Goal: Task Accomplishment & Management: Manage account settings

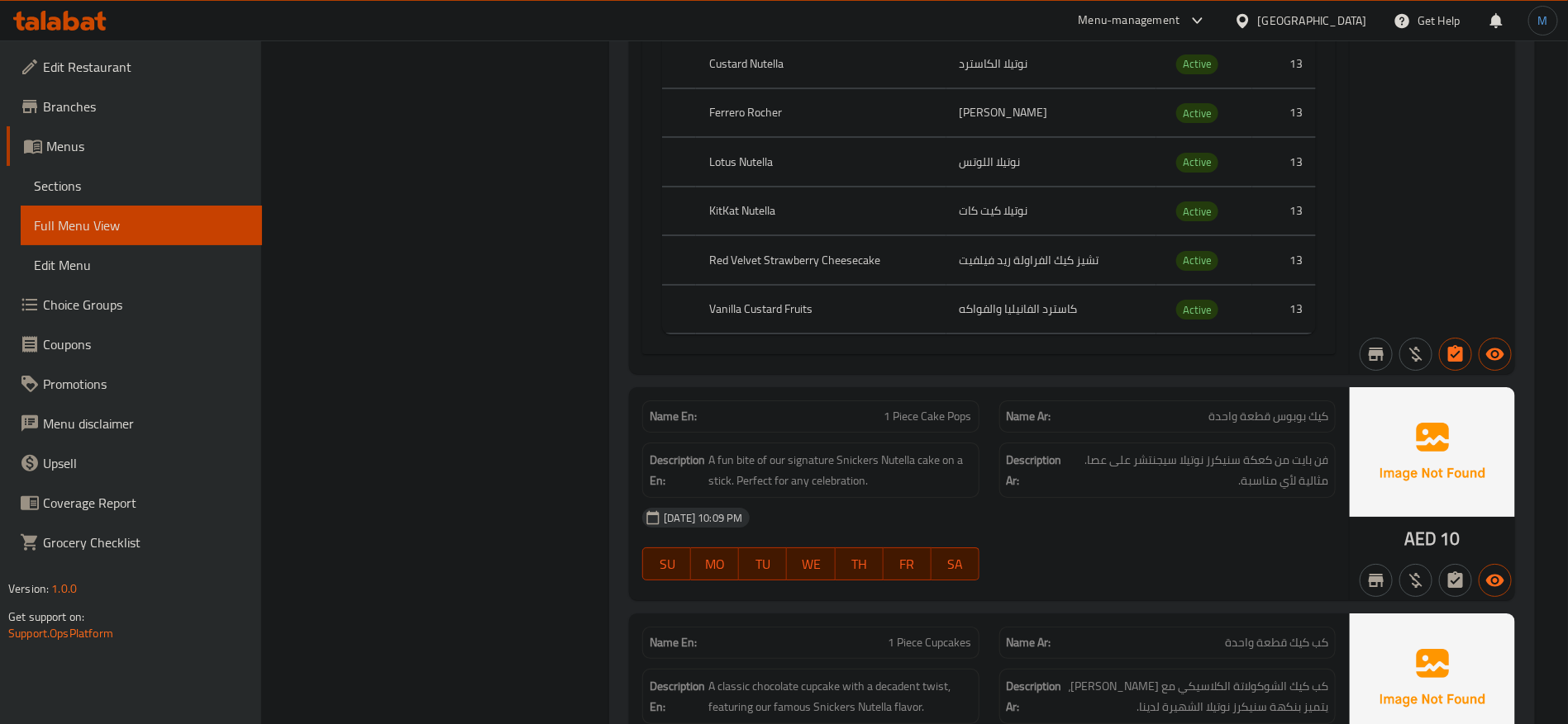
click at [82, 175] on link "Sections" at bounding box center [141, 186] width 241 height 39
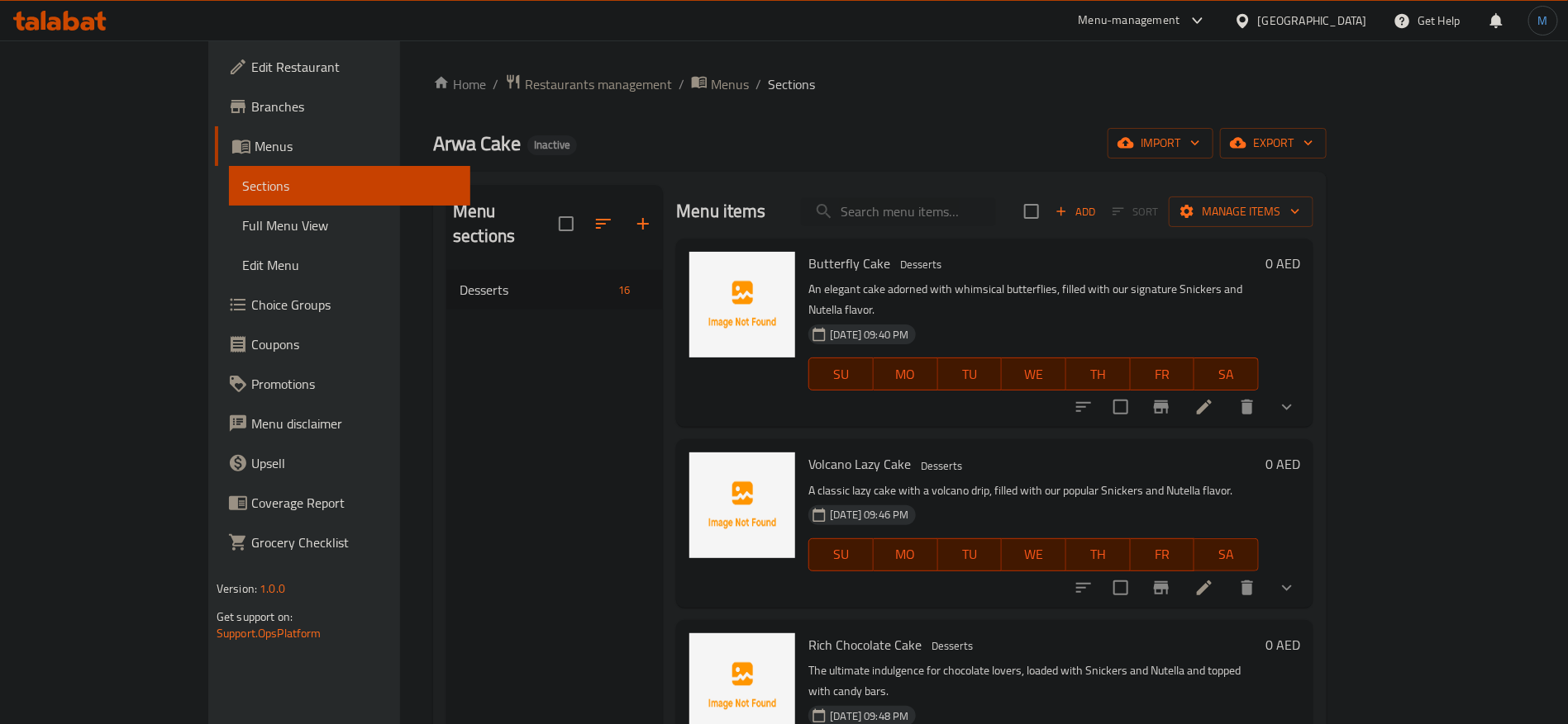
click at [1293, 11] on div "United Arab Emirates" at bounding box center [1312, 20] width 109 height 18
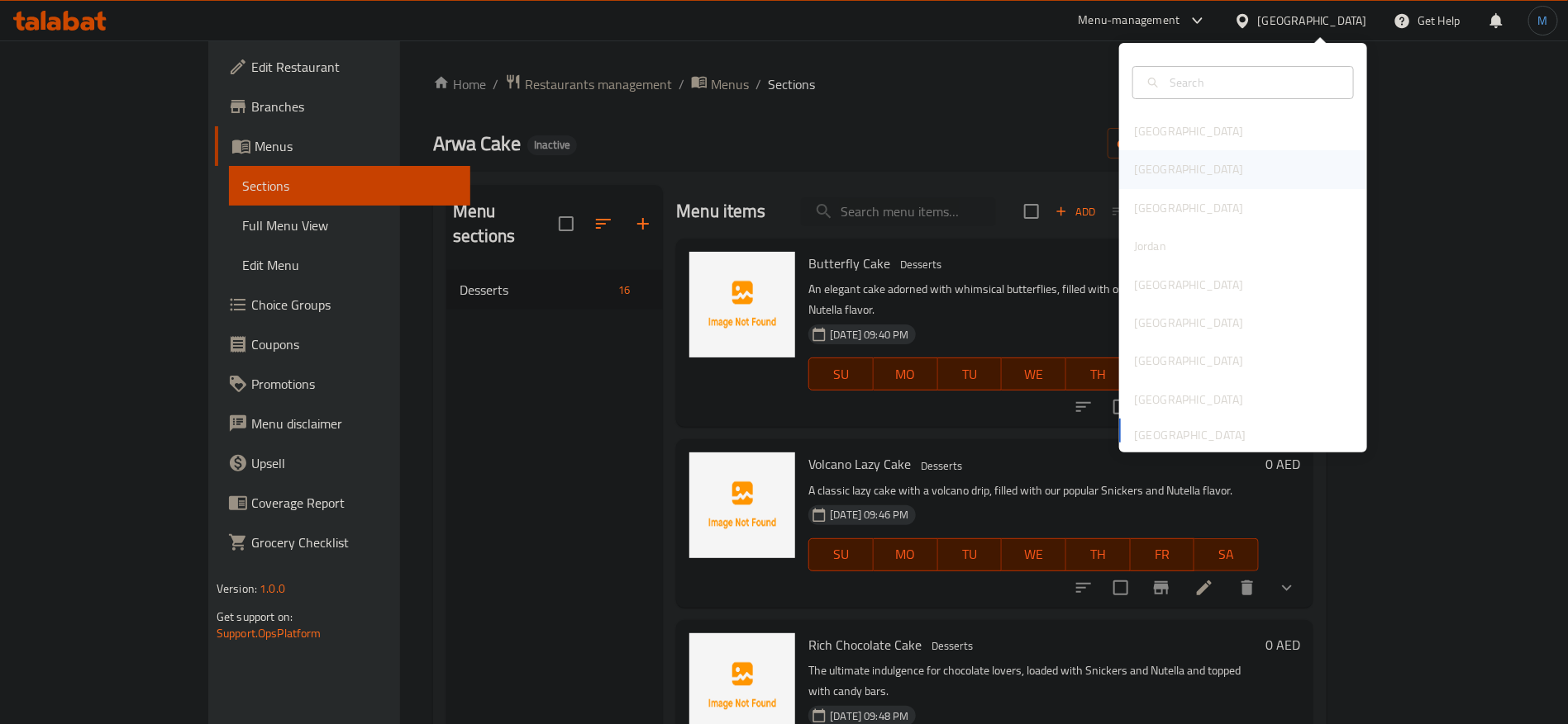
click at [1166, 173] on div "[GEOGRAPHIC_DATA]" at bounding box center [1242, 169] width 248 height 38
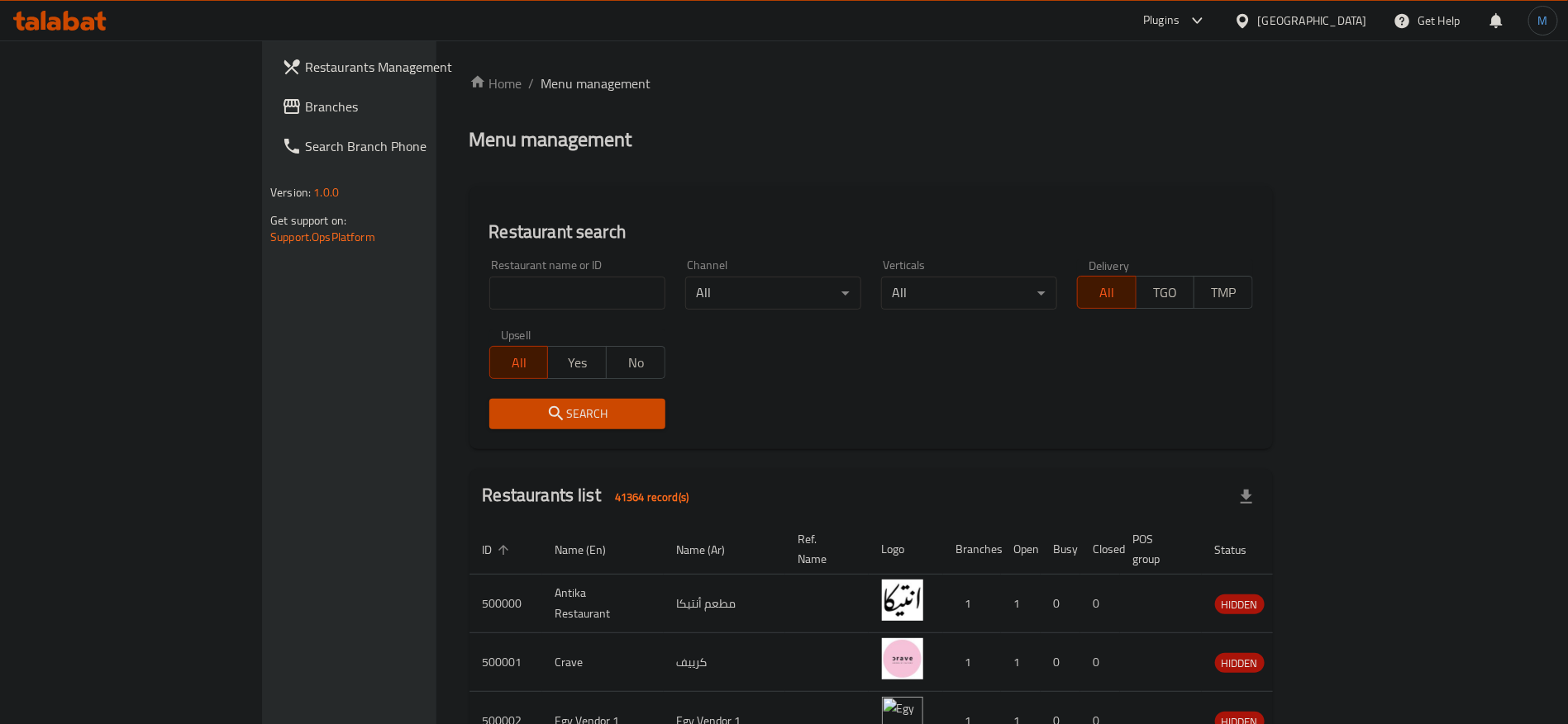
click at [305, 110] on span "Branches" at bounding box center [407, 106] width 206 height 20
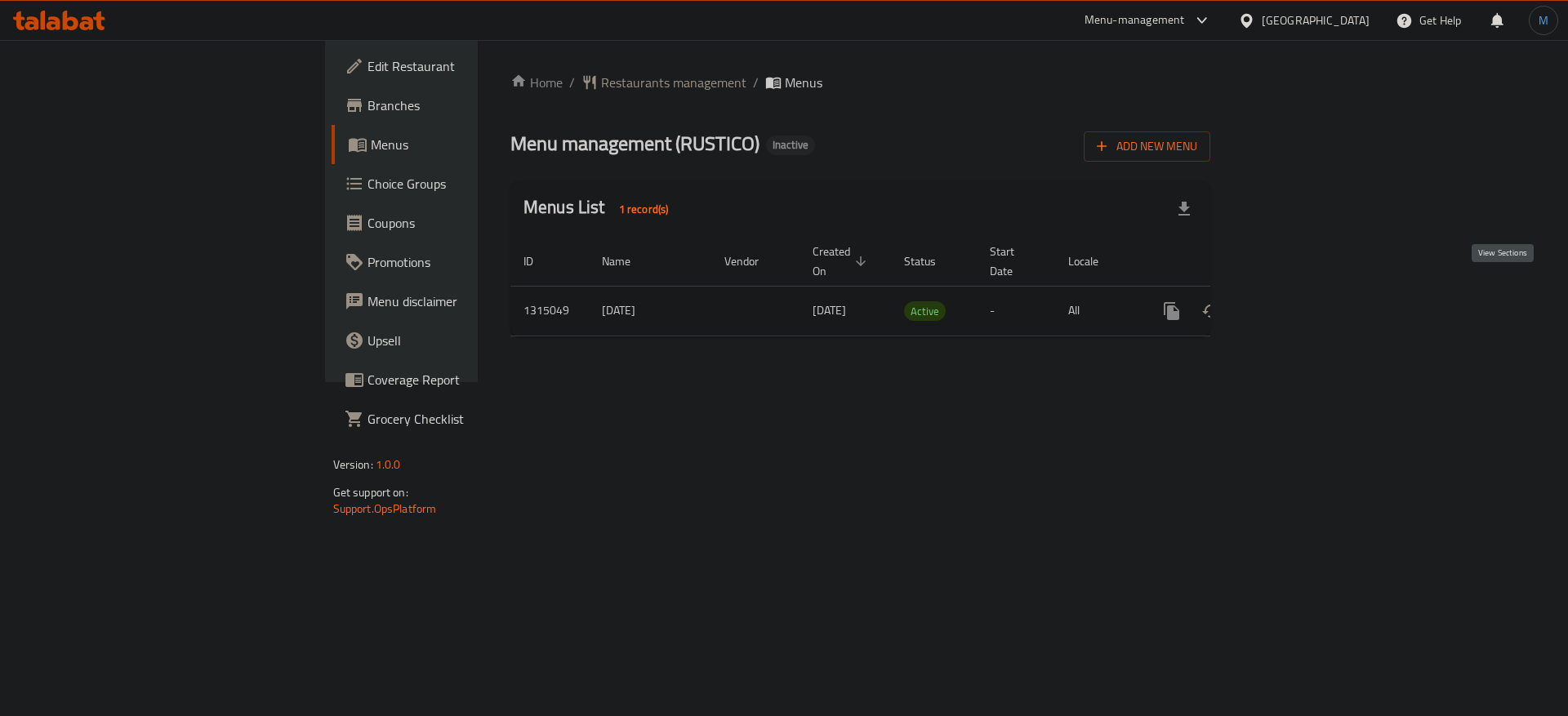
click at [1299, 301] on icon "enhanced table" at bounding box center [1289, 311] width 19 height 19
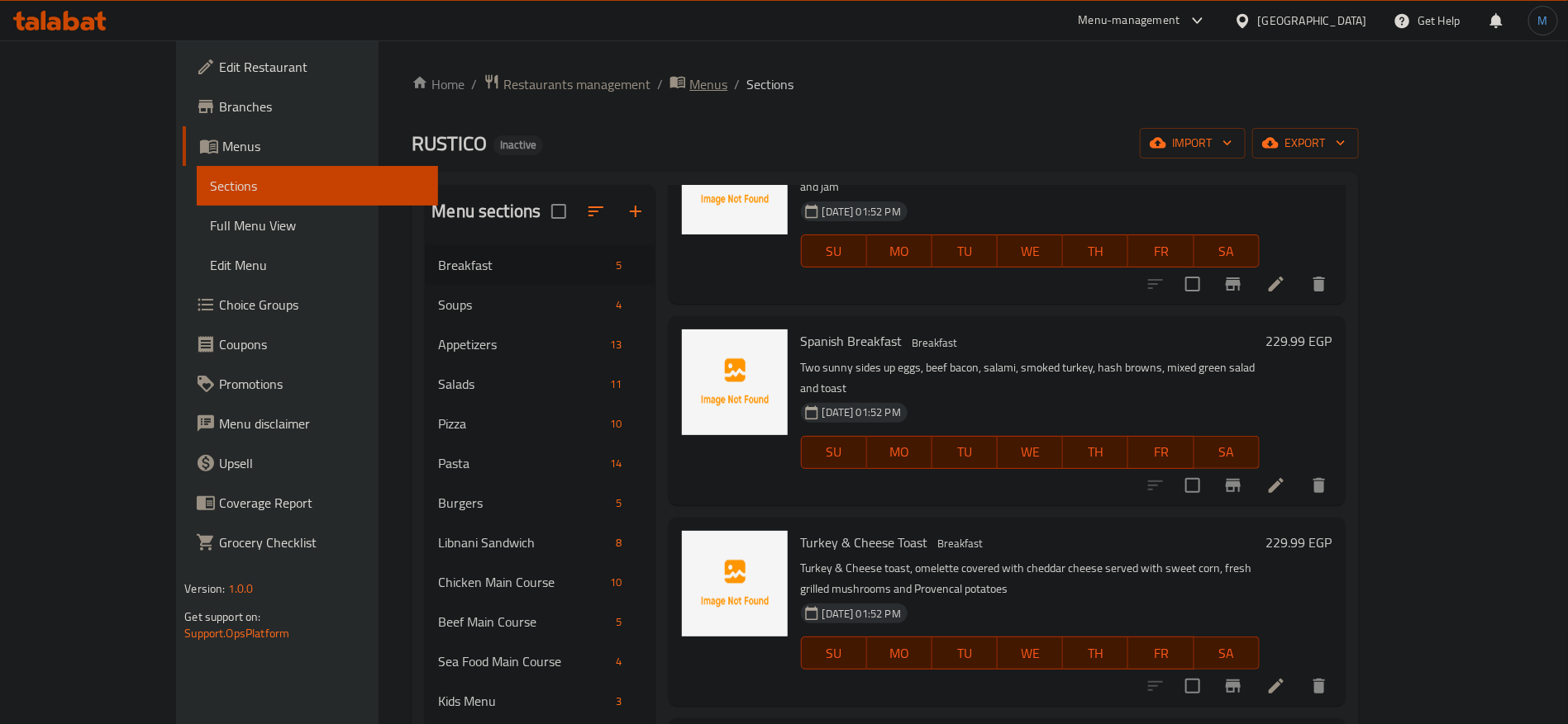
click at [689, 86] on span "Menus" at bounding box center [708, 83] width 38 height 20
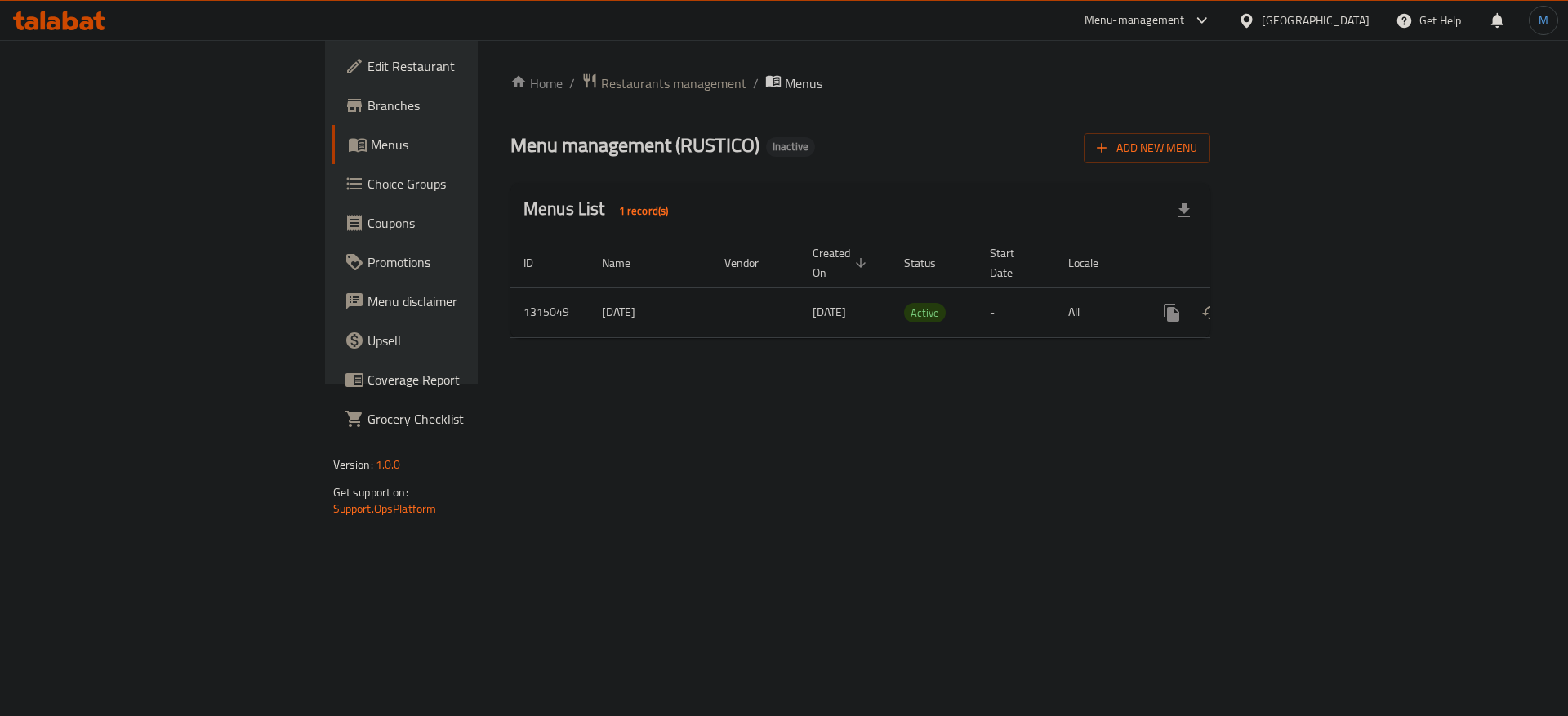
click at [1210, 129] on div "Add New Menu" at bounding box center [1147, 146] width 127 height 37
click at [1210, 134] on button "Add New Menu" at bounding box center [1147, 148] width 127 height 31
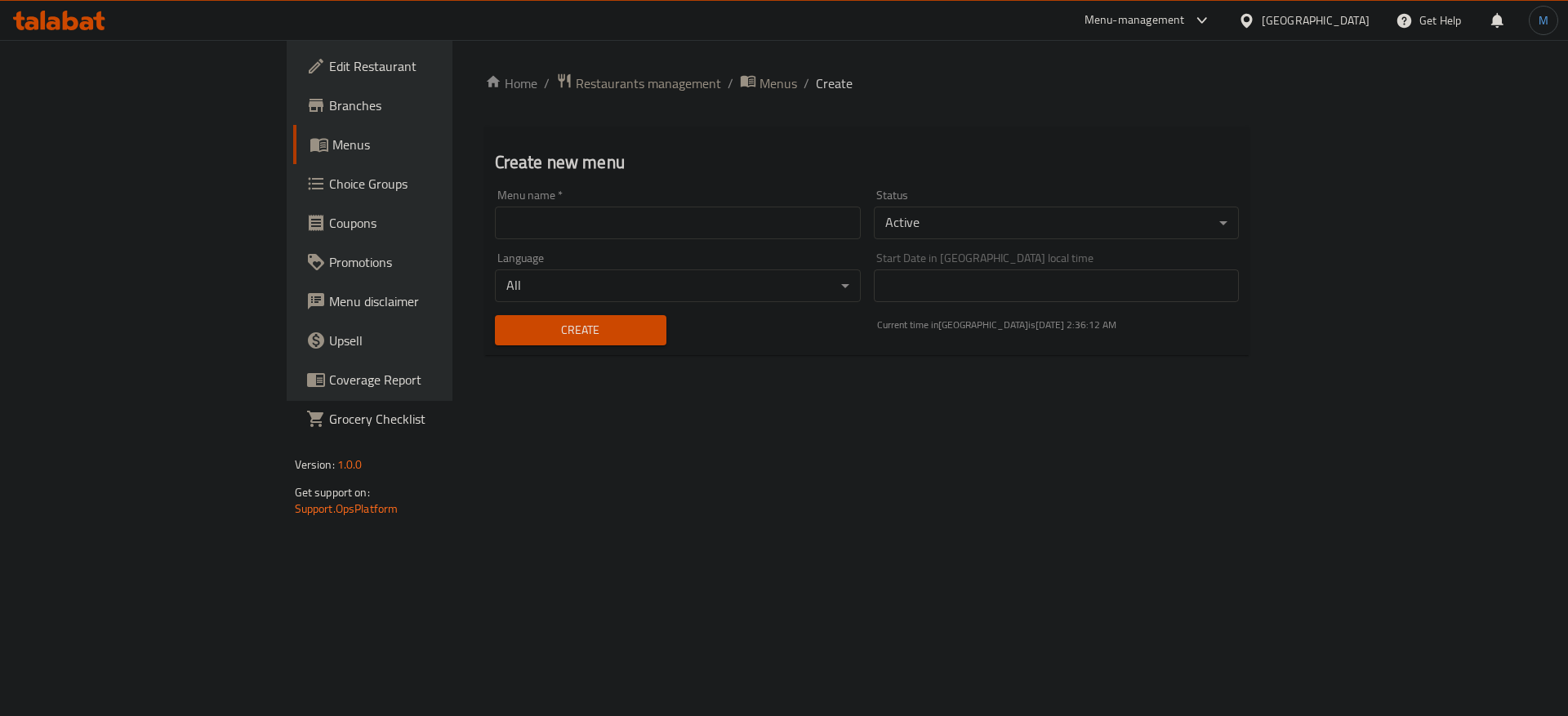
click at [987, 227] on body "​ Menu-management [GEOGRAPHIC_DATA] Get Help M Edit Restaurant Branches Menus C…" at bounding box center [784, 377] width 1568 height 676
click at [970, 256] on li "Inactive" at bounding box center [1223, 252] width 605 height 30
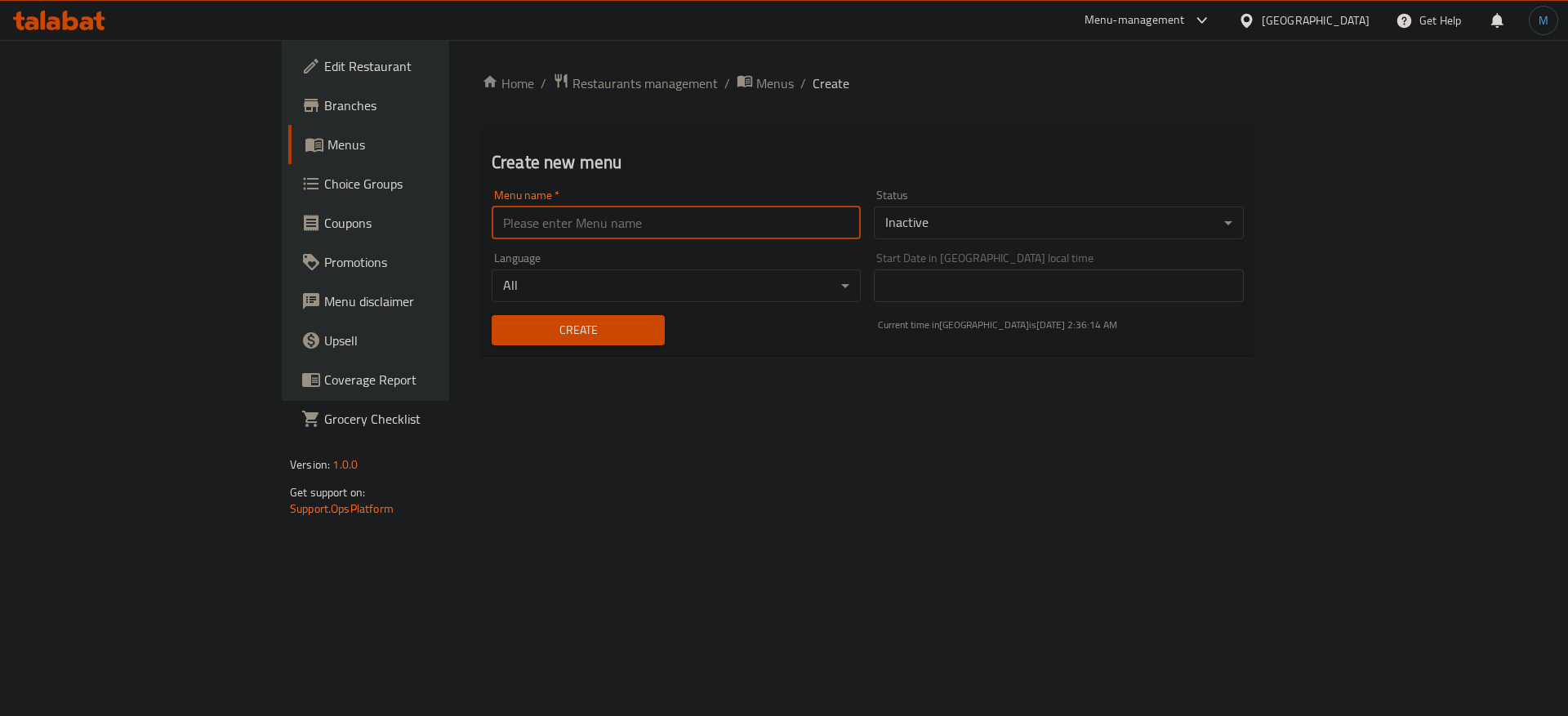
click at [491, 224] on input "text" at bounding box center [676, 223] width 369 height 32
type input "1"
click at [482, 312] on div "Create" at bounding box center [579, 330] width 193 height 50
click at [491, 317] on button "Create" at bounding box center [578, 330] width 173 height 31
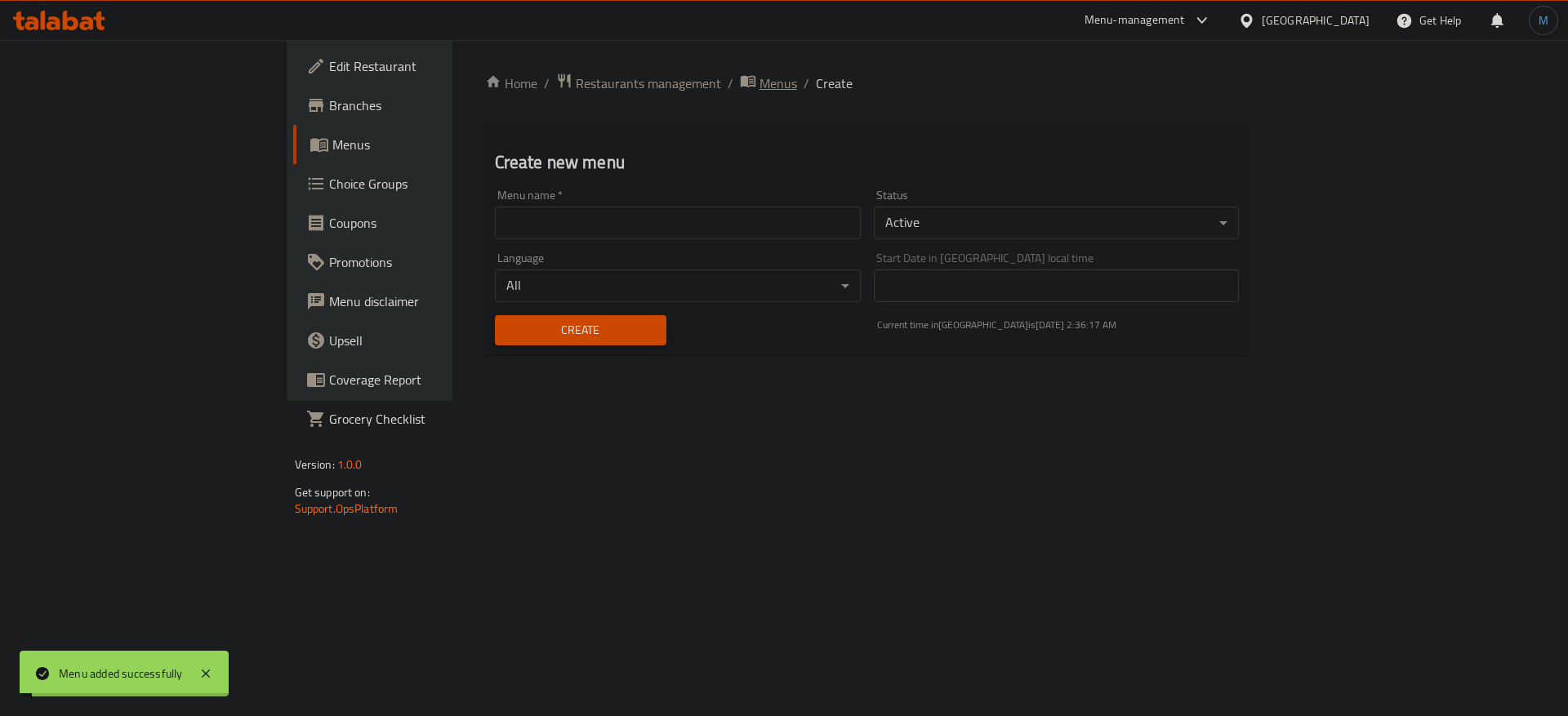
click at [759, 85] on span "Menus" at bounding box center [778, 83] width 38 height 19
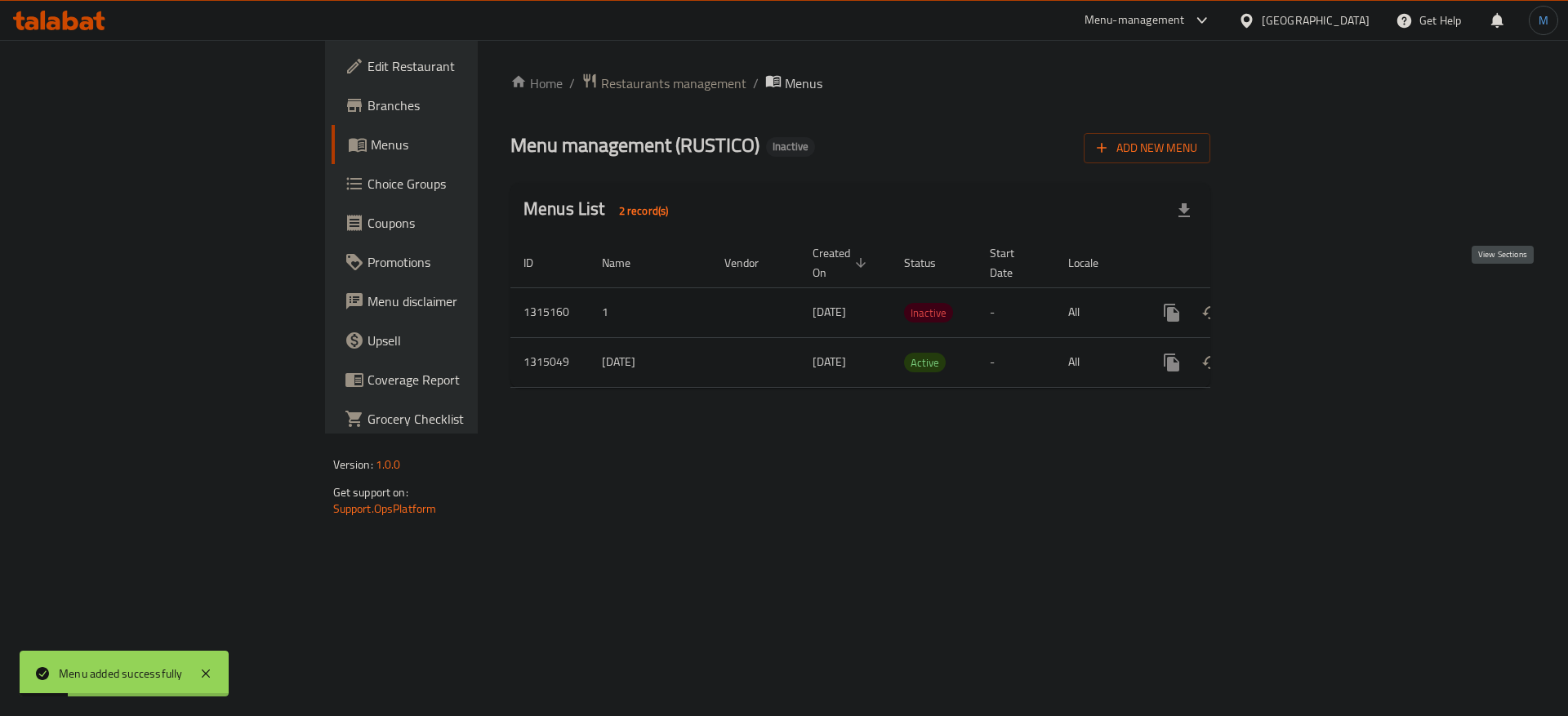
click at [1299, 303] on icon "enhanced table" at bounding box center [1289, 313] width 19 height 19
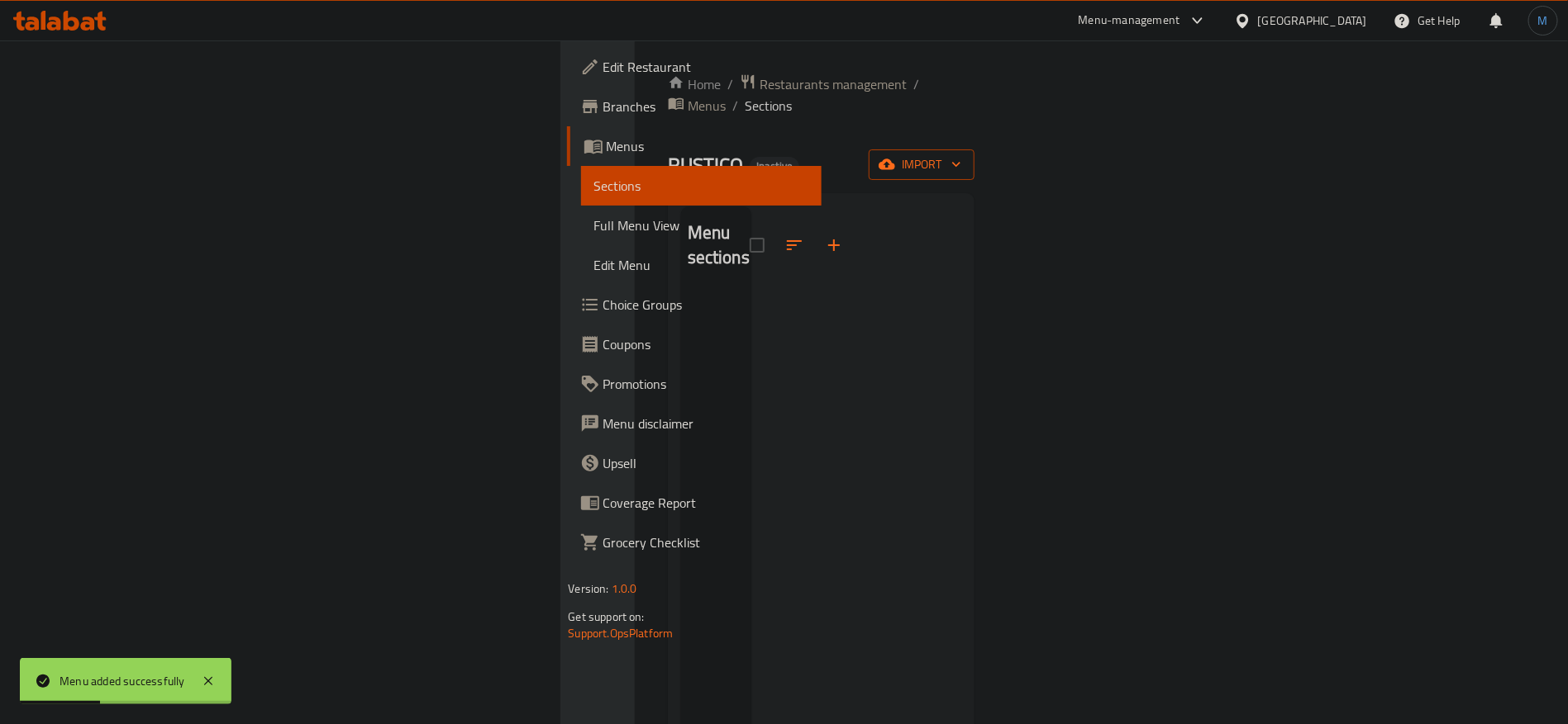
click at [961, 155] on span "import" at bounding box center [921, 165] width 80 height 21
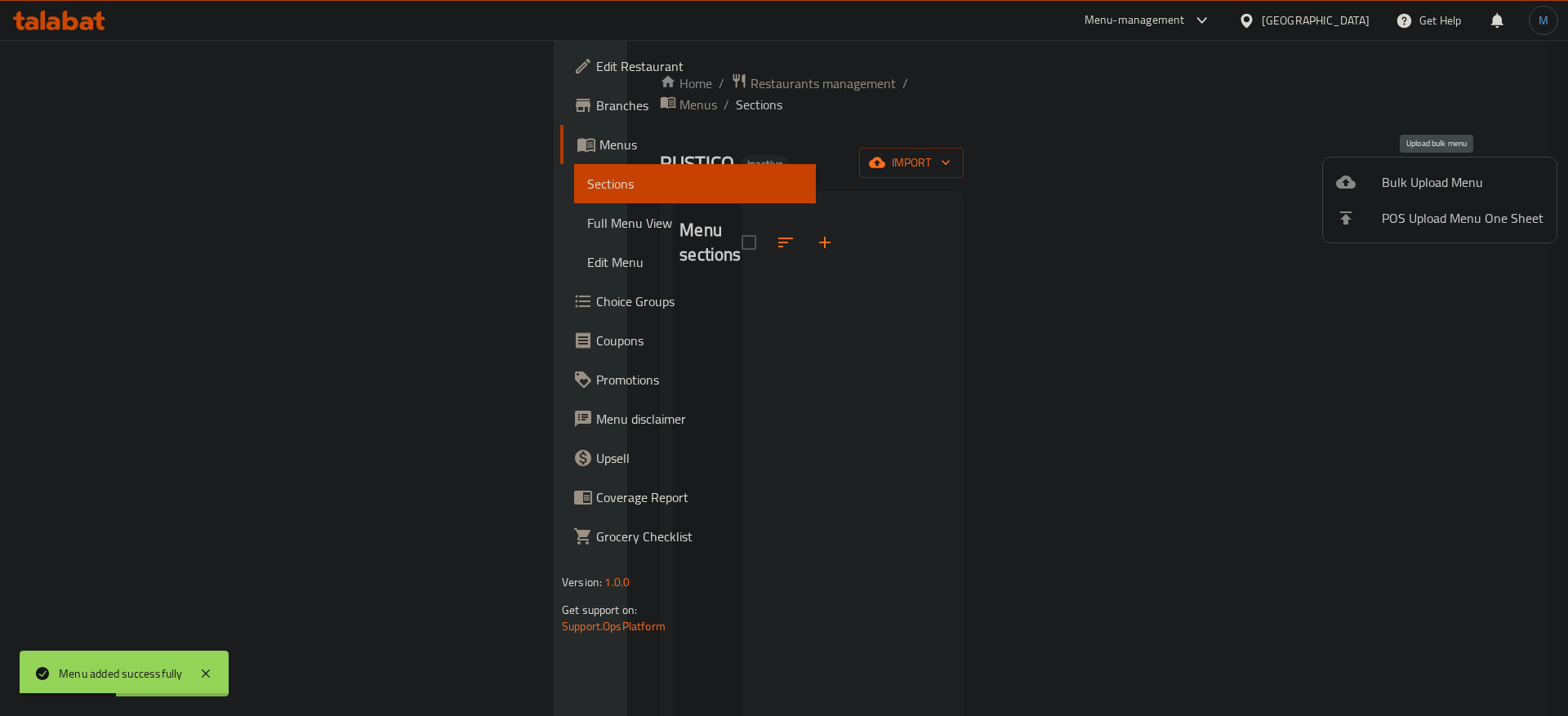
click at [1404, 182] on span "Bulk Upload Menu" at bounding box center [1462, 182] width 161 height 19
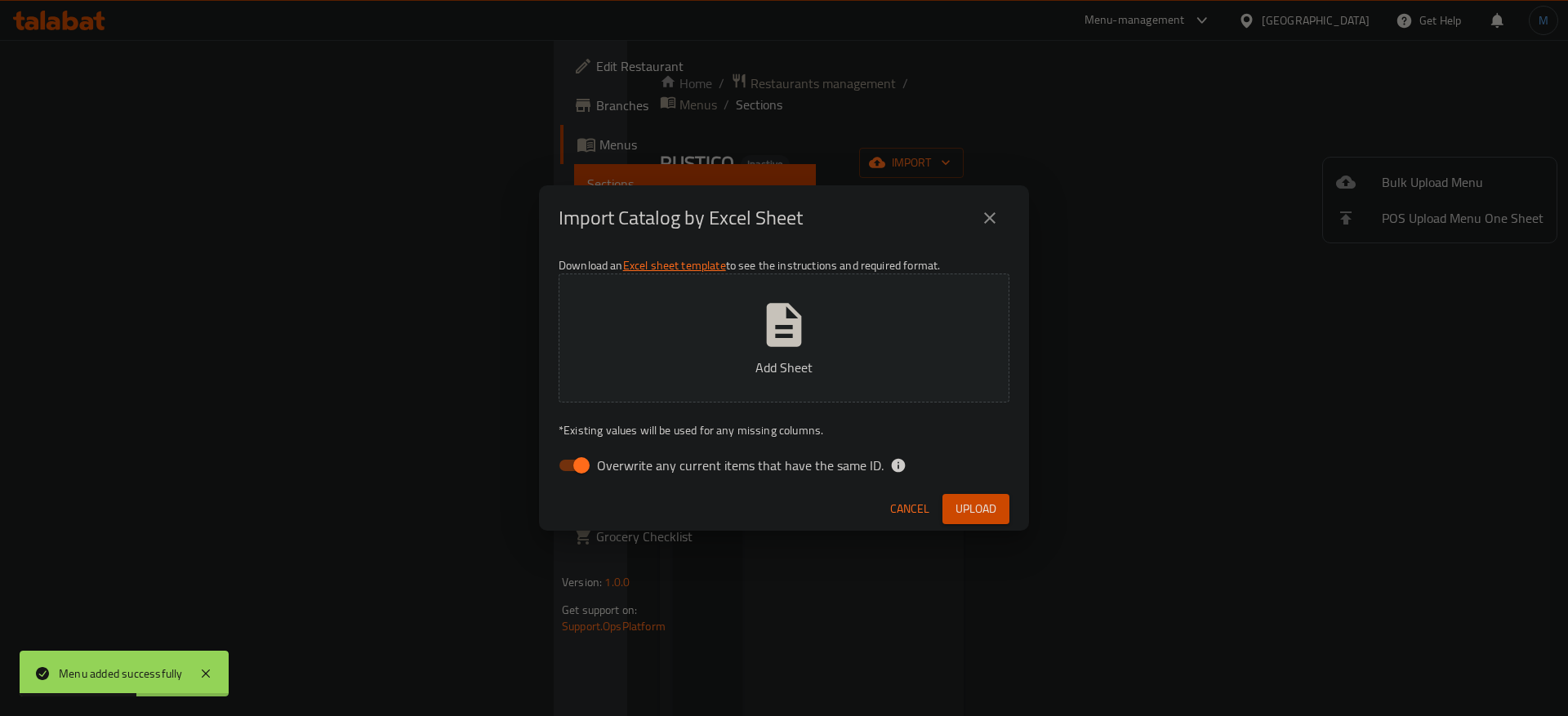
click at [660, 428] on p "* Existing values will be used for any missing columns." at bounding box center [784, 430] width 451 height 17
click at [662, 439] on p "* Existing values will be used for any missing columns." at bounding box center [784, 430] width 451 height 17
drag, startPoint x: 663, startPoint y: 443, endPoint x: 664, endPoint y: 452, distance: 9.1
click at [664, 447] on div "Download an Excel sheet template to see the instructions and required format. A…" at bounding box center [784, 368] width 490 height 237
click at [664, 452] on label "Overwrite any current items that have the same ID." at bounding box center [717, 465] width 334 height 31
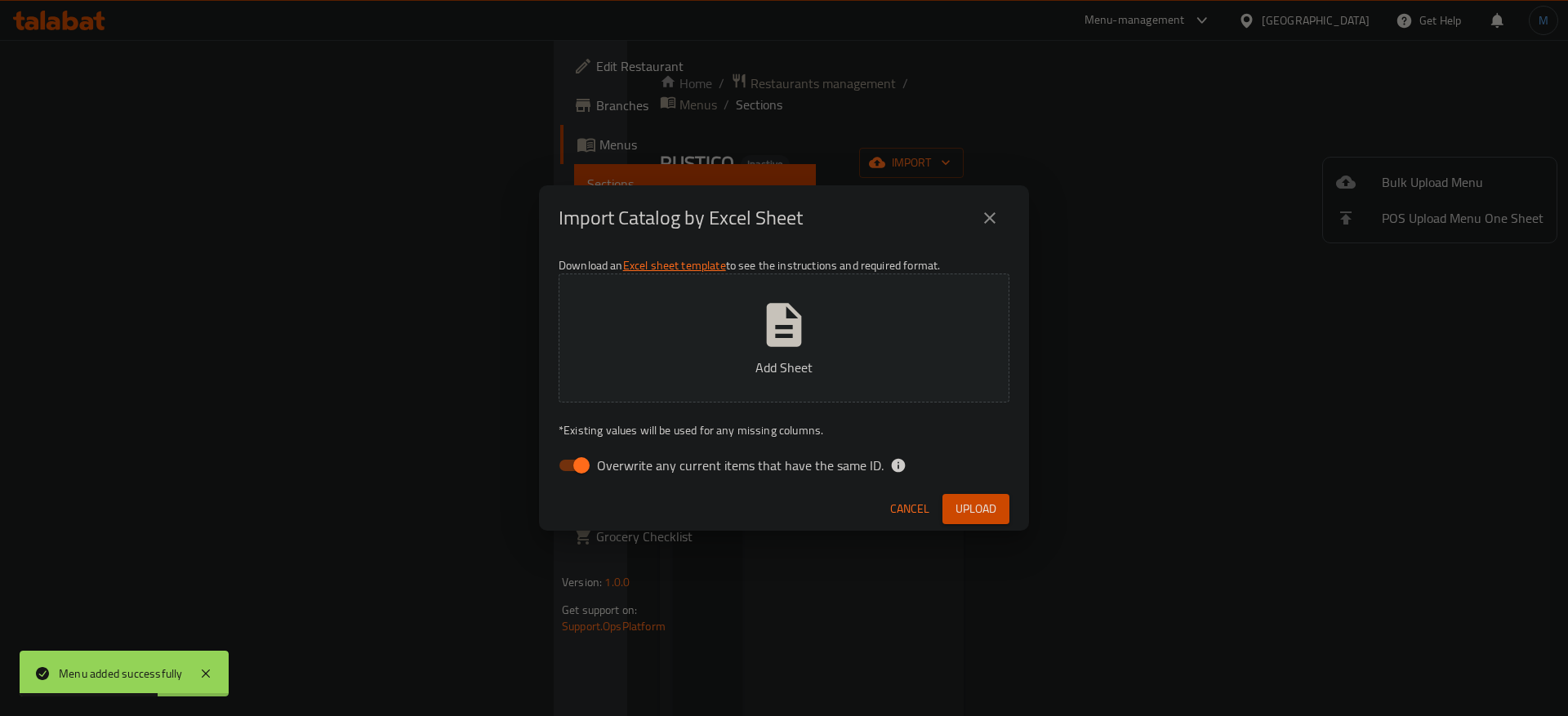
click at [628, 452] on input "Overwrite any current items that have the same ID." at bounding box center [581, 465] width 93 height 31
checkbox input "false"
click at [956, 496] on button "Upload" at bounding box center [975, 509] width 67 height 31
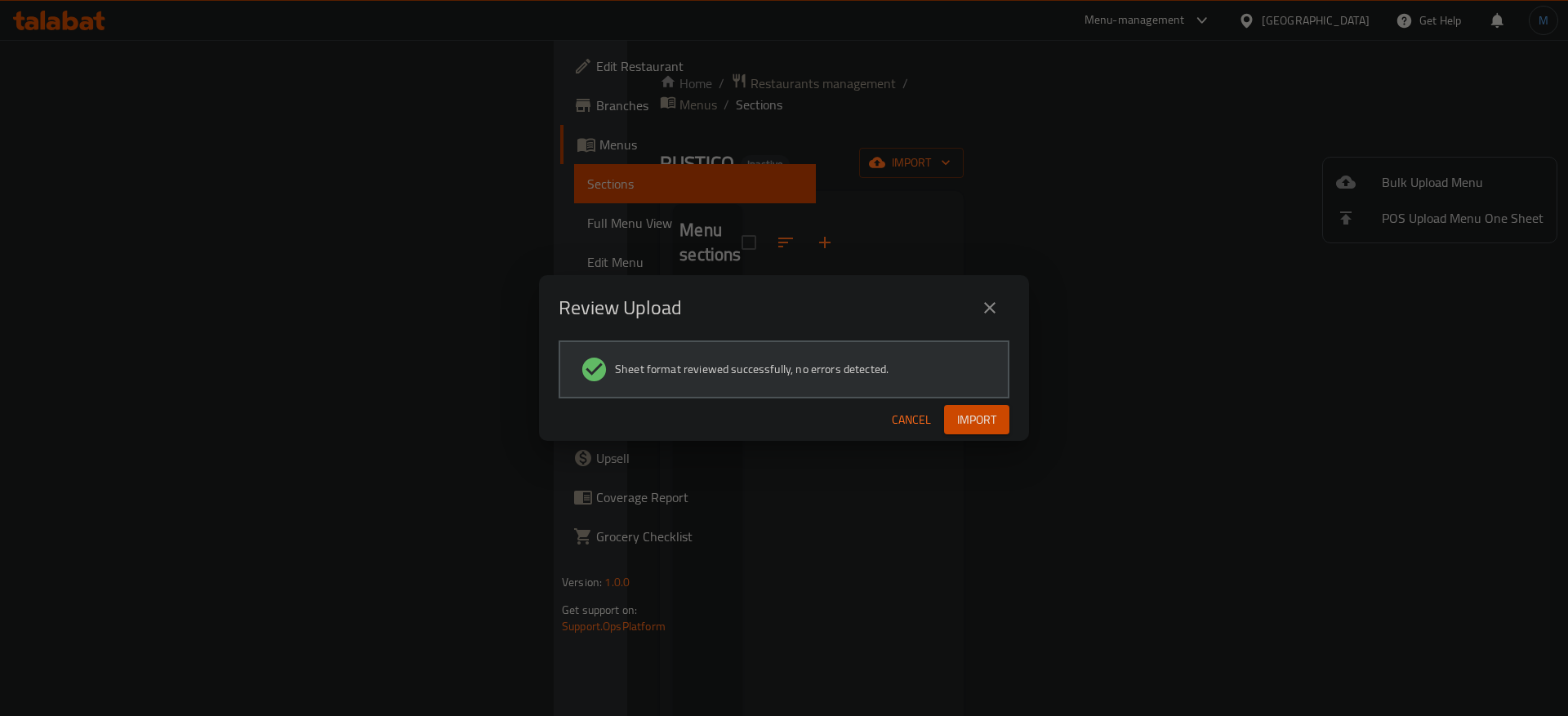
click at [977, 413] on span "Import" at bounding box center [976, 420] width 39 height 20
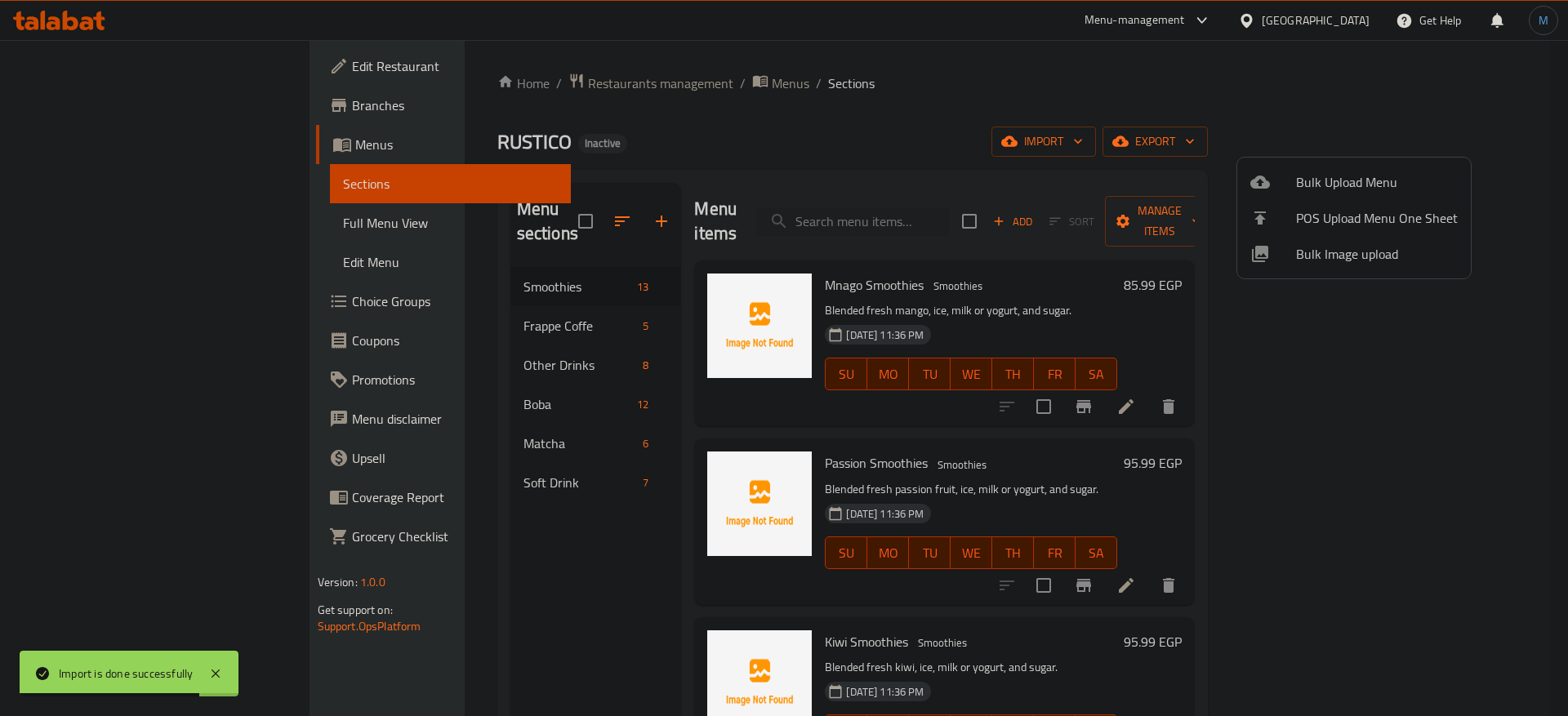
click at [496, 318] on div at bounding box center [784, 358] width 1568 height 716
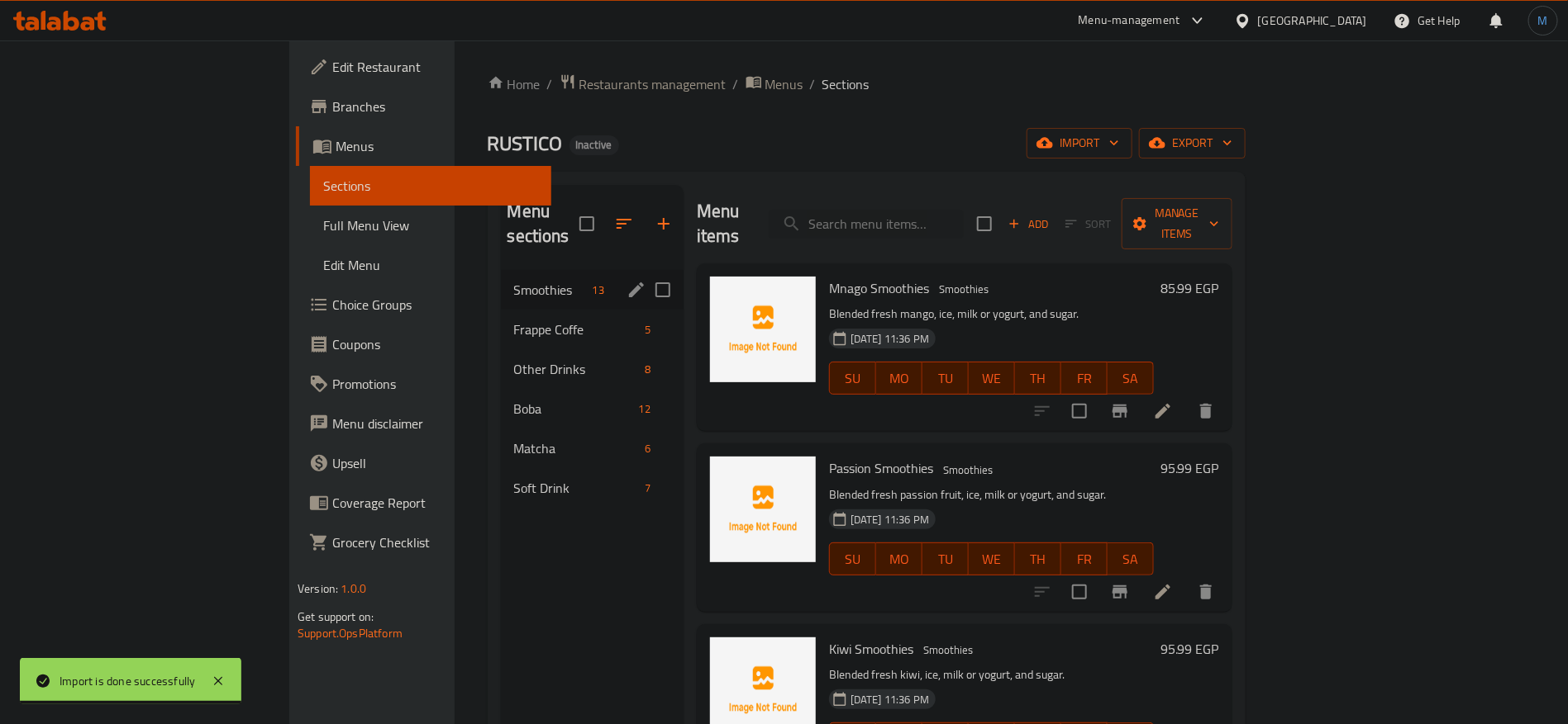
click at [627, 280] on icon "edit" at bounding box center [636, 290] width 20 height 20
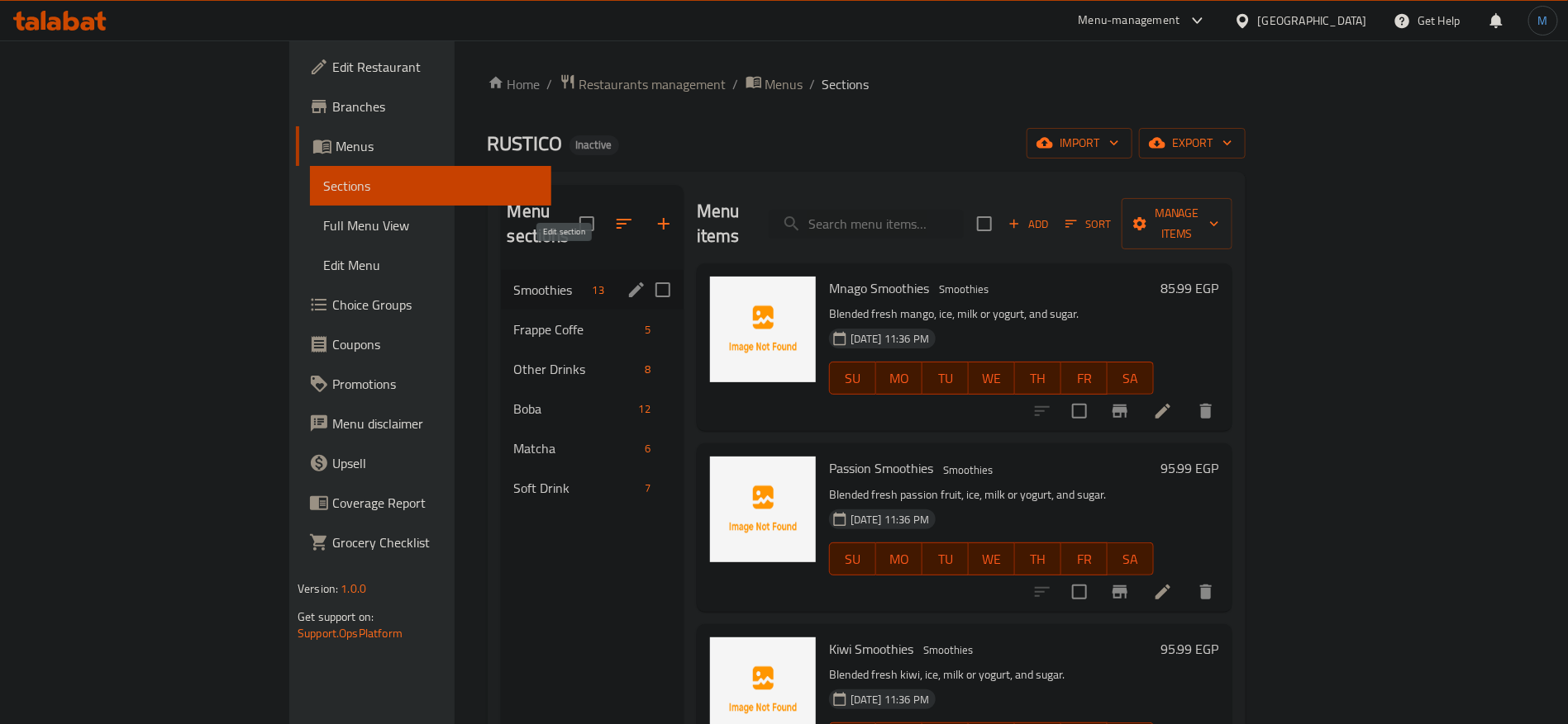
click at [627, 280] on icon "edit" at bounding box center [636, 290] width 20 height 20
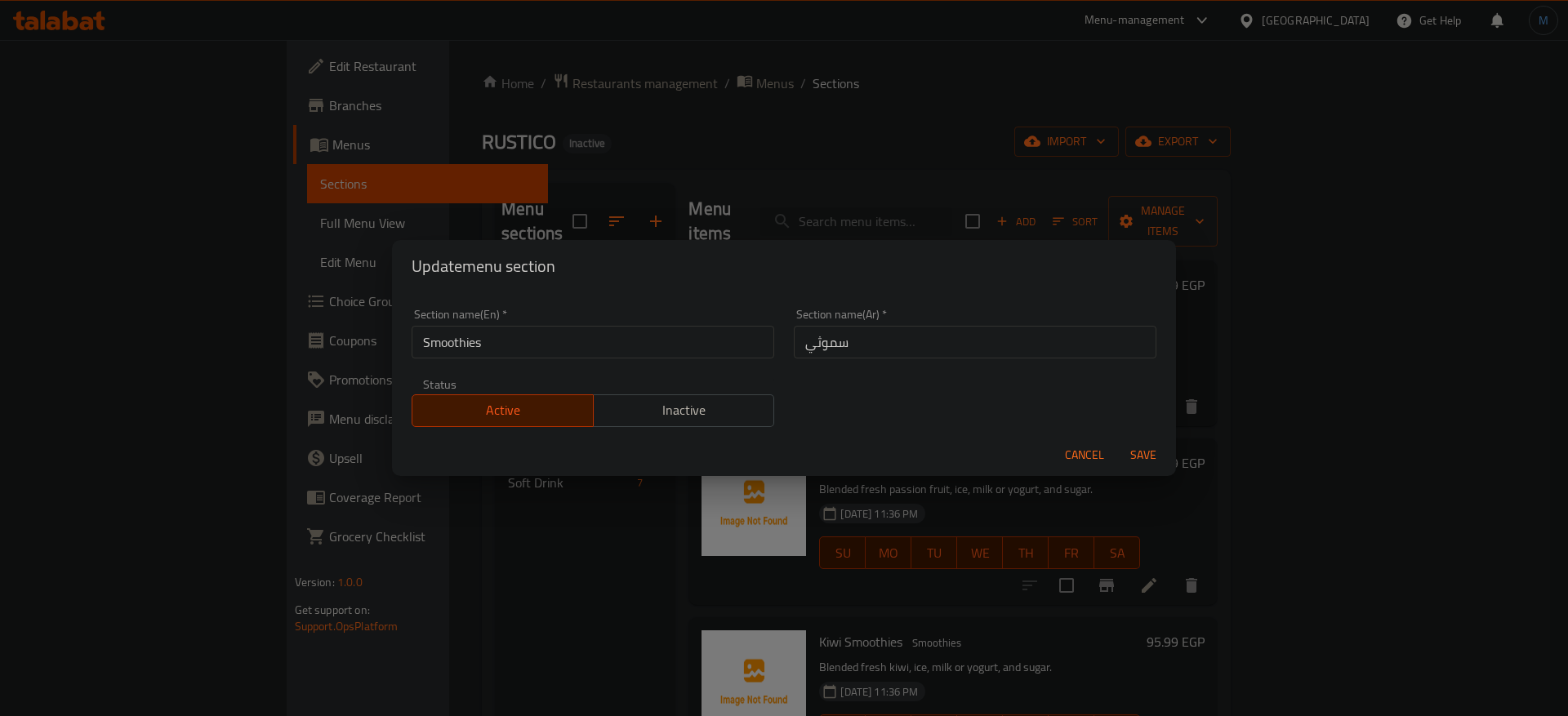
click at [525, 321] on div "Section name(En)   * Smoothies Section name(En) *" at bounding box center [593, 334] width 363 height 50
click at [528, 335] on input "Smoothies" at bounding box center [593, 341] width 363 height 32
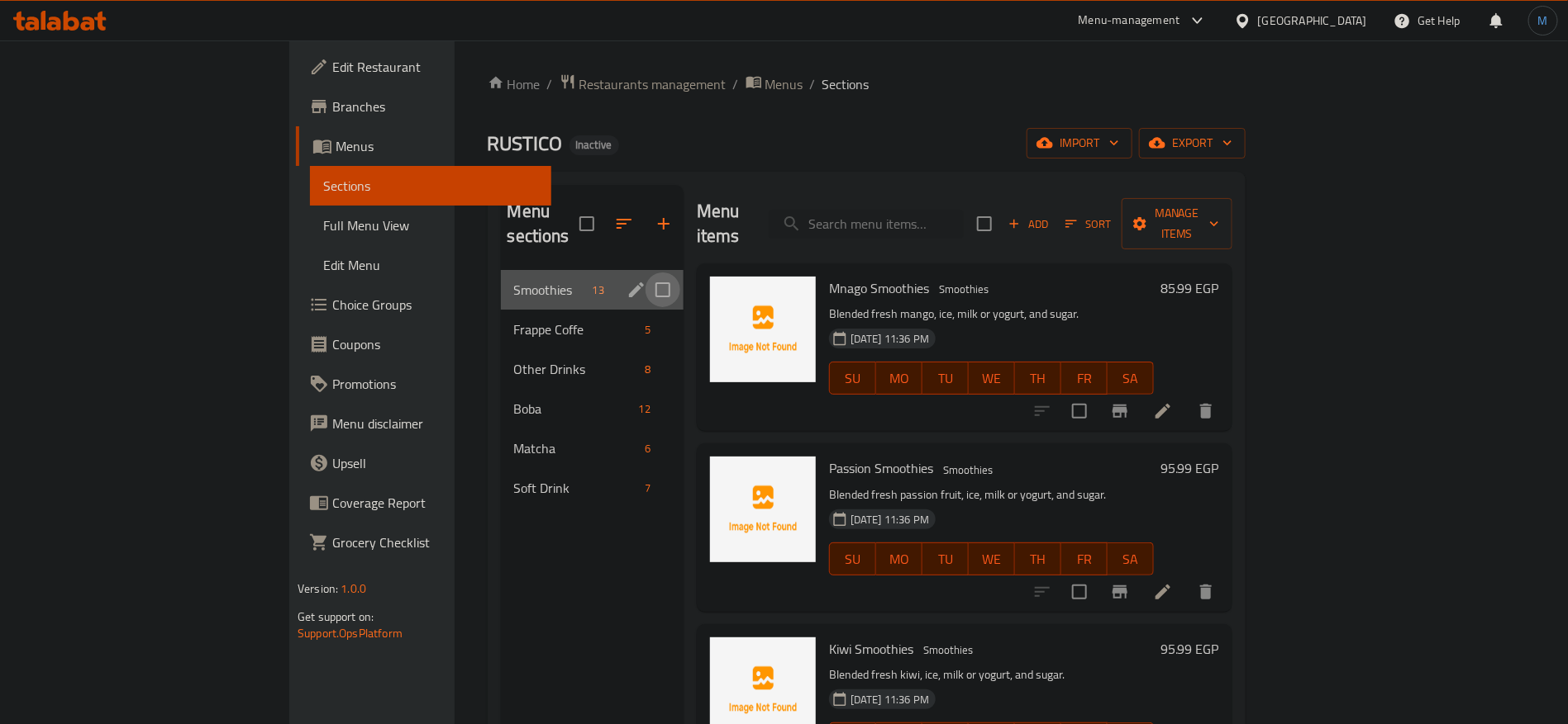
click at [646, 273] on input "Menu sections" at bounding box center [662, 290] width 35 height 35
checkbox input "true"
click at [629, 282] on icon "edit" at bounding box center [636, 290] width 15 height 15
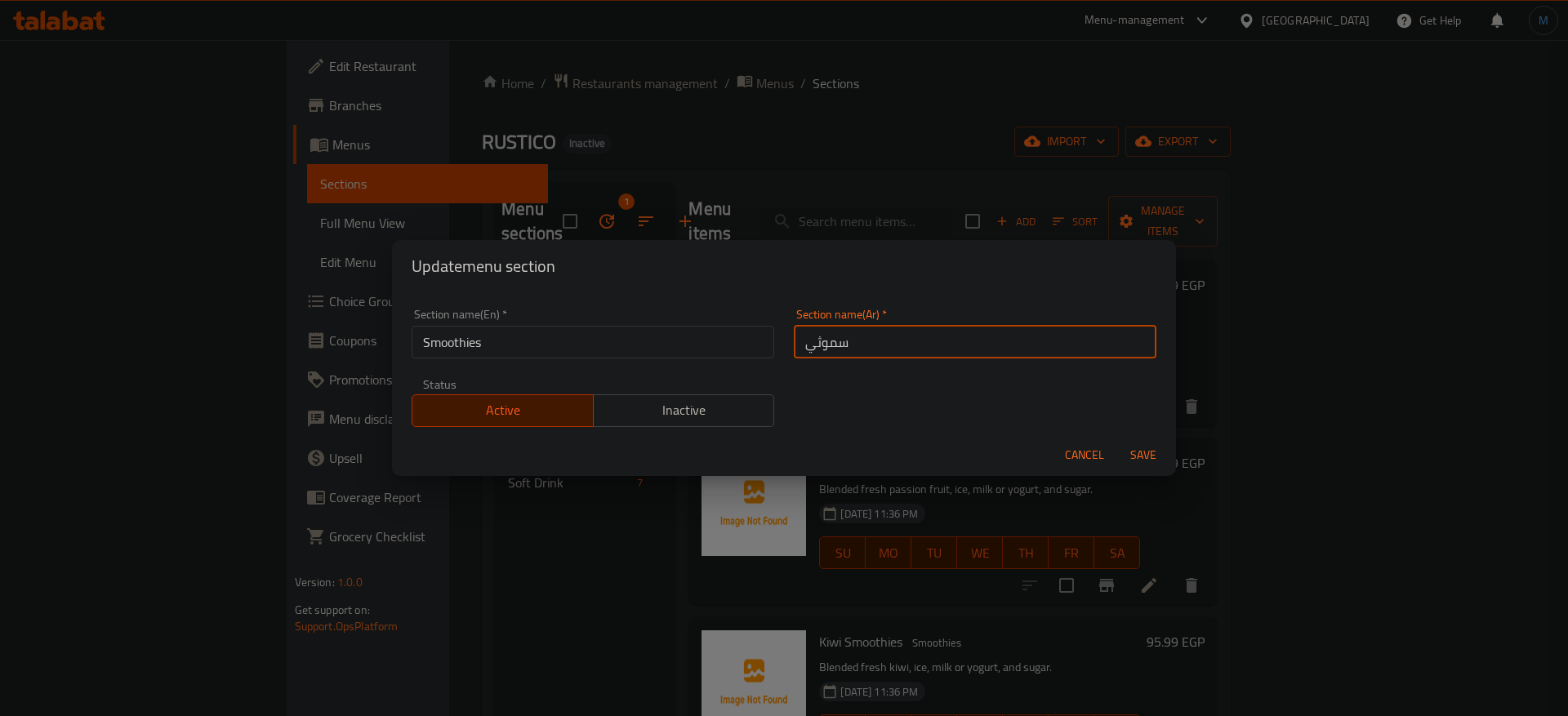
click at [857, 341] on input "سموثي" at bounding box center [975, 341] width 363 height 32
paste input "وذي"
type input "سموذي"
click at [1117, 441] on button "Save" at bounding box center [1143, 455] width 52 height 31
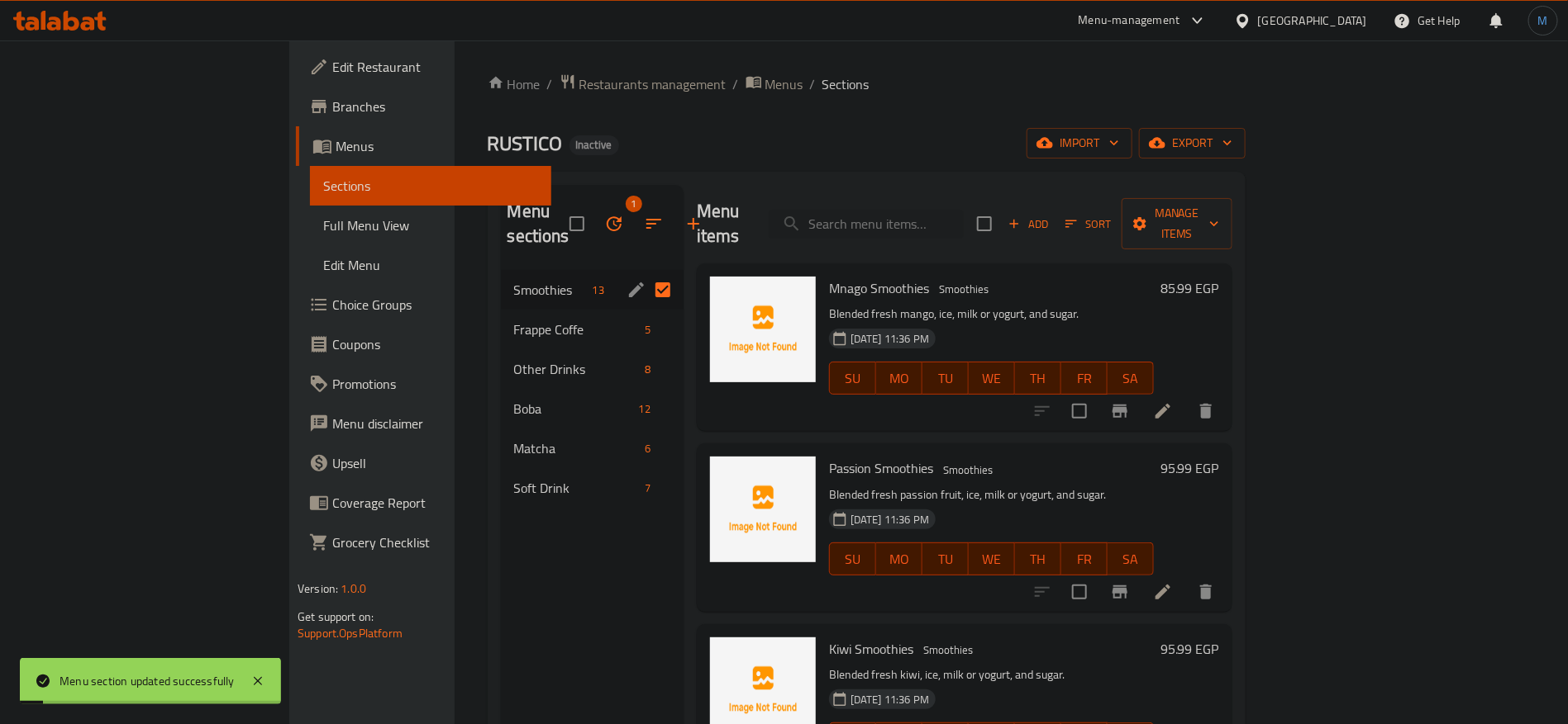
click at [646, 273] on input "Menu sections" at bounding box center [662, 290] width 35 height 35
checkbox input "false"
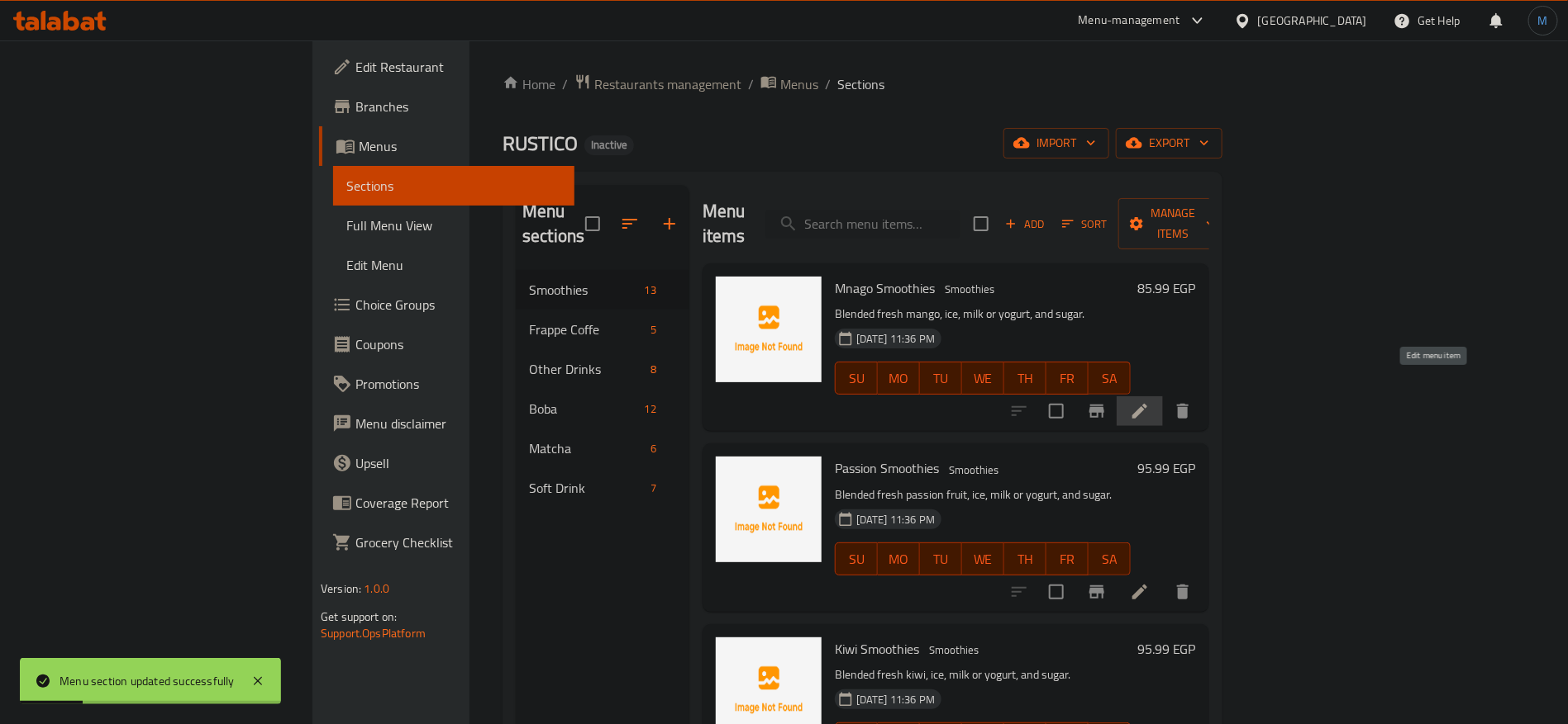
click at [1147, 404] on icon at bounding box center [1139, 412] width 15 height 15
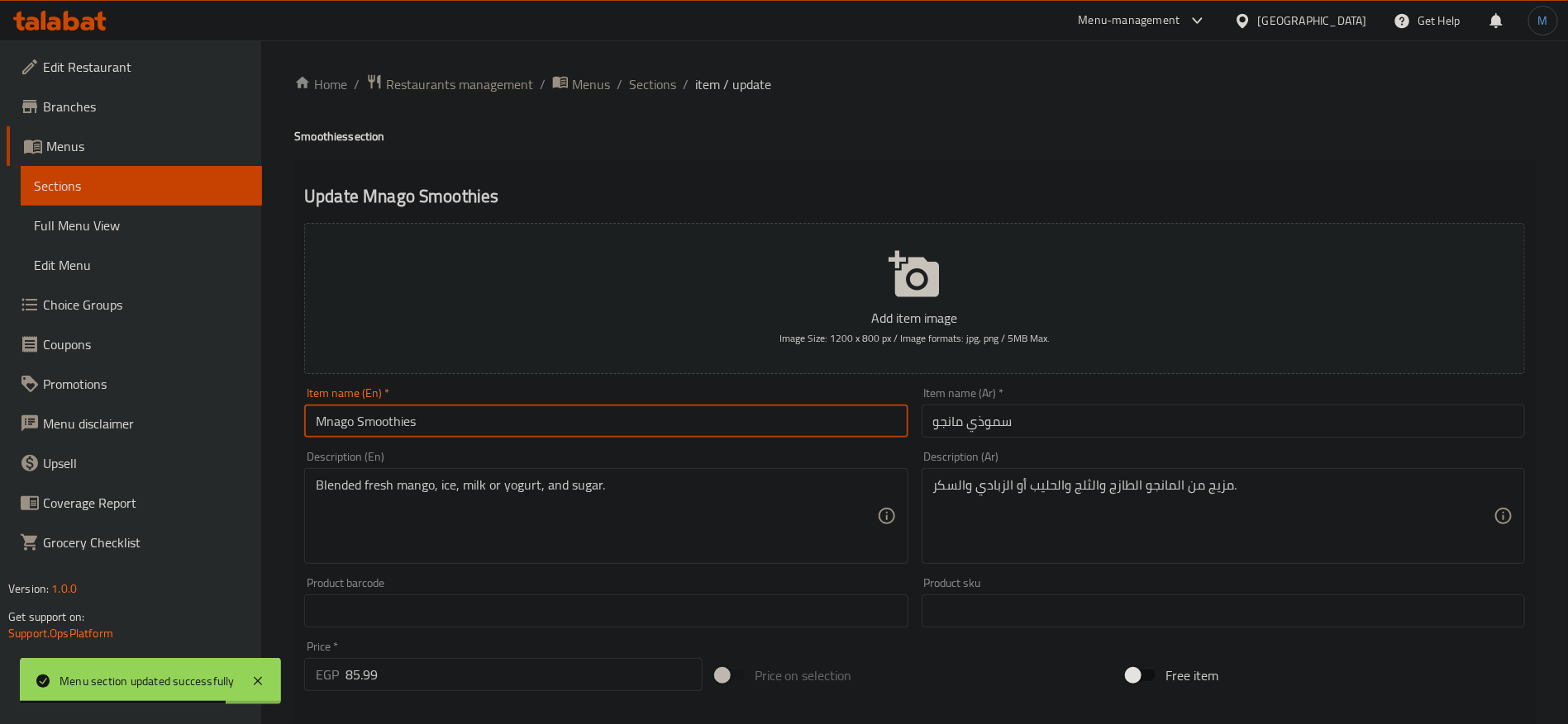
click at [815, 417] on input "Mnago Smoothies" at bounding box center [605, 421] width 603 height 33
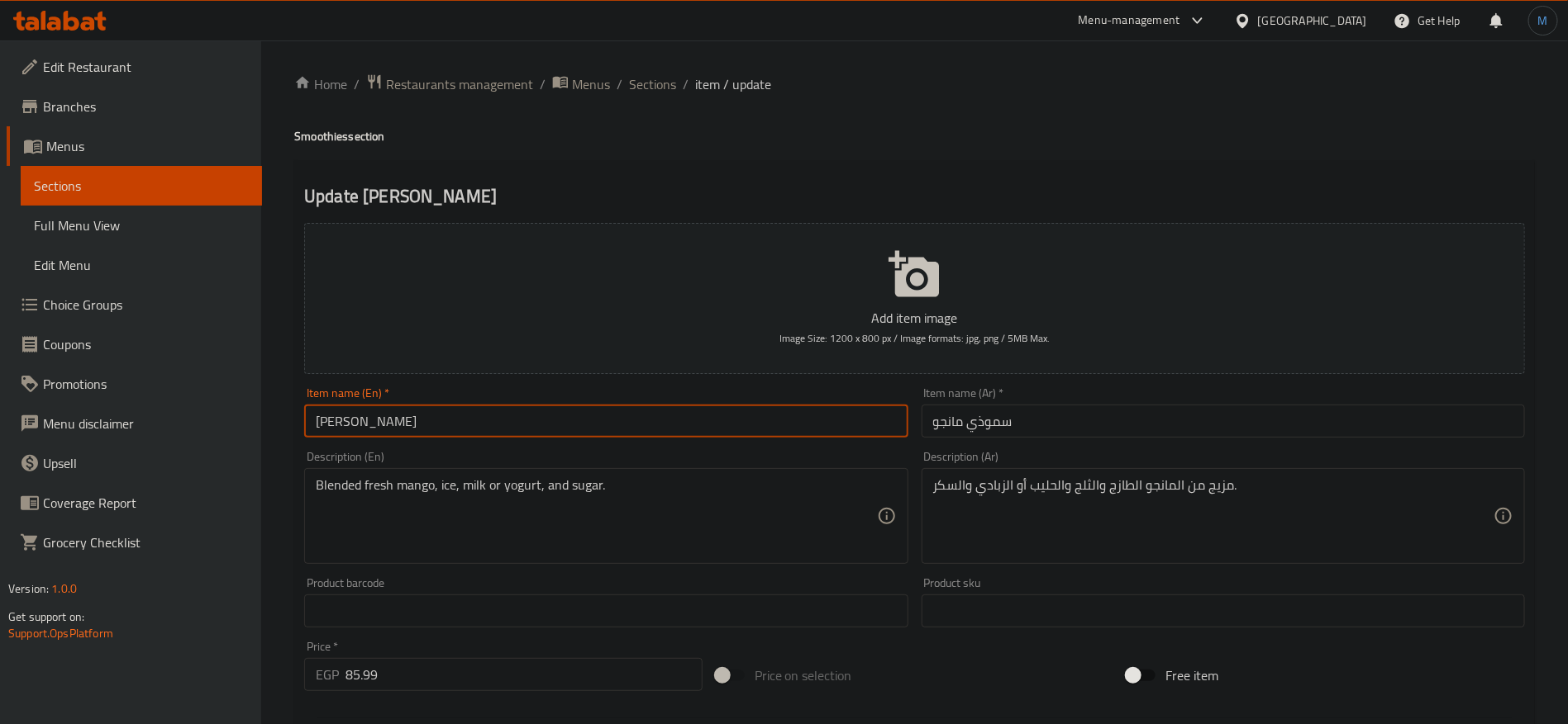
type input "[PERSON_NAME]"
click at [520, 421] on input "[PERSON_NAME]" at bounding box center [605, 421] width 603 height 33
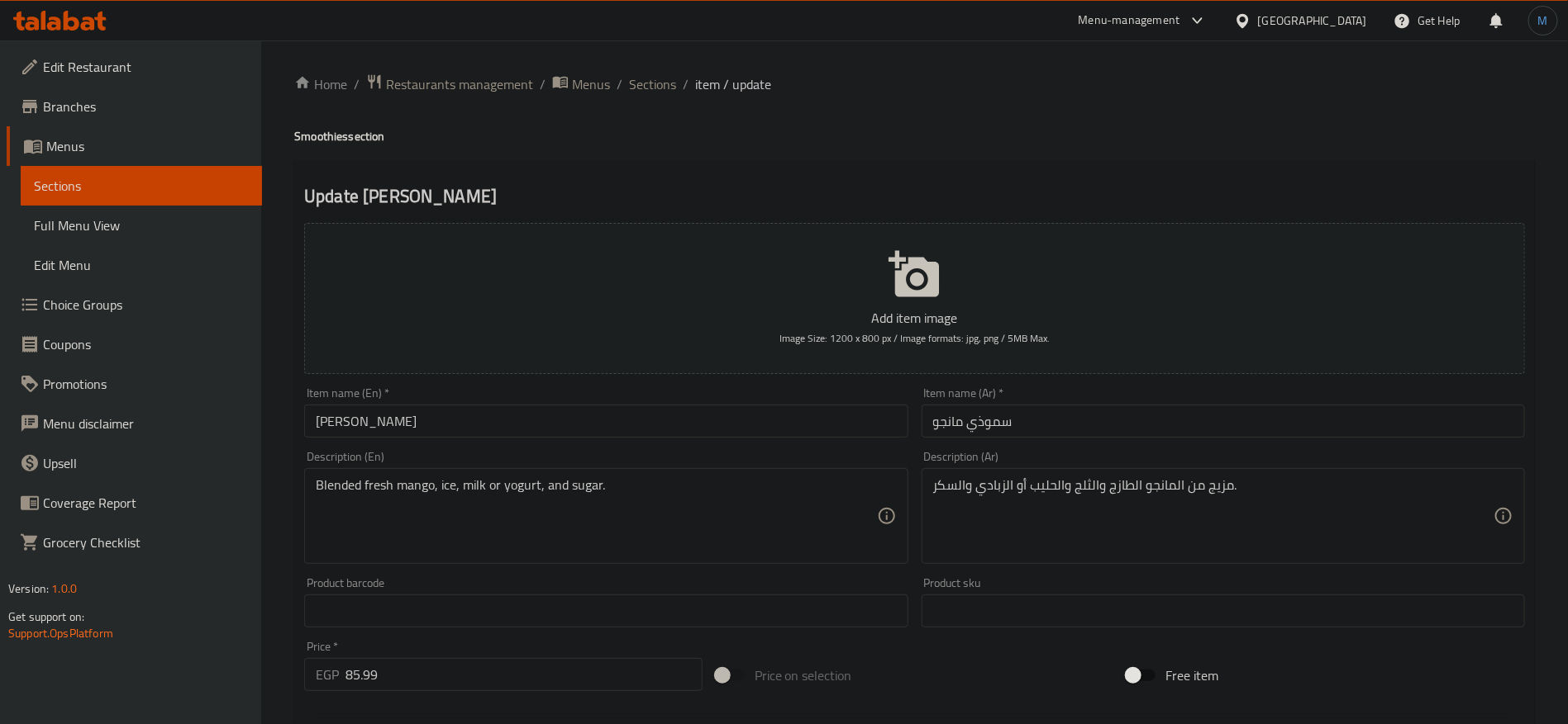
click at [913, 507] on div "Description (En) Blended fresh mango, ice, milk or yogurt, and sugar. Descripti…" at bounding box center [605, 507] width 617 height 127
click at [1033, 480] on textarea "مزيج من المانجو الطازج والثلج والحليب أو الزبادي والسكر." at bounding box center [1212, 517] width 560 height 79
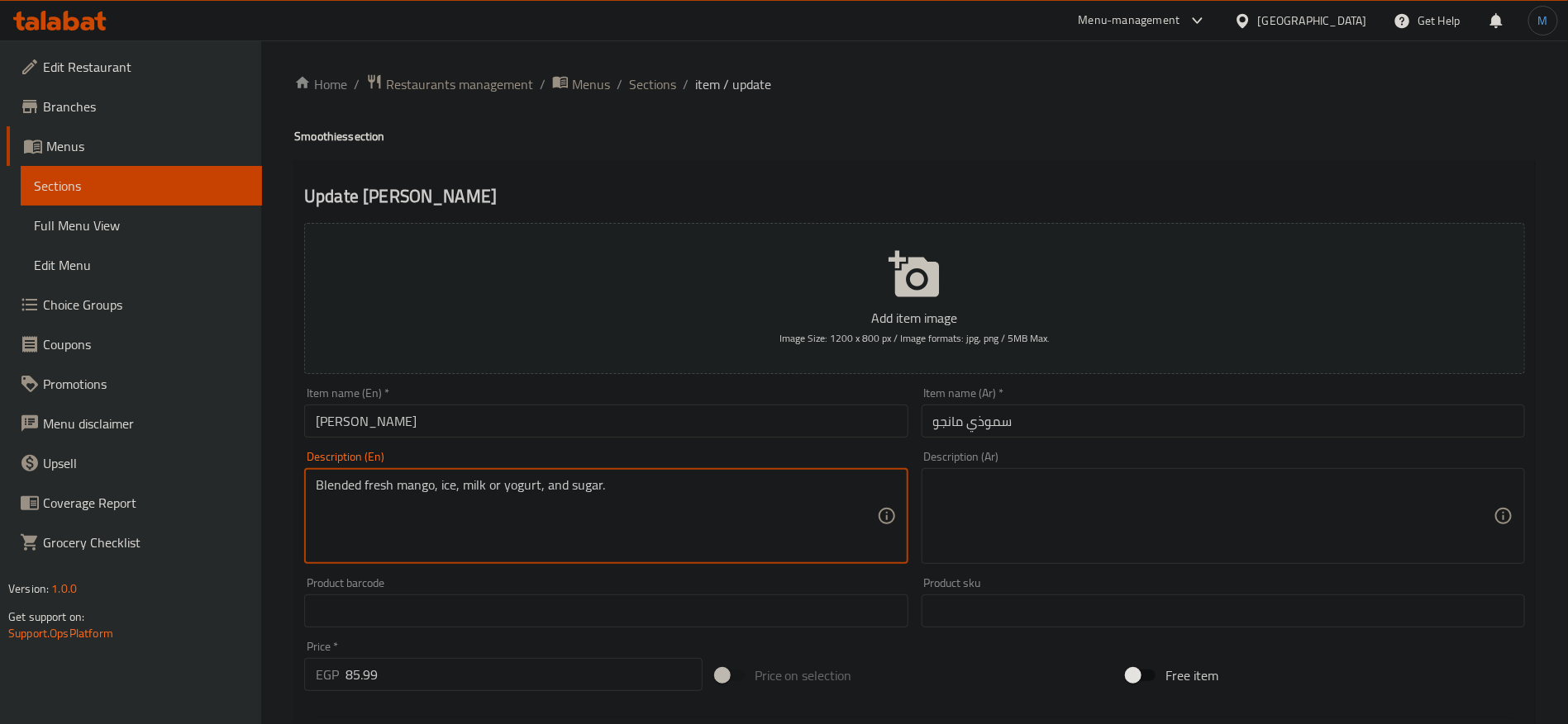
click at [670, 486] on textarea "Blended fresh mango, ice, milk or yogurt, and sugar." at bounding box center [595, 517] width 560 height 79
click at [669, 438] on div "Item name (En)   * [PERSON_NAME] Item name (En) *" at bounding box center [605, 413] width 617 height 64
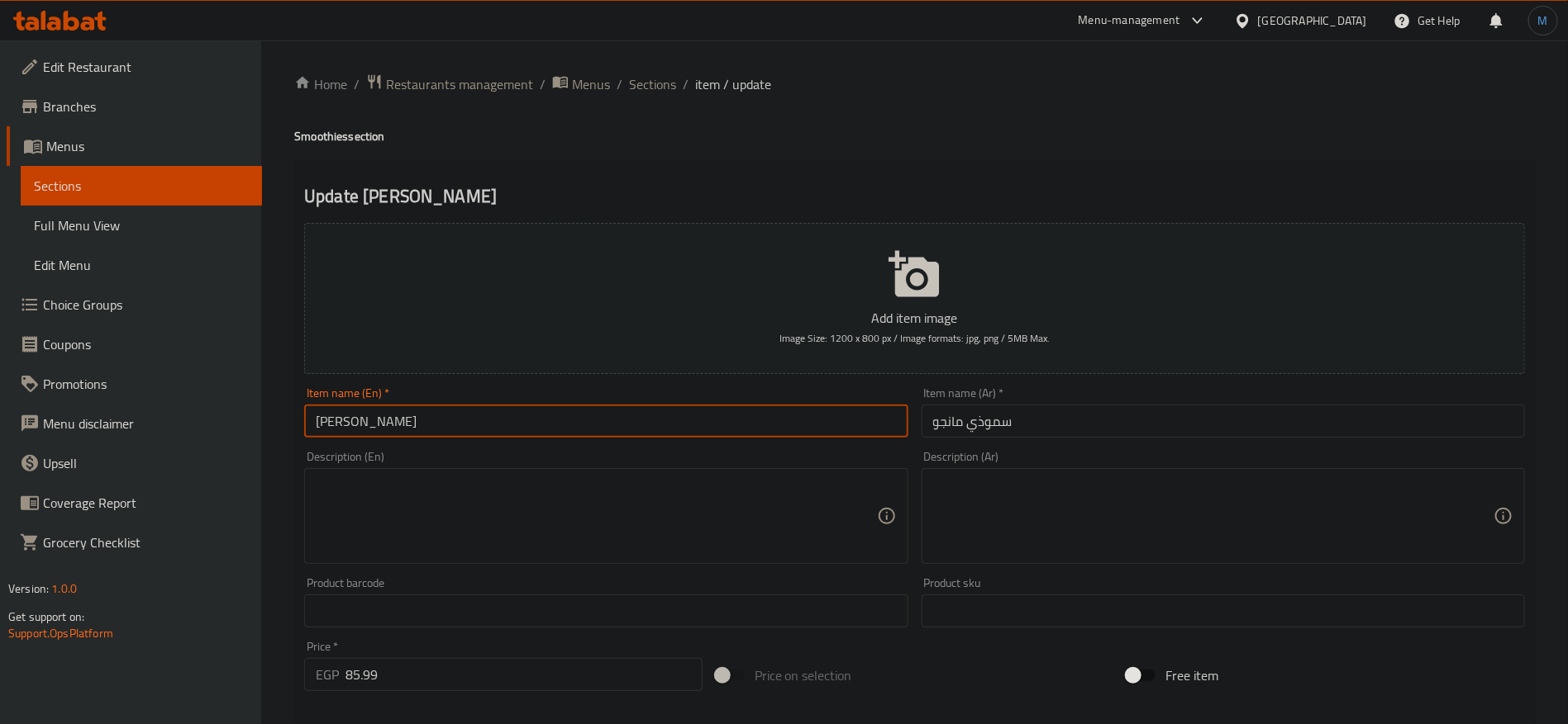
click at [665, 408] on input "[PERSON_NAME]" at bounding box center [605, 421] width 603 height 33
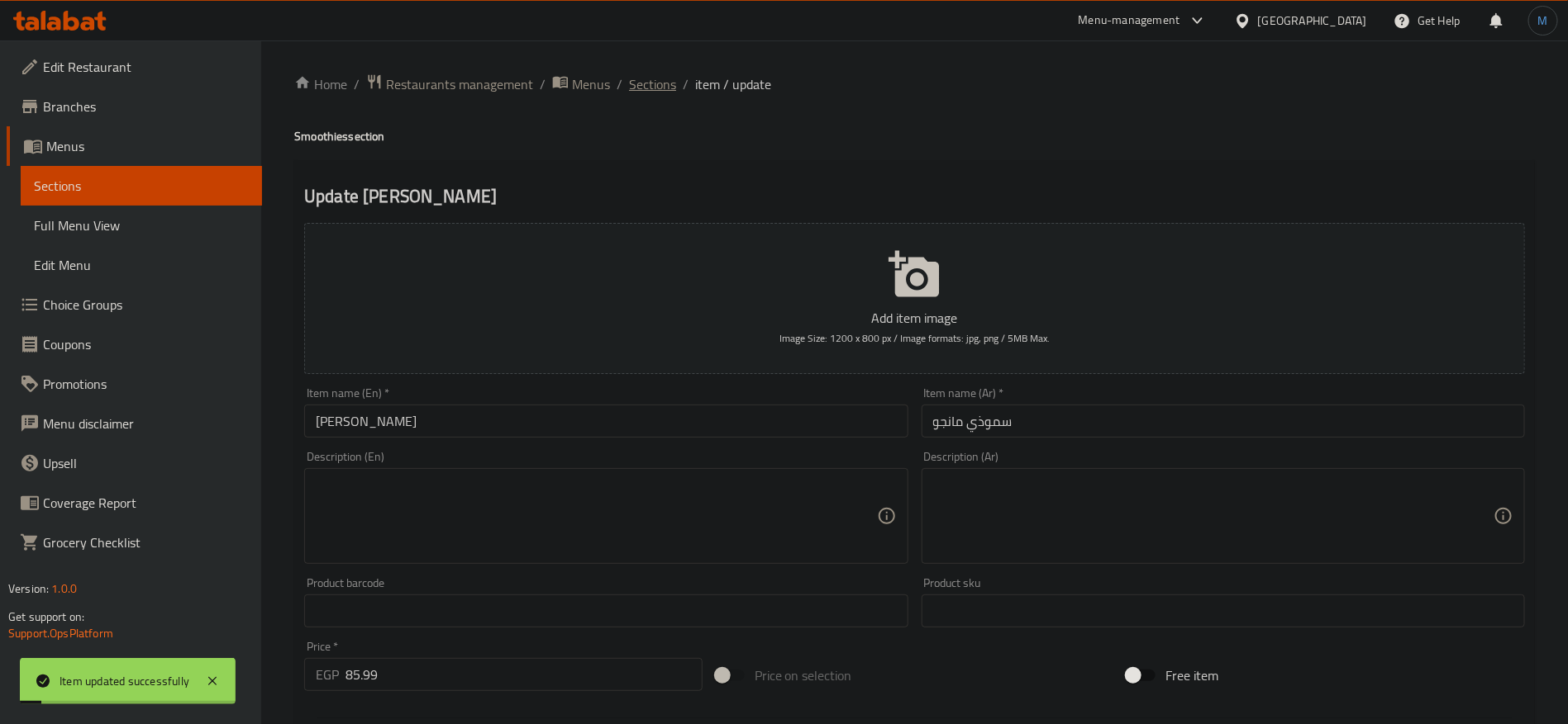
click at [651, 83] on span "Sections" at bounding box center [652, 83] width 47 height 20
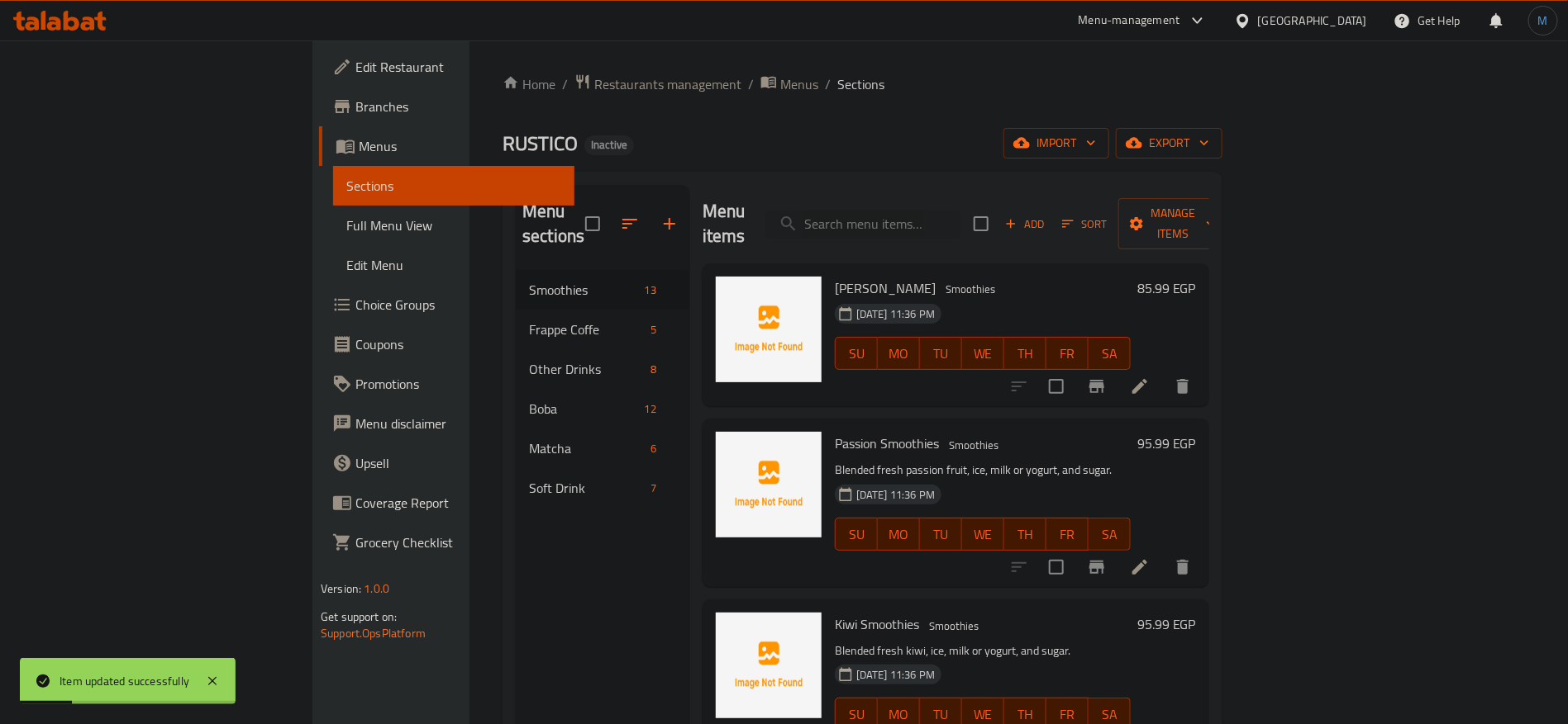
click at [1149, 557] on icon at bounding box center [1139, 566] width 20 height 20
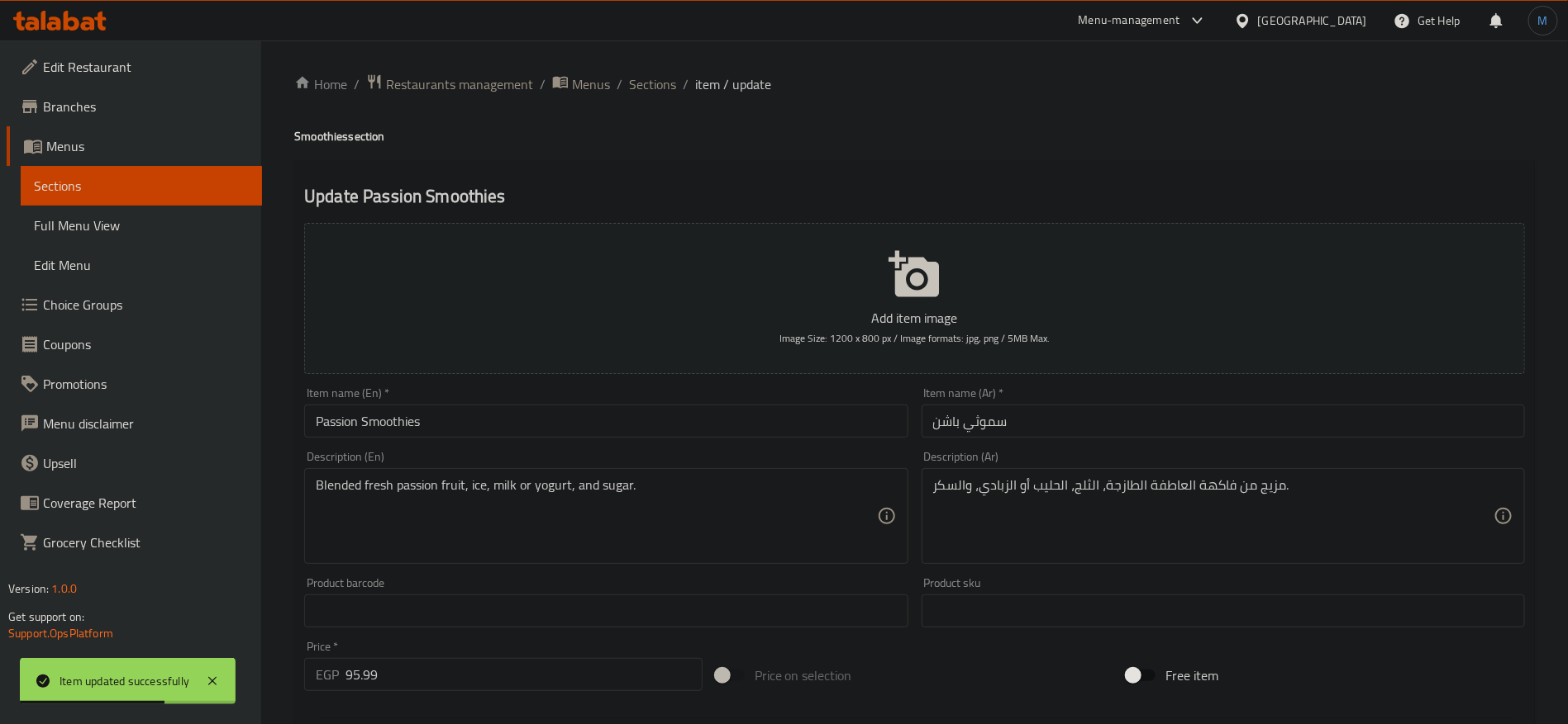
click at [969, 422] on input "سموثي باشن" at bounding box center [1223, 421] width 603 height 33
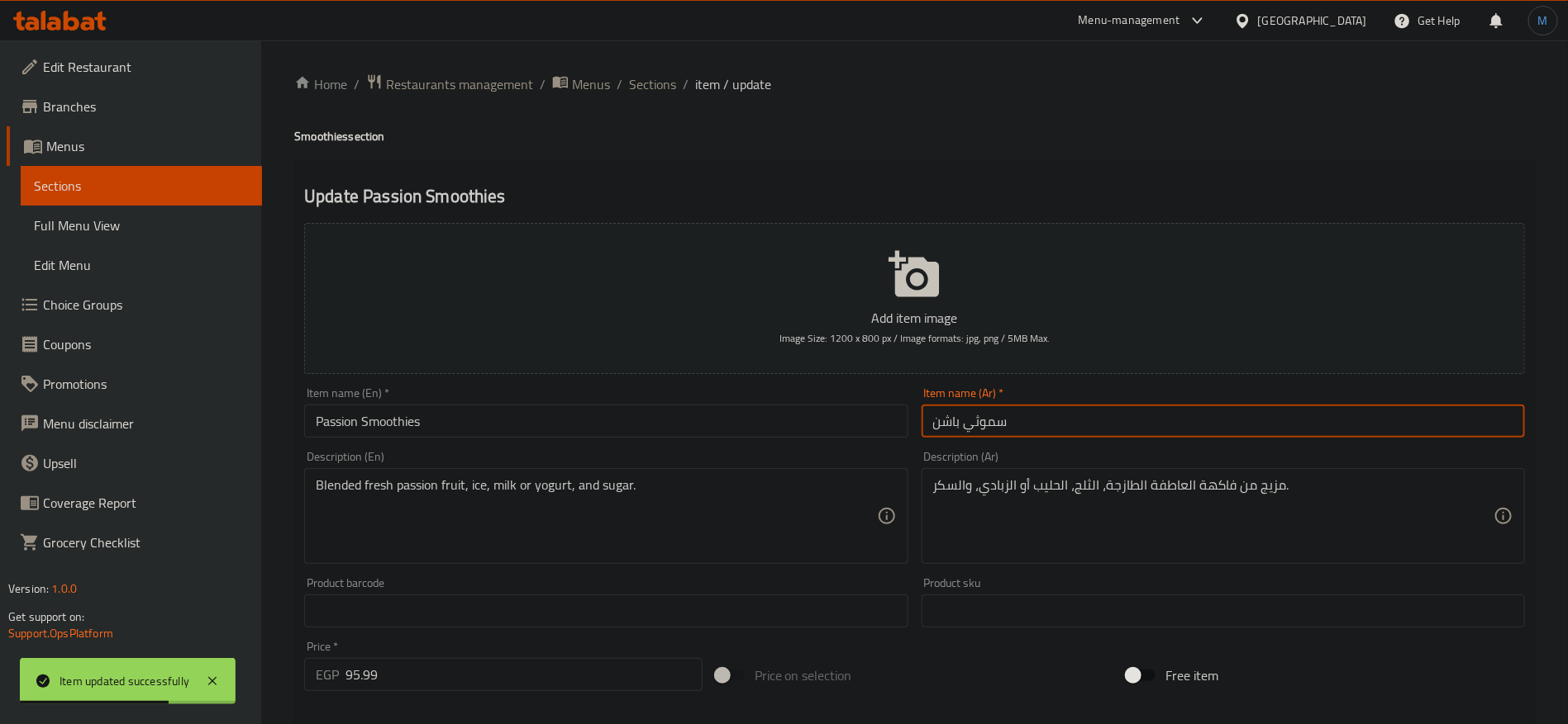
click at [969, 422] on input "سموثي باشن" at bounding box center [1223, 421] width 603 height 33
paste input "[PERSON_NAME]"
click at [980, 431] on input "سموثي باشن" at bounding box center [1223, 421] width 603 height 33
type input "سموذي باشن"
click at [746, 388] on div "Item name (En)   * Passion Smoothies Item name (En) *" at bounding box center [605, 413] width 603 height 51
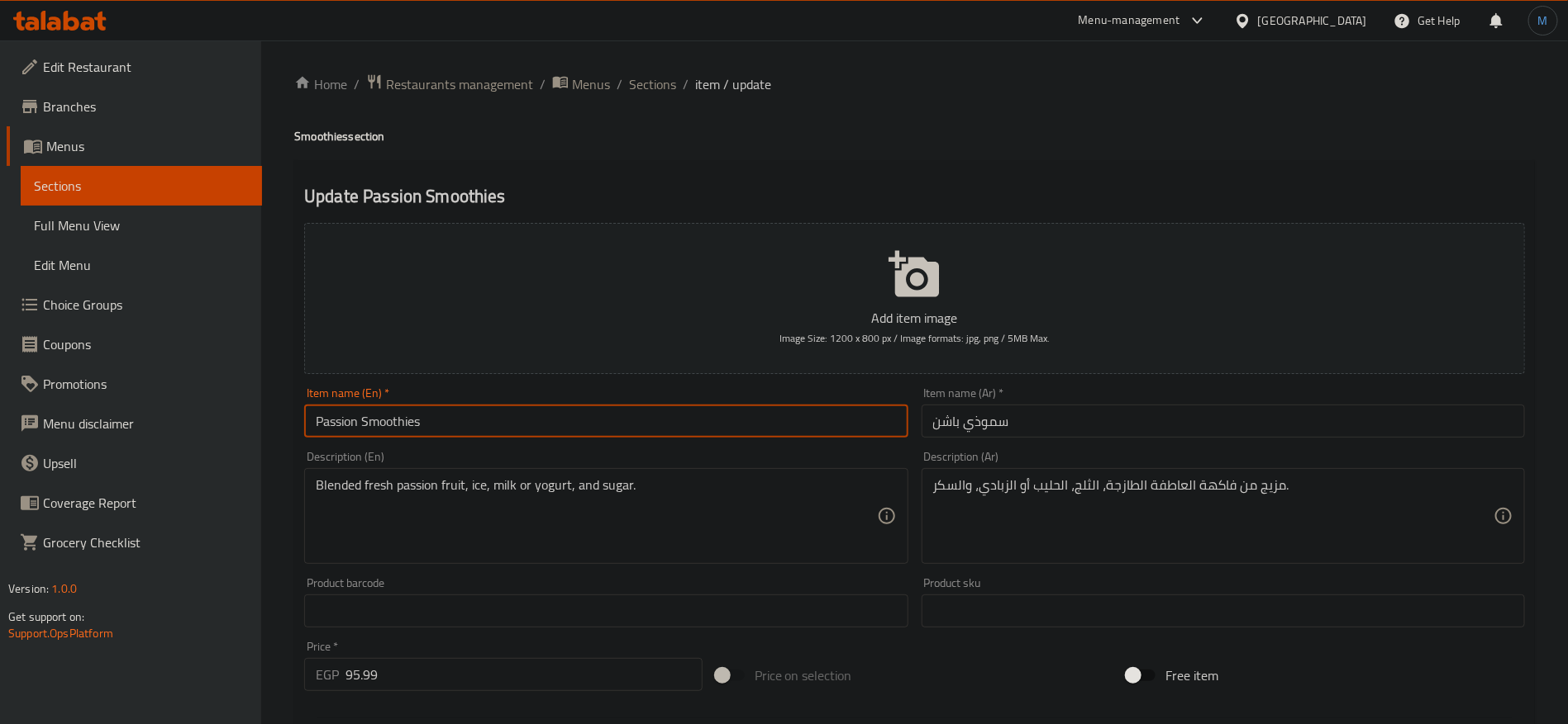
click at [744, 418] on input "Passion Smoothies" at bounding box center [605, 421] width 603 height 33
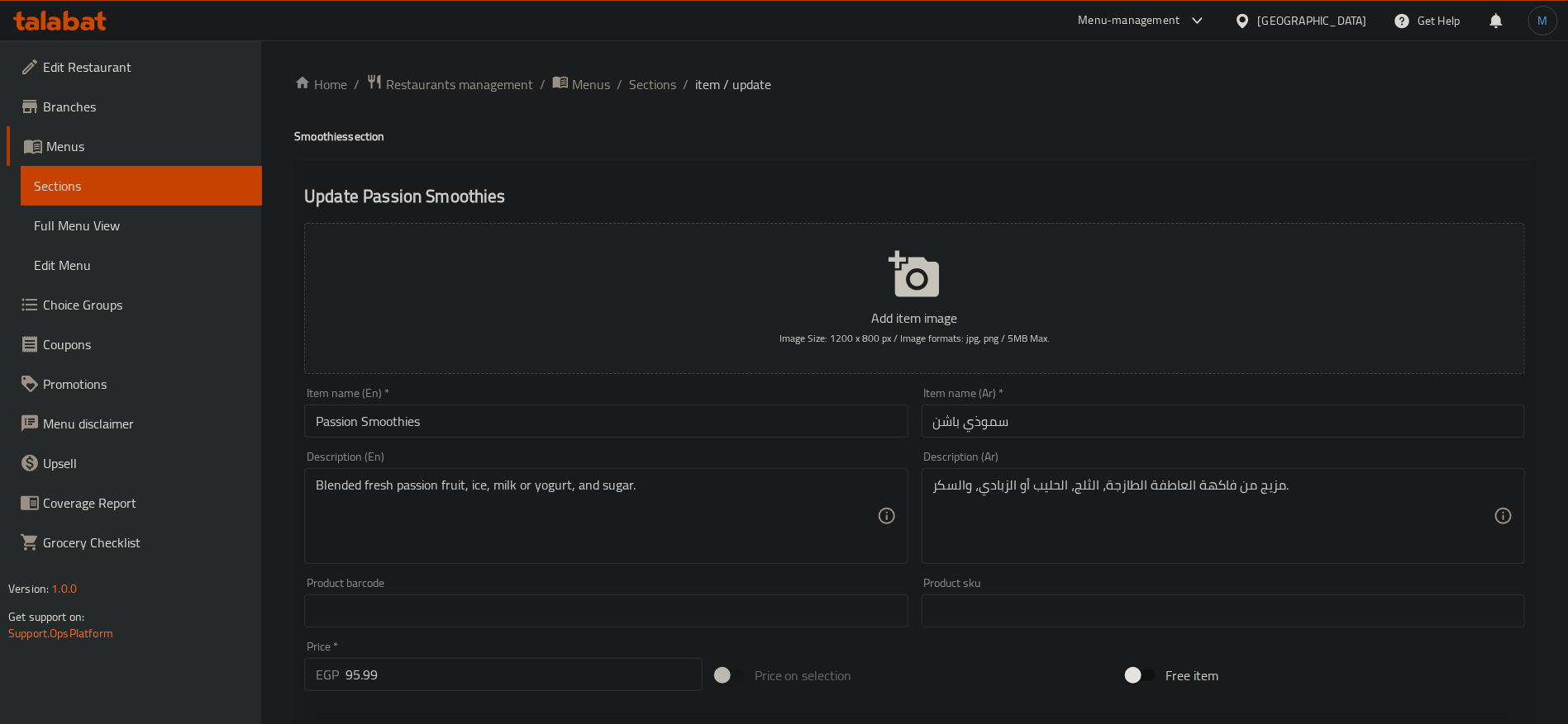
click at [753, 391] on div "Item name (En)   * Passion Smoothies Item name (En) *" at bounding box center [605, 413] width 603 height 51
click at [748, 402] on div "Item name (En)   * Passion Smoothies Item name (En) *" at bounding box center [605, 413] width 603 height 51
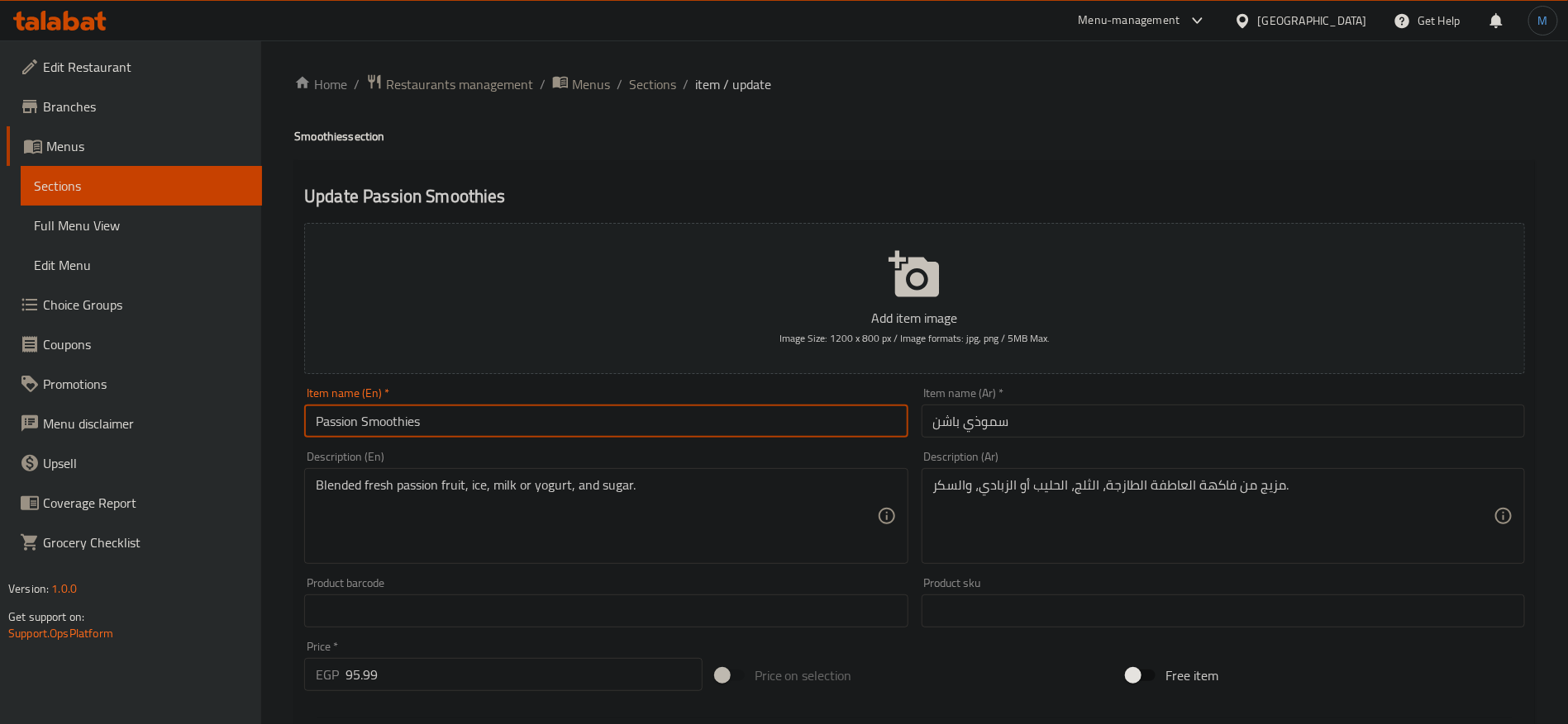
click at [752, 408] on input "Passion Smoothies" at bounding box center [605, 421] width 603 height 33
type input "Passion Smoothie"
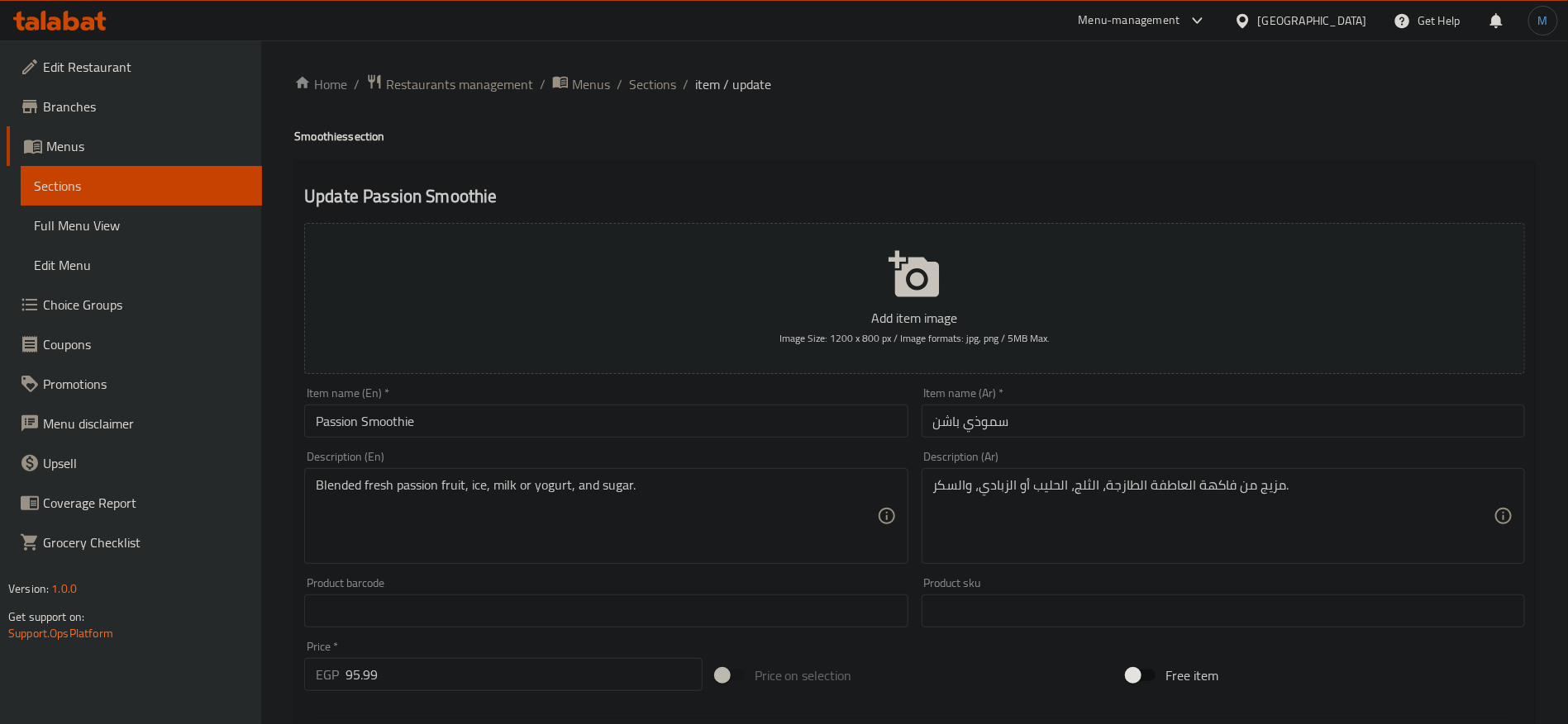
click at [1089, 470] on div "مزيج من فاكهة العاطفة الطازجة، الثلج، الحليب أو الزبادي، والسكر. Description (A…" at bounding box center [1223, 516] width 603 height 96
click at [1096, 481] on textarea "مزيج من فاكهة العاطفة الطازجة، الثلج، الحليب أو الزبادي، والسكر." at bounding box center [1212, 517] width 560 height 79
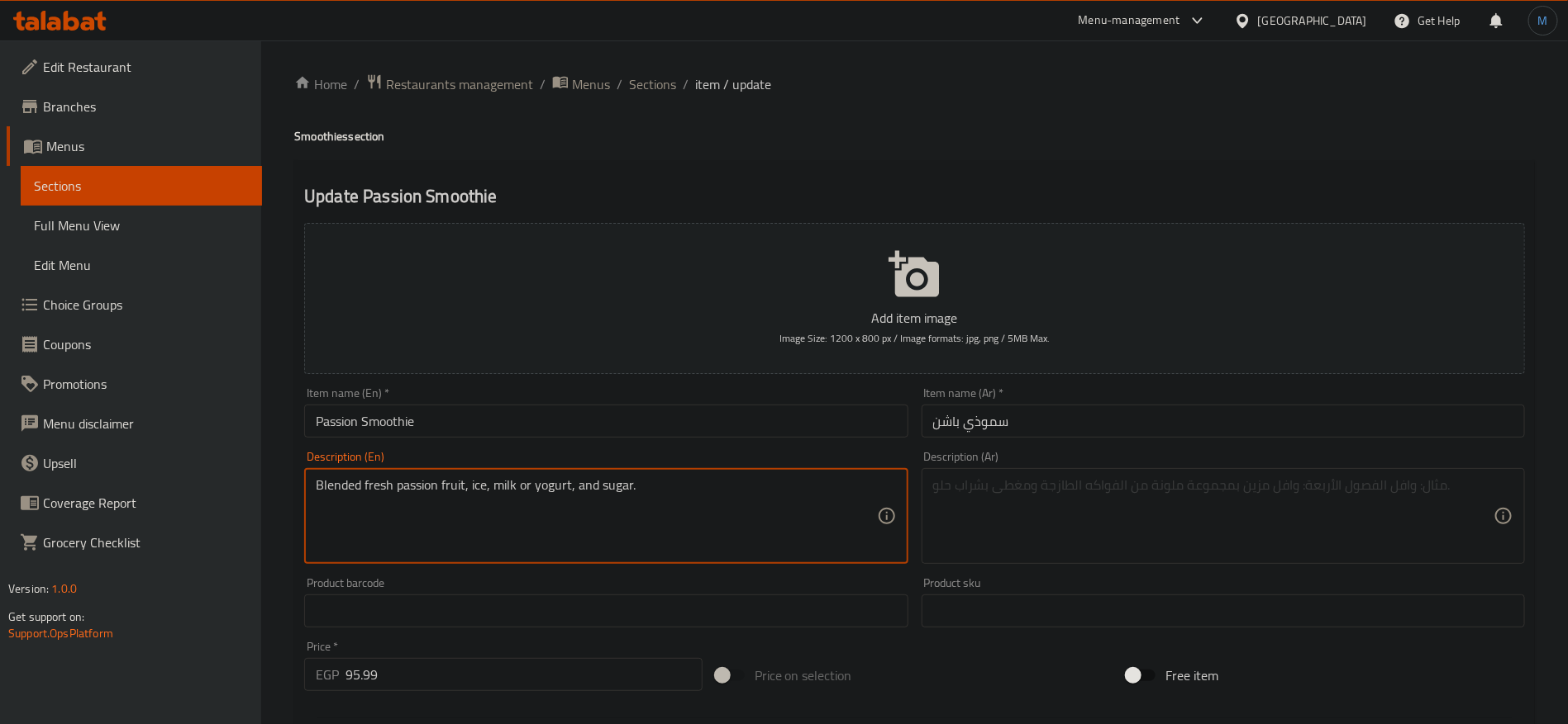
click at [779, 484] on textarea "Blended fresh passion fruit, ice, milk or yogurt, and sugar." at bounding box center [595, 517] width 560 height 79
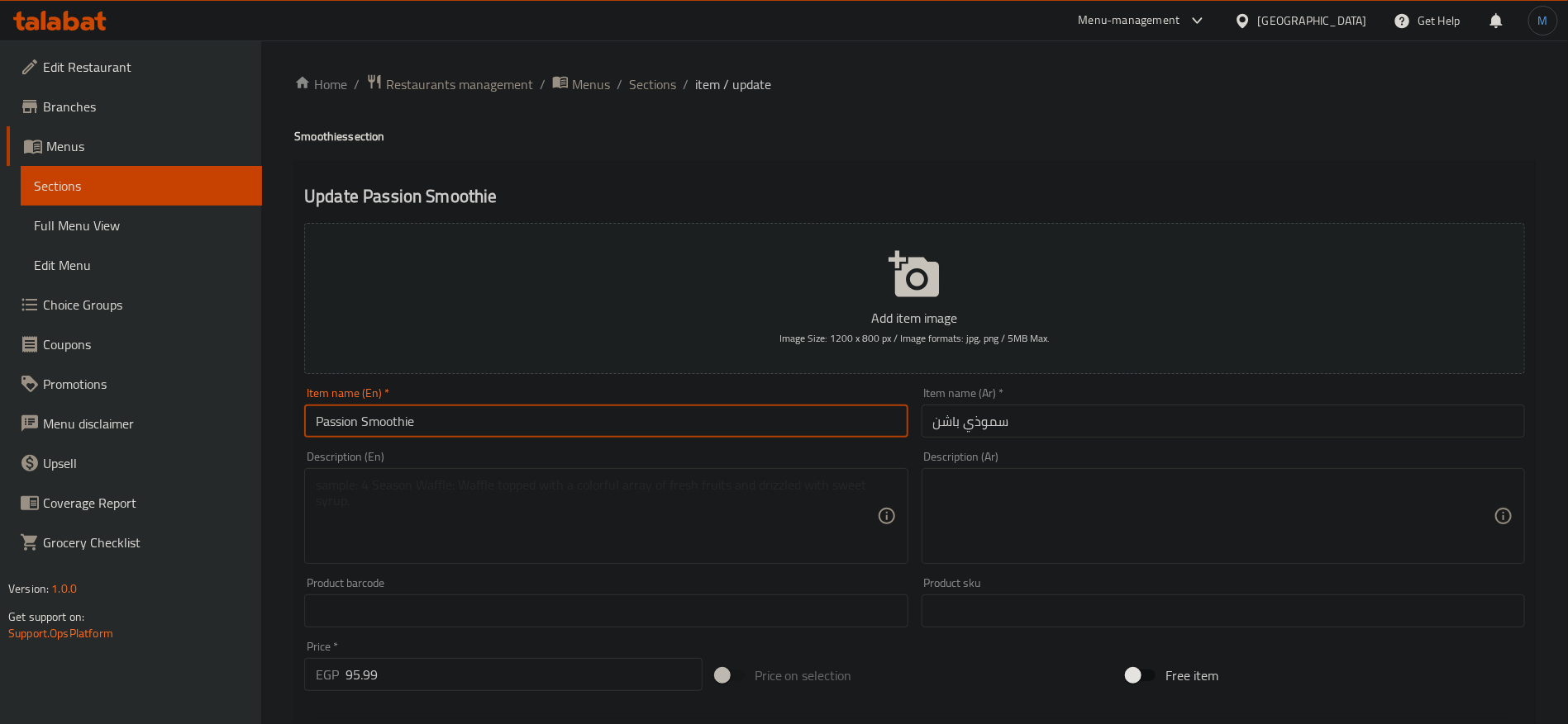
click at [709, 415] on input "Passion Smoothie" at bounding box center [605, 421] width 603 height 33
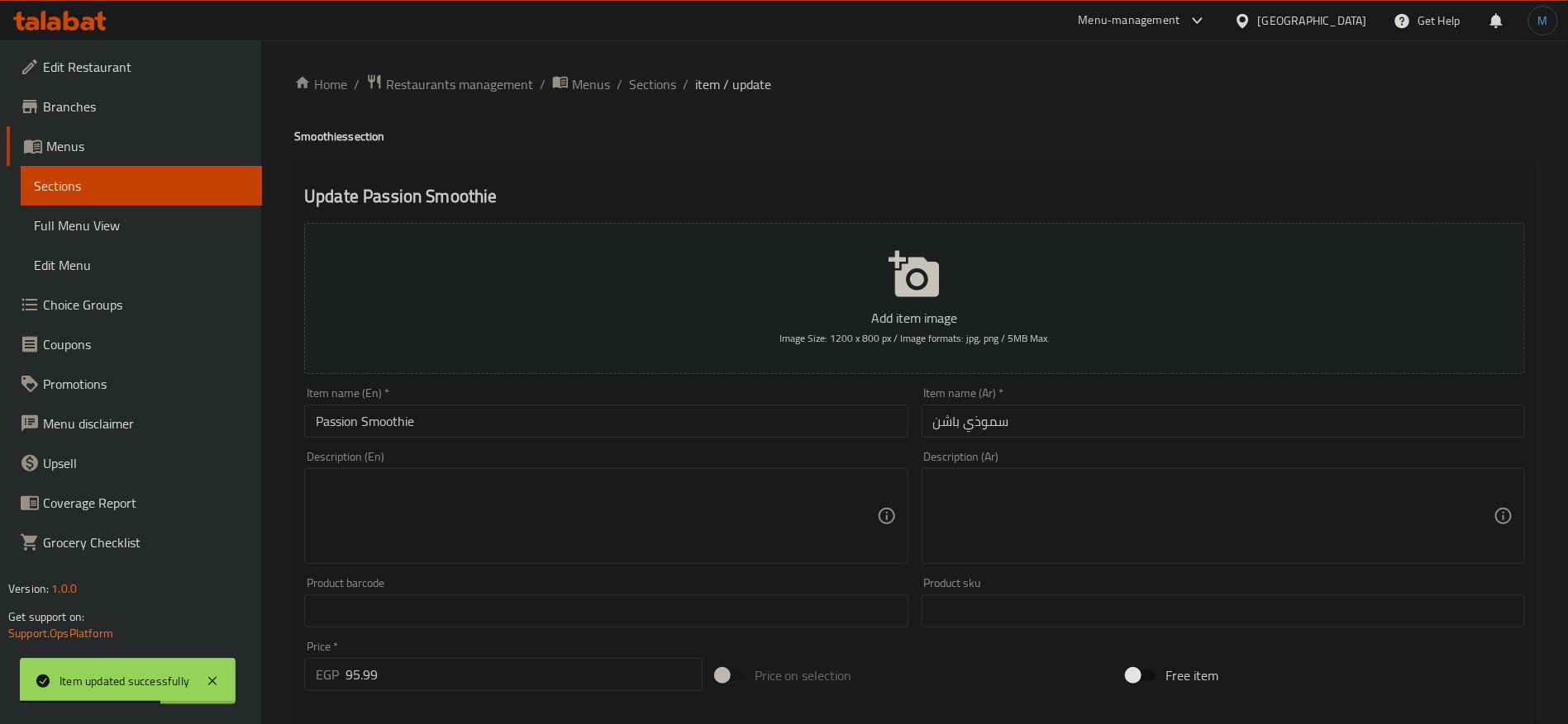
click at [623, 422] on input "Passion Smoothie" at bounding box center [605, 421] width 603 height 33
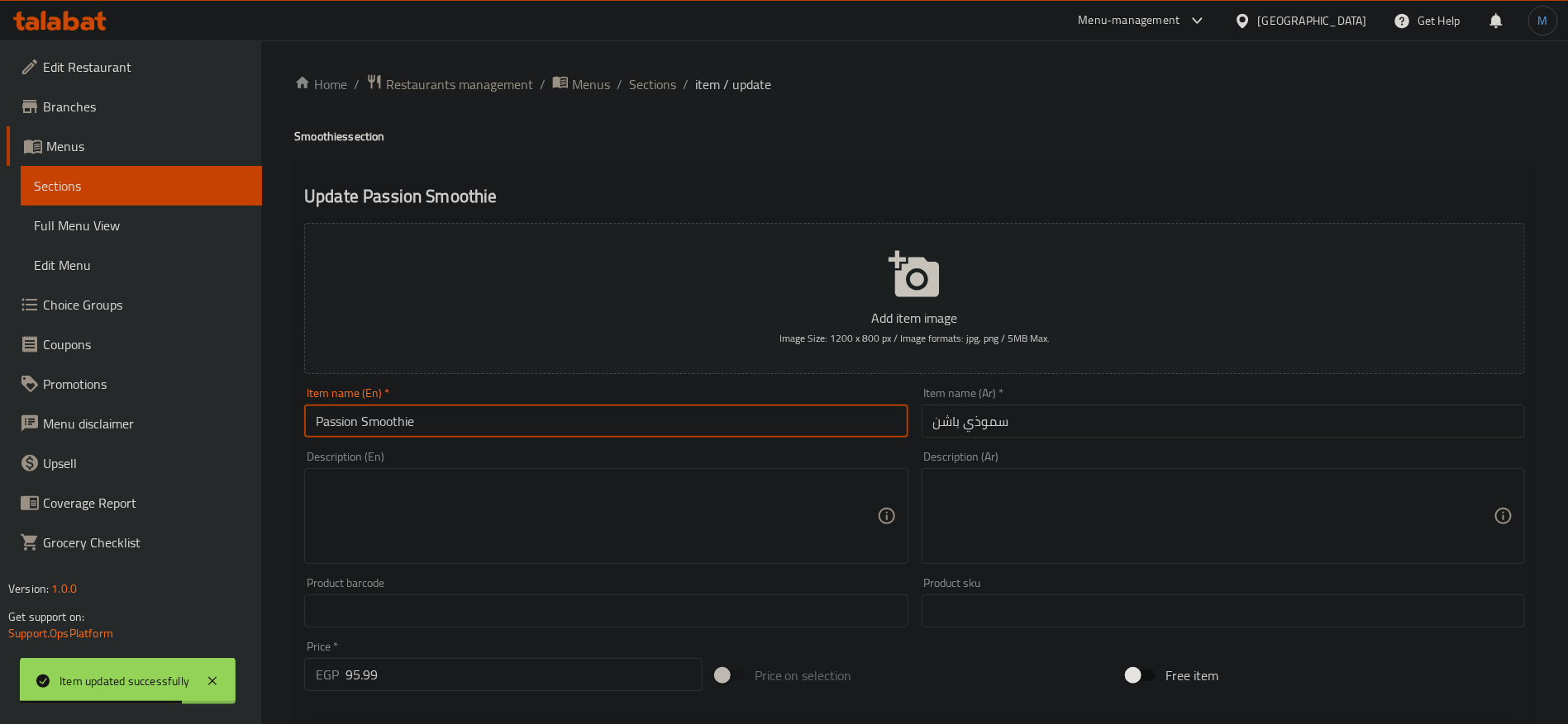
click at [671, 60] on div "Home / Restaurants management / Menus / Sections / item / update Smoothies sect…" at bounding box center [914, 603] width 1306 height 1126
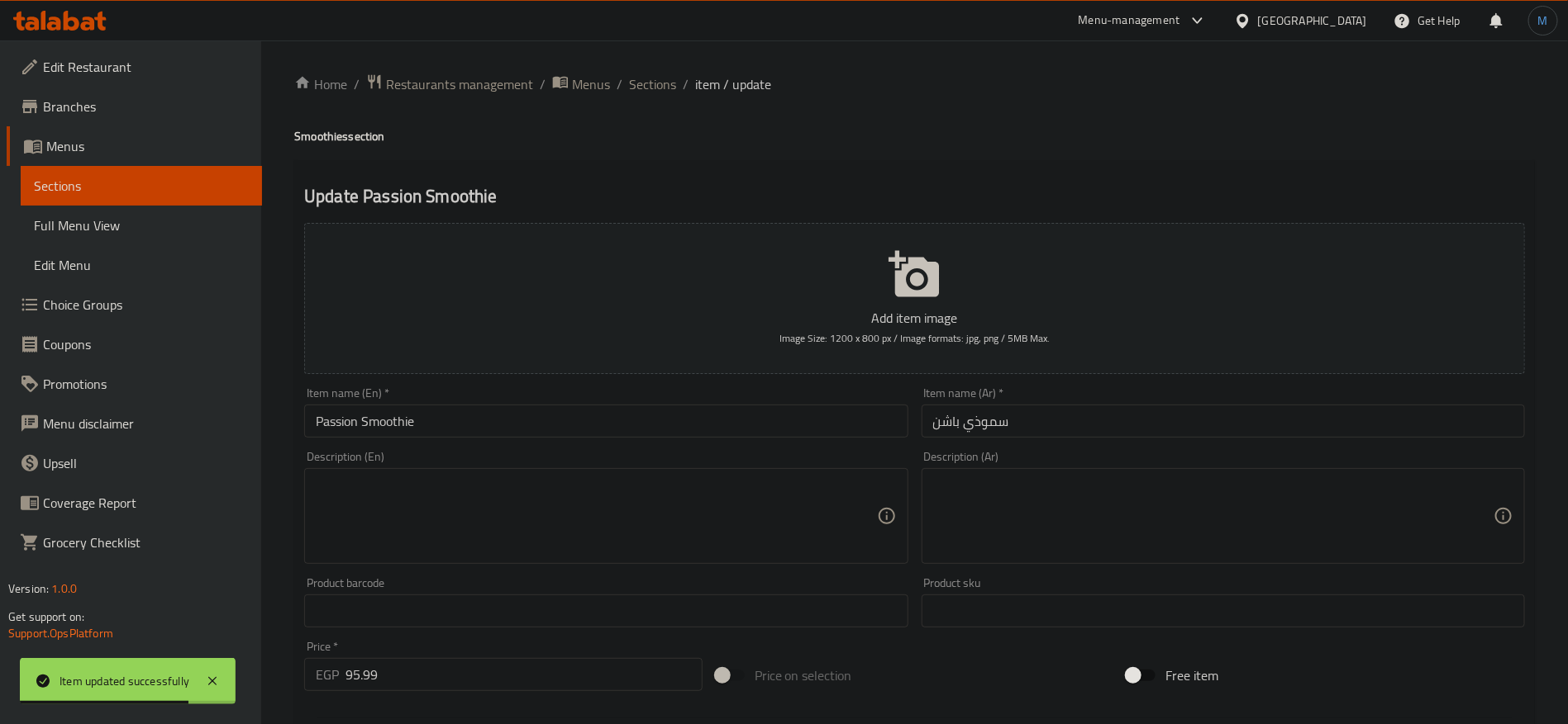
click at [671, 66] on div "Home / Restaurants management / Menus / Sections / item / update Smoothies sect…" at bounding box center [914, 603] width 1306 height 1126
click at [667, 74] on span "Sections" at bounding box center [652, 83] width 47 height 20
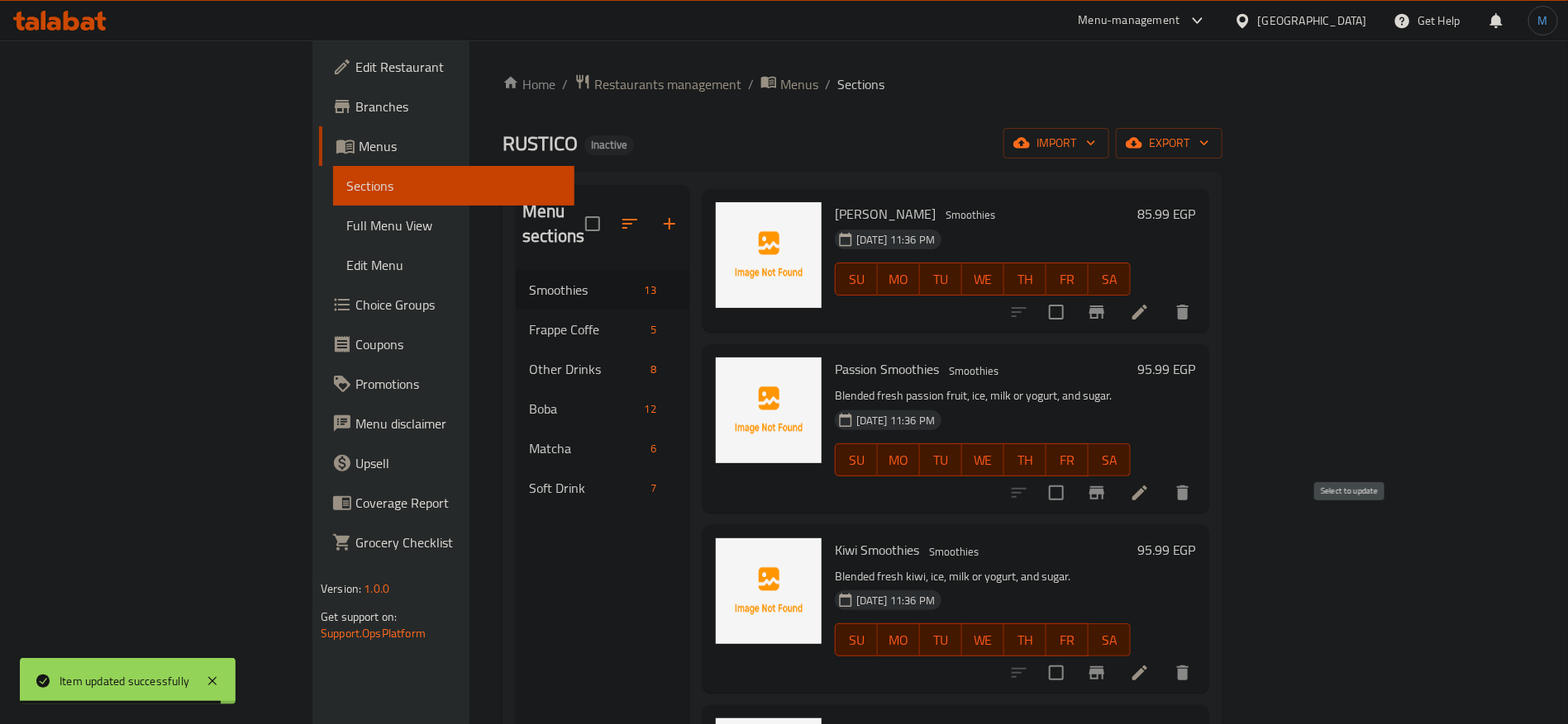
scroll to position [124, 0]
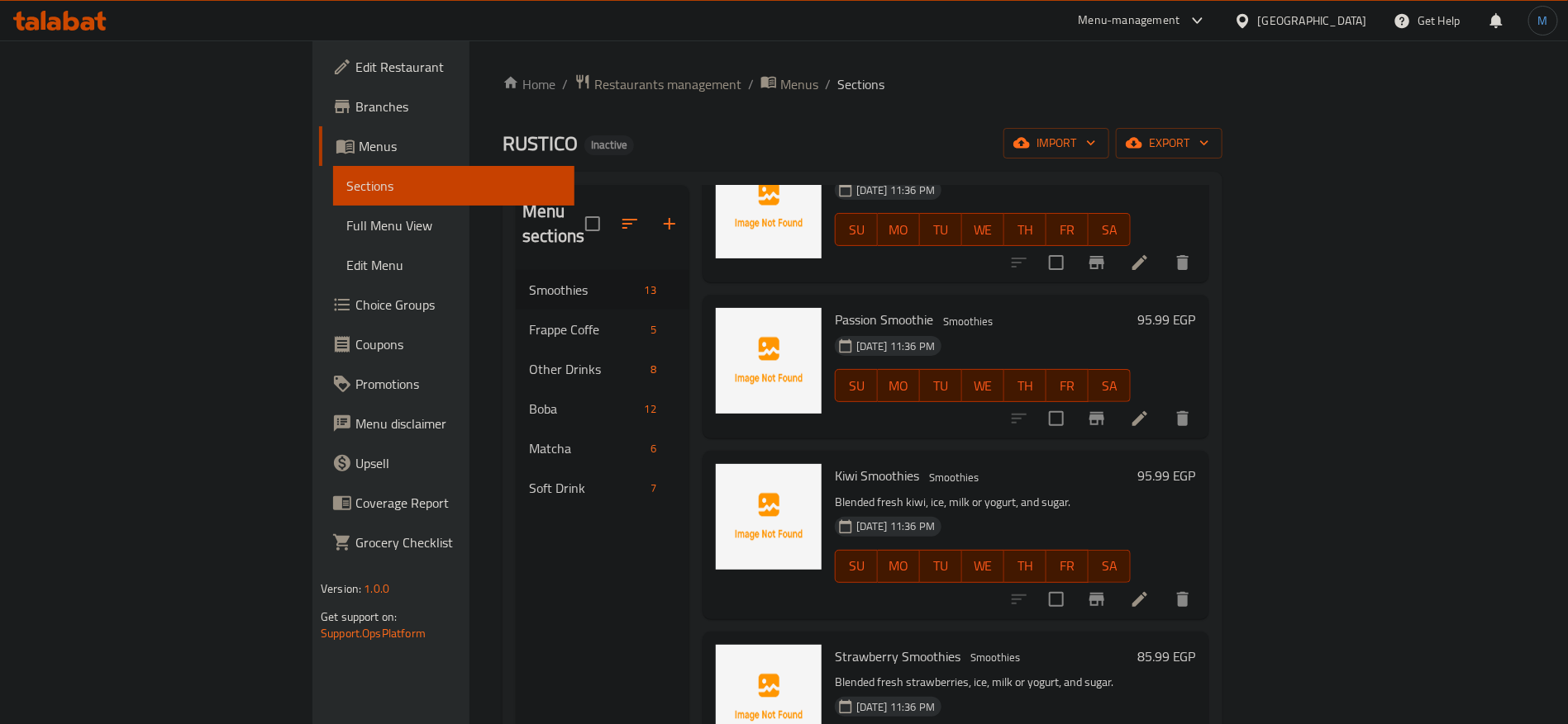
click at [1202, 580] on div at bounding box center [1101, 599] width 204 height 39
click at [1149, 590] on icon at bounding box center [1139, 599] width 20 height 20
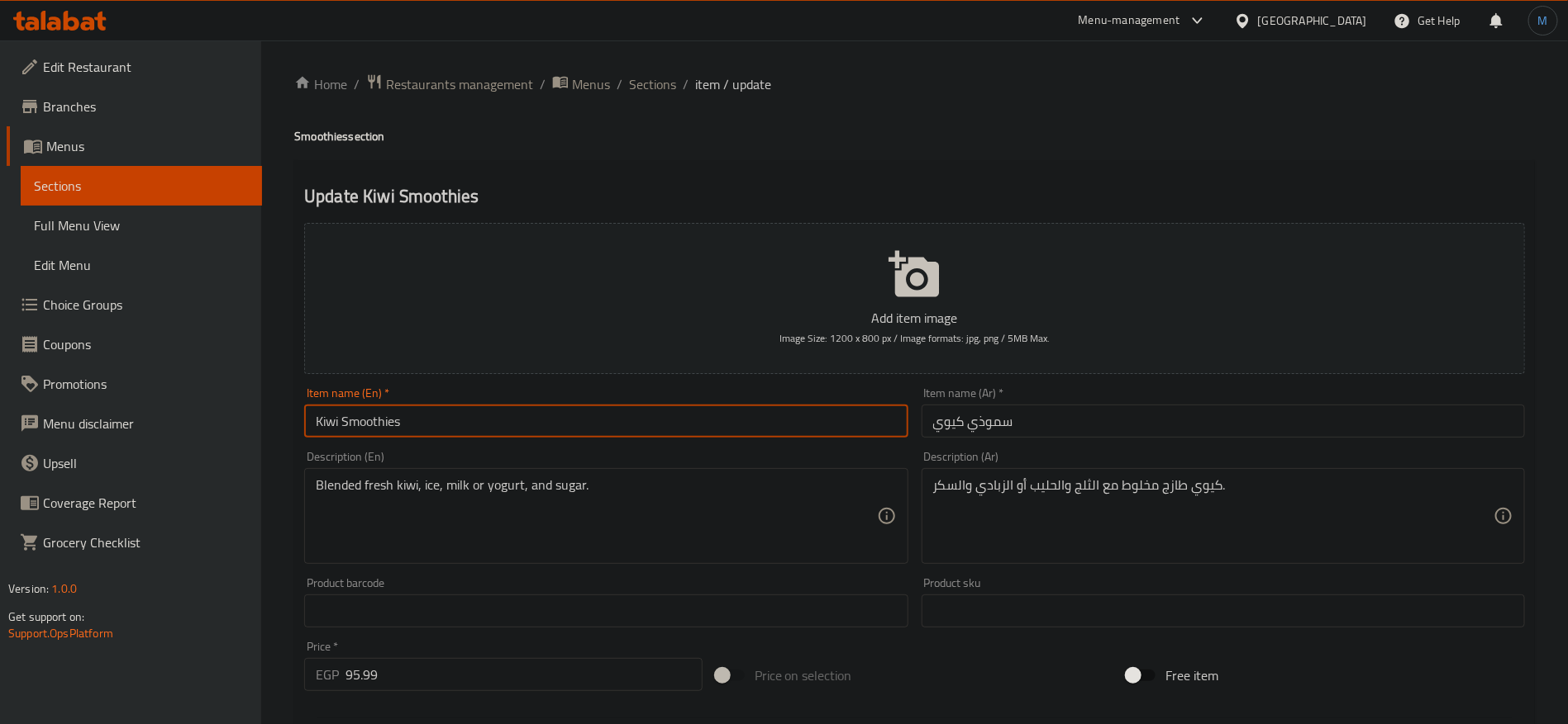
click at [705, 412] on input "Kiwi Smoothies" at bounding box center [605, 421] width 603 height 33
type input "[PERSON_NAME]"
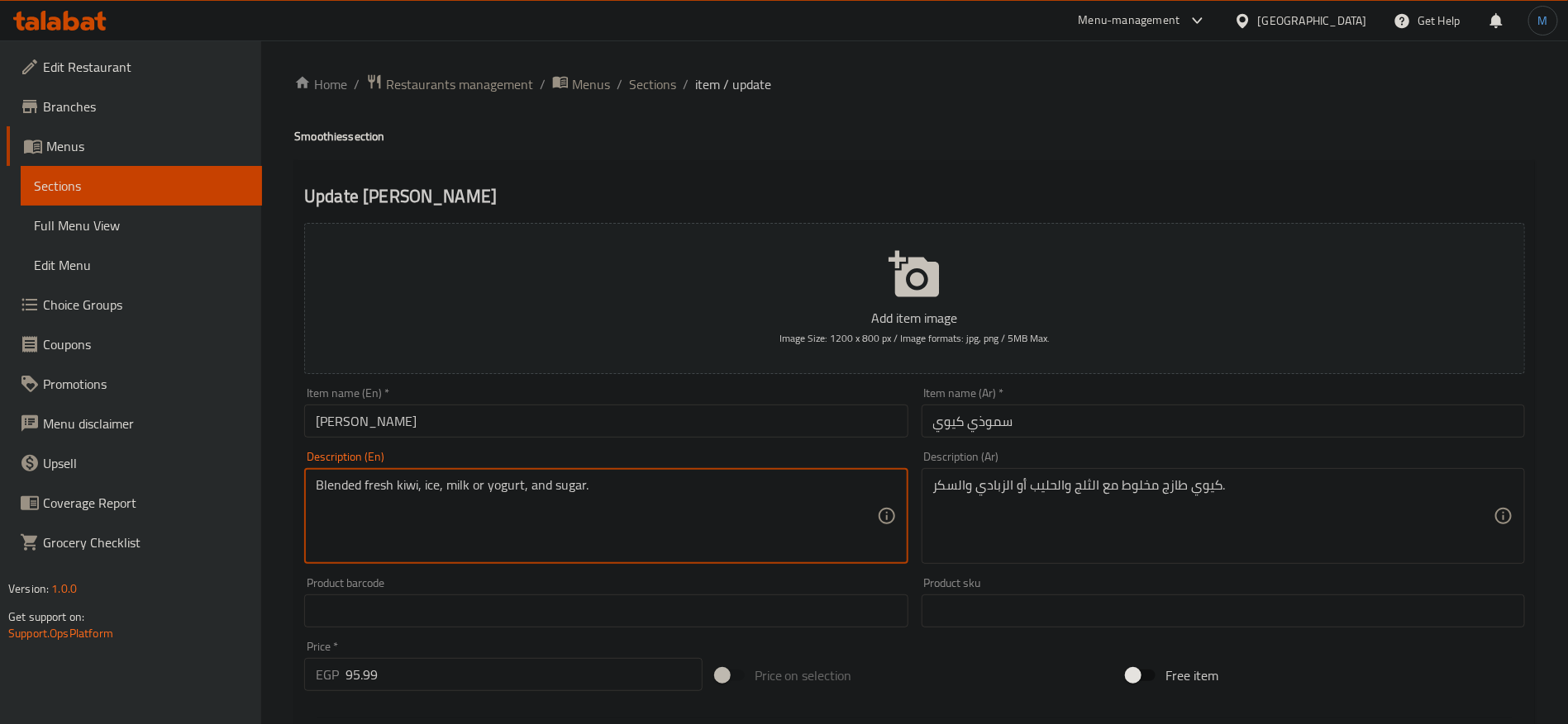
click at [738, 446] on div "Description (En) Blended fresh kiwi, ice, milk or yogurt, and sugar. Descriptio…" at bounding box center [605, 507] width 617 height 127
click at [788, 443] on div "Item name (En)   * [PERSON_NAME] Item name (En) *" at bounding box center [605, 413] width 617 height 64
click at [781, 436] on input "[PERSON_NAME]" at bounding box center [605, 421] width 603 height 33
click at [582, 481] on textarea "Blended fresh kiwi, ice, milk or yogurt, and sugar." at bounding box center [595, 517] width 560 height 79
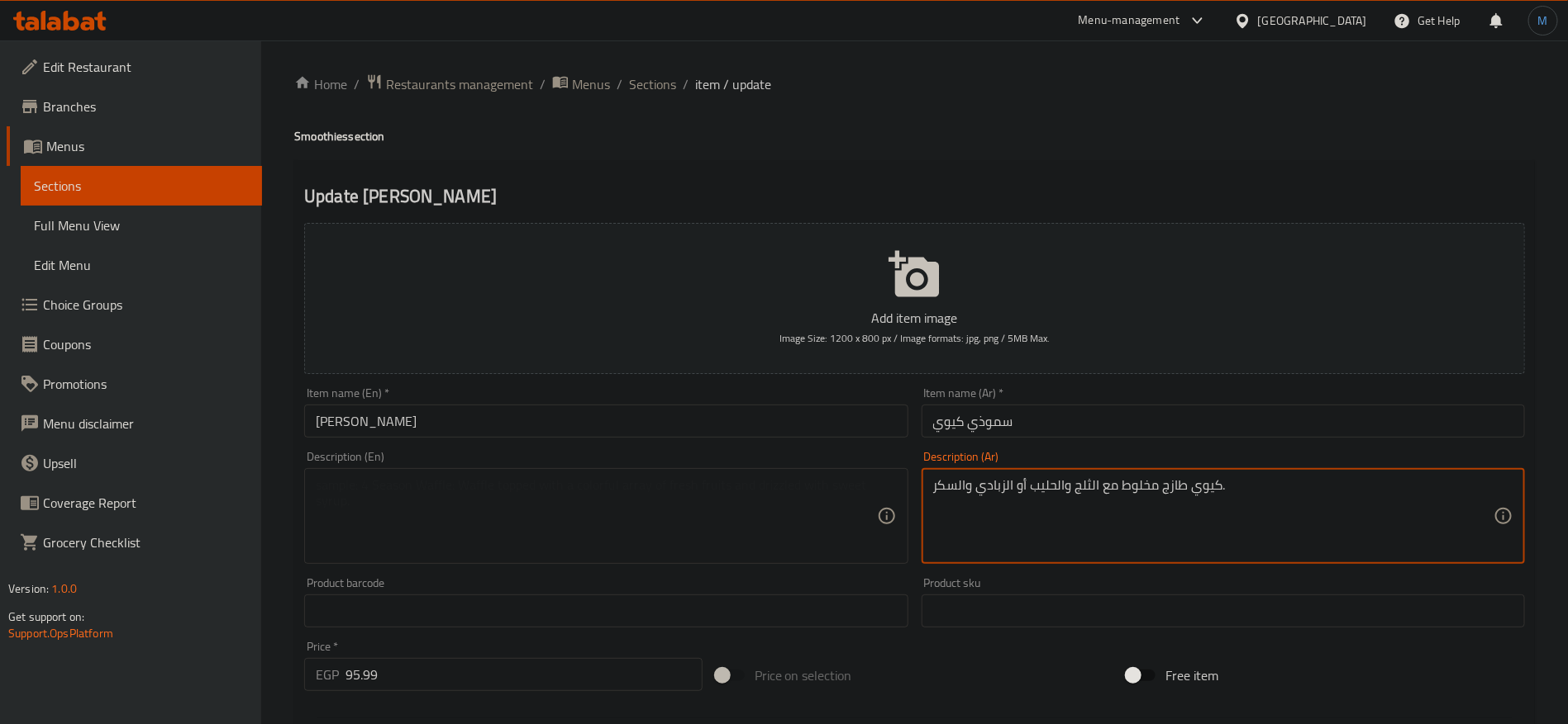
click at [995, 488] on textarea "كيوي طازج مخلوط مع الثلج والحليب أو الزبادي والسكر." at bounding box center [1212, 517] width 560 height 79
click at [792, 415] on input "[PERSON_NAME]" at bounding box center [605, 421] width 603 height 33
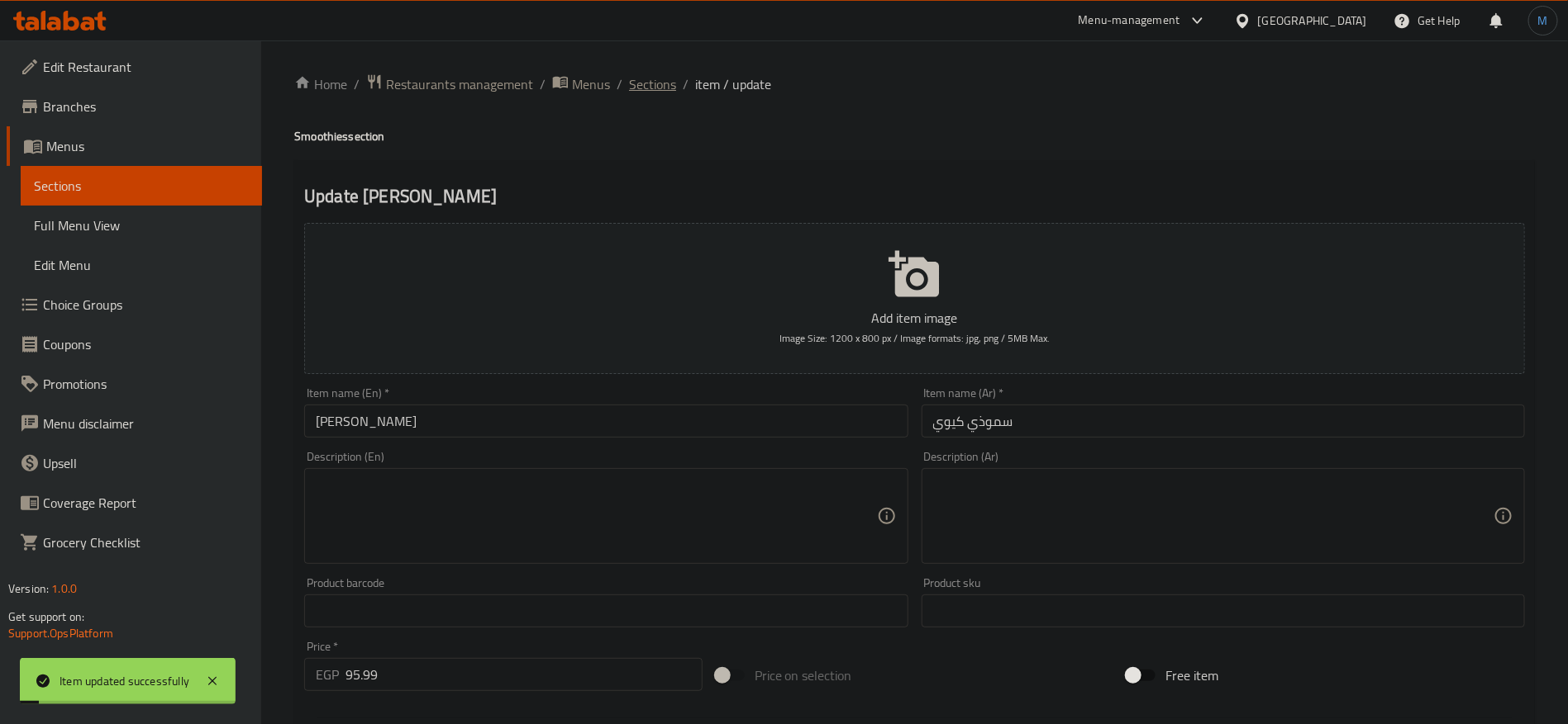
click at [643, 89] on span "Sections" at bounding box center [652, 83] width 47 height 20
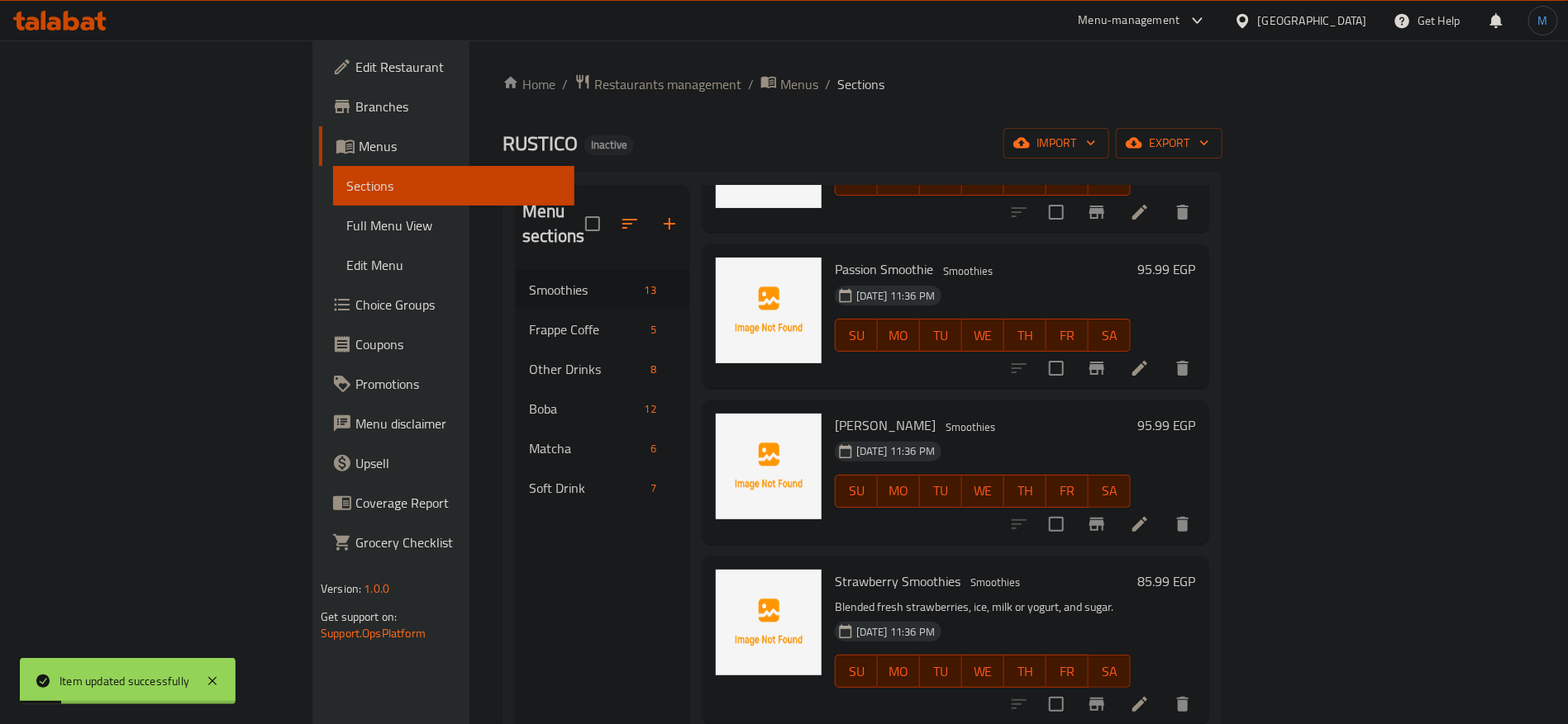
scroll to position [248, 0]
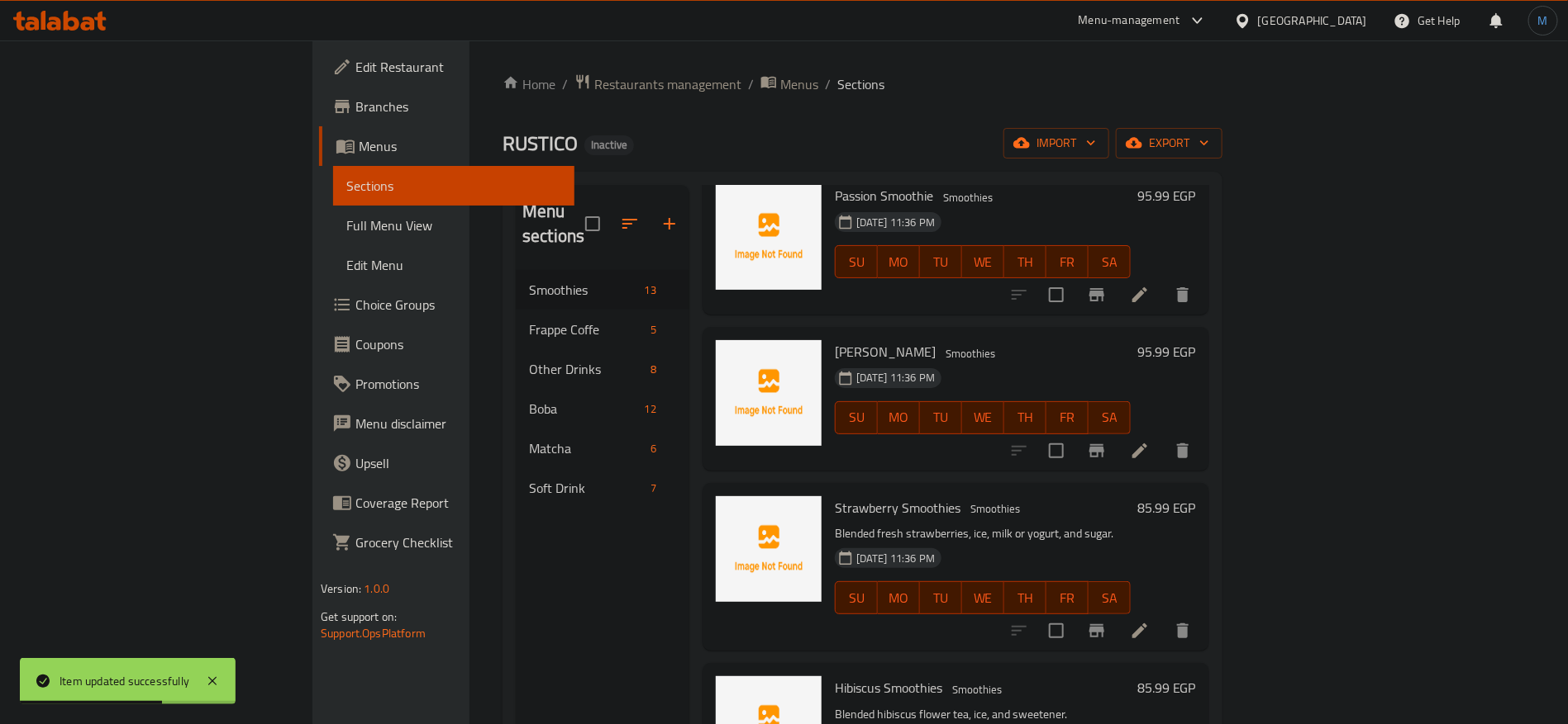
click at [1202, 611] on div at bounding box center [1101, 631] width 204 height 39
click at [1163, 616] on li at bounding box center [1139, 631] width 46 height 30
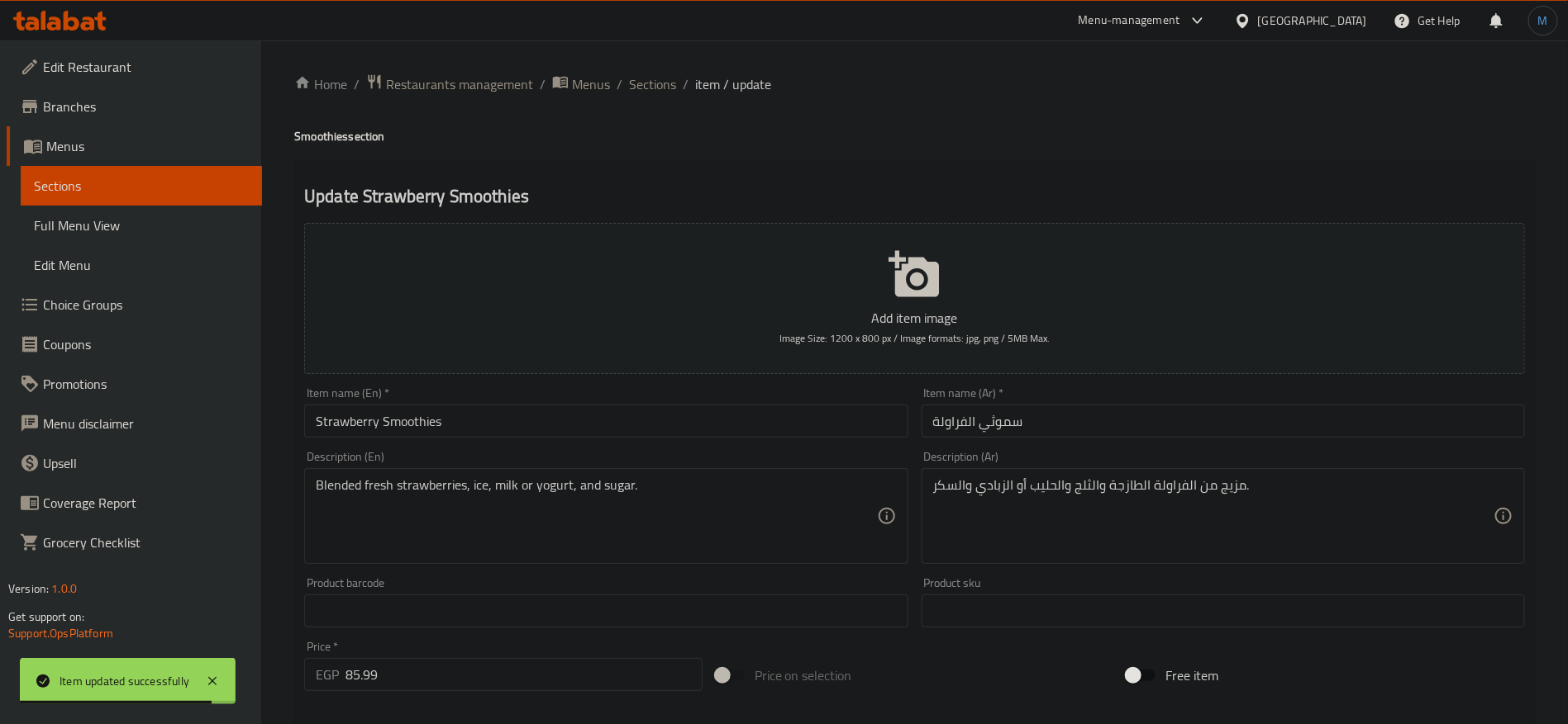
click at [753, 424] on input "Strawberry Smoothies" at bounding box center [605, 421] width 603 height 33
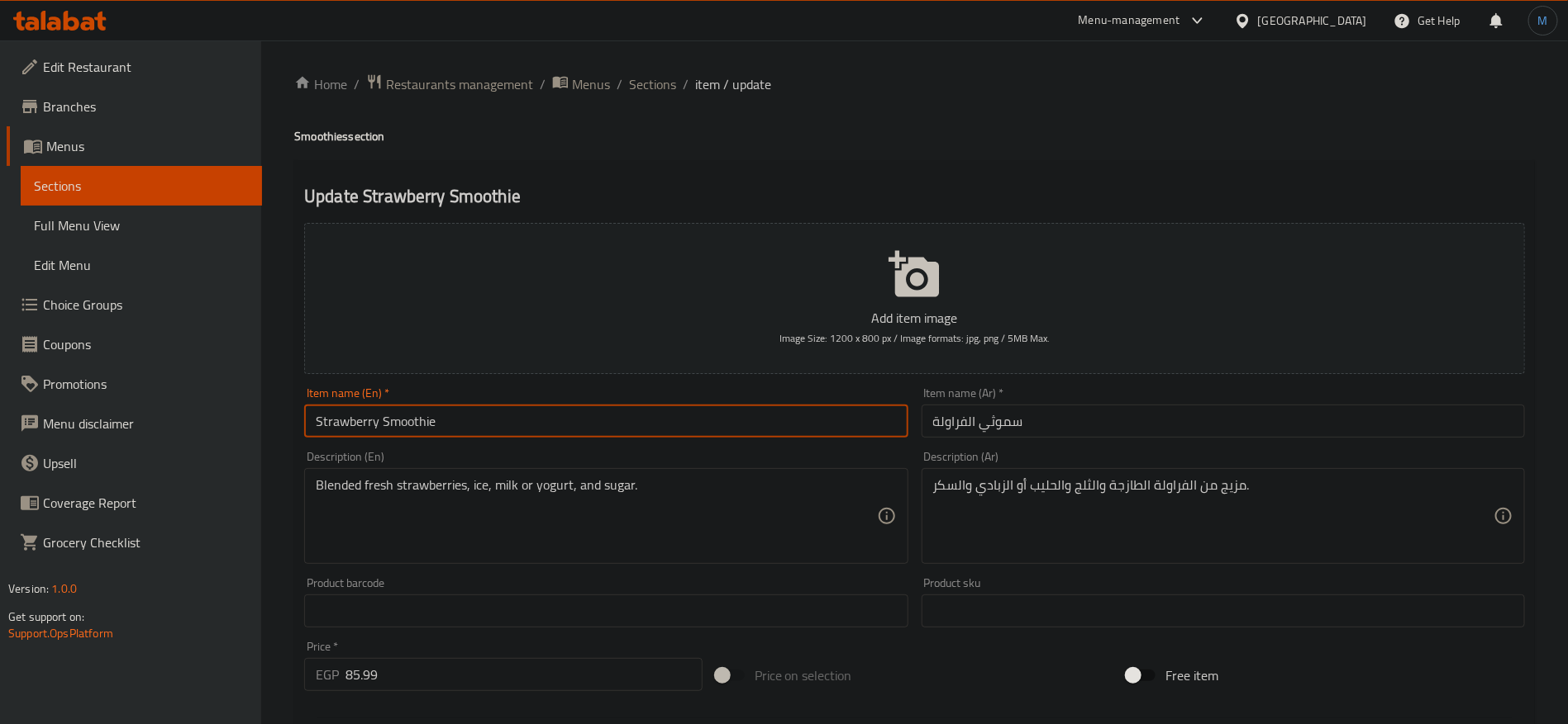
type input "Strawberry Smoothie"
click at [989, 426] on input "سموثي الفراولة" at bounding box center [1223, 421] width 603 height 33
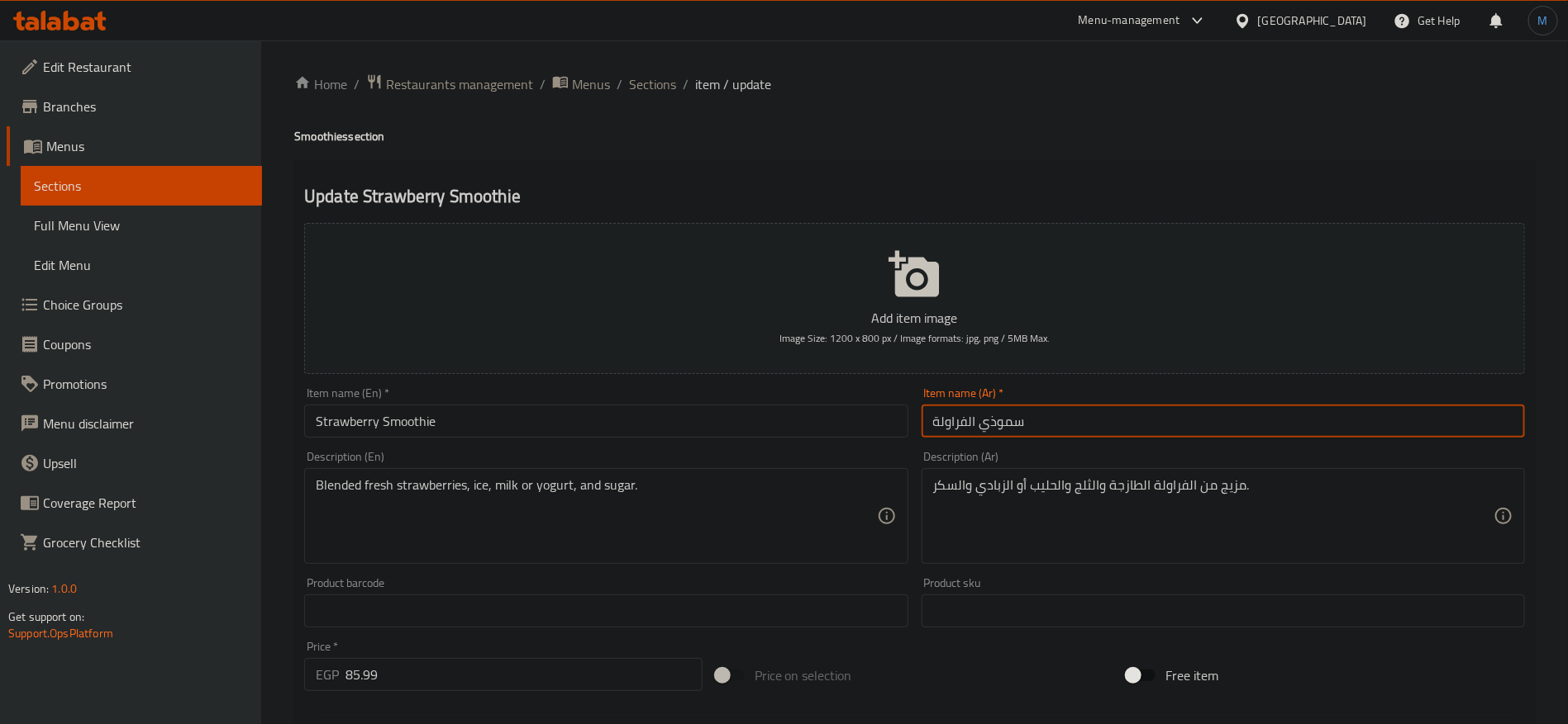
type input "سموذي الفراولة"
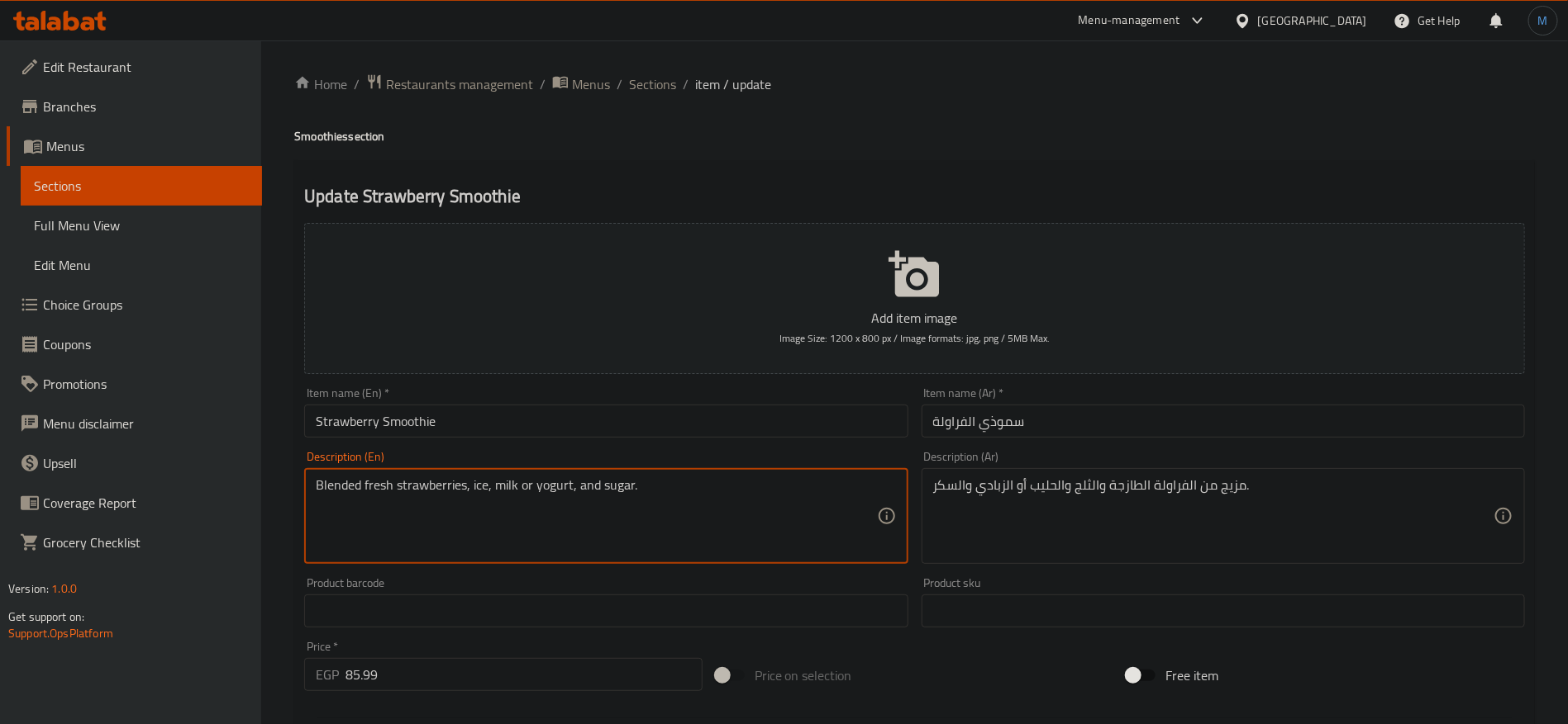
click at [763, 492] on textarea "Blended fresh strawberries, ice, milk or yogurt, and sugar." at bounding box center [595, 517] width 560 height 79
click at [1066, 474] on div "مزيج من الفراولة الطازجة والثلج والحليب أو الزبادي والسكر. Description (Ar)" at bounding box center [1223, 516] width 603 height 96
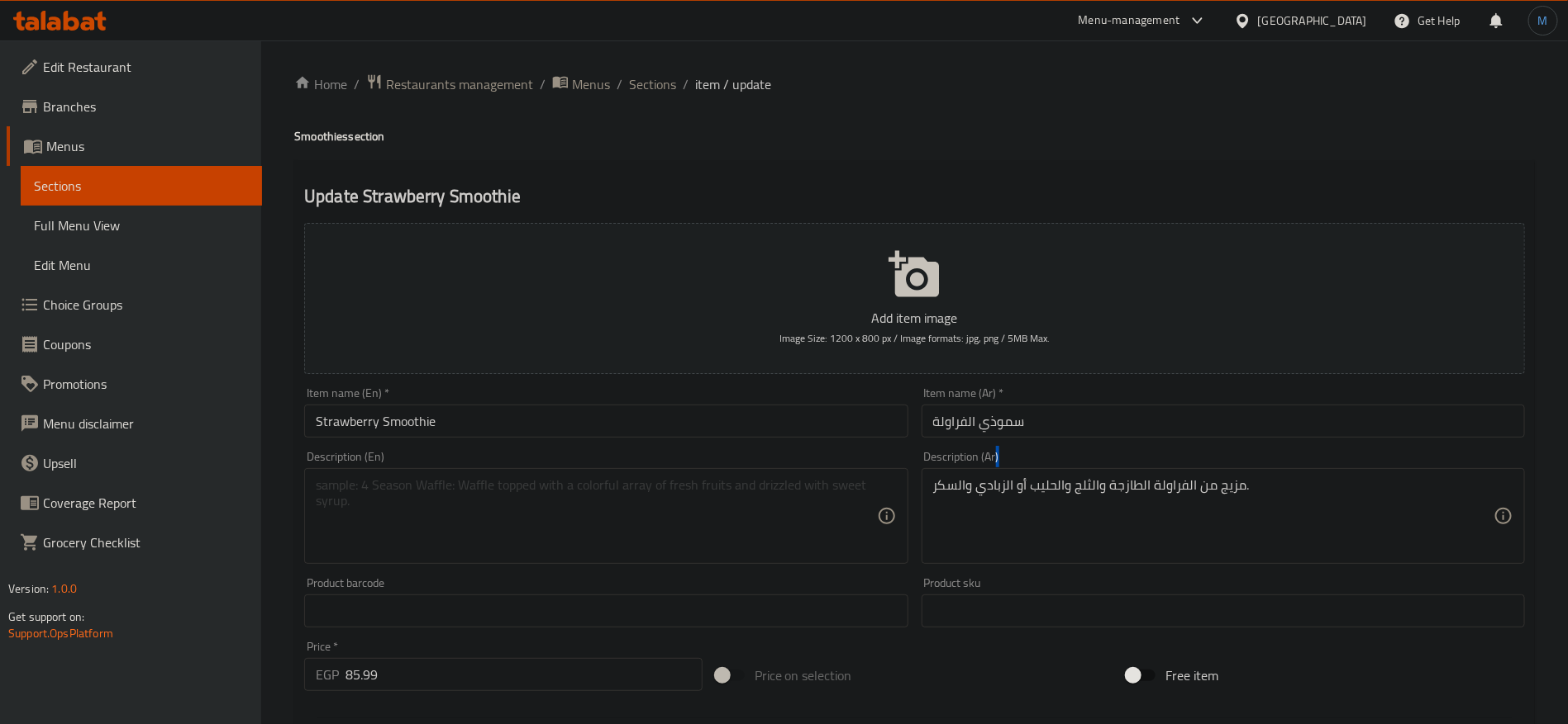
click at [1066, 474] on div "مزيج من الفراولة الطازجة والثلج والحليب أو الزبادي والسكر. Description (Ar)" at bounding box center [1223, 516] width 603 height 96
click at [1084, 489] on textarea "مزيج من الفراولة الطازجة والثلج والحليب أو الزبادي والسكر." at bounding box center [1212, 517] width 560 height 79
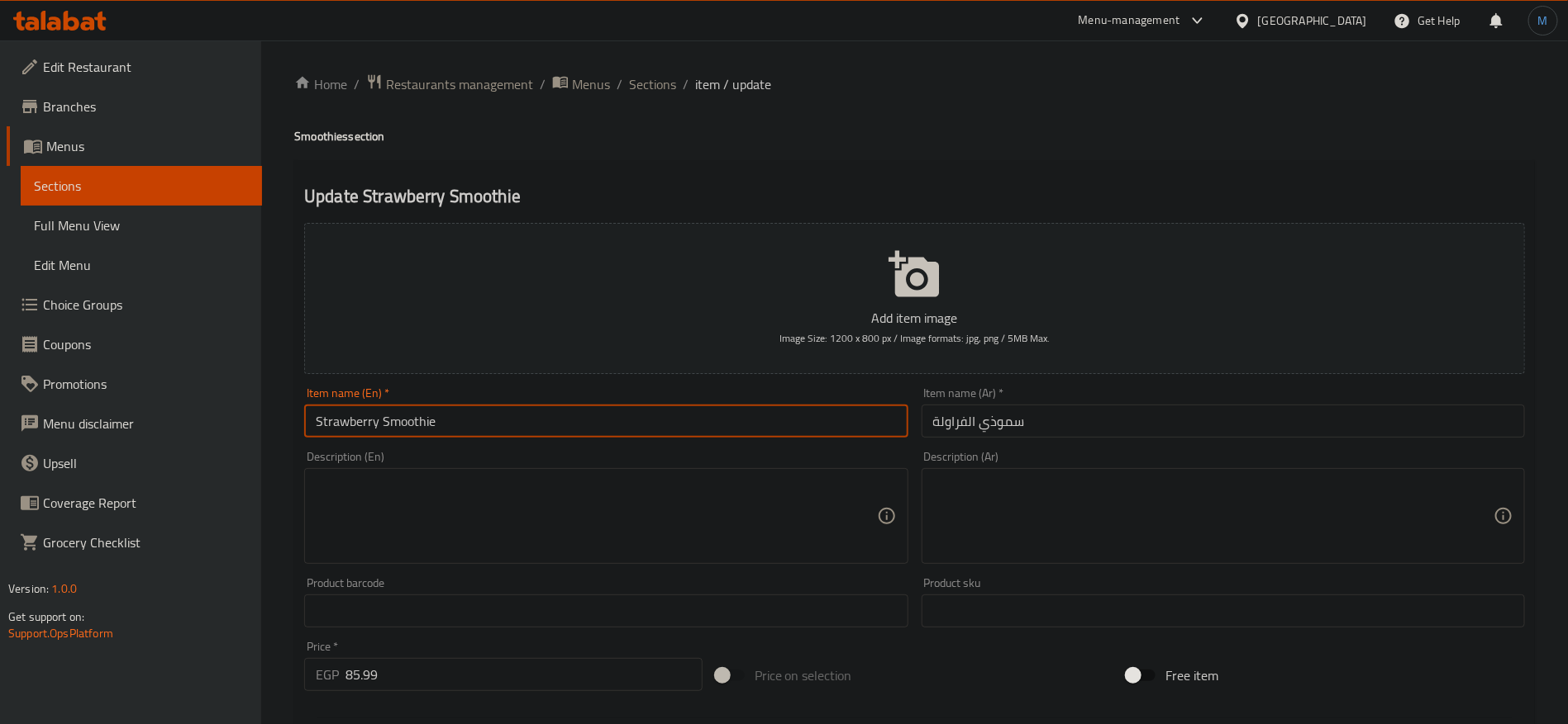
click at [723, 432] on input "Strawberry Smoothie" at bounding box center [605, 421] width 603 height 33
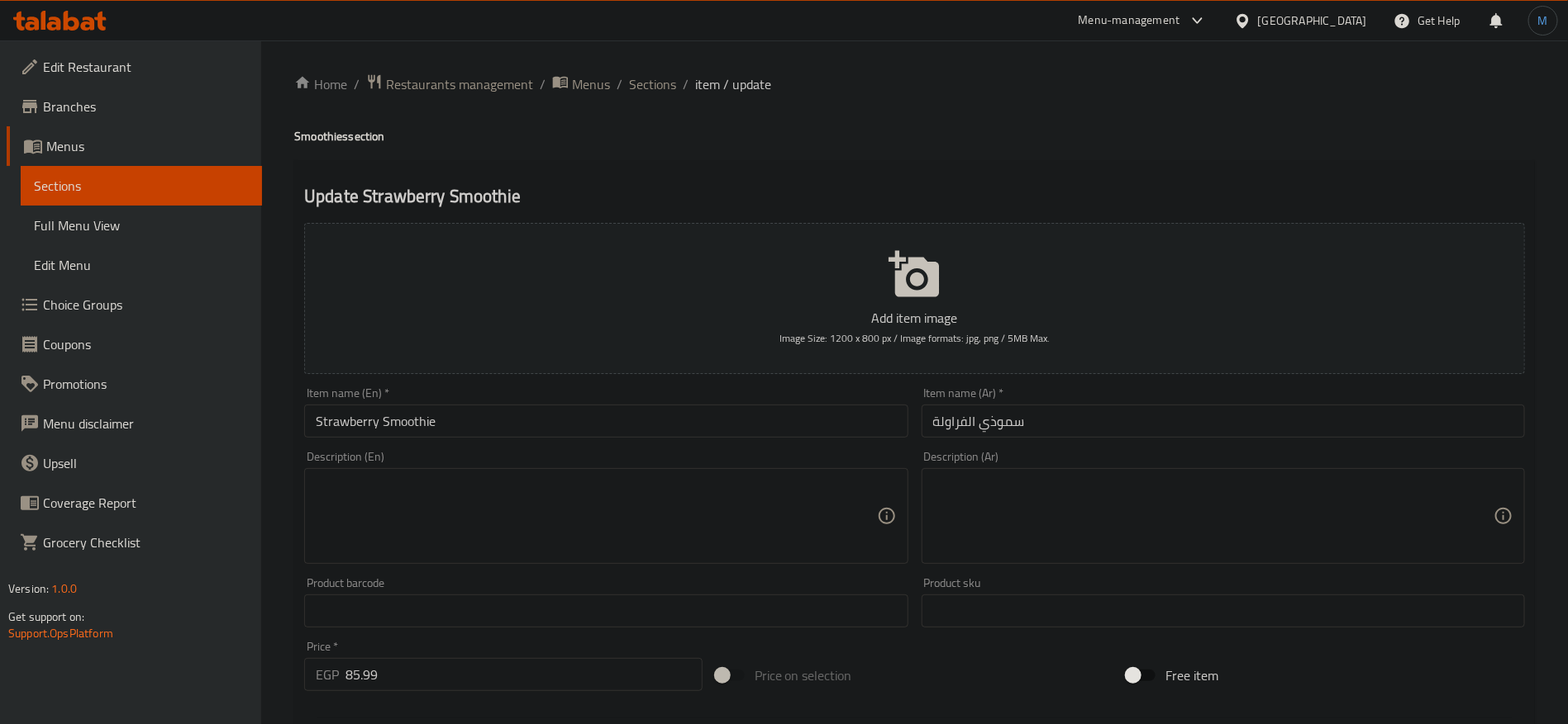
click at [589, 443] on div "Item name (En)   * Strawberry Smoothie Item name (En) *" at bounding box center [605, 413] width 617 height 64
click at [586, 434] on input "Strawberry Smoothie" at bounding box center [605, 421] width 603 height 33
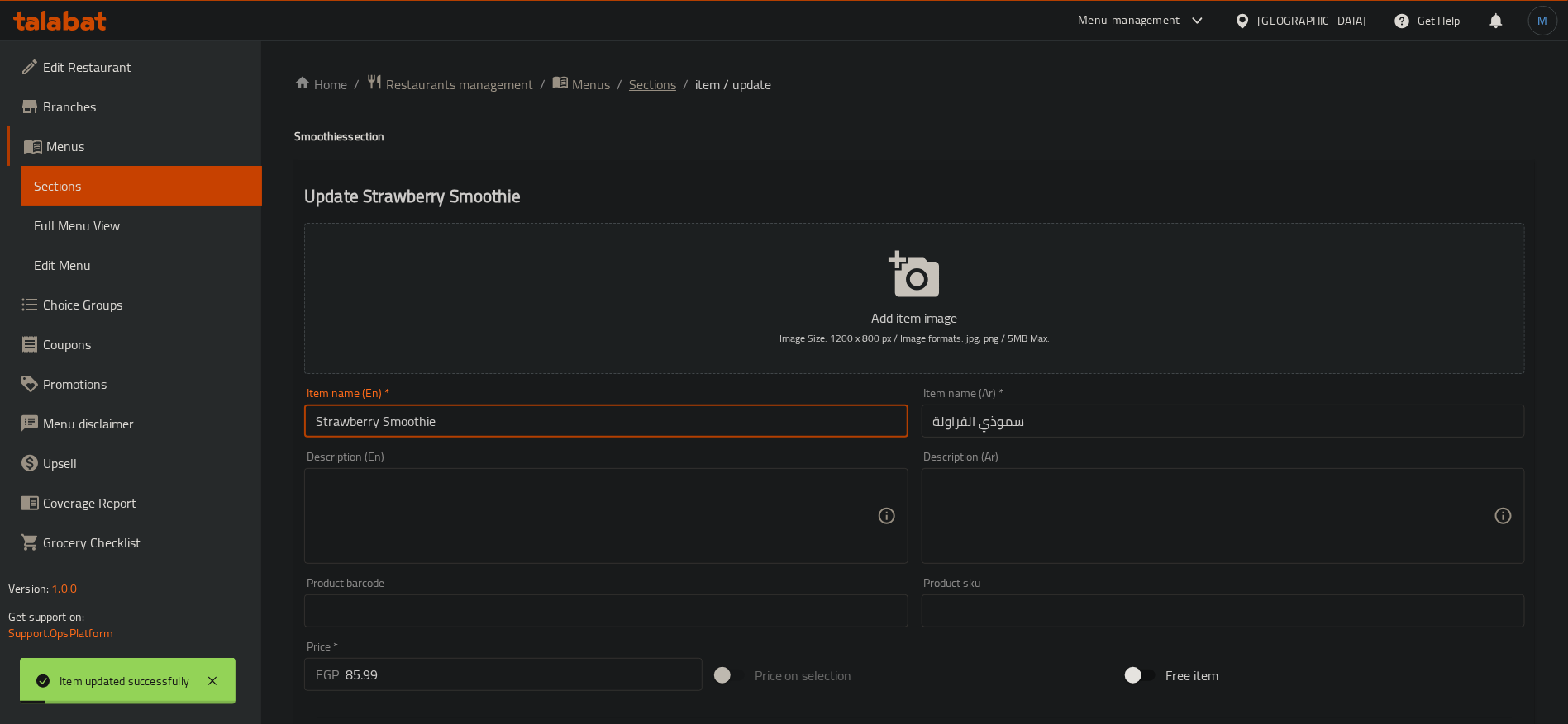
click at [636, 74] on span "Sections" at bounding box center [652, 83] width 47 height 20
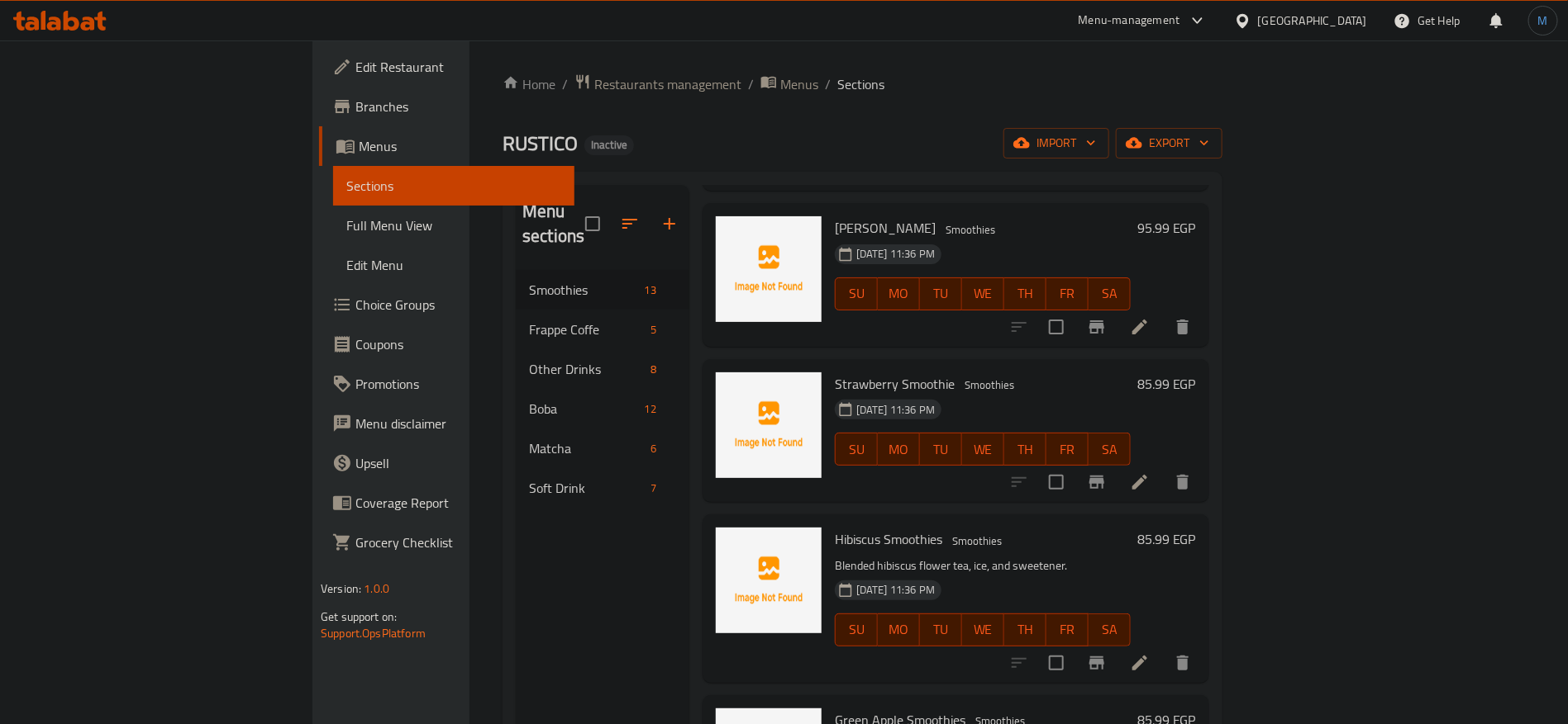
scroll to position [495, 0]
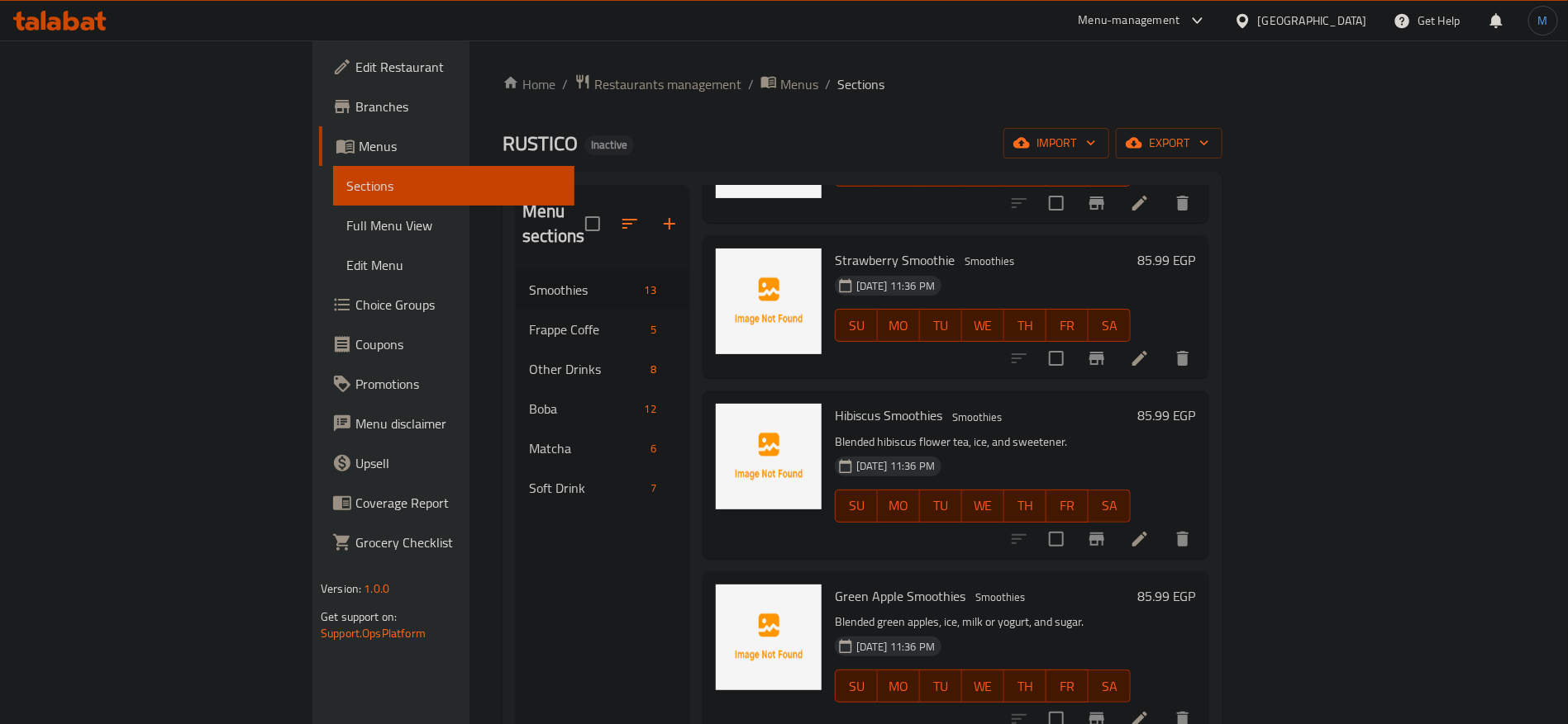
click at [1163, 524] on li at bounding box center [1139, 539] width 46 height 30
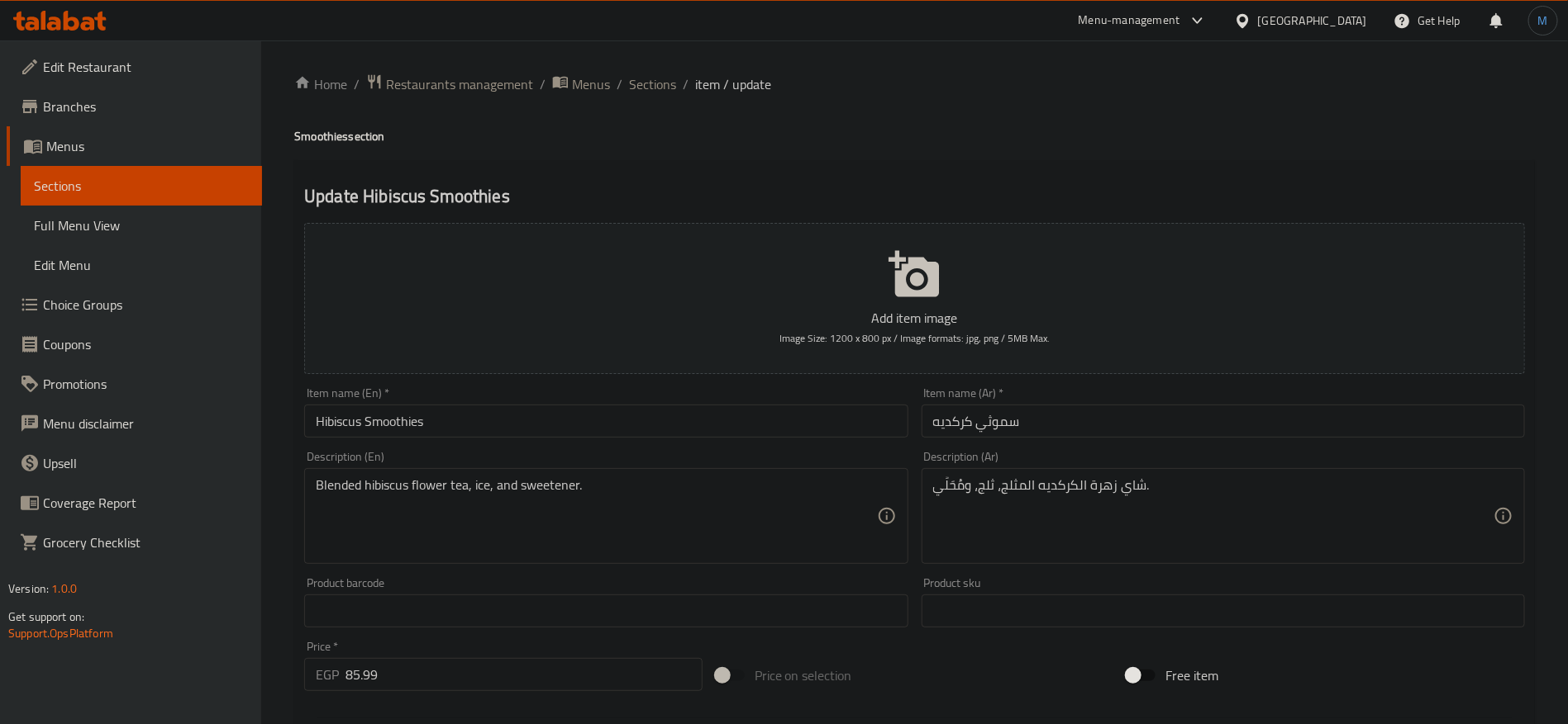
click at [779, 415] on input "Hibiscus Smoothies" at bounding box center [605, 421] width 603 height 33
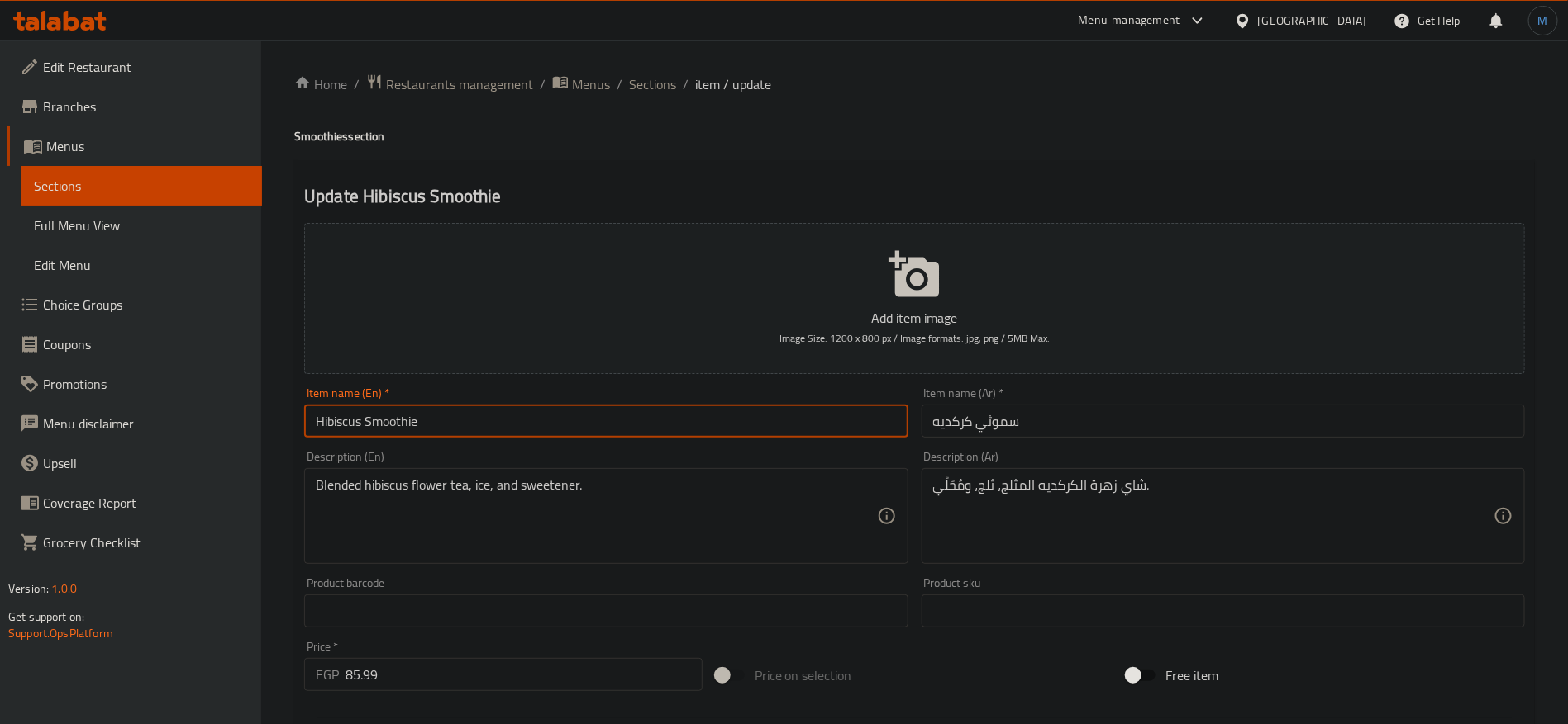
click at [357, 427] on input "Hibiscus Smoothie" at bounding box center [605, 421] width 603 height 33
type input "Hibiscus Smoothie"
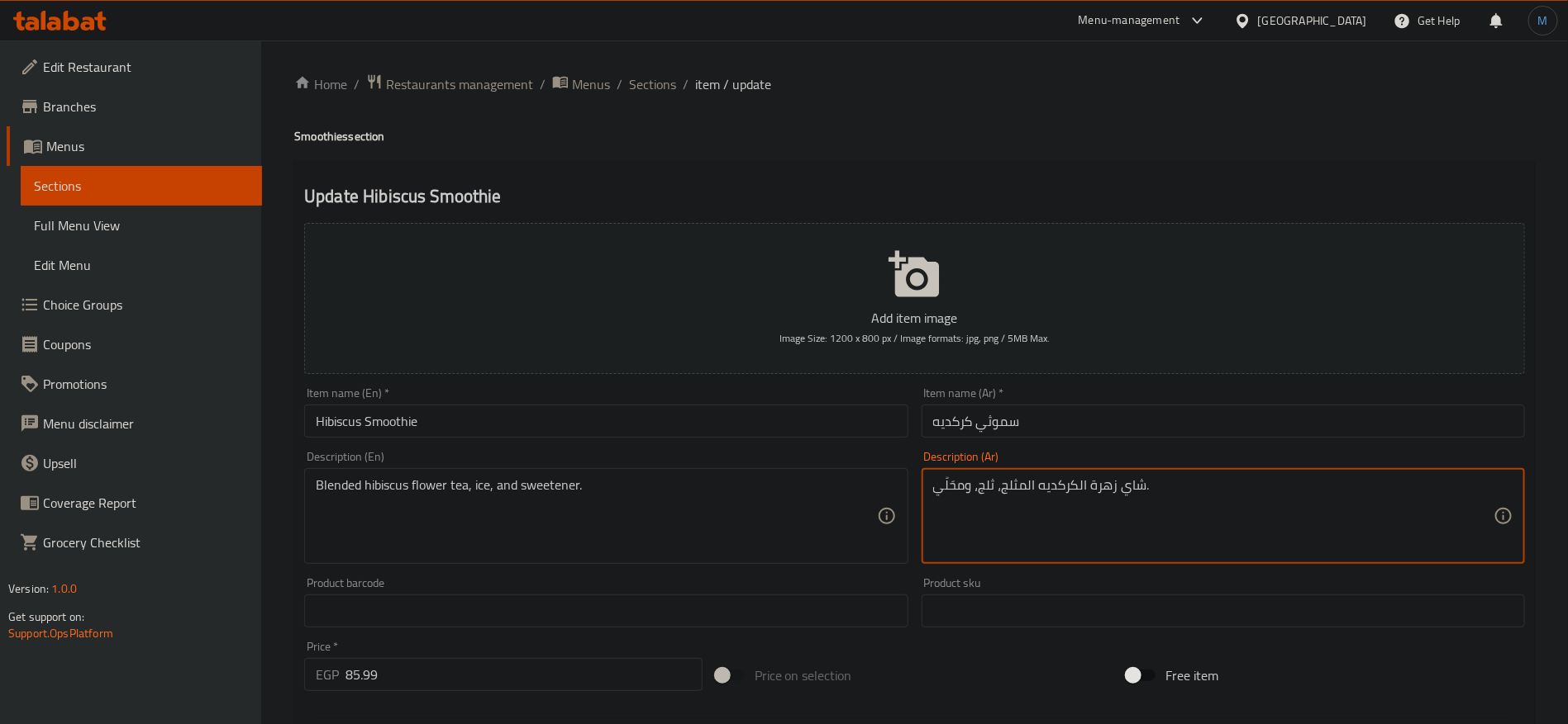
click at [943, 482] on textarea "شاي زهرة الكركديه المثلج، ثلج، ومحَلِّي." at bounding box center [1212, 517] width 560 height 79
click at [951, 488] on textarea "شاي زهرة الكركديه المثلج، ثلج، ومحَلي." at bounding box center [1212, 517] width 560 height 79
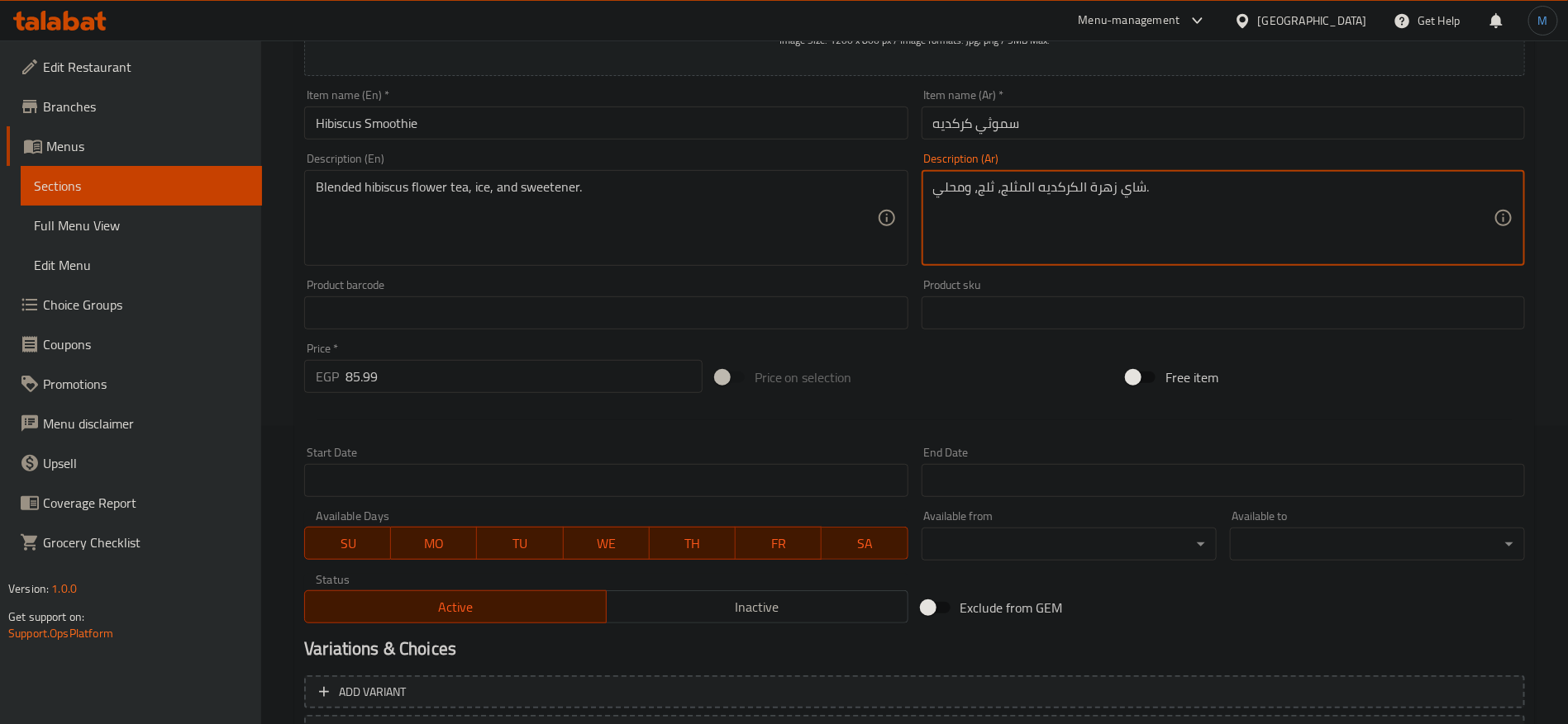
scroll to position [442, 0]
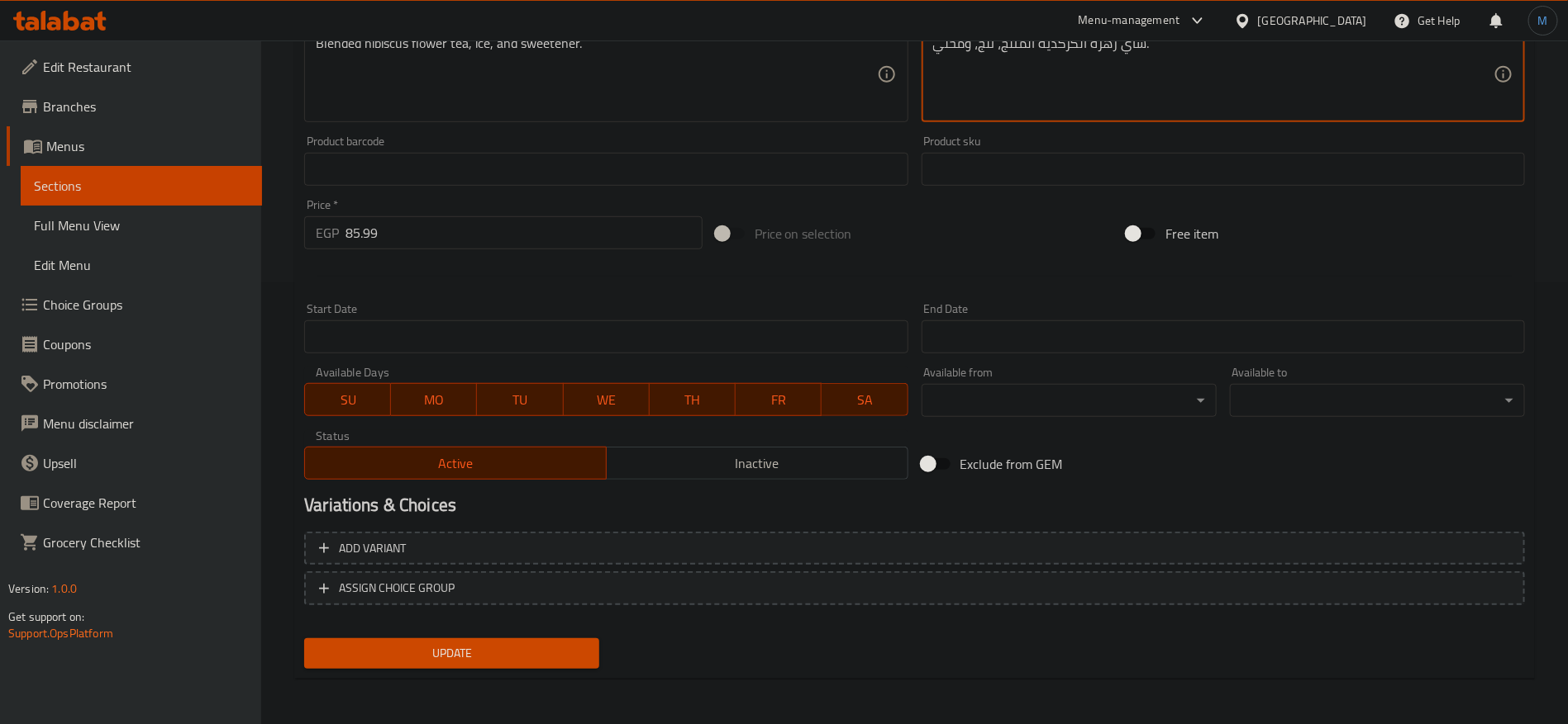
type textarea "شاي زهرة الكركديه المثلج، ثلج، ومحلي."
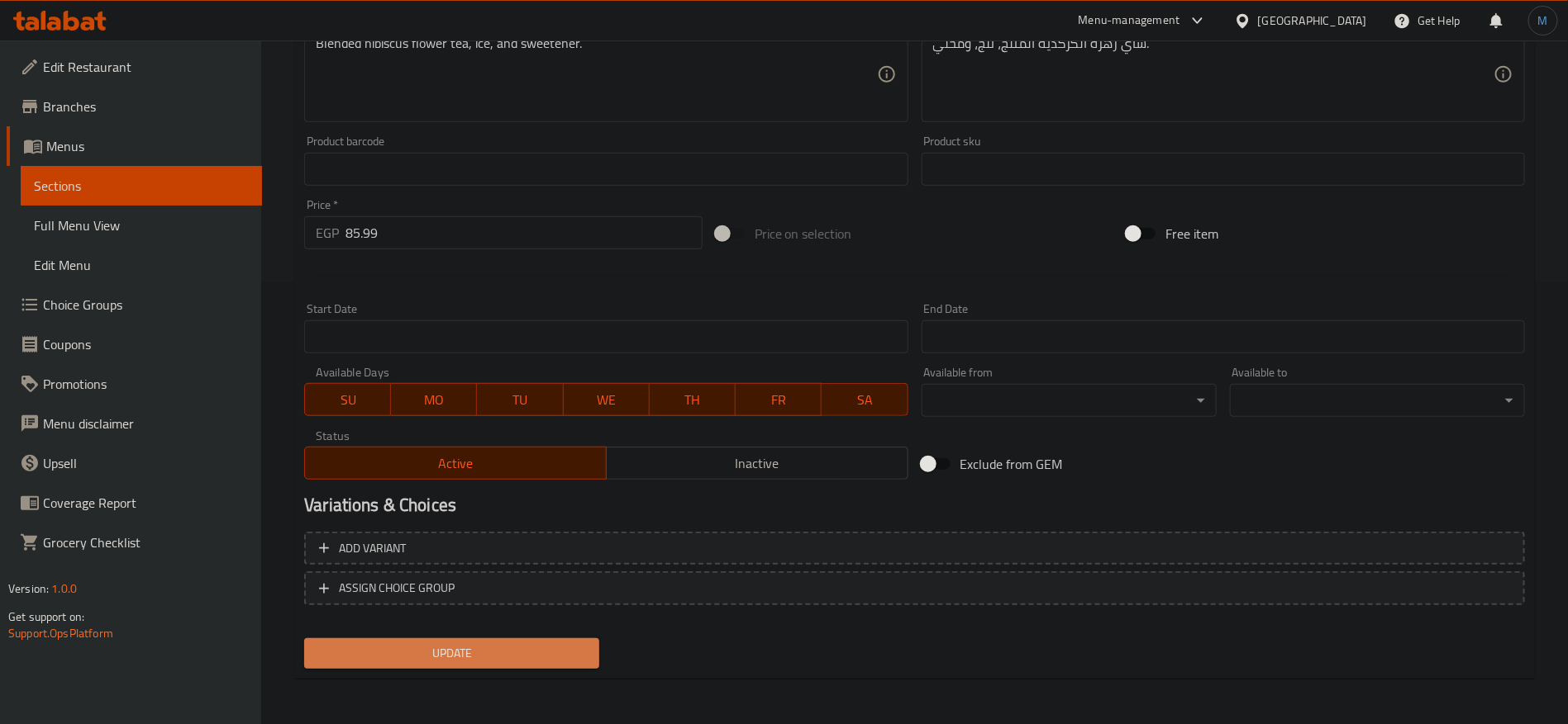
click at [520, 651] on span "Update" at bounding box center [451, 654] width 268 height 21
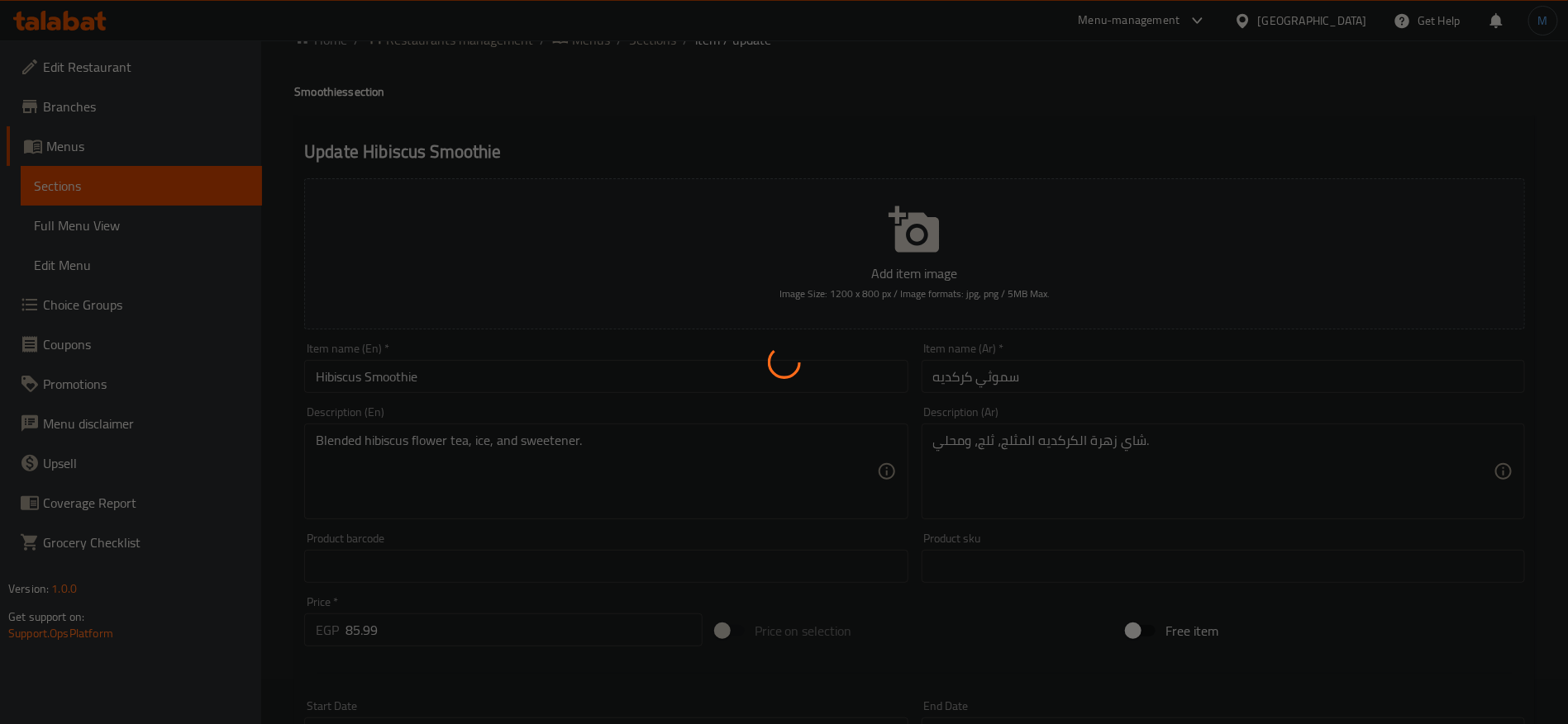
scroll to position [0, 0]
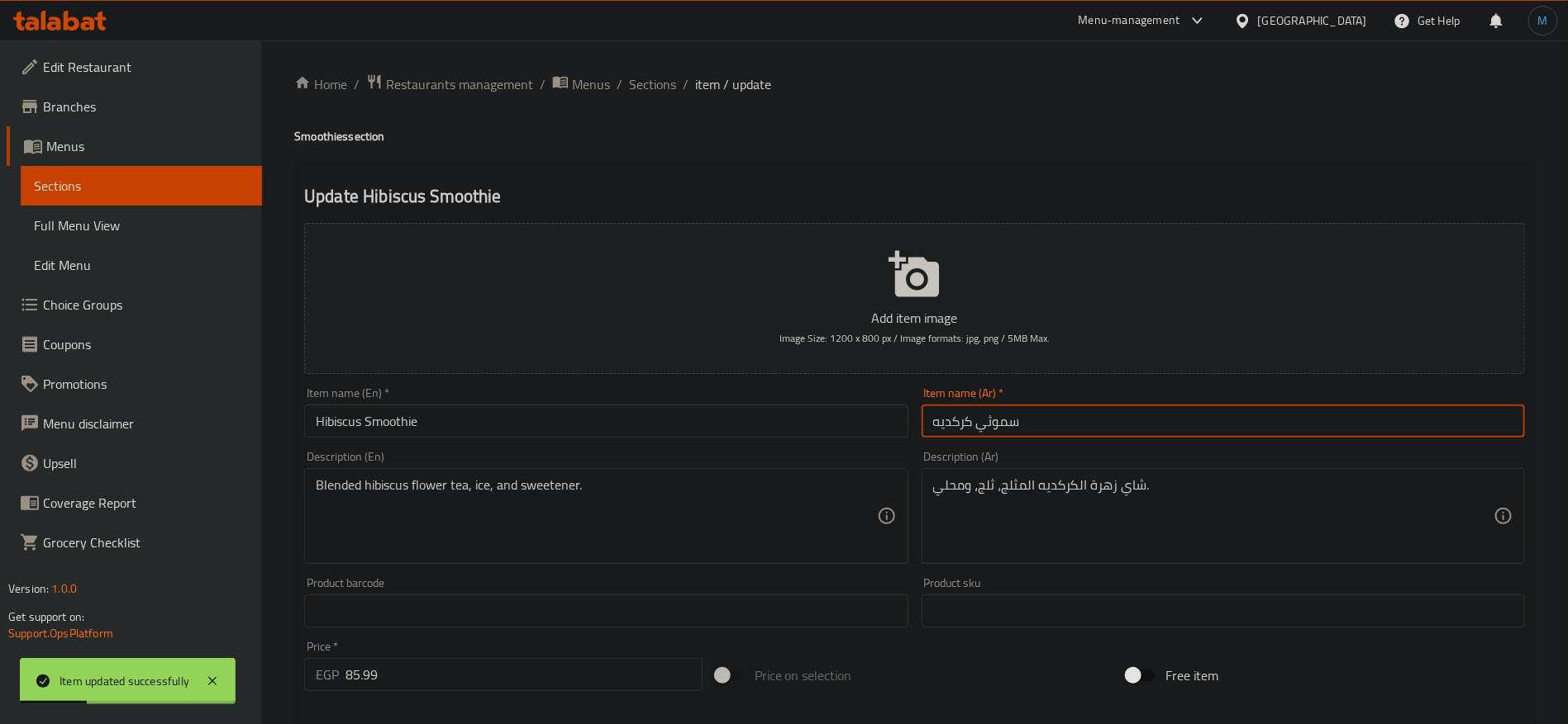
click at [983, 424] on input "سموثي كركديه" at bounding box center [1223, 421] width 603 height 33
click at [997, 428] on input "سموذي كركديه" at bounding box center [1223, 421] width 603 height 33
type input "سموذي كركديه"
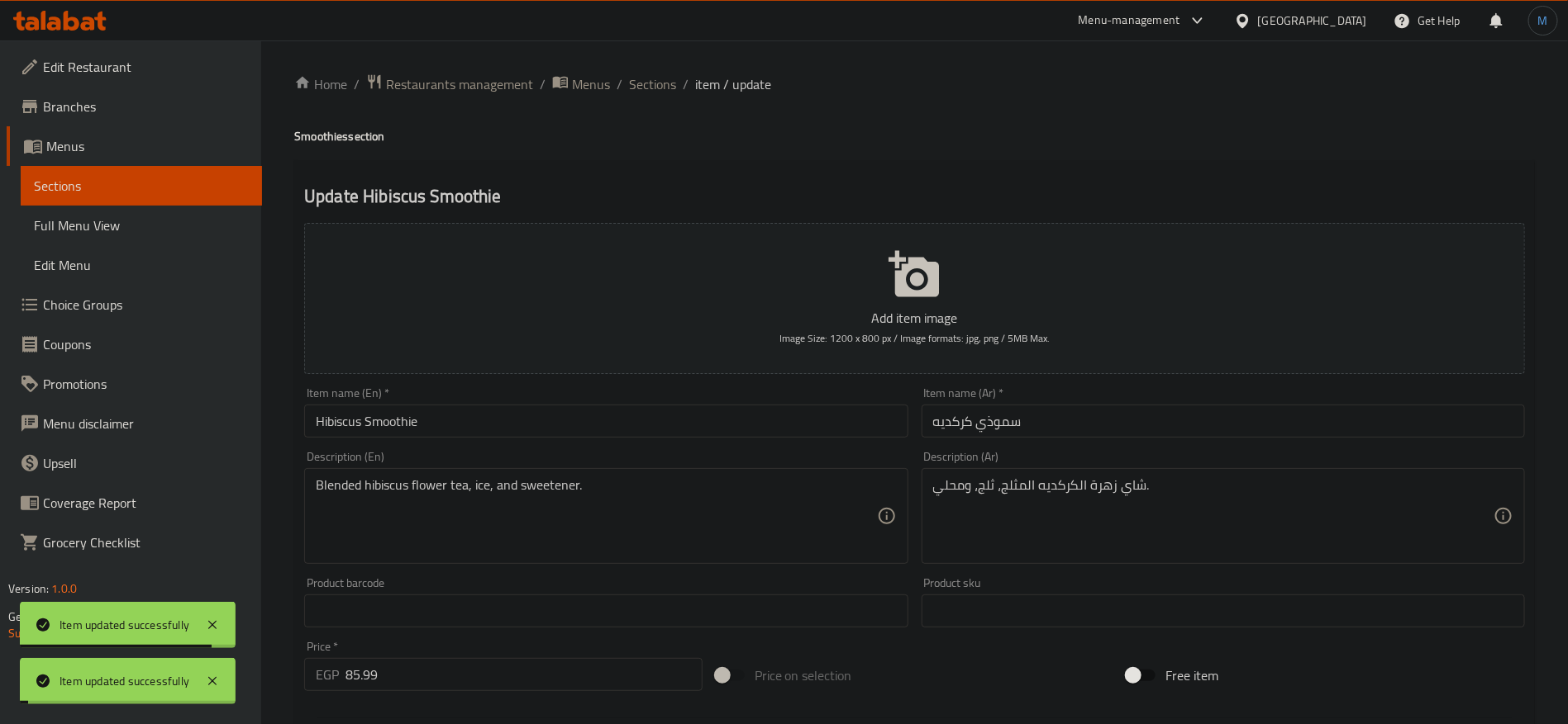
click at [643, 83] on span "Sections" at bounding box center [652, 83] width 47 height 20
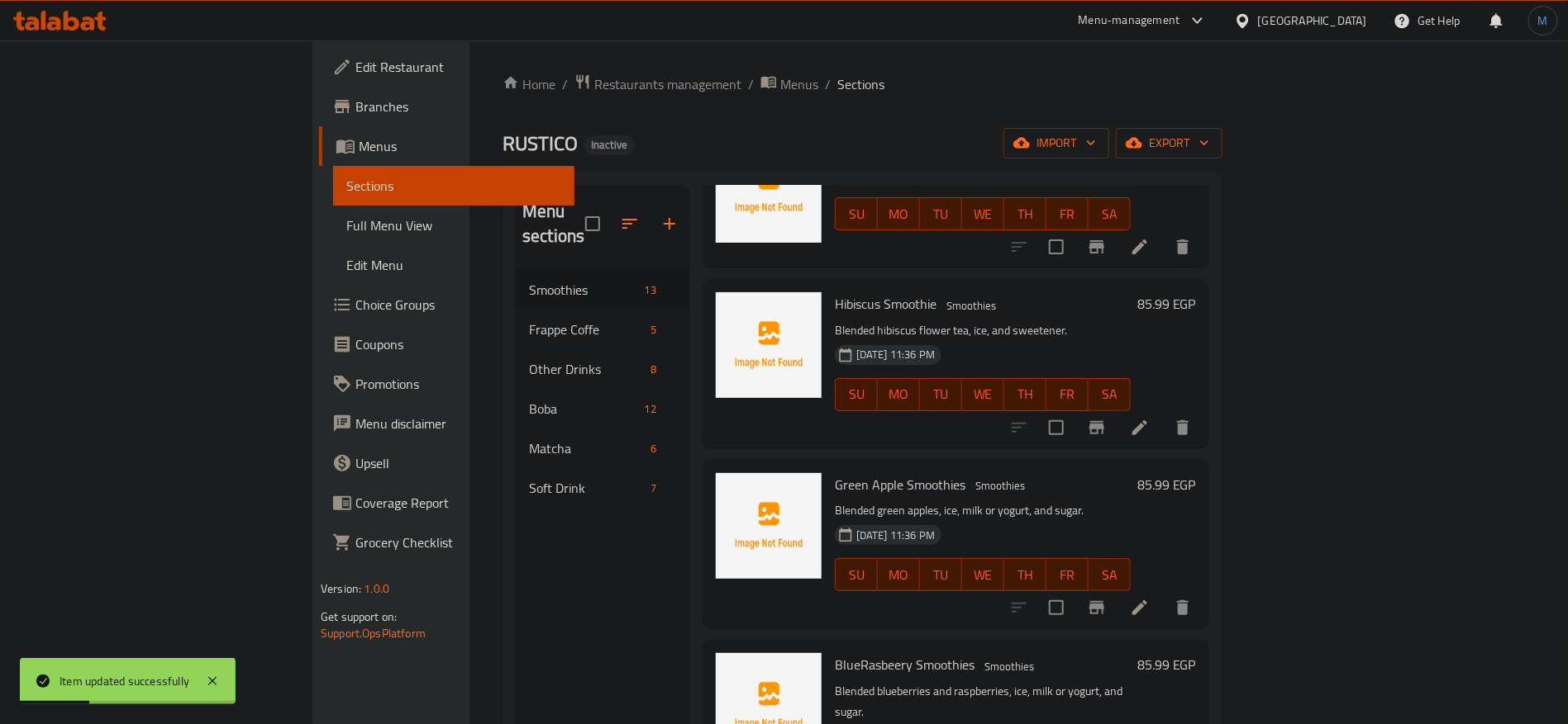
scroll to position [619, 0]
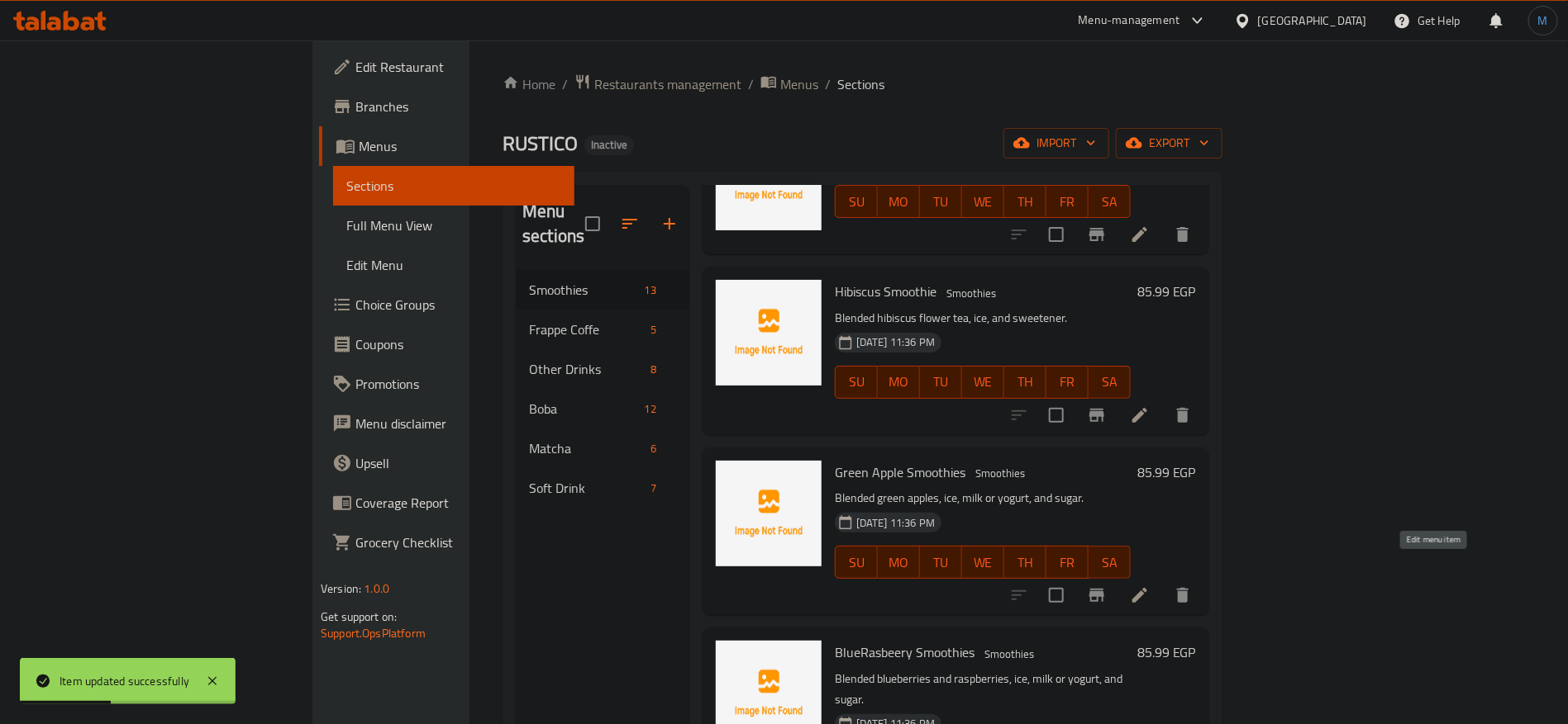
click at [1147, 588] on icon at bounding box center [1139, 596] width 15 height 15
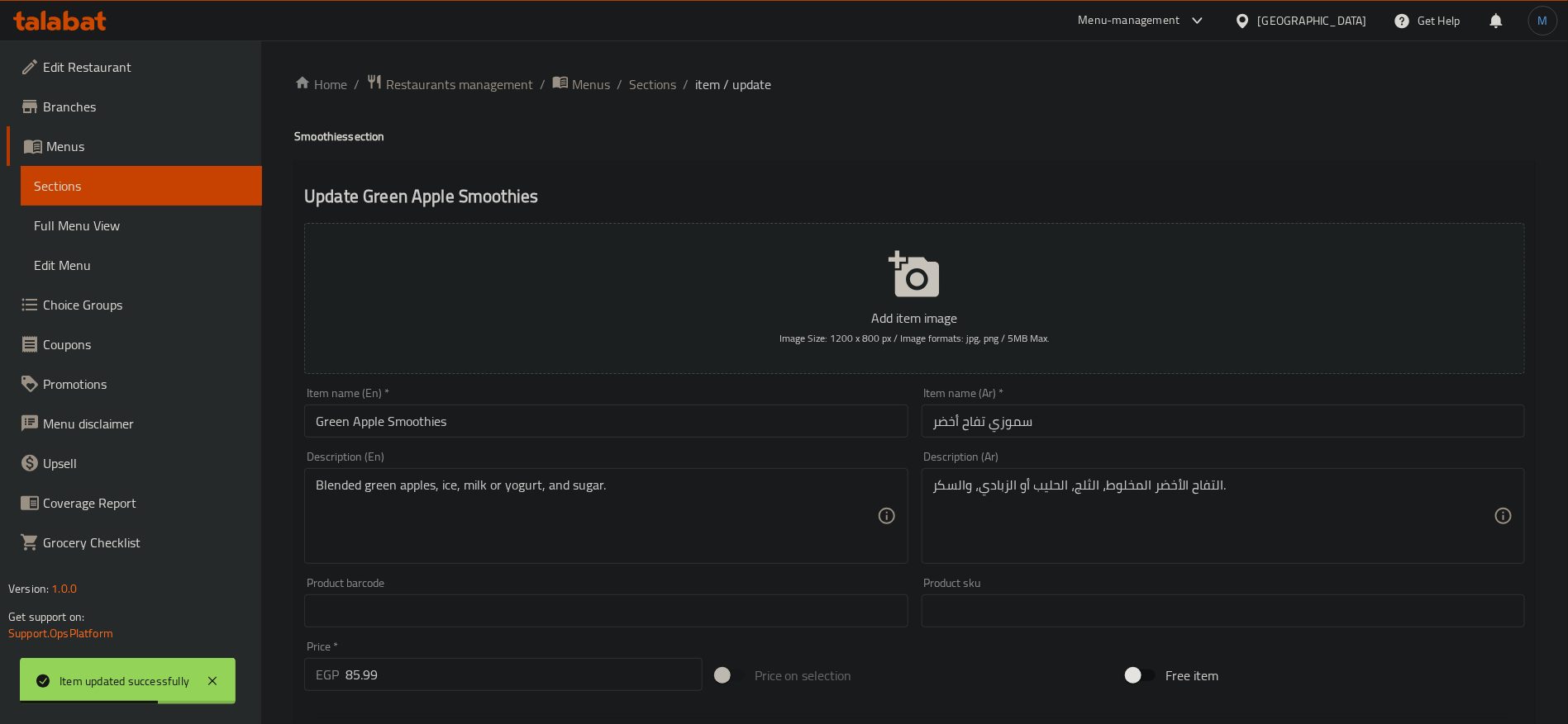
click at [1007, 426] on input "سموزي تفاح أخضر" at bounding box center [1223, 421] width 603 height 33
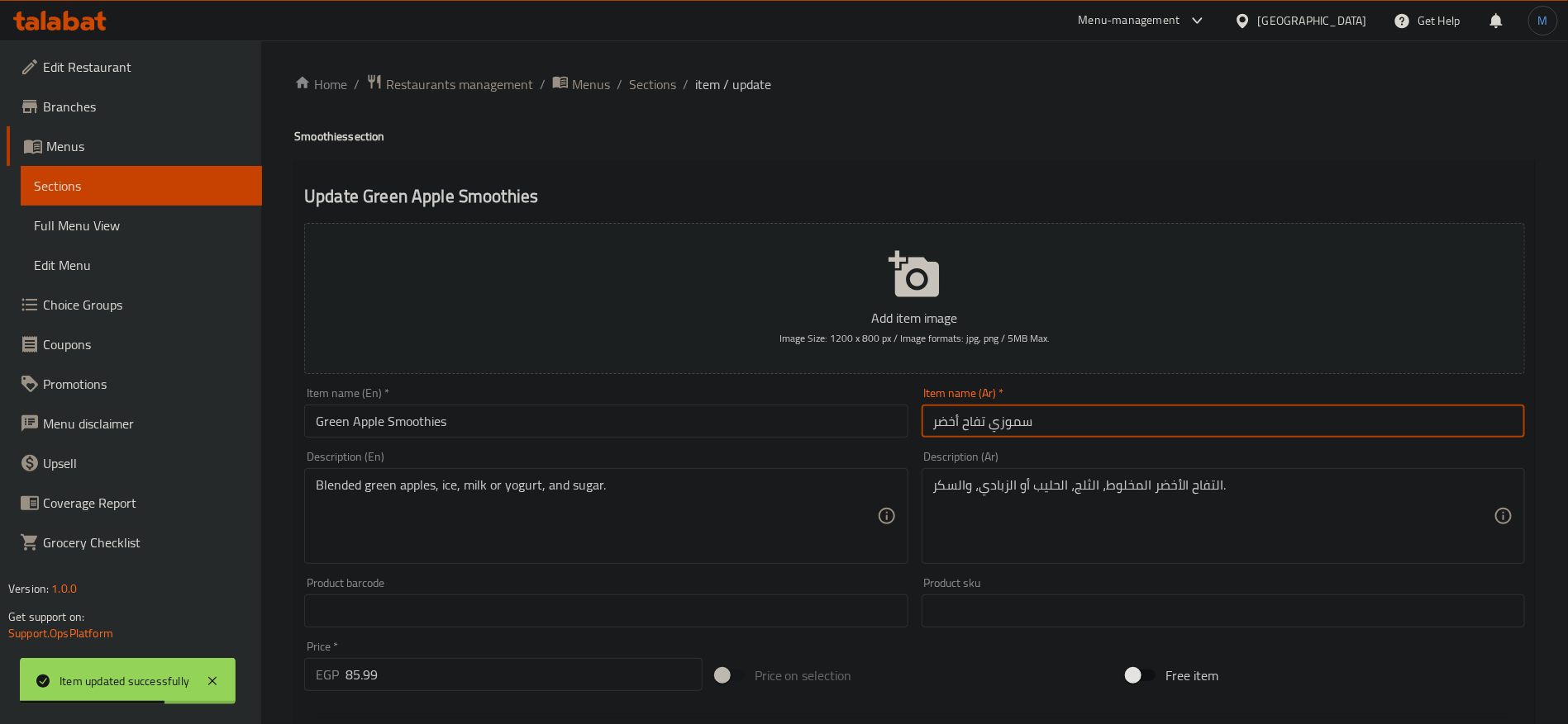
click at [1007, 426] on input "سموزي تفاح أخضر" at bounding box center [1223, 421] width 603 height 33
paste input "text"
type input "سموذي تفاح أخضر"
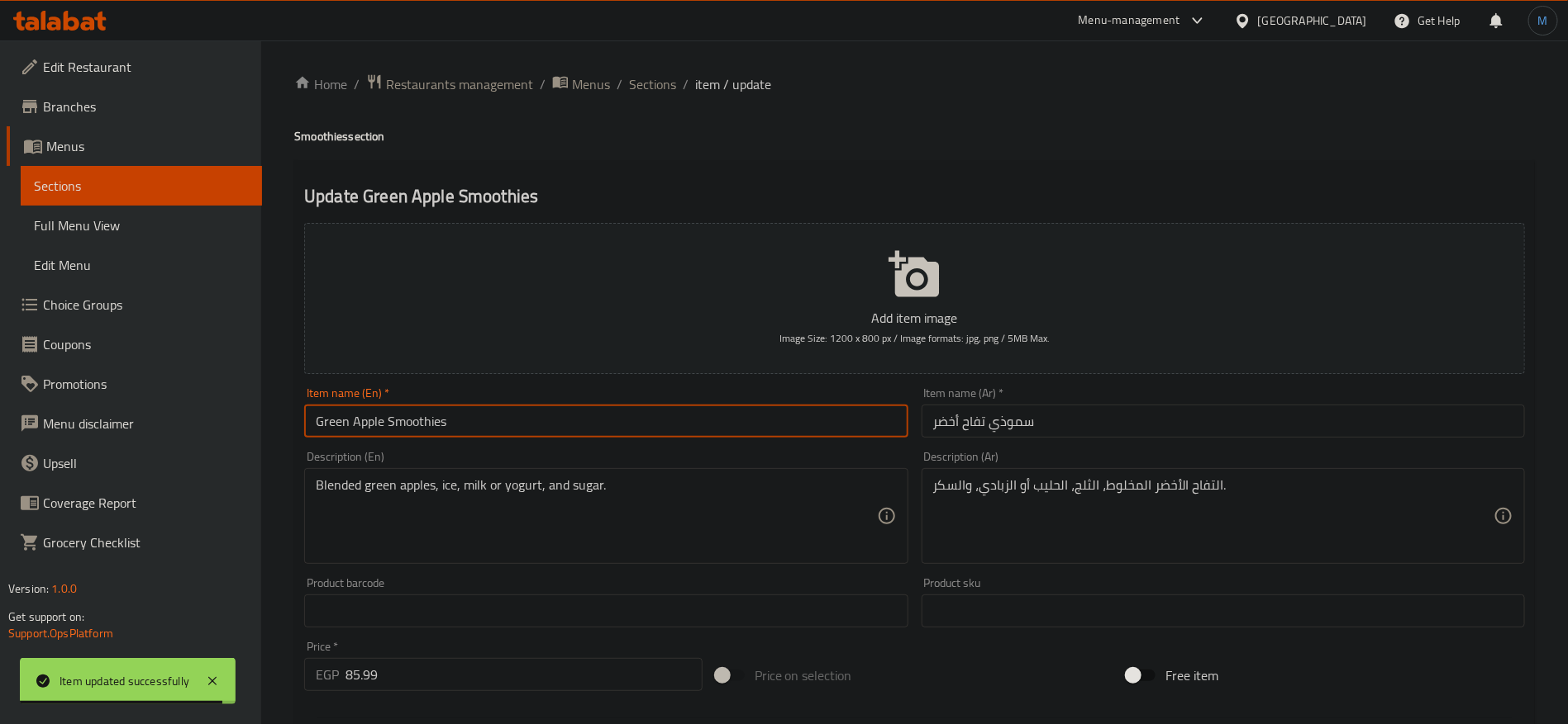
click at [807, 422] on input "Green Apple Smoothies" at bounding box center [605, 421] width 603 height 33
type input "Green Apple Smoothie"
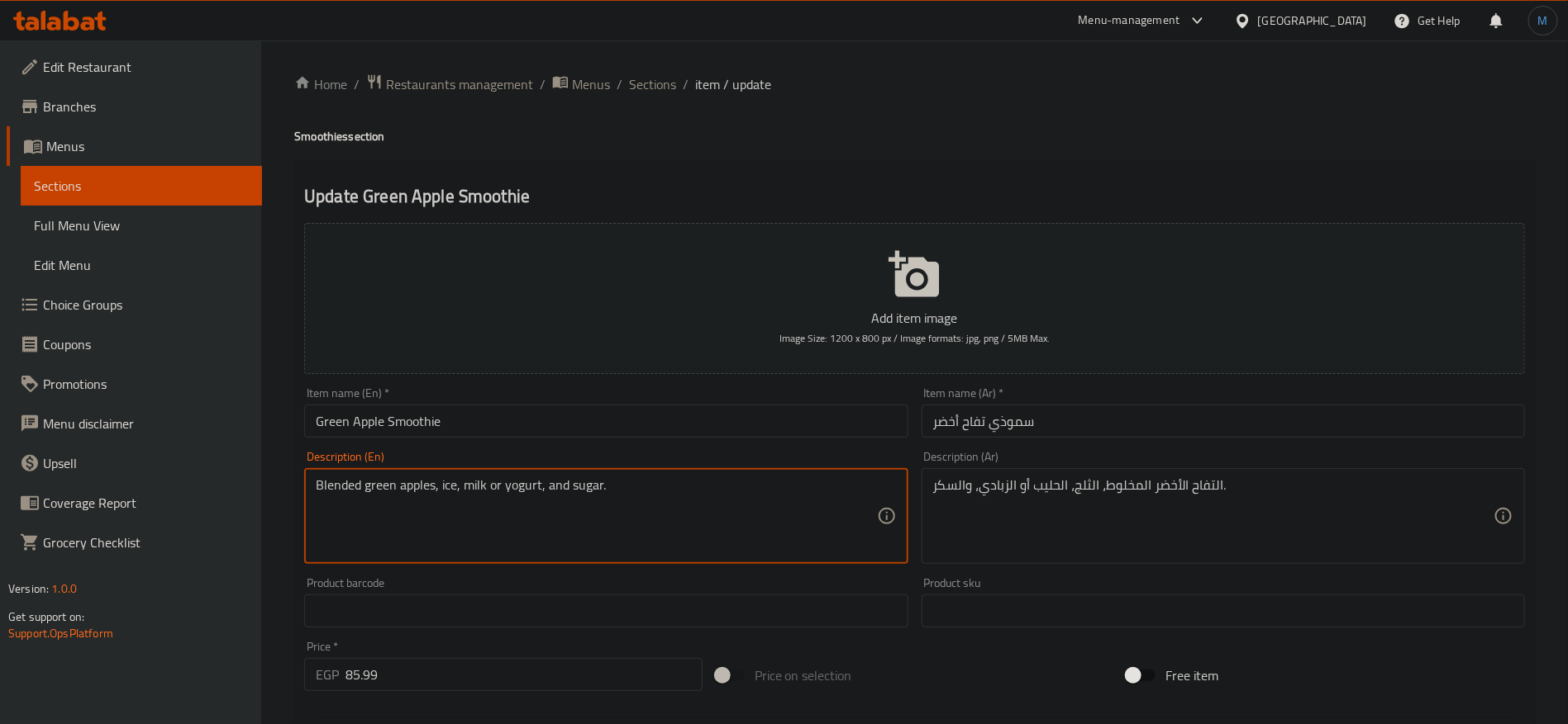
click at [706, 411] on input "Green Apple Smoothie" at bounding box center [605, 421] width 603 height 33
click at [586, 475] on div "Blended green apples, ice, milk or yogurt, and sugar. Description (En)" at bounding box center [605, 516] width 603 height 96
click at [1019, 475] on div "التفاح الأخضر المخلوط، الثلج، الحليب أو الزبادي، والسكر. Description (Ar)" at bounding box center [1223, 516] width 603 height 96
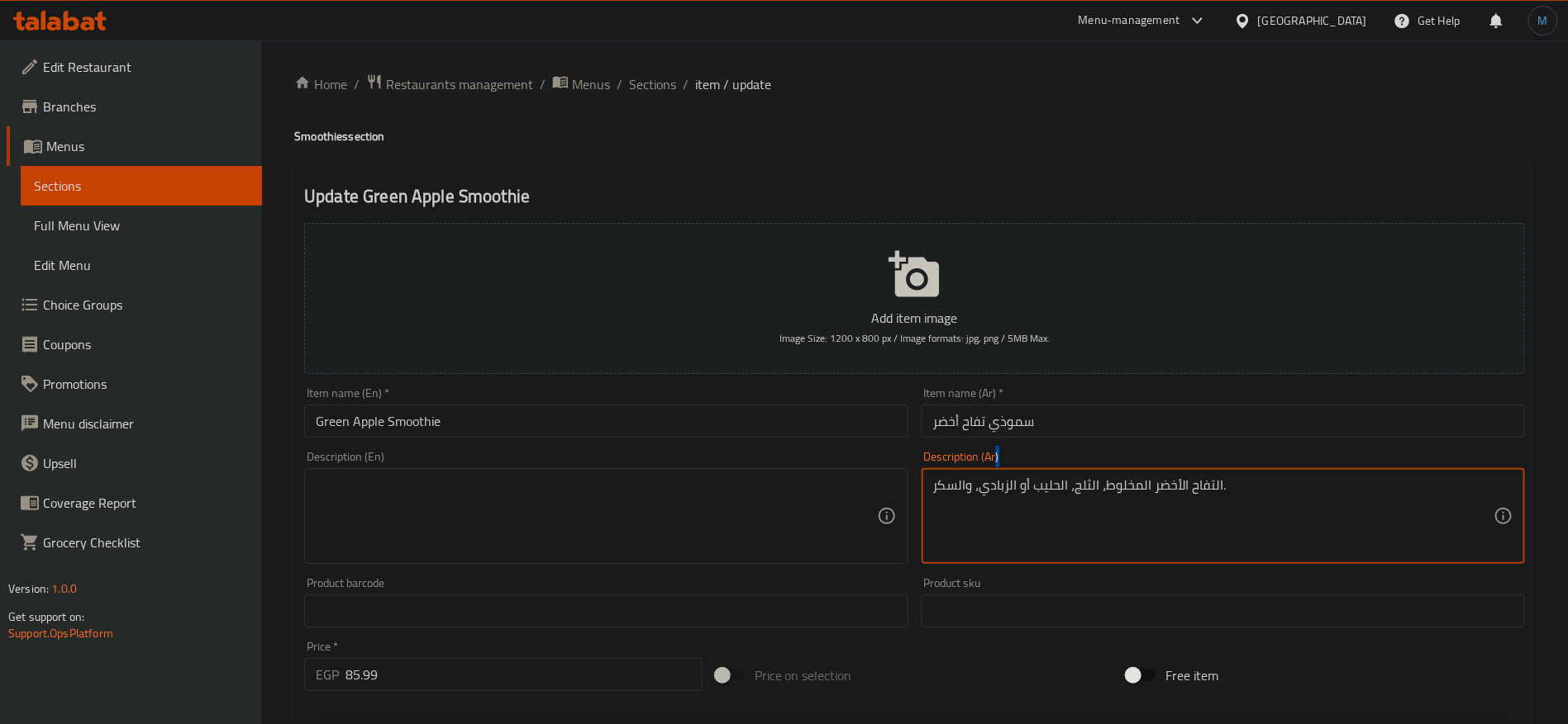
click at [1019, 475] on div "التفاح الأخضر المخلوط، الثلج، الحليب أو الزبادي، والسكر. Description (Ar)" at bounding box center [1223, 516] width 603 height 96
click at [1035, 490] on textarea "التفاح الأخضر المخلوط، الثلج، الحليب أو الزبادي، والسكر." at bounding box center [1212, 517] width 560 height 79
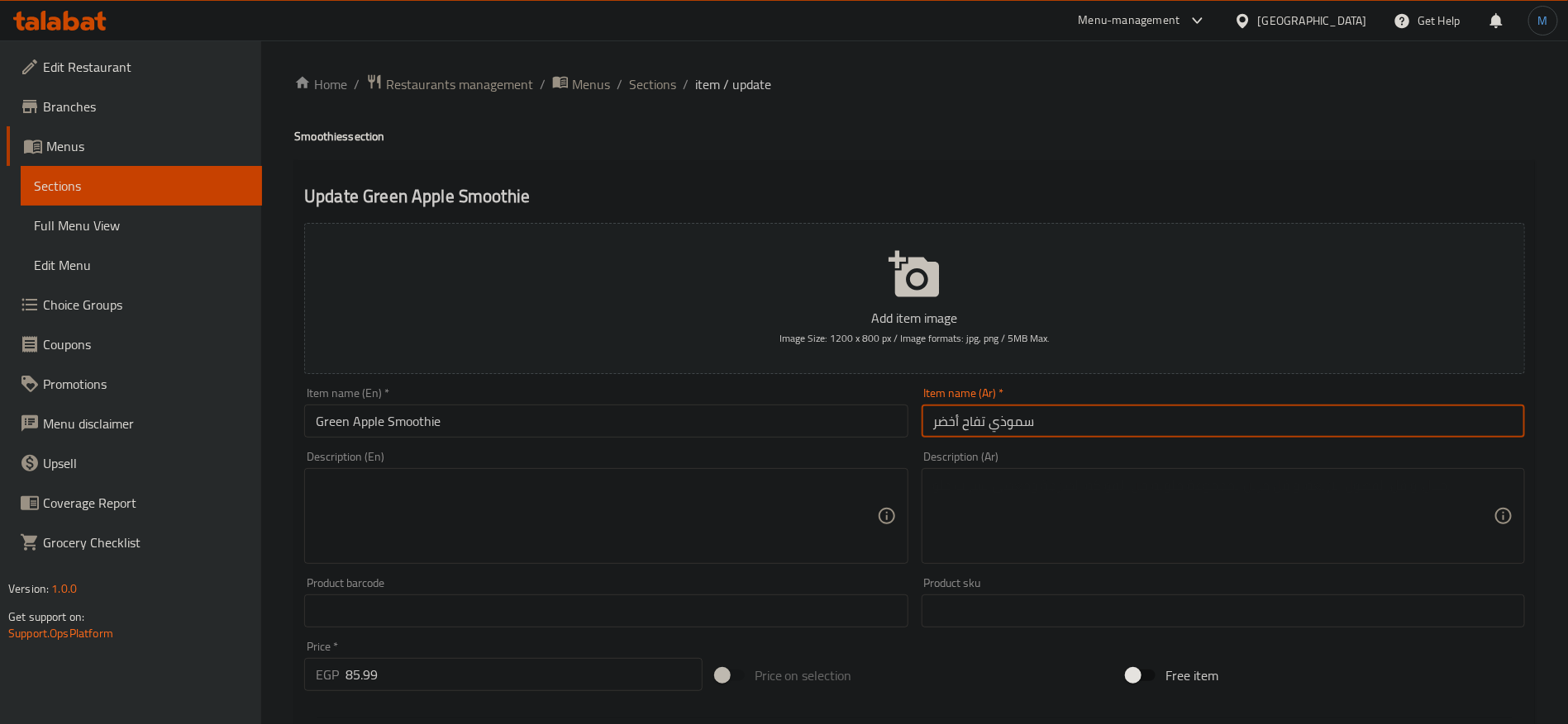
click at [1009, 416] on input "سموذي تفاح أخضر" at bounding box center [1223, 421] width 603 height 33
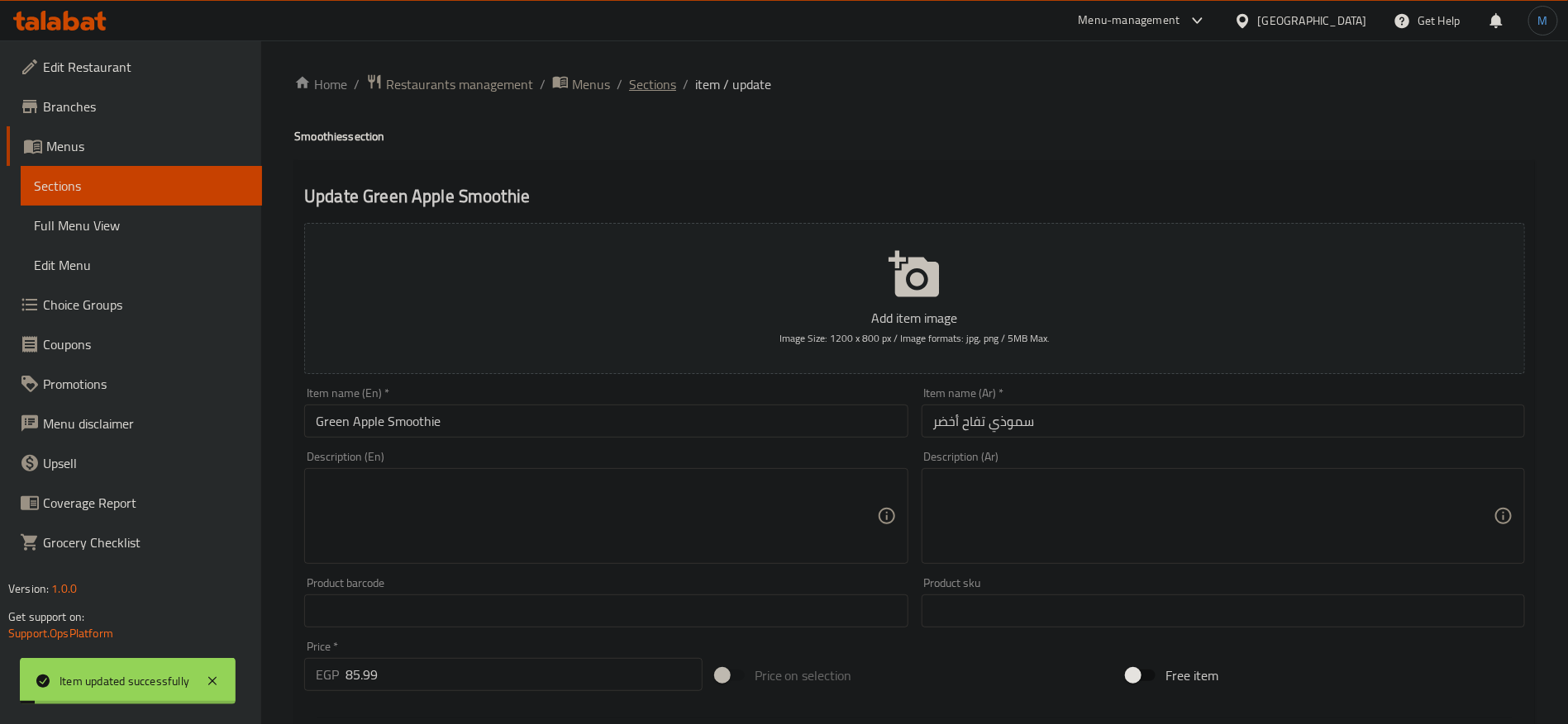
click at [656, 94] on span "Sections" at bounding box center [652, 83] width 47 height 20
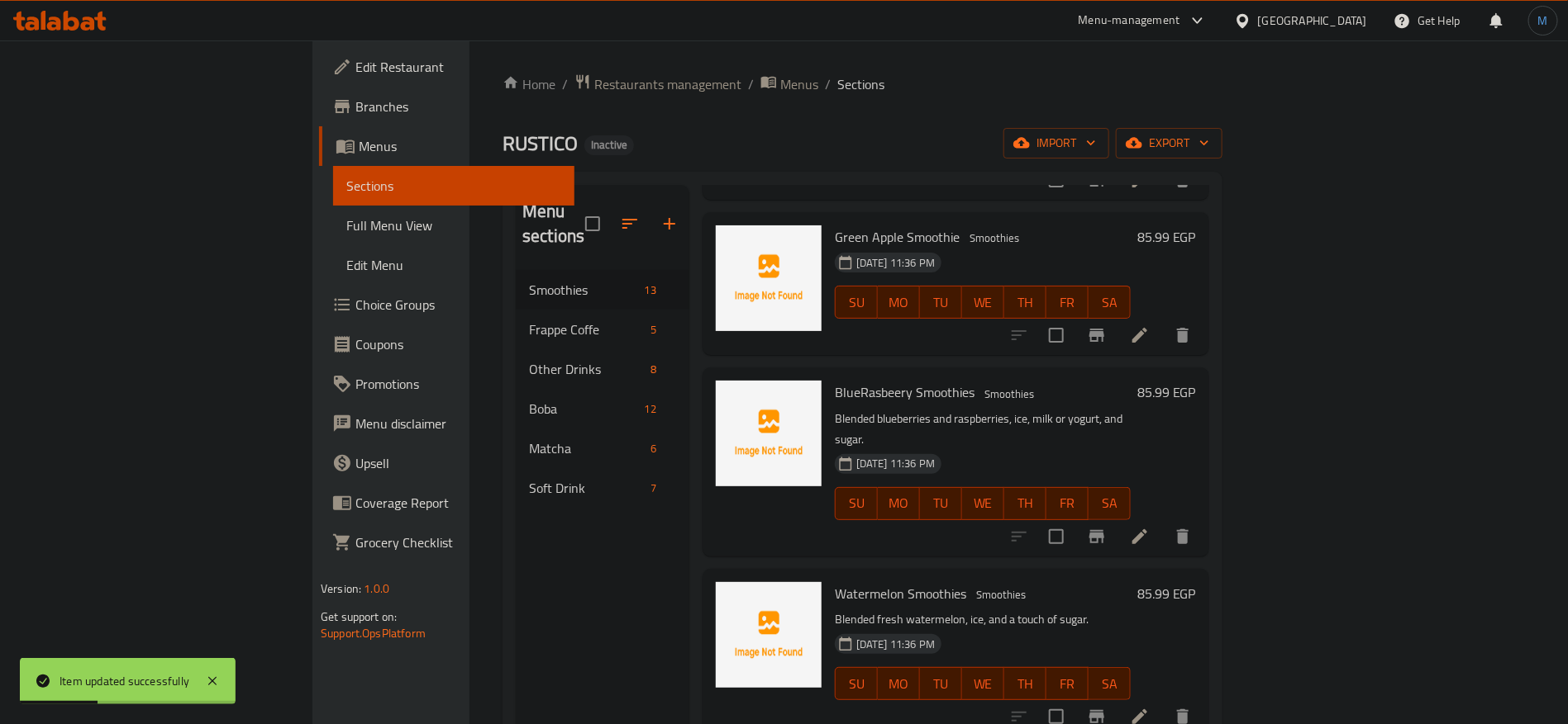
scroll to position [867, 0]
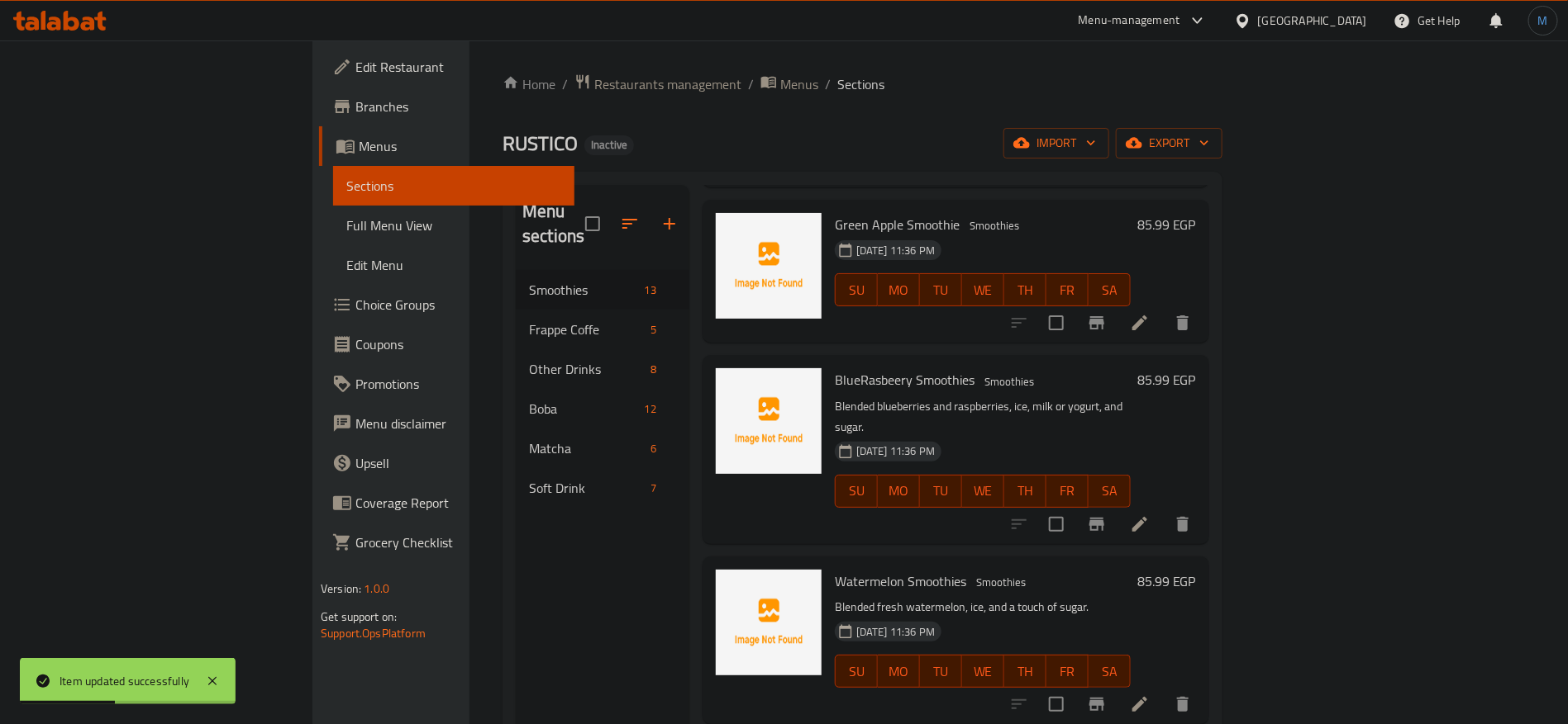
click at [1149, 515] on icon at bounding box center [1139, 524] width 20 height 20
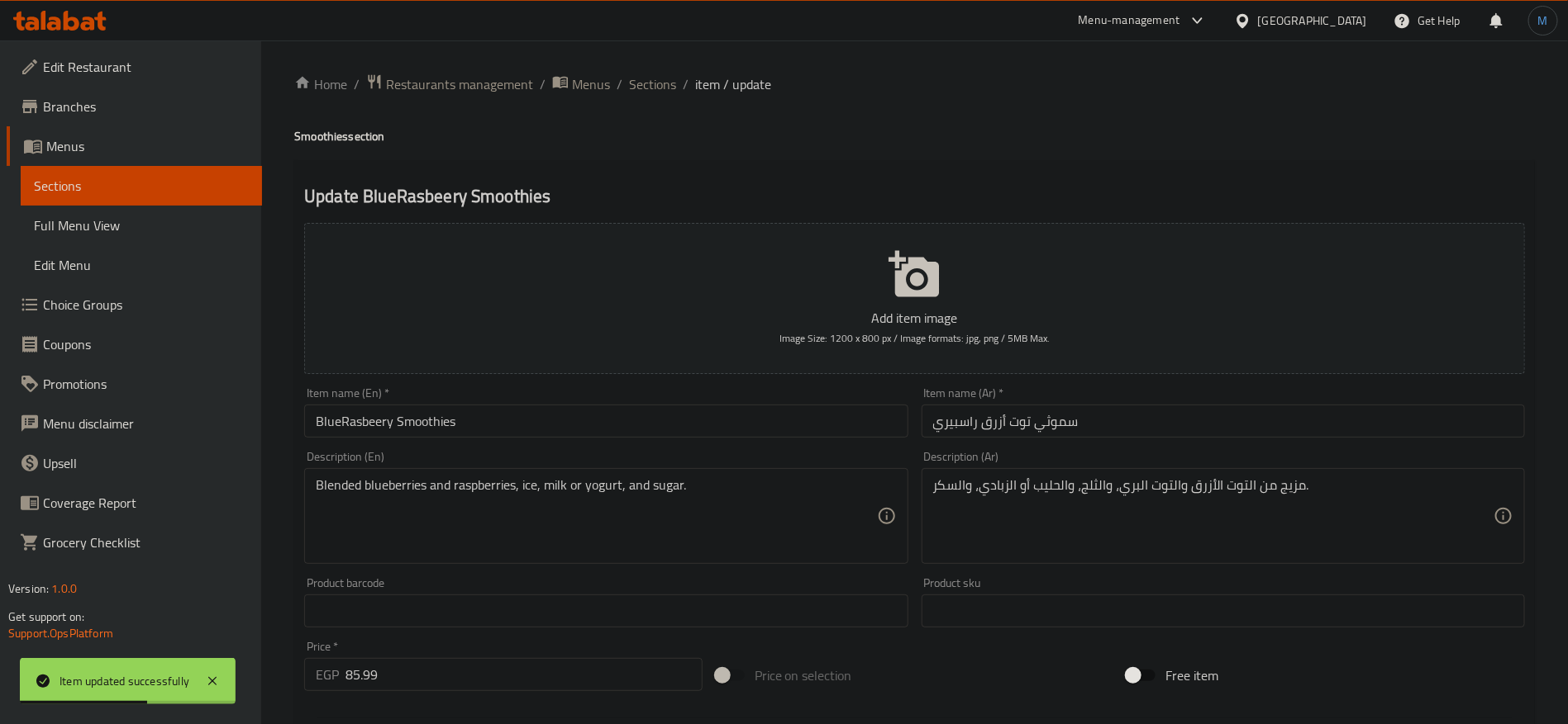
click at [1052, 428] on input "سموثي توت أزرق راسبيري" at bounding box center [1223, 421] width 603 height 33
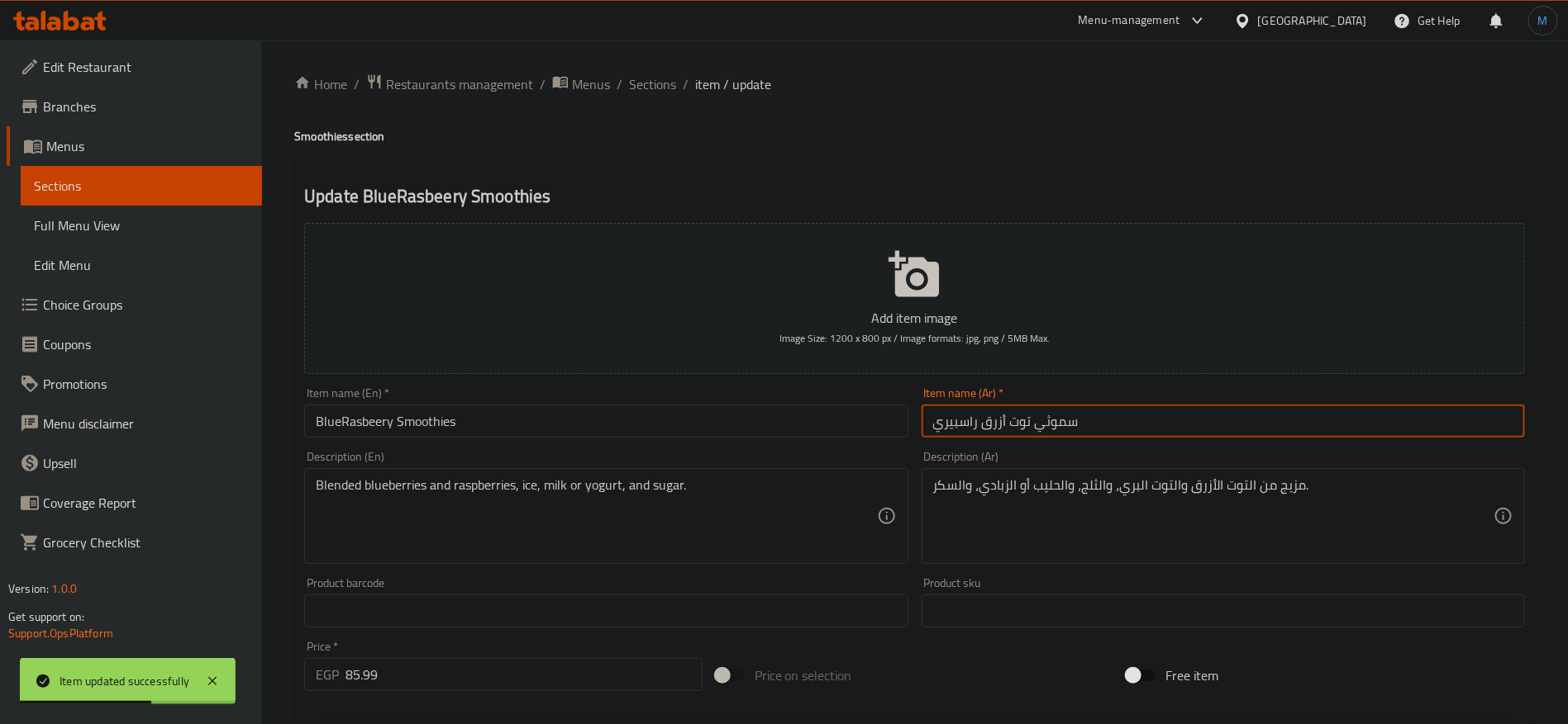
click at [1052, 428] on input "سموثي توت أزرق راسبيري" at bounding box center [1223, 421] width 603 height 33
paste input "text"
type input "سموذي توت أزرق راسبيري"
click at [340, 420] on input "BlueRasbeery Smoothies" at bounding box center [605, 421] width 603 height 33
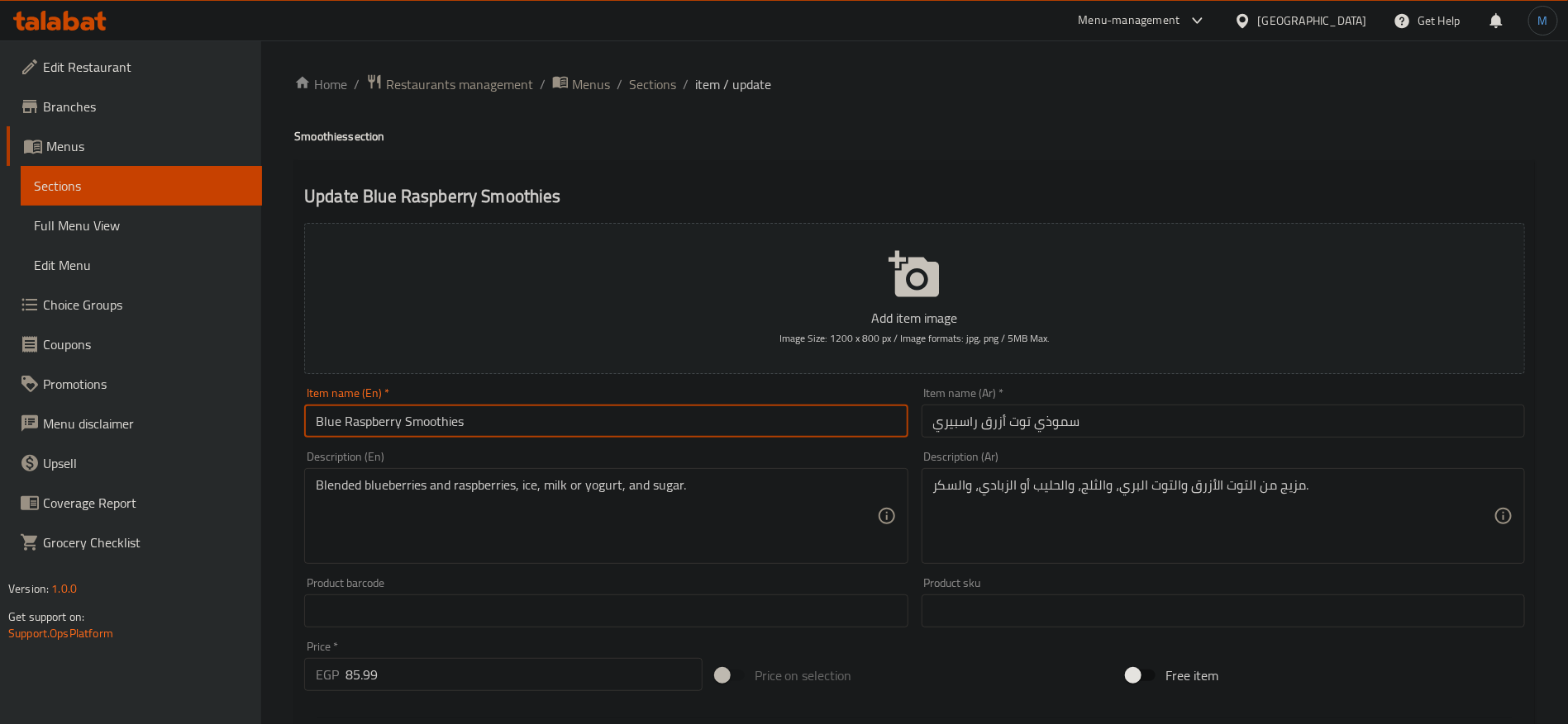
click at [378, 429] on input "Blue Raspberry Smoothies" at bounding box center [605, 421] width 603 height 33
type input "Blue Raspberry Smoothies"
click at [966, 429] on input "سموذي توت أزرق راسبيري" at bounding box center [1223, 421] width 603 height 33
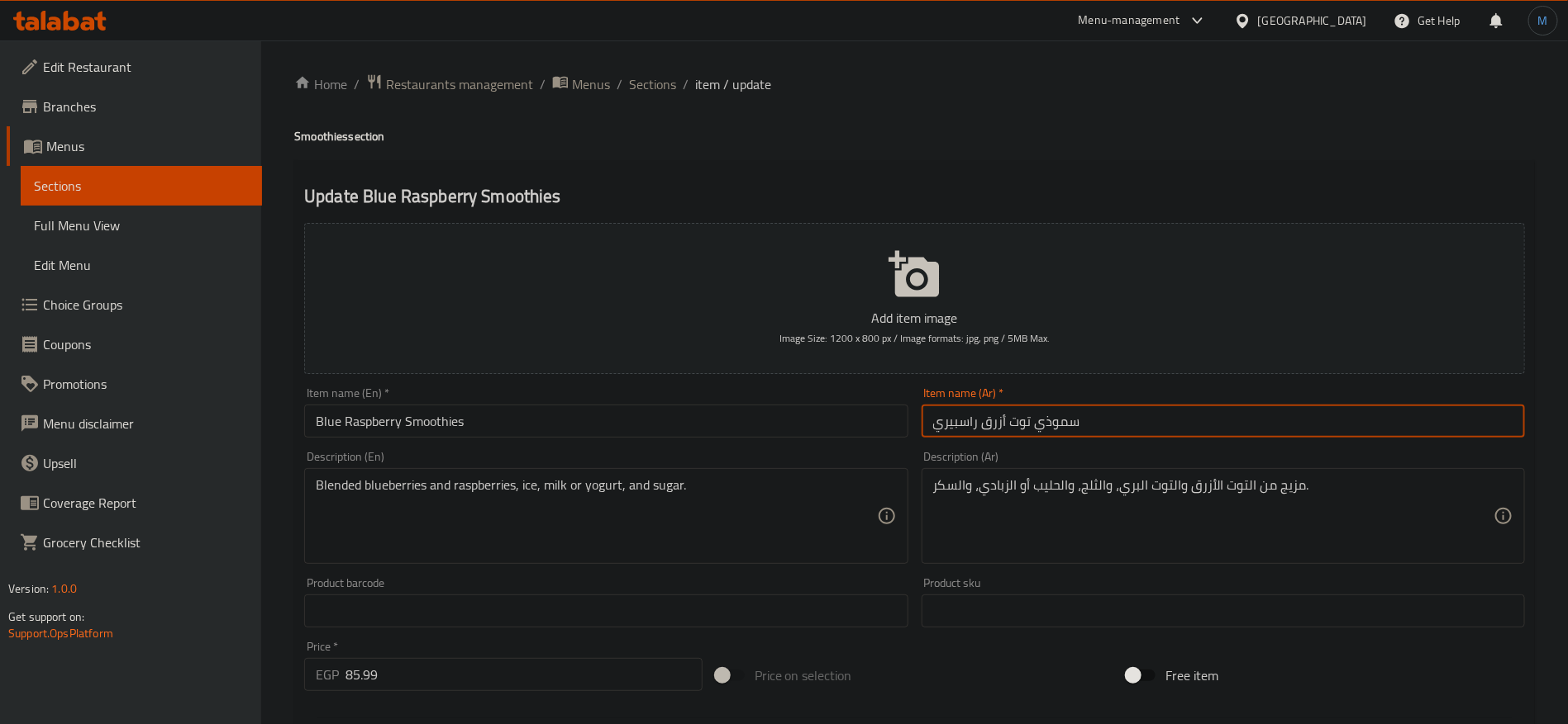
click at [966, 429] on input "سموذي توت أزرق راسبيري" at bounding box center [1223, 421] width 603 height 33
paste input "وت ب"
click at [982, 423] on input "سموذي توت أزرق توت بري" at bounding box center [1223, 421] width 603 height 33
type input "سموذي توت أزرق وتوت بري"
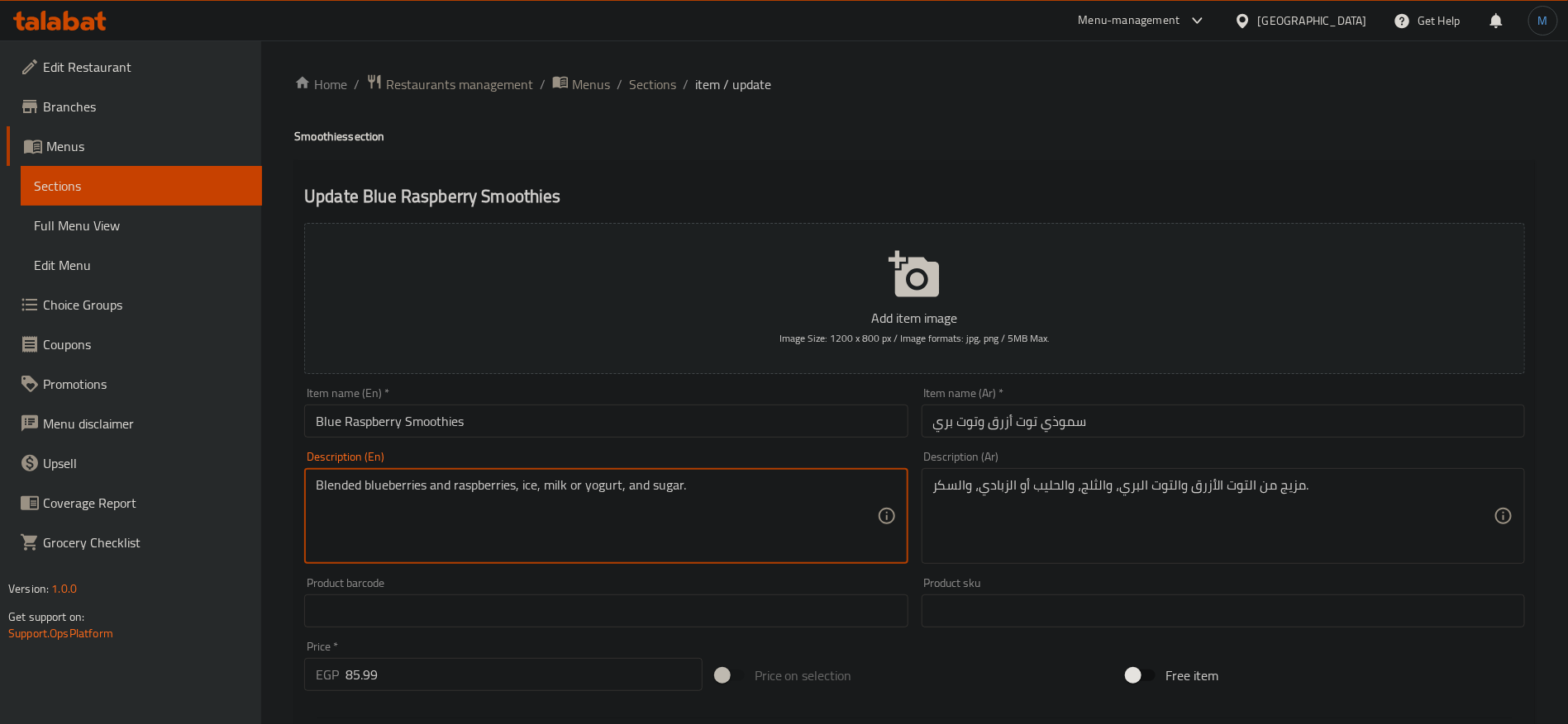
click at [708, 415] on input "Blue Raspberry Smoothies" at bounding box center [605, 421] width 603 height 33
click at [986, 468] on div "مزيج من التوت الأزرق والتوت البري، والثلج، والحليب أو الزبادي، والسكر. Descript…" at bounding box center [1223, 516] width 603 height 96
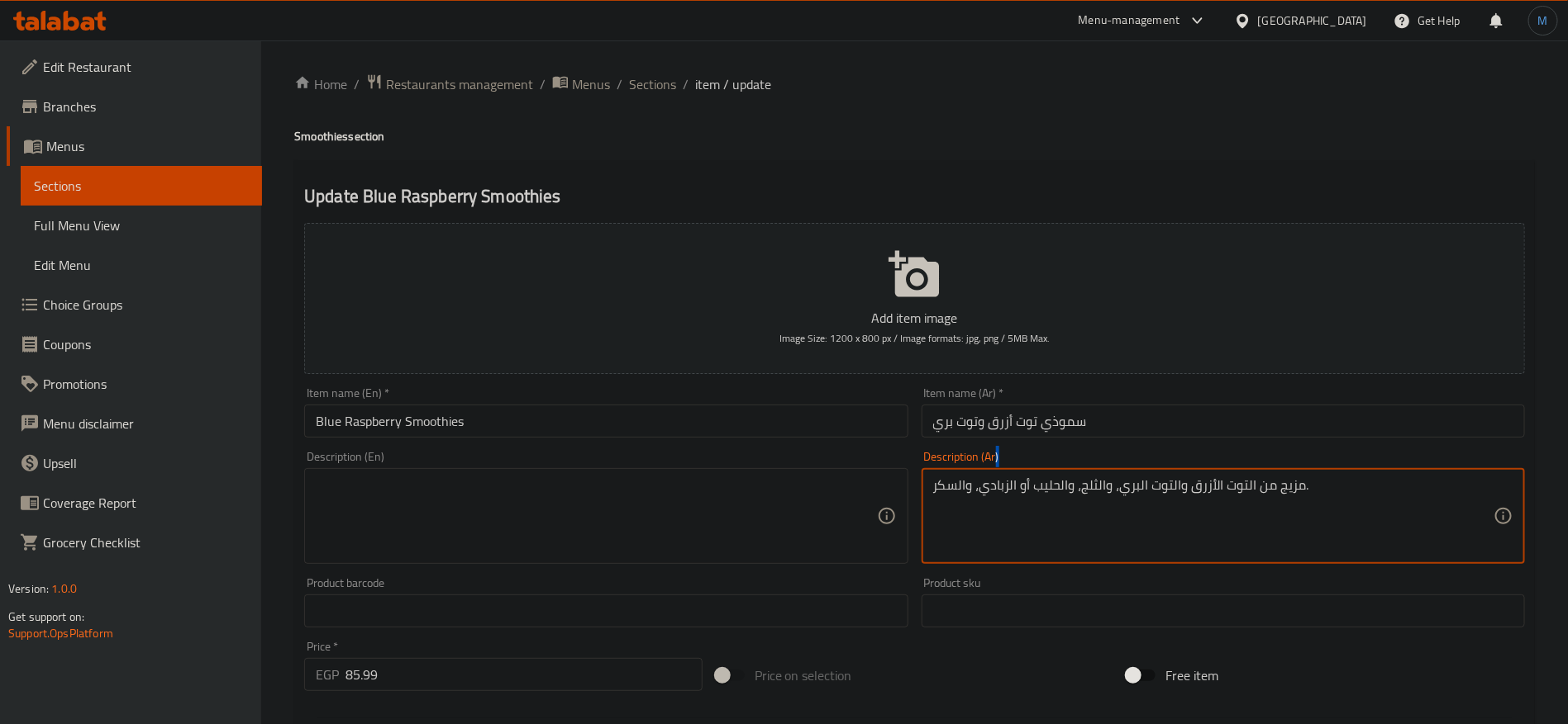
click at [986, 468] on div "مزيج من التوت الأزرق والتوت البري، والثلج، والحليب أو الزبادي، والسكر. Descript…" at bounding box center [1223, 516] width 603 height 96
click at [994, 499] on textarea "مزيج من التوت الأزرق والتوت البري، والثلج، والحليب أو الزبادي، والسكر." at bounding box center [1212, 517] width 560 height 79
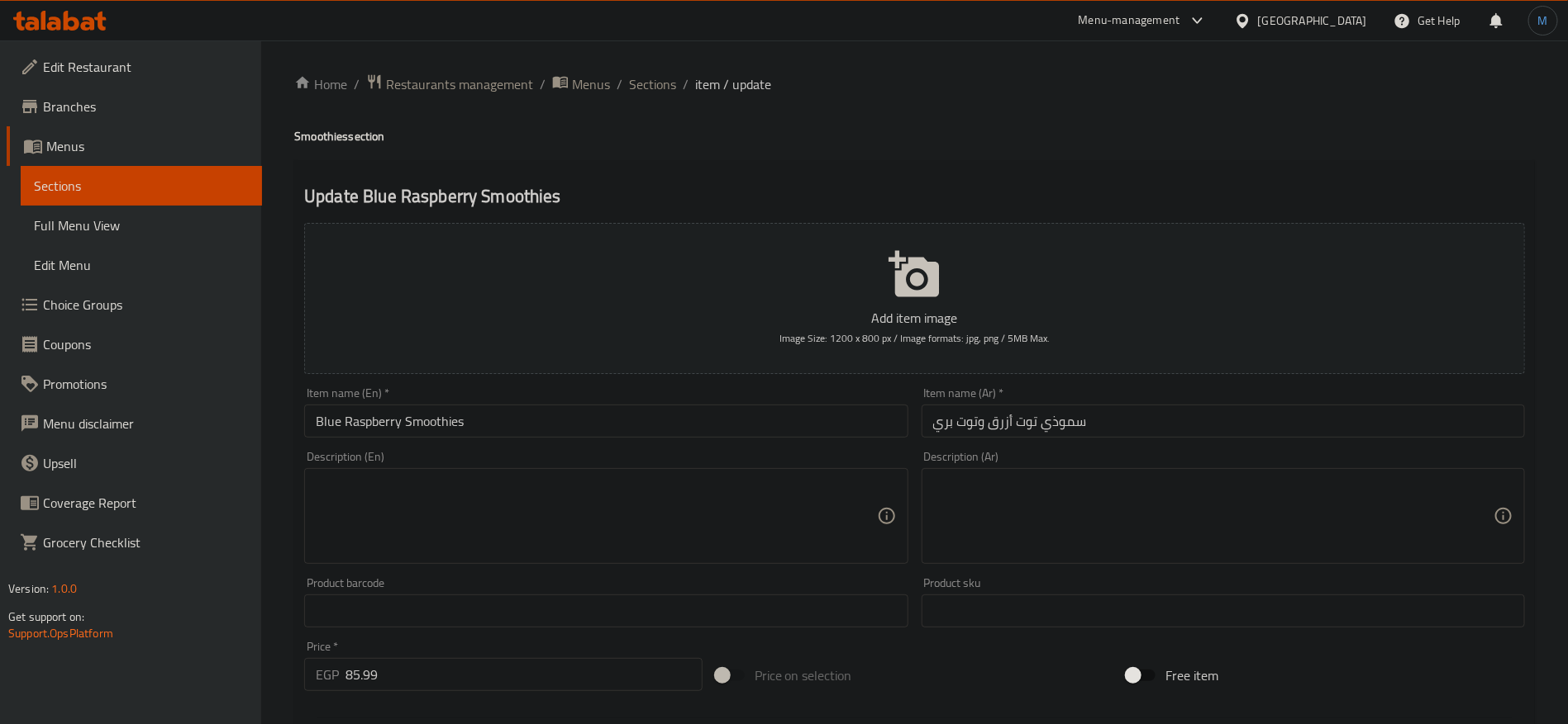
click at [474, 430] on input "Blue Raspberry Smoothies" at bounding box center [605, 421] width 603 height 33
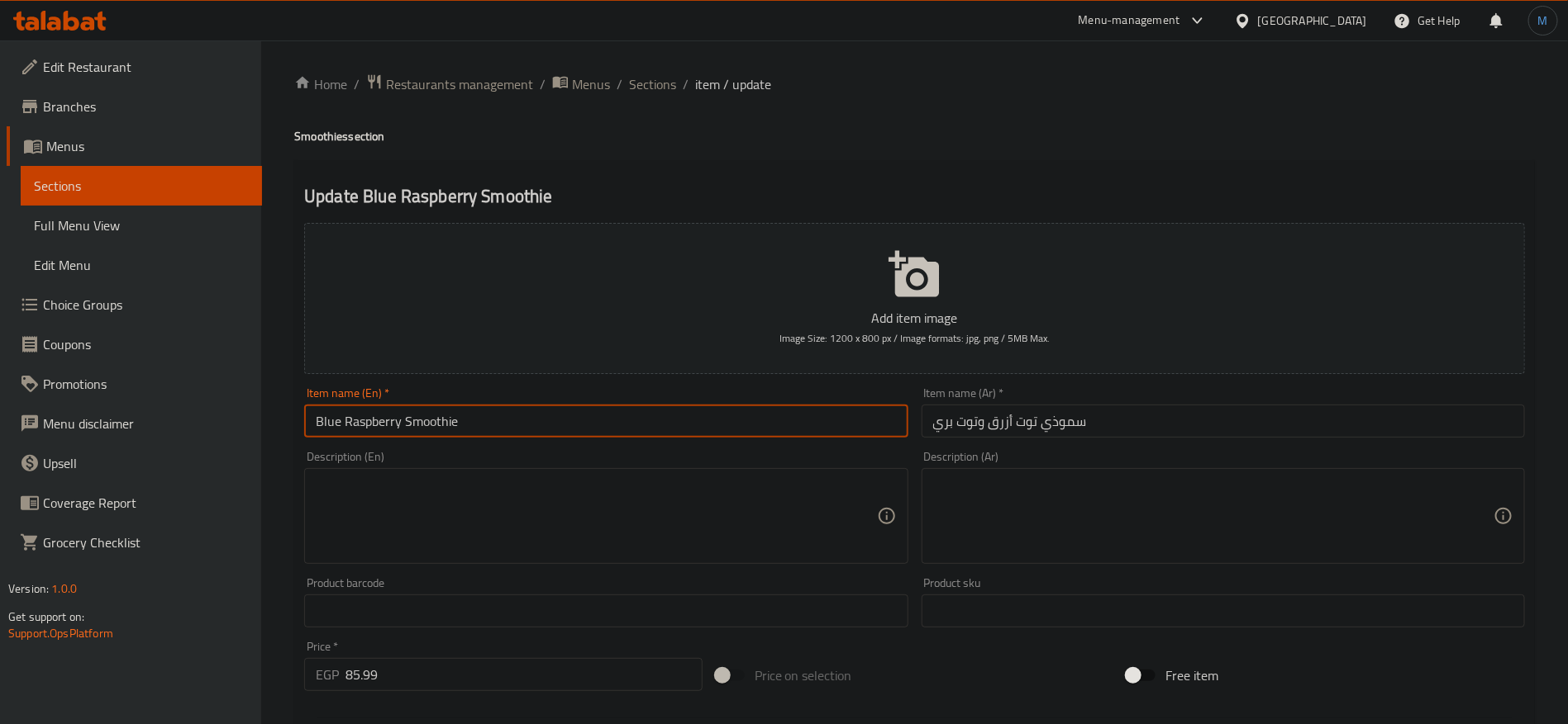
type input "Blue Raspberry Smoothie"
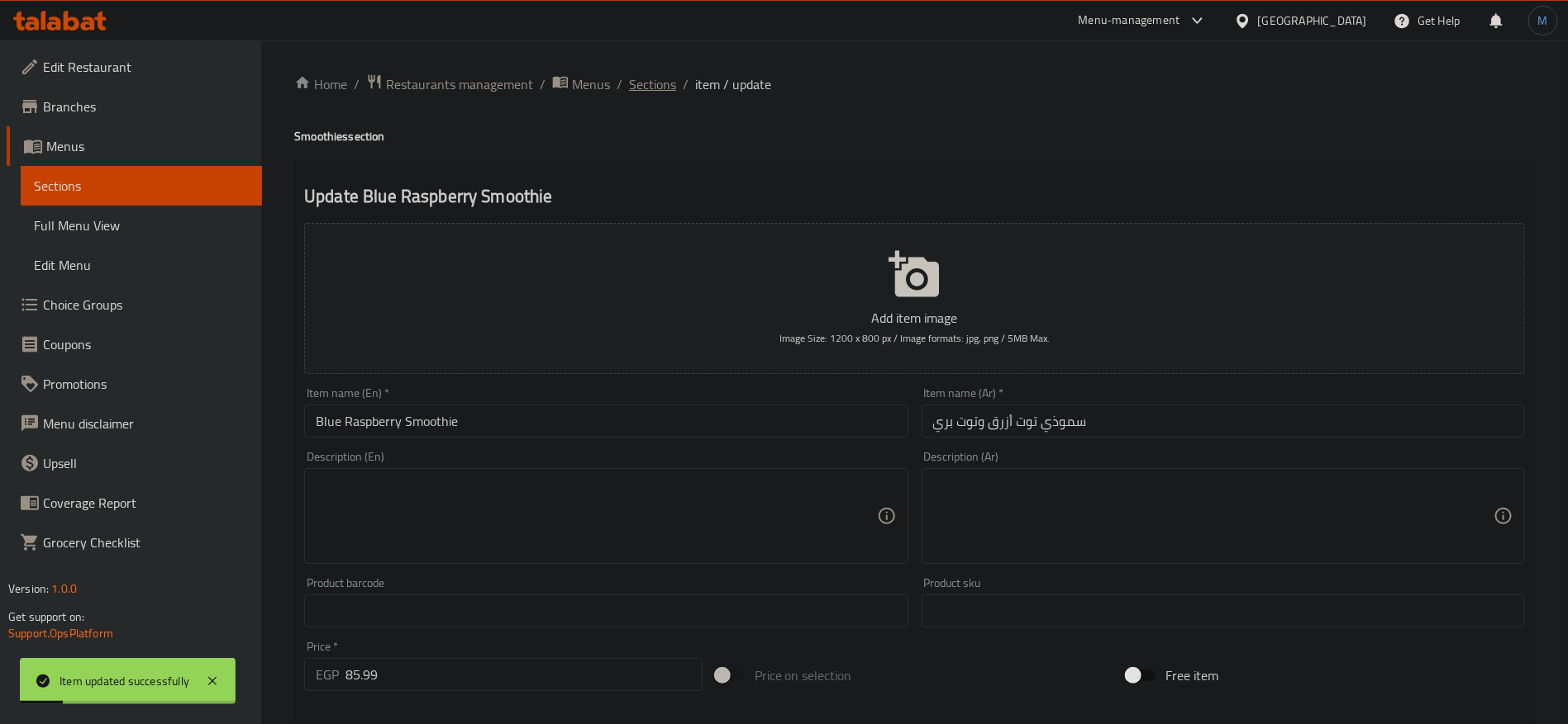
click at [664, 80] on span "Sections" at bounding box center [652, 83] width 47 height 20
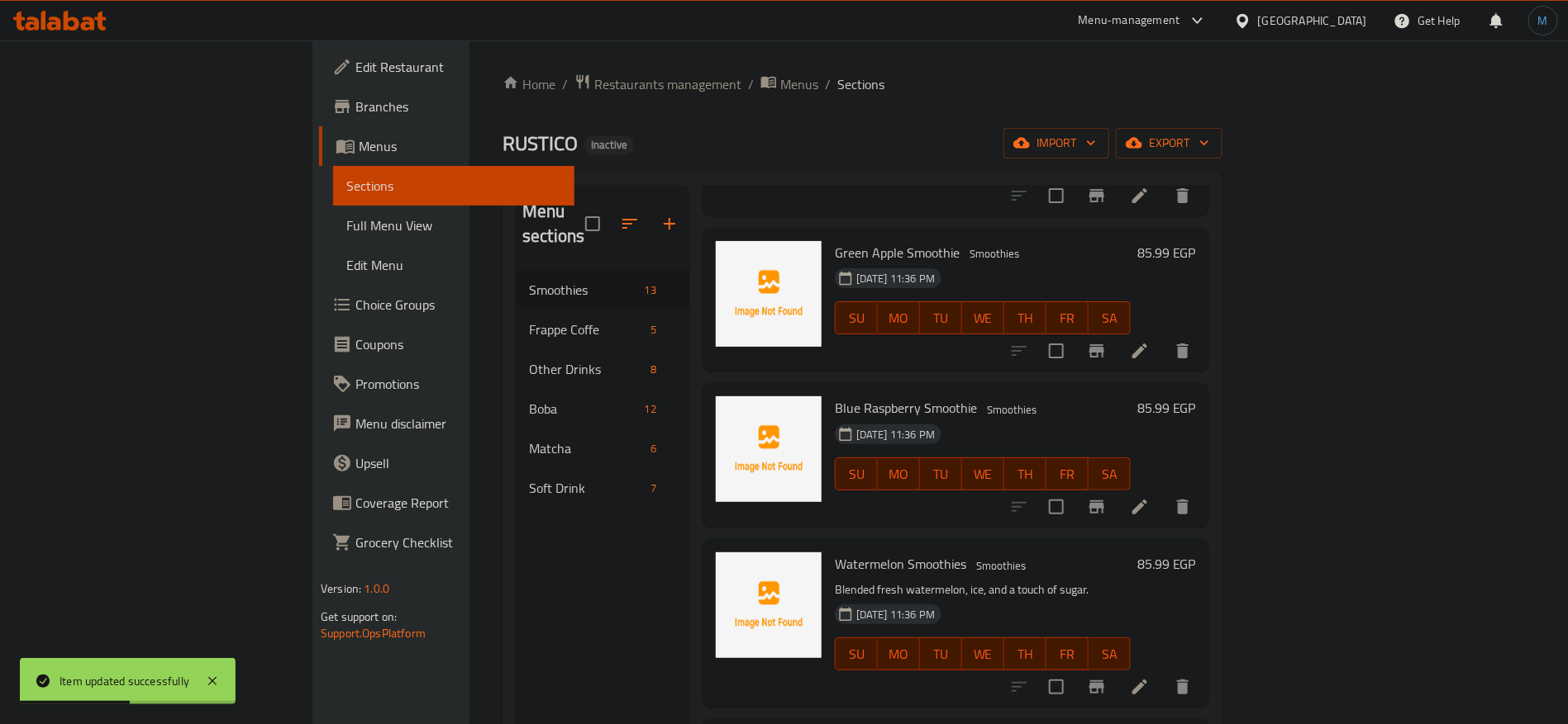
scroll to position [867, 0]
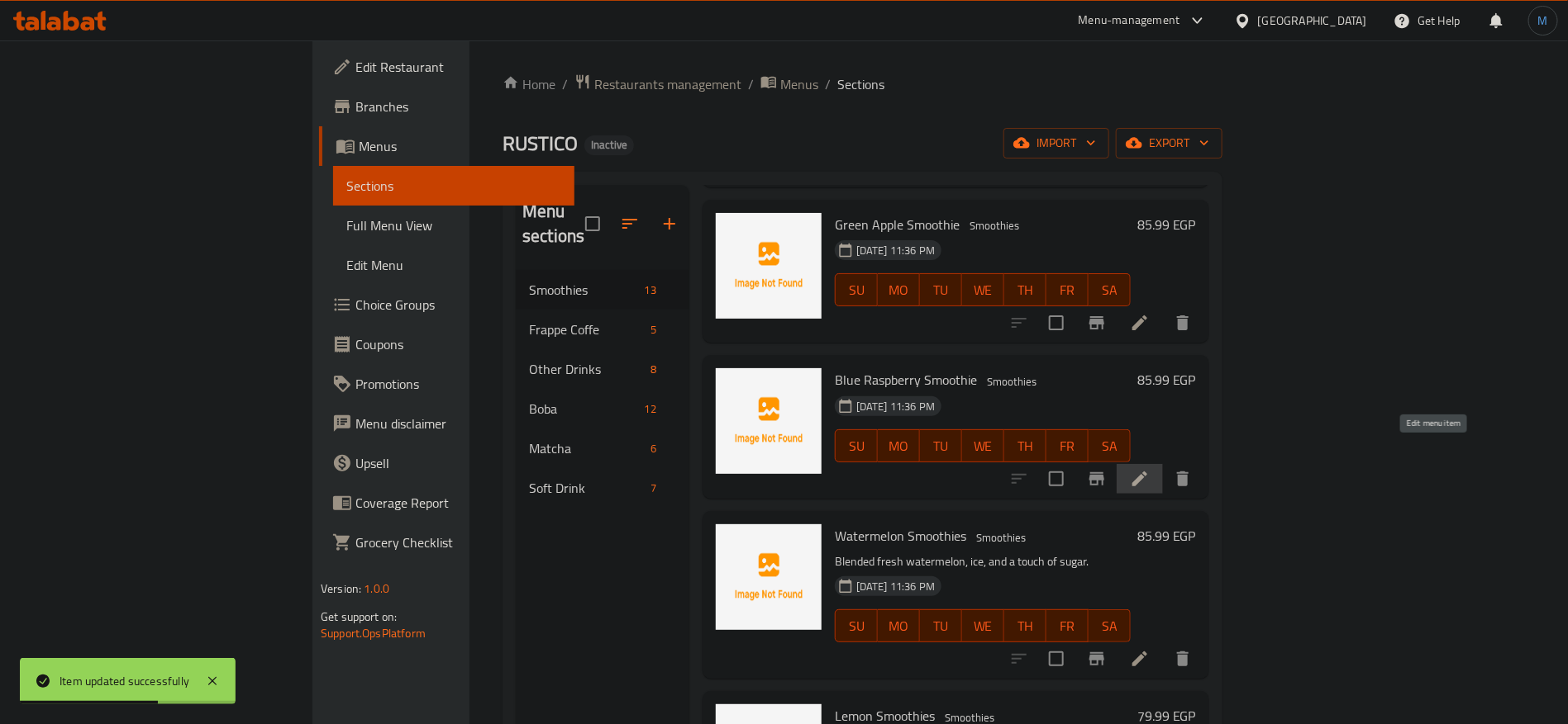
click at [1149, 469] on icon at bounding box center [1139, 478] width 20 height 20
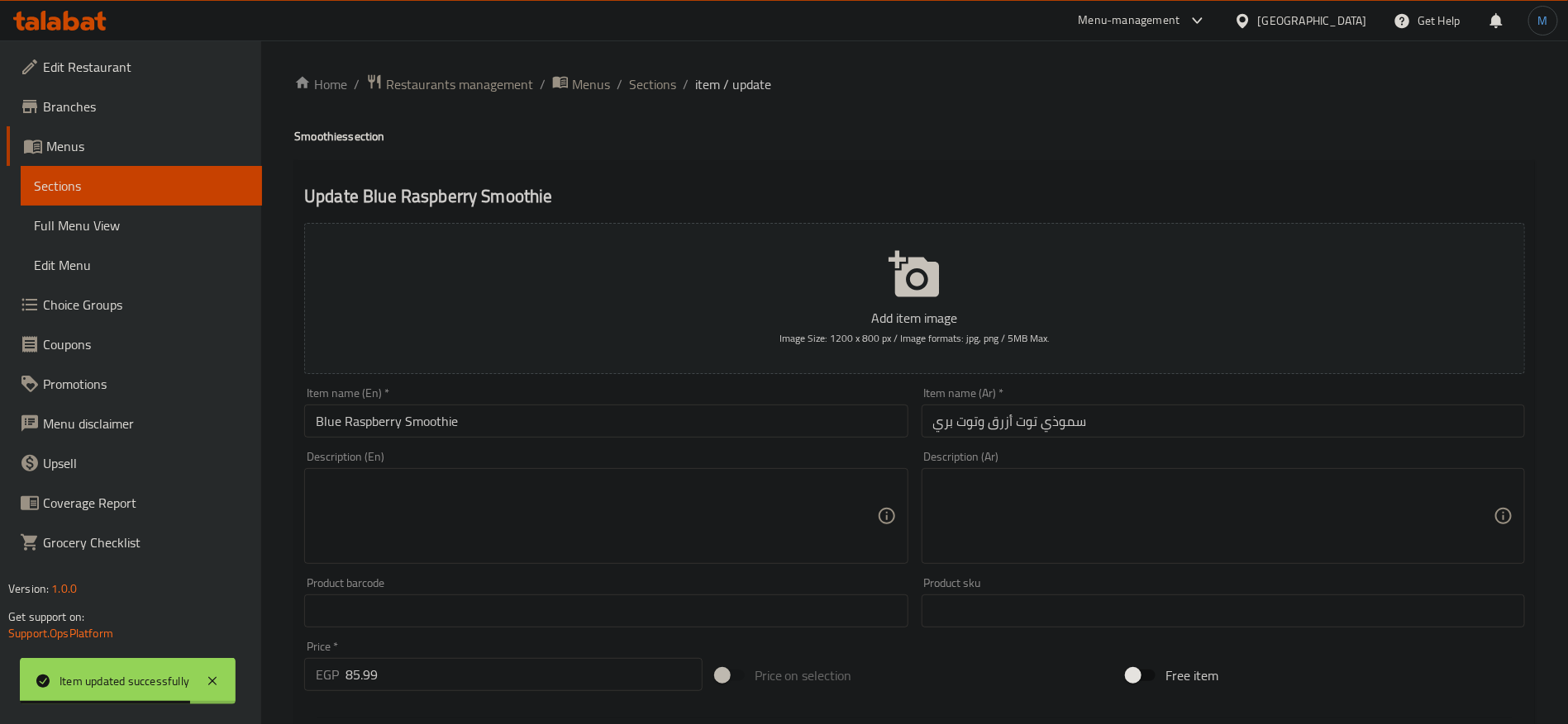
click at [1077, 429] on input "سموذي توت أزرق وتوت بري" at bounding box center [1223, 421] width 603 height 33
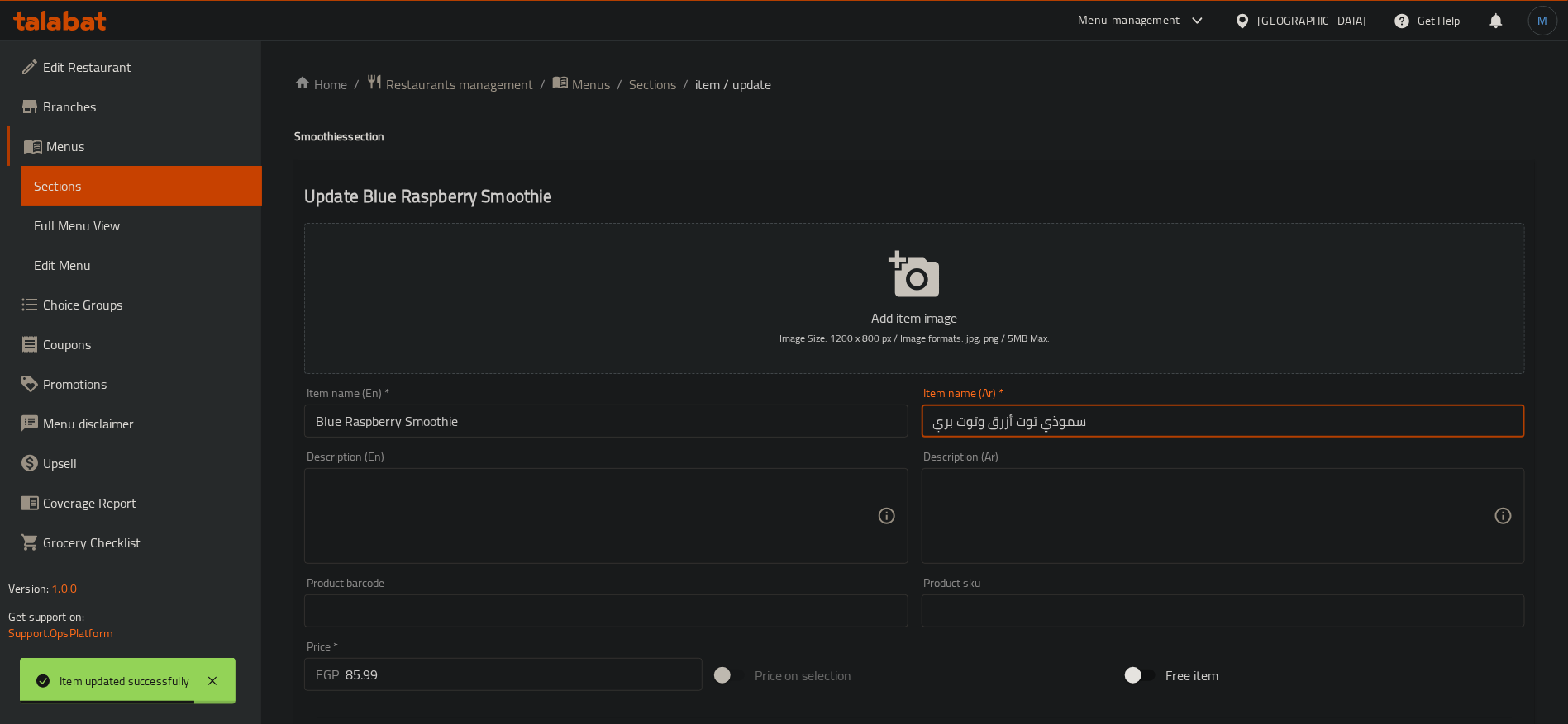
click at [1077, 429] on input "سموذي توت أزرق وتوت بري" at bounding box center [1223, 421] width 603 height 33
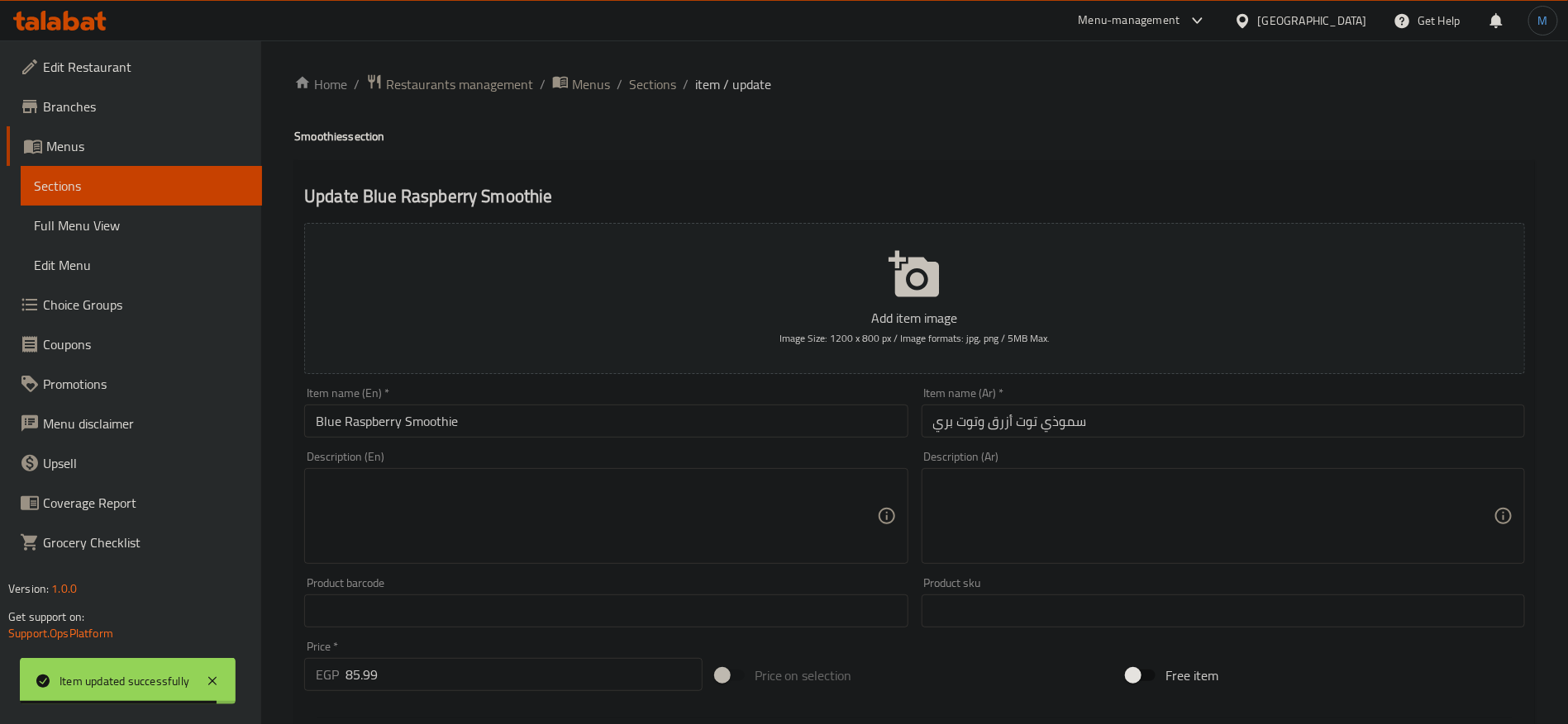
click at [645, 67] on div "Home / Restaurants management / Menus / Sections / item / update Smoothies sect…" at bounding box center [914, 603] width 1306 height 1126
click at [653, 83] on span "Sections" at bounding box center [652, 83] width 47 height 20
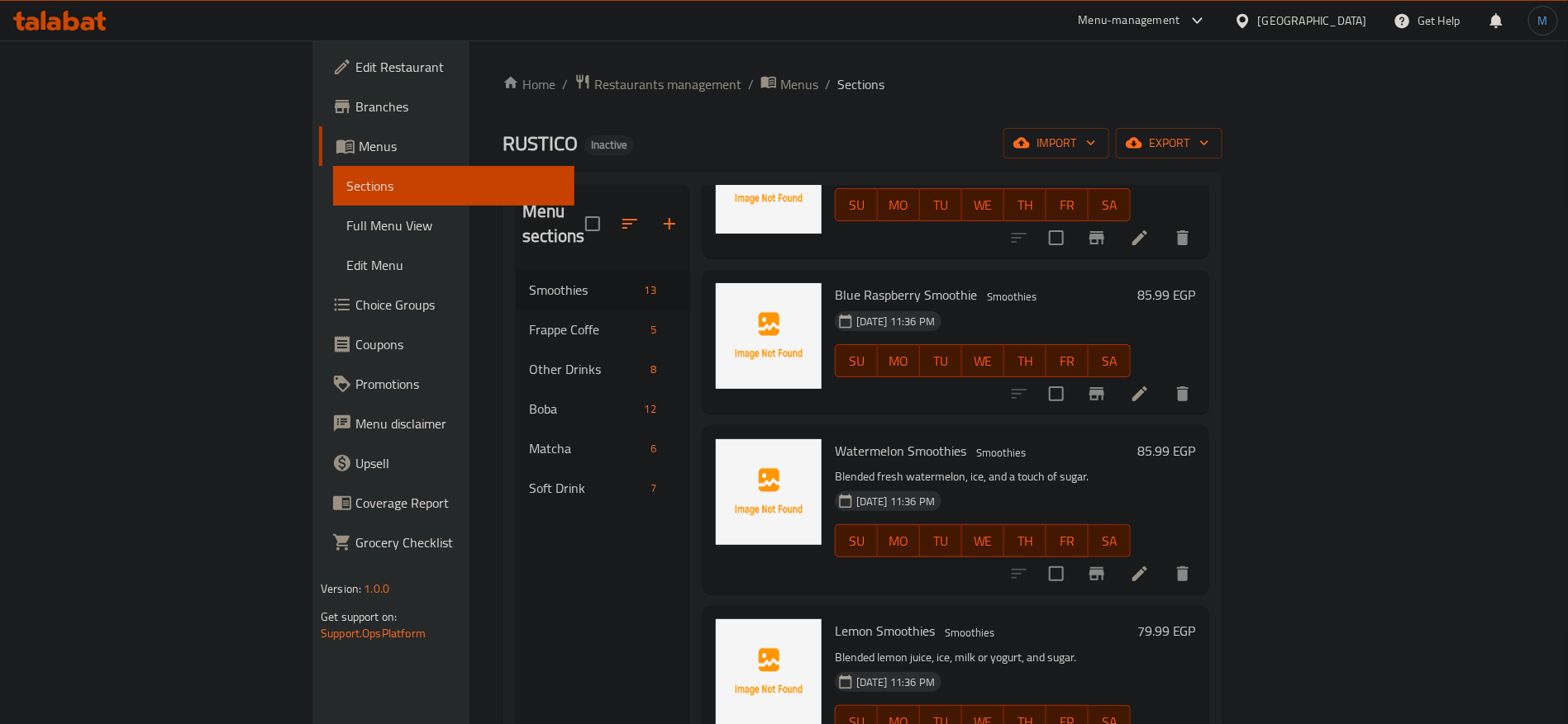
scroll to position [991, 0]
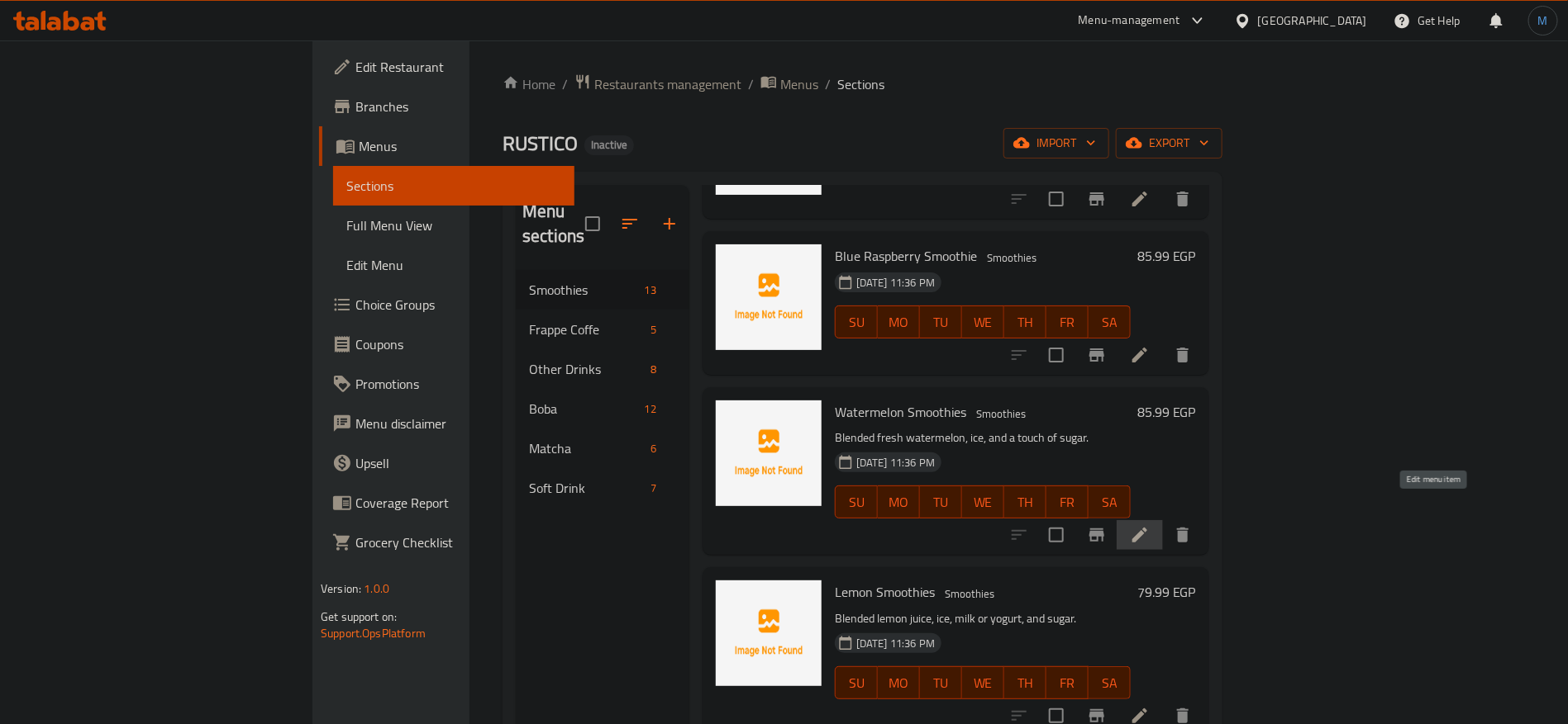
click at [1147, 528] on icon at bounding box center [1139, 535] width 15 height 15
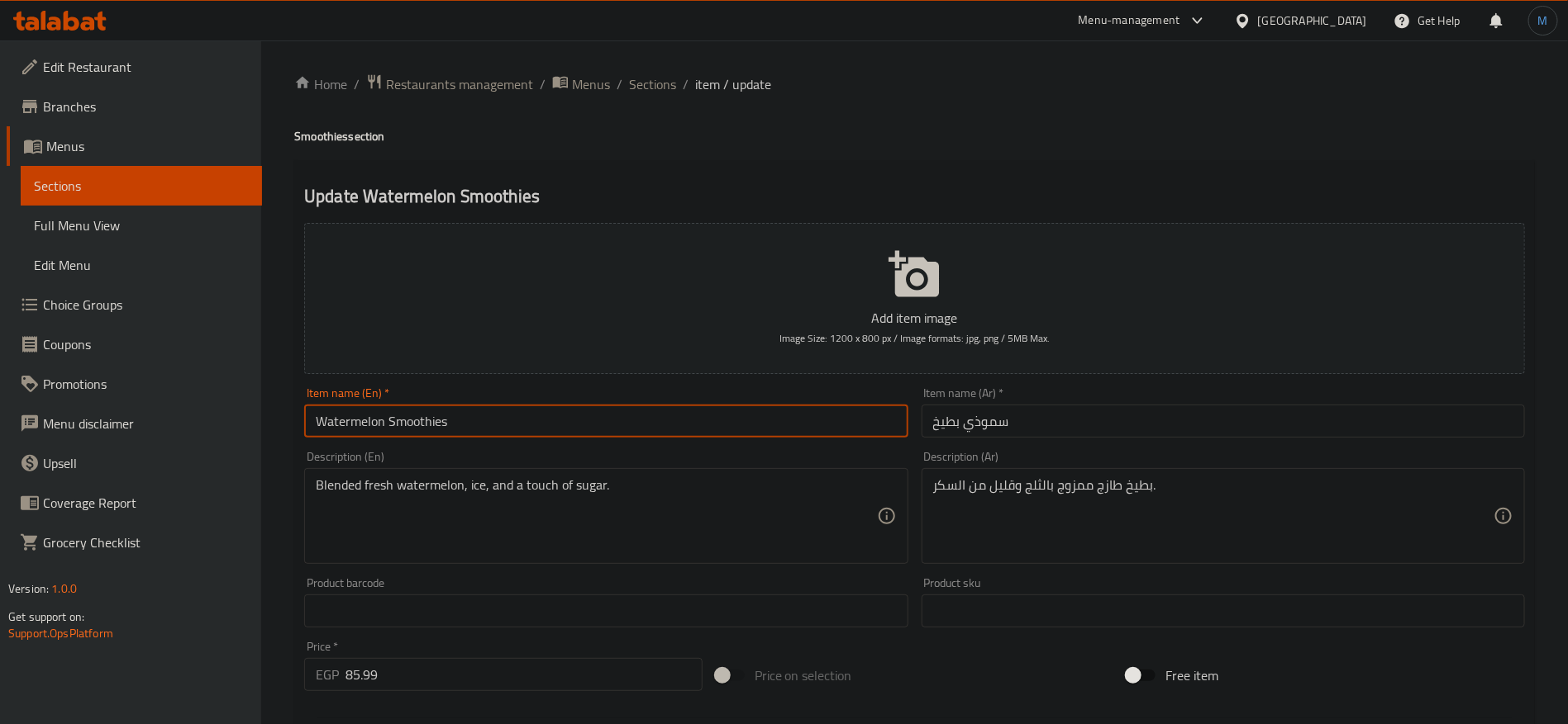
click at [710, 431] on input "Watermelon Smoothies" at bounding box center [605, 421] width 603 height 33
type input "Watermelon Smoothie"
click at [764, 432] on input "Watermelon Smoothie" at bounding box center [605, 421] width 603 height 33
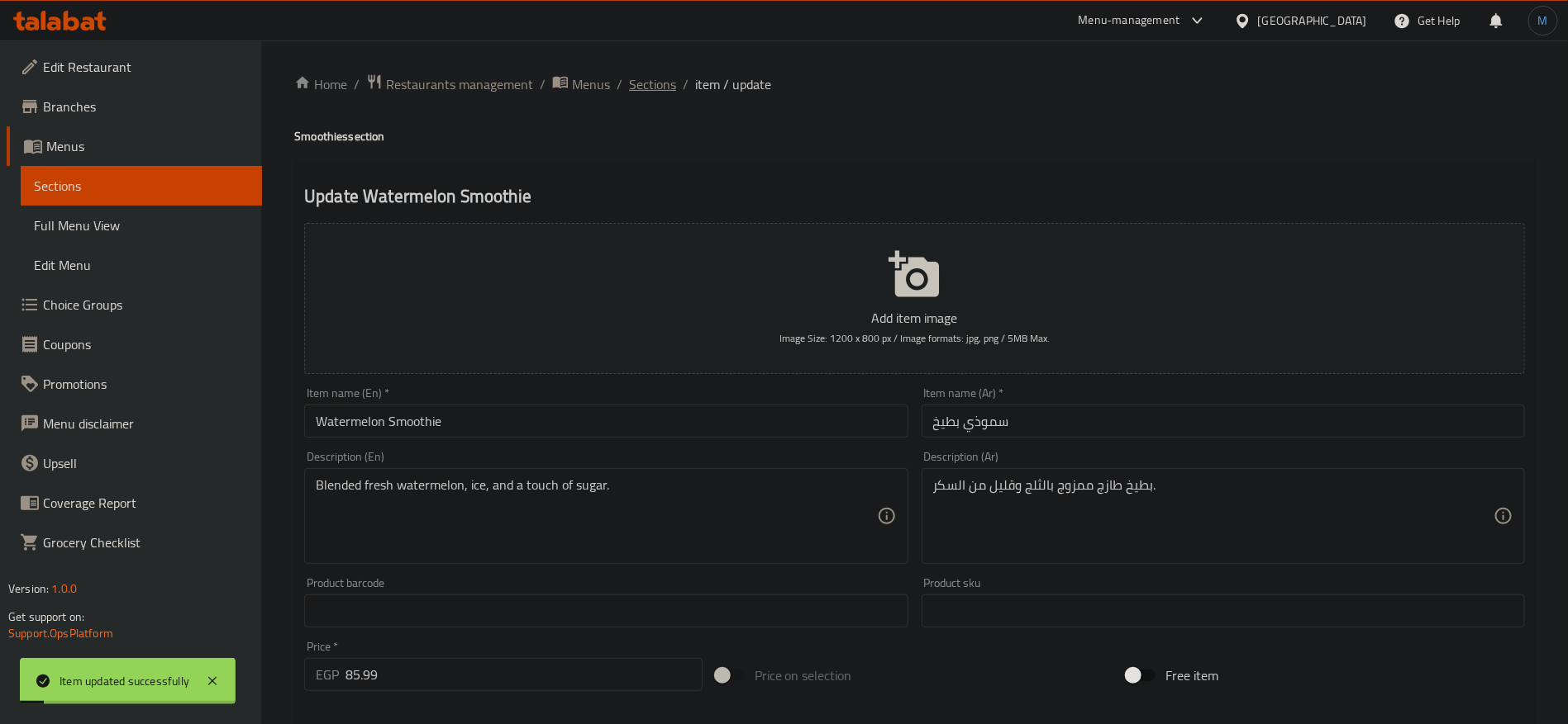
click at [654, 81] on span "Sections" at bounding box center [652, 83] width 47 height 20
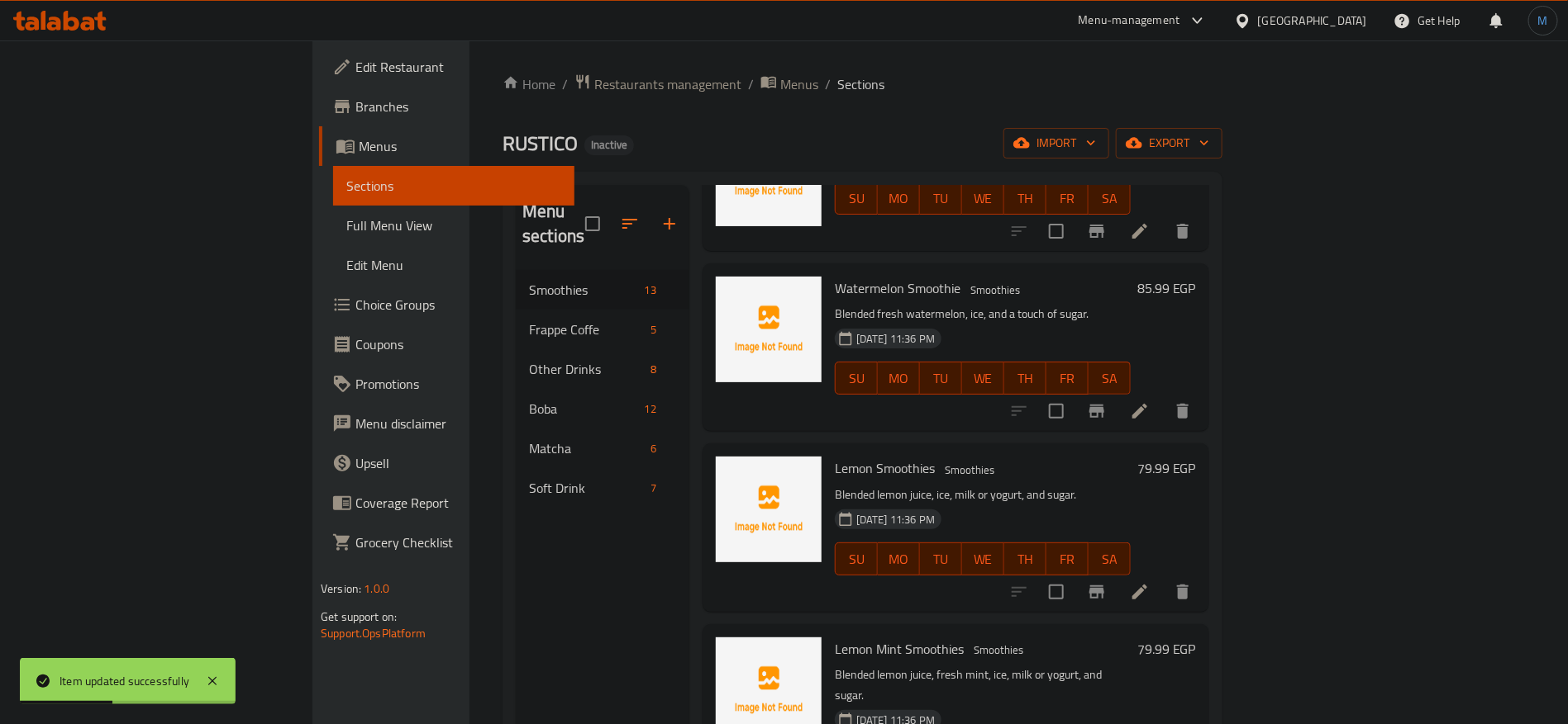
scroll to position [1239, 0]
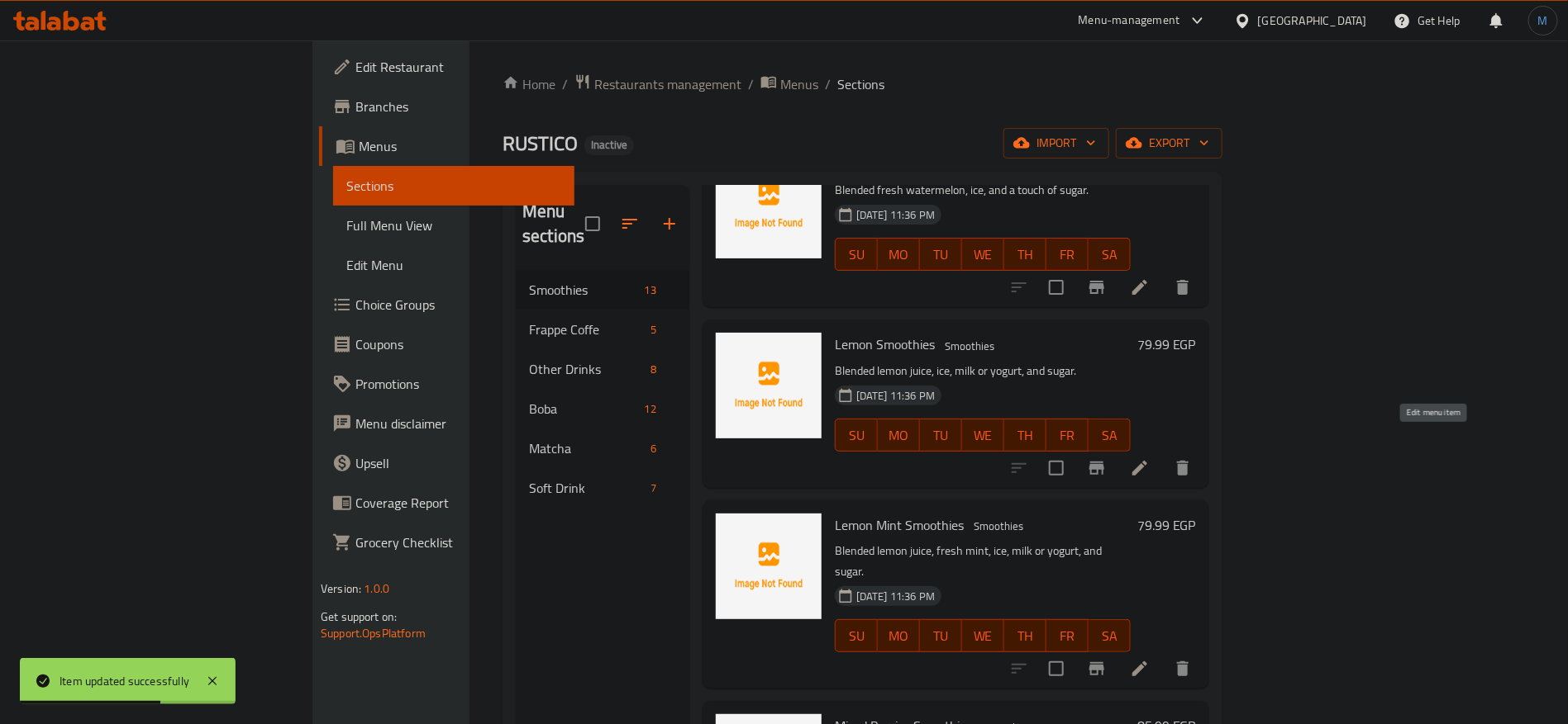
click at [1149, 459] on icon at bounding box center [1139, 468] width 20 height 20
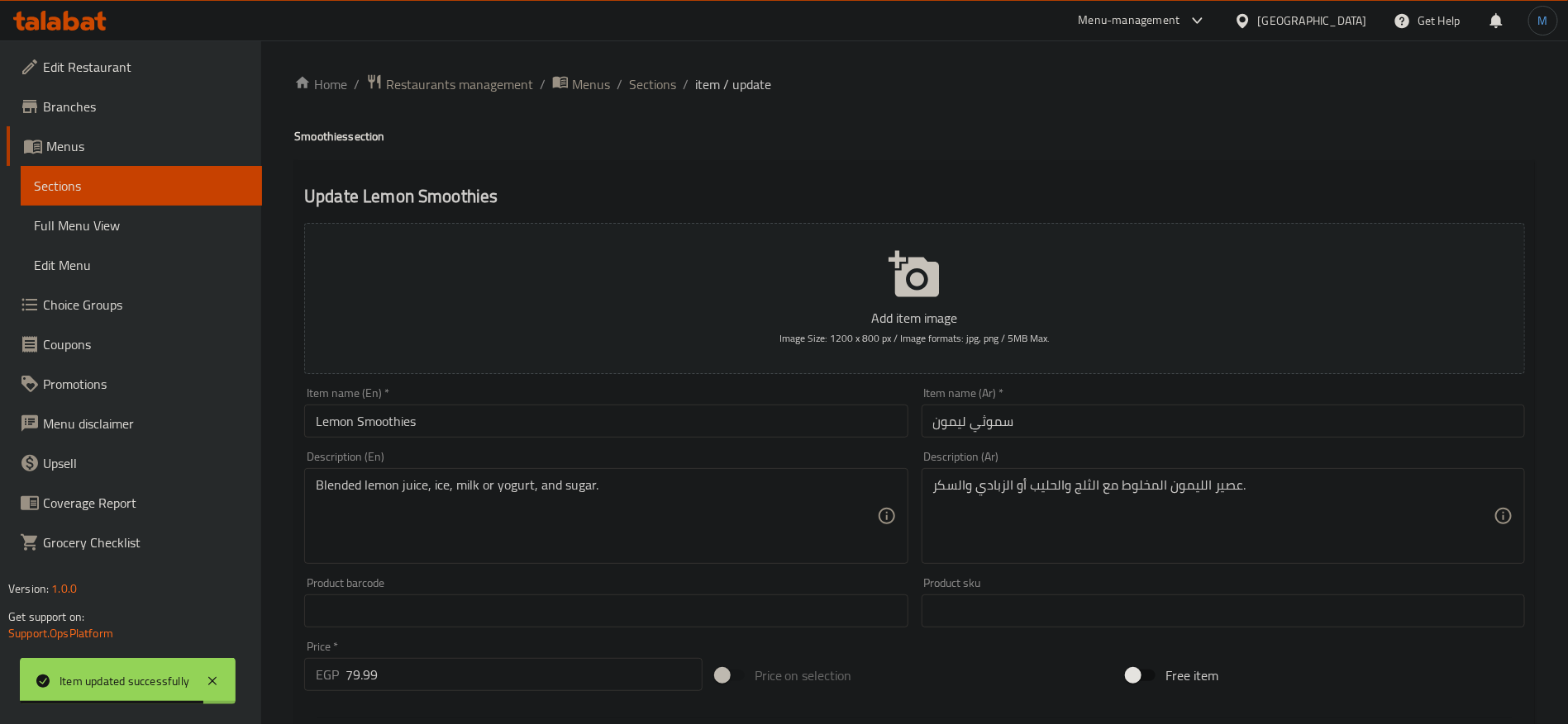
click at [978, 429] on input "سموثي ليمون" at bounding box center [1223, 421] width 603 height 33
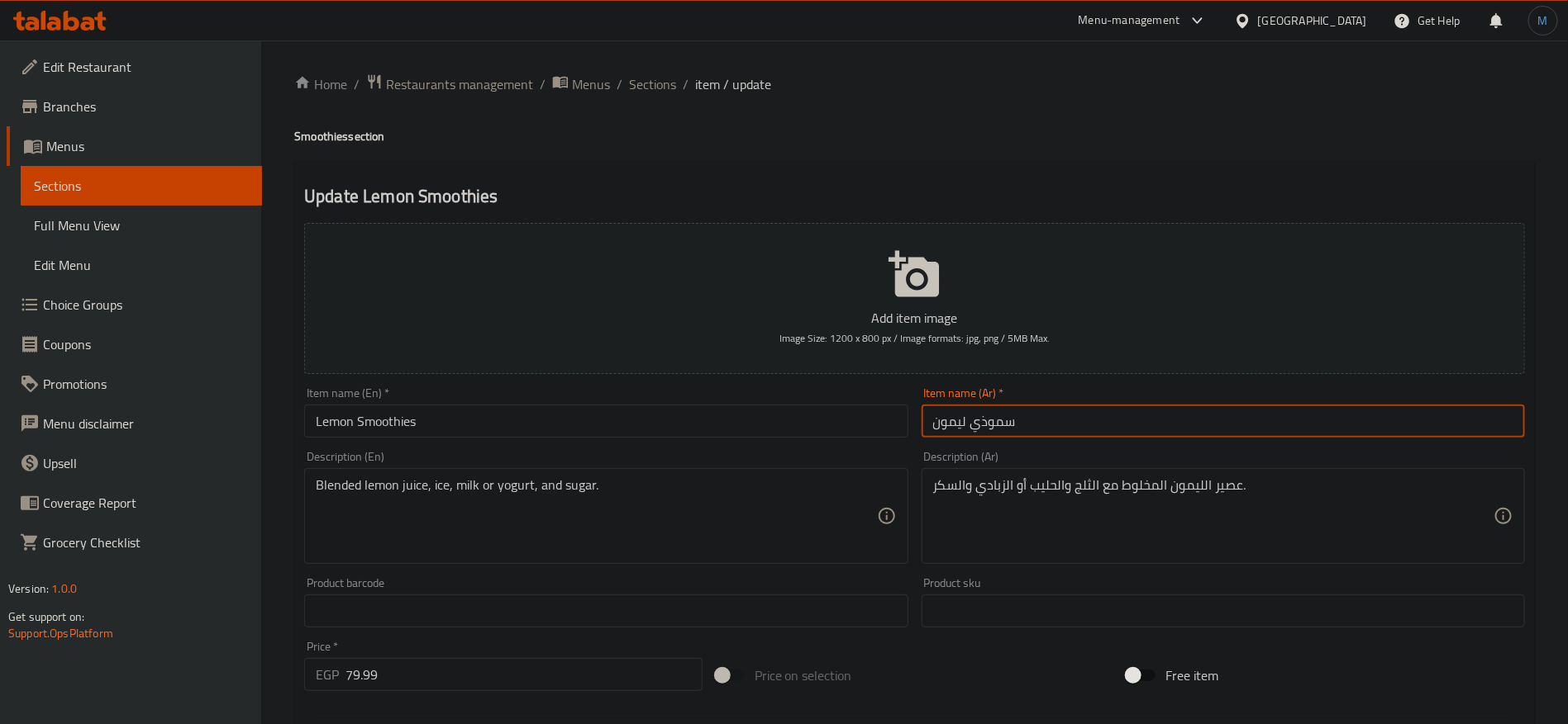
type input "سموذي ليمون"
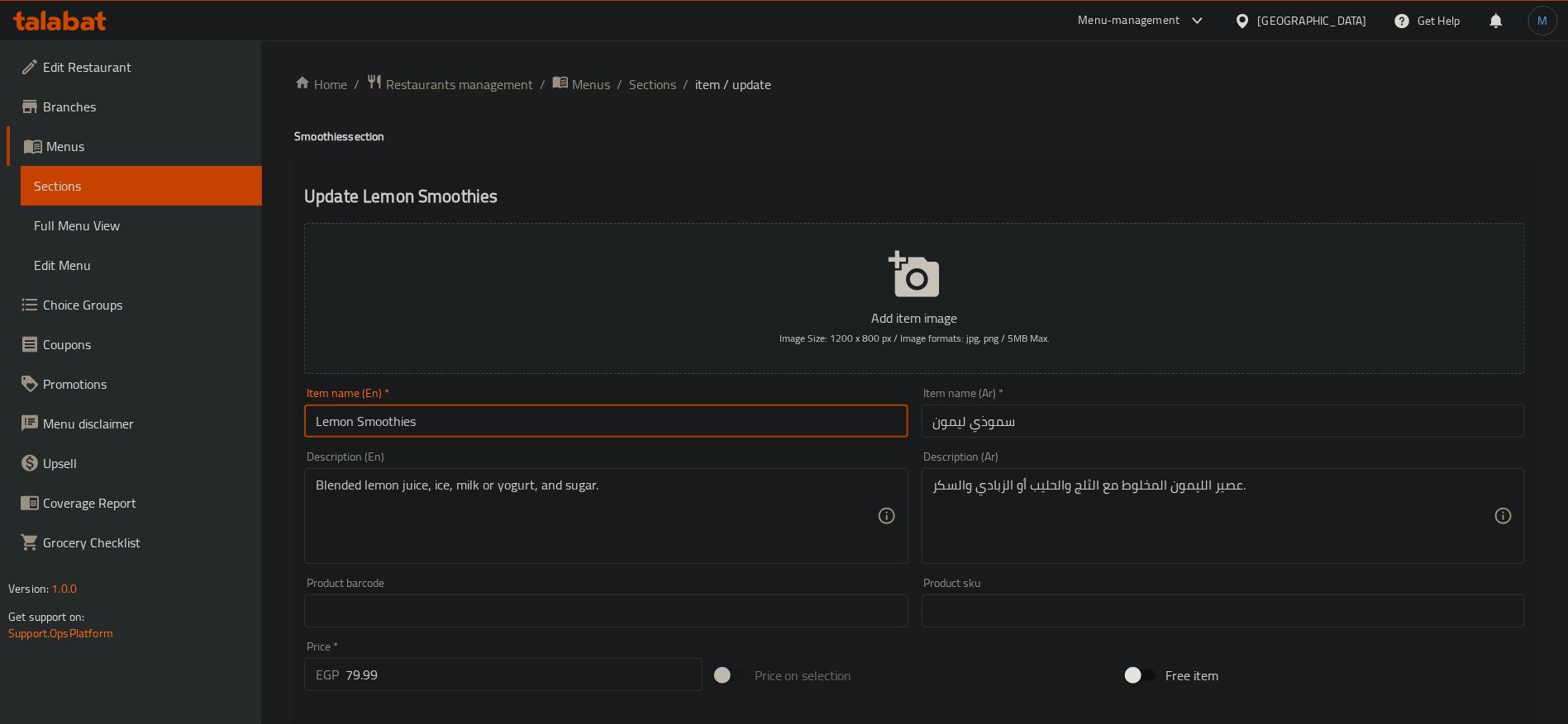
click at [495, 426] on input "Lemon Smoothies" at bounding box center [605, 421] width 603 height 33
type input "Lemon Smoothie"
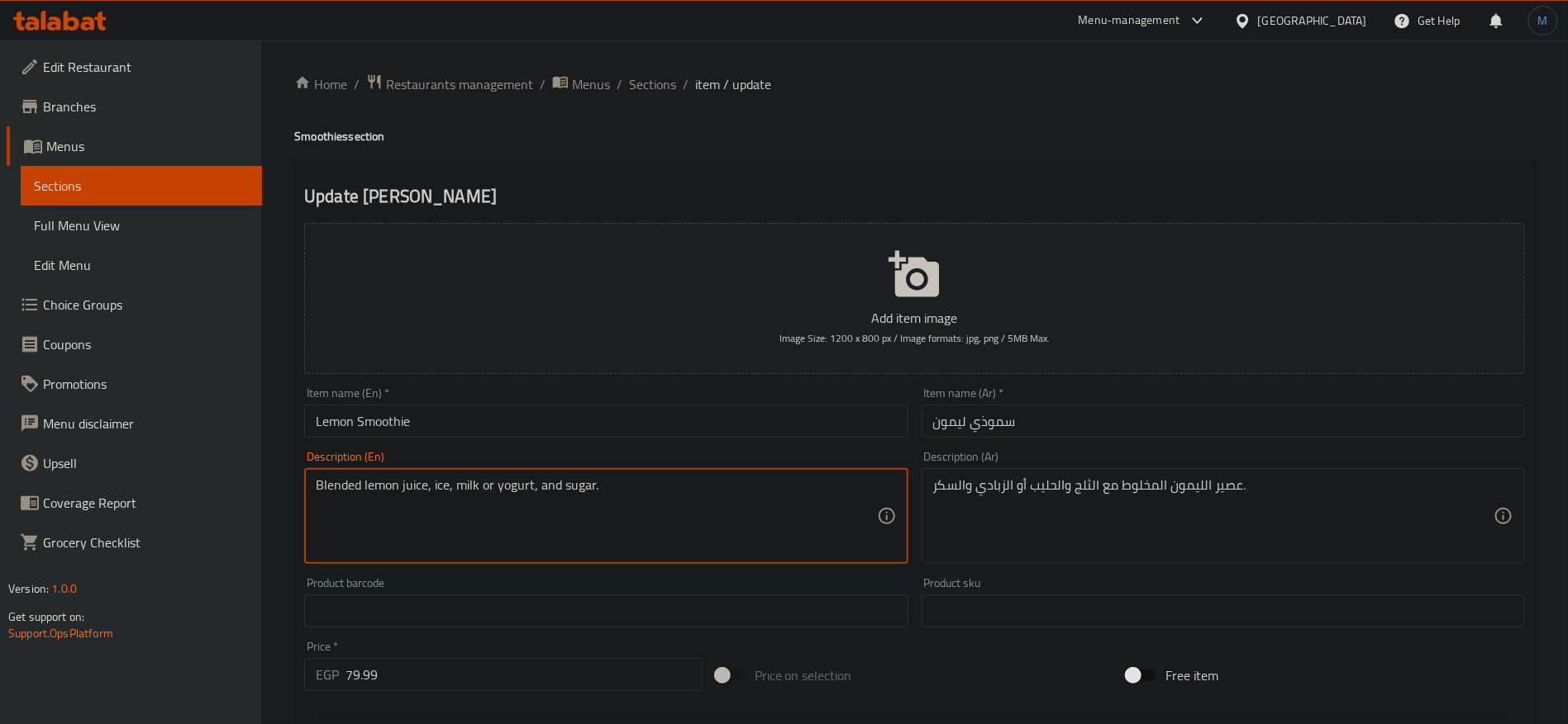
click at [563, 406] on input "Lemon Smoothie" at bounding box center [605, 421] width 603 height 33
click at [619, 471] on div "Blended lemon juice, ice, milk or yogurt, and sugar. Description (En)" at bounding box center [605, 516] width 603 height 96
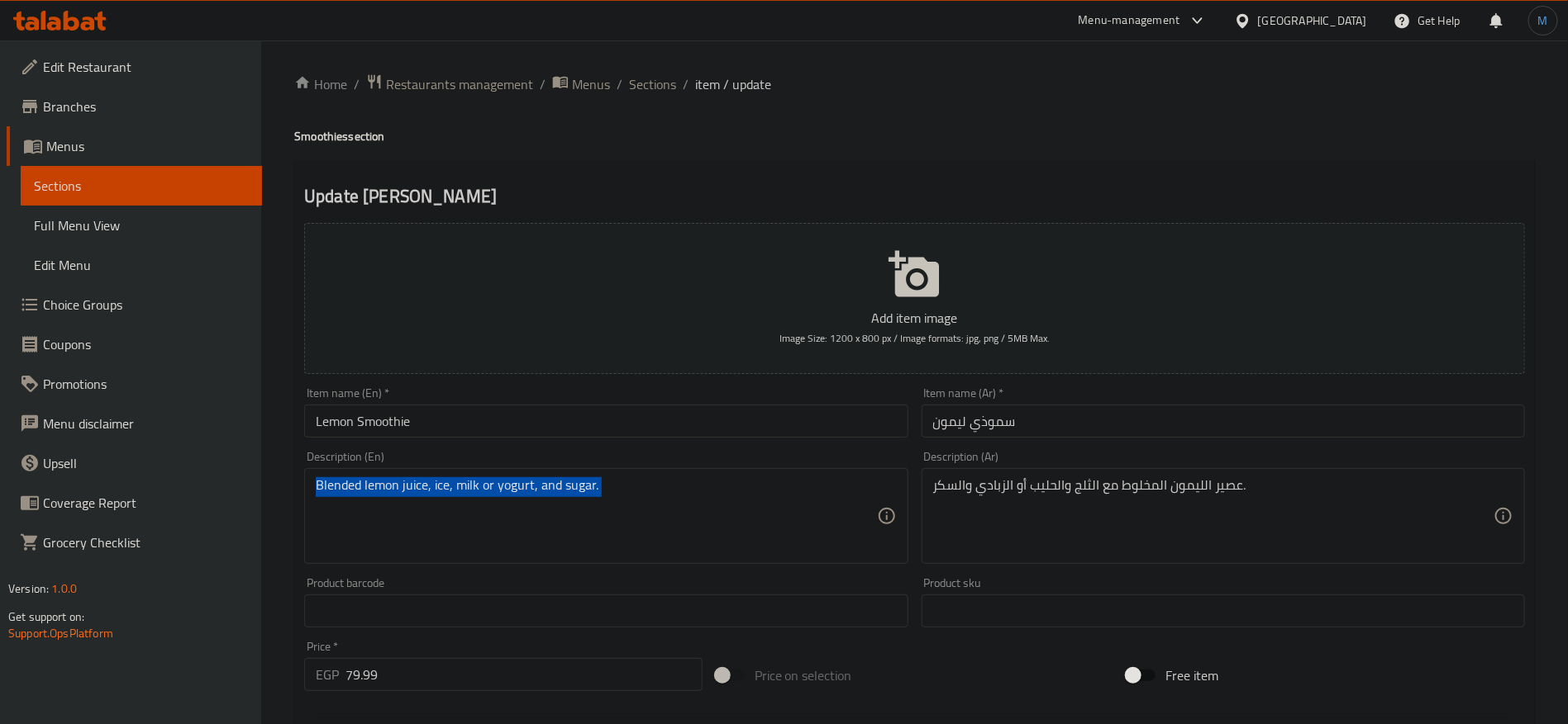
click at [619, 471] on div "Blended lemon juice, ice, milk or yogurt, and sugar. Description (En)" at bounding box center [605, 516] width 603 height 96
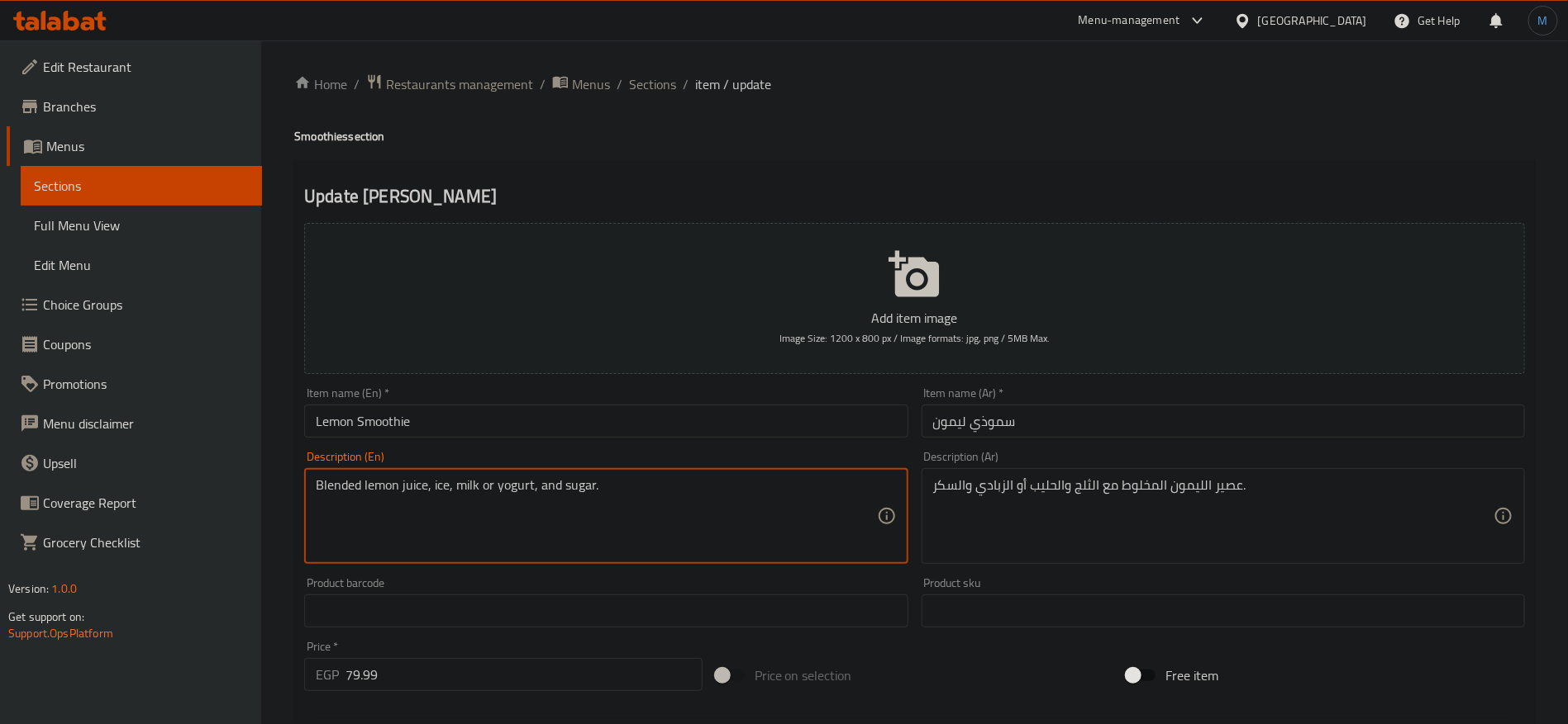
click at [701, 489] on textarea "Blended lemon juice, ice, milk or yogurt, and sugar." at bounding box center [595, 517] width 560 height 79
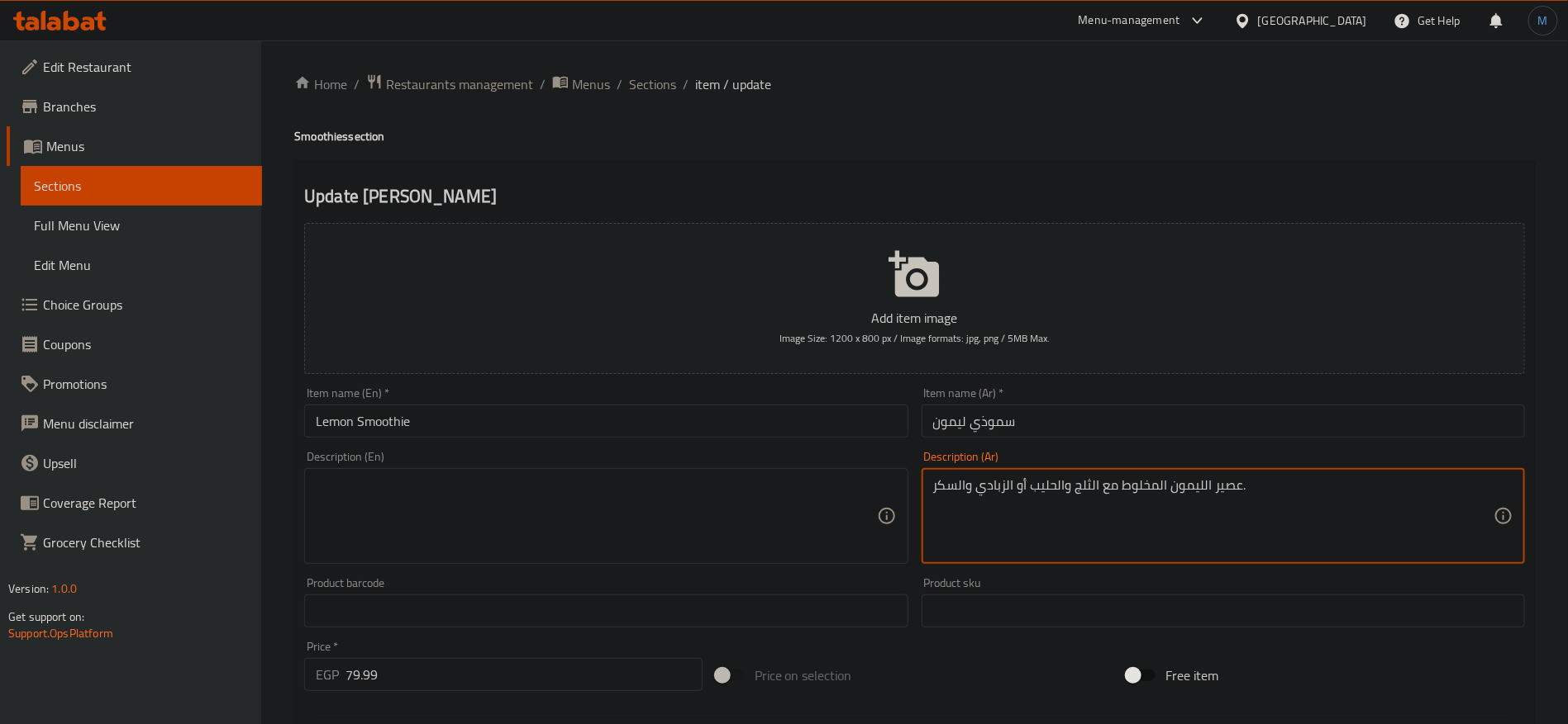
click at [1000, 481] on textarea "عصير الليمون المخلوط مع الثلج والحليب أو الزبادي والسكر." at bounding box center [1212, 517] width 560 height 79
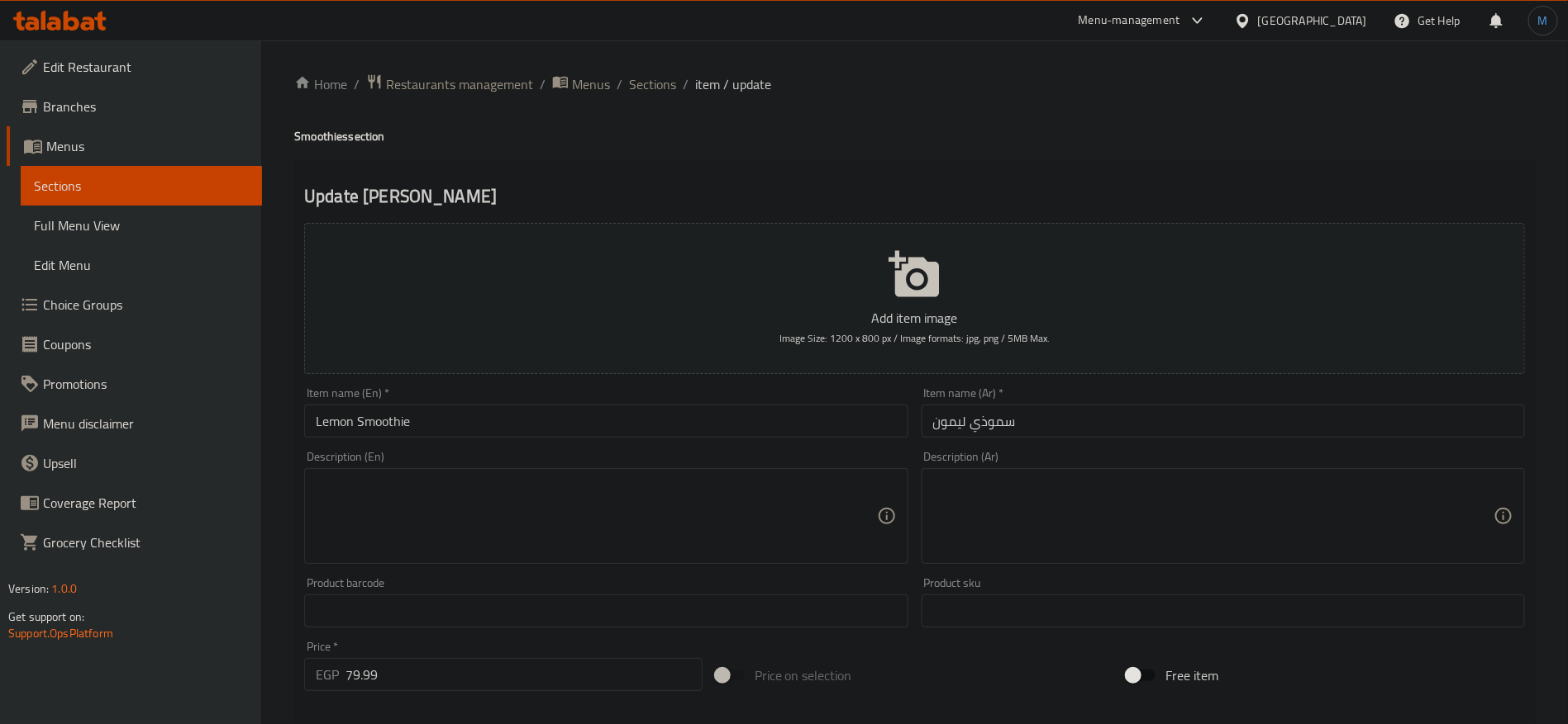
click at [543, 418] on input "Lemon Smoothie" at bounding box center [605, 421] width 603 height 33
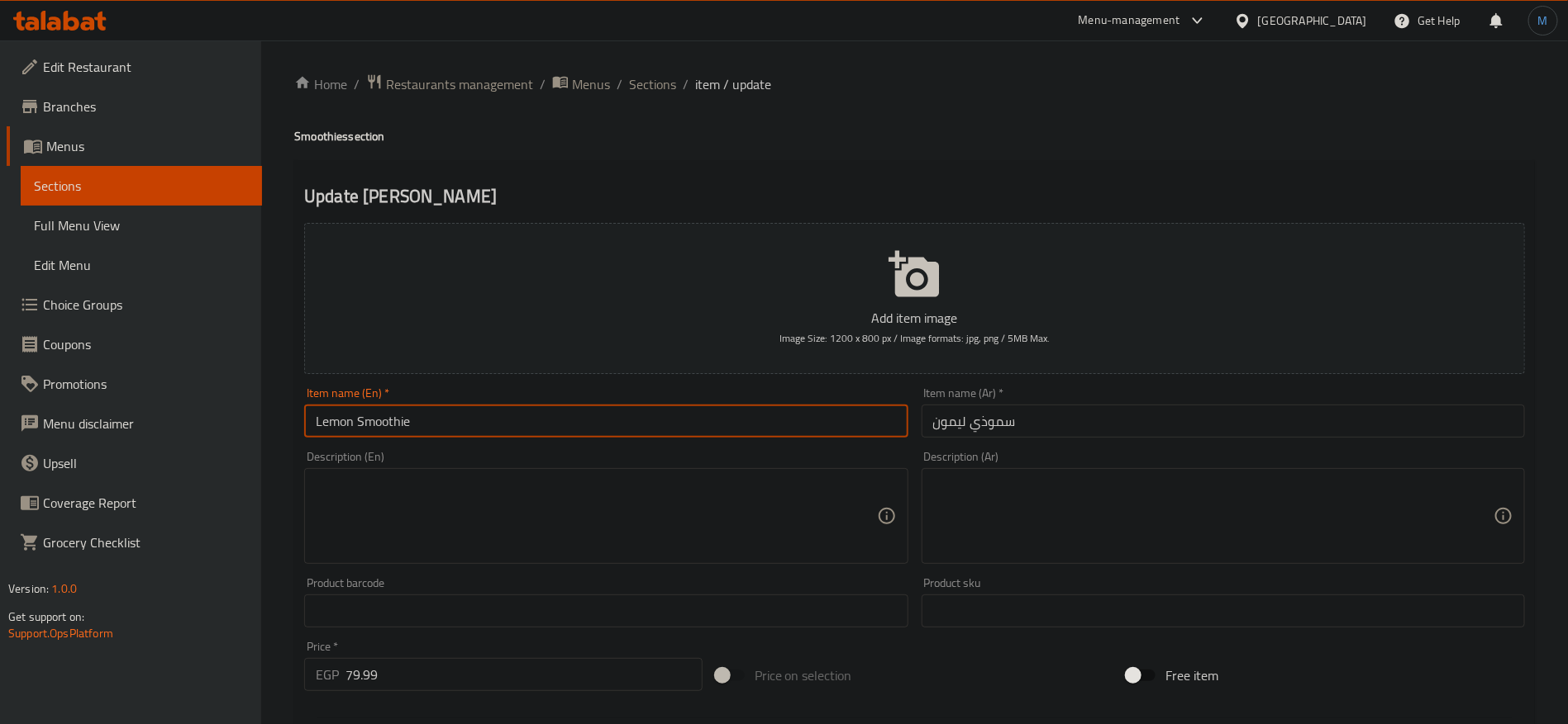
drag, startPoint x: 659, startPoint y: 88, endPoint x: 682, endPoint y: 109, distance: 31.1
click at [659, 88] on span "Sections" at bounding box center [652, 83] width 47 height 20
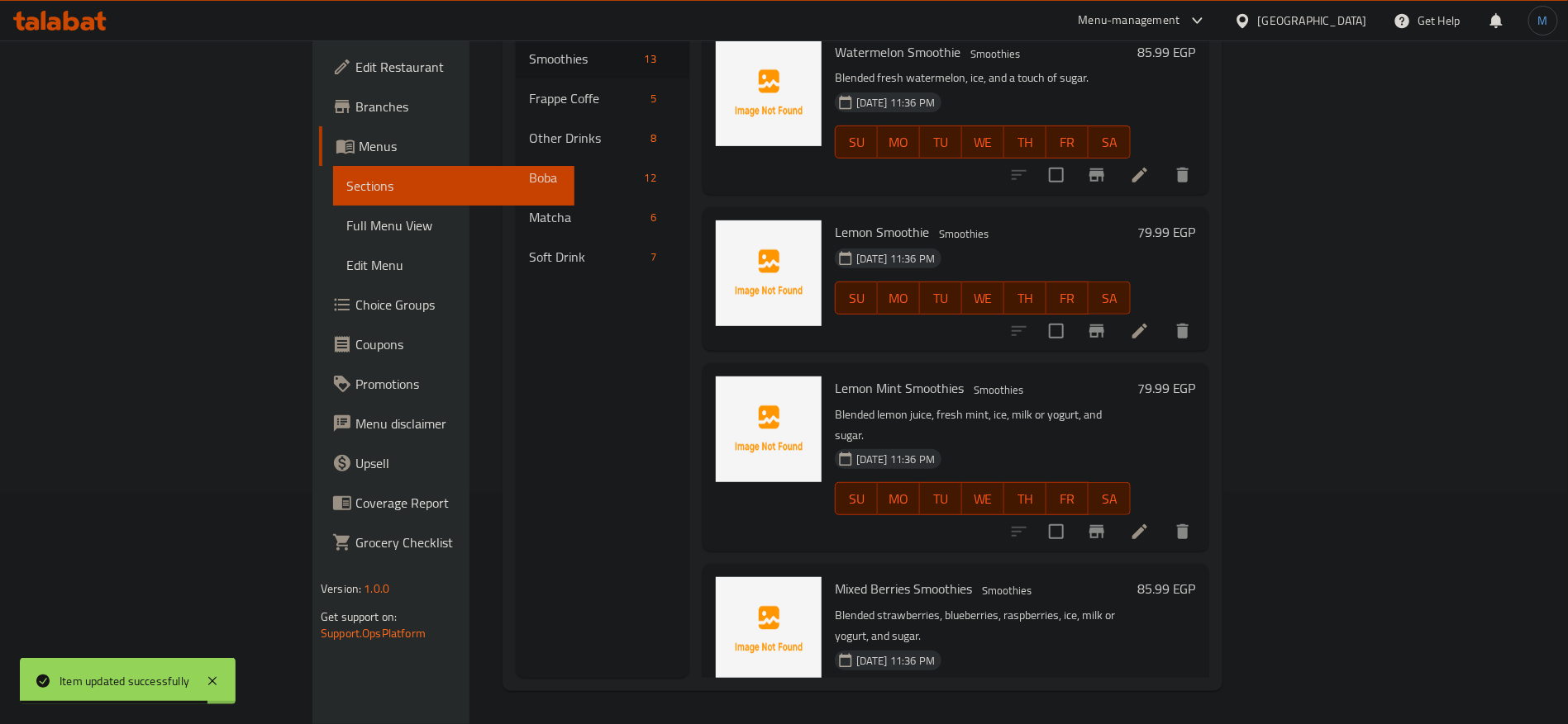
scroll to position [1118, 0]
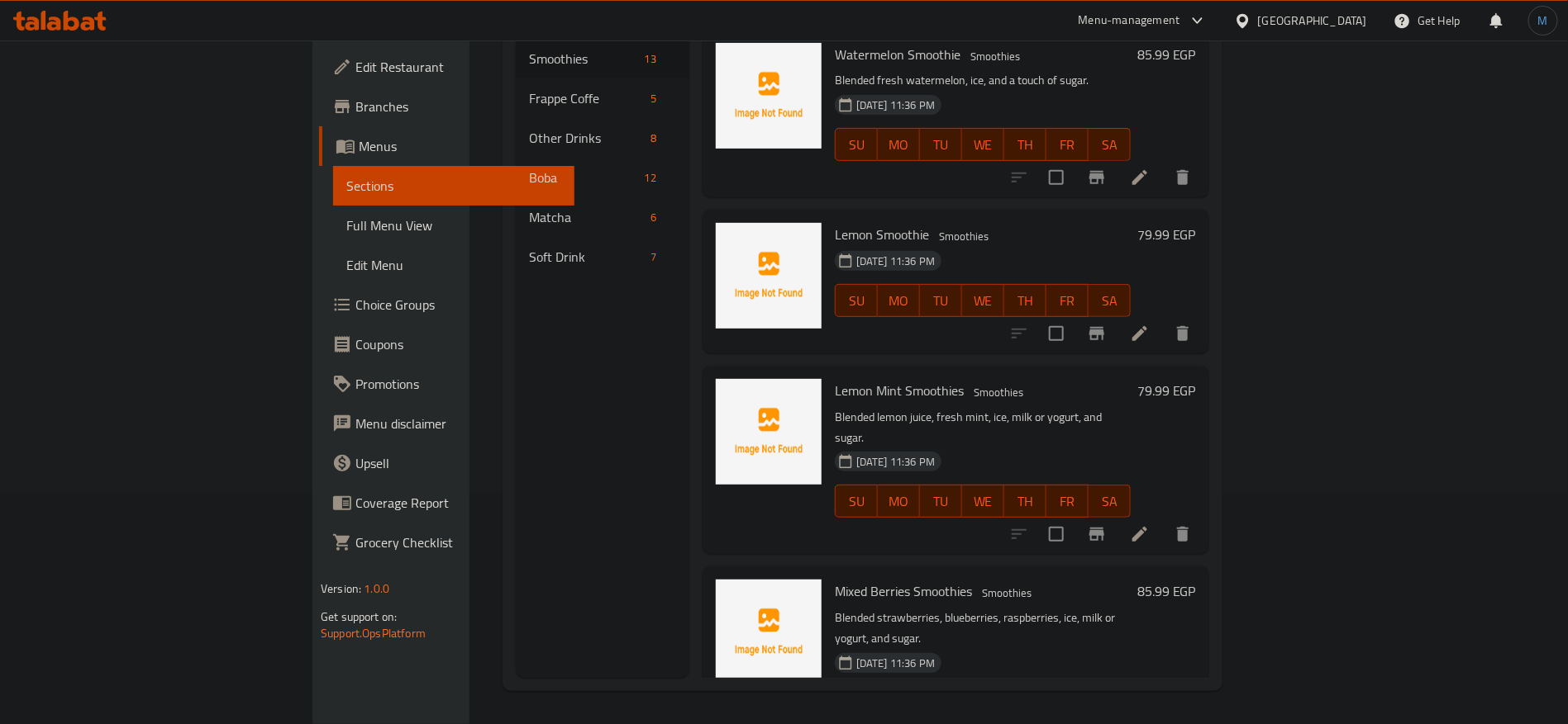
click at [1163, 520] on li at bounding box center [1139, 535] width 46 height 30
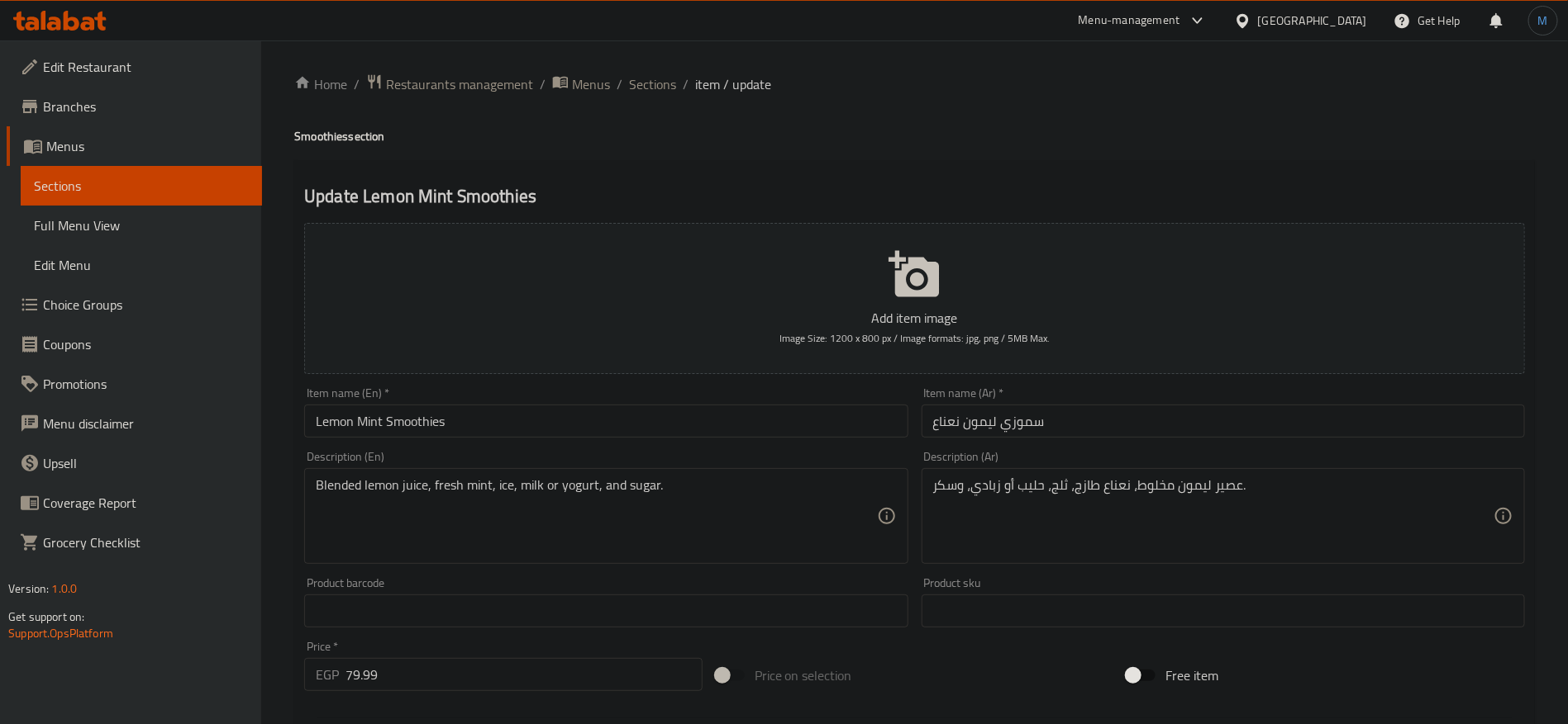
click at [607, 418] on input "Lemon Mint Smoothies" at bounding box center [605, 421] width 603 height 33
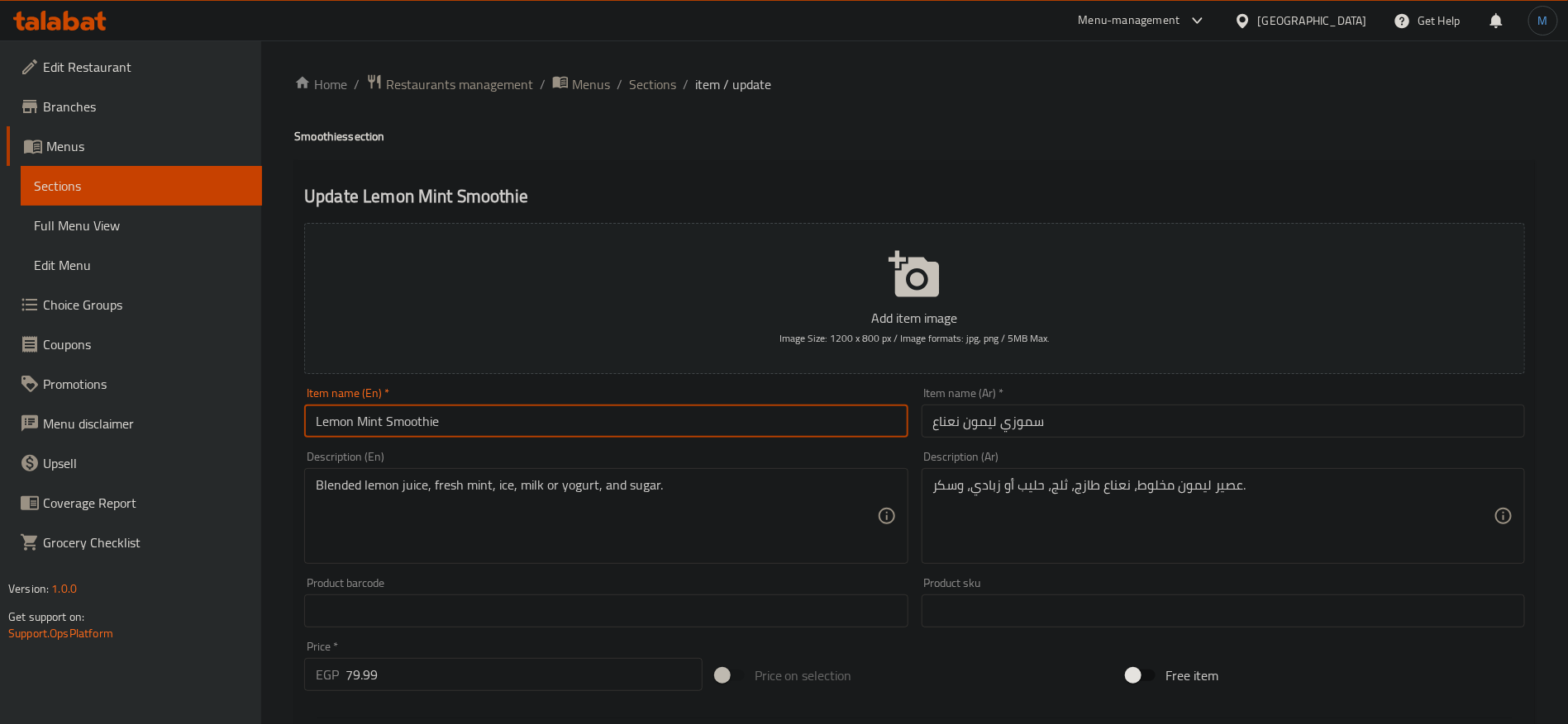
type input "Lemon Mint Smoothie"
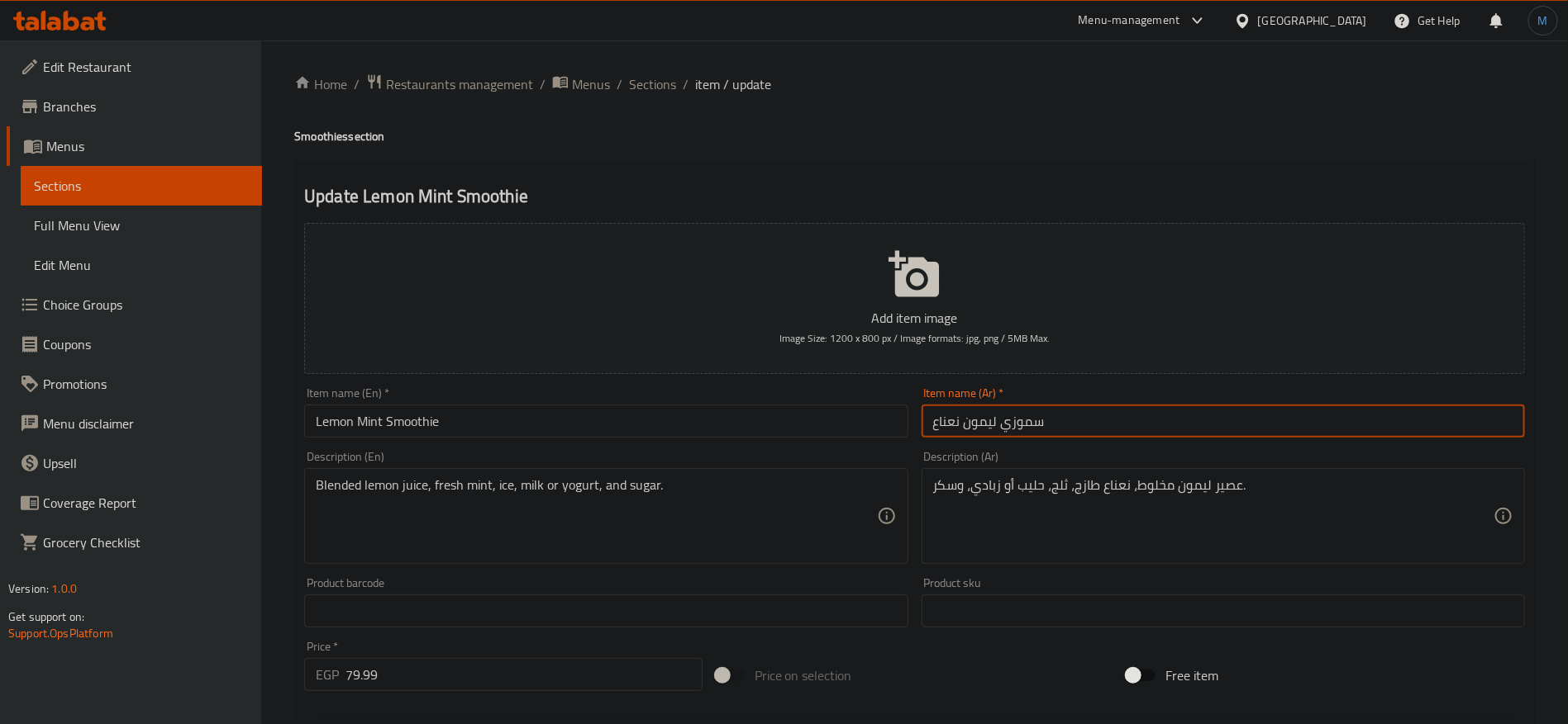
click at [1014, 429] on input "سموزي ليمون نعناع" at bounding box center [1223, 421] width 603 height 33
type input "سموذي ليمون نعناع"
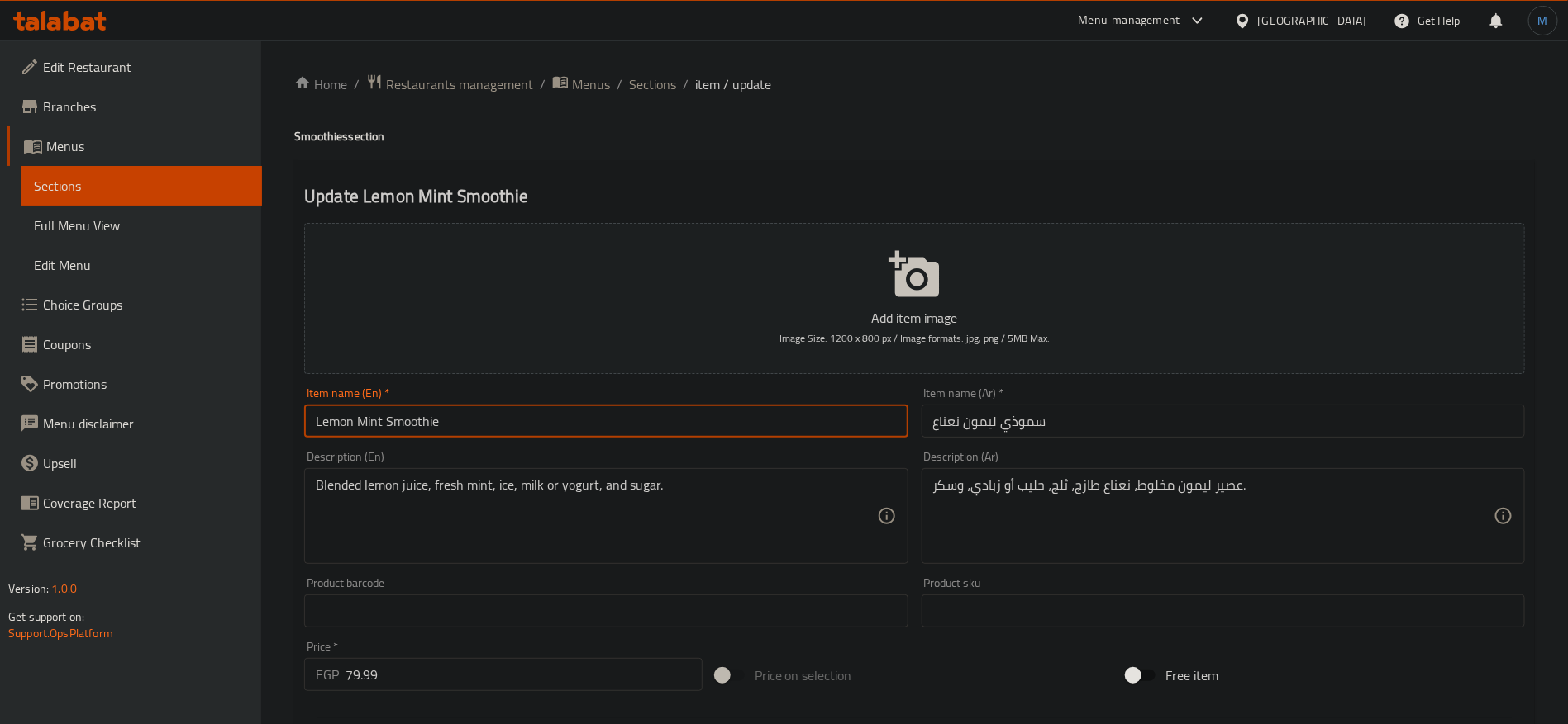
click at [654, 411] on input "Lemon Mint Smoothie" at bounding box center [605, 421] width 603 height 33
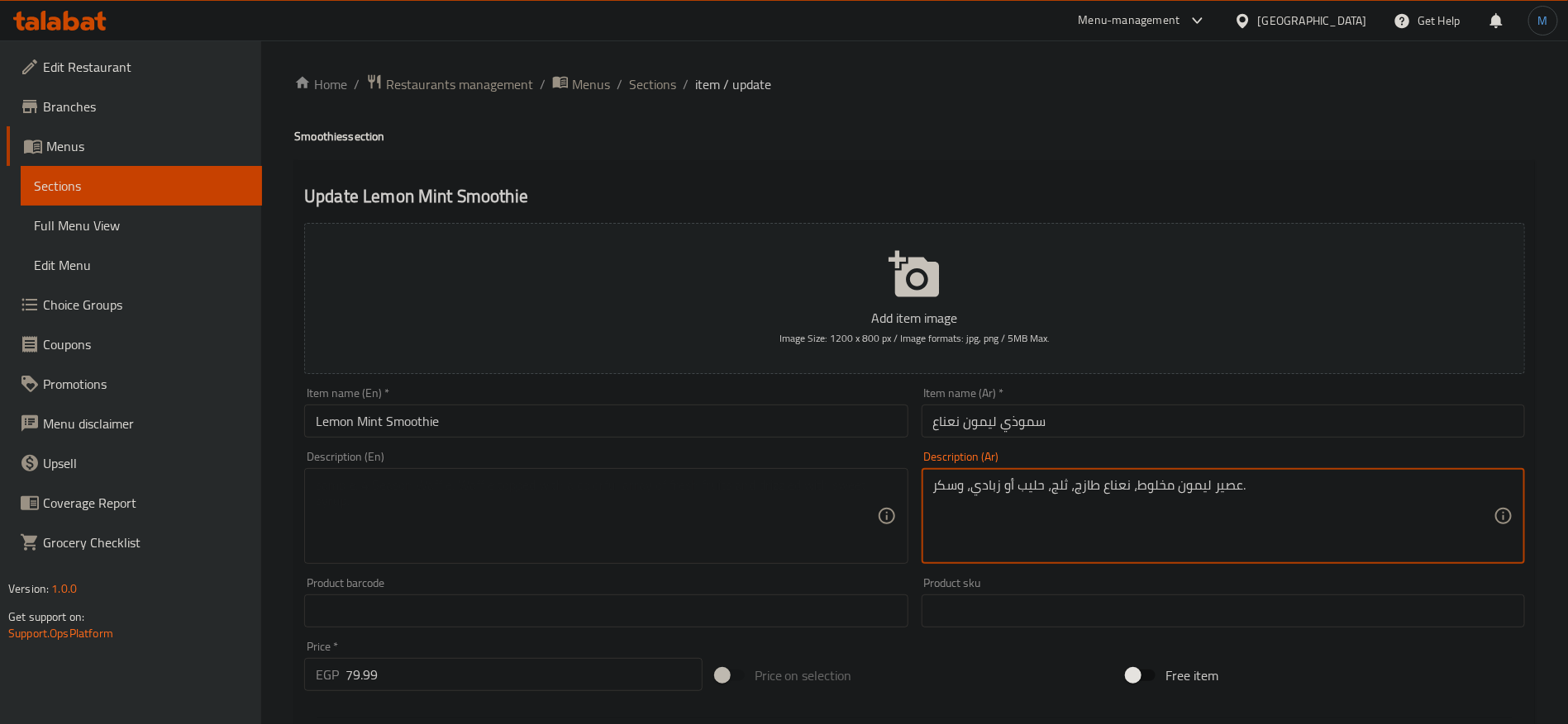
click at [1019, 495] on textarea "عصير ليمون مخلوط، نعناع طازج، ثلج، حليب أو زبادي، وسكر." at bounding box center [1212, 517] width 560 height 79
click at [823, 424] on input "Lemon Mint Smoothie" at bounding box center [605, 421] width 603 height 33
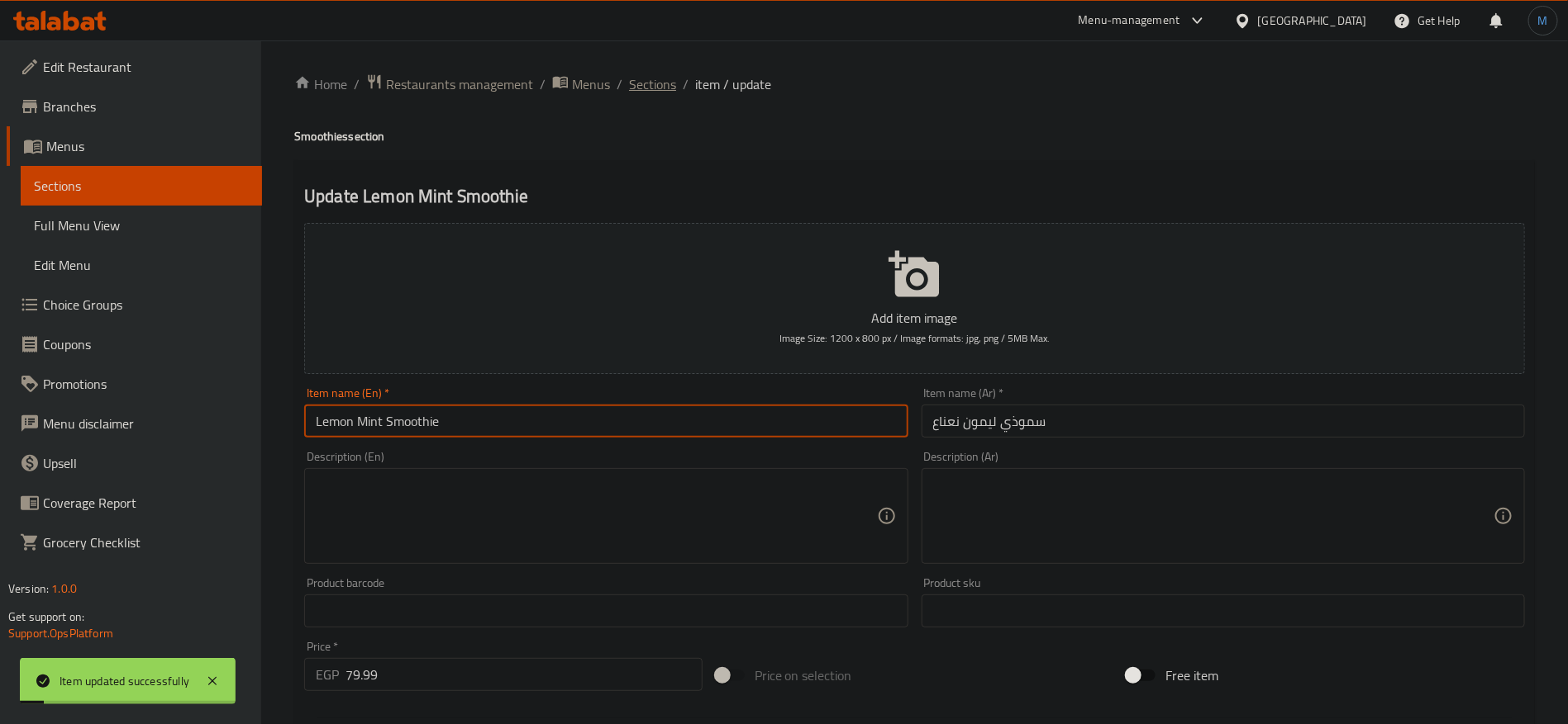
click at [656, 90] on span "Sections" at bounding box center [652, 83] width 47 height 20
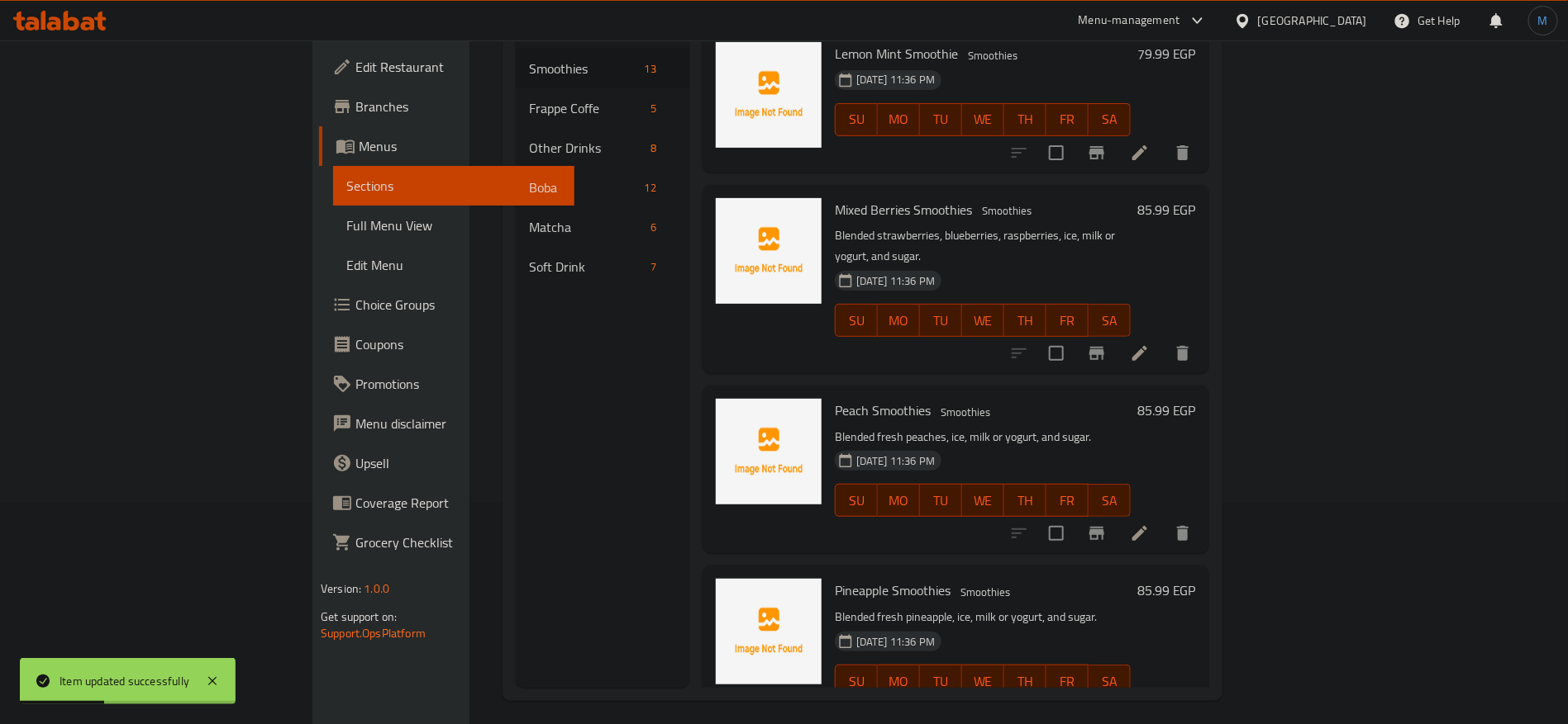
scroll to position [232, 0]
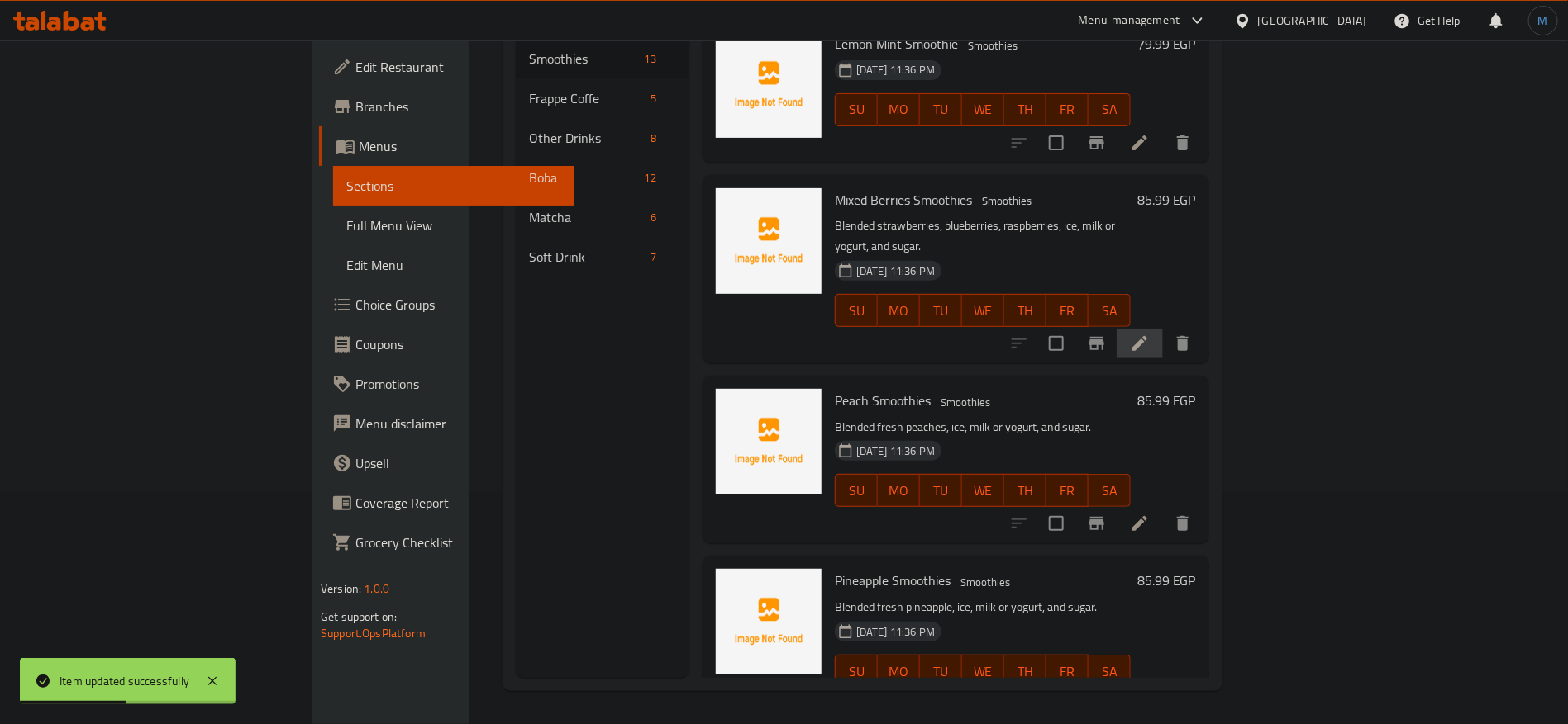
click at [1163, 329] on li at bounding box center [1139, 344] width 46 height 30
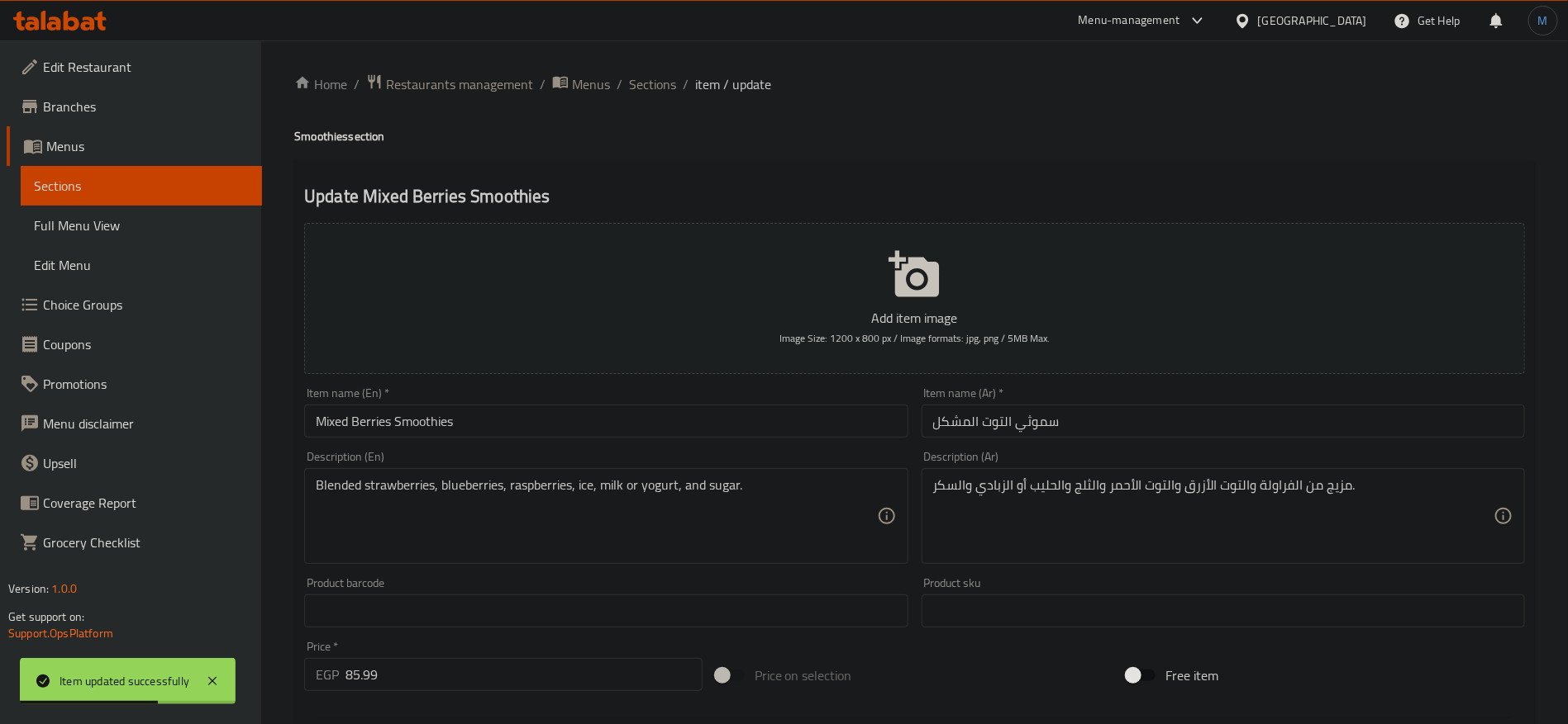
click at [786, 420] on input "Mixed Berries Smoothies" at bounding box center [605, 421] width 603 height 33
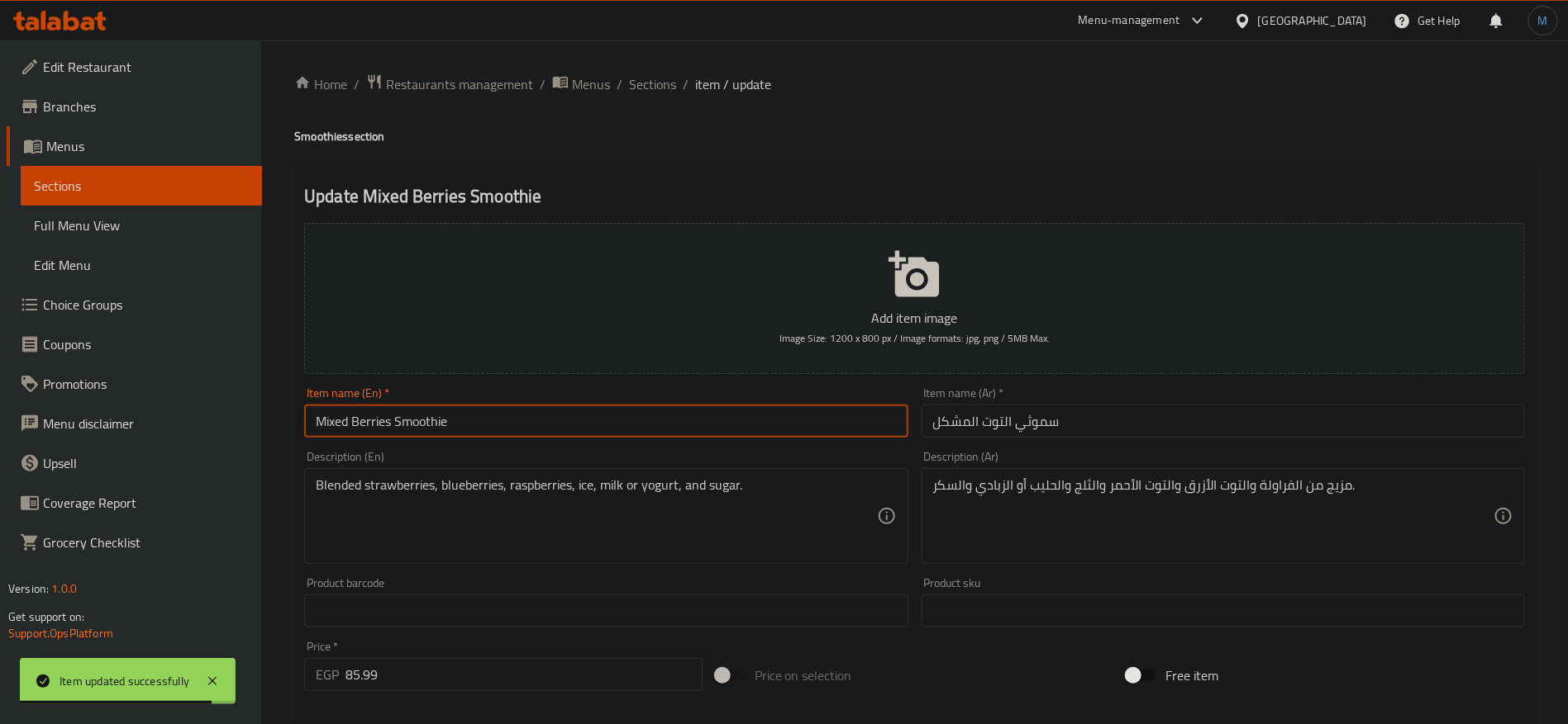
type input "Mixed Berries Smoothie"
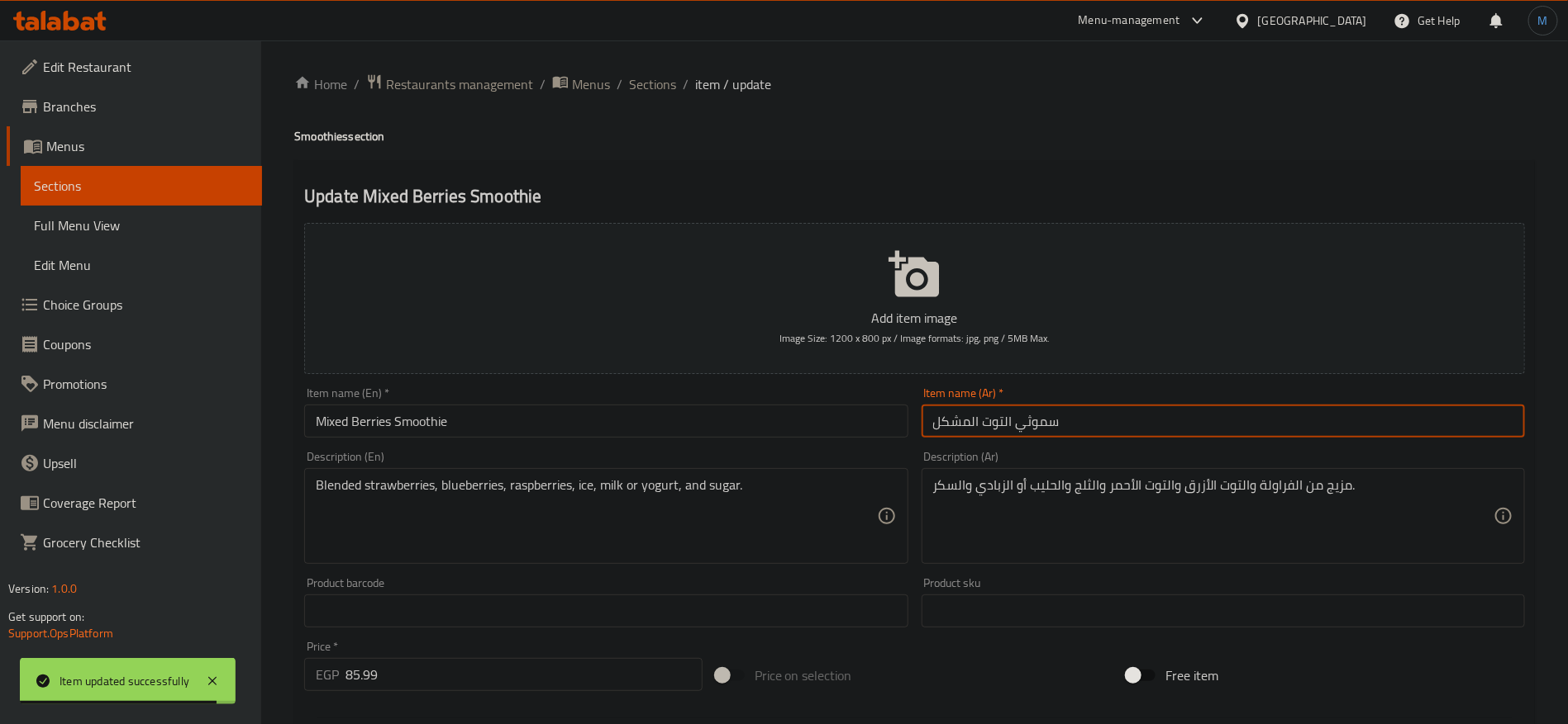
click at [1021, 426] on input "سموثي التوت المشكل" at bounding box center [1223, 421] width 603 height 33
type input "سموذي التوت المشكل"
click at [717, 436] on input "Mixed Berries Smoothie" at bounding box center [605, 421] width 603 height 33
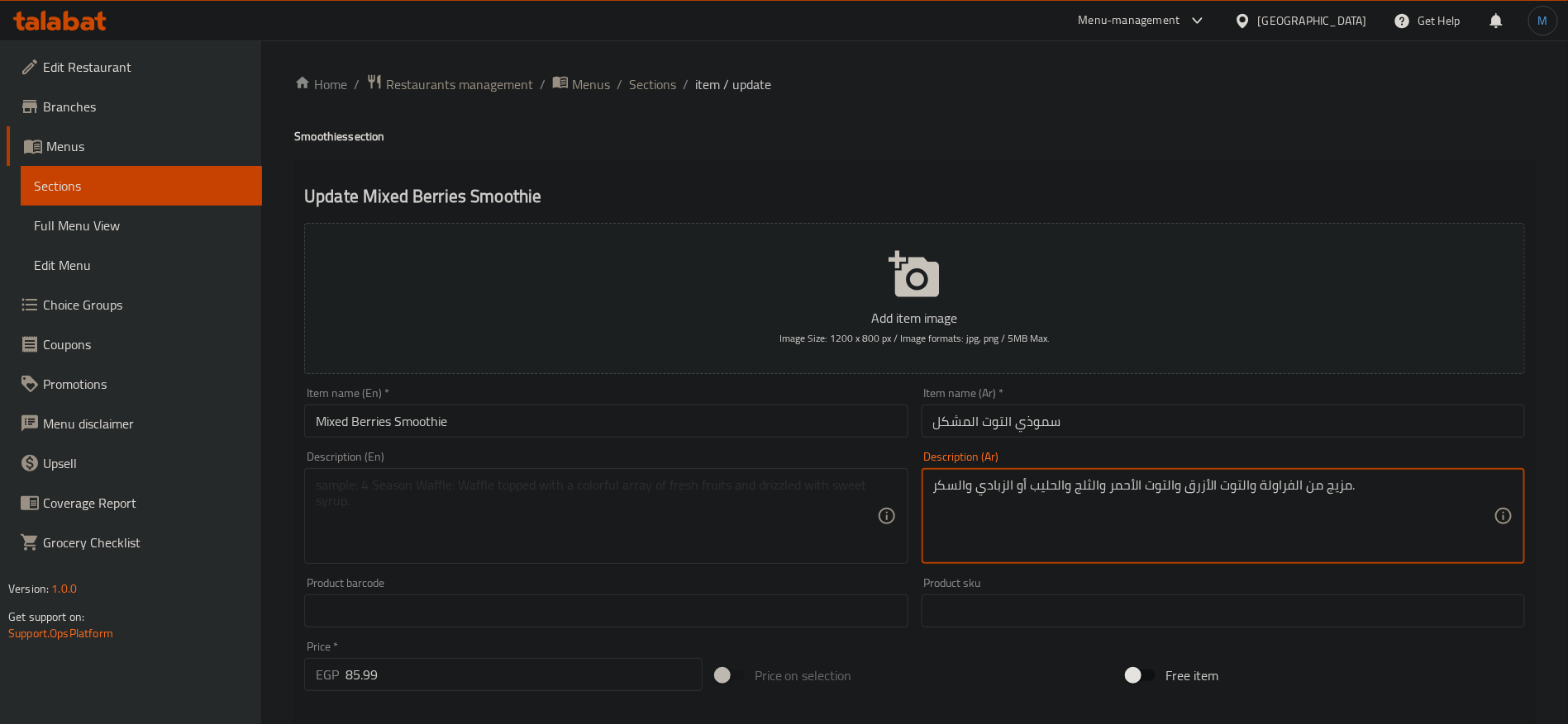
click at [1047, 493] on textarea "مزيج من الفراولة والتوت الأزرق والتوت الأحمر والثلج والحليب أو الزبادي والسكر." at bounding box center [1212, 517] width 560 height 79
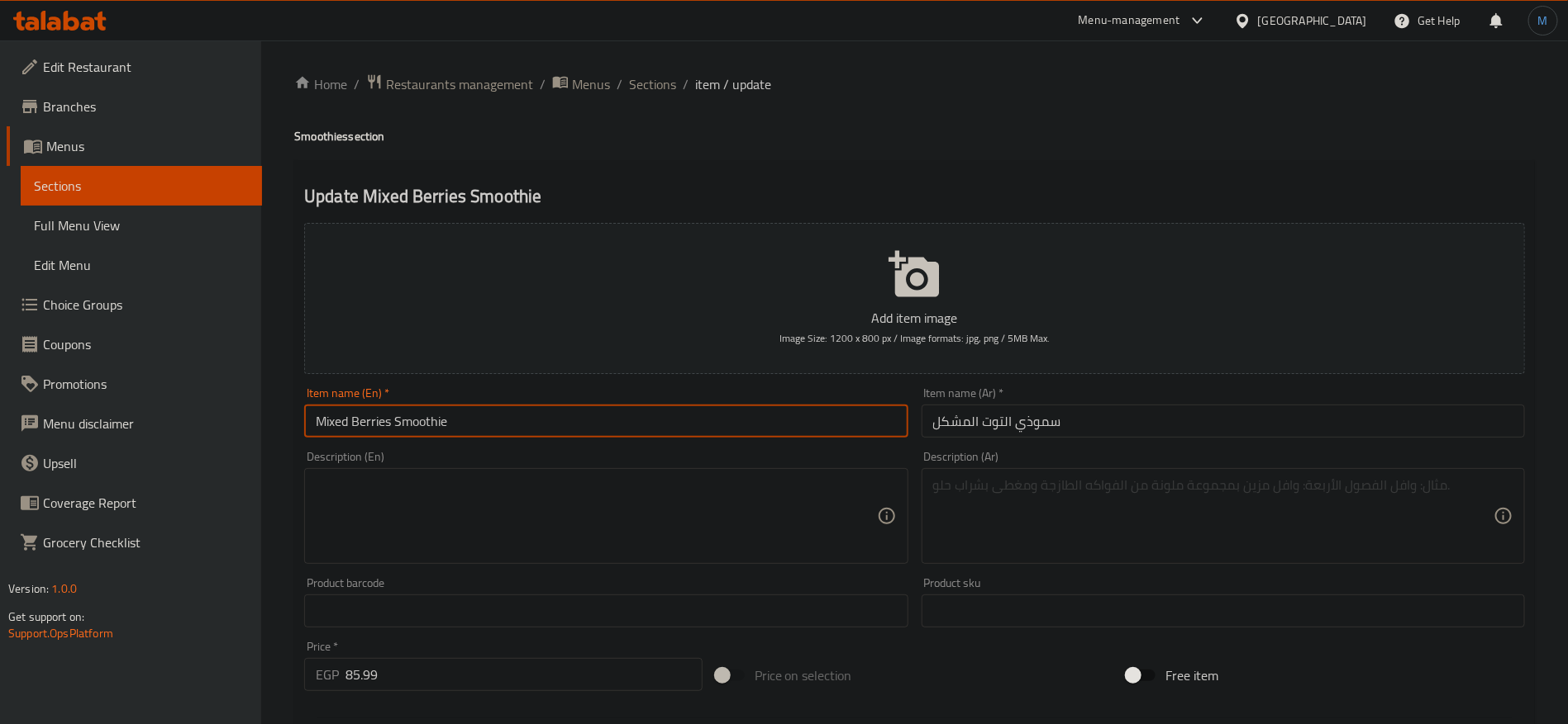
click at [799, 432] on input "Mixed Berries Smoothie" at bounding box center [605, 421] width 603 height 33
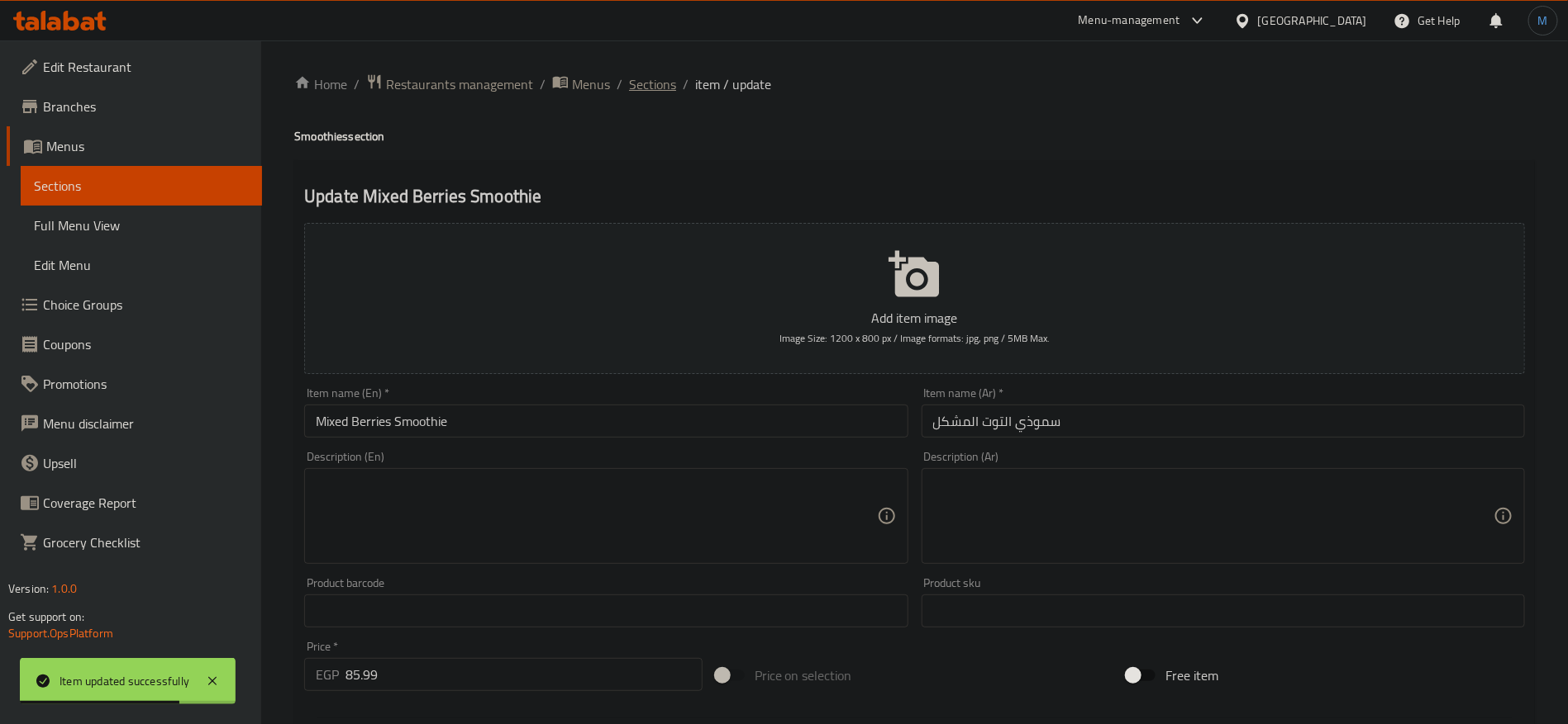
click at [666, 89] on span "Sections" at bounding box center [652, 83] width 47 height 20
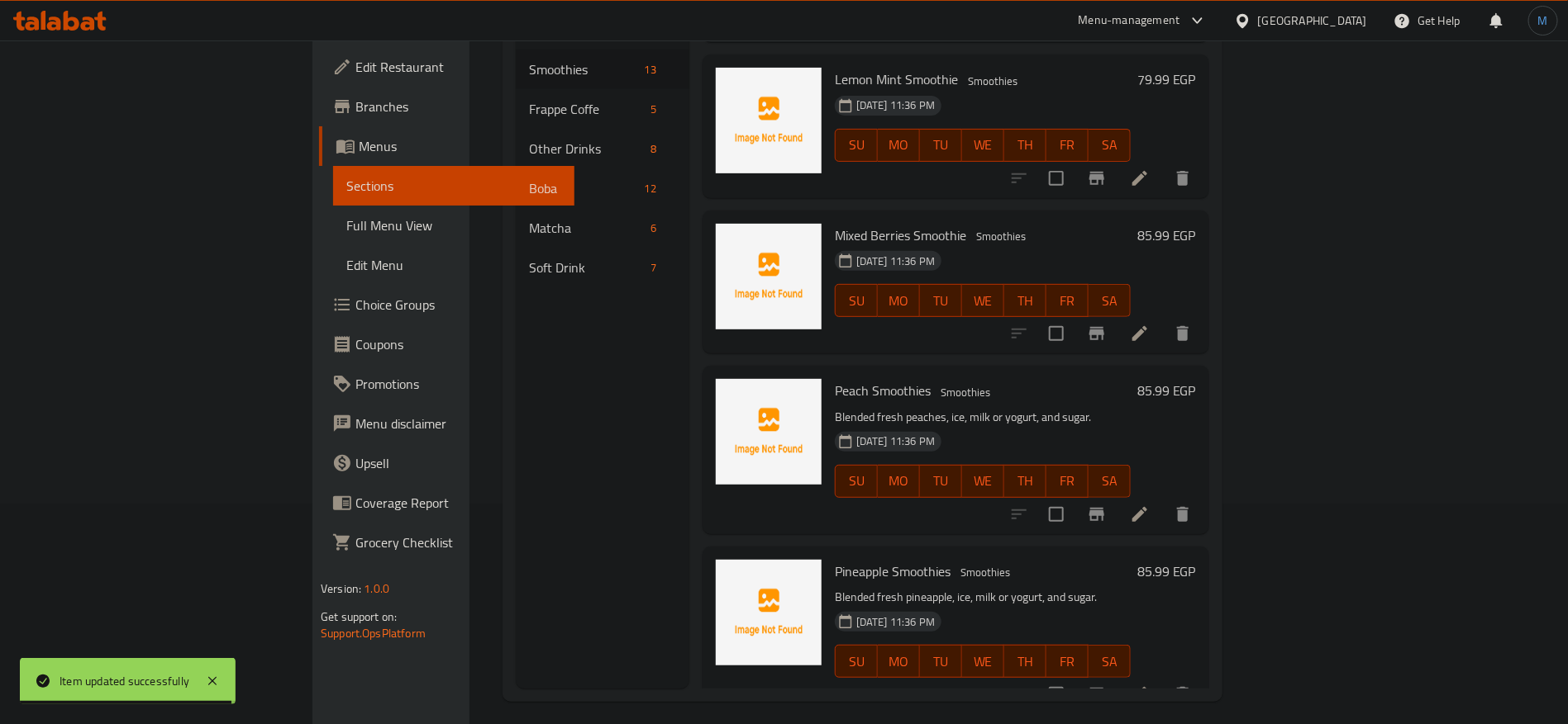
scroll to position [232, 0]
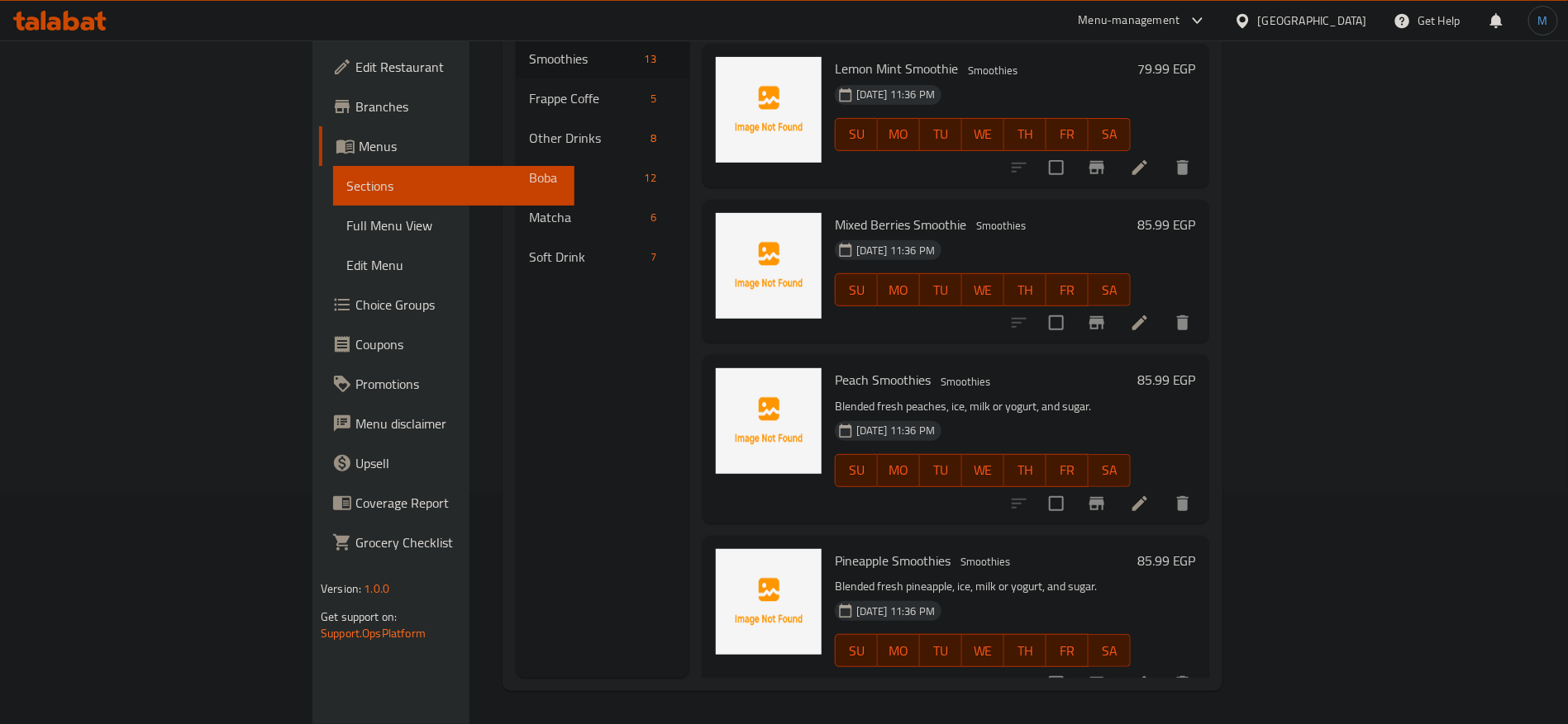
click at [1147, 496] on icon at bounding box center [1139, 504] width 15 height 15
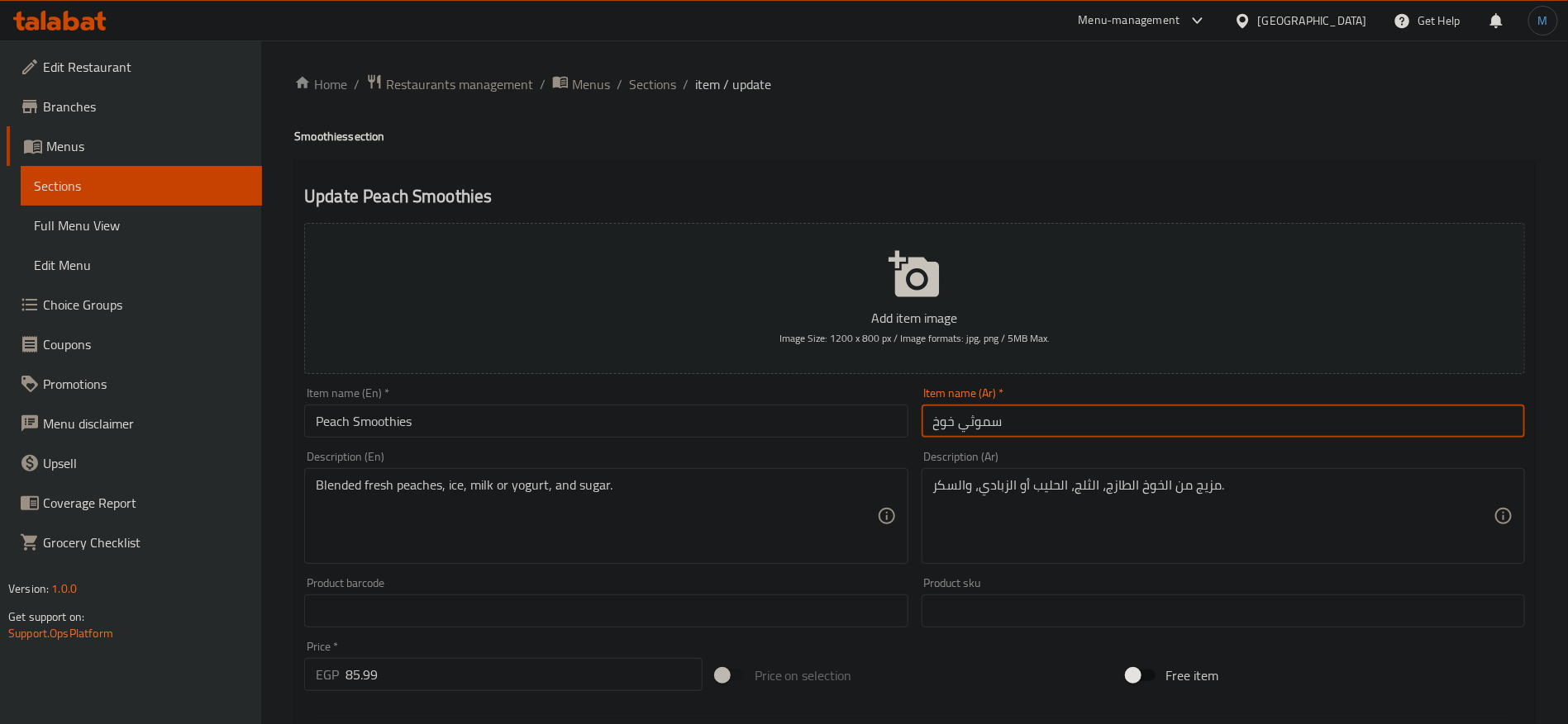
click at [964, 420] on input "سموثي خوخ" at bounding box center [1223, 421] width 603 height 33
type input "سموذي خوخ"
click at [625, 436] on input "Peach Smoothies" at bounding box center [605, 421] width 603 height 33
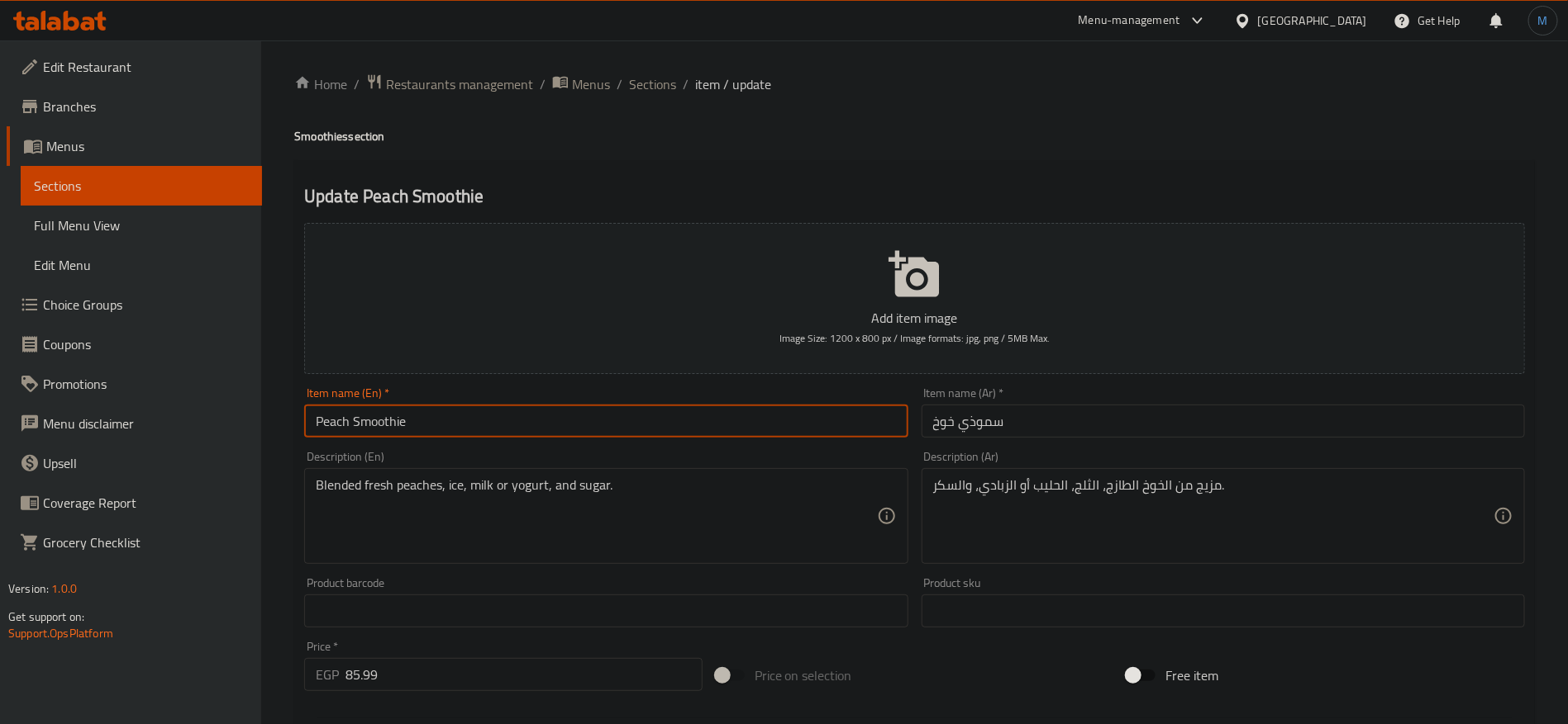
type input "Peach Smoothie"
click at [750, 441] on div "Item name (En)   * Peach Smoothie Item name (En) *" at bounding box center [605, 413] width 617 height 64
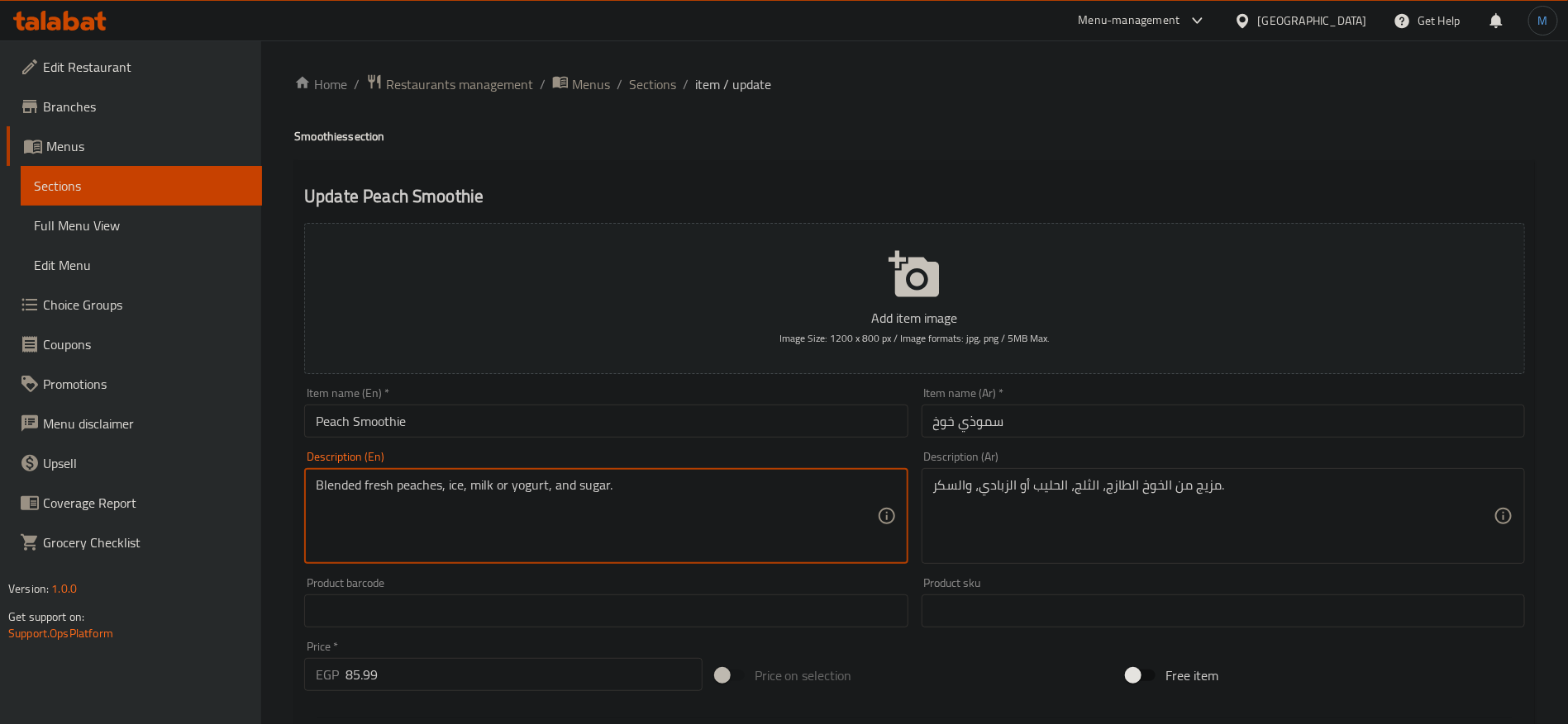
click at [713, 497] on textarea "Blended fresh peaches, ice, milk or yogurt, and sugar." at bounding box center [595, 517] width 560 height 79
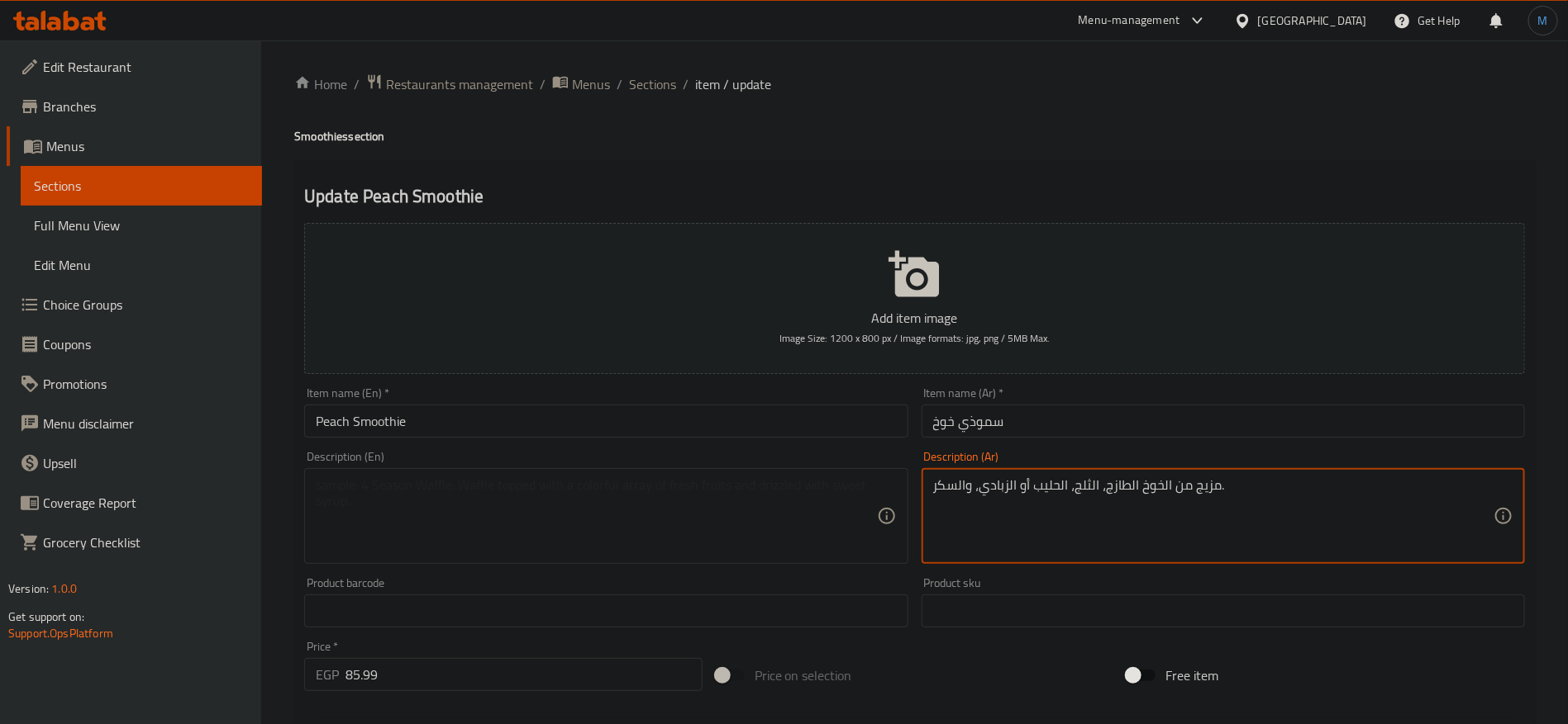
click at [1090, 493] on textarea "مزيج من الخوخ الطازج، الثلج، الحليب أو الزبادي، والسكر." at bounding box center [1212, 517] width 560 height 79
click at [763, 438] on div "Item name (En)   * Peach Smoothie Item name (En) *" at bounding box center [605, 413] width 617 height 64
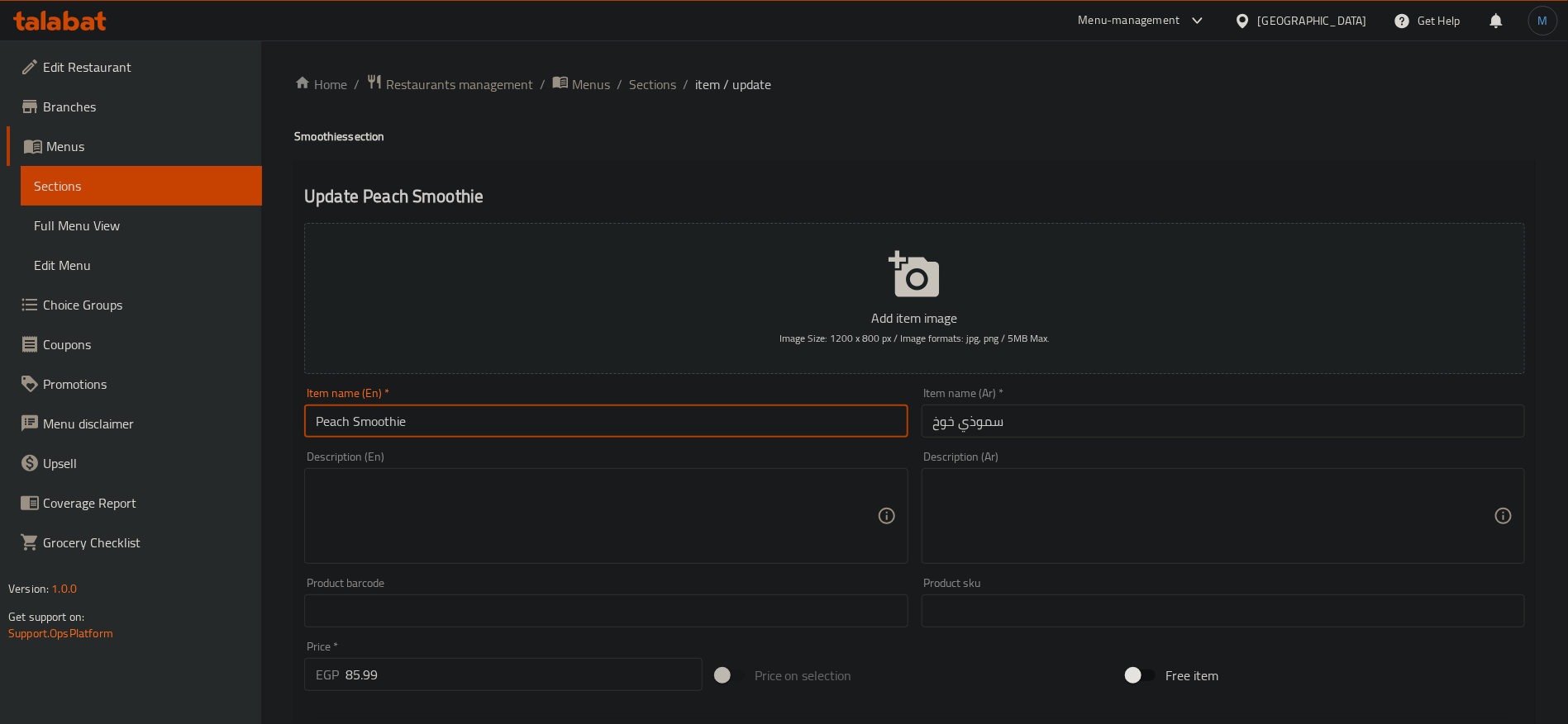
click at [750, 410] on input "Peach Smoothie" at bounding box center [605, 421] width 603 height 33
click at [490, 427] on input "Peach Smoothie" at bounding box center [605, 421] width 603 height 33
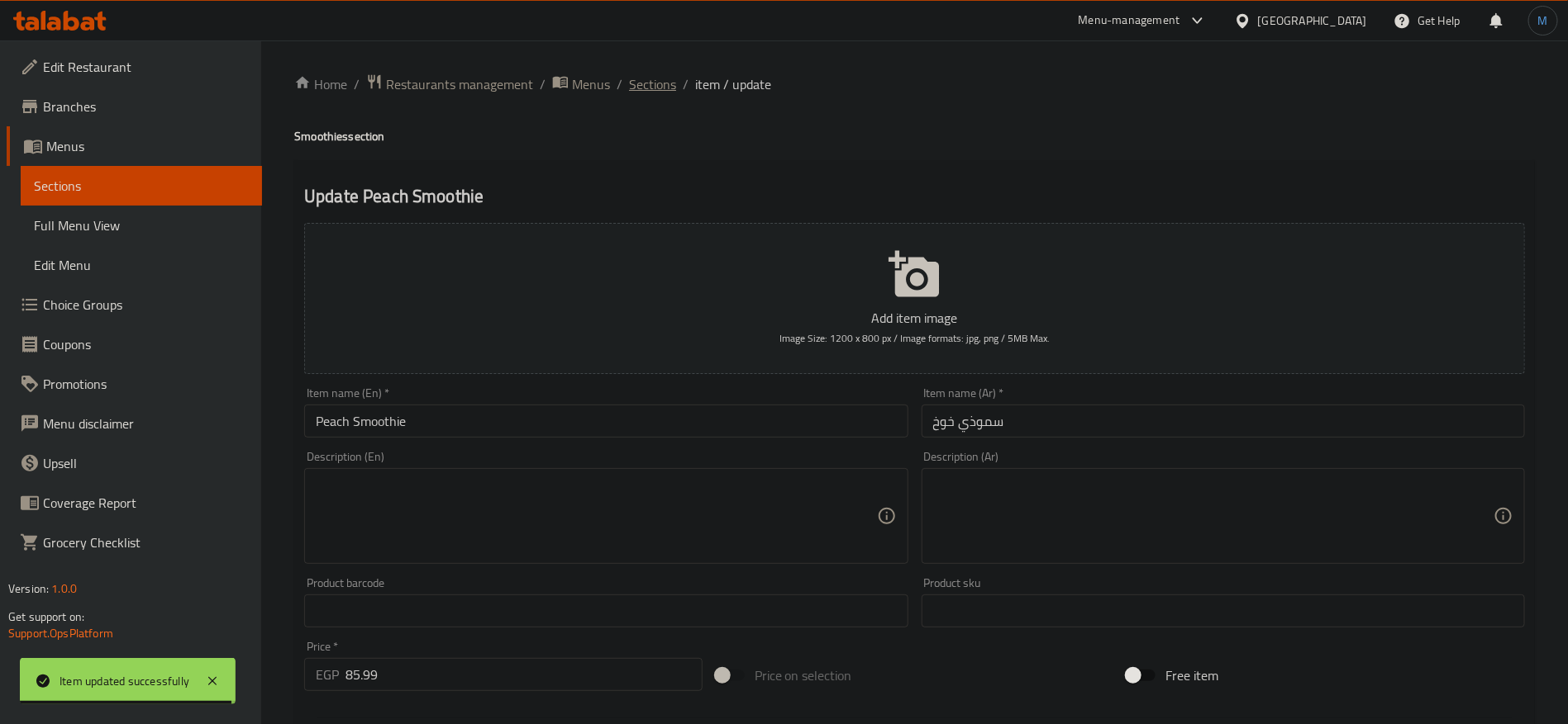
click at [651, 86] on span "Sections" at bounding box center [652, 83] width 47 height 20
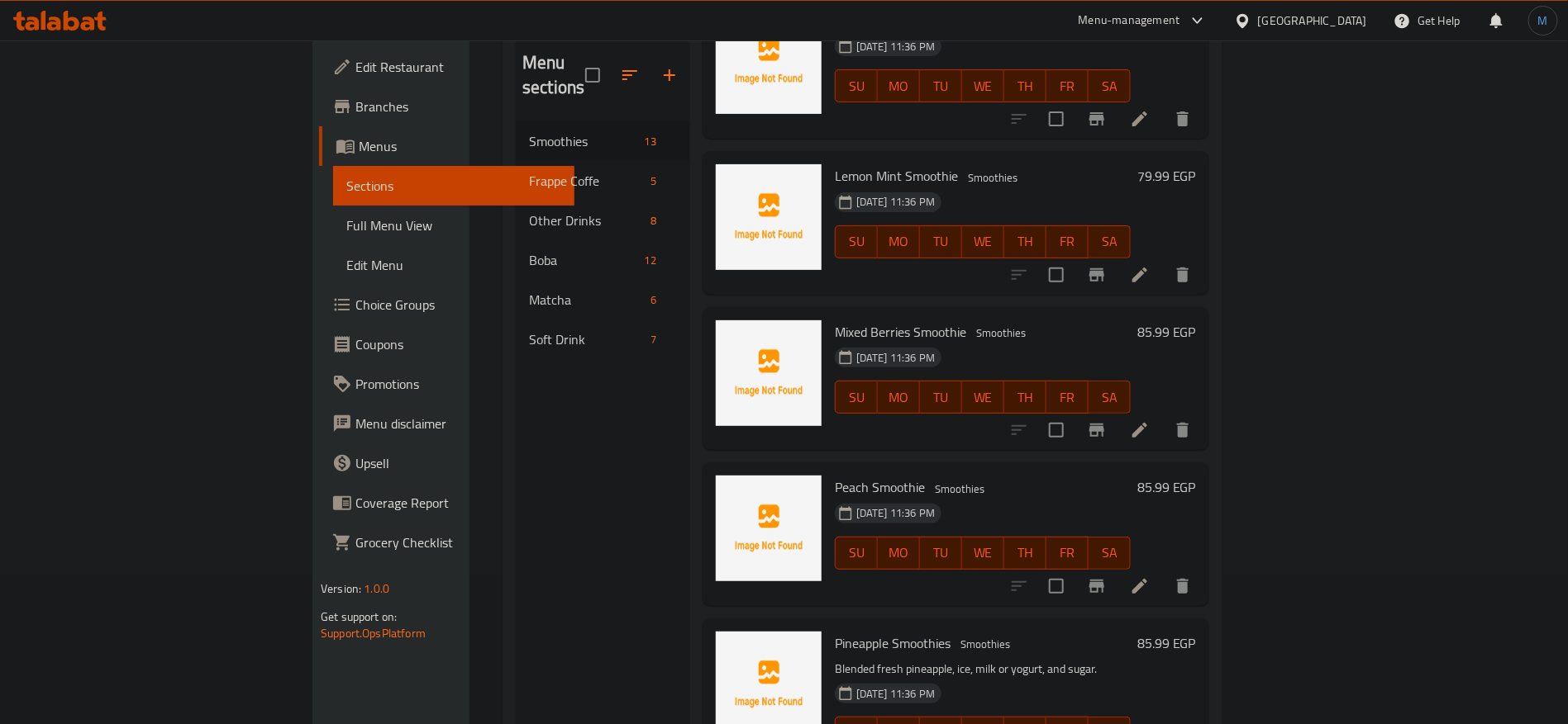
scroll to position [232, 0]
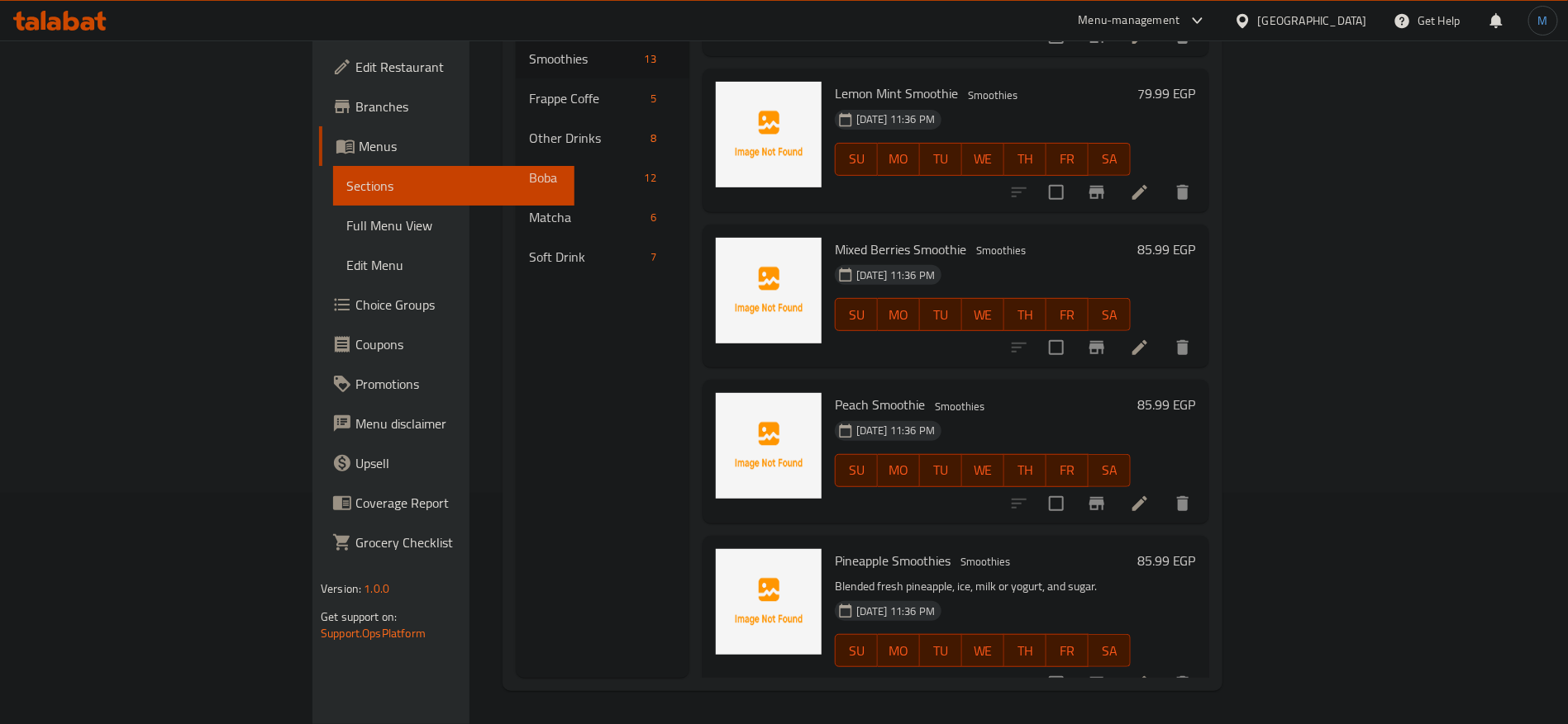
click at [1163, 669] on li at bounding box center [1139, 684] width 46 height 30
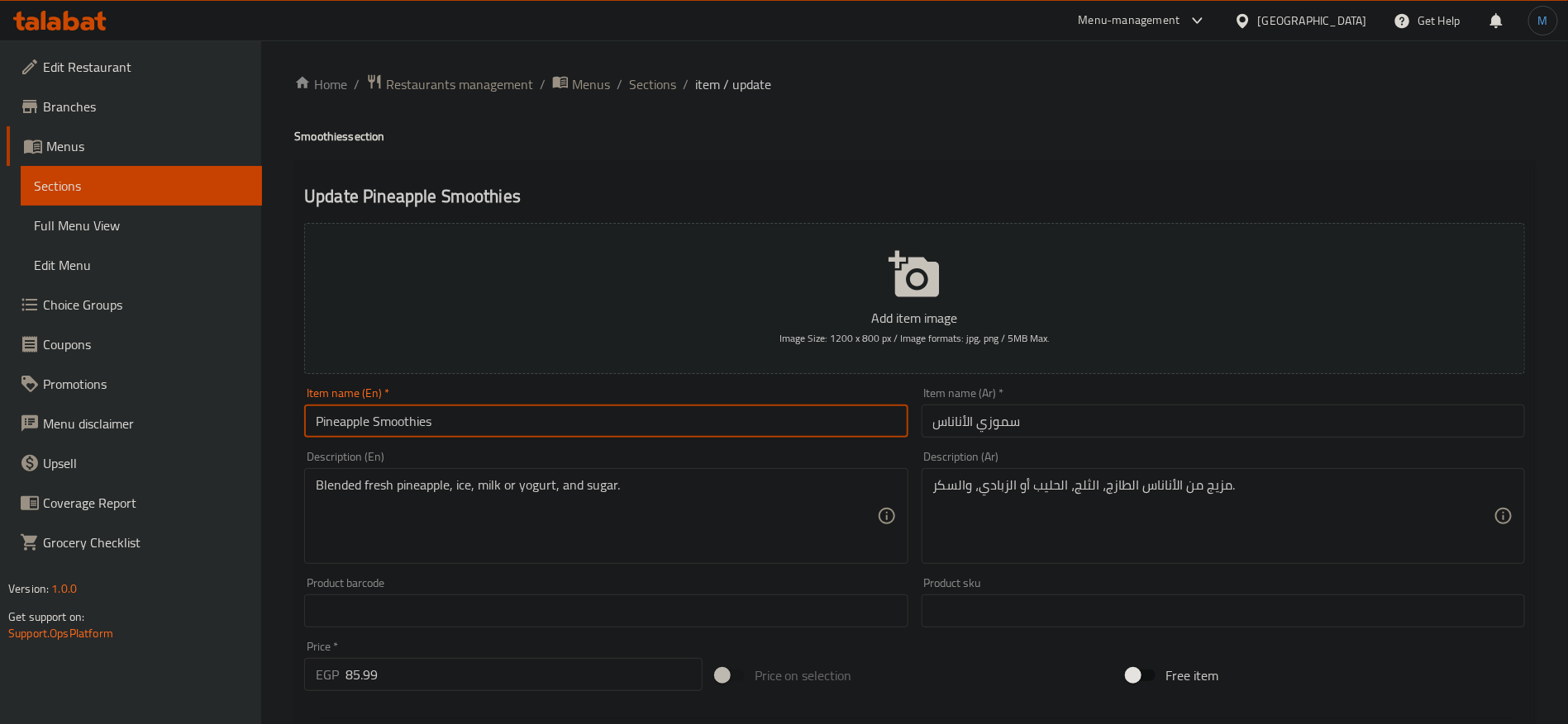
click at [646, 412] on input "Pineapple Smoothies" at bounding box center [605, 421] width 603 height 33
type input "Pineapple Smoothie"
click at [994, 426] on input "سموزي الأناناس" at bounding box center [1223, 421] width 603 height 33
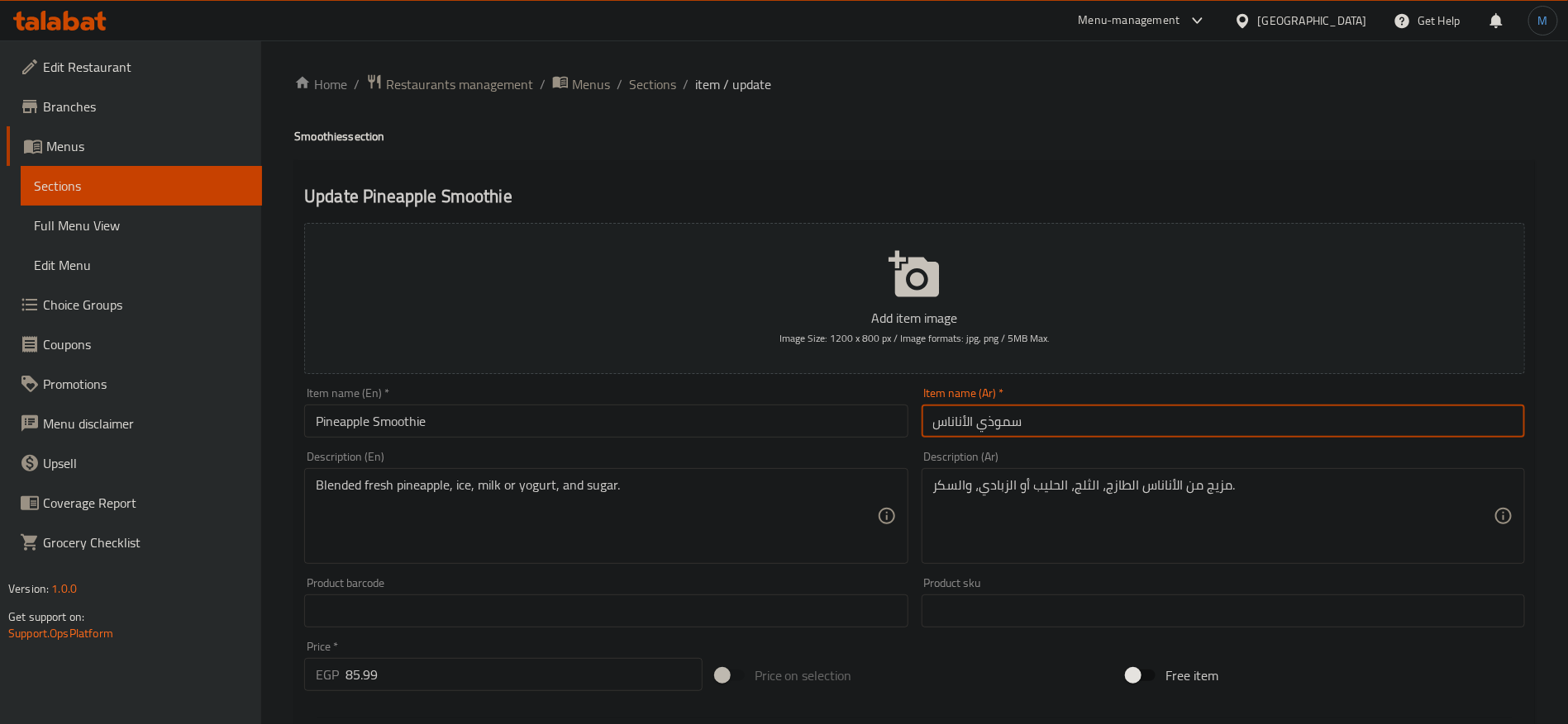
type input "سموذي الأناناس"
click at [632, 435] on input "Pineapple Smoothie" at bounding box center [605, 421] width 603 height 33
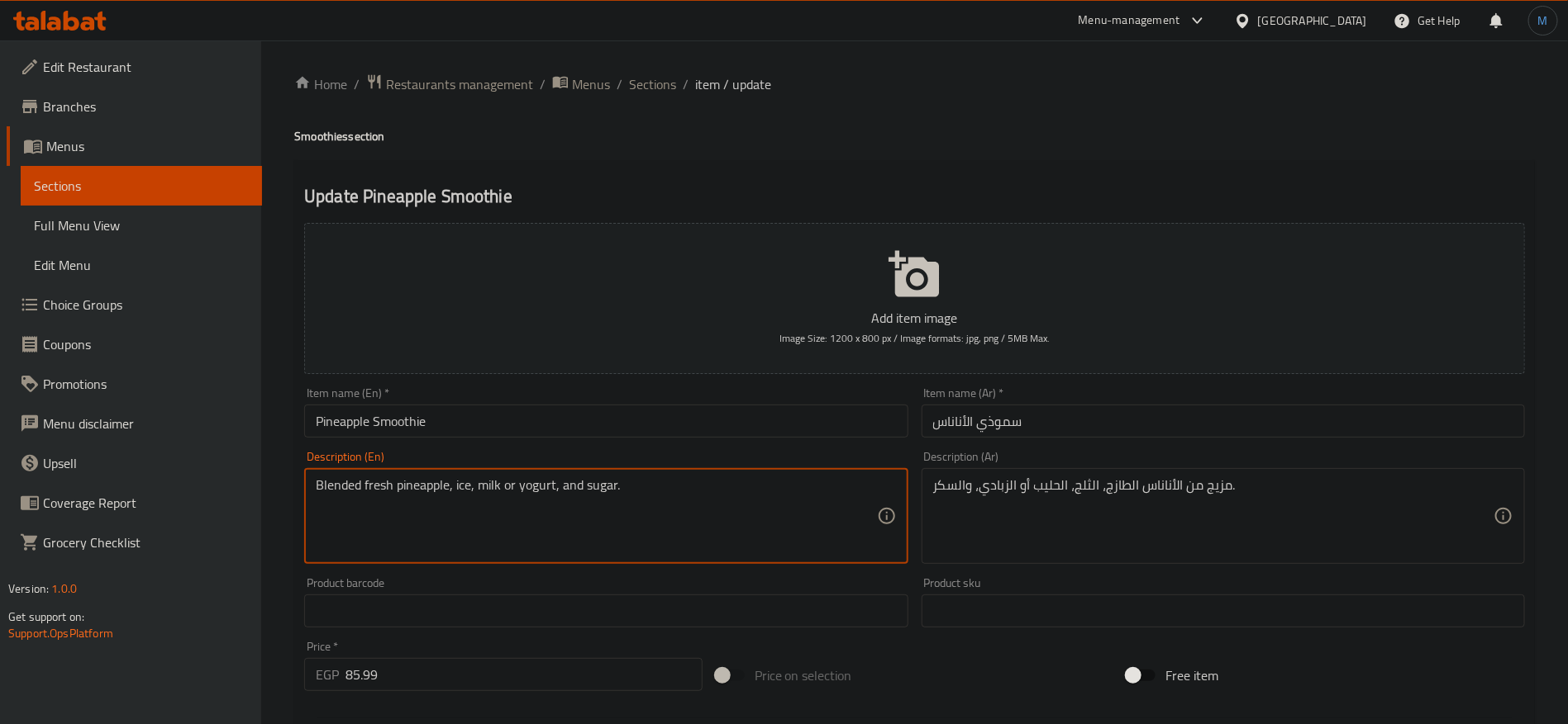
click at [660, 501] on textarea "Blended fresh pineapple, ice, milk or yogurt, and sugar." at bounding box center [595, 517] width 560 height 79
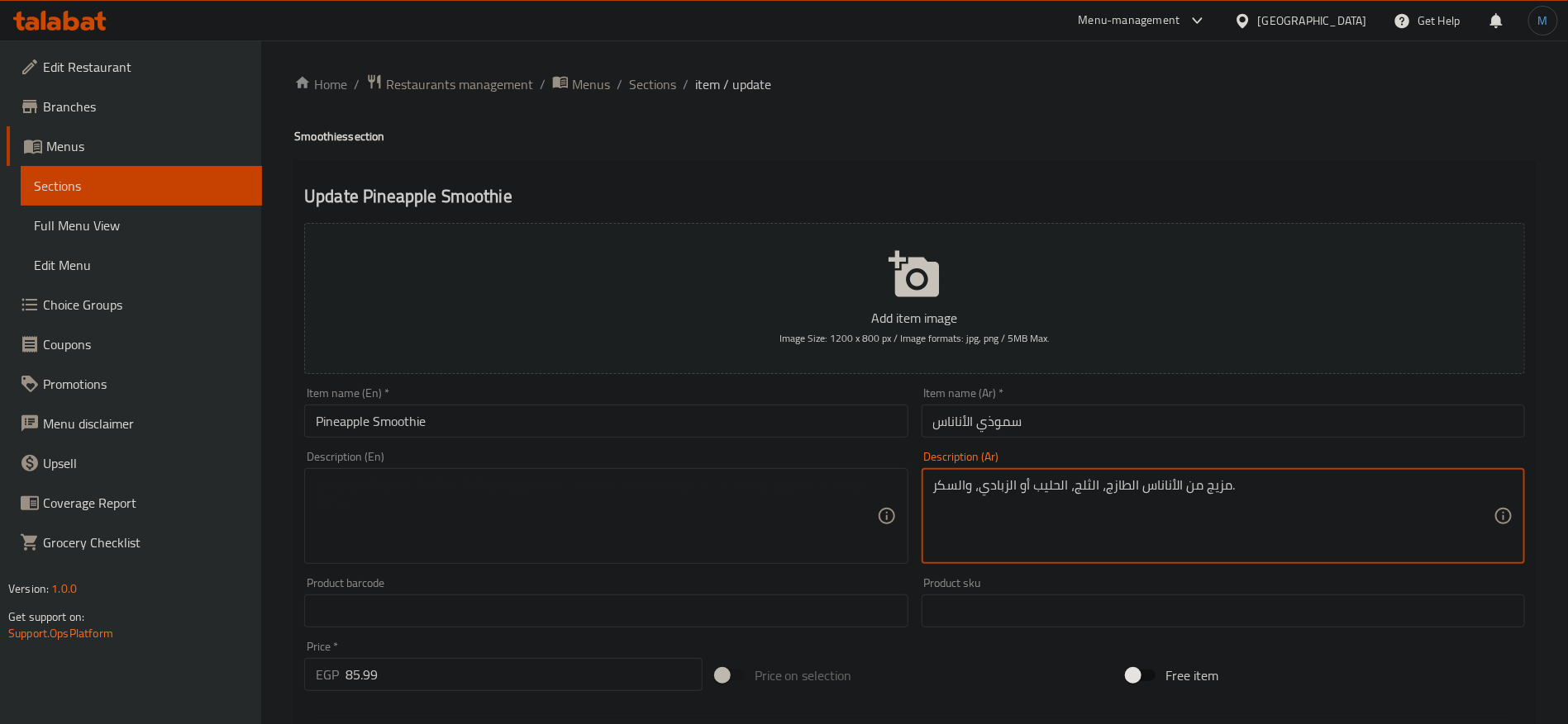
click at [990, 479] on textarea "مزيج من الأناناس الطازج، الثلج، الحليب أو الزبادي، والسكر." at bounding box center [1212, 517] width 560 height 79
click at [706, 413] on input "Pineapple Smoothie" at bounding box center [605, 421] width 603 height 33
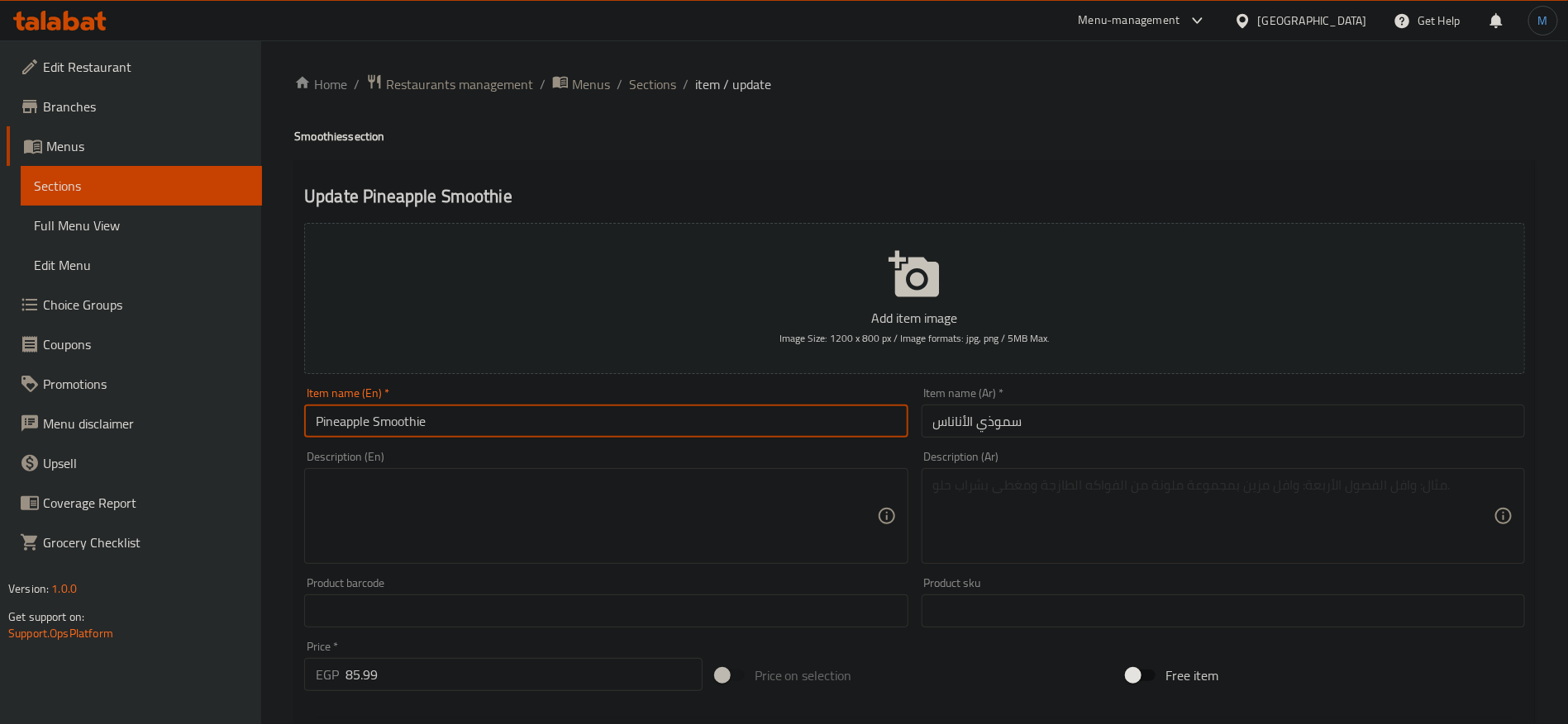
click at [539, 418] on input "Pineapple Smoothie" at bounding box center [605, 421] width 603 height 33
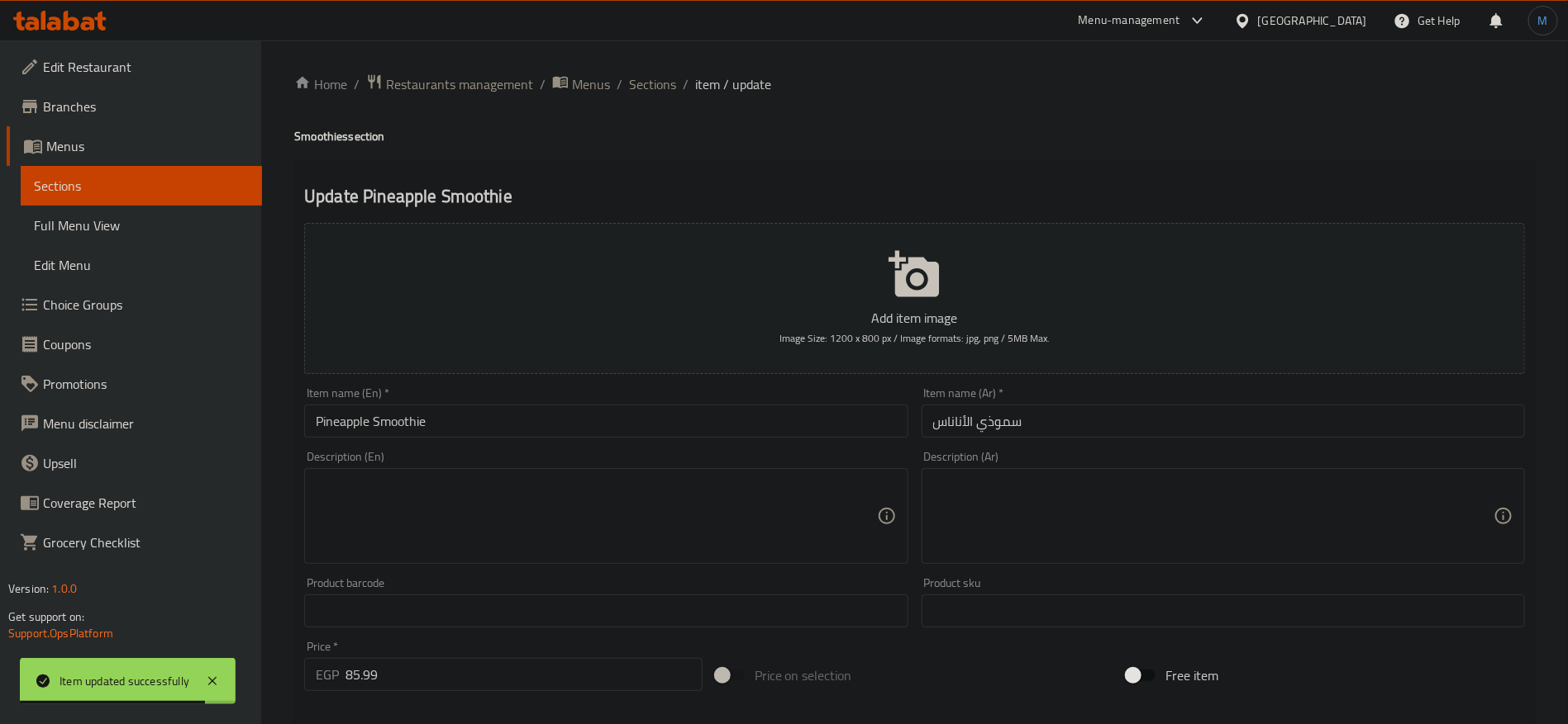
click at [632, 99] on div "Home / Restaurants management / Menus / Sections / item / update Smoothies sect…" at bounding box center [915, 603] width 1241 height 1061
click at [635, 97] on div "Home / Restaurants management / Menus / Sections / item / update Smoothies sect…" at bounding box center [915, 603] width 1241 height 1061
click at [640, 88] on span "Sections" at bounding box center [652, 83] width 47 height 20
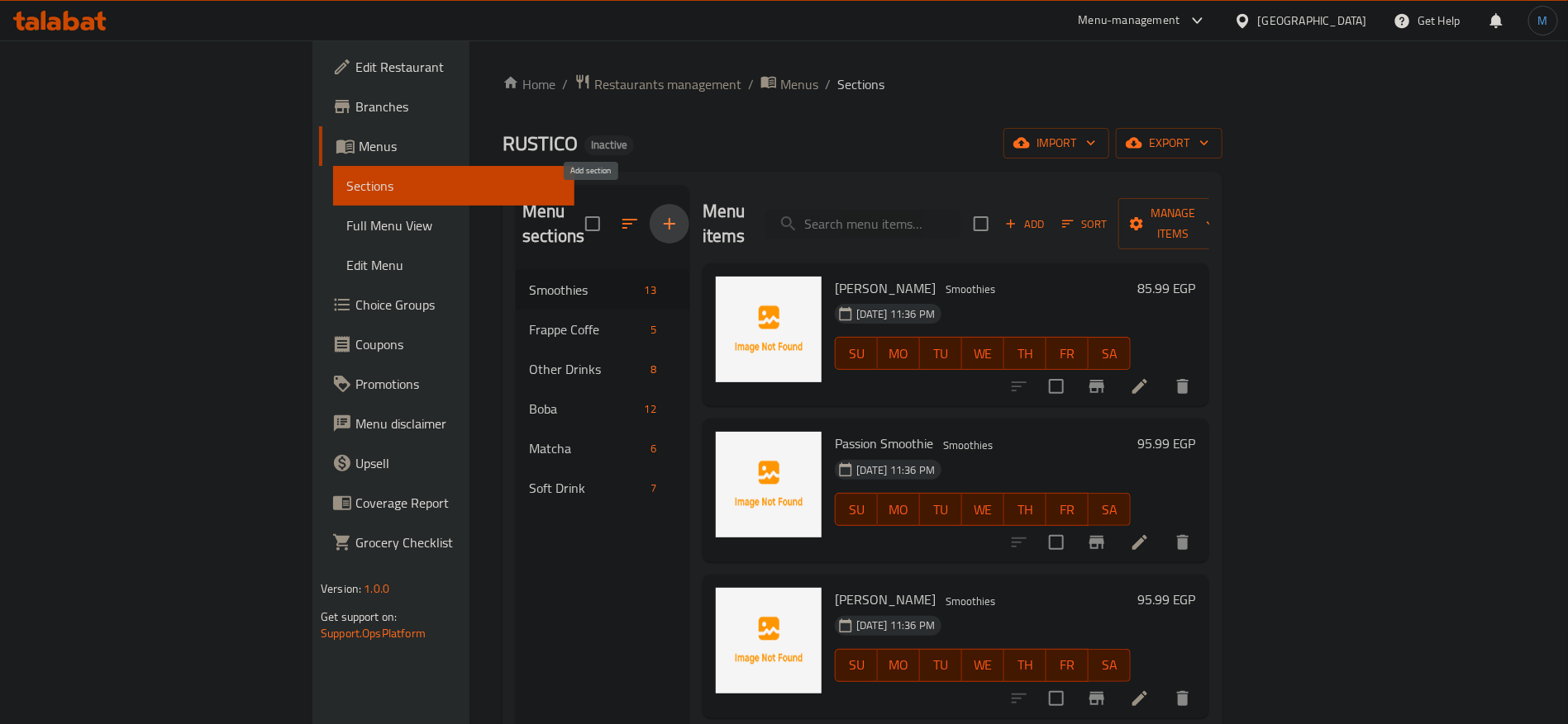
click at [660, 214] on icon "button" at bounding box center [669, 223] width 20 height 20
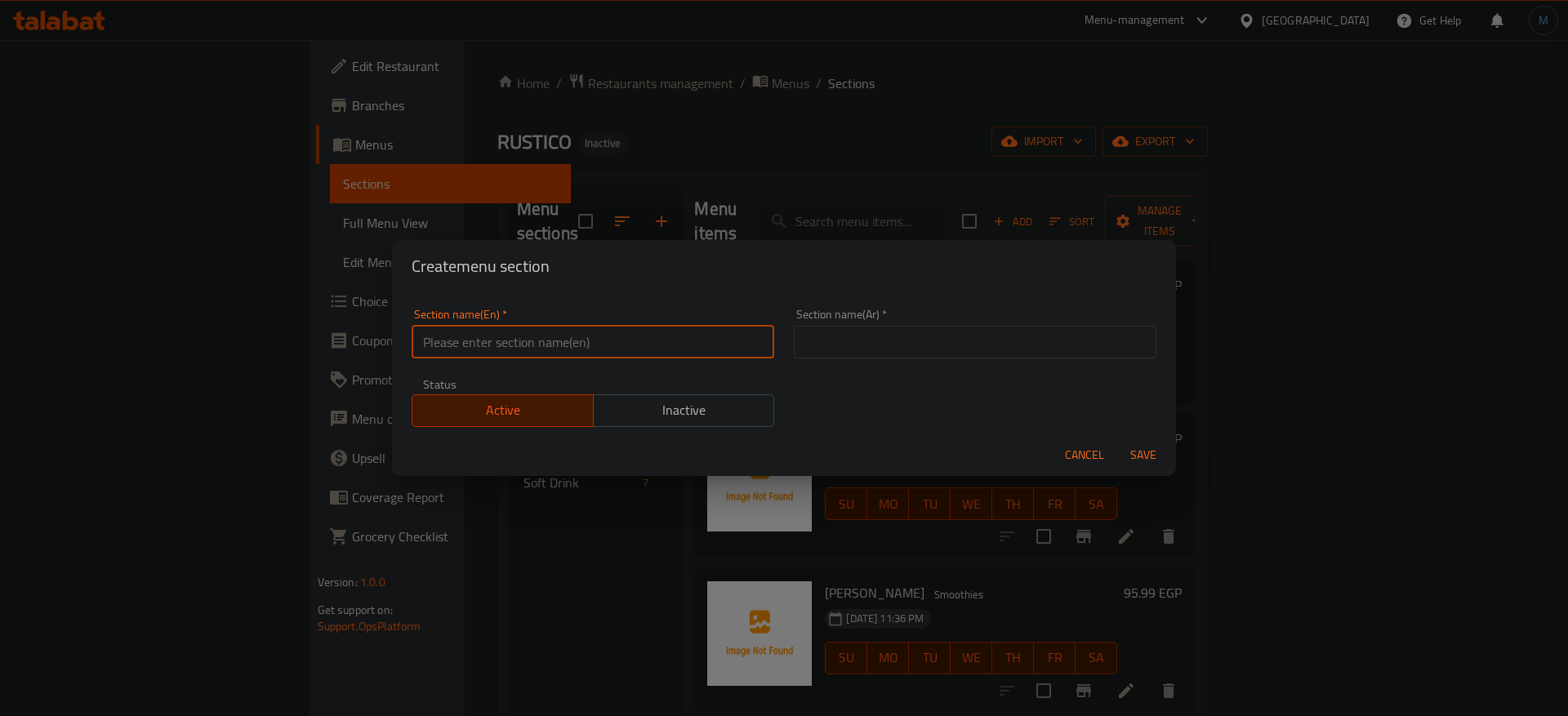
click at [507, 341] on input "text" at bounding box center [593, 341] width 363 height 32
paste input "Mojito"
type input "Mojito"
click at [988, 338] on input "text" at bounding box center [975, 341] width 363 height 32
type input "موهيتو"
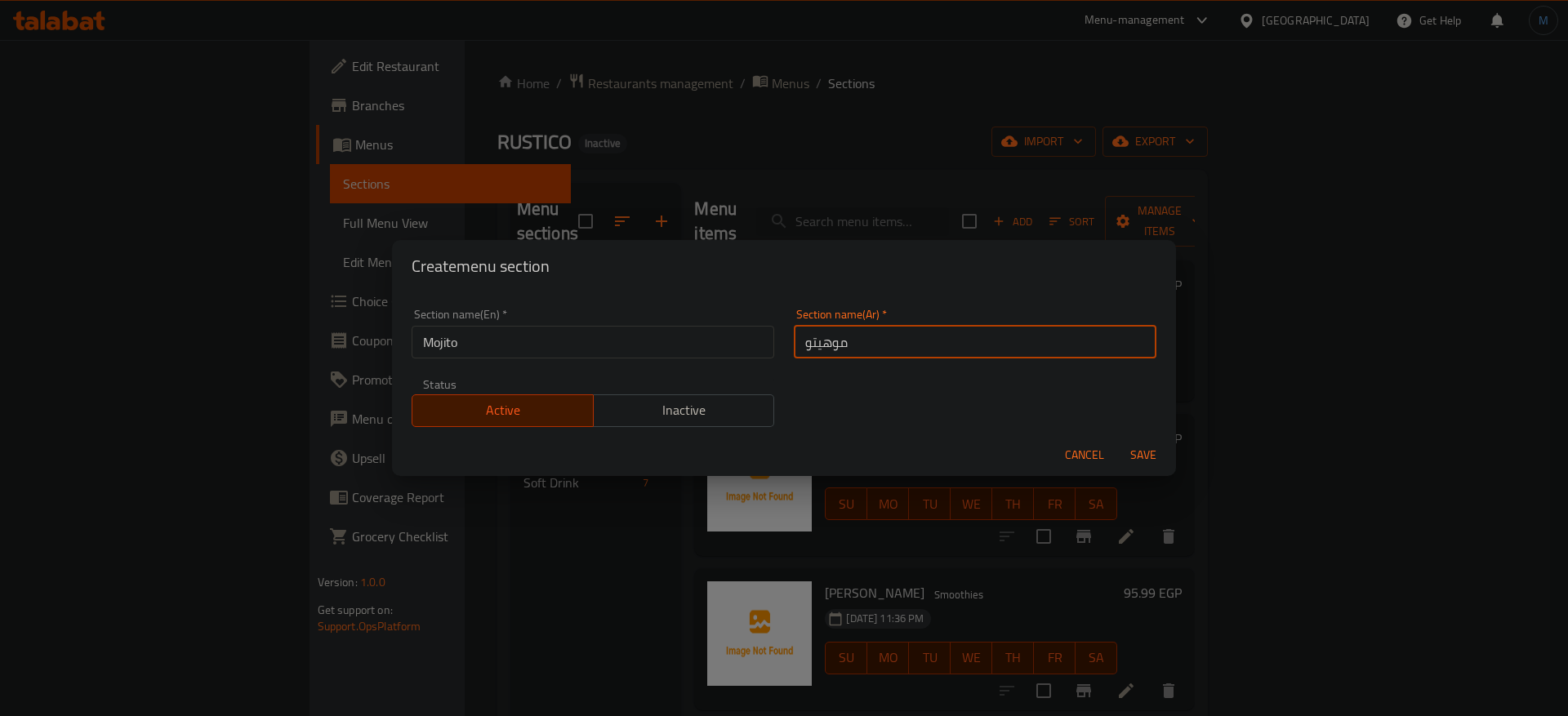
click at [1117, 441] on button "Save" at bounding box center [1143, 455] width 52 height 31
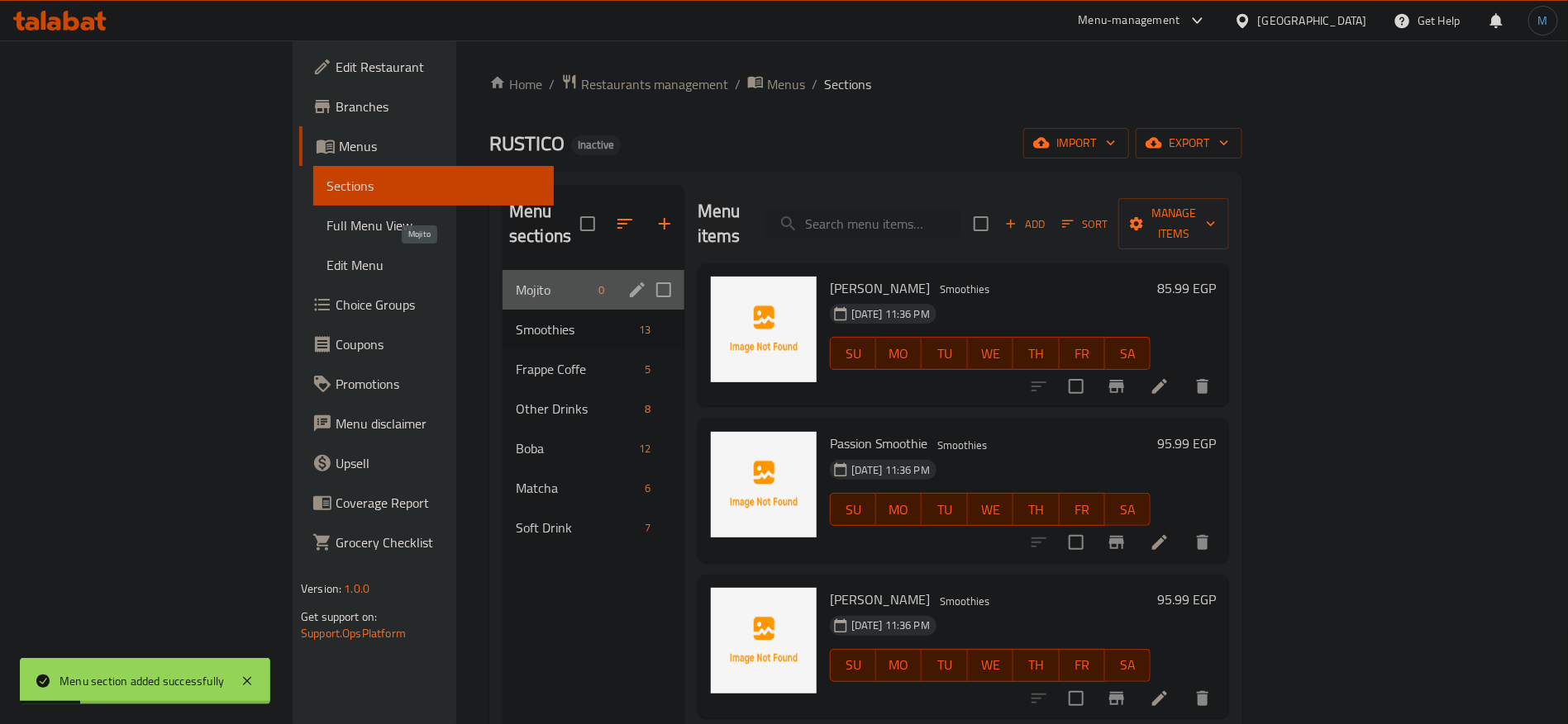
click at [516, 280] on span "Mojito" at bounding box center [555, 290] width 77 height 20
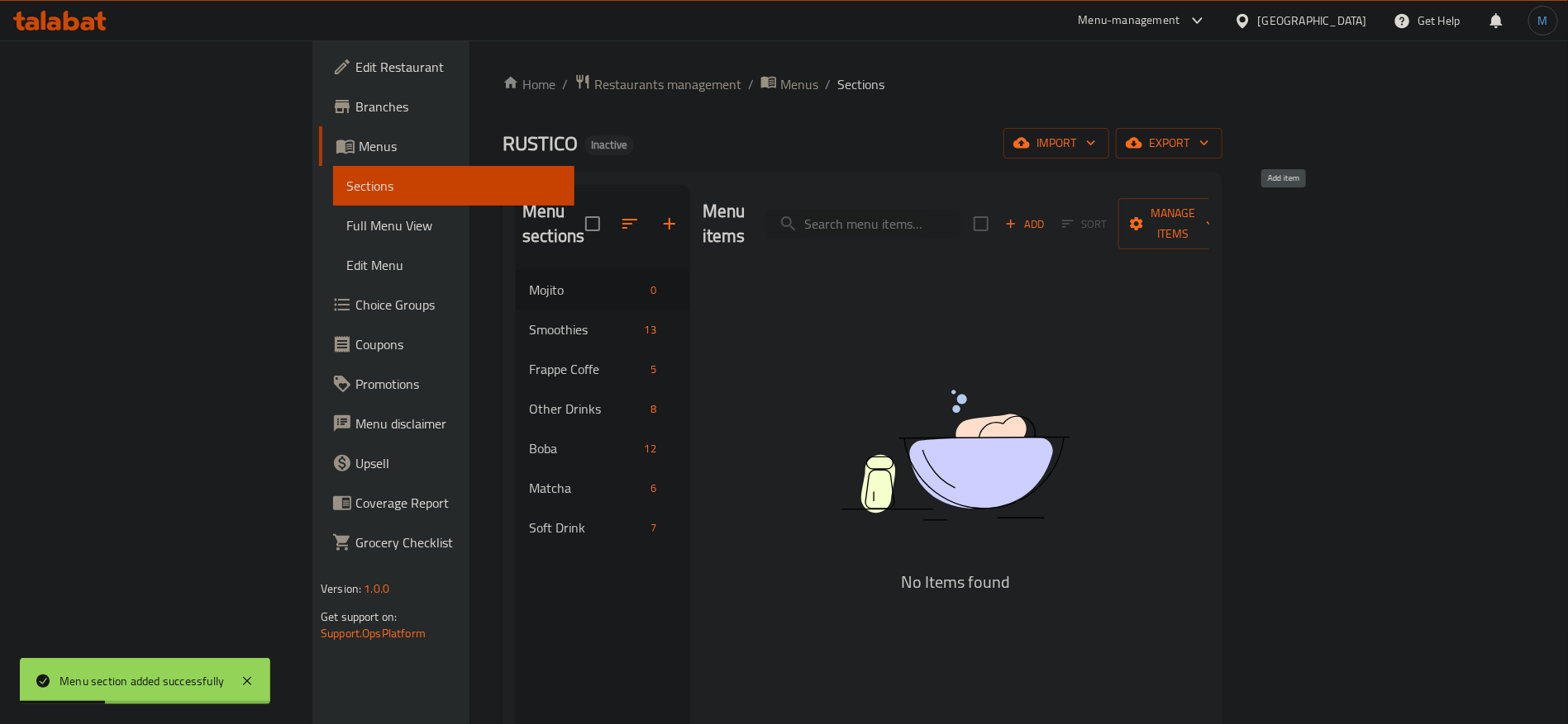
click at [1047, 215] on span "Add" at bounding box center [1025, 224] width 45 height 19
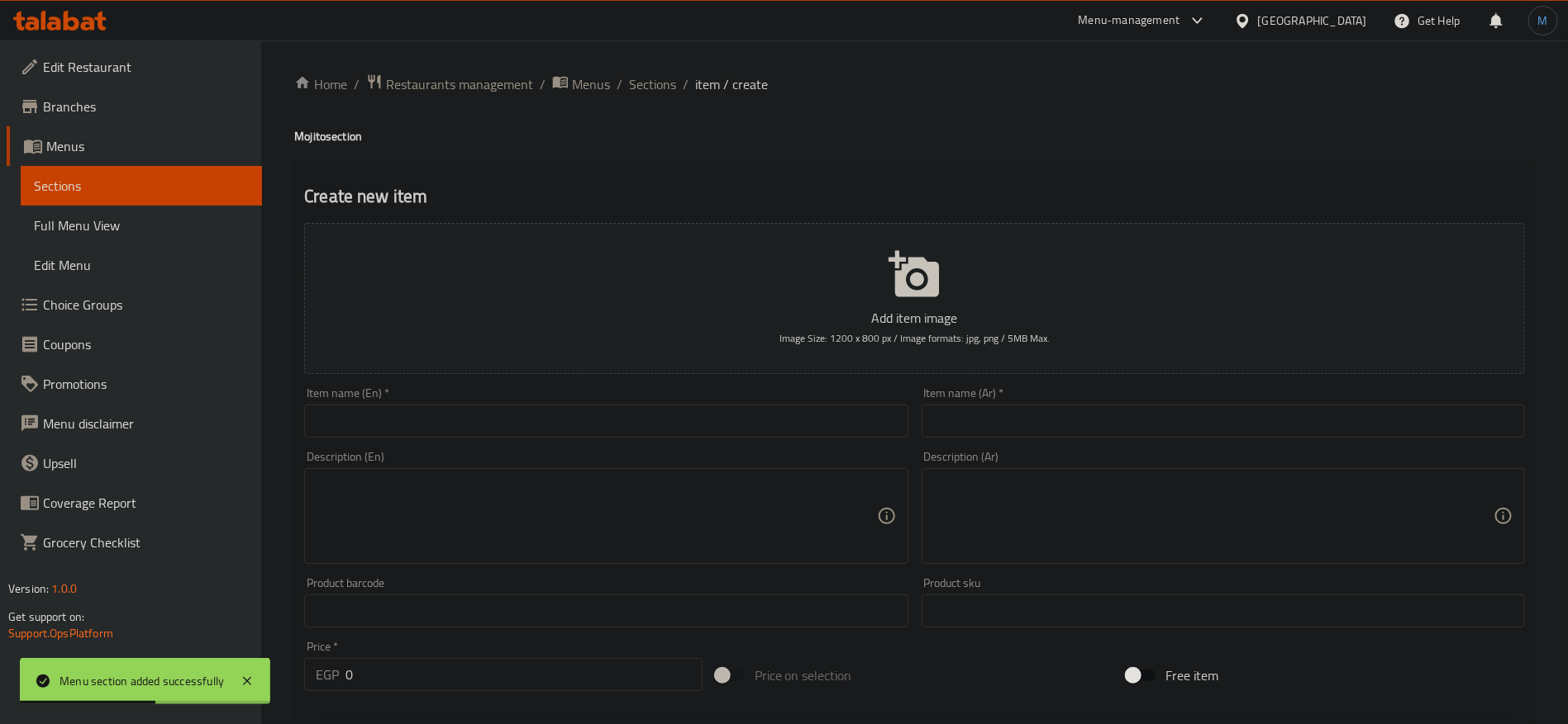
click at [620, 412] on input "text" at bounding box center [605, 421] width 603 height 33
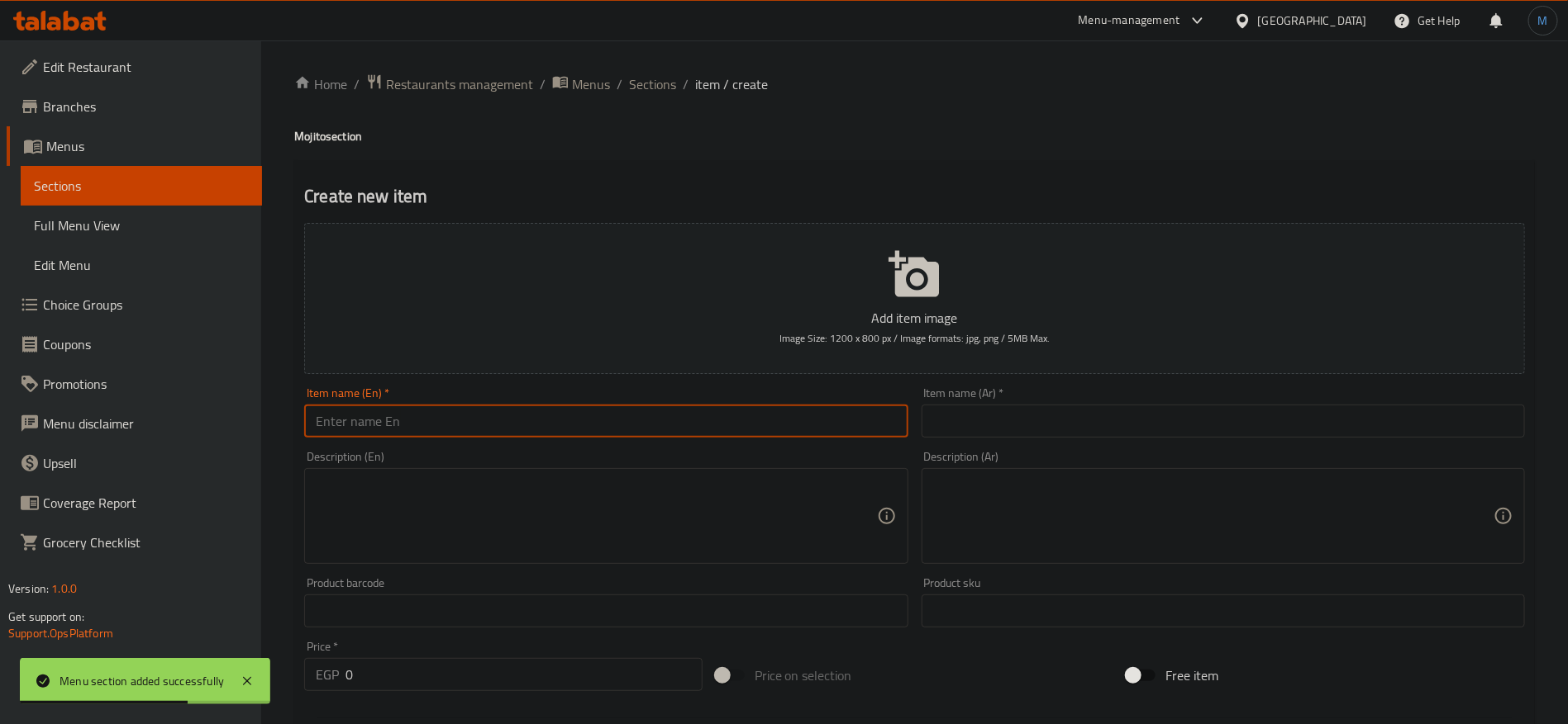
paste input "Classic"
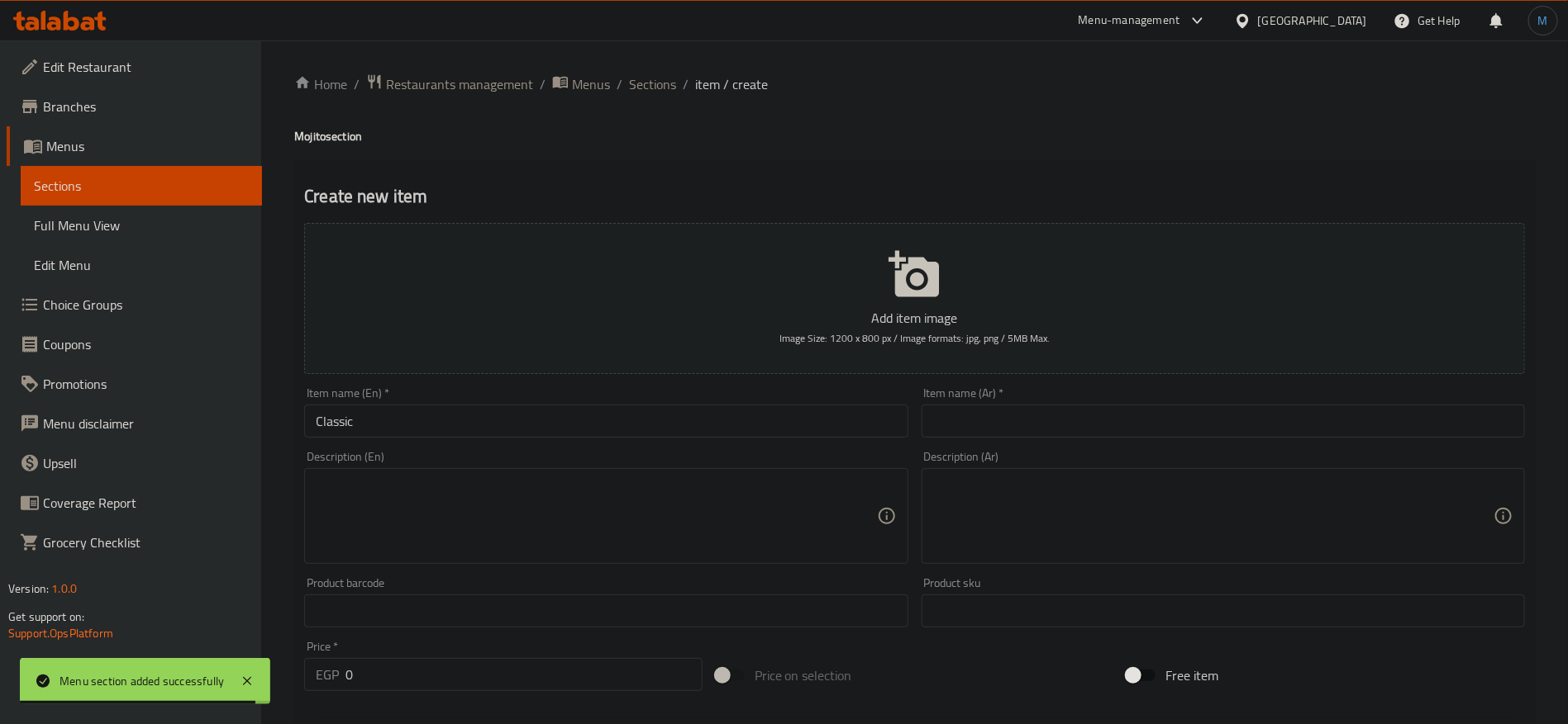
click at [298, 116] on div "Home / Restaurants management / Menus / Sections / item / create Mojito section…" at bounding box center [915, 603] width 1241 height 1061
click at [331, 154] on div "Home / Restaurants management / Menus / Sections / item / create Mojito section…" at bounding box center [915, 603] width 1241 height 1061
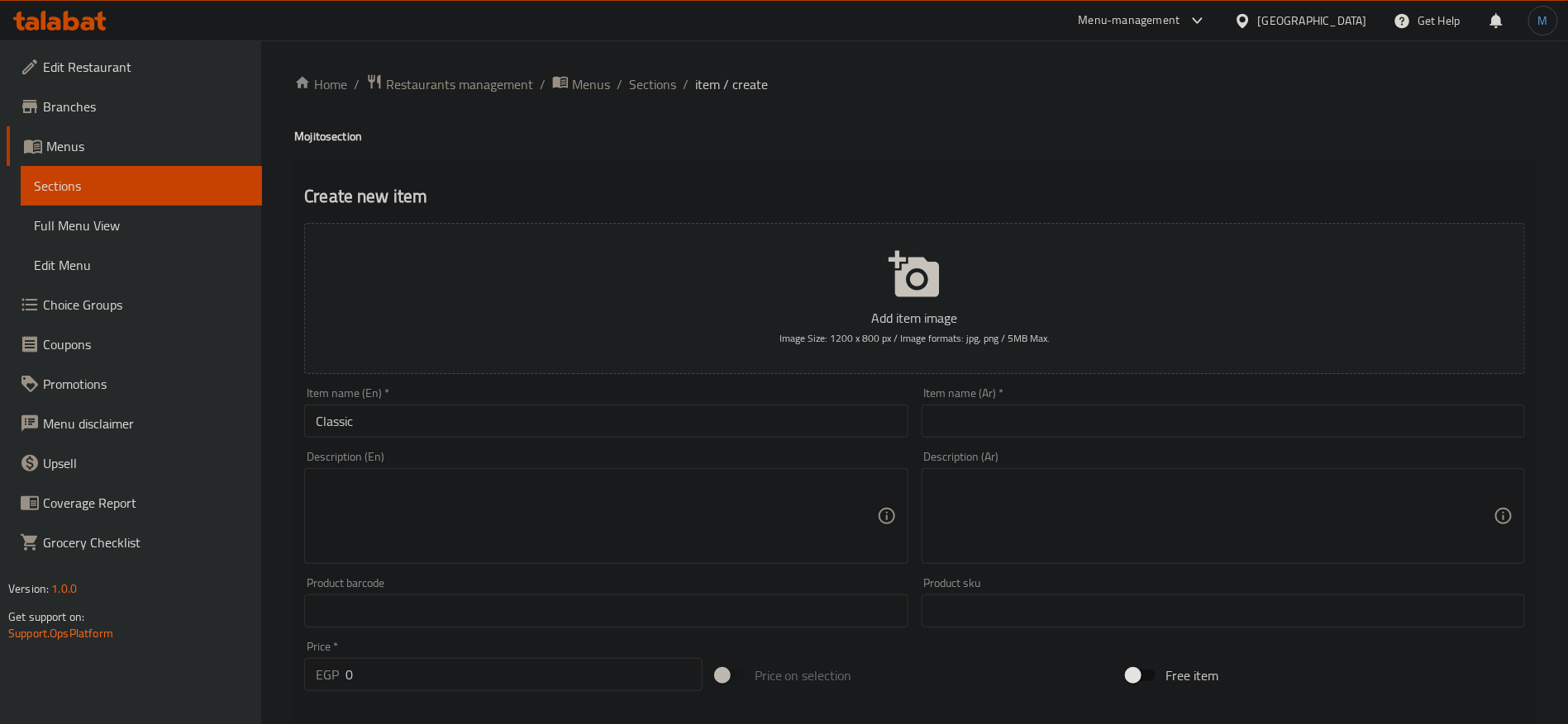
click at [312, 133] on h4 "Mojito section" at bounding box center [915, 137] width 1241 height 17
copy h4 "Mojito"
click at [454, 409] on input "Classic" at bounding box center [605, 421] width 603 height 33
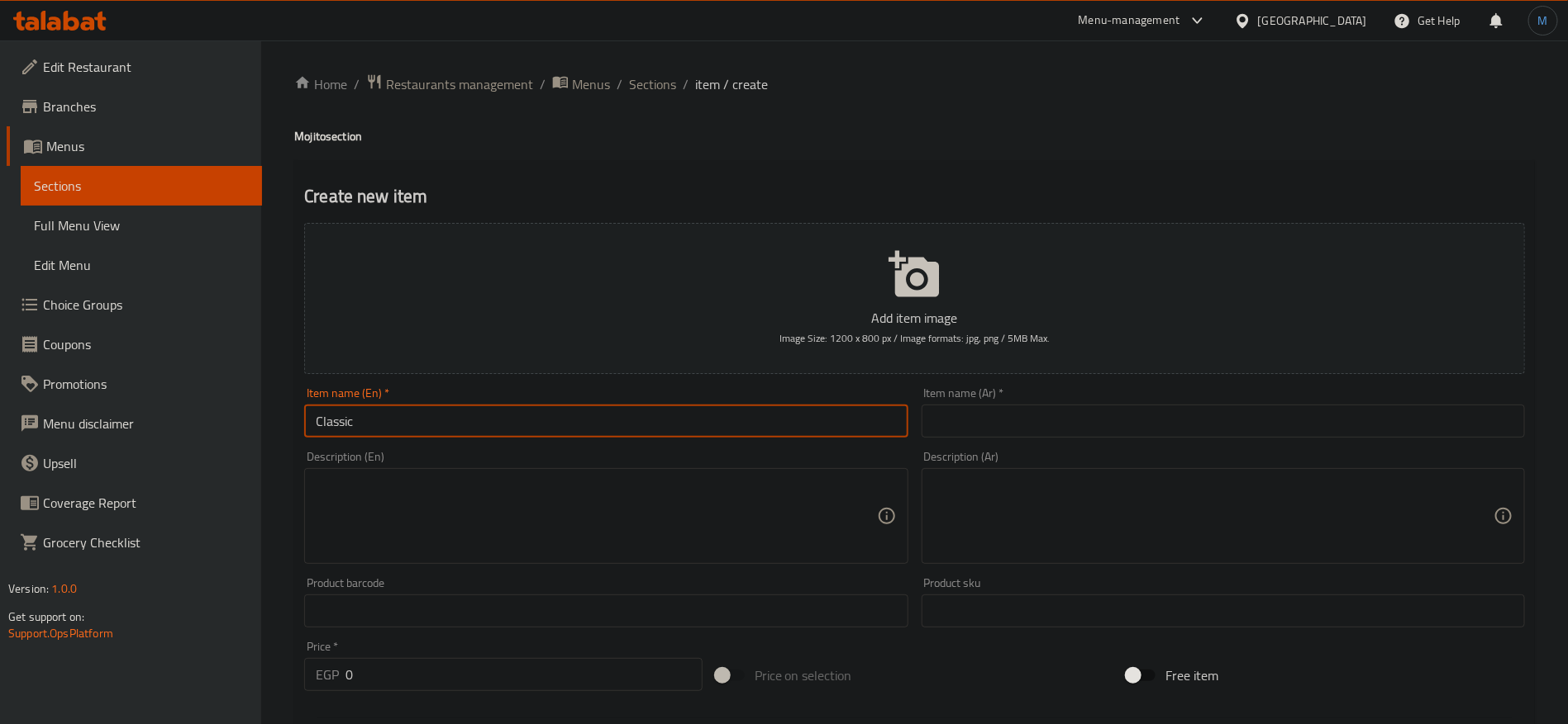
paste input "Mojito"
type input "Classic Mojito"
click at [1049, 427] on input "text" at bounding box center [1223, 421] width 603 height 33
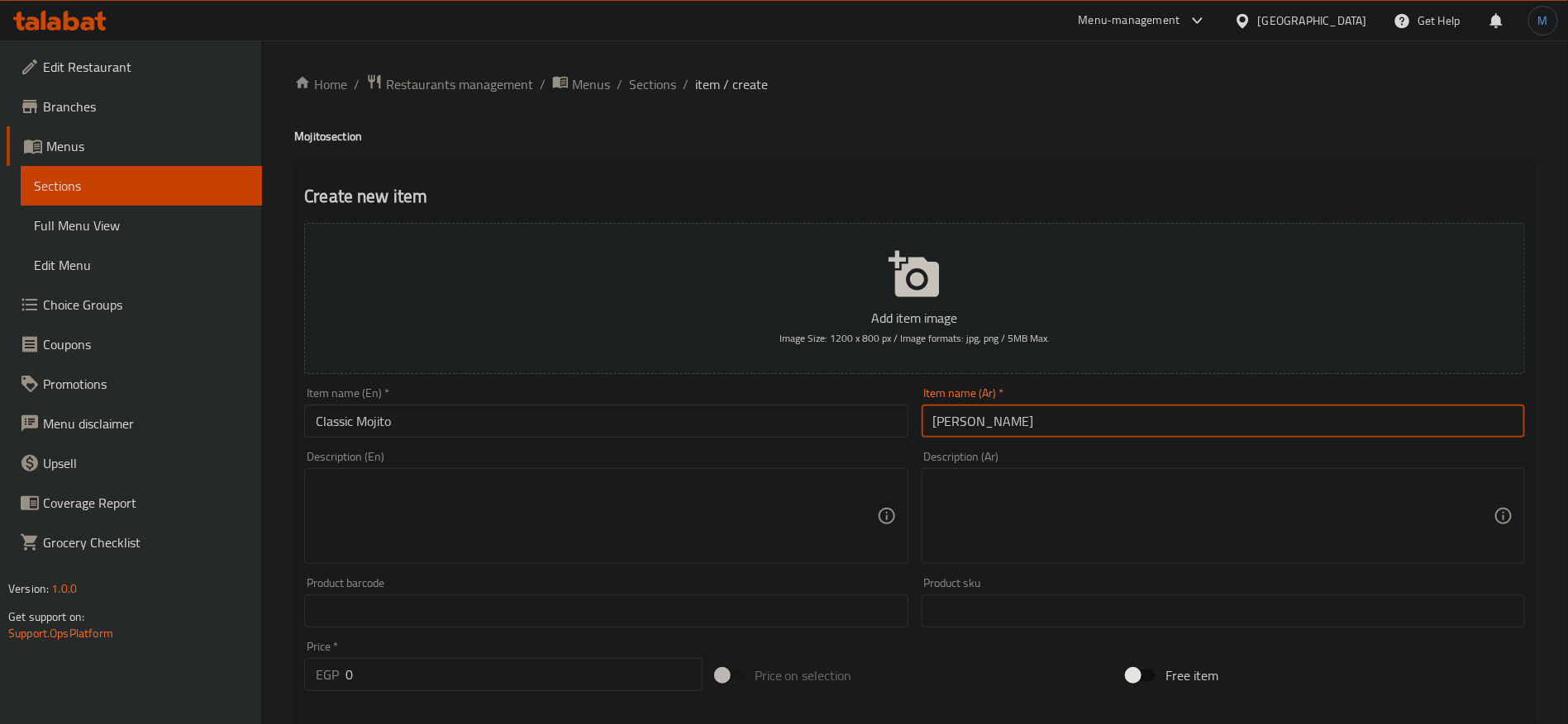
type input "[PERSON_NAME]"
click at [489, 672] on input "0" at bounding box center [524, 674] width 357 height 33
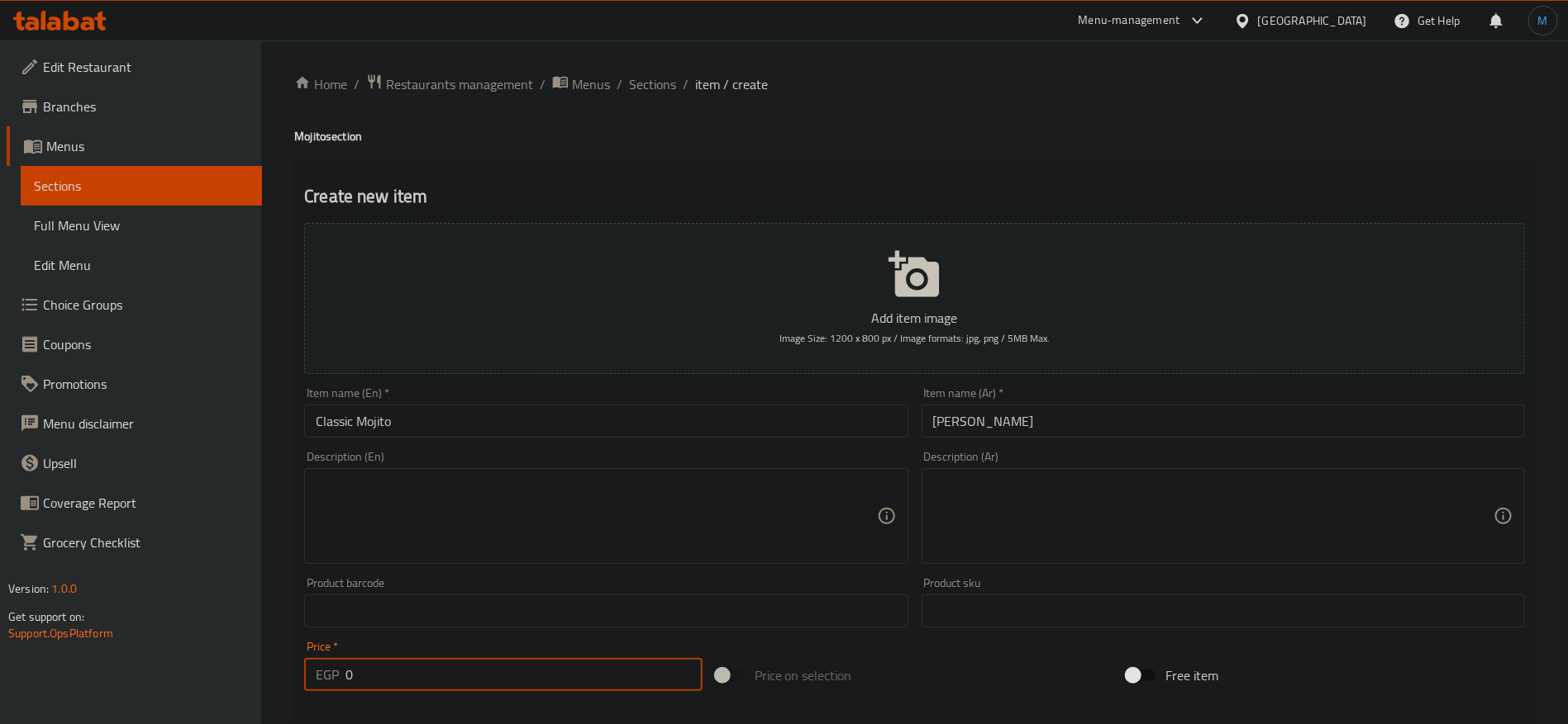
paste input "89.99"
type input "89.99"
click at [501, 431] on input "Classic Mojito" at bounding box center [605, 421] width 603 height 33
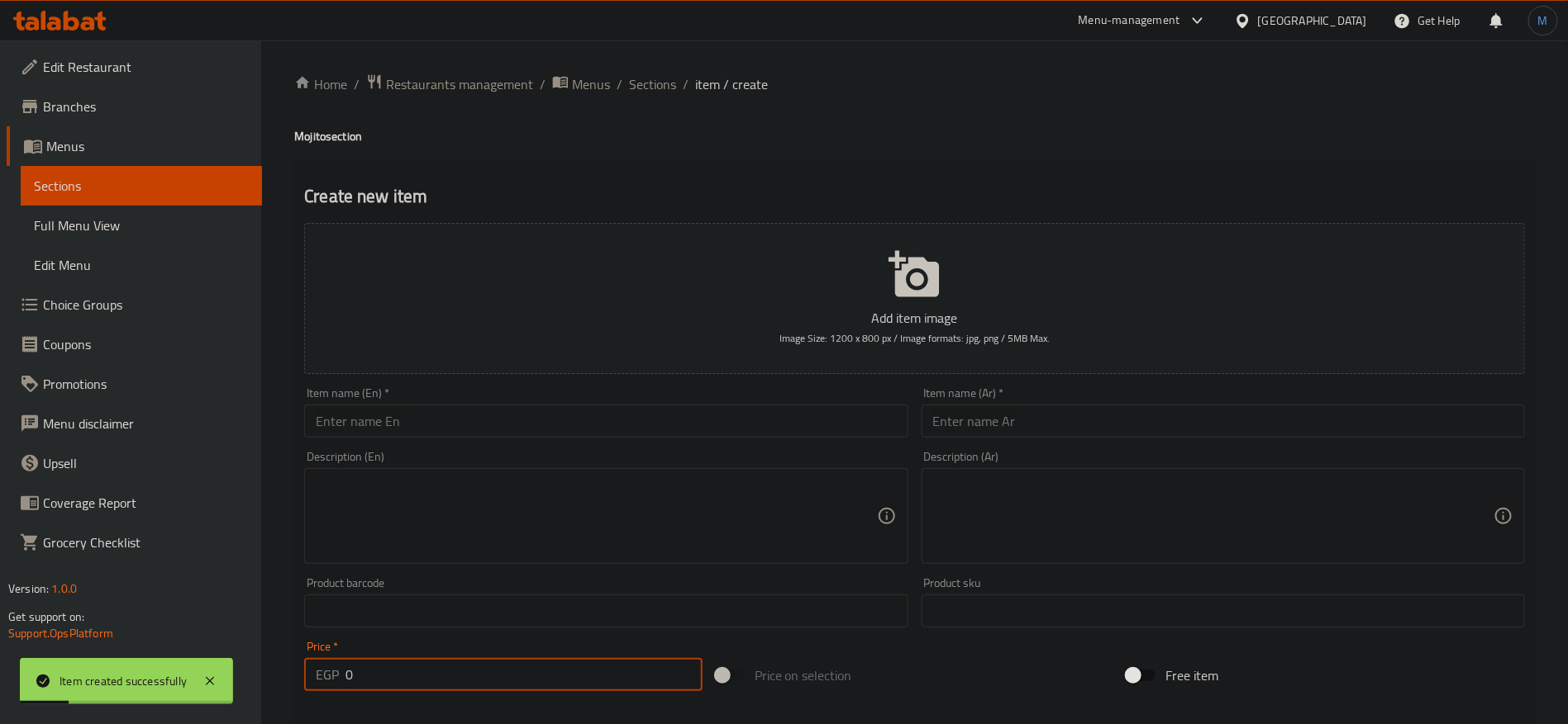
click at [520, 678] on input "0" at bounding box center [524, 674] width 357 height 33
paste input "89.99"
type input "89.99"
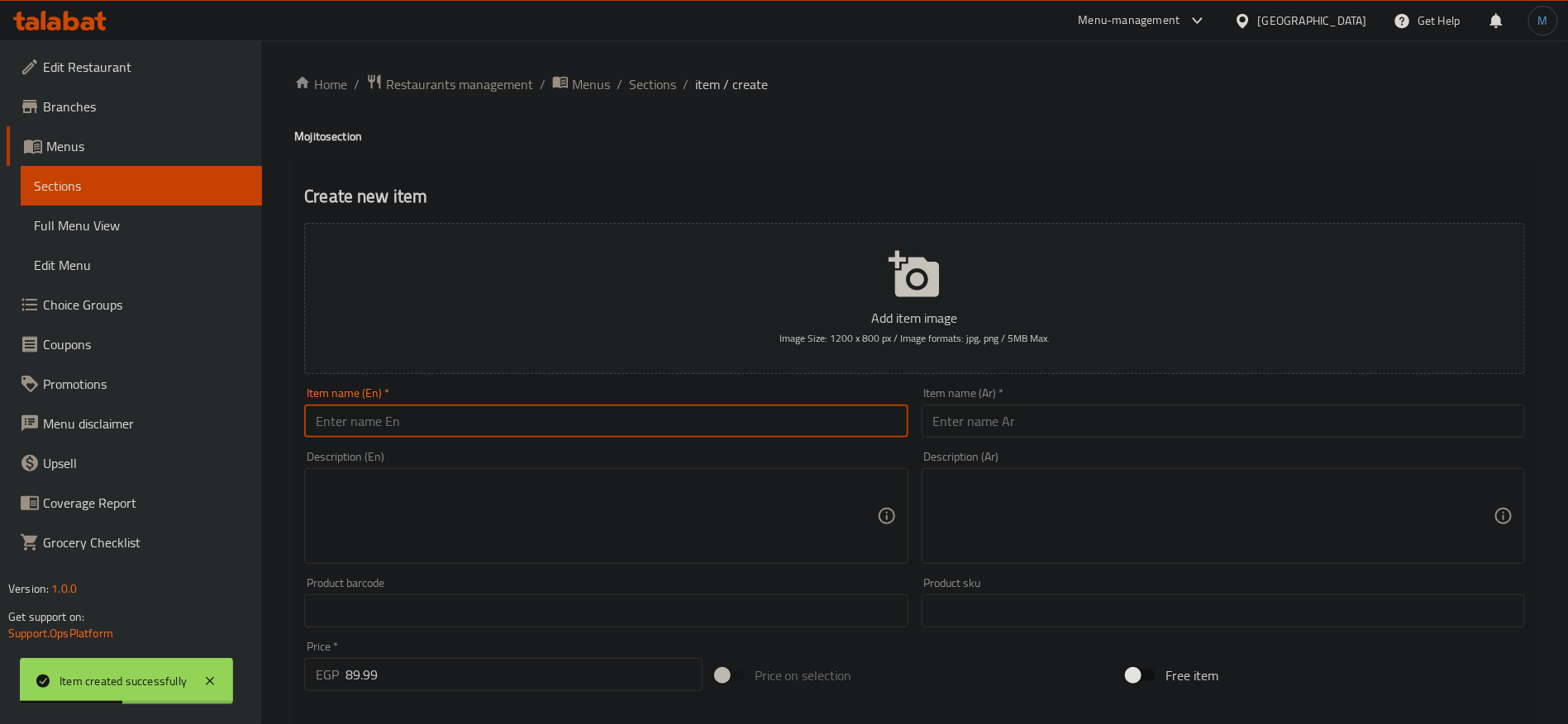
click at [501, 414] on input "text" at bounding box center [605, 421] width 603 height 33
paste input "Hibiscus"
click at [299, 135] on h4 "Mojito section" at bounding box center [915, 137] width 1241 height 17
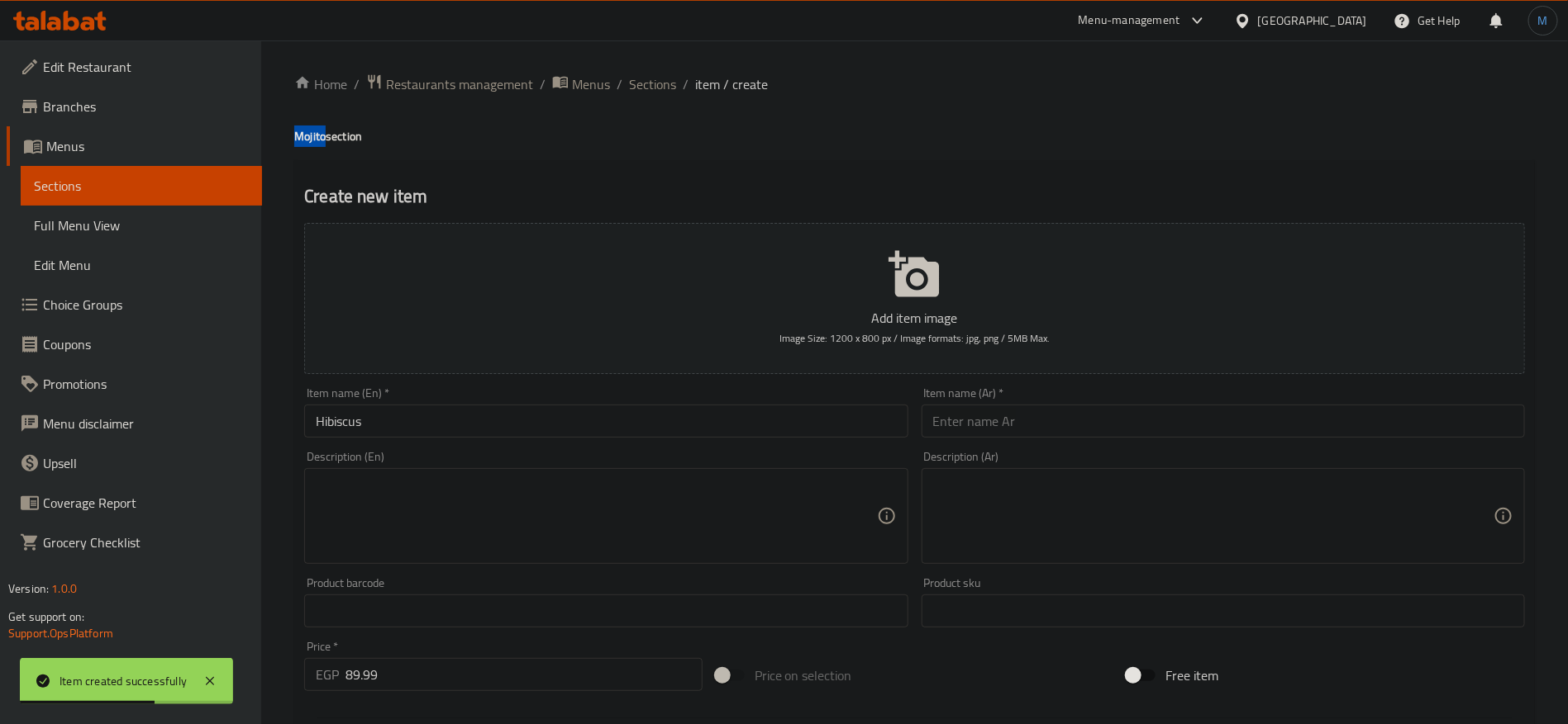
click at [299, 135] on h4 "Mojito section" at bounding box center [915, 137] width 1241 height 17
copy h4 "Mojito"
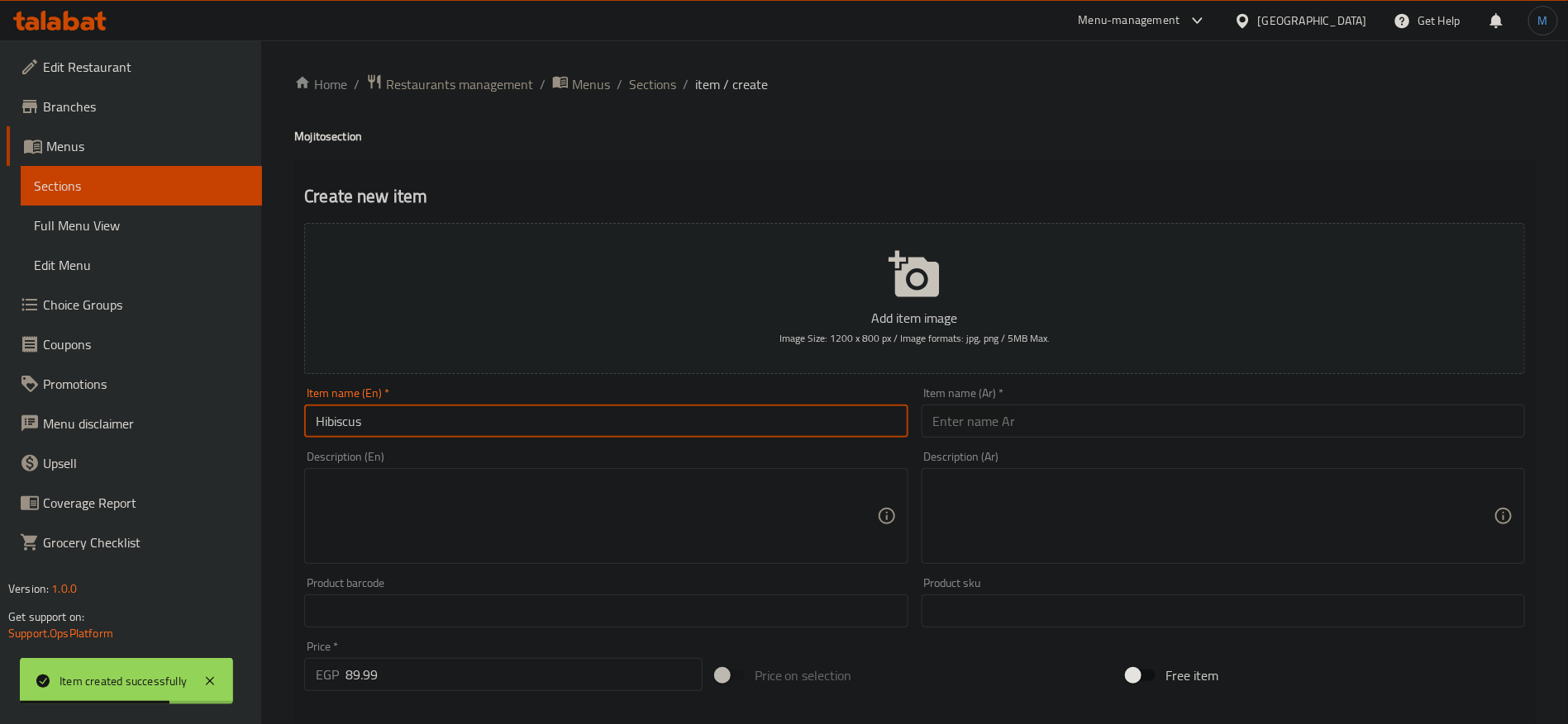
click at [586, 437] on input "Hibiscus" at bounding box center [605, 421] width 603 height 33
paste input "Mojito"
type input "Hibiscus Mojito"
click at [1146, 418] on input "text" at bounding box center [1223, 421] width 603 height 33
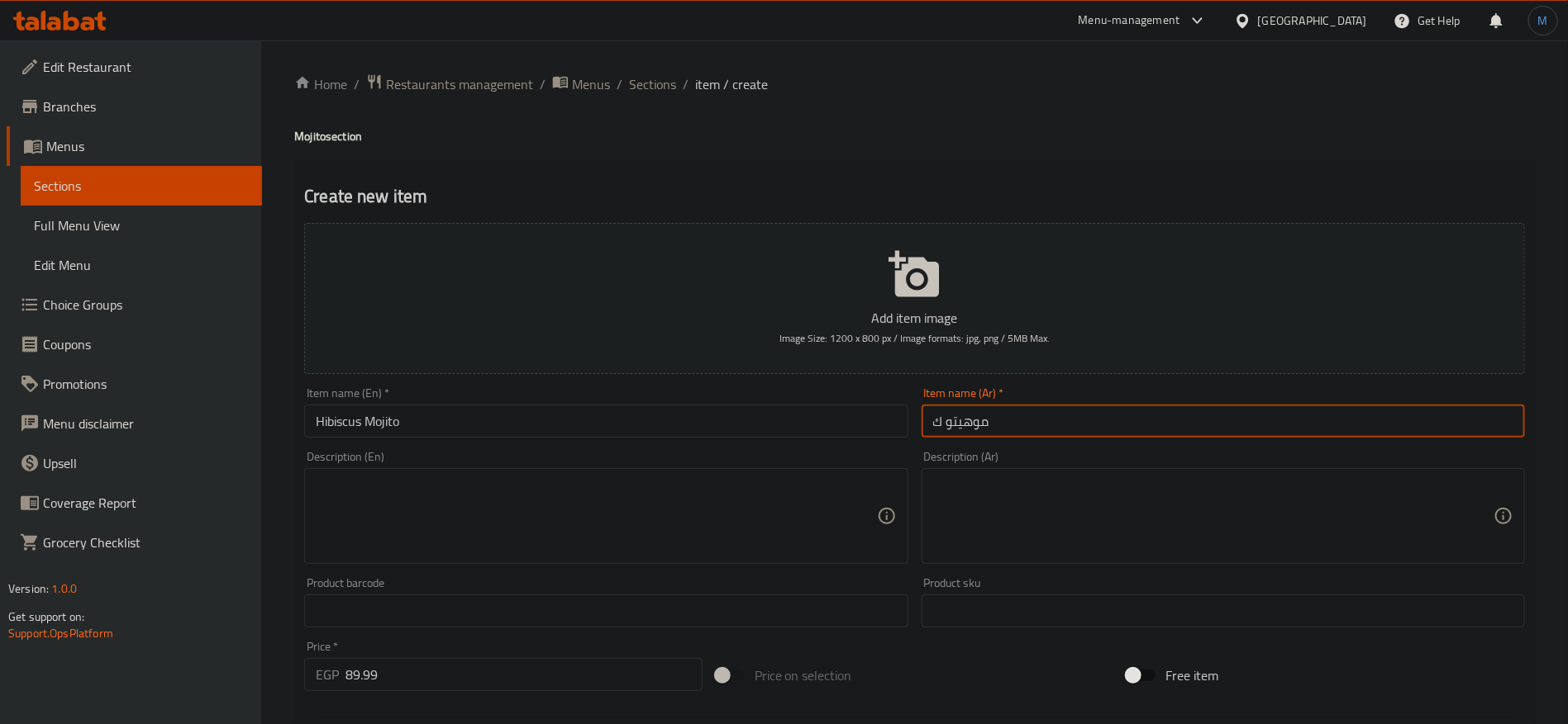
type input "موهيتو كركديه"
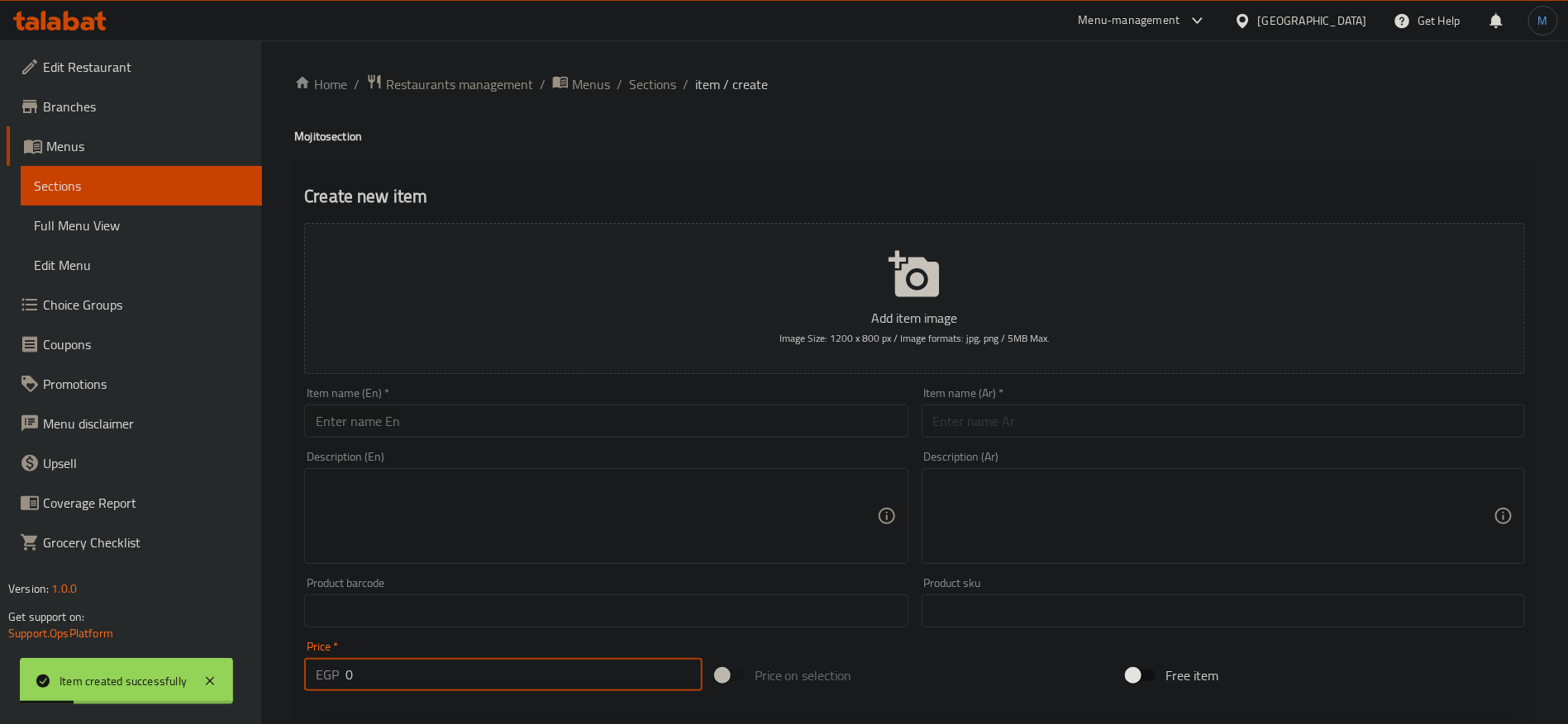
click at [527, 662] on input "0" at bounding box center [524, 674] width 357 height 33
paste input "89.99"
type input "89.99"
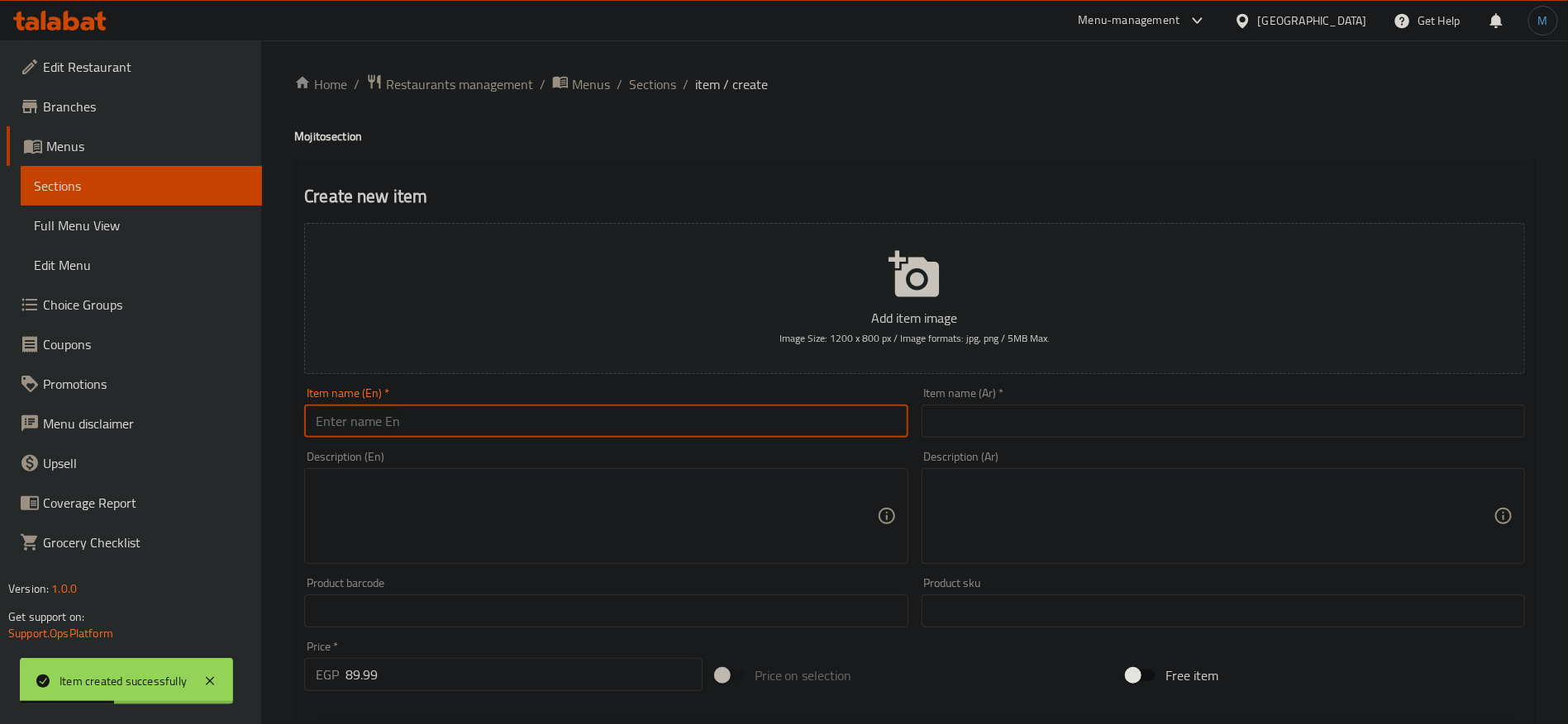
click at [500, 426] on input "text" at bounding box center [605, 421] width 603 height 33
paste input "Strawberry"
click at [299, 131] on h4 "Mojito section" at bounding box center [915, 137] width 1241 height 17
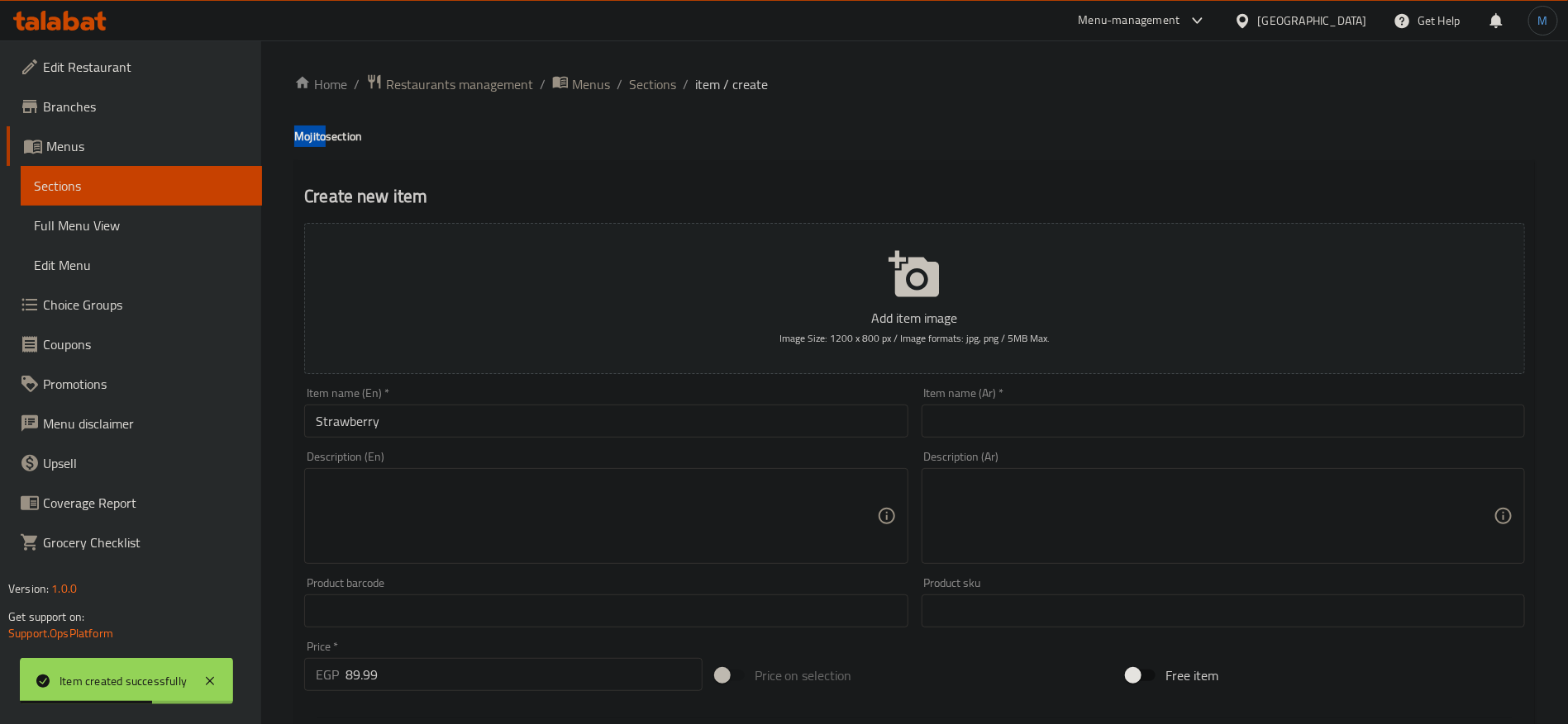
click at [299, 131] on h4 "Mojito section" at bounding box center [915, 137] width 1241 height 17
copy h4 "Mojito"
click at [511, 427] on input "Strawberry" at bounding box center [605, 421] width 603 height 33
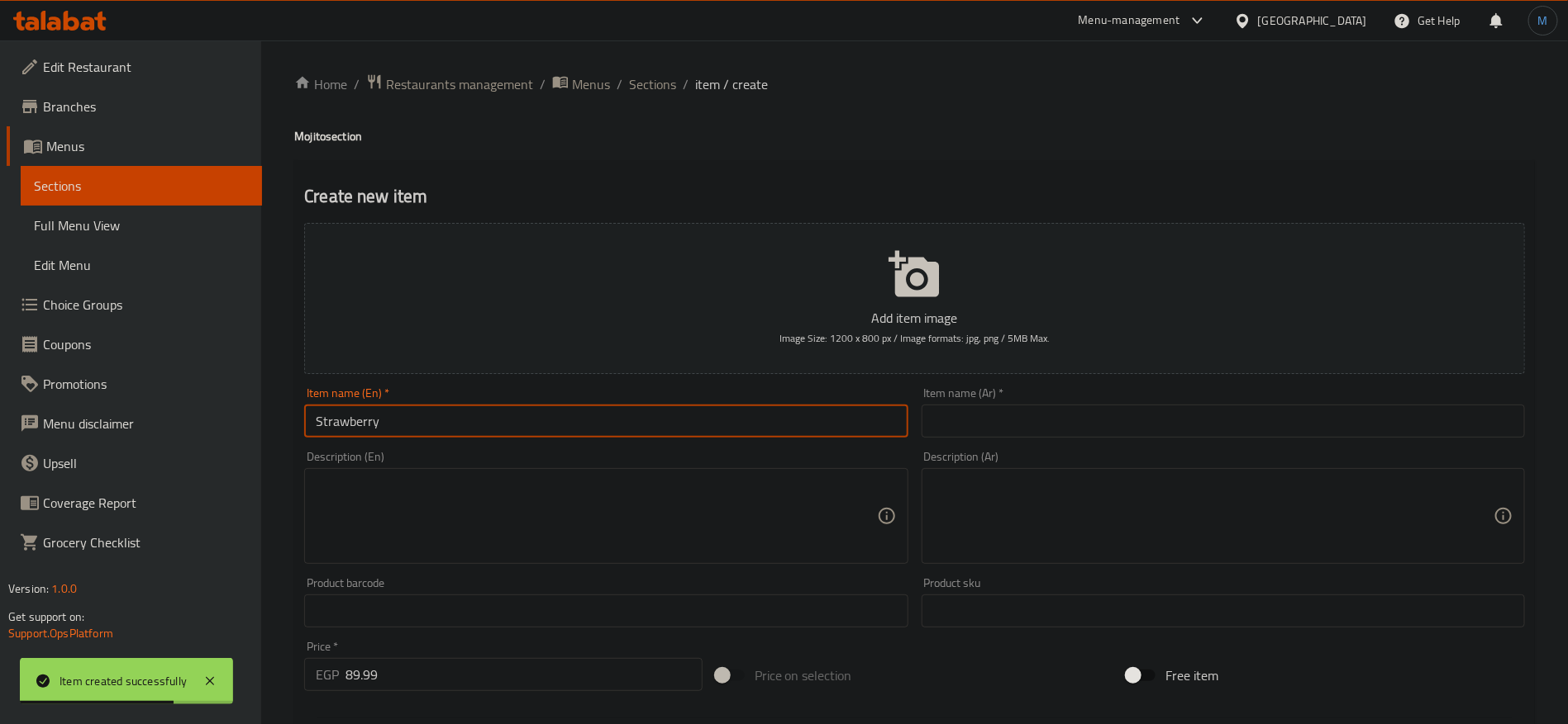
paste input "Mojito"
type input "Strawberry Mojito"
click at [1126, 426] on input "text" at bounding box center [1223, 421] width 603 height 33
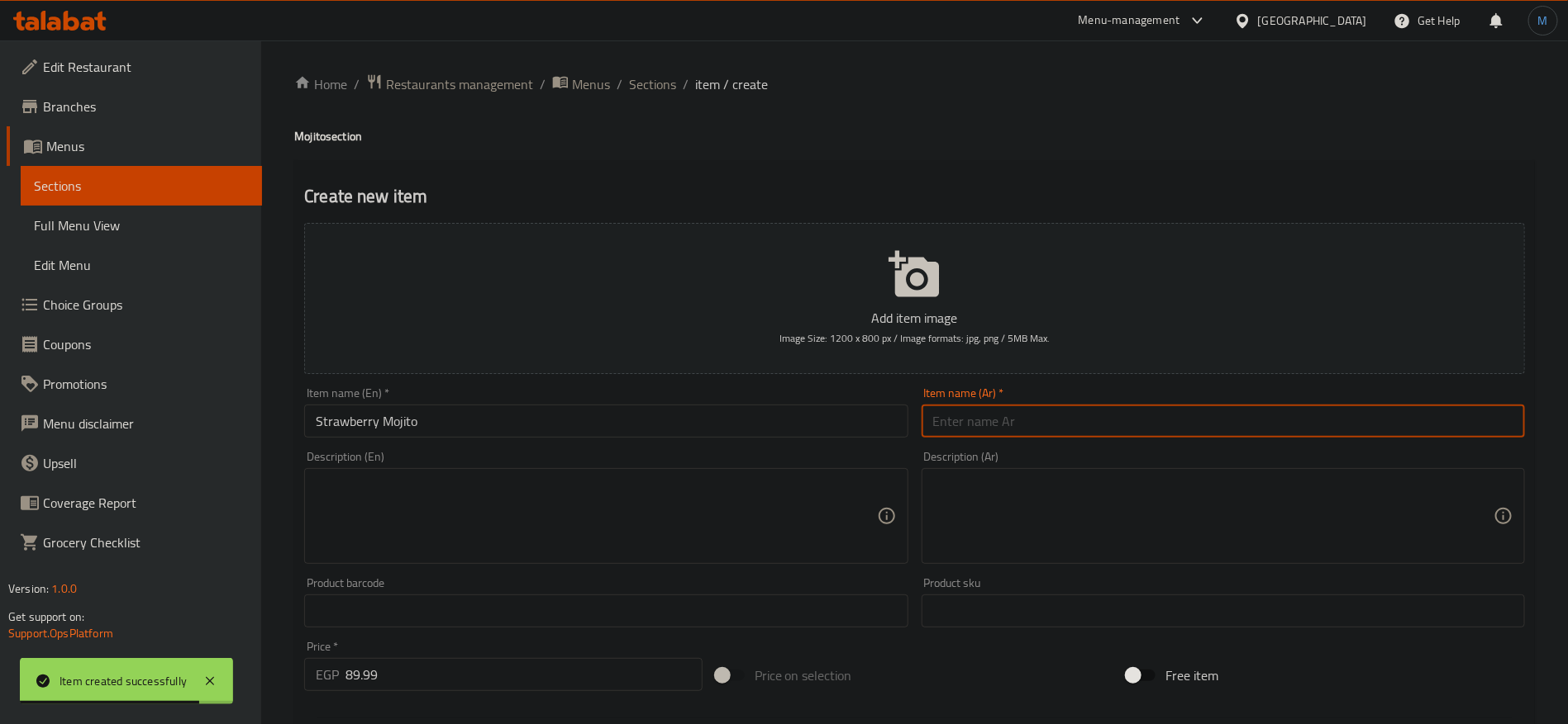
type input "ك"
type input "موهيتو فراولة"
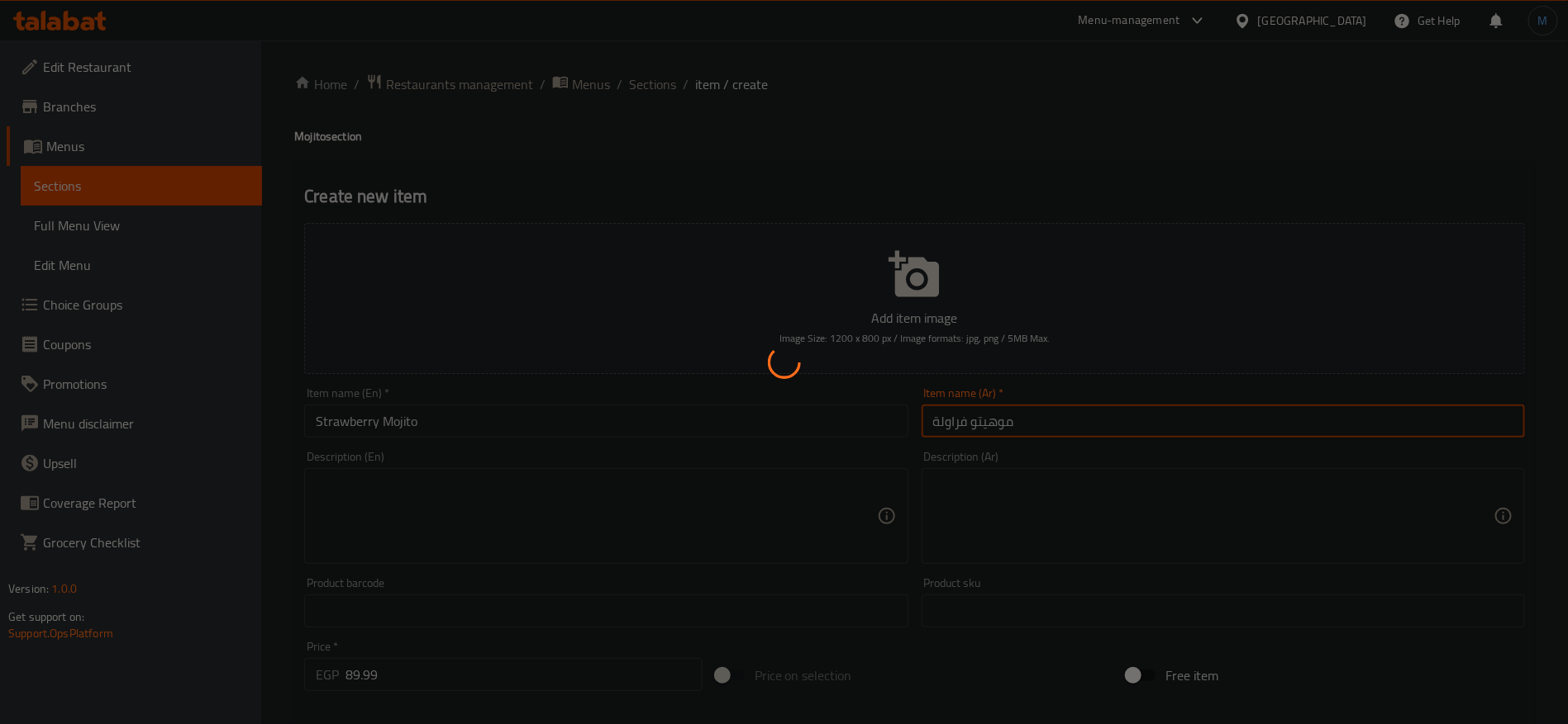
type input "0"
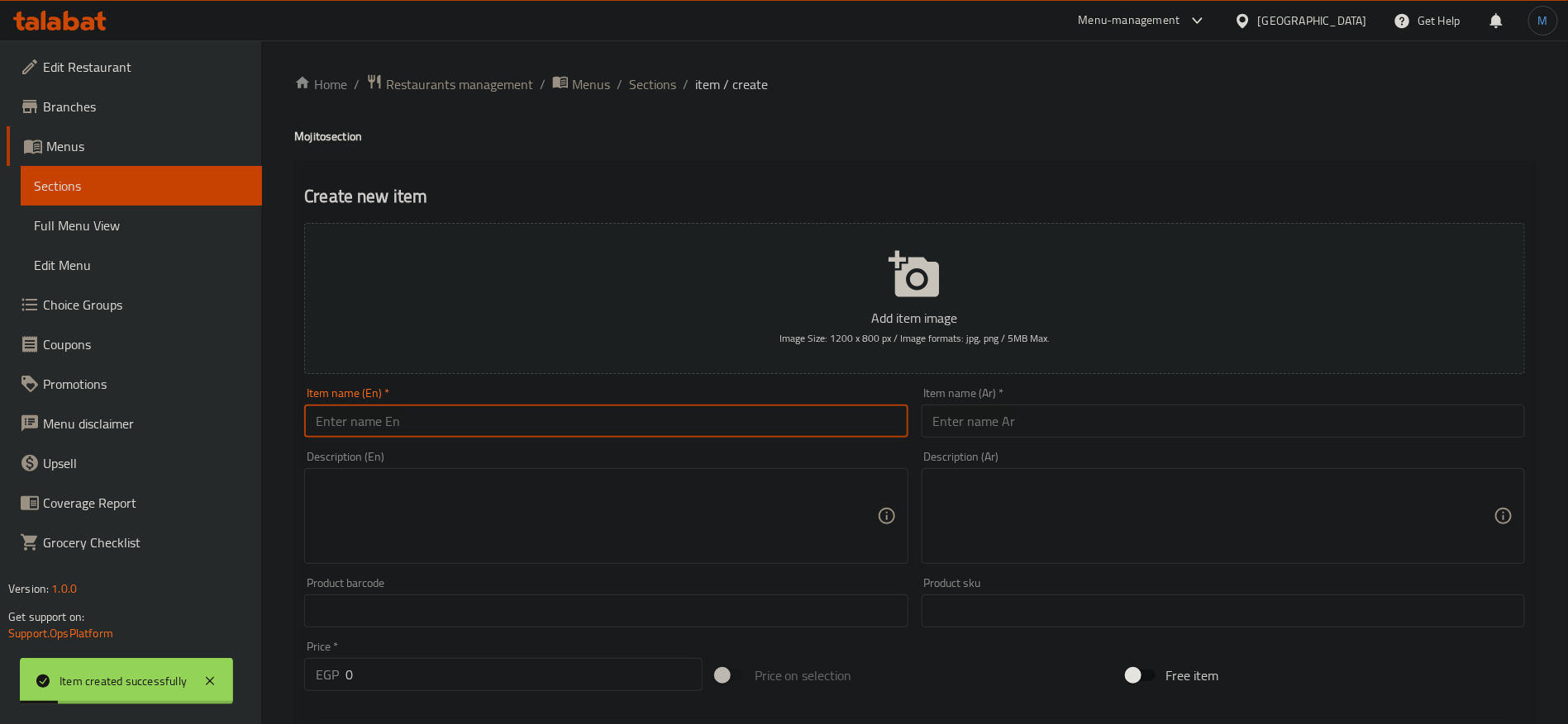
click at [567, 427] on input "text" at bounding box center [605, 421] width 603 height 33
paste input "Passion"
click at [300, 128] on h4 "Mojito section" at bounding box center [915, 137] width 1241 height 17
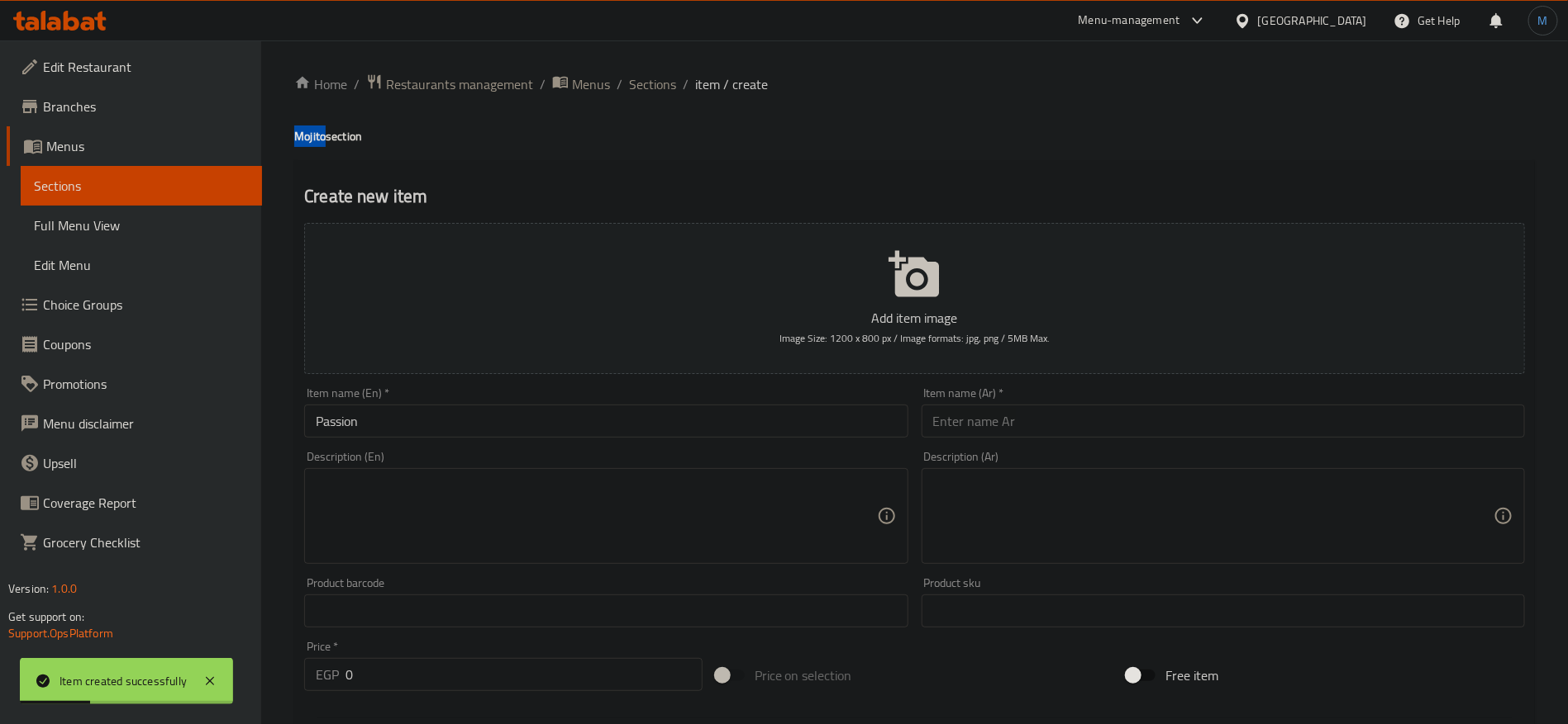
click at [300, 128] on h4 "Mojito section" at bounding box center [915, 137] width 1241 height 17
copy h4 "Mojito"
click at [509, 425] on input "Passion" at bounding box center [605, 421] width 603 height 33
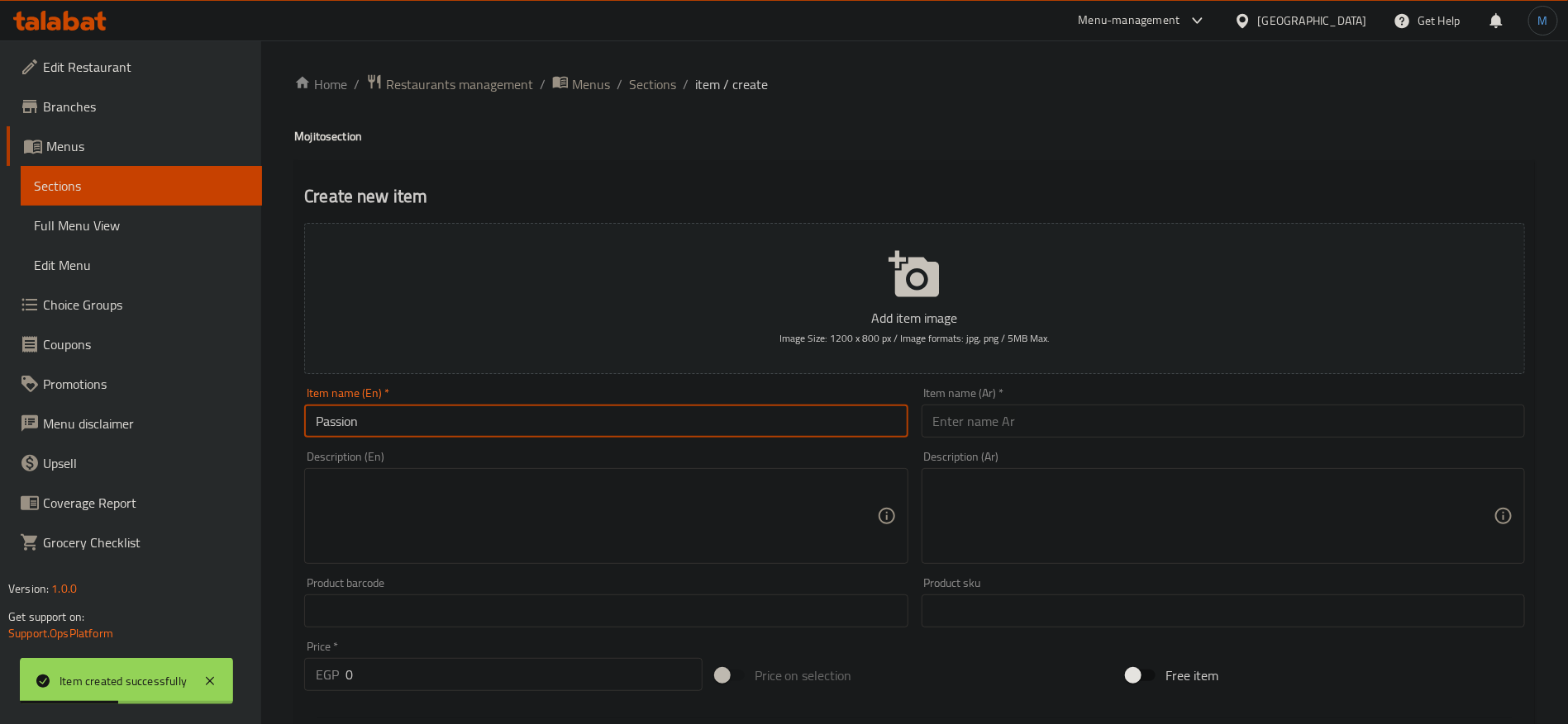
paste input "Mojito"
type input "Passion Mojito"
click at [1083, 419] on input "text" at bounding box center [1223, 421] width 603 height 33
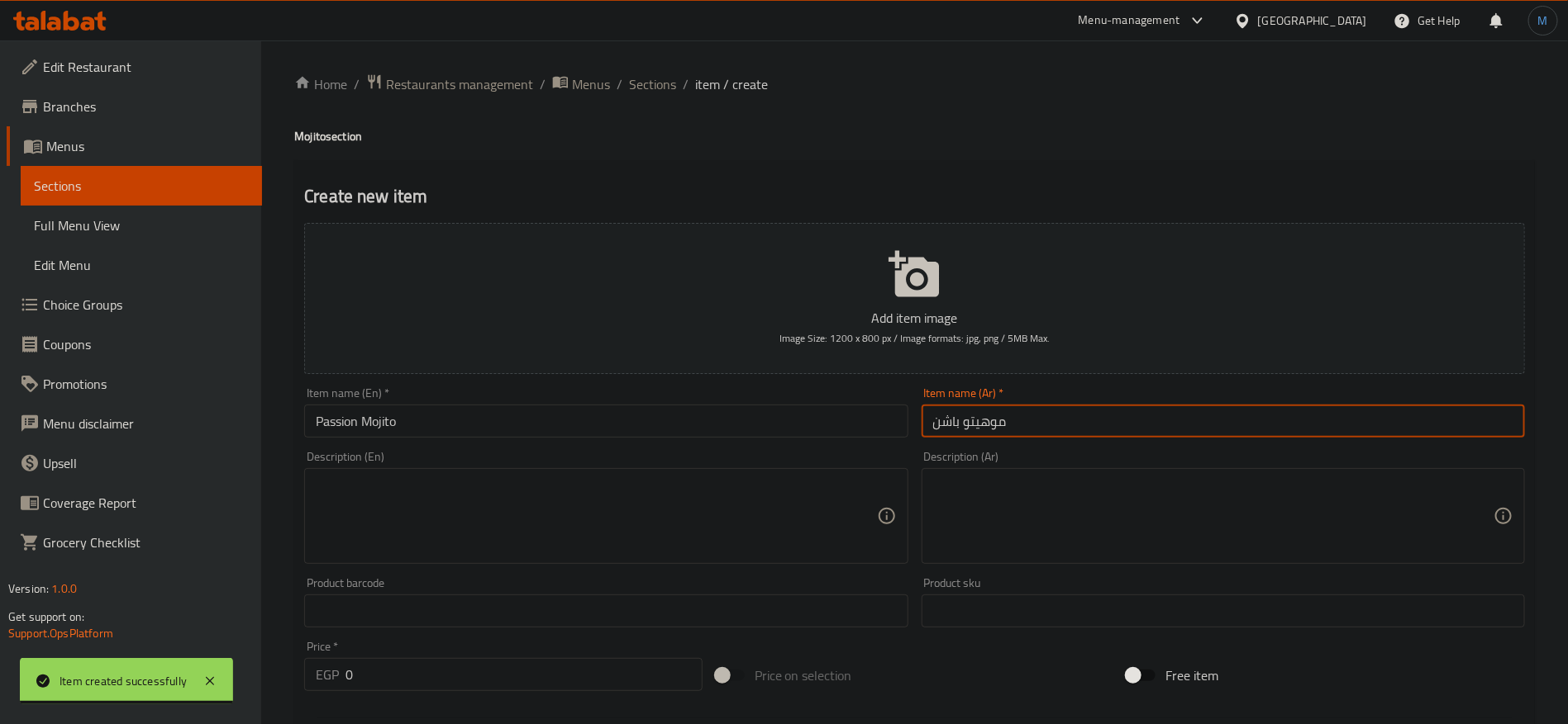
type input "موهيتو باشن"
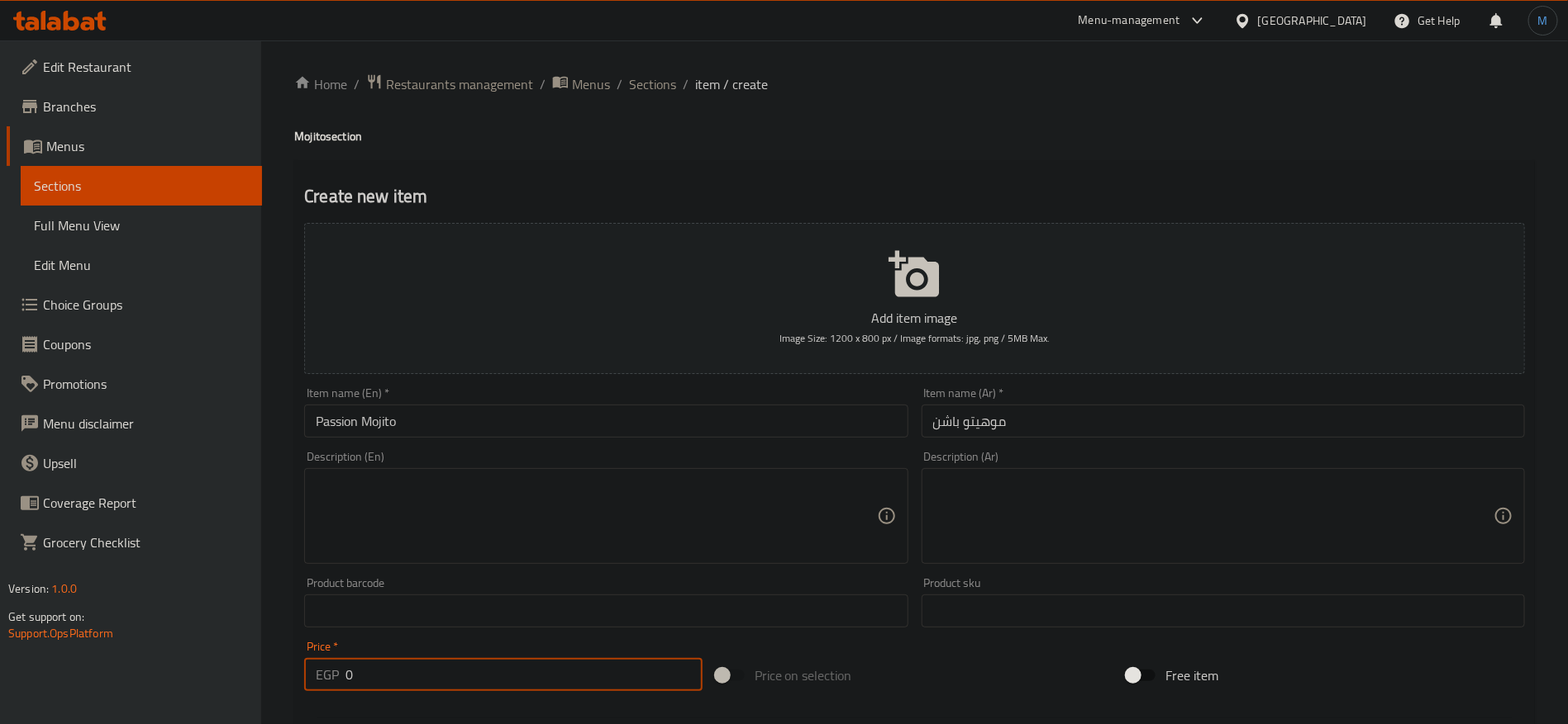
click at [458, 677] on input "0" at bounding box center [524, 674] width 357 height 33
paste input "89.99"
type input "89.99"
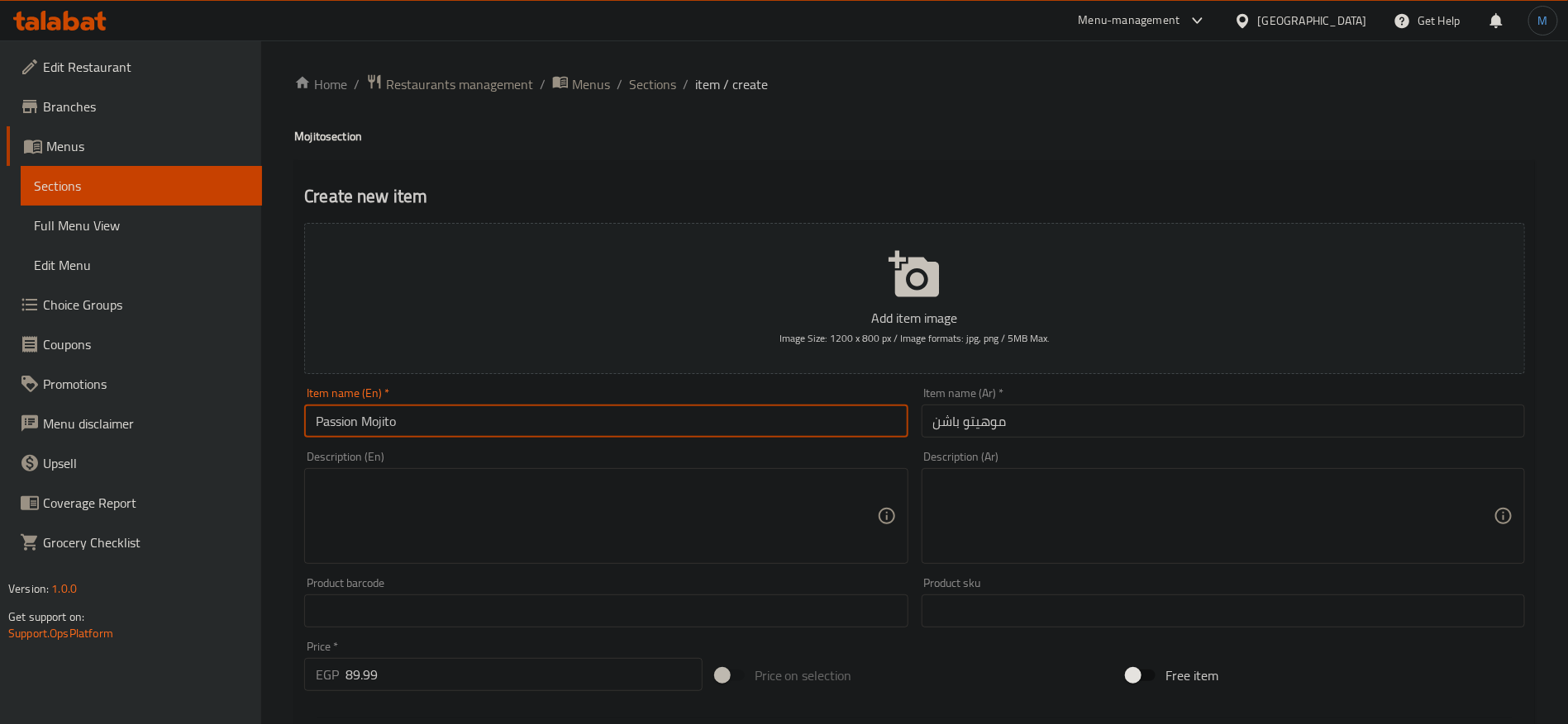
click at [523, 431] on input "Passion Mojito" at bounding box center [605, 421] width 603 height 33
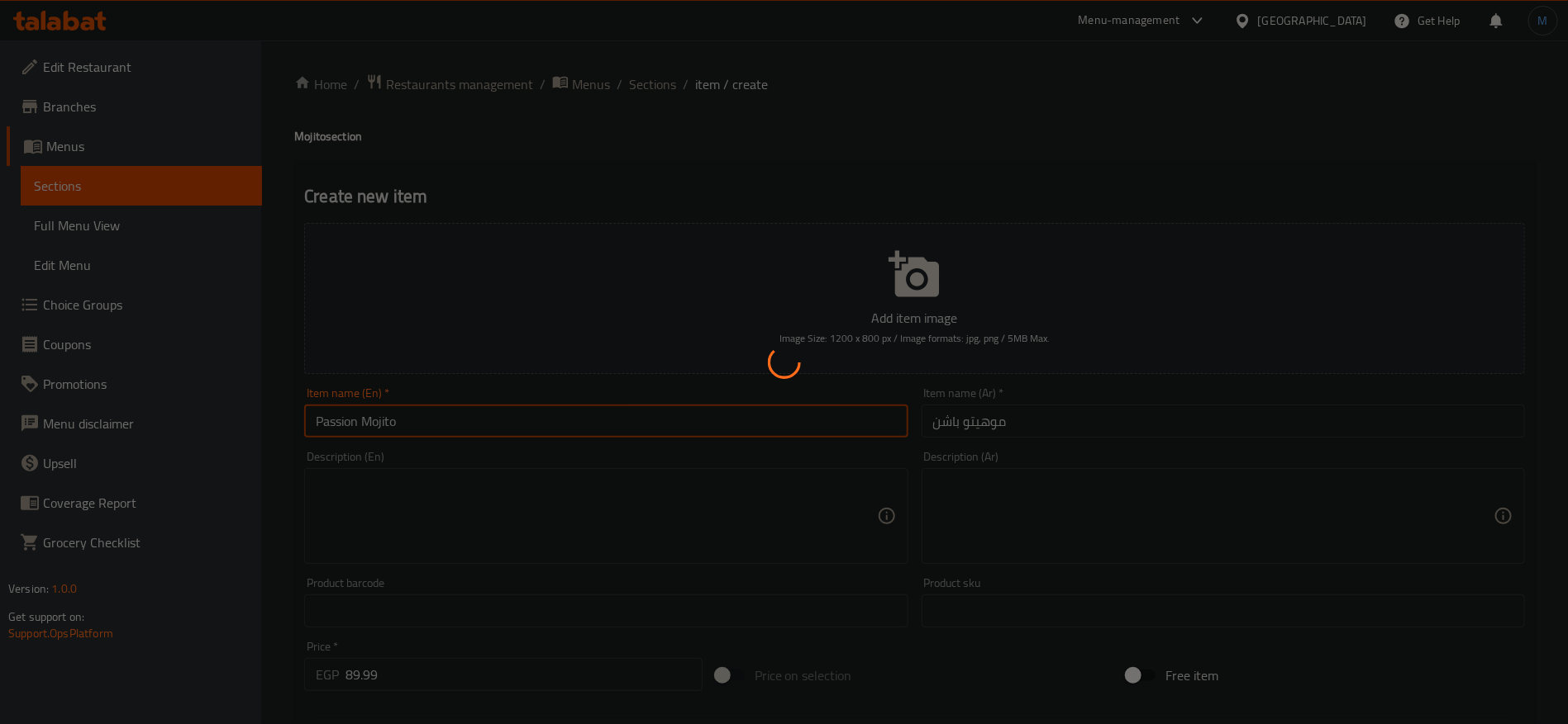
type input "0"
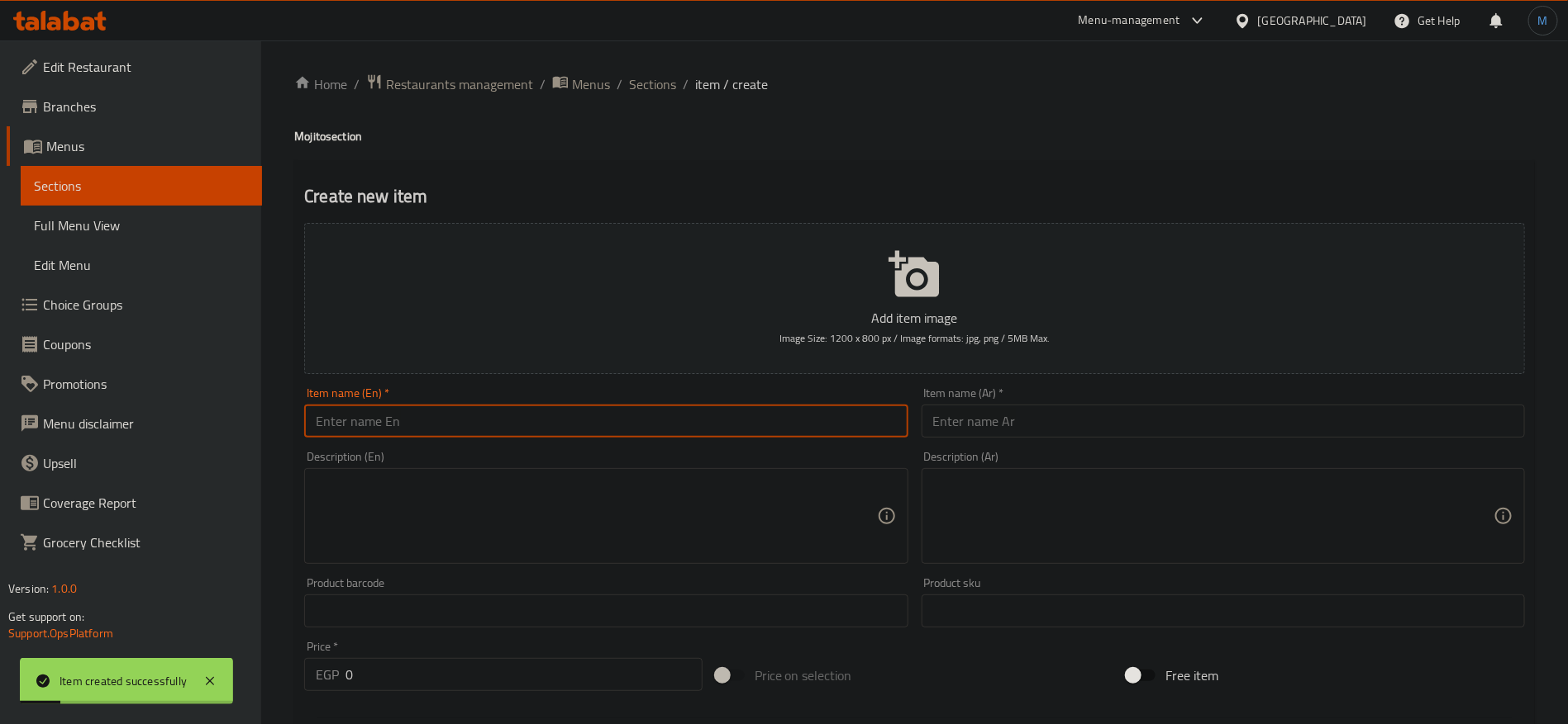
paste input "Cherry"
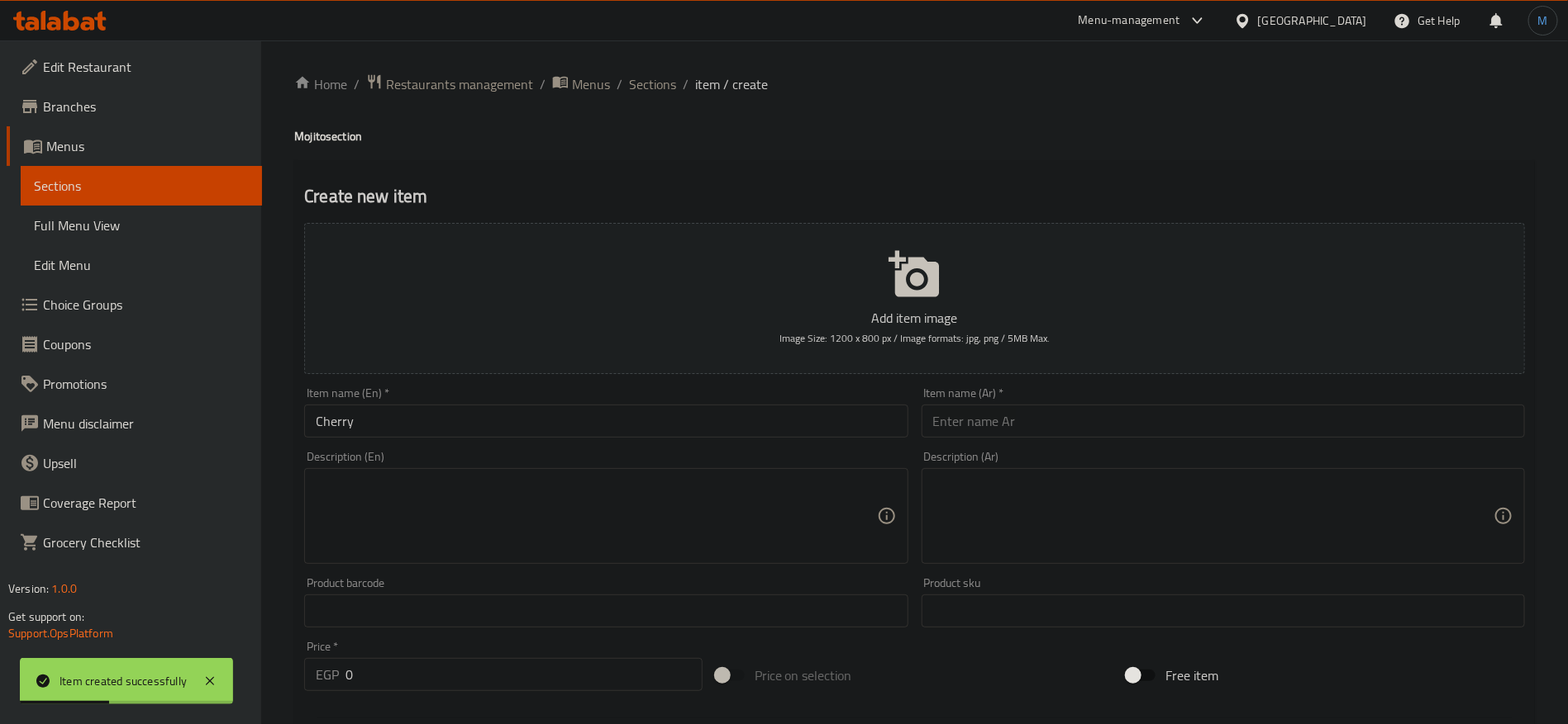
click at [306, 137] on h4 "Mojito section" at bounding box center [915, 137] width 1241 height 17
copy h4 "Mojito"
click at [434, 414] on input "Cherry" at bounding box center [605, 421] width 603 height 33
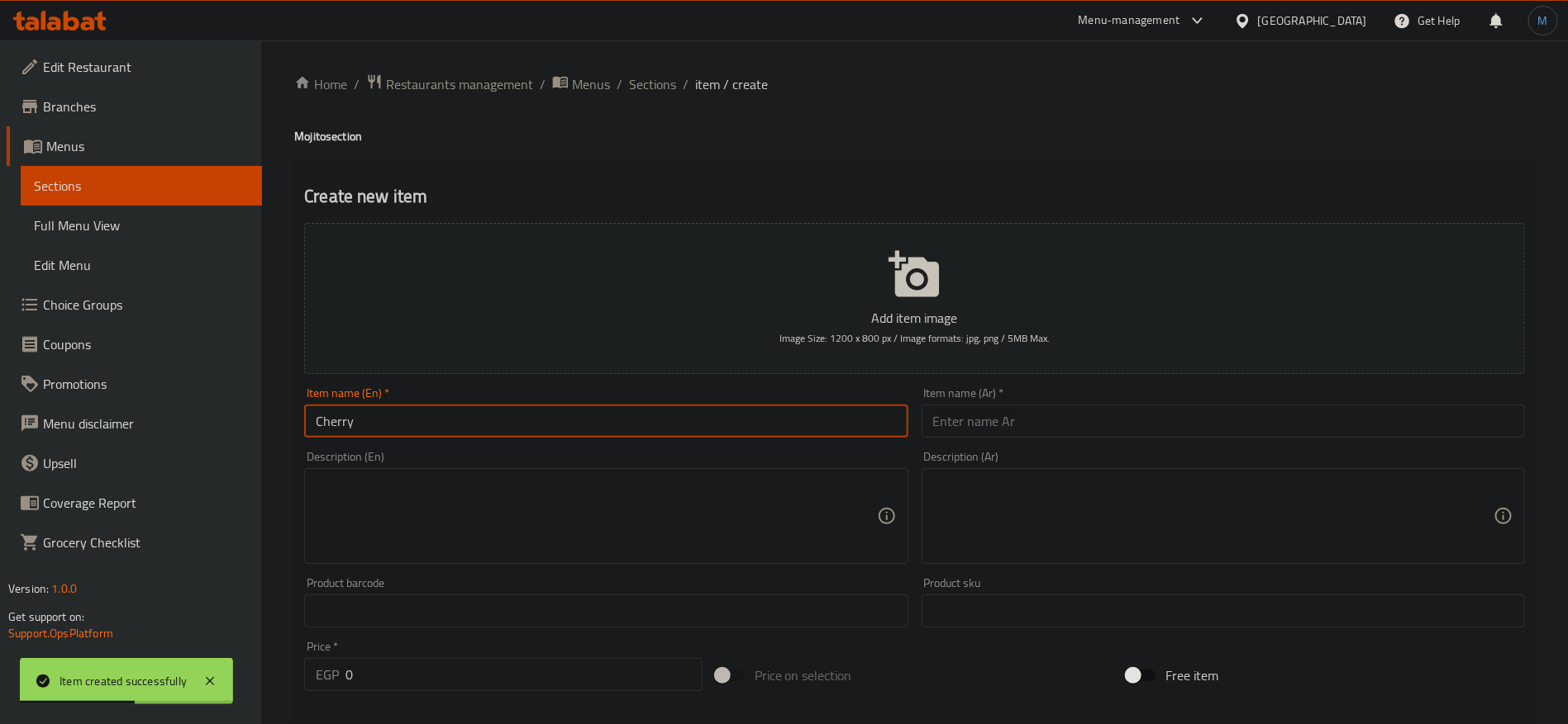
paste input "Mojito"
type input "Cherry Mojito"
click at [1023, 431] on input "text" at bounding box center [1223, 421] width 603 height 33
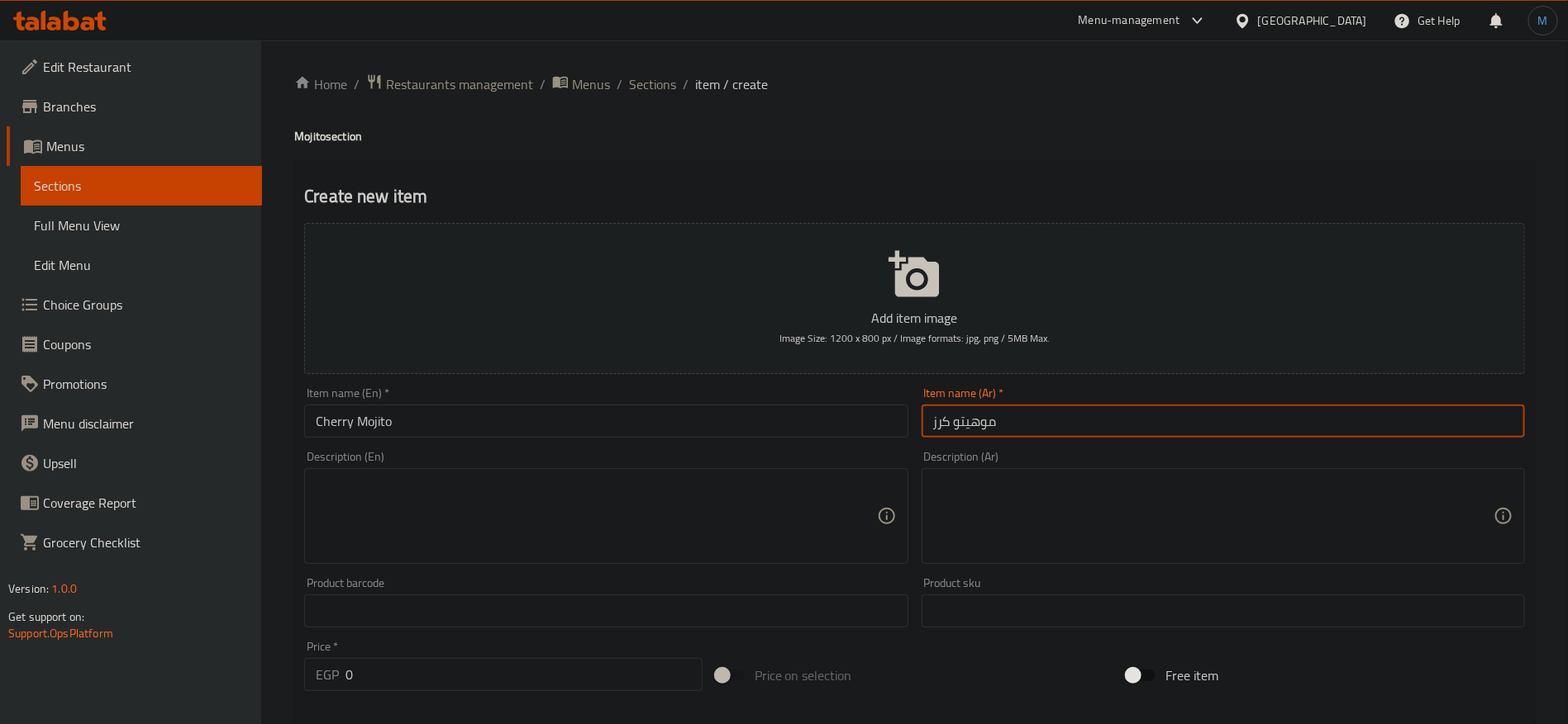
type input "موهيتو كرز"
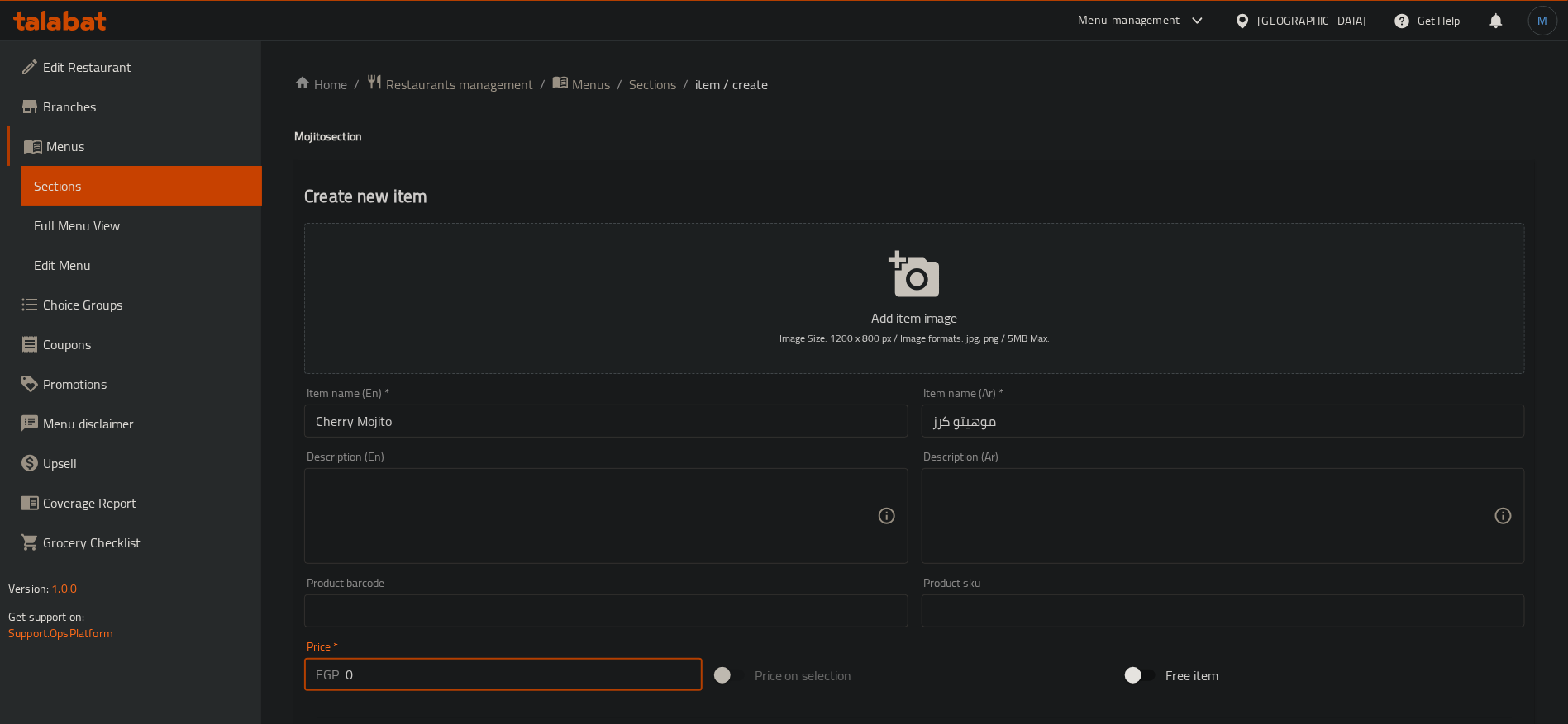
click at [434, 671] on input "0" at bounding box center [524, 674] width 357 height 33
paste input "89.99"
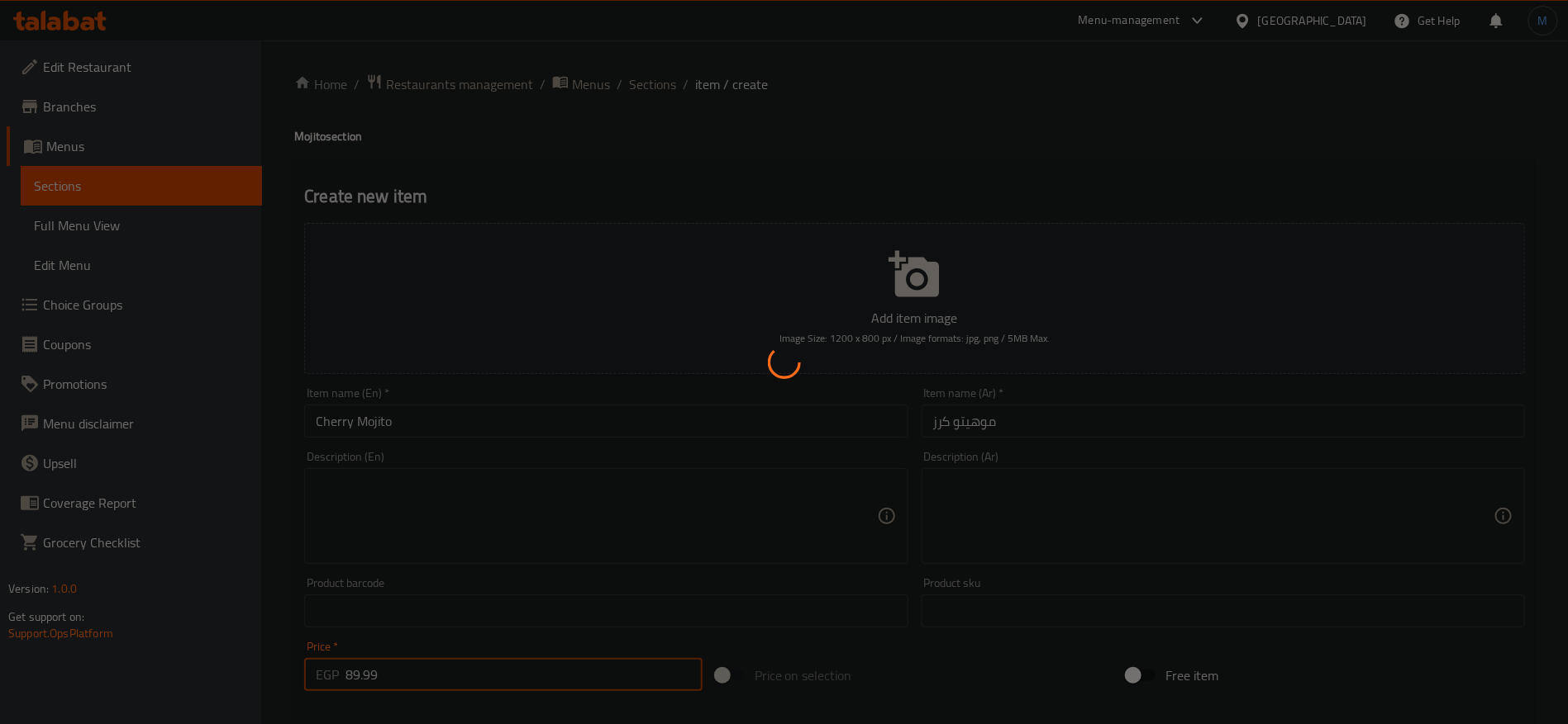
type input "0"
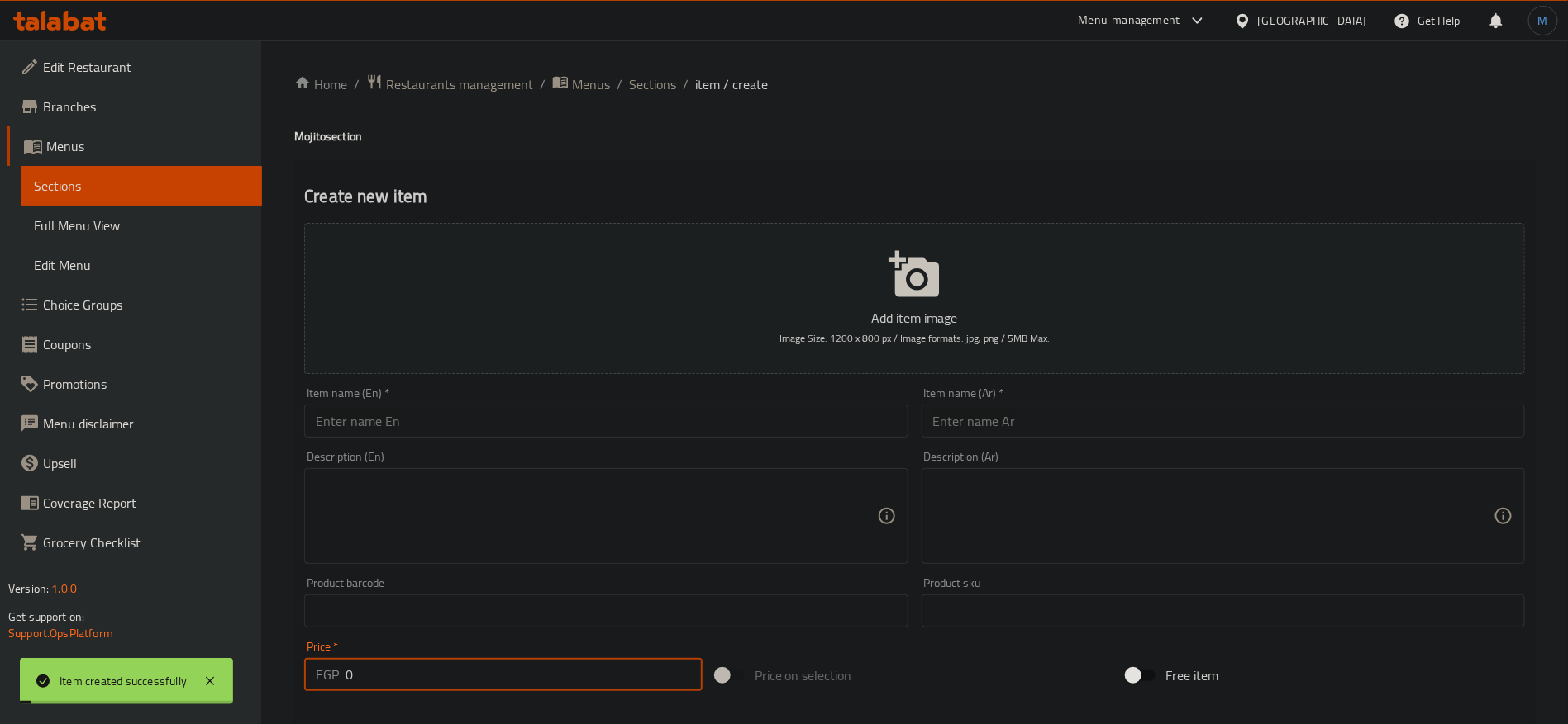
paste input "89.99"
type input "89.99"
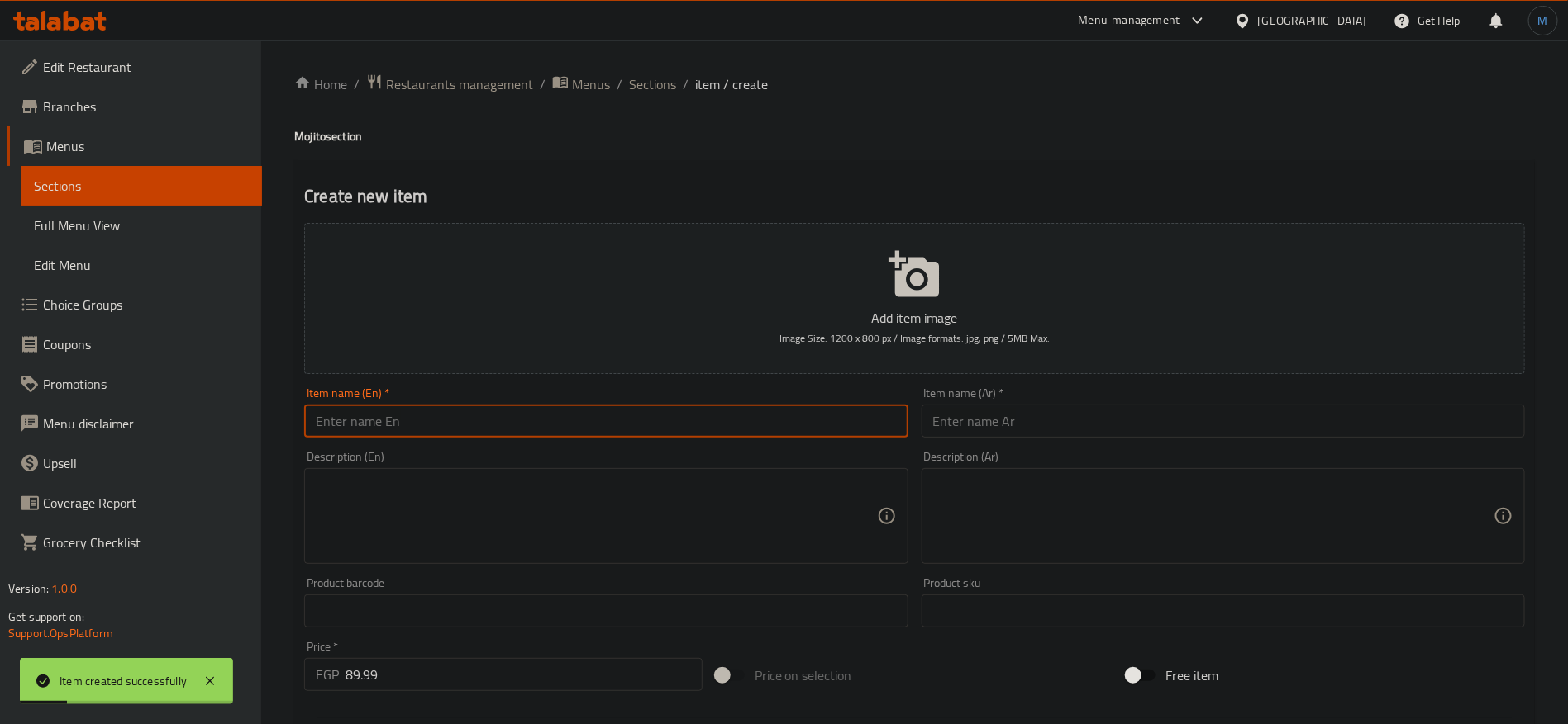
click at [461, 427] on input "text" at bounding box center [605, 421] width 603 height 33
paste input "Mixberry"
click at [1070, 401] on div "Item name (Ar)   * Item name (Ar) *" at bounding box center [1223, 413] width 603 height 51
click at [601, 415] on input "Mixberry Mojito" at bounding box center [605, 421] width 603 height 33
click at [335, 415] on input "Mixberry Mojito" at bounding box center [605, 421] width 603 height 33
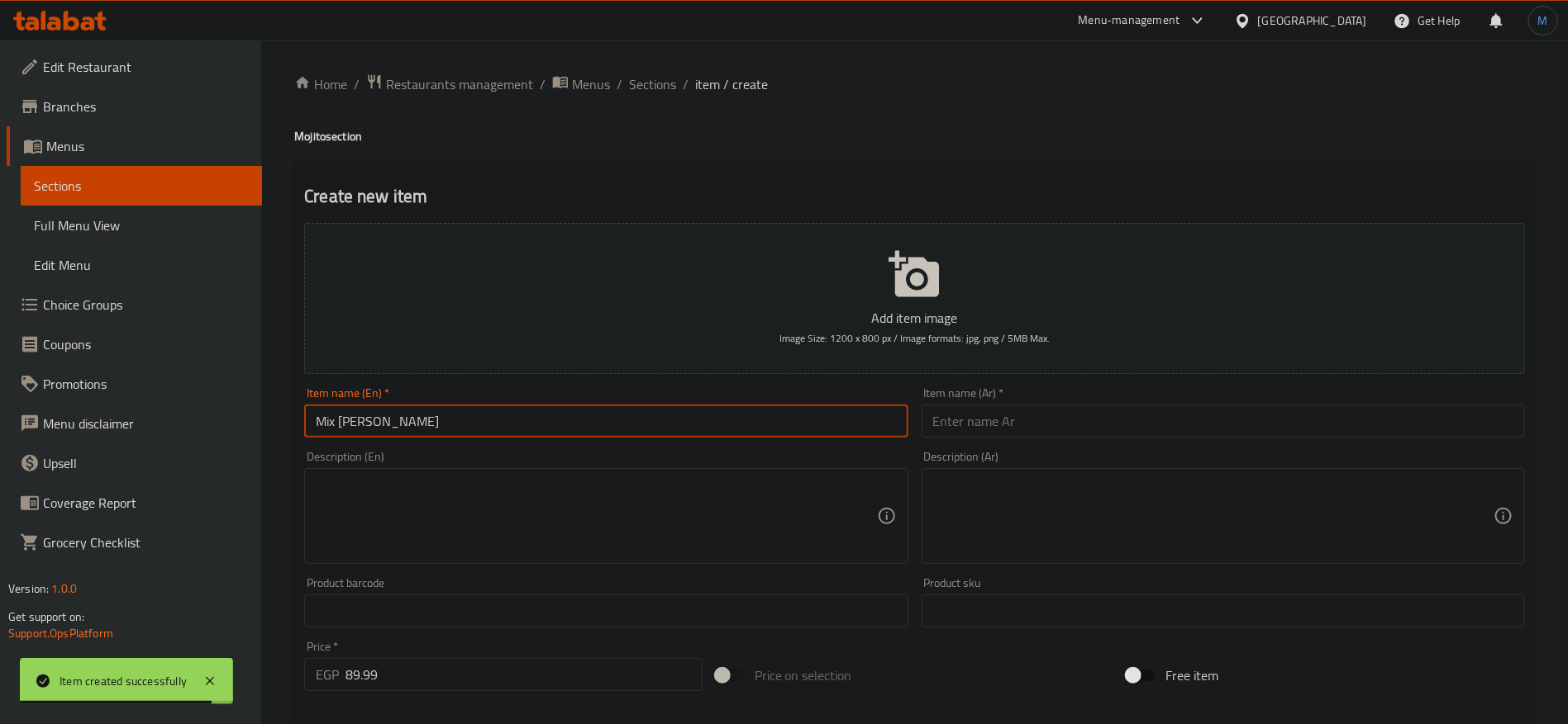
type input "Mix [PERSON_NAME]"
click at [1035, 420] on input "text" at bounding box center [1223, 421] width 603 height 33
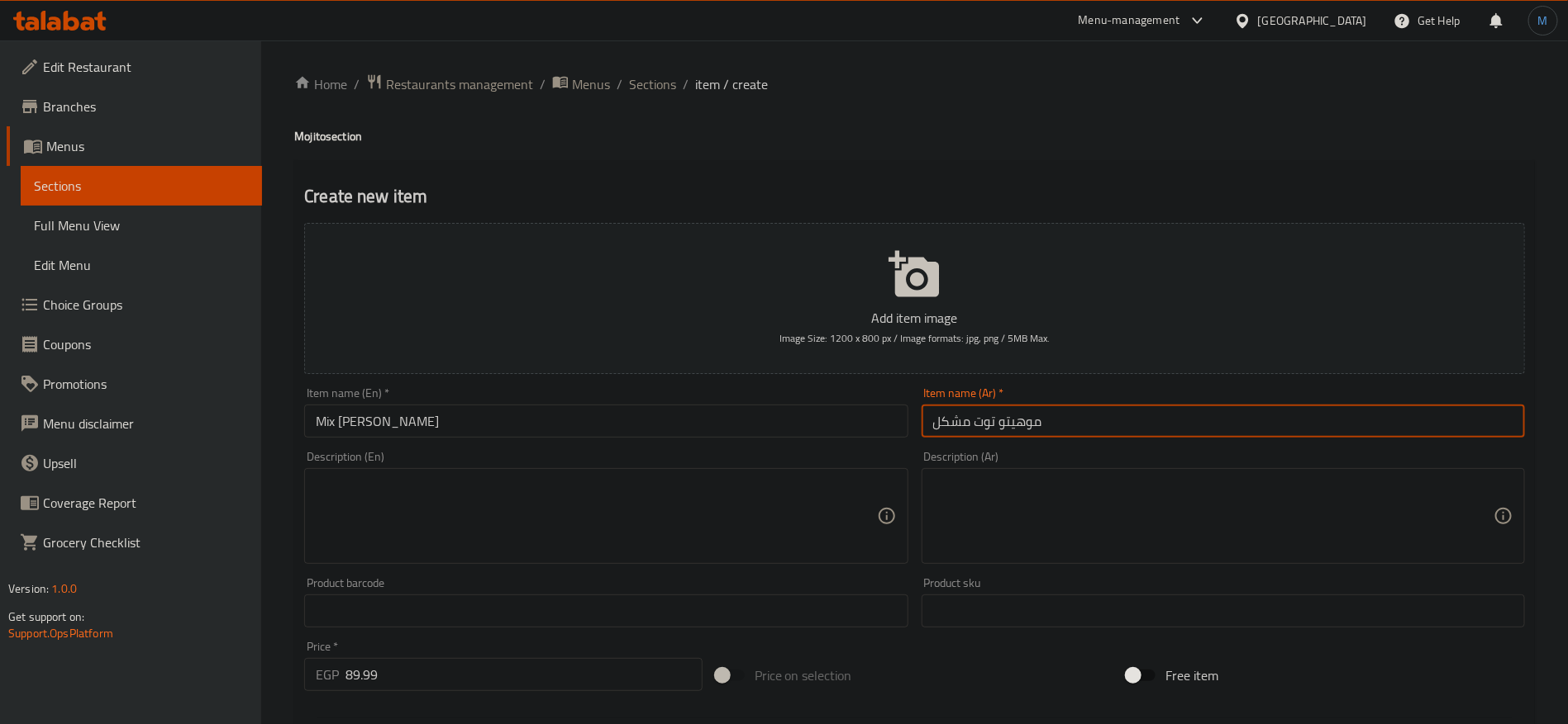
type input "موهيتو توت مشكل"
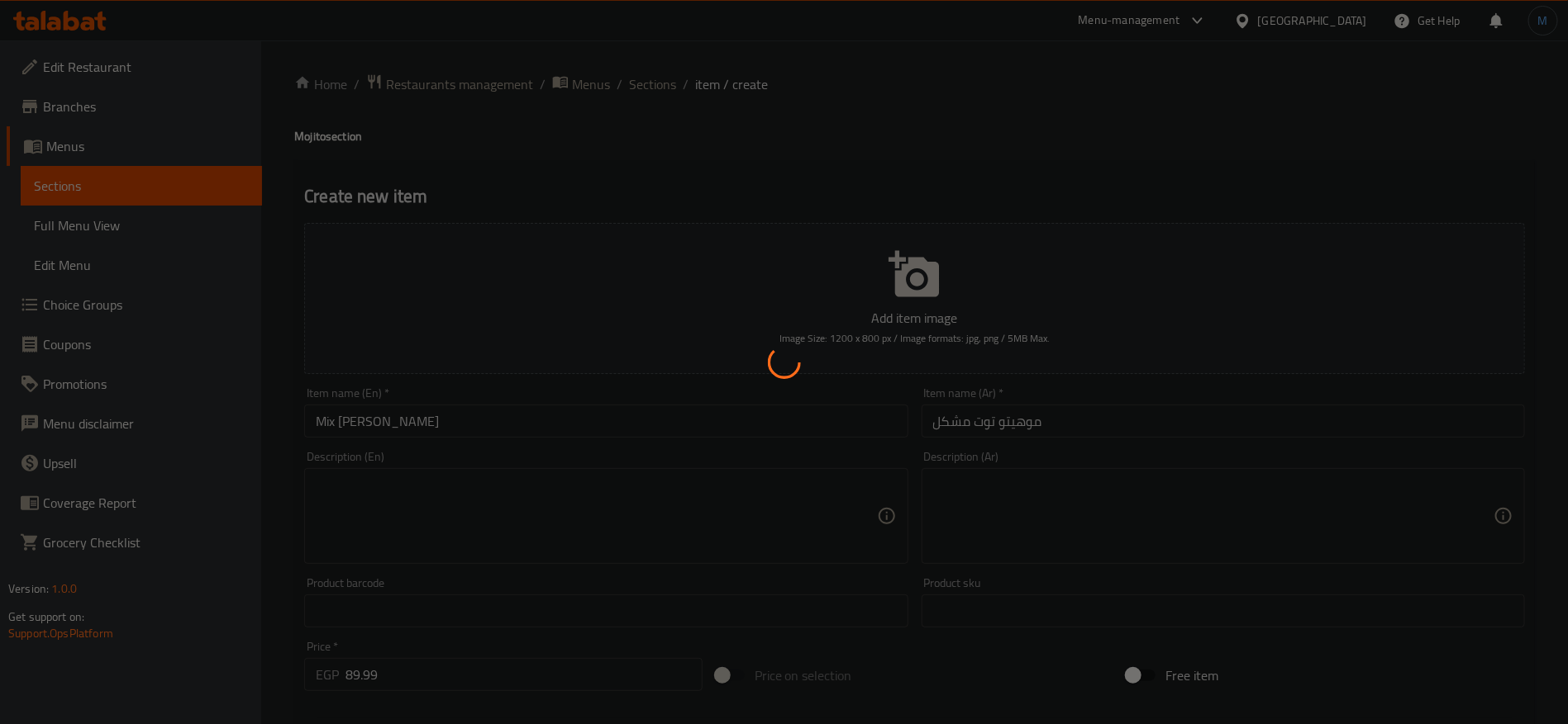
type input "0"
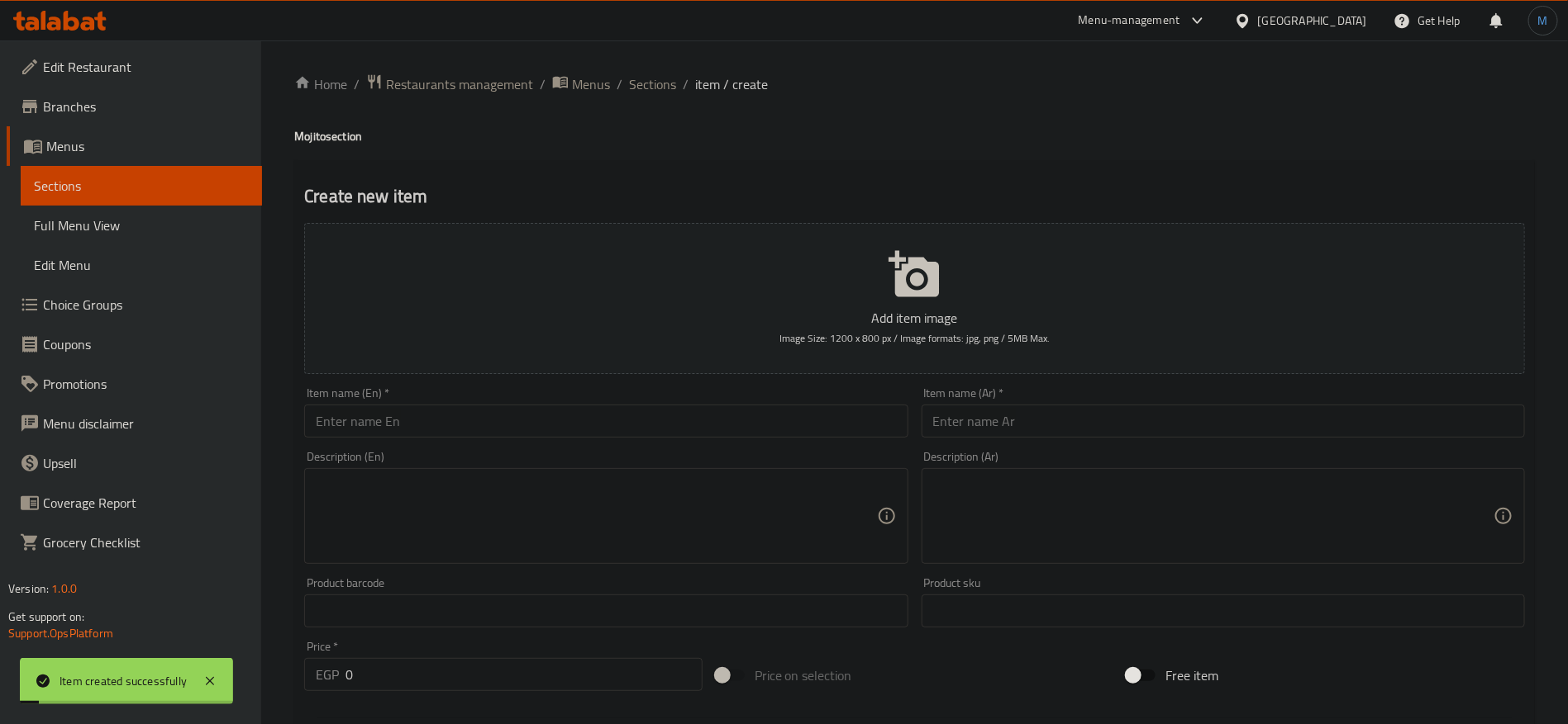
click at [529, 402] on div "Item name (En)   * Item name (En) *" at bounding box center [605, 413] width 603 height 51
click at [522, 413] on input "text" at bounding box center [605, 421] width 603 height 33
paste input "Pinacolada"
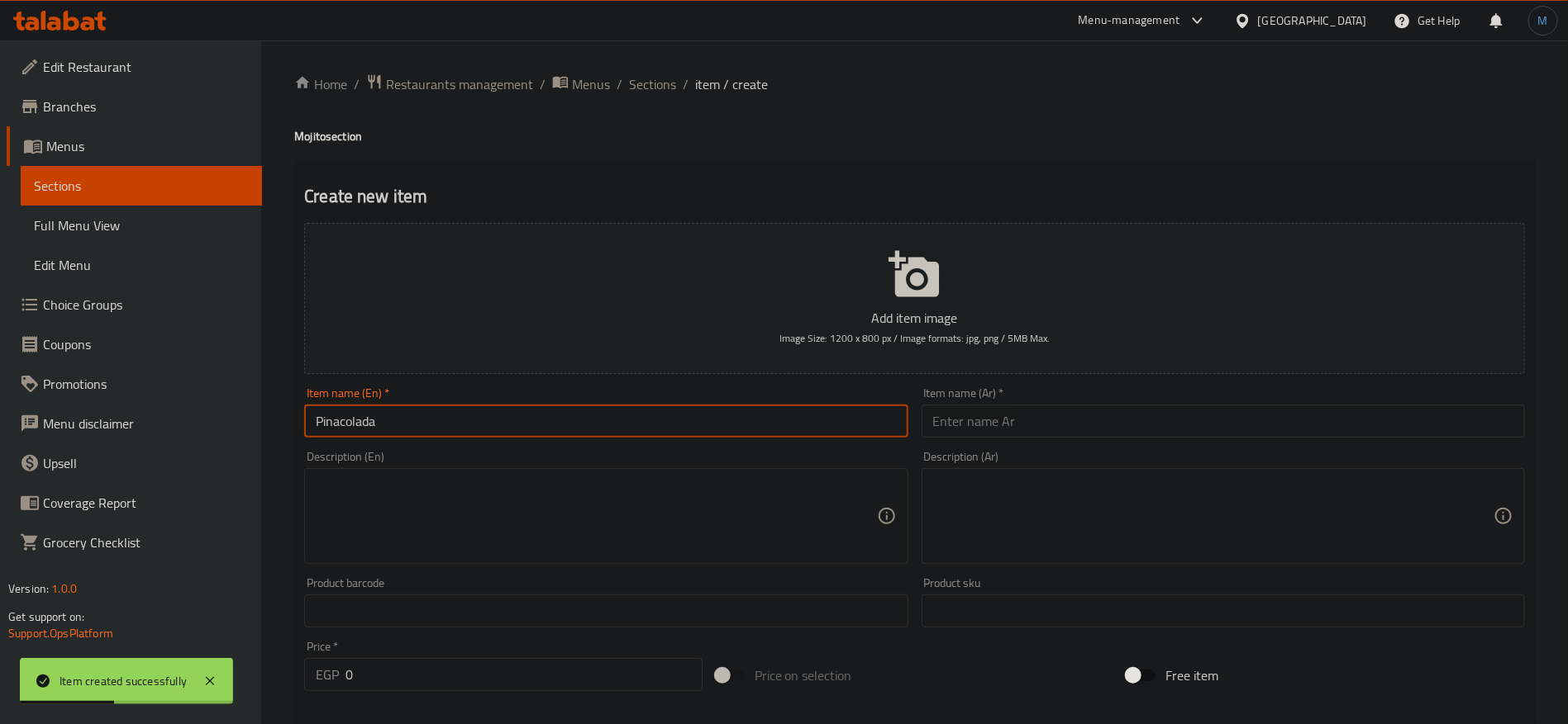
drag, startPoint x: 352, startPoint y: 427, endPoint x: 822, endPoint y: 412, distance: 470.2
click at [822, 412] on input "Pinacolada" at bounding box center [605, 421] width 603 height 33
paste input "C"
click at [311, 132] on h4 "Mojito section" at bounding box center [915, 137] width 1241 height 17
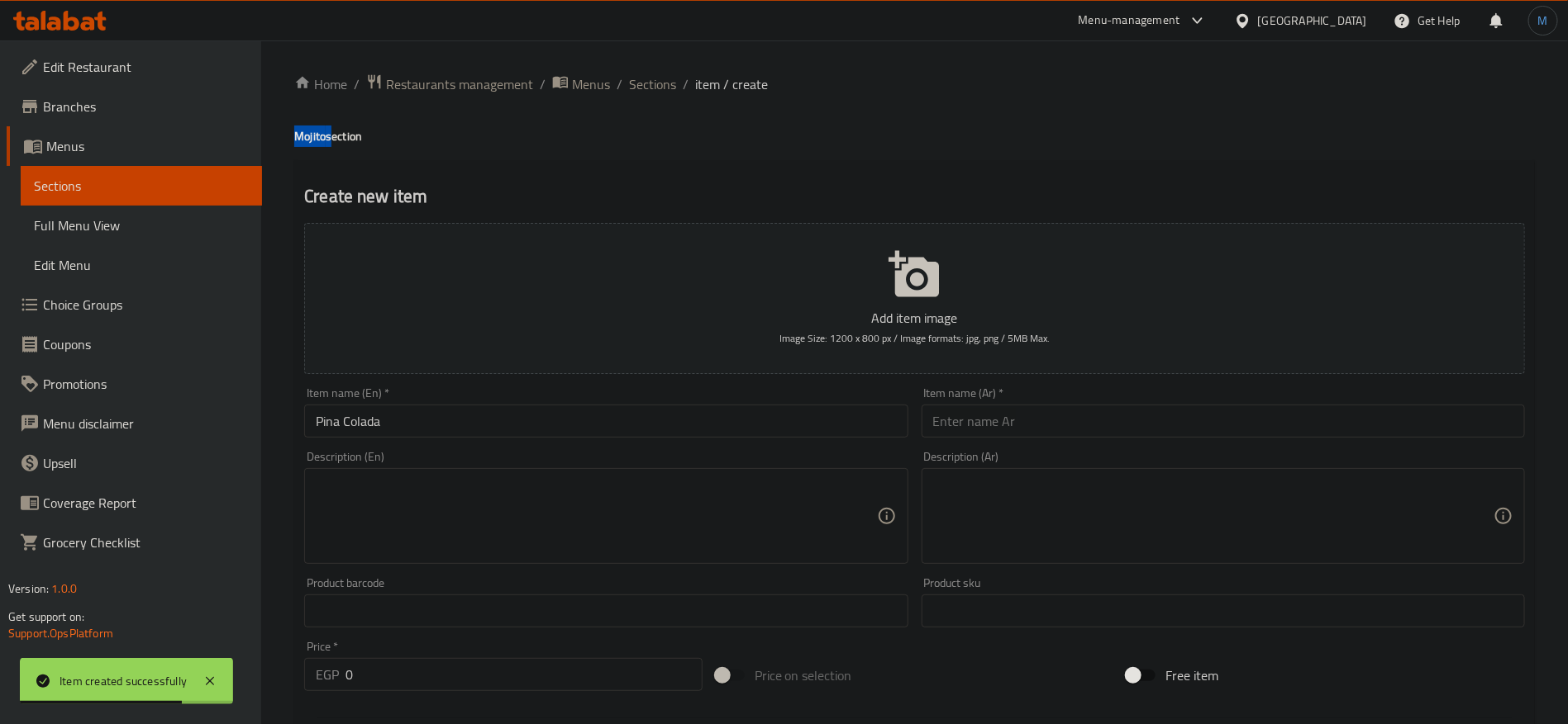
drag, startPoint x: 311, startPoint y: 132, endPoint x: 322, endPoint y: 150, distance: 21.1
click at [311, 132] on h4 "Mojito section" at bounding box center [915, 137] width 1241 height 17
copy h4 "Mojito"
click at [453, 398] on div "Item name (En)   * Pina Colada Item name (En) *" at bounding box center [605, 413] width 603 height 51
click at [455, 408] on input "Pina Colada" at bounding box center [605, 421] width 603 height 33
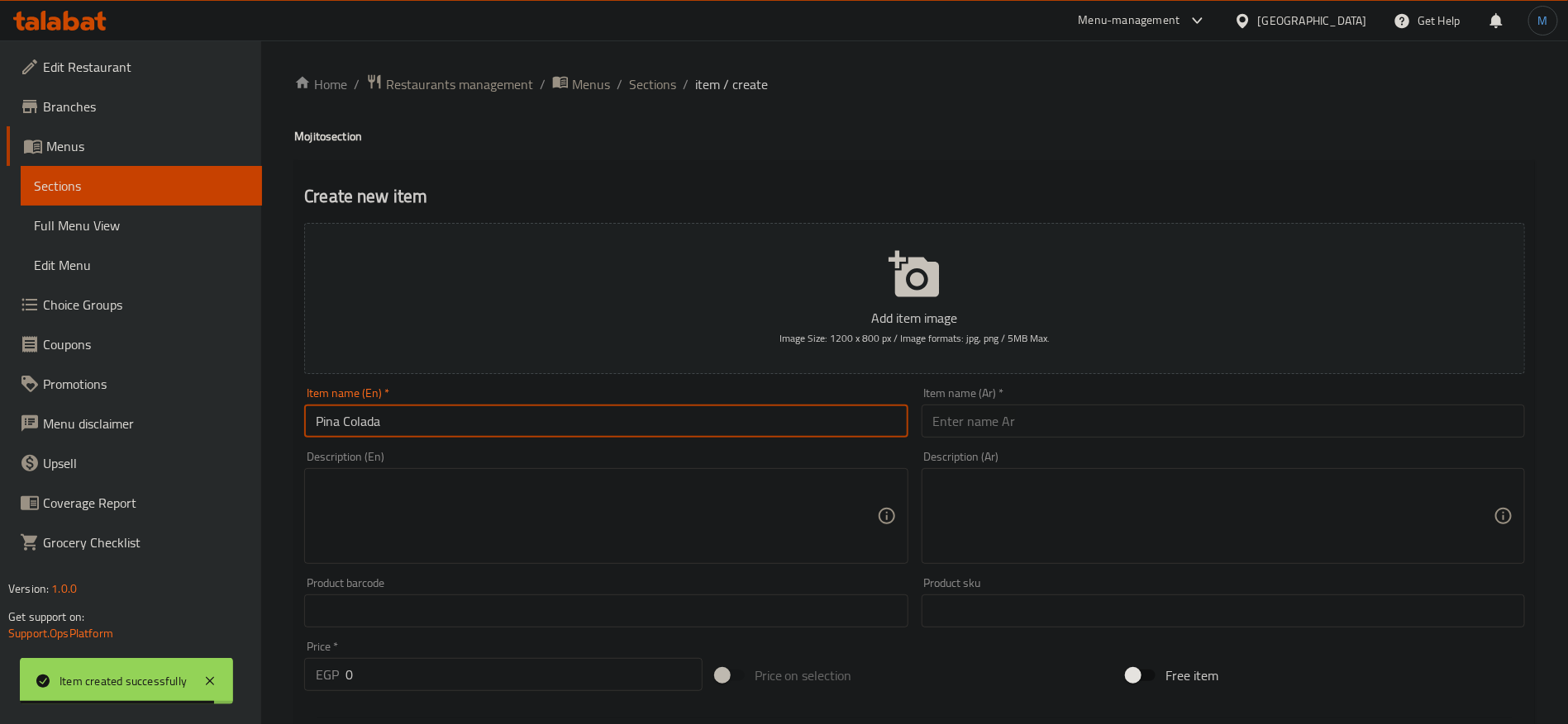
paste input "Mojito"
click at [371, 413] on input "[PERSON_NAME] [PERSON_NAME]" at bounding box center [605, 421] width 603 height 33
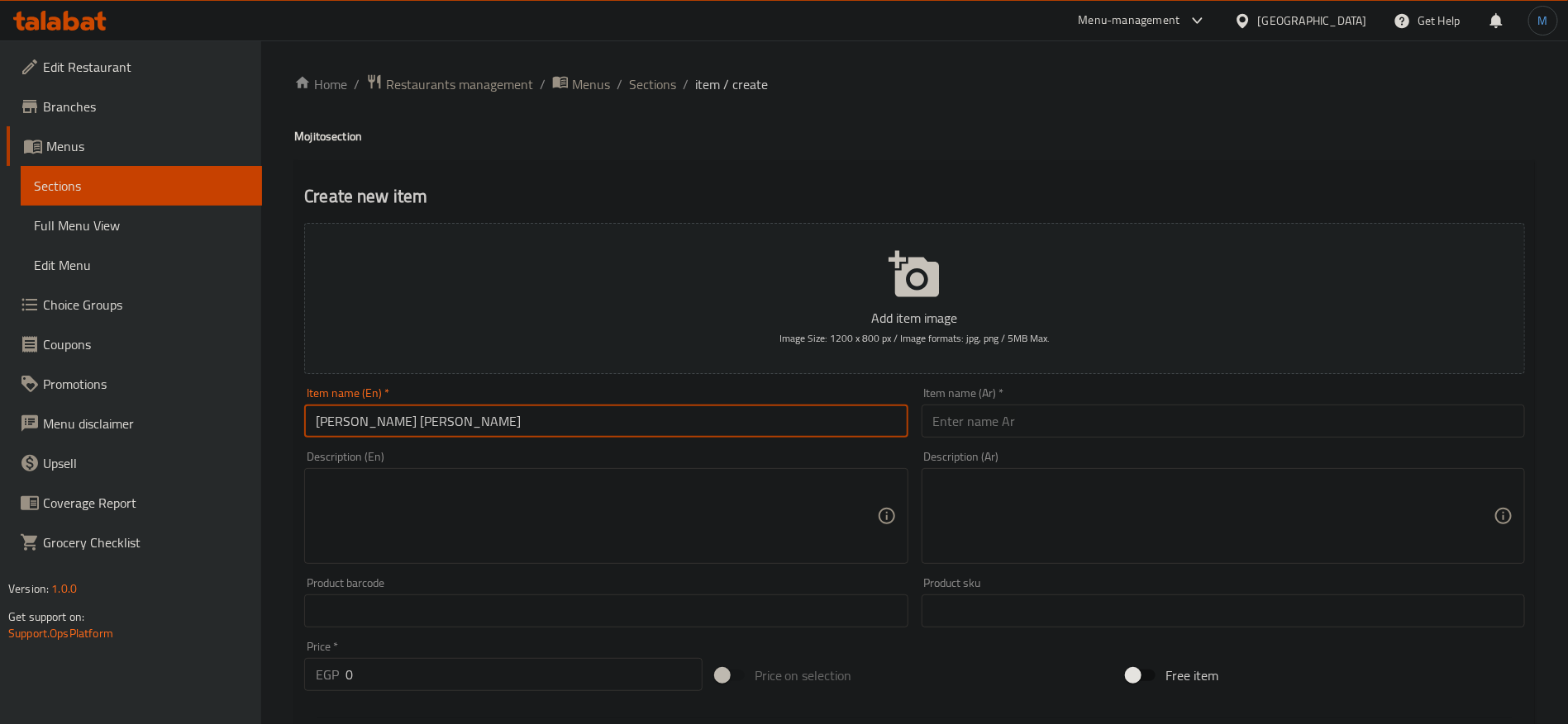
drag, startPoint x: 371, startPoint y: 413, endPoint x: 306, endPoint y: 414, distance: 65.0
click at [306, 414] on input "[PERSON_NAME] [PERSON_NAME]" at bounding box center [605, 421] width 603 height 33
type input "[PERSON_NAME] [PERSON_NAME]"
click at [1160, 418] on input "text" at bounding box center [1223, 421] width 603 height 33
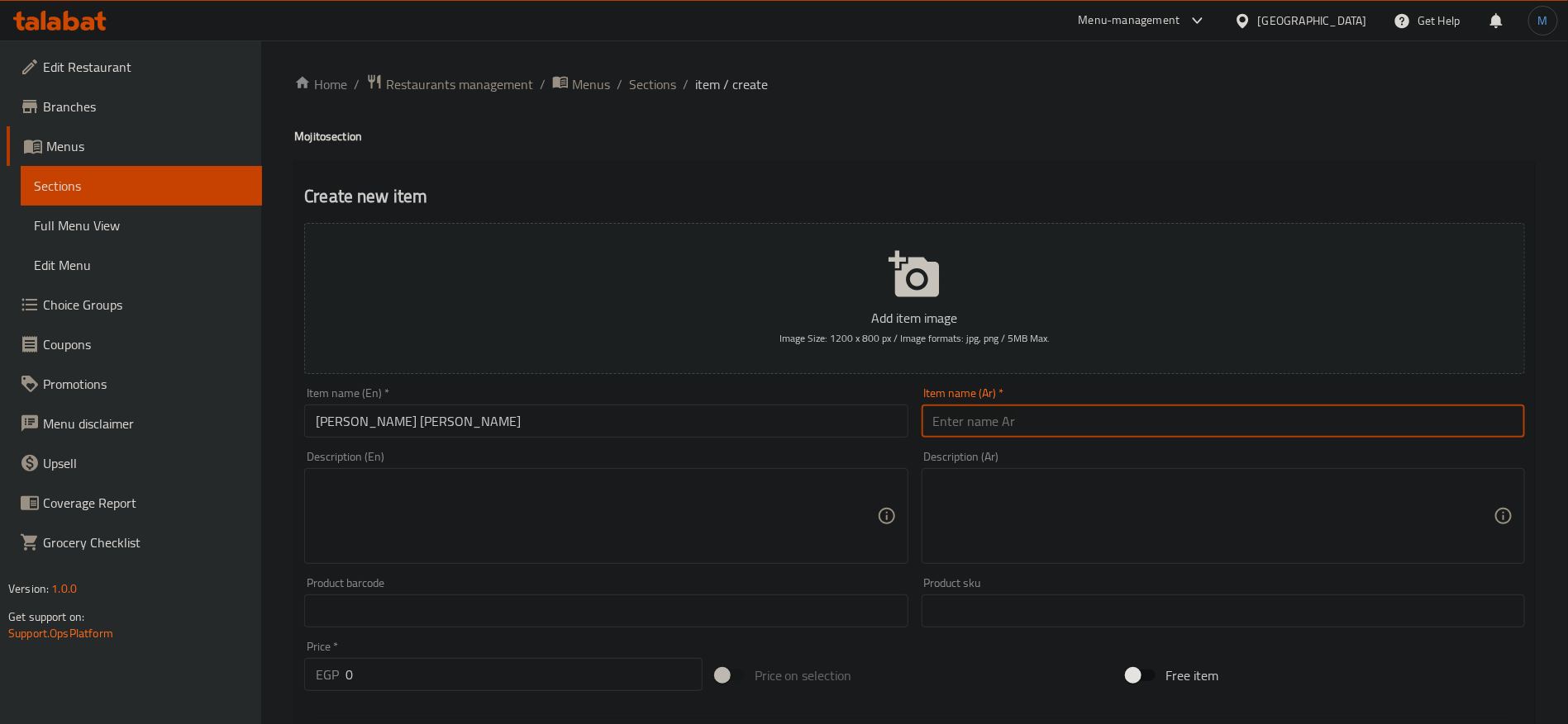
paste input "[PERSON_NAME]"
click at [941, 414] on input "بينا [PERSON_NAME]" at bounding box center [1223, 421] width 603 height 33
paste input "موهيتو"
type input "موهيتو [PERSON_NAME]"
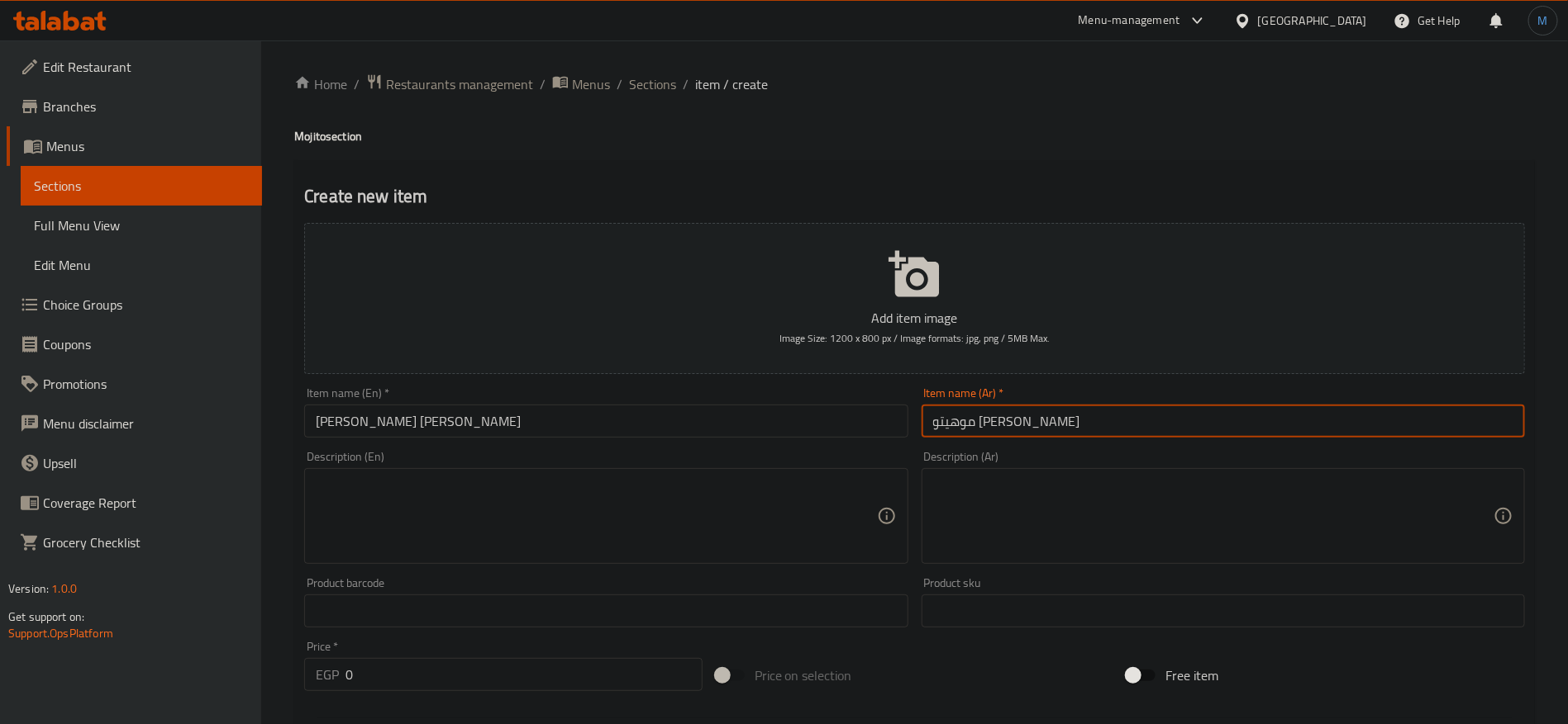
click at [502, 678] on input "0" at bounding box center [524, 674] width 357 height 33
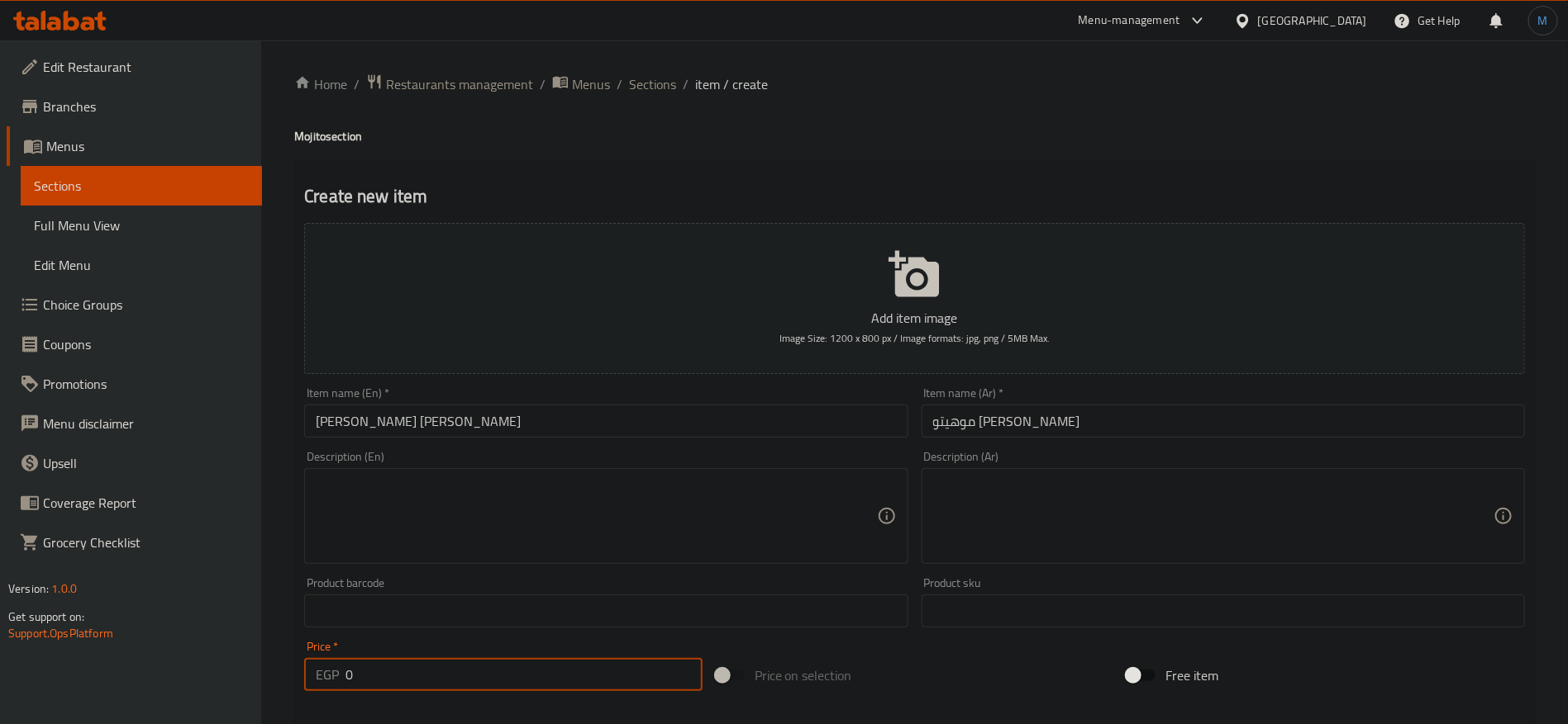
paste input "89.99"
type input "89.99"
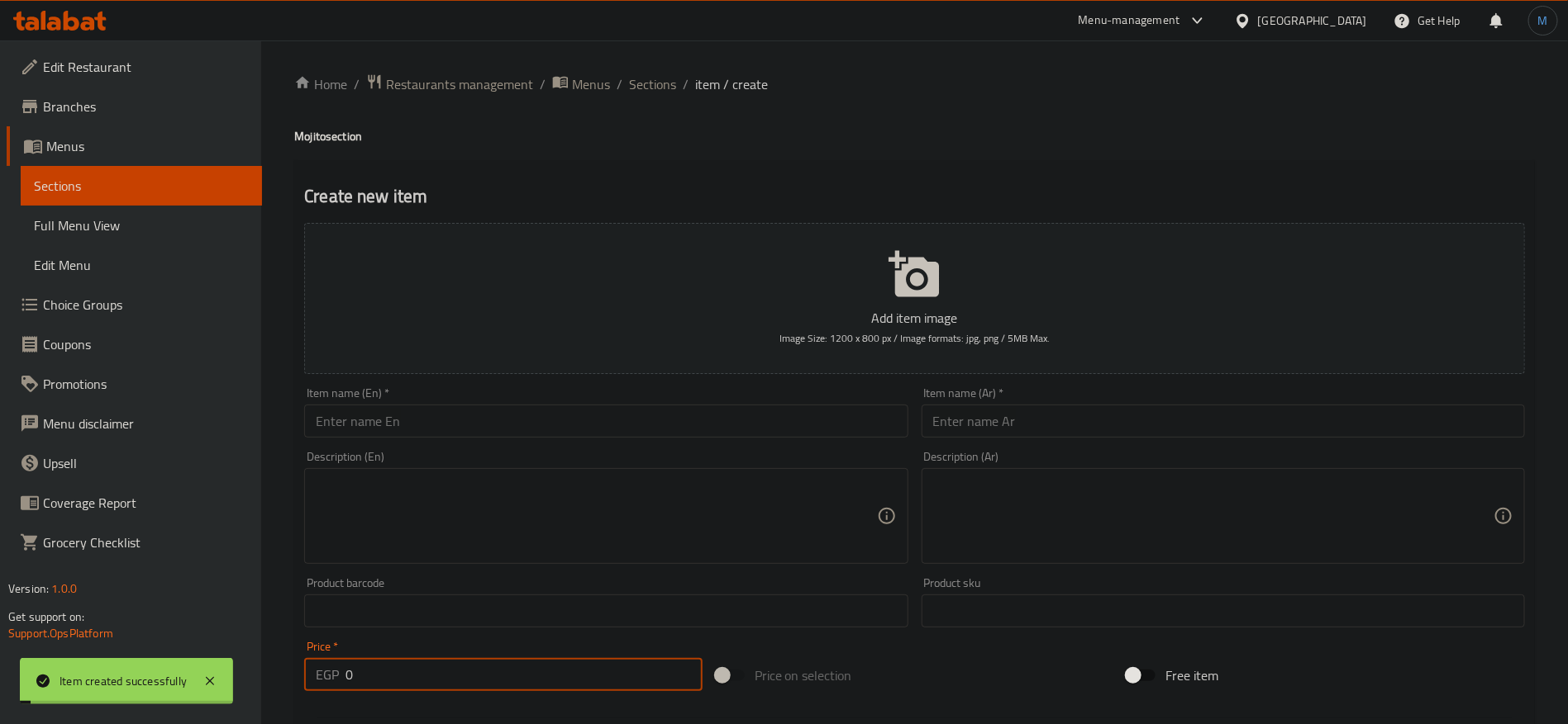
paste input "89.99"
type input "89.99"
click at [578, 423] on input "text" at bounding box center [605, 421] width 603 height 33
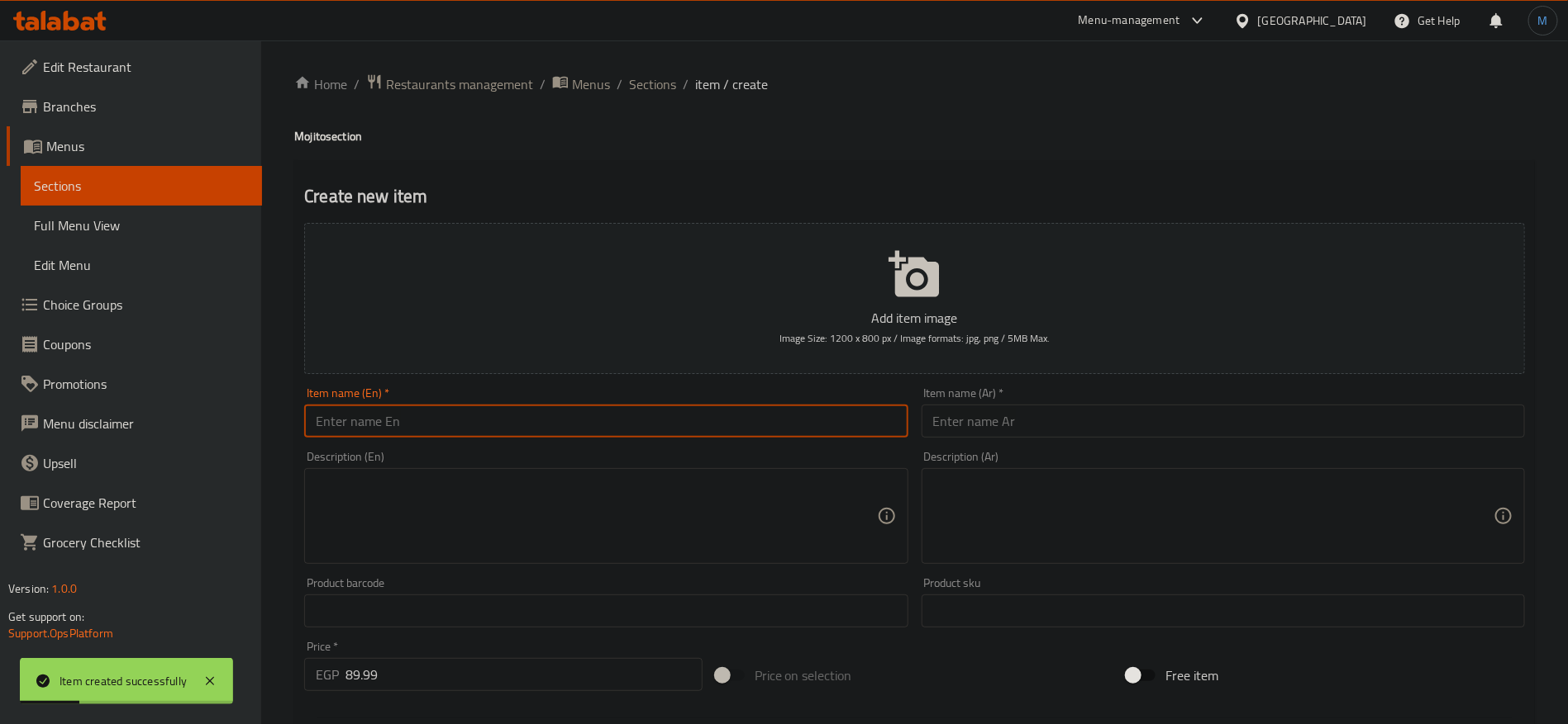
paste input "Mango"
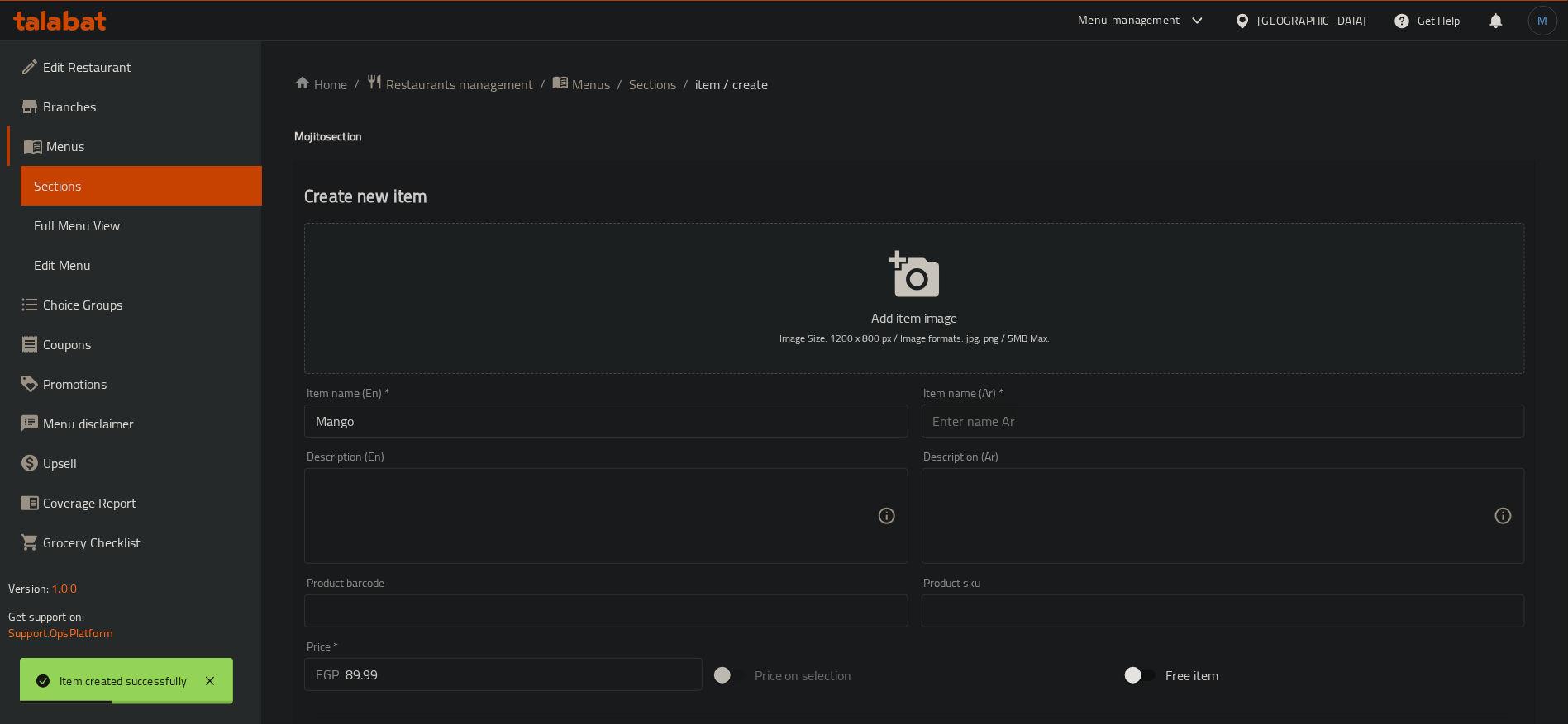
click at [303, 128] on h4 "Mojito section" at bounding box center [915, 137] width 1241 height 17
copy h4 "Mojito"
click at [401, 432] on input "Mango" at bounding box center [605, 421] width 603 height 33
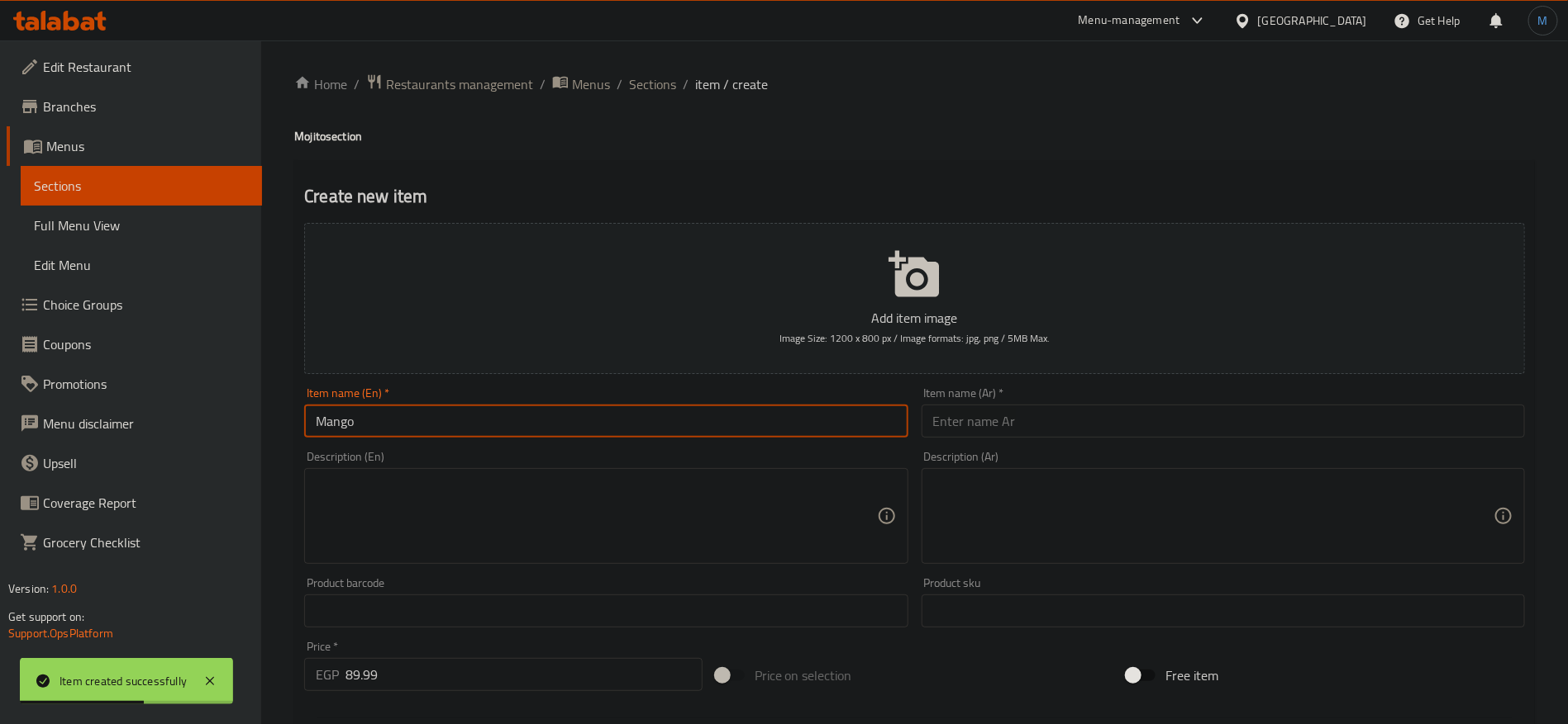
paste input "Mojito"
type input "[PERSON_NAME]"
click at [1033, 400] on div "Item name (Ar)   * Item name (Ar) *" at bounding box center [1223, 413] width 603 height 51
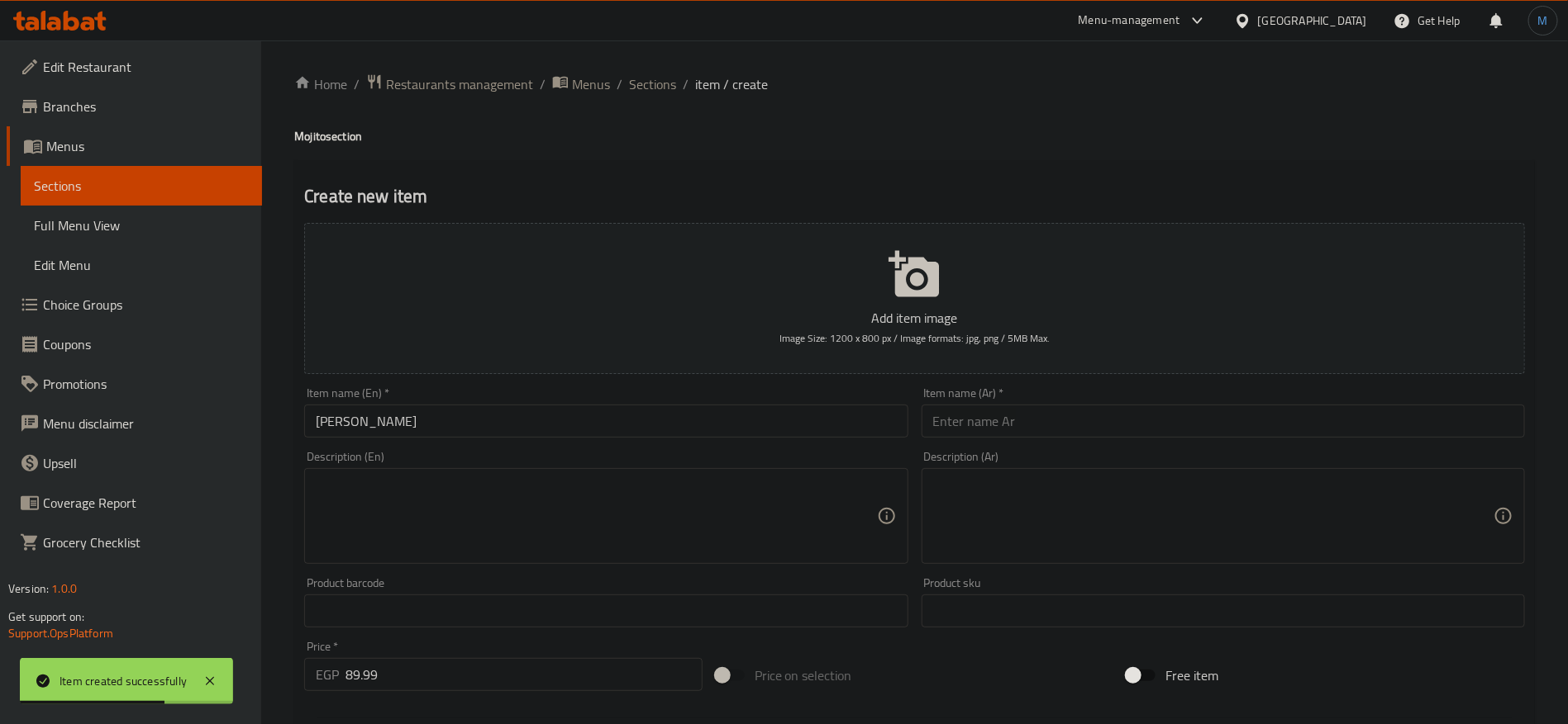
click at [1031, 424] on input "text" at bounding box center [1223, 421] width 603 height 33
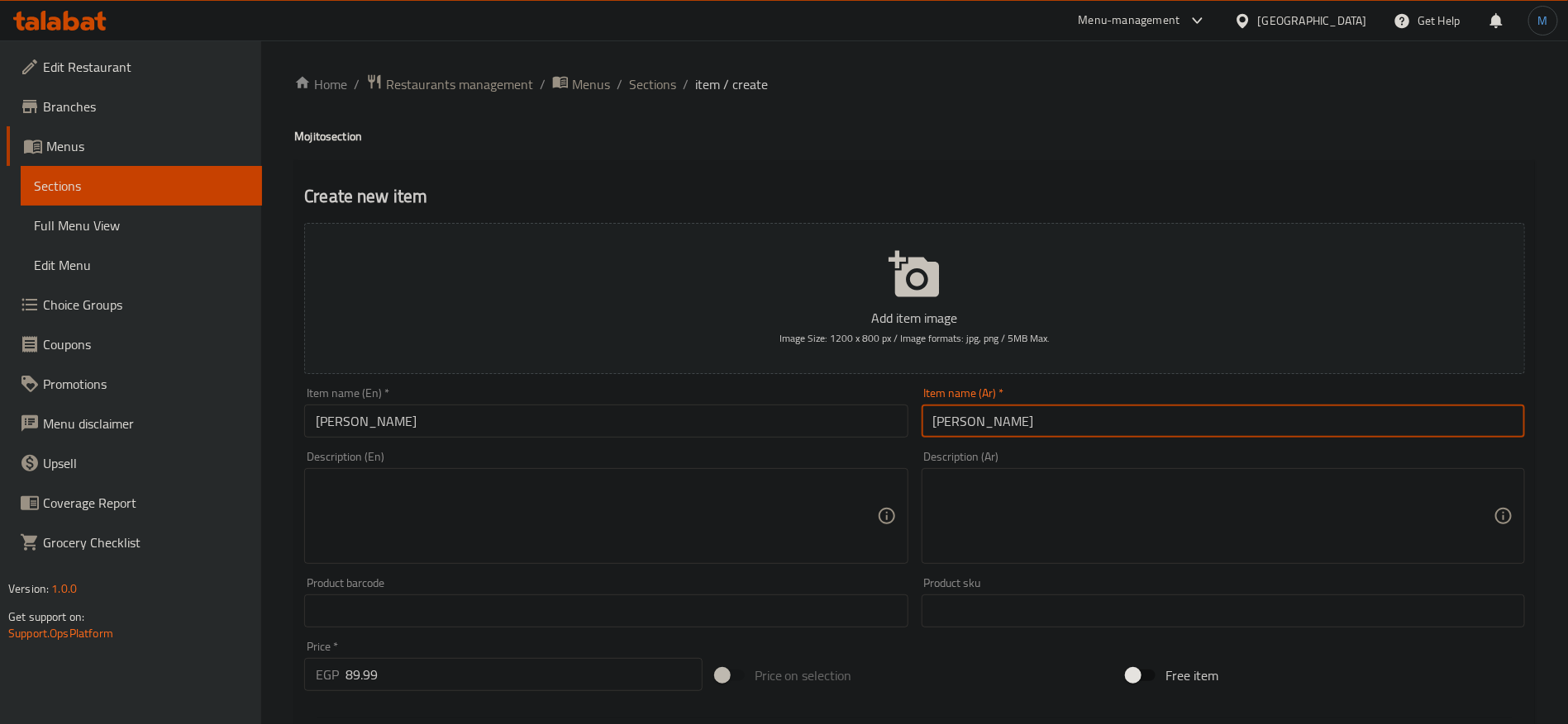
type input "[PERSON_NAME]"
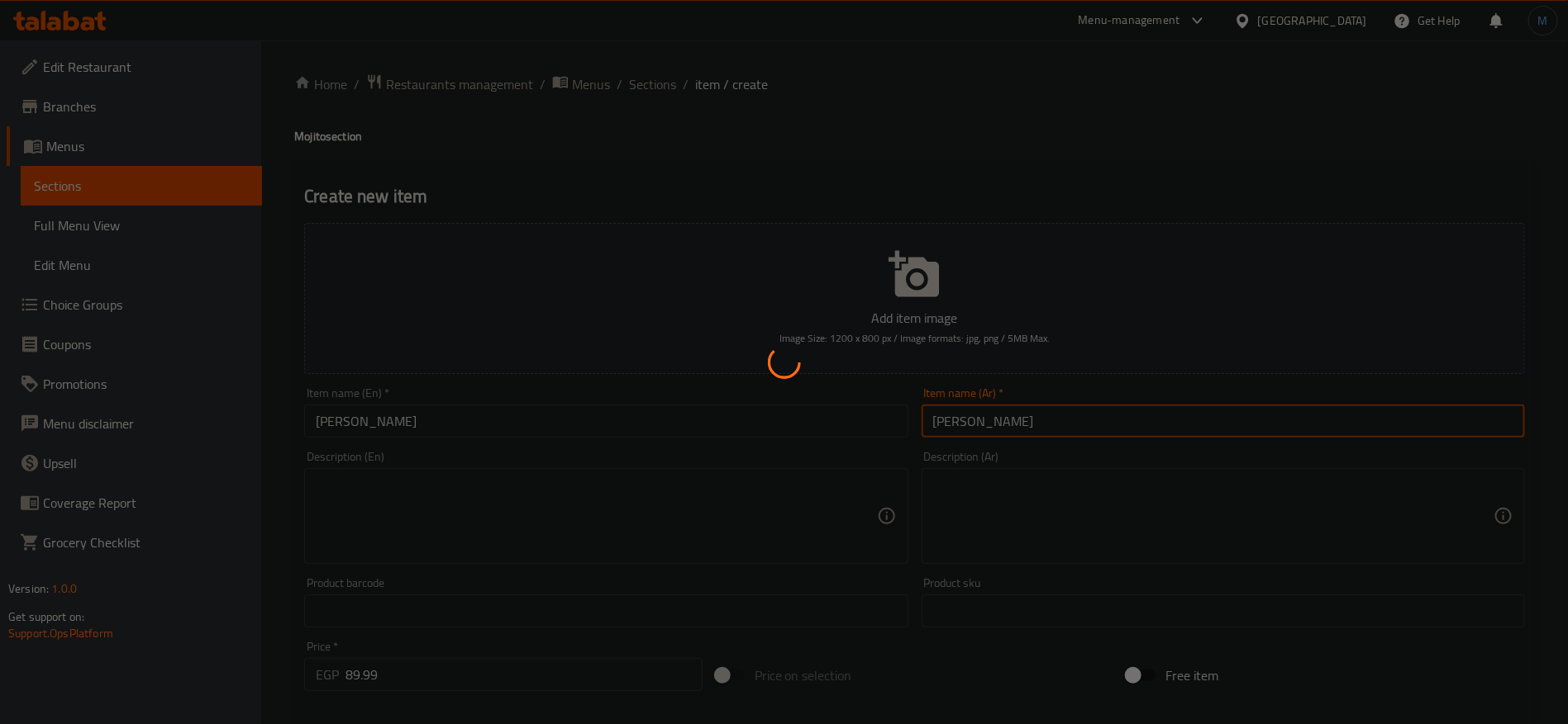
type input "0"
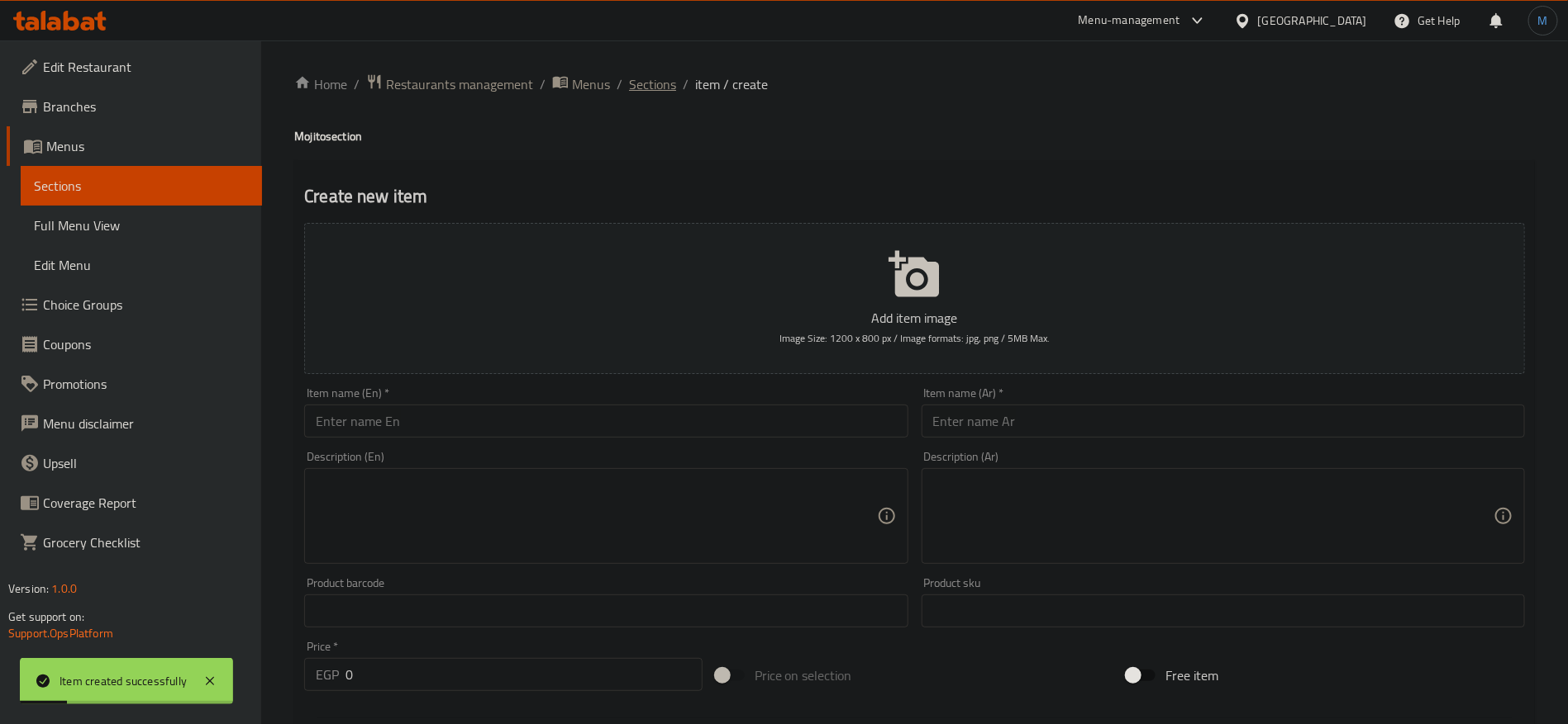
click at [667, 79] on span "Sections" at bounding box center [652, 83] width 47 height 20
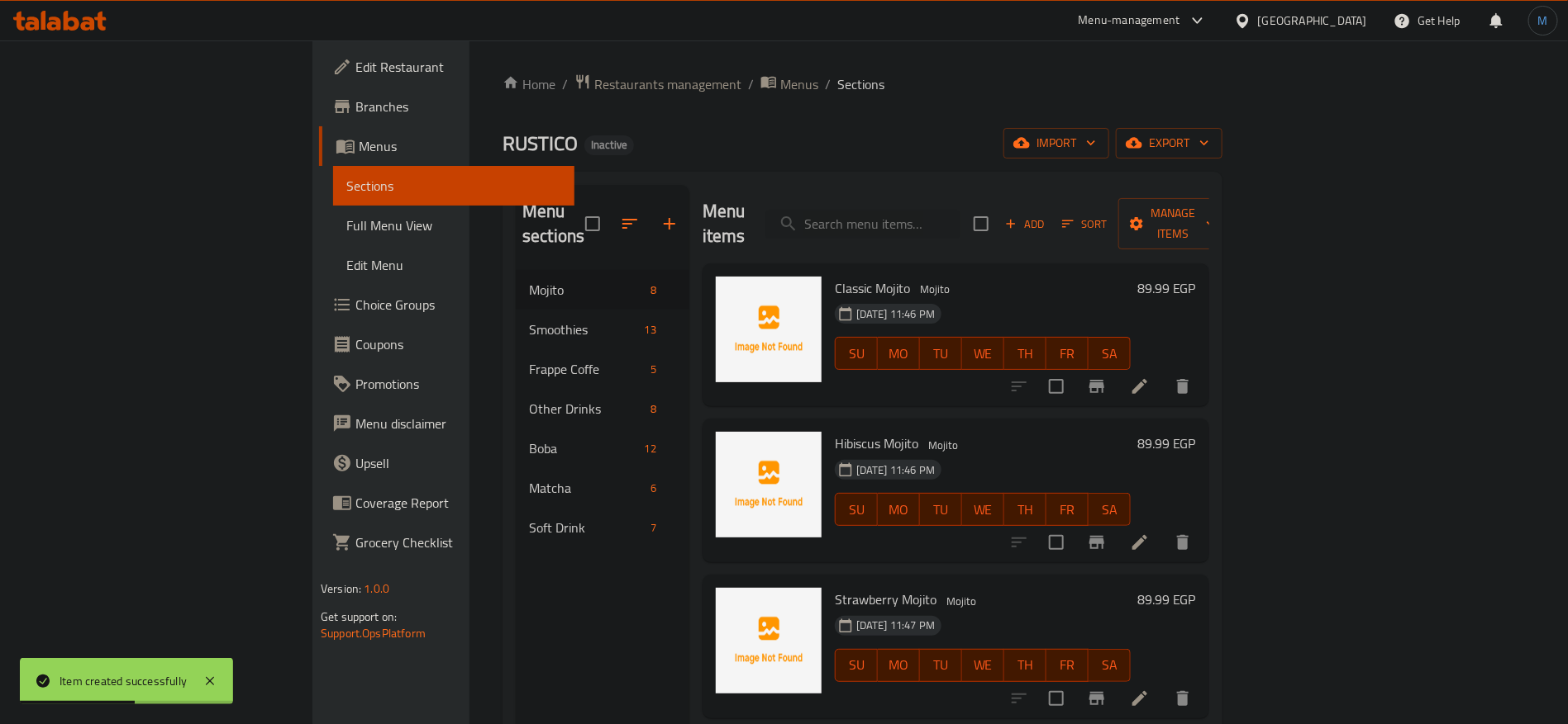
click at [649, 204] on button "button" at bounding box center [669, 224] width 39 height 39
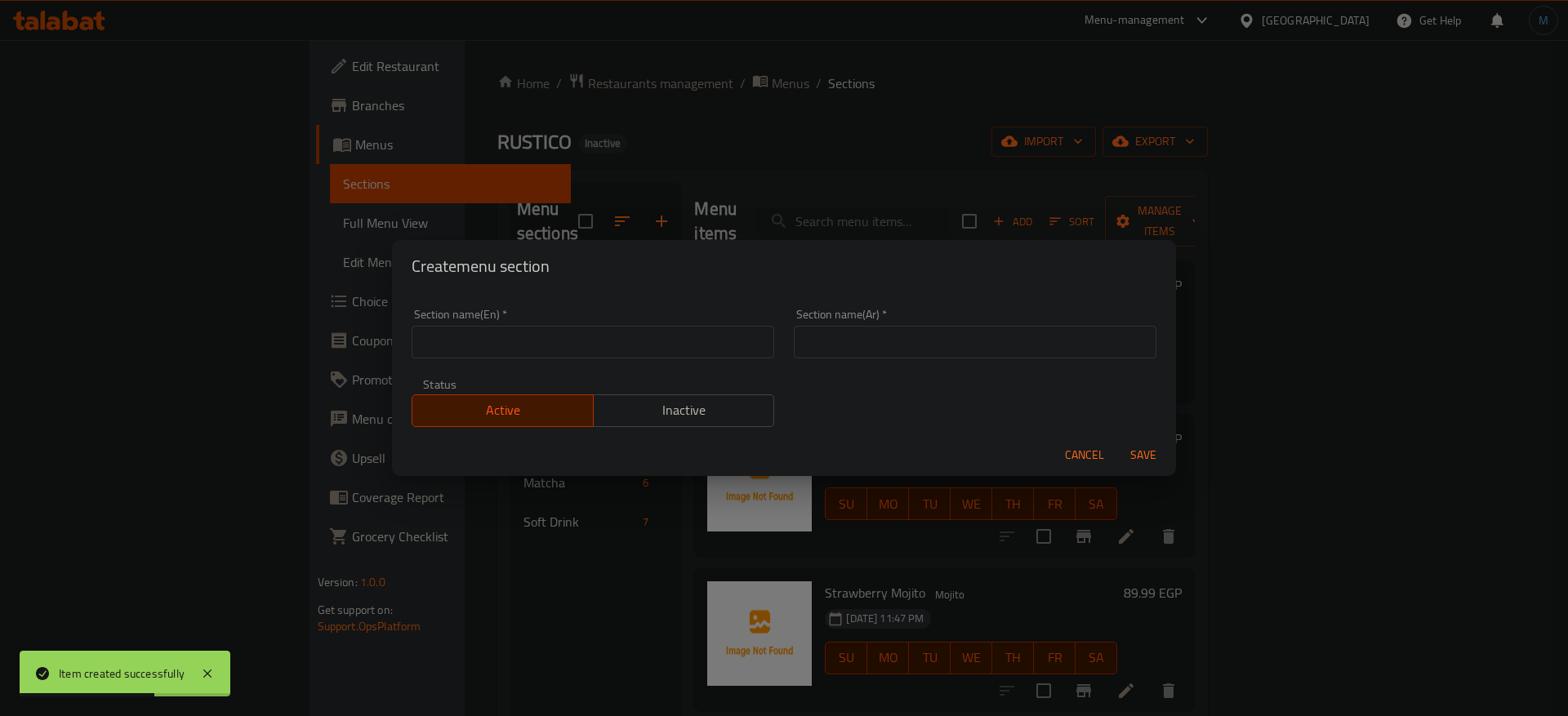
click at [695, 339] on input "text" at bounding box center [593, 341] width 363 height 32
paste input "Lemonada"
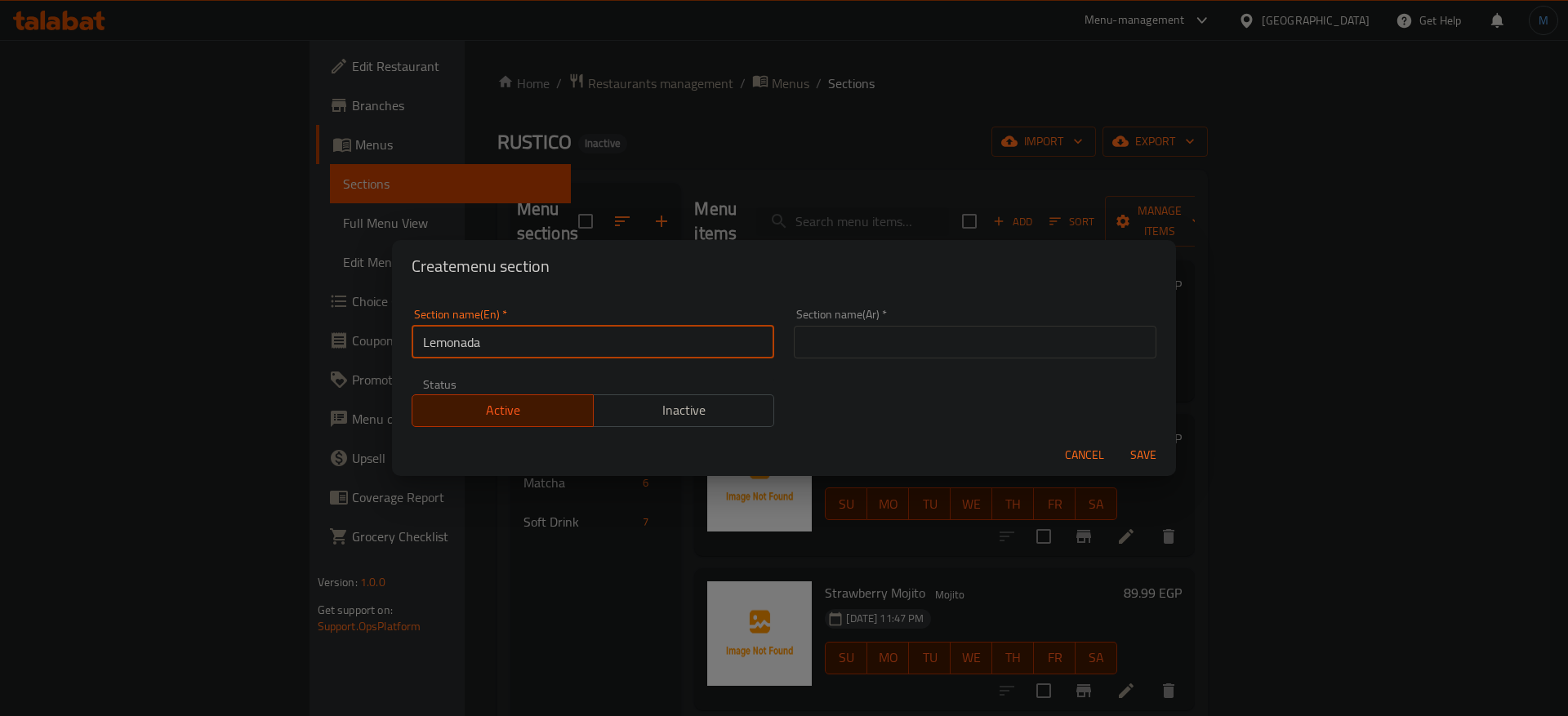
paste input "e"
type input "Lemonade"
click at [814, 329] on input "text" at bounding box center [975, 341] width 363 height 32
paste input "ليمونادة"
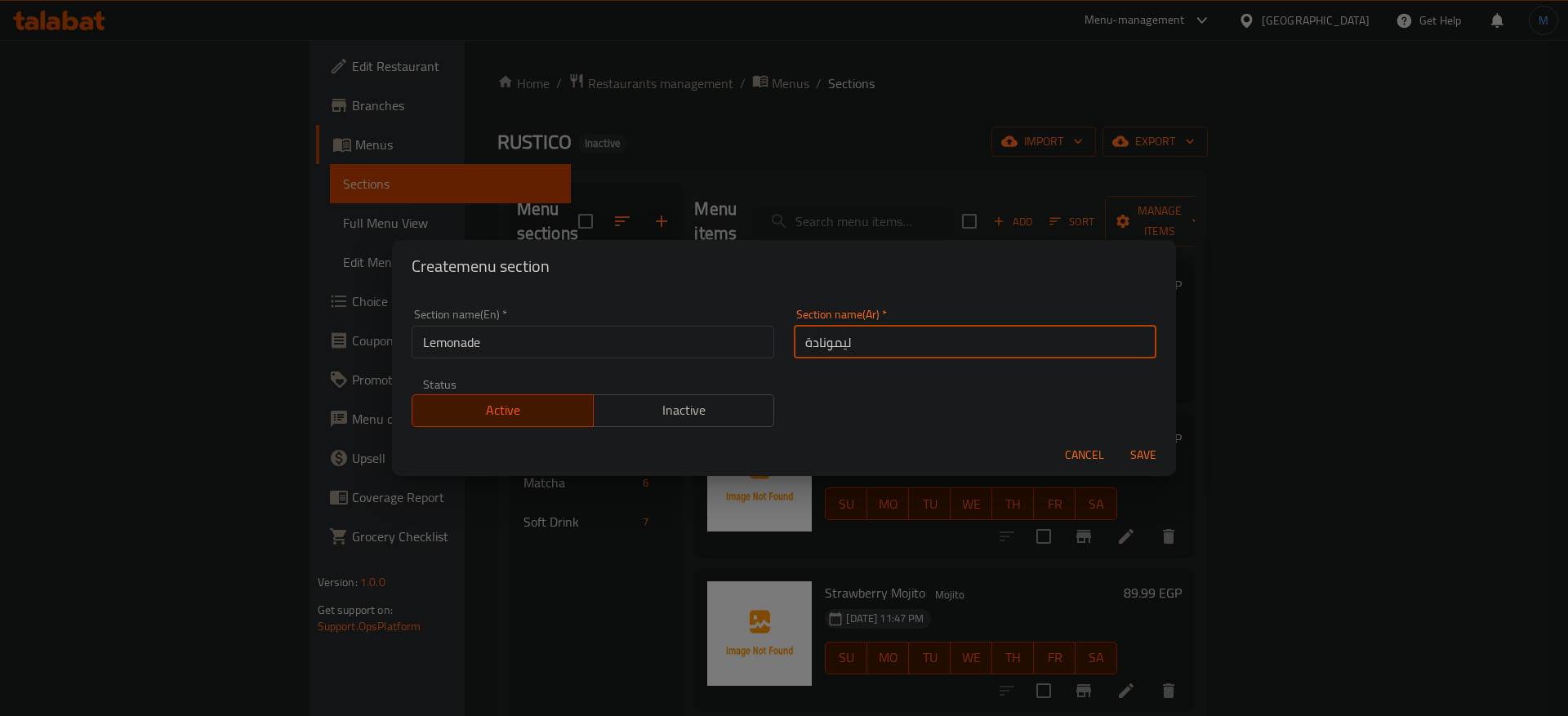
type input "ليمونادة"
click at [640, 346] on input "Lemonade" at bounding box center [593, 341] width 363 height 32
type input "Lemonada"
click at [1117, 441] on button "Save" at bounding box center [1143, 455] width 52 height 31
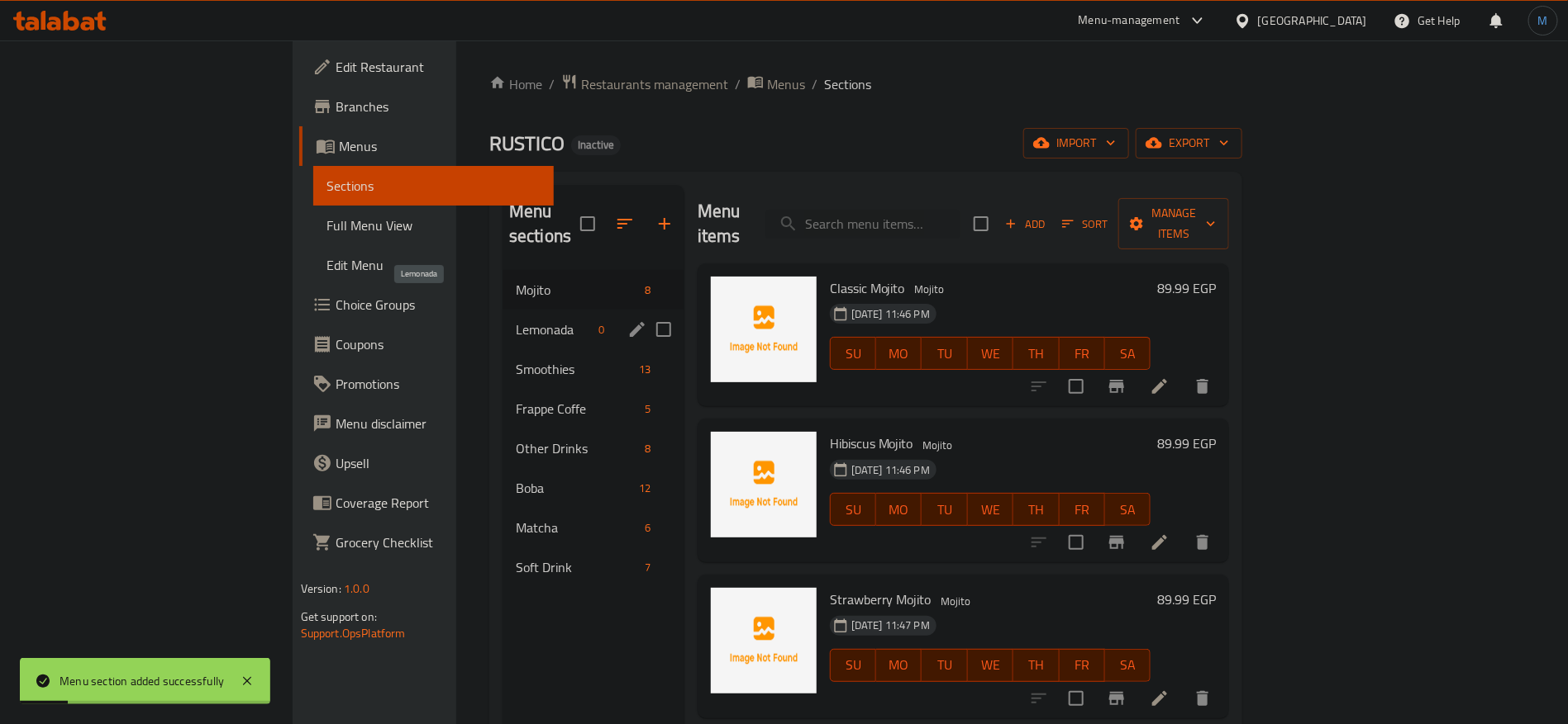
click at [516, 320] on span "Lemonada" at bounding box center [555, 329] width 77 height 20
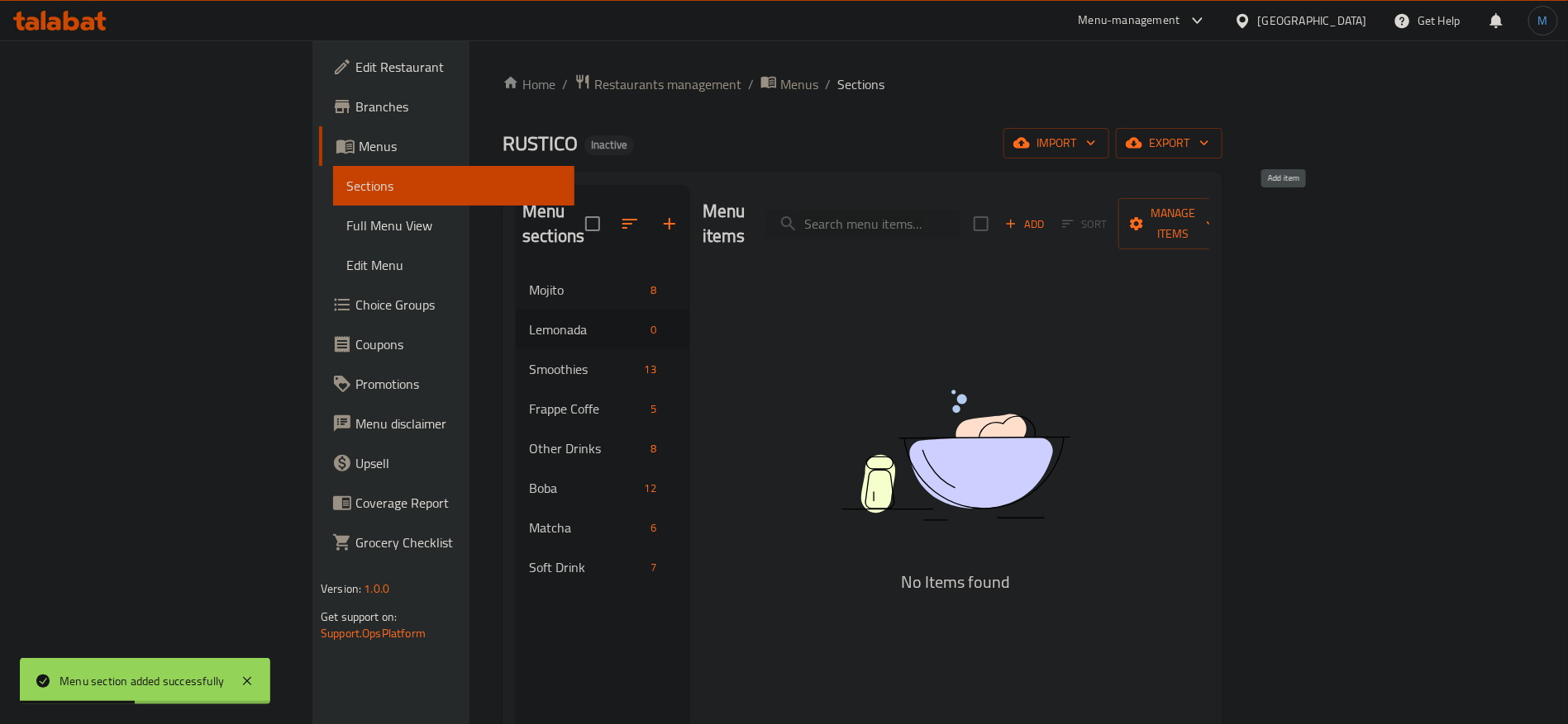
click at [1047, 219] on span "Add" at bounding box center [1025, 224] width 45 height 19
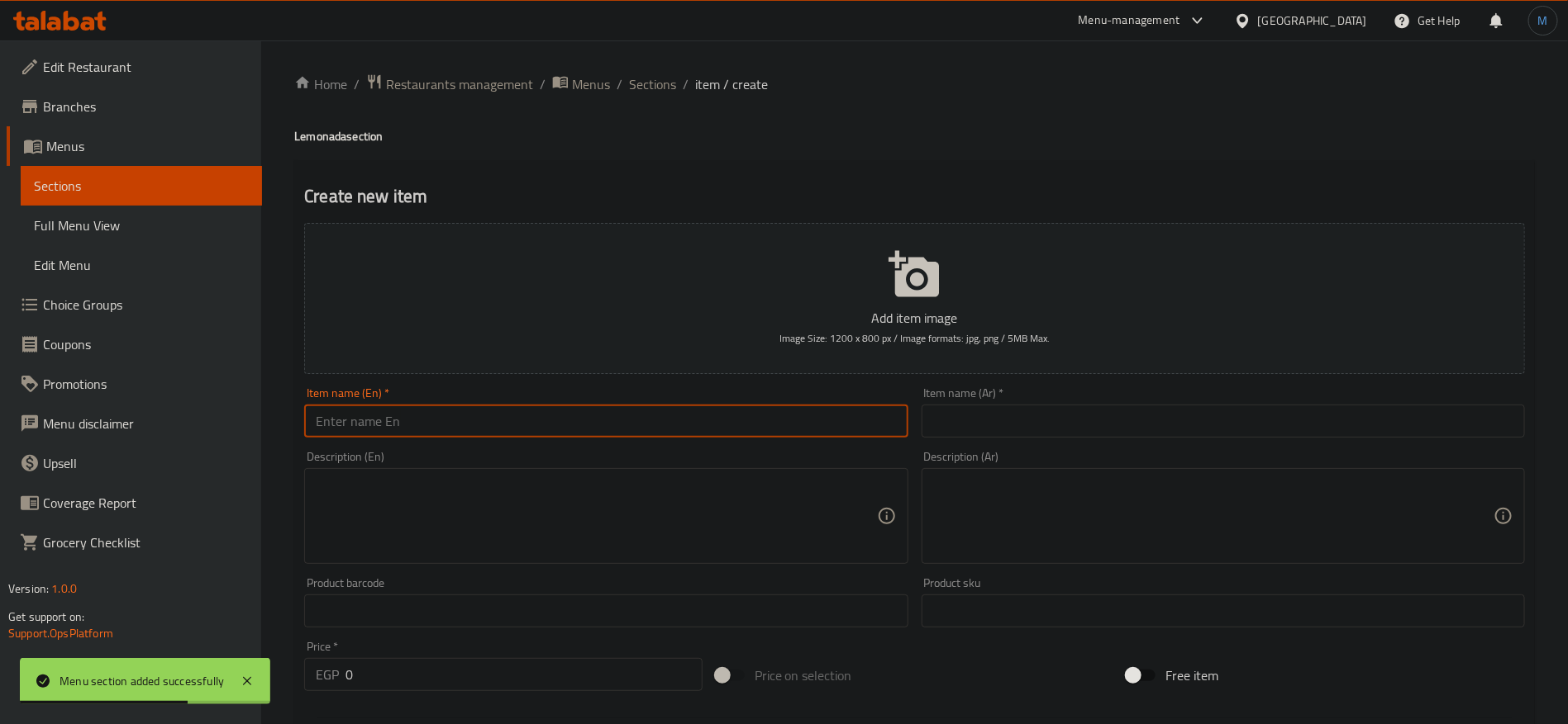
click at [804, 408] on input "text" at bounding box center [605, 421] width 603 height 33
paste input "Mnago"
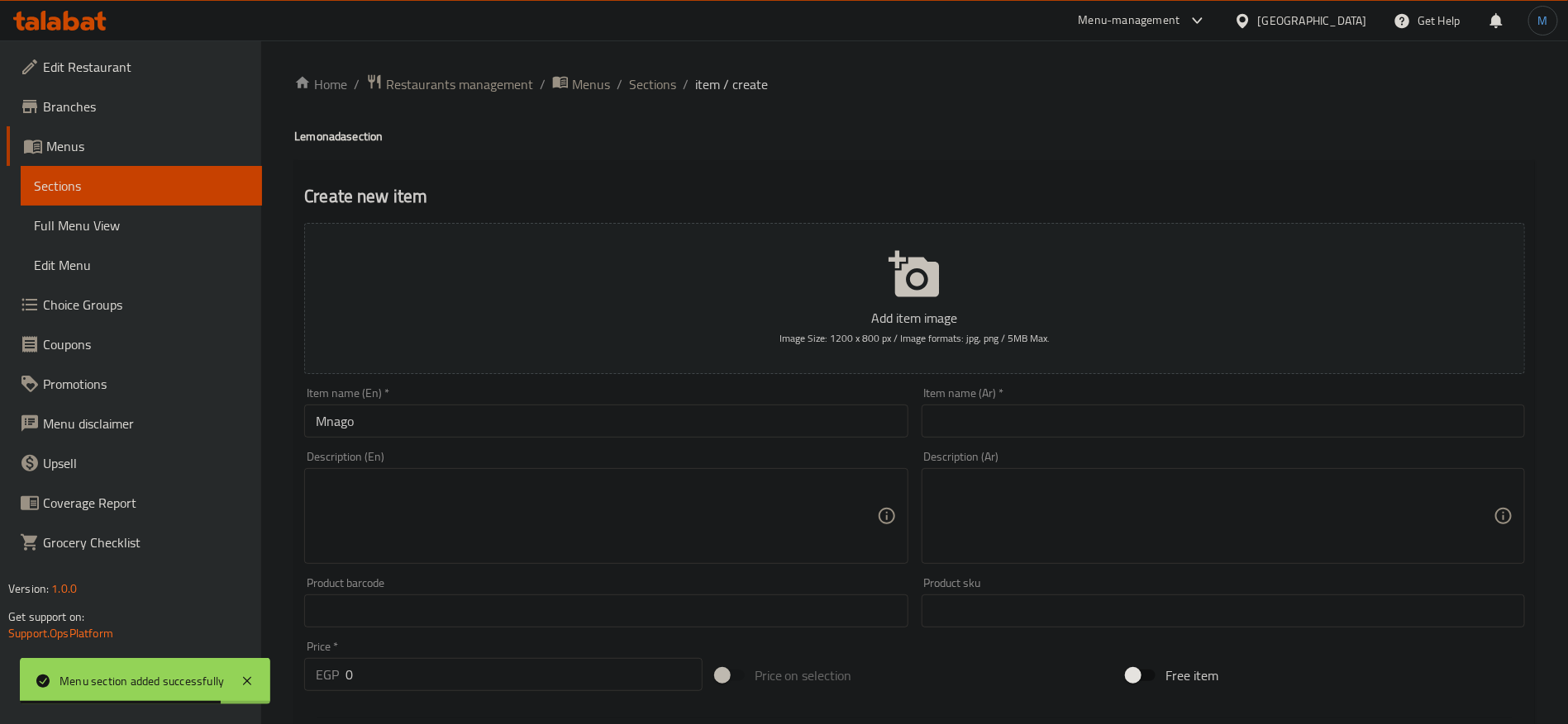
click at [329, 141] on h4 "Lemonada section" at bounding box center [915, 137] width 1241 height 17
copy h4 "Lemonada"
click at [499, 420] on input "Mnago" at bounding box center [605, 421] width 603 height 33
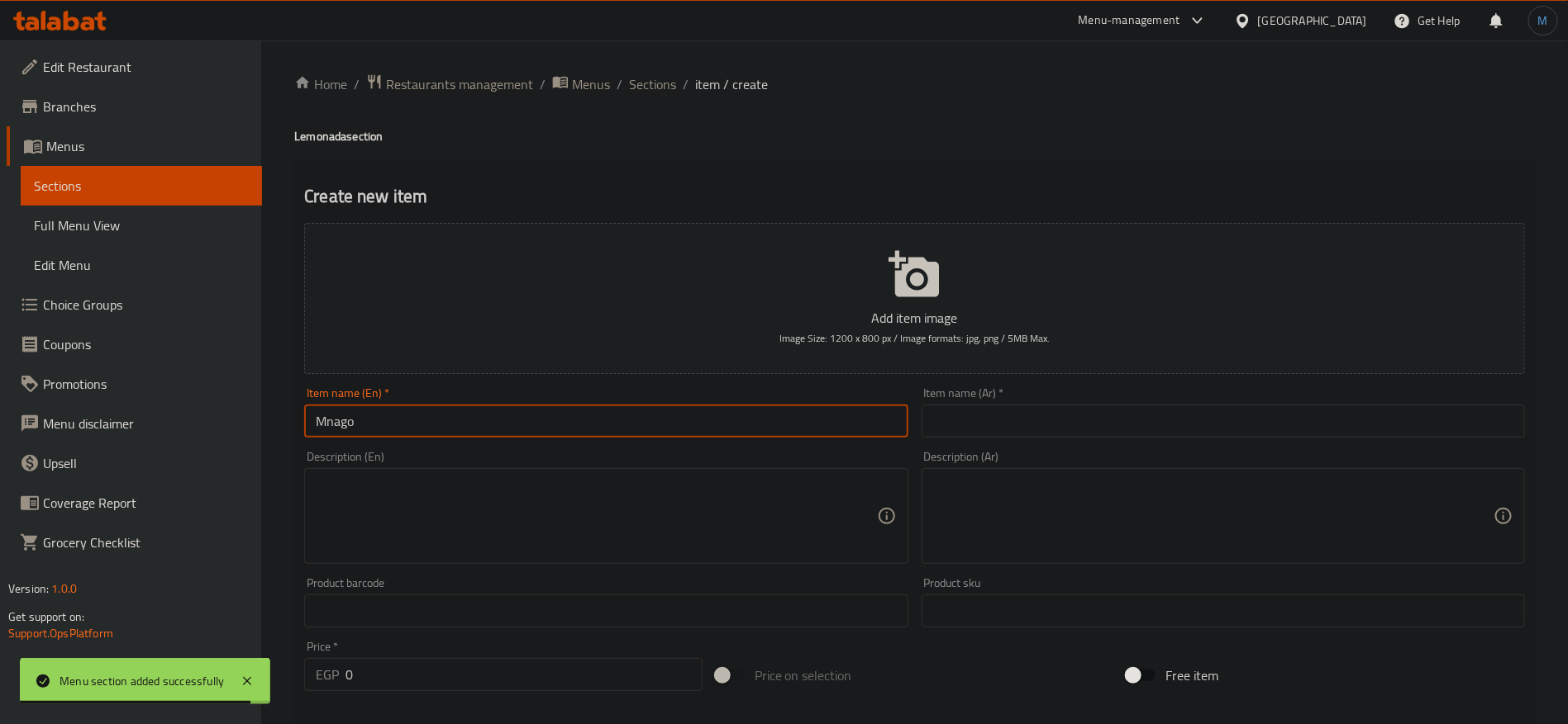
paste input "Lemonada"
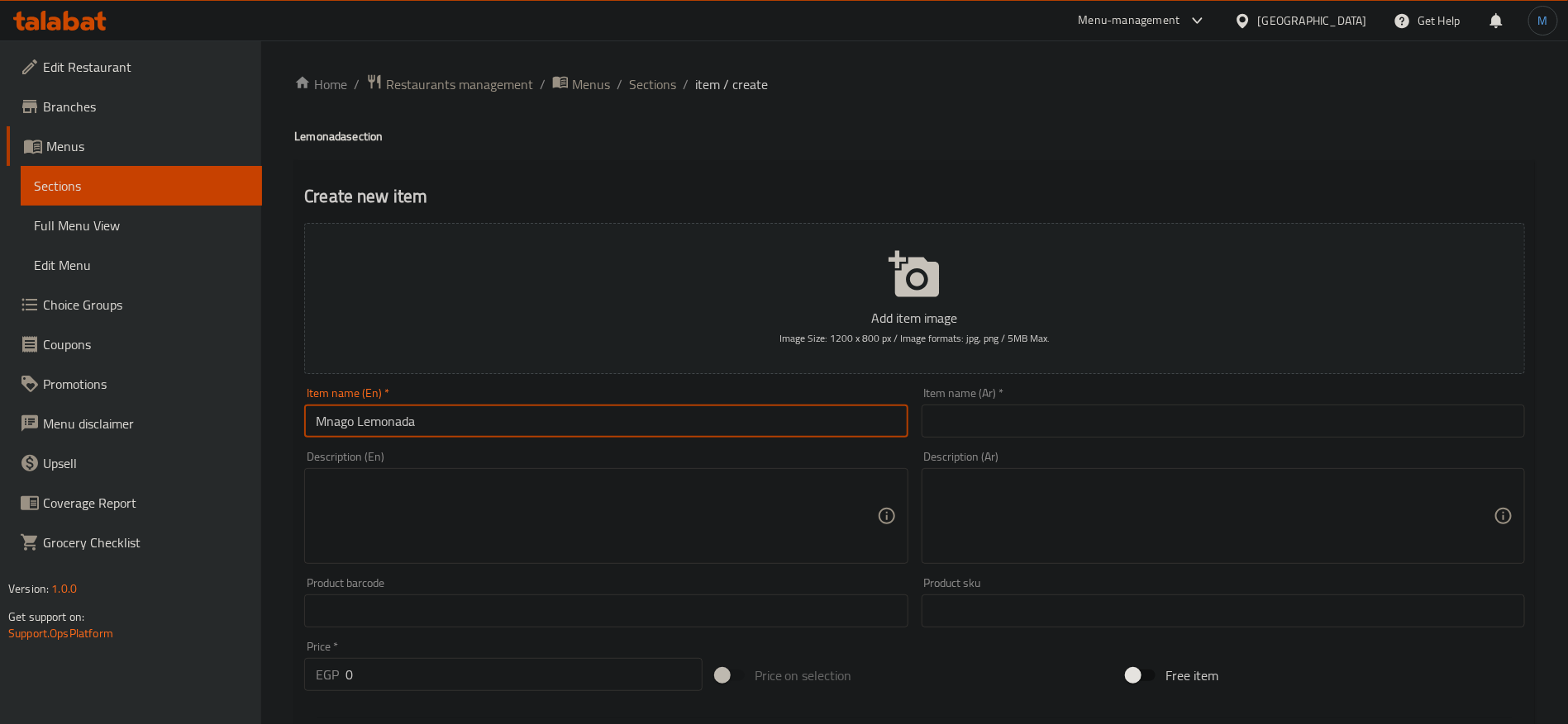
paste input "ango Lemonade"
type input "[PERSON_NAME]"
paste input "ليمونادة"
click at [1092, 405] on input "text" at bounding box center [1223, 421] width 603 height 33
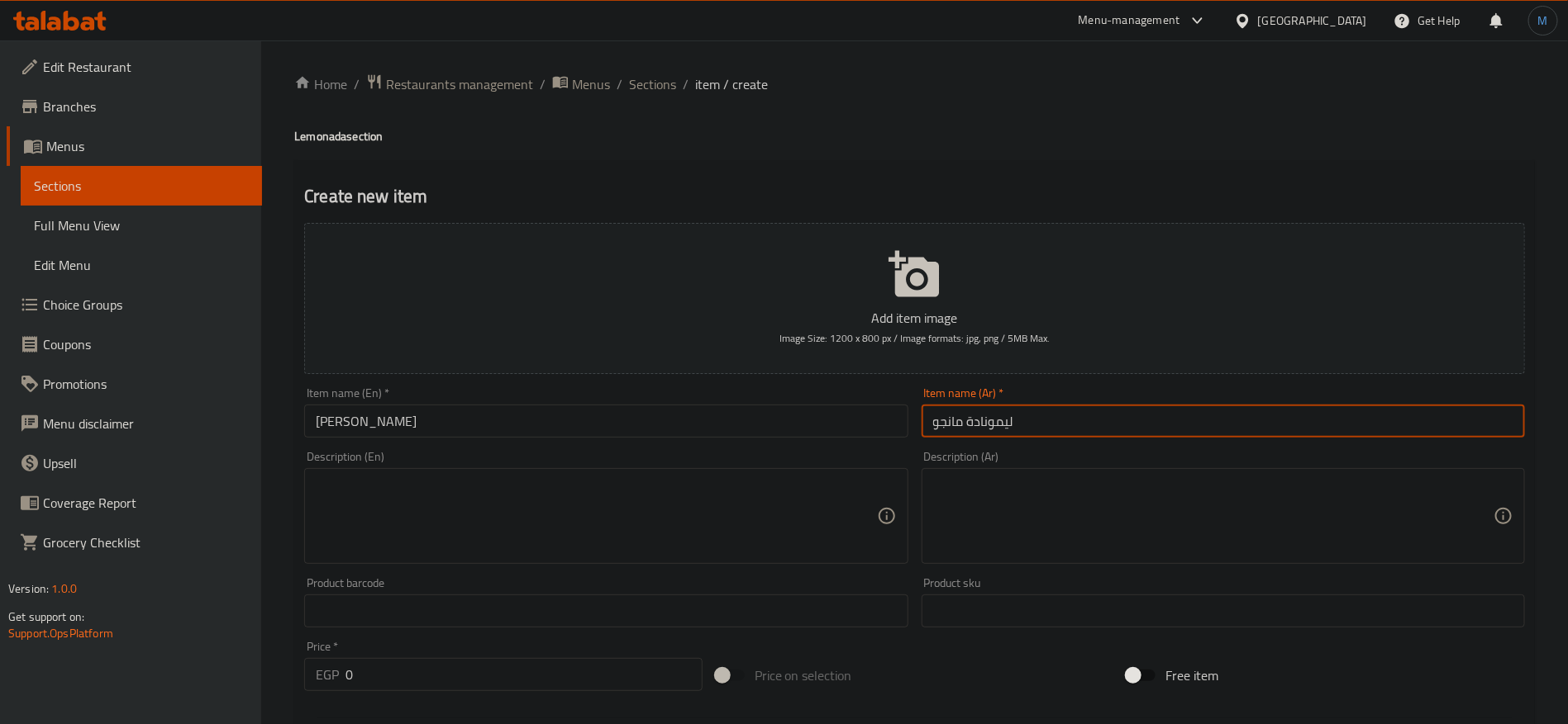
type input "ليمونادة مانجو"
click at [417, 682] on input "0" at bounding box center [524, 674] width 357 height 33
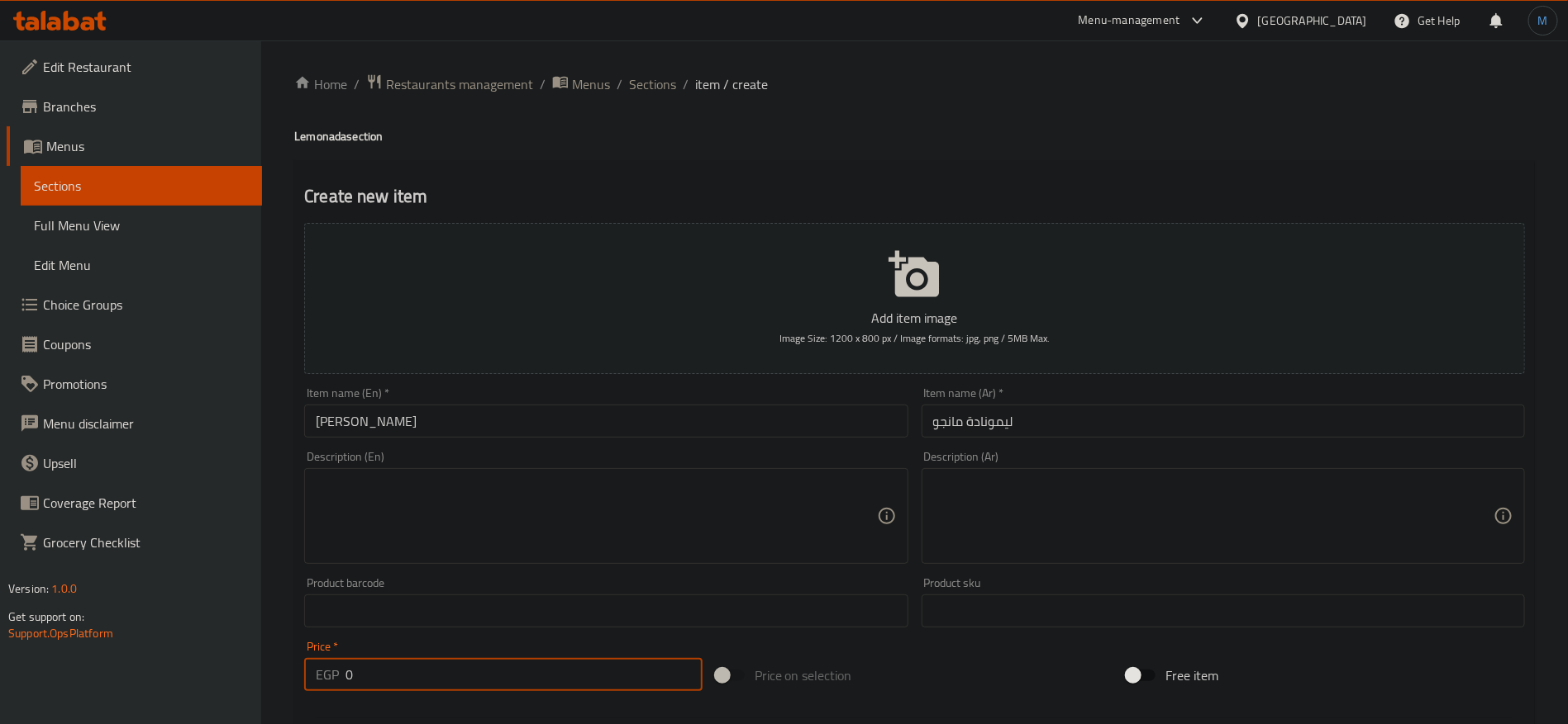
paste input "89.99"
type input "89.99"
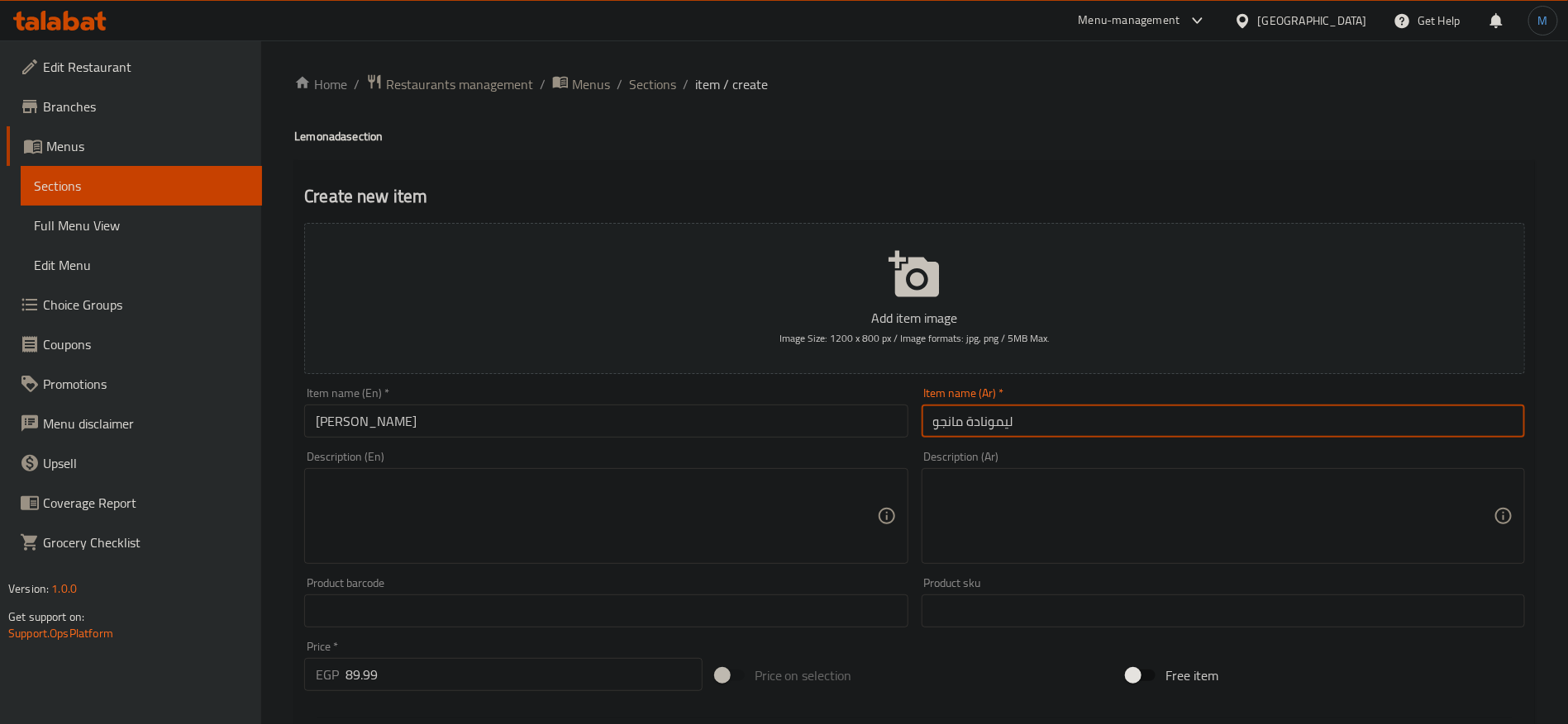
click at [1000, 412] on input "ليمونادة مانجو" at bounding box center [1223, 421] width 603 height 33
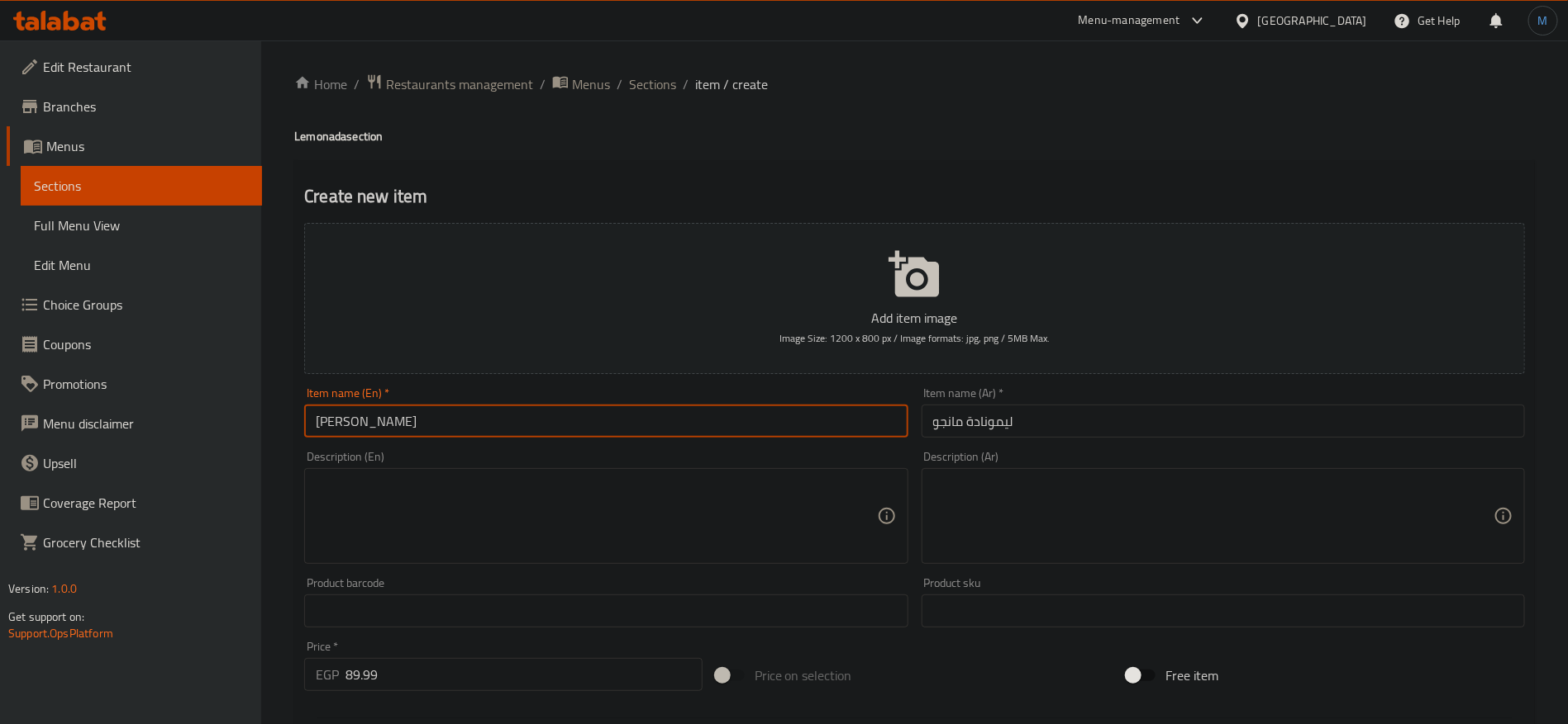
click at [799, 422] on input "[PERSON_NAME]" at bounding box center [605, 421] width 603 height 33
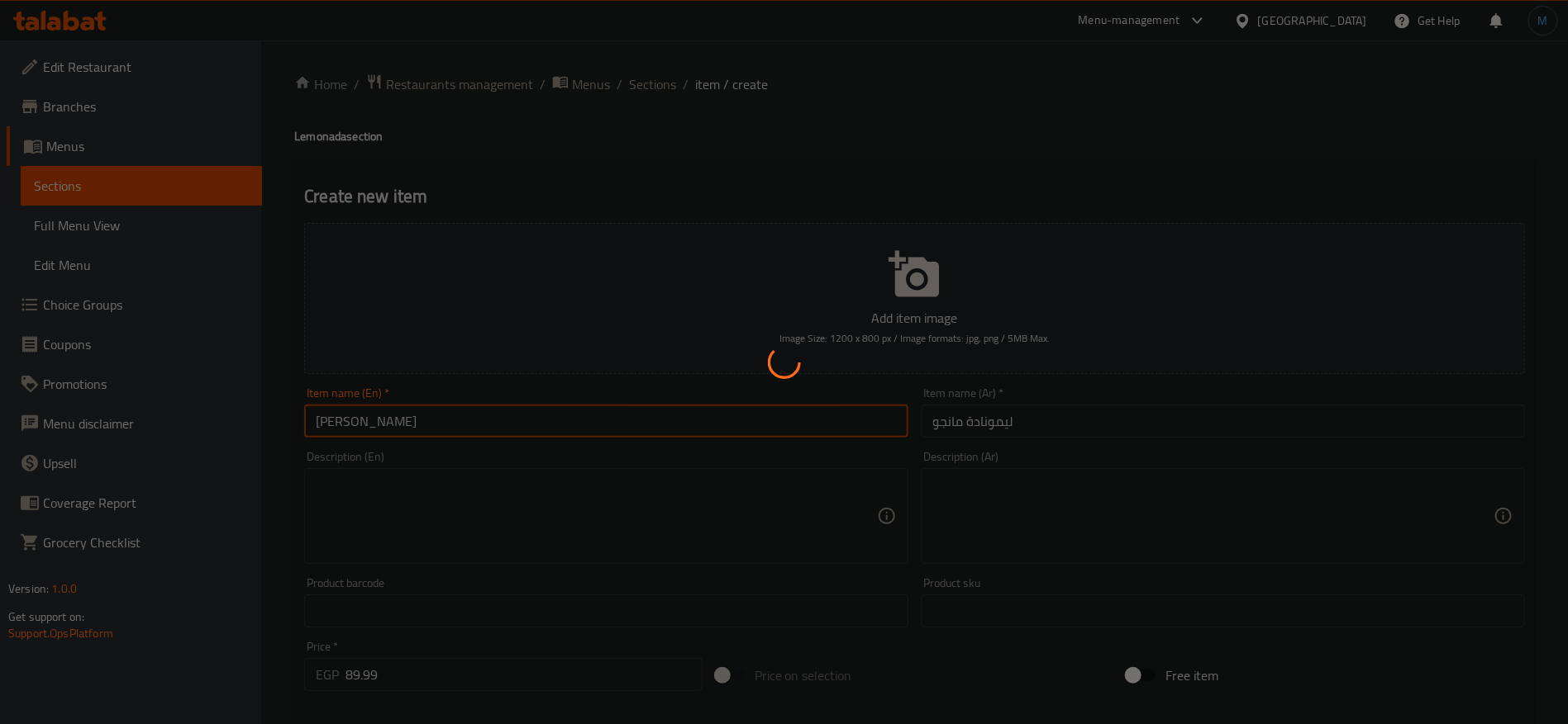
type input "0"
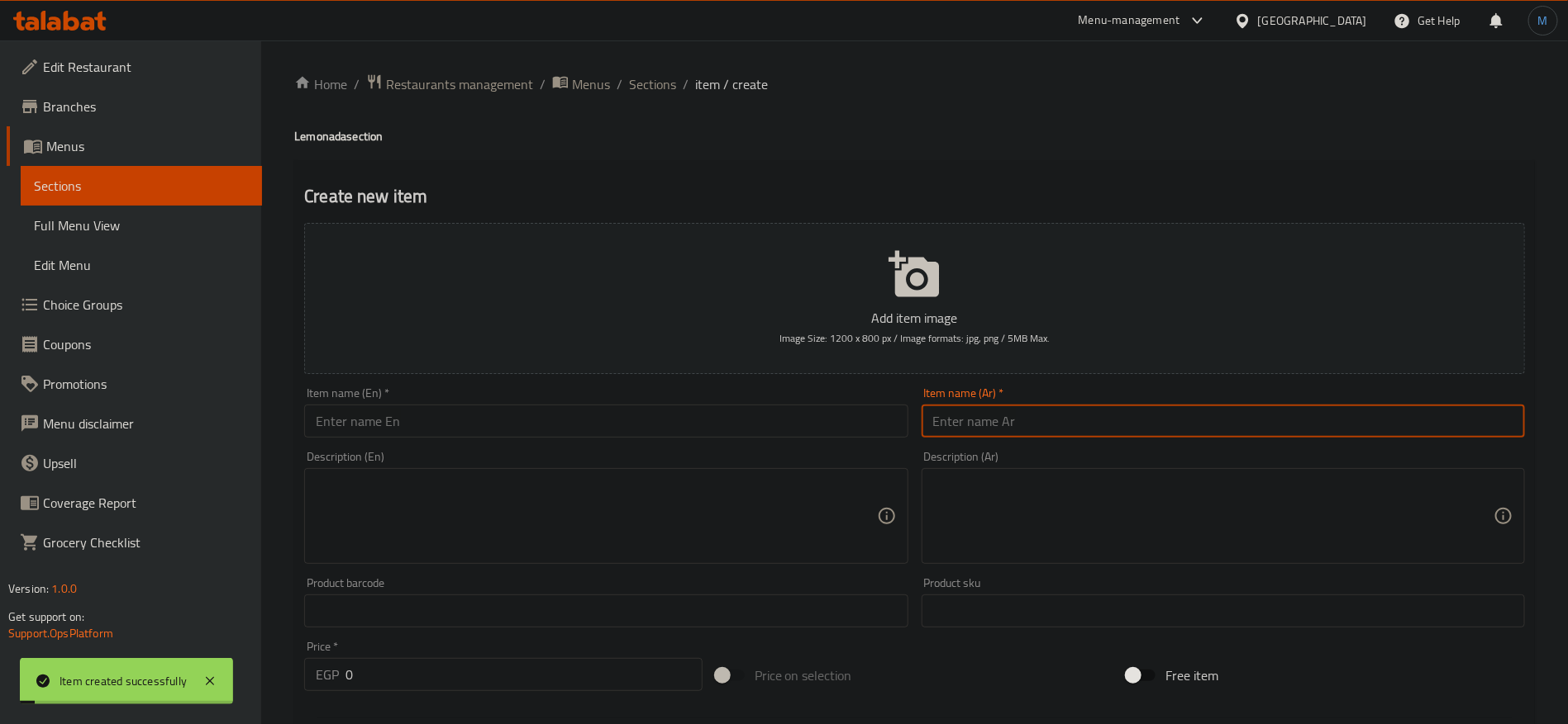
click at [1063, 418] on input "text" at bounding box center [1223, 421] width 603 height 33
paste input "ليمونادة مانجو"
click at [938, 428] on input "ليمونادة مانجو" at bounding box center [1223, 421] width 603 height 33
type input "ليمونادة باشن"
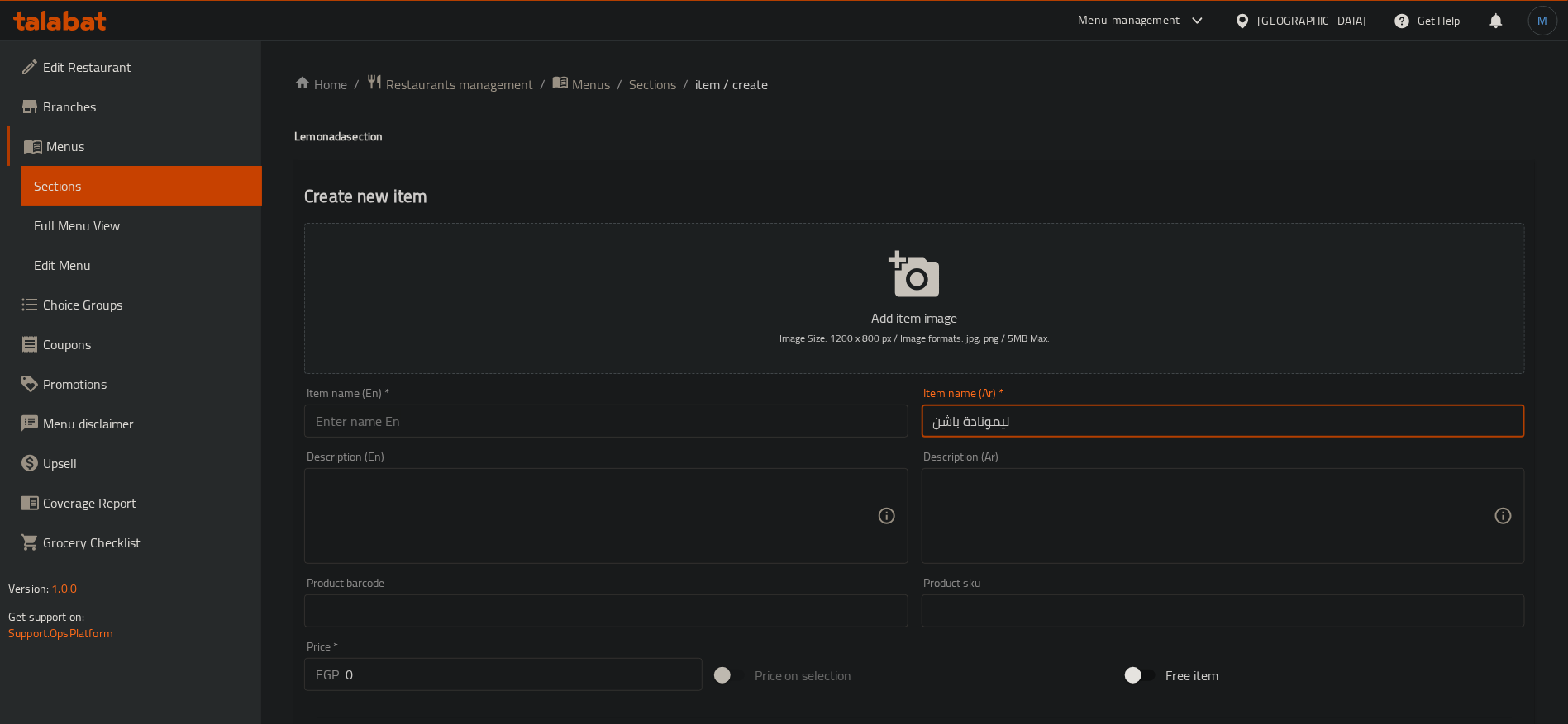
click at [513, 686] on input "0" at bounding box center [524, 674] width 357 height 33
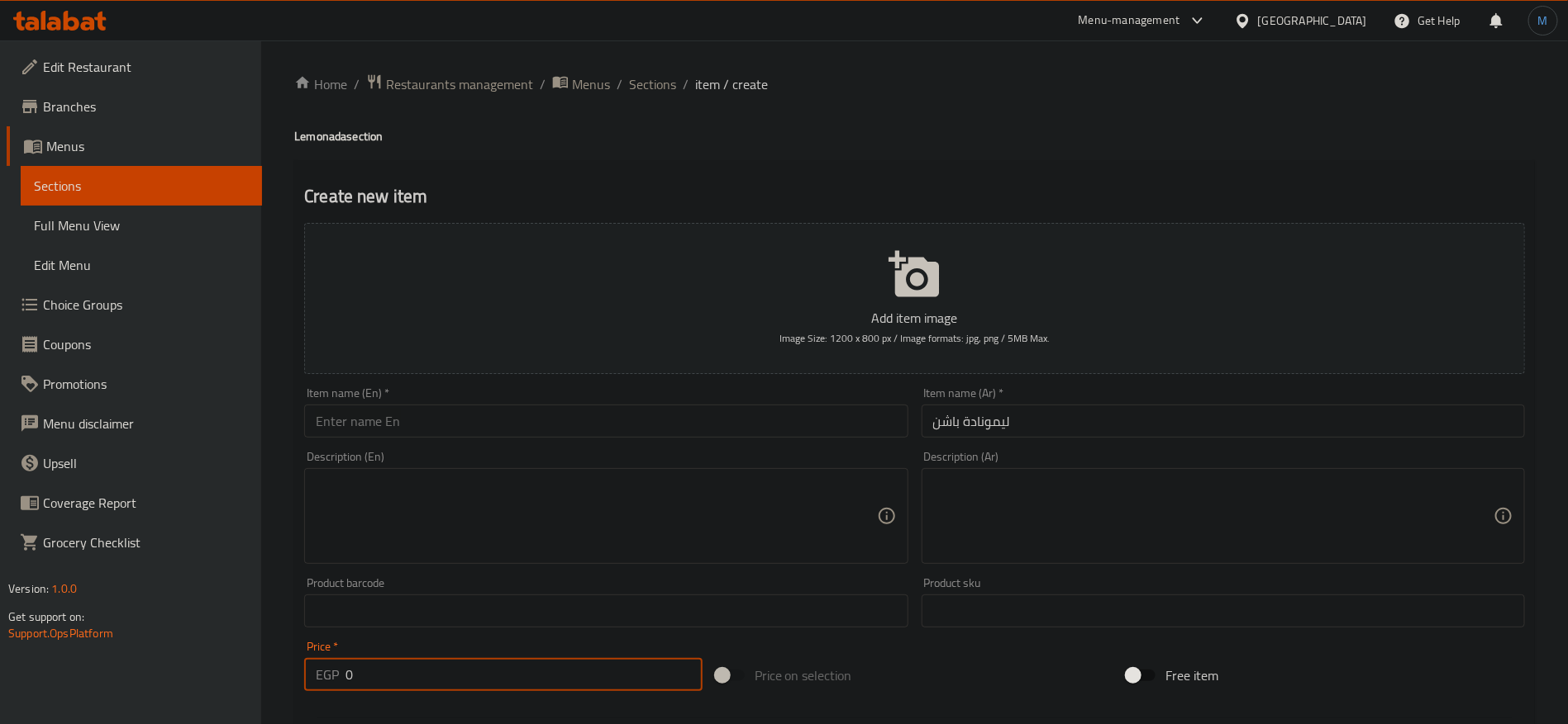
paste input "89.99"
type input "89.99"
click at [461, 432] on input "text" at bounding box center [605, 421] width 603 height 33
paste input "Passion"
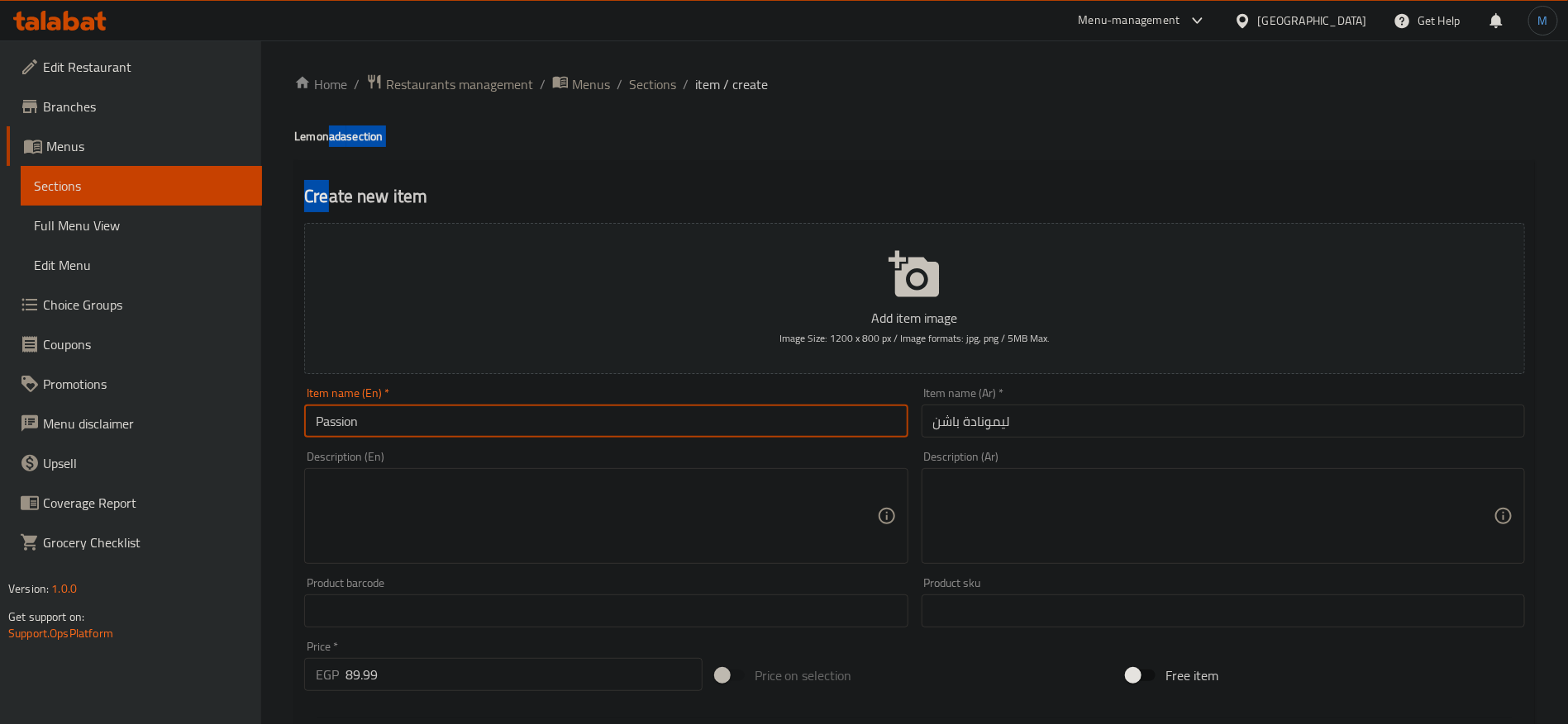
click at [330, 147] on div "Home / Restaurants management / Menus / Sections / item / create Lemonada secti…" at bounding box center [915, 603] width 1241 height 1061
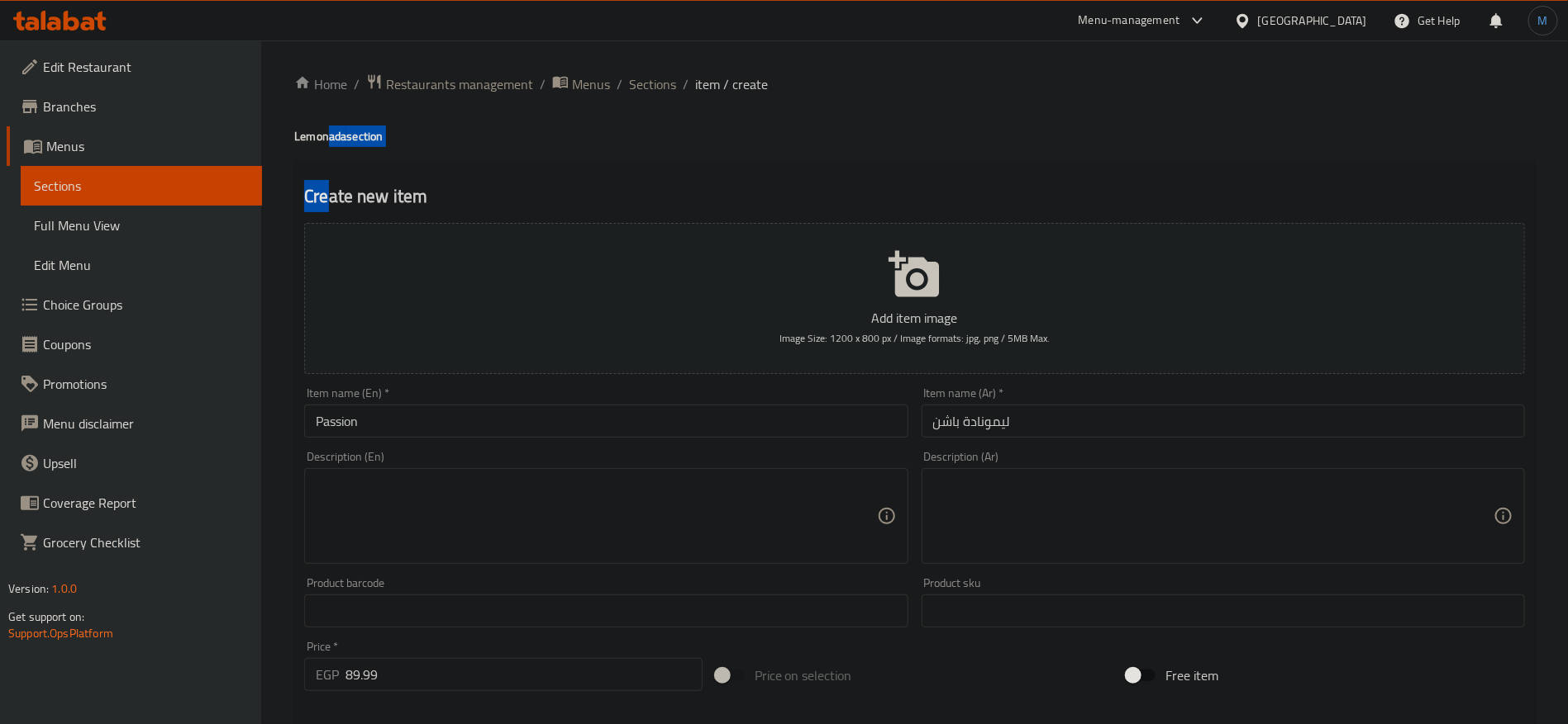
click at [330, 147] on div "Home / Restaurants management / Menus / Sections / item / create Lemonada secti…" at bounding box center [915, 603] width 1241 height 1061
click at [326, 138] on h4 "Lemonada section" at bounding box center [915, 137] width 1241 height 17
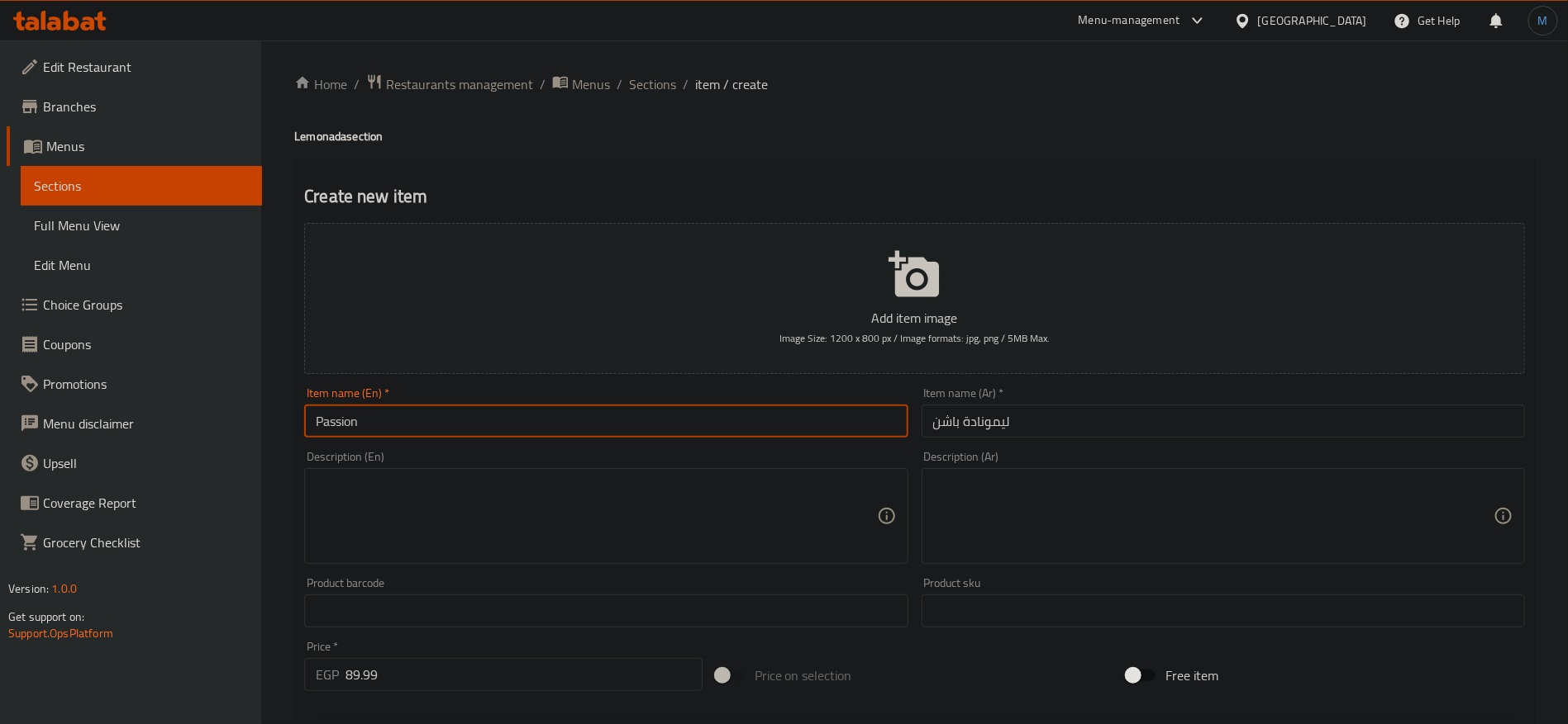
click at [438, 422] on input "Passion" at bounding box center [605, 421] width 603 height 33
paste input "Lemonada"
type input "Passion Lemonada"
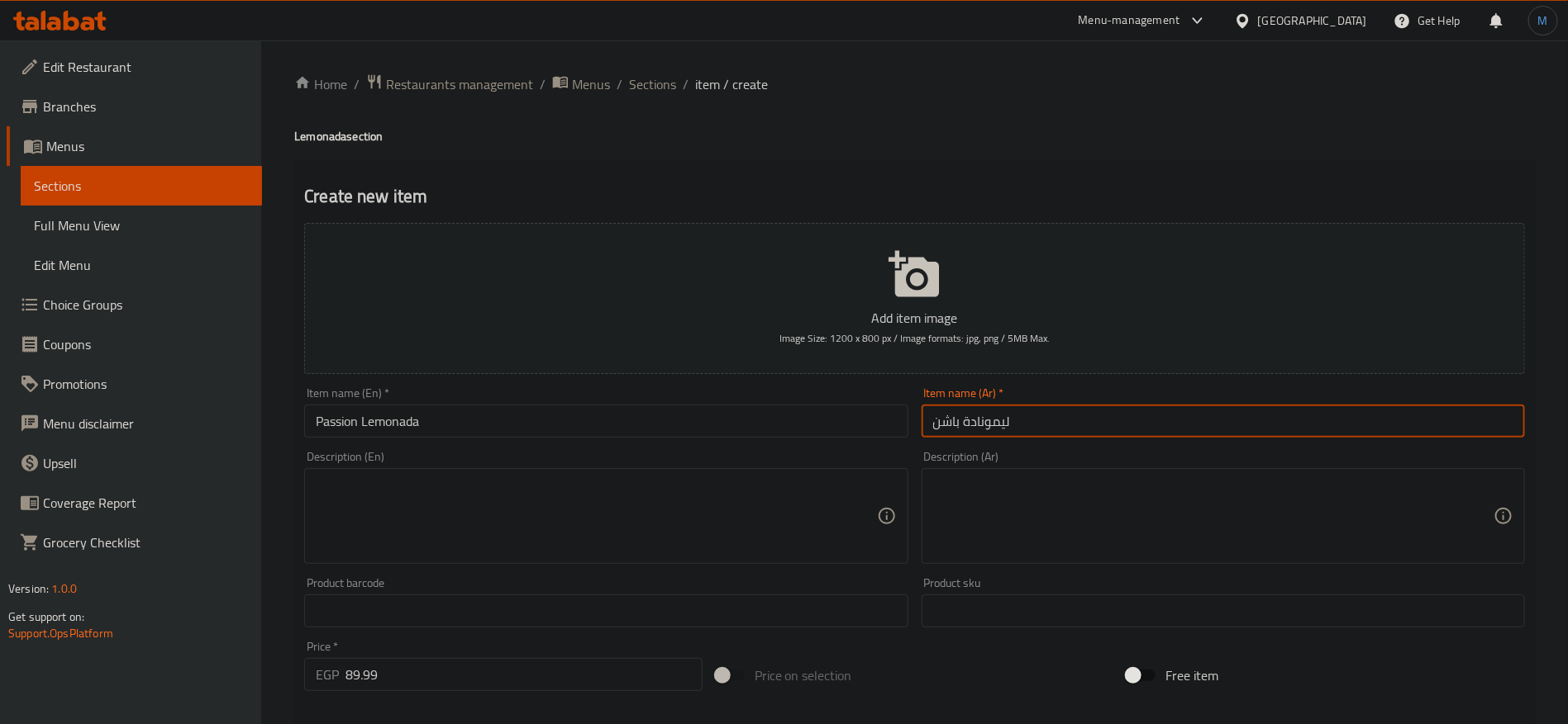
click at [1015, 414] on input "ليمونادة باشن" at bounding box center [1223, 421] width 603 height 33
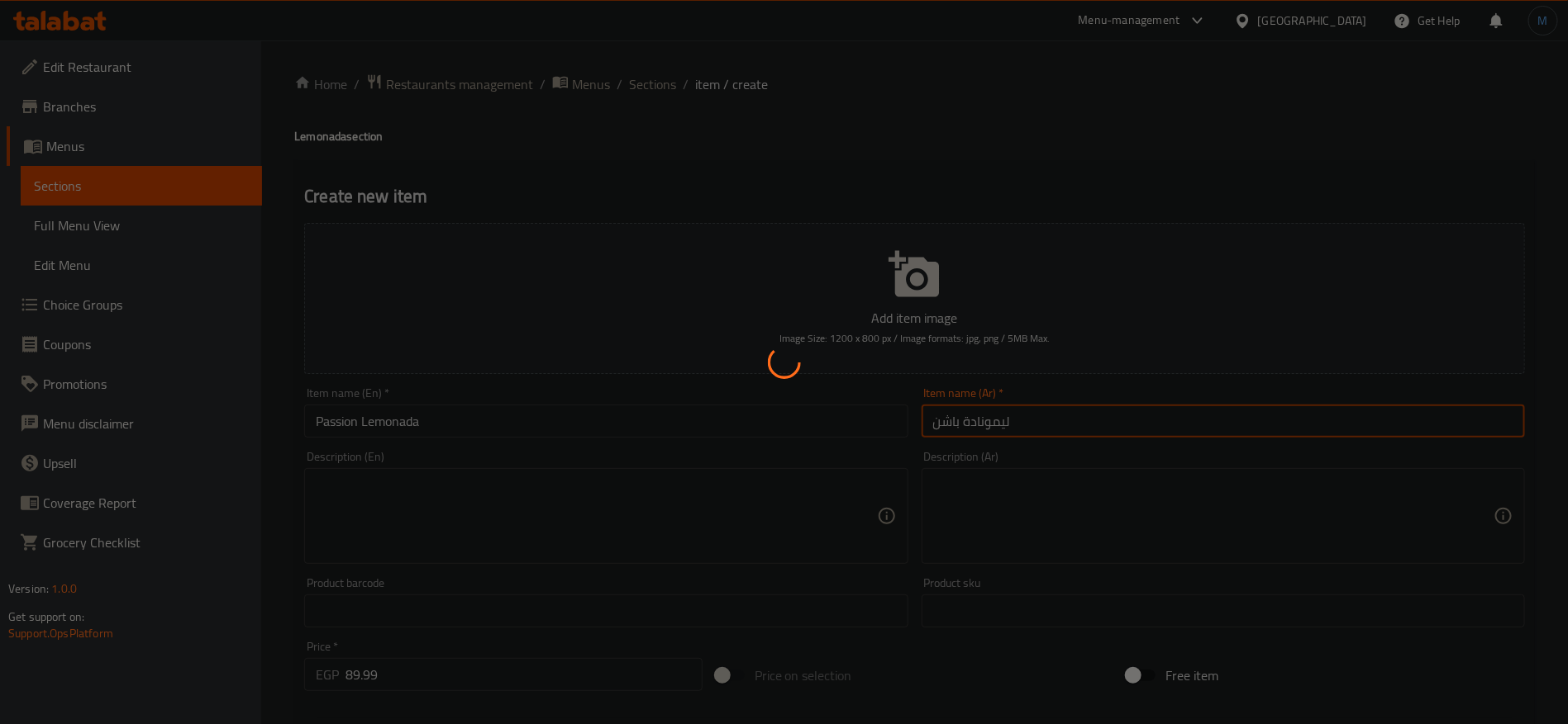
type input "0"
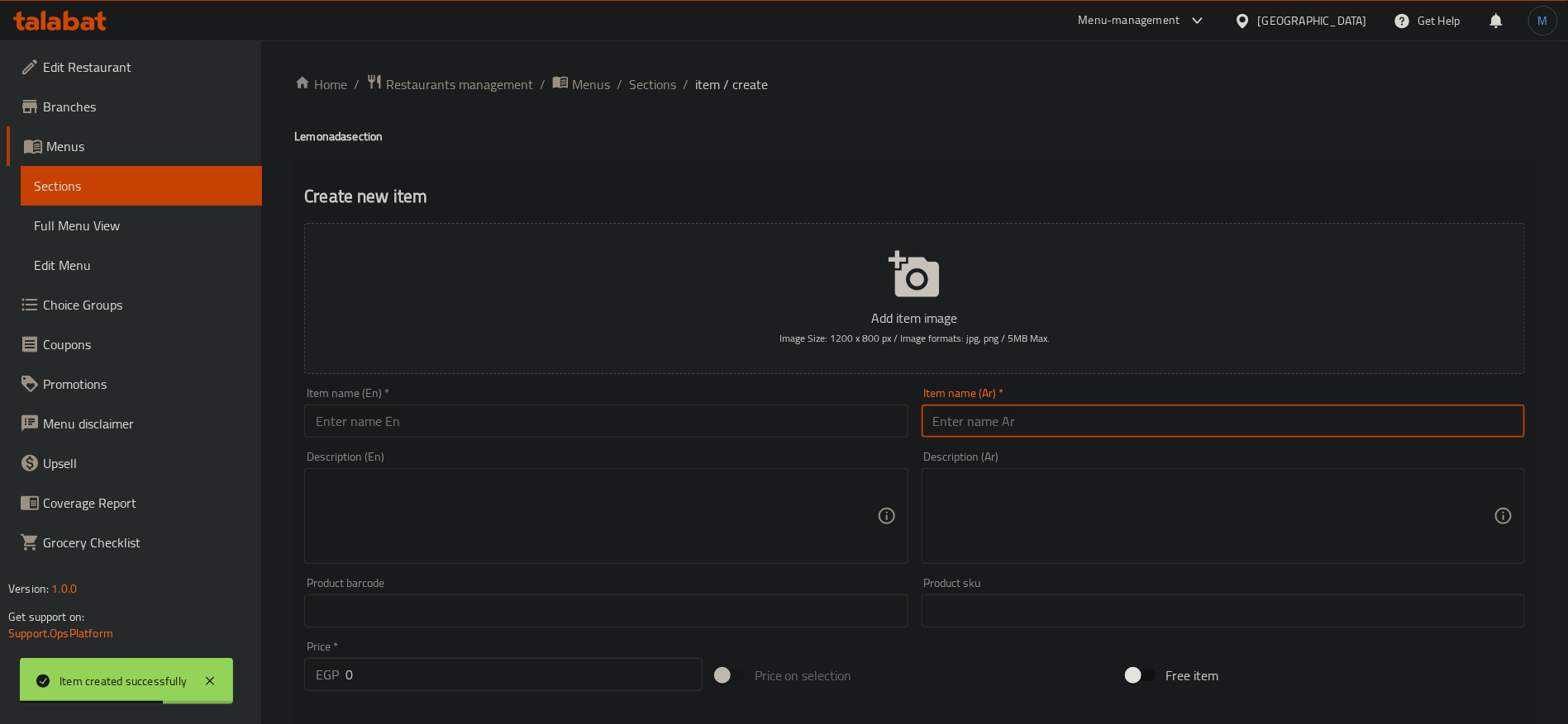
paste input "ليمونادة باشن"
type input "ليمونادة باشن"
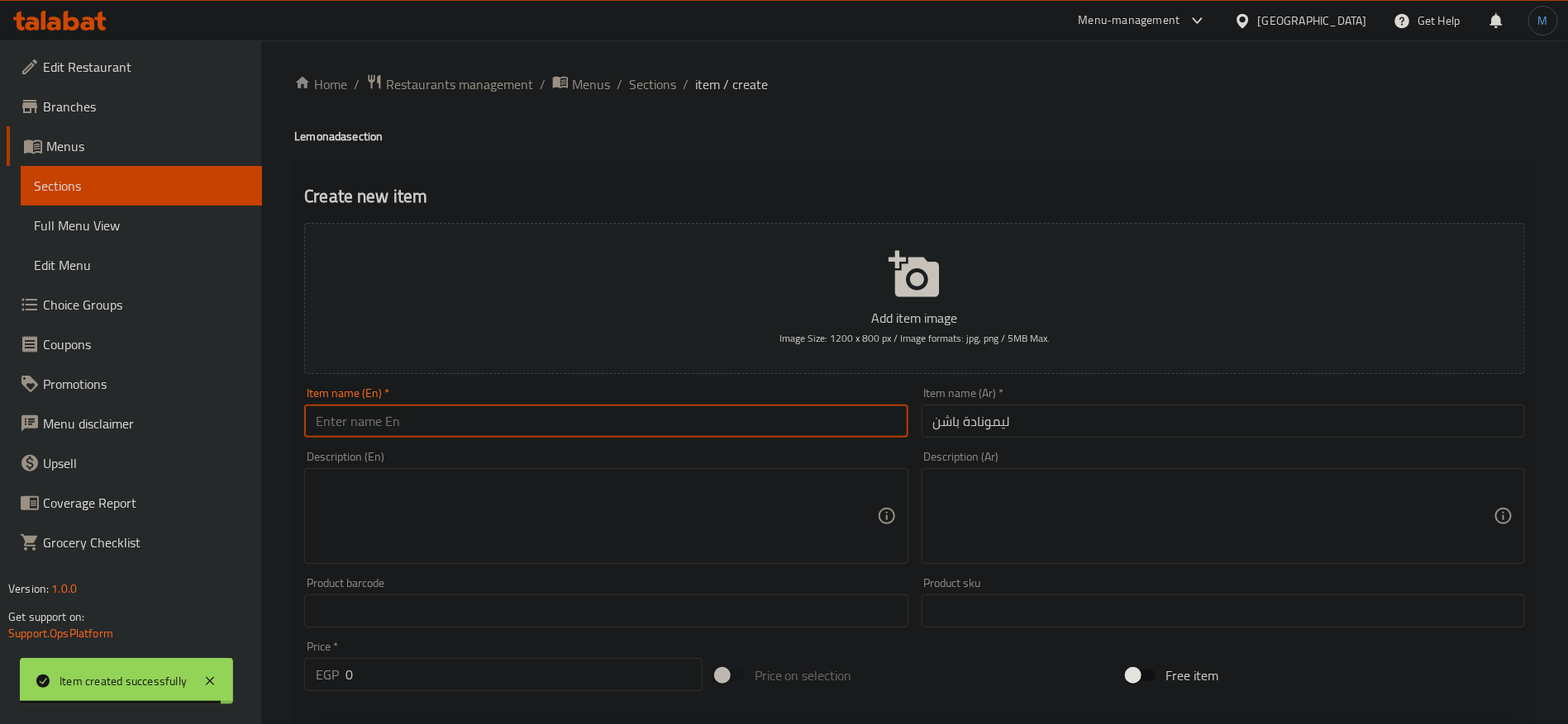
click at [641, 429] on input "text" at bounding box center [605, 421] width 603 height 33
paste input "Kiwi"
type input "Kiwi"
click at [1199, 400] on div "Item name (Ar)   * ليمونادة باشن Item name (Ar) *" at bounding box center [1223, 413] width 603 height 51
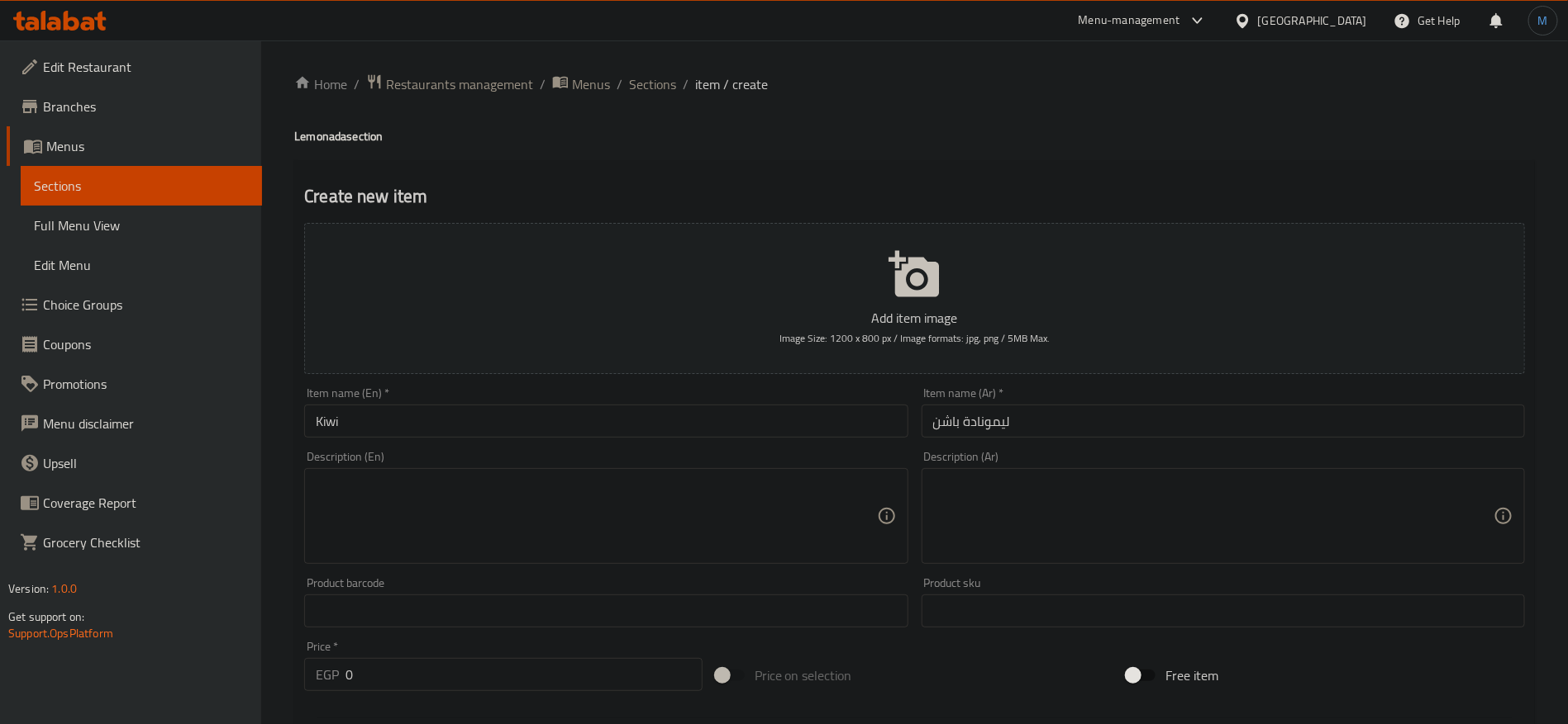
click at [1206, 427] on input "ليمونادة باشن" at bounding box center [1223, 421] width 603 height 33
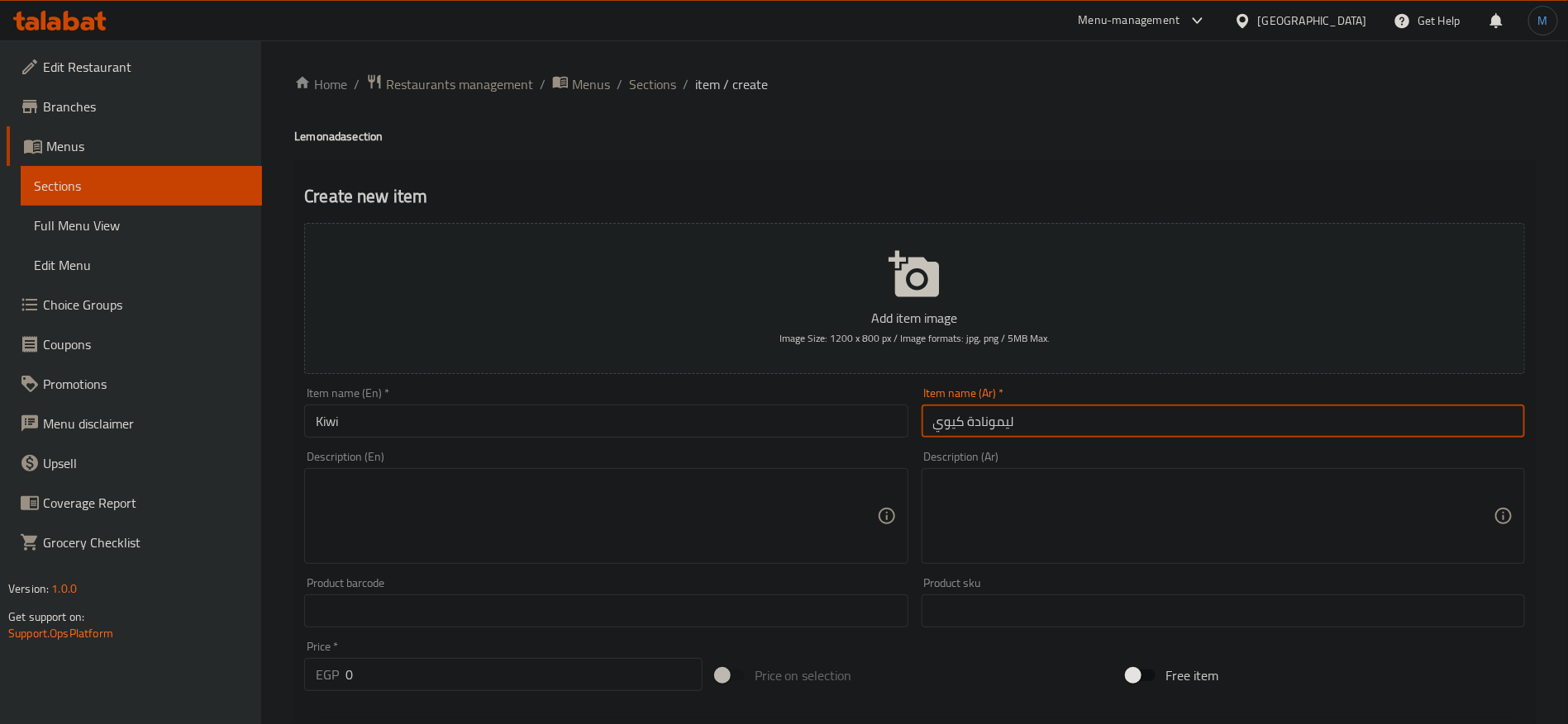
type input "ليمونادة كيوي"
click at [455, 677] on input "0" at bounding box center [524, 674] width 357 height 33
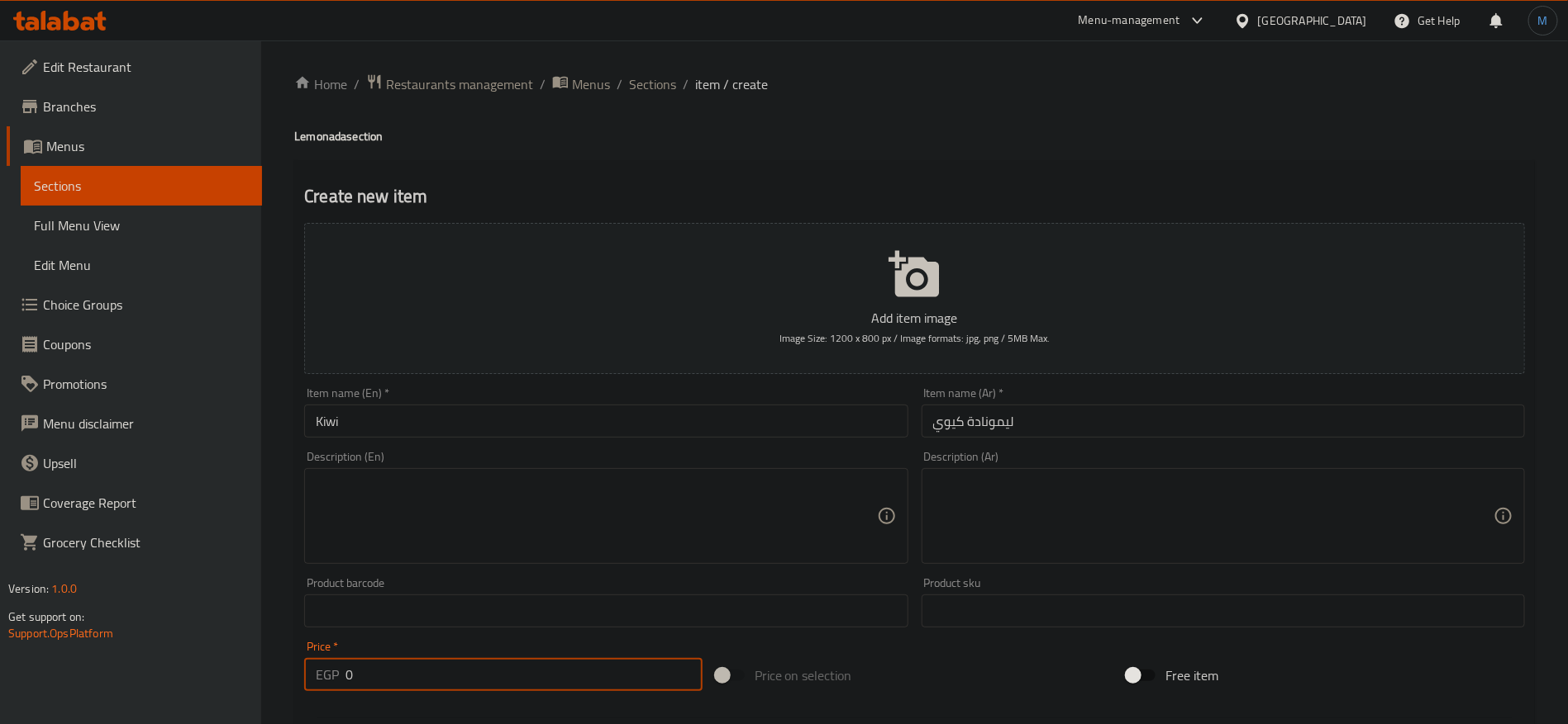
paste input "104.99"
type input "104.99"
click at [311, 143] on h4 "Lemonada section" at bounding box center [915, 137] width 1241 height 17
copy h4 "Lemonada"
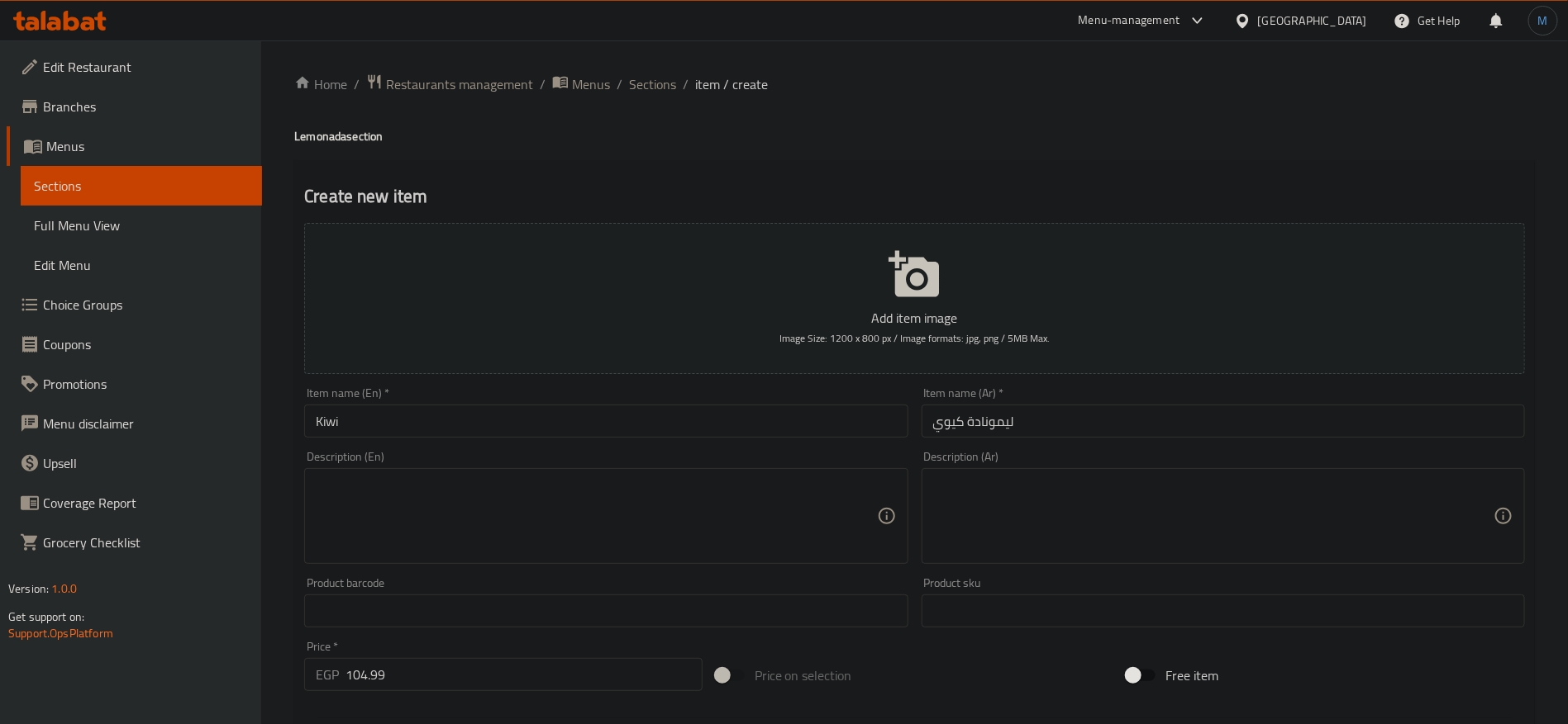
click at [429, 415] on input "Kiwi" at bounding box center [605, 421] width 603 height 33
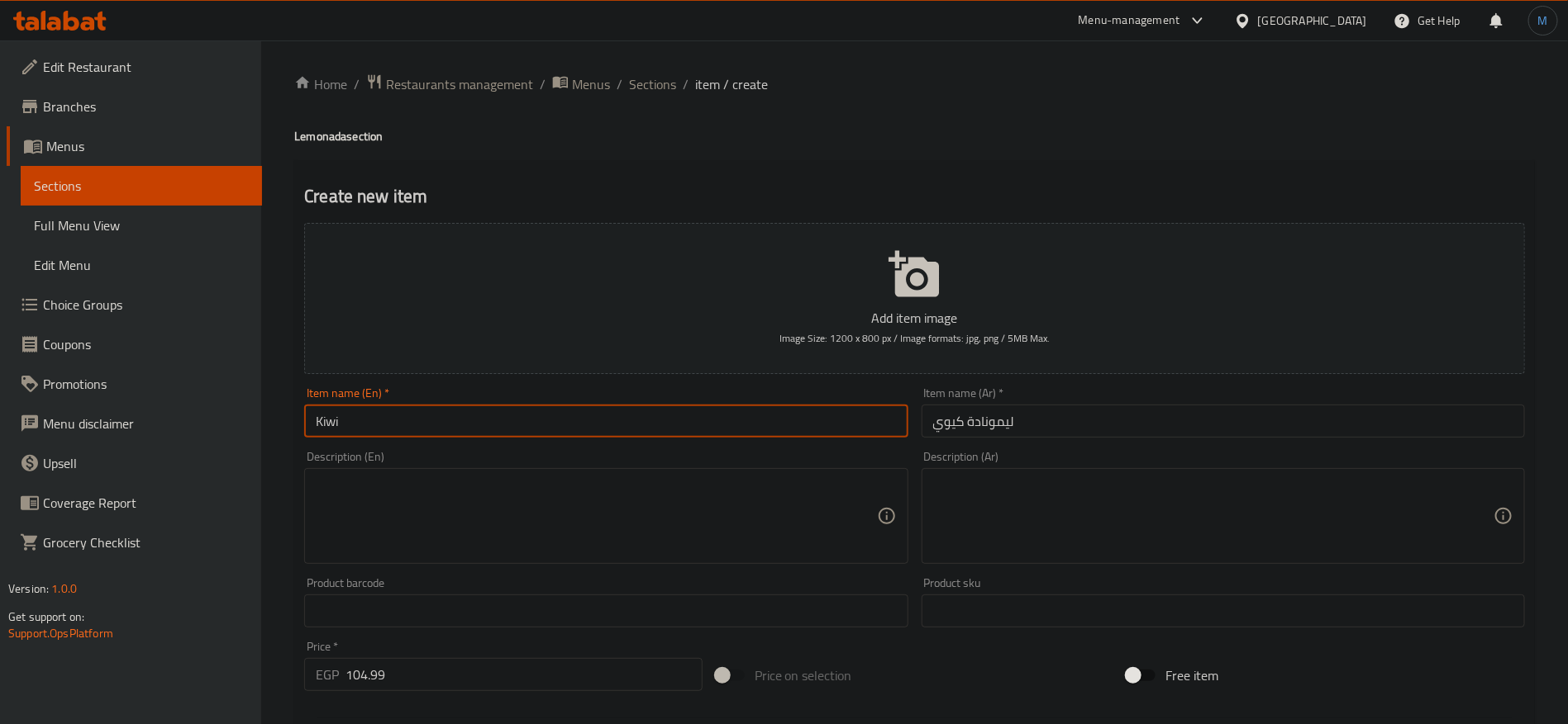
paste input "Lemonada"
type input "[PERSON_NAME]"
click at [997, 418] on input "ليمونادة كيوي" at bounding box center [1223, 421] width 603 height 33
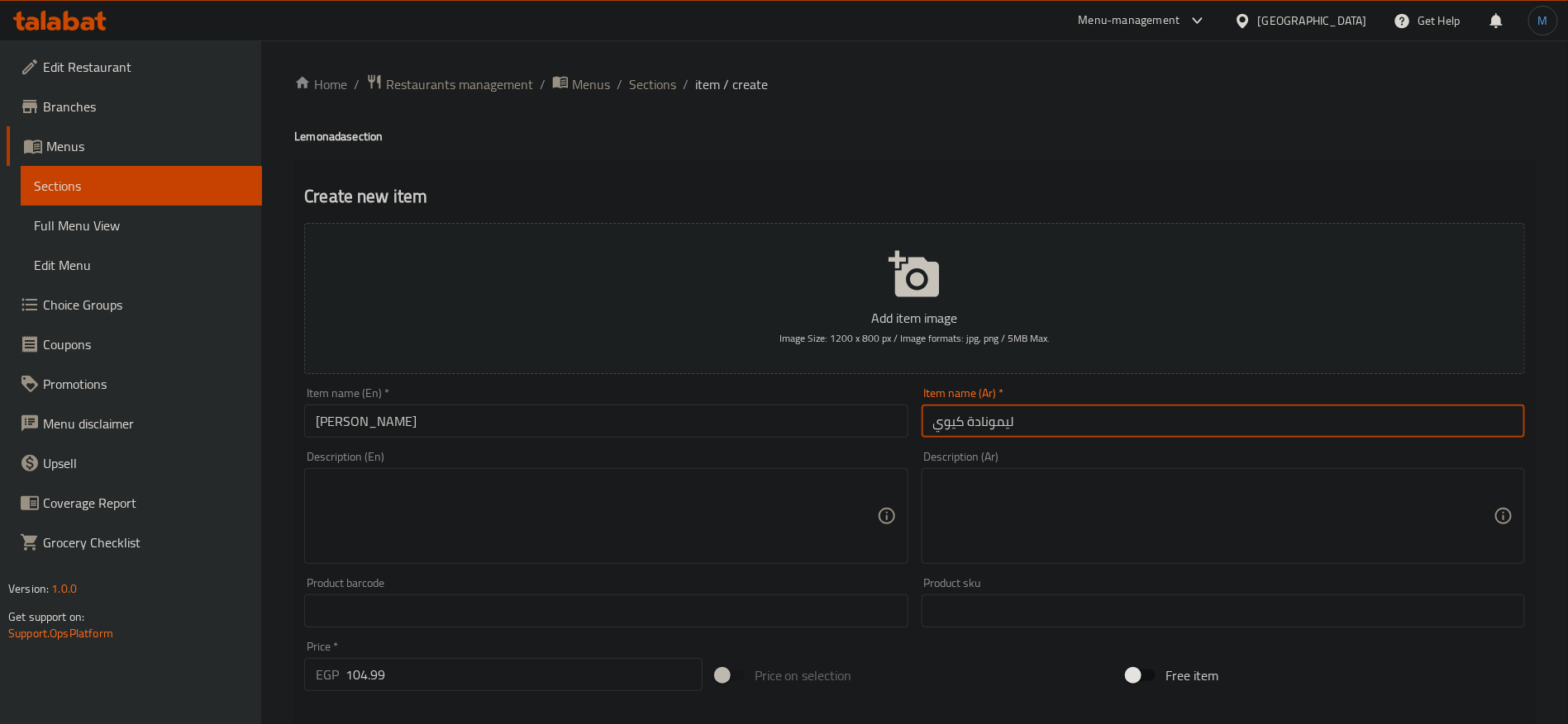
click at [997, 418] on input "ليمونادة كيوي" at bounding box center [1223, 421] width 603 height 33
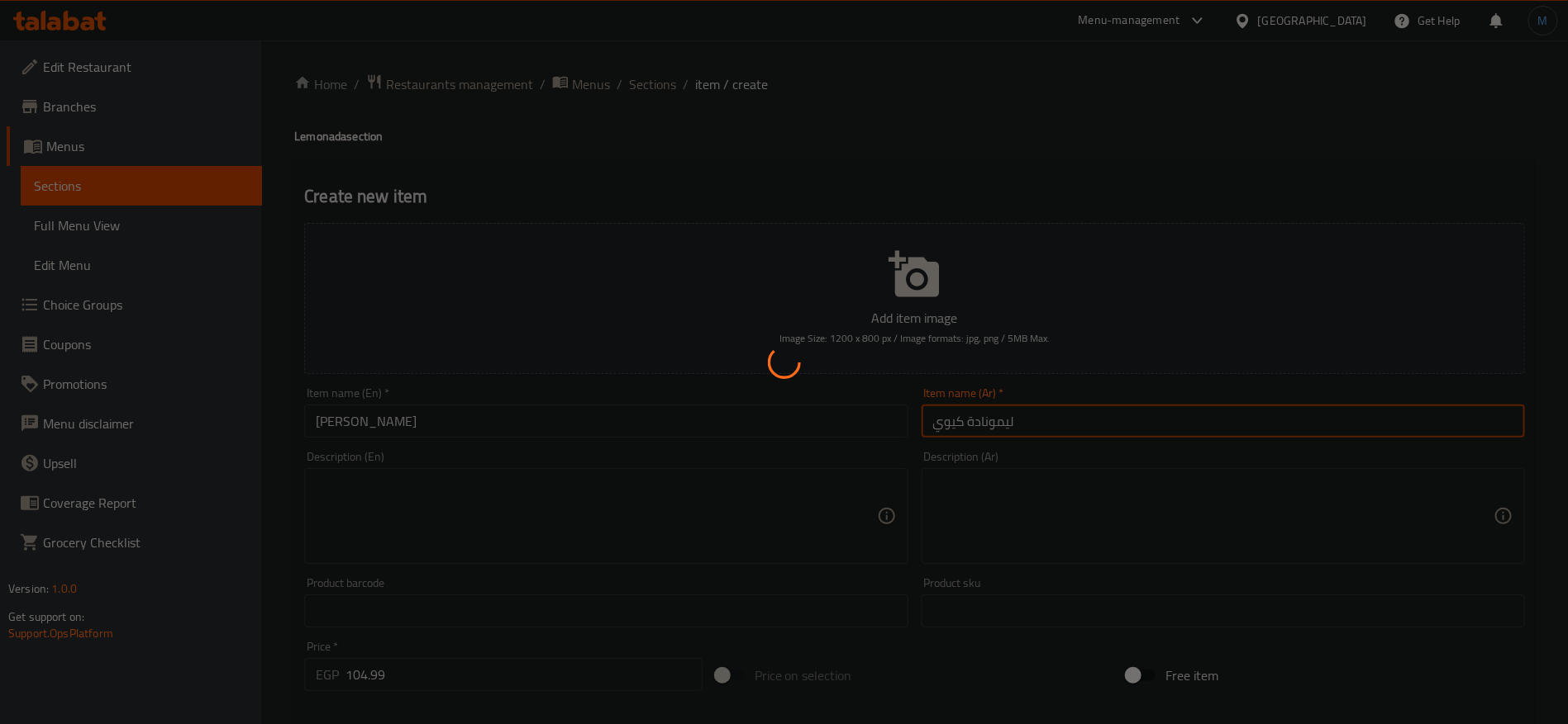
type input "0"
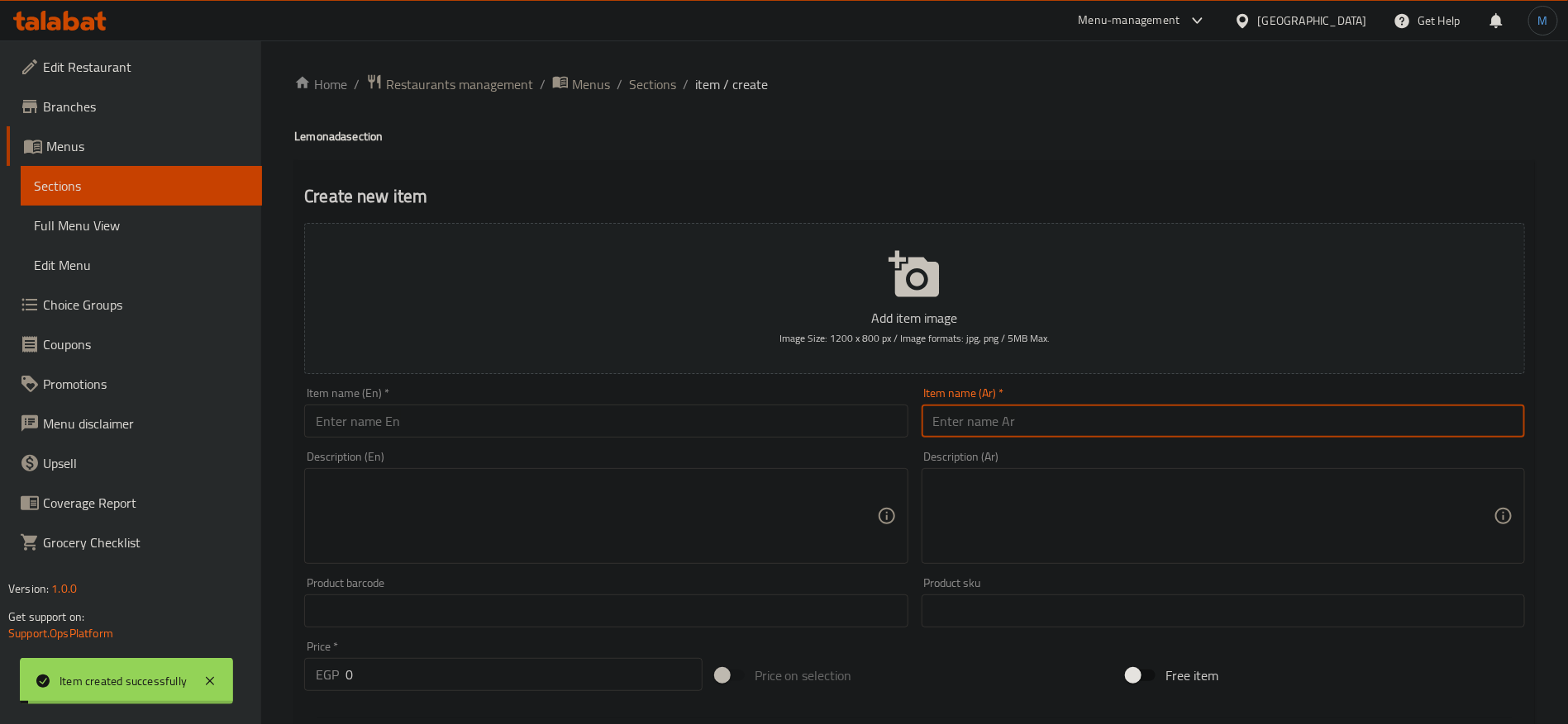
paste input "ليمونادة"
type input "ليمونادة"
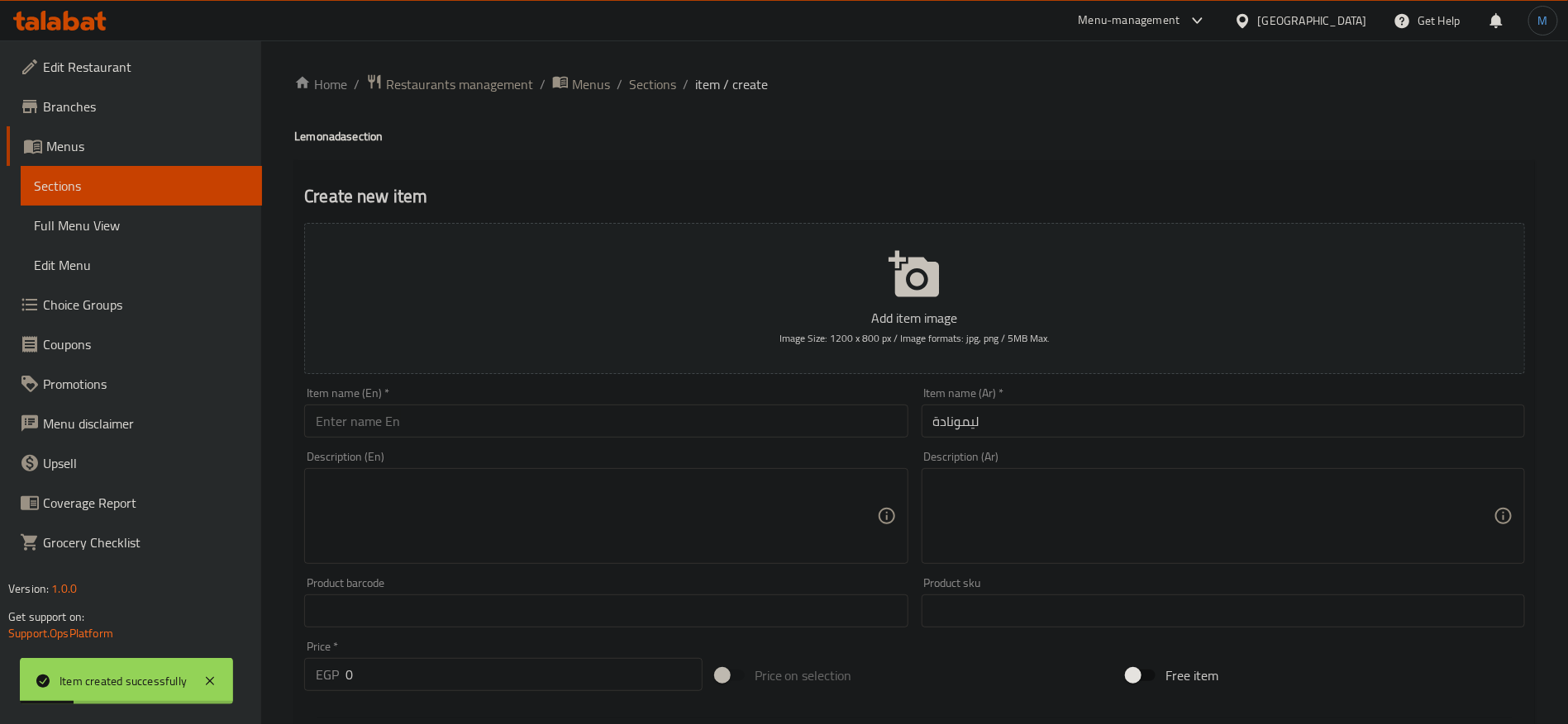
click at [738, 440] on div "Item name (En)   * Item name (En) *" at bounding box center [605, 413] width 617 height 64
paste input "Strawberry"
click at [738, 432] on input "text" at bounding box center [605, 421] width 603 height 33
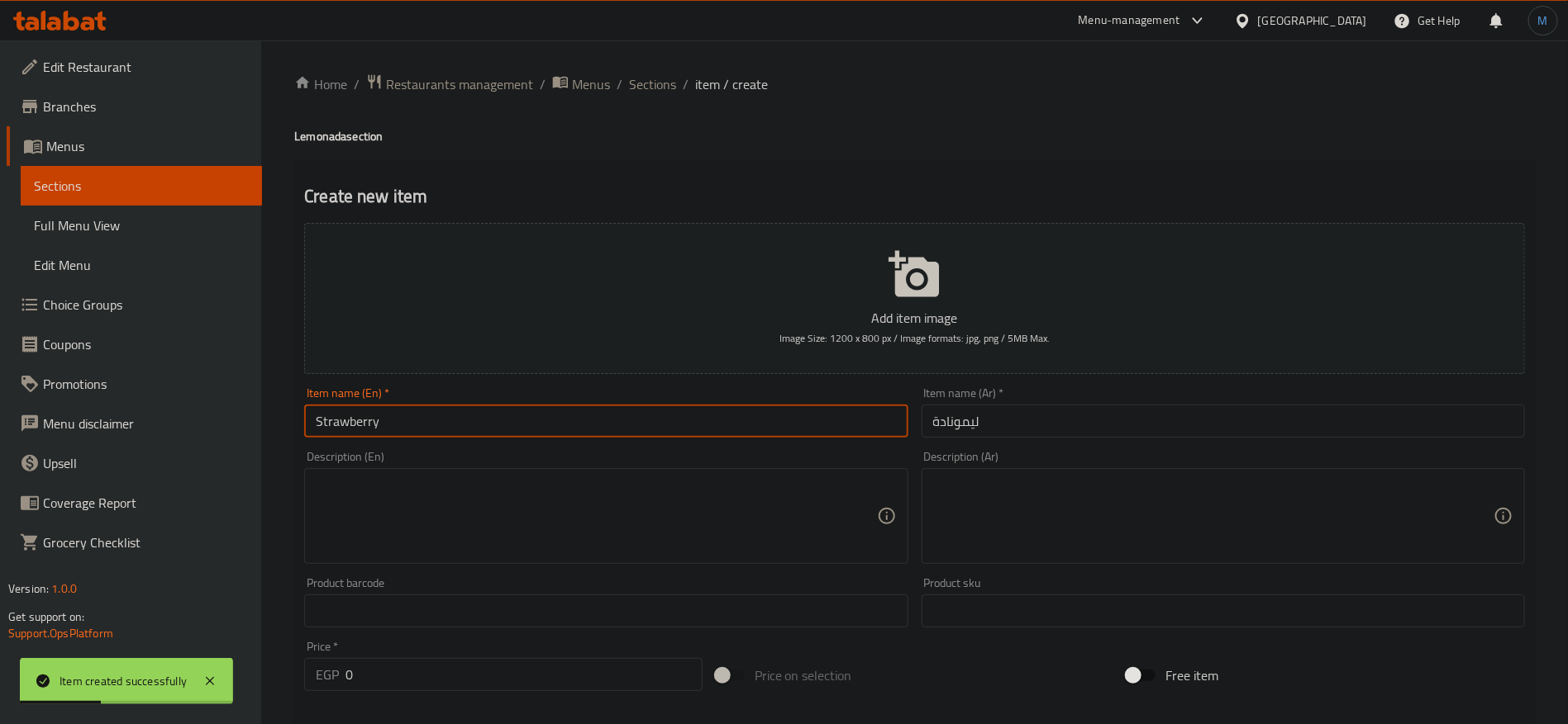
type input "Strawberry"
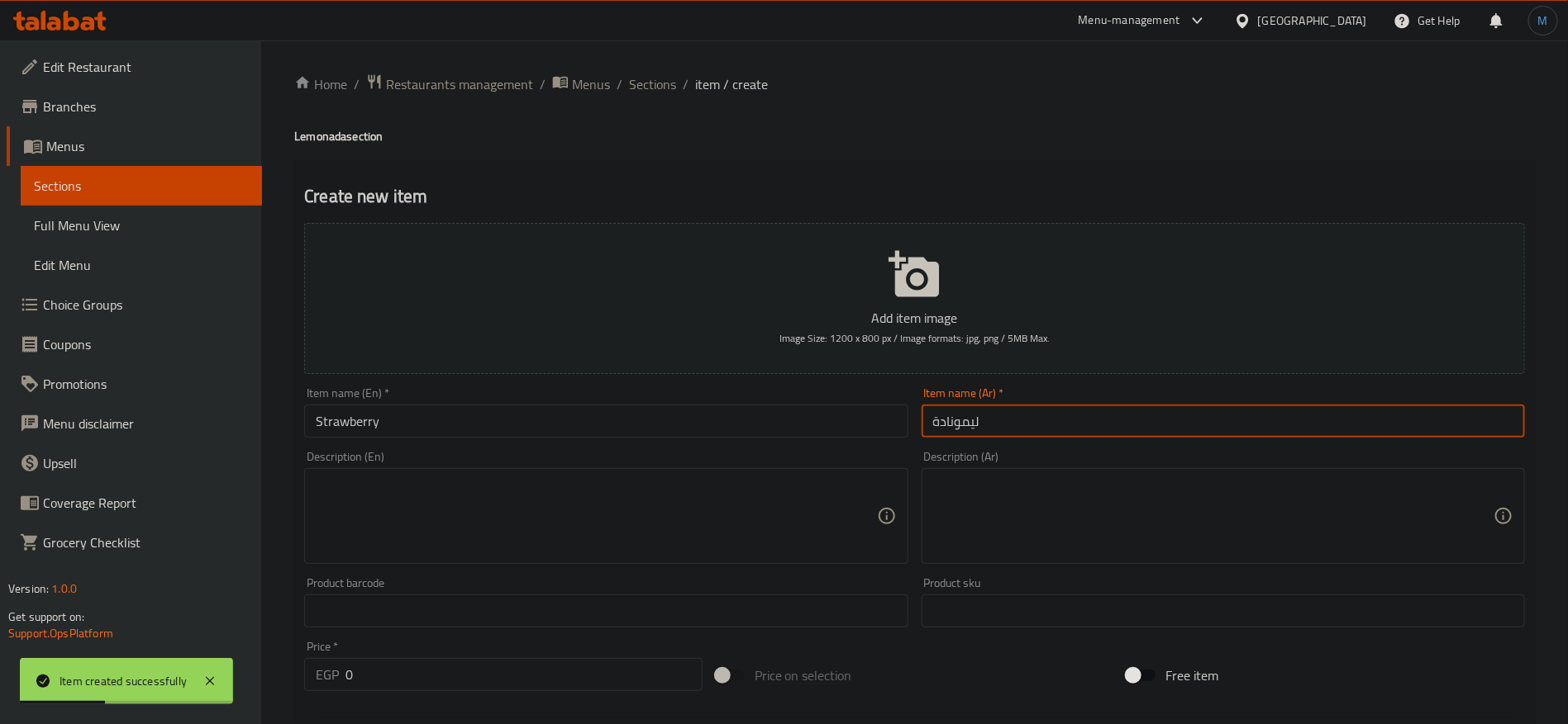
click at [1054, 424] on input "ليمونادة" at bounding box center [1223, 421] width 603 height 33
type input "ليمونادة فراولة"
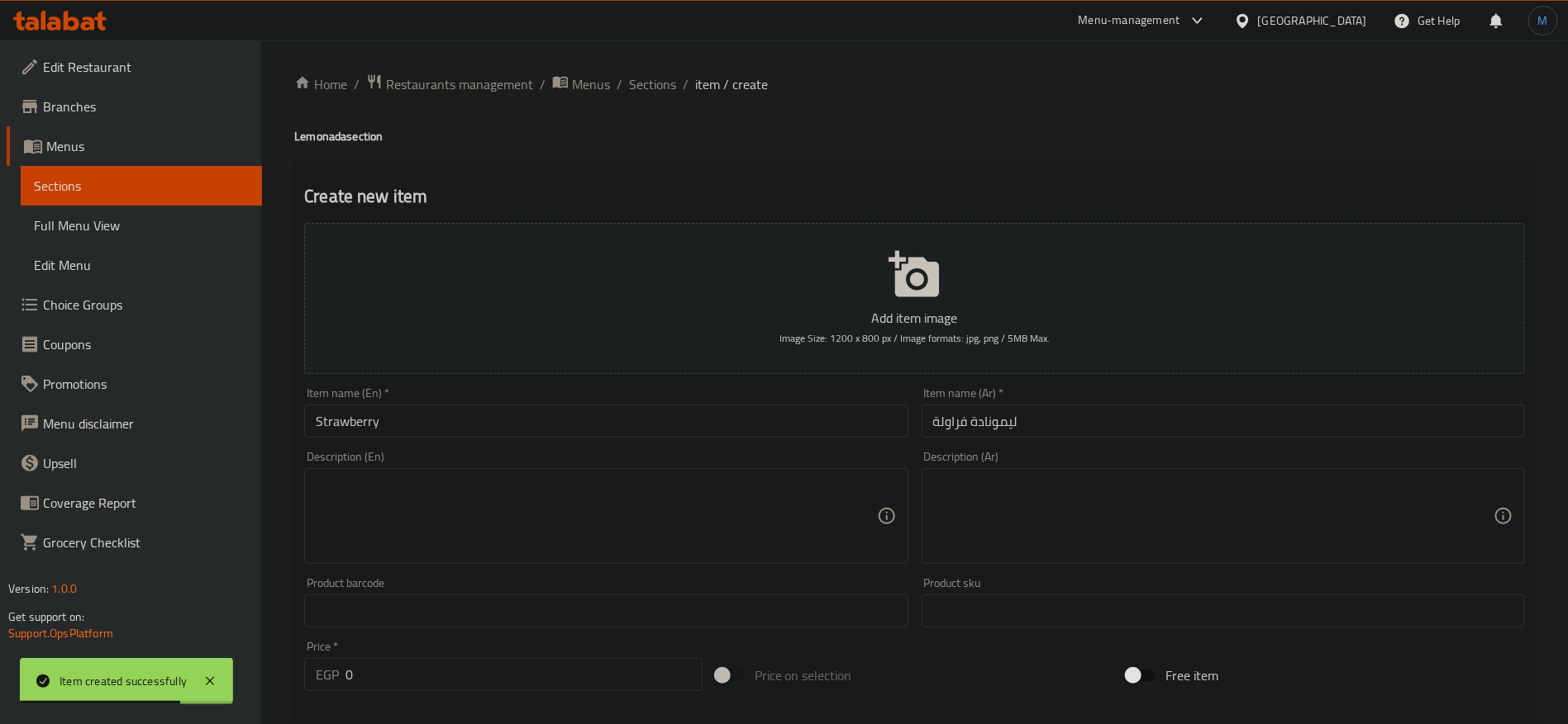
click at [294, 132] on div "Home / Restaurants management / Menus / Sections / item / create Lemonada secti…" at bounding box center [914, 603] width 1306 height 1126
copy h4 "Lemonada"
click at [453, 419] on input "Strawberry" at bounding box center [605, 421] width 603 height 33
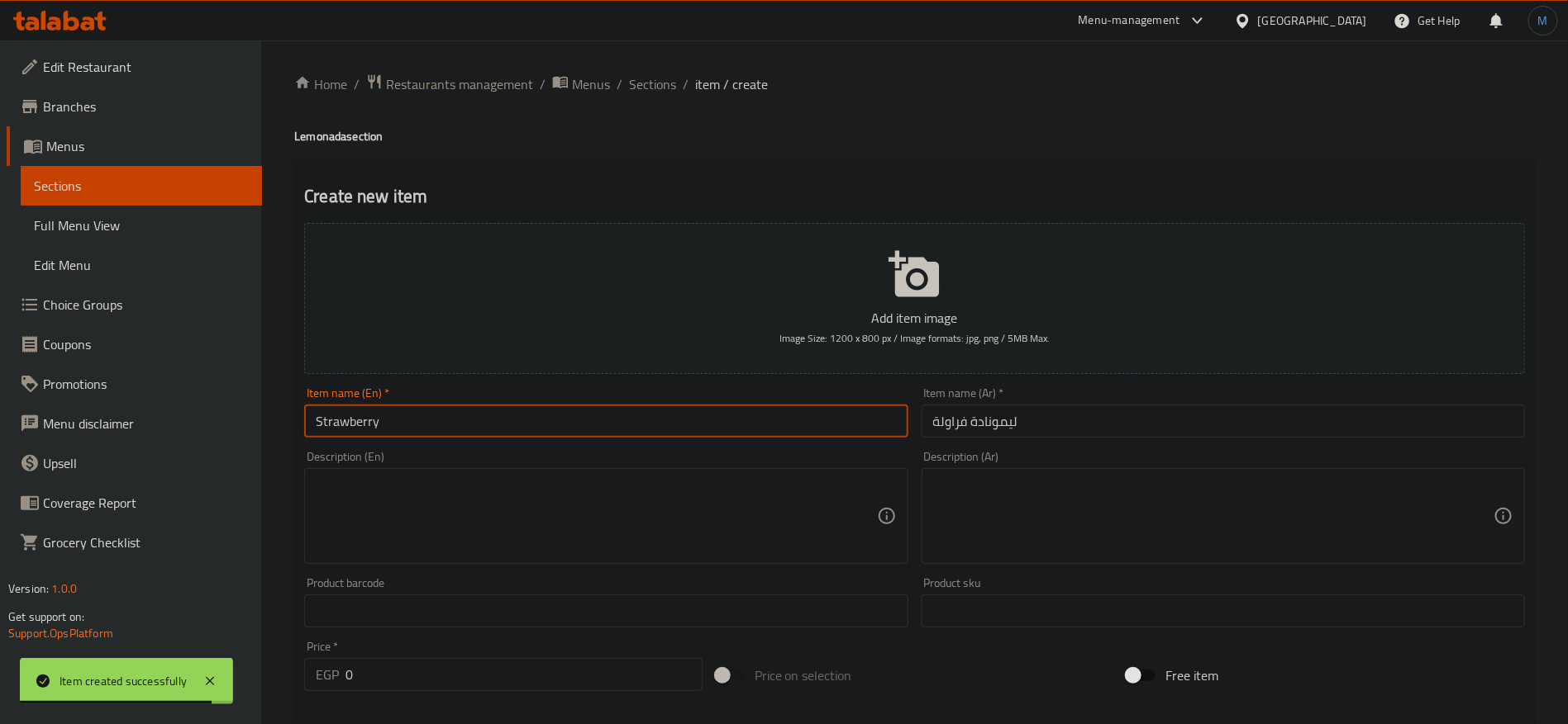
paste input "Lemonada"
type input "Strawberry Lemonada"
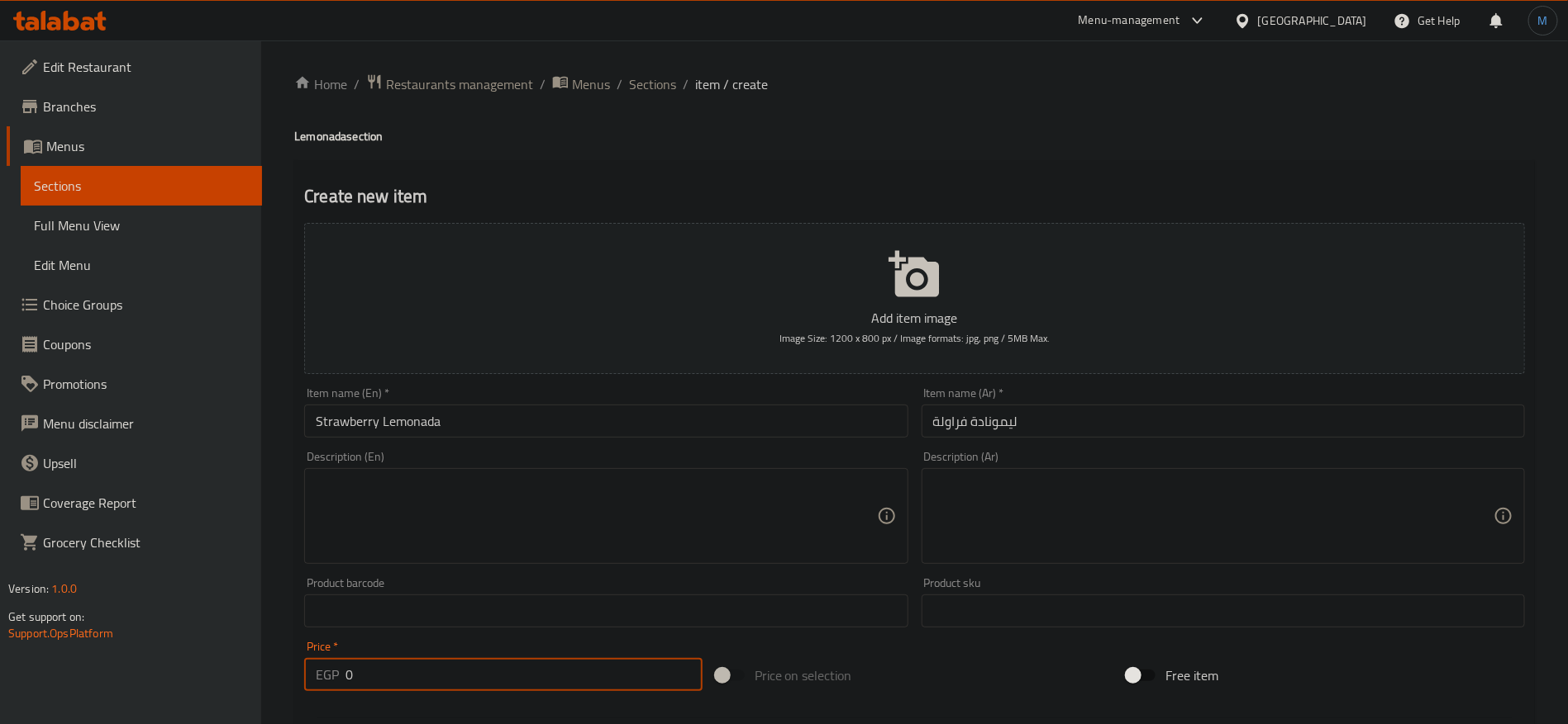
click at [564, 667] on input "0" at bounding box center [524, 674] width 357 height 33
paste input "89.99"
type input "89.99"
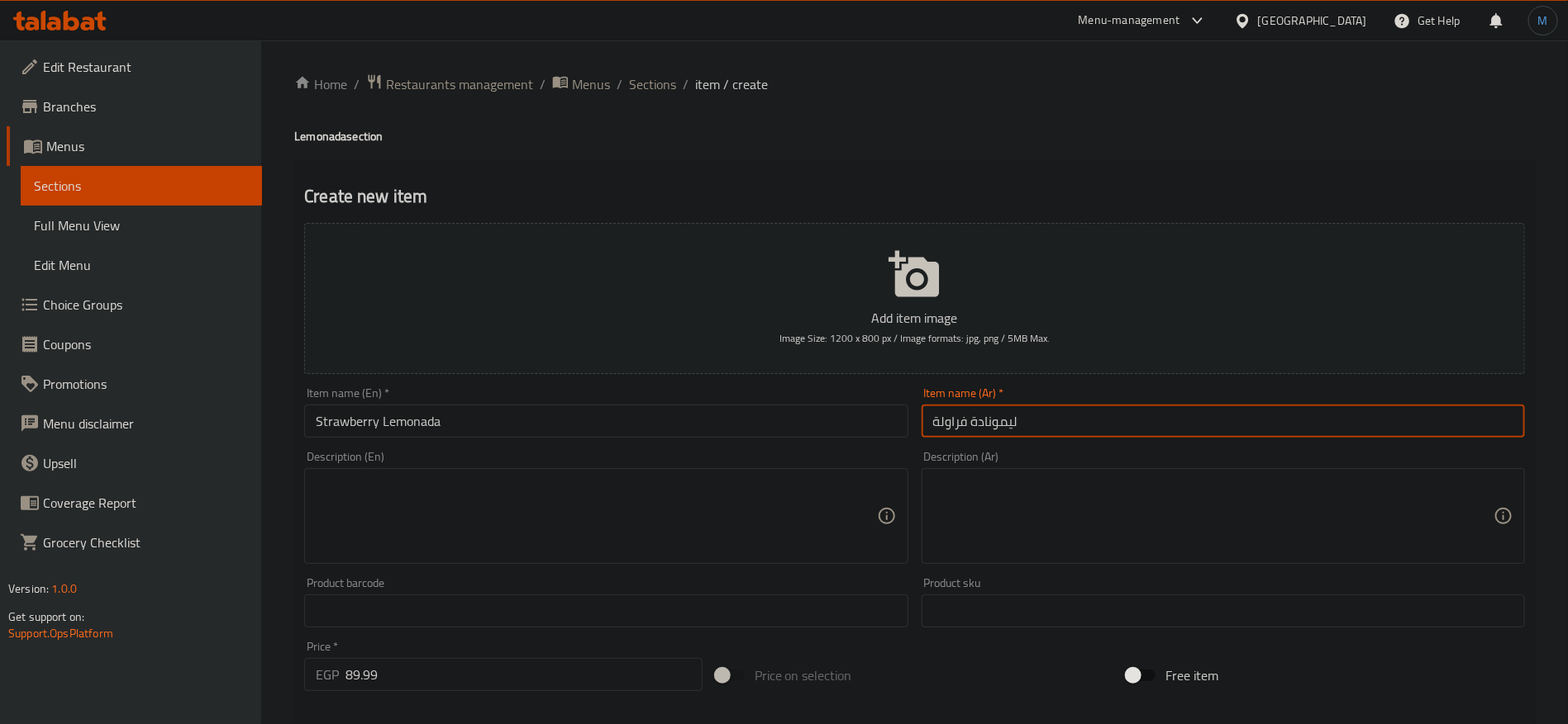
click at [1012, 426] on input "ليمونادة فراولة" at bounding box center [1223, 421] width 603 height 33
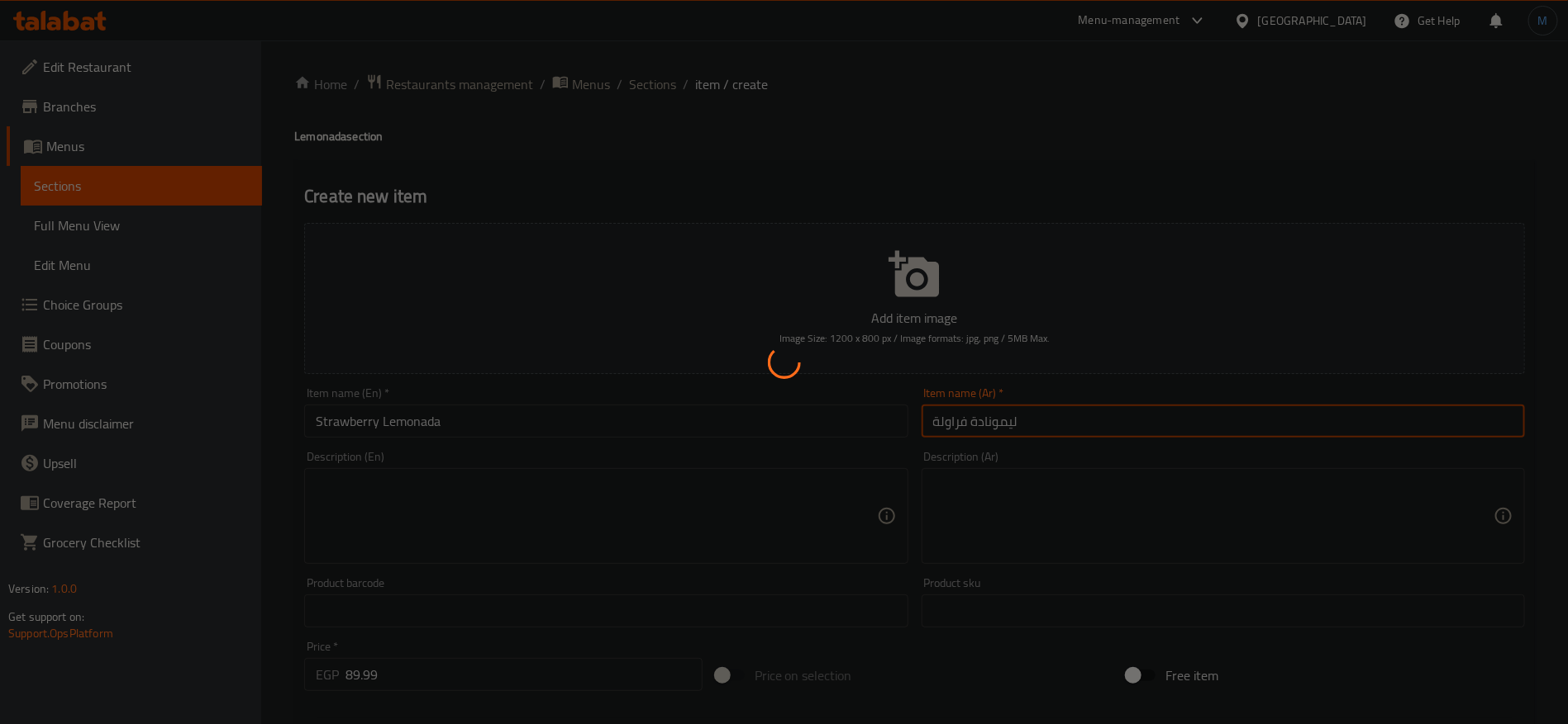
type input "0"
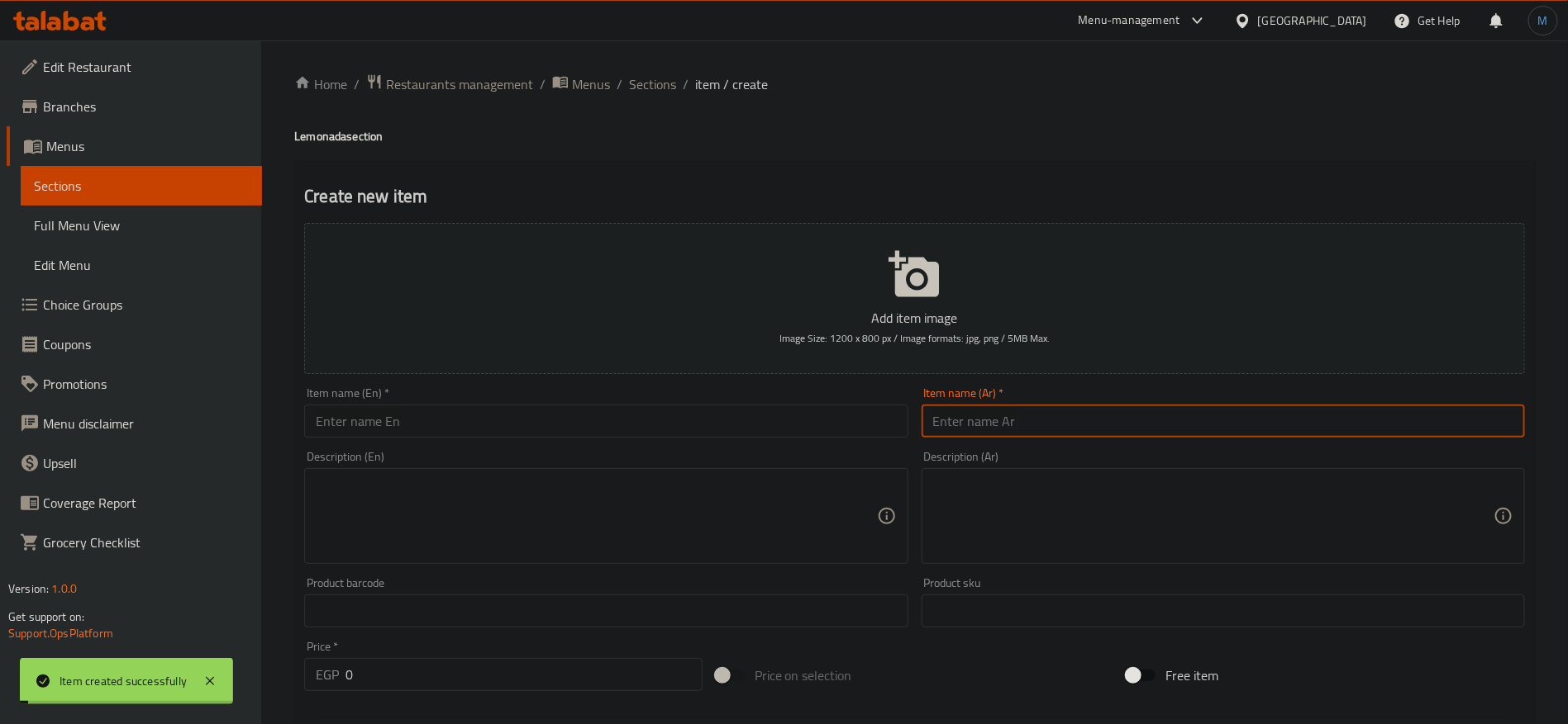
paste input "ليمونادة"
type input "ليمونادة"
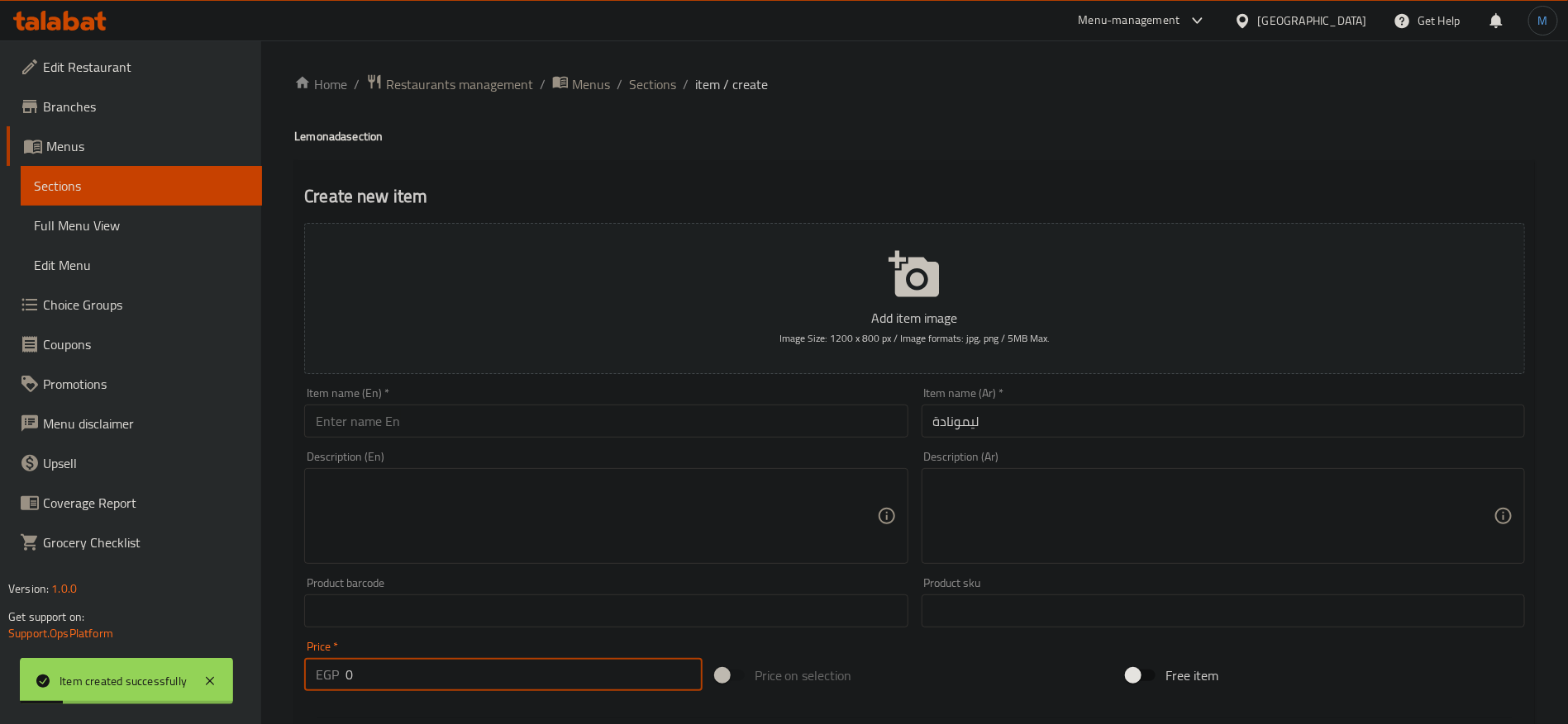
click at [538, 686] on input "0" at bounding box center [524, 674] width 357 height 33
paste input "89.99"
type input "89.99"
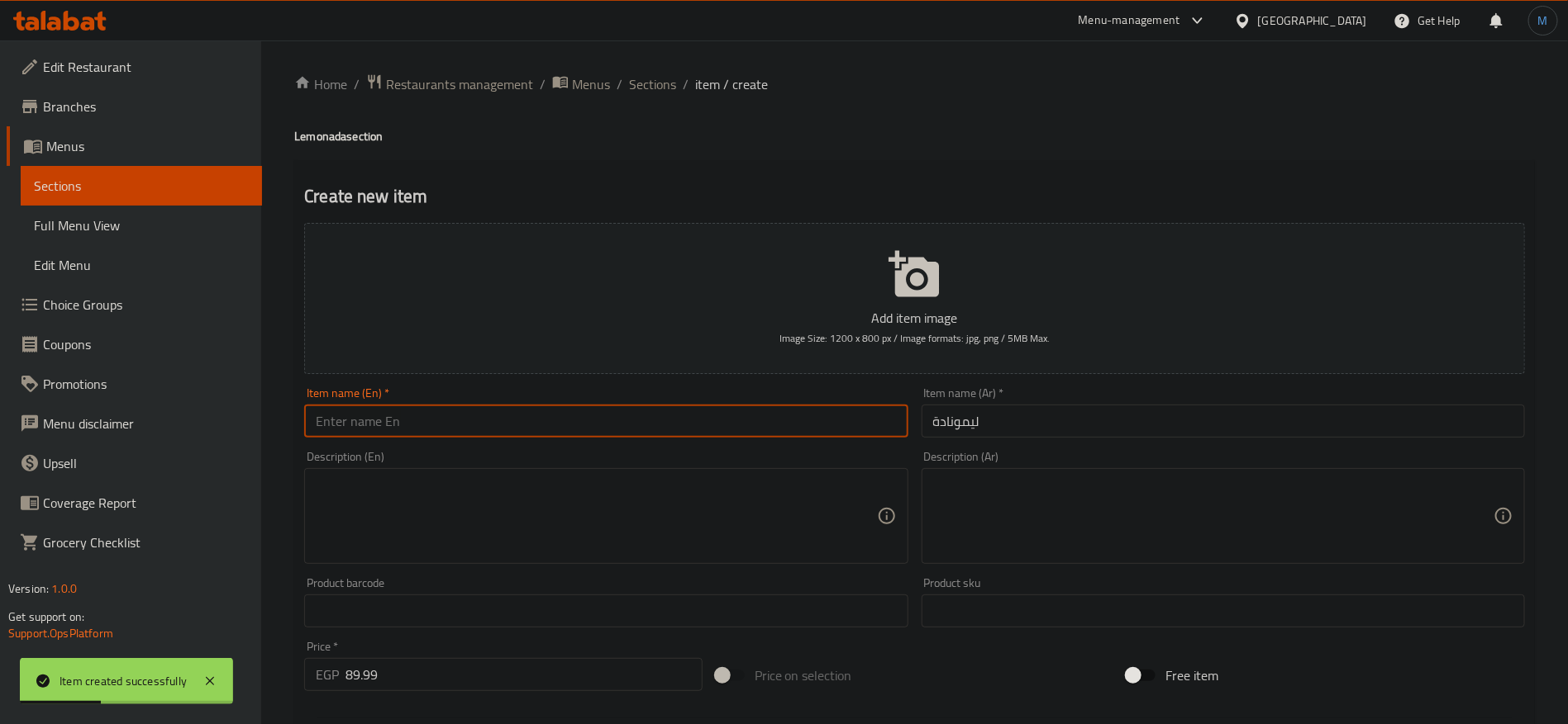
click at [472, 425] on input "text" at bounding box center [605, 421] width 603 height 33
paste input "Hibiscus"
click at [318, 151] on div "Home / Restaurants management / Menus / Sections / item / create Lemonada secti…" at bounding box center [915, 603] width 1241 height 1061
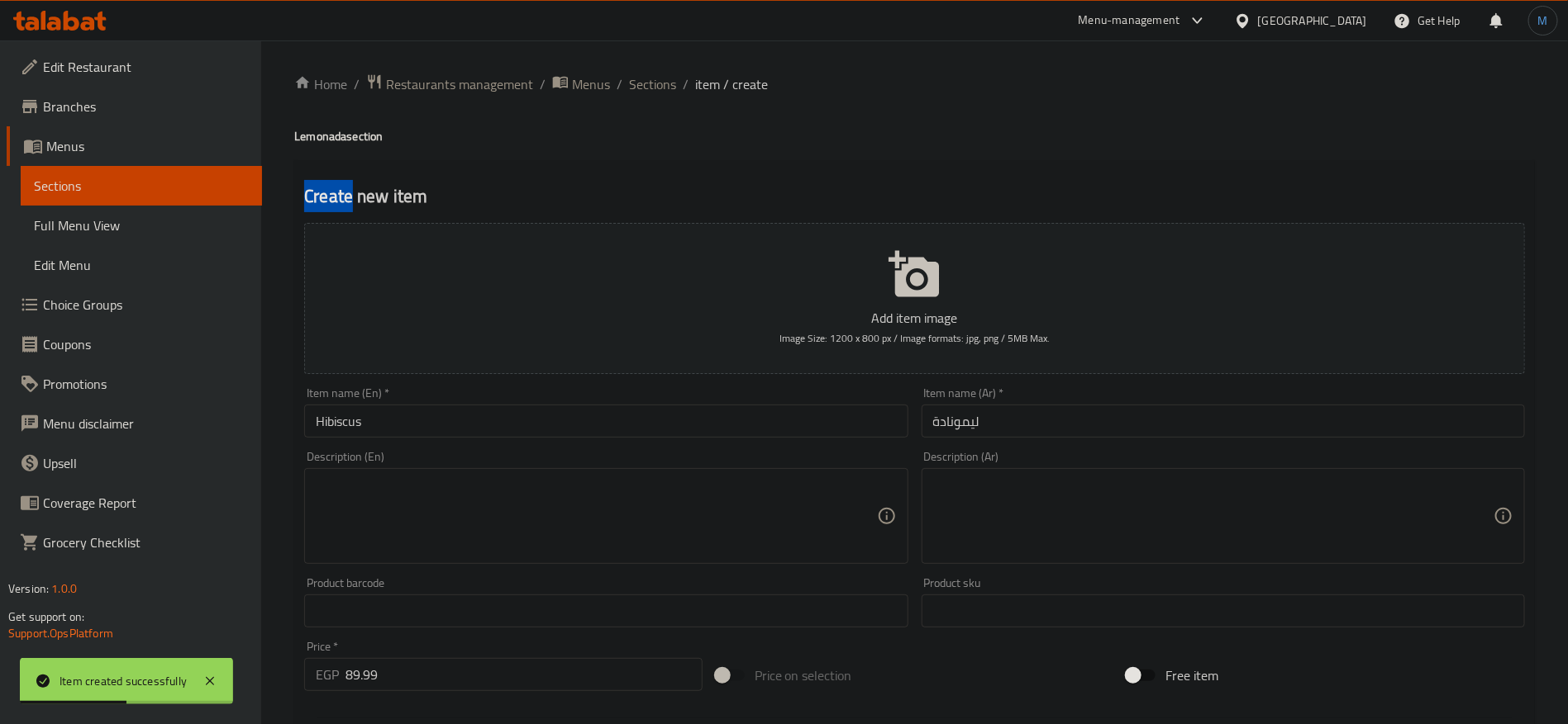
click at [318, 151] on div "Home / Restaurants management / Menus / Sections / item / create Lemonada secti…" at bounding box center [915, 603] width 1241 height 1061
click at [318, 143] on h4 "Lemonada section" at bounding box center [915, 137] width 1241 height 17
click at [424, 412] on input "Hibiscus" at bounding box center [605, 421] width 603 height 33
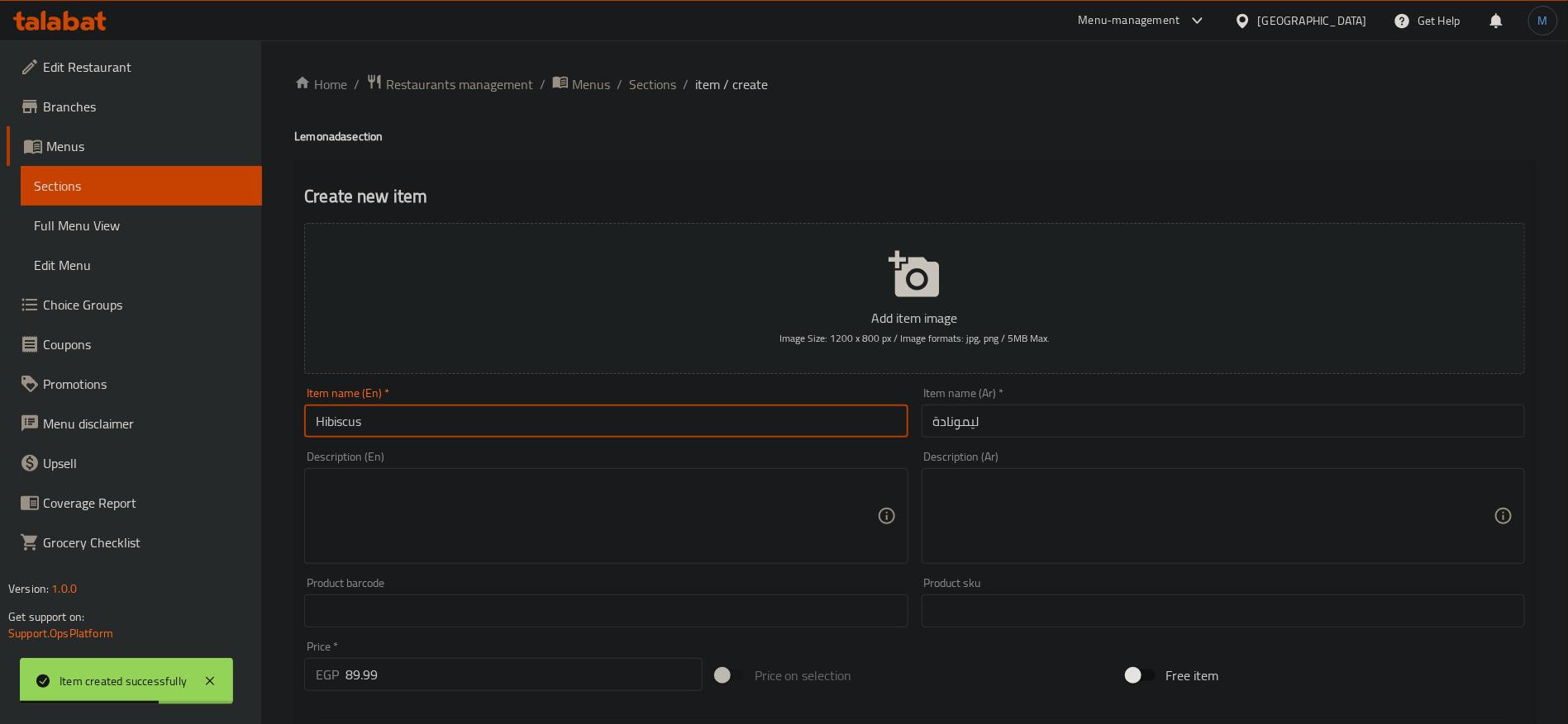
paste input "Lemonada"
type input "Hibiscus Lemonada"
click at [1336, 408] on input "ليمونادة" at bounding box center [1223, 421] width 603 height 33
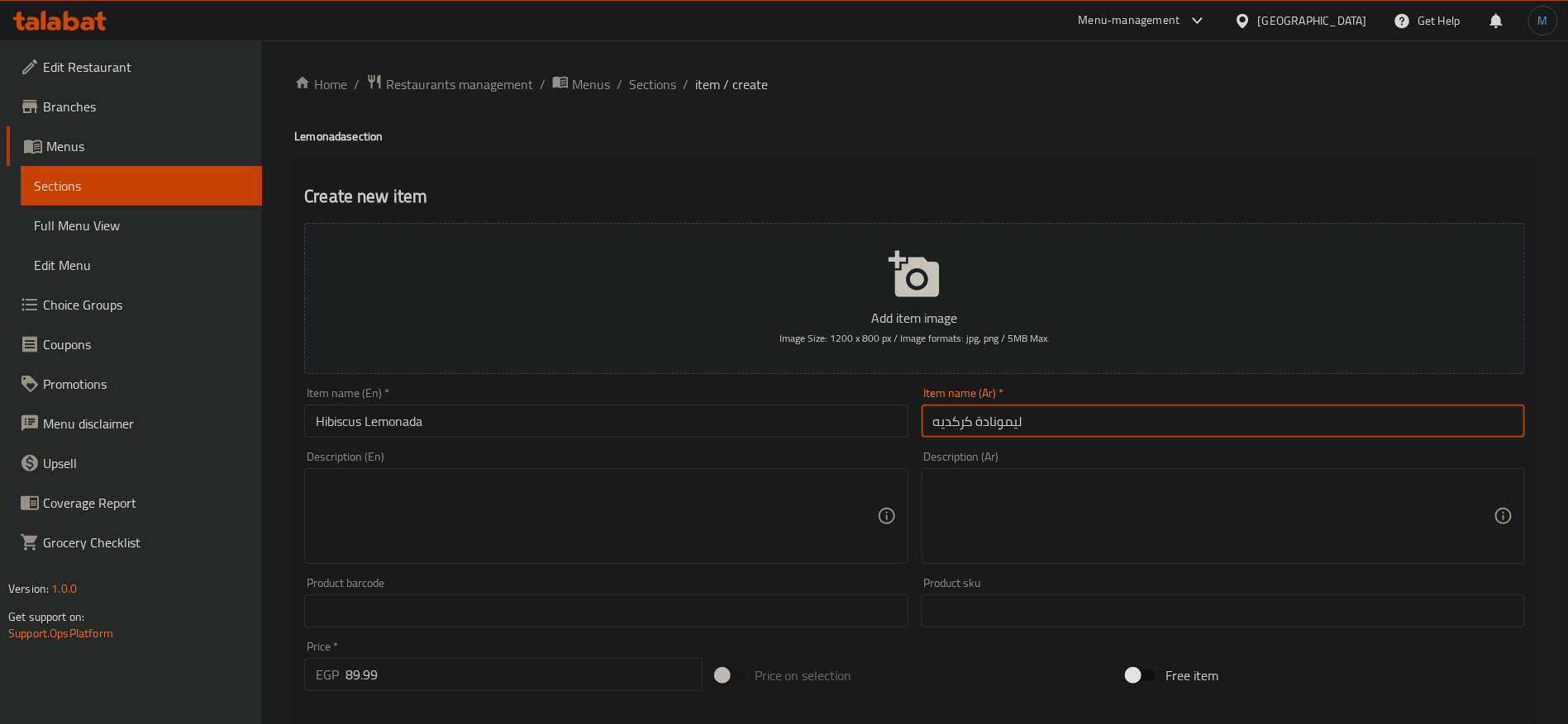
click at [977, 417] on input "ليمونادة كركديه" at bounding box center [1223, 421] width 603 height 33
click at [994, 419] on input "ليمونادة كركديه" at bounding box center [1223, 421] width 603 height 33
type input "ليمونادة كركديه"
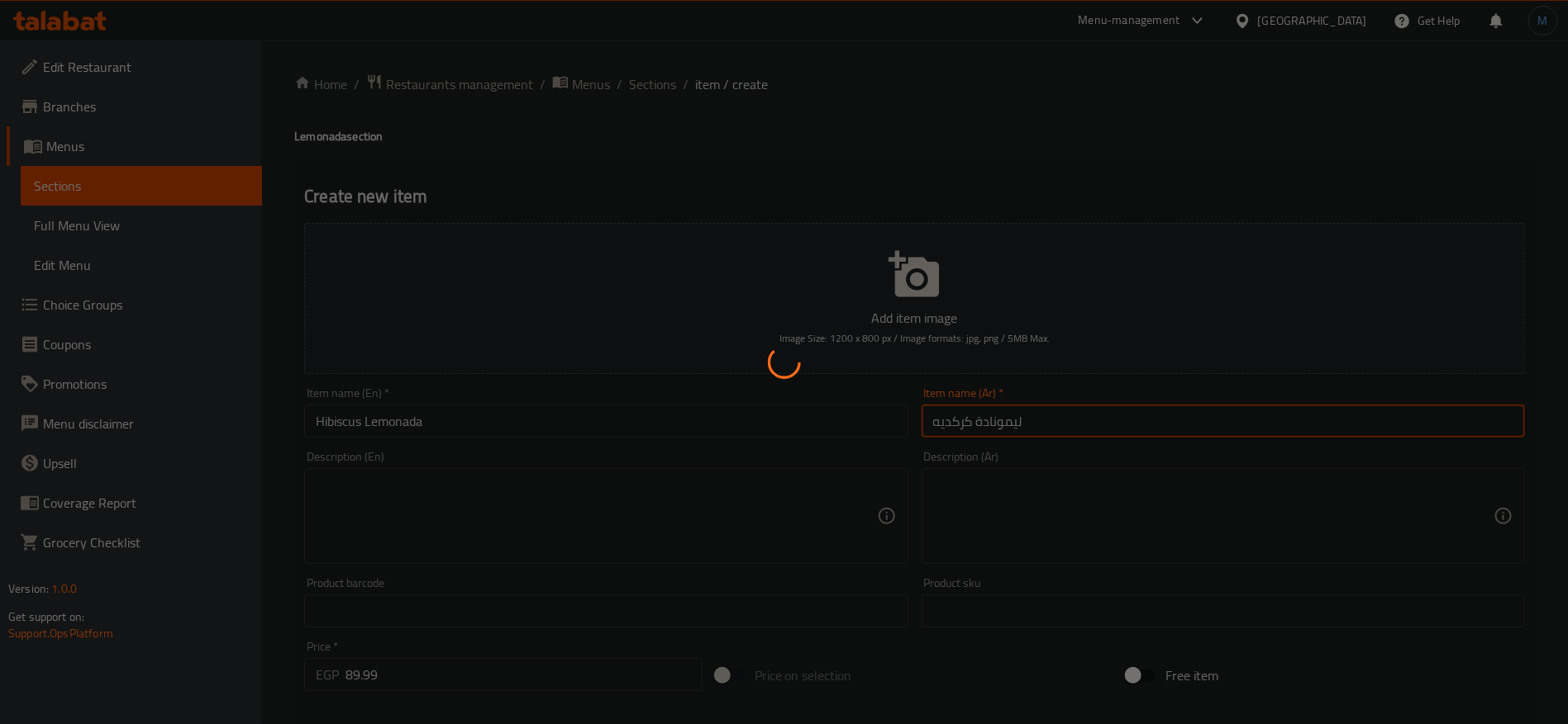
type input "0"
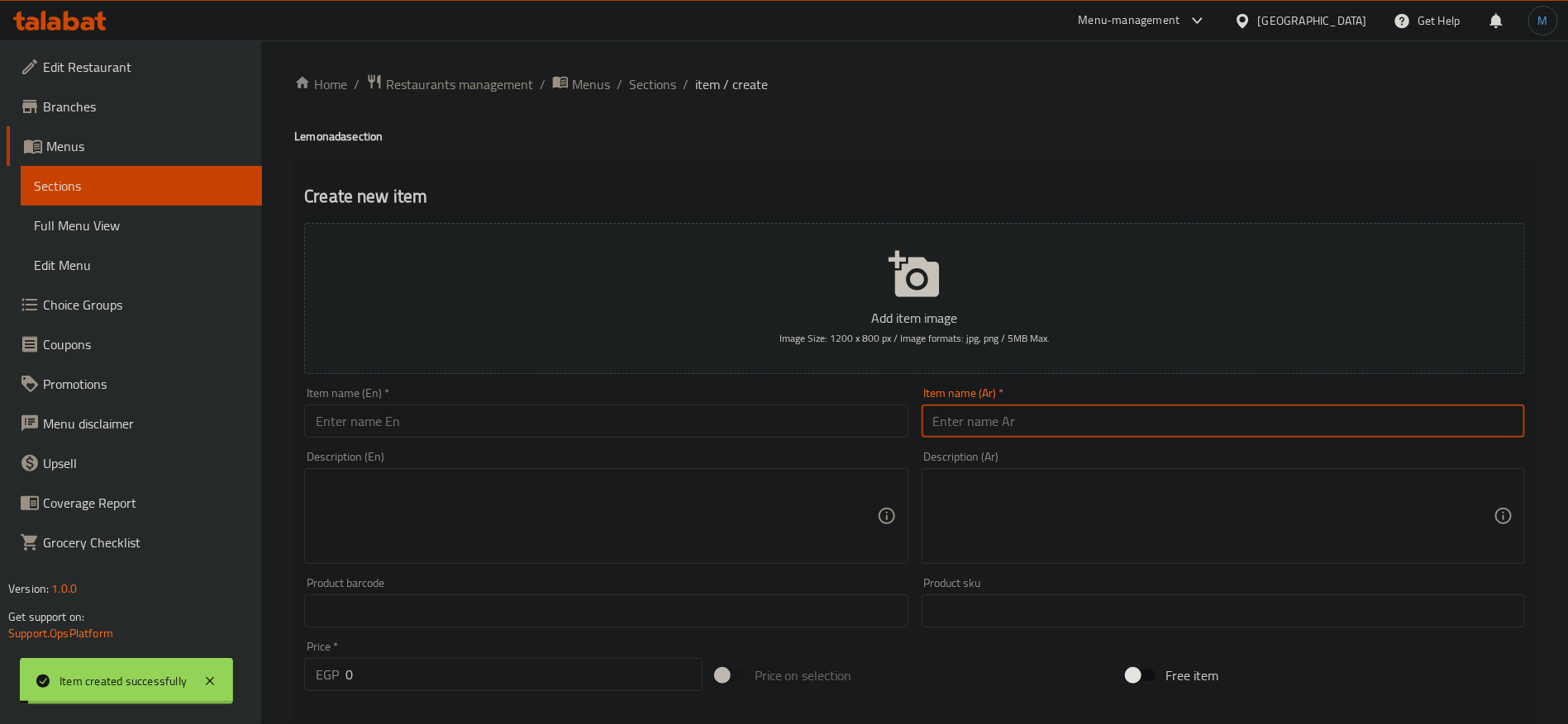
paste input "ليمونادة"
type input "ليمونادة"
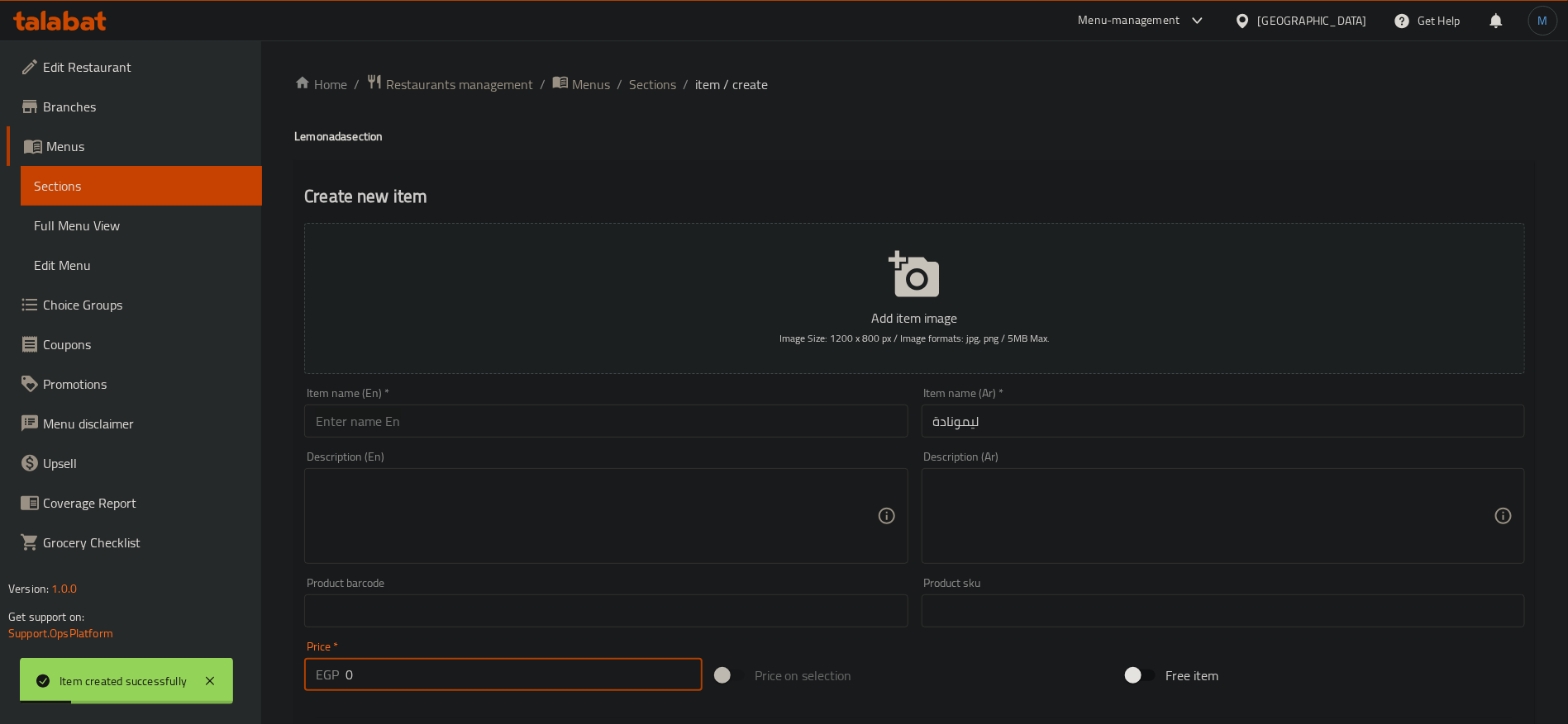
click at [647, 658] on input "0" at bounding box center [524, 674] width 357 height 33
paste input "89.99"
type input "89.99"
click at [529, 417] on input "text" at bounding box center [605, 421] width 603 height 33
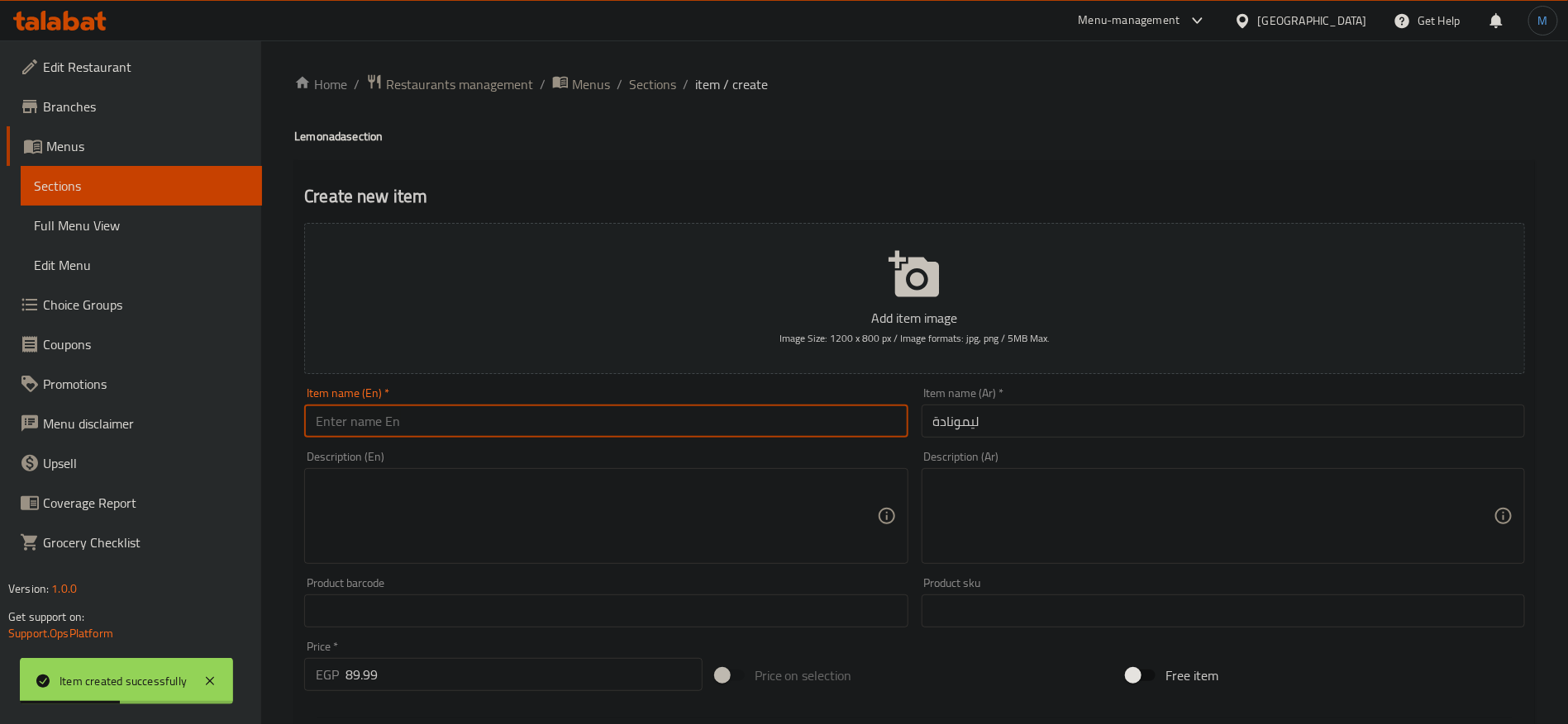
paste input "Green Apple"
click at [332, 142] on h4 "Lemonada section" at bounding box center [915, 137] width 1241 height 17
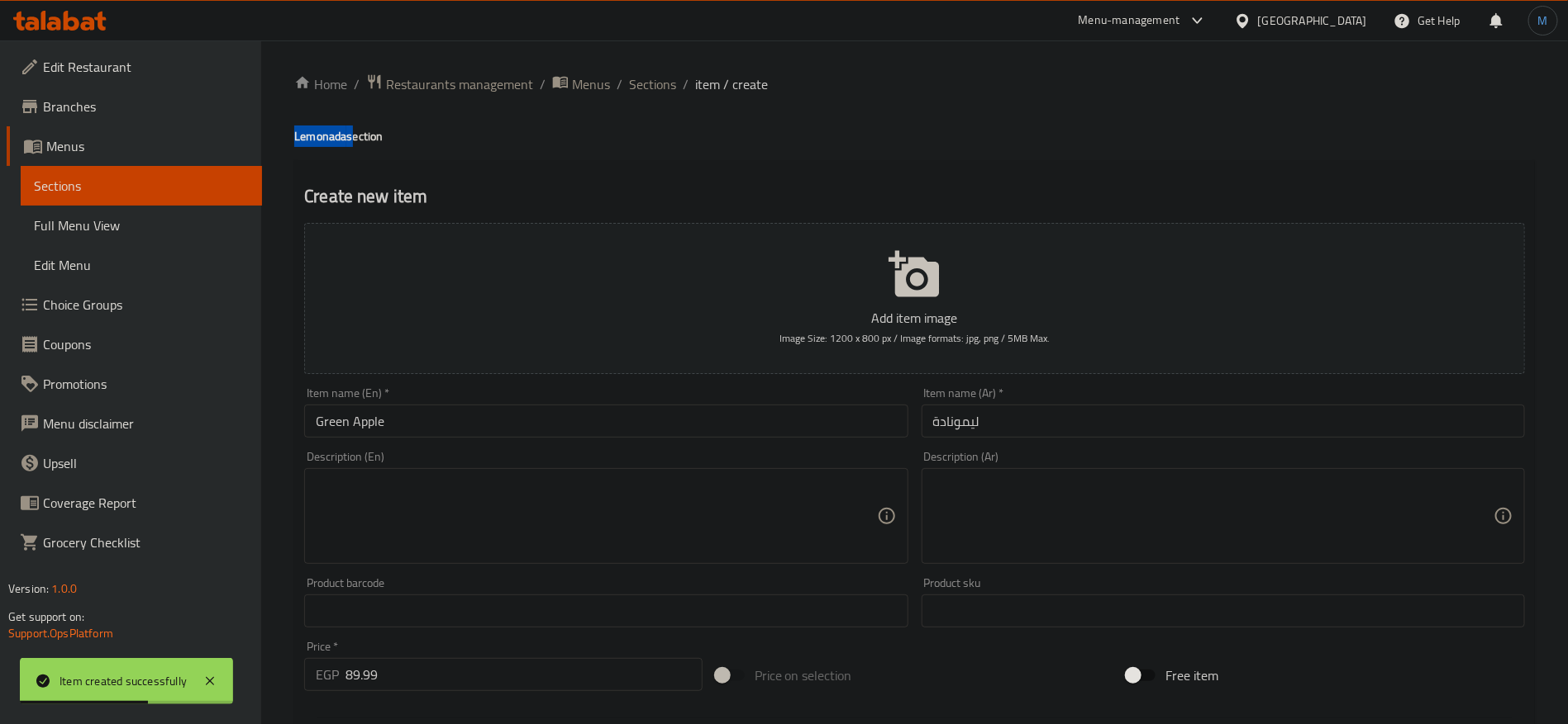
click at [332, 142] on h4 "Lemonada section" at bounding box center [915, 137] width 1241 height 17
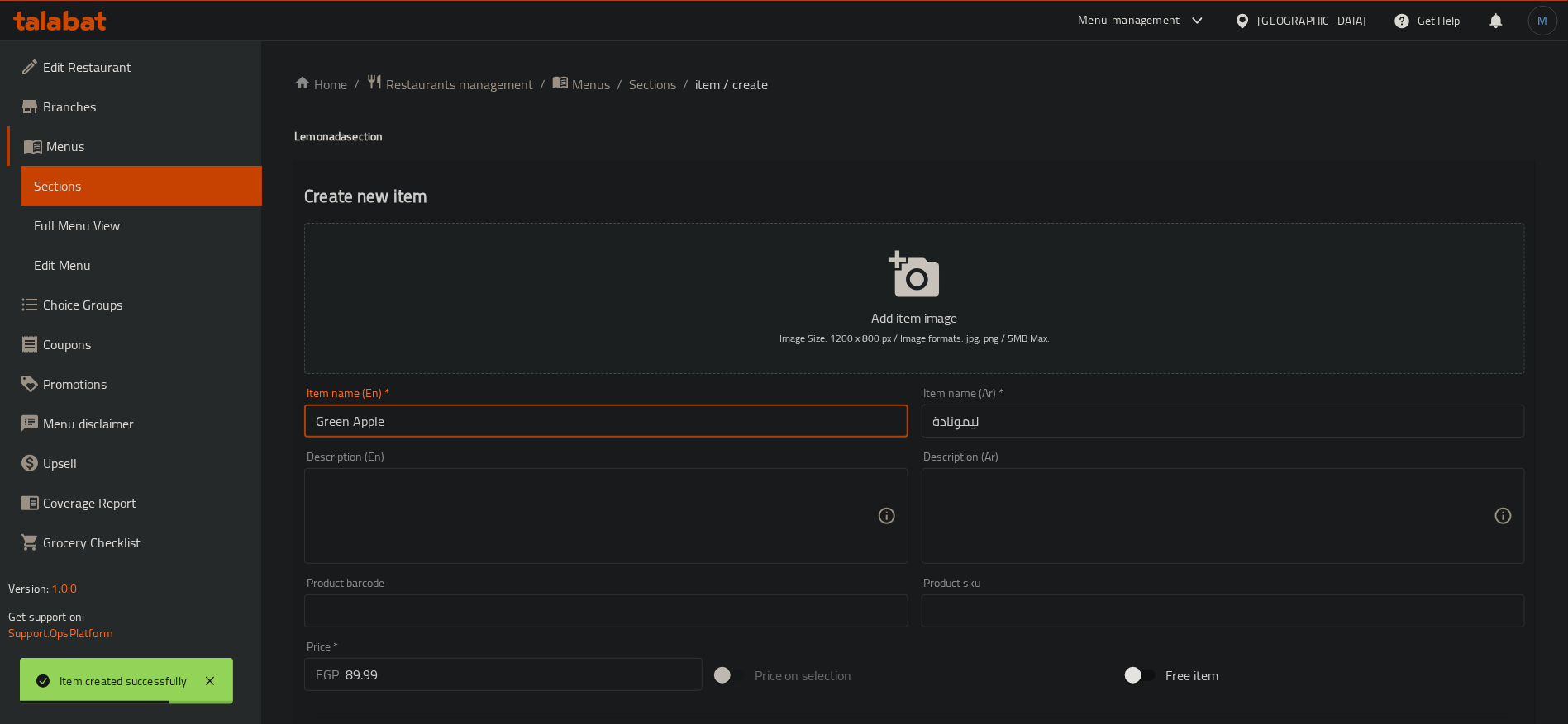
click at [445, 421] on input "Green Apple" at bounding box center [605, 421] width 603 height 33
paste input "Lemonada"
type input "Green Apple Lemonada"
click at [1071, 419] on input "ليمونادة" at bounding box center [1223, 421] width 603 height 33
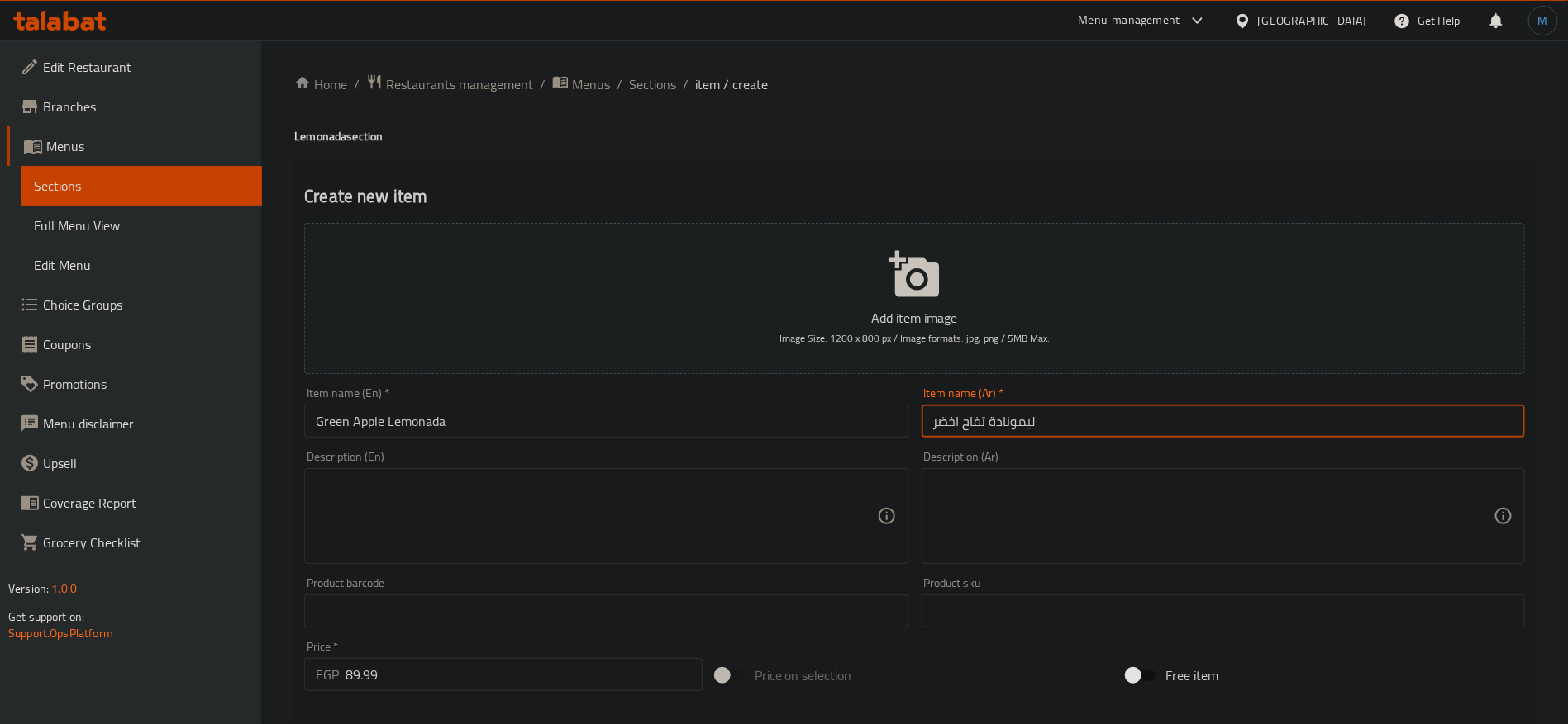
click at [1012, 421] on input "ليمونادة تفاح اخضر" at bounding box center [1223, 421] width 603 height 33
type input "ليمونادة تفاح اخضر"
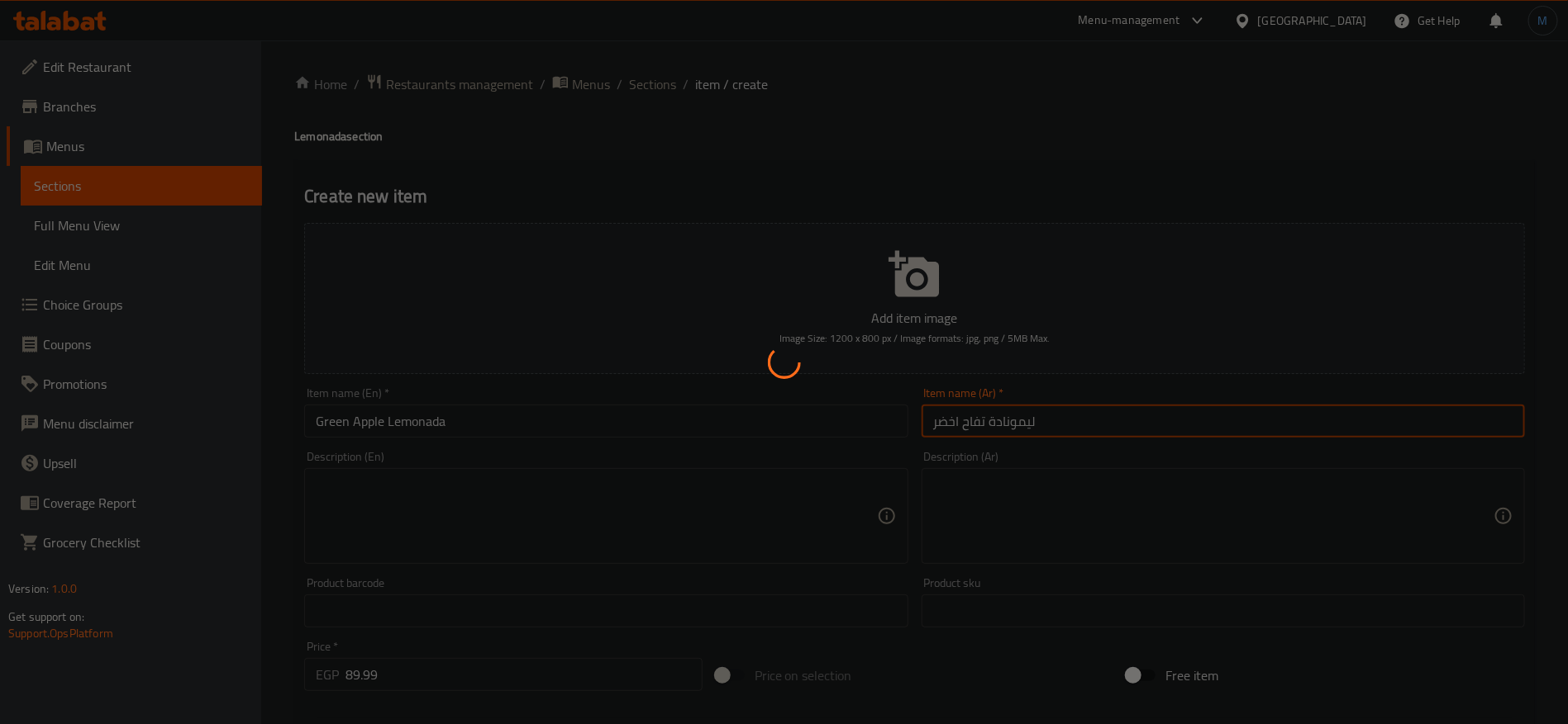
type input "0"
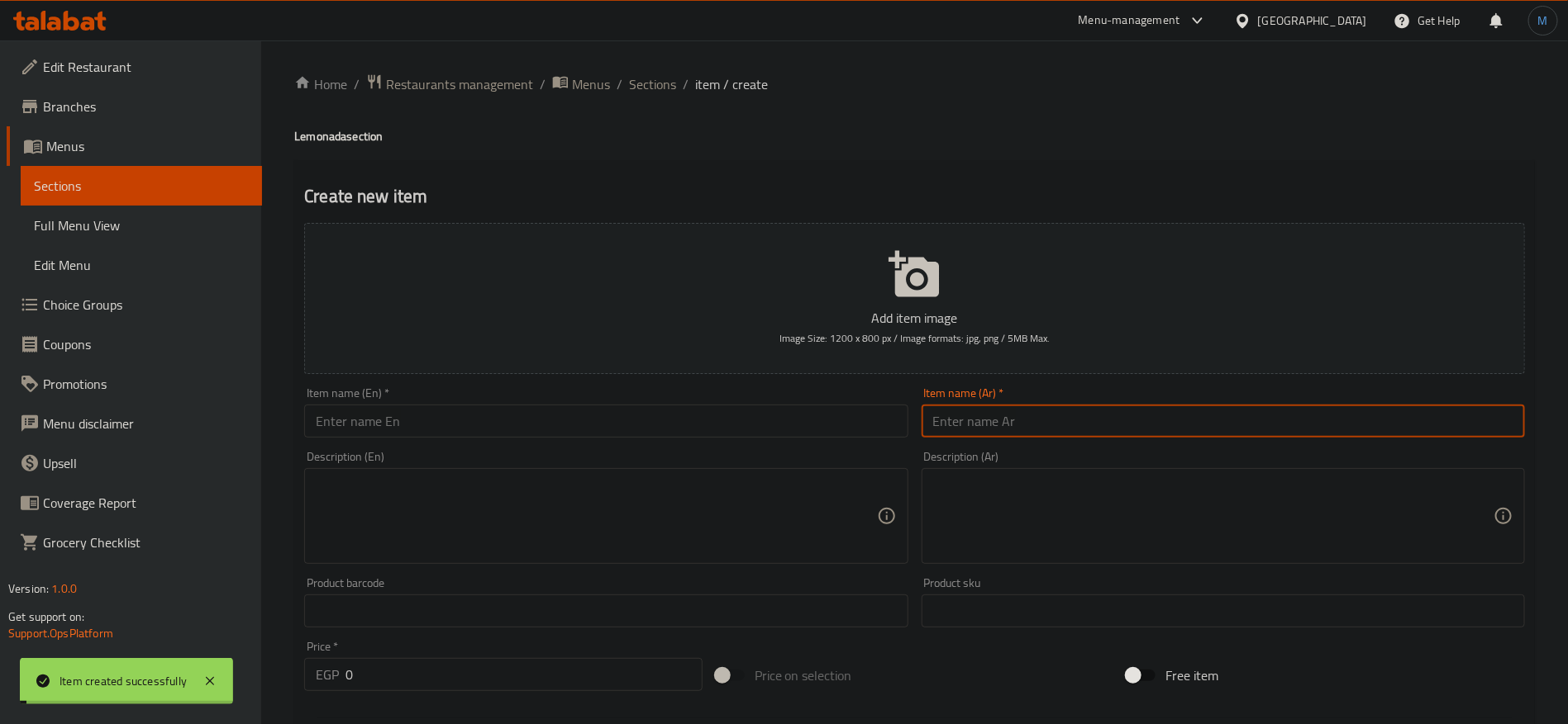
paste input "ليمونادة"
type input "ليمونادة"
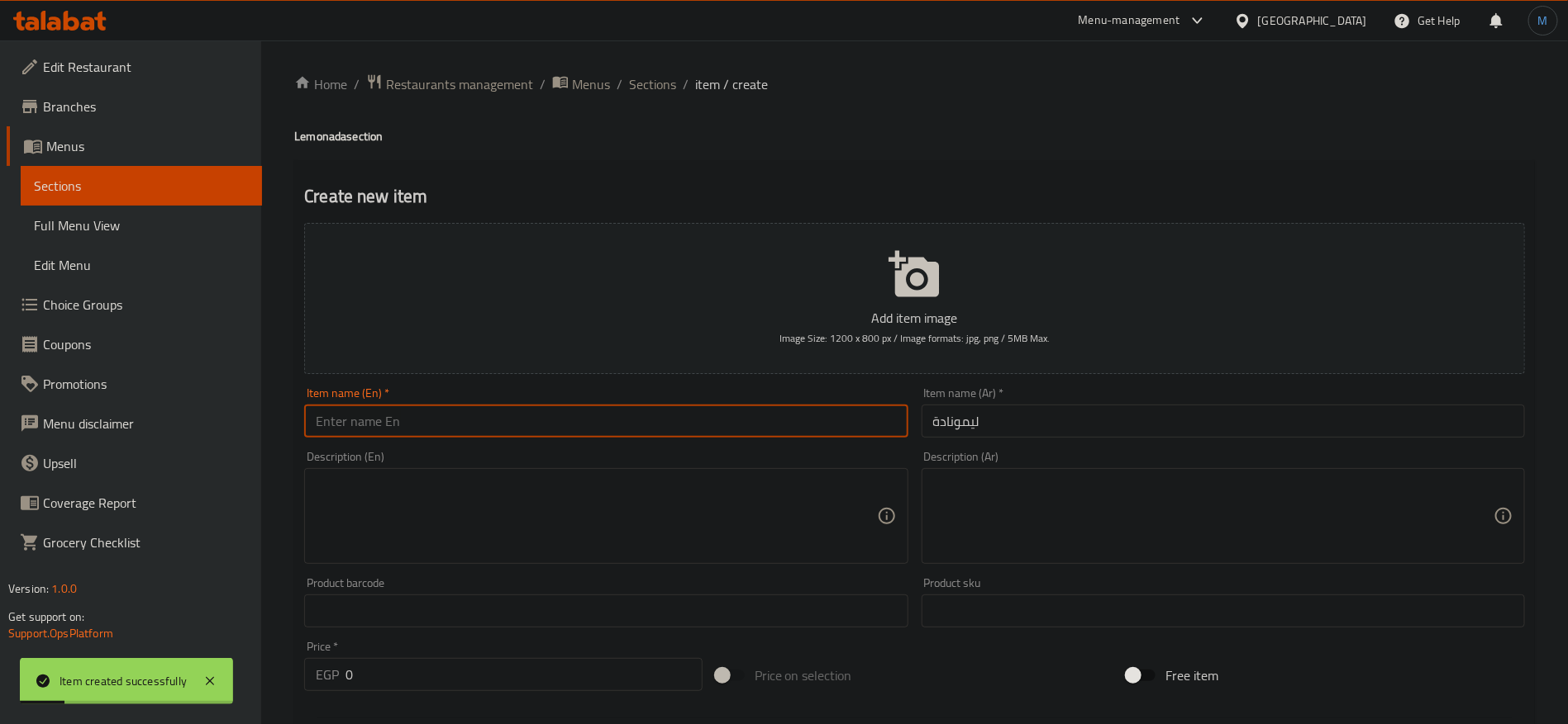
click at [460, 414] on input "text" at bounding box center [605, 421] width 603 height 33
paste input "BlueRasbeery"
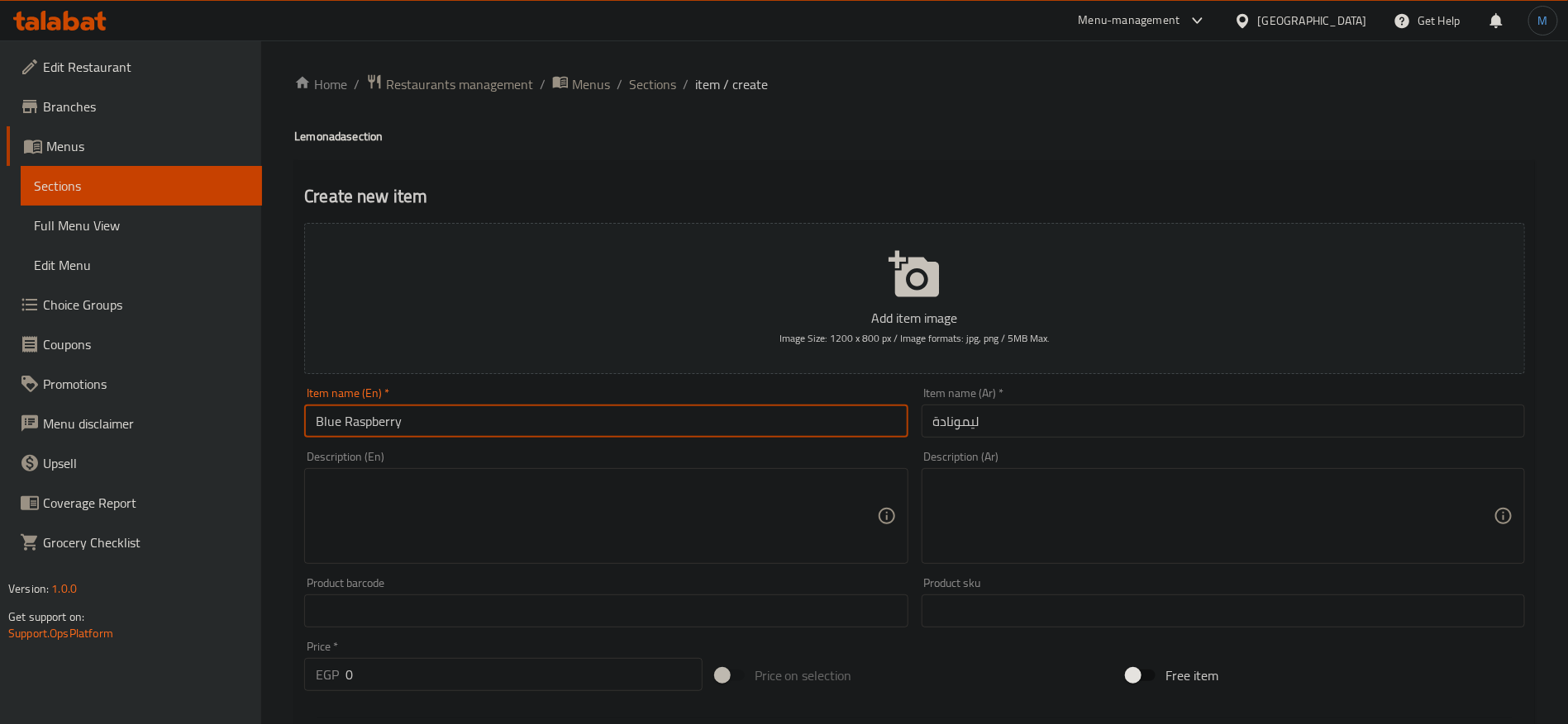
drag, startPoint x: 319, startPoint y: 113, endPoint x: 318, endPoint y: 128, distance: 15.0
click at [319, 113] on div "Home / Restaurants management / Menus / Sections / item / create Lemonada secti…" at bounding box center [915, 603] width 1241 height 1061
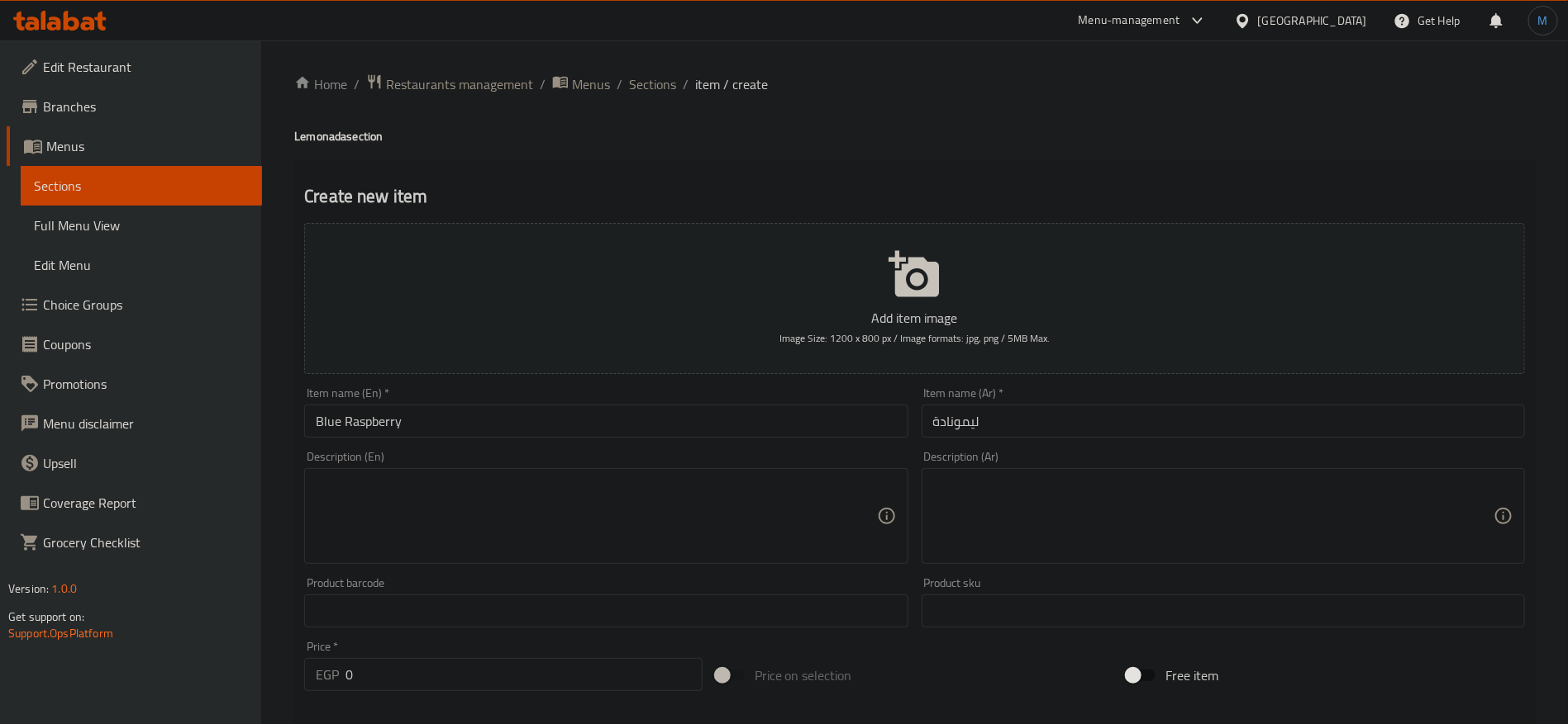
click at [318, 128] on h4 "Lemonada section" at bounding box center [915, 137] width 1241 height 17
click at [467, 425] on input "Blue Raspberry" at bounding box center [605, 421] width 603 height 33
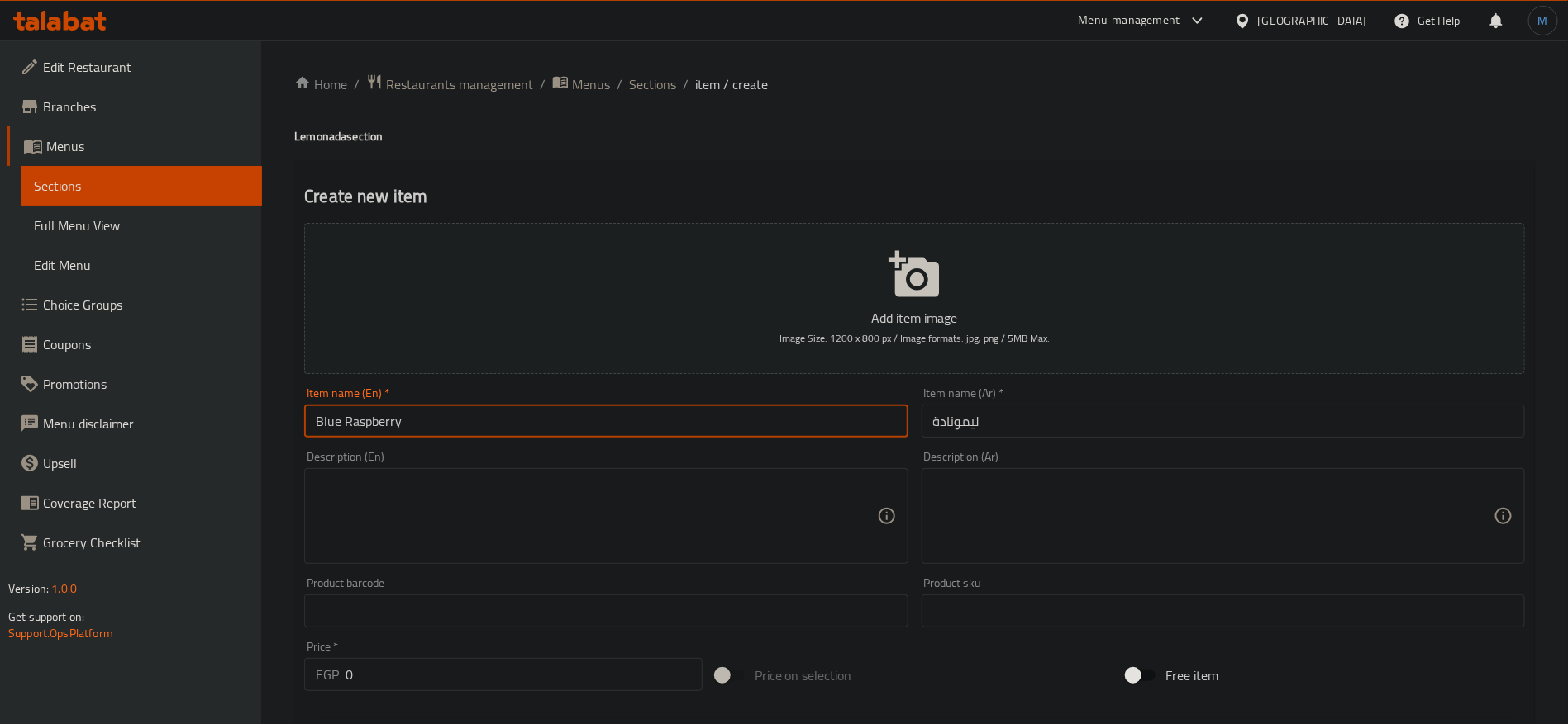
paste input "Lemonada"
type input "Blue Raspberry Lemonada"
click at [1243, 433] on input "ليمونادة" at bounding box center [1223, 421] width 603 height 33
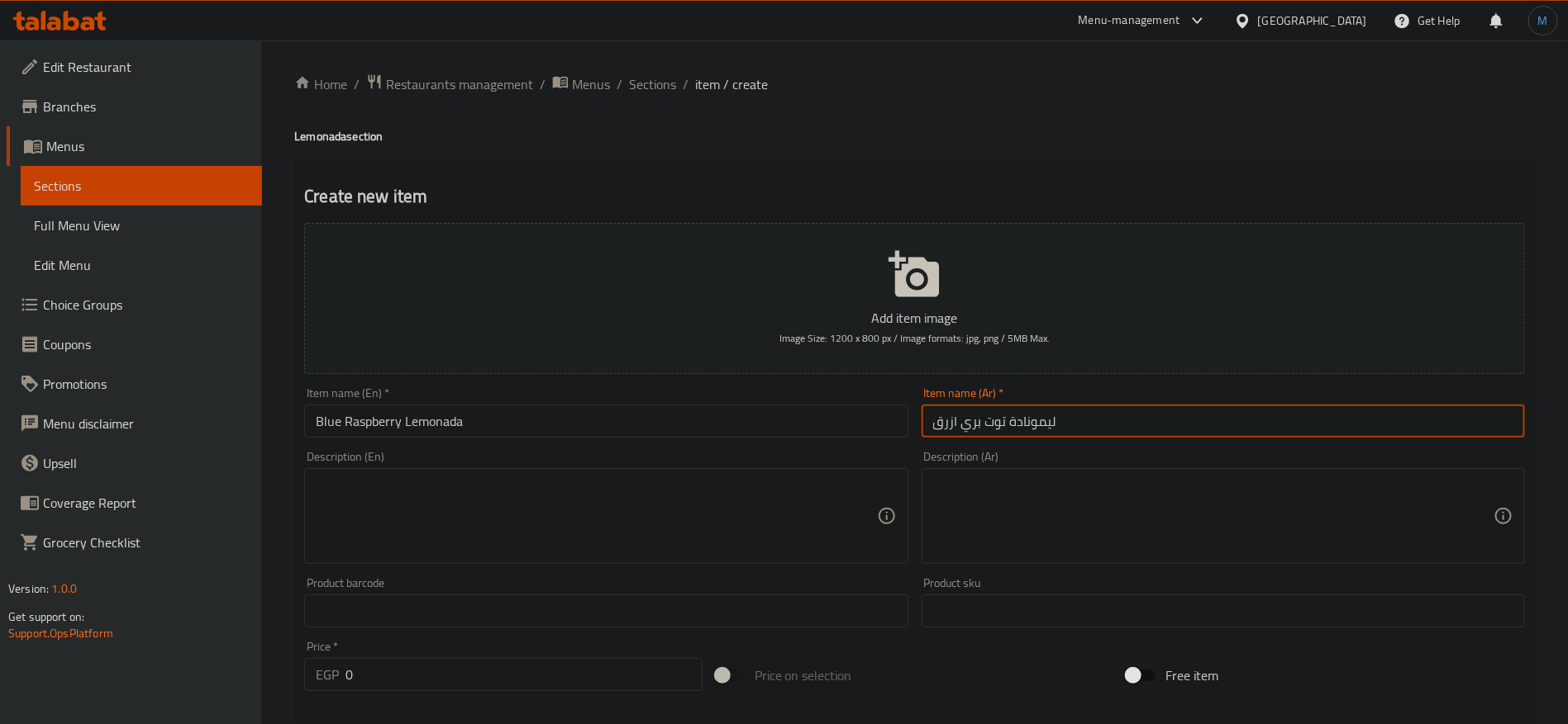
type input "ليمونادة توت بري ازرق"
click at [404, 671] on input "0" at bounding box center [524, 674] width 357 height 33
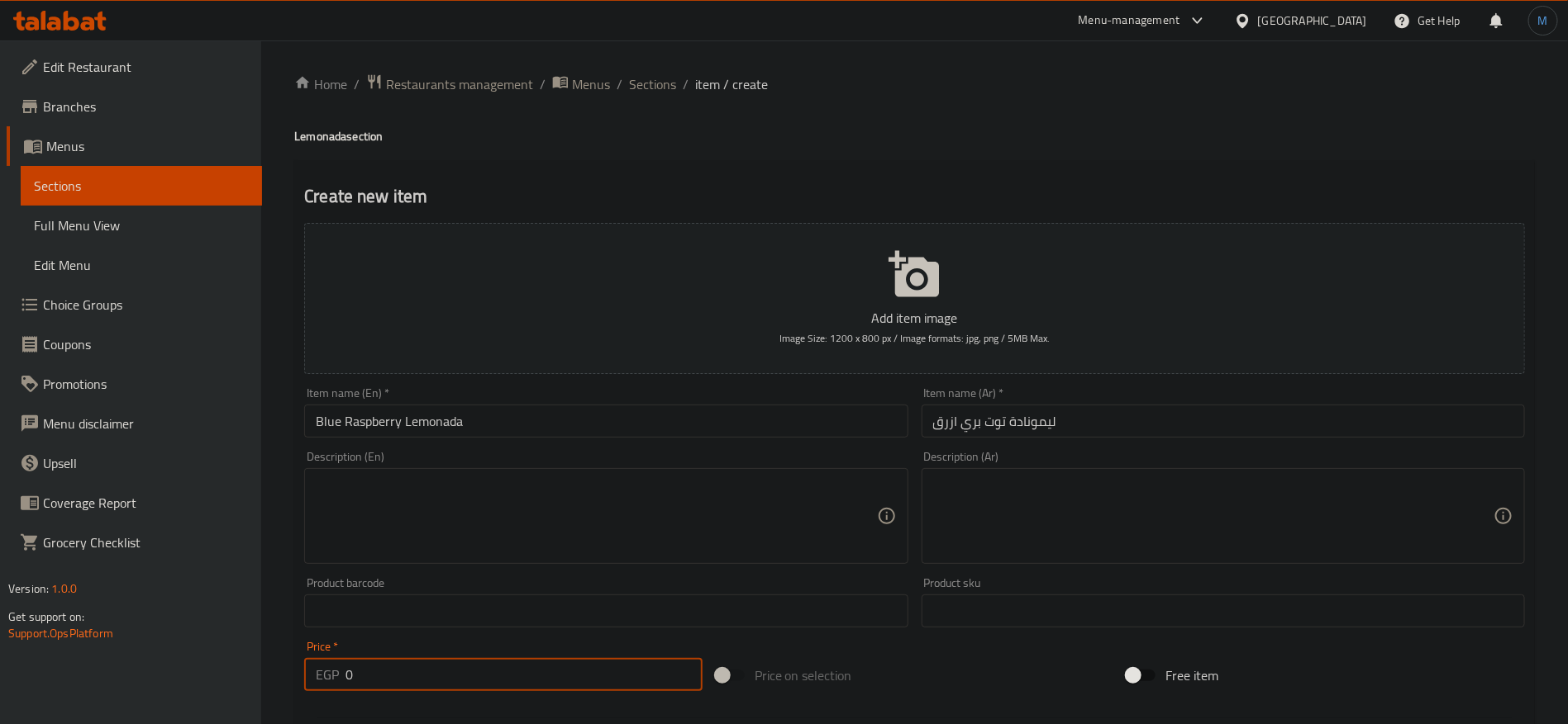
paste input "89.99"
type input "89.99"
click at [1026, 428] on input "ليمونادة توت بري ازرق" at bounding box center [1223, 421] width 603 height 33
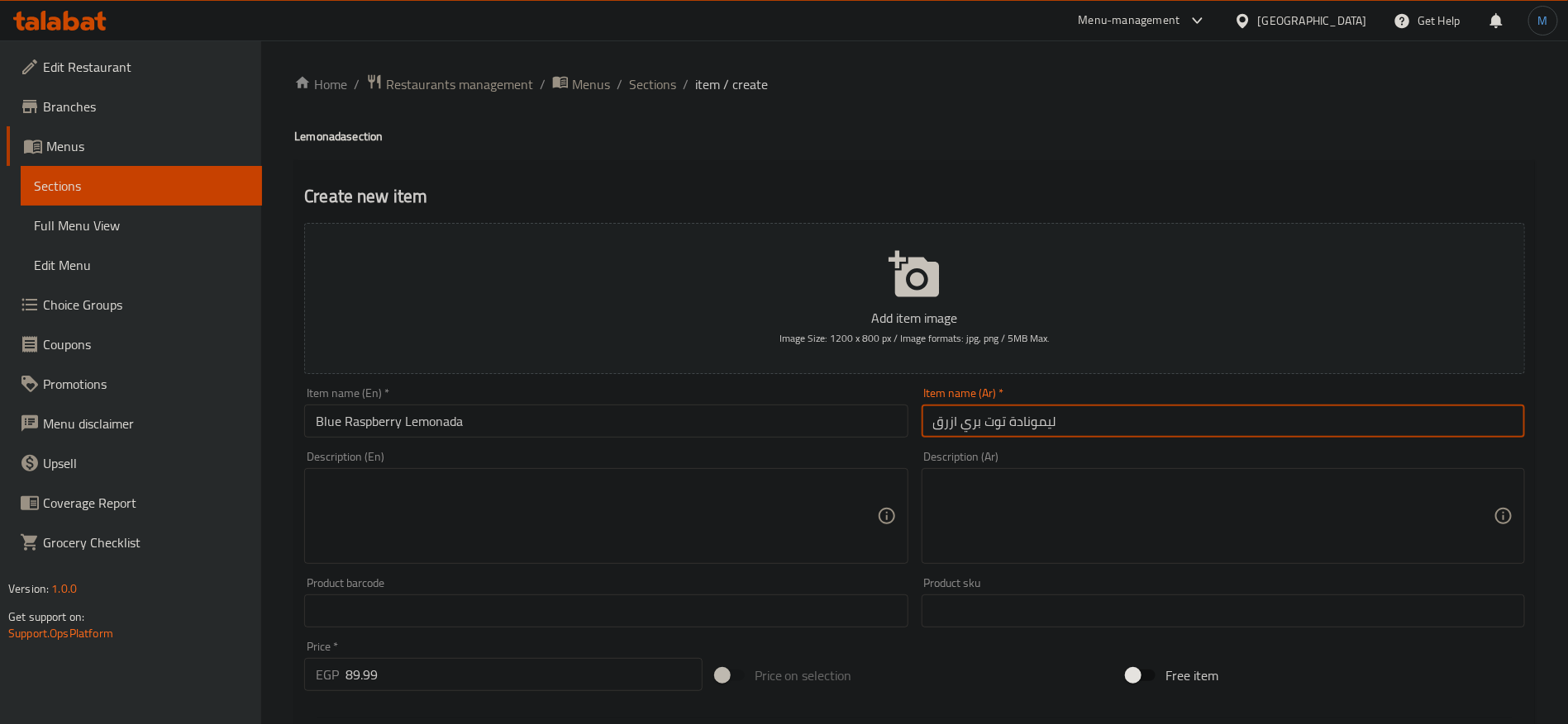
click at [1026, 428] on input "ليمونادة توت بري ازرق" at bounding box center [1223, 421] width 603 height 33
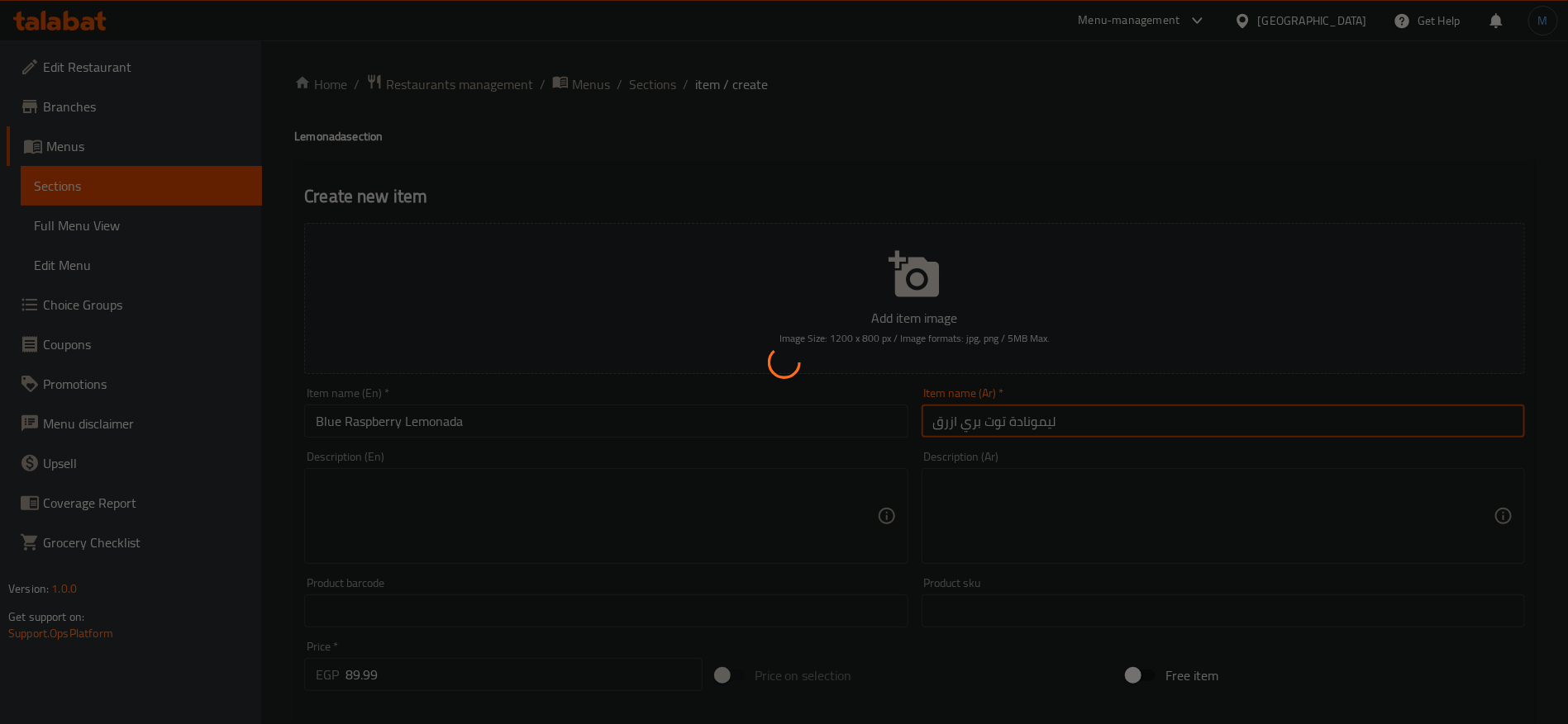
type input "0"
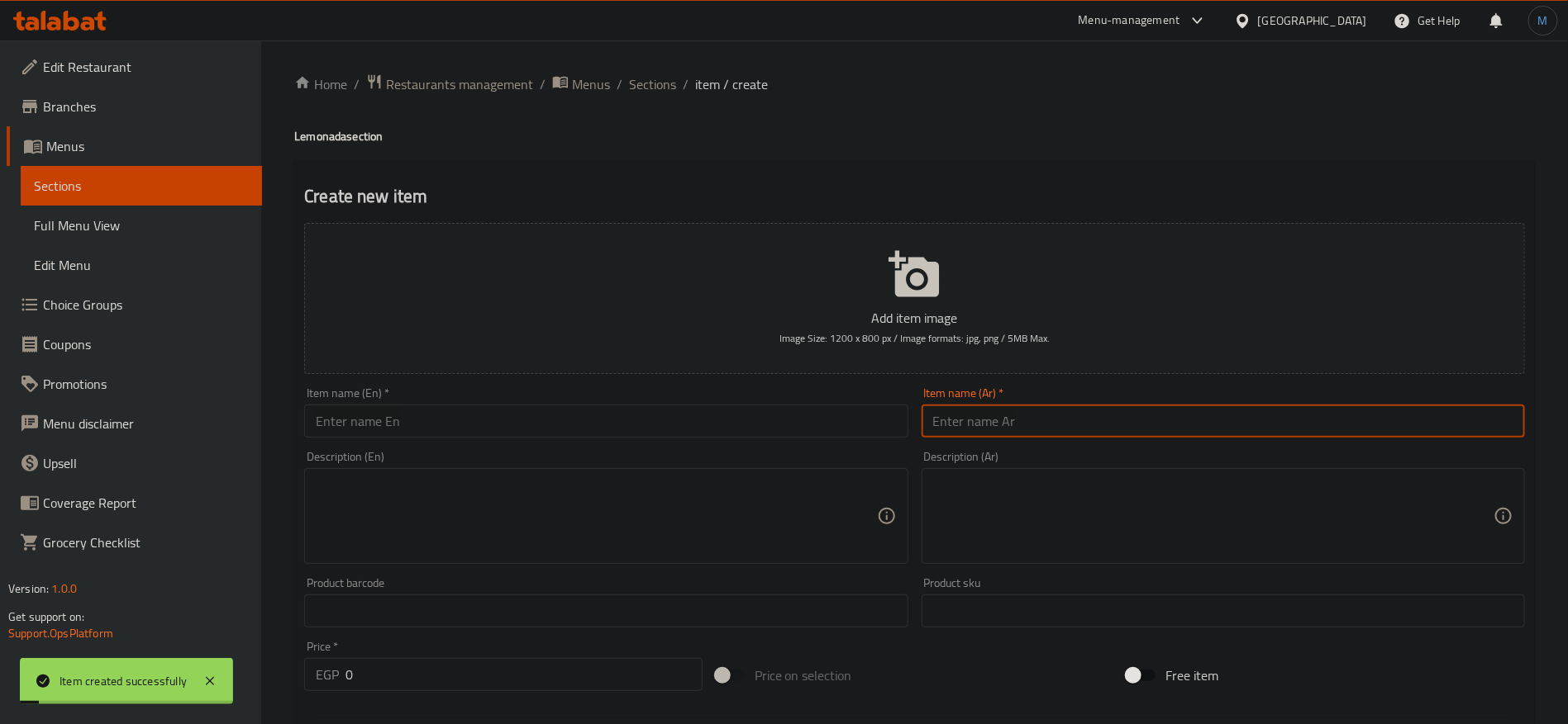
paste input "ليمونادة"
type input "ليمونادة"
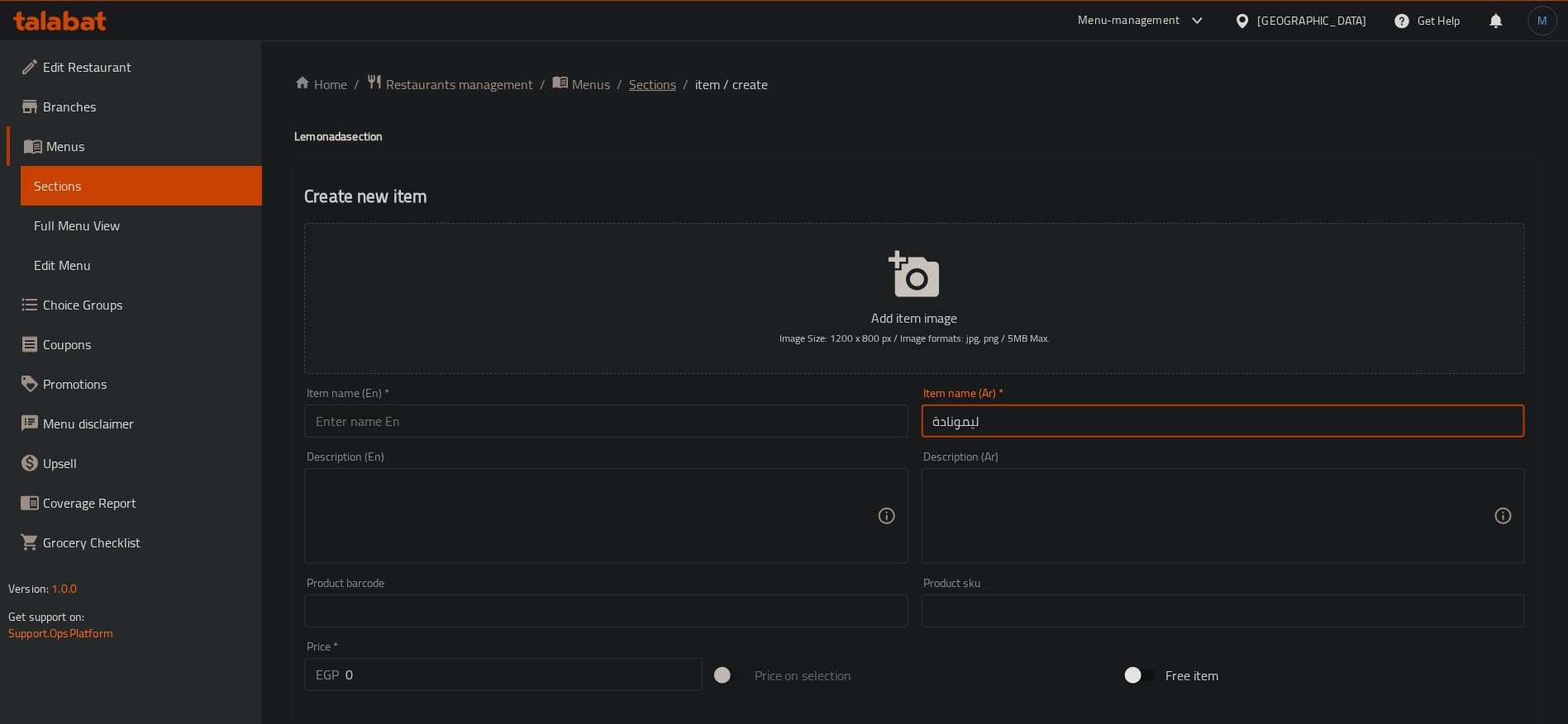
click at [655, 94] on span "Sections" at bounding box center [652, 83] width 47 height 20
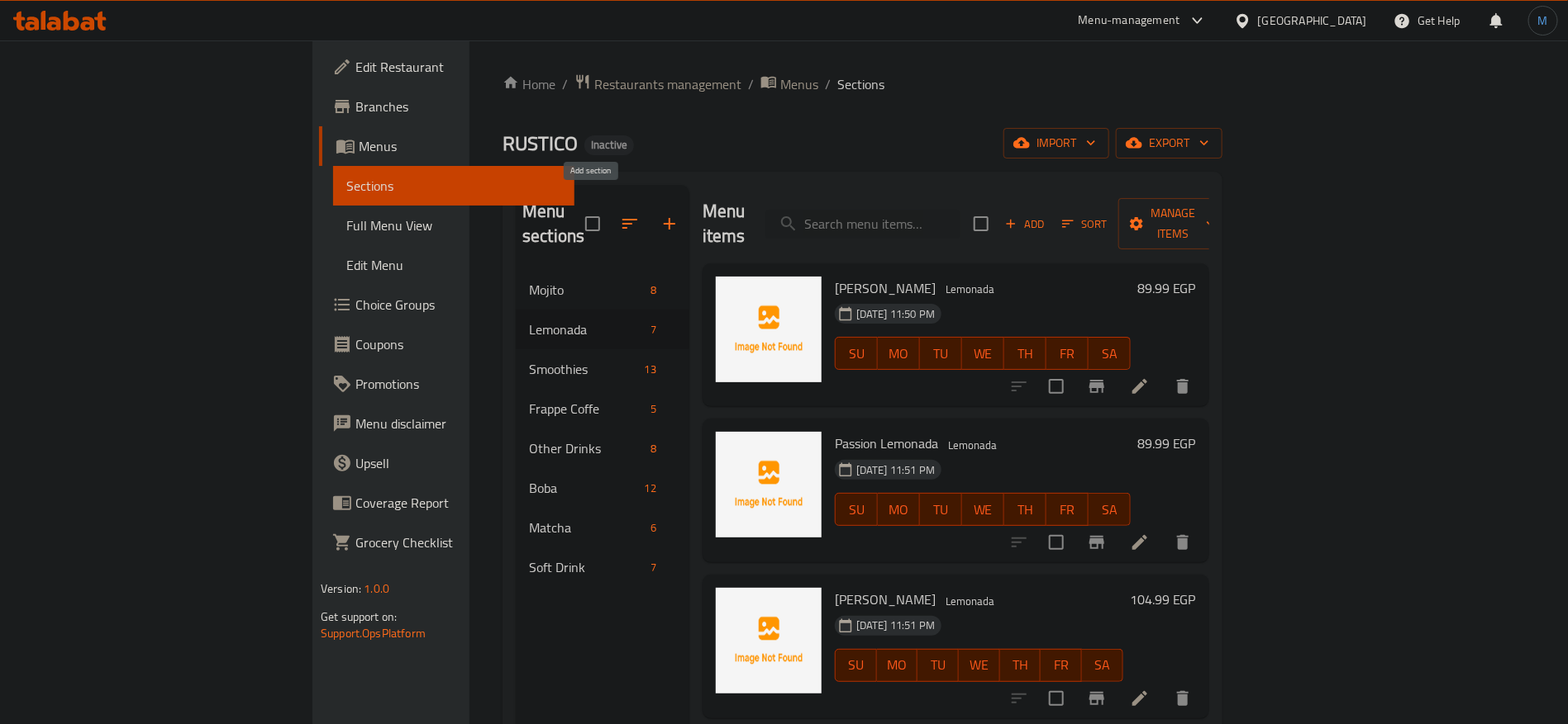
click at [660, 218] on icon "button" at bounding box center [669, 223] width 20 height 20
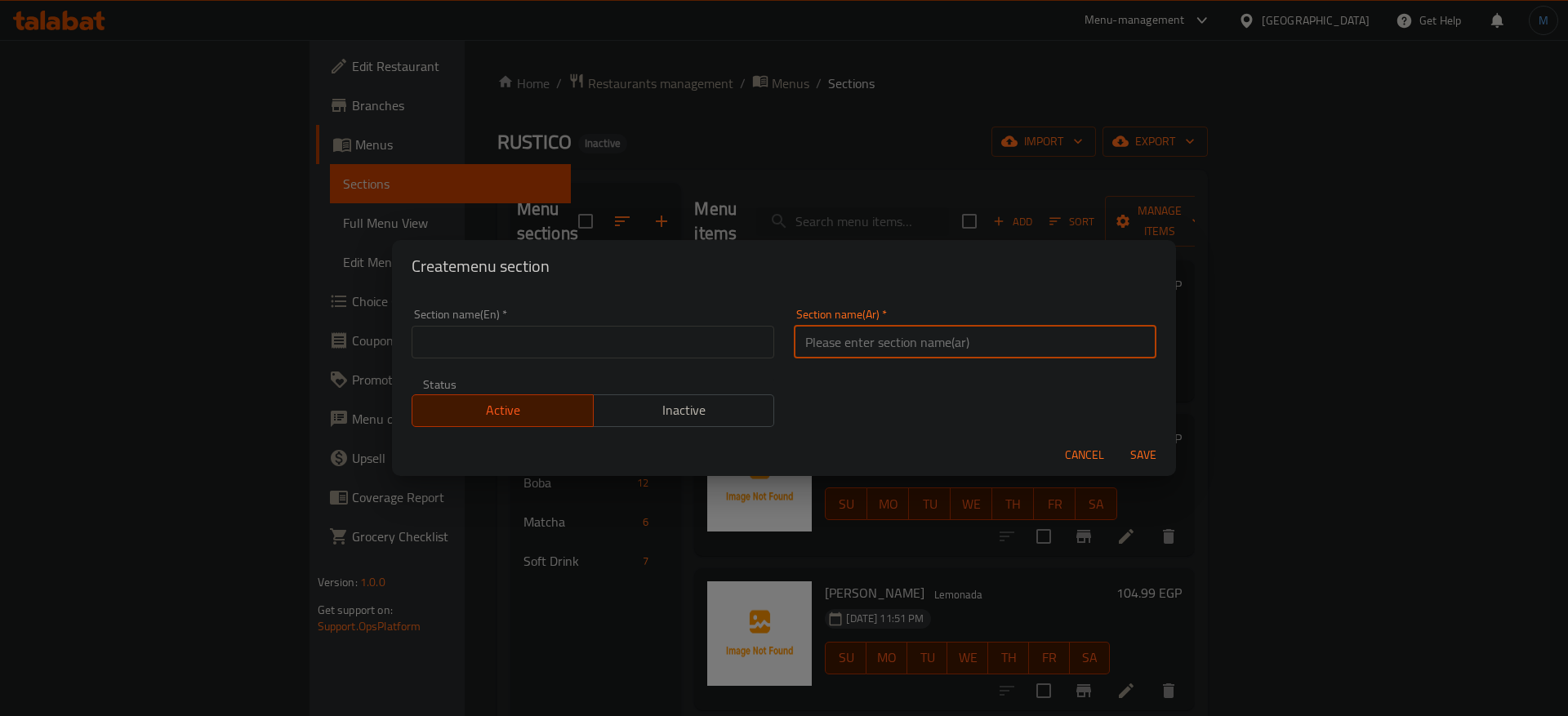
click at [801, 333] on input "text" at bounding box center [975, 341] width 363 height 32
type input "ميلك شيك"
click at [703, 346] on input "text" at bounding box center [593, 341] width 363 height 32
type input "Milk Shake"
click at [1117, 441] on button "Save" at bounding box center [1143, 455] width 52 height 31
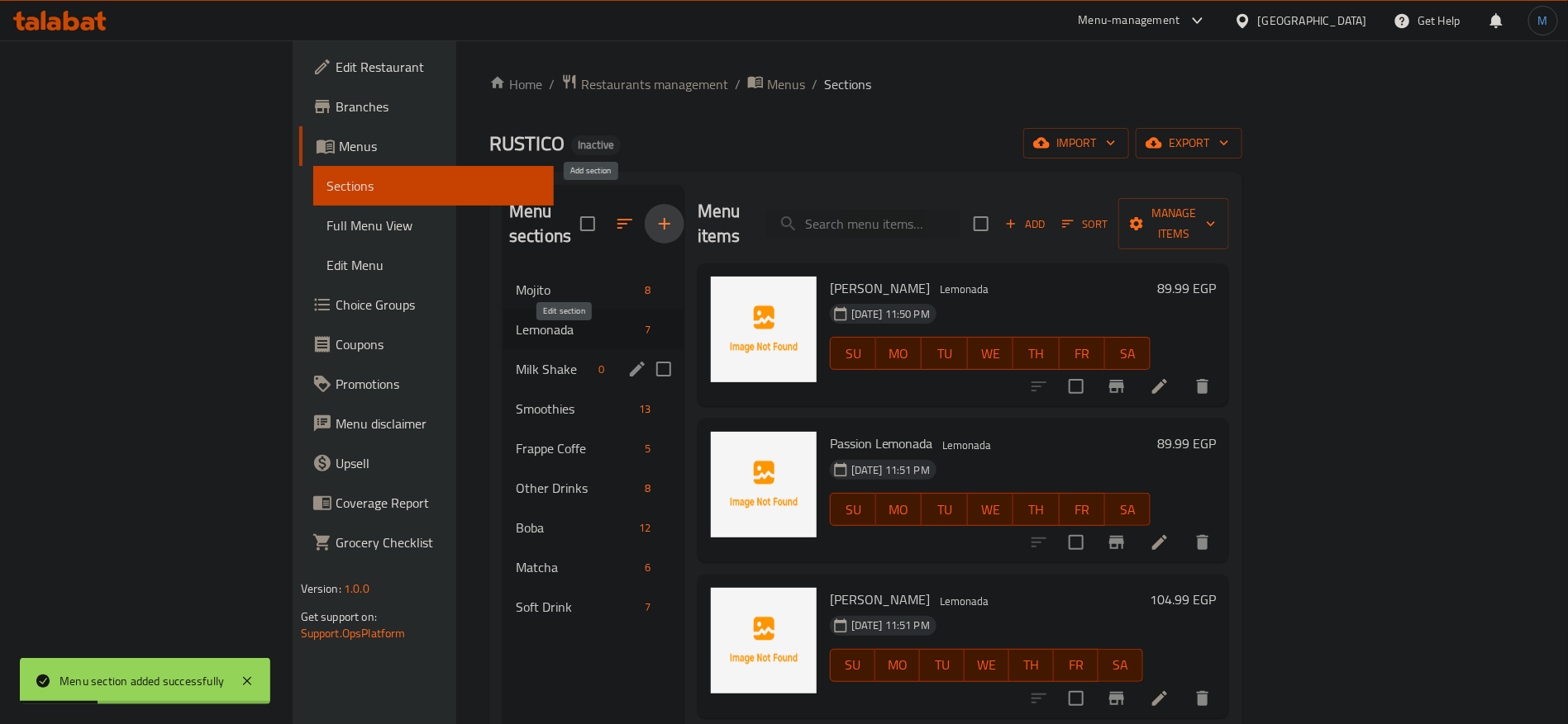
click at [630, 362] on icon "edit" at bounding box center [637, 370] width 15 height 15
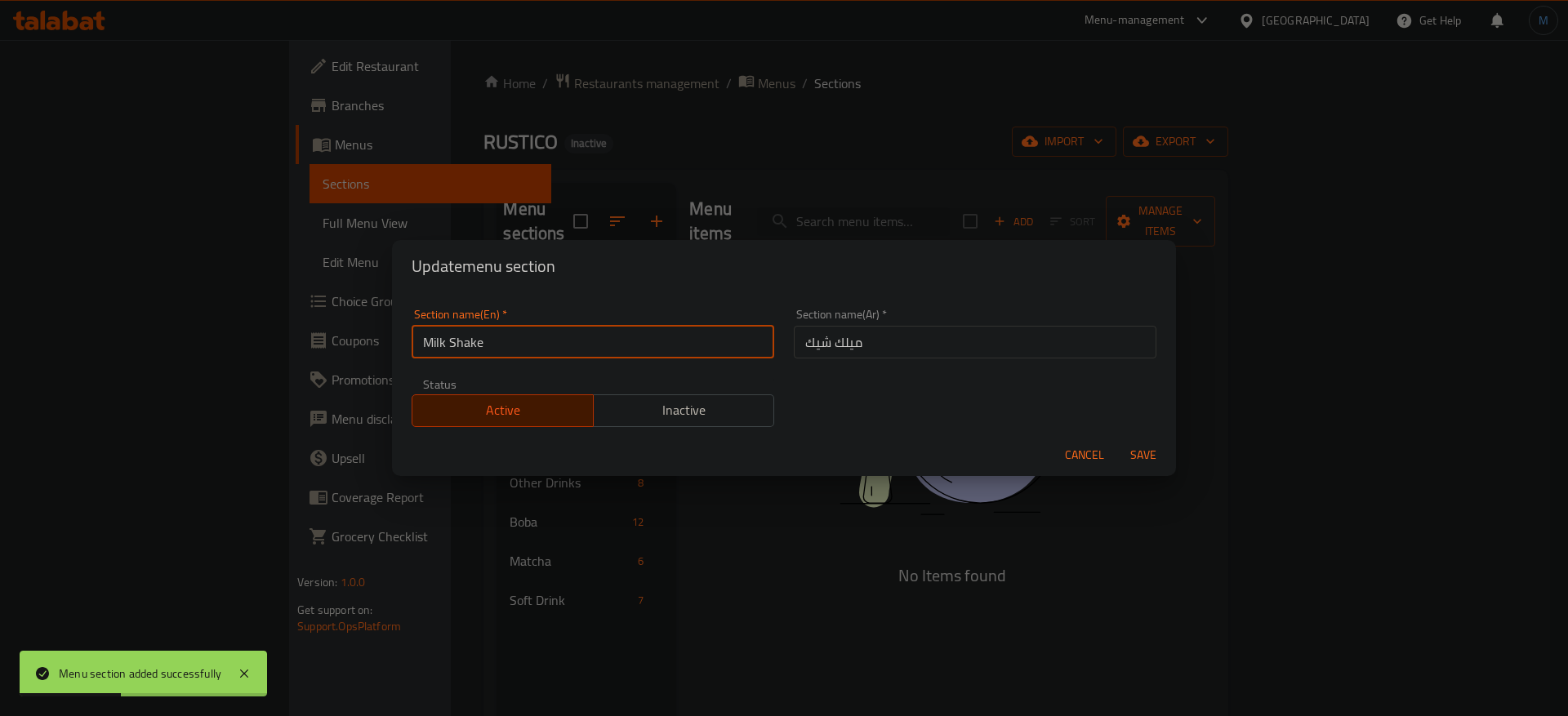
click at [604, 356] on input "Milk Shake" at bounding box center [593, 341] width 363 height 32
paste input "text"
type input "MilkShake"
click at [1117, 441] on button "Save" at bounding box center [1143, 455] width 52 height 31
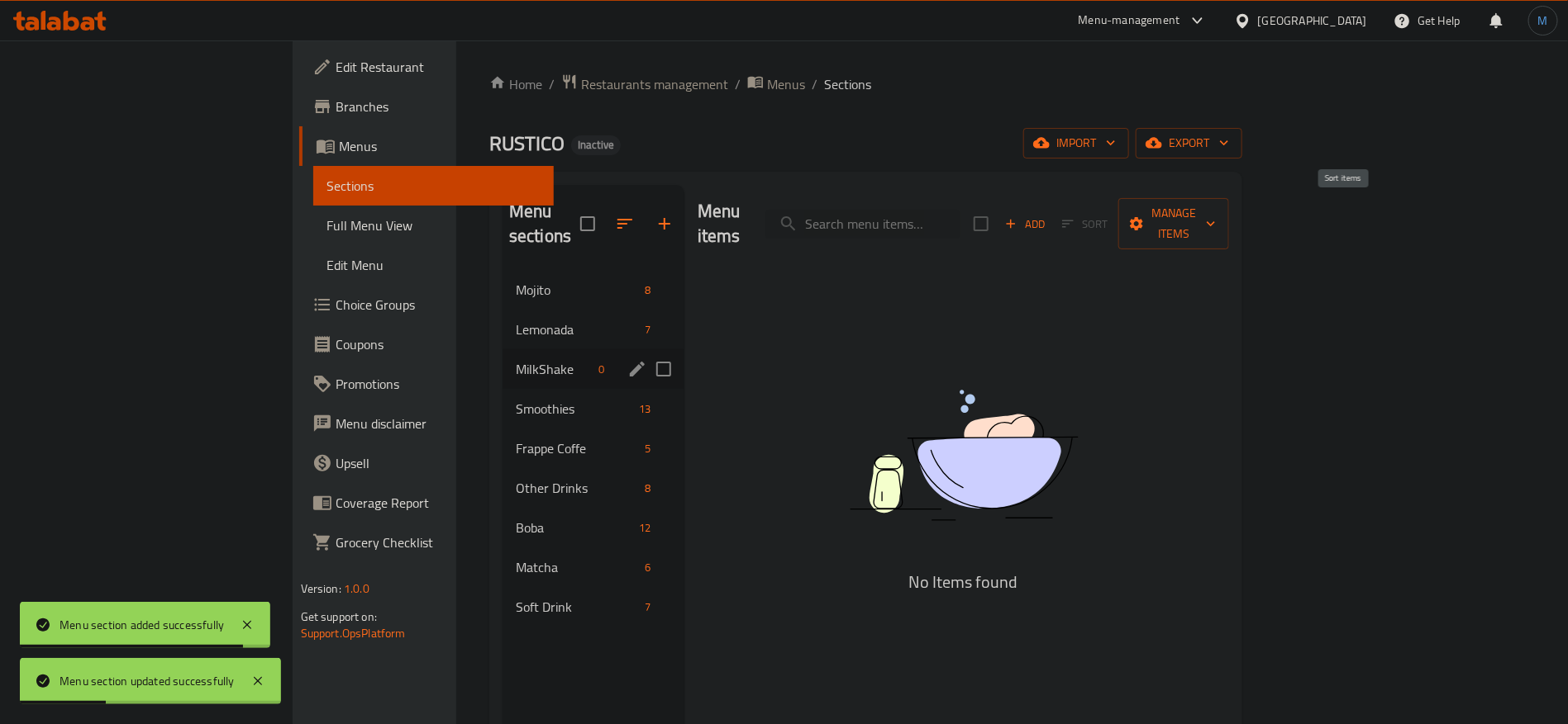
click at [1119, 211] on span "Sort" at bounding box center [1084, 223] width 67 height 25
click at [1047, 215] on span "Add" at bounding box center [1025, 224] width 45 height 19
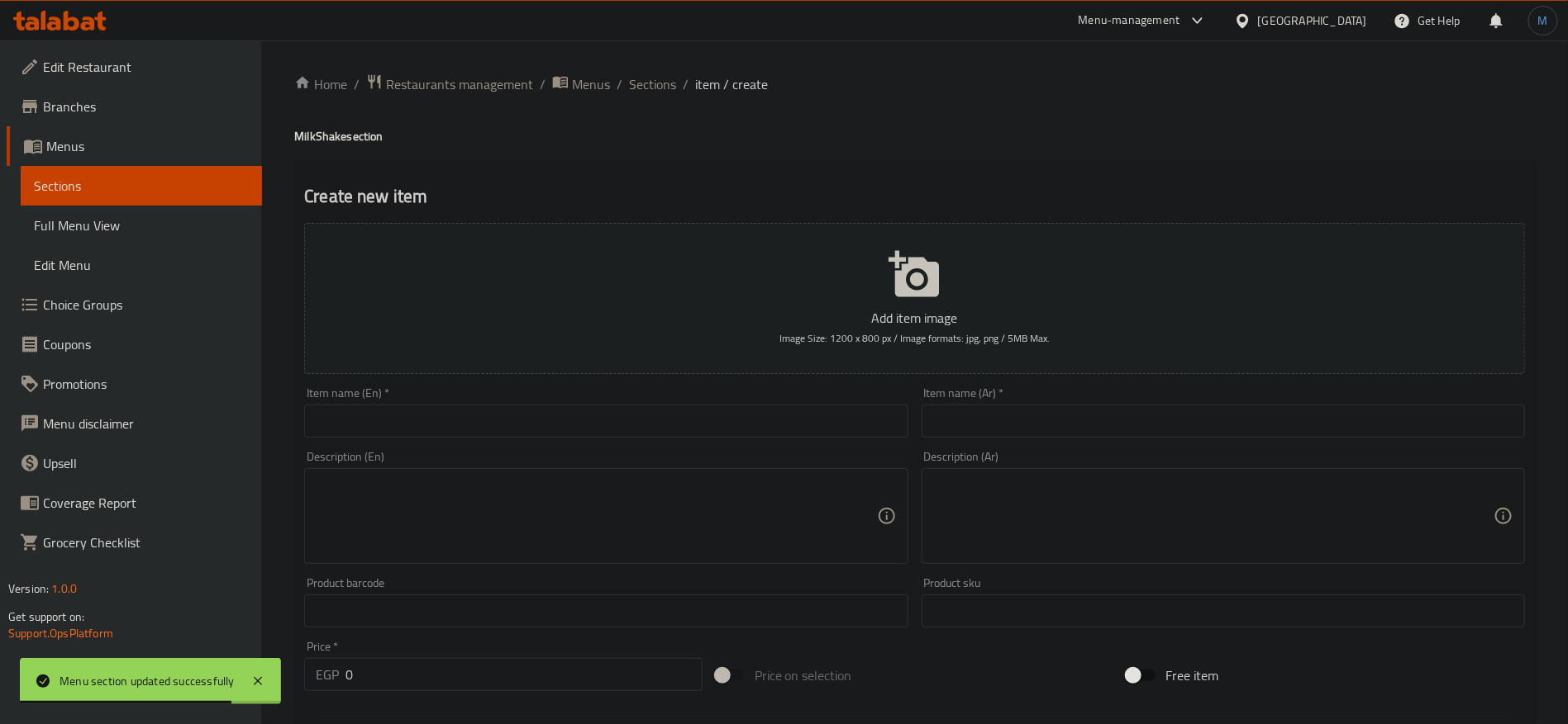
click at [693, 425] on input "text" at bounding box center [605, 421] width 603 height 33
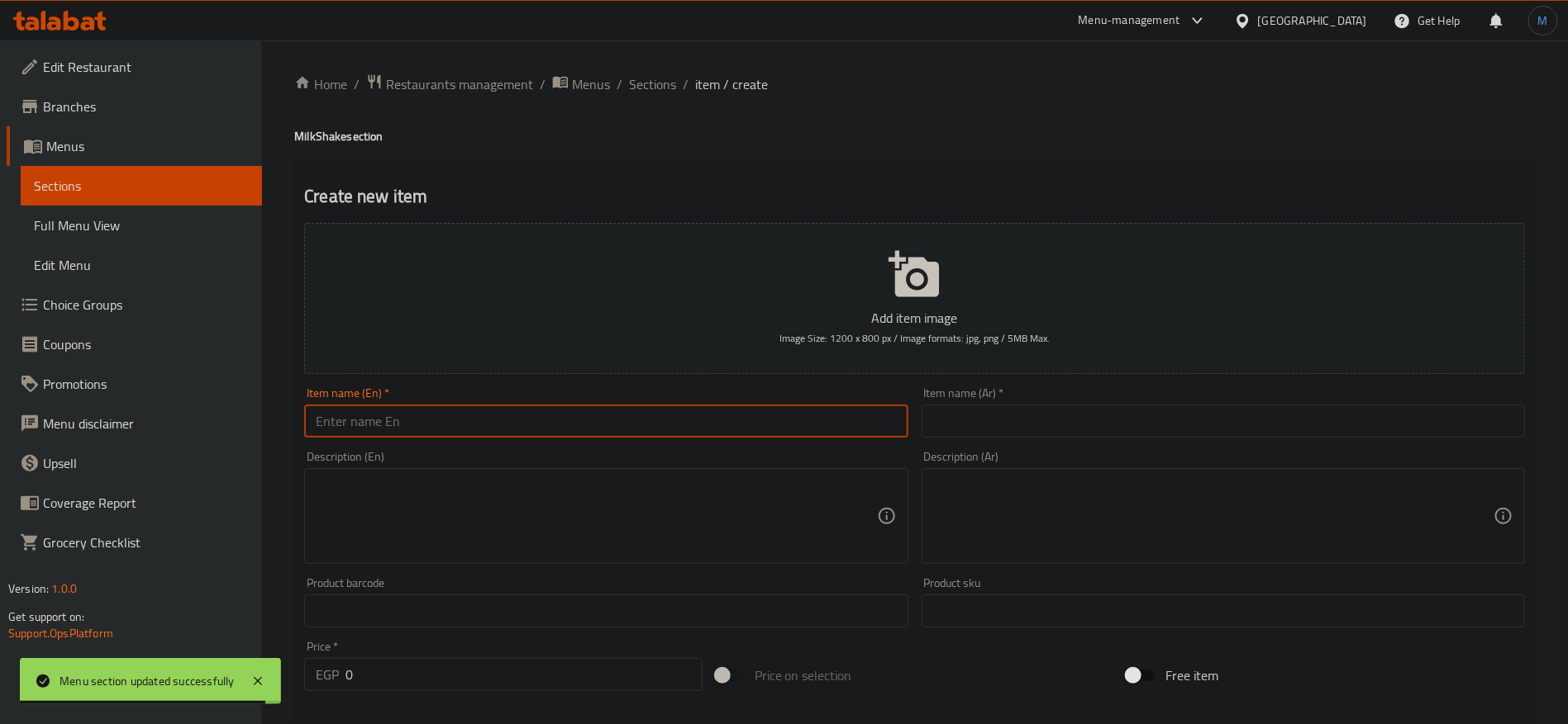
paste input "Vanilla"
type input "Vanilla"
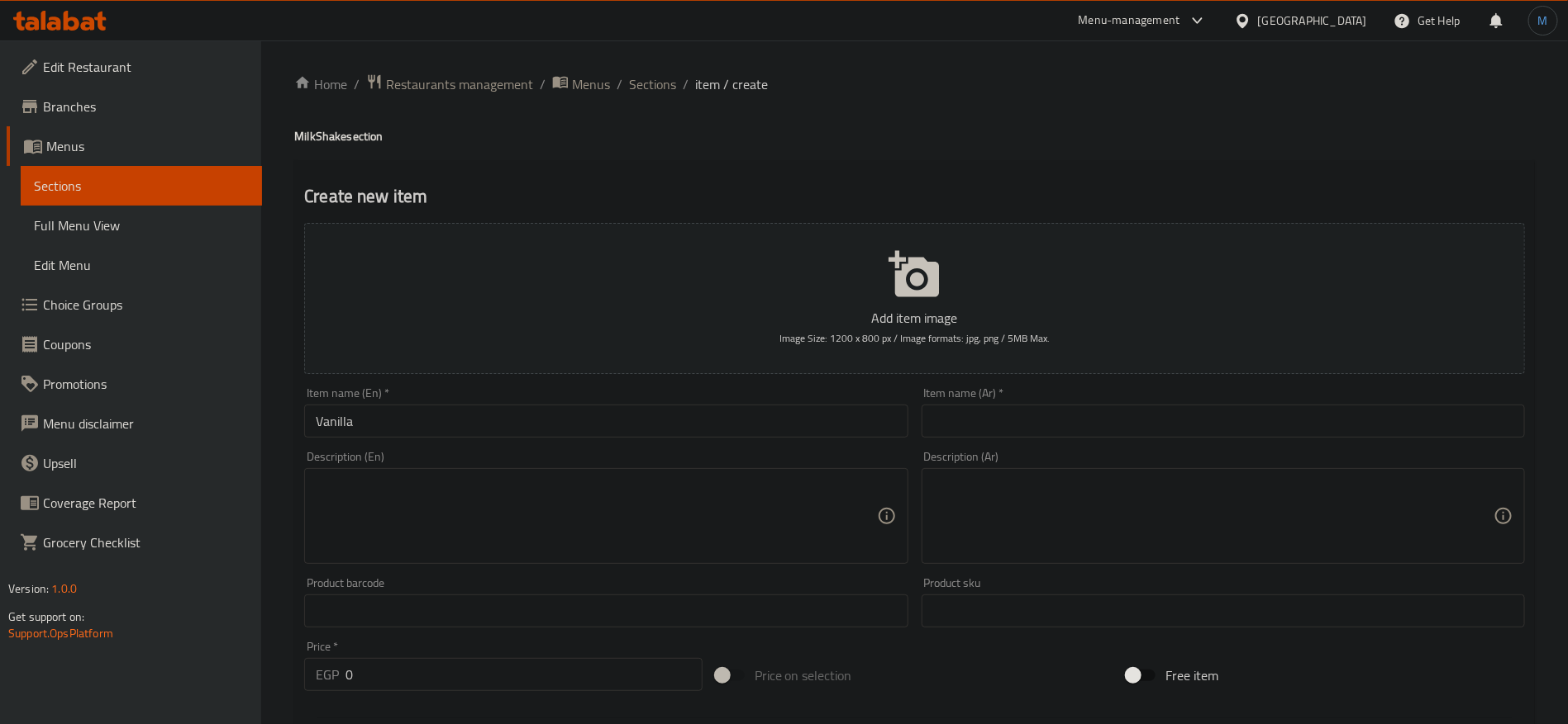
click at [312, 137] on h4 "MilkShake section" at bounding box center [915, 137] width 1241 height 17
click at [493, 422] on input "Vanilla" at bounding box center [605, 421] width 603 height 33
click at [664, 76] on span "Sections" at bounding box center [652, 83] width 47 height 20
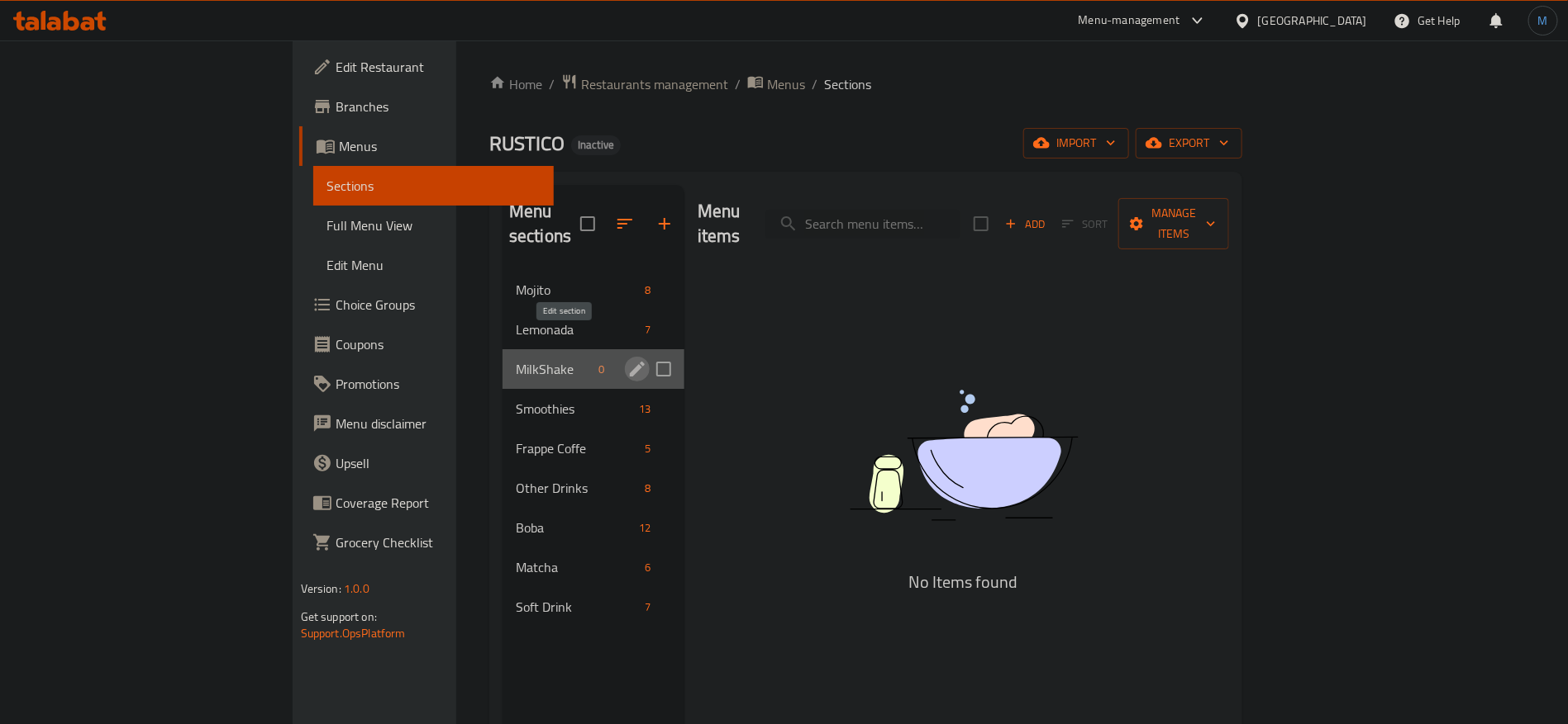
click at [630, 362] on icon "edit" at bounding box center [637, 370] width 15 height 15
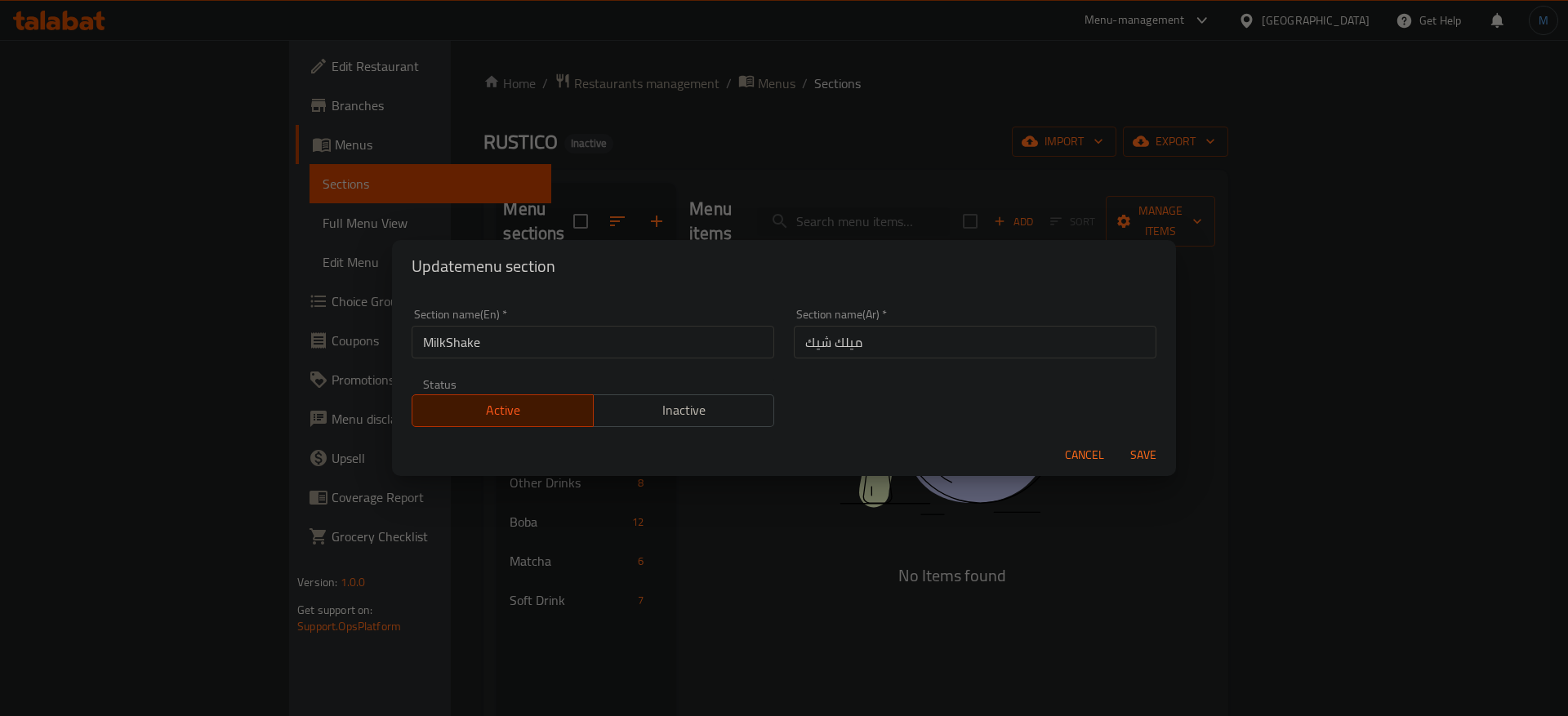
click at [453, 339] on input "MilkShake" at bounding box center [593, 341] width 363 height 32
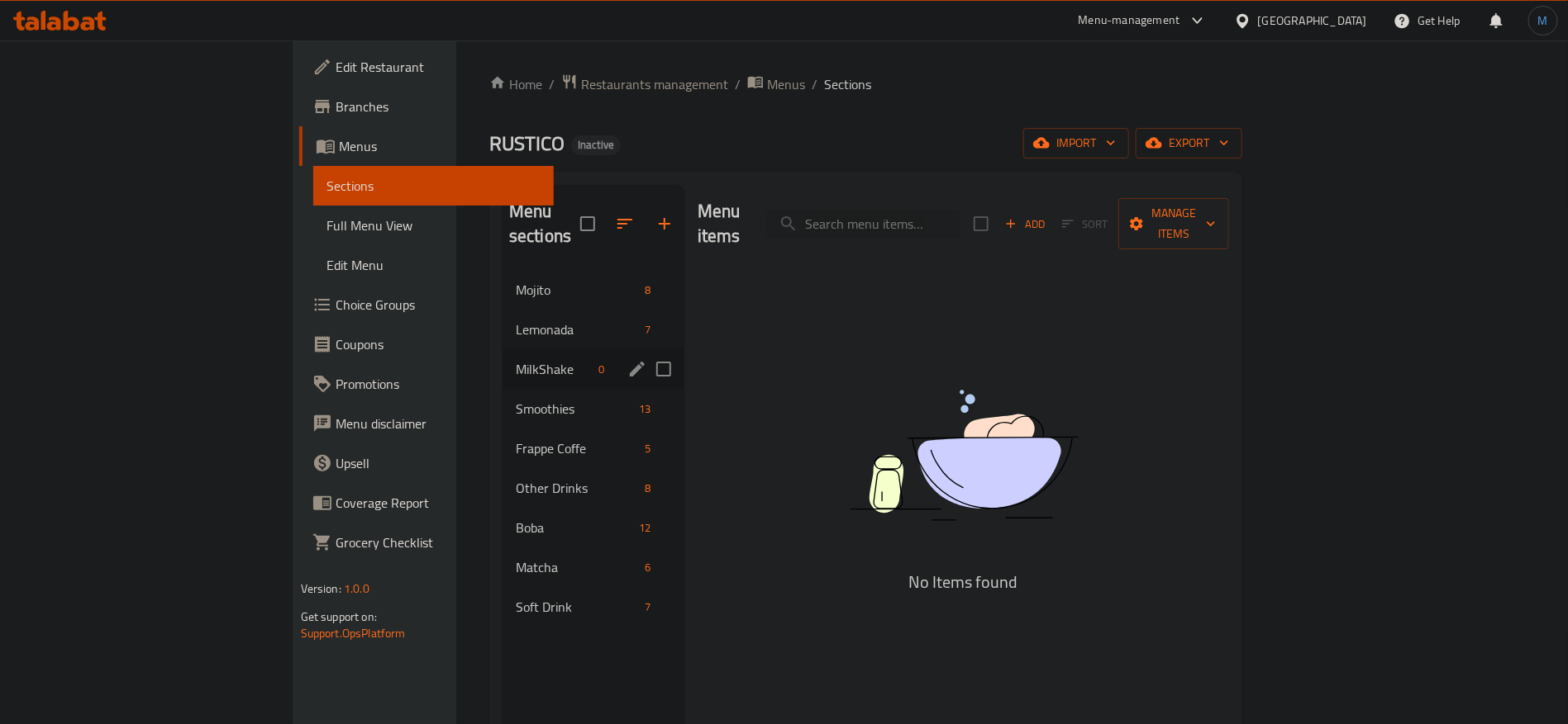
click at [627, 359] on icon "edit" at bounding box center [636, 369] width 20 height 20
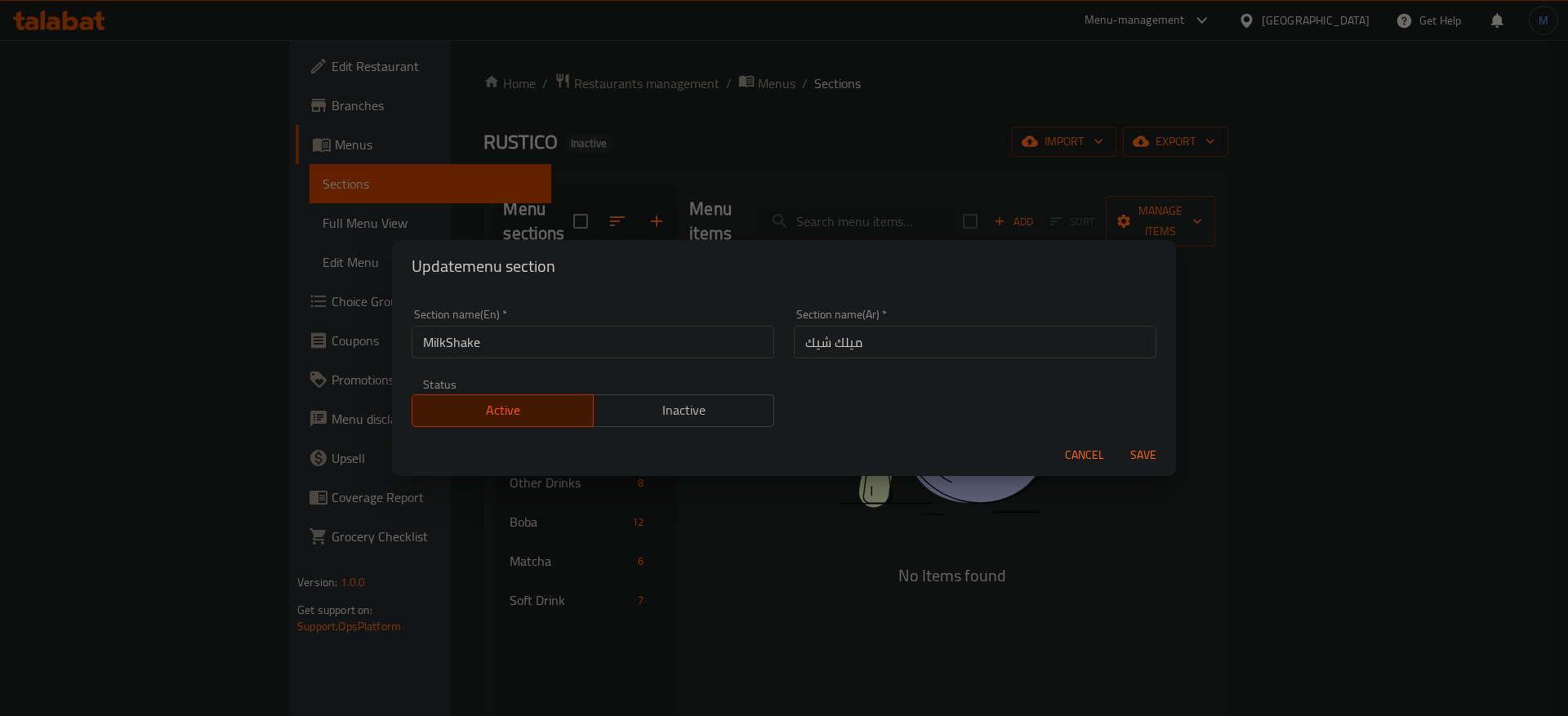
drag, startPoint x: 448, startPoint y: 337, endPoint x: 524, endPoint y: 372, distance: 83.7
click at [448, 337] on input "MilkShake" at bounding box center [593, 341] width 363 height 32
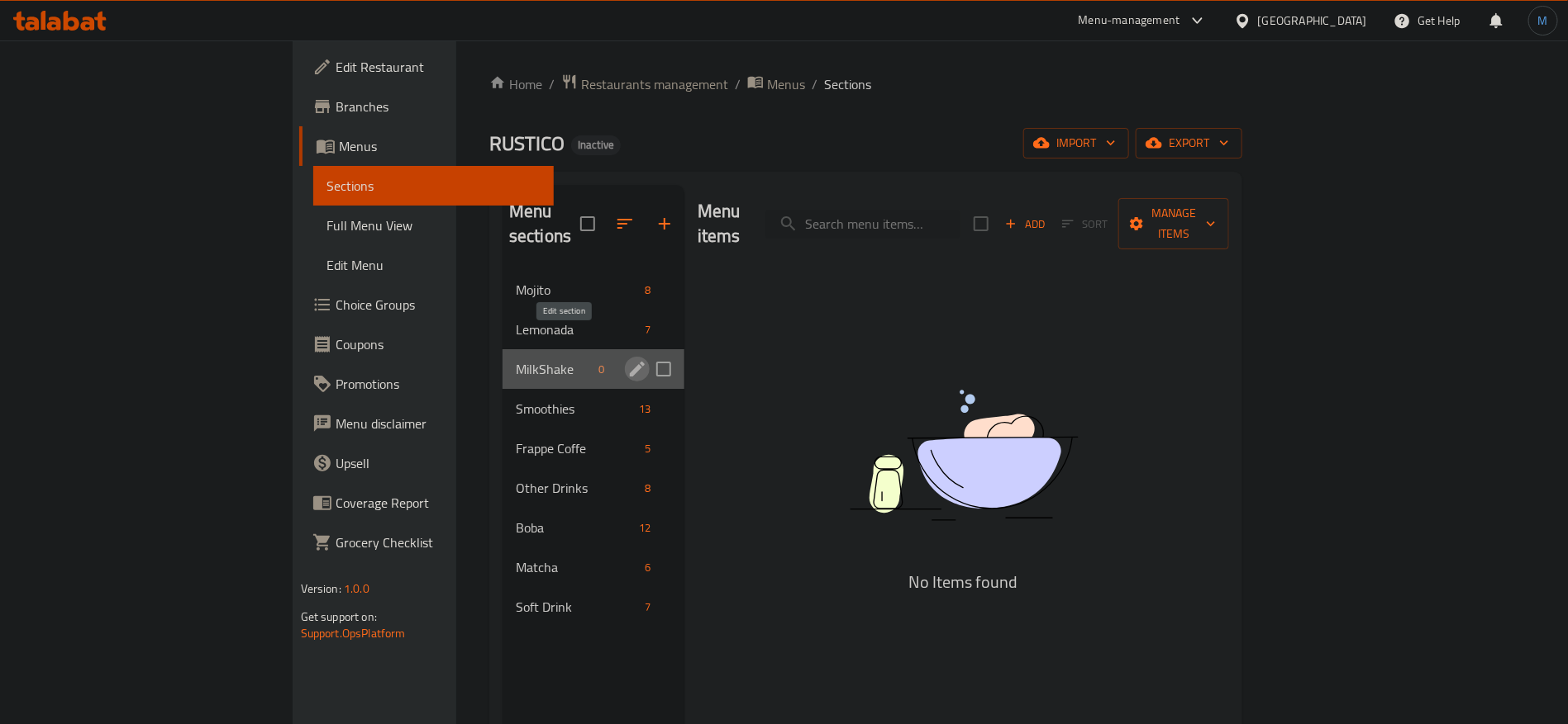
click at [630, 362] on icon "edit" at bounding box center [637, 370] width 15 height 15
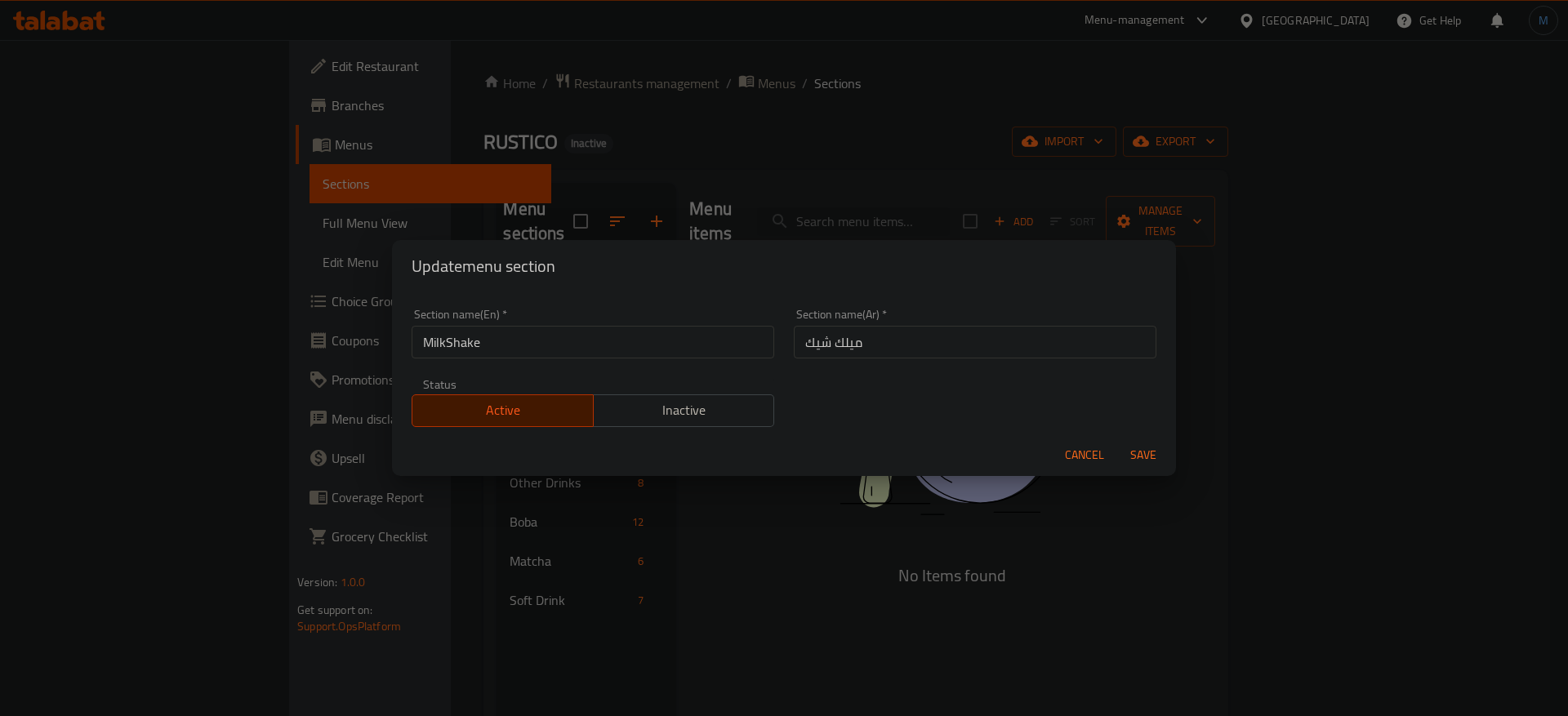
click at [555, 342] on input "MilkShake" at bounding box center [593, 341] width 363 height 32
type input "Milkshake"
click at [1117, 441] on button "Save" at bounding box center [1143, 455] width 52 height 31
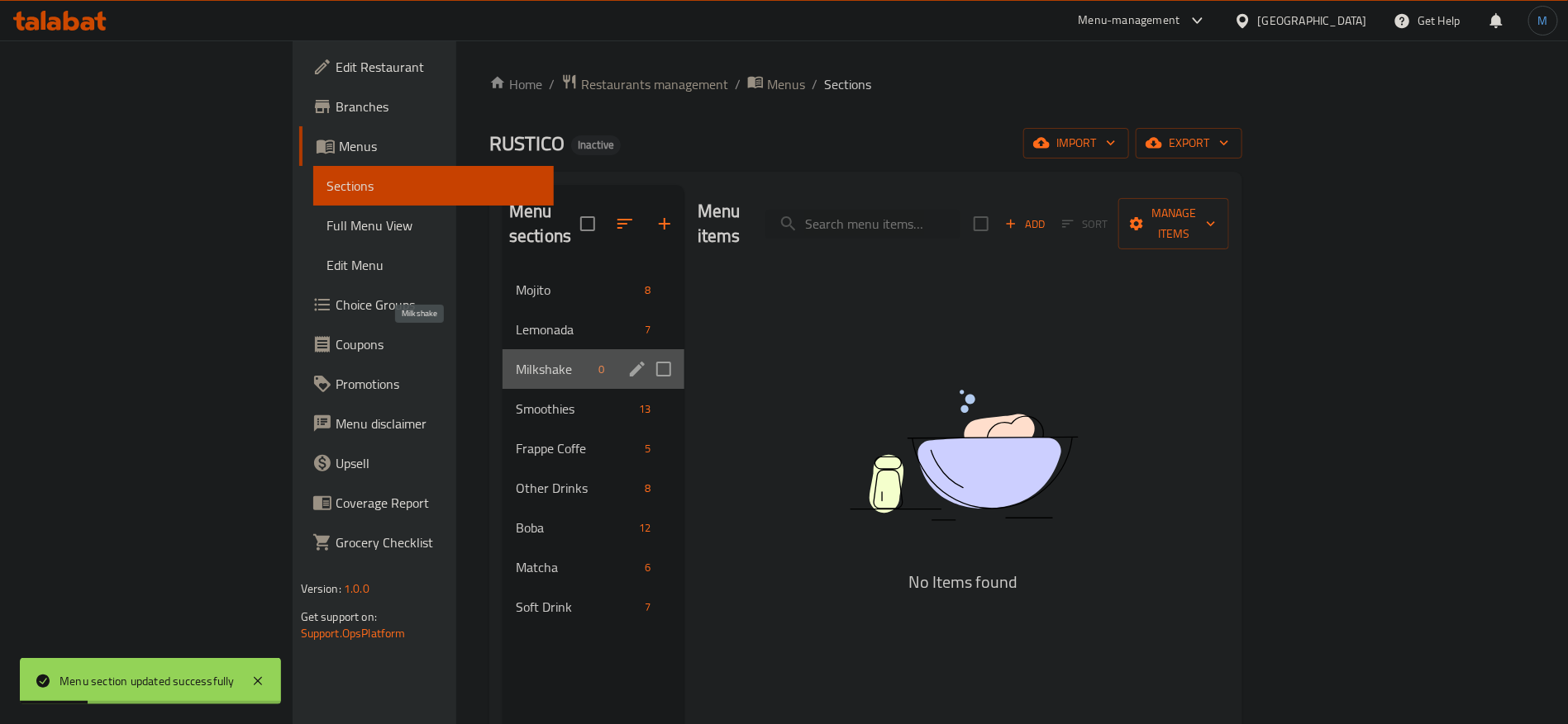
click at [516, 359] on span "Milkshake" at bounding box center [555, 369] width 77 height 20
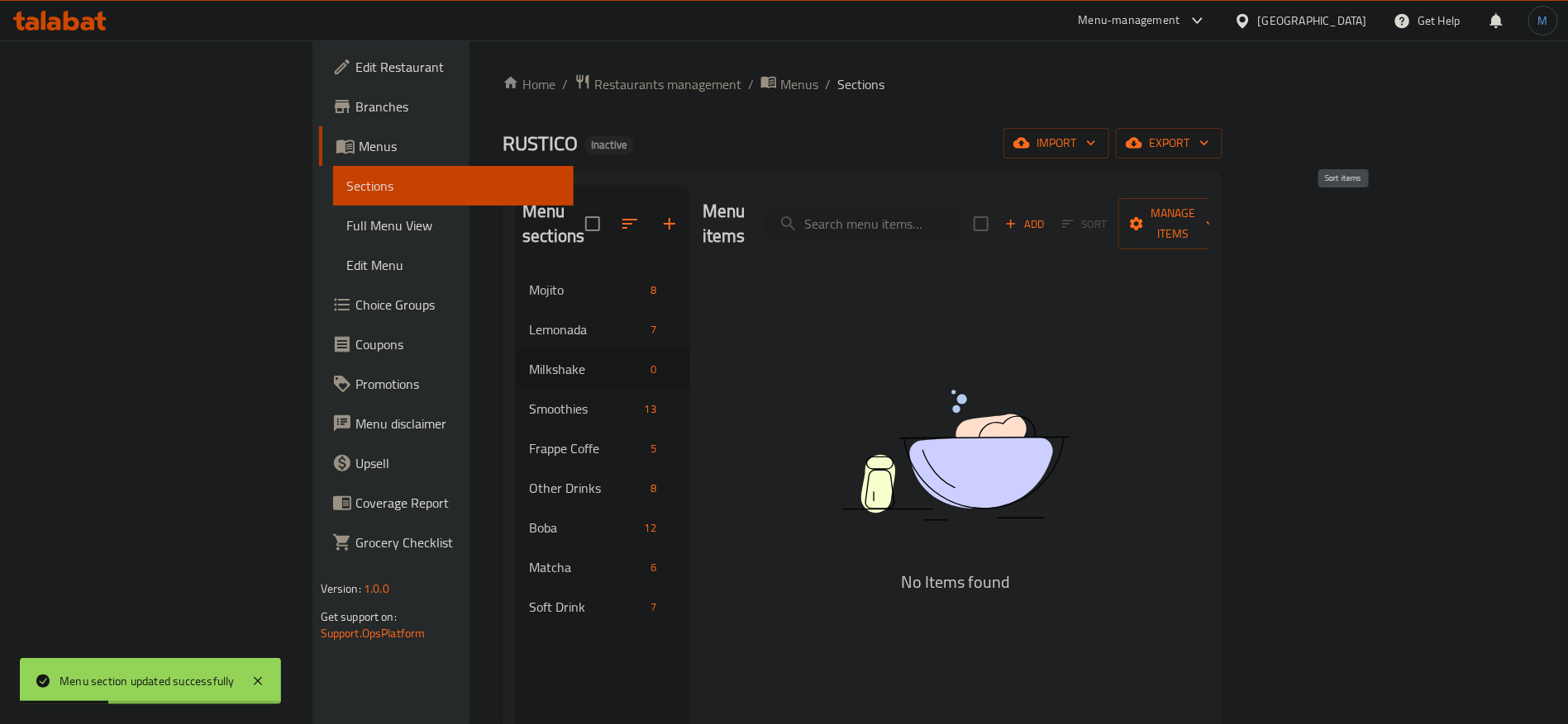
click at [1119, 211] on span "Sort" at bounding box center [1084, 223] width 67 height 25
click at [1047, 215] on span "Add" at bounding box center [1025, 224] width 45 height 19
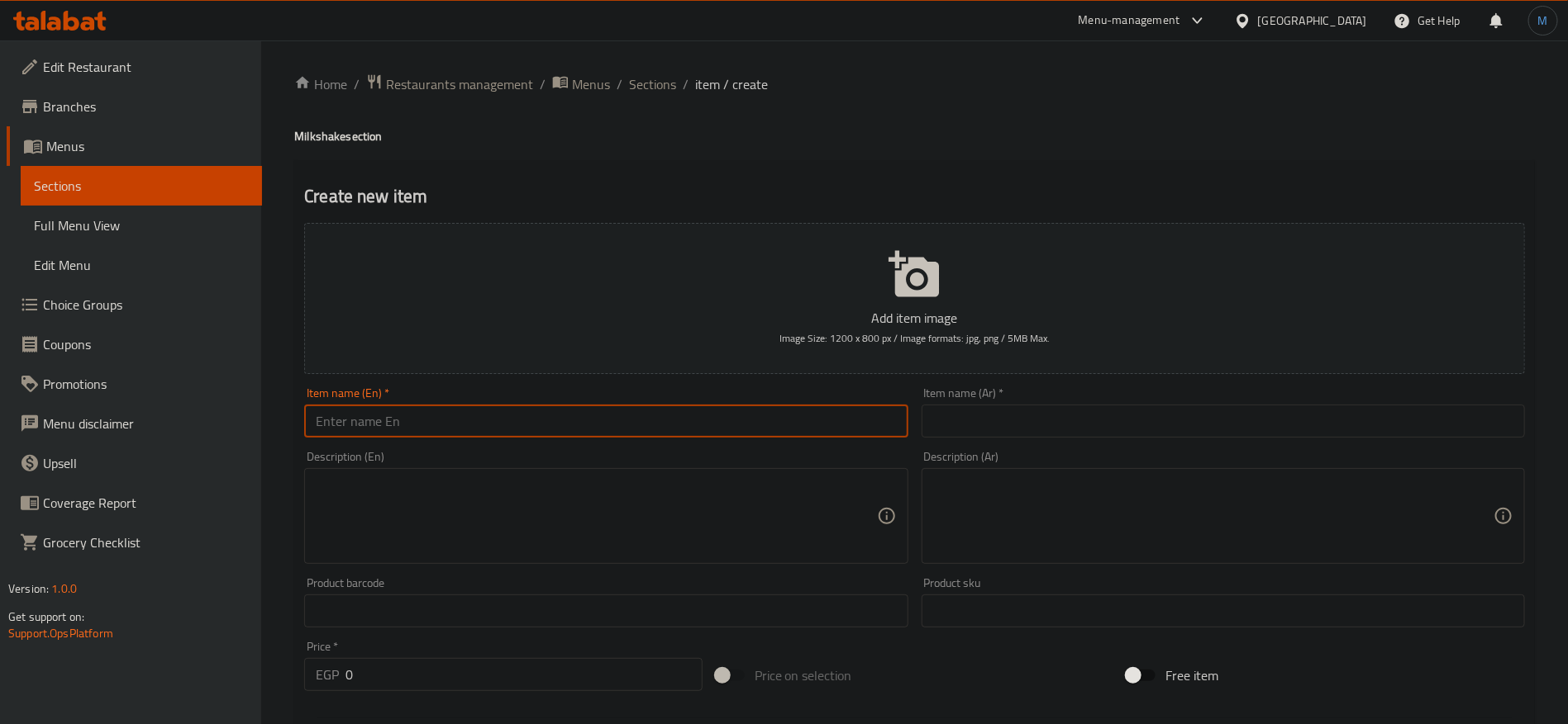
click at [565, 419] on input "text" at bounding box center [605, 421] width 603 height 33
paste input "Milkshake"
paste input "Vanilla"
paste input "Milkshake"
type input "Vanilla Milkshake"
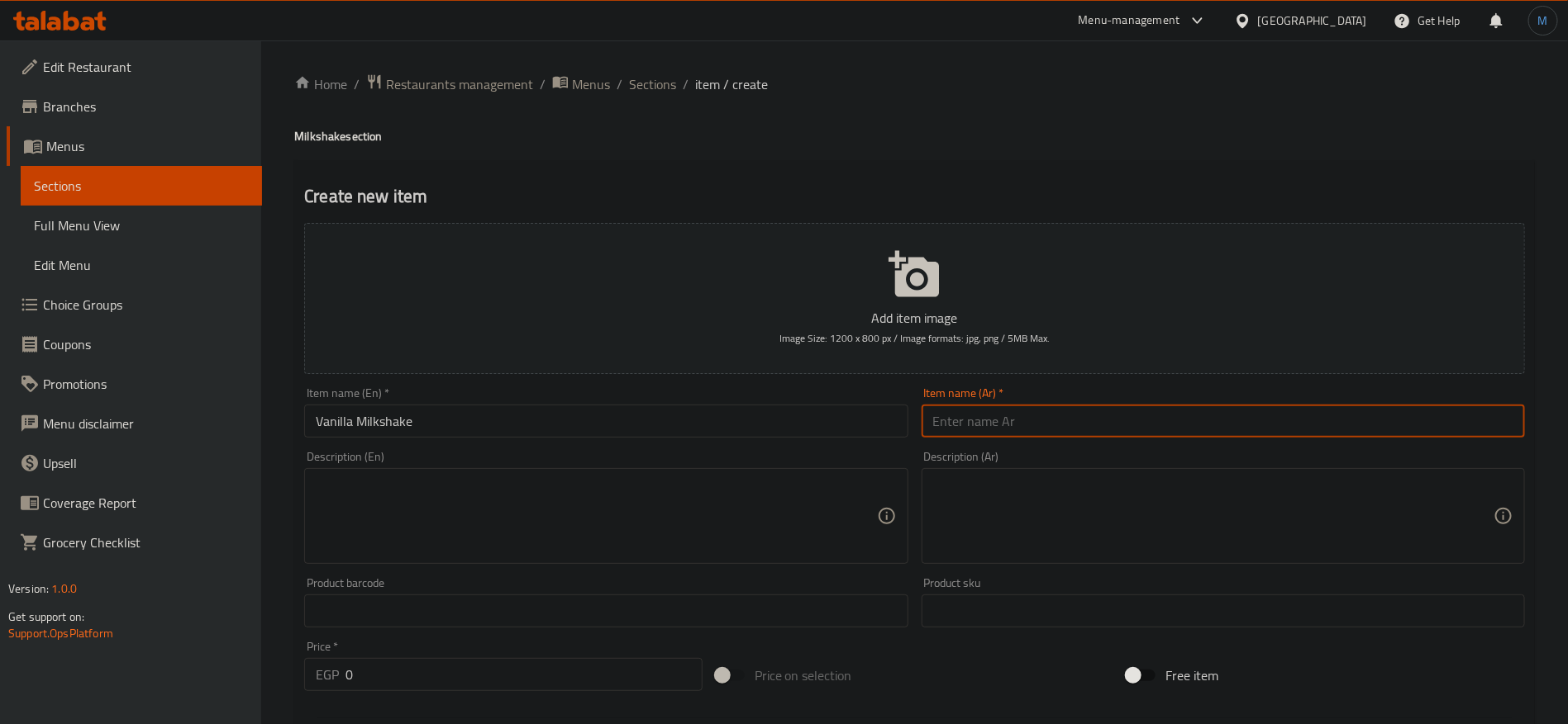
click at [1029, 411] on input "text" at bounding box center [1223, 421] width 603 height 33
type input "ميلك [PERSON_NAME]"
click at [529, 688] on input "0" at bounding box center [524, 674] width 357 height 33
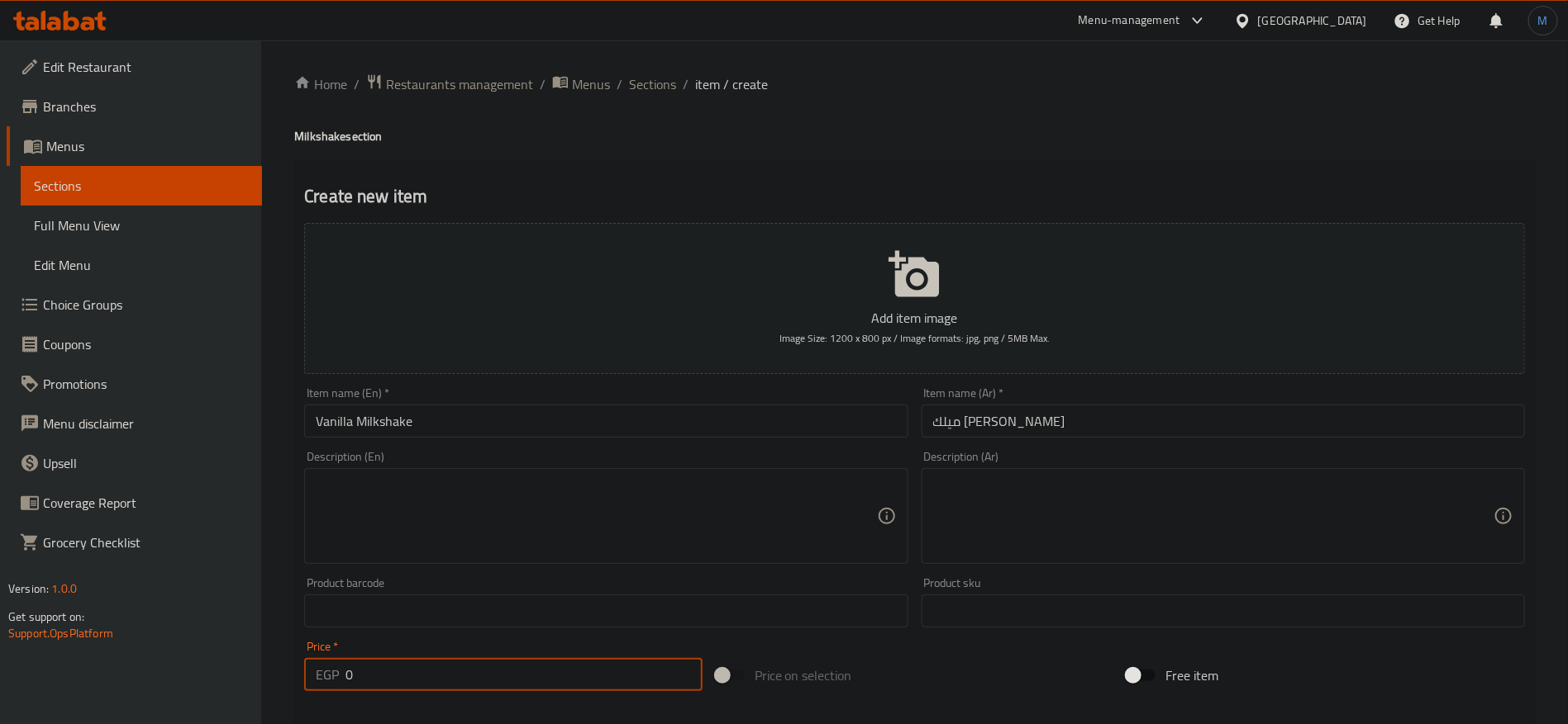
paste input "99.99"
type input "99.99"
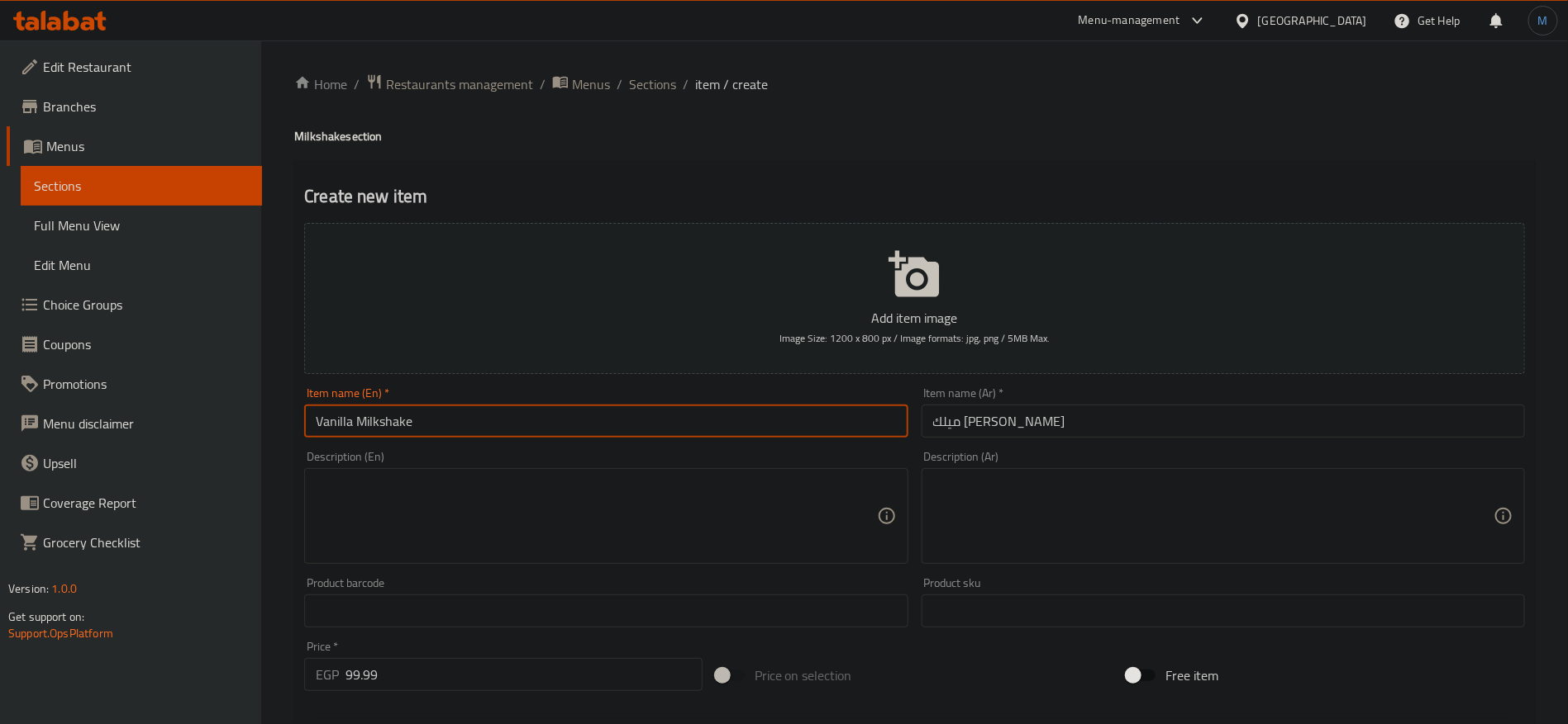
click at [516, 413] on input "Vanilla Milkshake" at bounding box center [605, 421] width 603 height 33
click at [435, 416] on input "Vanilla Milkshake" at bounding box center [605, 421] width 603 height 33
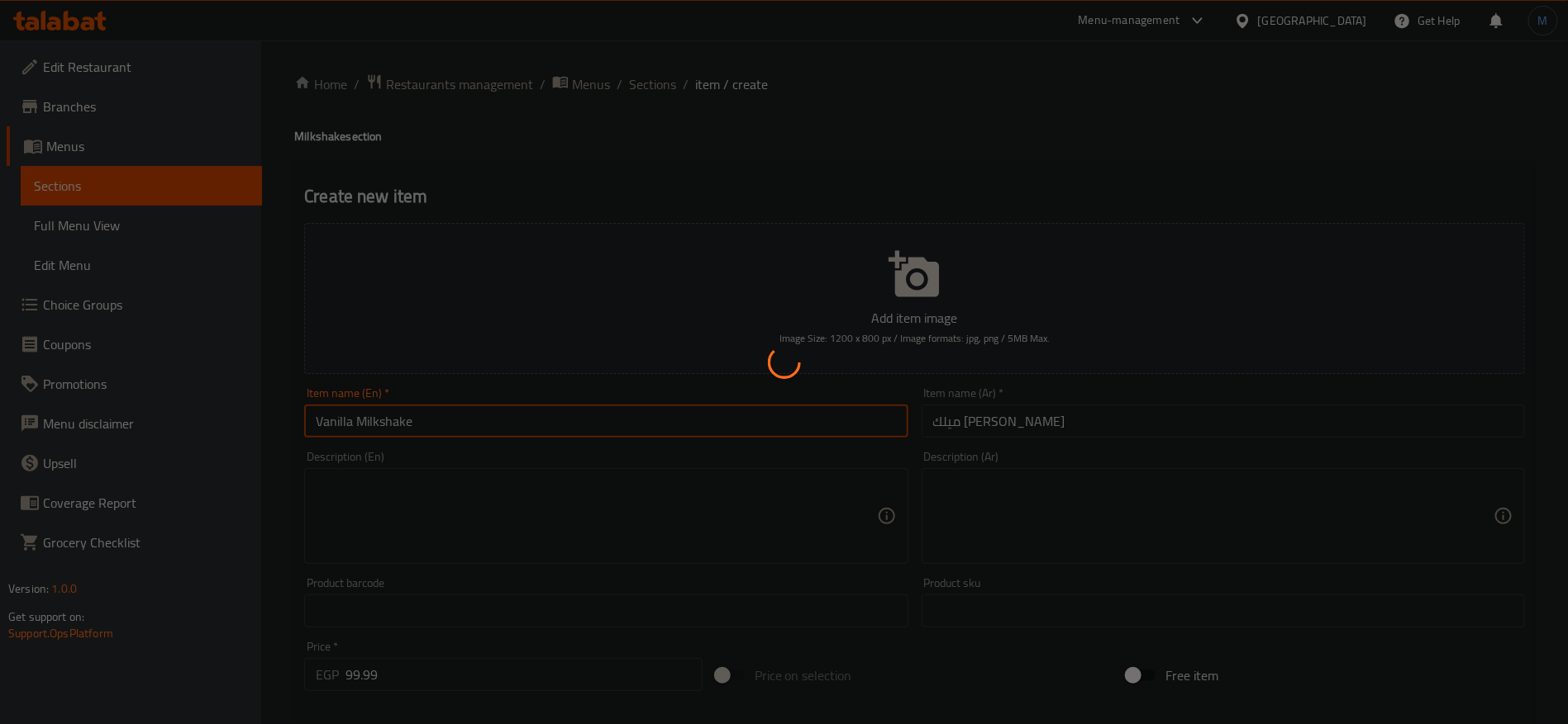
type input "0"
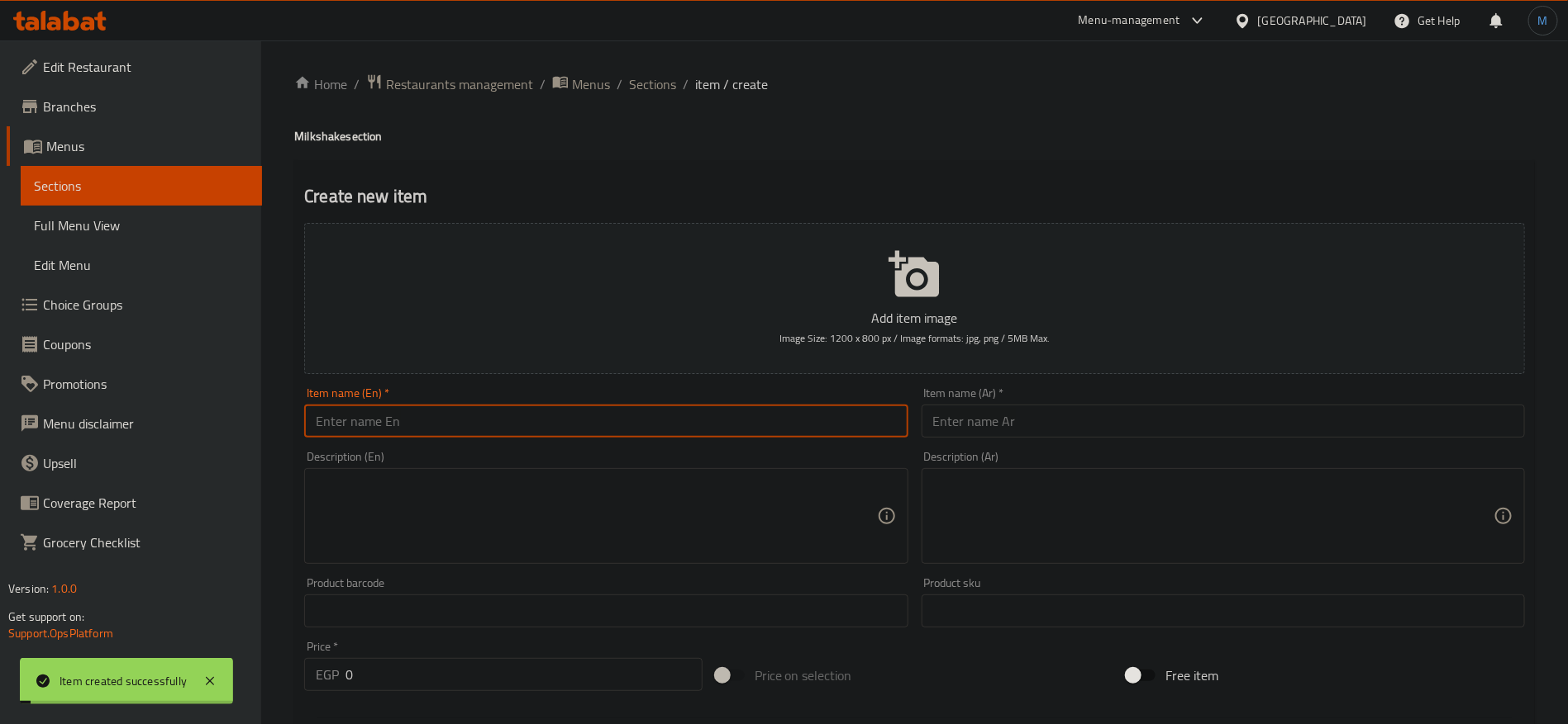
click at [1011, 417] on input "text" at bounding box center [1223, 421] width 603 height 33
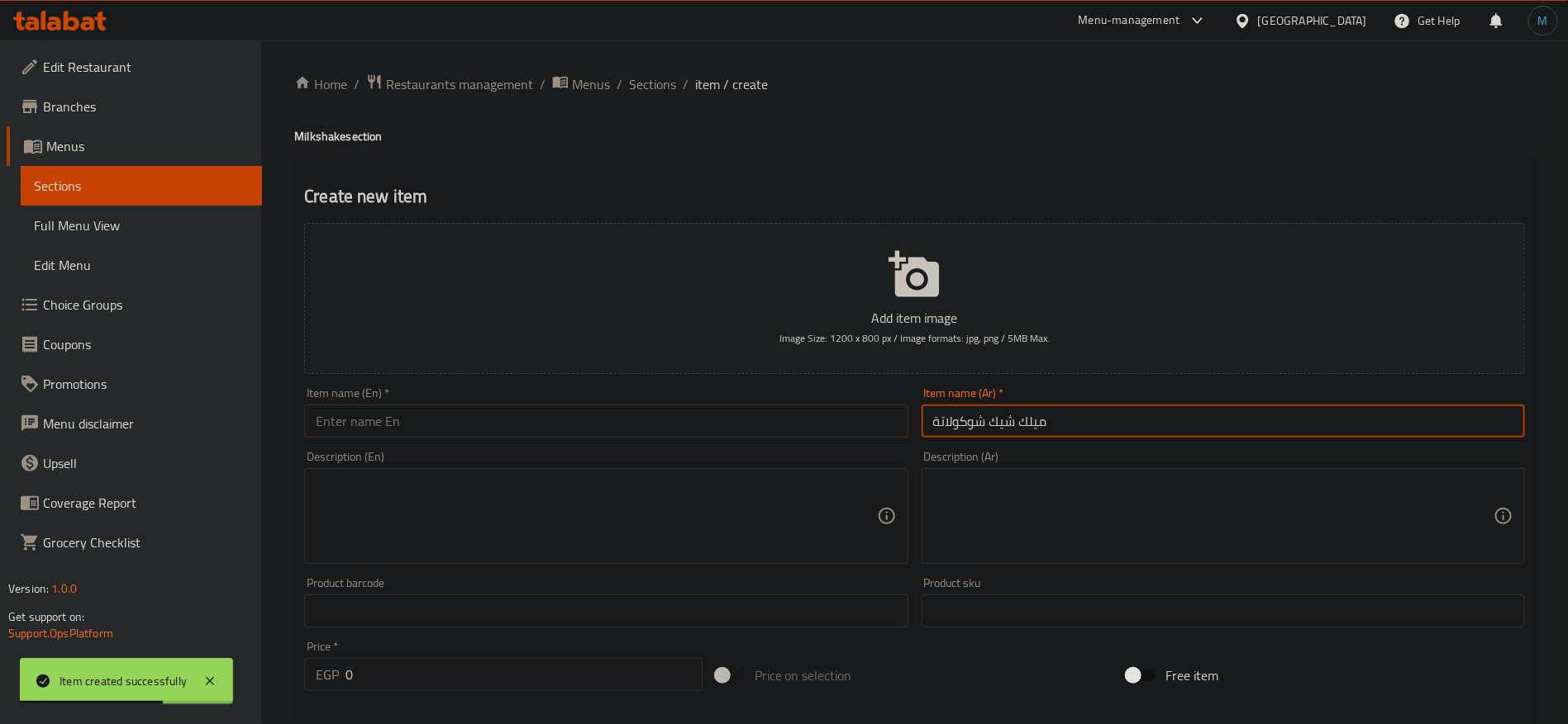
type input "ميلك شيك شوكولاتة"
click at [807, 394] on div "Item name (En)   * Item name (En) *" at bounding box center [605, 413] width 603 height 51
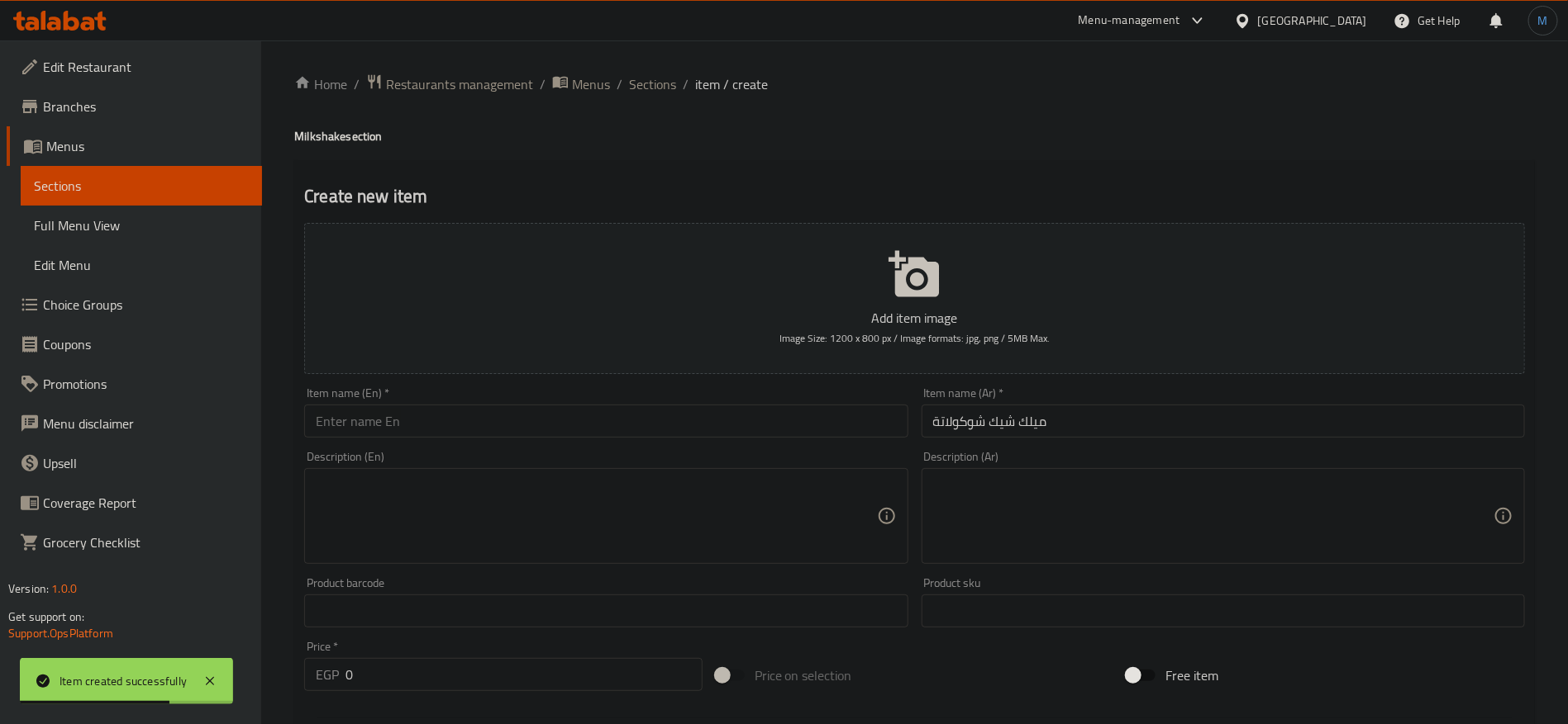
click at [794, 408] on input "text" at bounding box center [605, 421] width 603 height 33
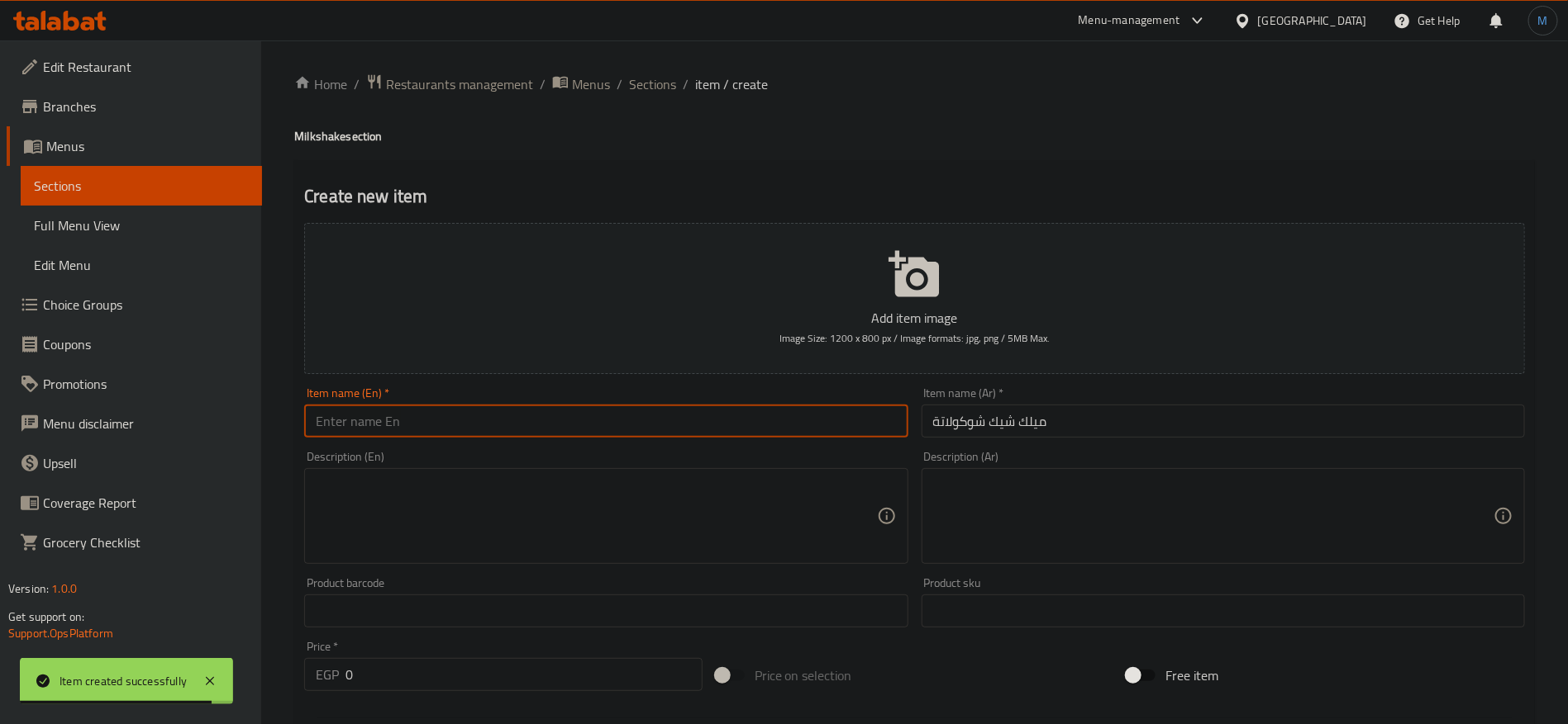
paste input "Milkshake"
paste input "Chocolate"
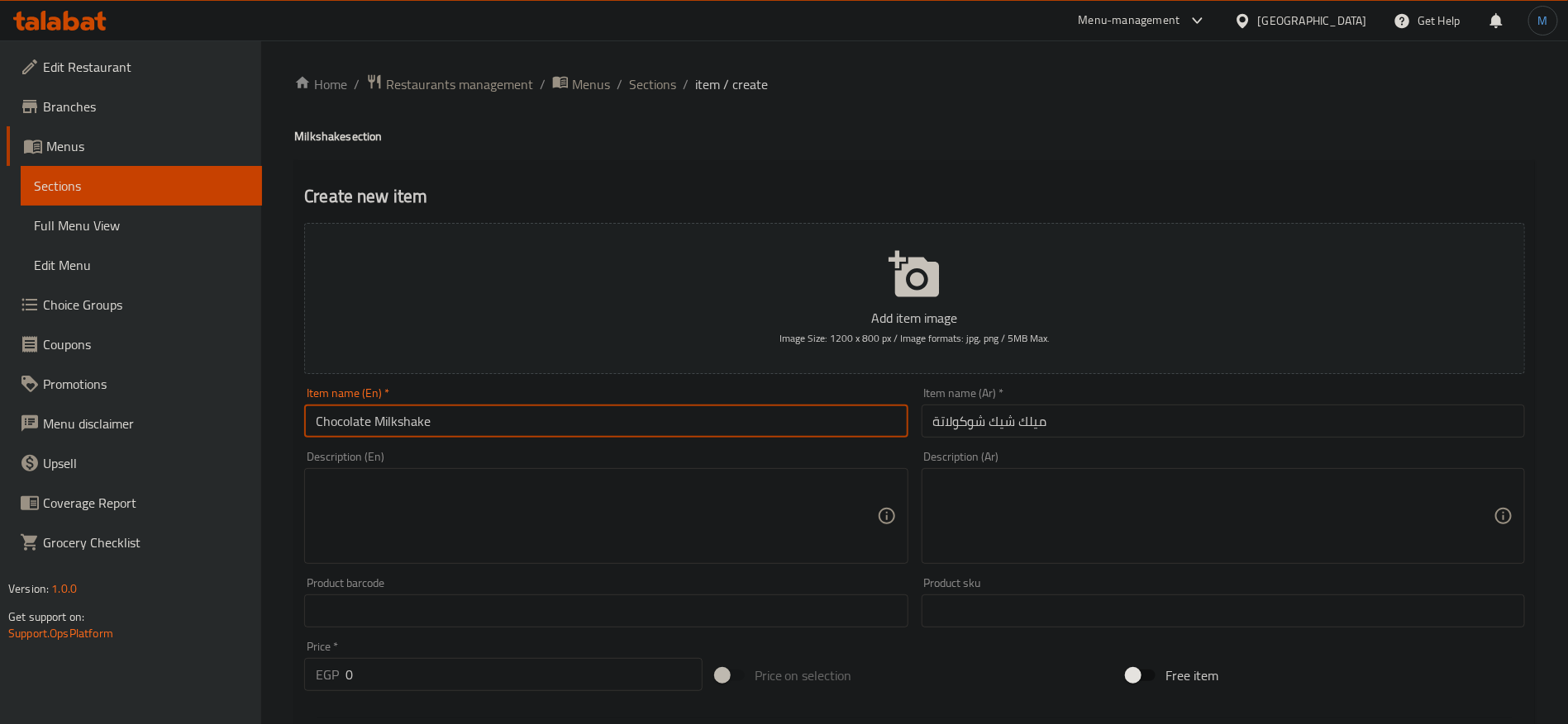
type input "Chocolate Milkshake"
click at [579, 652] on div "Price   * EGP 0 Price *" at bounding box center [503, 666] width 398 height 51
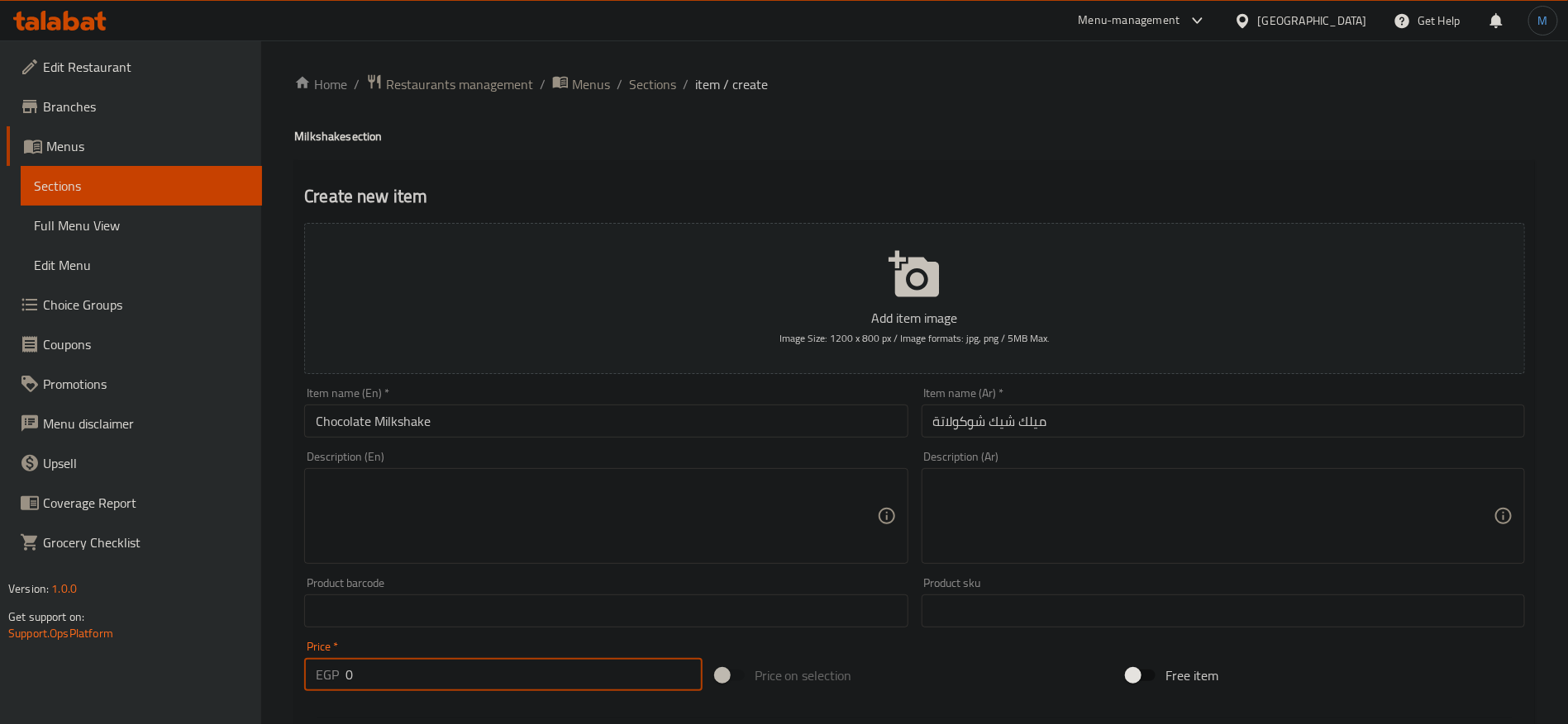
click at [568, 661] on div "Price   * EGP 0 Price *" at bounding box center [503, 666] width 398 height 51
click at [568, 662] on input "0" at bounding box center [524, 674] width 357 height 33
paste input "99.99"
type input "99.99"
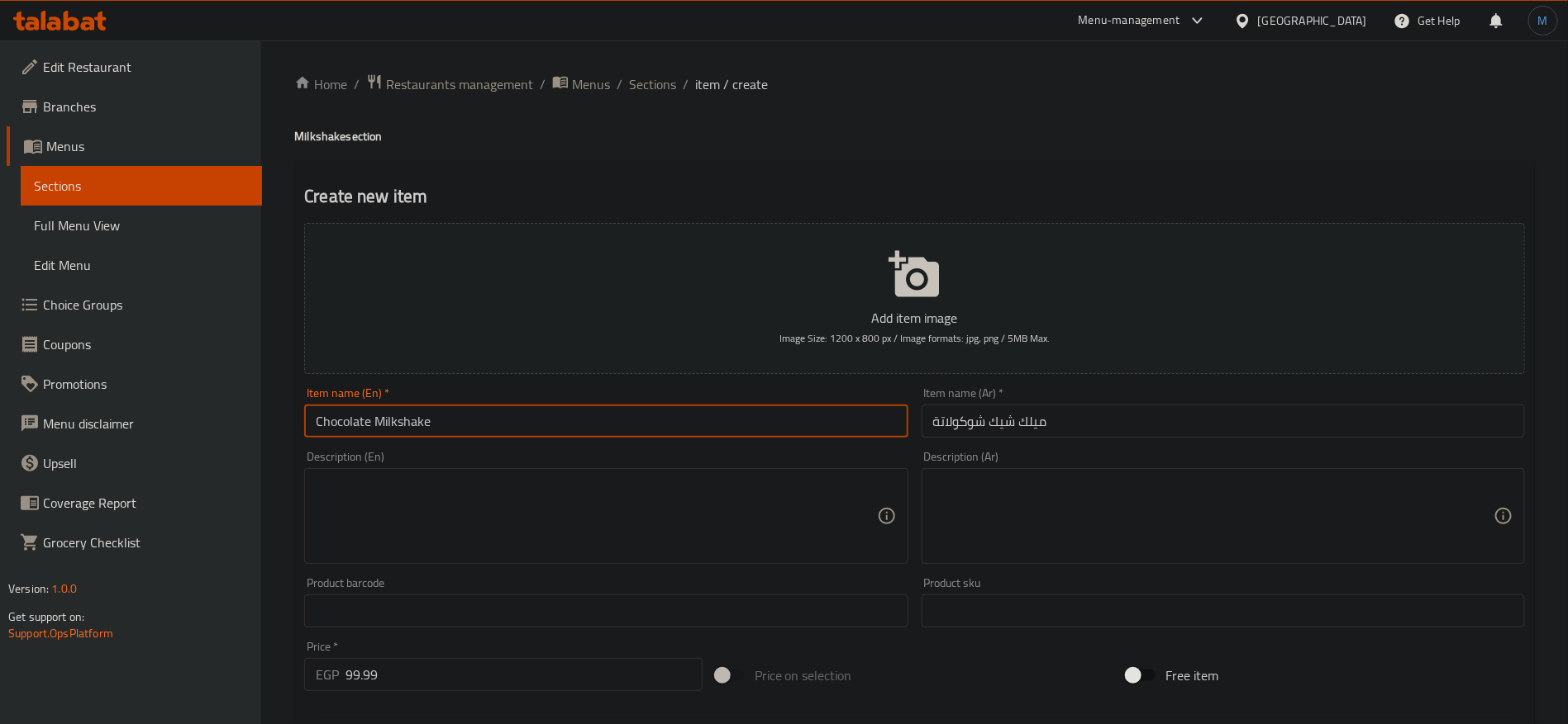
click at [529, 405] on input "Chocolate Milkshake" at bounding box center [605, 421] width 603 height 33
click at [1001, 426] on input "ميلك شيك شوكولاتة" at bounding box center [1223, 421] width 603 height 33
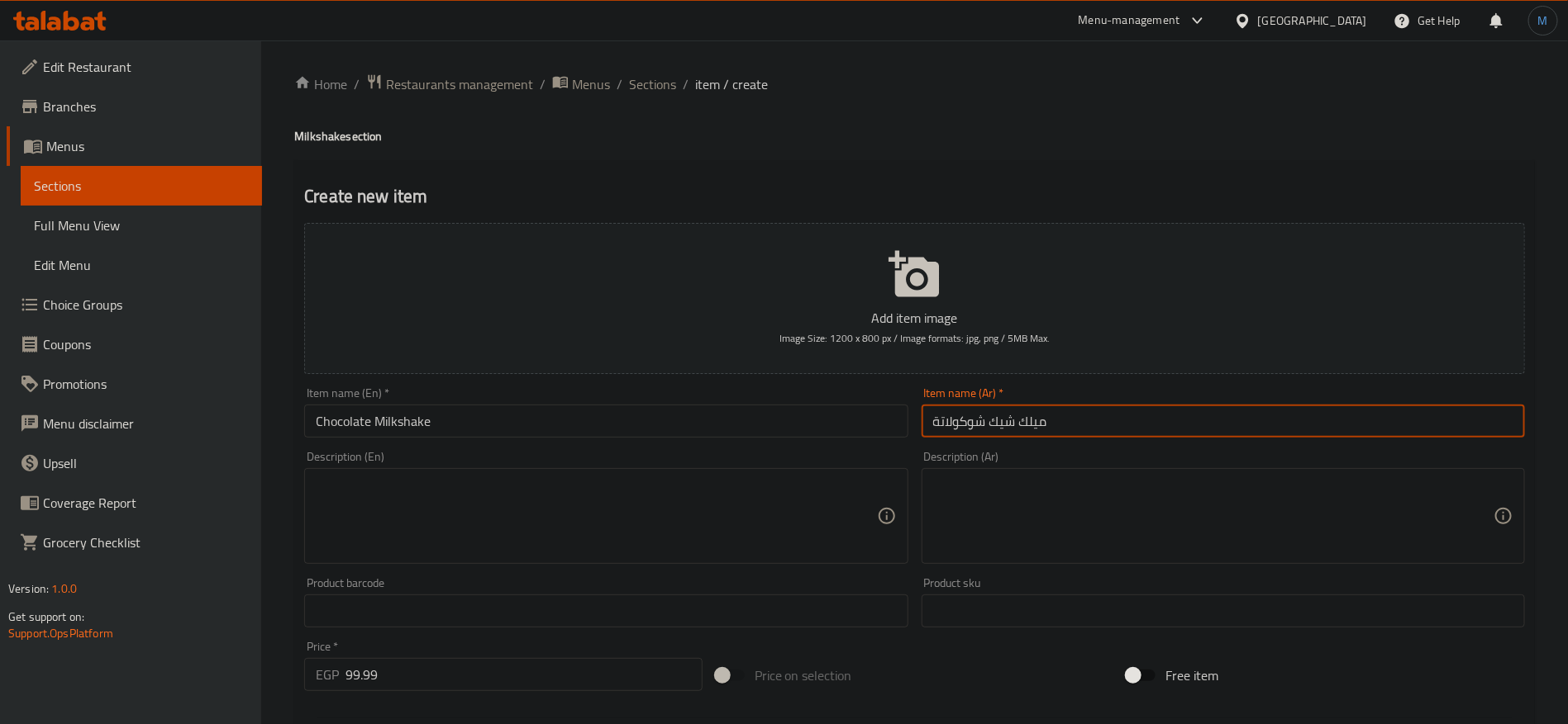
click at [1001, 426] on input "ميلك شيك شوكولاتة" at bounding box center [1223, 421] width 603 height 33
click at [1036, 425] on input "ميلك شيك شوكولاتة" at bounding box center [1223, 421] width 603 height 33
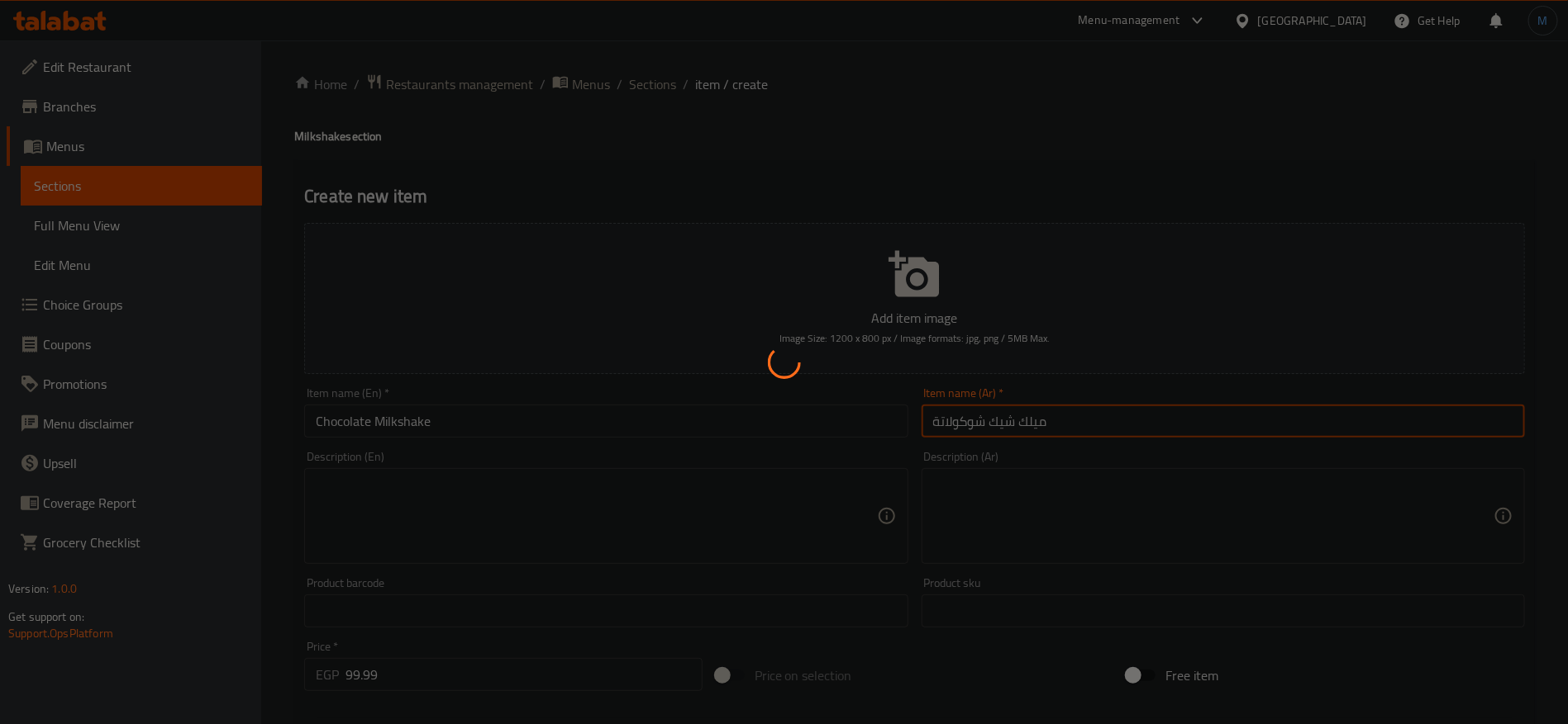
type input "0"
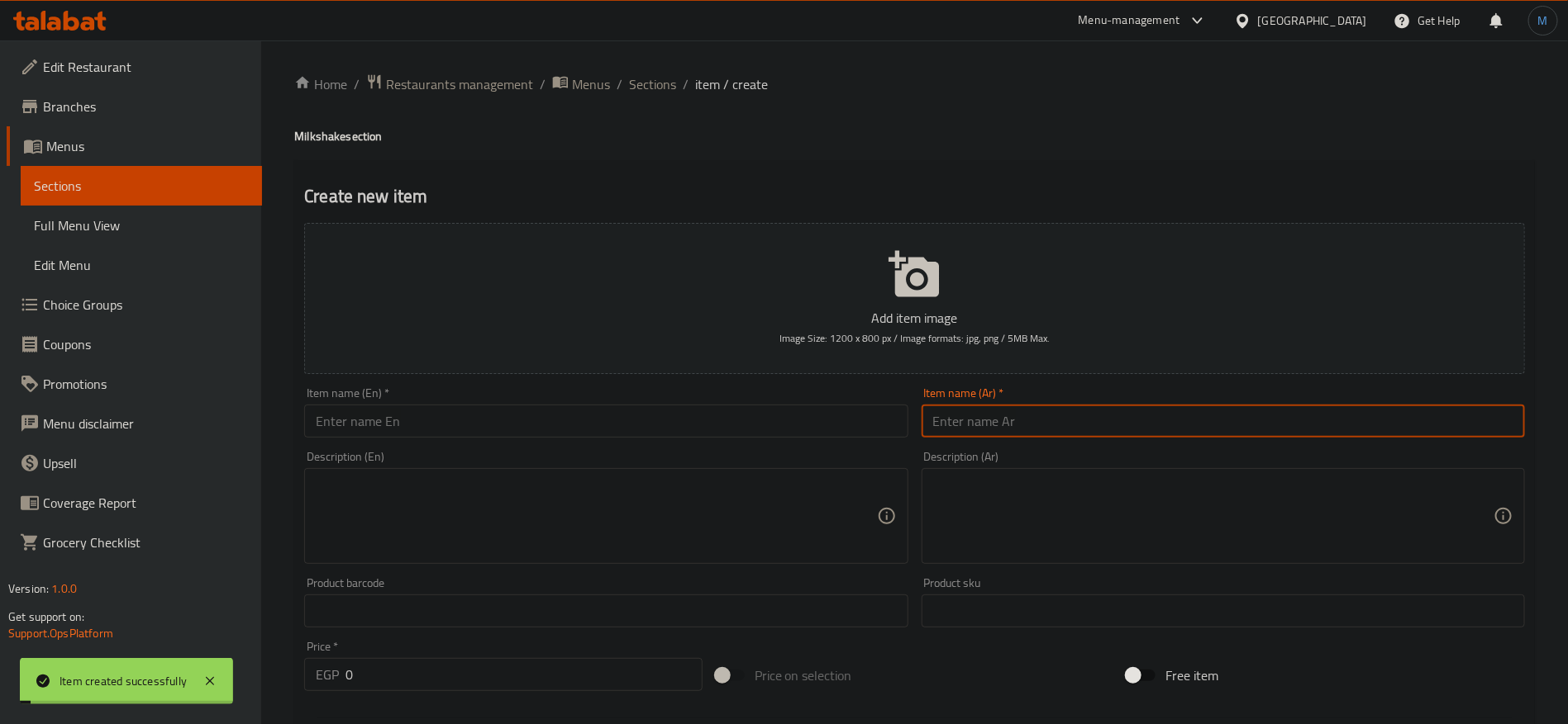
paste input "ميلك شيك"
type input "ميلك شيك"
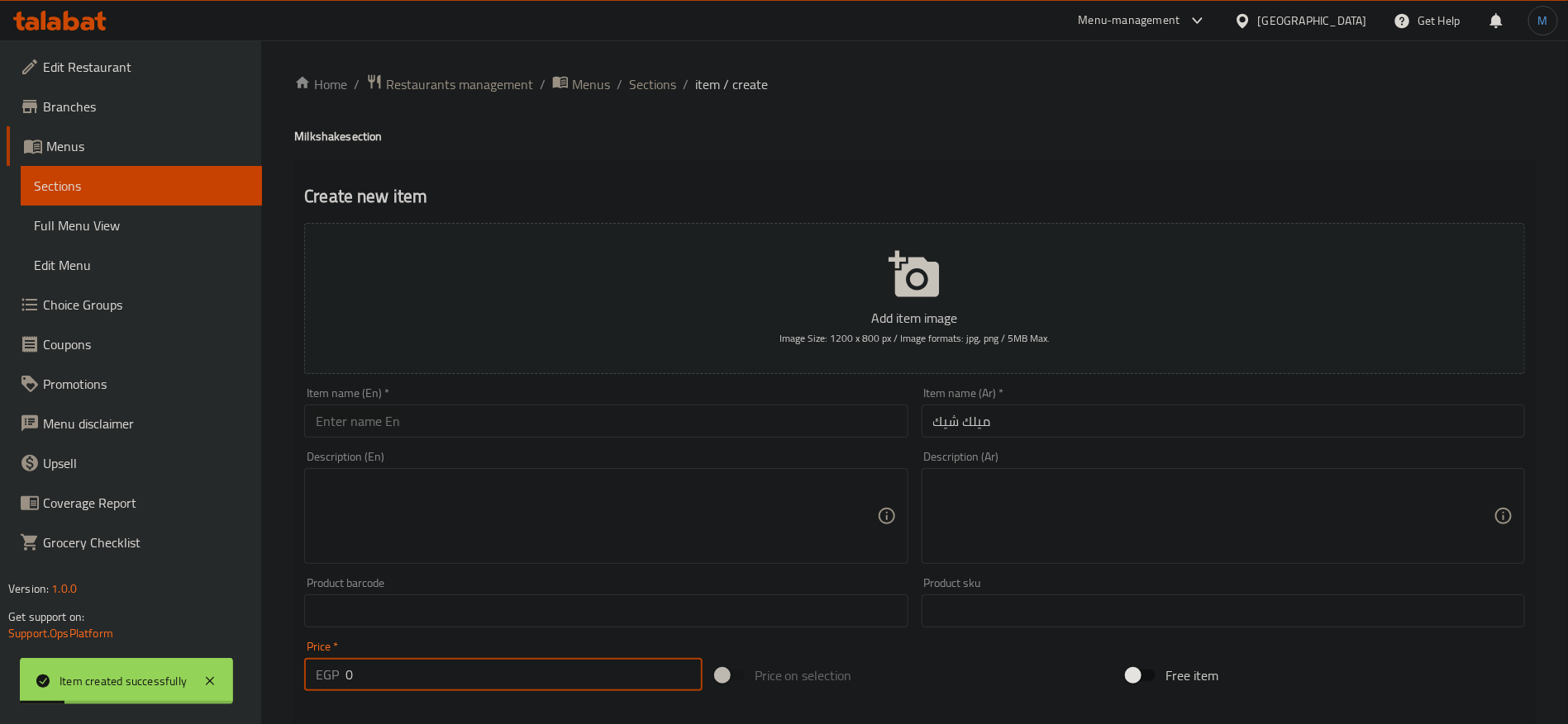
click at [452, 675] on input "0" at bounding box center [524, 674] width 357 height 33
paste input "99.99"
type input "99.99"
click at [821, 445] on div "Description (En) Description (En)" at bounding box center [605, 507] width 617 height 127
click at [813, 419] on input "text" at bounding box center [605, 421] width 603 height 33
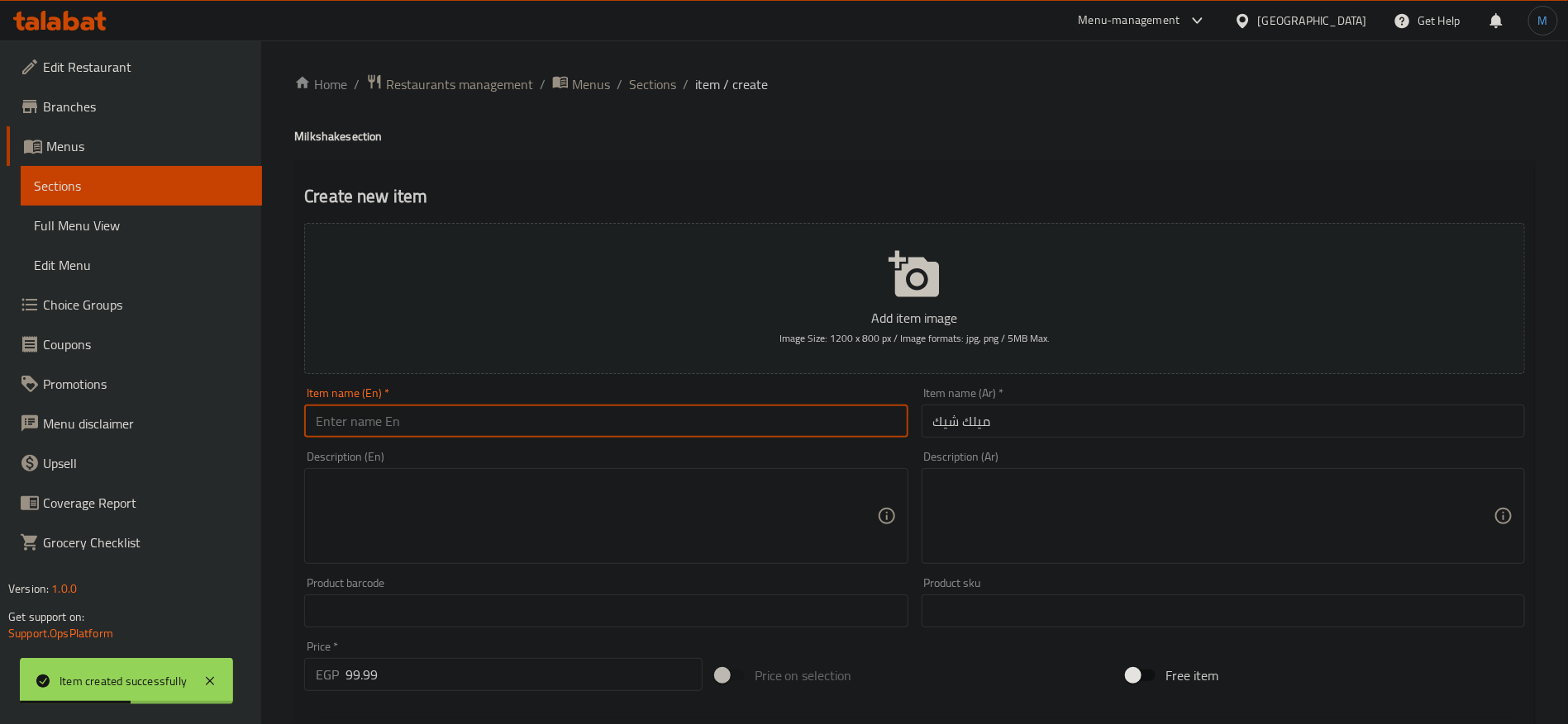
paste input "Mango"
click at [331, 144] on h4 "Milkshake section" at bounding box center [915, 137] width 1241 height 17
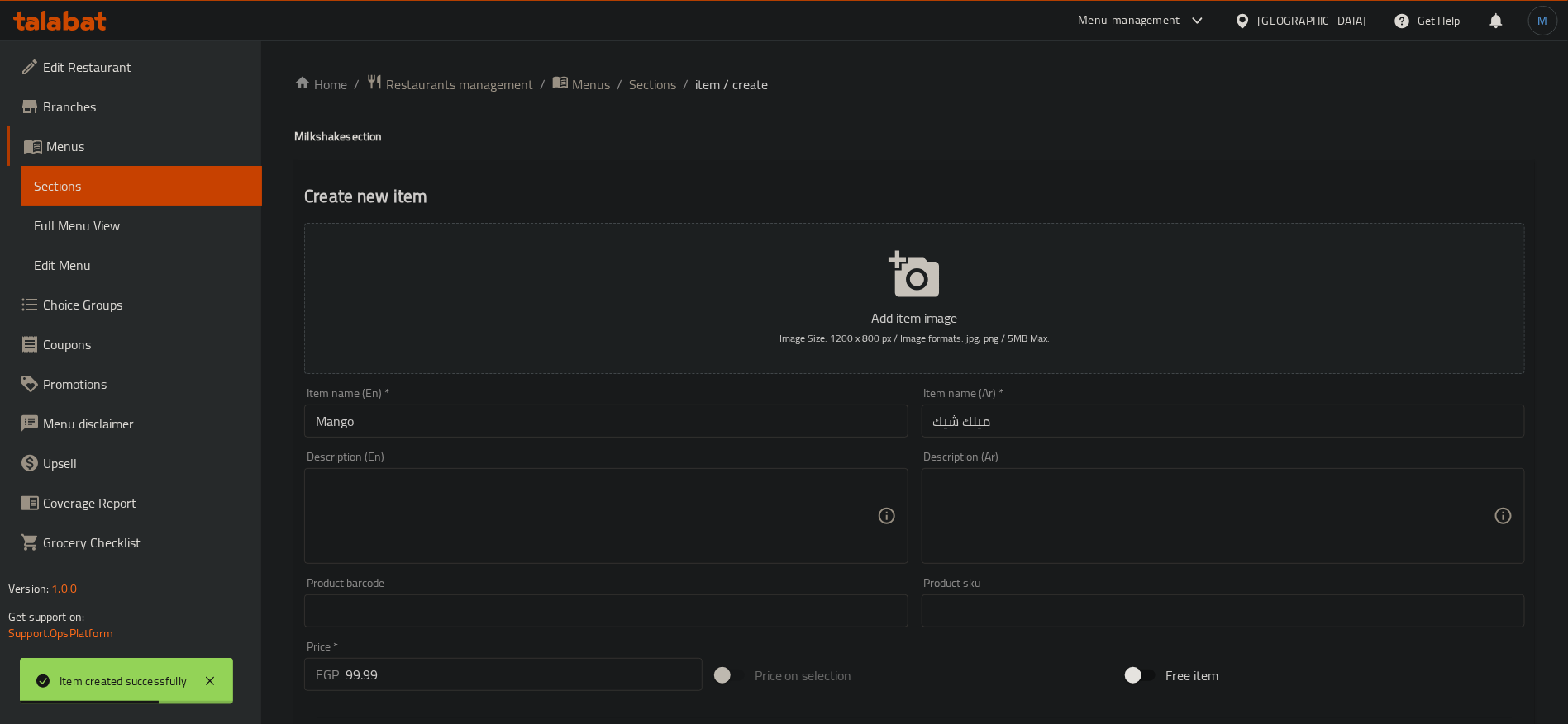
click at [331, 143] on h4 "Milkshake section" at bounding box center [915, 137] width 1241 height 17
click at [473, 404] on div "Item name (En)   * Mango Item name (En) *" at bounding box center [605, 413] width 603 height 51
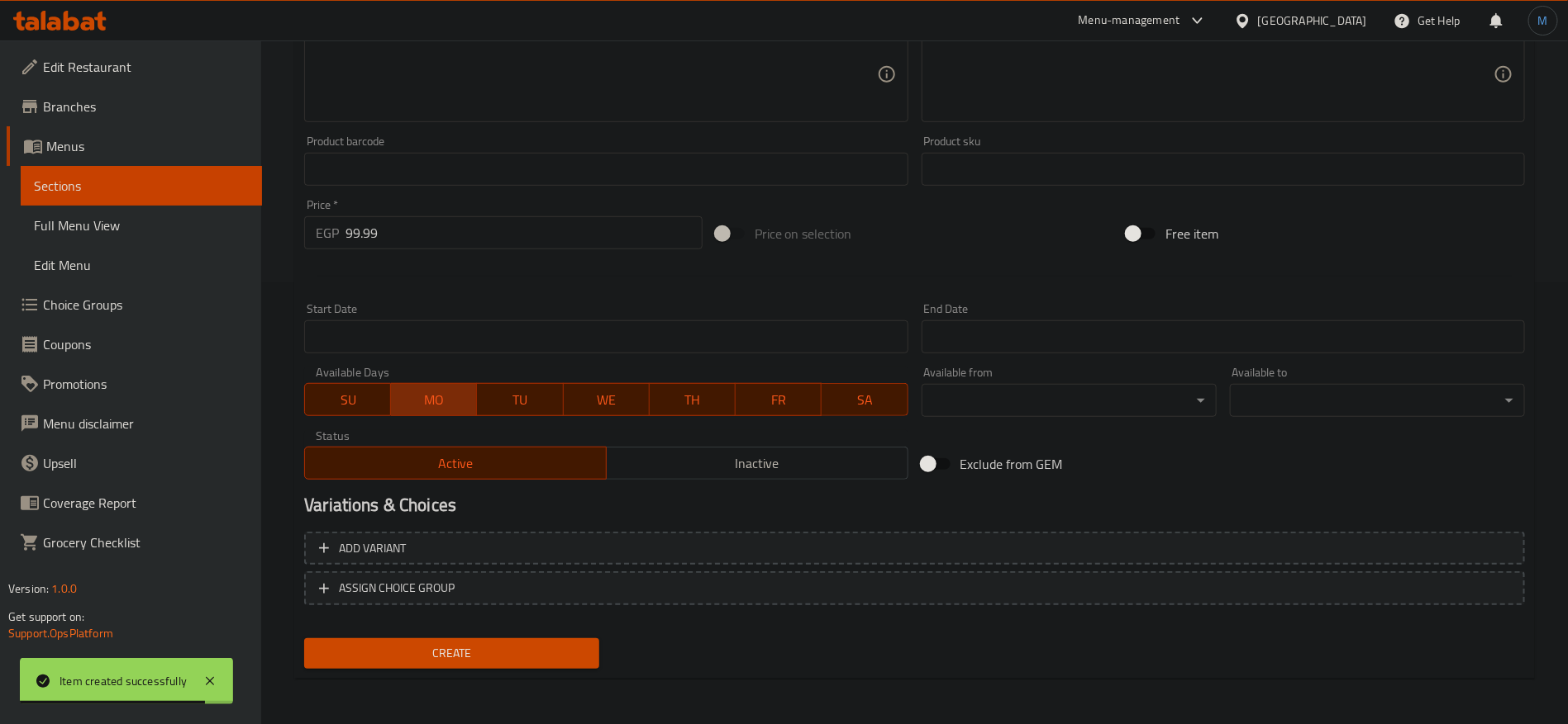
click at [473, 415] on button "MO" at bounding box center [434, 400] width 86 height 33
click at [426, 401] on span "MO" at bounding box center [434, 400] width 72 height 24
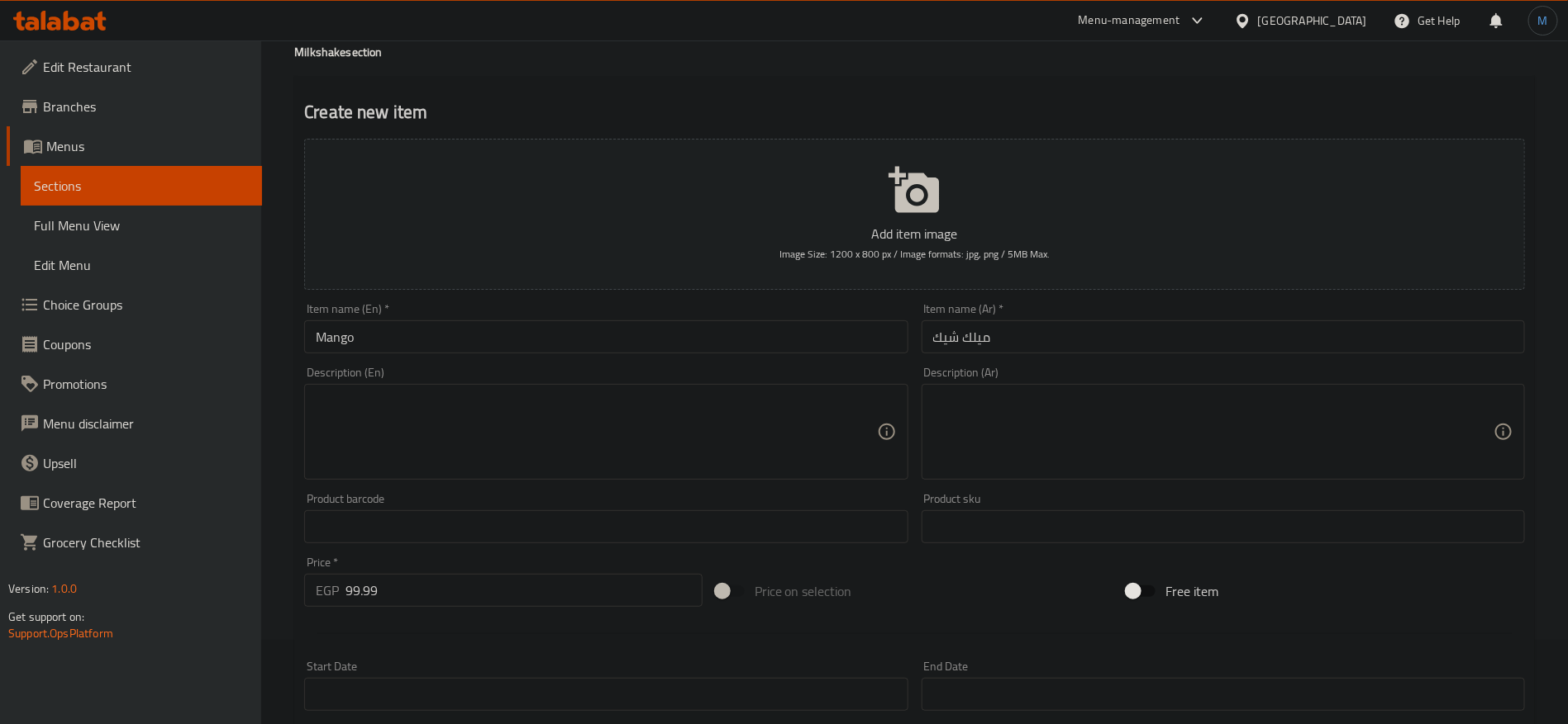
scroll to position [0, 0]
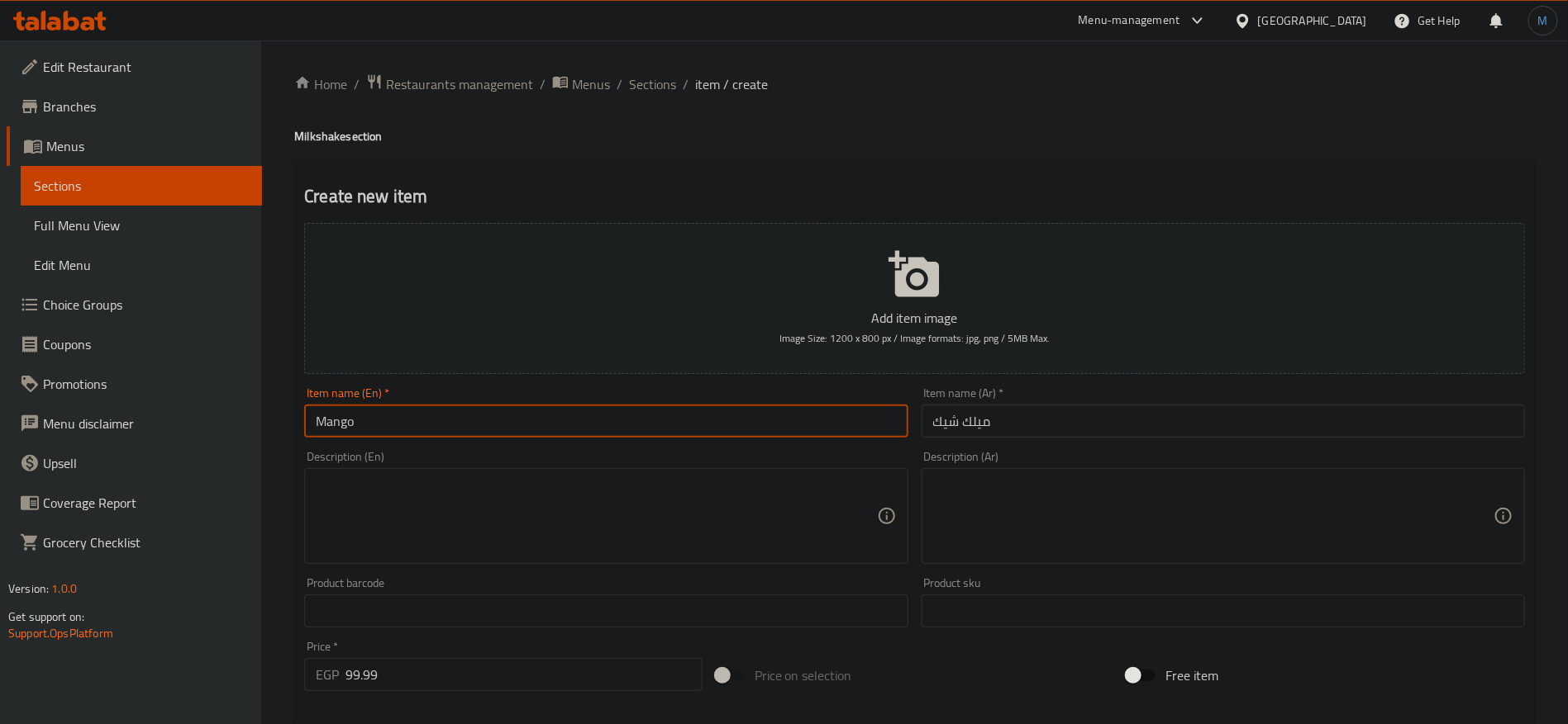
click at [547, 415] on input "Mango" at bounding box center [605, 421] width 603 height 33
paste input "Milkshake"
type input "Mango Milkshake"
click at [1034, 418] on input "ميلك شيك" at bounding box center [1223, 421] width 603 height 33
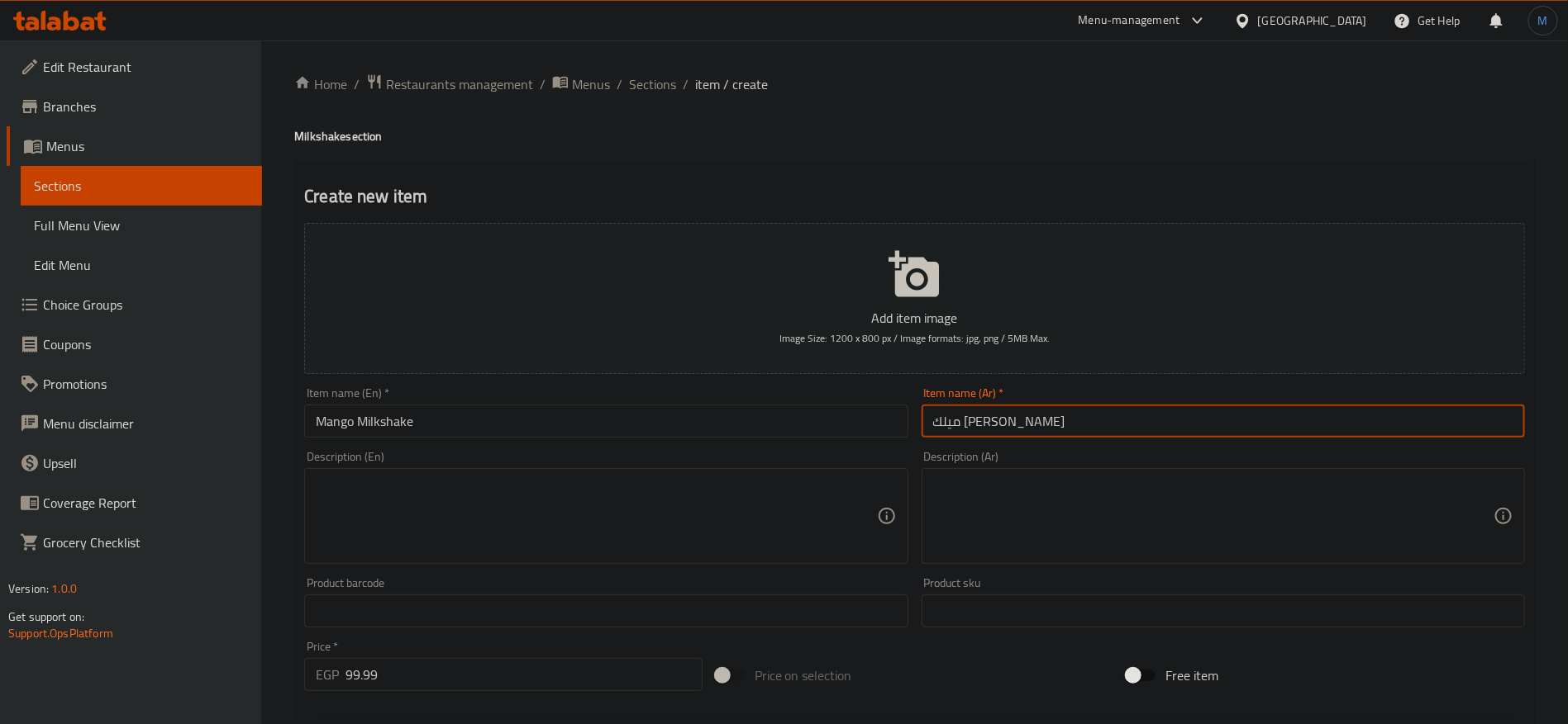
click at [1017, 425] on input "ميلك [PERSON_NAME]" at bounding box center [1223, 421] width 603 height 33
click at [982, 429] on input "ميلك [PERSON_NAME]" at bounding box center [1223, 421] width 603 height 33
type input "ميلك [PERSON_NAME]"
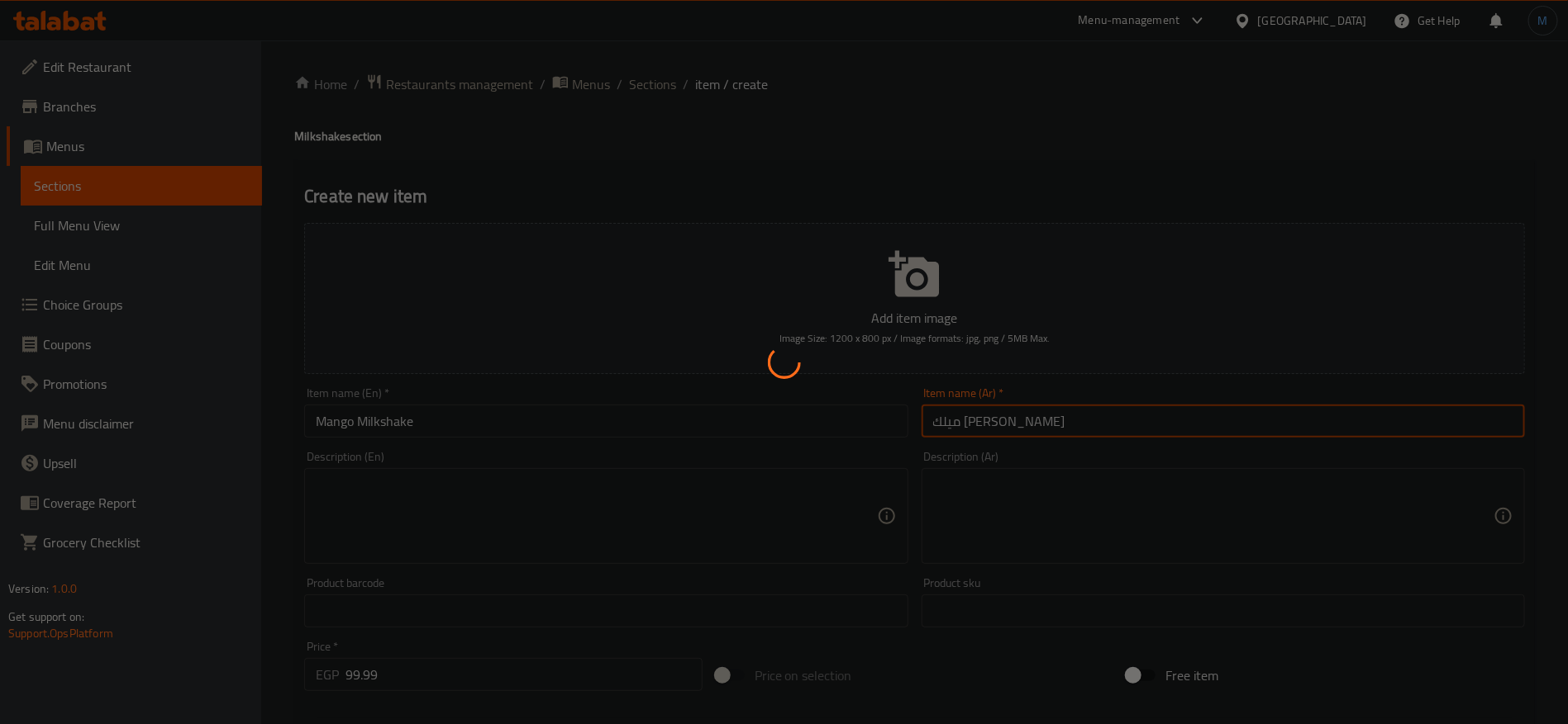
type input "0"
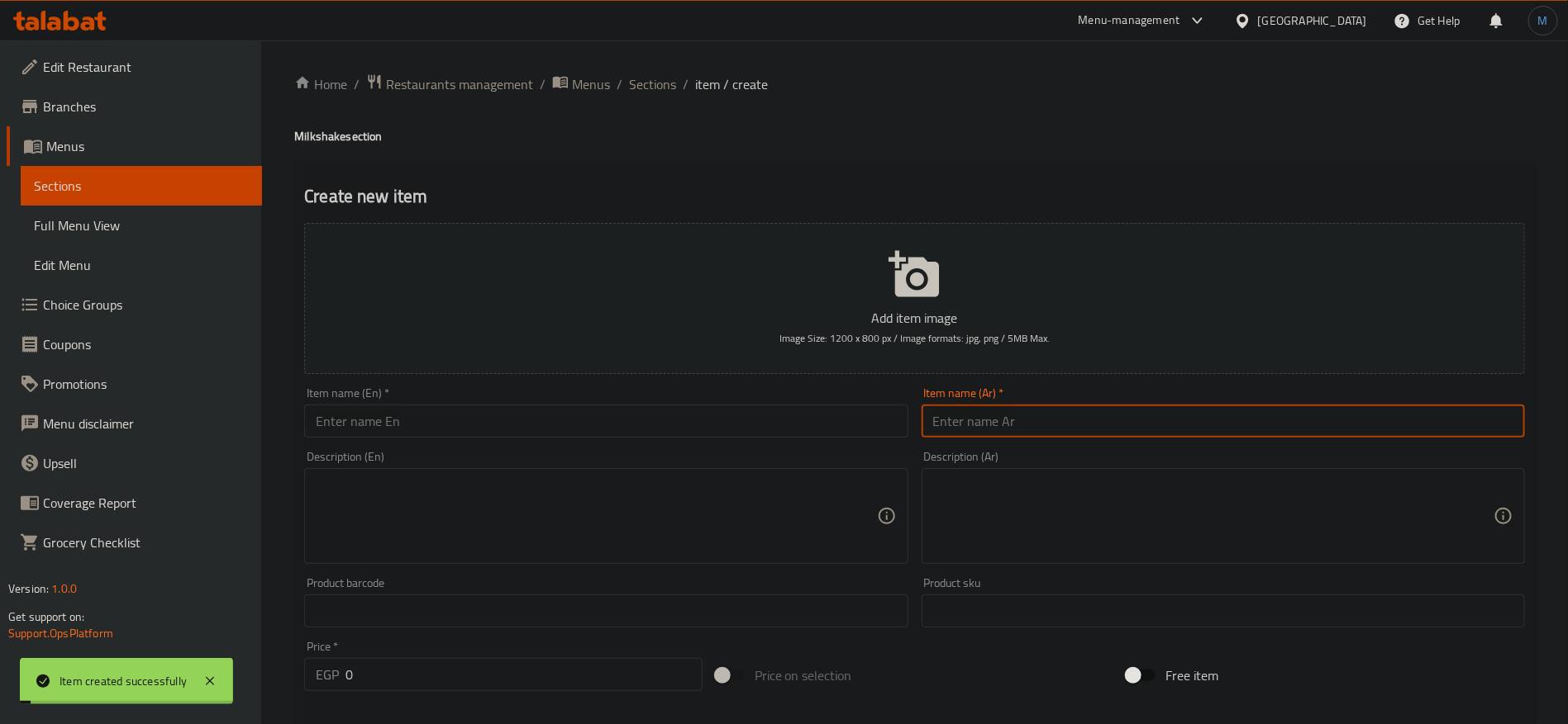
paste input "ميلك شيك"
type input "ميلك شيك"
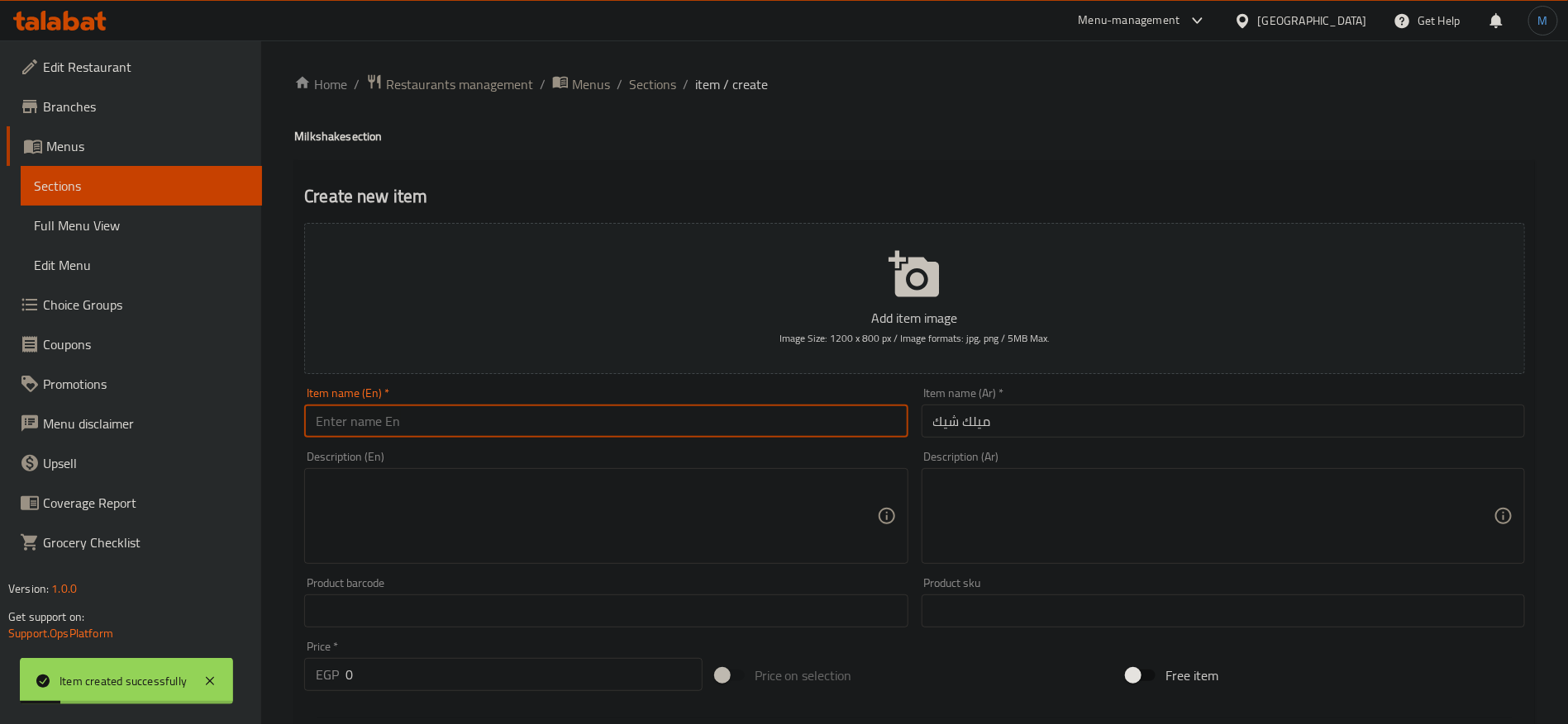
click at [479, 428] on input "text" at bounding box center [605, 421] width 603 height 33
paste input "Strawberry"
click at [329, 132] on h4 "Milkshake section" at bounding box center [915, 137] width 1241 height 17
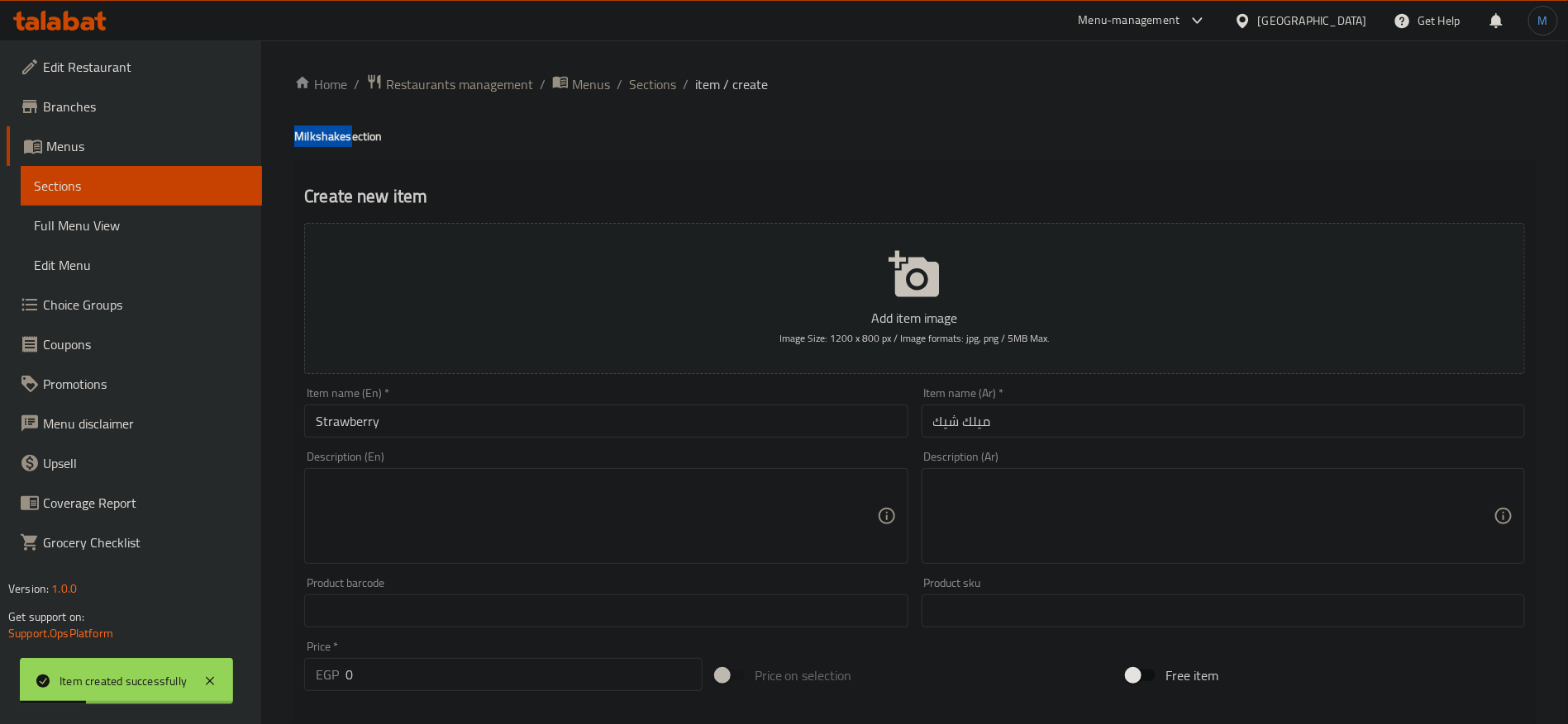
click at [329, 132] on h4 "Milkshake section" at bounding box center [915, 137] width 1241 height 17
click at [459, 414] on input "Strawberry" at bounding box center [605, 421] width 603 height 33
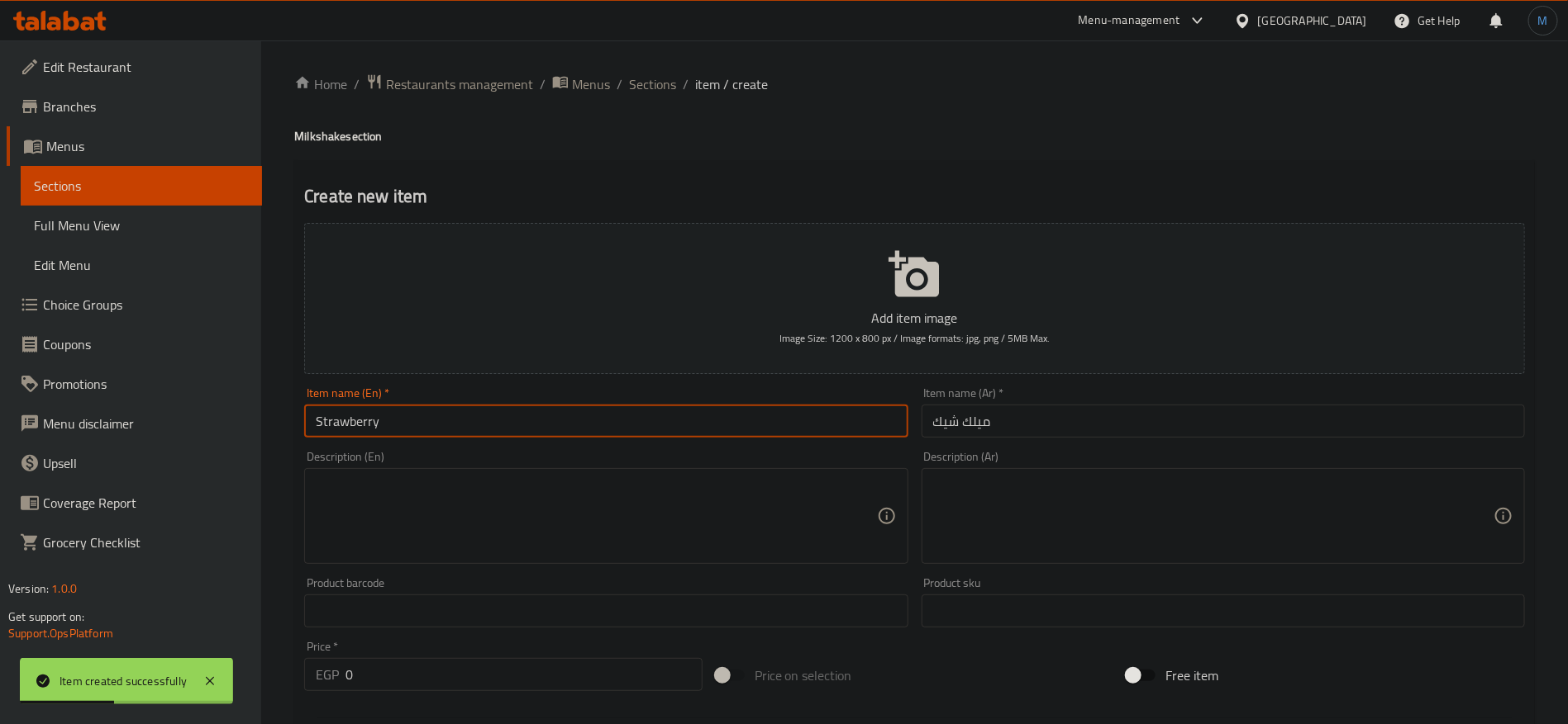
paste input "Milkshake"
type input "Strawberry Milkshake"
drag, startPoint x: 1055, startPoint y: 421, endPoint x: 1056, endPoint y: 411, distance: 10.0
click at [1055, 421] on input "ميلك شيك" at bounding box center [1223, 421] width 603 height 33
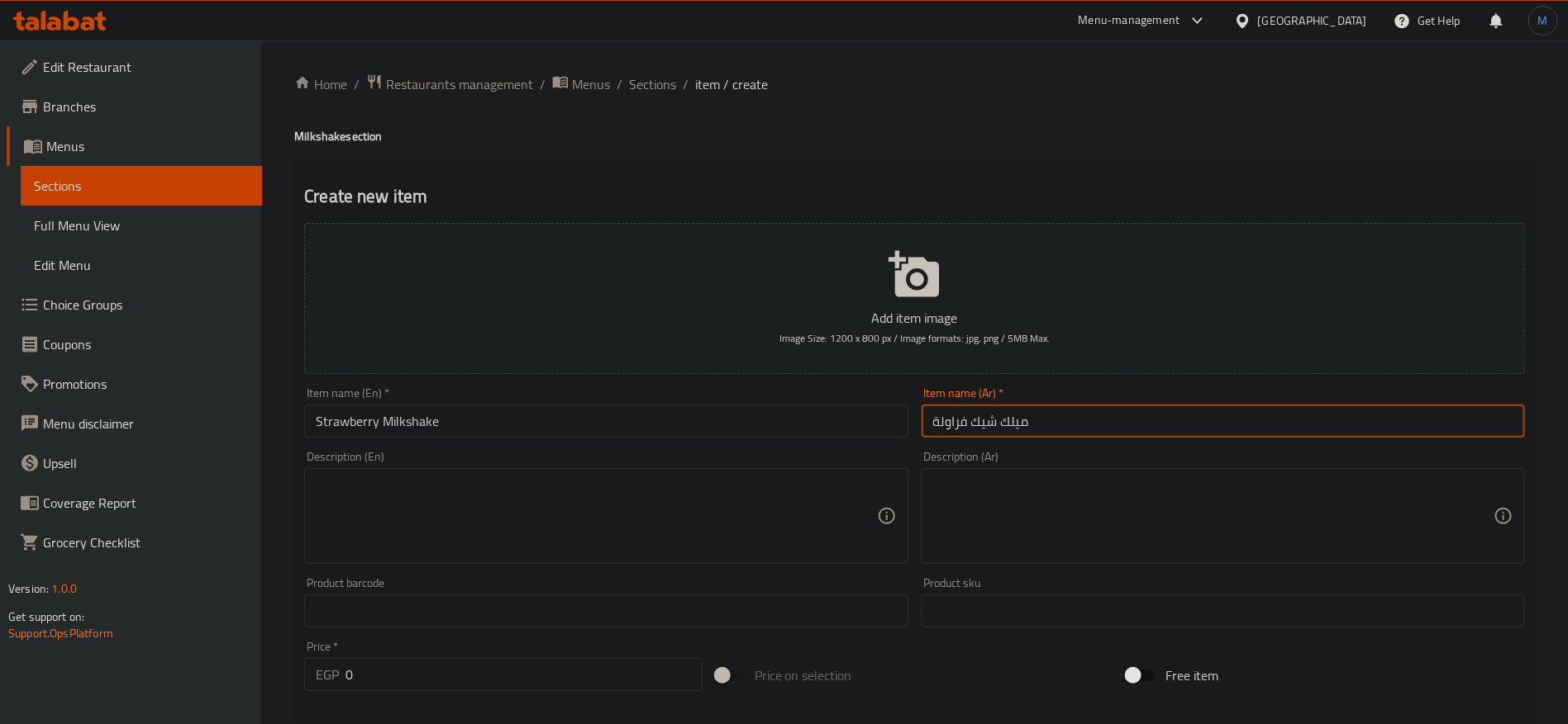
type input "ميلك شيك فراولة"
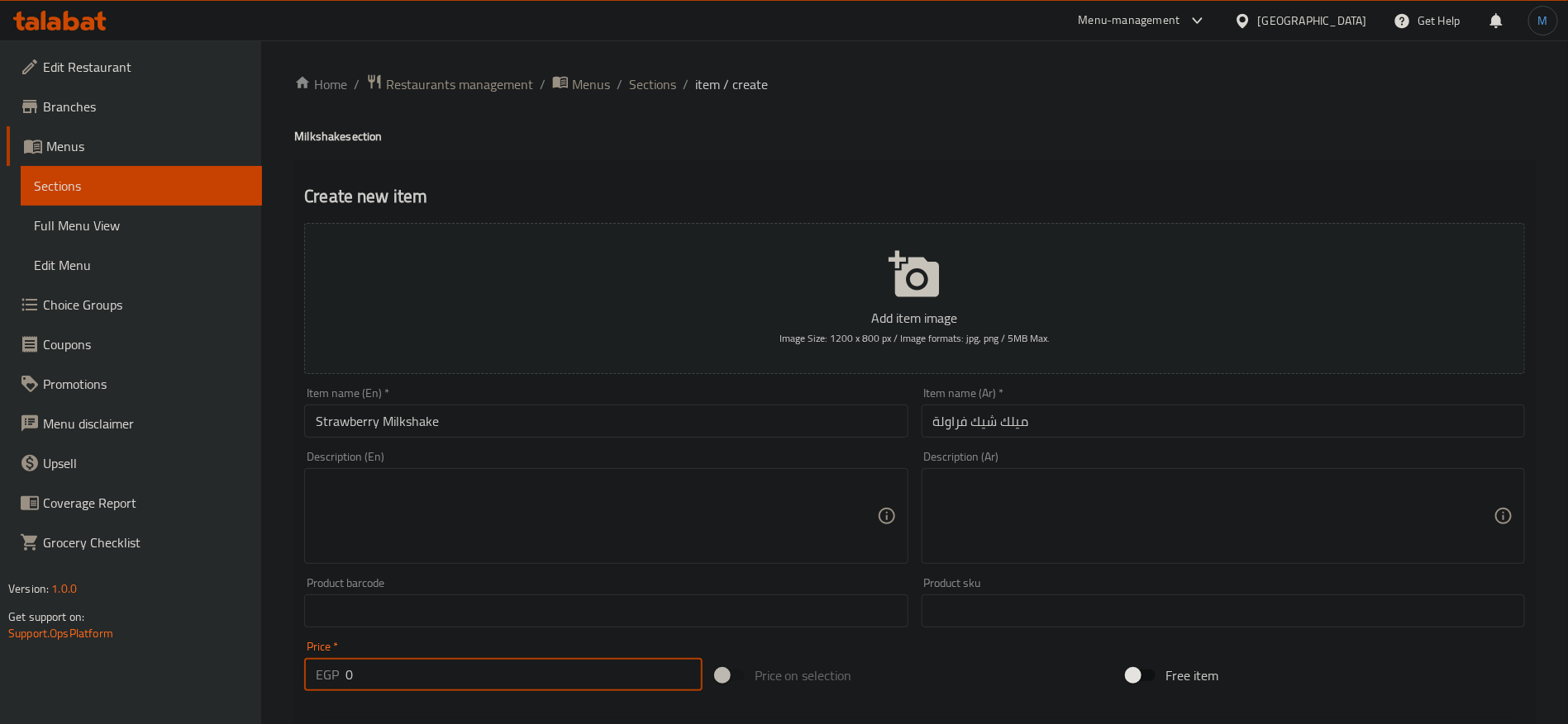
click at [586, 690] on input "0" at bounding box center [524, 674] width 357 height 33
paste input "99.99"
type input "99.99"
click at [553, 460] on div "Description (En) Description (En)" at bounding box center [605, 507] width 603 height 113
click at [553, 441] on div "Item name (En)   * Strawberry Milkshake Item name (En) *" at bounding box center [605, 413] width 617 height 64
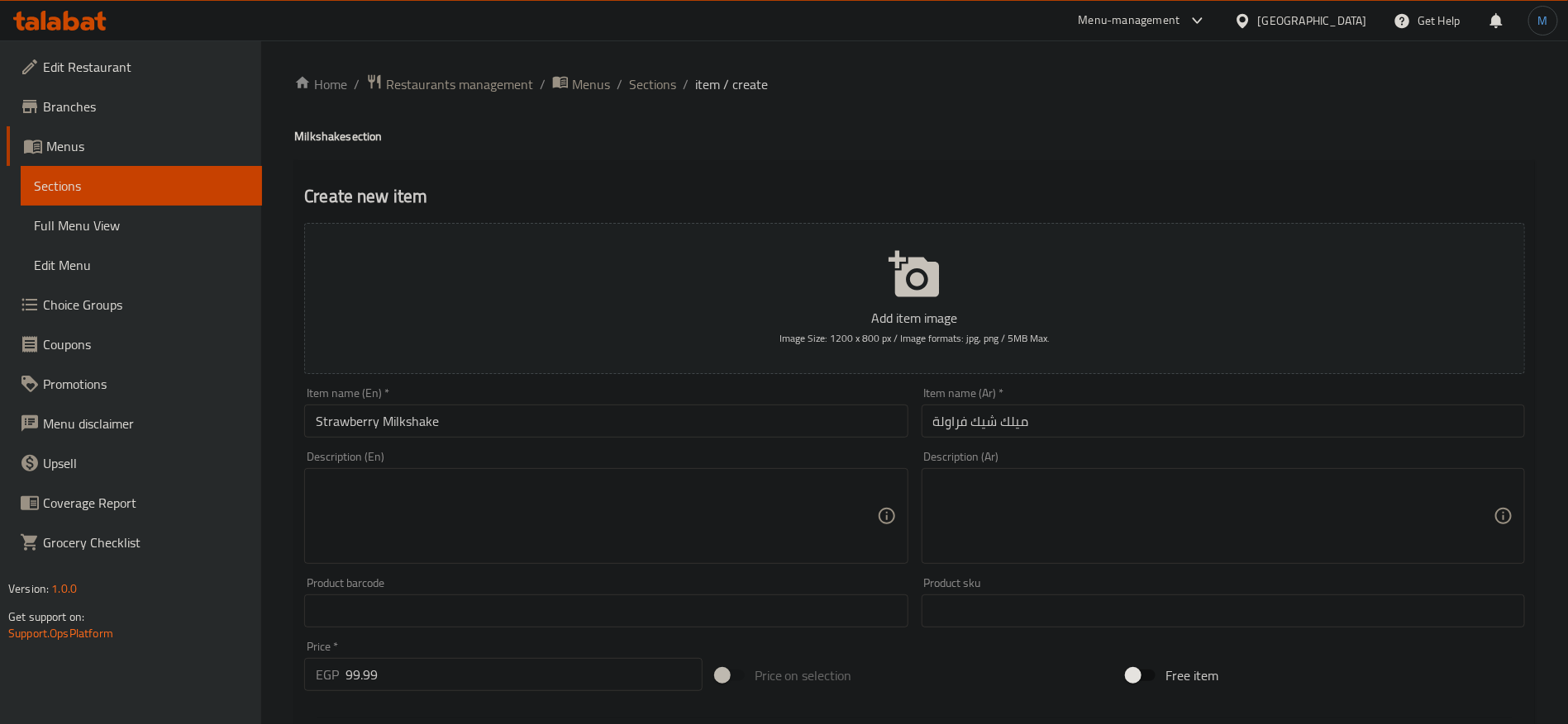
drag, startPoint x: 555, startPoint y: 432, endPoint x: 559, endPoint y: 395, distance: 37.2
click at [555, 432] on input "Strawberry Milkshake" at bounding box center [605, 421] width 603 height 33
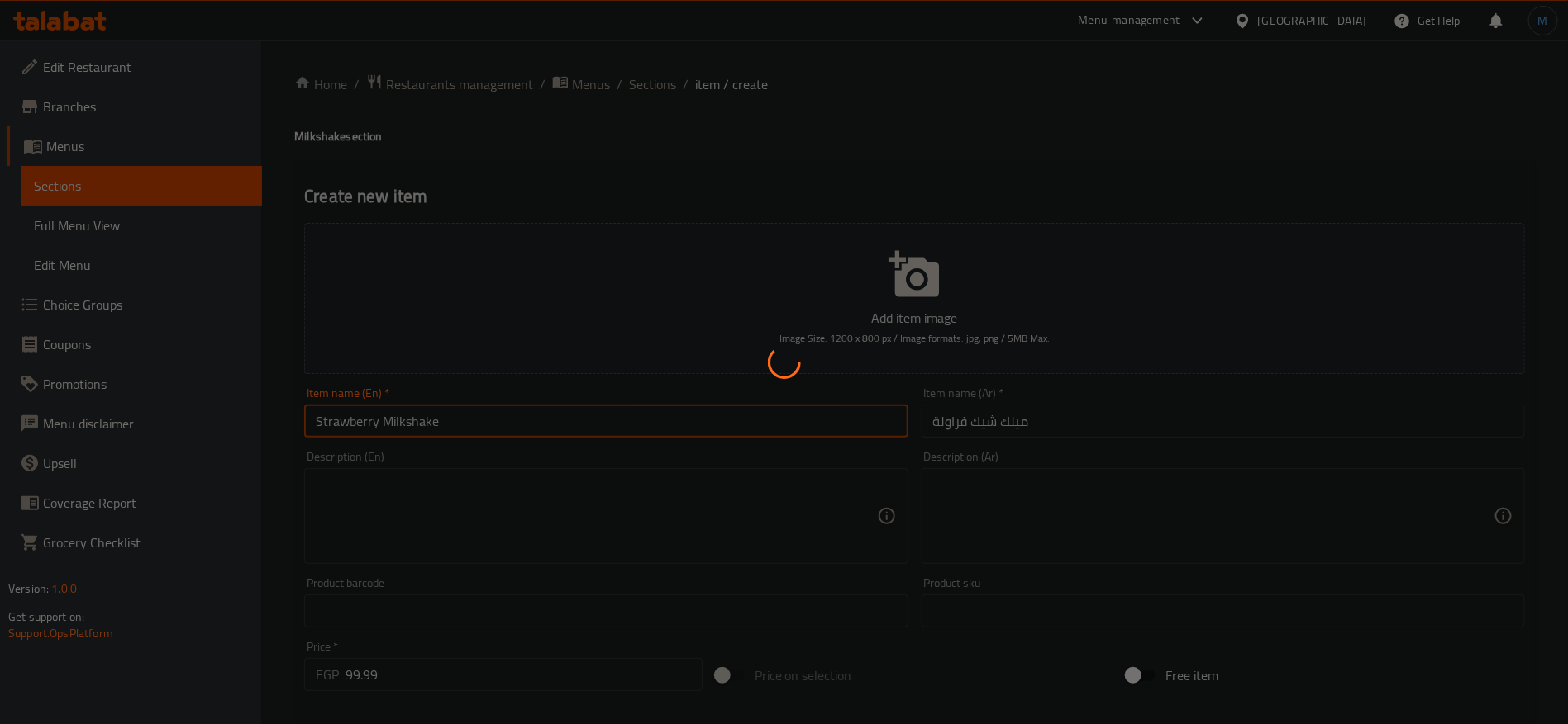
type input "0"
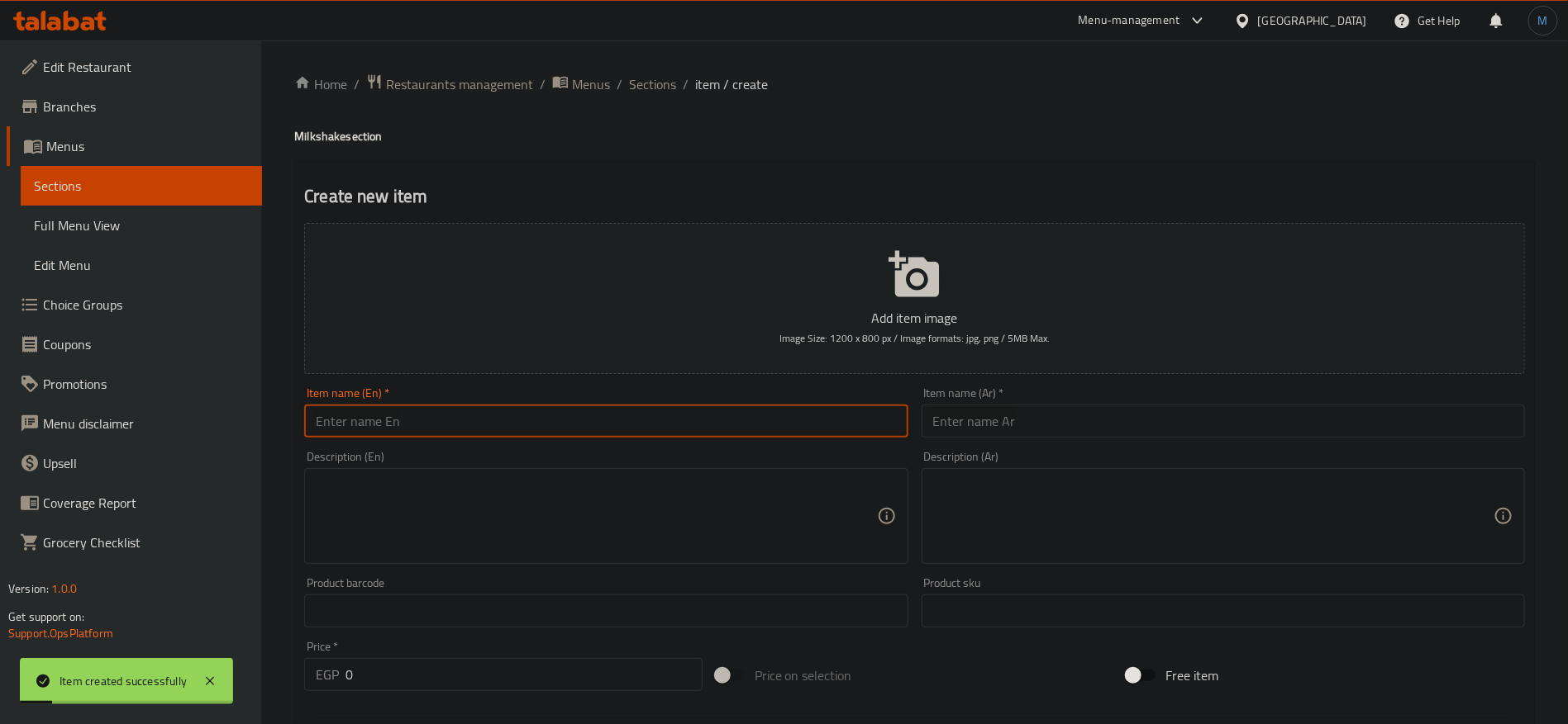
click at [1053, 432] on input "text" at bounding box center [1223, 421] width 603 height 33
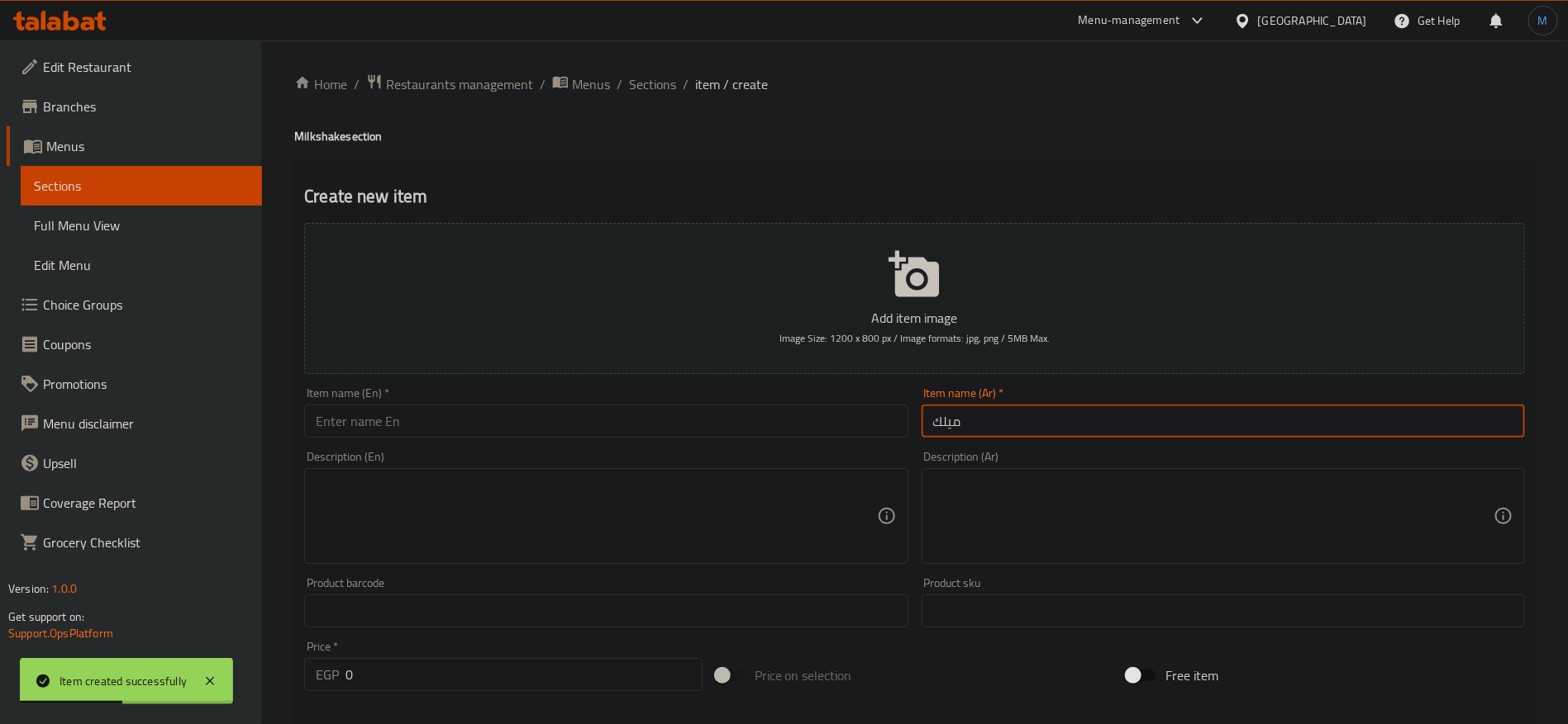
type input "ميلك [PERSON_NAME]"
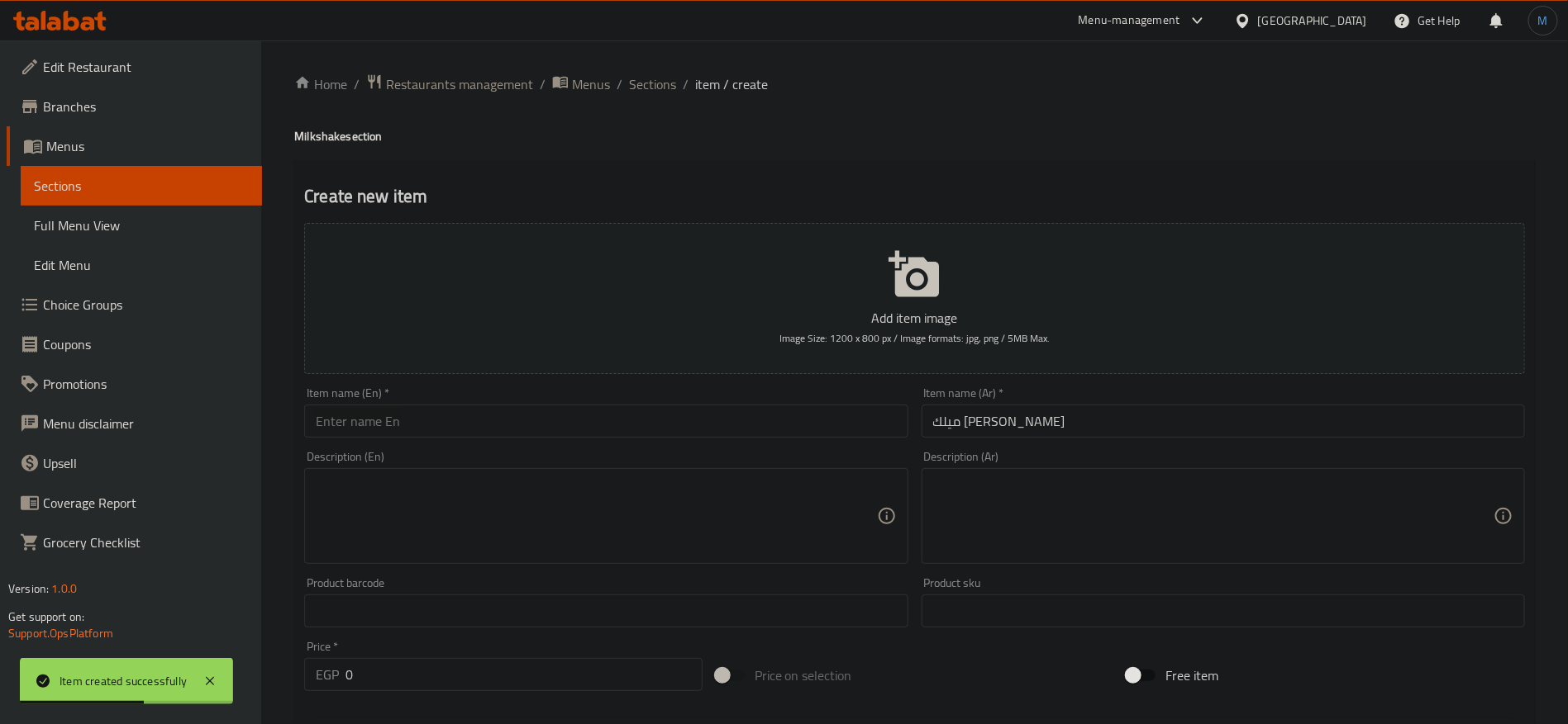
click at [336, 135] on h4 "Milkshake section" at bounding box center [915, 137] width 1241 height 17
paste input "Milkshake"
click at [446, 418] on input "Milkshake" at bounding box center [605, 421] width 603 height 33
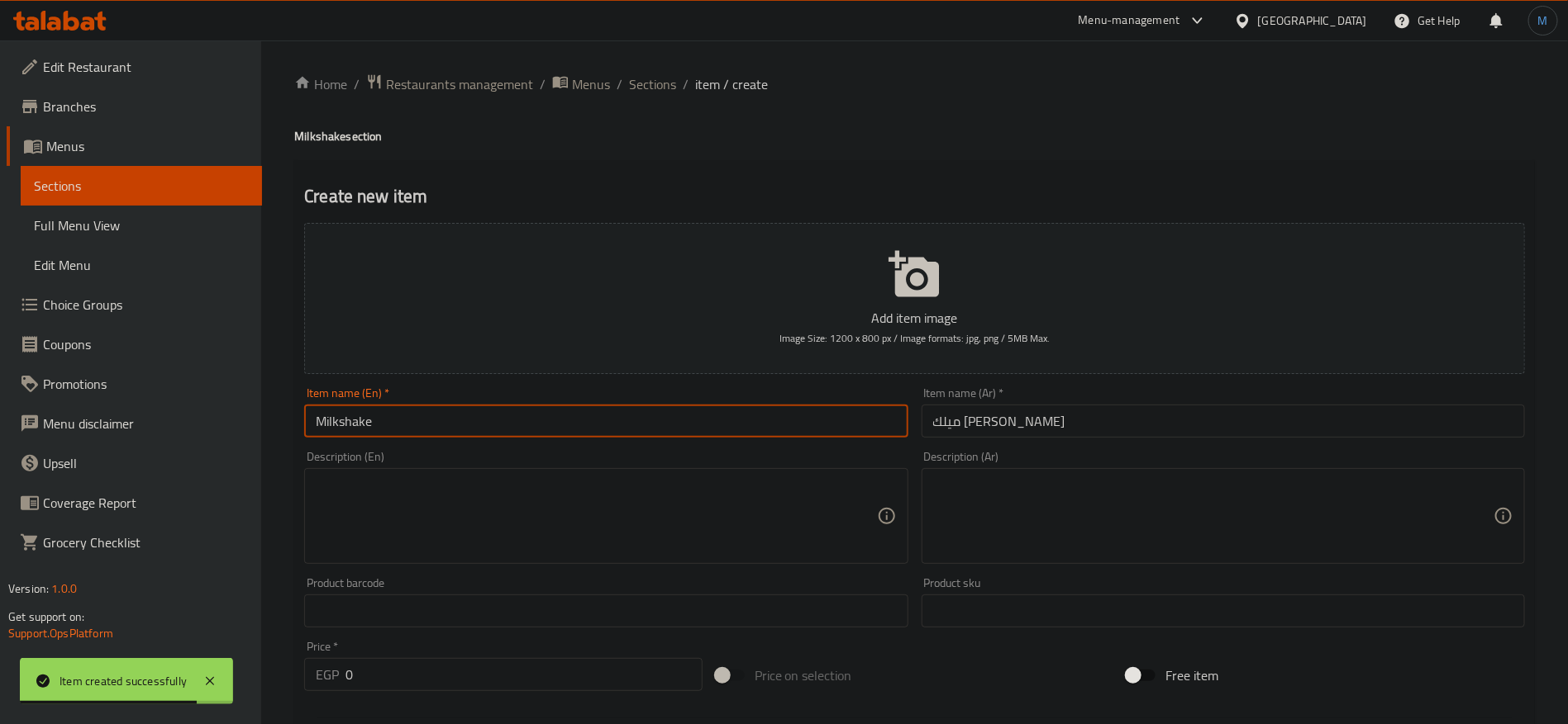
paste input "Oreo"
type input "Milkshake Oreo"
click at [1149, 425] on input "ميلك [PERSON_NAME]" at bounding box center [1223, 421] width 603 height 33
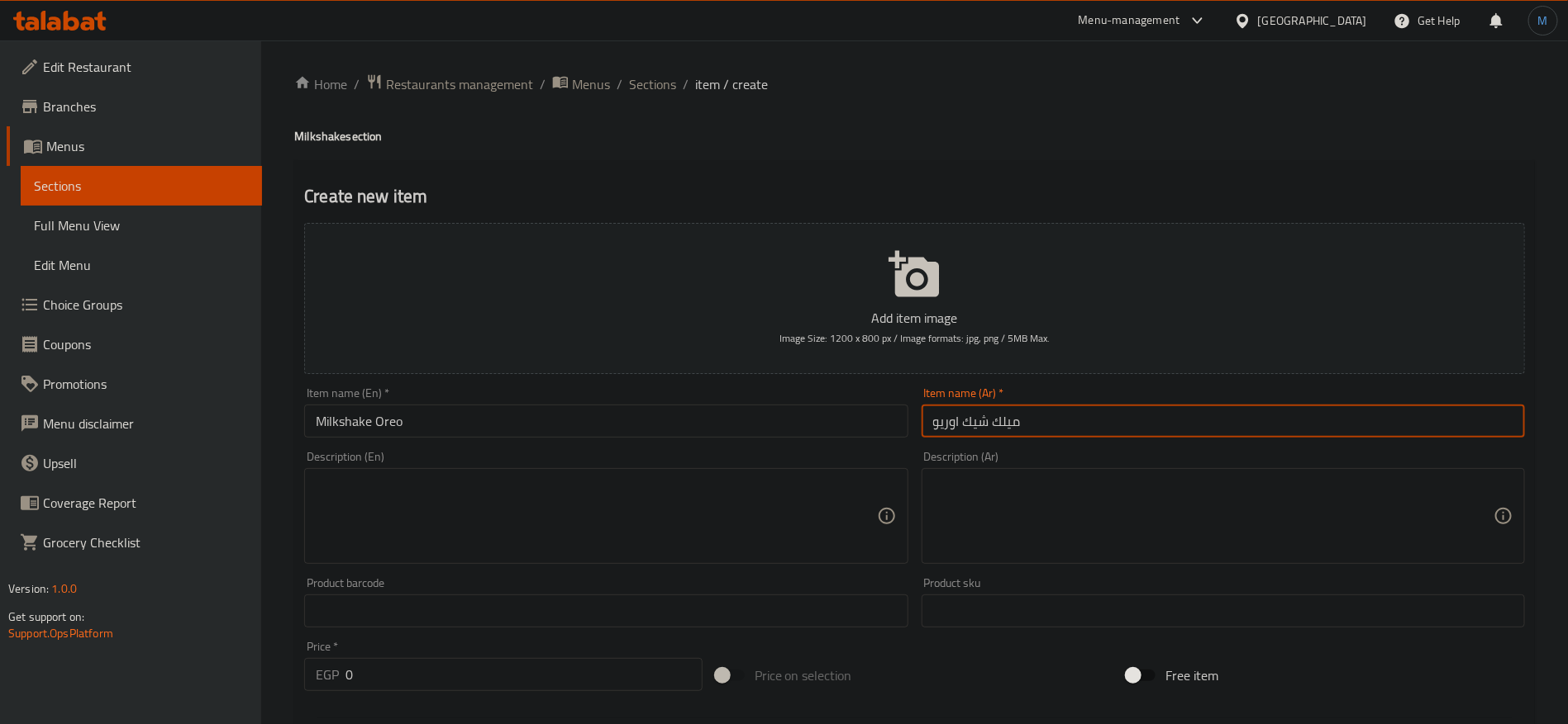
type input "ميلك شيك اوريو"
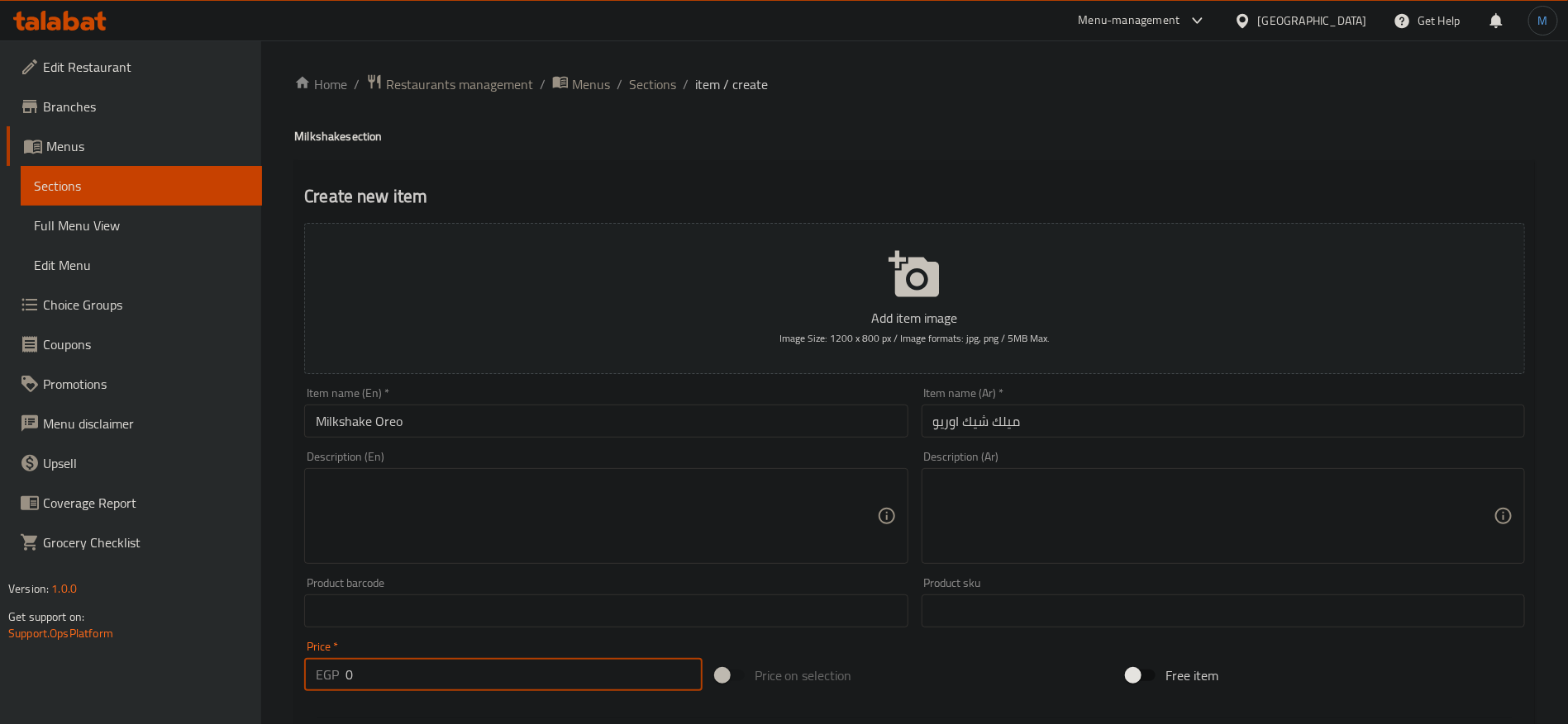
click at [621, 678] on input "0" at bounding box center [524, 674] width 357 height 33
paste input "99.99"
type input "99.99"
click at [358, 427] on input "Milkshake Oreo" at bounding box center [605, 421] width 603 height 33
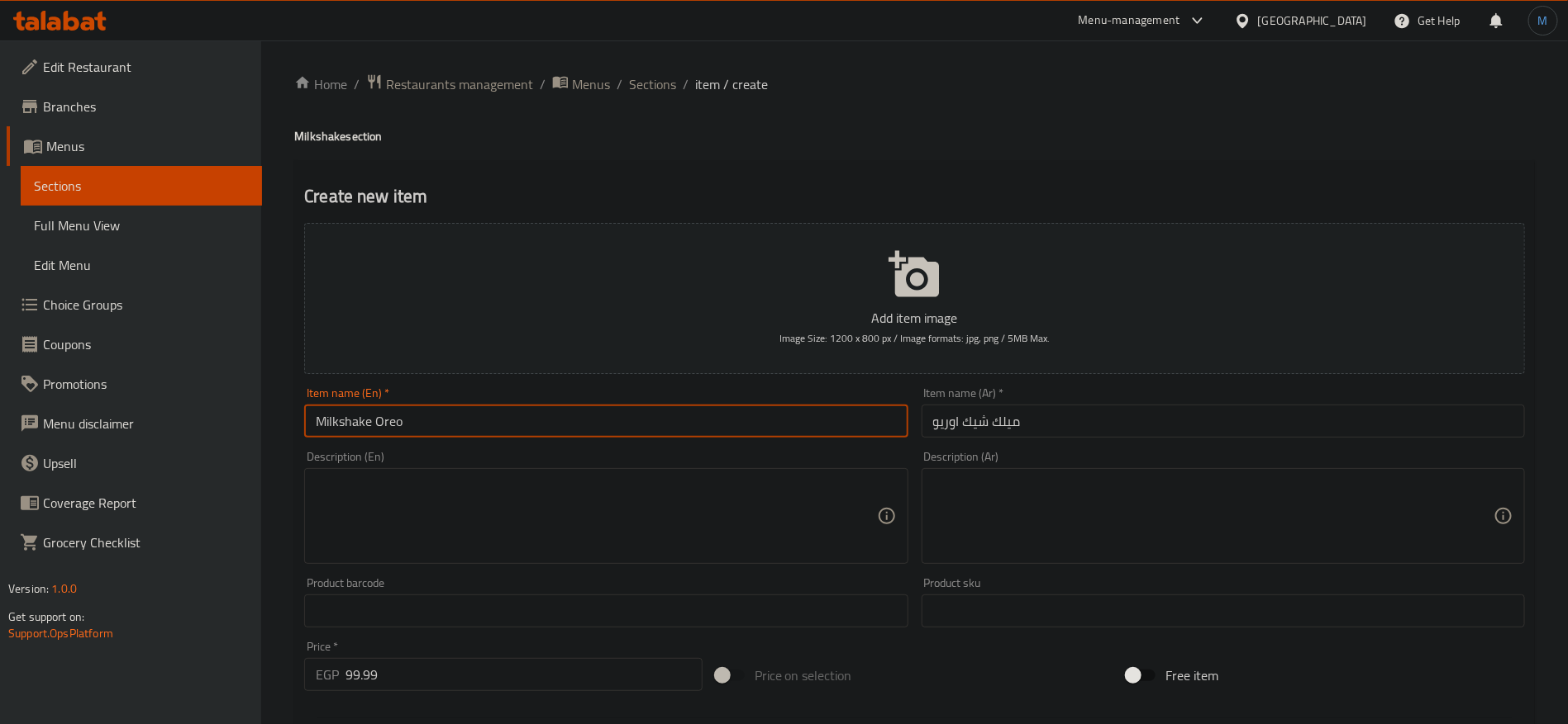
click at [358, 427] on input "Milkshake Oreo" at bounding box center [605, 421] width 603 height 33
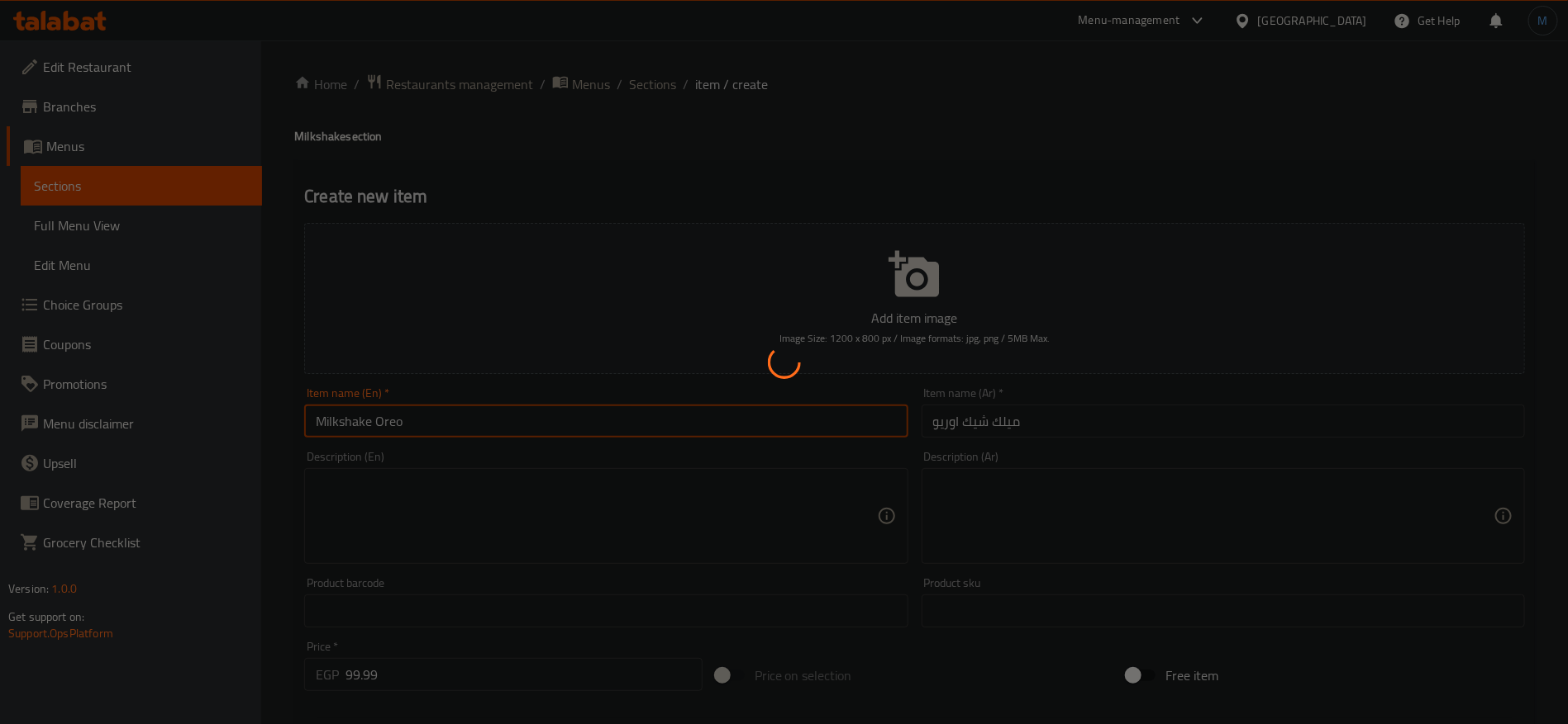
type input "0"
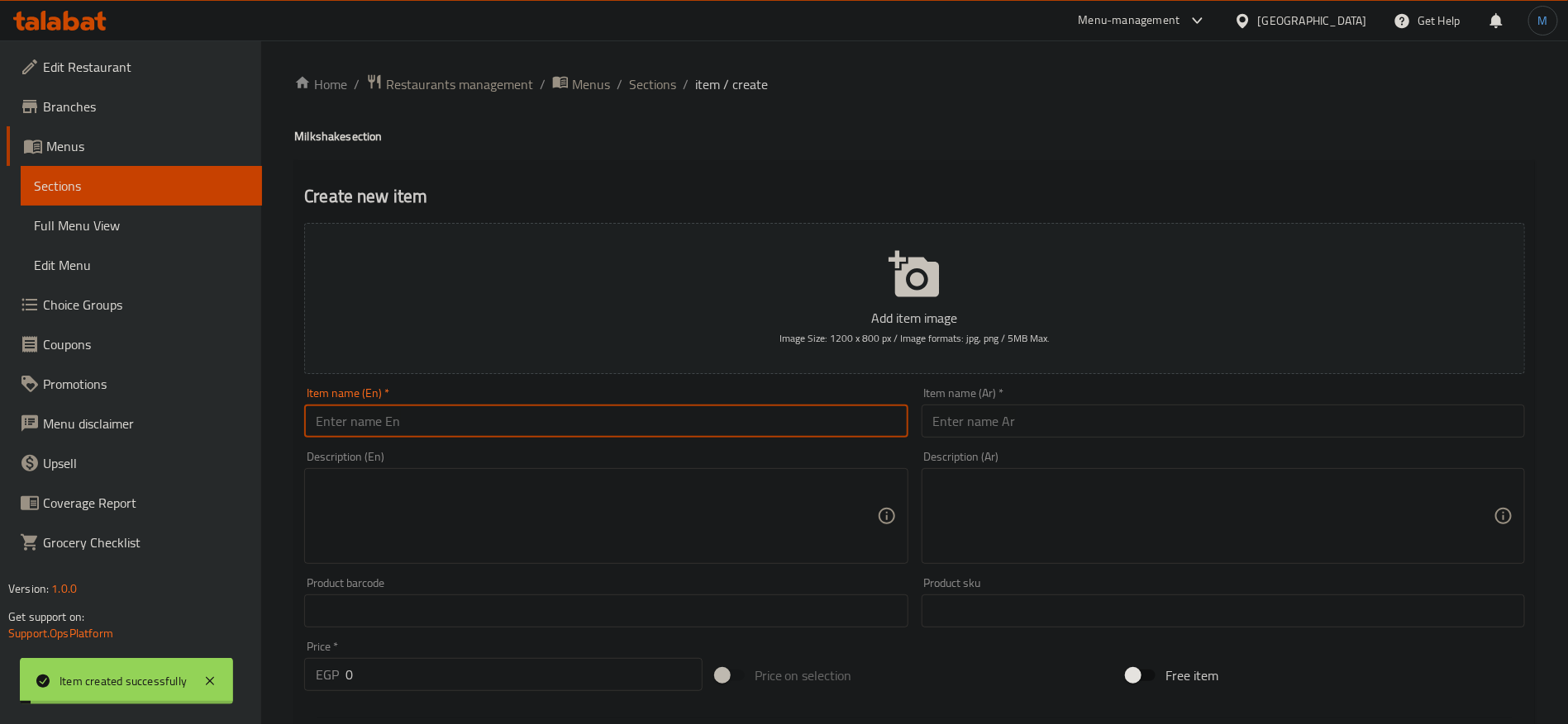
paste input "Milkshake"
type input "Milkshake"
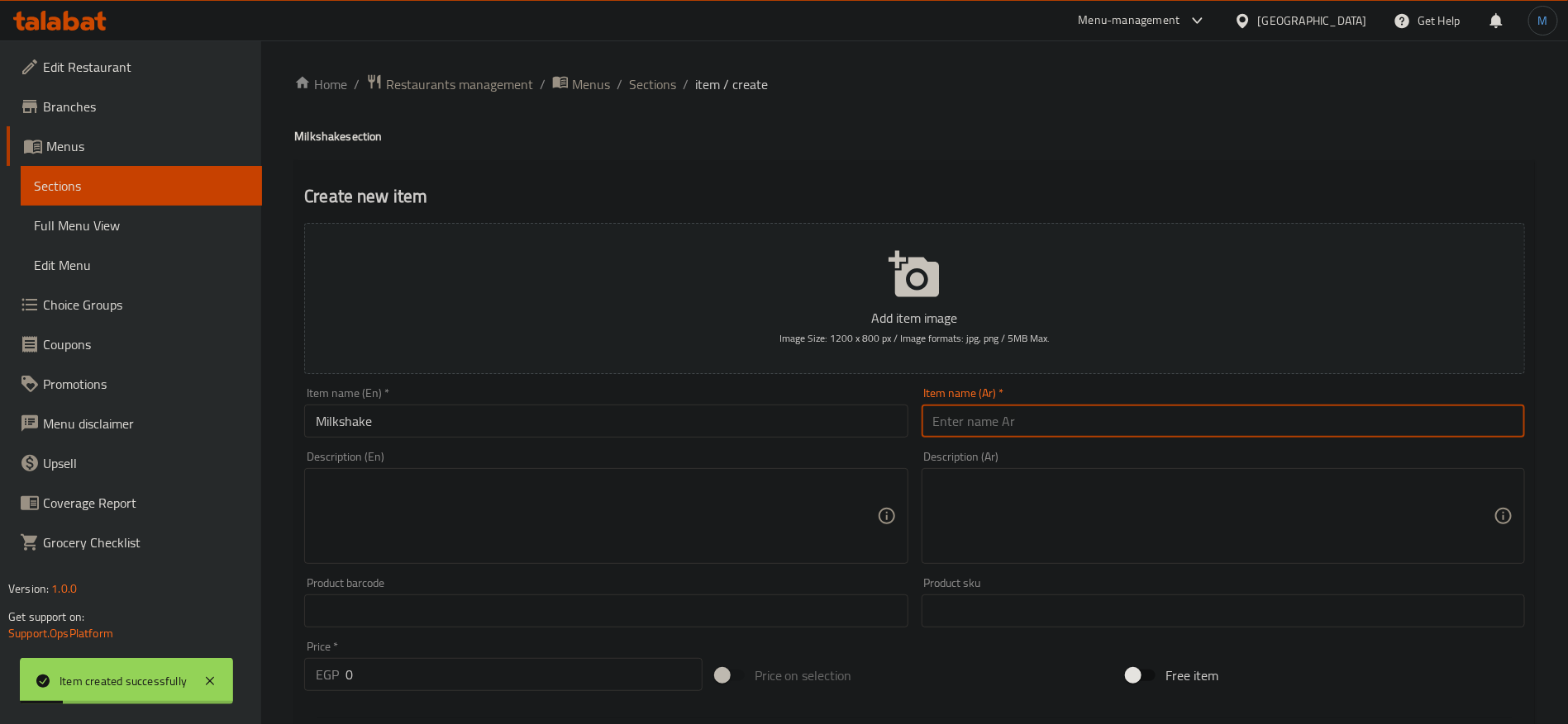
click at [1021, 418] on input "text" at bounding box center [1223, 421] width 603 height 33
type input "ميلك شيك"
click at [458, 418] on input "Milkshake" at bounding box center [605, 421] width 603 height 33
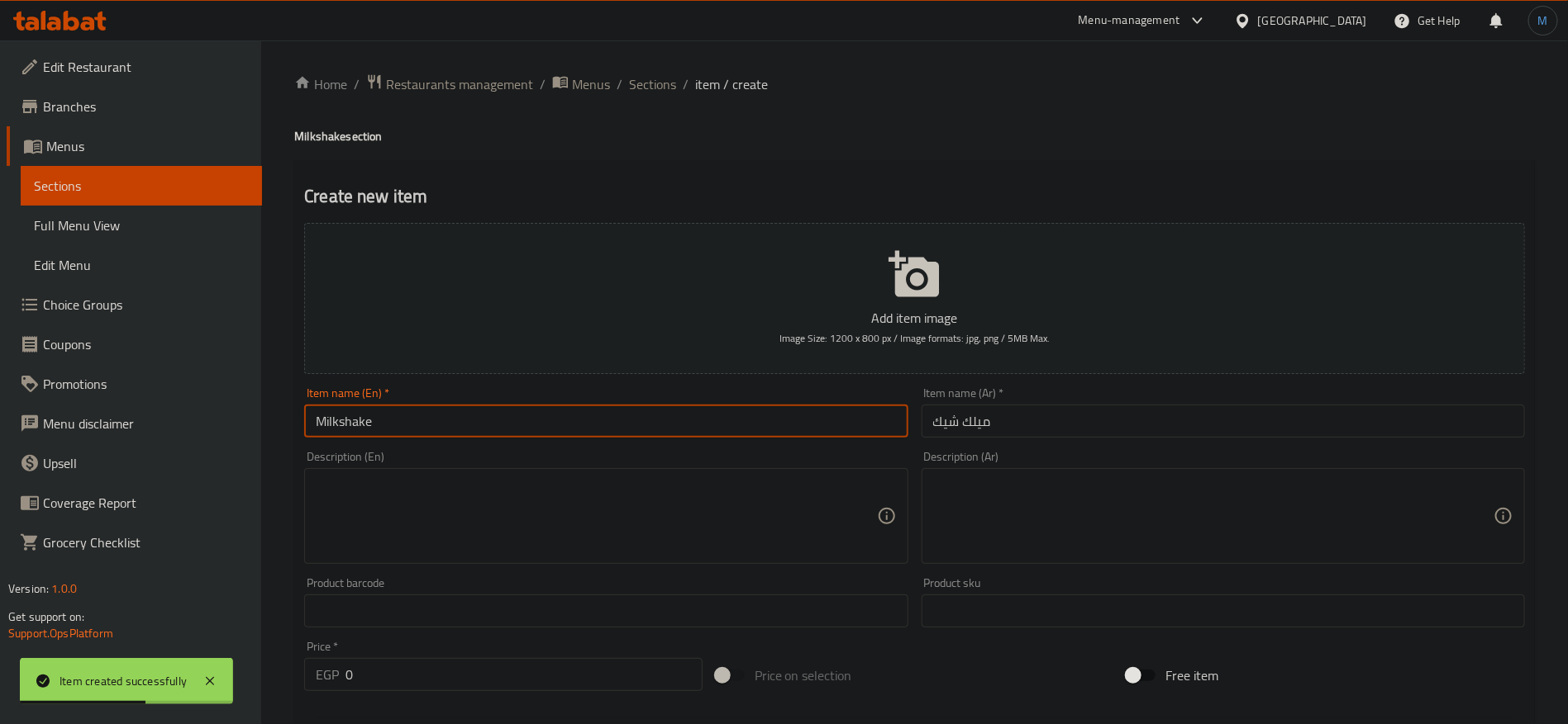
paste input "Lutes"
type input "Lutes Milkshake"
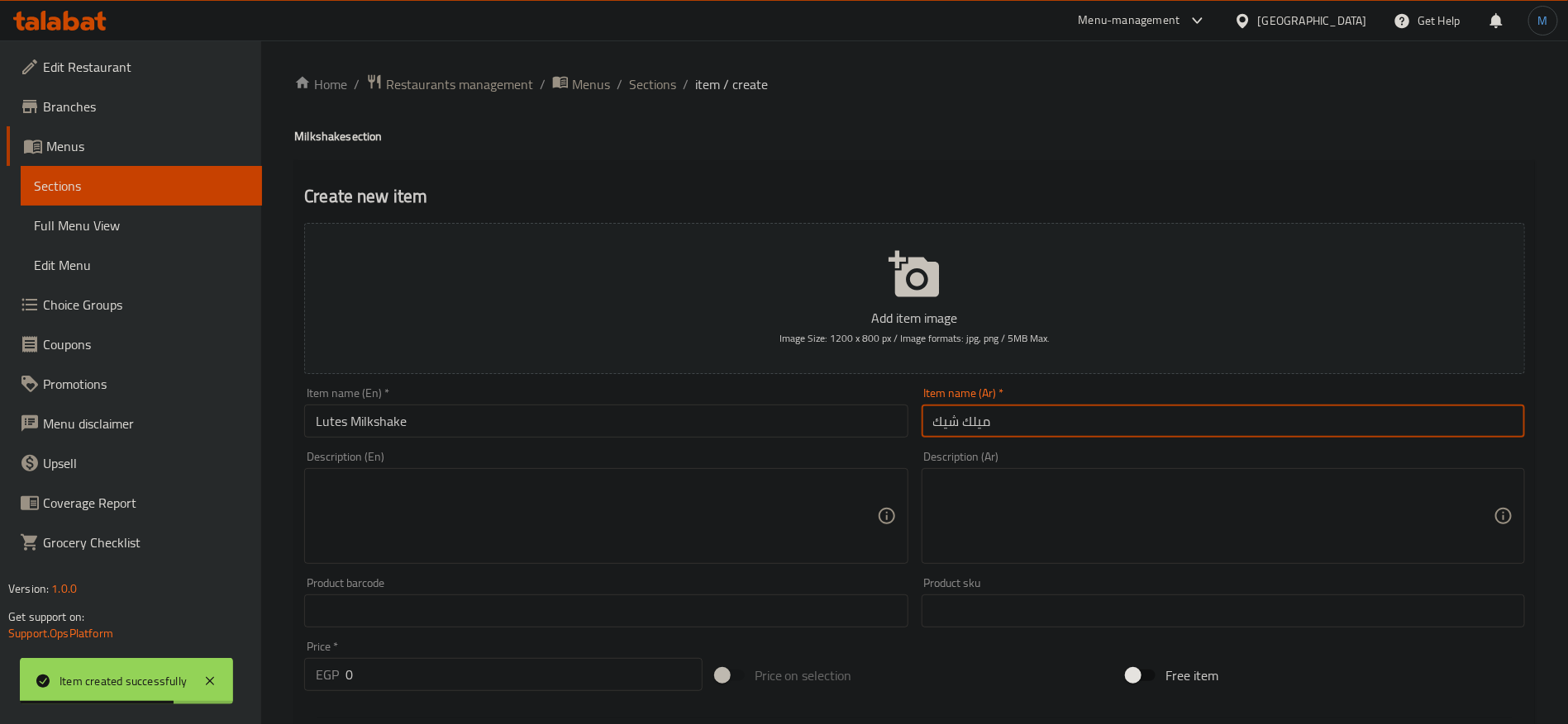
click at [1132, 419] on input "ميلك شيك" at bounding box center [1223, 421] width 603 height 33
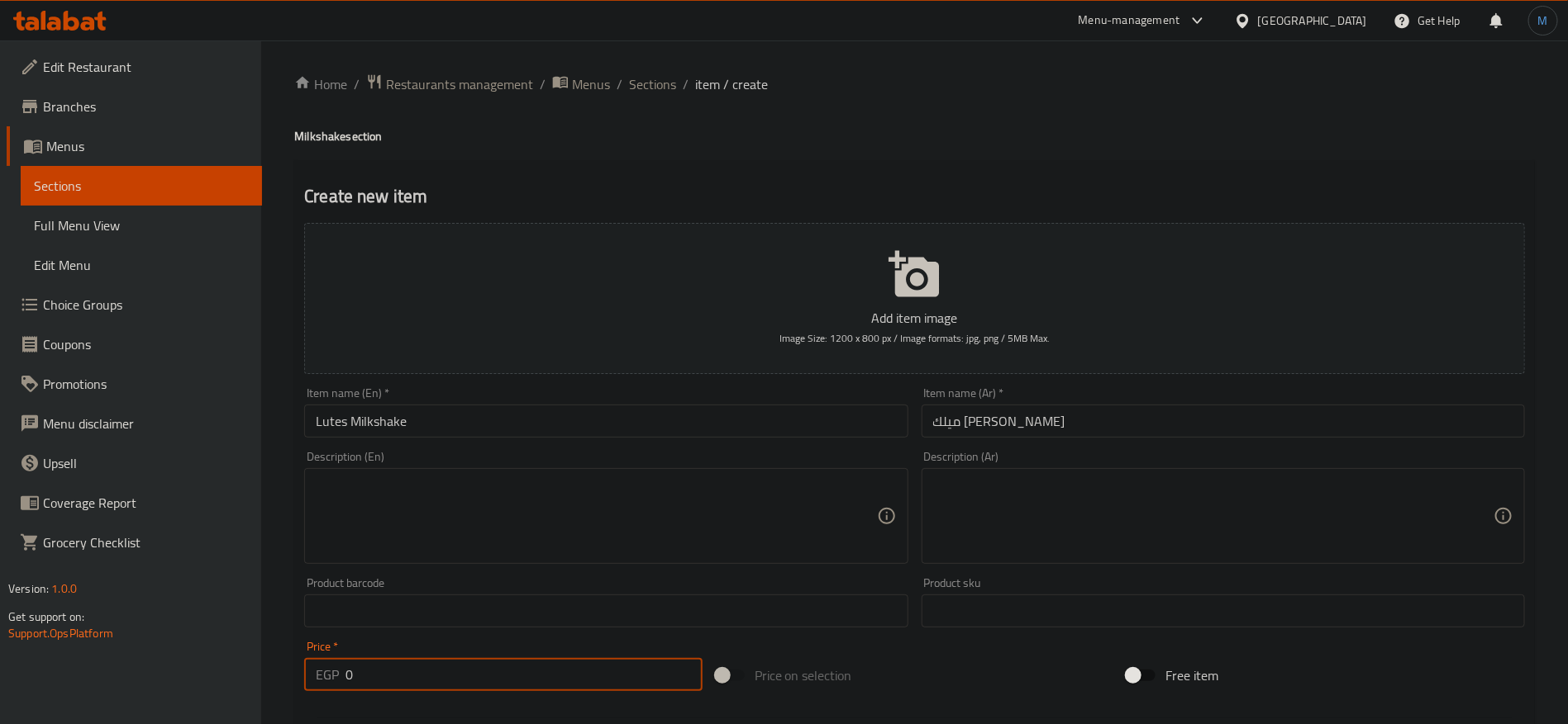
click at [470, 672] on input "0" at bounding box center [524, 674] width 357 height 33
paste input "129.99"
click at [587, 444] on div "Item name (En)   * Lutes Milkshake Item name (En) *" at bounding box center [605, 413] width 617 height 64
click at [594, 424] on input "Lutes Milkshake" at bounding box center [605, 421] width 603 height 33
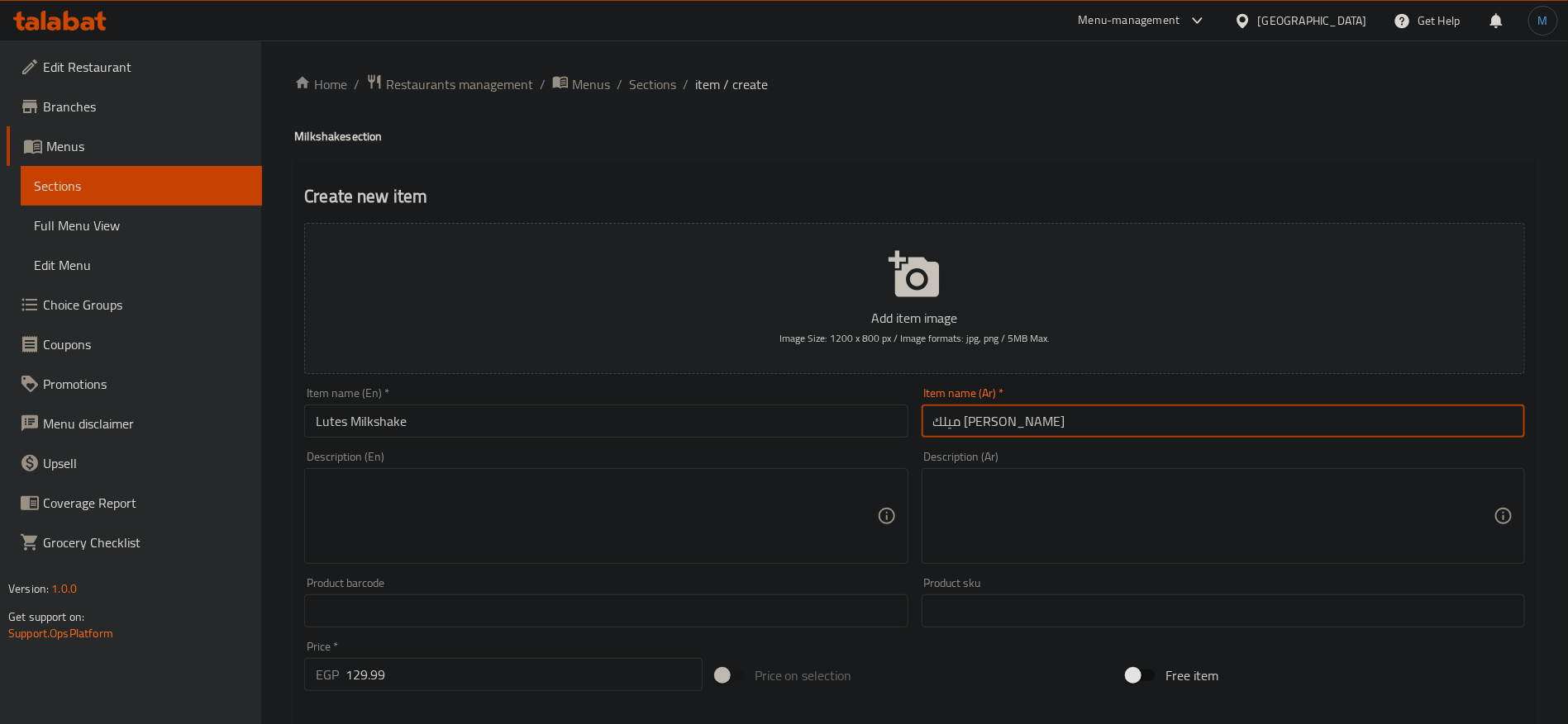
click at [1021, 422] on input "ميلك [PERSON_NAME]" at bounding box center [1223, 421] width 603 height 33
click at [1001, 422] on input "ميلك [PERSON_NAME]" at bounding box center [1223, 421] width 603 height 33
click at [994, 422] on input "ميلك [PERSON_NAME]" at bounding box center [1223, 421] width 603 height 33
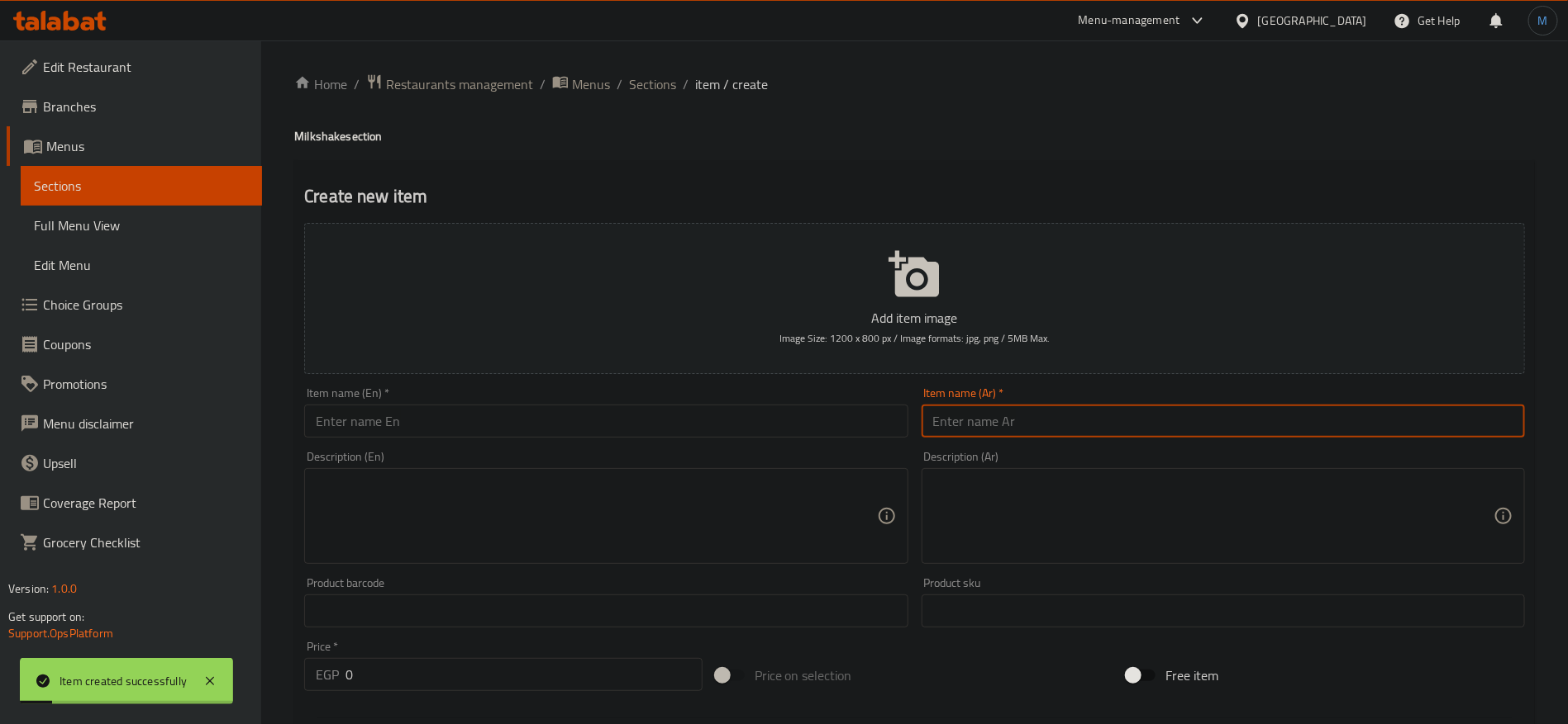
paste input "ميلك شيك"
click at [395, 683] on input "0" at bounding box center [524, 674] width 357 height 33
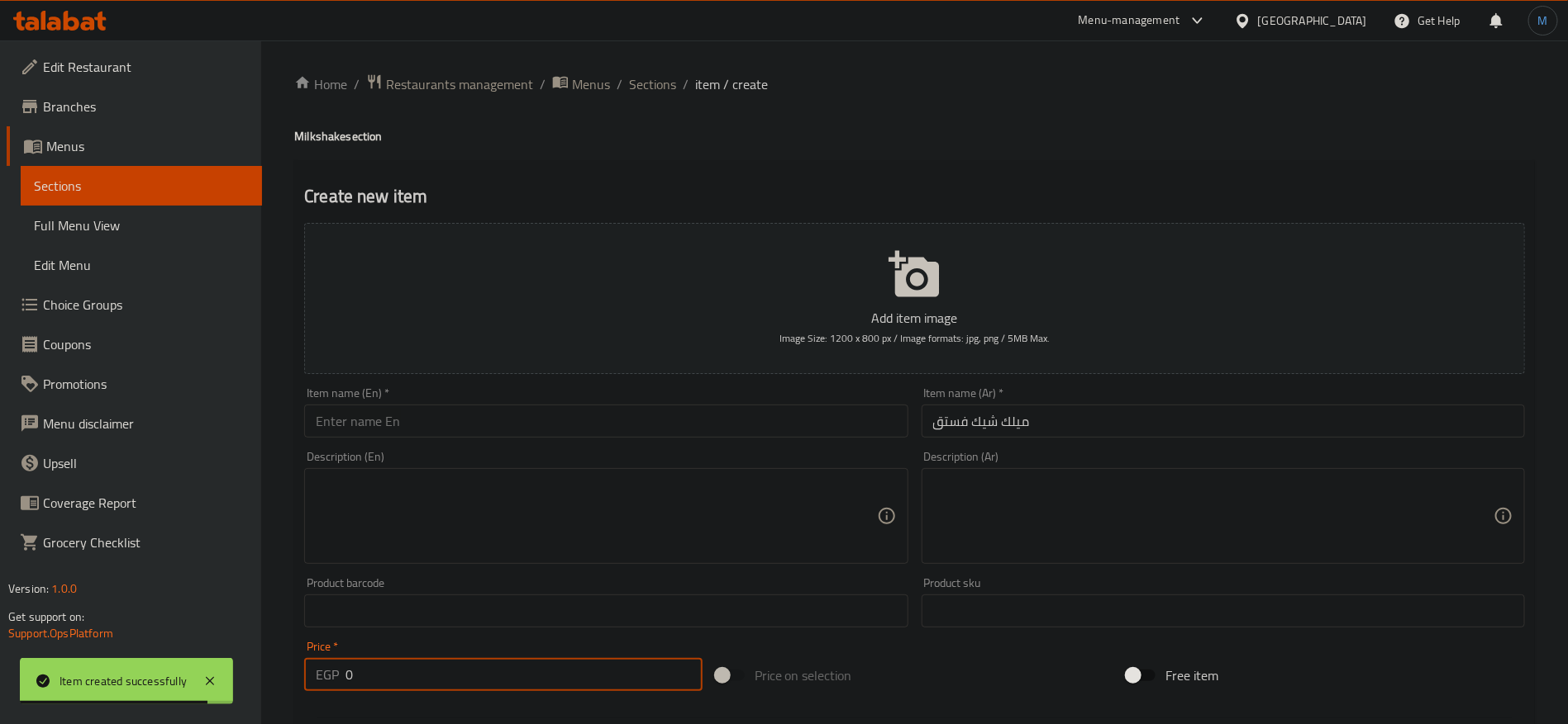
paste input "129.99"
click at [455, 432] on input "text" at bounding box center [605, 421] width 603 height 33
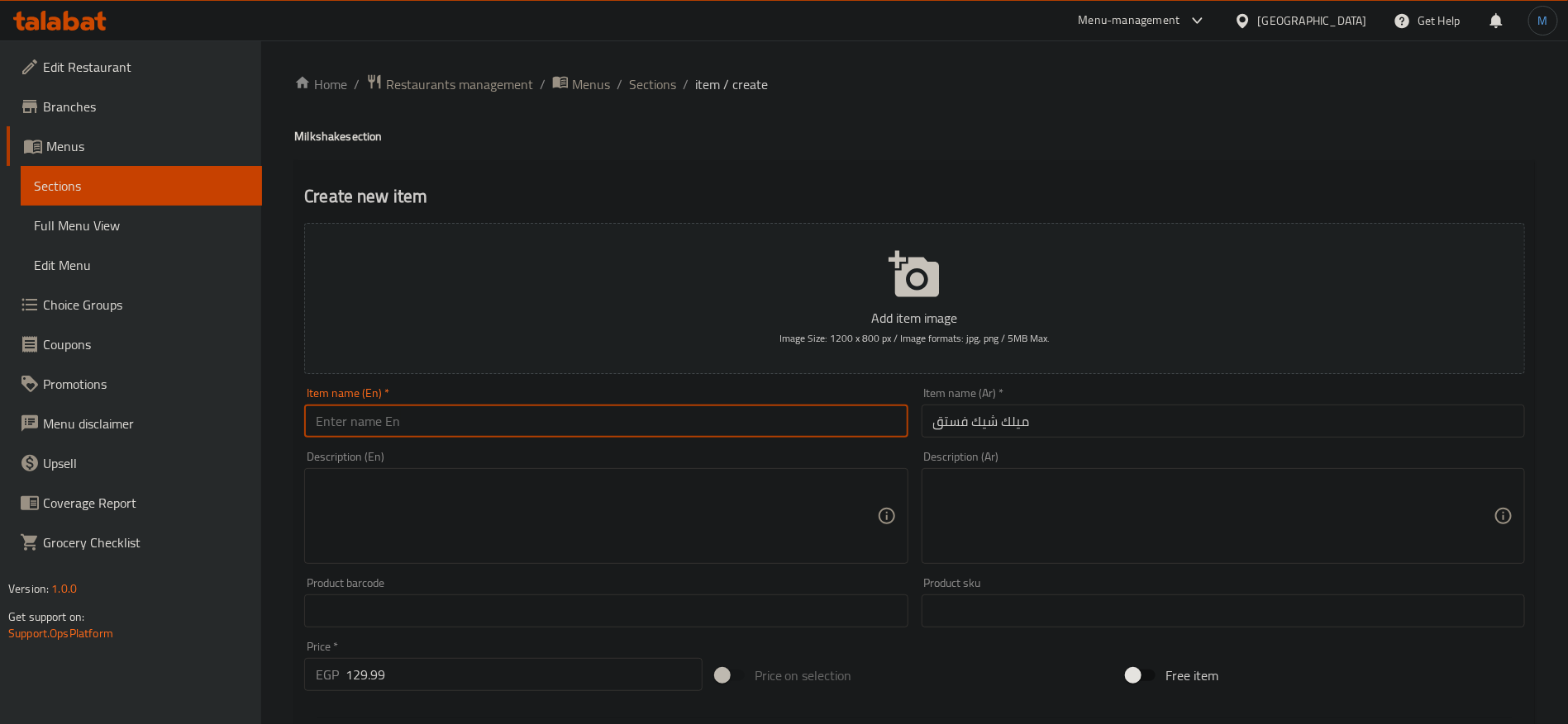
paste input "Pistachio"
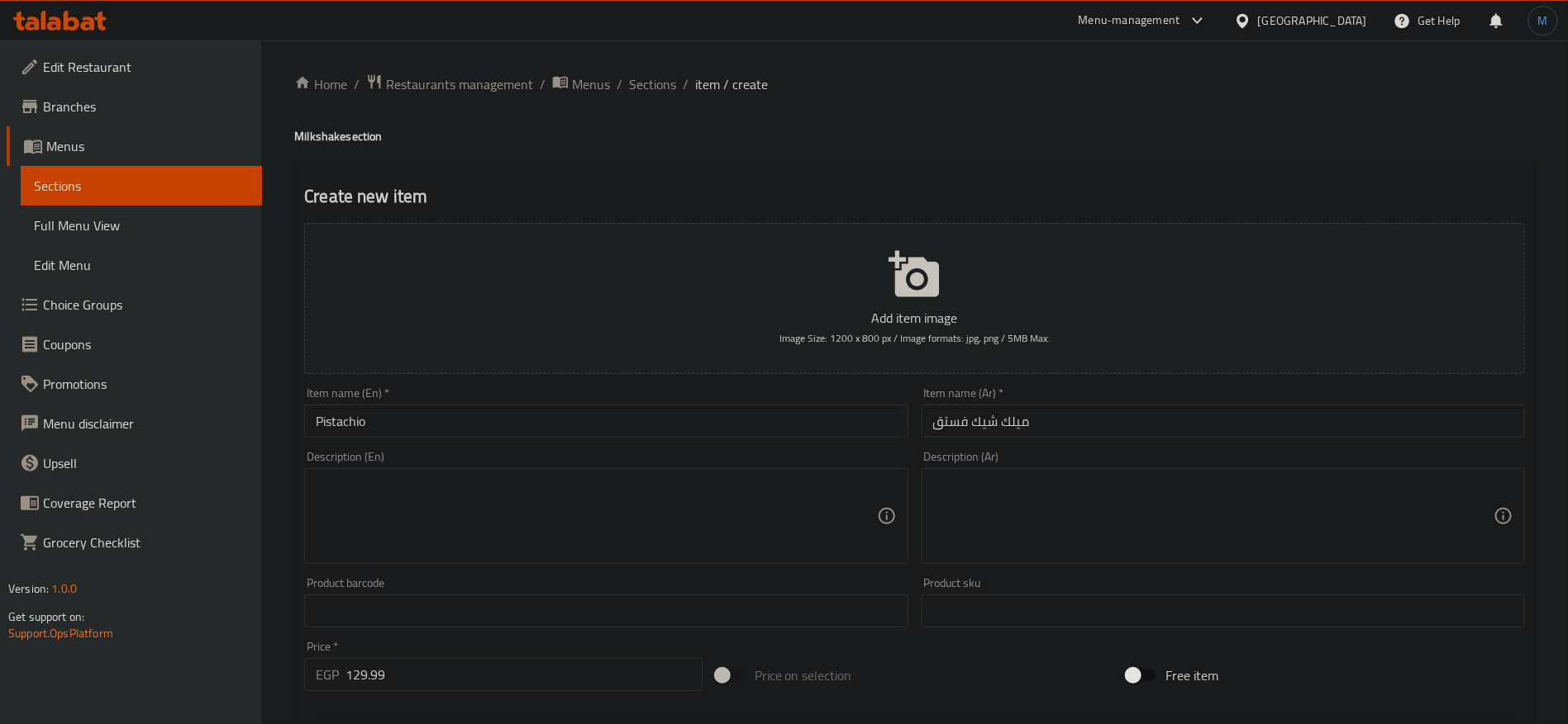
click at [323, 142] on h4 "Milkshake section" at bounding box center [915, 137] width 1241 height 17
click at [457, 411] on input "Pistachio" at bounding box center [605, 421] width 603 height 33
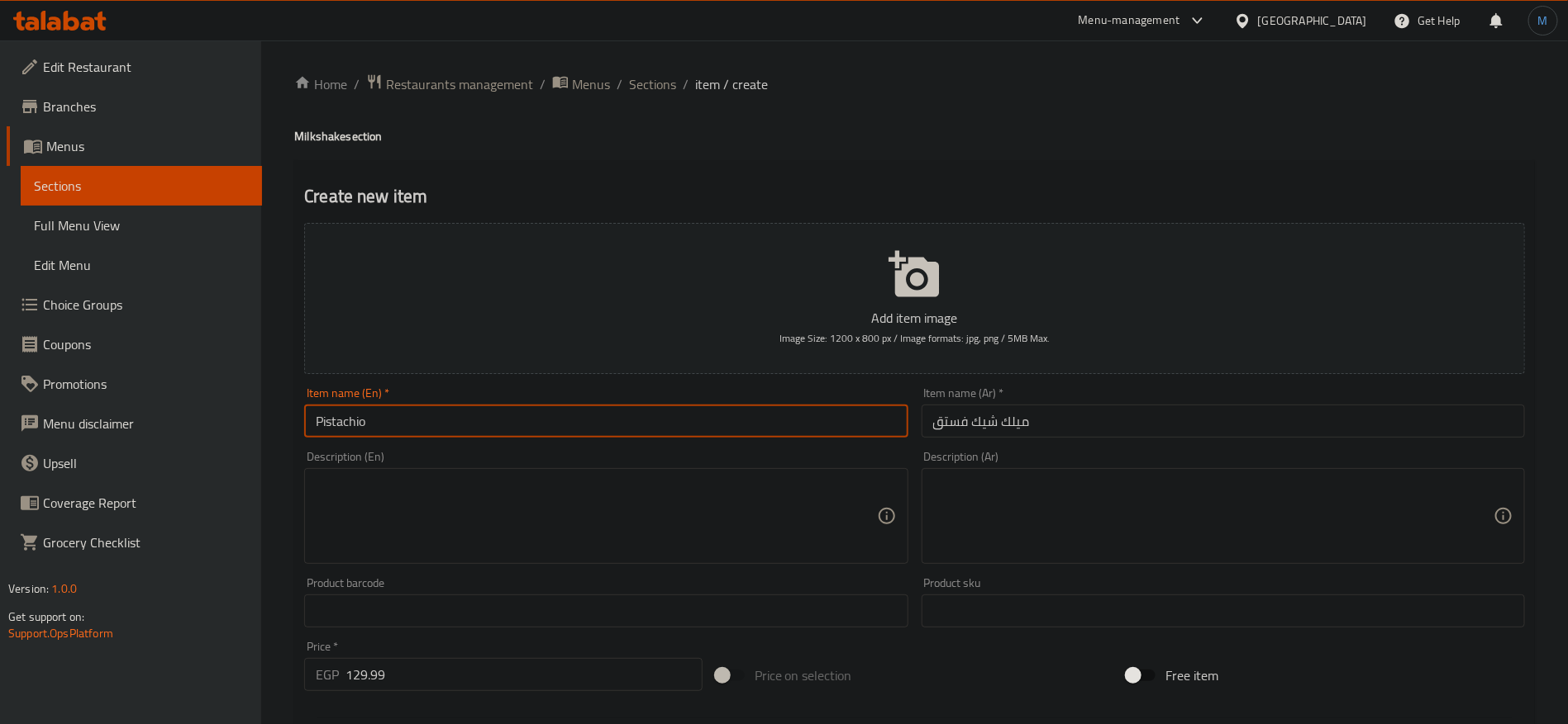
paste input "Milkshake"
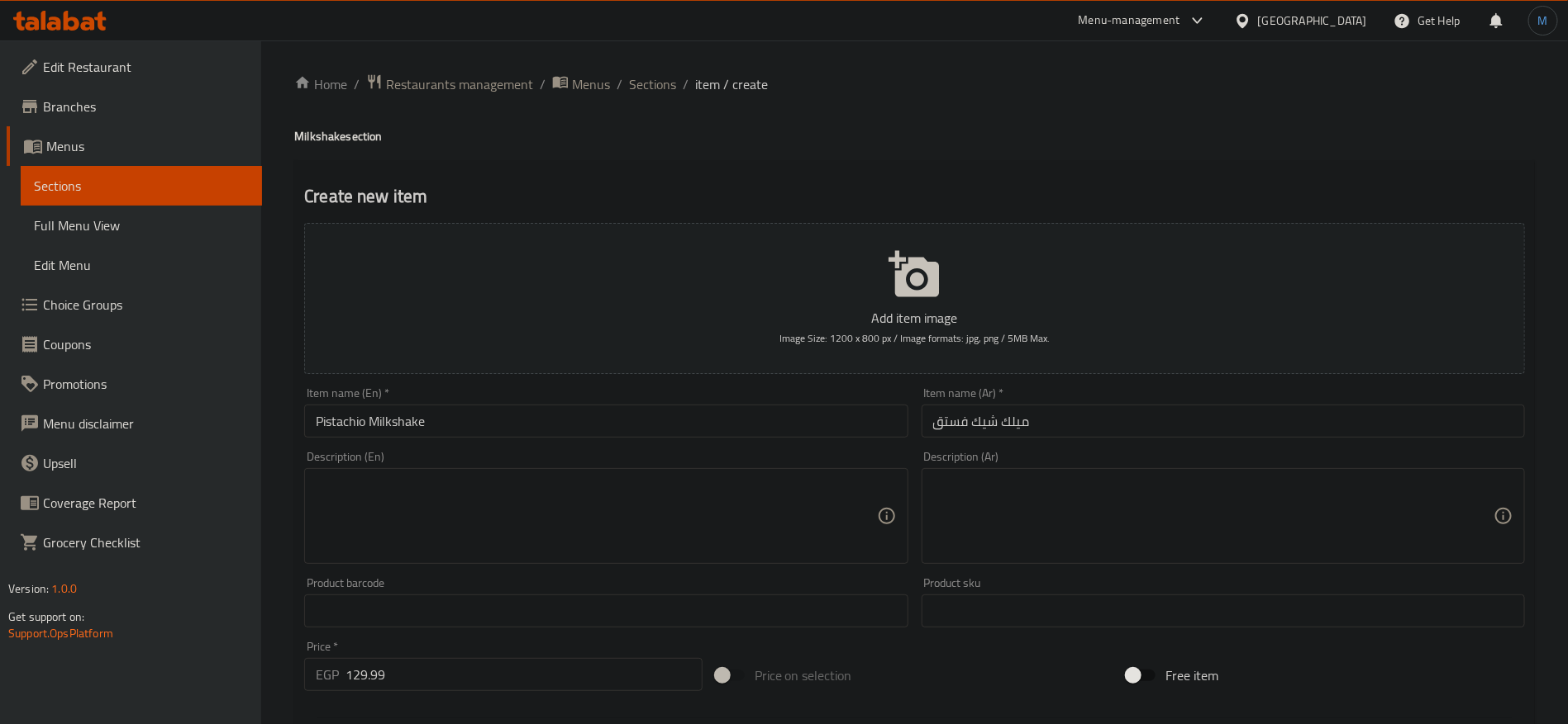
click at [569, 653] on div "Price   * EGP 129.99 Price *" at bounding box center [503, 666] width 398 height 51
click at [568, 666] on input "129.99" at bounding box center [524, 674] width 357 height 33
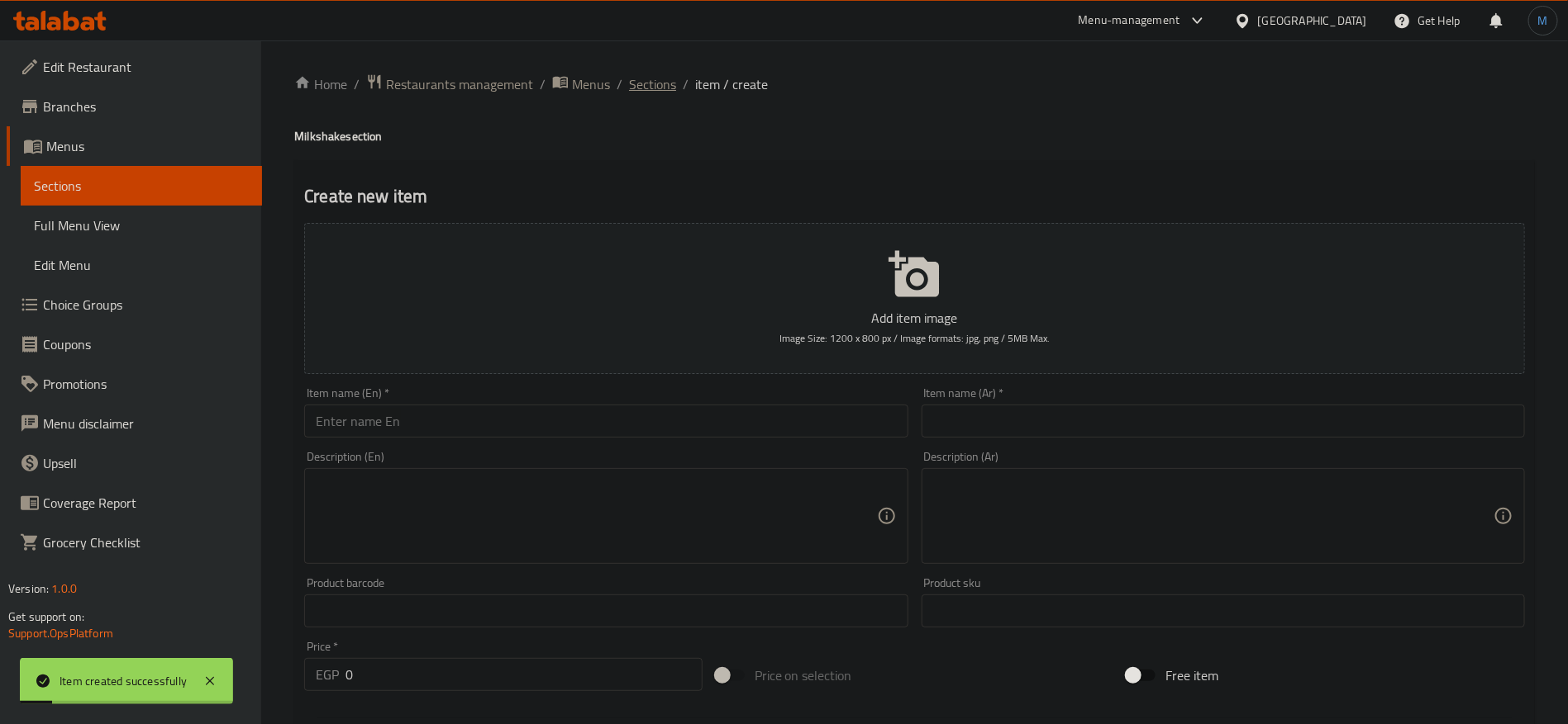
click at [641, 84] on span "Sections" at bounding box center [652, 83] width 47 height 20
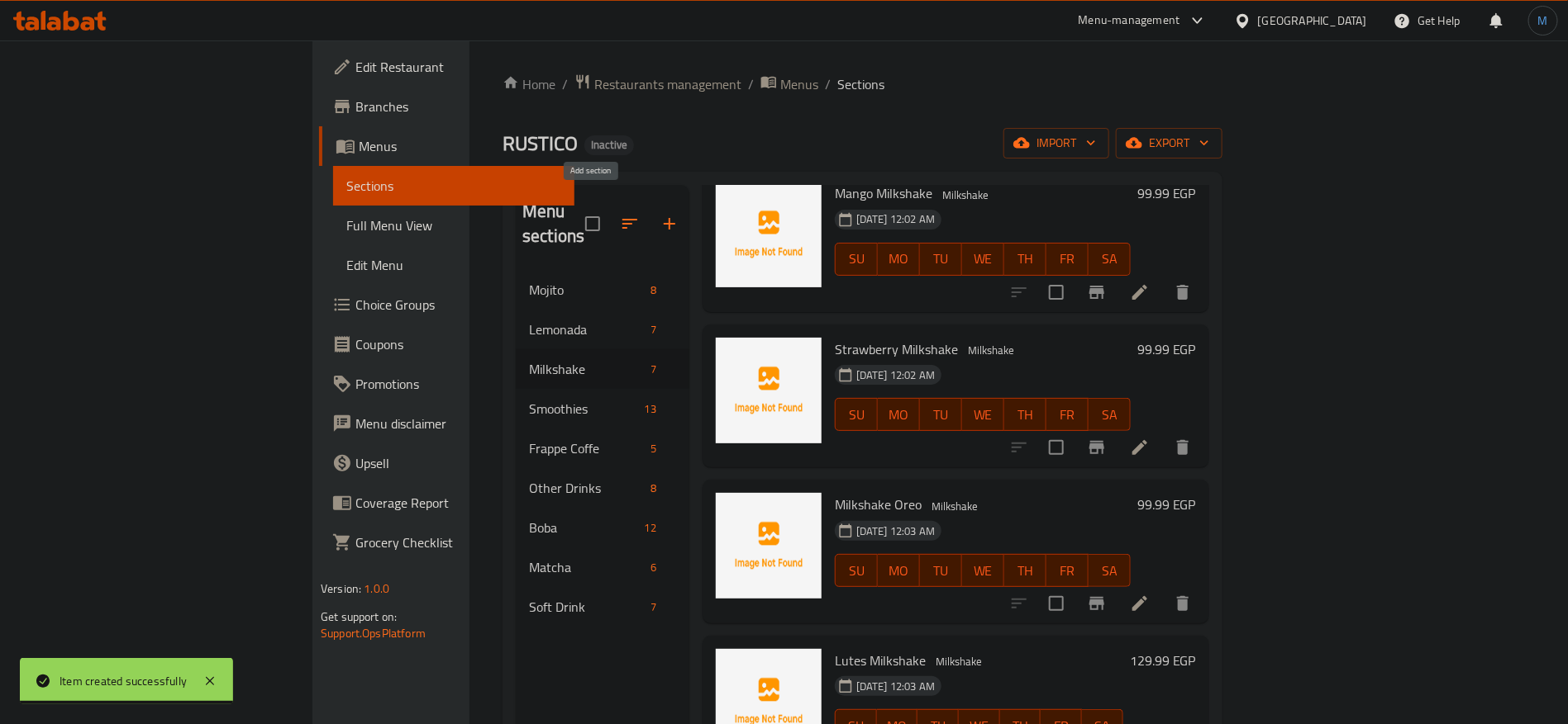
click at [660, 214] on icon "button" at bounding box center [669, 223] width 20 height 20
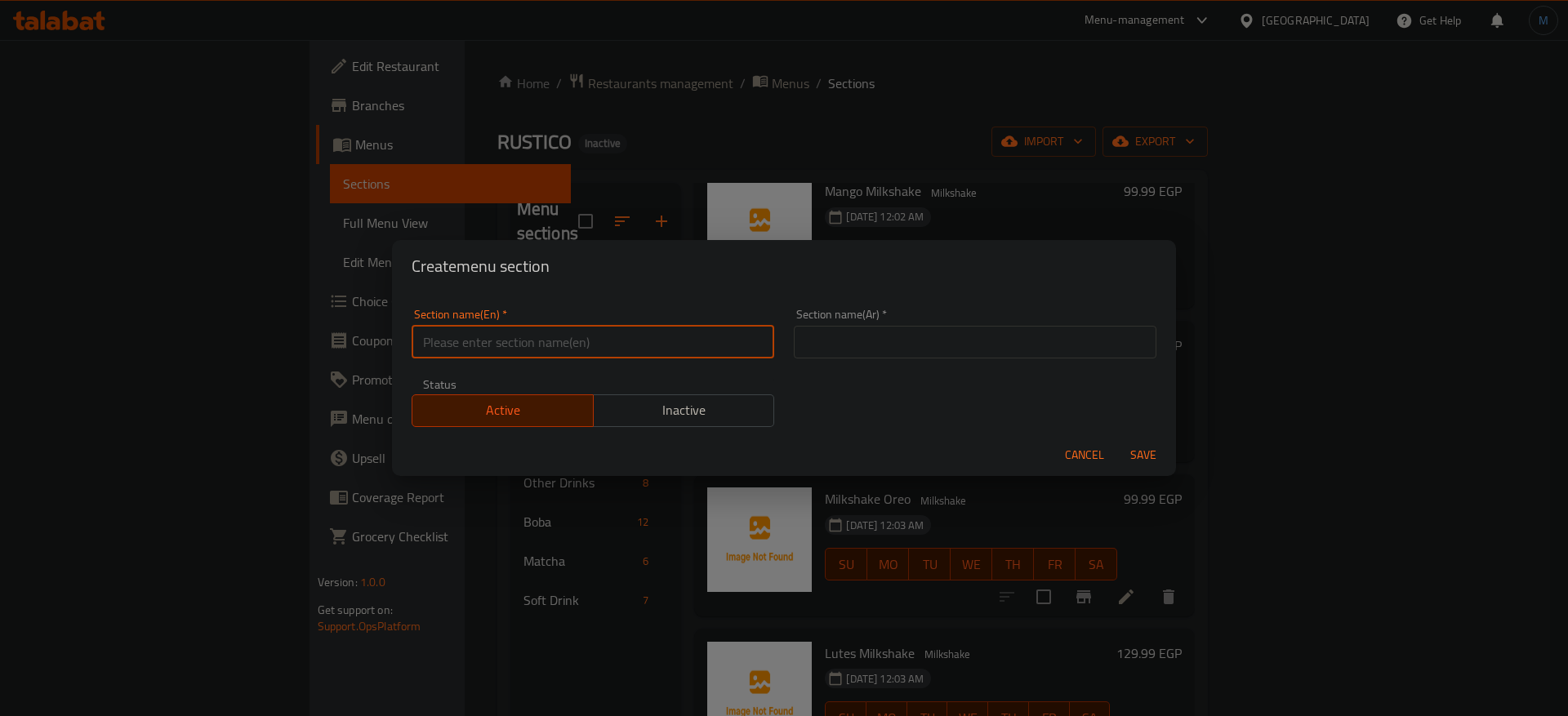
click at [737, 346] on input "text" at bounding box center [593, 341] width 363 height 32
paste input "Frappe Non-Coffe"
paste input "e"
click at [844, 347] on input "text" at bounding box center [975, 341] width 363 height 32
paste input "فرابيه بدون قهوة"
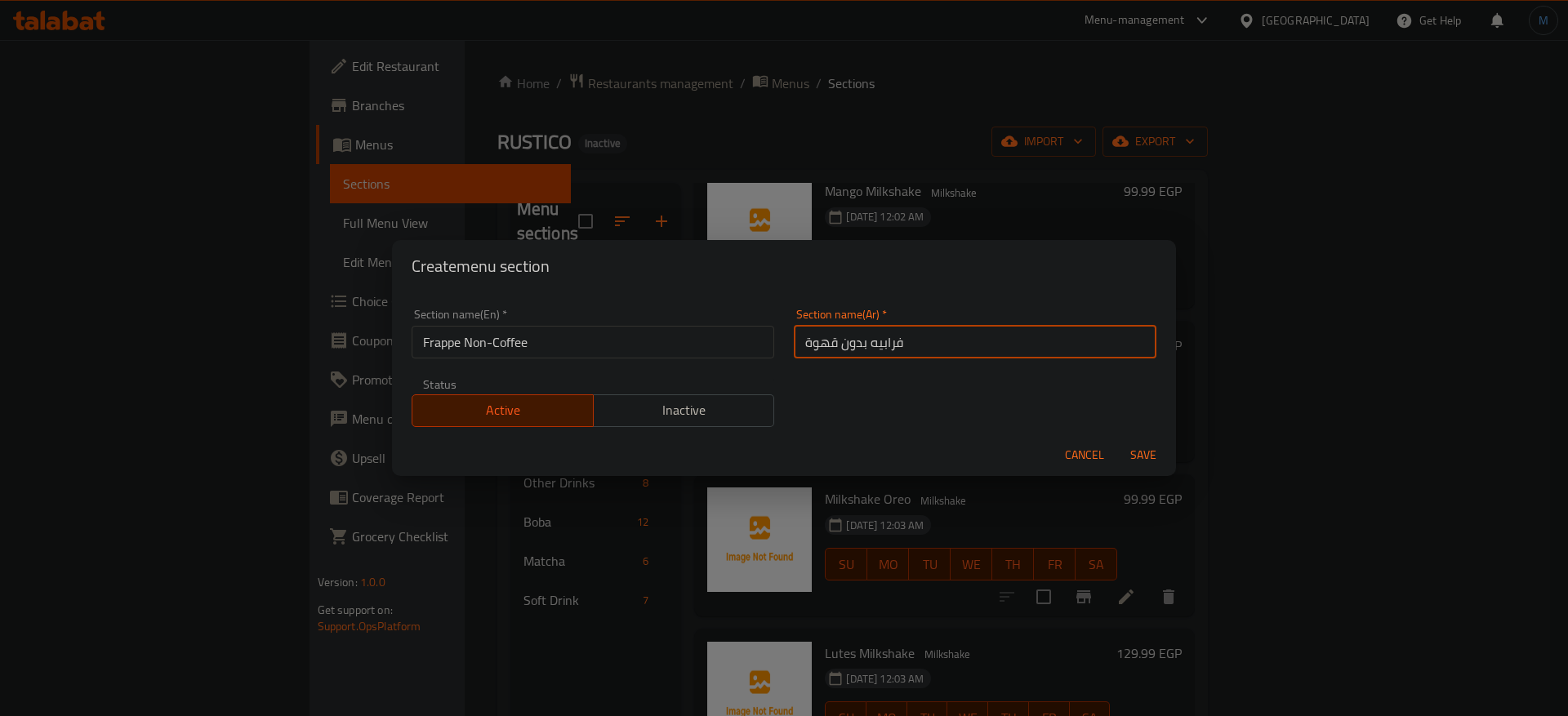
click at [1117, 441] on button "Save" at bounding box center [1143, 455] width 52 height 31
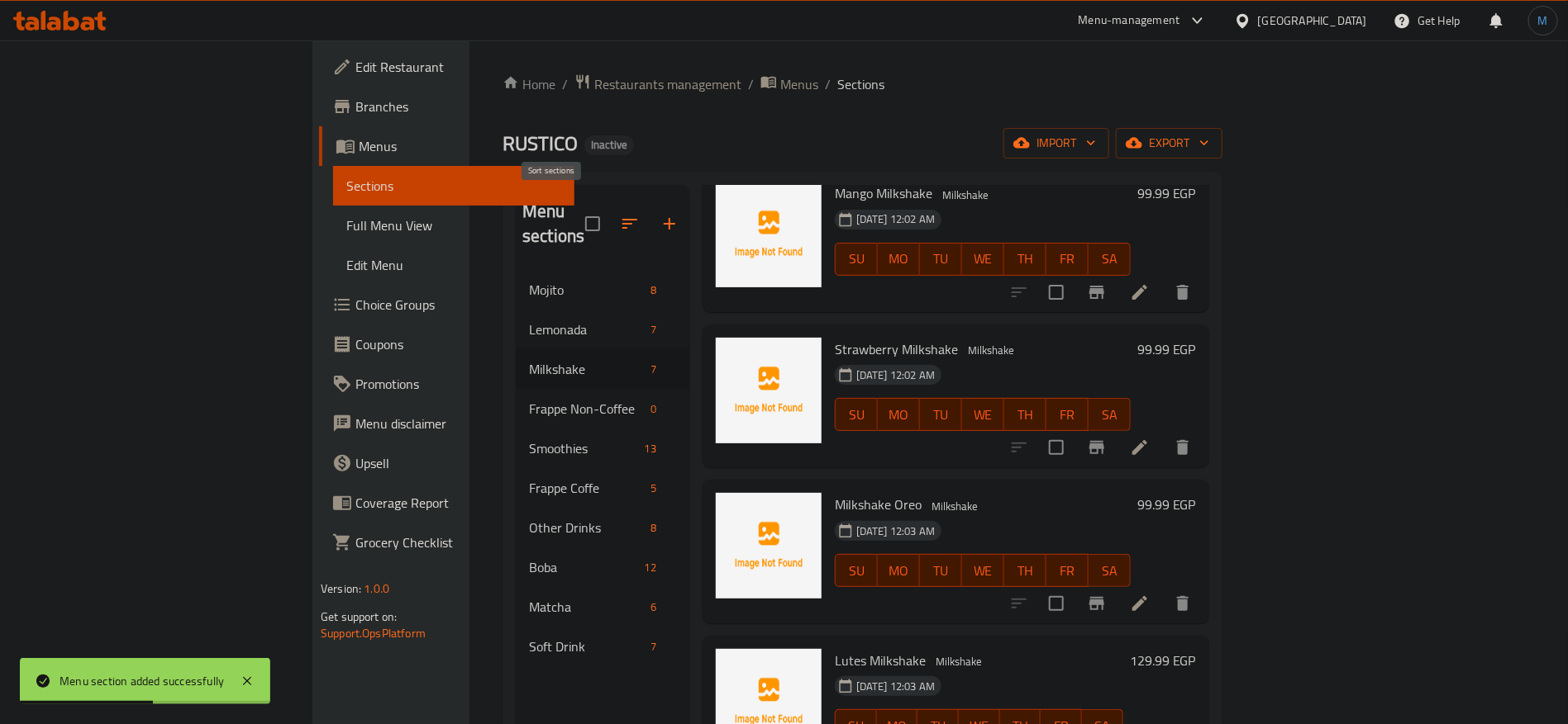
click at [619, 216] on icon "button" at bounding box center [629, 223] width 20 height 20
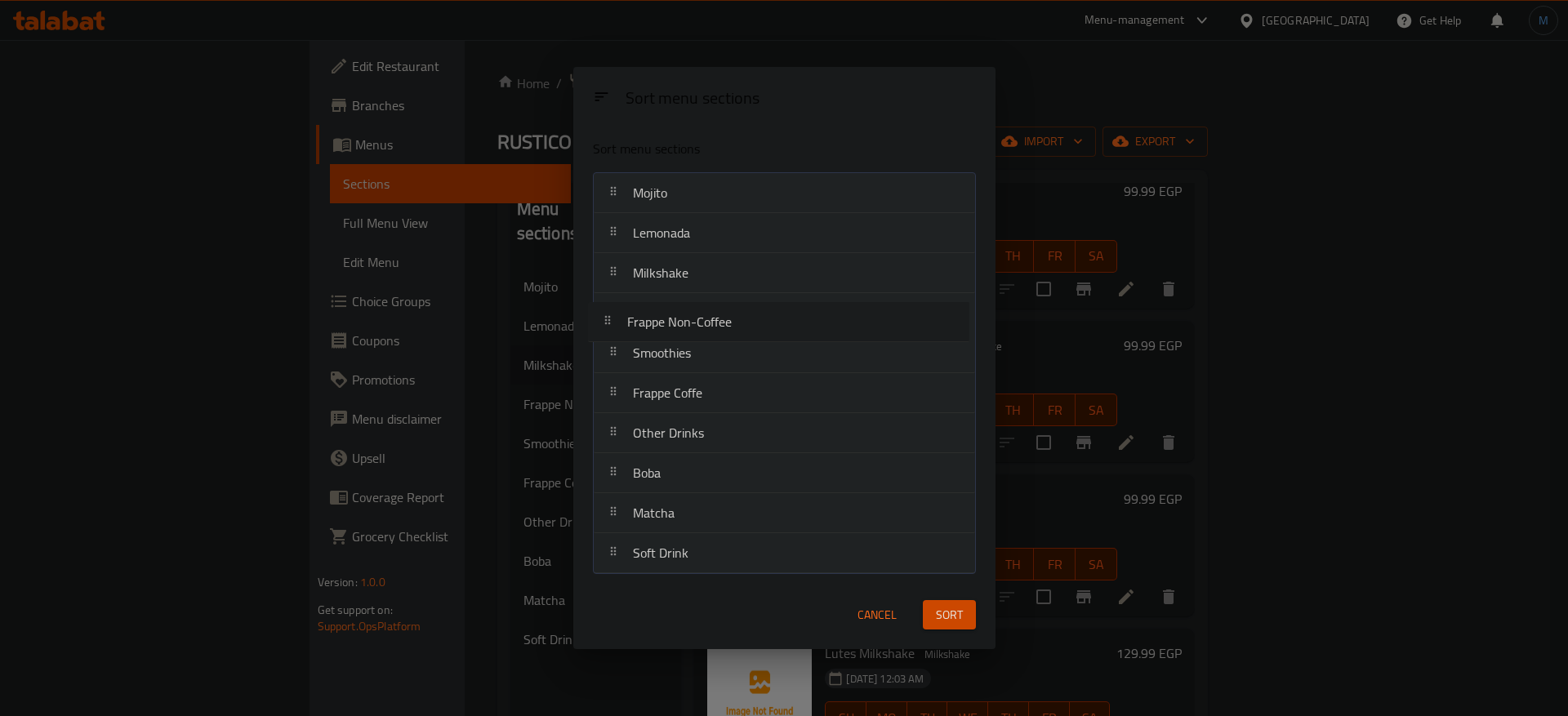
click at [733, 319] on nav "Mojito Lemonada Milkshake Frappe Non-Coffee Smoothies Frappe Coffe Other Drinks…" at bounding box center [784, 373] width 383 height 402
click at [866, 607] on span "Cancel" at bounding box center [877, 616] width 39 height 20
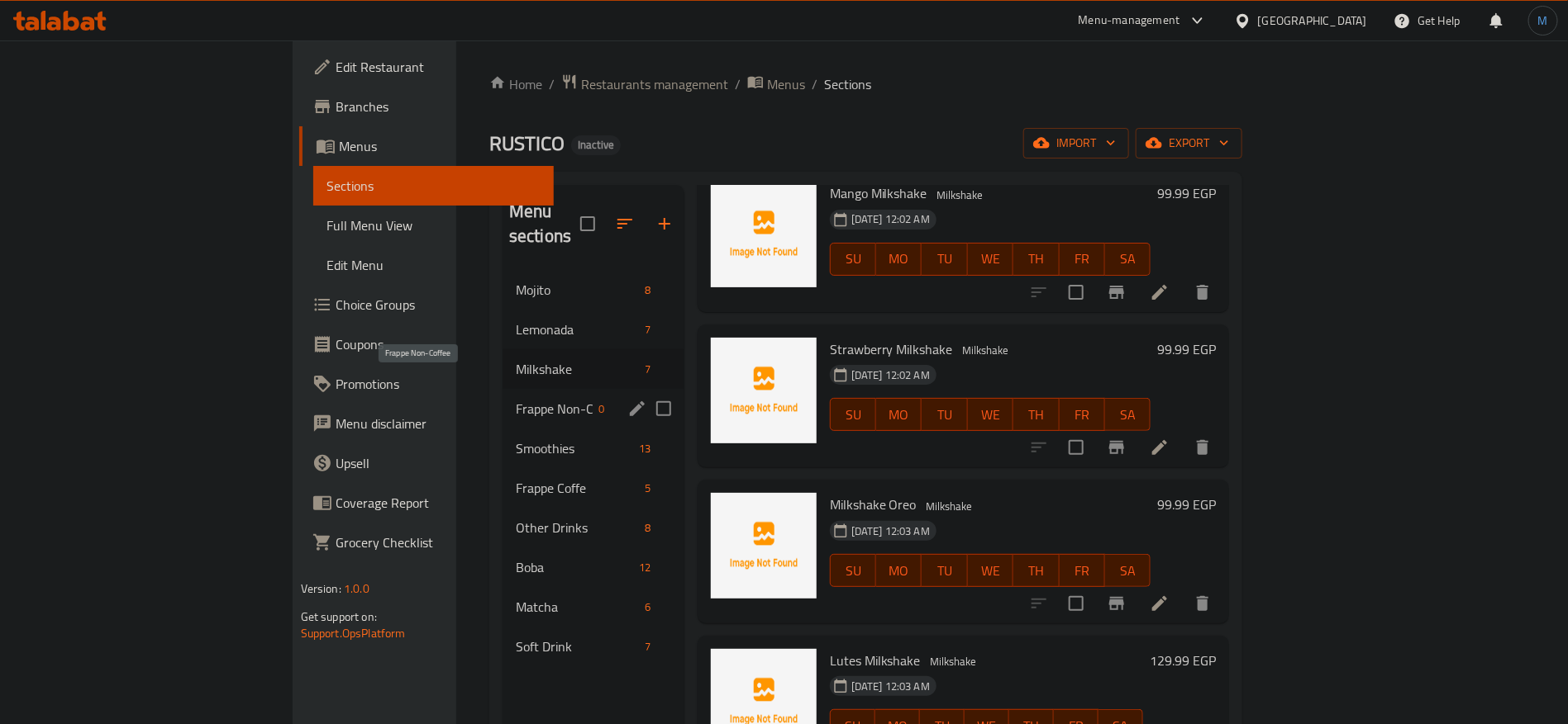
click at [516, 399] on span "Frappe Non-Coffee" at bounding box center [555, 408] width 77 height 20
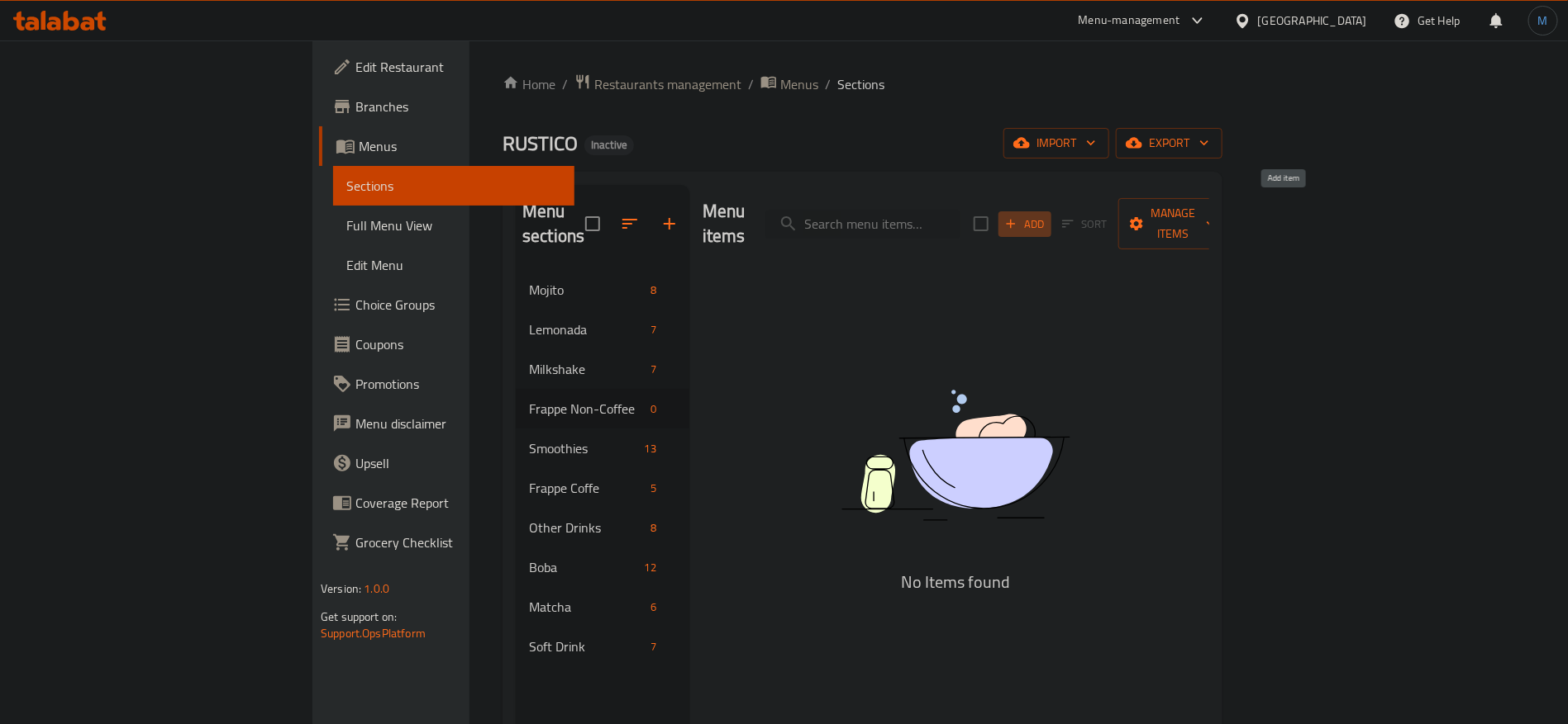
click at [1051, 211] on button "Add" at bounding box center [1025, 223] width 53 height 25
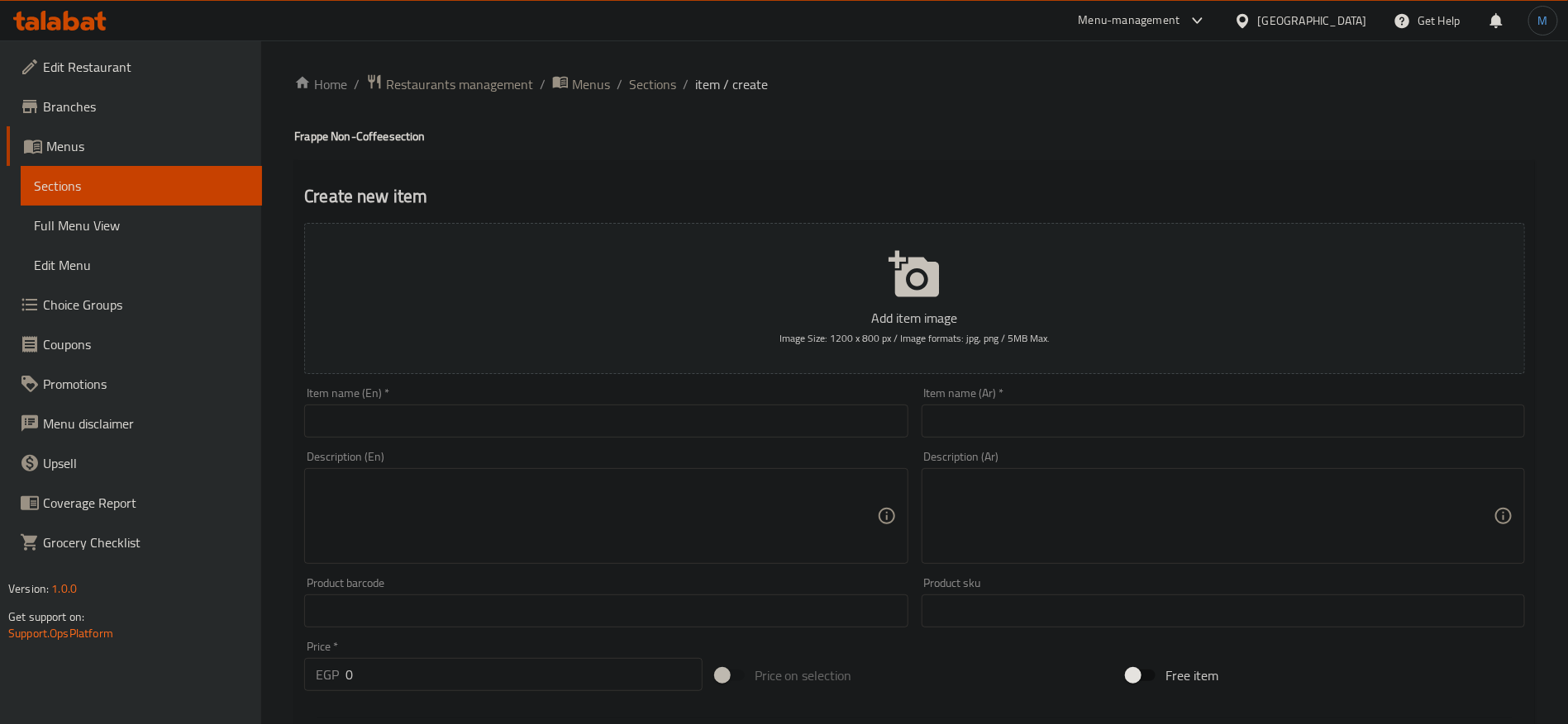
click at [362, 433] on input "text" at bounding box center [605, 421] width 603 height 33
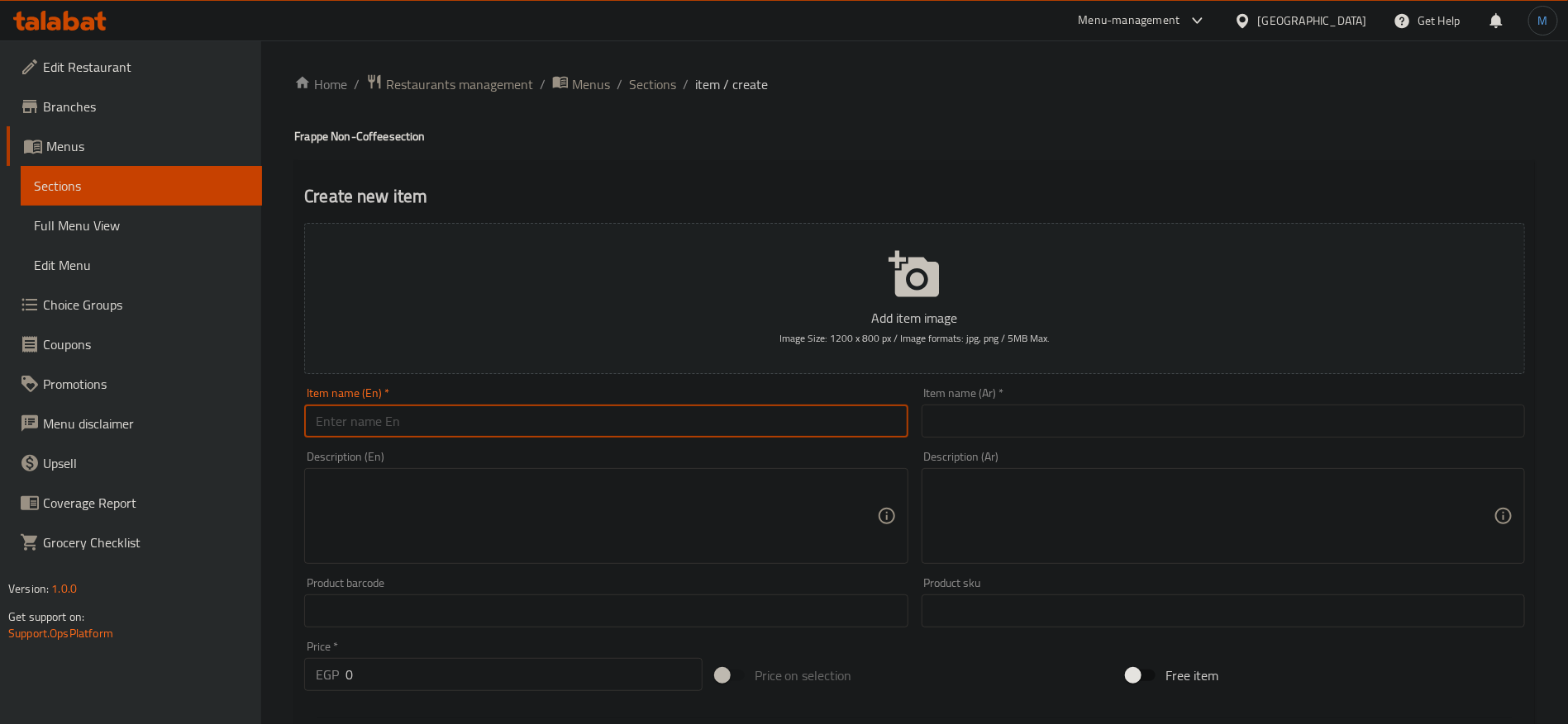
paste input "Frappe Non-Coffe"
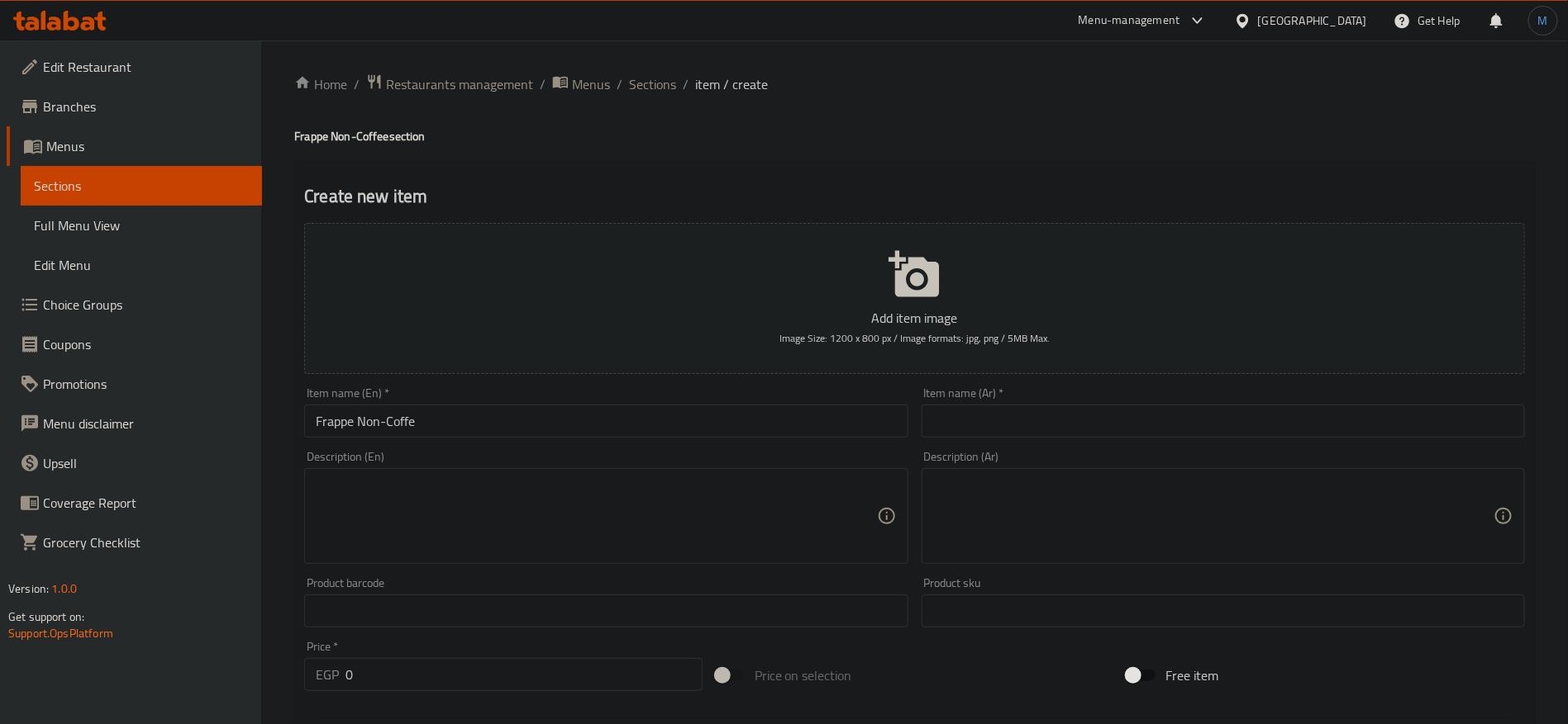
click at [311, 130] on h4 "Frappe Non-Coffee section" at bounding box center [915, 137] width 1241 height 17
drag, startPoint x: 311, startPoint y: 130, endPoint x: 373, endPoint y: 135, distance: 62.2
click at [373, 135] on h4 "Frappe Non-Coffee section" at bounding box center [915, 137] width 1241 height 17
click at [518, 418] on input "Frappe Non-Coffe" at bounding box center [605, 421] width 603 height 33
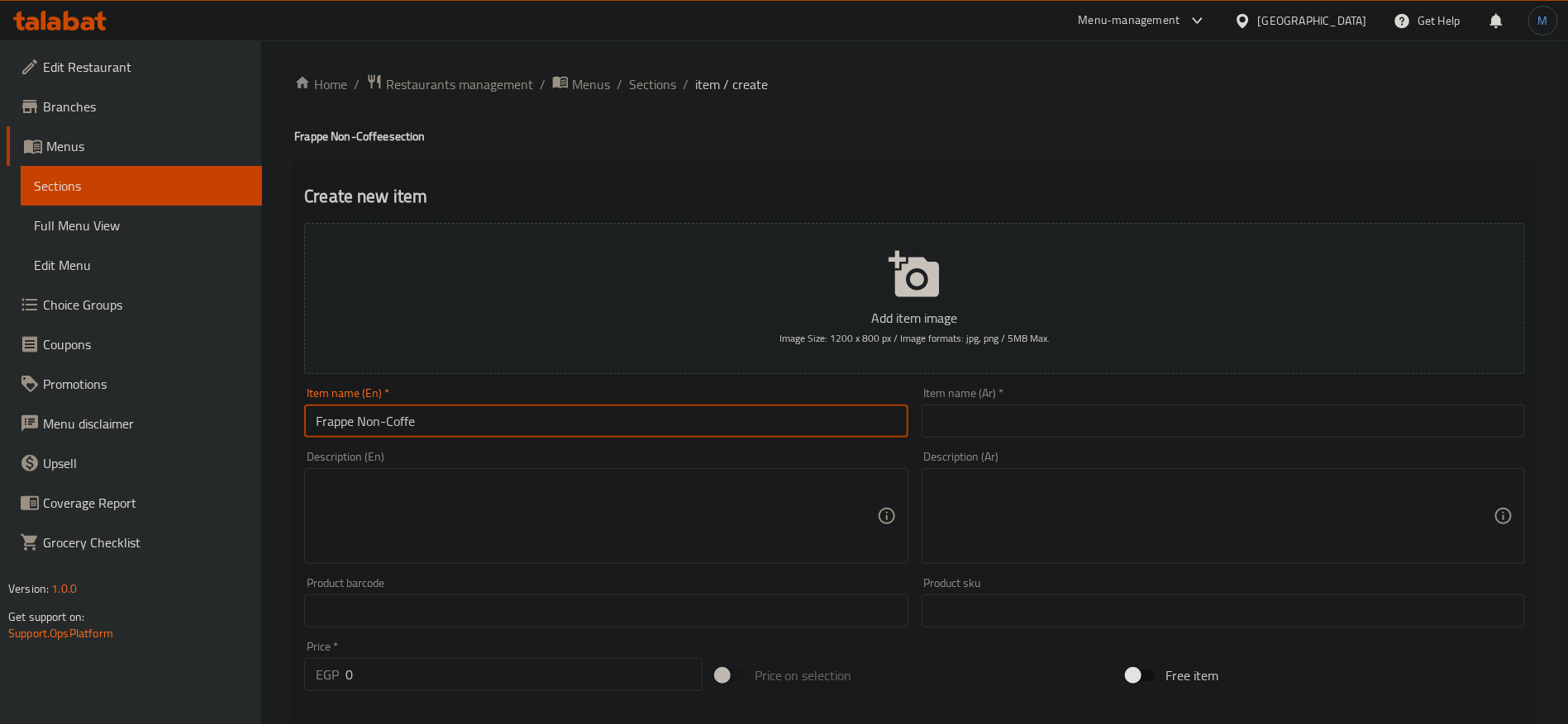
paste input "e"
paste input "Vanilla"
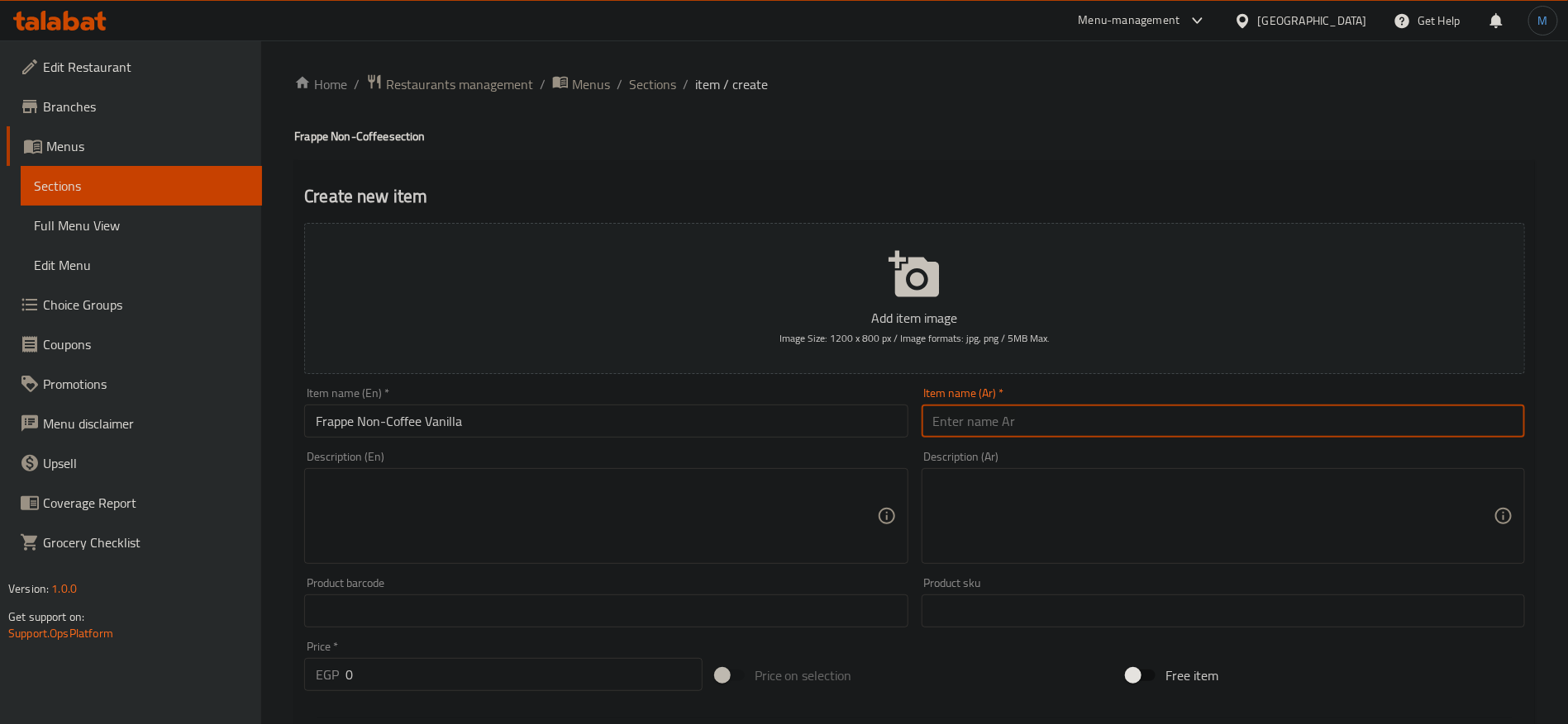
click at [1124, 430] on input "text" at bounding box center [1223, 421] width 603 height 33
paste input "فرابيه بدون قهوة فانيليا"
click at [946, 428] on input "فرابيه بدون قهوة فانيليا" at bounding box center [1223, 421] width 603 height 33
paste
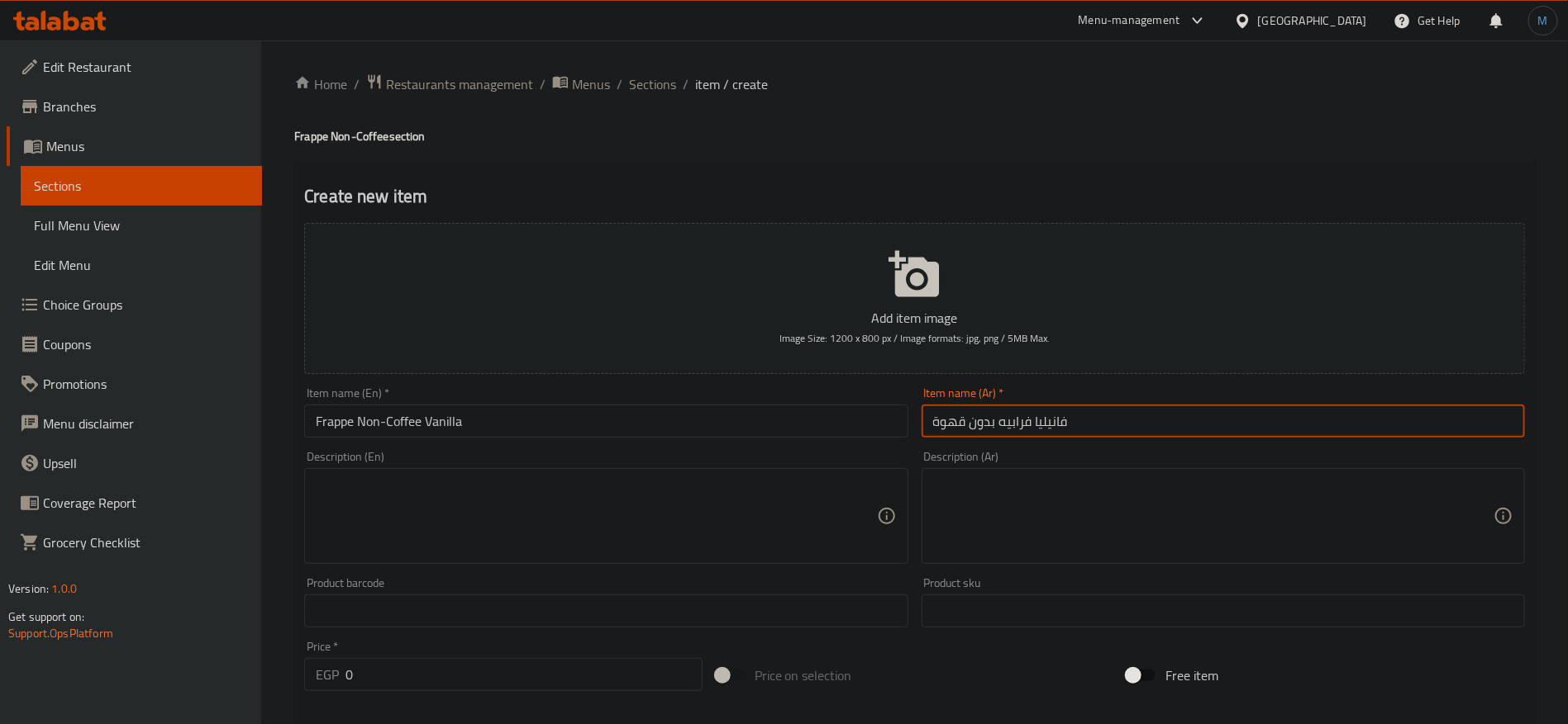
click at [586, 671] on input "0" at bounding box center [524, 674] width 357 height 33
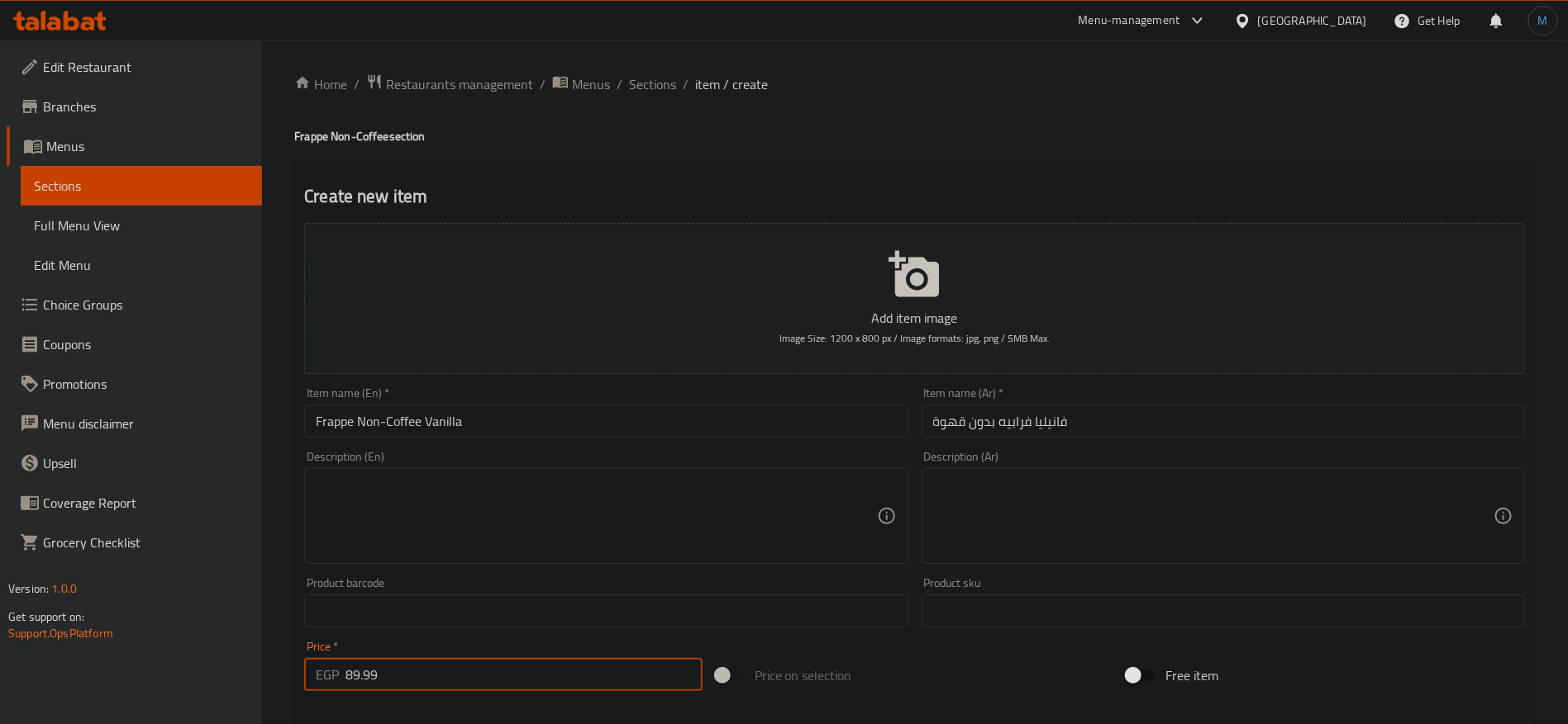
click at [1088, 422] on input "فانيليا فرابيه بدون قهوة" at bounding box center [1223, 421] width 603 height 33
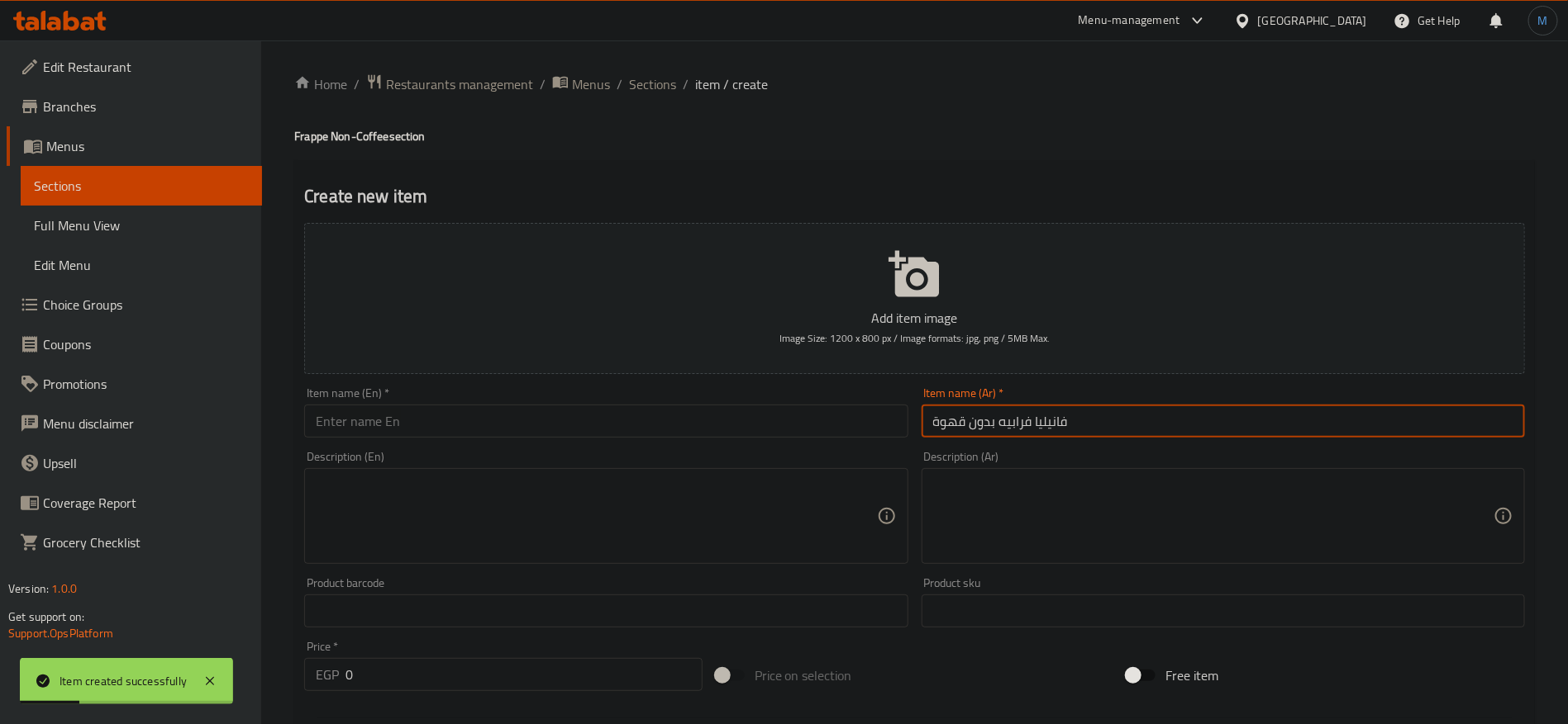
click at [332, 137] on h4 "Frappe Non-Coffee section" at bounding box center [915, 137] width 1241 height 17
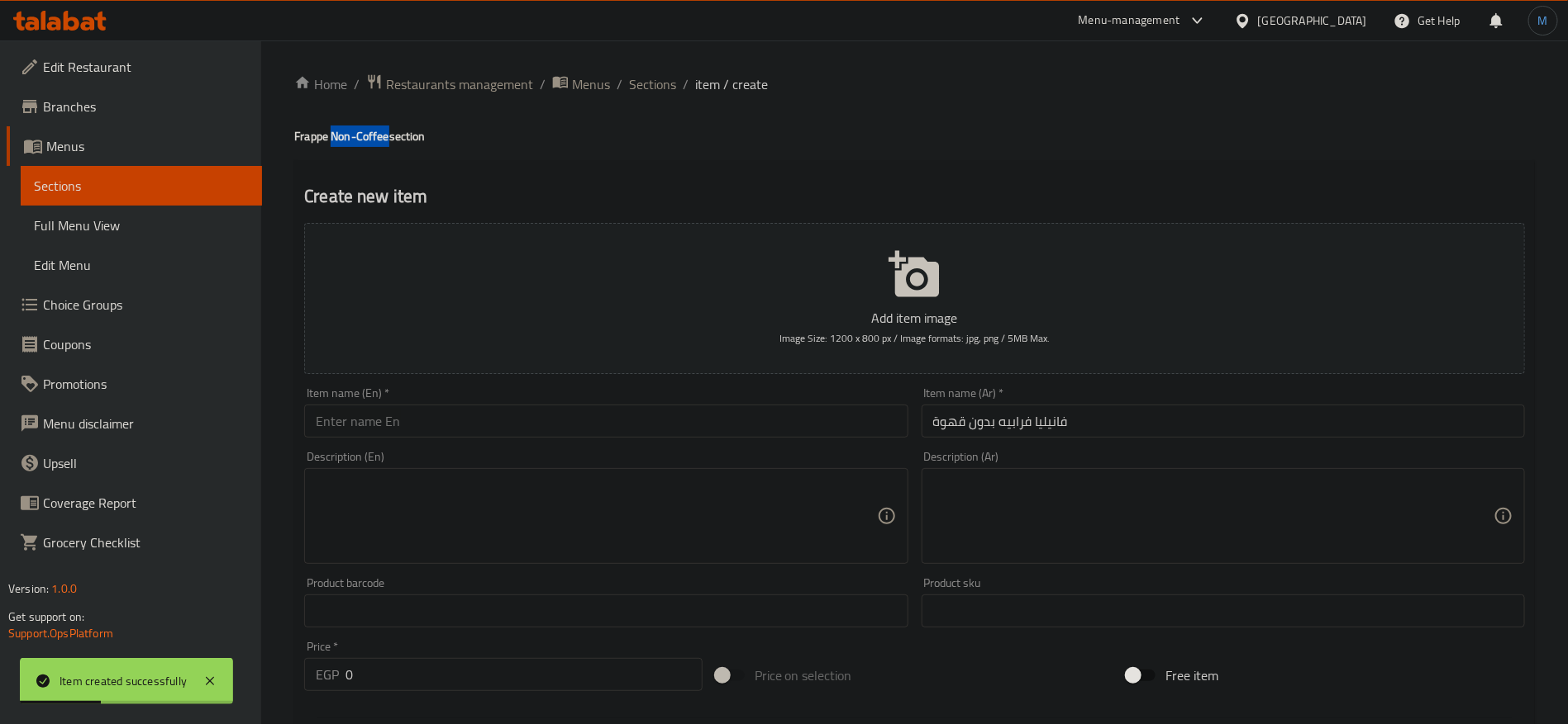
drag, startPoint x: 332, startPoint y: 137, endPoint x: 365, endPoint y: 135, distance: 33.1
click at [365, 135] on h4 "Frappe Non-Coffee section" at bounding box center [915, 137] width 1241 height 17
click at [311, 135] on h4 "Frappe Non-Coffee section" at bounding box center [915, 137] width 1241 height 17
drag, startPoint x: 311, startPoint y: 135, endPoint x: 363, endPoint y: 135, distance: 52.0
click at [363, 135] on h4 "Frappe Non-Coffee section" at bounding box center [915, 137] width 1241 height 17
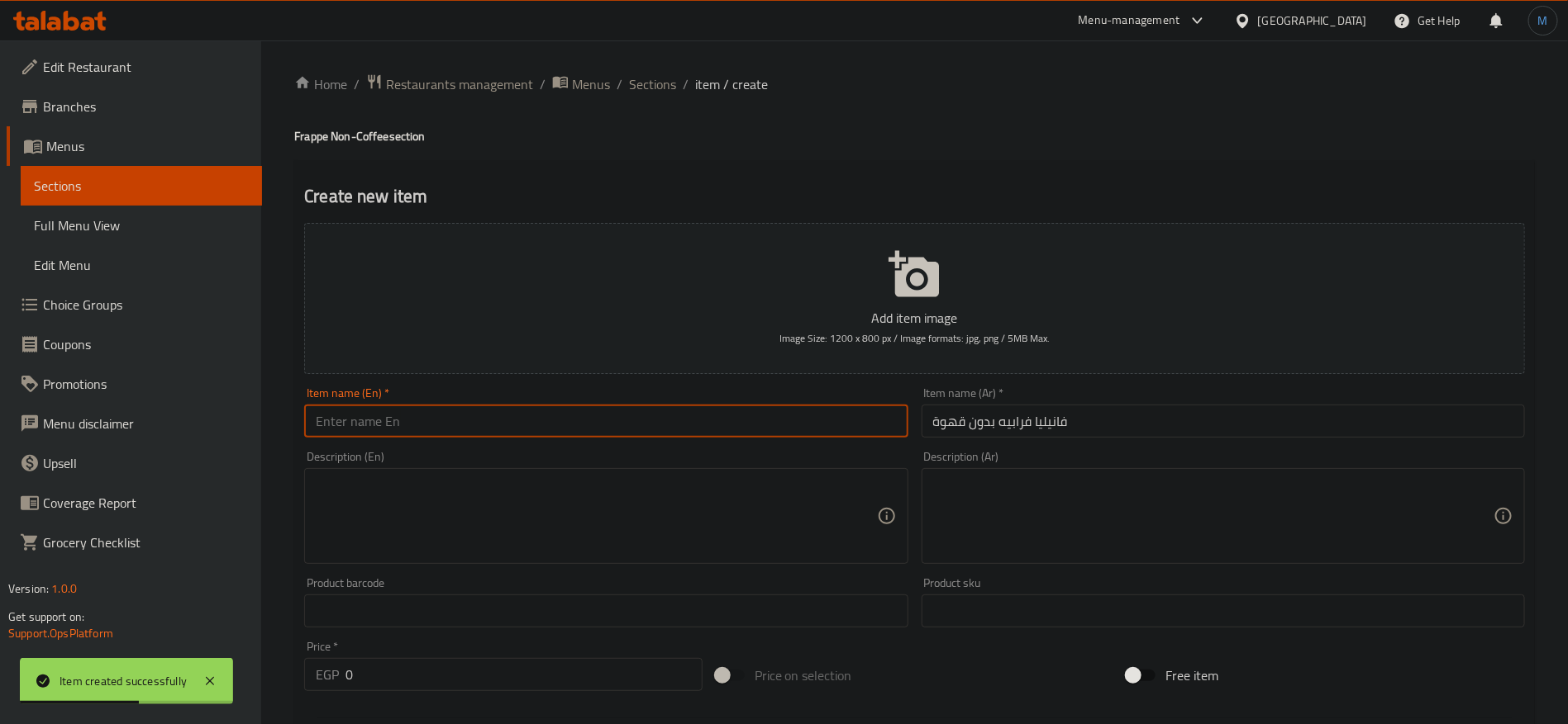
click at [452, 406] on input "text" at bounding box center [605, 421] width 603 height 33
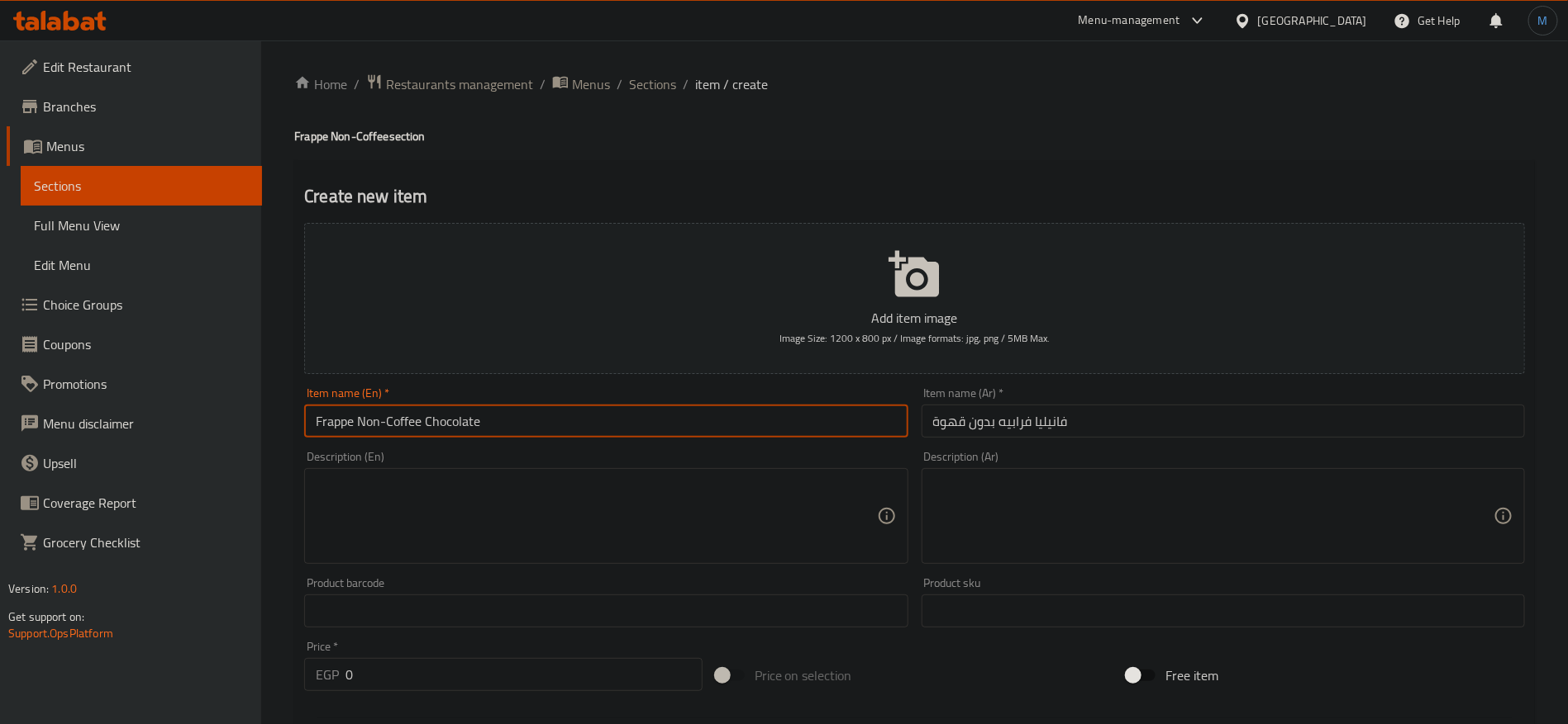
click at [1097, 427] on input "فانيليا فرابيه بدون قهوة" at bounding box center [1223, 421] width 603 height 33
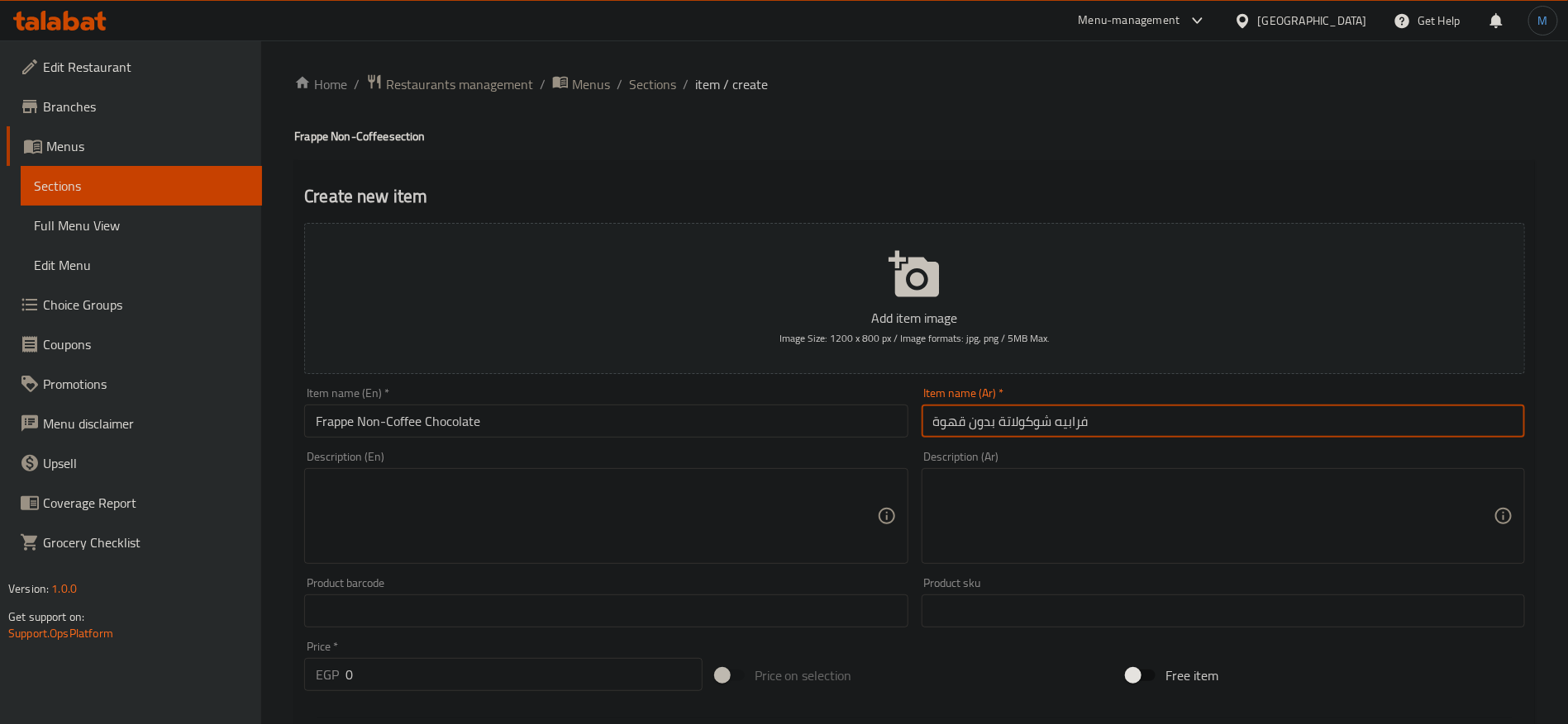
click at [600, 663] on input "0" at bounding box center [524, 674] width 357 height 33
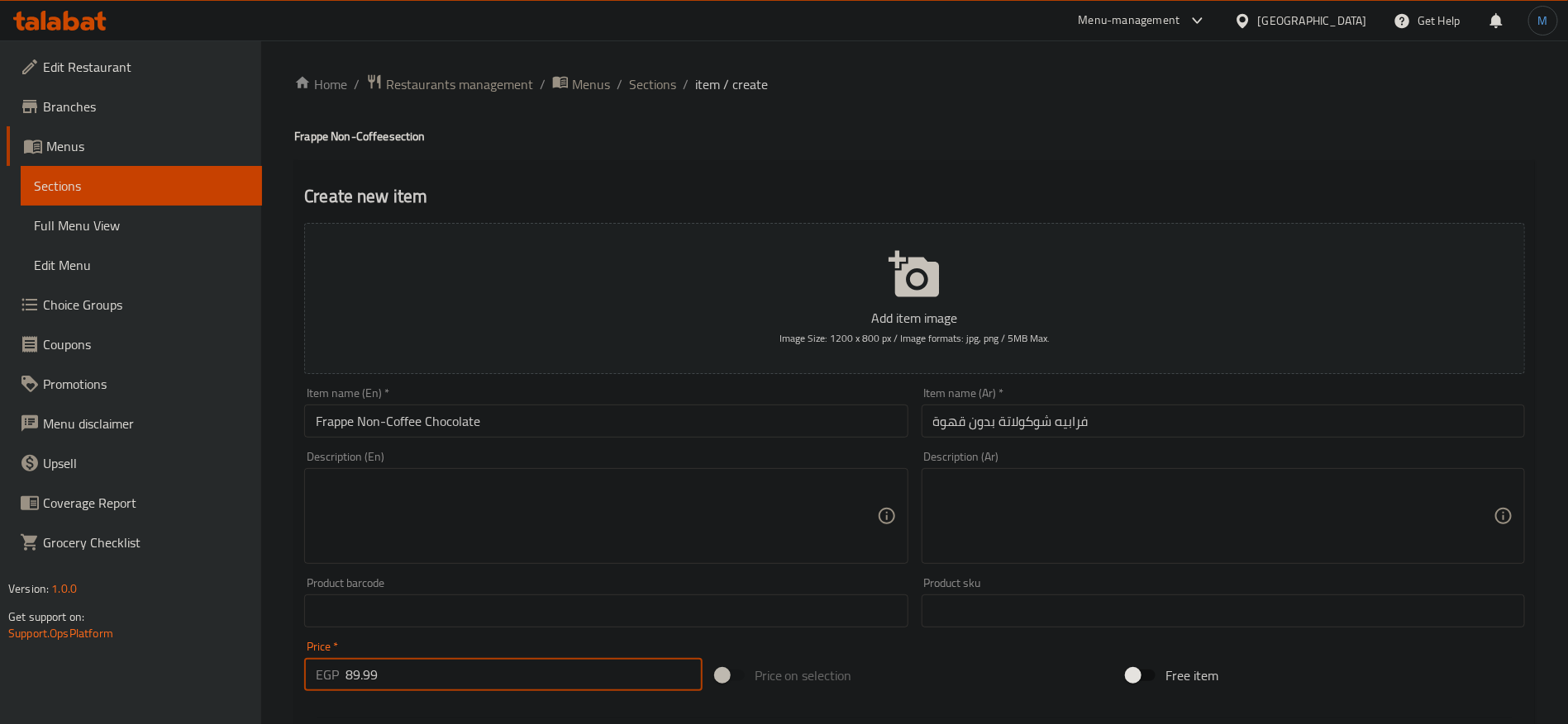
click at [789, 435] on input "Frappe Non-Coffee Chocolate" at bounding box center [605, 421] width 603 height 33
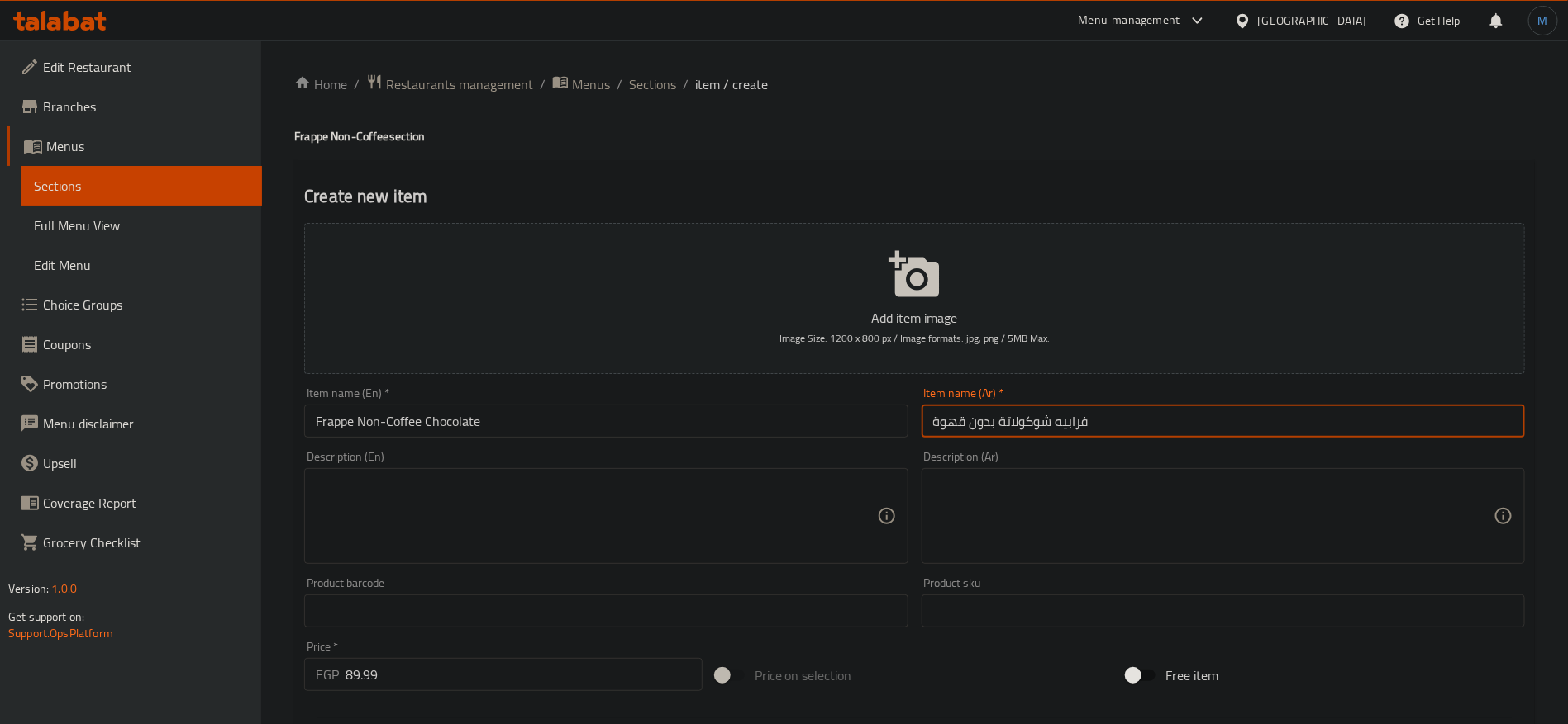
click at [1093, 424] on input "فرابيه شوكولاتة بدون قهوة" at bounding box center [1223, 421] width 603 height 33
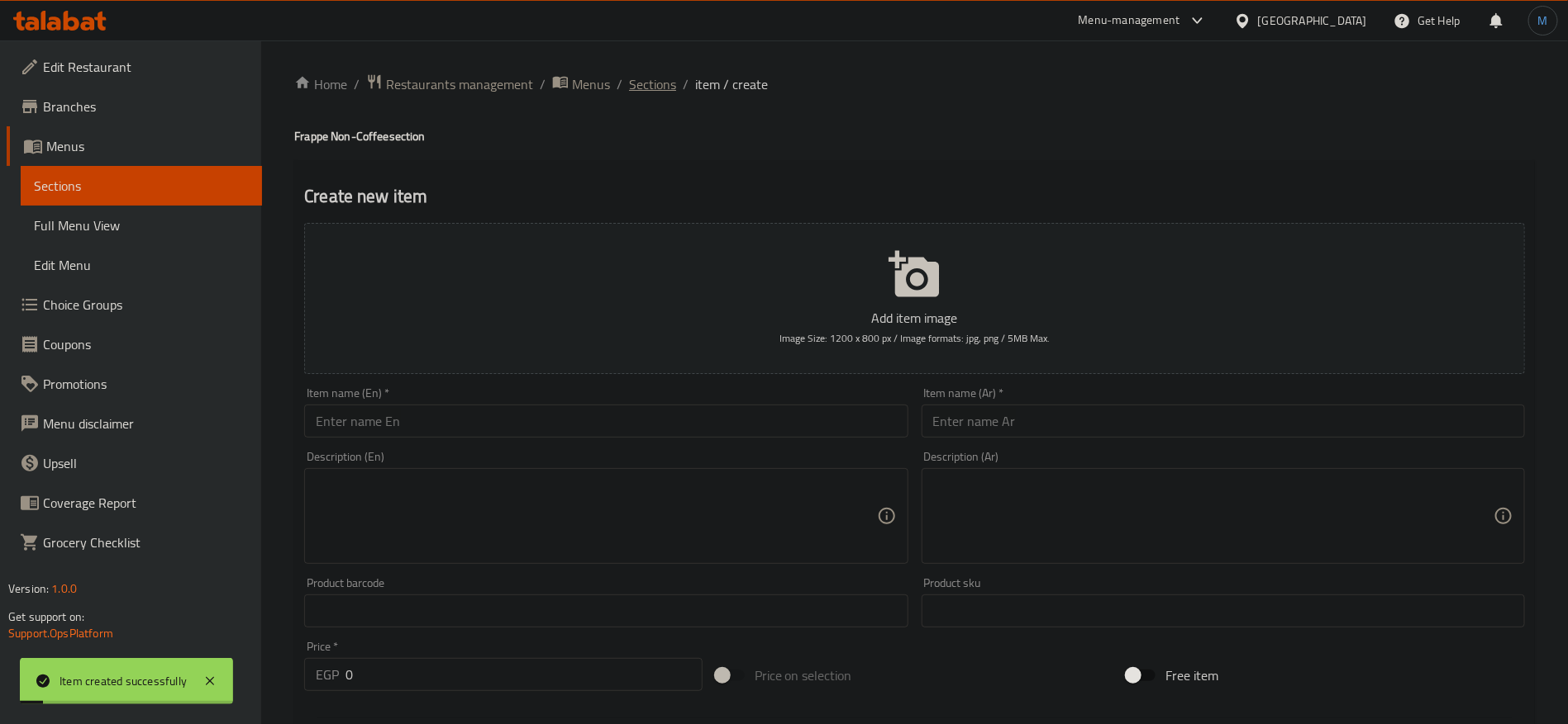
click at [634, 79] on span "Sections" at bounding box center [652, 83] width 47 height 20
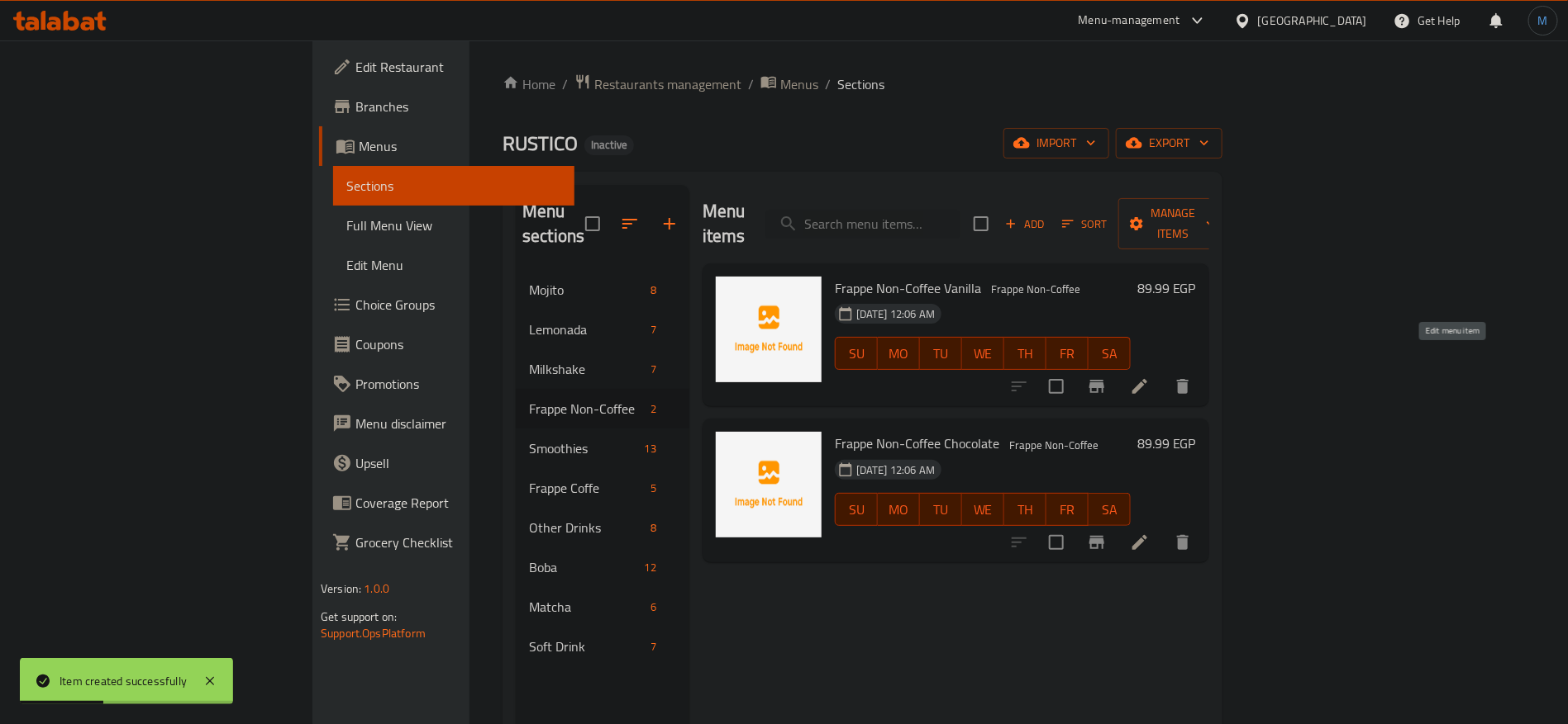
click at [1149, 377] on icon at bounding box center [1139, 386] width 20 height 20
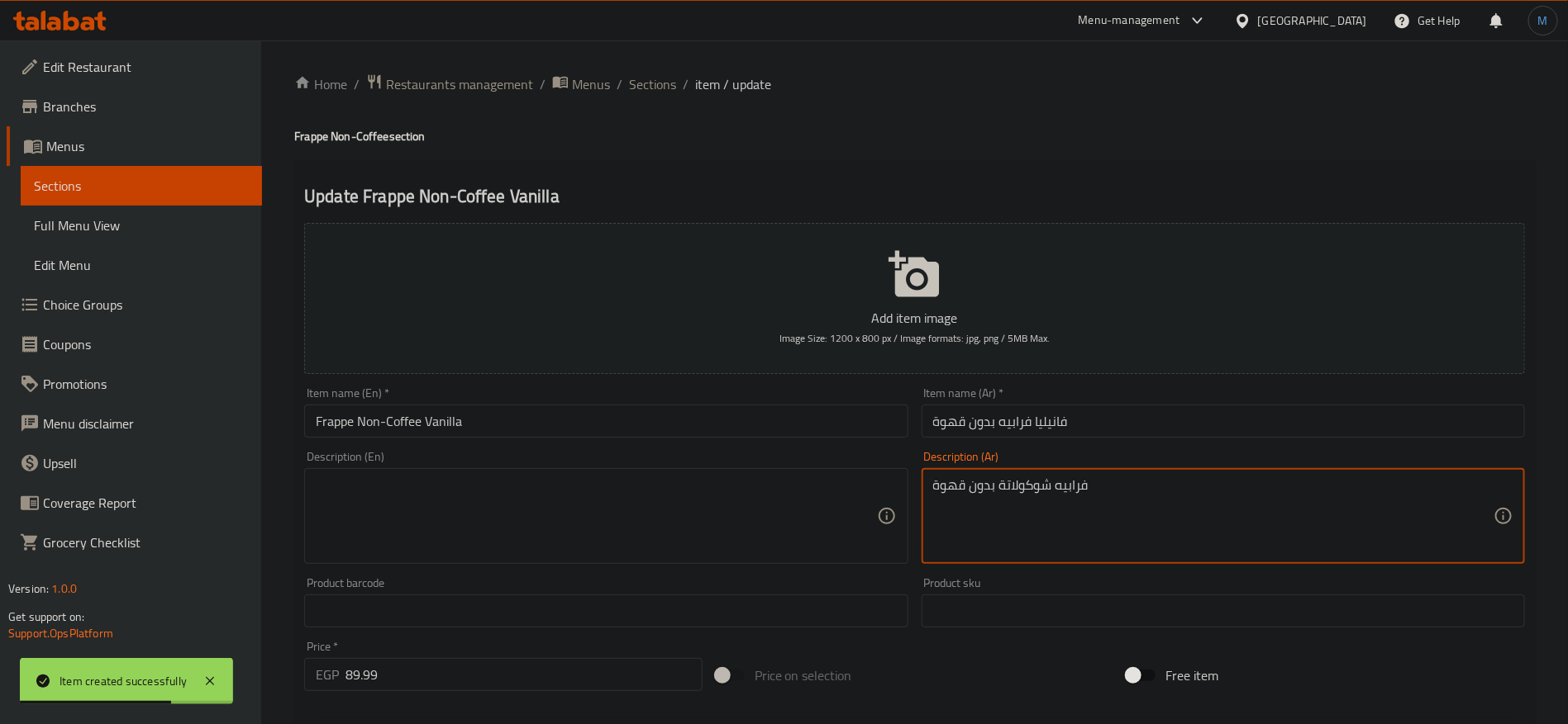
click at [1056, 412] on input "فانيليا فرابيه بدون قهوة" at bounding box center [1223, 421] width 603 height 33
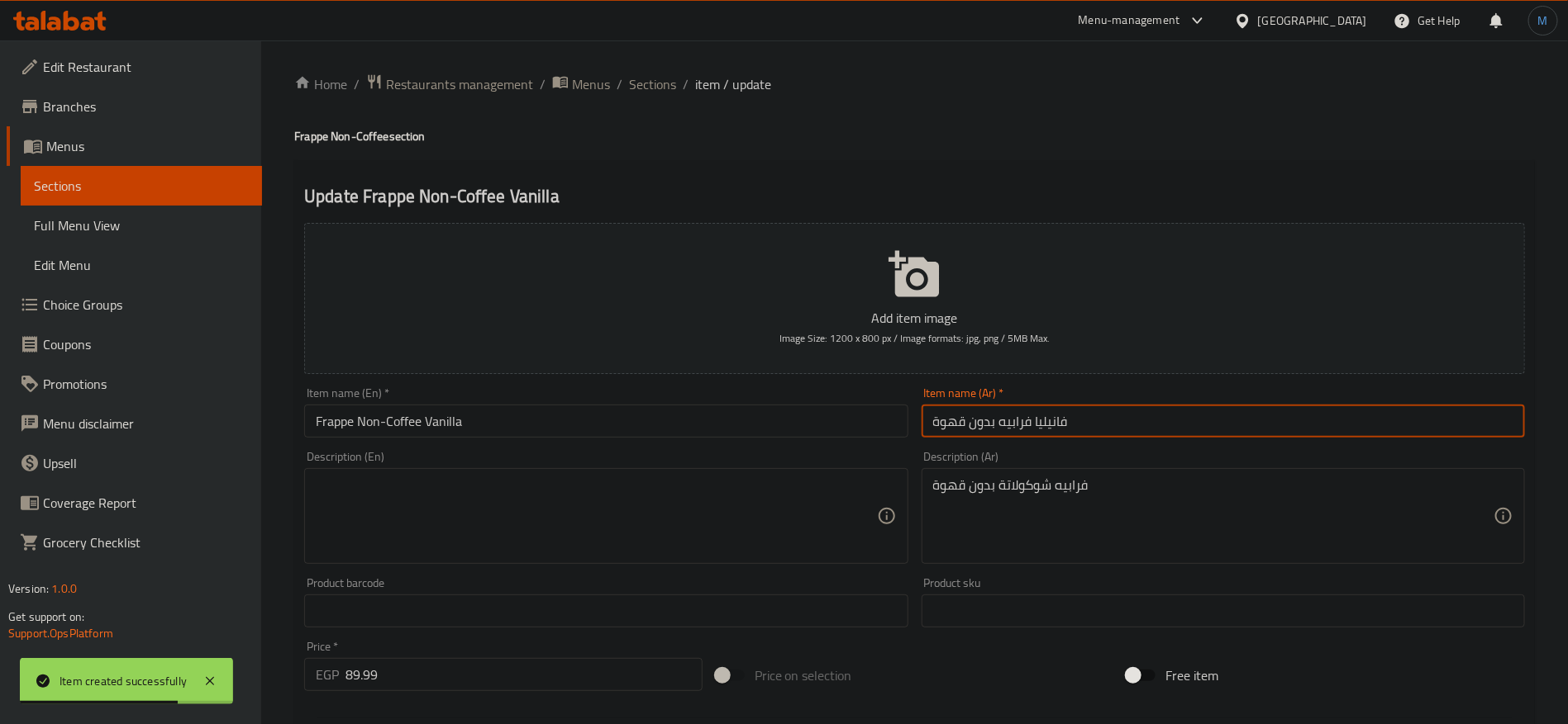
click at [1056, 412] on input "فانيليا فرابيه بدون قهوة" at bounding box center [1223, 421] width 603 height 33
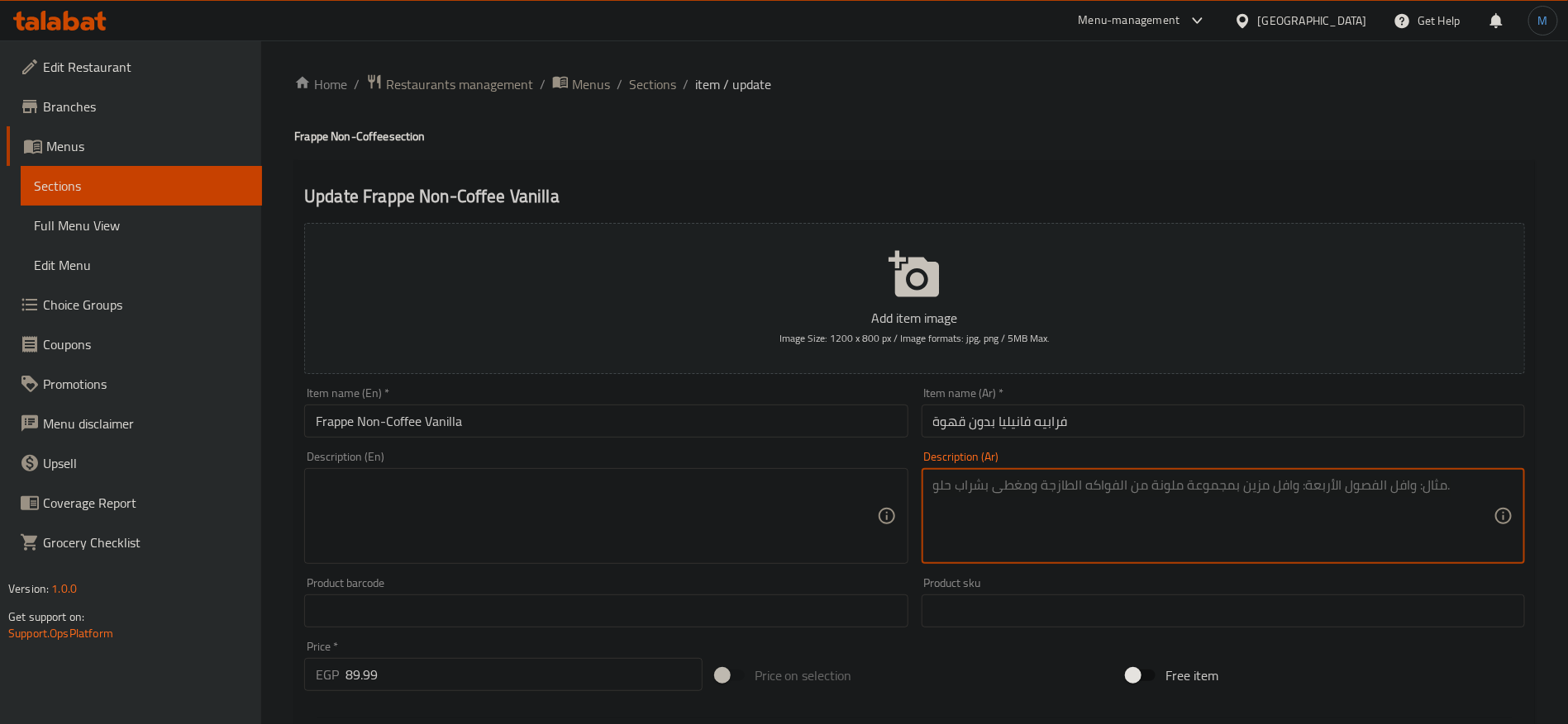
click at [1099, 418] on input "فرابيه فانيليا بدون قهوة" at bounding box center [1223, 421] width 603 height 33
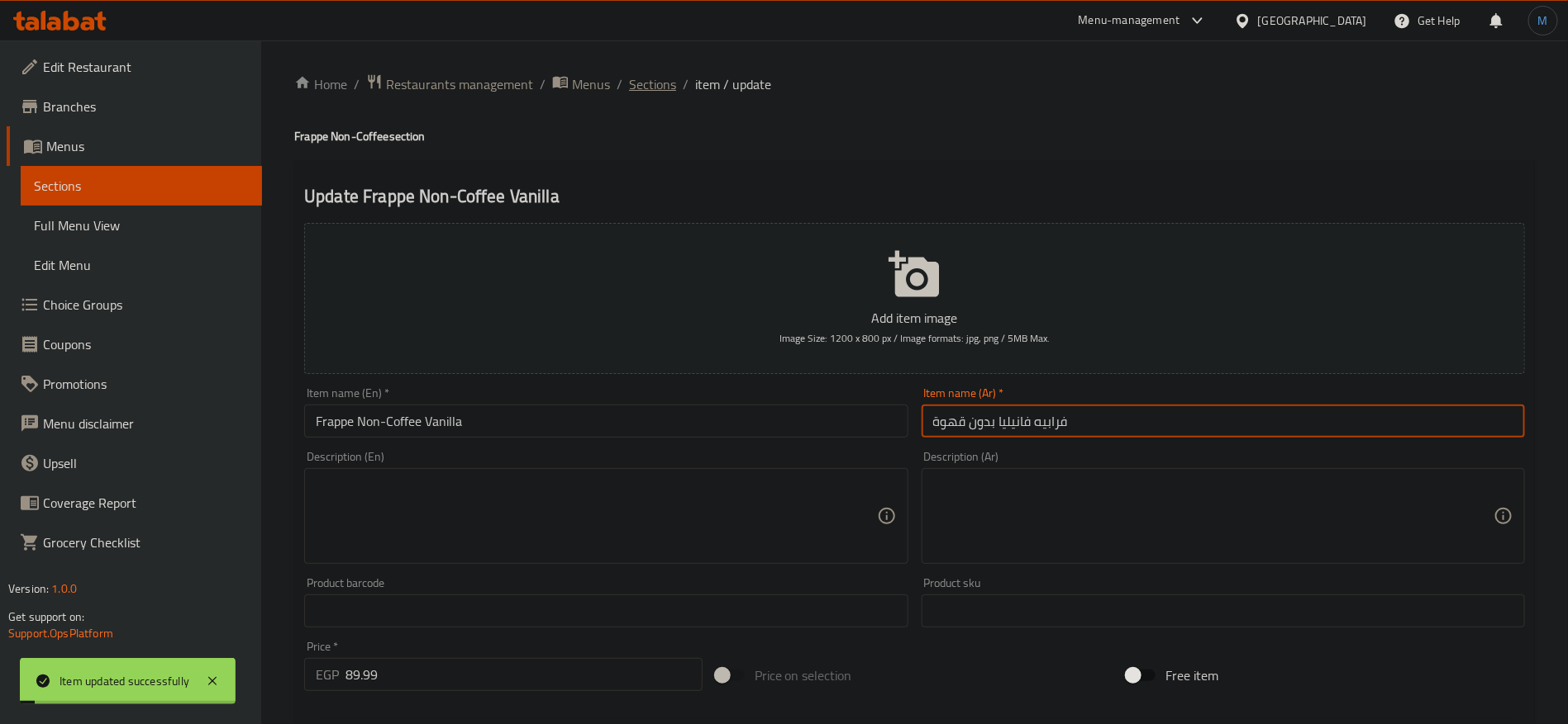
click at [647, 78] on span "Sections" at bounding box center [652, 83] width 47 height 20
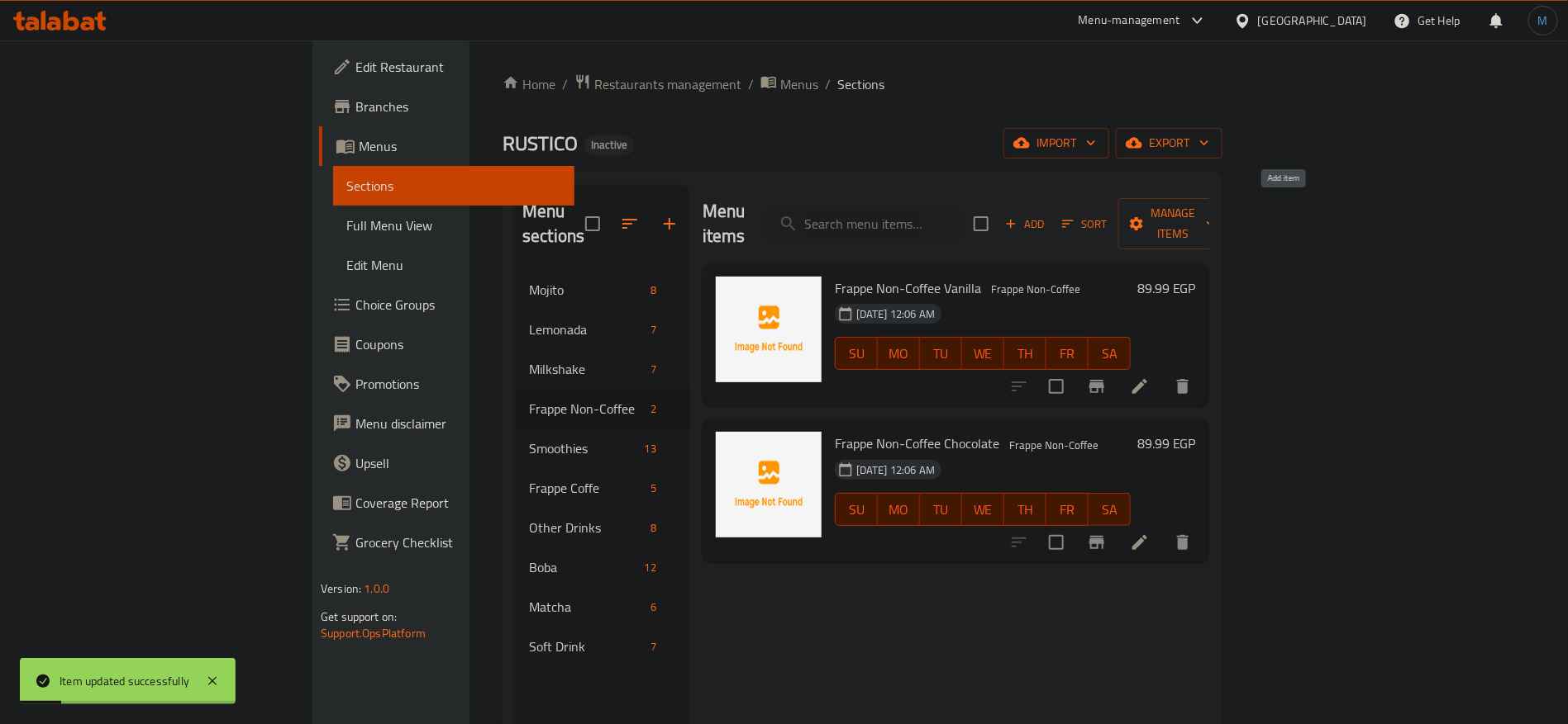
click at [1047, 215] on span "Add" at bounding box center [1025, 224] width 45 height 19
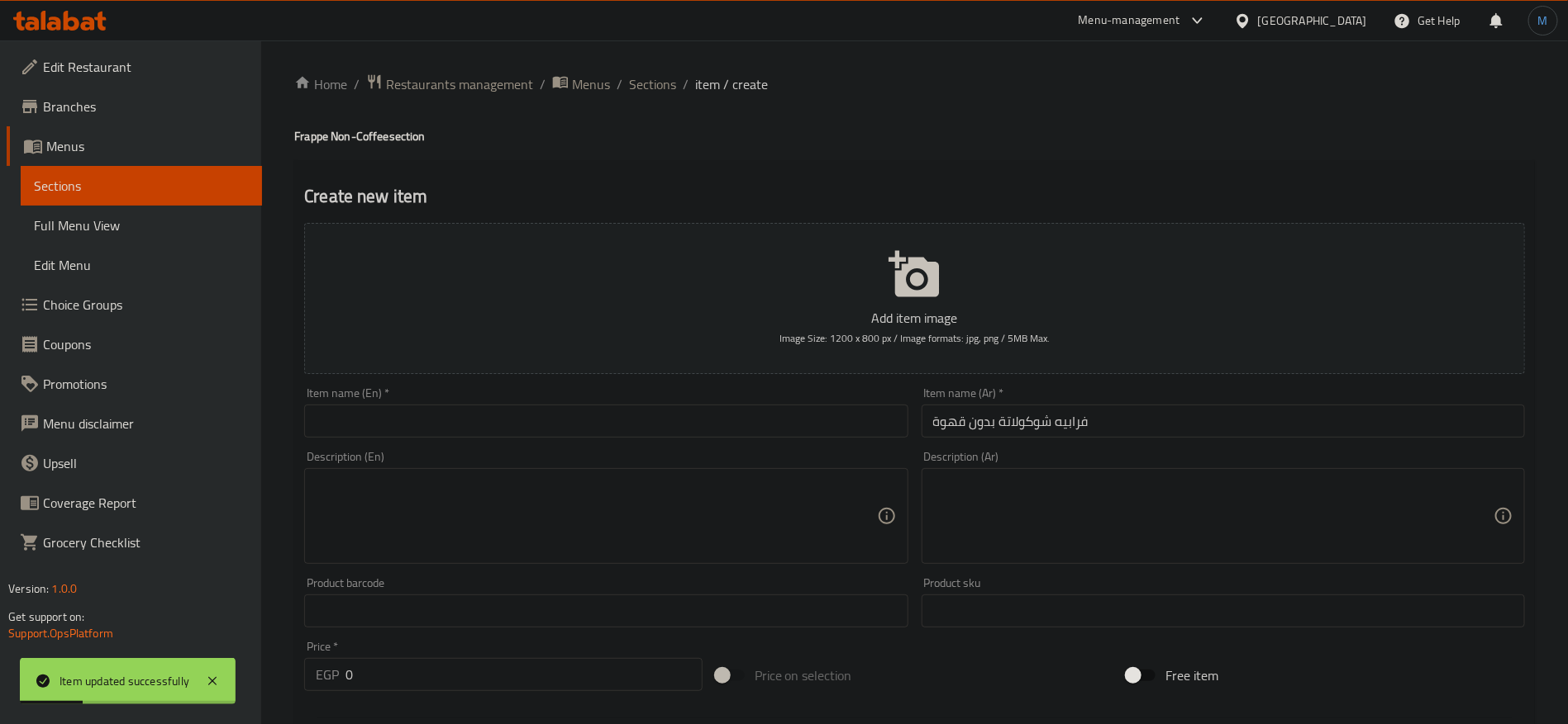
click at [1115, 409] on input "فرابيه شوكولاتة بدون قهوة" at bounding box center [1223, 421] width 603 height 33
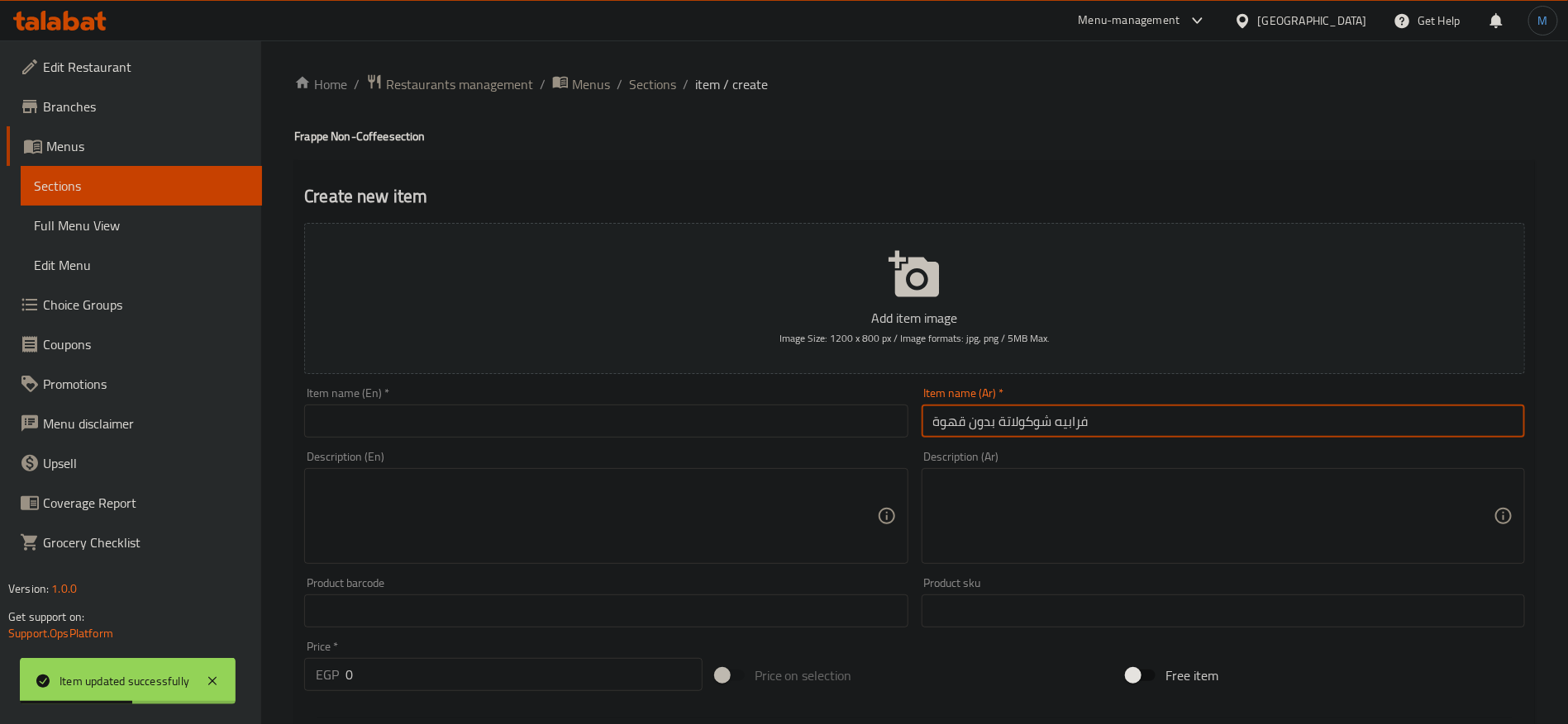
click at [318, 141] on h4 "Frappe Non-Coffee section" at bounding box center [915, 137] width 1241 height 17
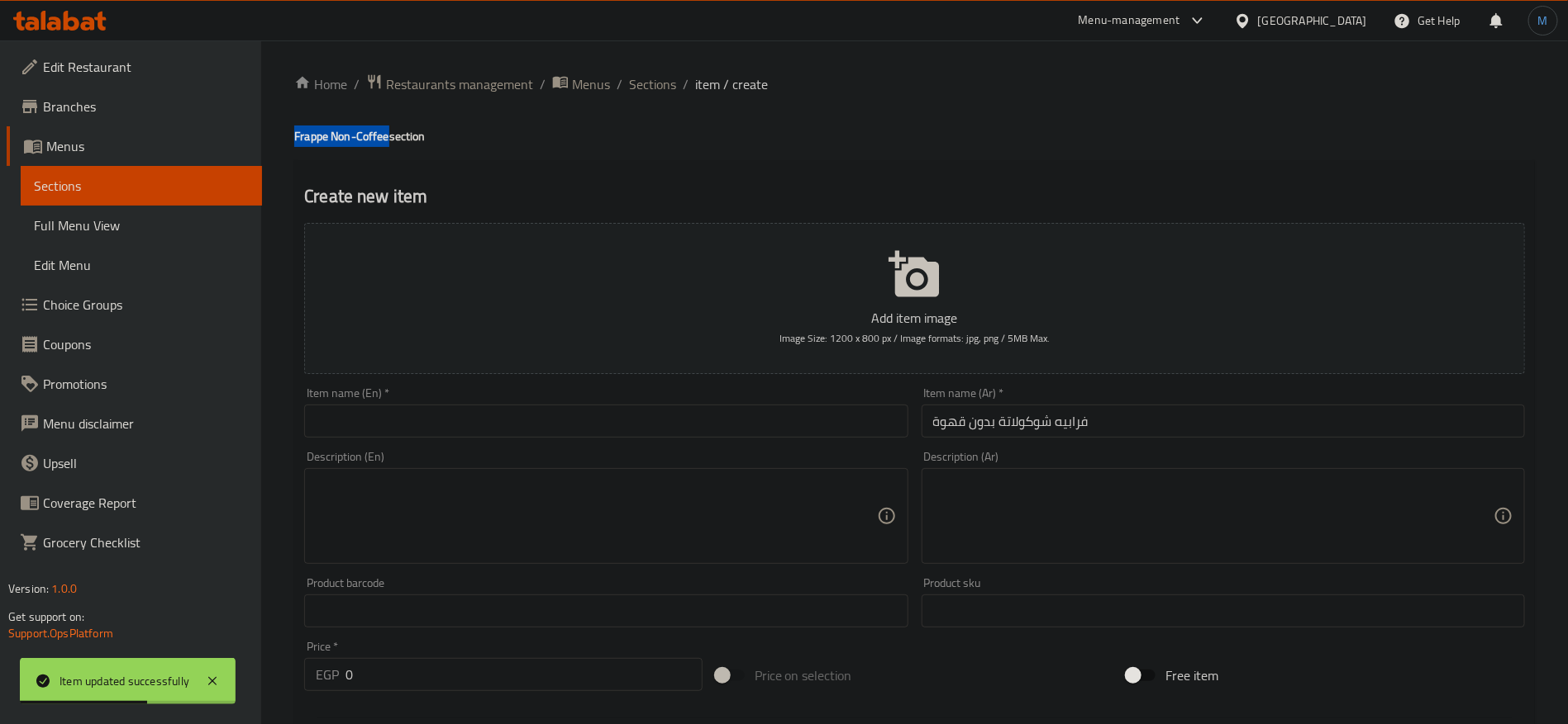
drag, startPoint x: 318, startPoint y: 141, endPoint x: 358, endPoint y: 138, distance: 40.1
click at [358, 138] on h4 "Frappe Non-Coffee section" at bounding box center [915, 137] width 1241 height 17
click at [492, 421] on input "Frappe Non-Coffee" at bounding box center [605, 421] width 603 height 33
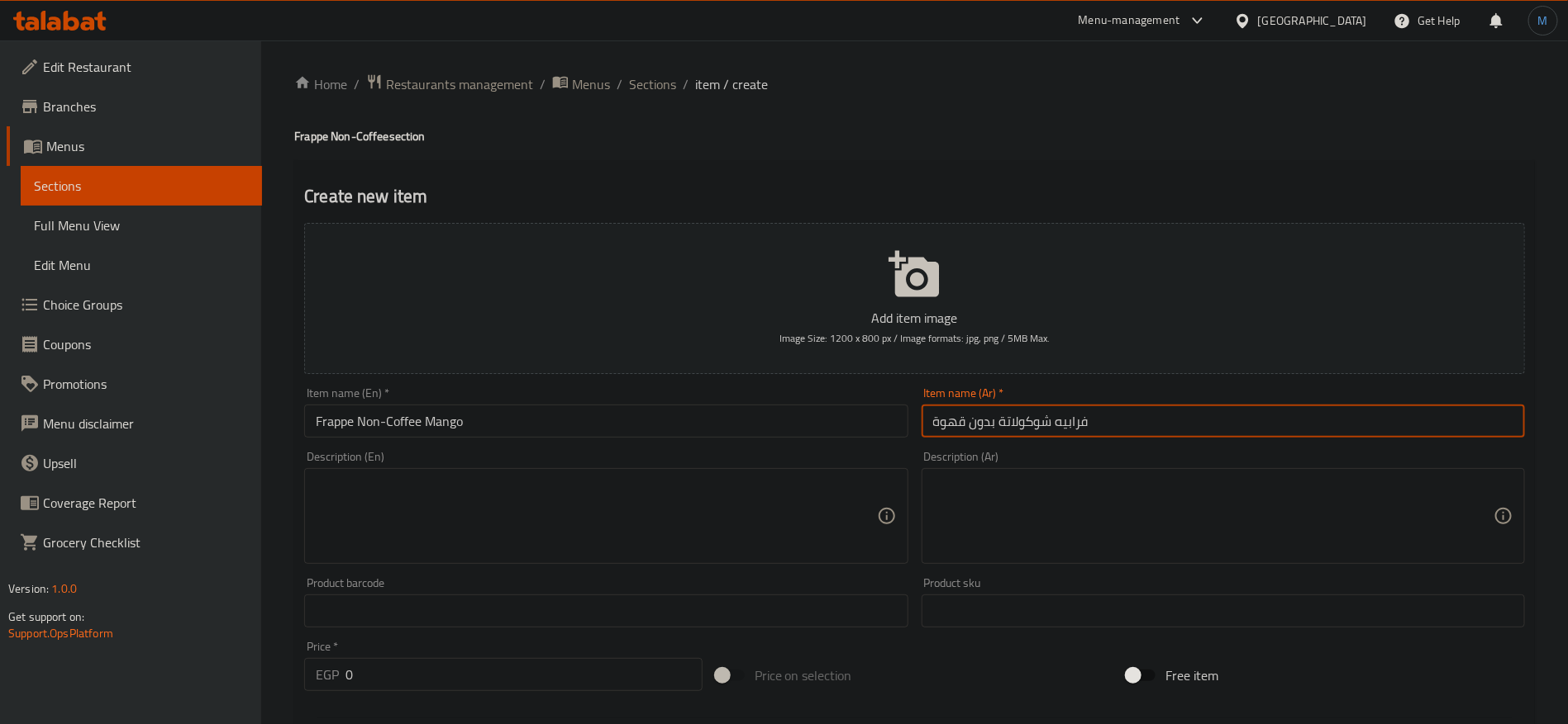
click at [1034, 430] on input "فرابيه شوكولاتة بدون قهوة" at bounding box center [1223, 421] width 603 height 33
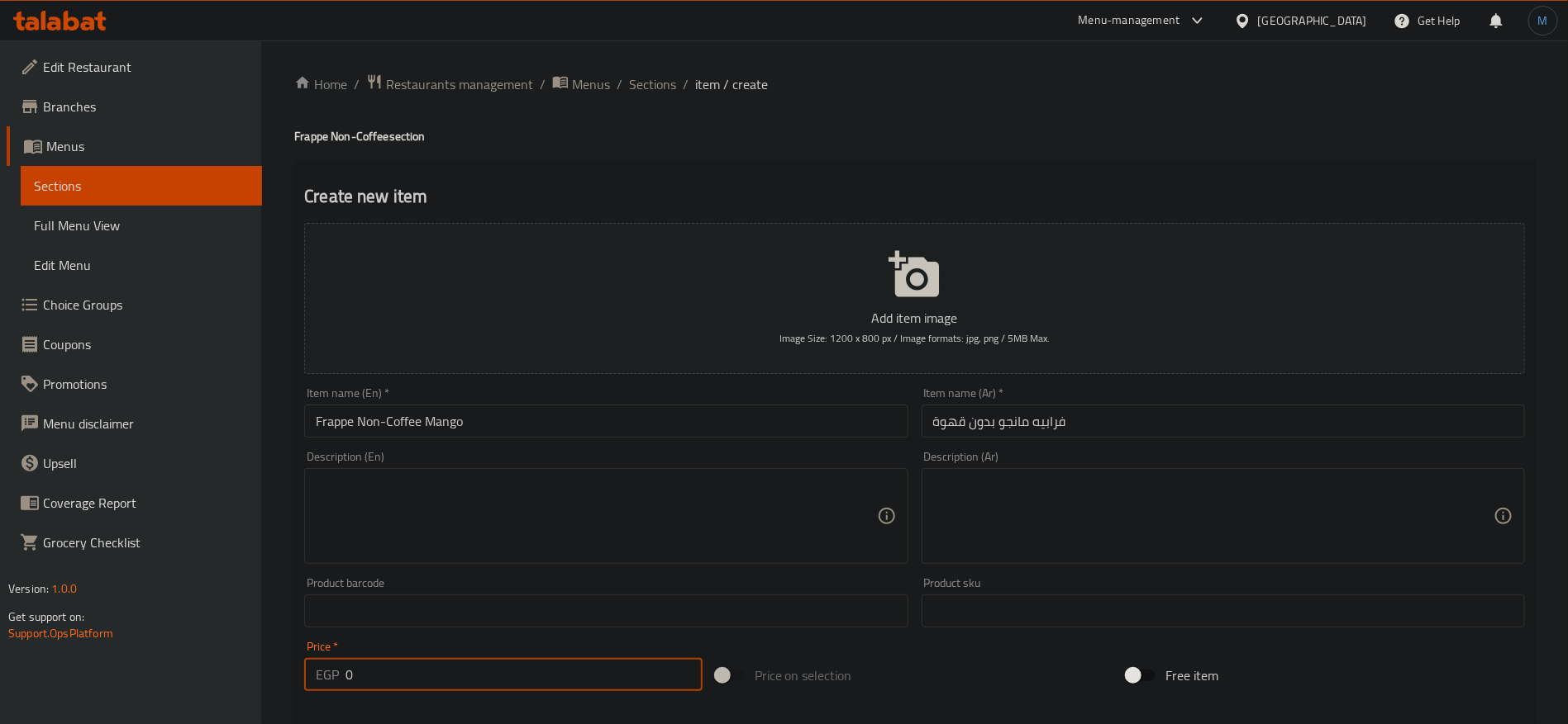
click at [646, 688] on input "0" at bounding box center [524, 674] width 357 height 33
click at [582, 440] on div "Item name (En)   * Frappe Non-Coffee Mango Item name (En) *" at bounding box center [605, 413] width 617 height 64
click at [582, 422] on input "Frappe Non-Coffee Mango" at bounding box center [605, 421] width 603 height 33
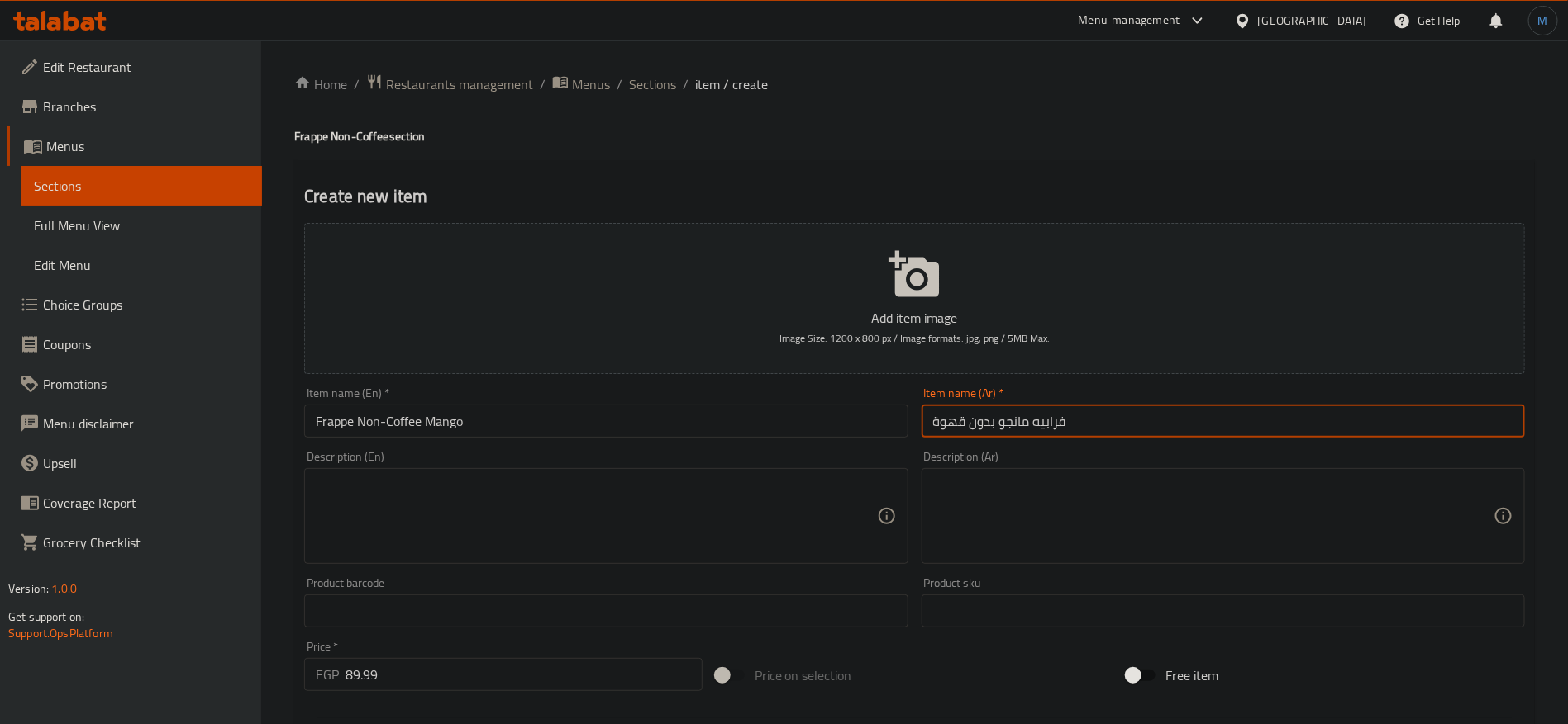
click at [1017, 413] on input "فرابيه مانجو بدون قهوة" at bounding box center [1223, 421] width 603 height 33
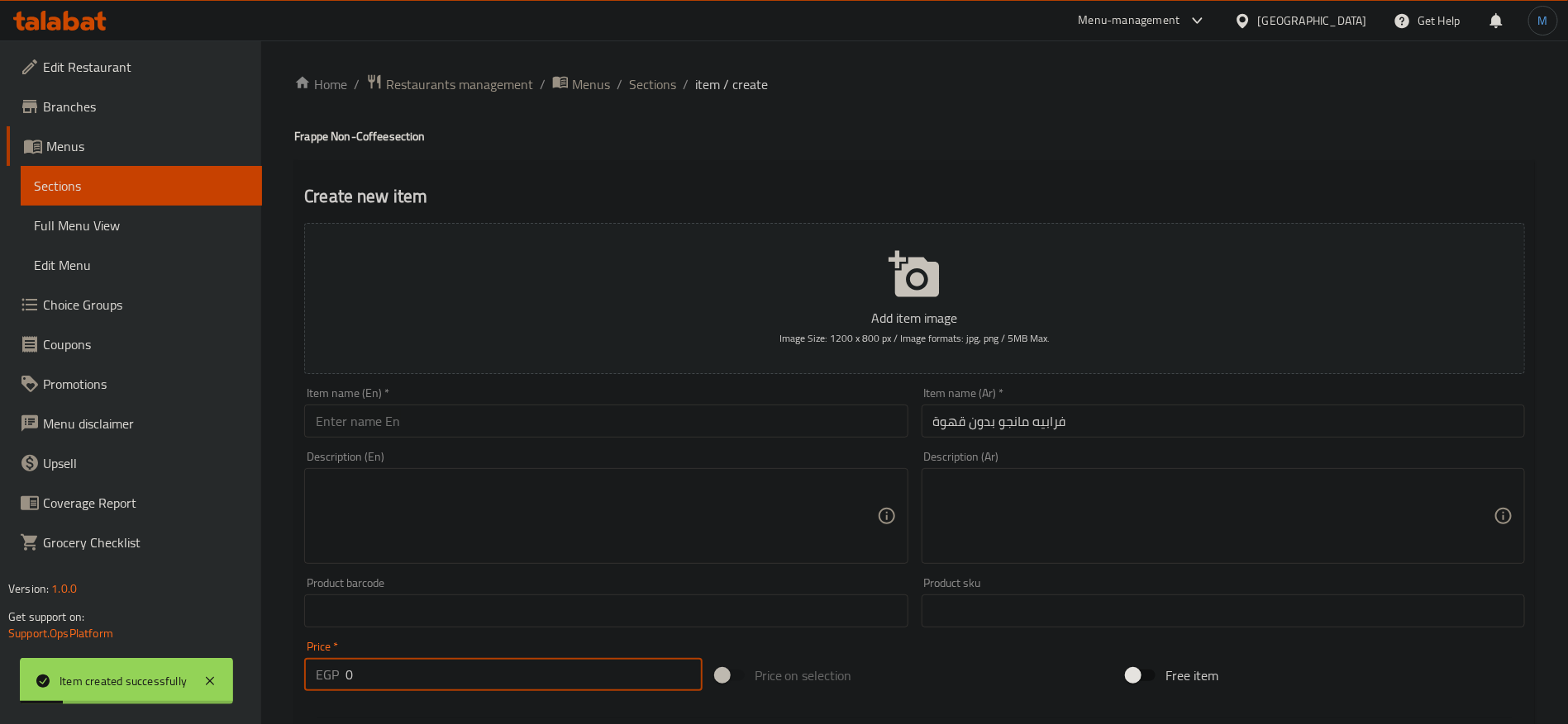
click at [500, 676] on input "0" at bounding box center [524, 674] width 357 height 33
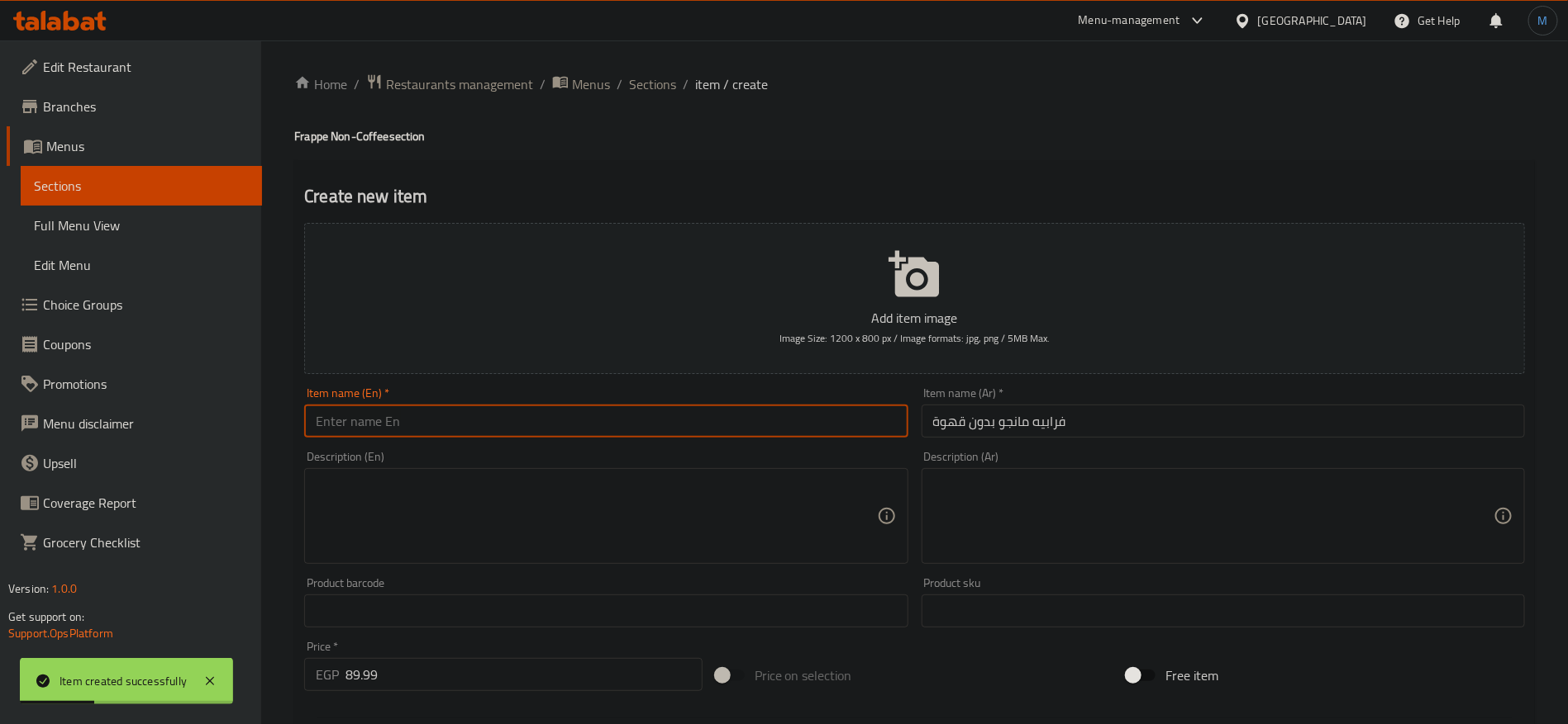
click at [391, 406] on input "text" at bounding box center [605, 421] width 603 height 33
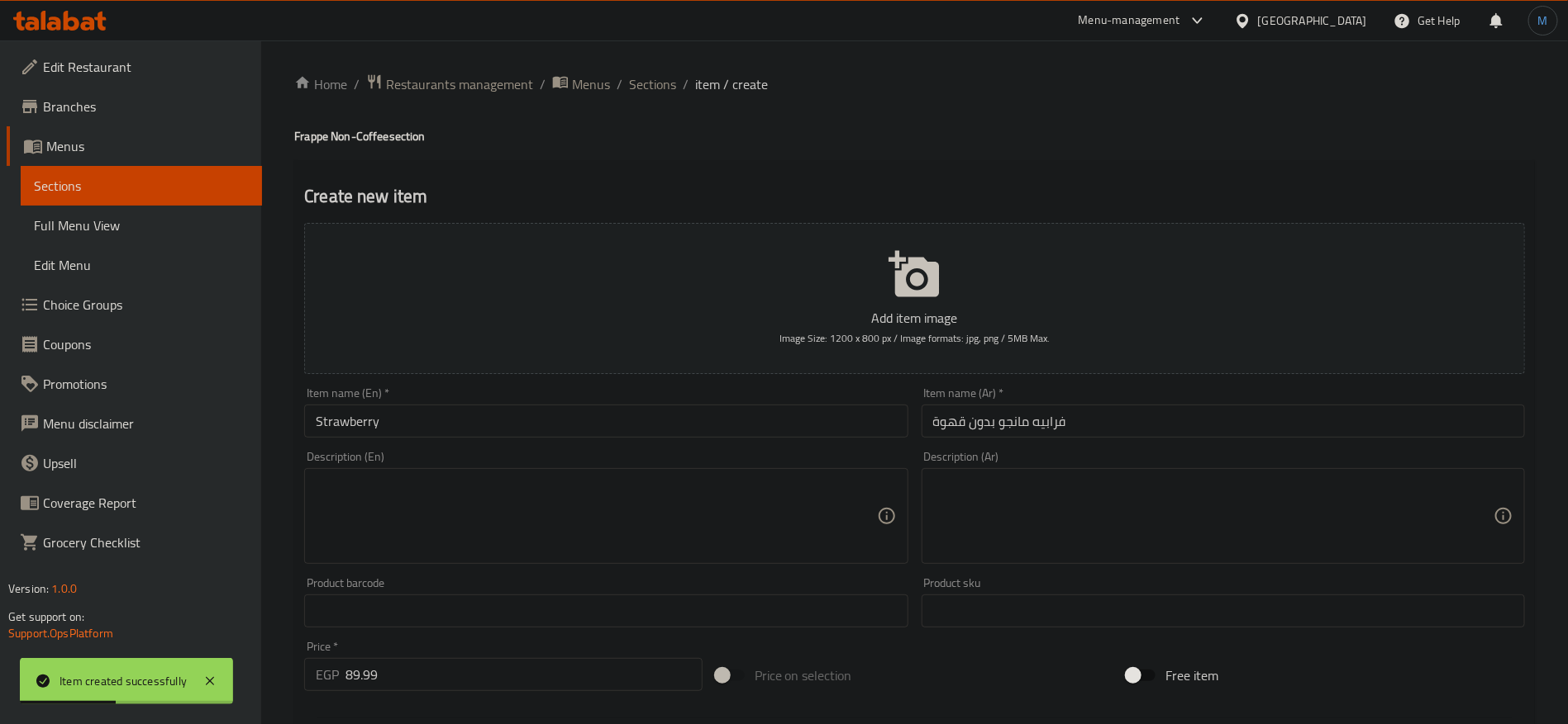
click at [320, 131] on h4 "Frappe Non-Coffee section" at bounding box center [915, 137] width 1241 height 17
drag, startPoint x: 320, startPoint y: 131, endPoint x: 378, endPoint y: 143, distance: 59.2
click at [378, 143] on h4 "Frappe Non-Coffee section" at bounding box center [915, 137] width 1241 height 17
click at [529, 395] on div "Item name (En)   * Strawberry Item name (En) *" at bounding box center [605, 413] width 603 height 51
click at [529, 430] on input "Strawberry" at bounding box center [605, 421] width 603 height 33
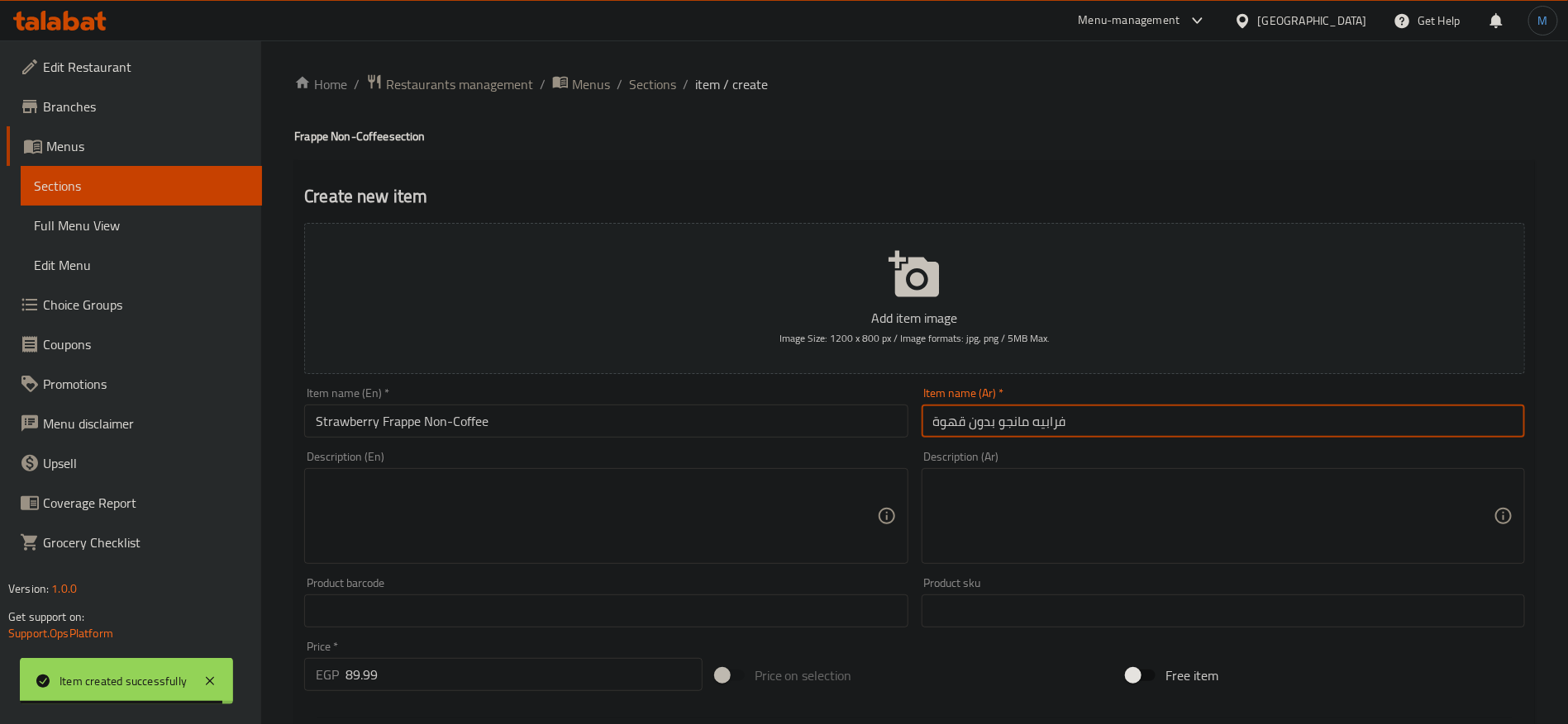
click at [1003, 418] on input "فرابيه مانجو بدون قهوة" at bounding box center [1223, 421] width 603 height 33
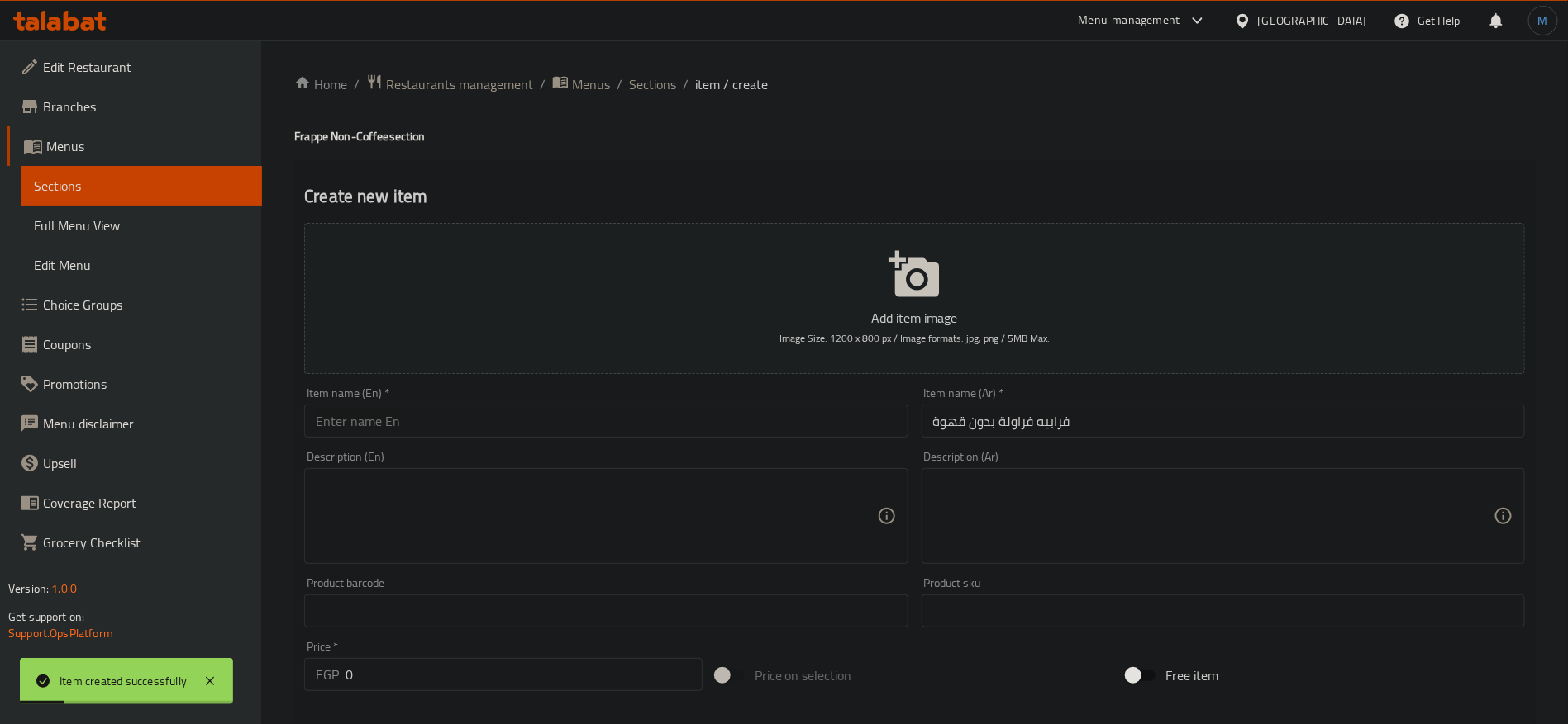
click at [344, 439] on div "Item name (En)   * Item name (En) *" at bounding box center [605, 413] width 617 height 64
click at [350, 429] on input "text" at bounding box center [605, 421] width 603 height 33
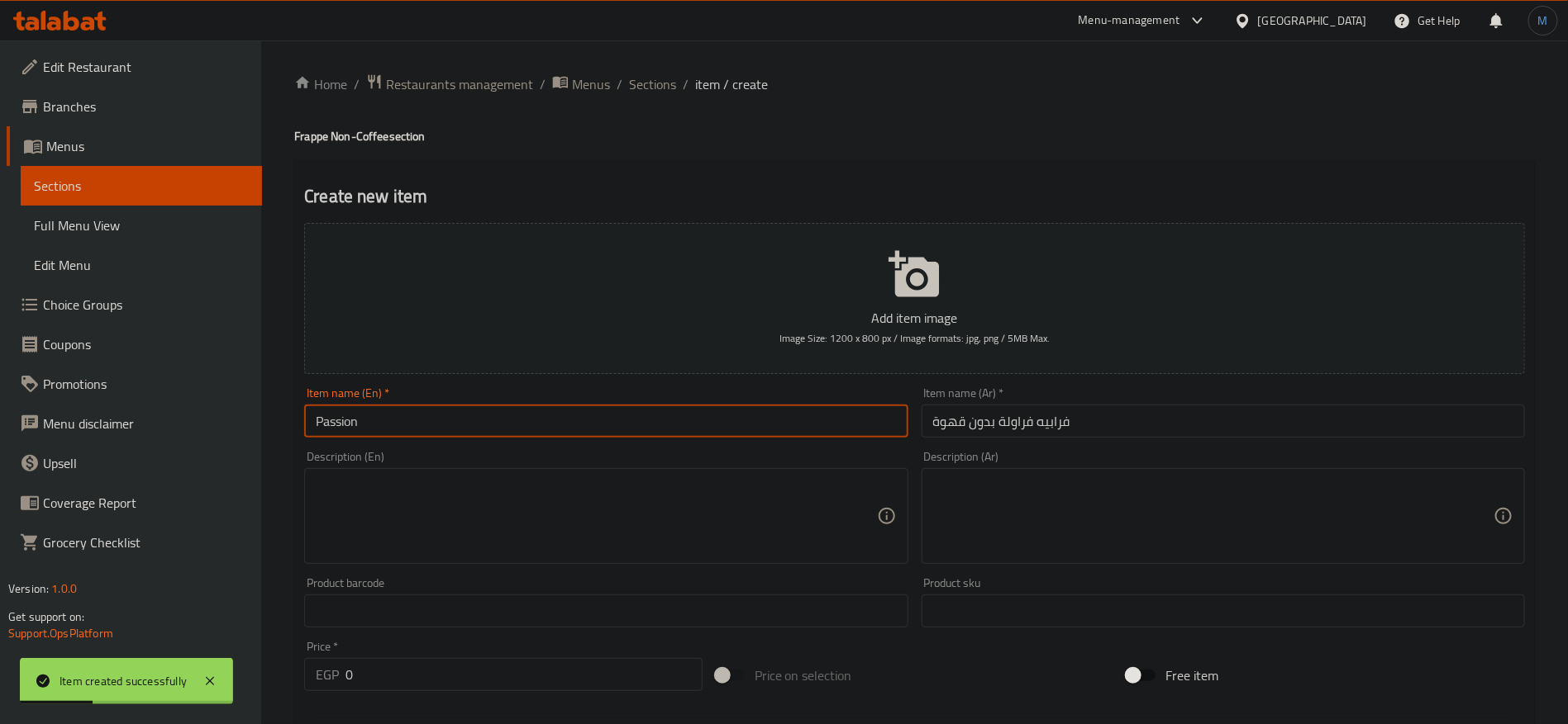
click at [312, 151] on div "Home / Restaurants management / Menus / Sections / item / create Frappe Non-Cof…" at bounding box center [915, 603] width 1241 height 1061
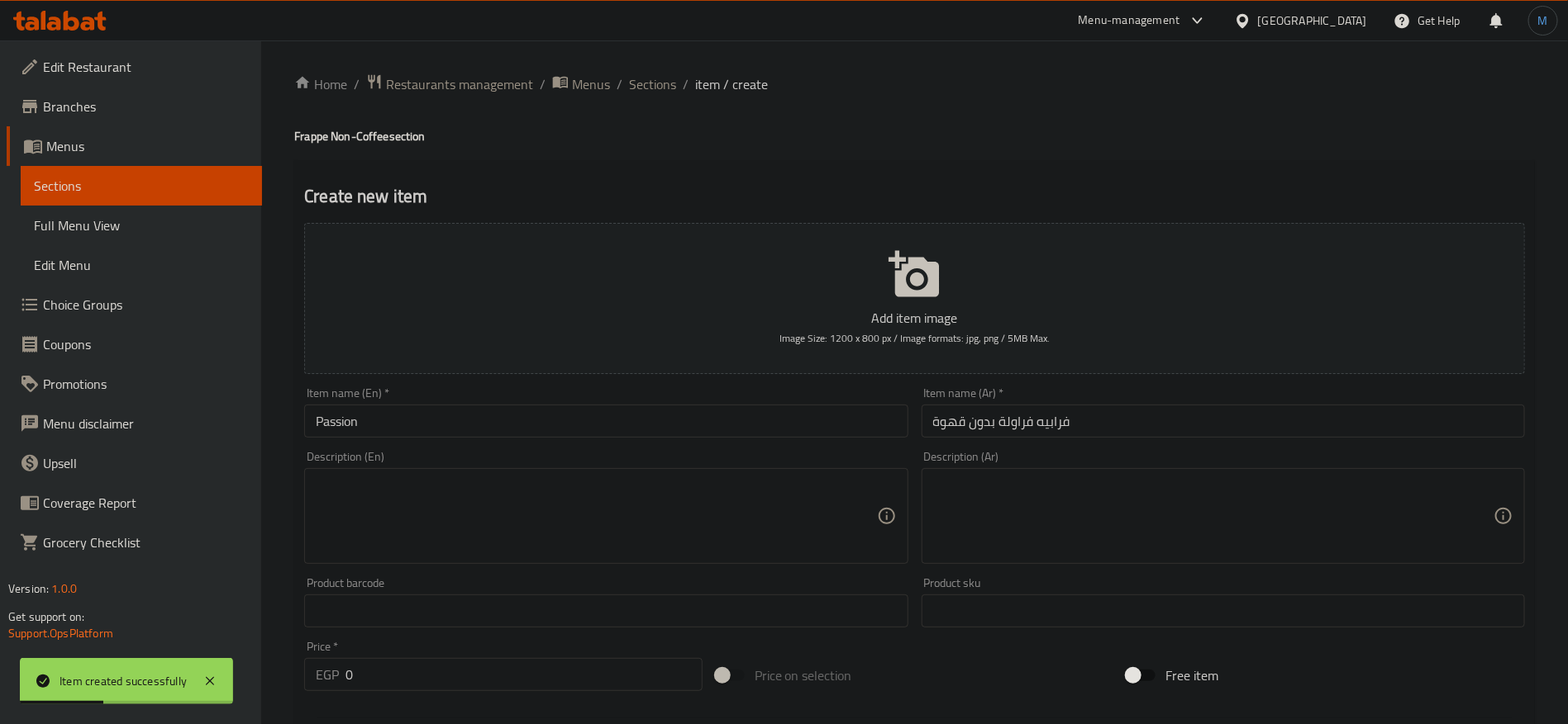
click at [310, 136] on h4 "Frappe Non-Coffee section" at bounding box center [915, 137] width 1241 height 17
drag, startPoint x: 310, startPoint y: 136, endPoint x: 370, endPoint y: 140, distance: 60.1
click at [370, 140] on h4 "Frappe Non-Coffee section" at bounding box center [915, 137] width 1241 height 17
click at [496, 426] on input "Passion" at bounding box center [605, 421] width 603 height 33
click at [494, 668] on input "0" at bounding box center [524, 674] width 357 height 33
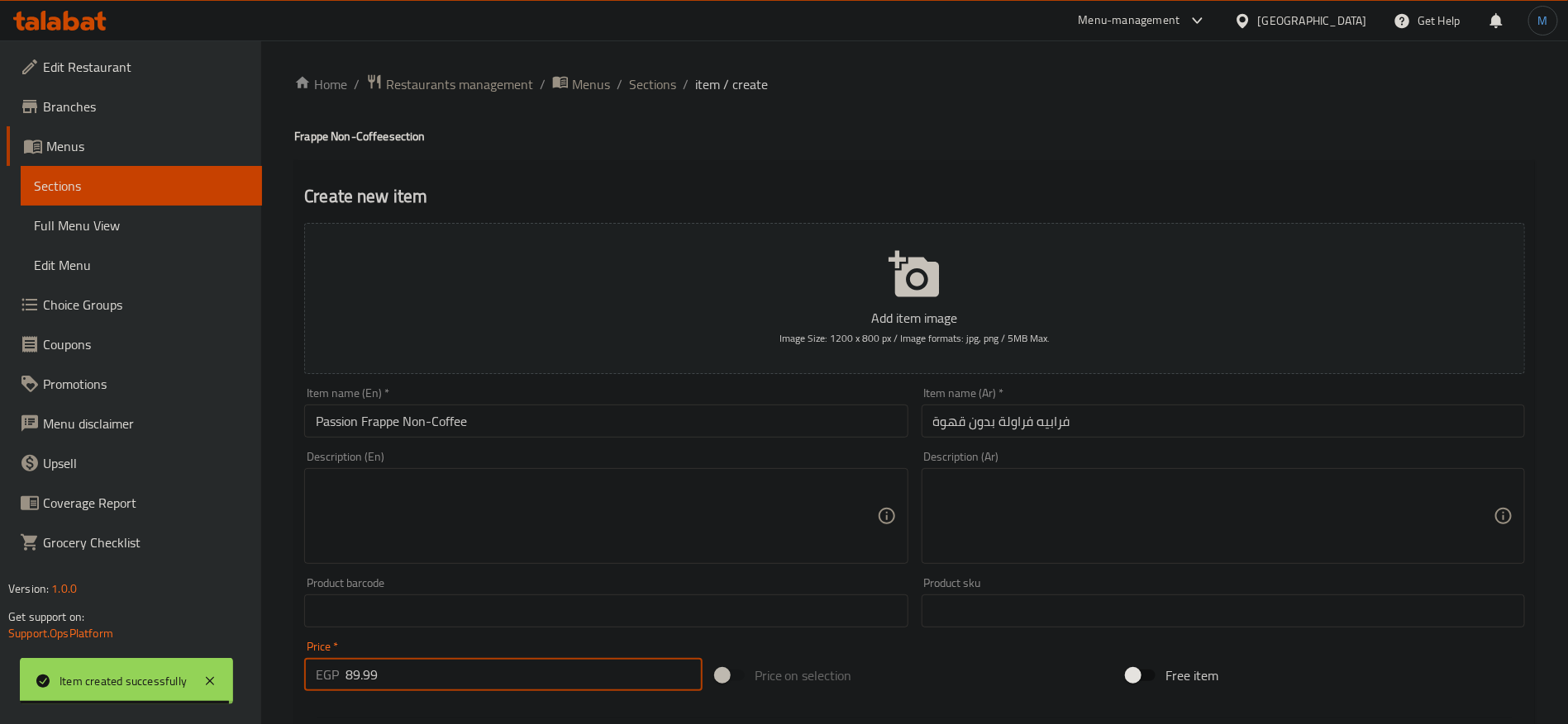
click at [1000, 430] on input "فرابيه فراولة بدون قهوة" at bounding box center [1223, 421] width 603 height 33
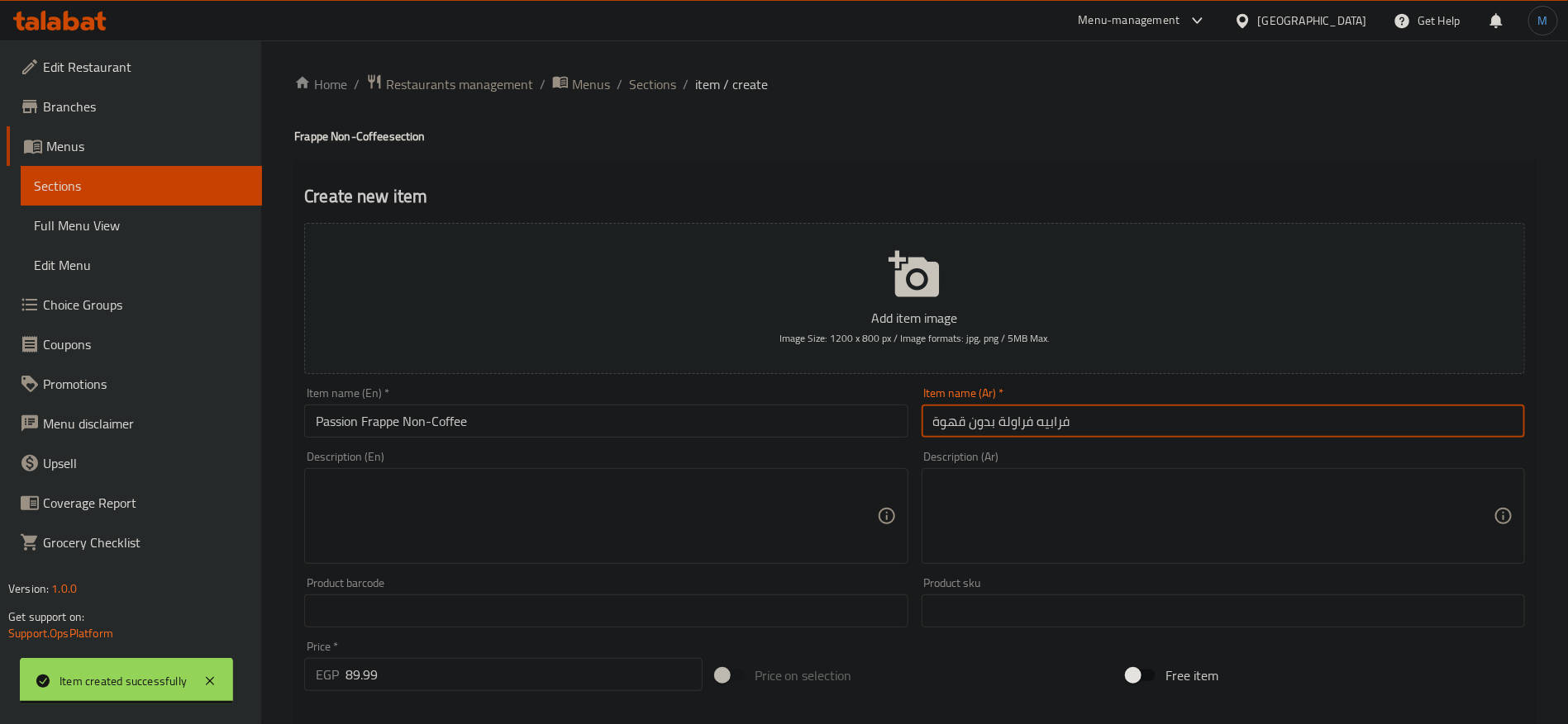
click at [1000, 430] on input "فرابيه فراولة بدون قهوة" at bounding box center [1223, 421] width 603 height 33
click at [703, 417] on input "Passion Frappe Non-Coffee" at bounding box center [605, 421] width 603 height 33
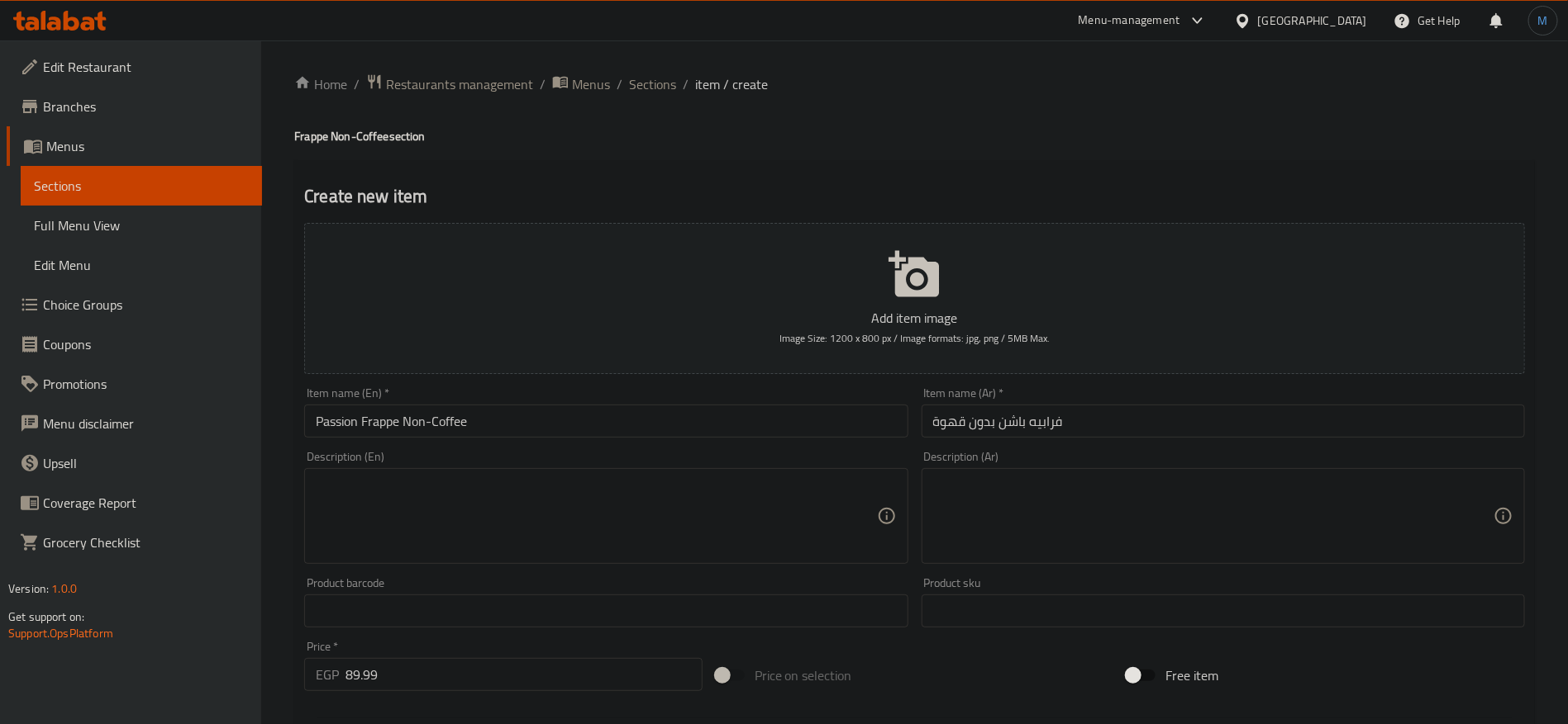
drag, startPoint x: 1061, startPoint y: 440, endPoint x: 1069, endPoint y: 424, distance: 17.9
click at [1063, 437] on div "Item name (Ar)   * فرابيه باشن بدون قهوة Item name (Ar) *" at bounding box center [1223, 413] width 617 height 64
click at [1069, 424] on input "فرابيه باشن بدون قهوة" at bounding box center [1223, 421] width 603 height 33
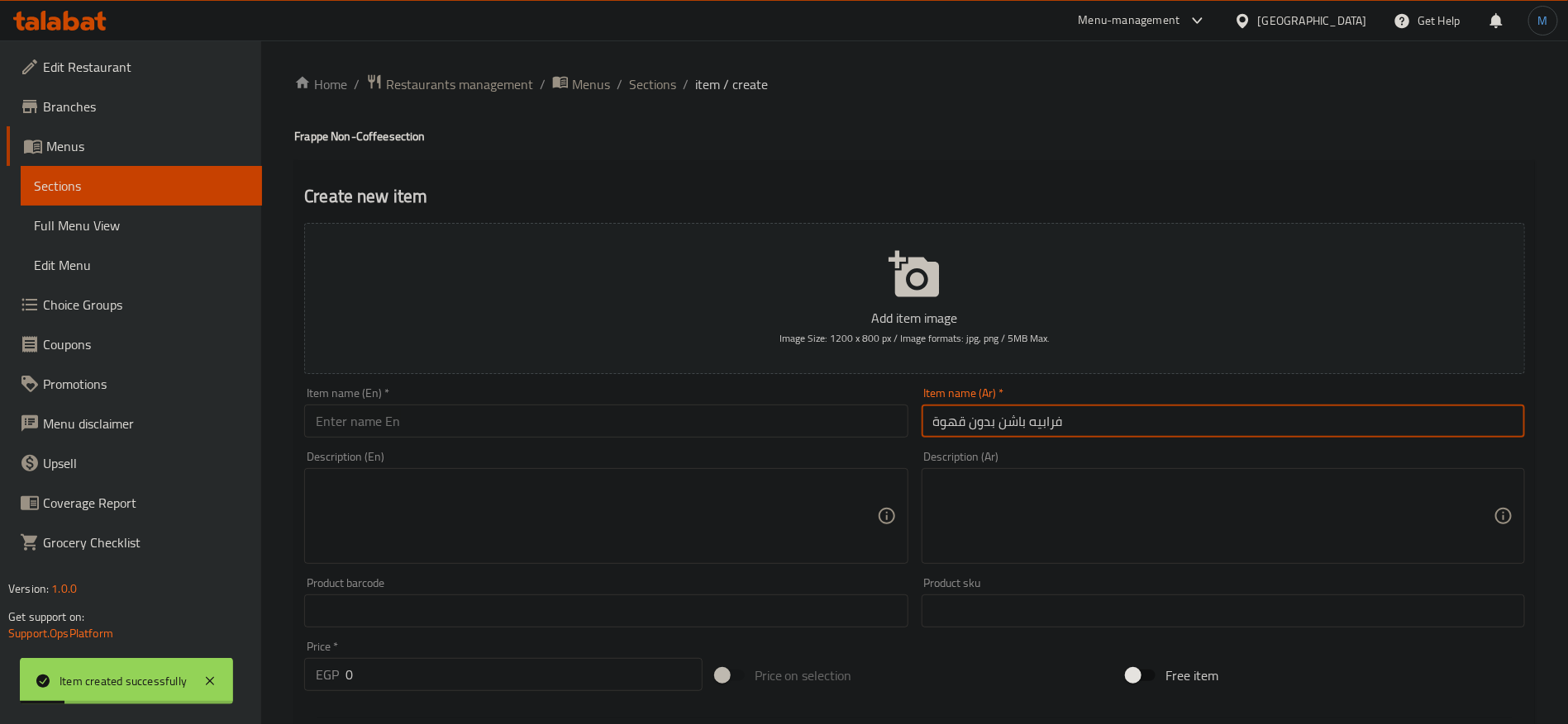
click at [544, 435] on input "text" at bounding box center [605, 421] width 603 height 33
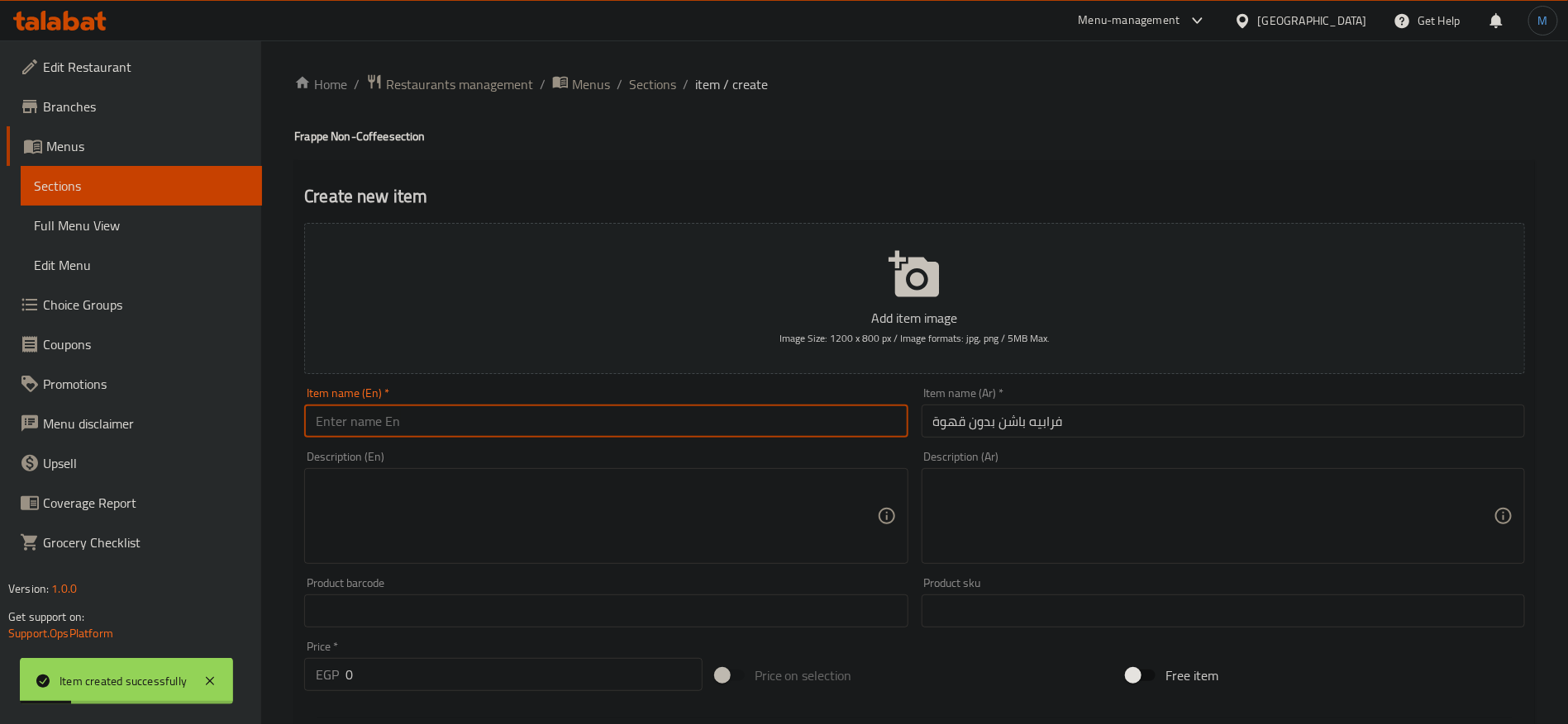
click at [540, 427] on input "text" at bounding box center [605, 421] width 603 height 33
click at [294, 136] on div "Home / Restaurants management / Menus / Sections / item / create Frappe Non-Cof…" at bounding box center [914, 603] width 1306 height 1126
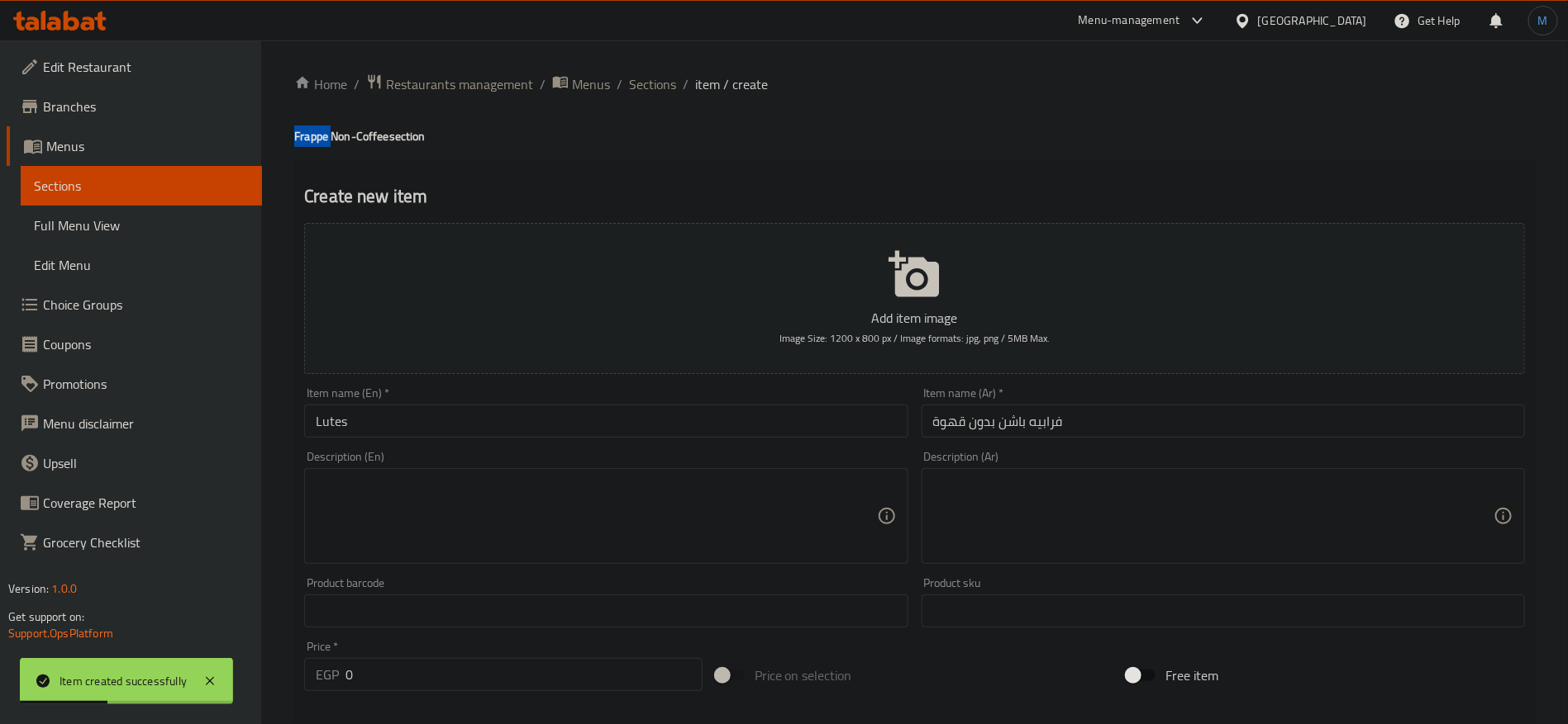
click at [294, 136] on div "Home / Restaurants management / Menus / Sections / item / create Frappe Non-Cof…" at bounding box center [914, 603] width 1306 height 1126
click at [302, 135] on h4 "Frappe Non-Coffee section" at bounding box center [915, 137] width 1241 height 17
drag, startPoint x: 302, startPoint y: 135, endPoint x: 370, endPoint y: 135, distance: 68.0
click at [370, 135] on h4 "Frappe Non-Coffee section" at bounding box center [915, 137] width 1241 height 17
click at [478, 436] on input "Lutes" at bounding box center [605, 421] width 603 height 33
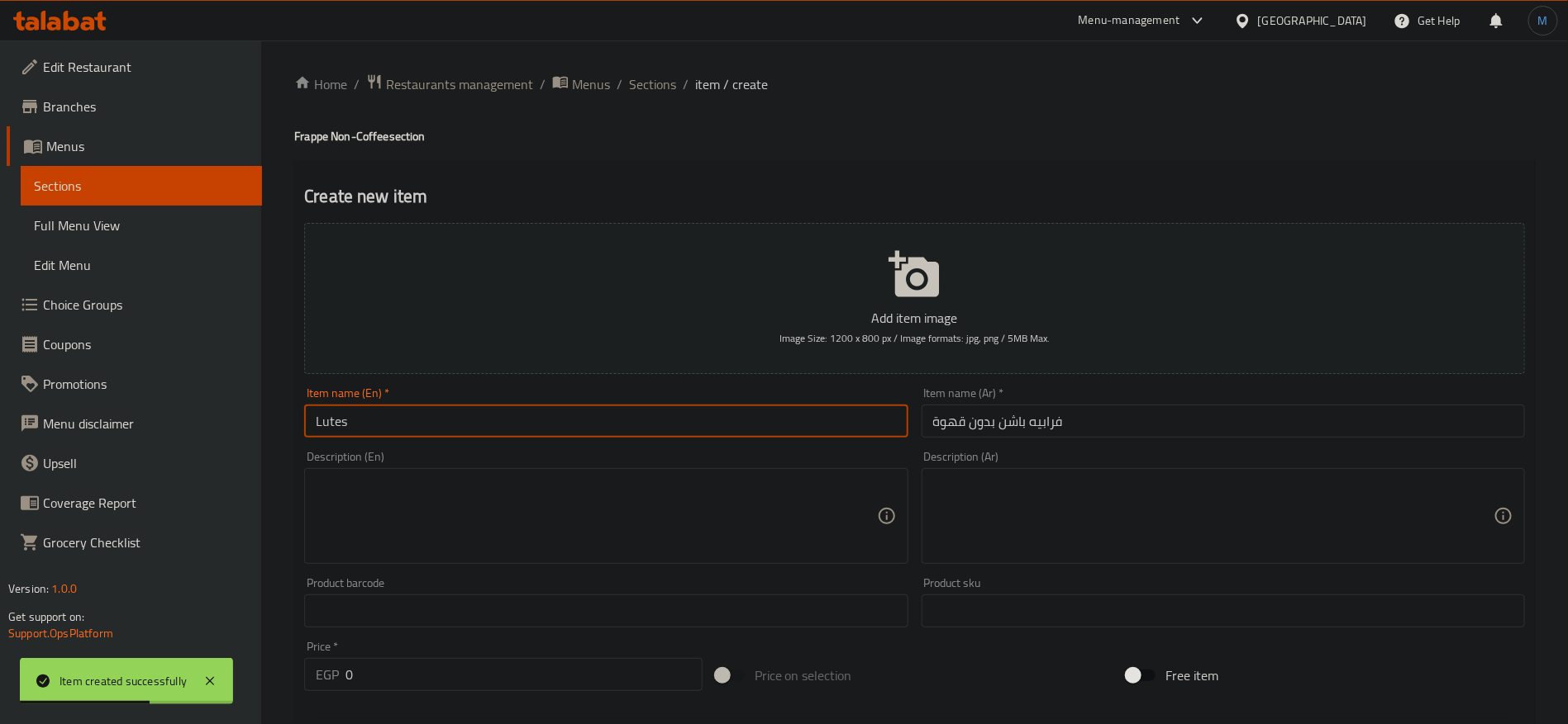
click at [480, 428] on input "Lutes" at bounding box center [605, 421] width 603 height 33
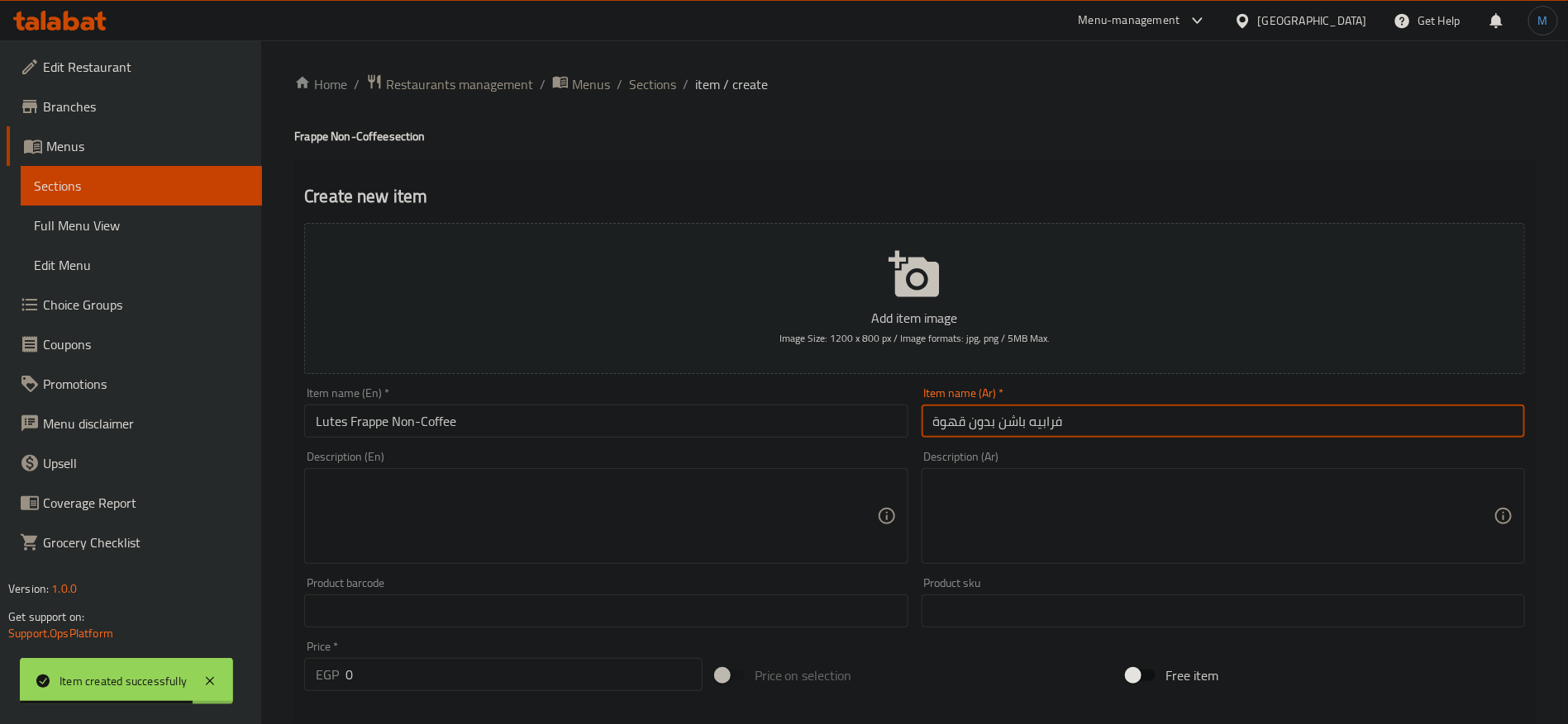
click at [1018, 422] on input "فرابيه باشن بدون قهوة" at bounding box center [1223, 421] width 603 height 33
click at [319, 417] on input "Lutes Frappe Non-Coffee" at bounding box center [605, 421] width 603 height 33
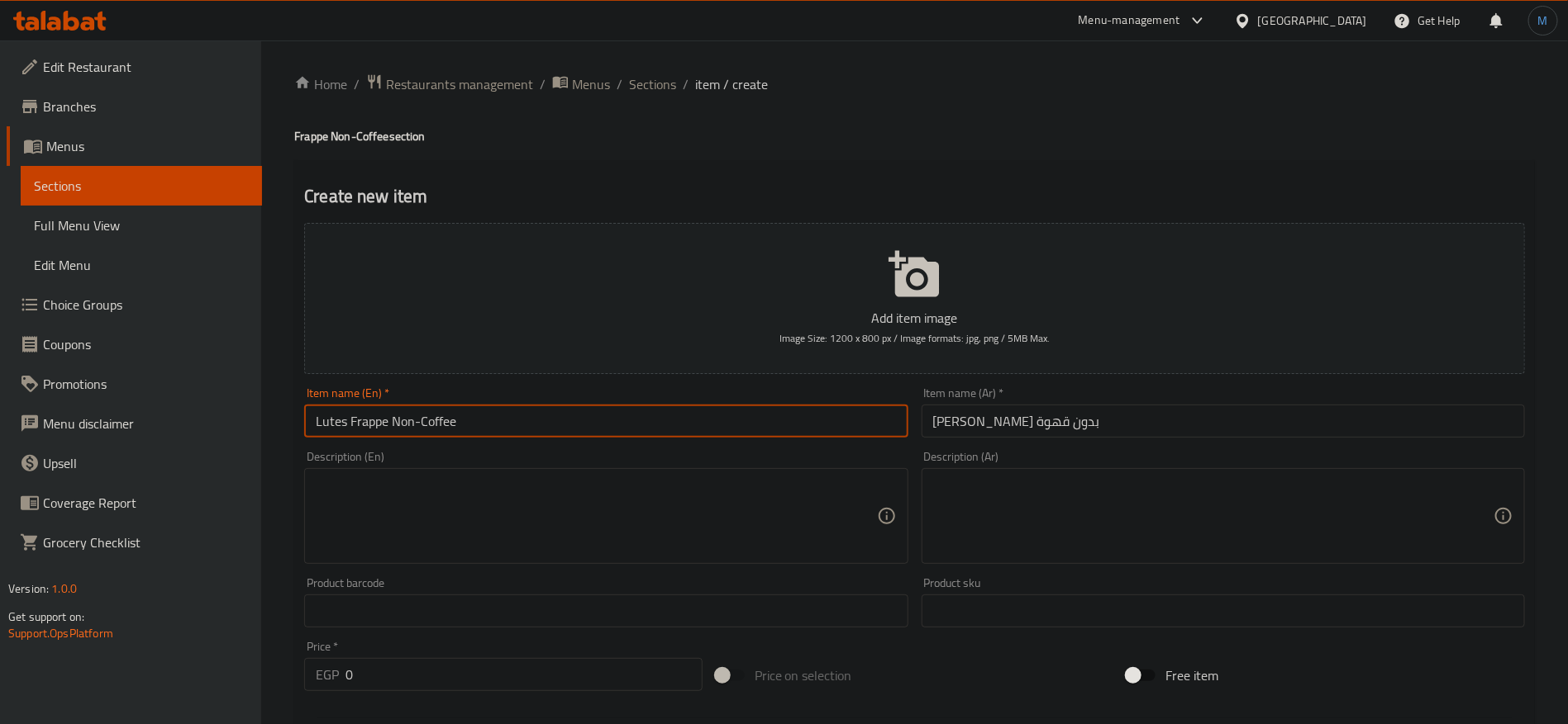
click at [319, 417] on input "Lutes Frappe Non-Coffee" at bounding box center [605, 421] width 603 height 33
click at [507, 677] on input "0" at bounding box center [524, 674] width 357 height 33
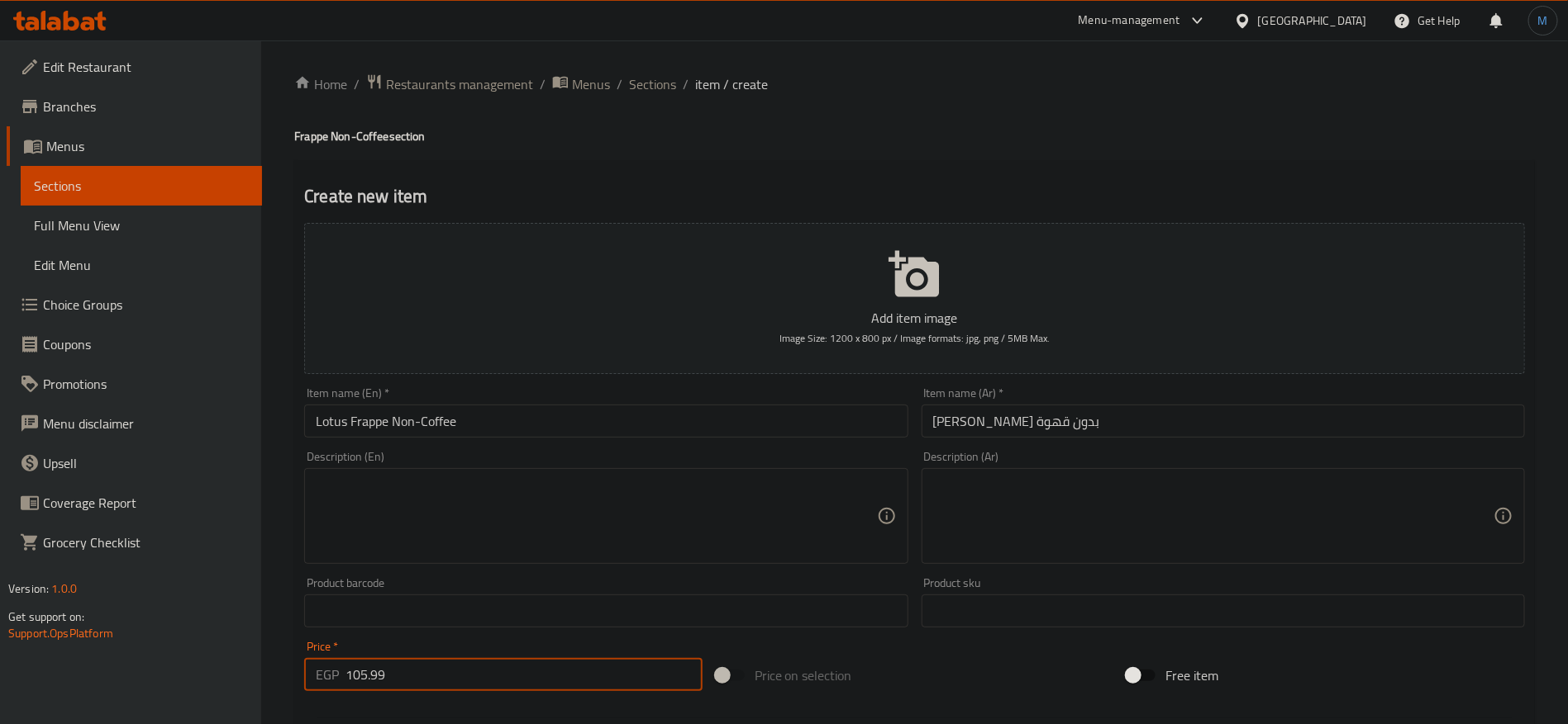
click at [1098, 429] on input "[PERSON_NAME] بدون قهوة" at bounding box center [1223, 421] width 603 height 33
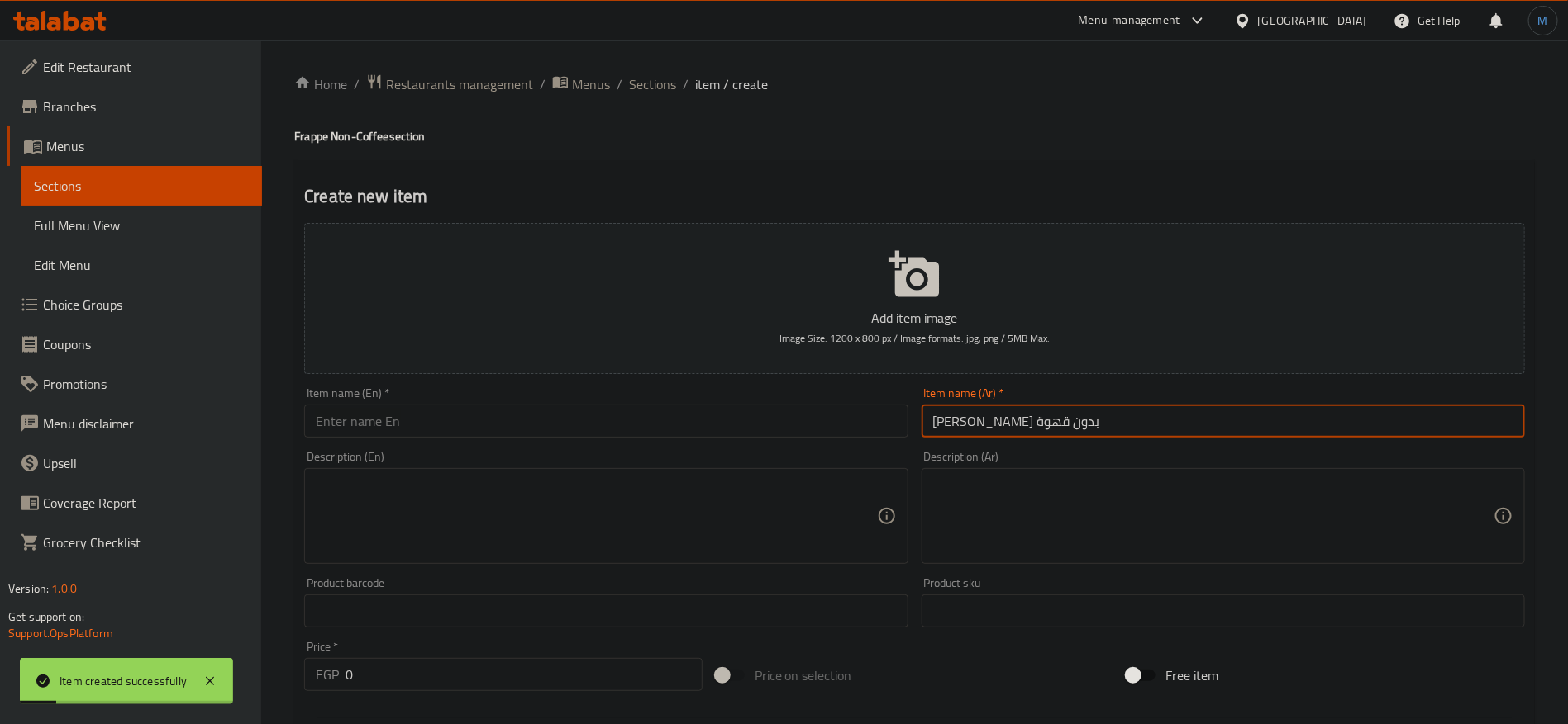
click at [322, 137] on h4 "Frappe Non-Coffee section" at bounding box center [915, 137] width 1241 height 17
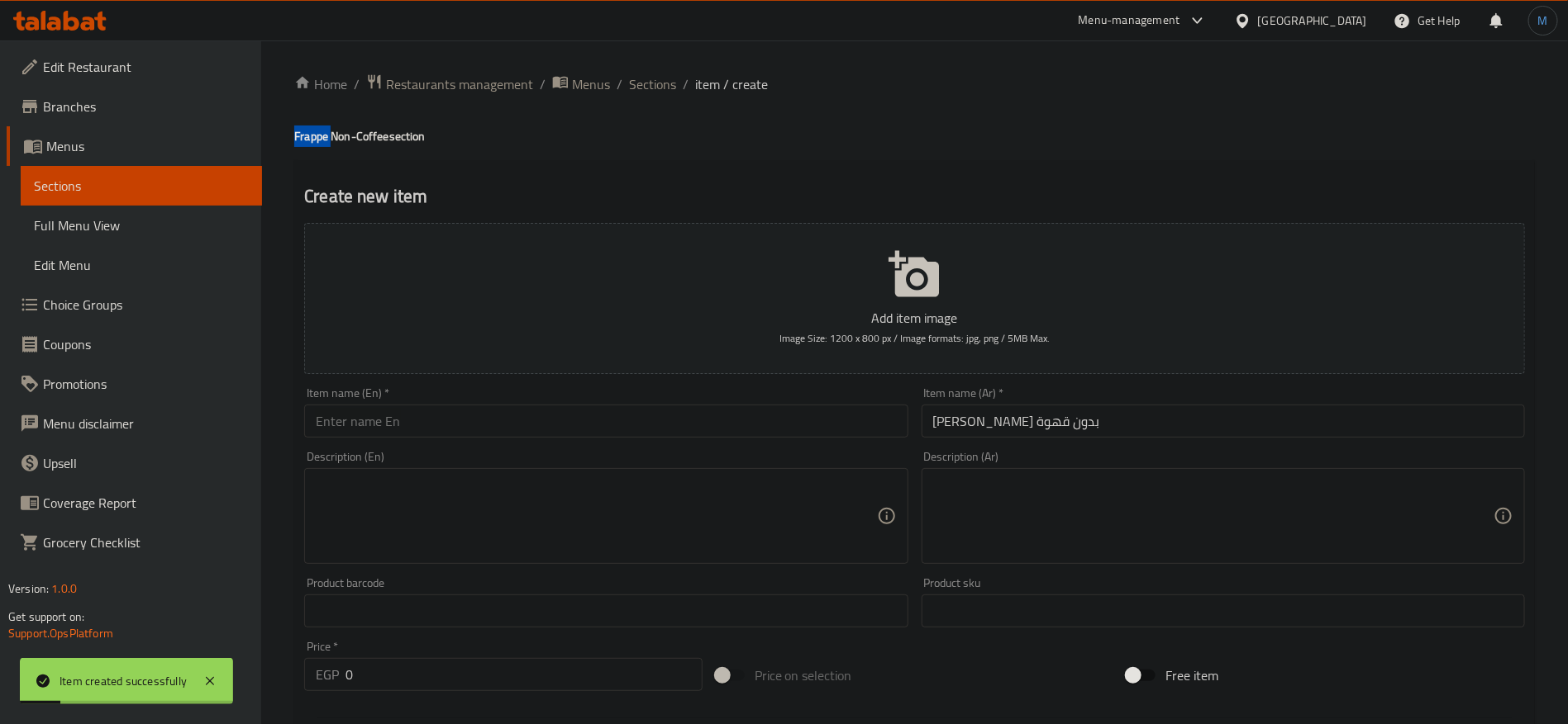
click at [322, 137] on h4 "Frappe Non-Coffee section" at bounding box center [915, 137] width 1241 height 17
click at [361, 135] on h4 "Frappe Non-Coffee section" at bounding box center [915, 137] width 1241 height 17
click at [509, 413] on input "Frappe Non-Coffee" at bounding box center [605, 421] width 603 height 33
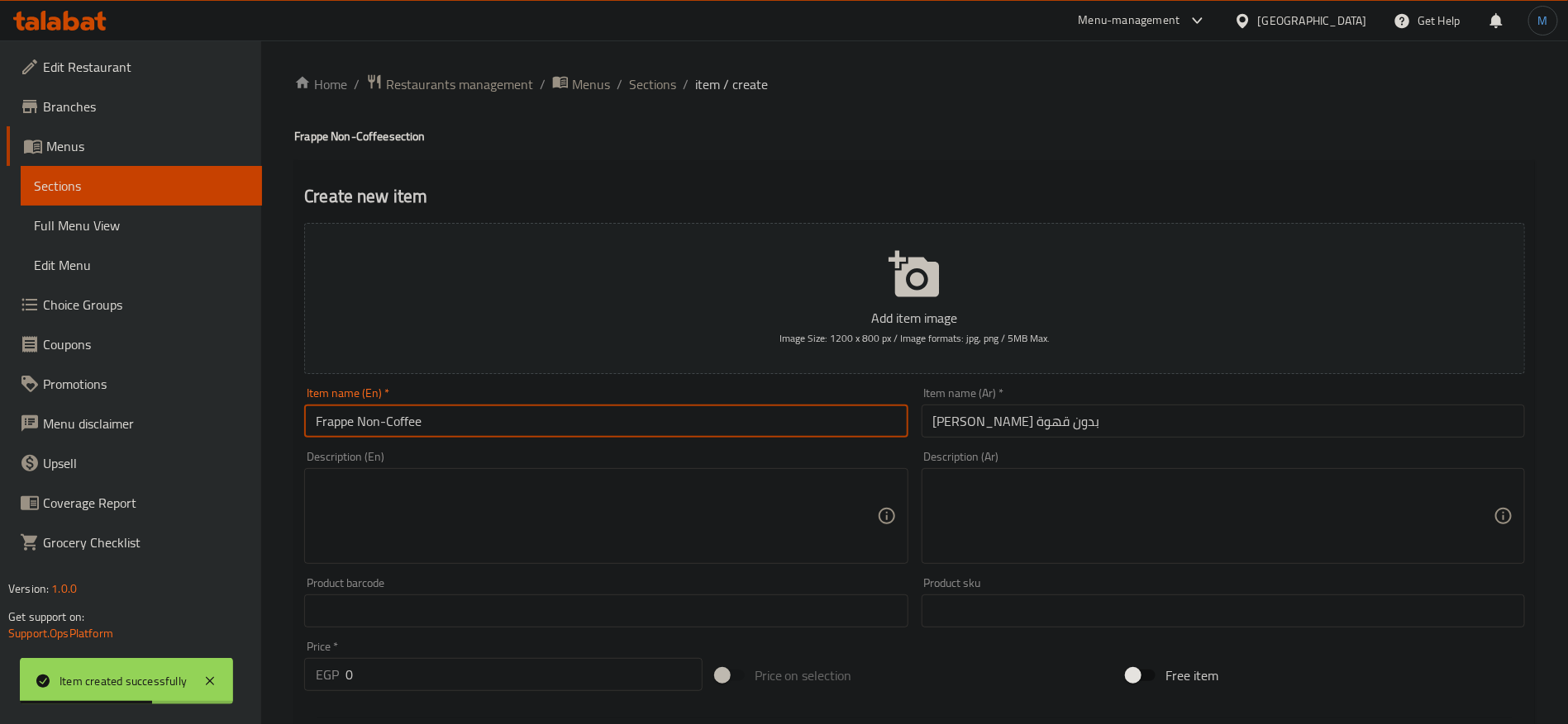
click at [499, 676] on input "0" at bounding box center [524, 674] width 357 height 33
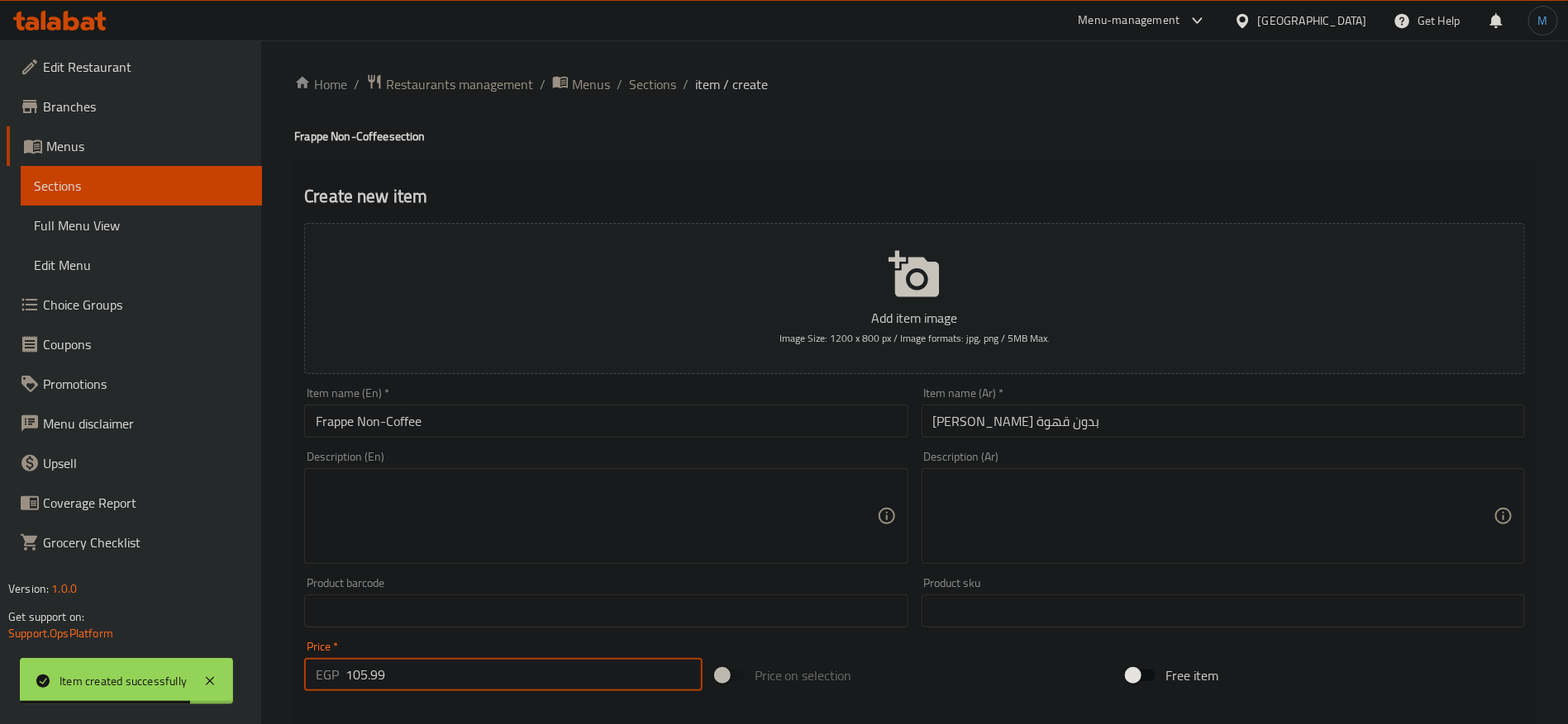
click at [512, 425] on input "Frappe Non-Coffee" at bounding box center [605, 421] width 603 height 33
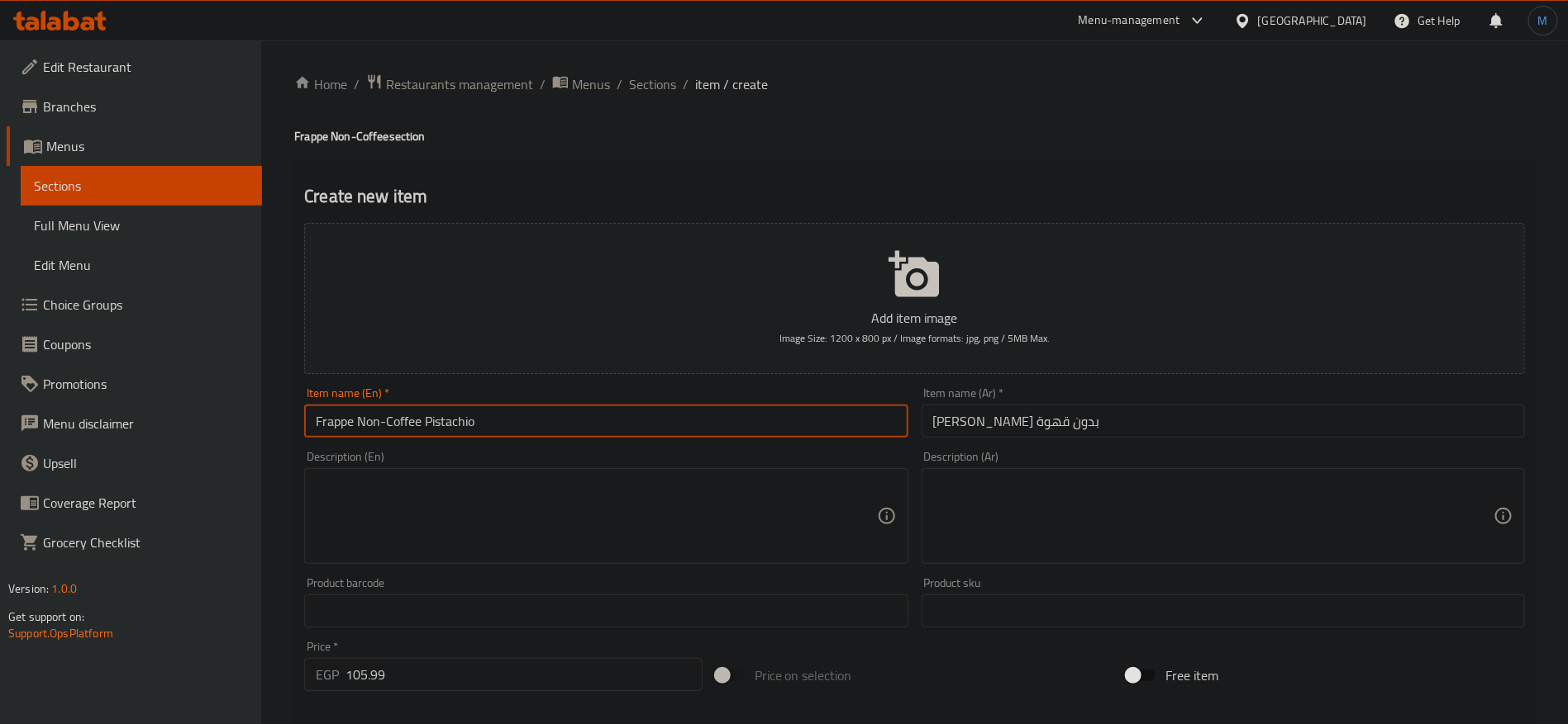
click at [1012, 426] on input "[PERSON_NAME] بدون قهوة" at bounding box center [1223, 421] width 603 height 33
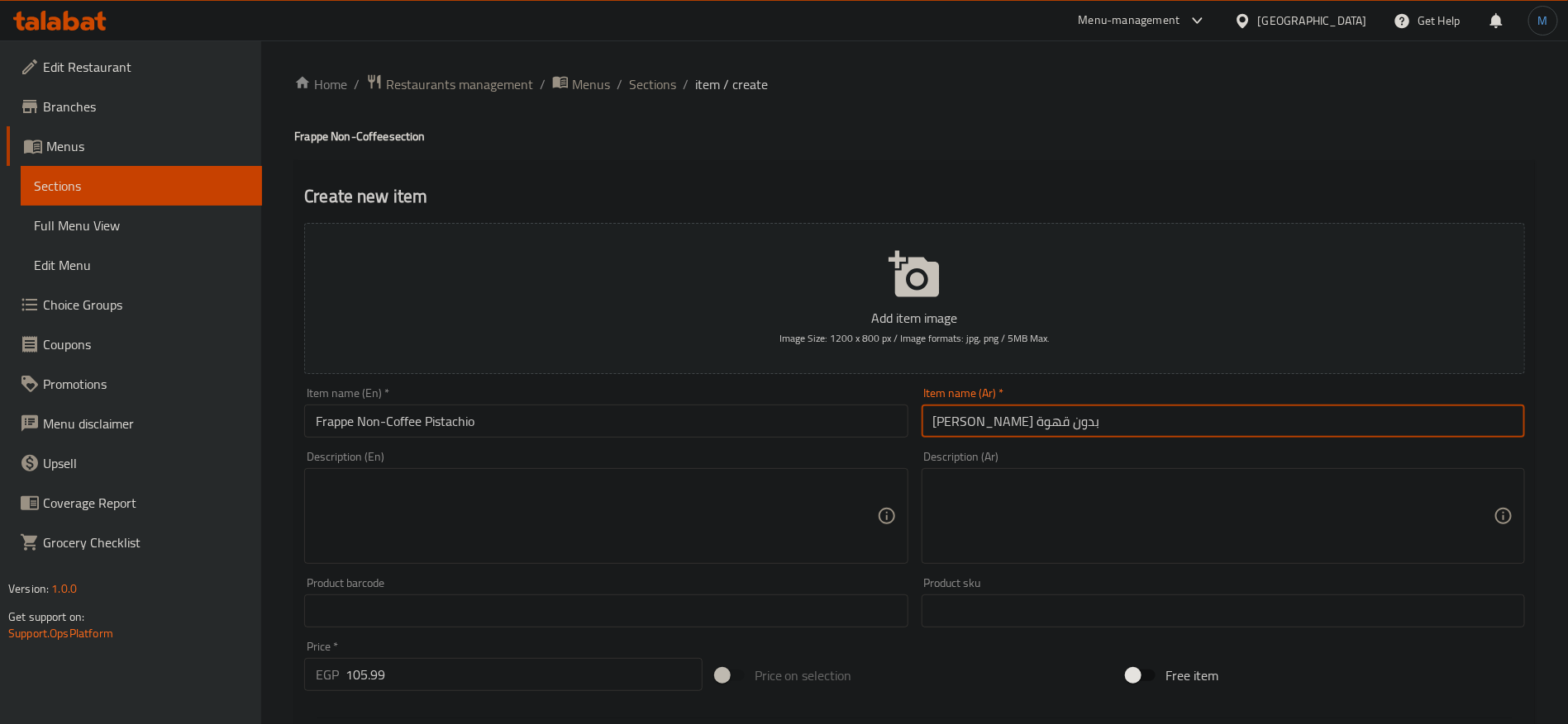
click at [1012, 426] on input "[PERSON_NAME] بدون قهوة" at bounding box center [1223, 421] width 603 height 33
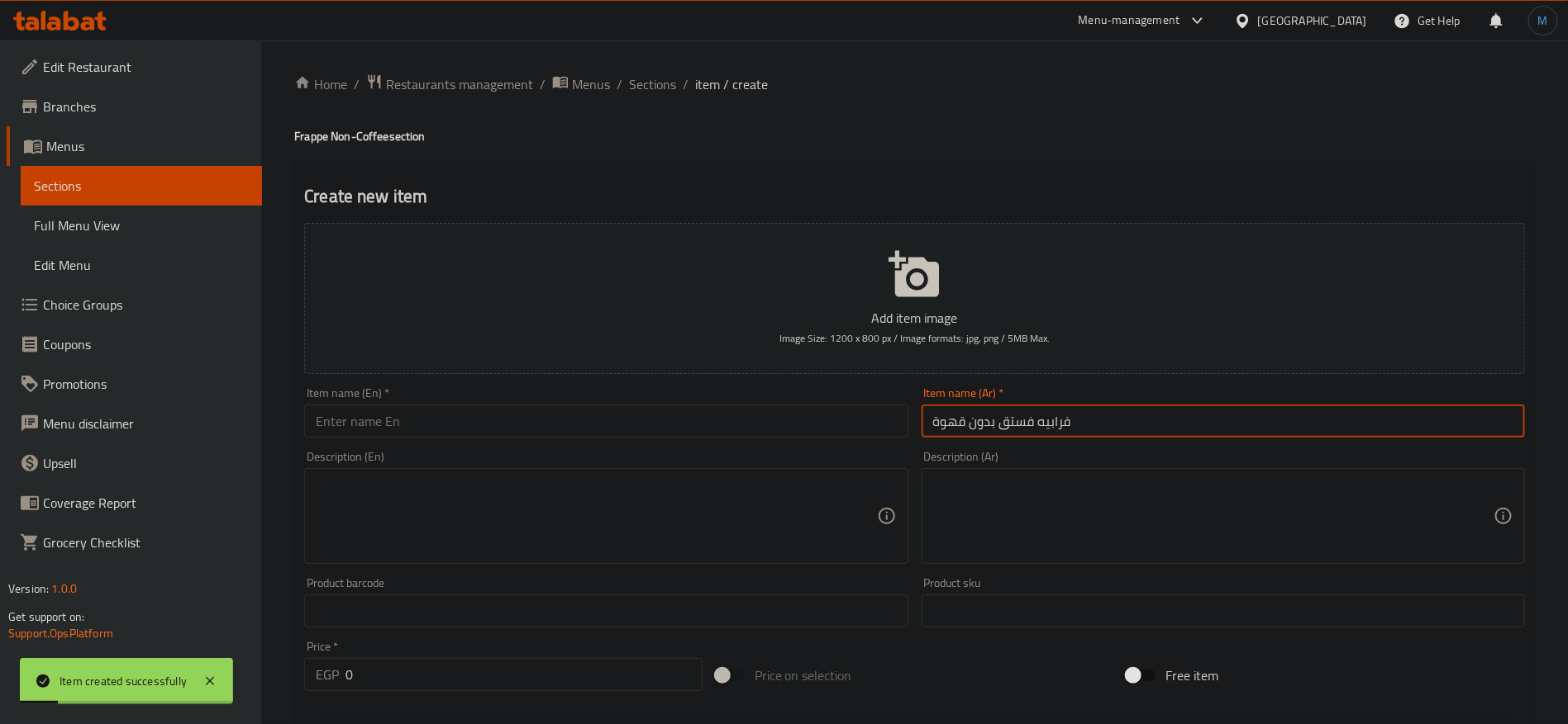
click at [418, 674] on input "0" at bounding box center [524, 674] width 357 height 33
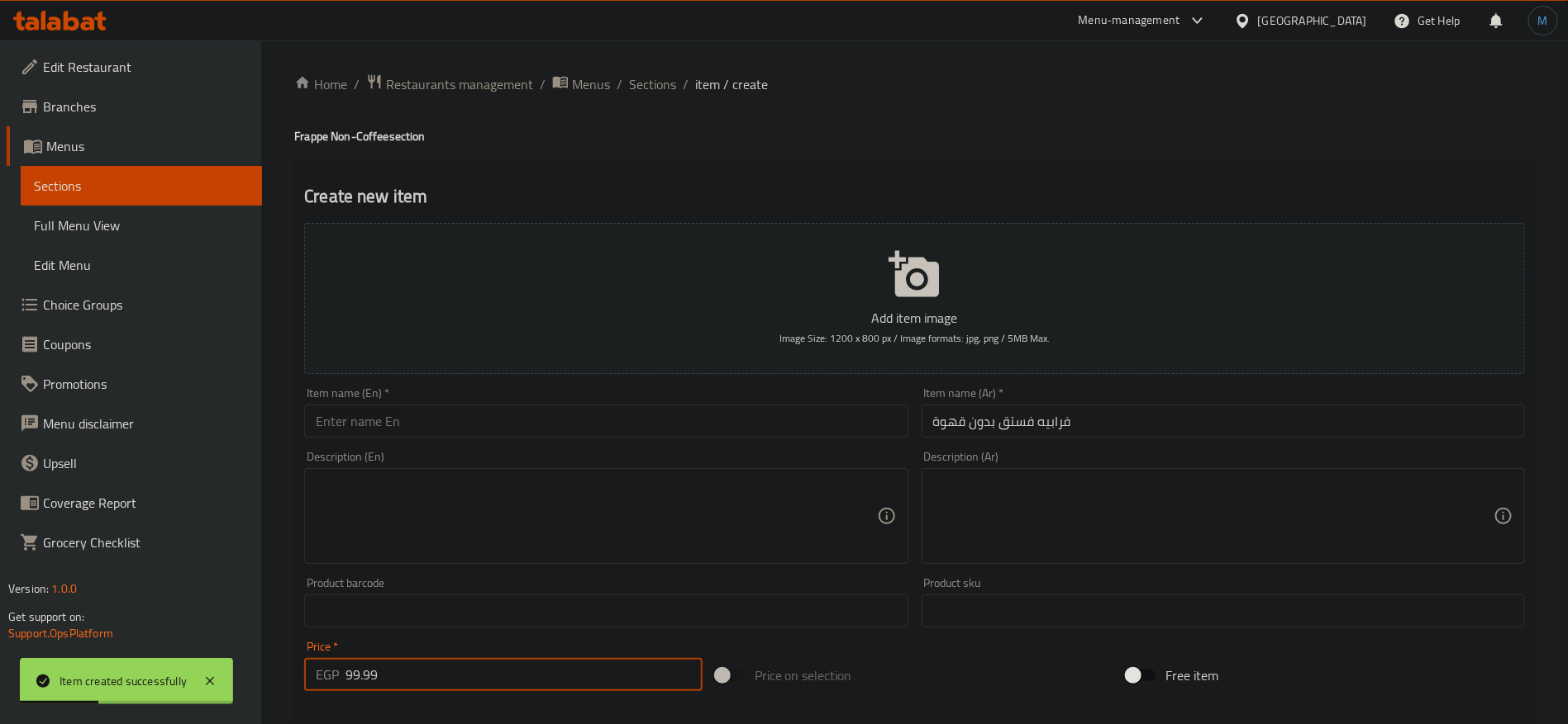
click at [377, 415] on input "text" at bounding box center [605, 421] width 603 height 33
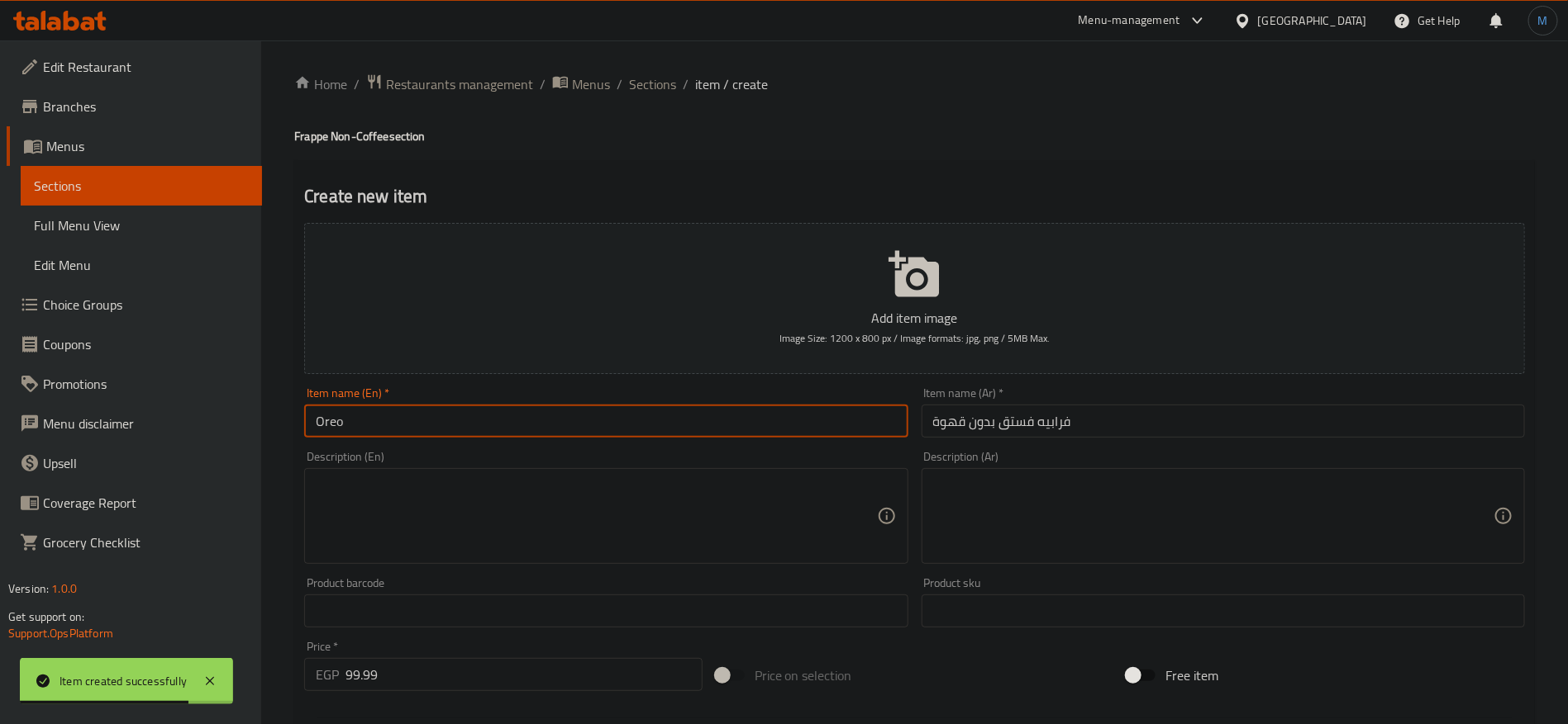
click at [312, 144] on h4 "Frappe Non-Coffee section" at bounding box center [915, 137] width 1241 height 17
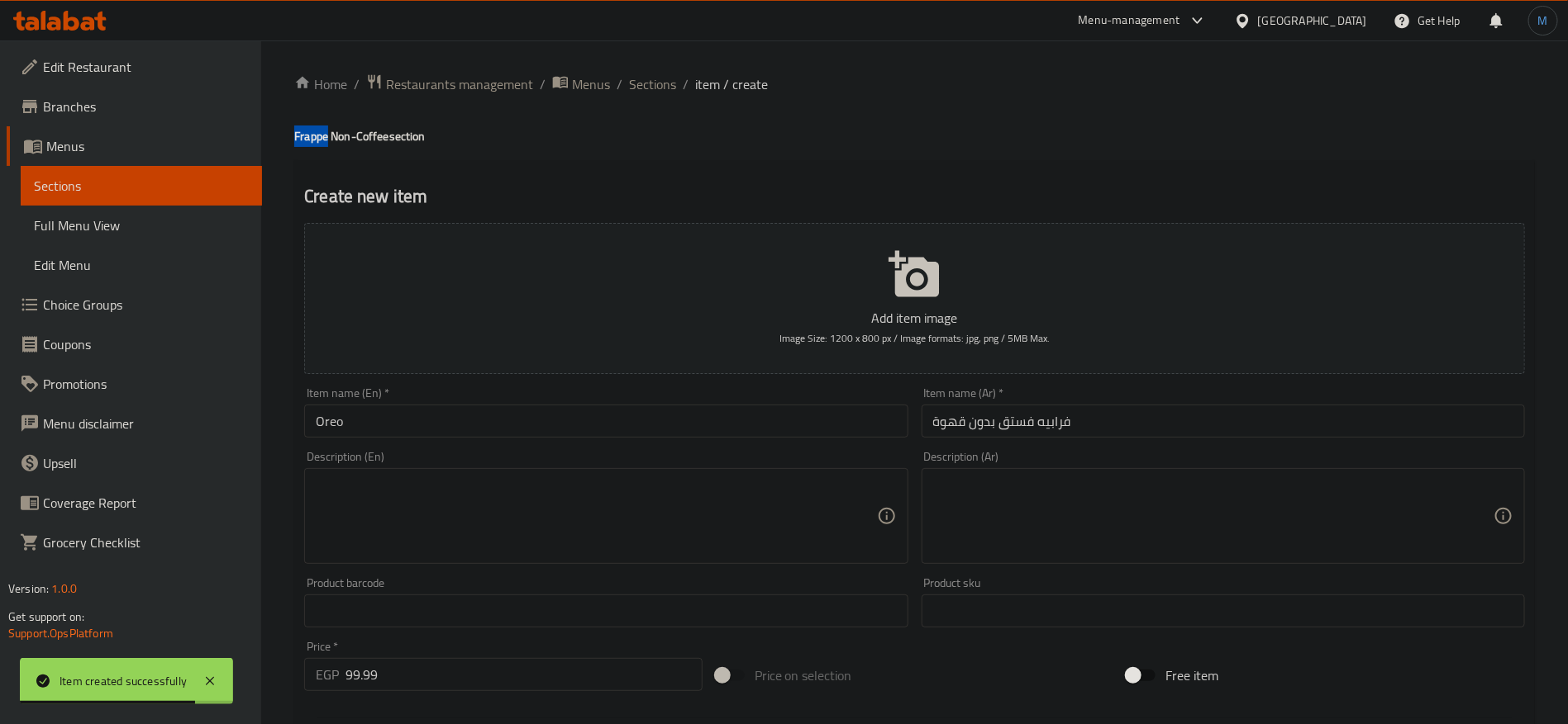
click at [312, 144] on h4 "Frappe Non-Coffee section" at bounding box center [915, 137] width 1241 height 17
drag, startPoint x: 312, startPoint y: 145, endPoint x: 363, endPoint y: 142, distance: 51.1
click at [363, 142] on h4 "Frappe Non-Coffee section" at bounding box center [915, 137] width 1241 height 17
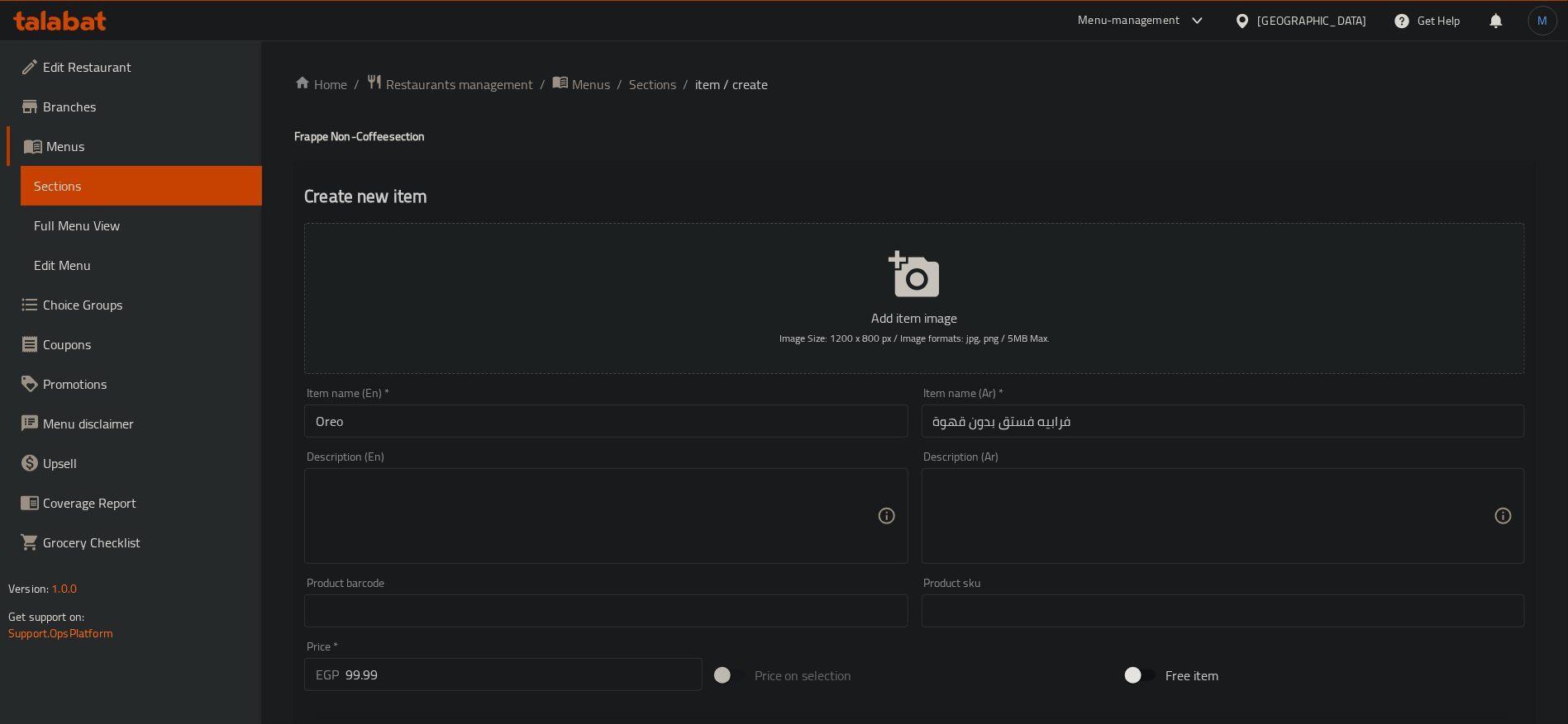
click at [461, 398] on div "Item name (En)   * Oreo Item name (En) *" at bounding box center [605, 413] width 603 height 51
click at [469, 417] on input "Oreo" at bounding box center [605, 421] width 603 height 33
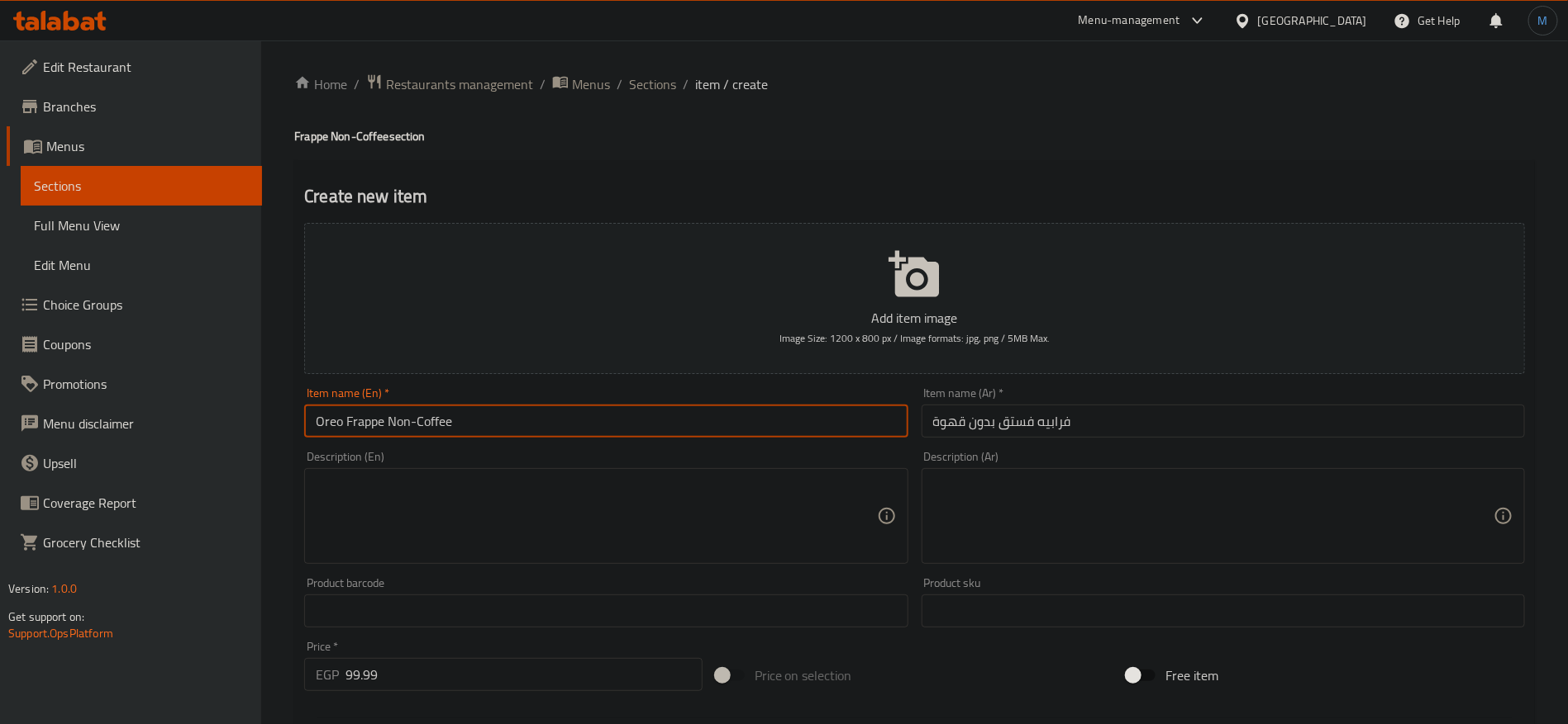
click at [1104, 433] on input "فرابيه فستق بدون قهوة" at bounding box center [1223, 421] width 603 height 33
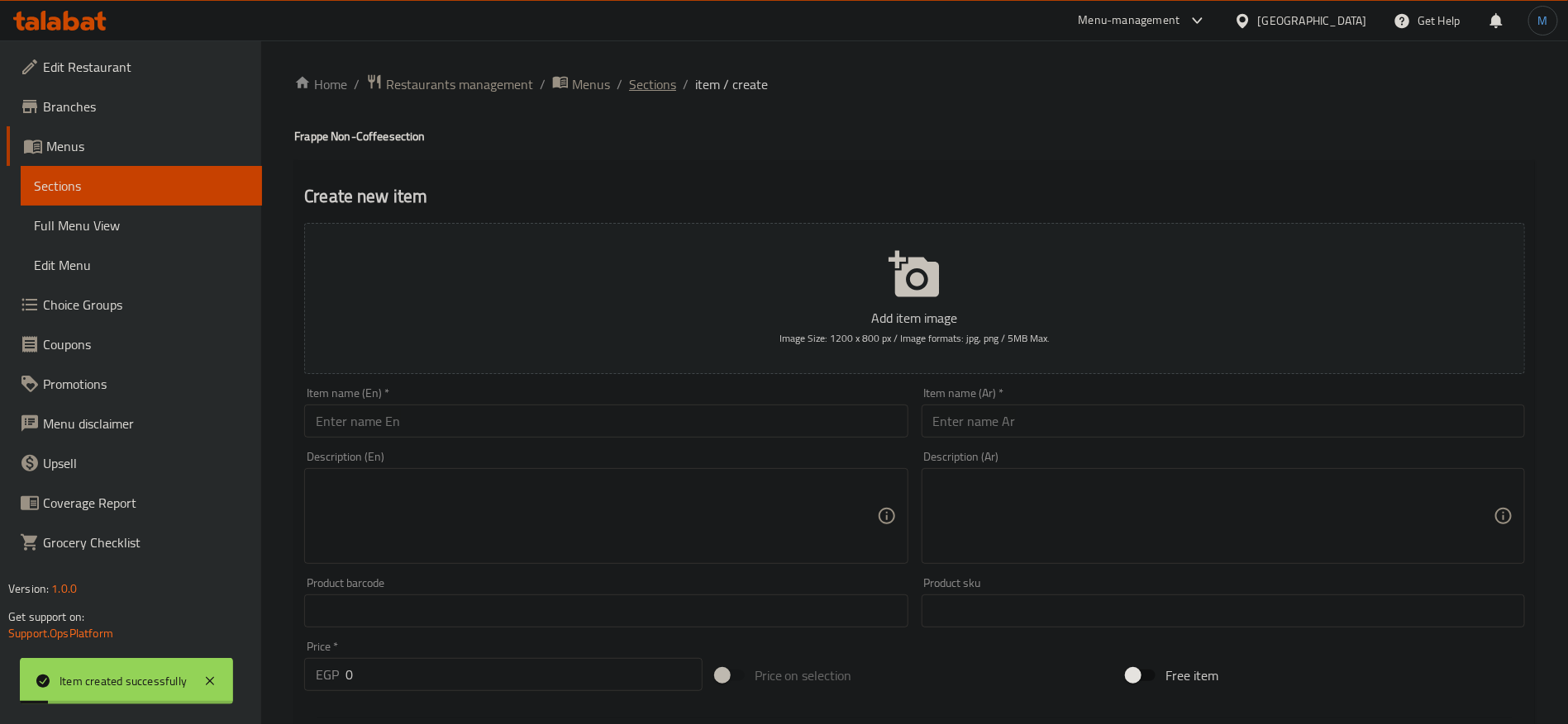
click at [644, 74] on span "Sections" at bounding box center [652, 83] width 47 height 20
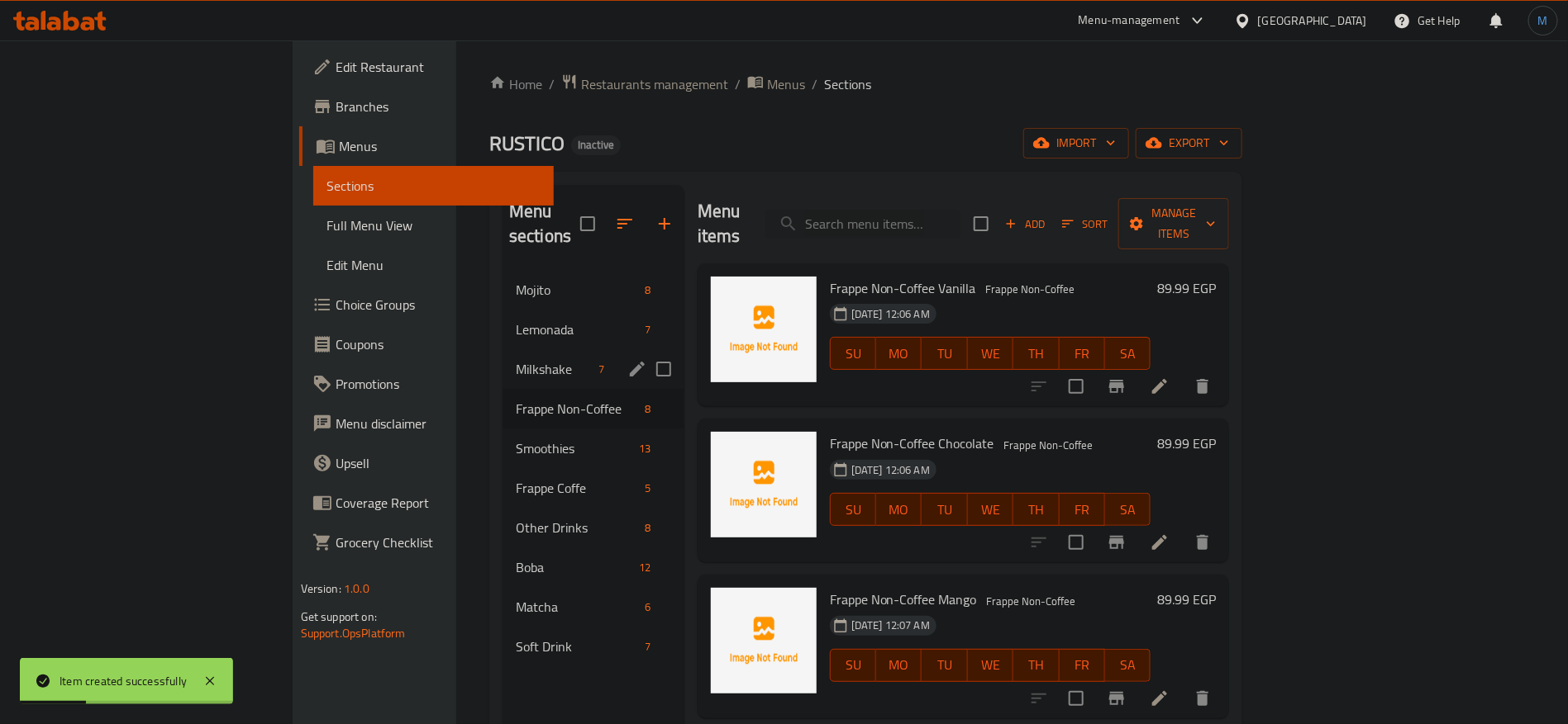
click at [502, 350] on div "Milkshake 7" at bounding box center [593, 370] width 182 height 39
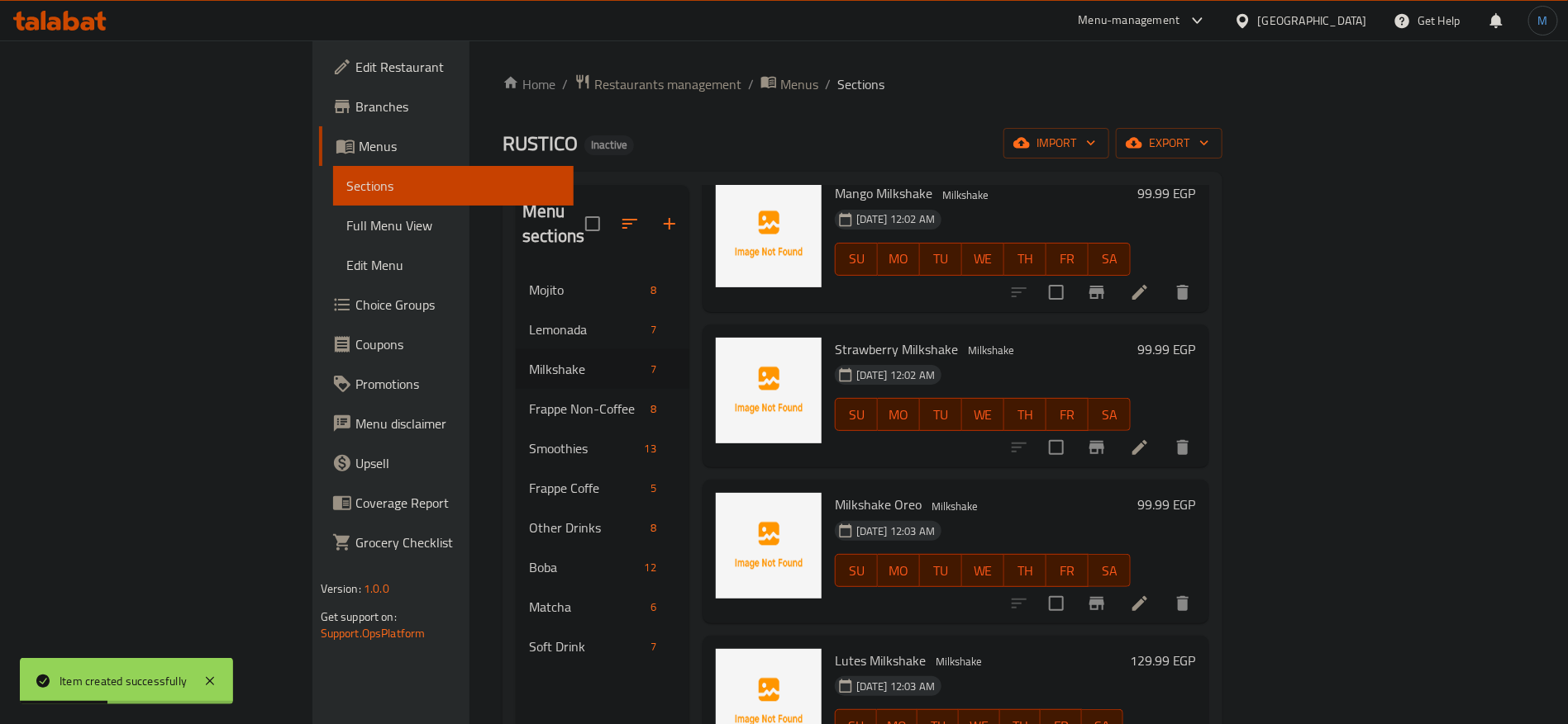
scroll to position [232, 0]
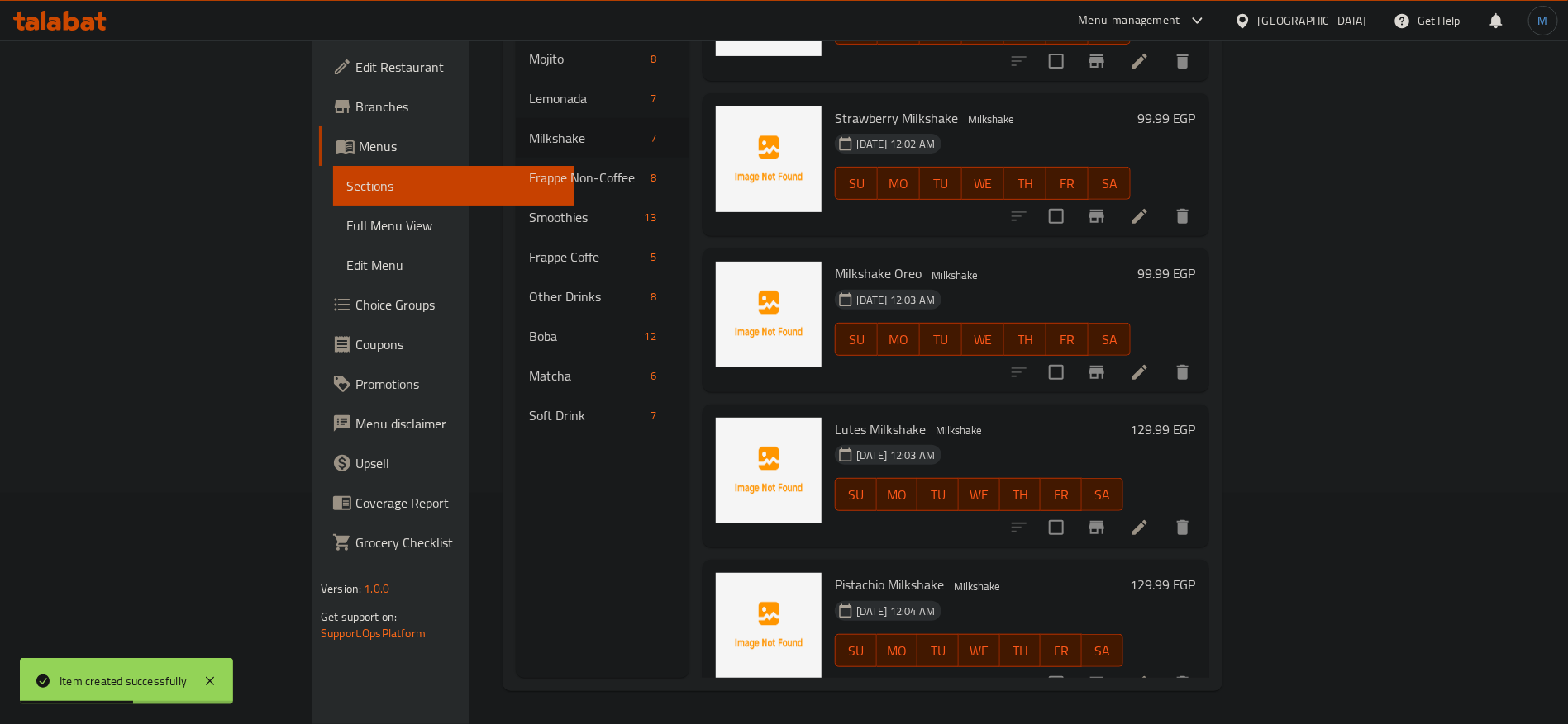
click at [1149, 518] on icon at bounding box center [1139, 527] width 20 height 20
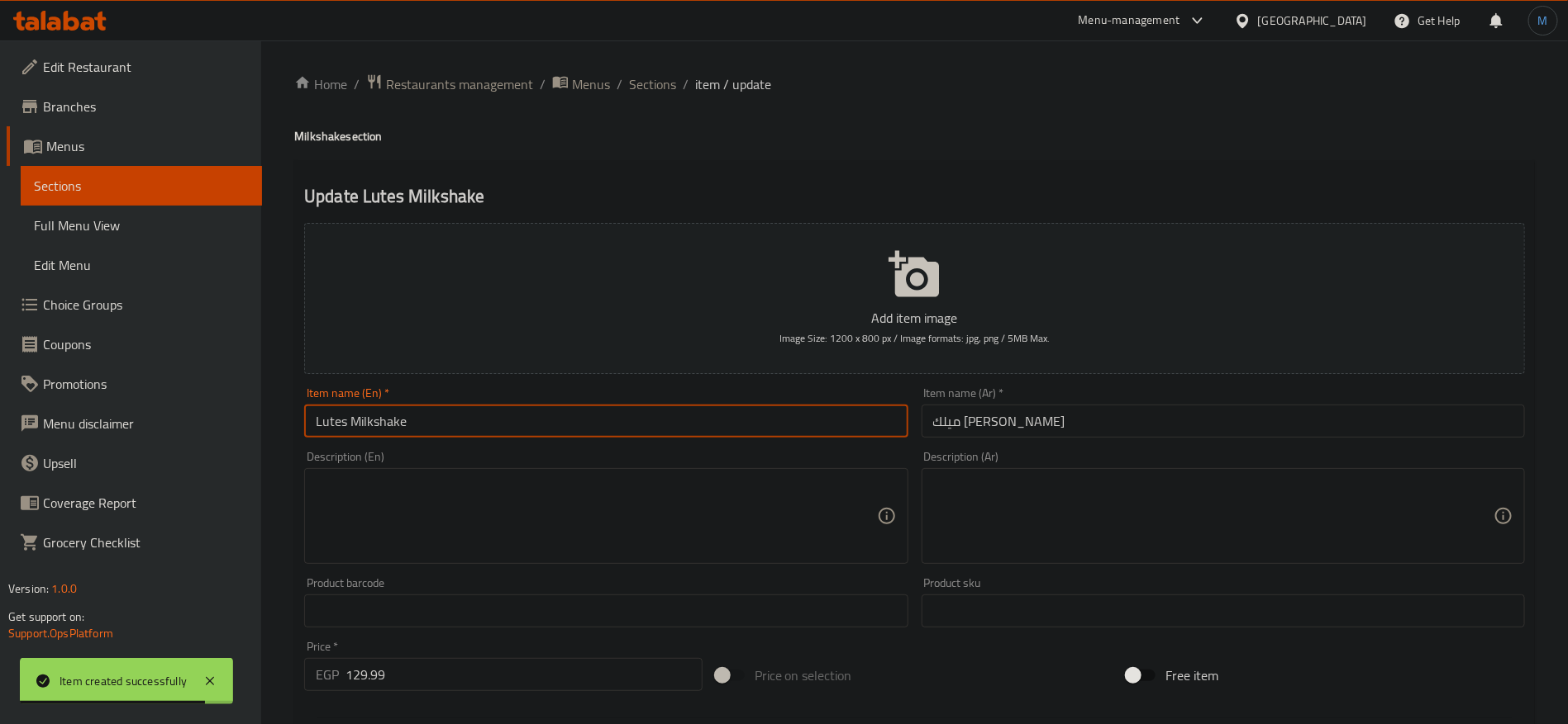
click at [323, 424] on input "Lutes Milkshake" at bounding box center [605, 421] width 603 height 33
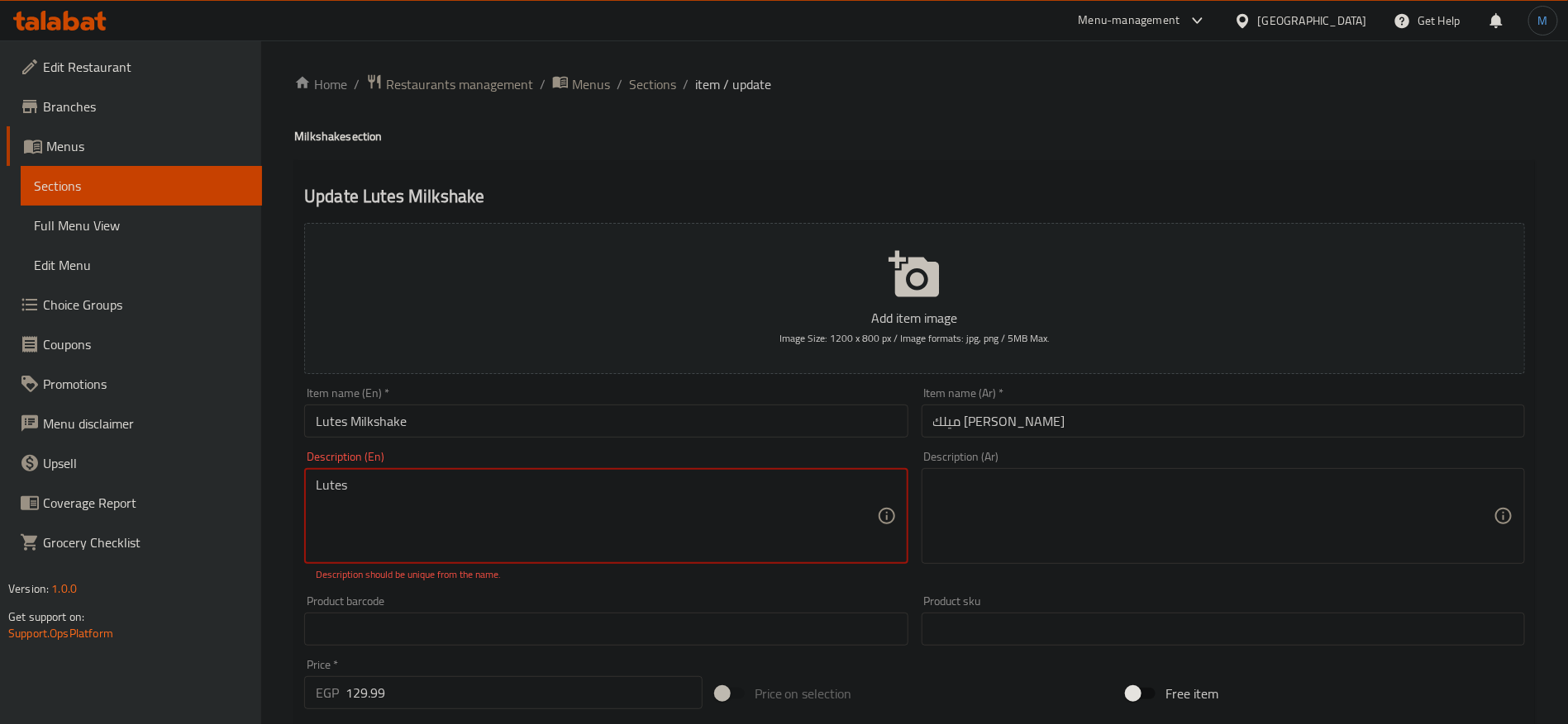
click at [328, 427] on input "Lutes Milkshake" at bounding box center [605, 421] width 603 height 33
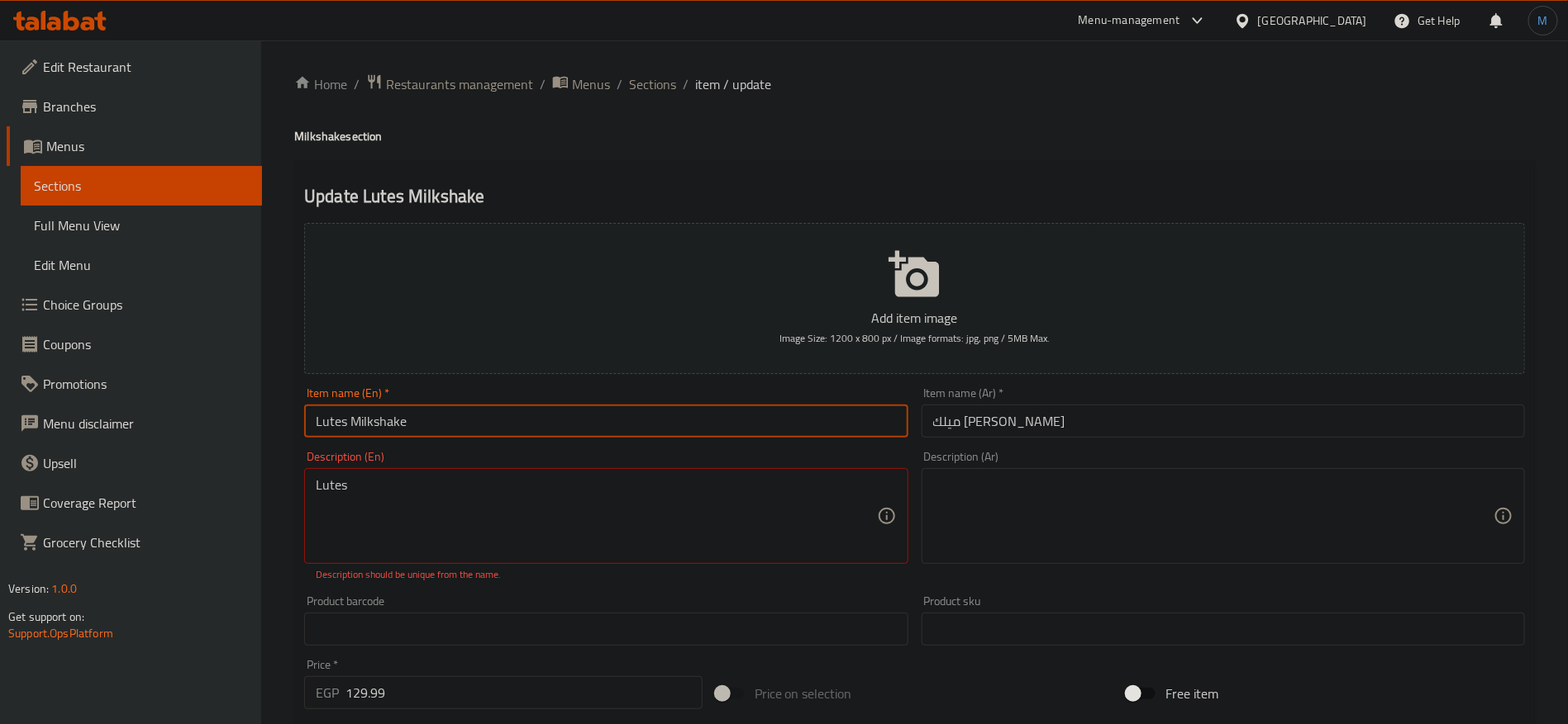
click at [328, 427] on input "Lutes Milkshake" at bounding box center [605, 421] width 603 height 33
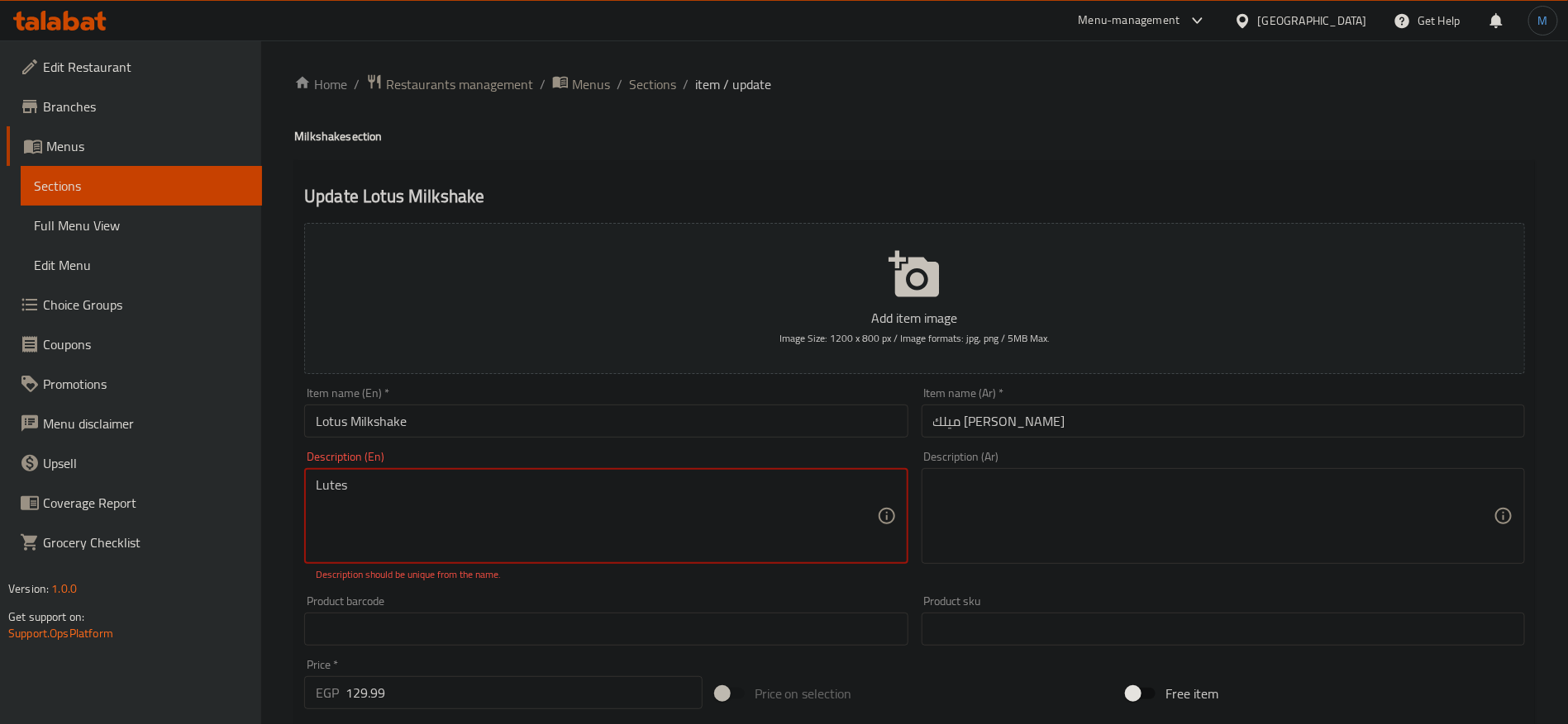
click at [368, 487] on textarea "Lutes" at bounding box center [595, 517] width 560 height 79
click at [468, 434] on input "Lotus Milkshake" at bounding box center [605, 421] width 603 height 33
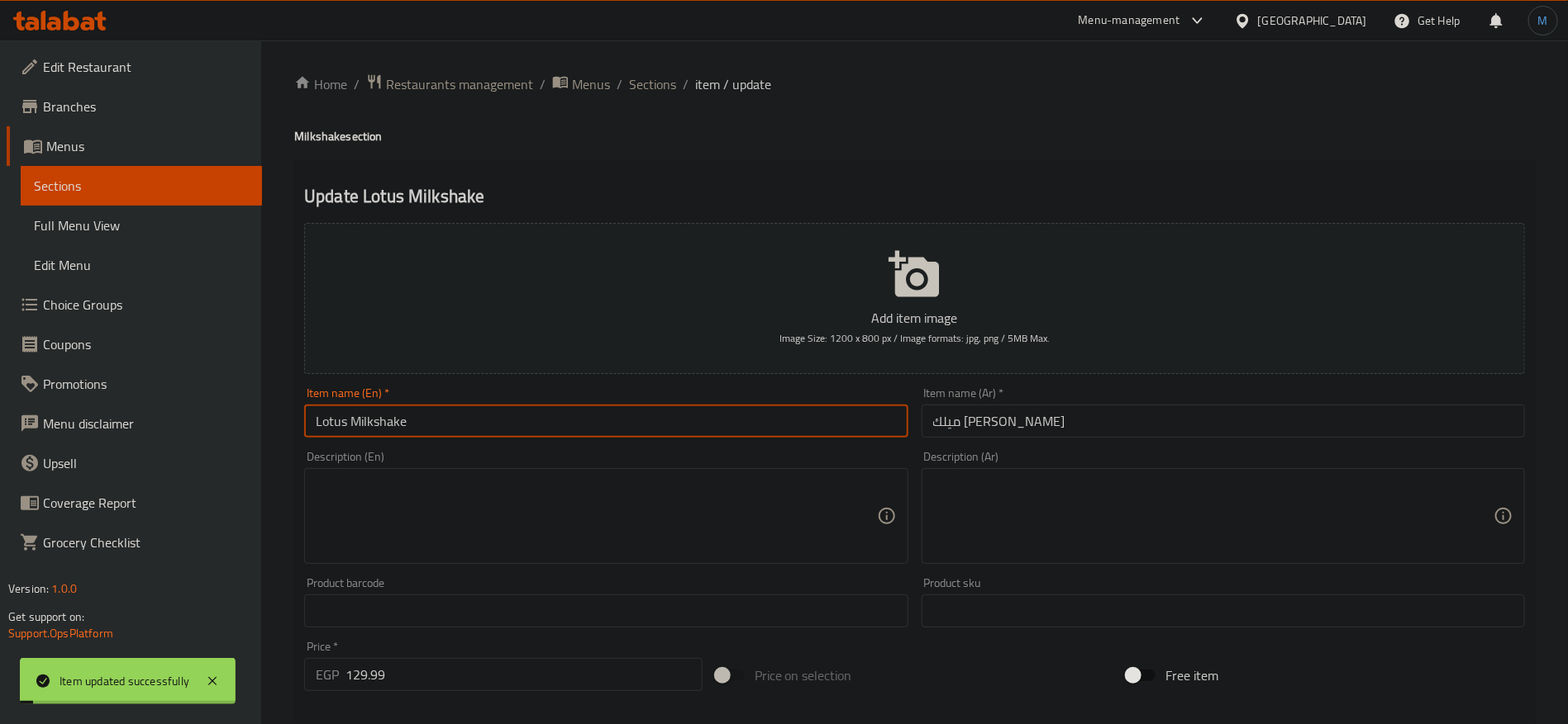
click at [644, 98] on div "Home / Restaurants management / Menus / Sections / item / update Milkshake sect…" at bounding box center [915, 603] width 1241 height 1061
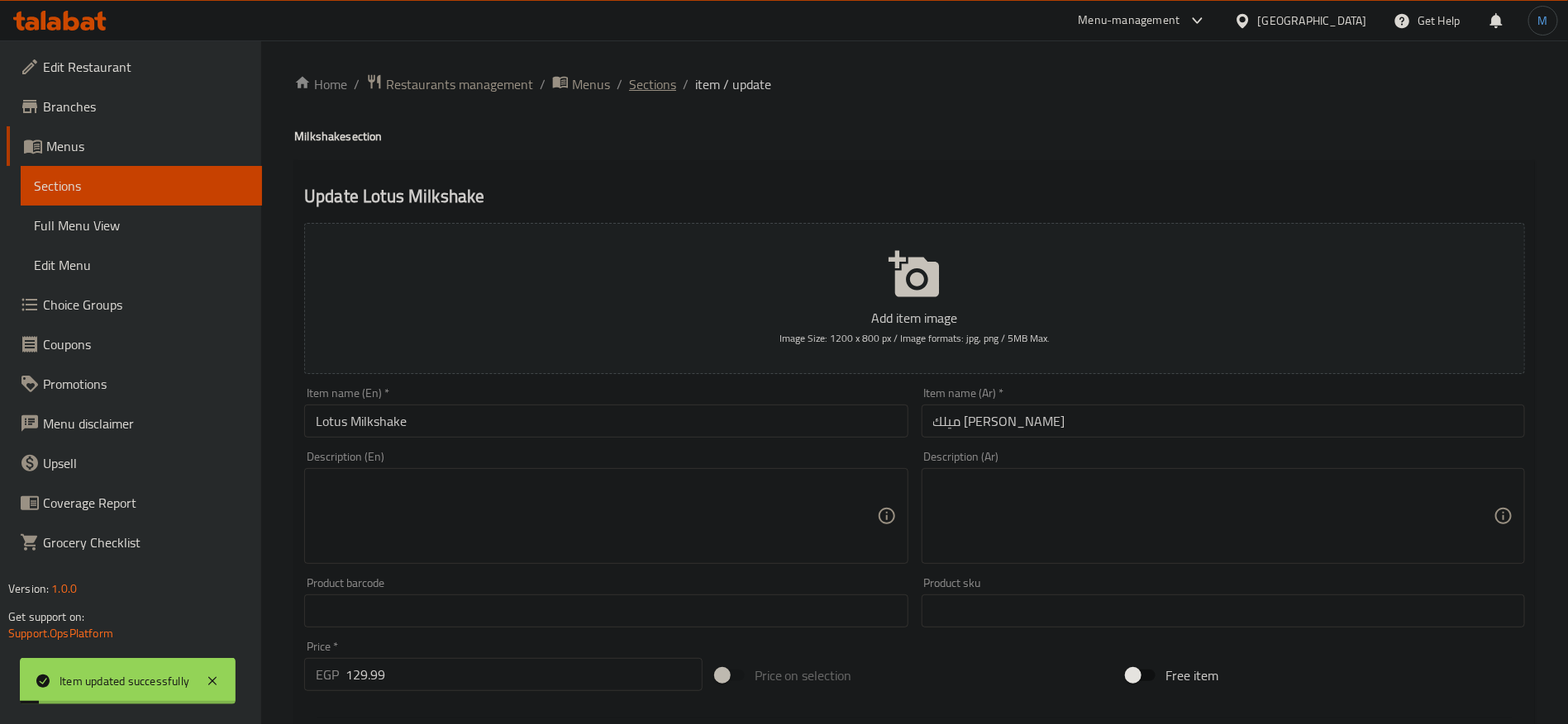
click at [646, 92] on span "Sections" at bounding box center [652, 83] width 47 height 20
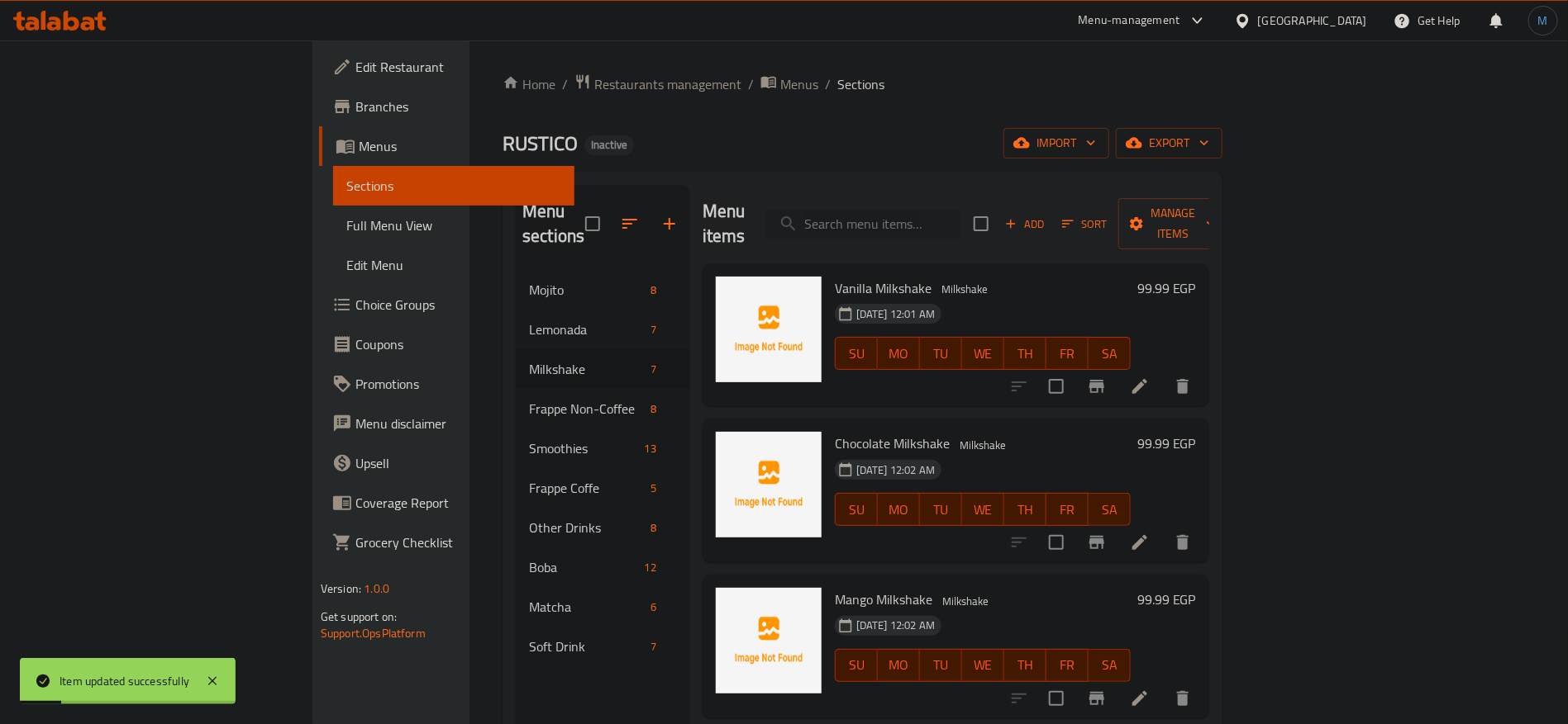
click at [918, 210] on input "search" at bounding box center [862, 224] width 195 height 29
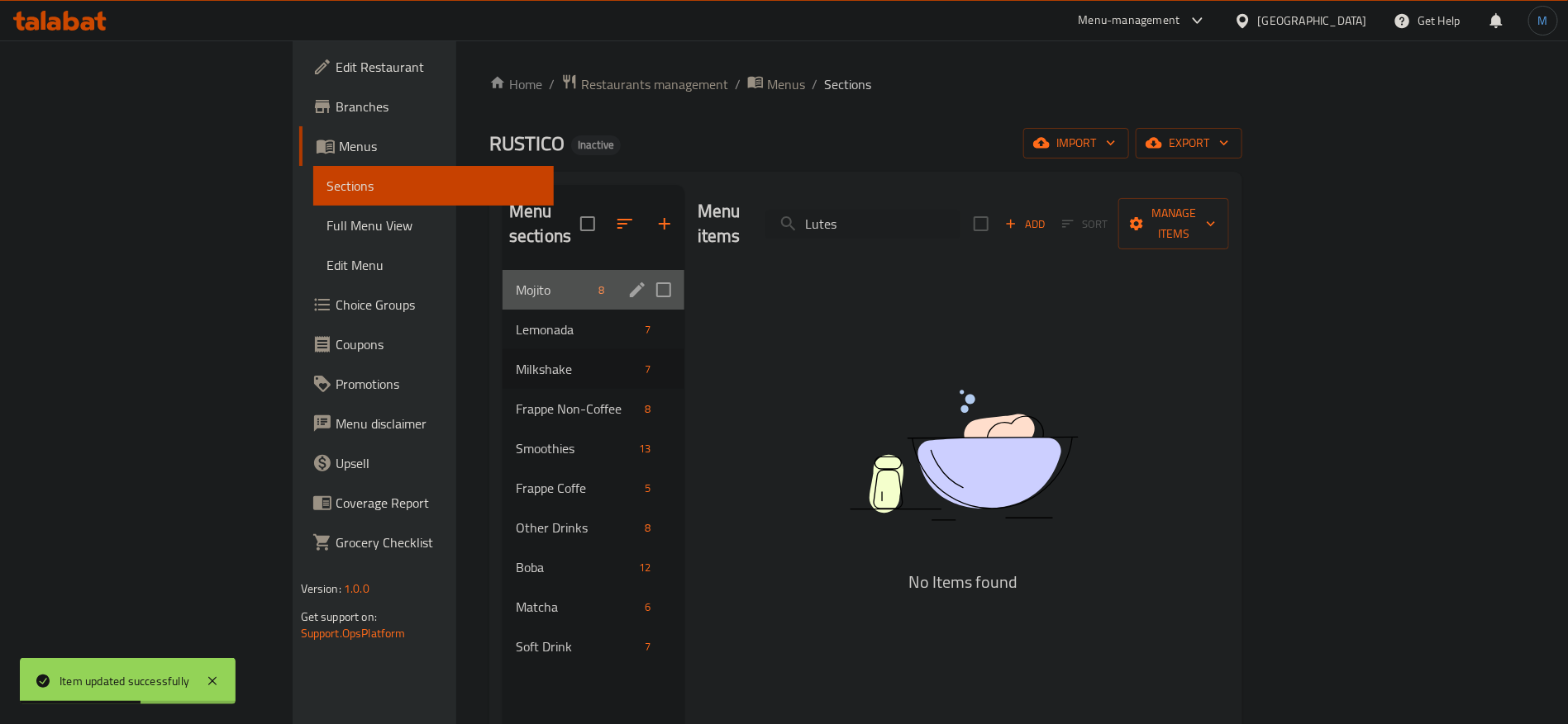
click at [502, 270] on div "Mojito 8" at bounding box center [593, 290] width 182 height 39
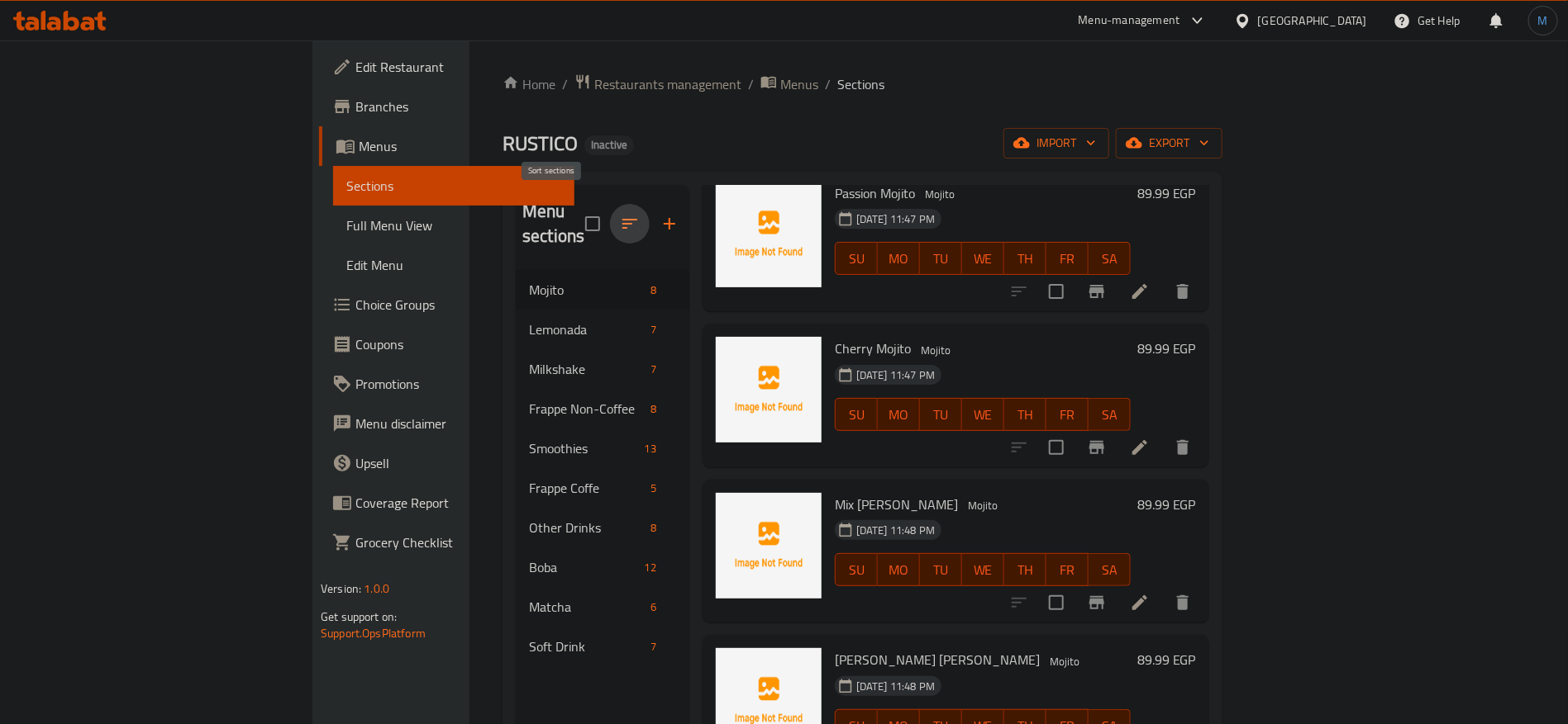
click at [622, 219] on icon "button" at bounding box center [630, 223] width 15 height 10
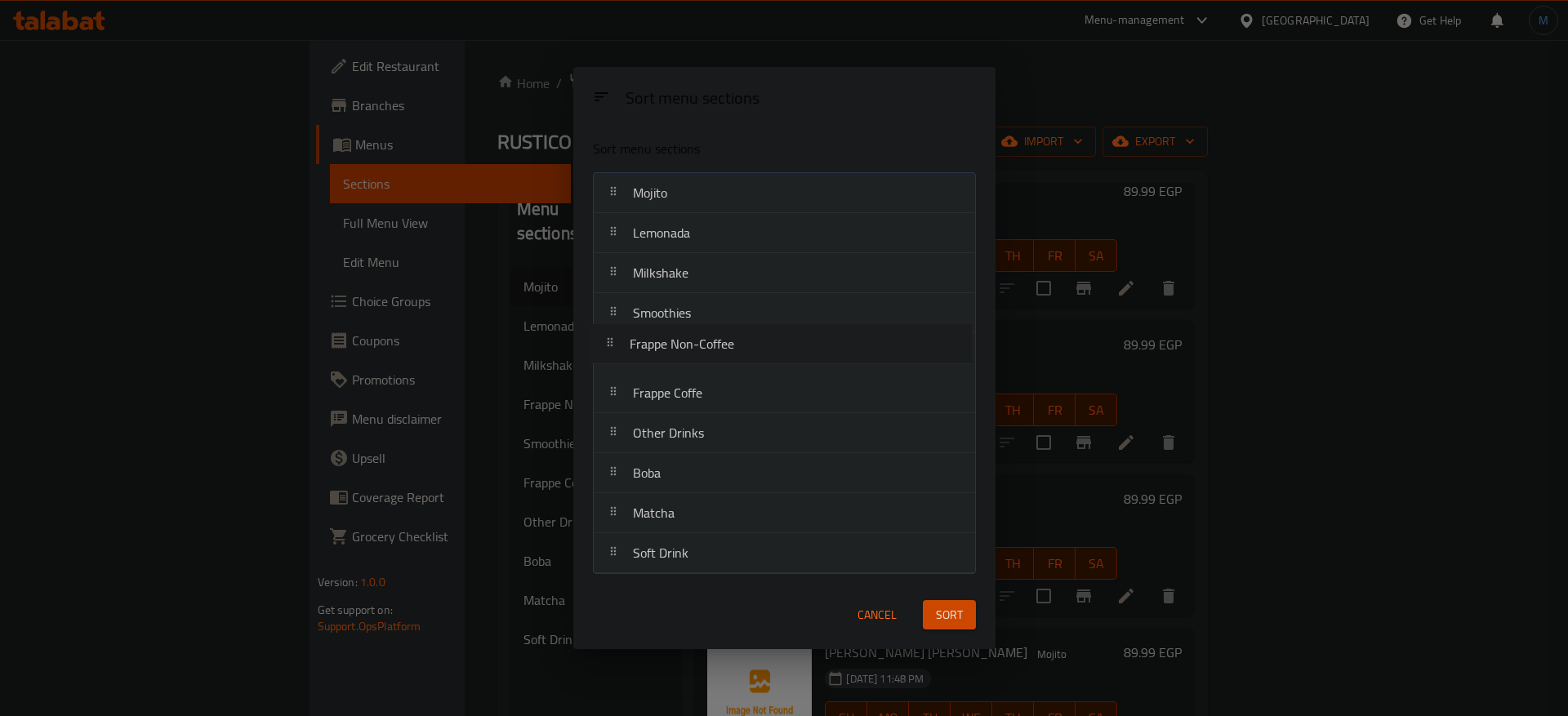
drag, startPoint x: 733, startPoint y: 319, endPoint x: 728, endPoint y: 355, distance: 36.3
click at [728, 355] on nav "Mojito Lemonada Milkshake Frappe Non-Coffee Smoothies Frappe Coffe Other Drinks…" at bounding box center [784, 373] width 383 height 402
click at [959, 619] on span "Sort" at bounding box center [949, 616] width 27 height 20
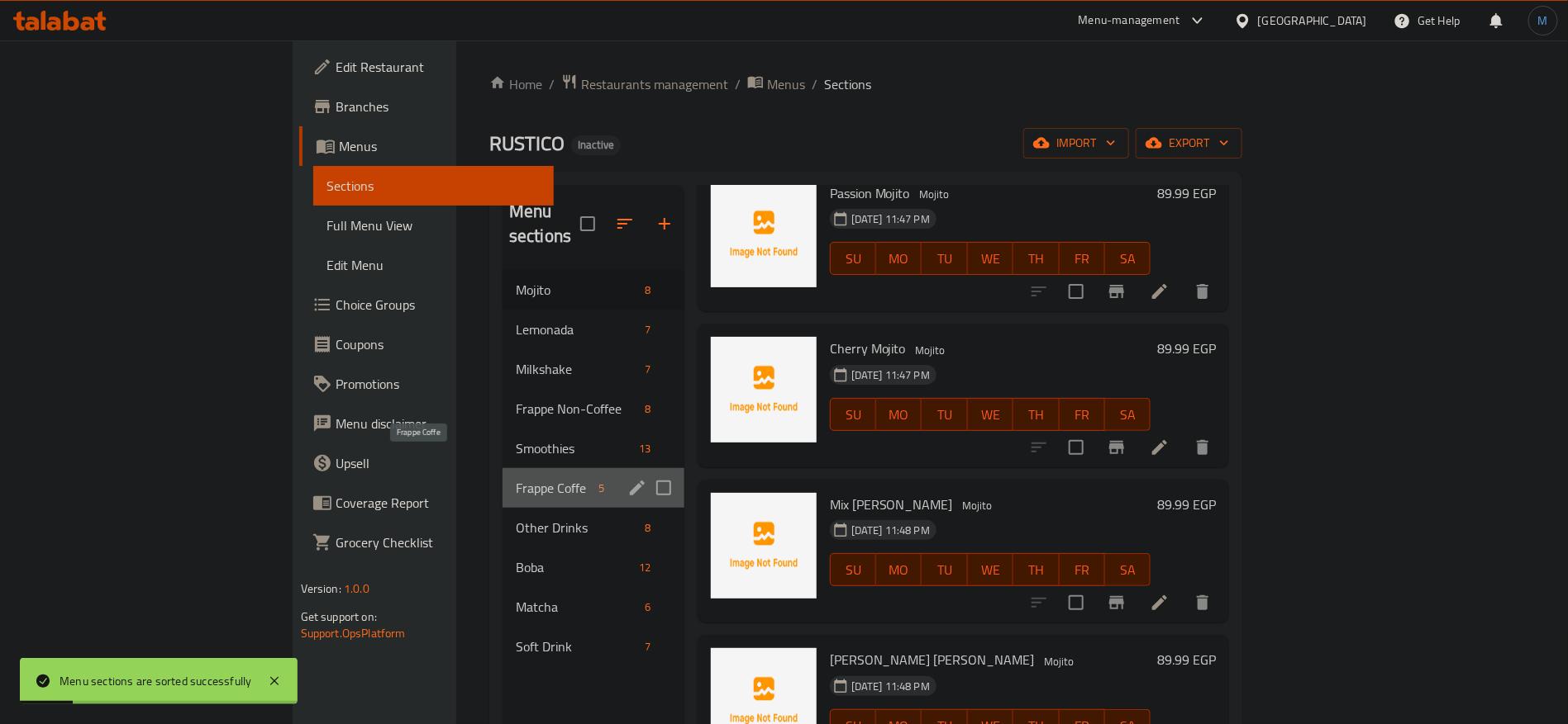
click at [516, 478] on span "Frappe Coffe" at bounding box center [555, 488] width 77 height 20
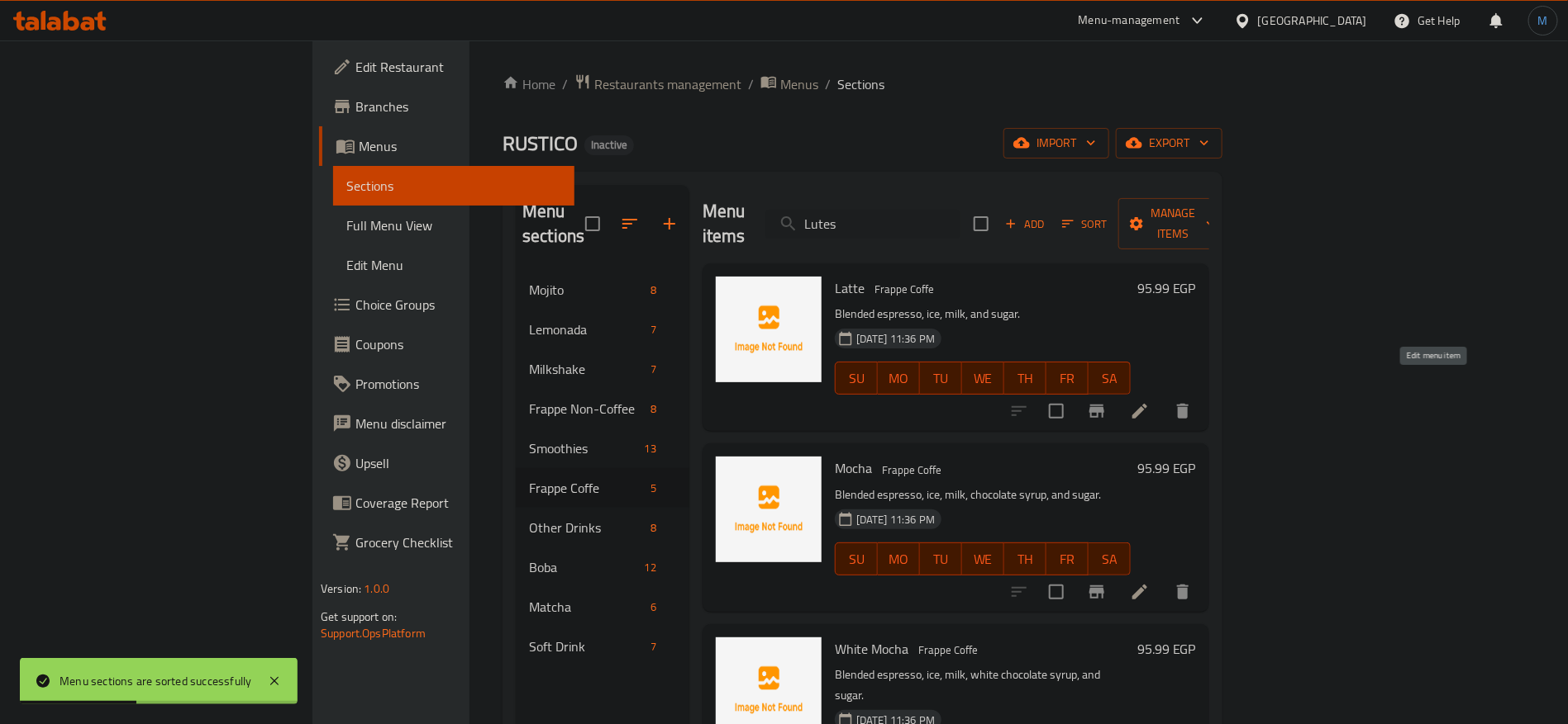
click at [1149, 401] on icon at bounding box center [1139, 411] width 20 height 20
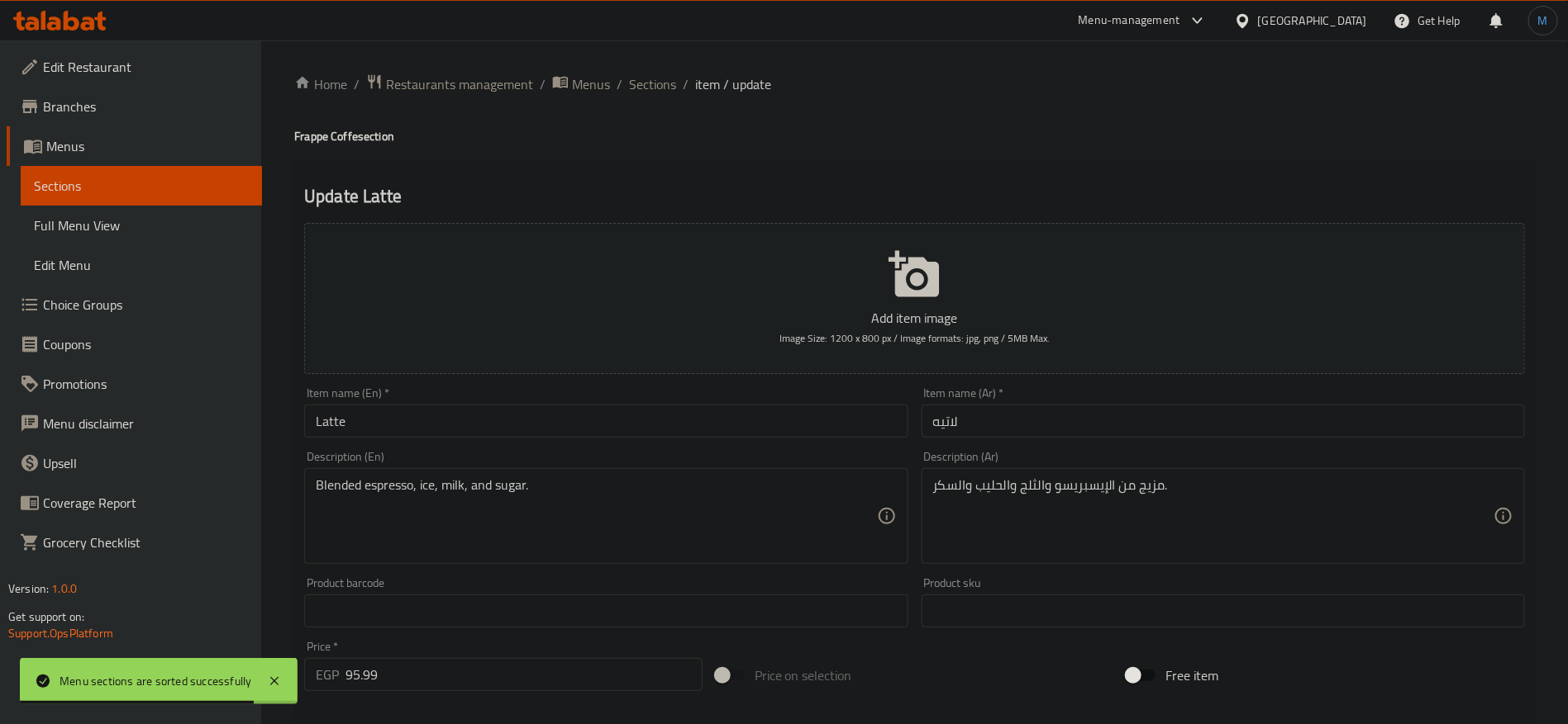
drag, startPoint x: 556, startPoint y: 400, endPoint x: 555, endPoint y: 410, distance: 10.0
click at [556, 401] on div "Item name (En)   * Latte Item name (En) *" at bounding box center [605, 413] width 603 height 51
click at [555, 411] on input "Latte" at bounding box center [605, 421] width 603 height 33
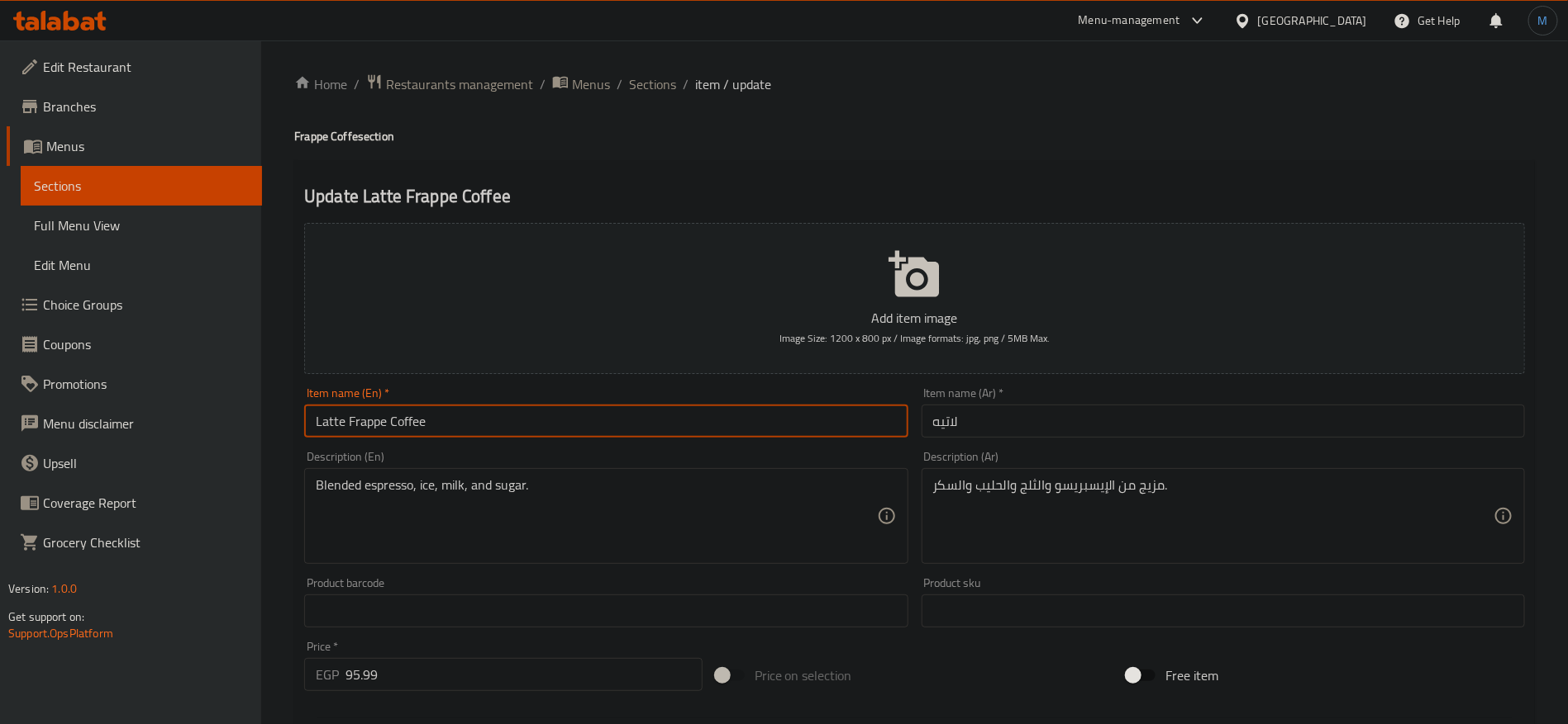
click at [1109, 430] on input "لاتيه" at bounding box center [1223, 421] width 603 height 33
click at [811, 437] on input "Latte Frappe Coffee" at bounding box center [605, 421] width 603 height 33
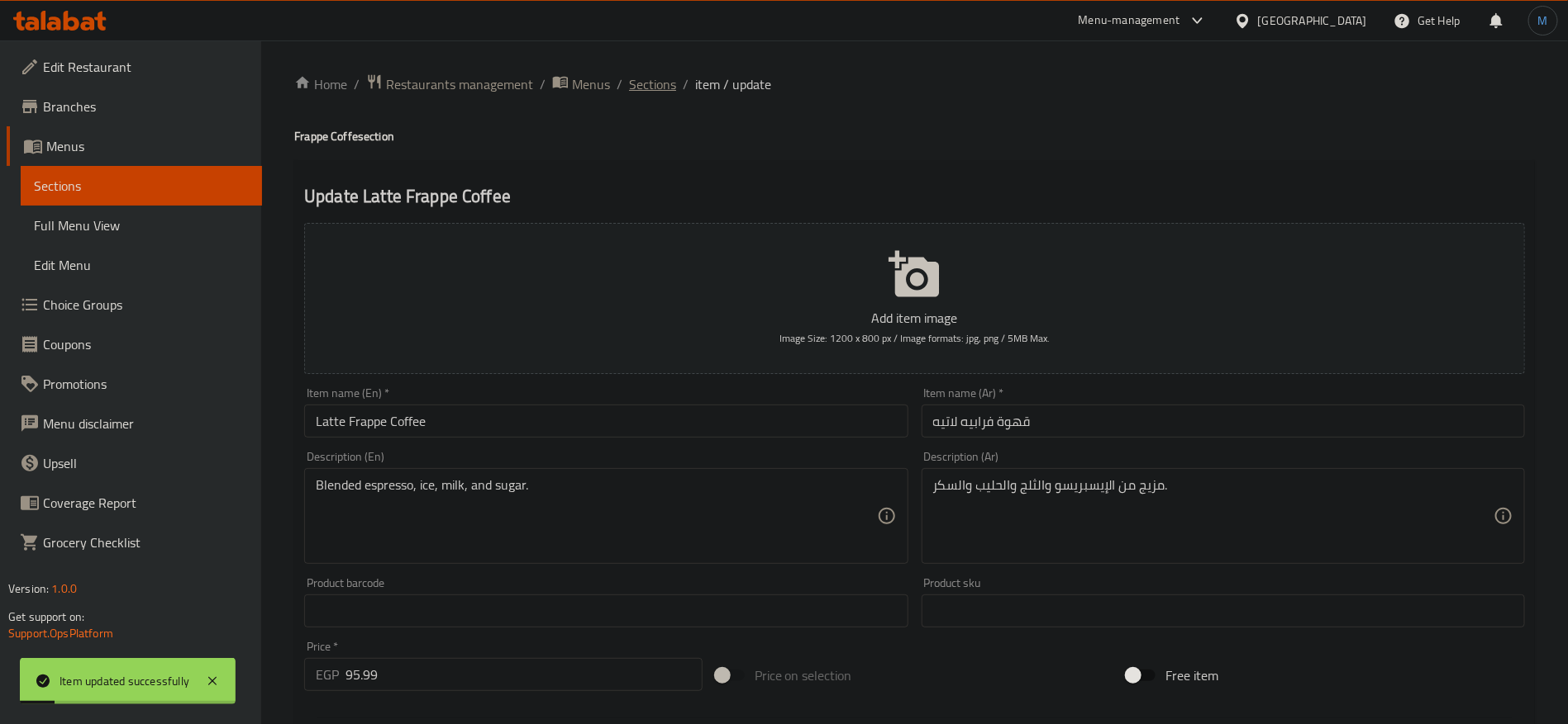
click at [659, 82] on span "Sections" at bounding box center [652, 83] width 47 height 20
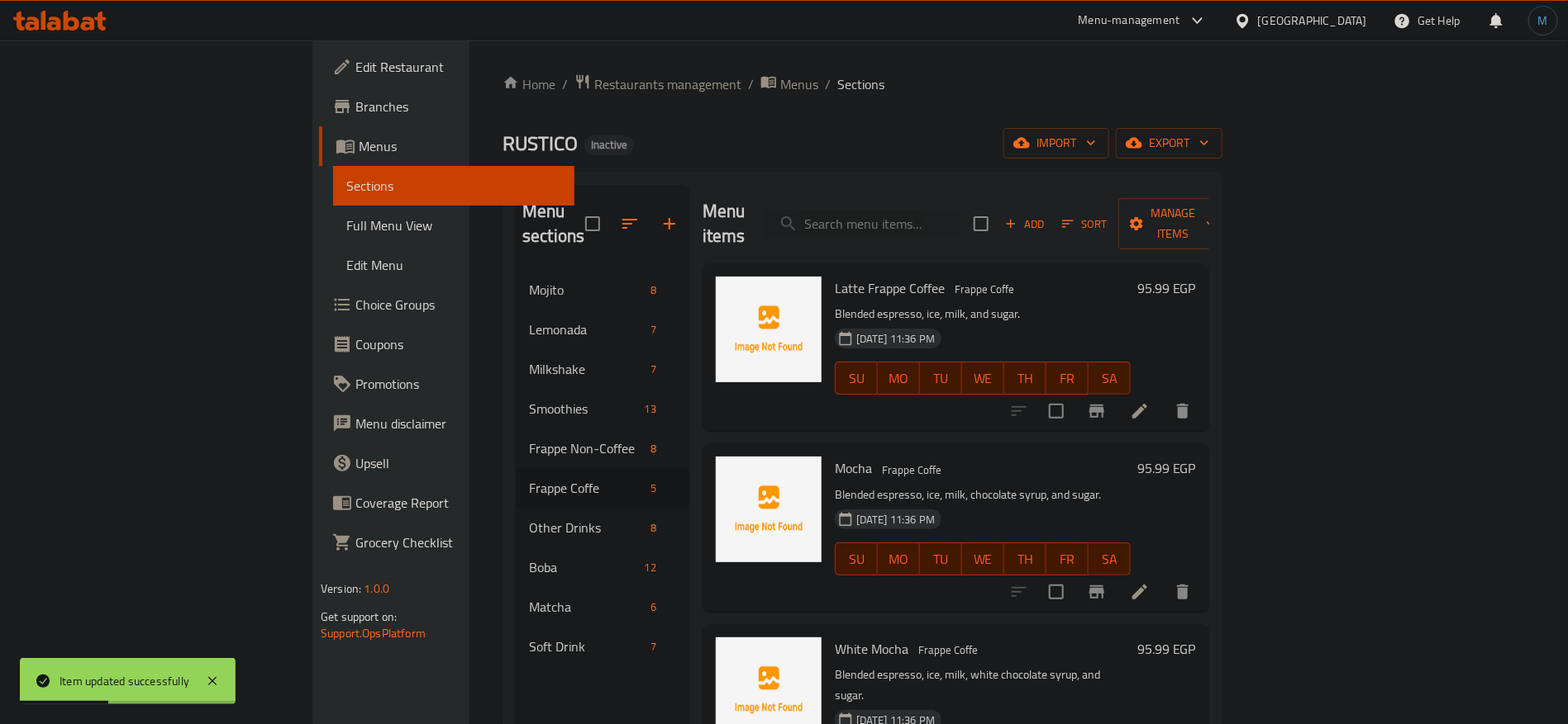
click at [834, 276] on span "Latte Frappe Coffee" at bounding box center [889, 288] width 110 height 24
drag, startPoint x: 812, startPoint y: 260, endPoint x: 852, endPoint y: 263, distance: 40.1
click at [852, 276] on span "Latte Frappe Coffee" at bounding box center [889, 288] width 110 height 24
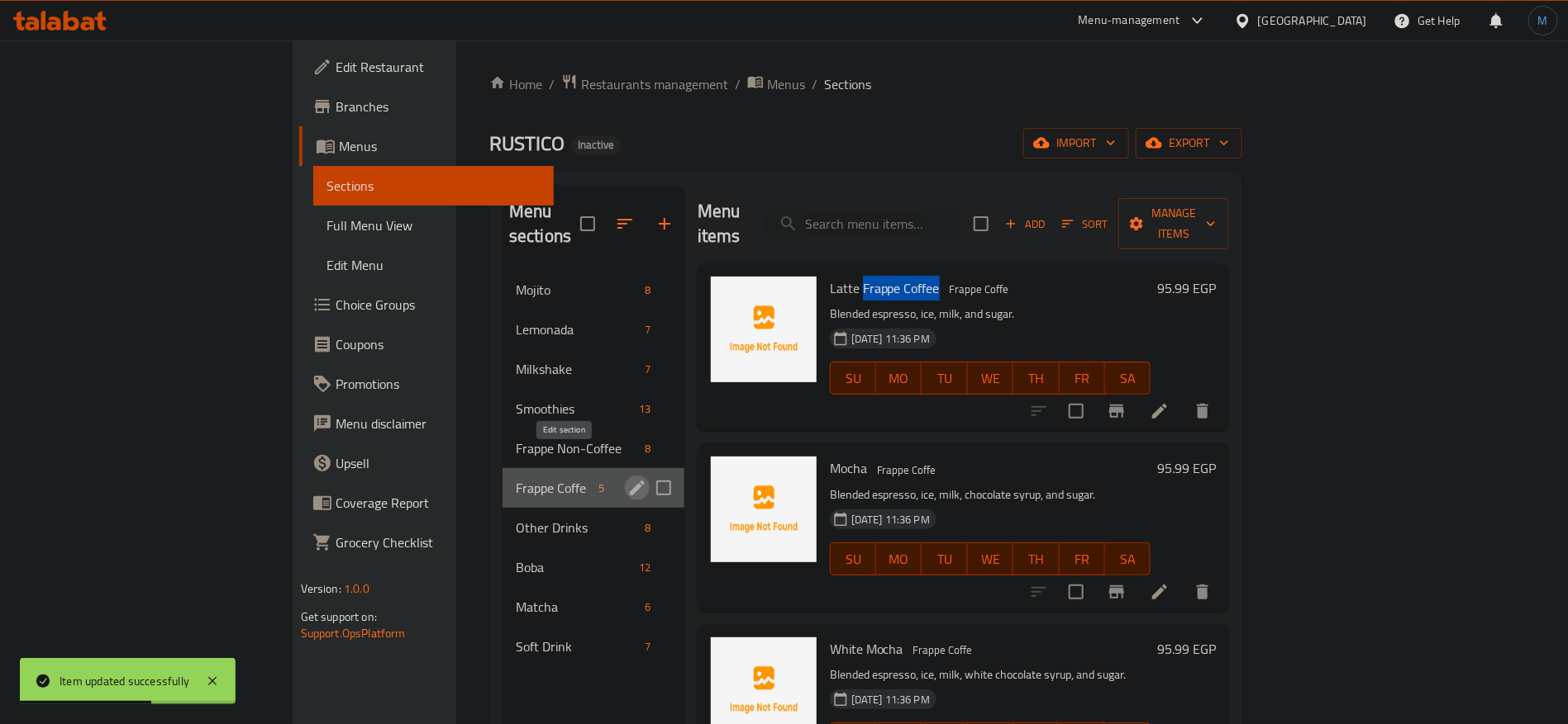
click at [627, 478] on icon "edit" at bounding box center [636, 488] width 20 height 20
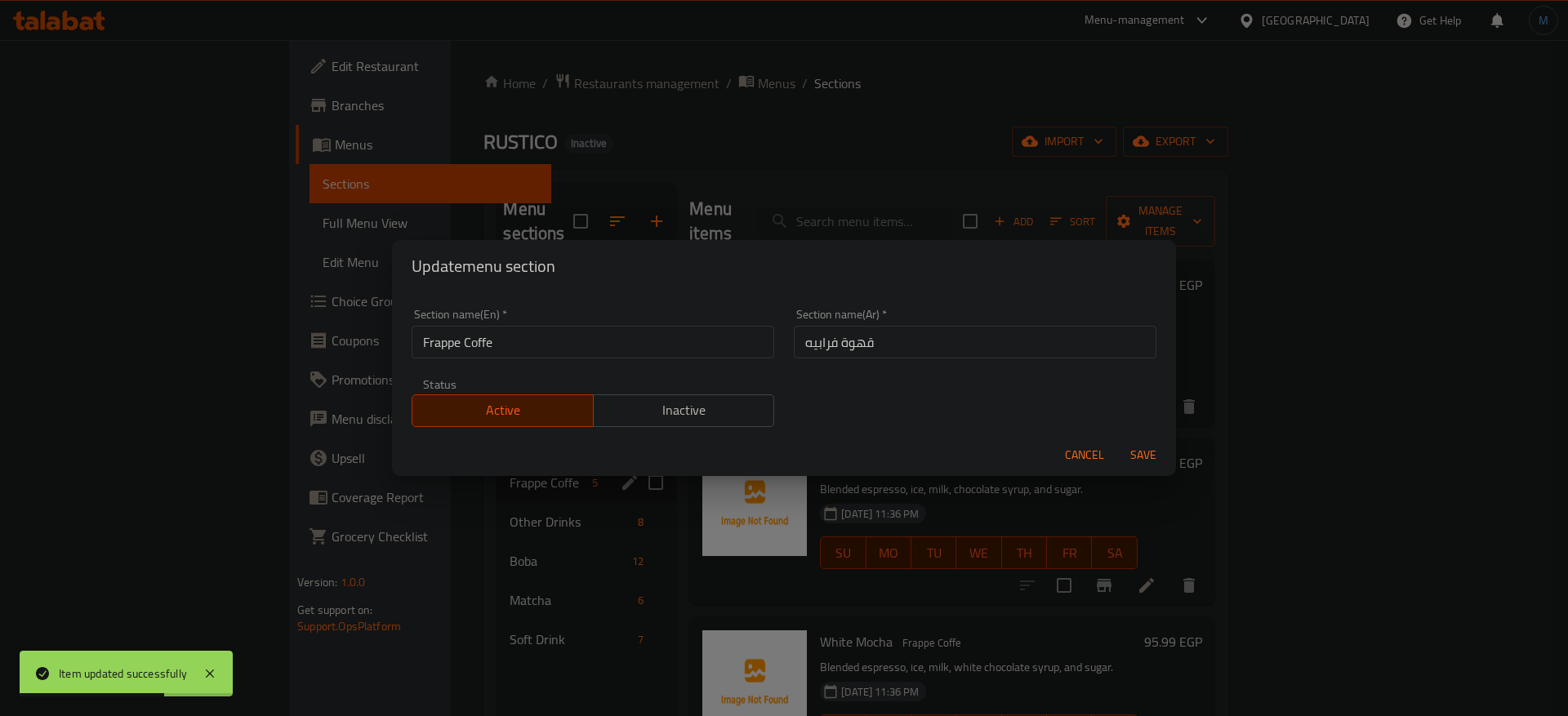
click at [610, 352] on input "Frappe Coffe" at bounding box center [593, 341] width 363 height 32
click at [1117, 441] on button "Save" at bounding box center [1143, 455] width 52 height 31
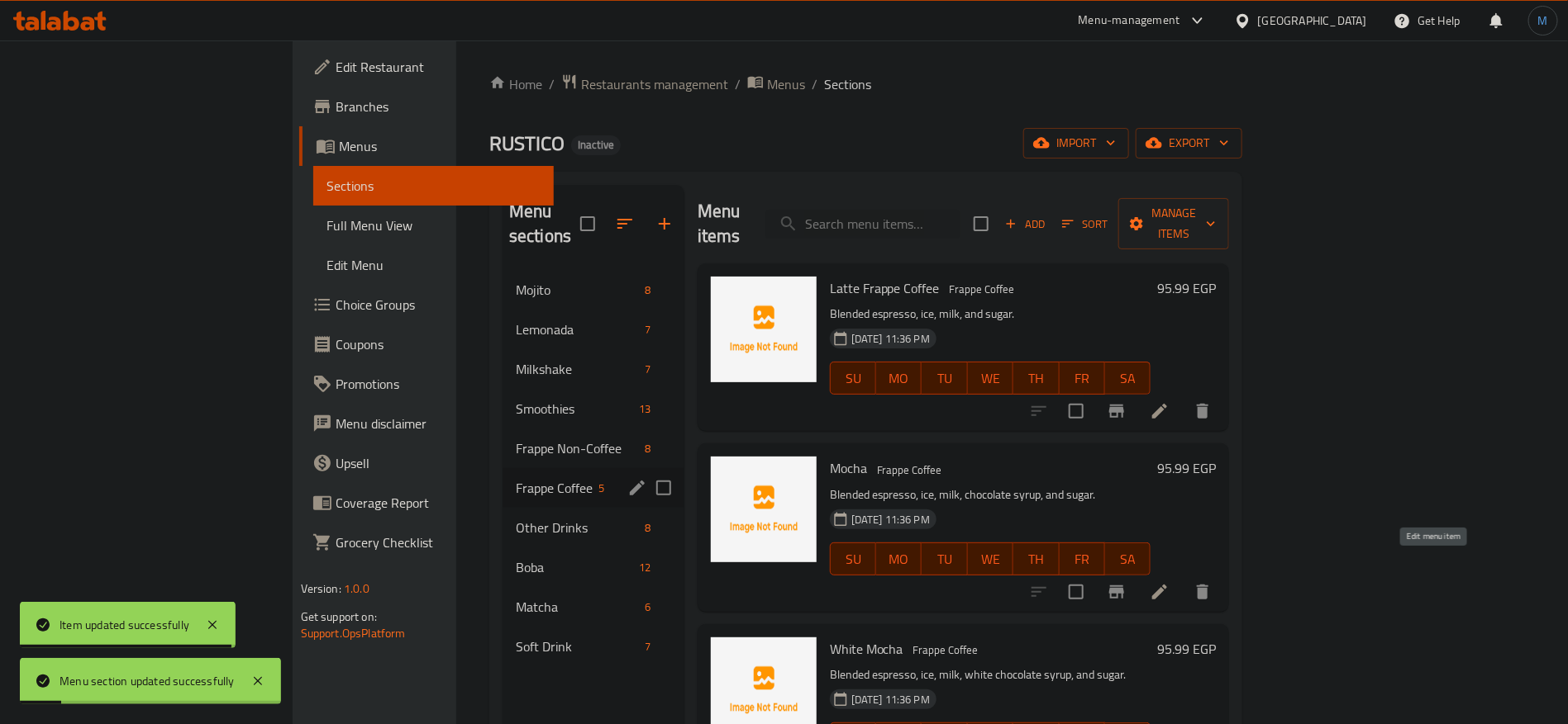
click at [1169, 582] on icon at bounding box center [1159, 592] width 20 height 20
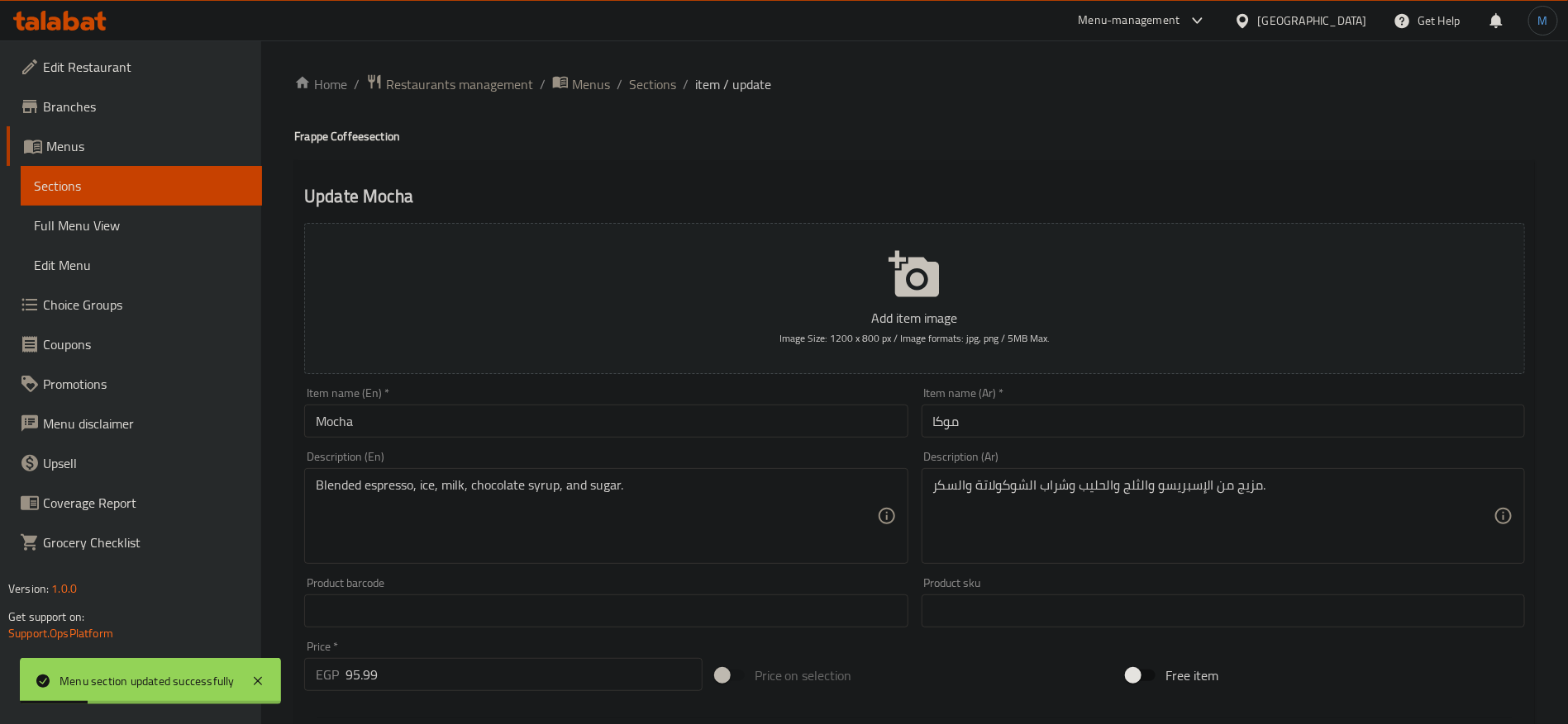
click at [429, 413] on input "Mocha" at bounding box center [605, 421] width 603 height 33
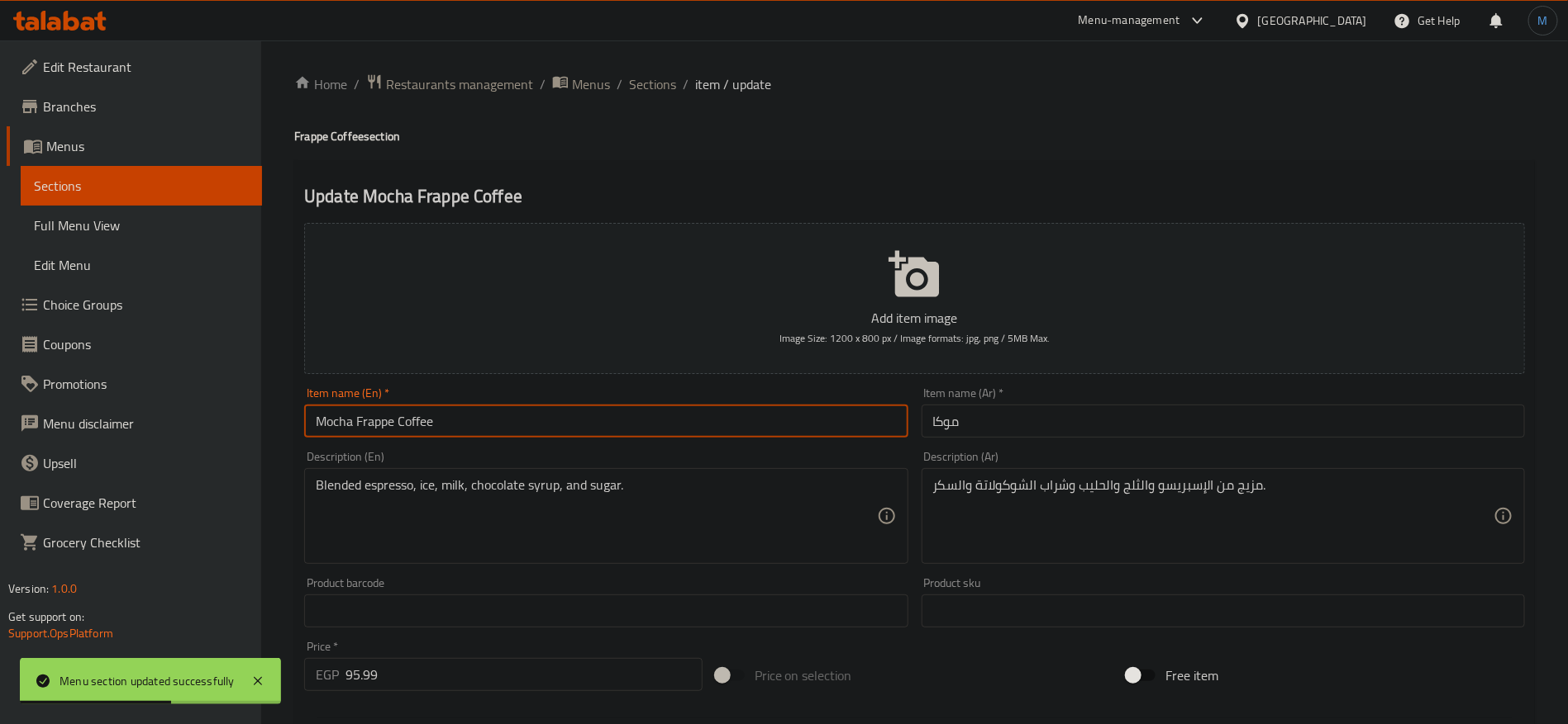
click at [979, 430] on input "موكا" at bounding box center [1223, 421] width 603 height 33
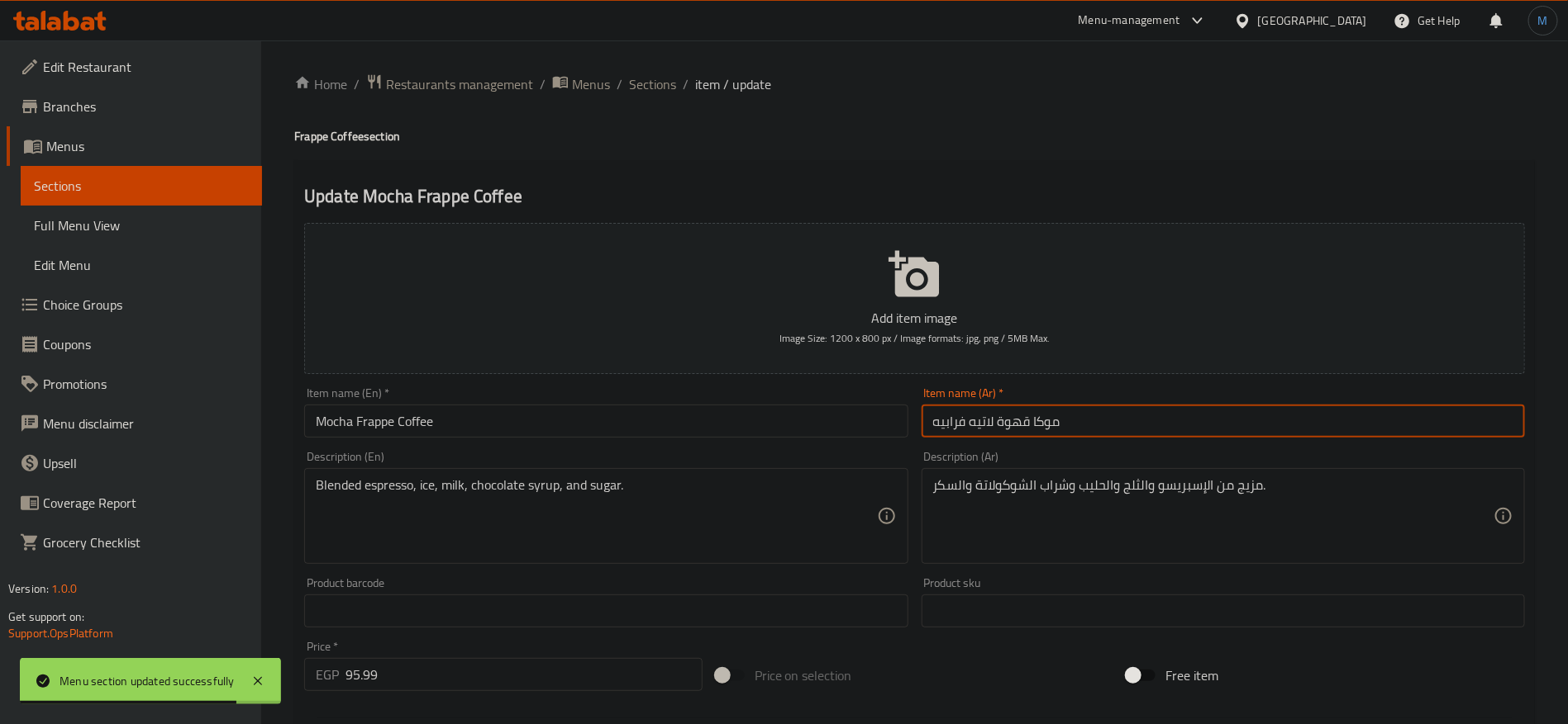
click at [1017, 427] on input "موكا قهوة لاتيه فرابيه" at bounding box center [1223, 421] width 603 height 33
drag, startPoint x: 1032, startPoint y: 427, endPoint x: 1045, endPoint y: 430, distance: 13.3
click at [1036, 428] on input "موكا قهوة لاتيه فرابيه" at bounding box center [1223, 421] width 603 height 33
click at [1045, 430] on input "موكا قهوة لاتيه فرابيه" at bounding box center [1223, 421] width 603 height 33
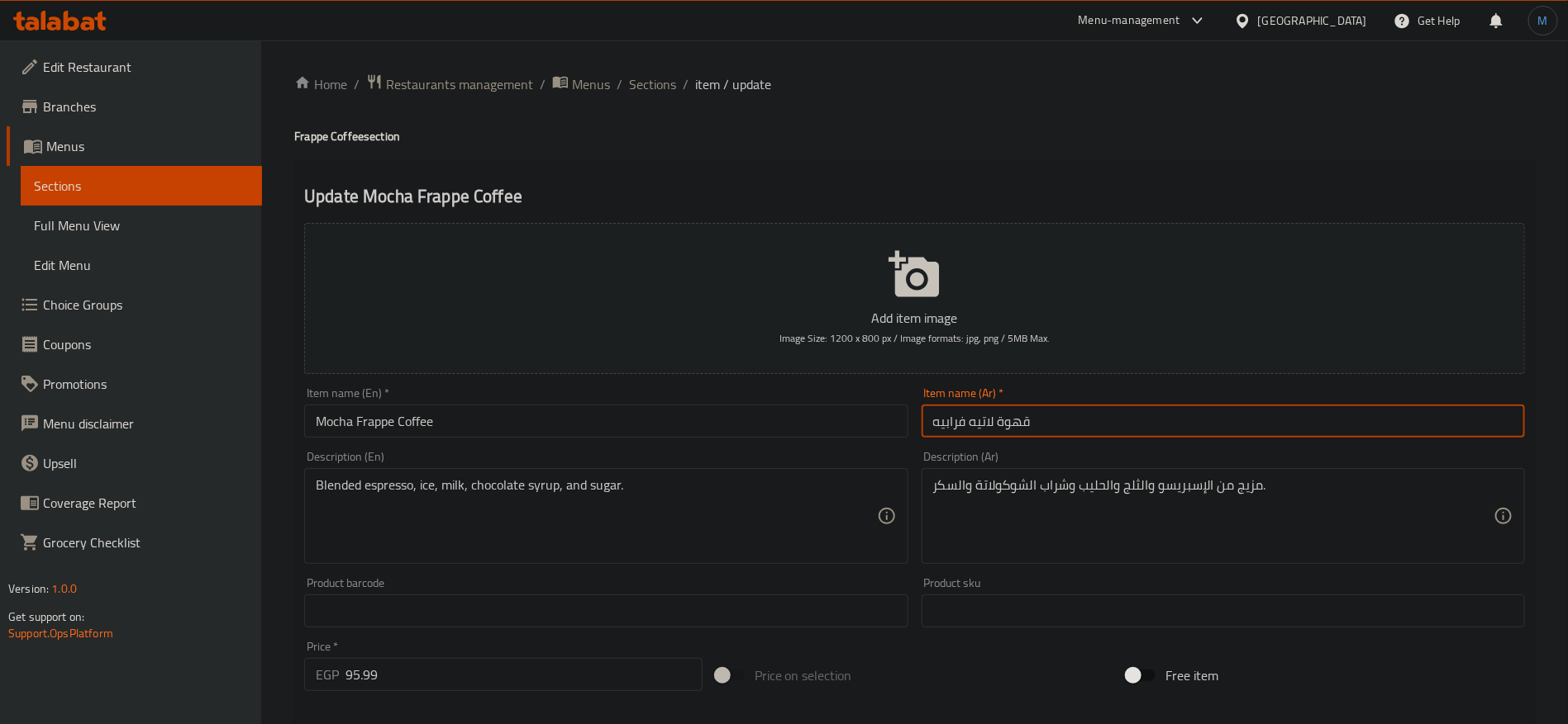
click at [990, 419] on input "قهوة لاتيه فرابيه" at bounding box center [1223, 421] width 603 height 33
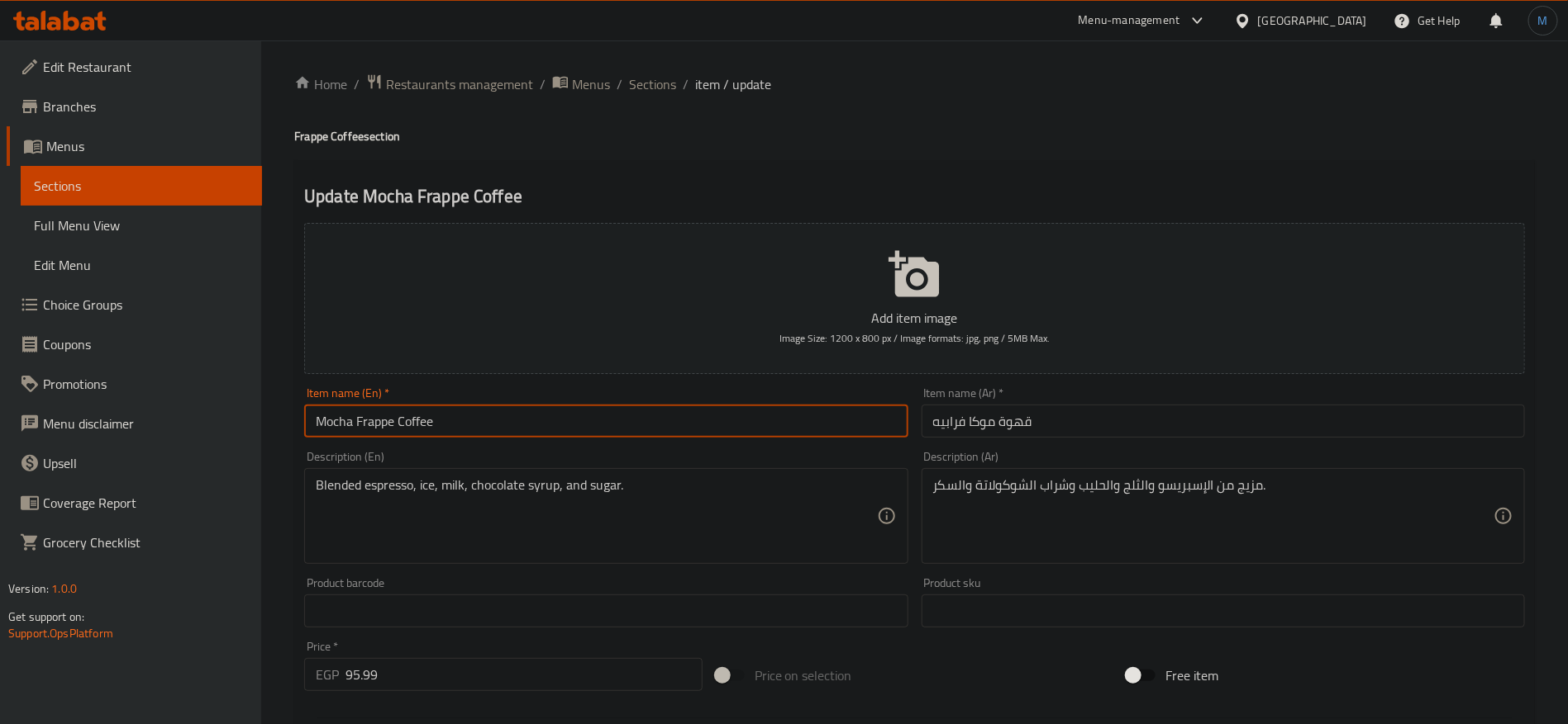
click at [645, 419] on input "Mocha Frappe Coffee" at bounding box center [605, 421] width 603 height 33
click at [688, 415] on input "Mocha Frappe Coffee" at bounding box center [605, 421] width 603 height 33
click at [1139, 421] on input "قهوة موكا فرابيه" at bounding box center [1223, 421] width 603 height 33
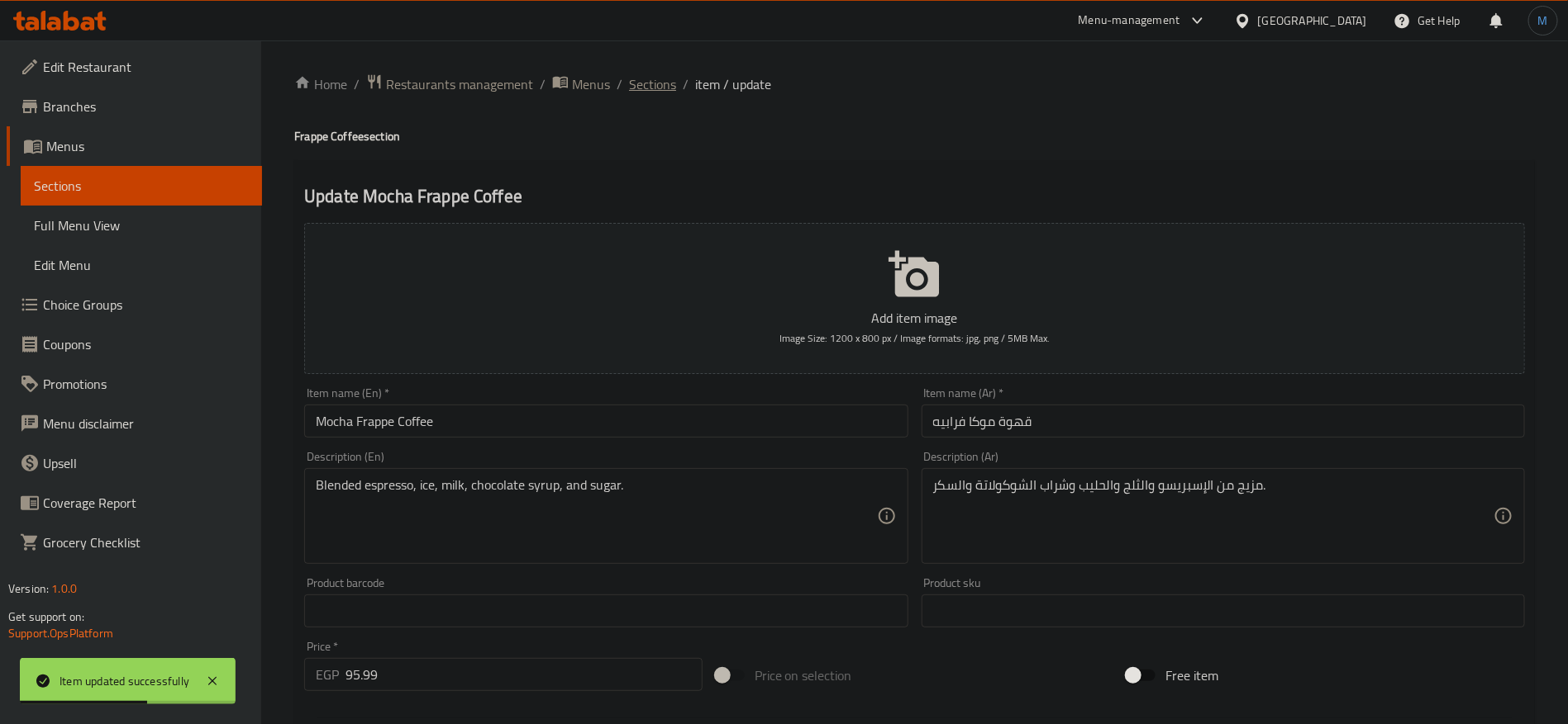
click at [663, 87] on span "Sections" at bounding box center [652, 83] width 47 height 20
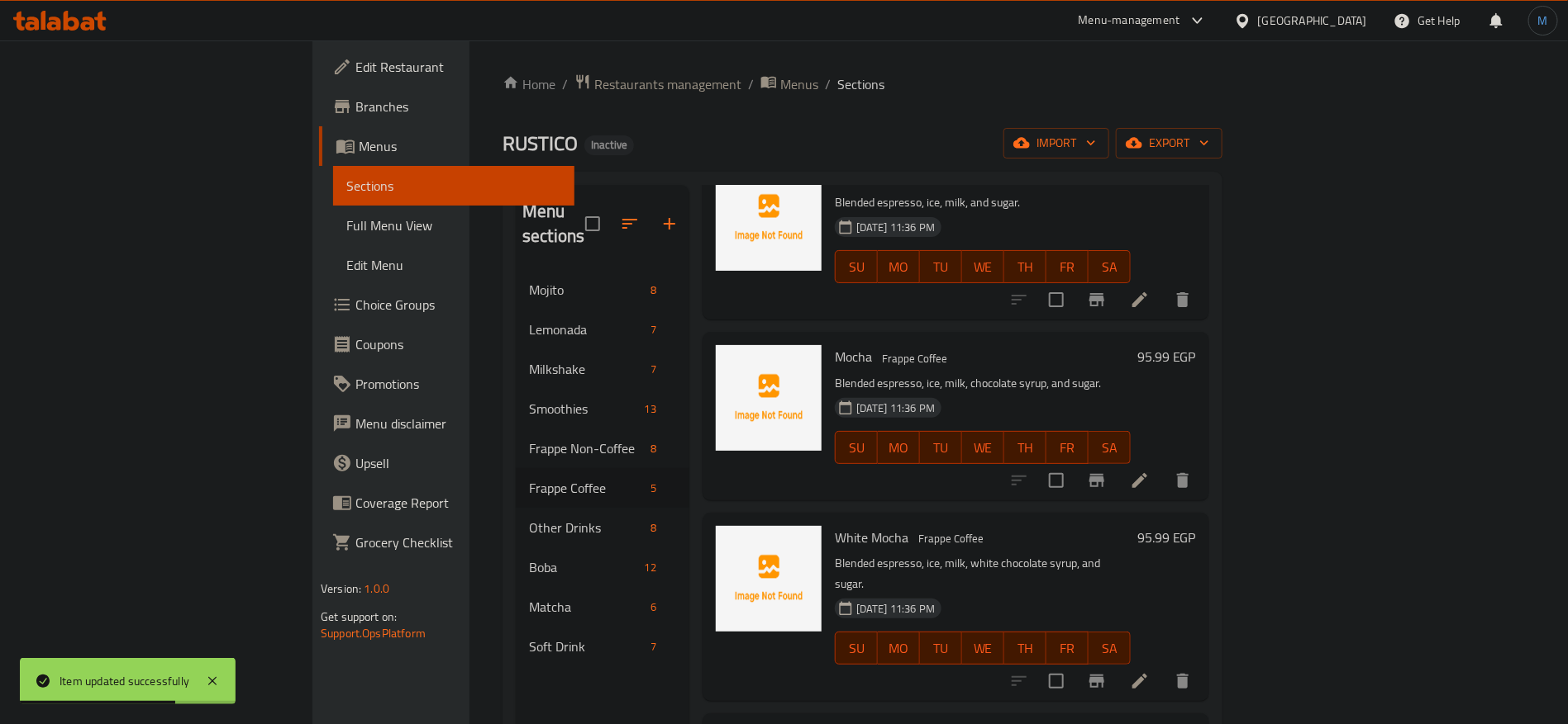
scroll to position [124, 0]
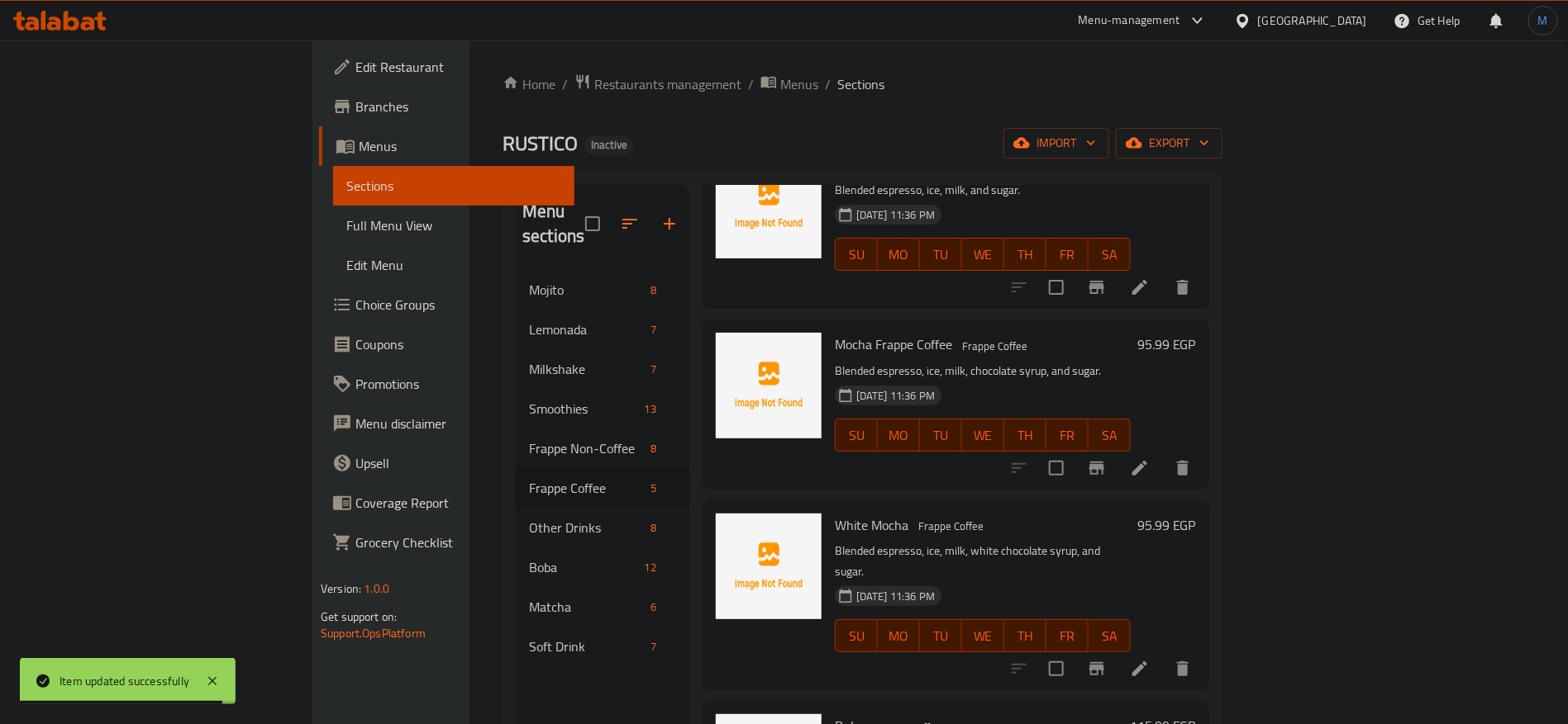
click at [1163, 654] on li at bounding box center [1139, 669] width 46 height 30
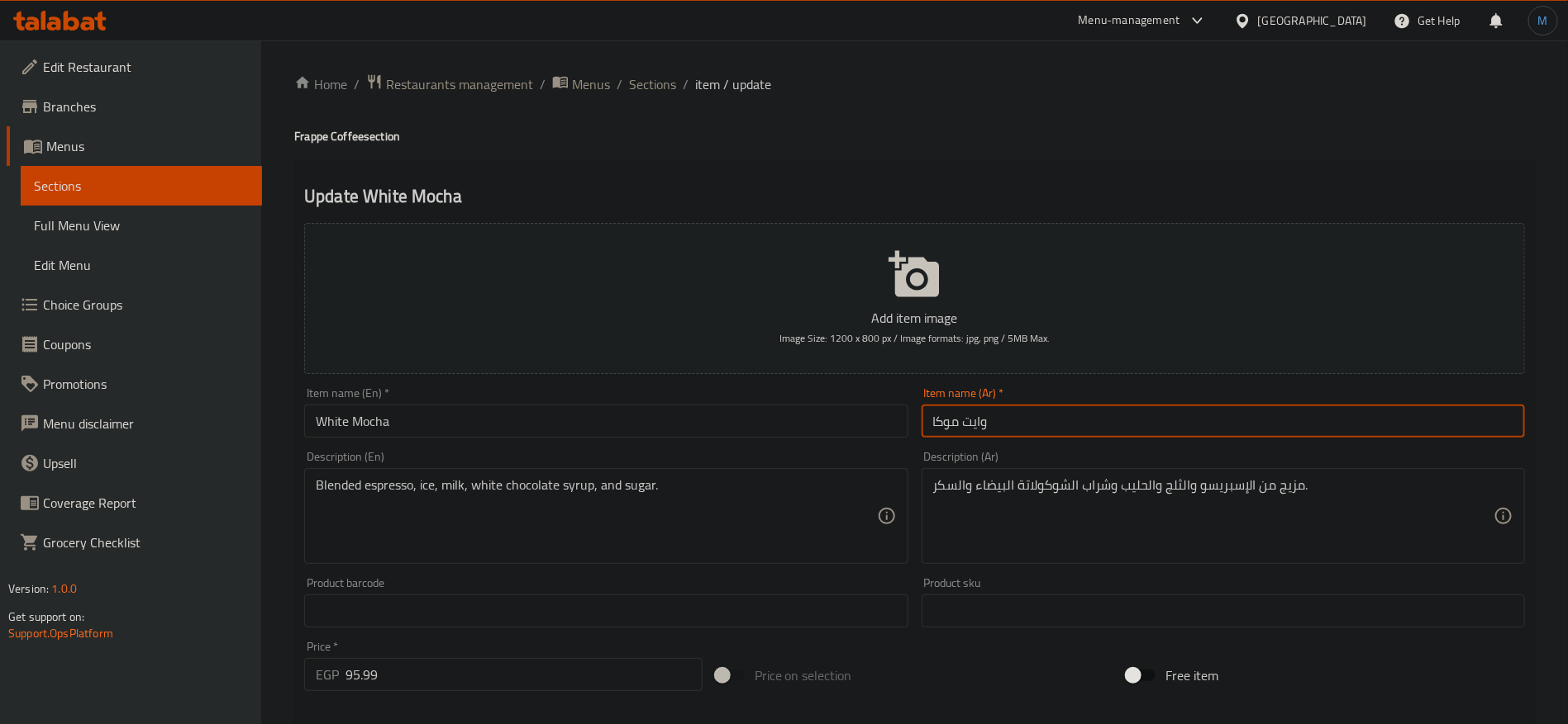
click at [1102, 424] on input "وايت موكا" at bounding box center [1223, 421] width 603 height 33
click at [1065, 426] on input "وايت موكا قهوة موكا فرابيه" at bounding box center [1223, 421] width 603 height 33
click at [1070, 425] on input "وايت موكا قهوة موكا فرابيه" at bounding box center [1223, 421] width 603 height 33
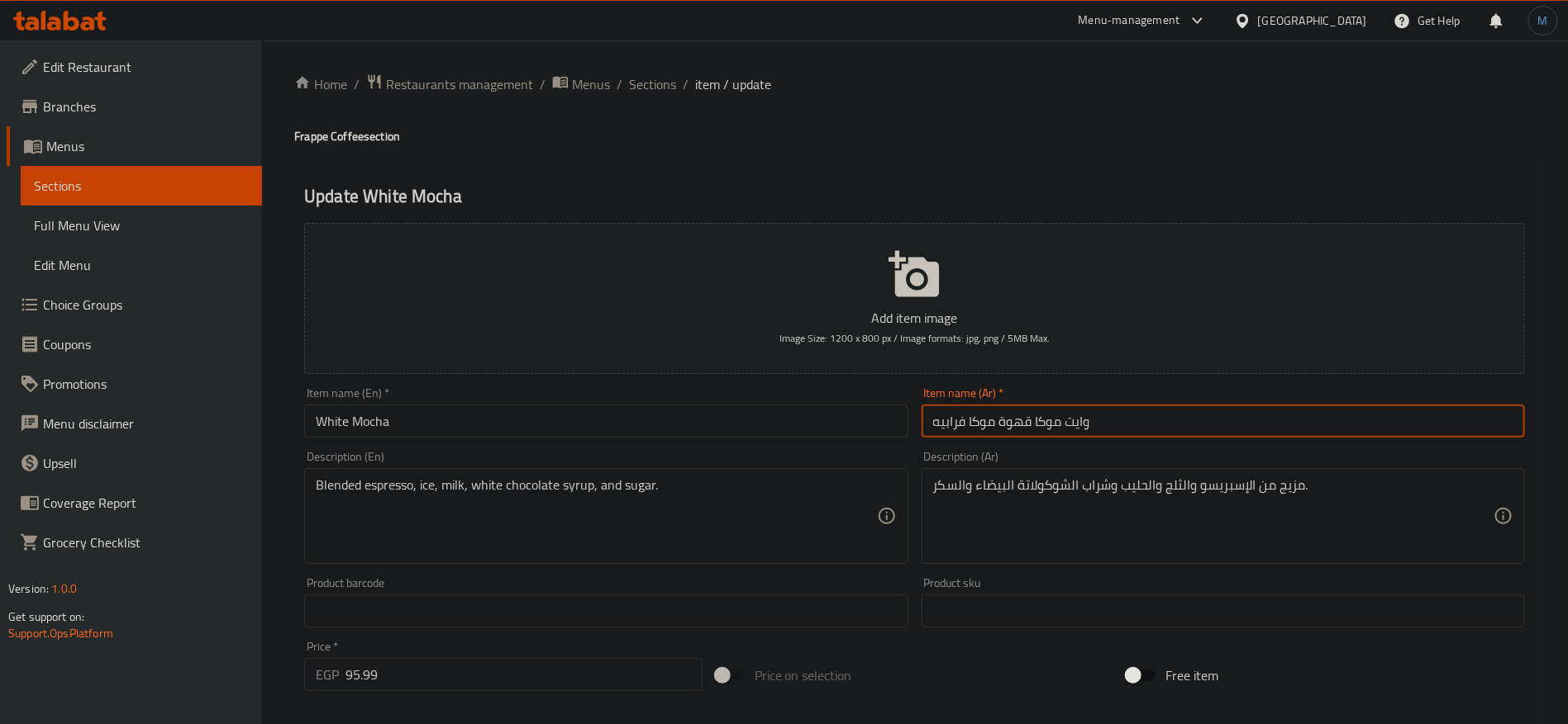
click at [1077, 424] on input "وايت موكا قهوة موكا فرابيه" at bounding box center [1223, 421] width 603 height 33
click at [1055, 431] on input "وايت موكا قهوة موكا فرابيه" at bounding box center [1223, 421] width 603 height 33
click at [990, 430] on input "قهوة موكا فرابيه" at bounding box center [1223, 421] width 603 height 33
click at [979, 426] on input "قهوة موكا فرابيه" at bounding box center [1223, 421] width 603 height 33
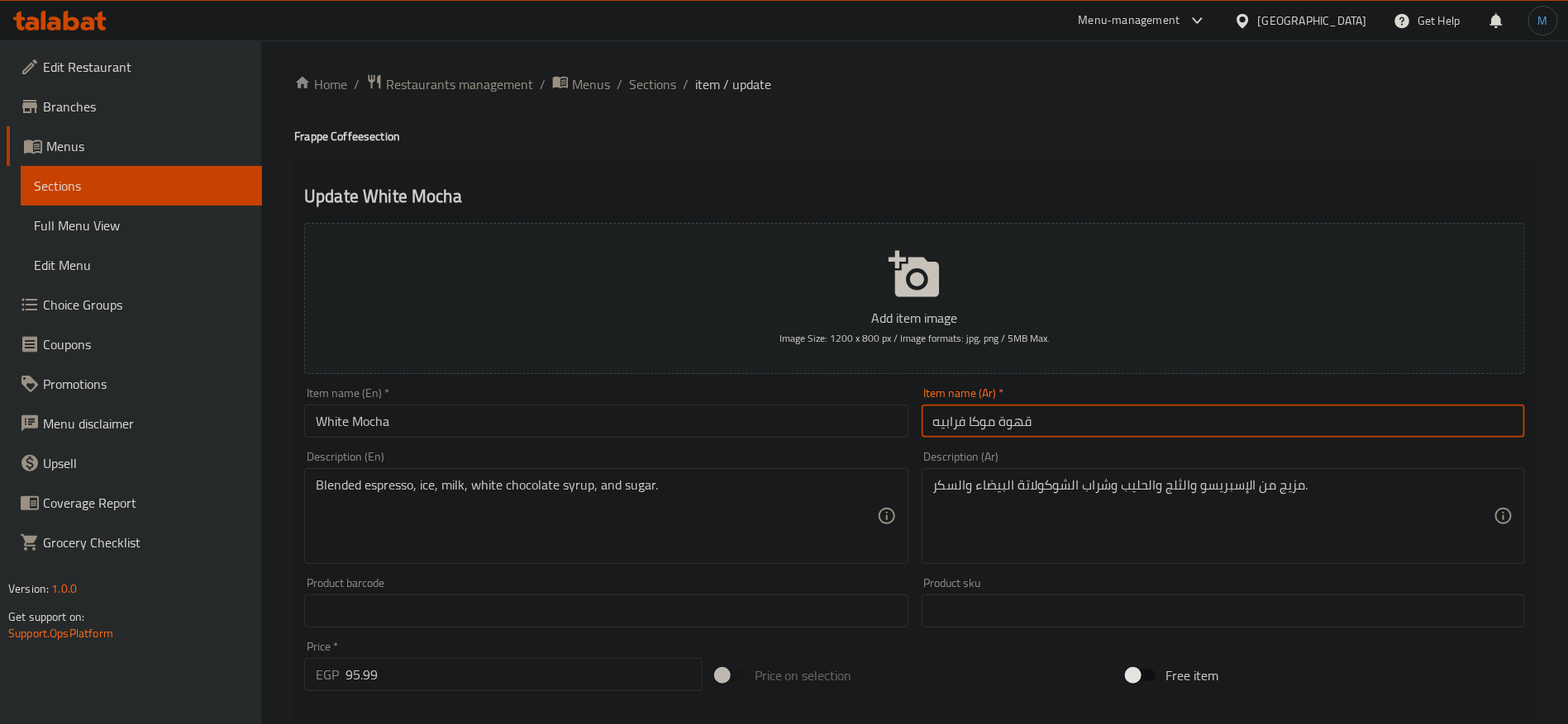
click at [973, 423] on input "قهوة موكا فرابيه" at bounding box center [1223, 421] width 603 height 33
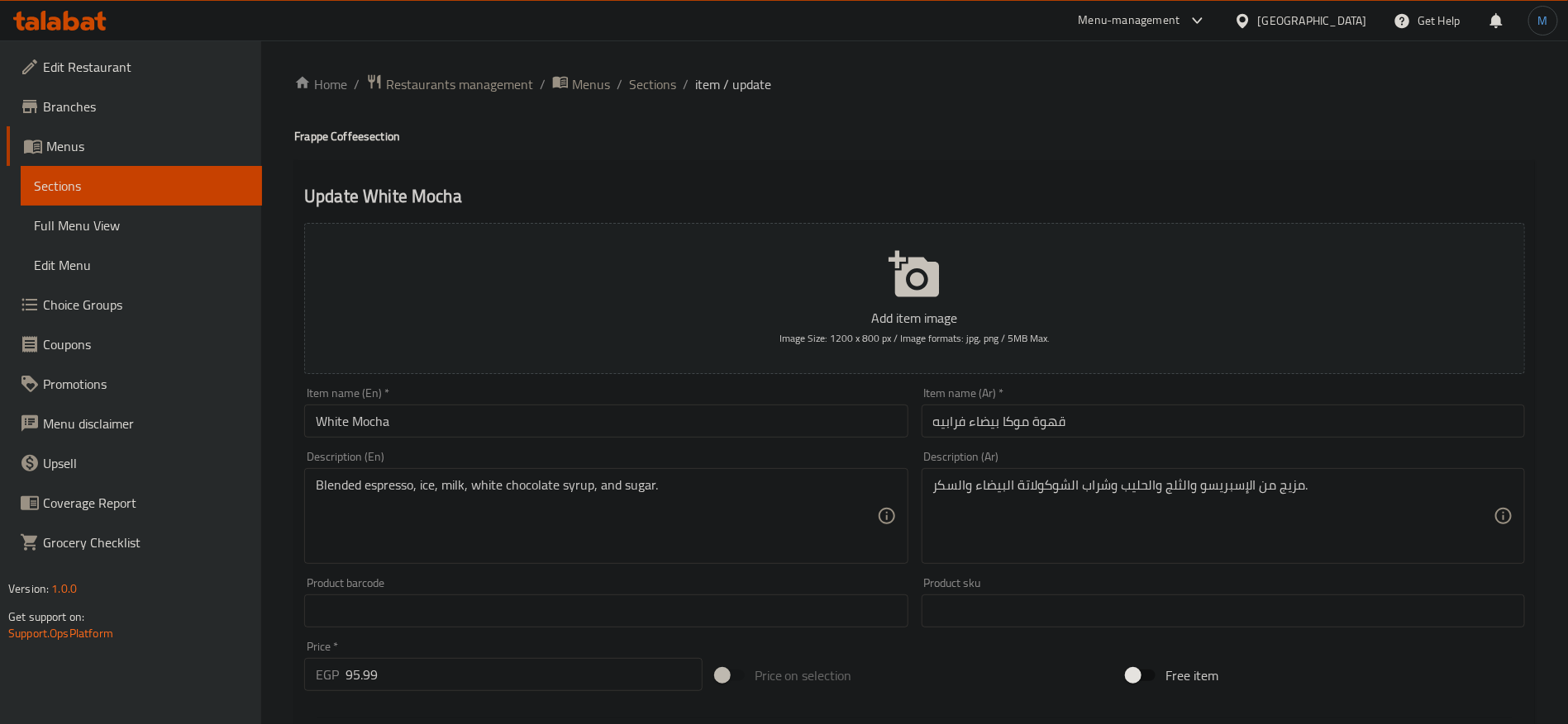
click at [295, 134] on h4 "Frappe Coffee section" at bounding box center [915, 137] width 1241 height 17
drag, startPoint x: 295, startPoint y: 134, endPoint x: 342, endPoint y: 137, distance: 47.1
click at [342, 137] on h4 "Frappe Coffee section" at bounding box center [915, 137] width 1241 height 17
click at [435, 431] on input "White Mocha" at bounding box center [605, 421] width 603 height 33
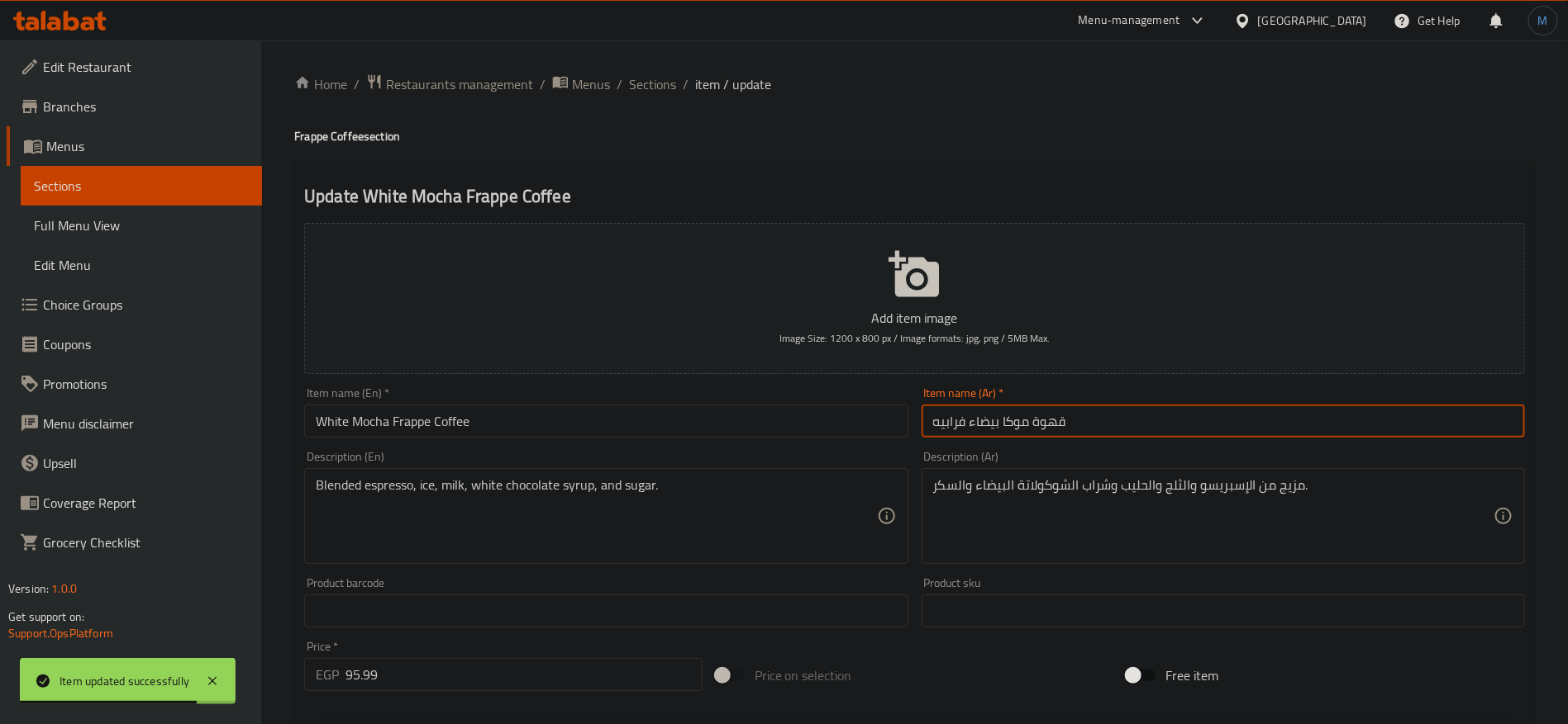
click at [1058, 428] on input "قهوة موكا بيضاء فرابيه" at bounding box center [1223, 421] width 603 height 33
click at [634, 78] on span "Sections" at bounding box center [652, 83] width 47 height 20
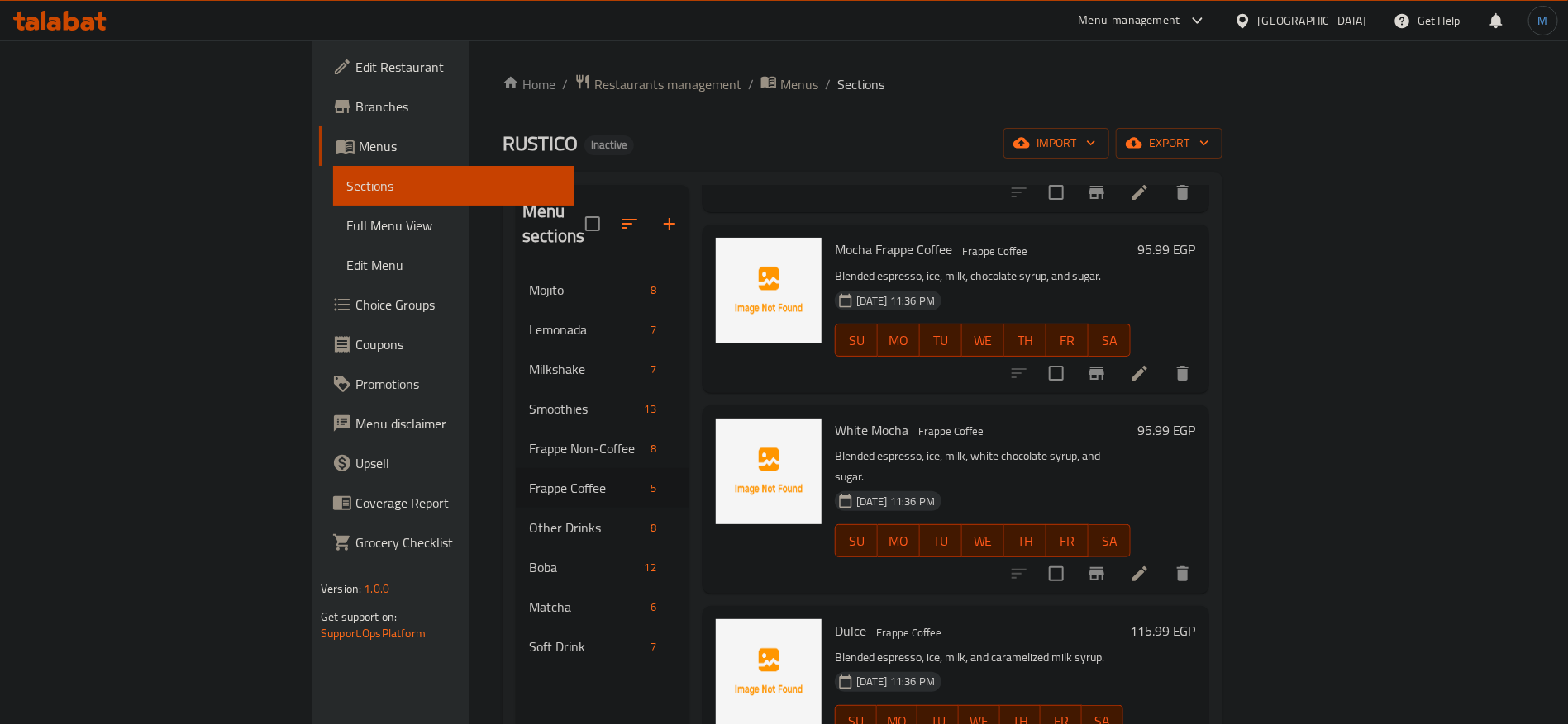
scroll to position [124, 0]
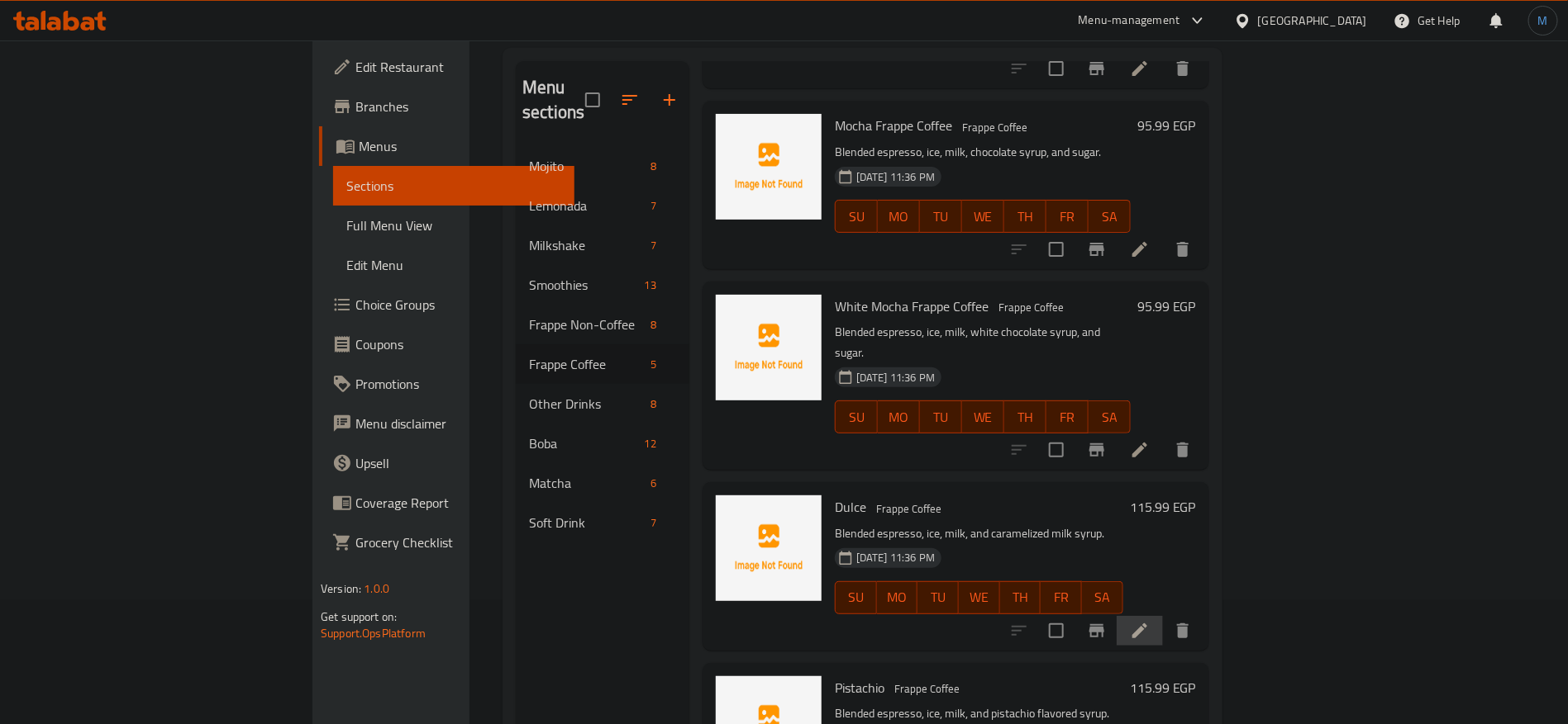
click at [1163, 616] on li at bounding box center [1139, 631] width 46 height 30
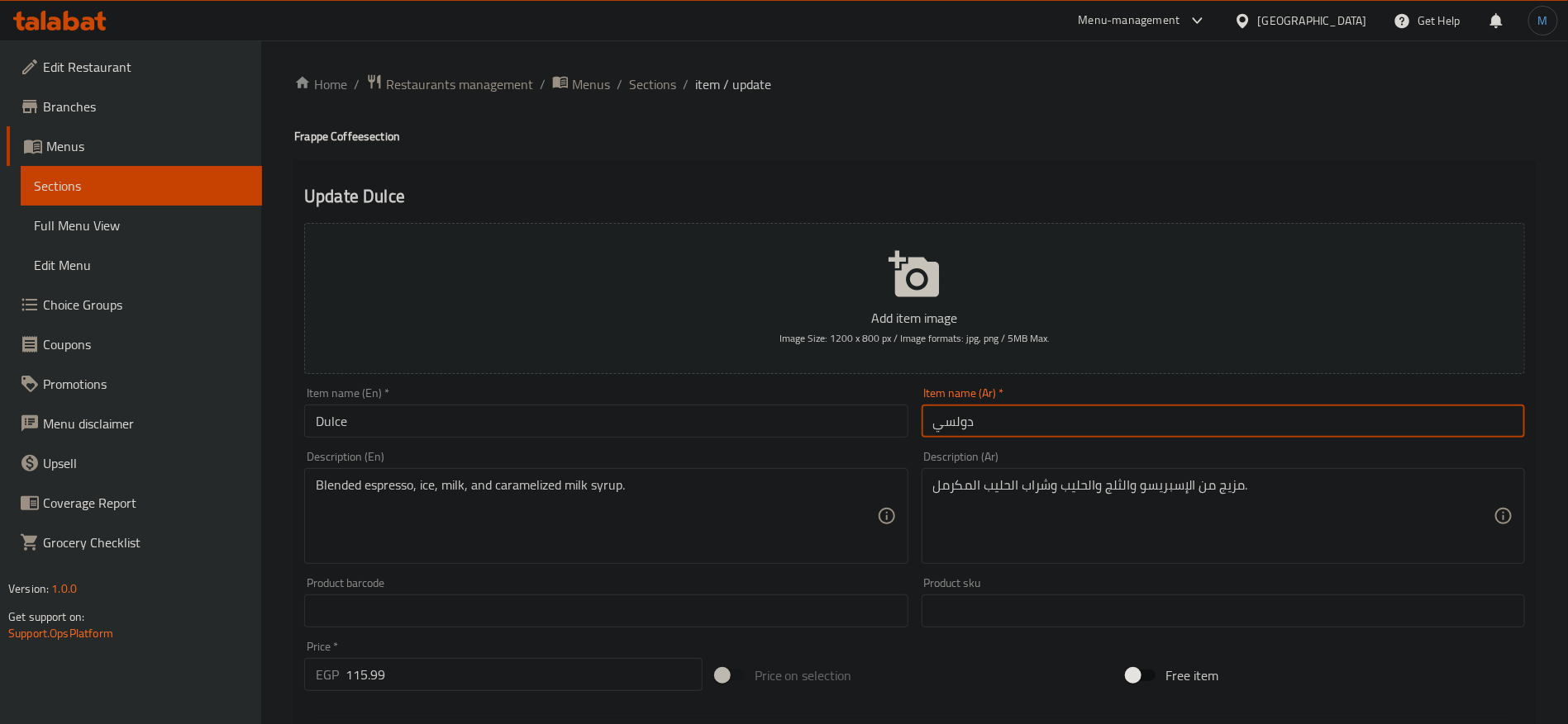
drag, startPoint x: 1065, startPoint y: 408, endPoint x: 1039, endPoint y: 433, distance: 36.1
click at [1050, 422] on input "دولسي" at bounding box center [1223, 421] width 603 height 33
click at [1039, 433] on input "دولسي" at bounding box center [1223, 421] width 603 height 33
click at [961, 417] on input "قهوة موكا بيضاء فرابيه دولسي" at bounding box center [1223, 421] width 603 height 33
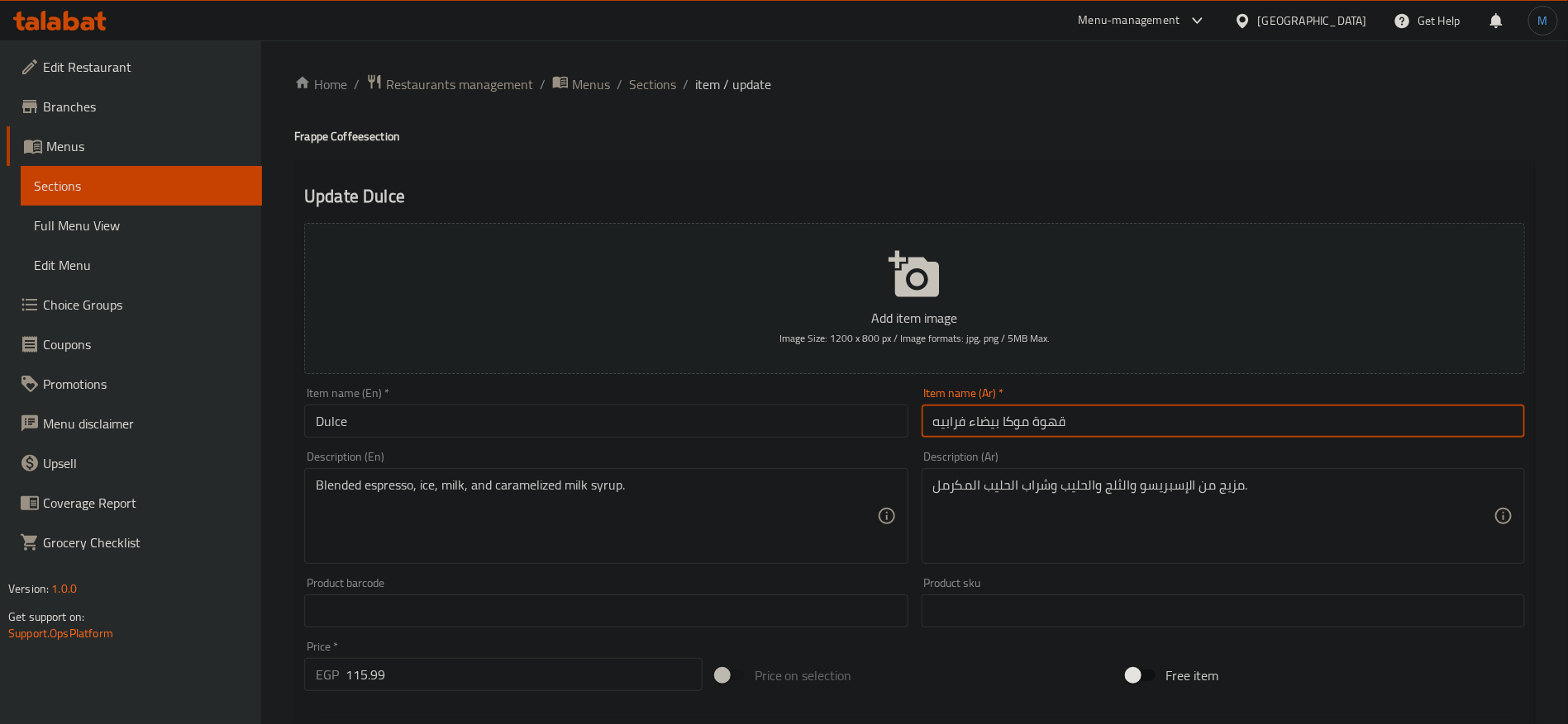
click at [1030, 426] on input "قهوة موكا بيضاء فرابيه" at bounding box center [1223, 421] width 603 height 33
click at [990, 423] on input "قهوة موكا بيضاء فرابيه" at bounding box center [1223, 421] width 603 height 33
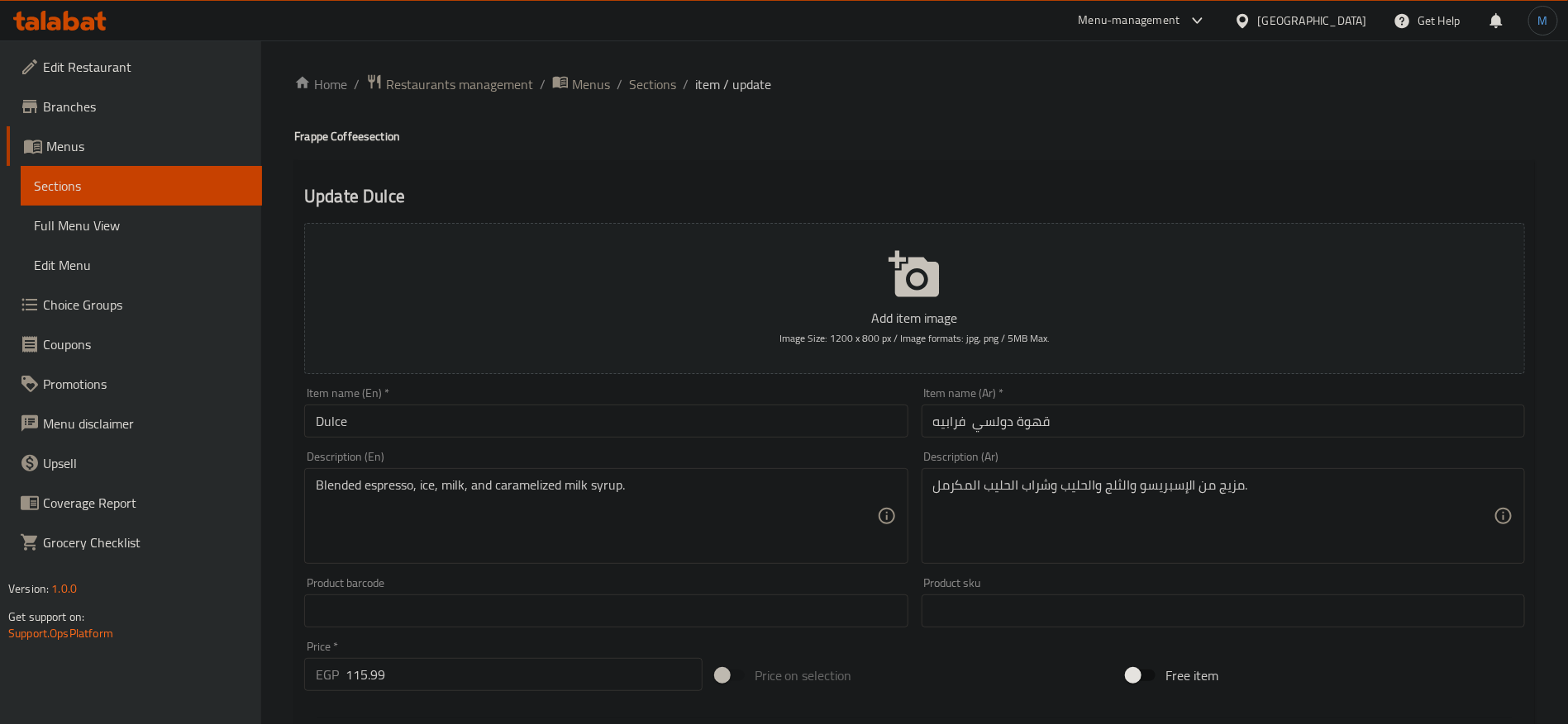
click at [285, 134] on div "Home / Restaurants management / Menus / Sections / item / update Frappe Coffee …" at bounding box center [914, 603] width 1306 height 1126
click at [304, 136] on h4 "Frappe Coffee section" at bounding box center [915, 137] width 1241 height 17
drag, startPoint x: 304, startPoint y: 136, endPoint x: 338, endPoint y: 136, distance: 34.0
click at [338, 136] on h4 "Frappe Coffee section" at bounding box center [915, 137] width 1241 height 17
click at [450, 427] on input "Dulce" at bounding box center [605, 421] width 603 height 33
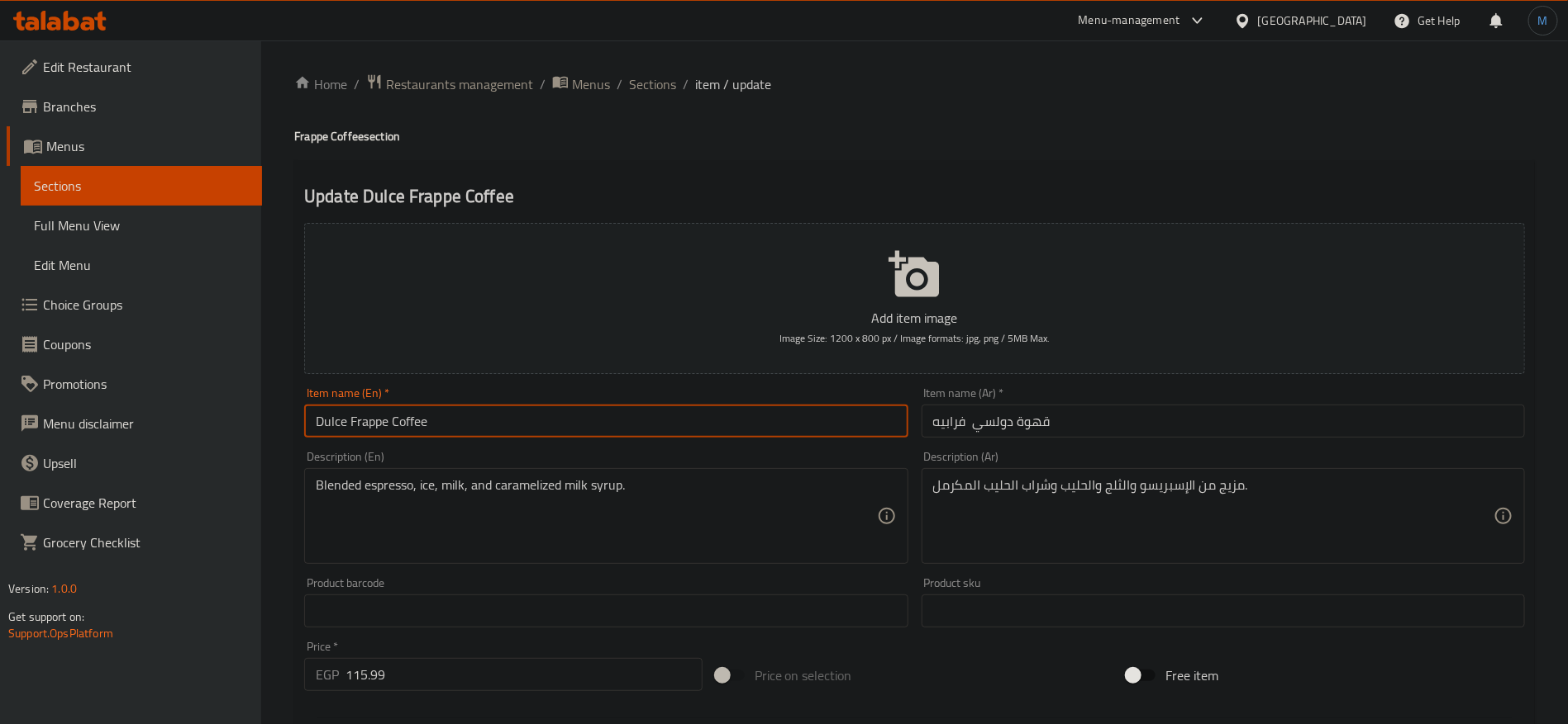
click at [754, 413] on input "Dulce Frappe Coffee" at bounding box center [605, 421] width 603 height 33
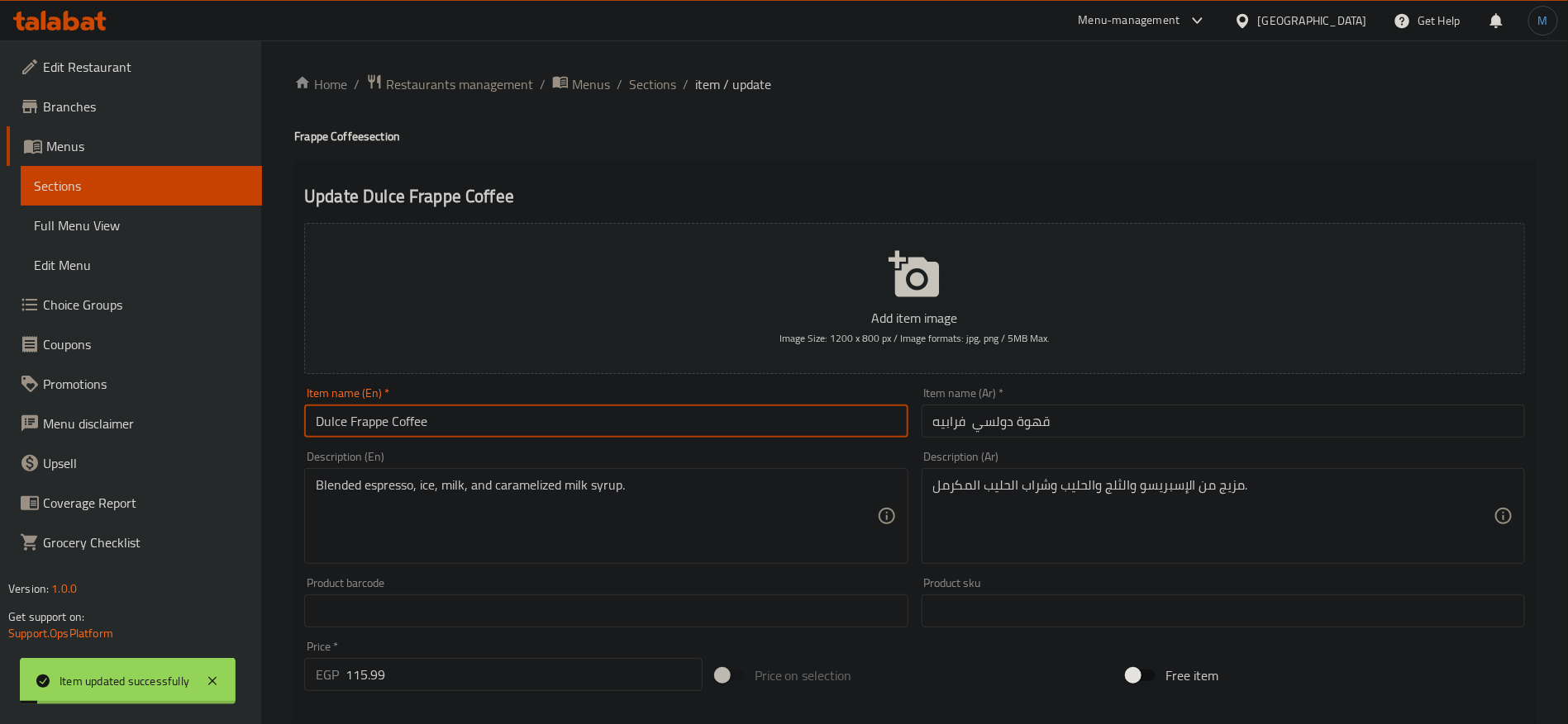
click at [1126, 412] on input "قهوة دولسي فرابيه" at bounding box center [1223, 421] width 603 height 33
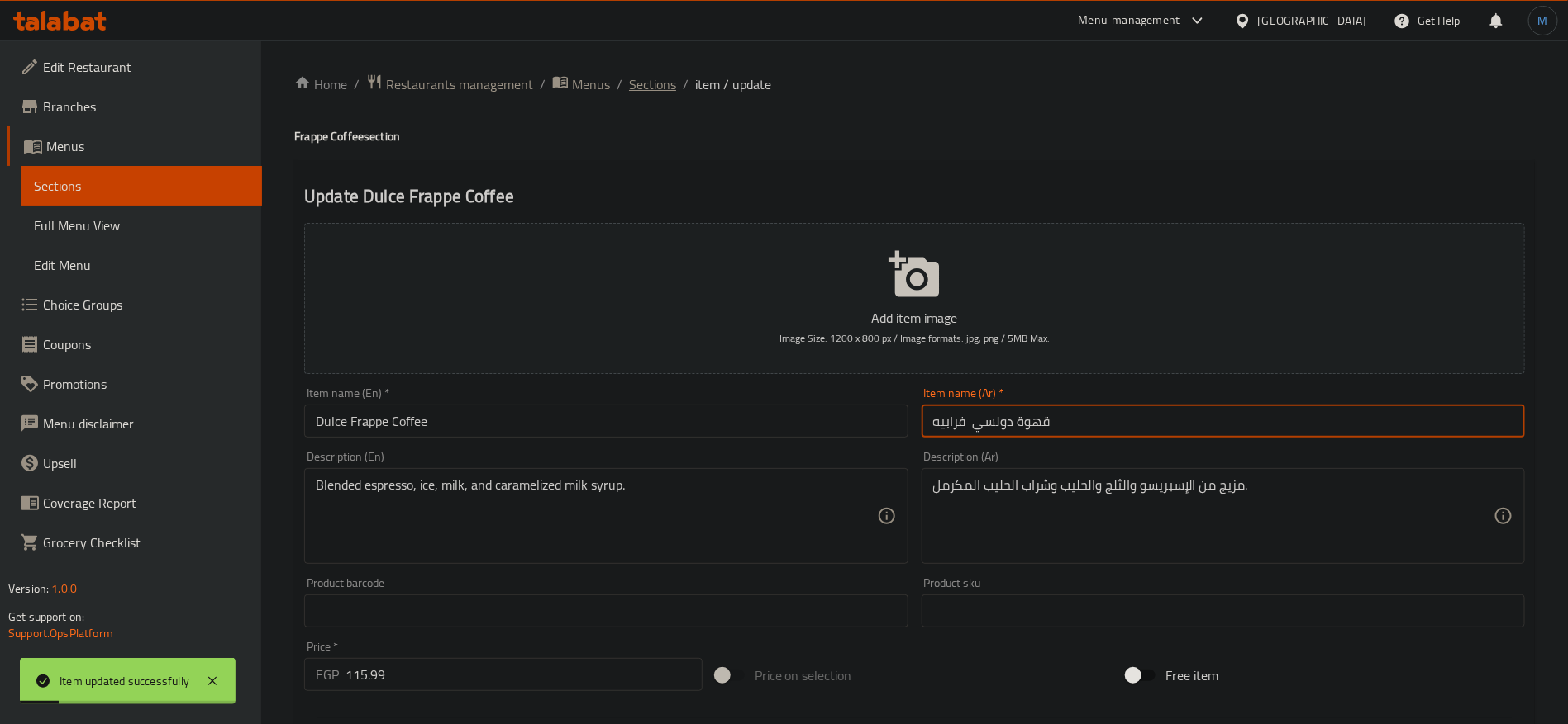
click at [645, 87] on span "Sections" at bounding box center [652, 83] width 47 height 20
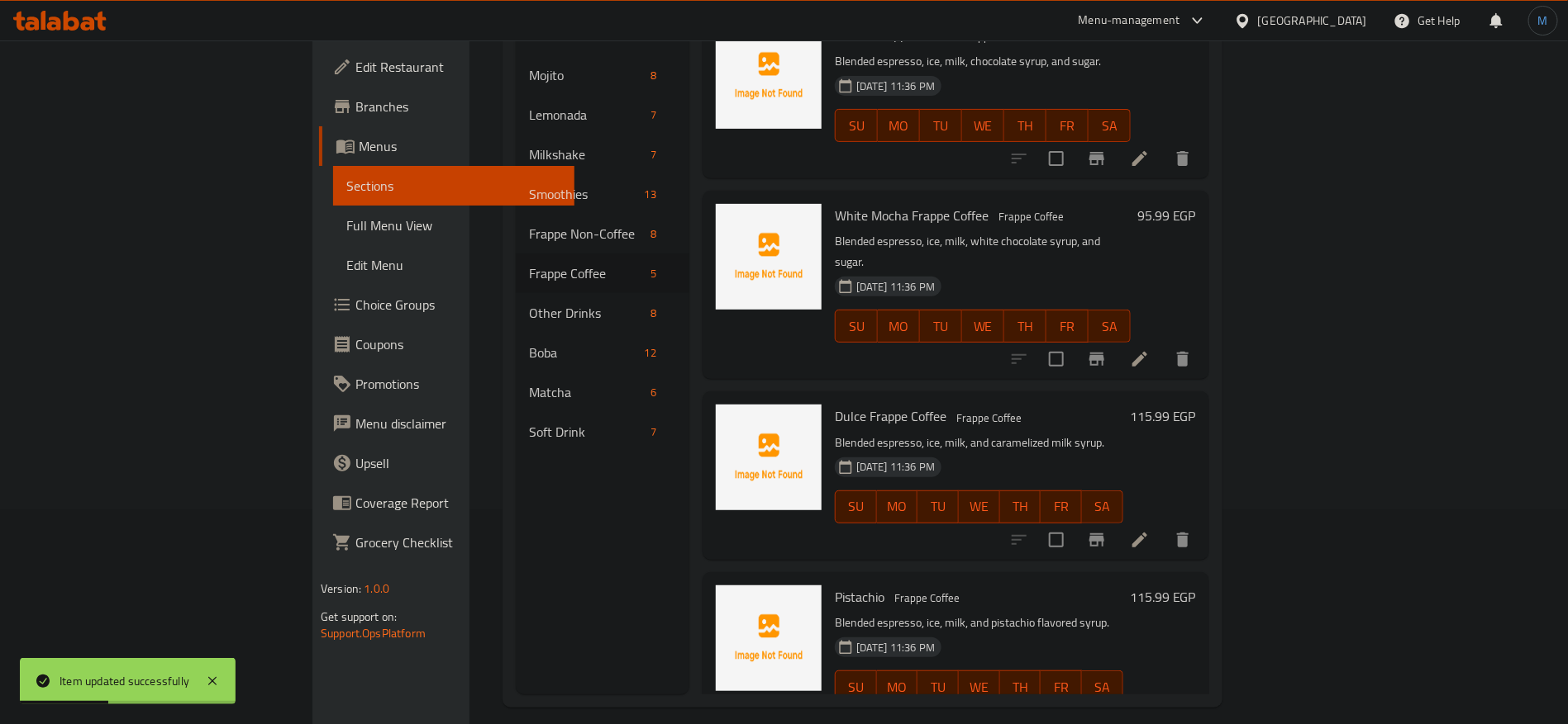
scroll to position [232, 0]
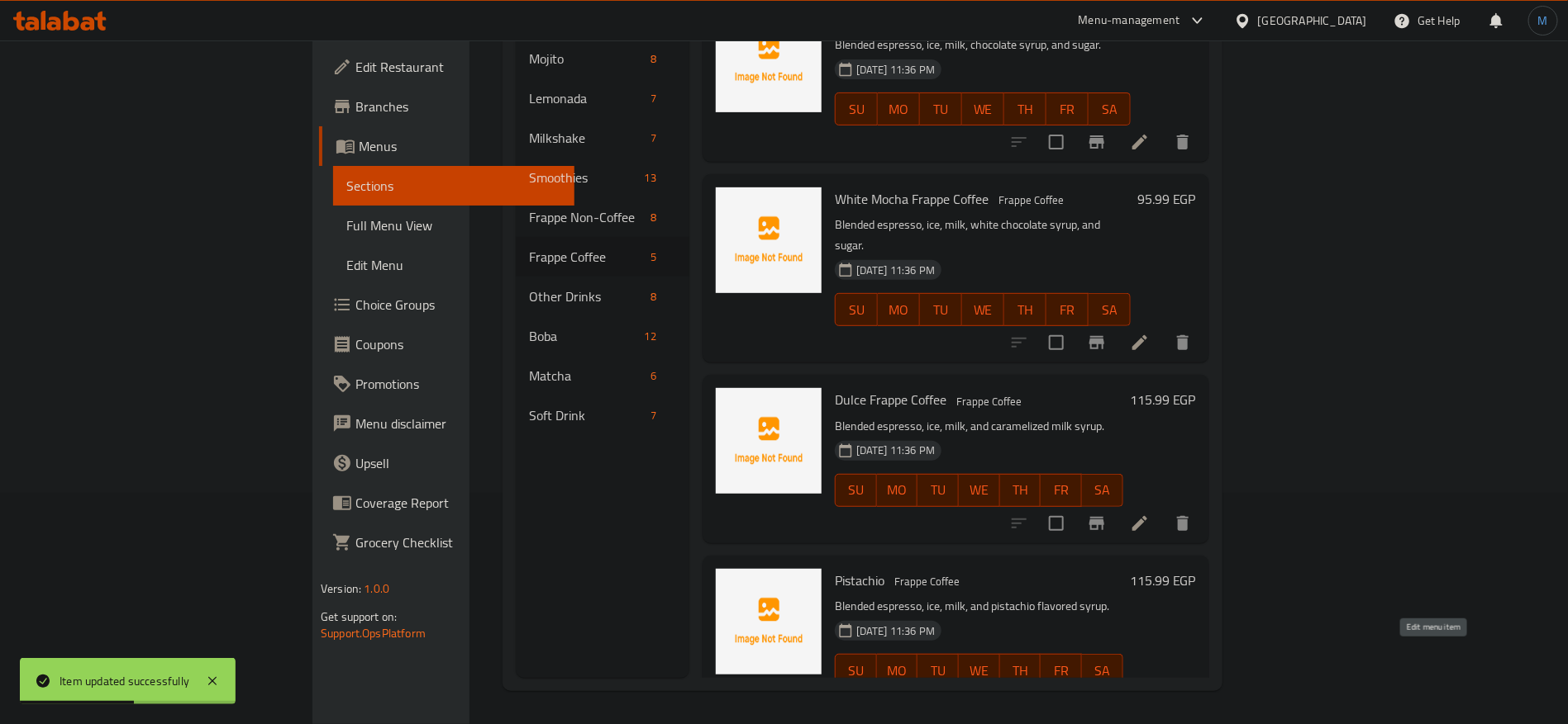
click at [1149, 694] on icon at bounding box center [1139, 703] width 20 height 20
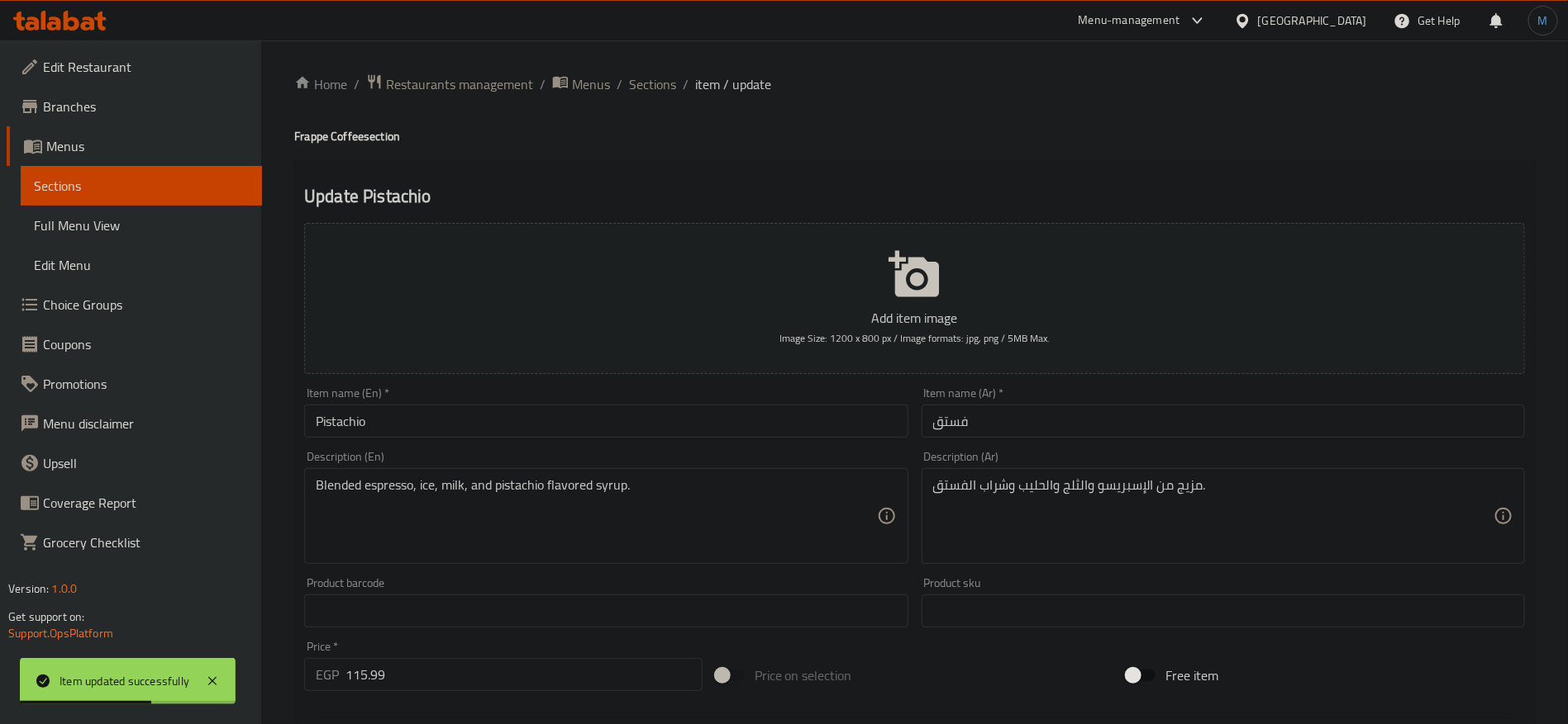
click at [1072, 412] on input "فستق" at bounding box center [1223, 421] width 603 height 33
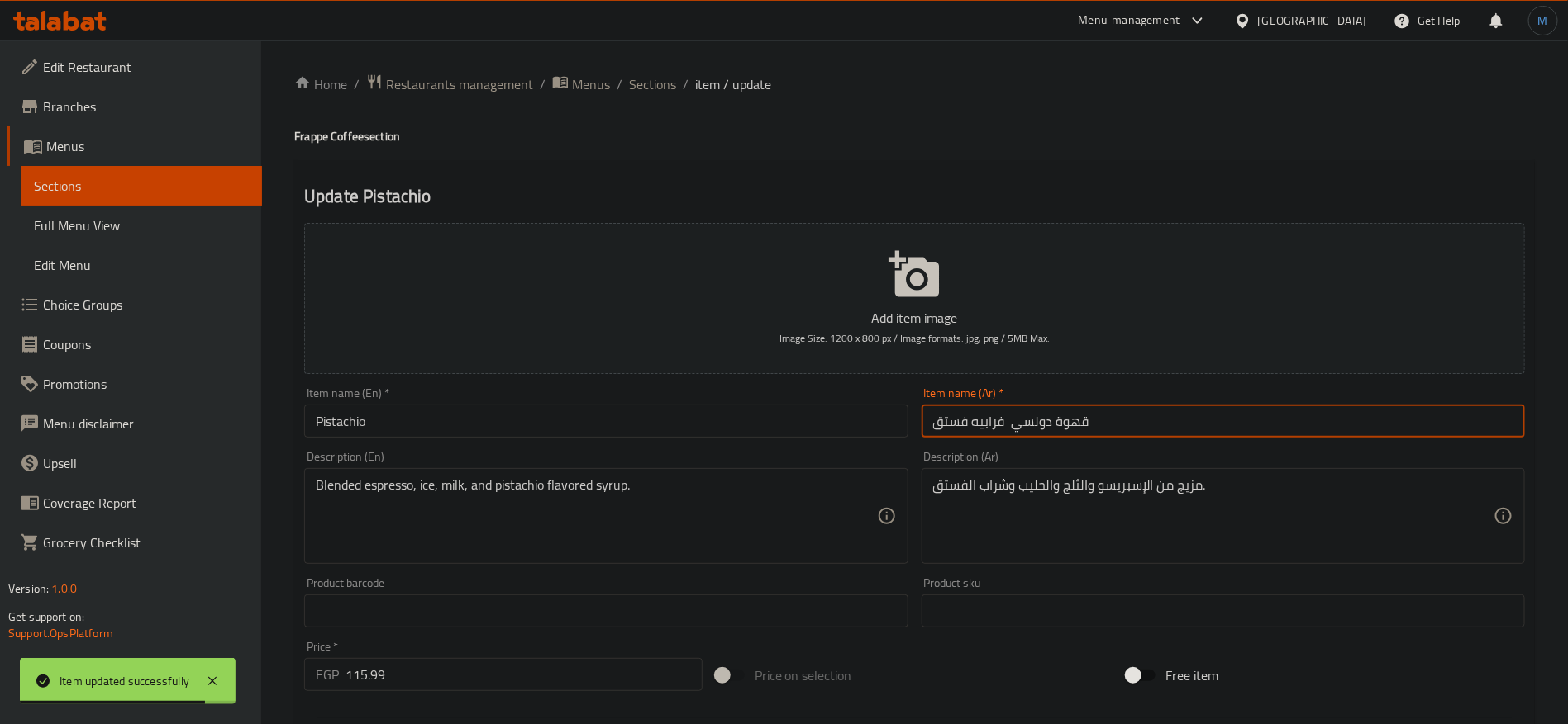
click at [951, 432] on input "قهوة دولسي فرابيه فستق" at bounding box center [1223, 421] width 603 height 33
click at [998, 424] on input "قهوة دولسي فرابيه" at bounding box center [1223, 421] width 603 height 33
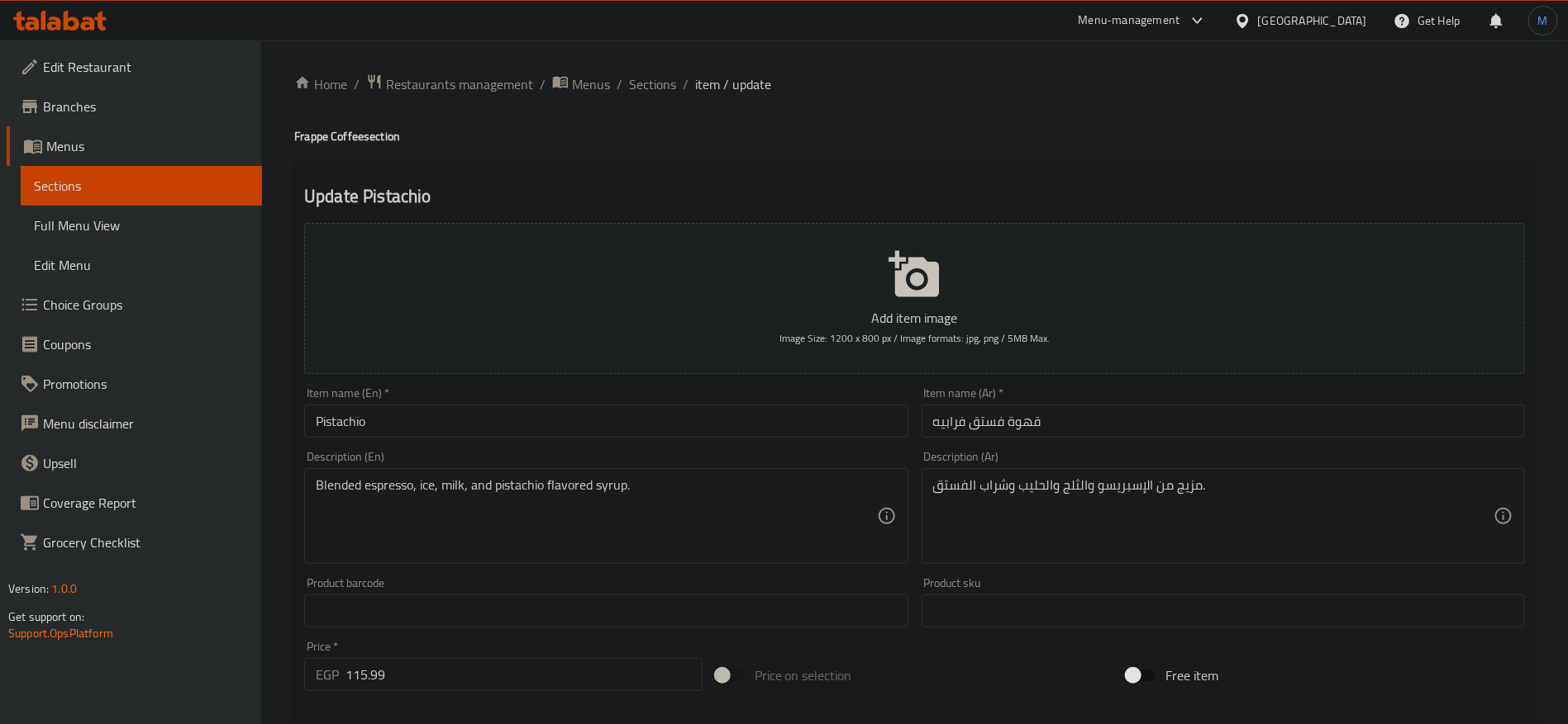
click at [307, 128] on h4 "Frappe Coffee section" at bounding box center [915, 137] width 1241 height 17
drag, startPoint x: 307, startPoint y: 128, endPoint x: 342, endPoint y: 133, distance: 35.4
click at [342, 133] on h4 "Frappe Coffee section" at bounding box center [915, 137] width 1241 height 17
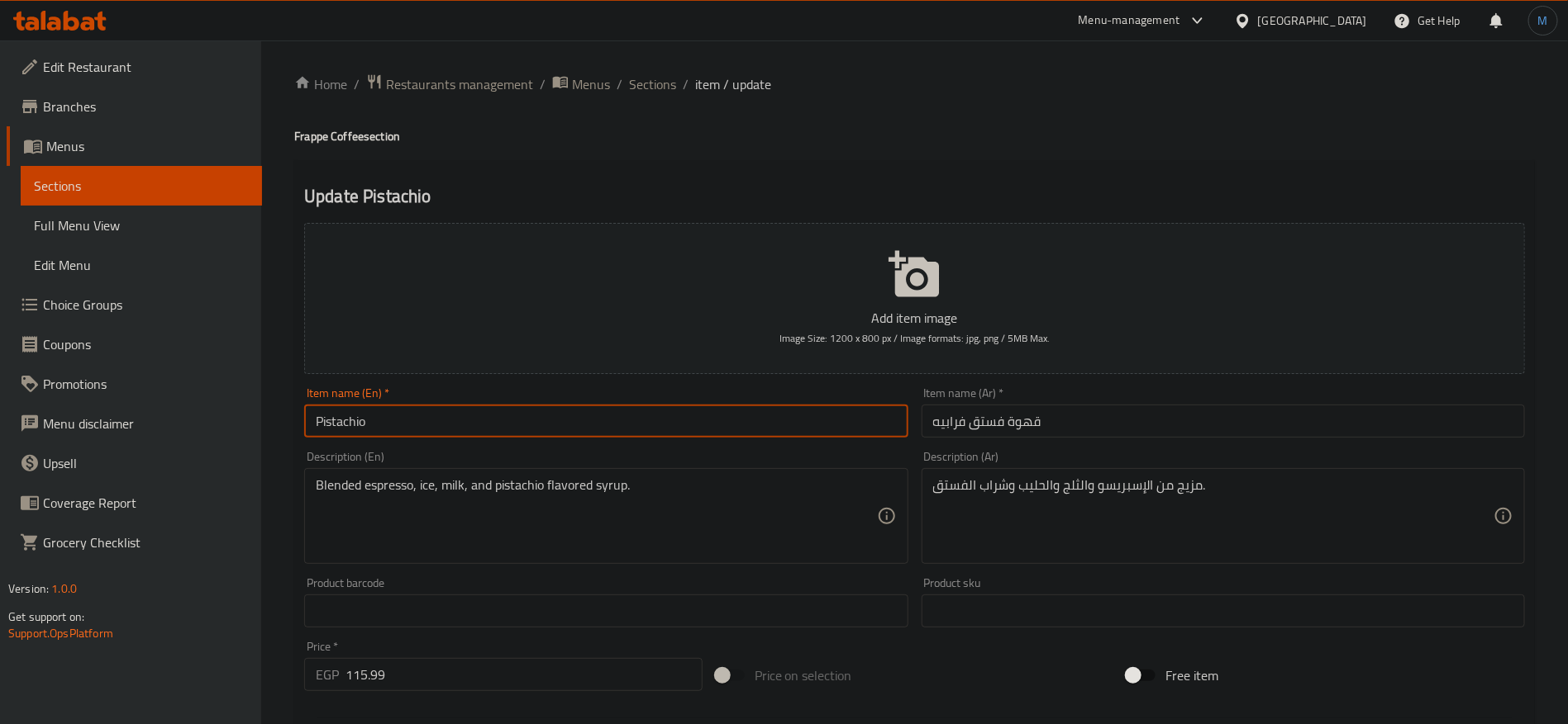
click at [468, 422] on input "Pistachio" at bounding box center [605, 421] width 603 height 33
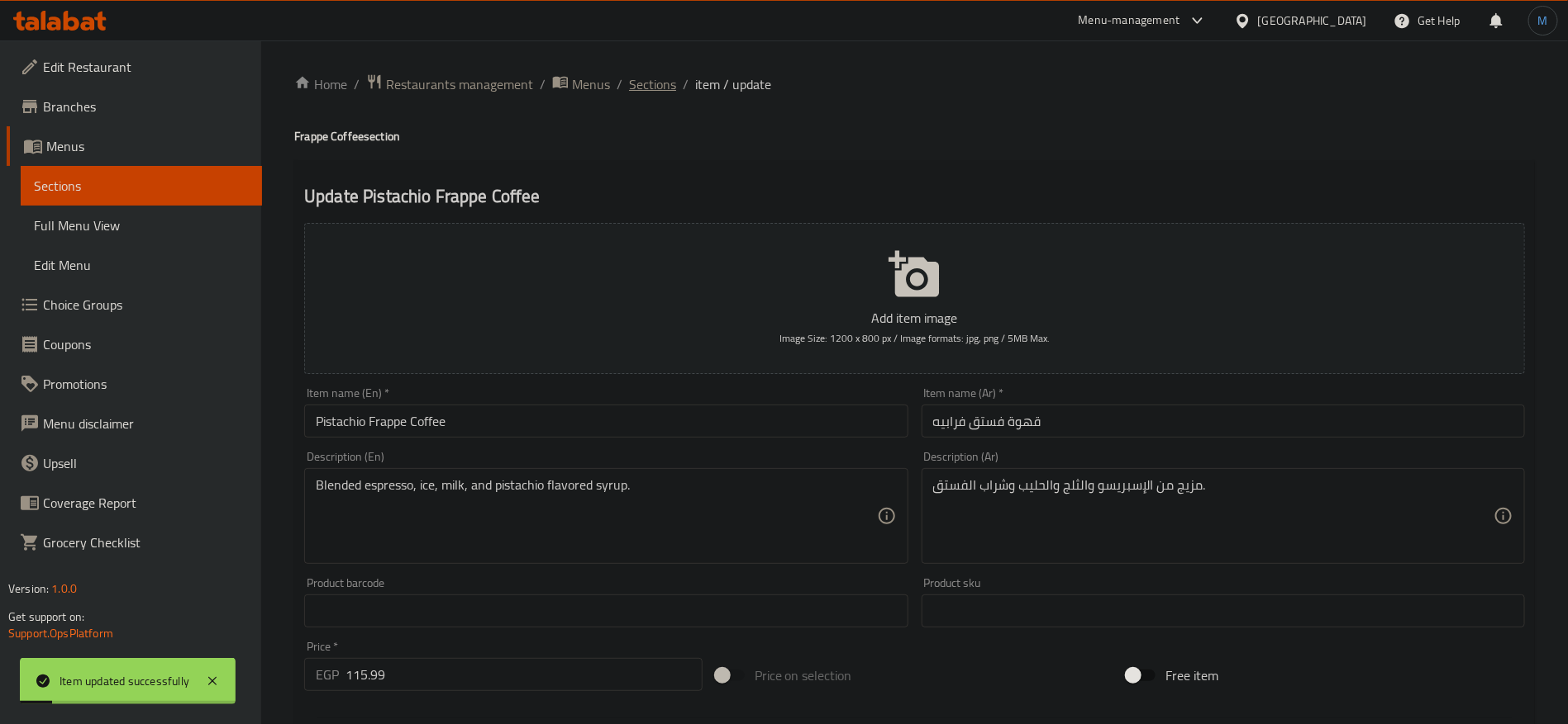
click at [644, 74] on span "Sections" at bounding box center [652, 83] width 47 height 20
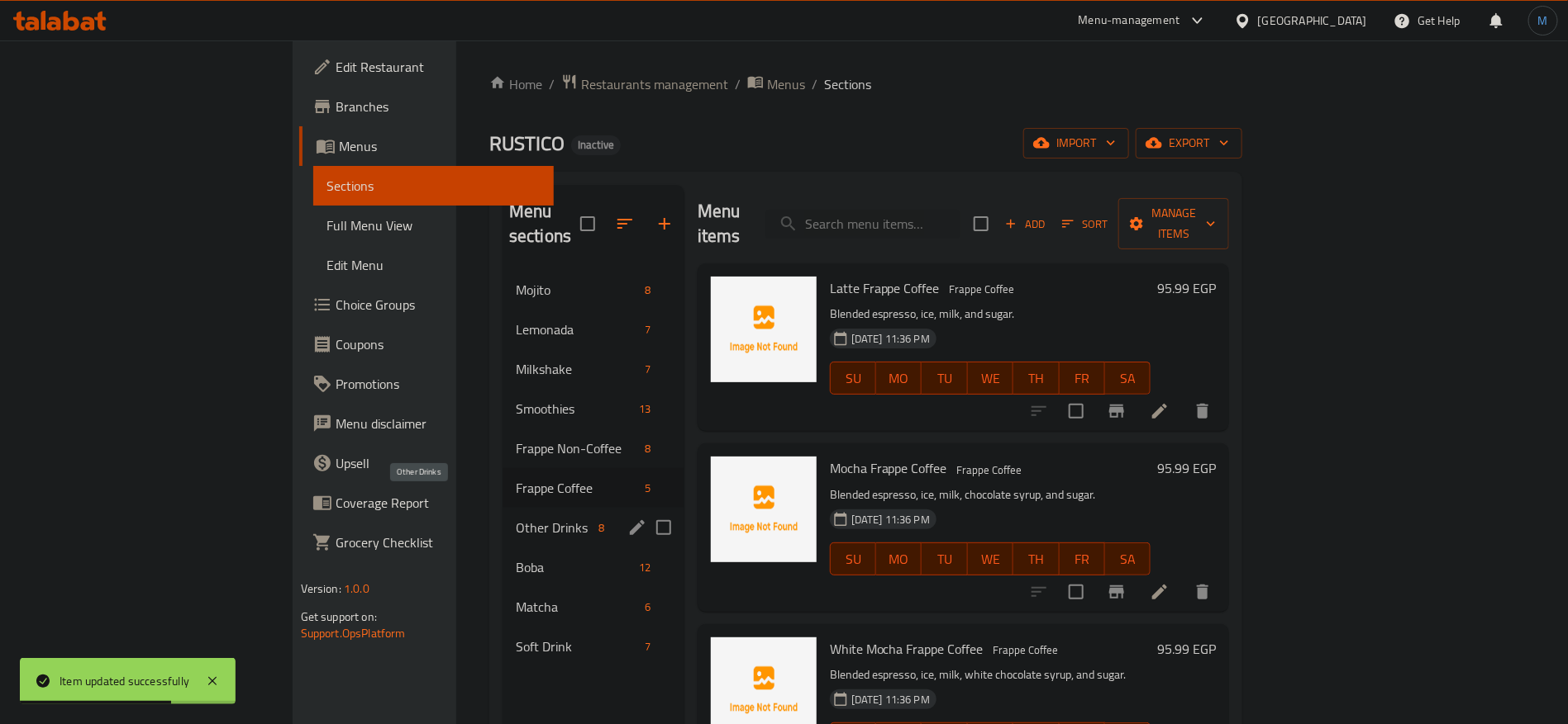
click at [516, 518] on span "Other Drinks" at bounding box center [555, 527] width 77 height 20
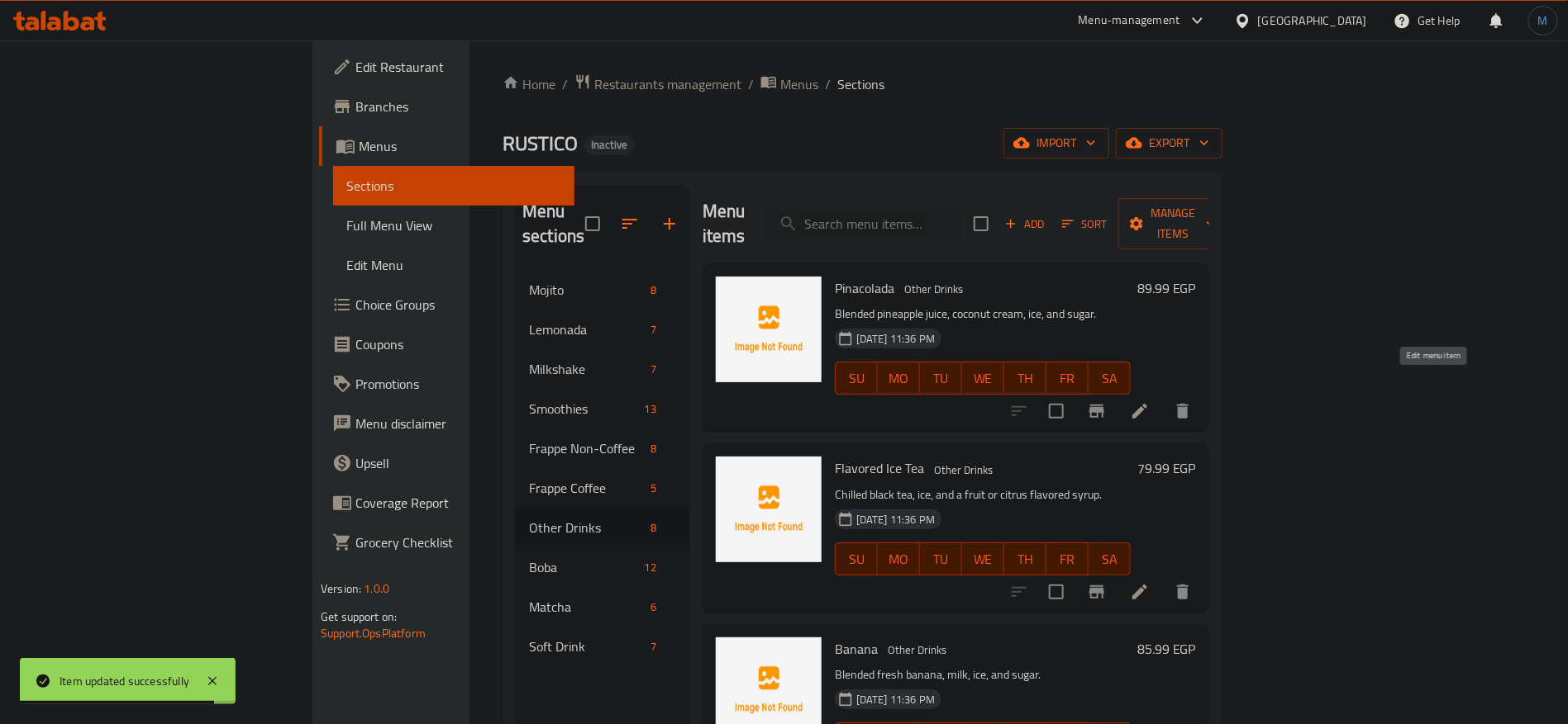
click at [1147, 404] on icon at bounding box center [1139, 412] width 15 height 15
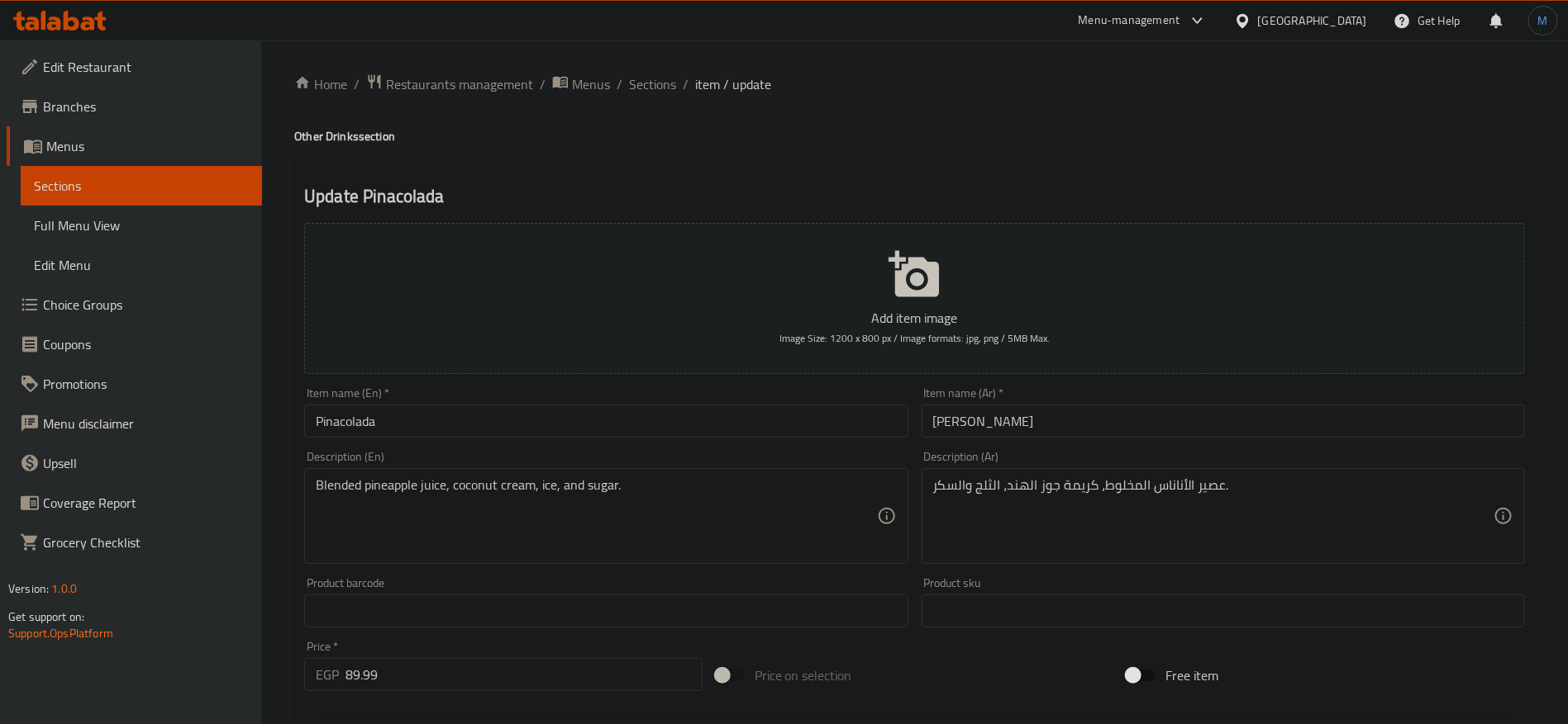
click at [449, 430] on input "Pinacolada" at bounding box center [605, 421] width 603 height 33
click at [703, 446] on div "Description (En) Blended pineapple juice, coconut cream, ice, and sugar. Descri…" at bounding box center [605, 507] width 617 height 127
click at [338, 136] on h4 "Other Drinks section" at bounding box center [915, 137] width 1241 height 17
click at [343, 128] on h4 "Other Drinks section" at bounding box center [915, 137] width 1241 height 17
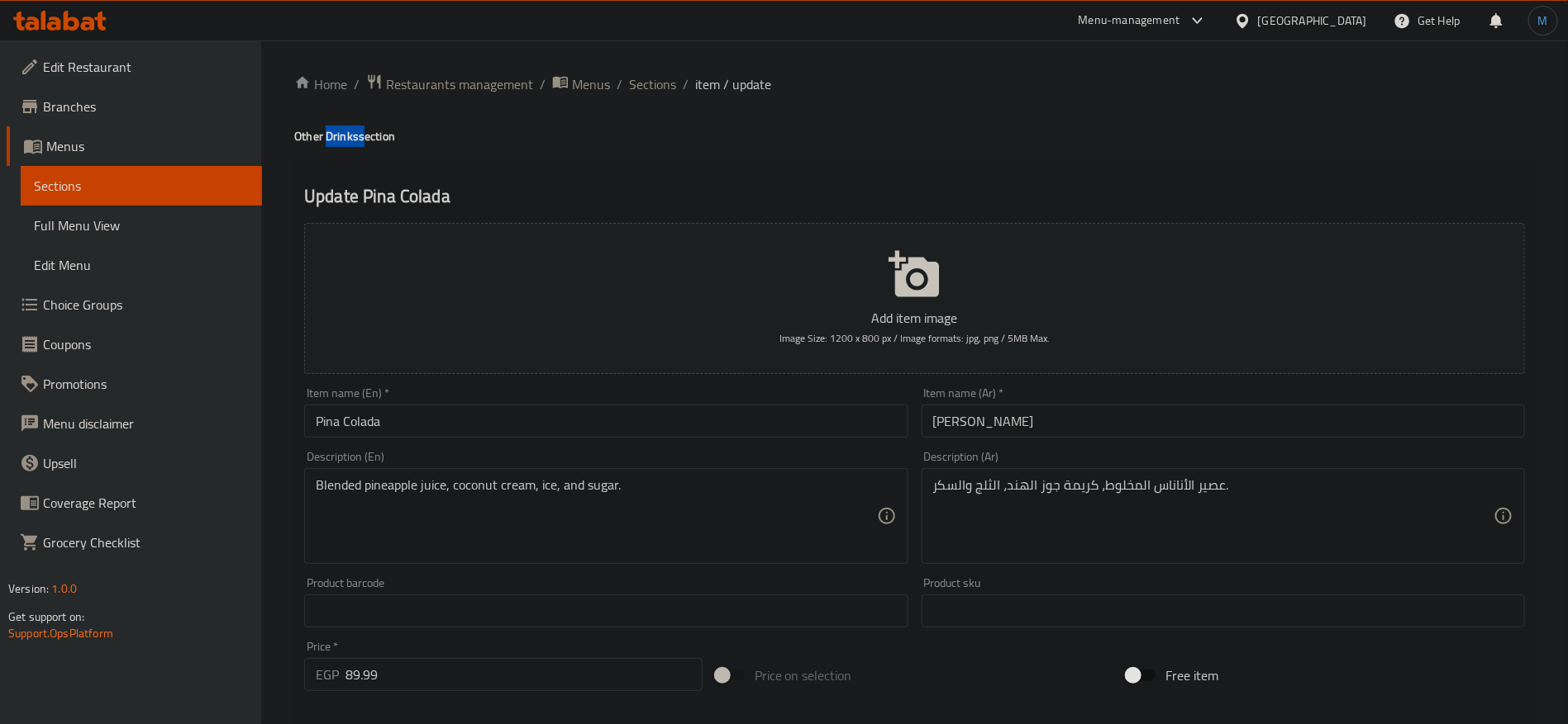
click at [343, 128] on h4 "Other Drinks section" at bounding box center [915, 137] width 1241 height 17
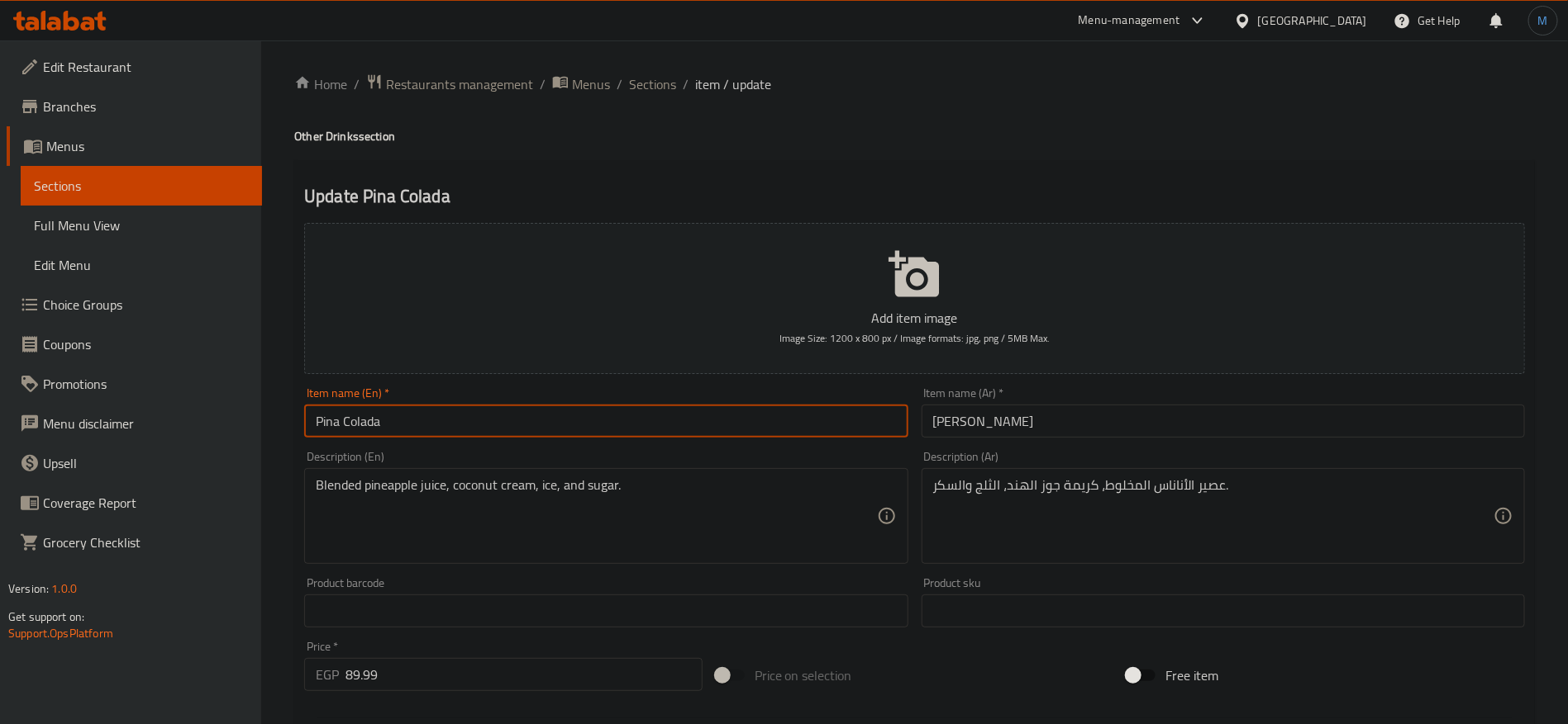
click at [510, 416] on input "Pina Colada" at bounding box center [605, 421] width 603 height 33
click at [1025, 414] on input "[PERSON_NAME]" at bounding box center [1223, 421] width 603 height 33
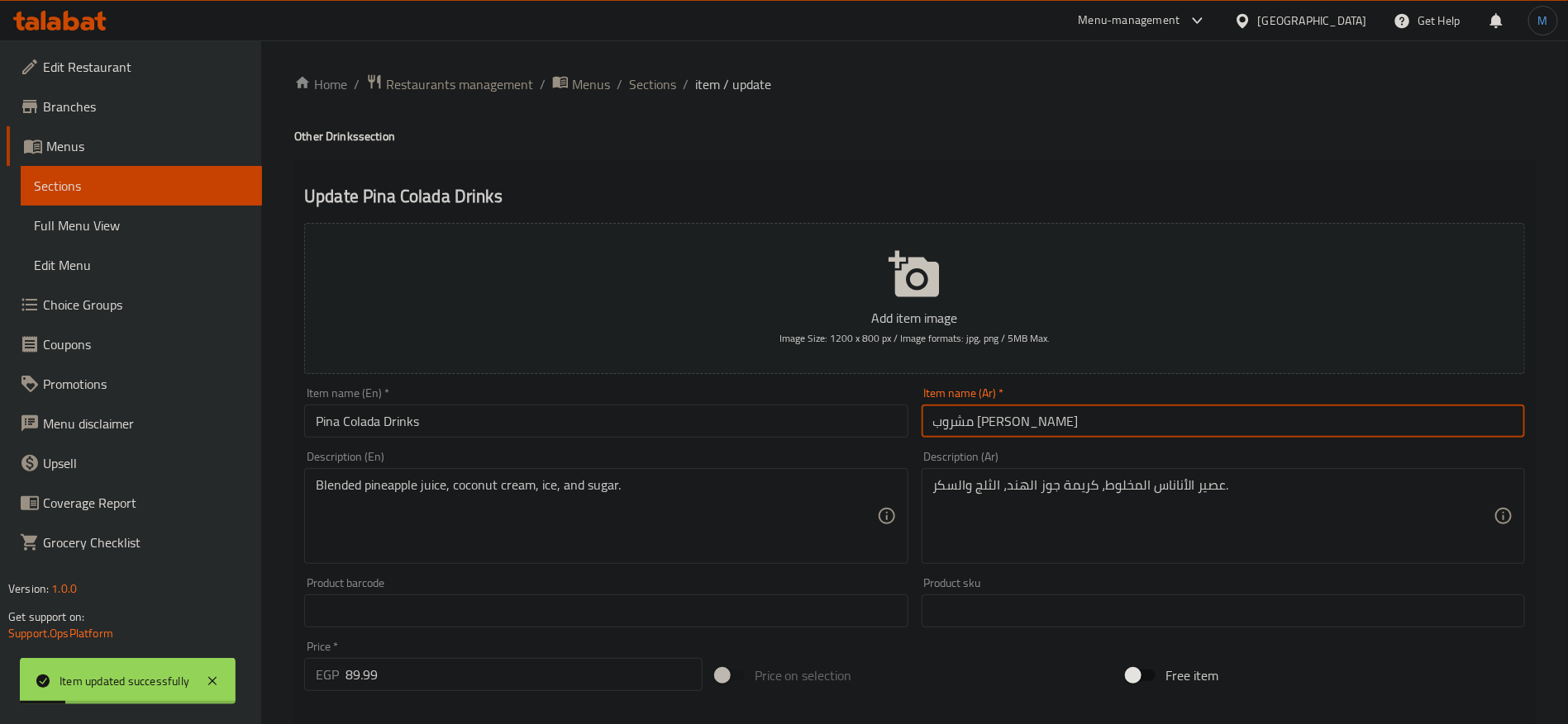
click at [1021, 425] on input "مشروب [PERSON_NAME]" at bounding box center [1223, 421] width 603 height 33
click at [464, 415] on input "Pina Colada Drinks" at bounding box center [605, 421] width 603 height 33
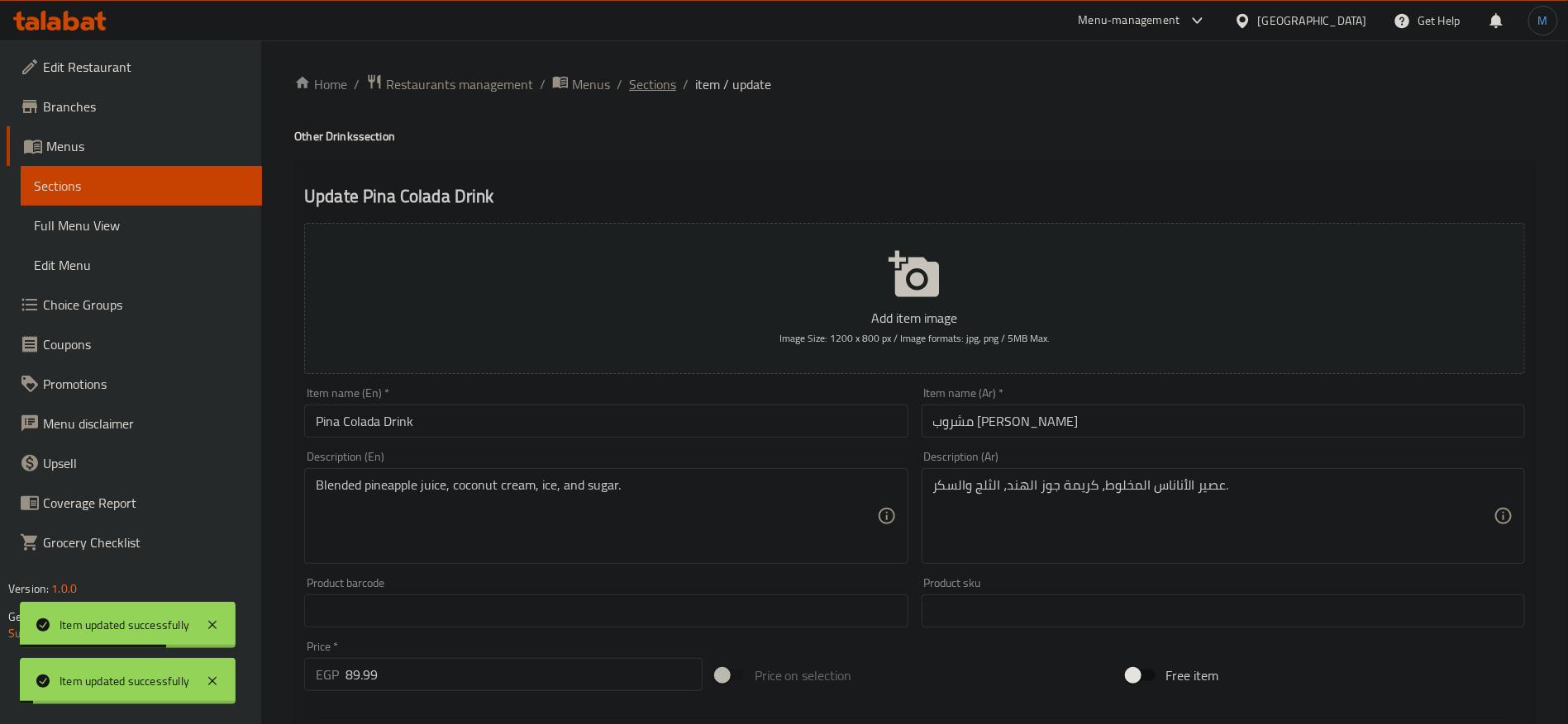
click at [670, 77] on span "Sections" at bounding box center [652, 83] width 47 height 20
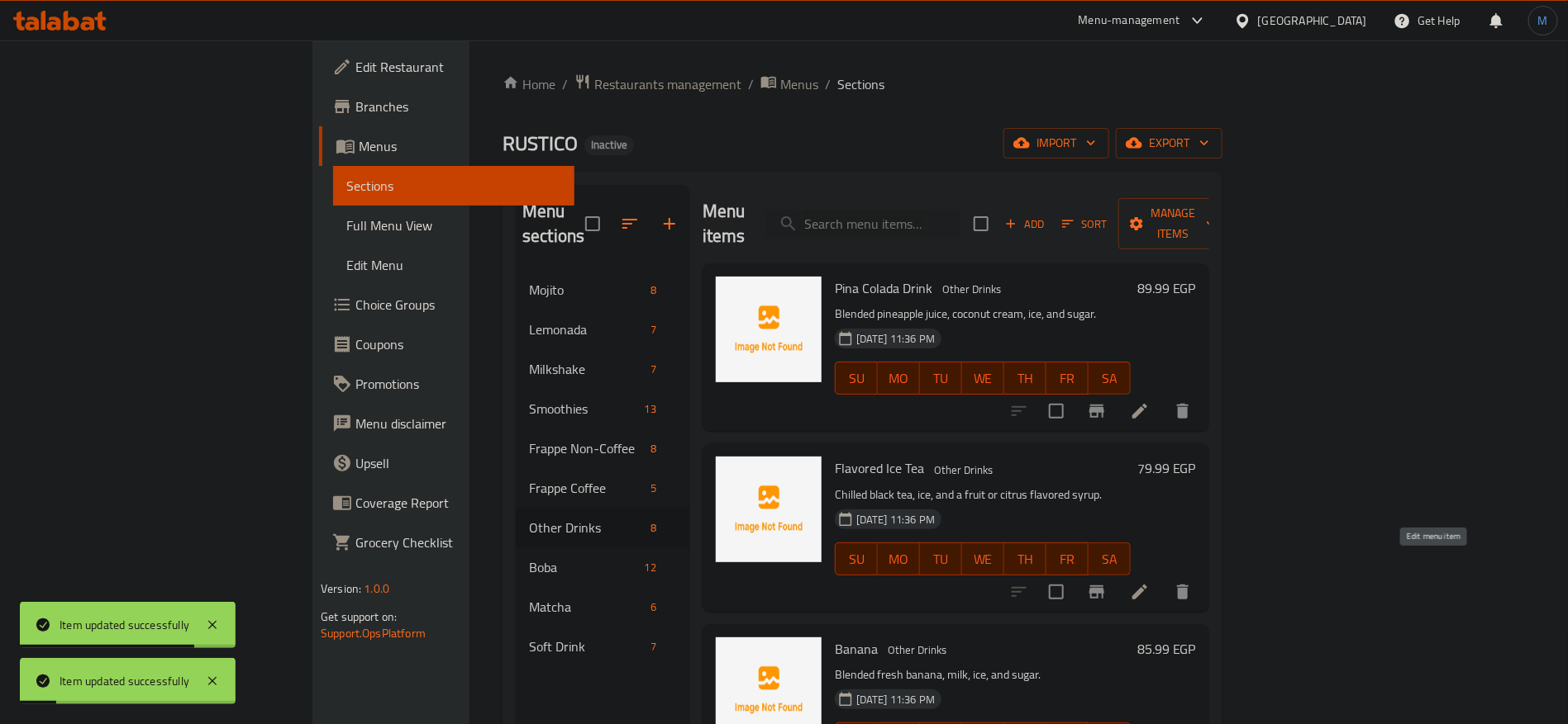
click at [1147, 585] on icon at bounding box center [1139, 593] width 15 height 15
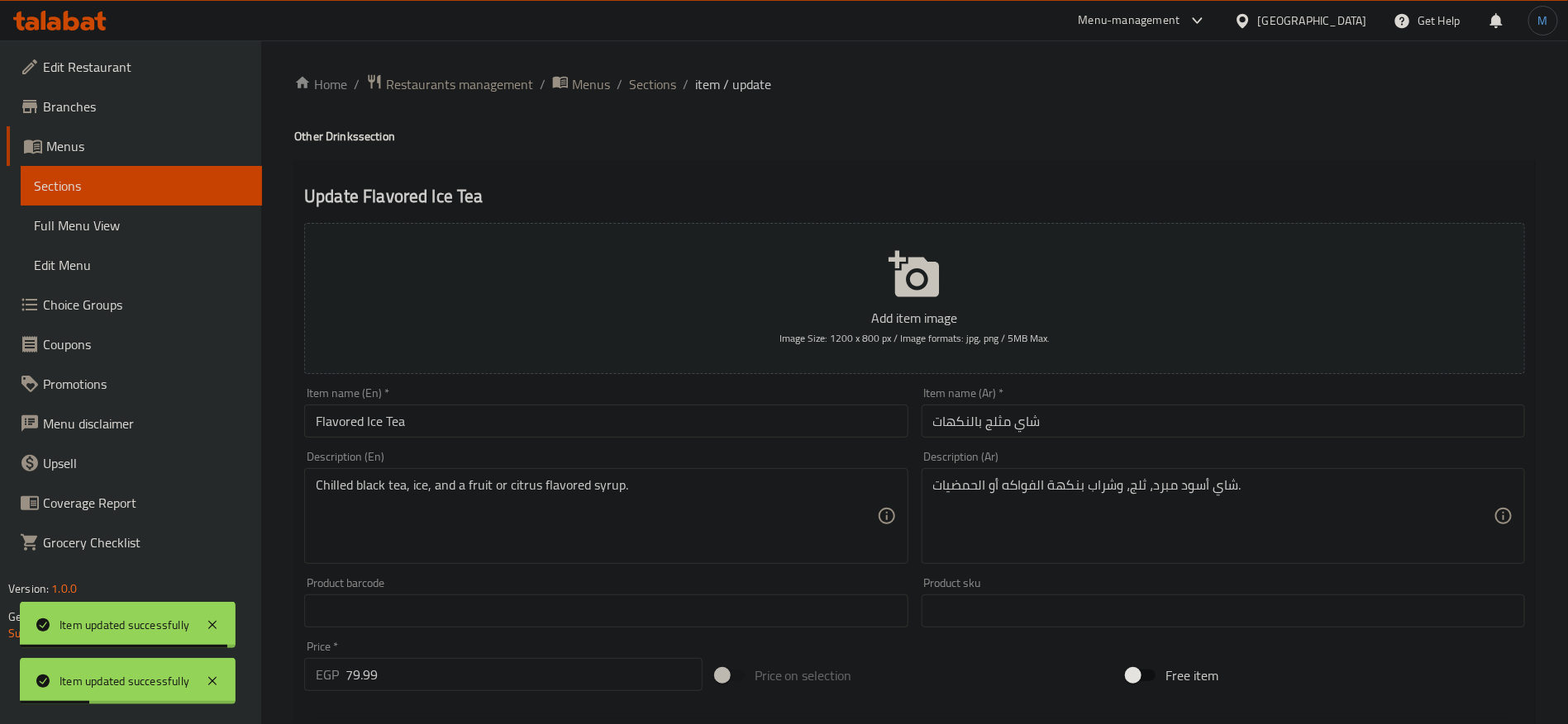
click at [1158, 426] on input "شاي مثلج بالنكهات" at bounding box center [1223, 421] width 603 height 33
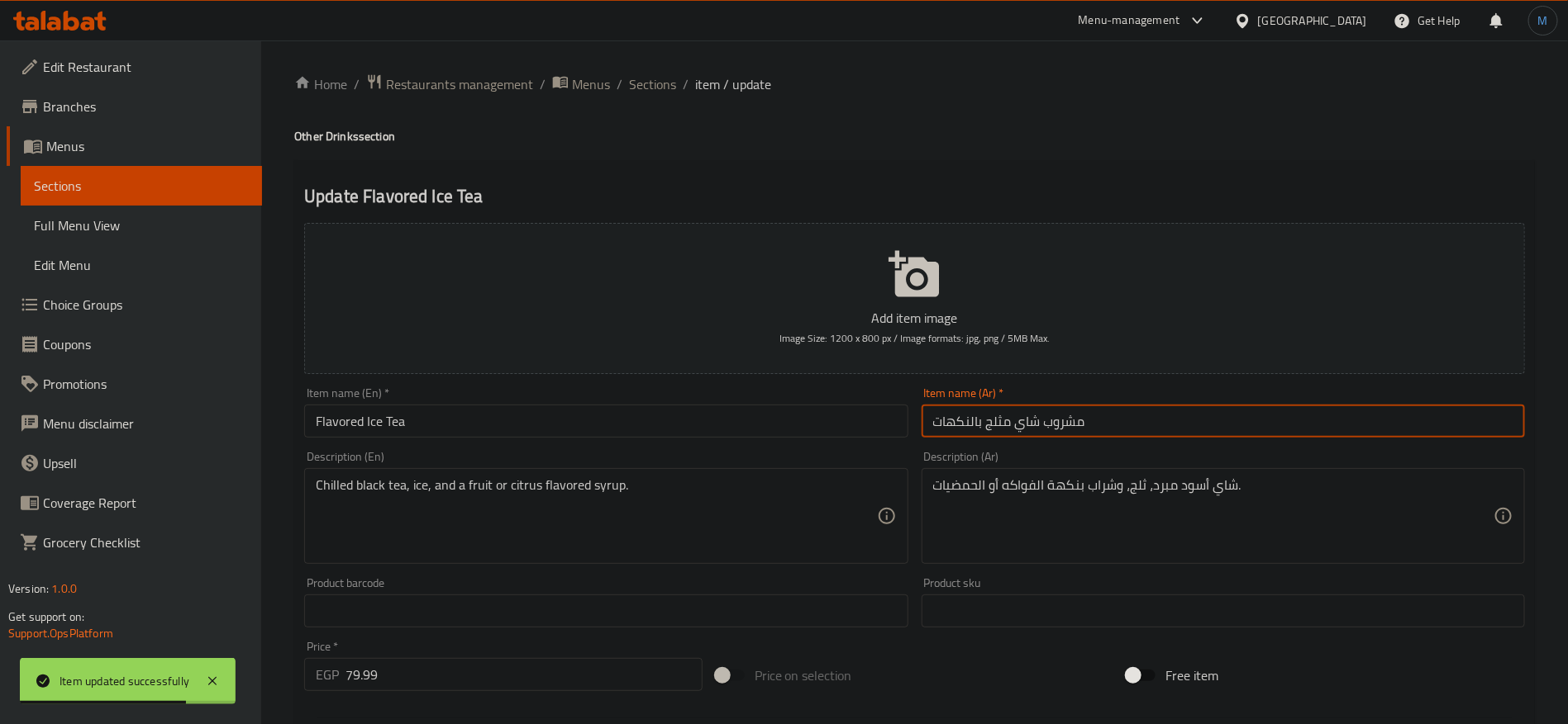
click at [326, 136] on h4 "Other Drinks section" at bounding box center [915, 137] width 1241 height 17
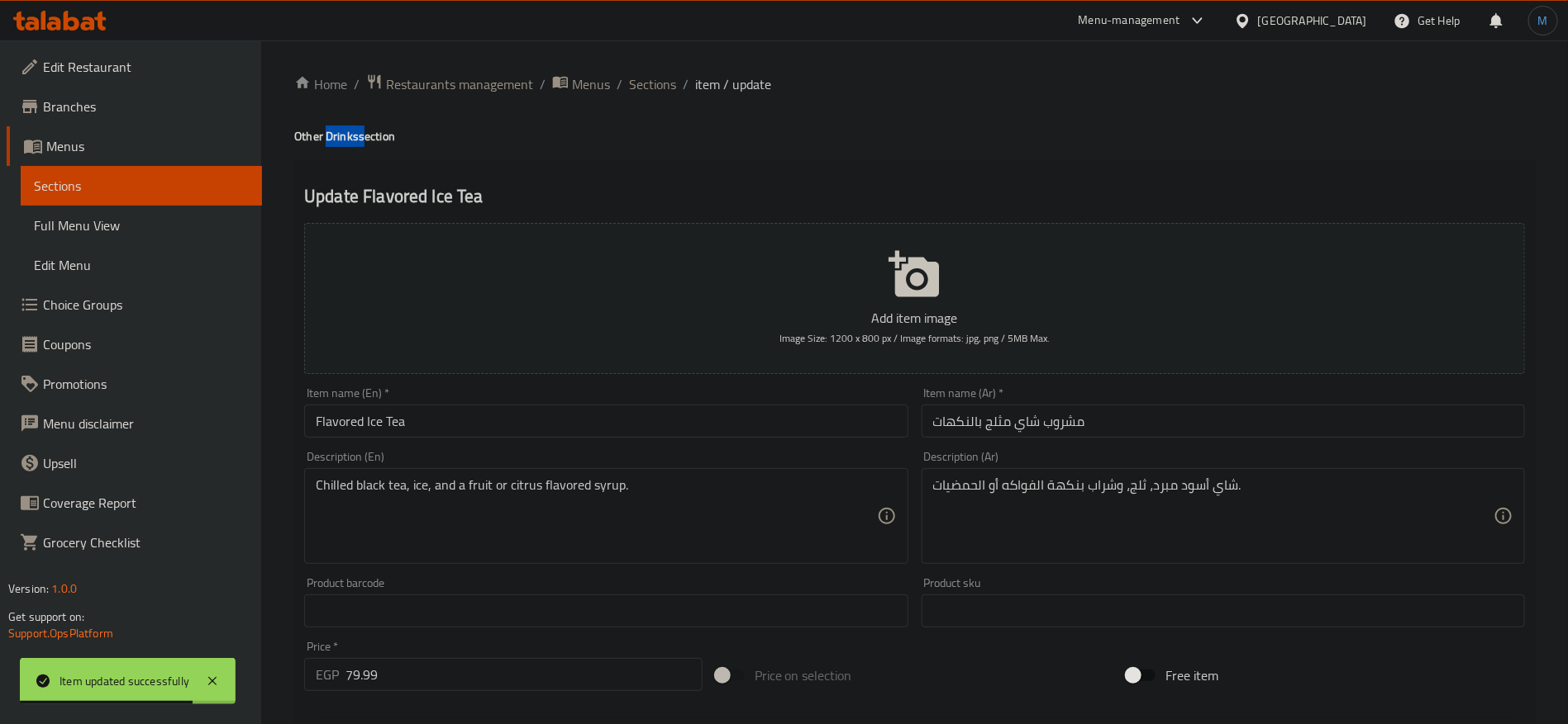
click at [326, 136] on h4 "Other Drinks section" at bounding box center [915, 137] width 1241 height 17
drag, startPoint x: 449, startPoint y: 400, endPoint x: 450, endPoint y: 417, distance: 17.0
click at [449, 404] on div "Item name (En)   * Flavored Ice Tea Item name (En) *" at bounding box center [605, 413] width 603 height 51
click at [452, 420] on input "Flavored Ice Tea" at bounding box center [605, 421] width 603 height 33
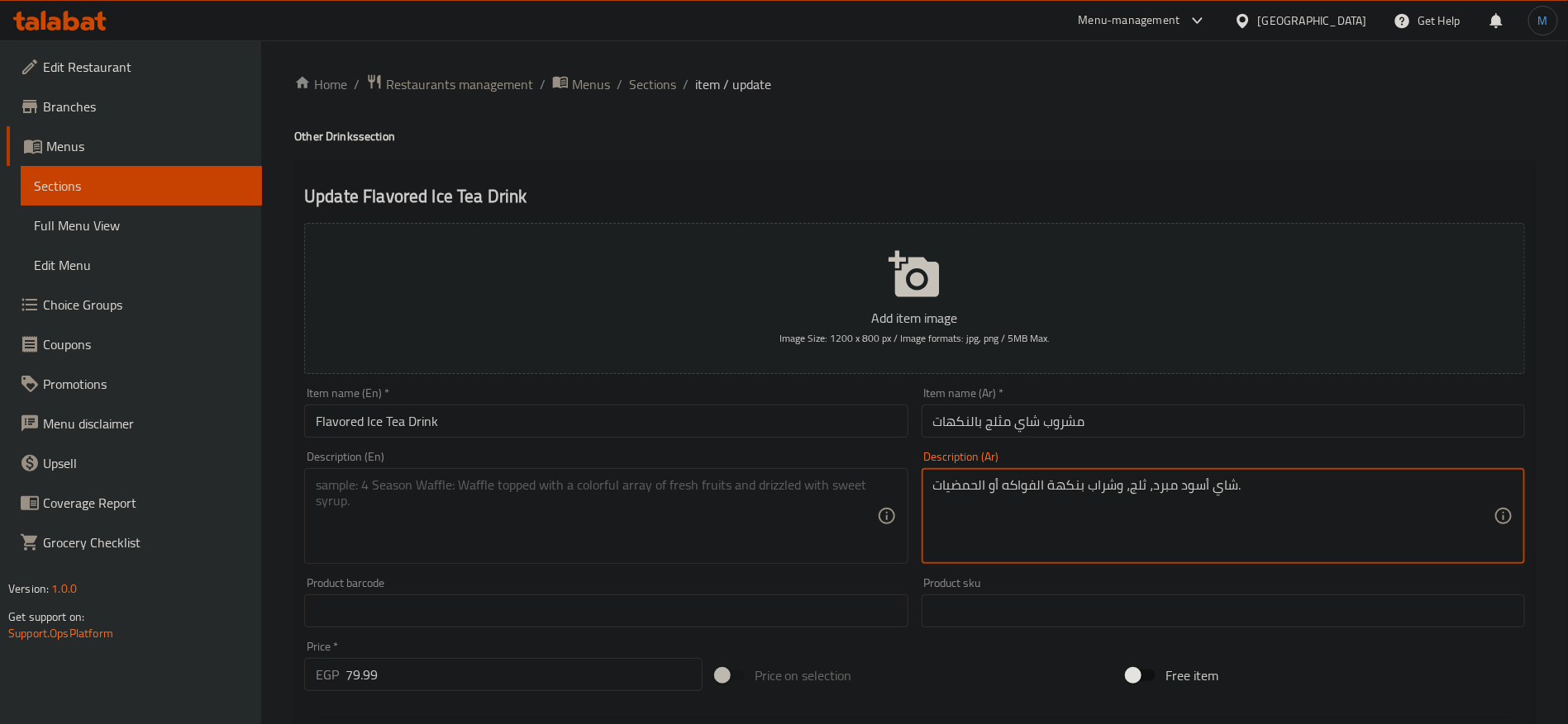
click at [1060, 500] on textarea "شاي أسود مبرد، ثلج، وشراب بنكهة الفواكه أو الحمضيات." at bounding box center [1212, 517] width 560 height 79
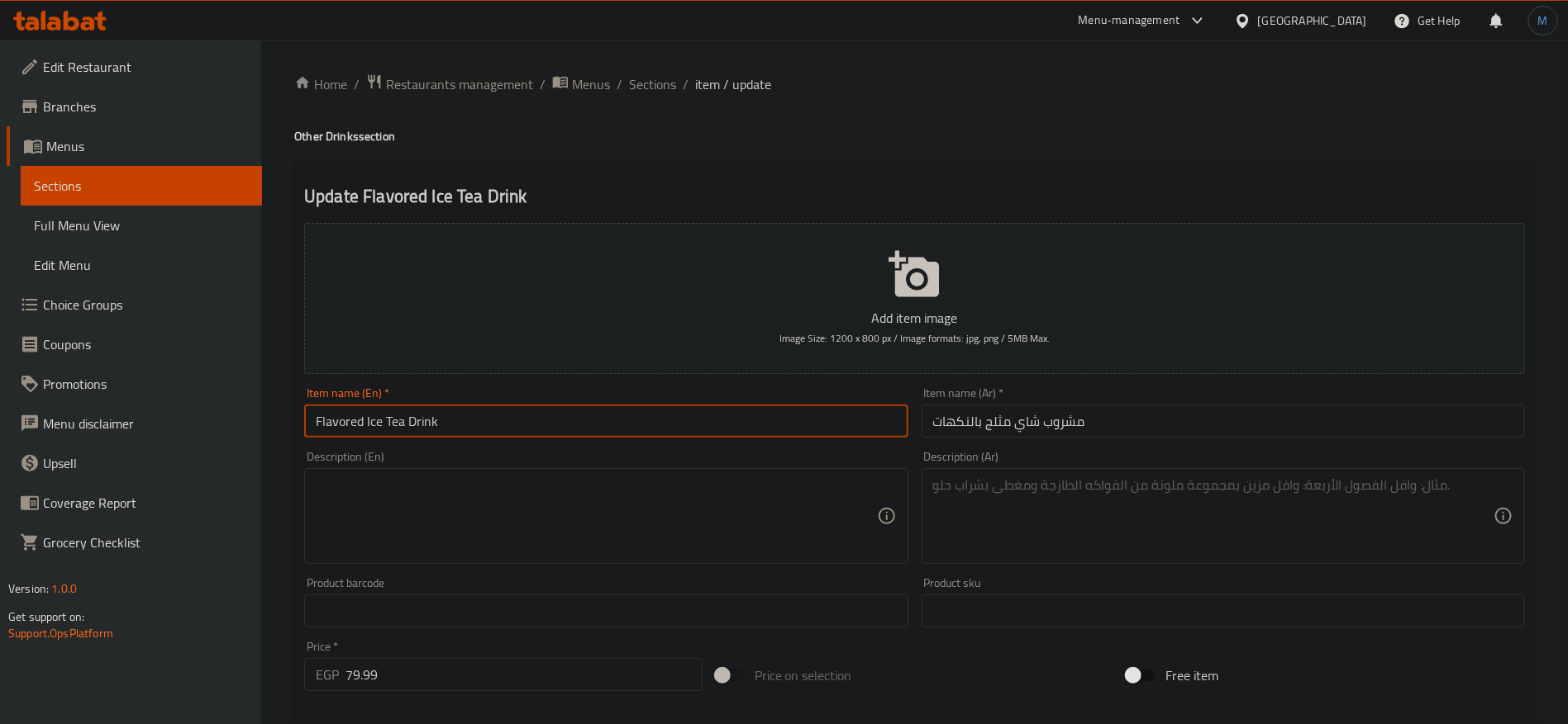
click at [826, 437] on input "Flavored Ice Tea Drink" at bounding box center [605, 421] width 603 height 33
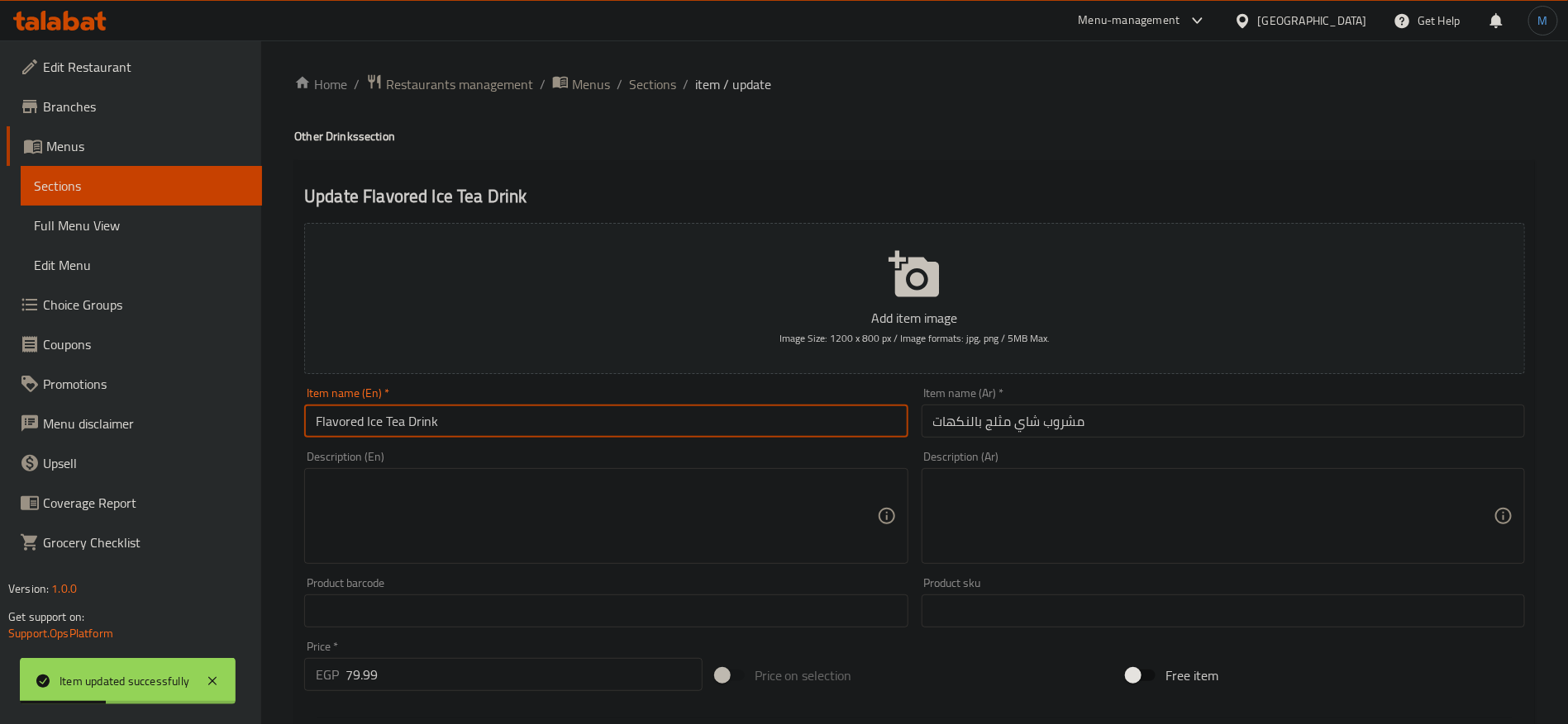
click at [1082, 418] on input "مشروب شاي مثلج بالنكهات" at bounding box center [1223, 421] width 603 height 33
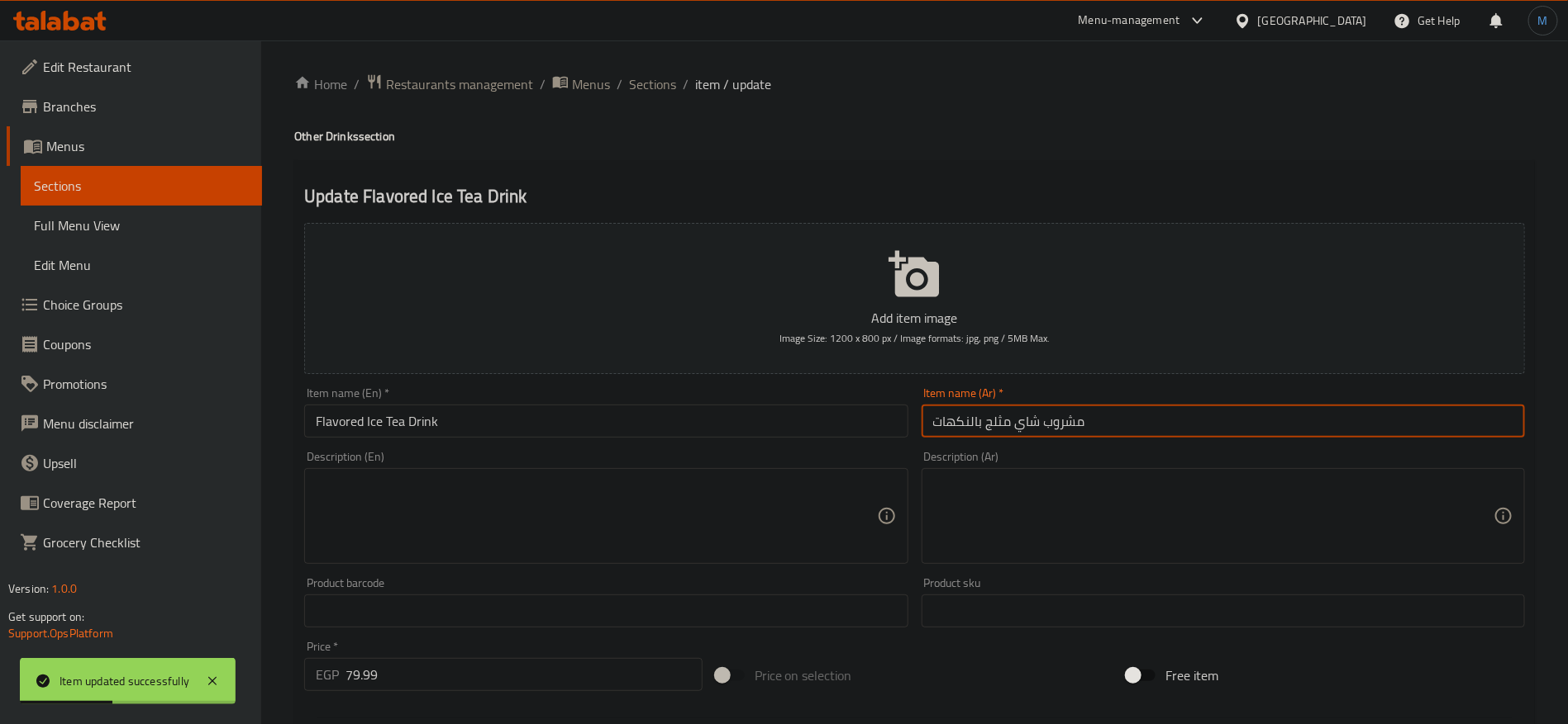
click at [1082, 418] on input "مشروب شاي مثلج بالنكهات" at bounding box center [1223, 421] width 603 height 33
click at [1078, 428] on input "مشروب شاي مثلج بالنكهات" at bounding box center [1223, 421] width 603 height 33
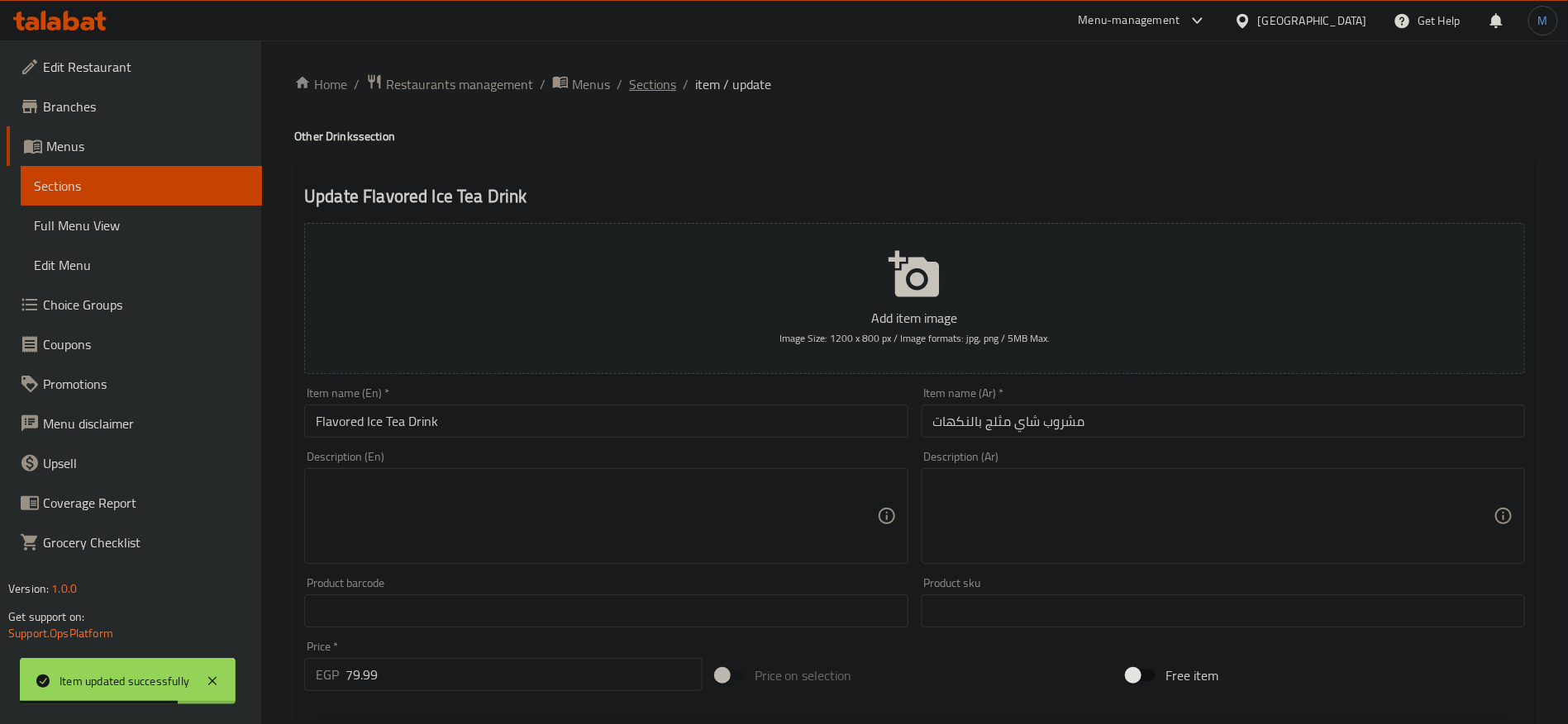
click at [653, 80] on span "Sections" at bounding box center [652, 83] width 47 height 20
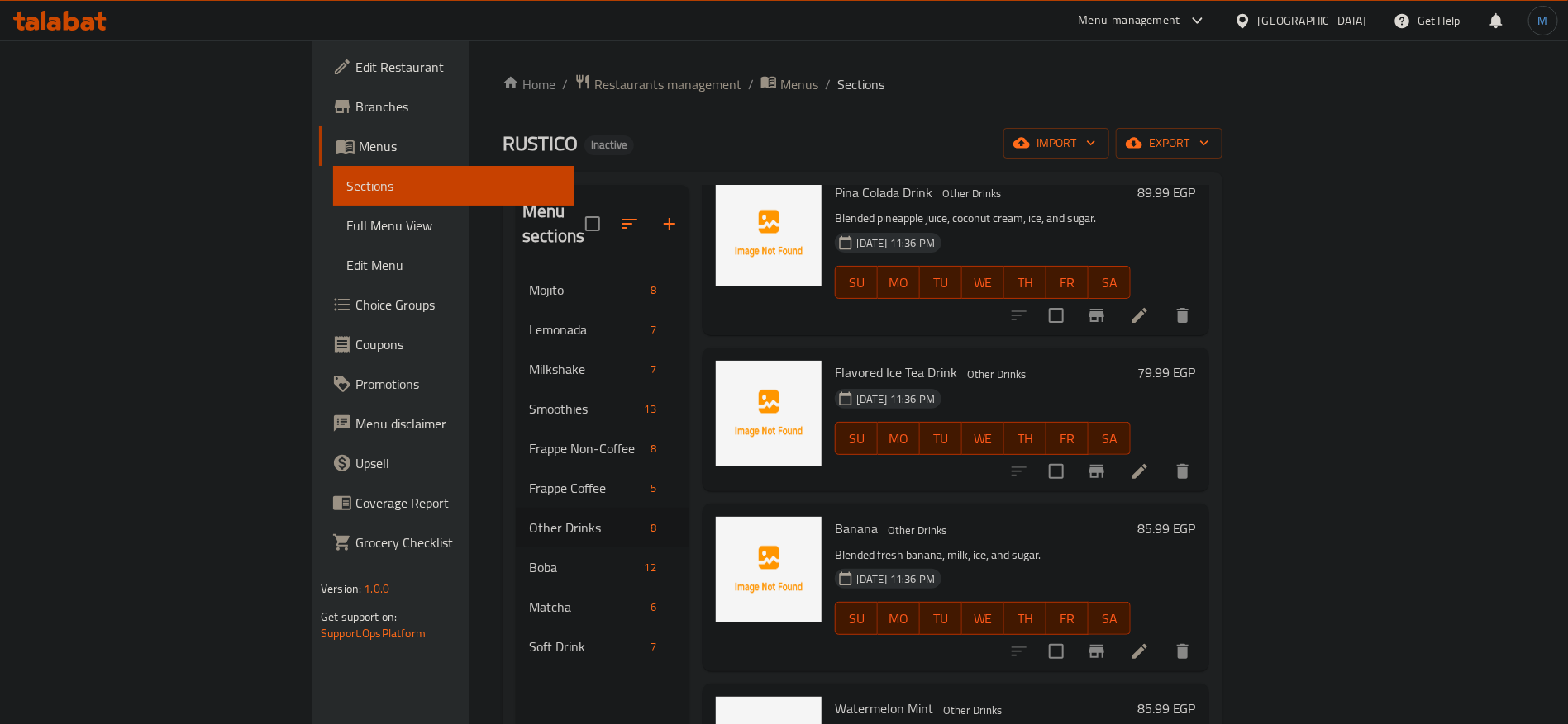
scroll to position [124, 0]
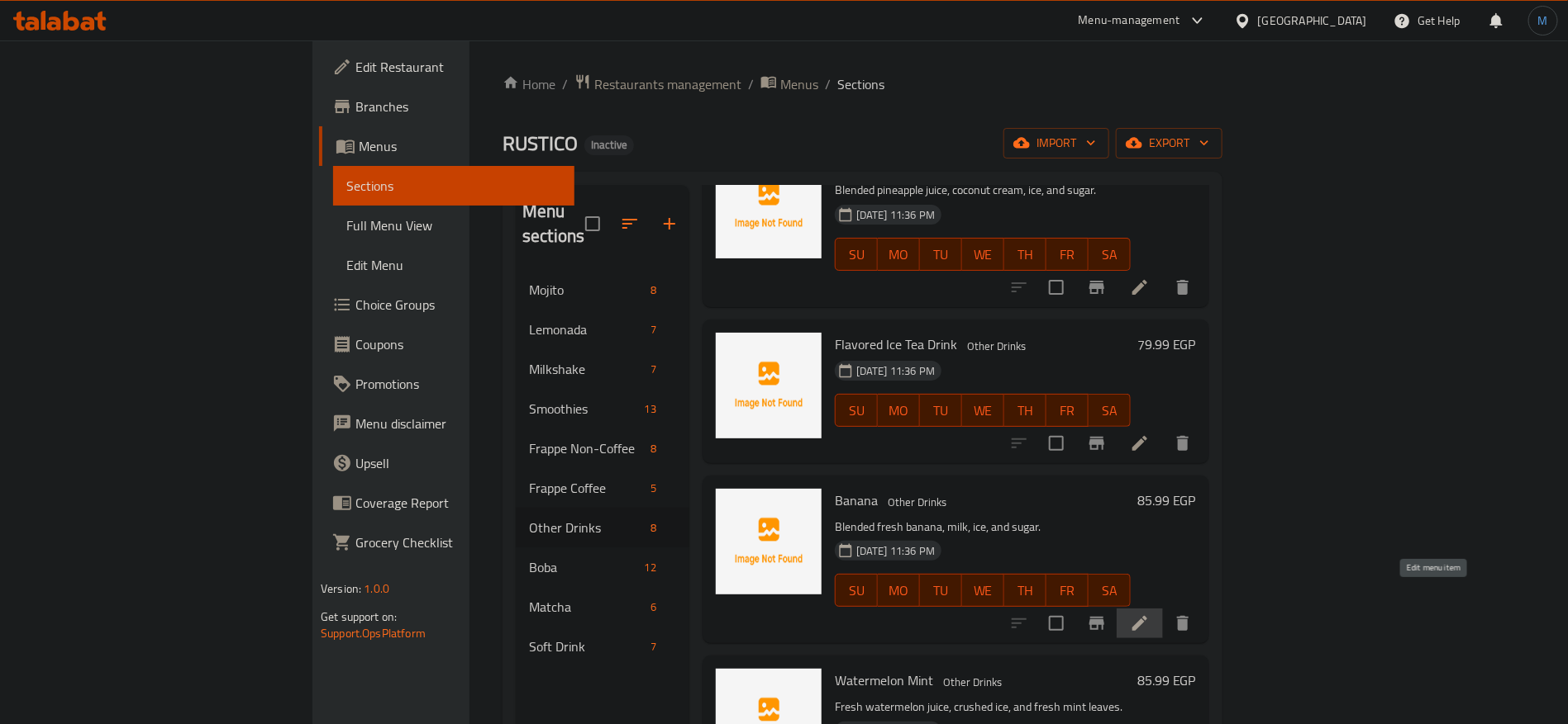
click at [1149, 613] on icon at bounding box center [1139, 623] width 20 height 20
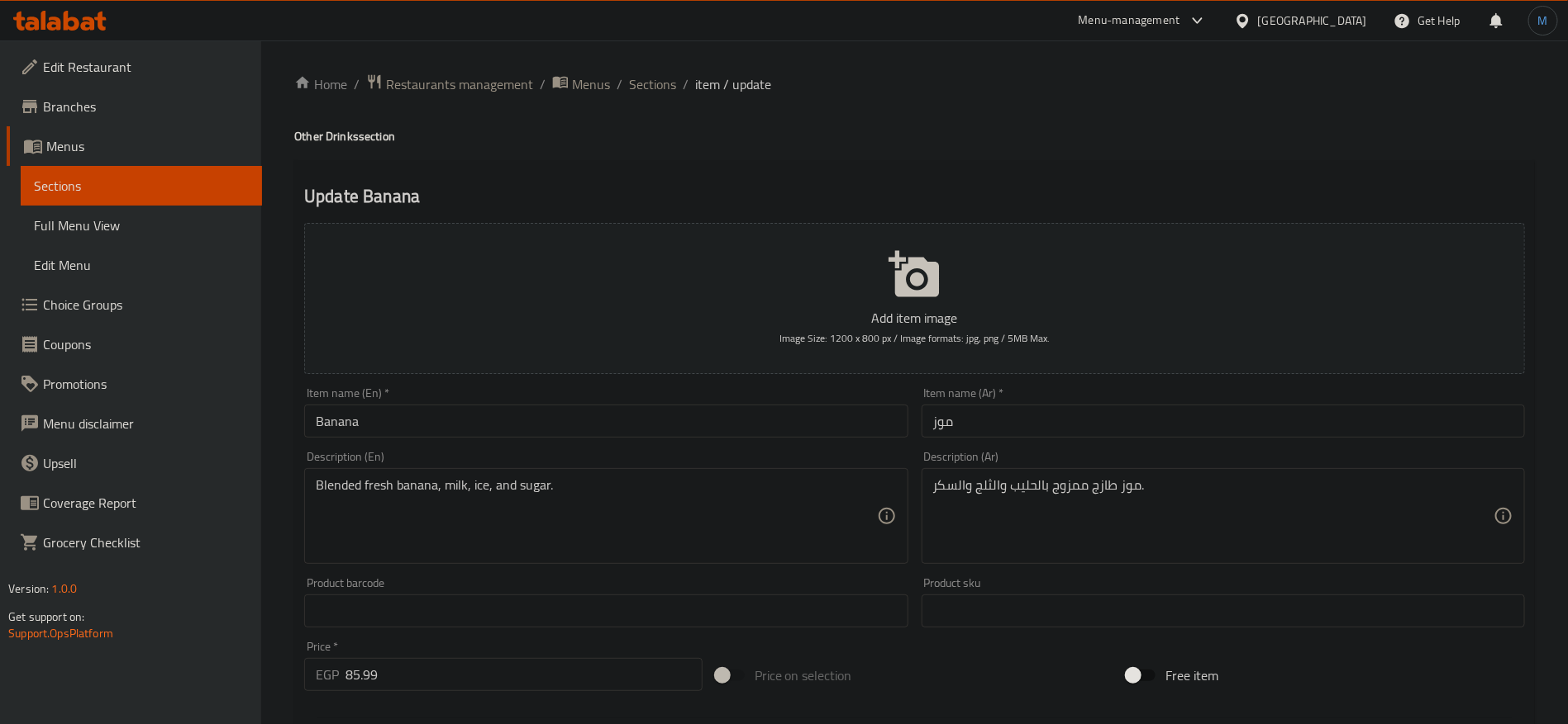
click at [1065, 429] on input "موز" at bounding box center [1223, 421] width 603 height 33
click at [332, 142] on h4 "Other Drinks section" at bounding box center [915, 137] width 1241 height 17
click at [526, 424] on input "Banana" at bounding box center [605, 421] width 603 height 33
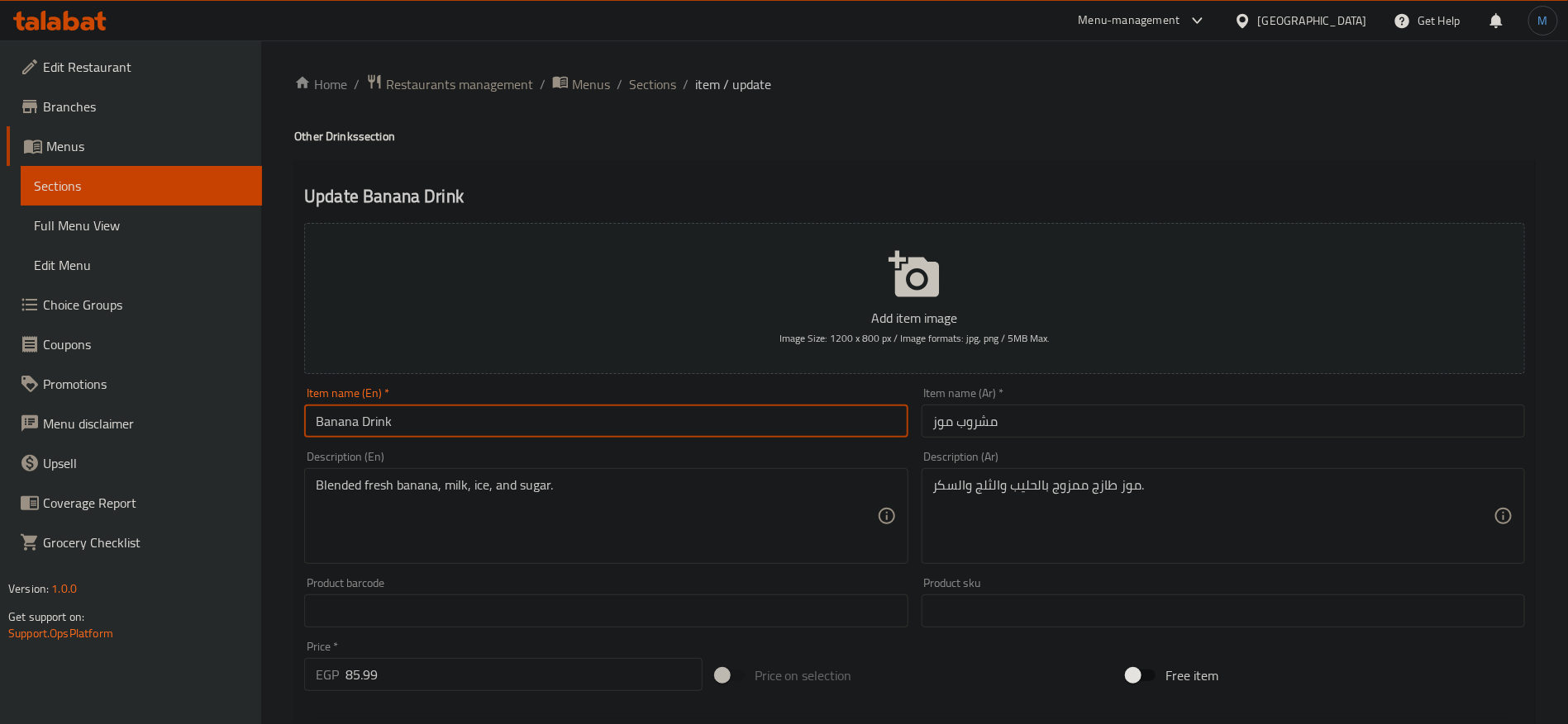
click at [702, 411] on input "Banana Drink" at bounding box center [605, 421] width 603 height 33
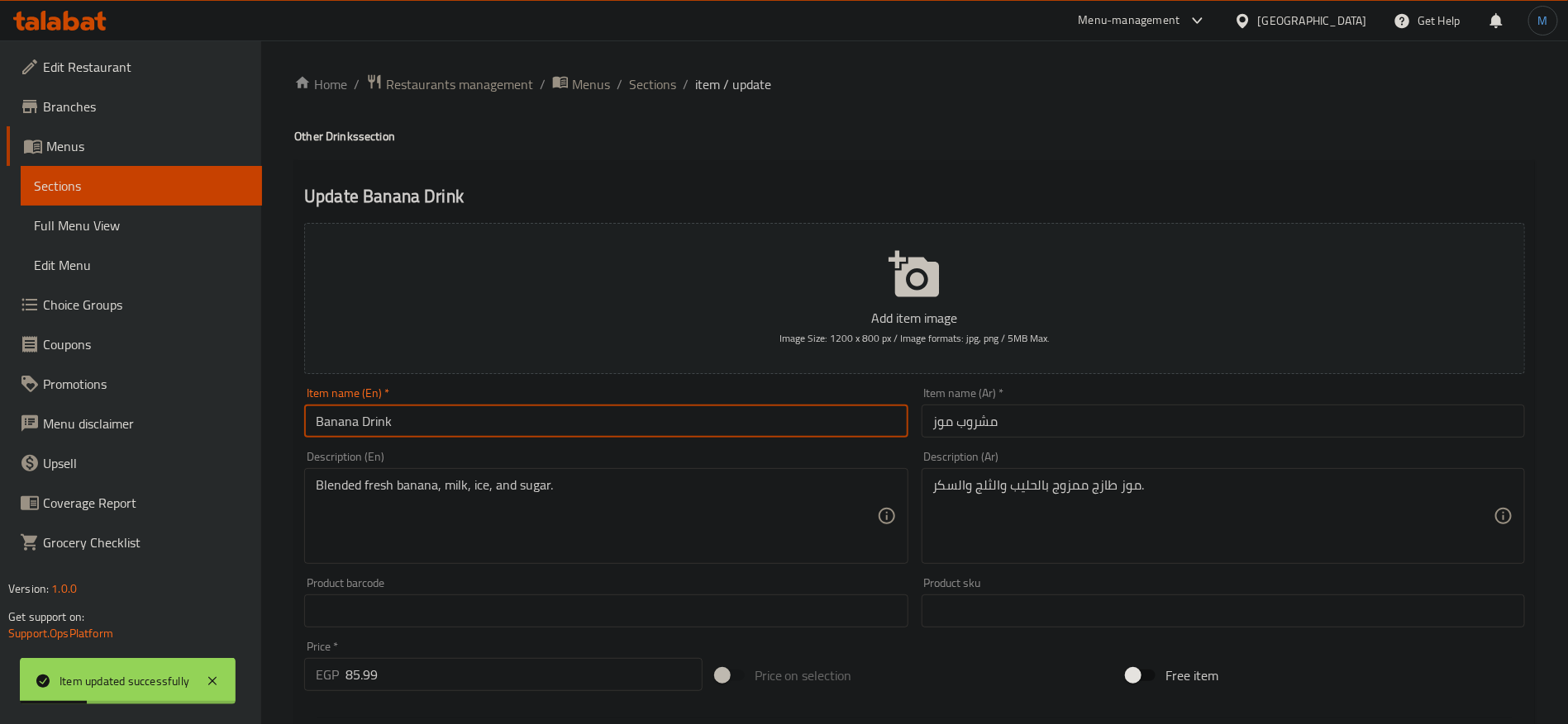
click at [973, 409] on input "مشروب موز" at bounding box center [1223, 421] width 603 height 33
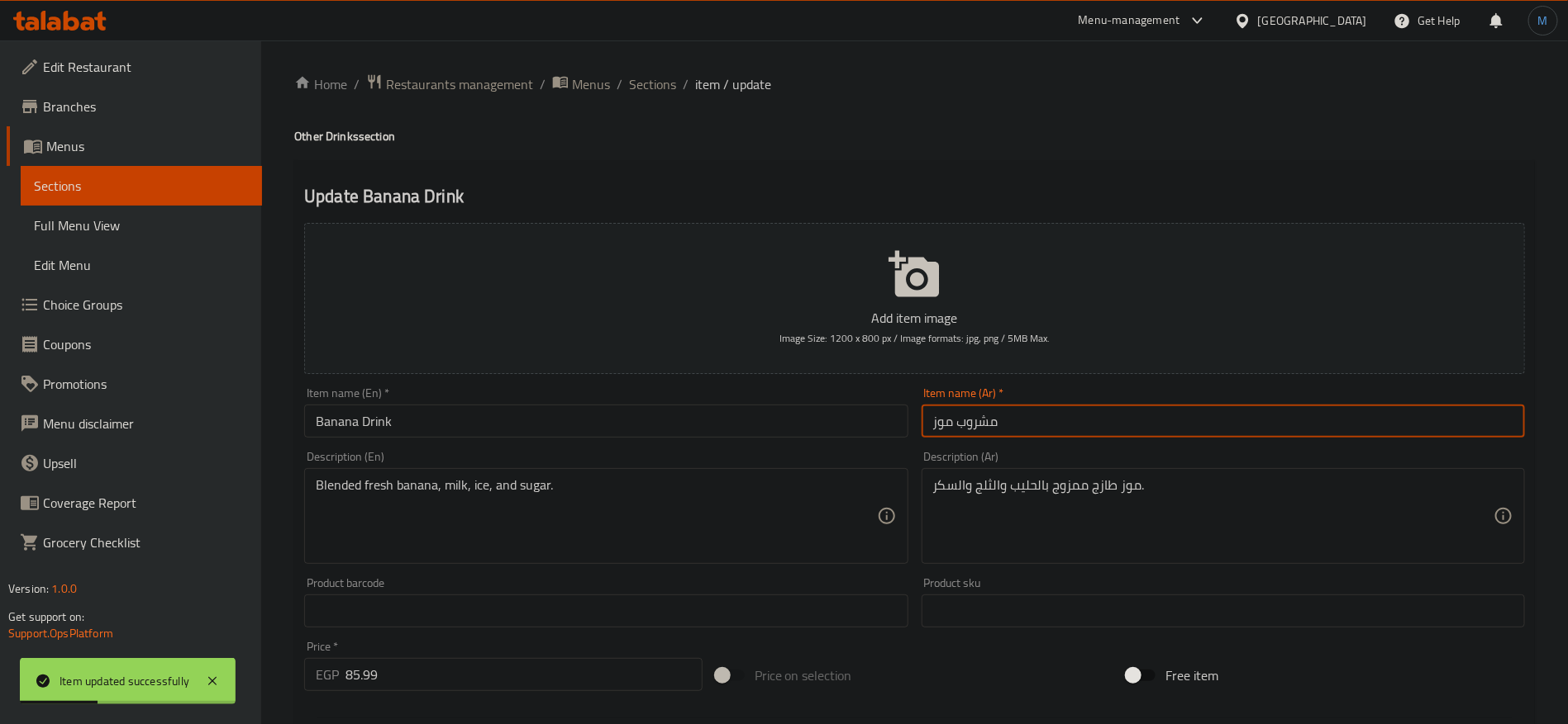
click at [978, 418] on input "مشروب موز" at bounding box center [1223, 421] width 603 height 33
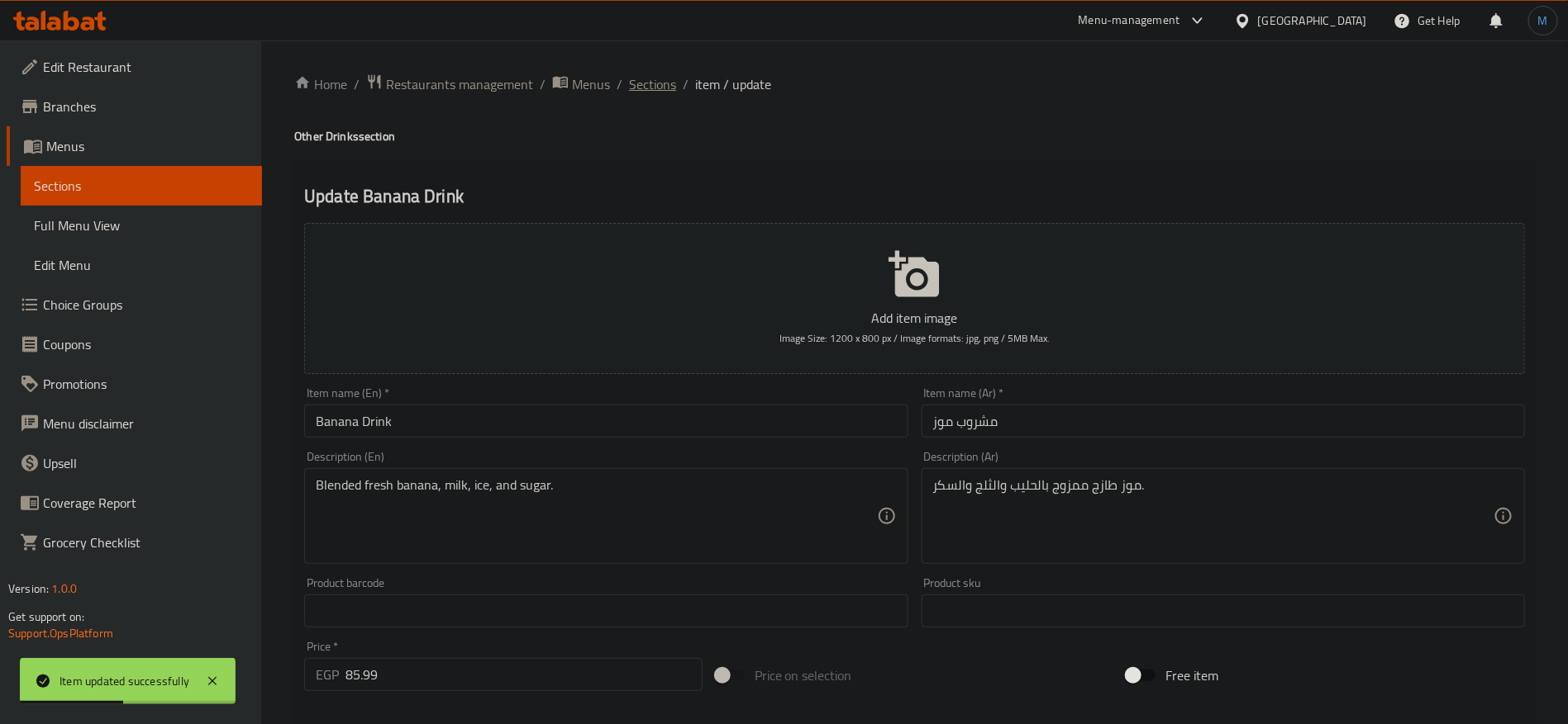
click at [653, 83] on span "Sections" at bounding box center [652, 83] width 47 height 20
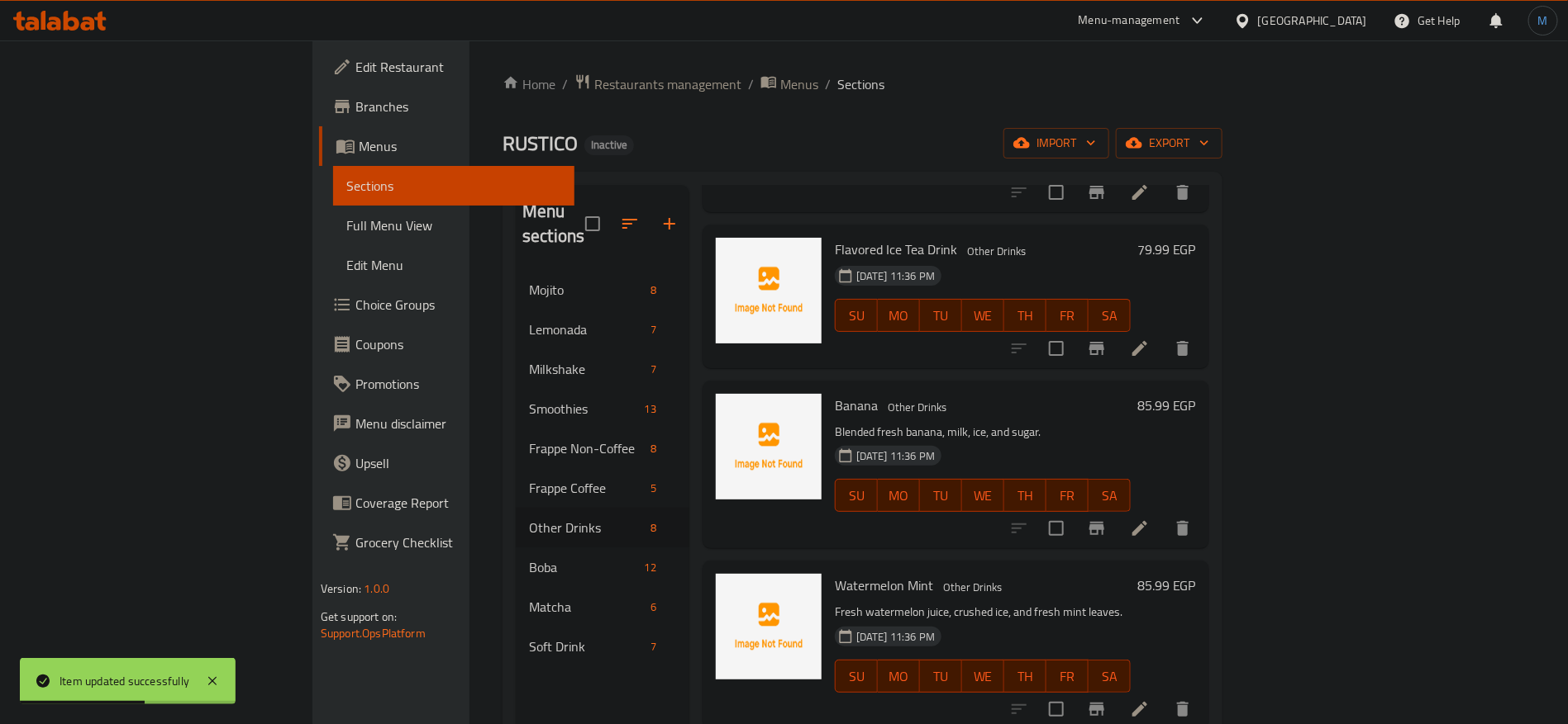
scroll to position [248, 0]
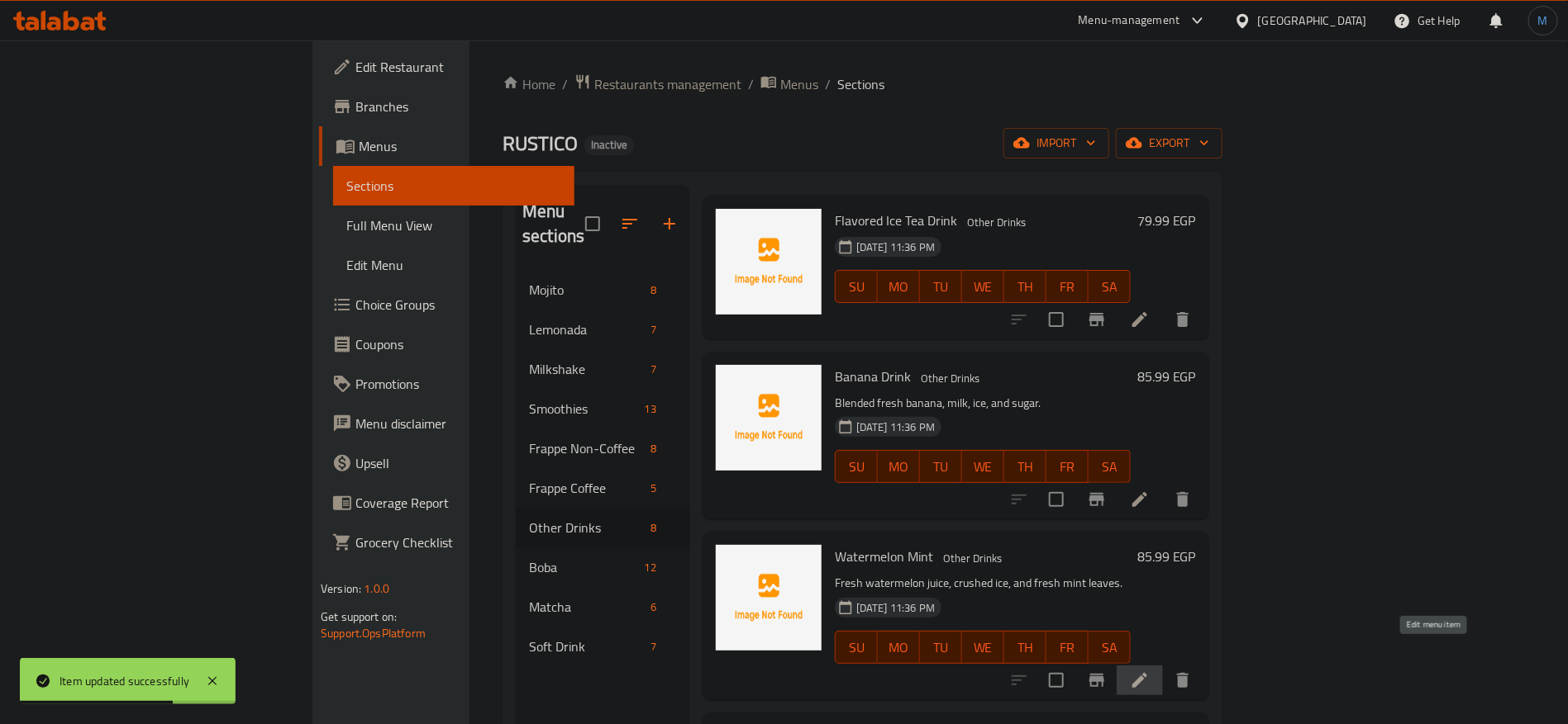
click at [1147, 673] on icon at bounding box center [1139, 681] width 15 height 15
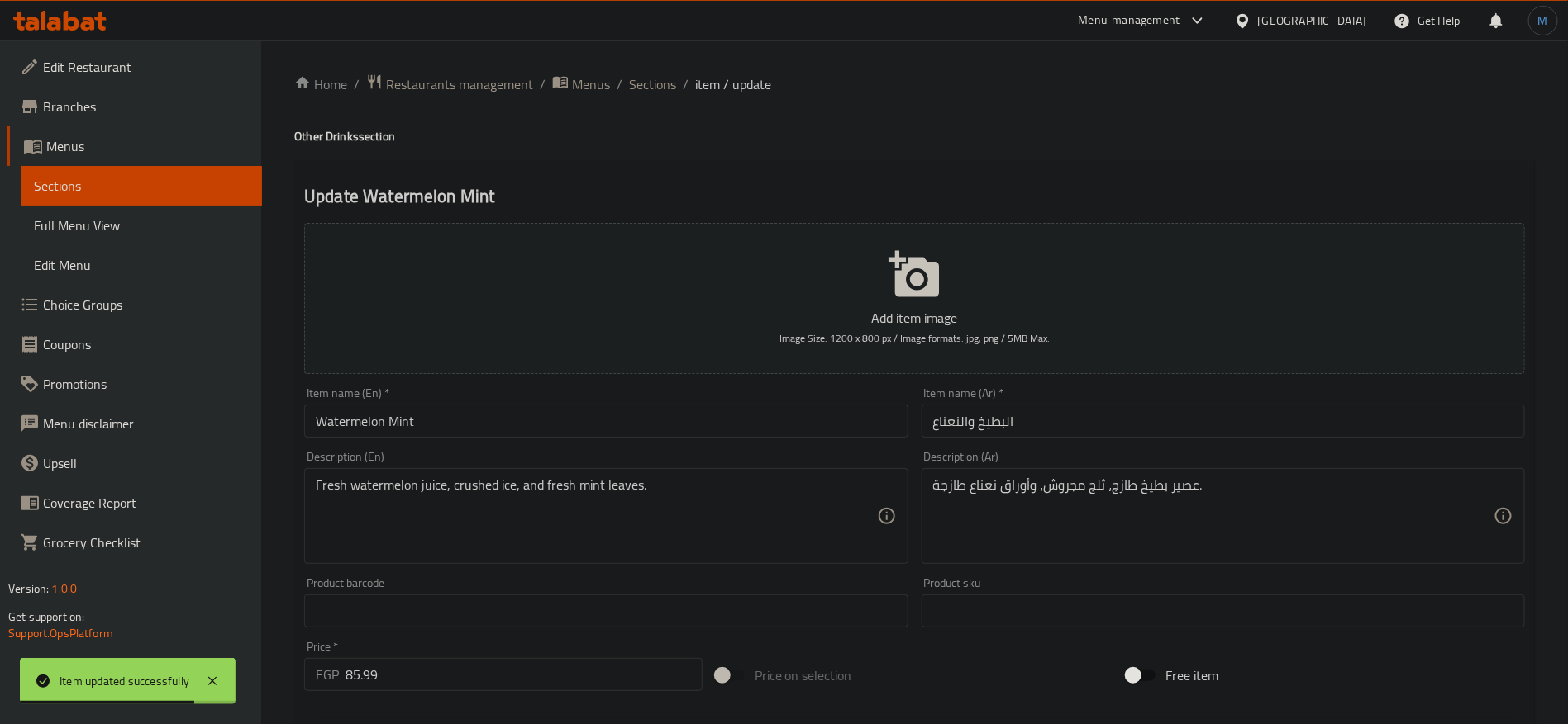
click at [1016, 429] on input "البطيخ والنعناع" at bounding box center [1223, 421] width 603 height 33
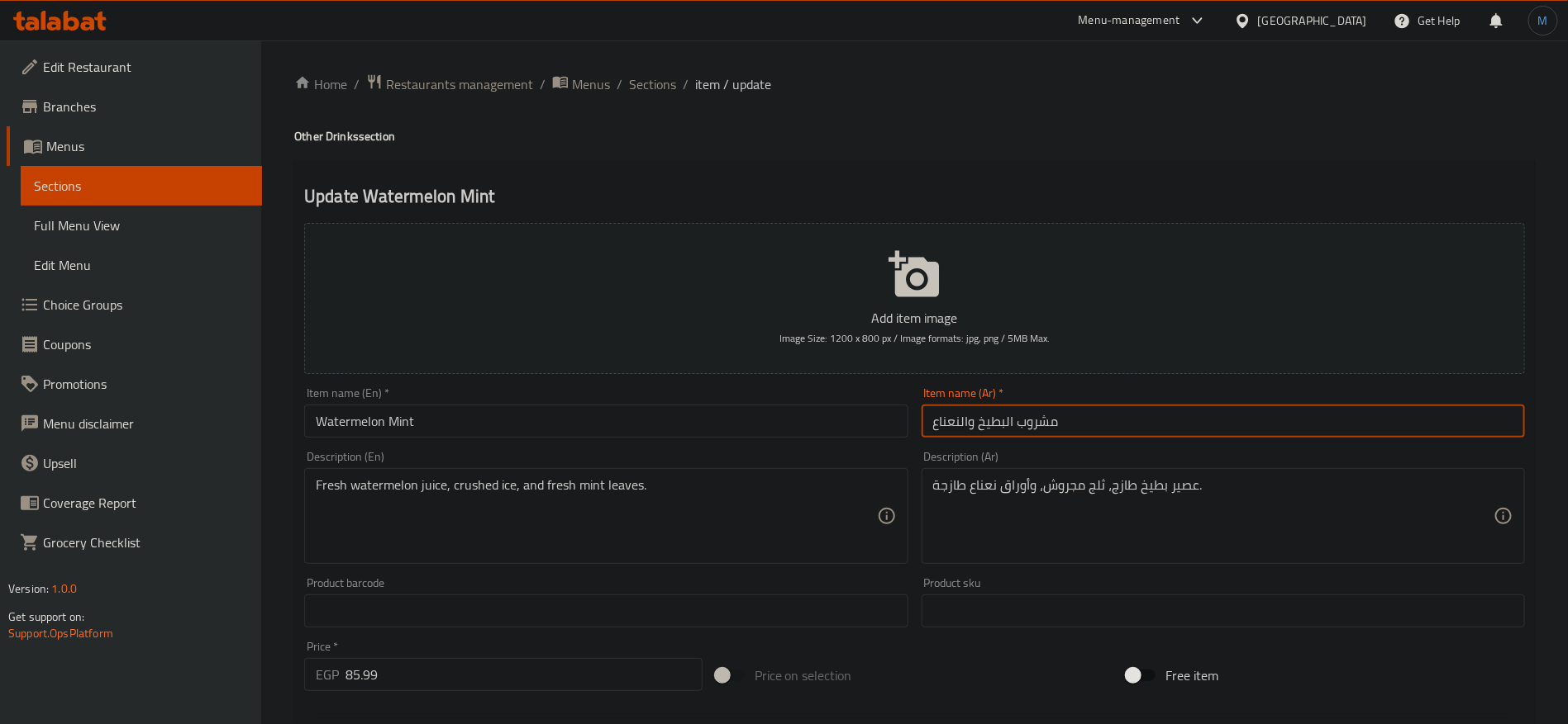
click at [335, 138] on h4 "Other Drinks section" at bounding box center [915, 137] width 1241 height 17
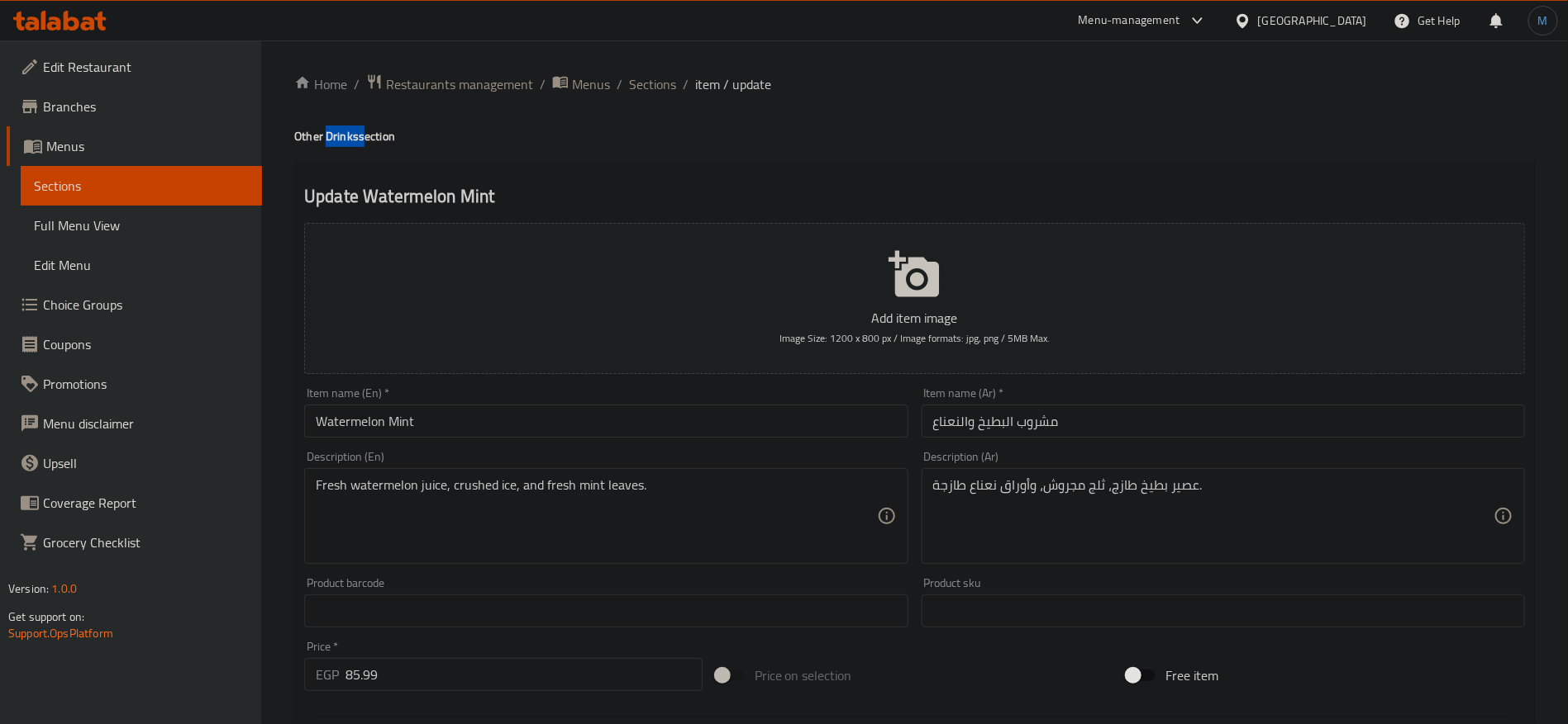
click at [335, 138] on h4 "Other Drinks section" at bounding box center [915, 137] width 1241 height 17
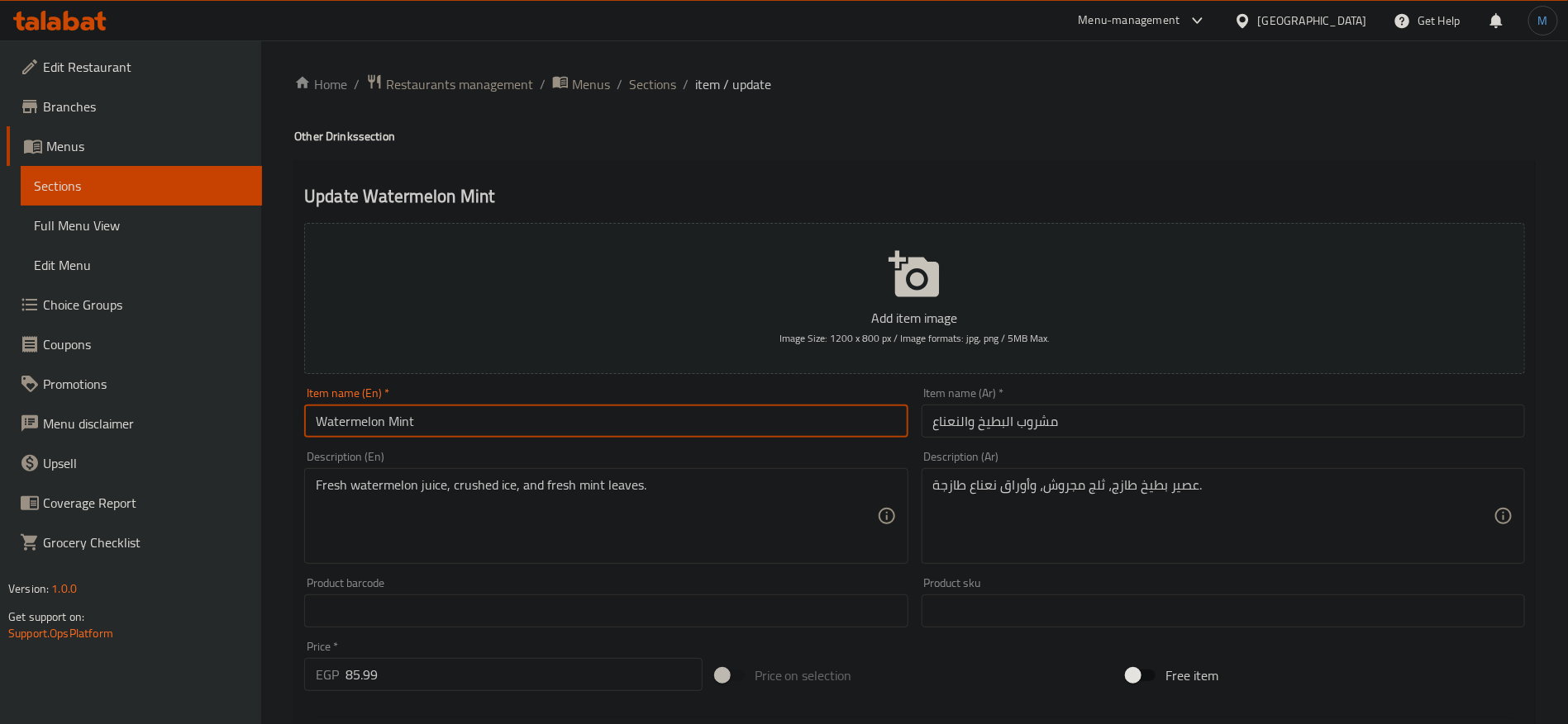
click at [455, 427] on input "Watermelon Mint" at bounding box center [605, 421] width 603 height 33
click at [648, 406] on input "Watermelon Mint Drink" at bounding box center [605, 421] width 603 height 33
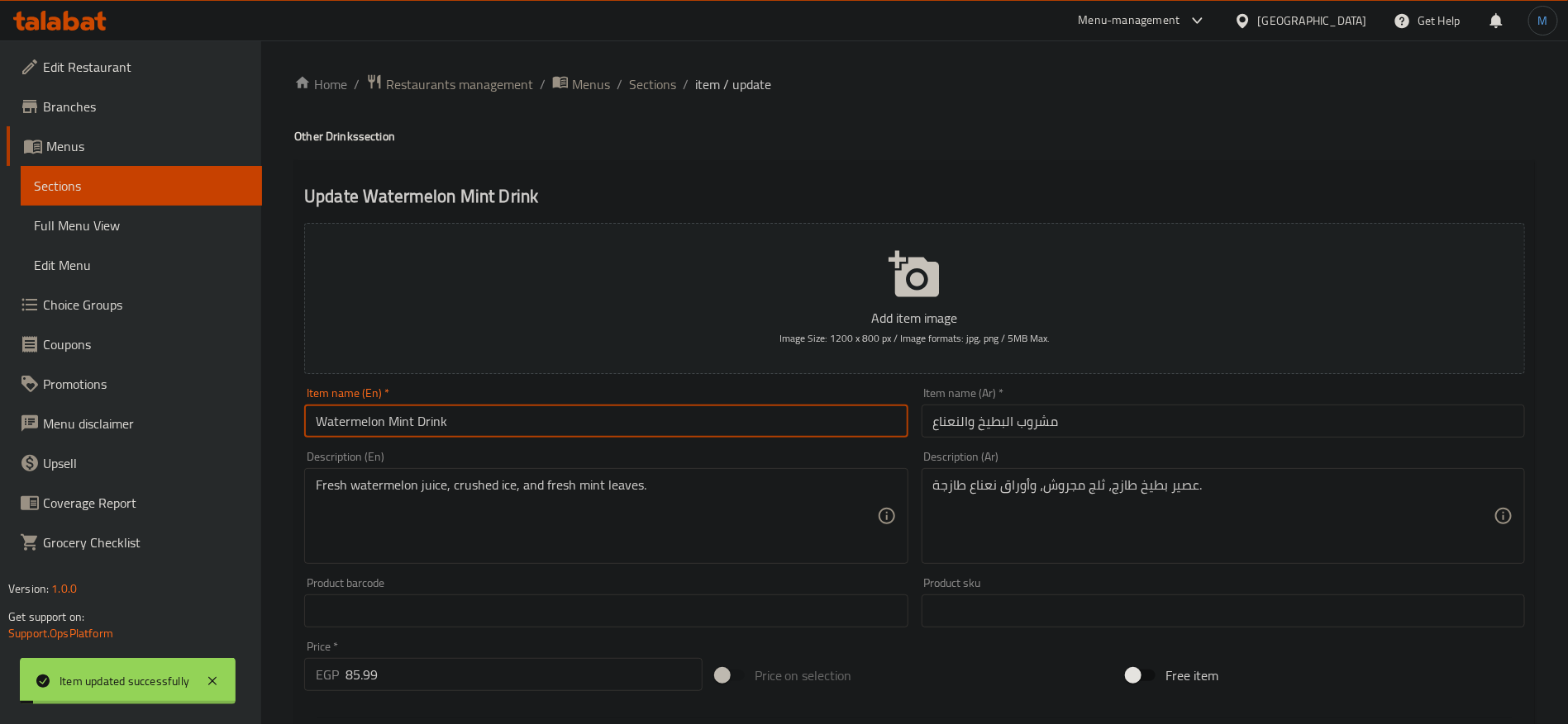
click at [1024, 422] on input "مشروب البطيخ والنعناع" at bounding box center [1223, 421] width 603 height 33
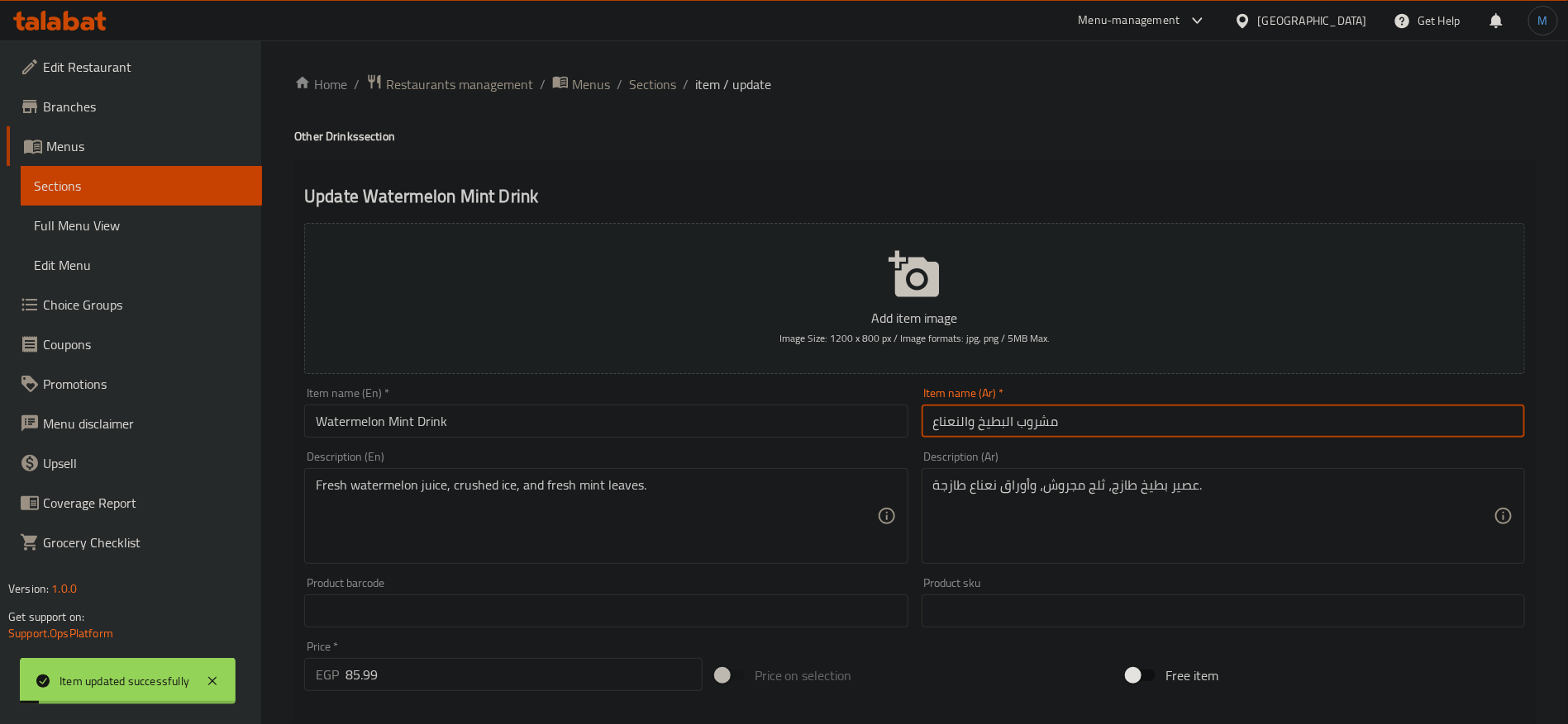
click at [1024, 422] on input "مشروب البطيخ والنعناع" at bounding box center [1223, 421] width 603 height 33
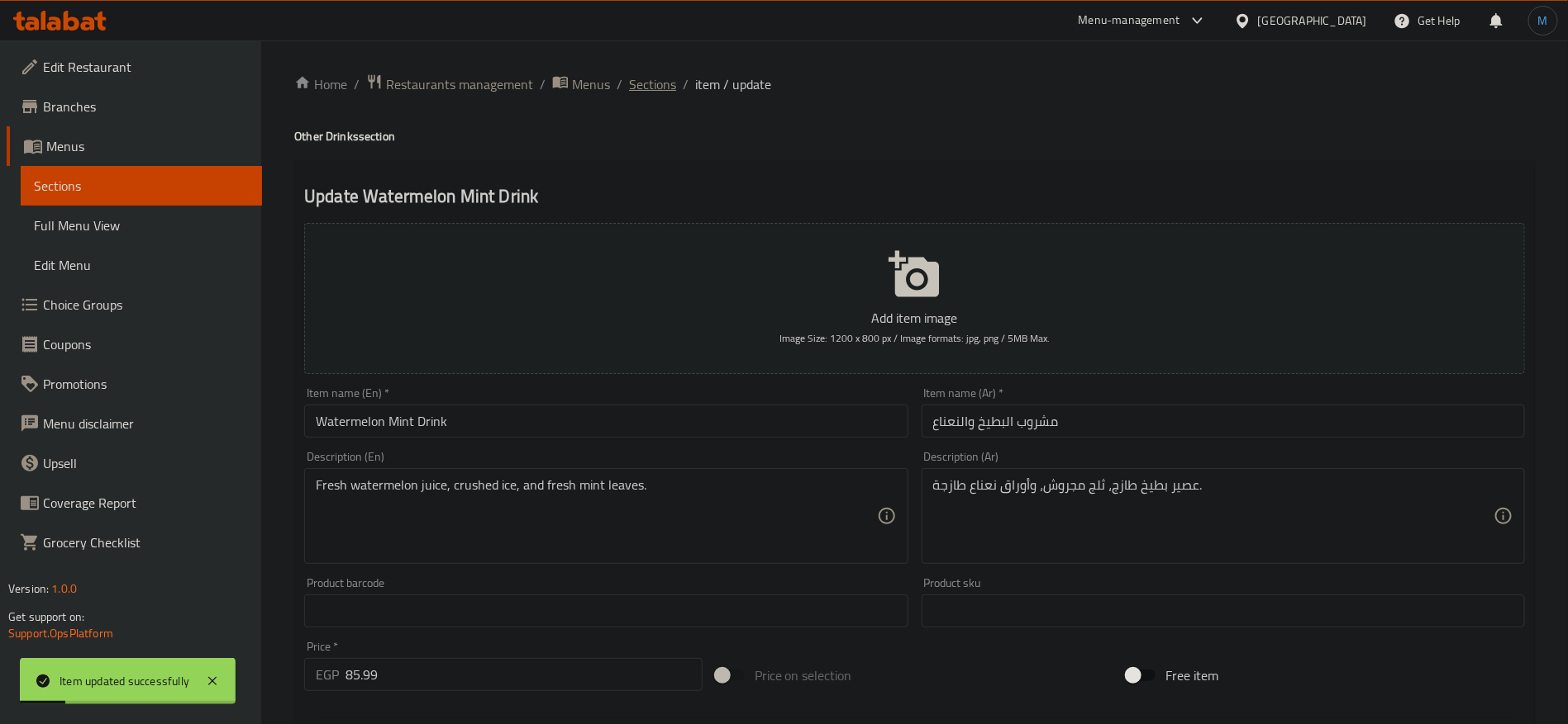
click at [662, 94] on span "Sections" at bounding box center [652, 83] width 47 height 20
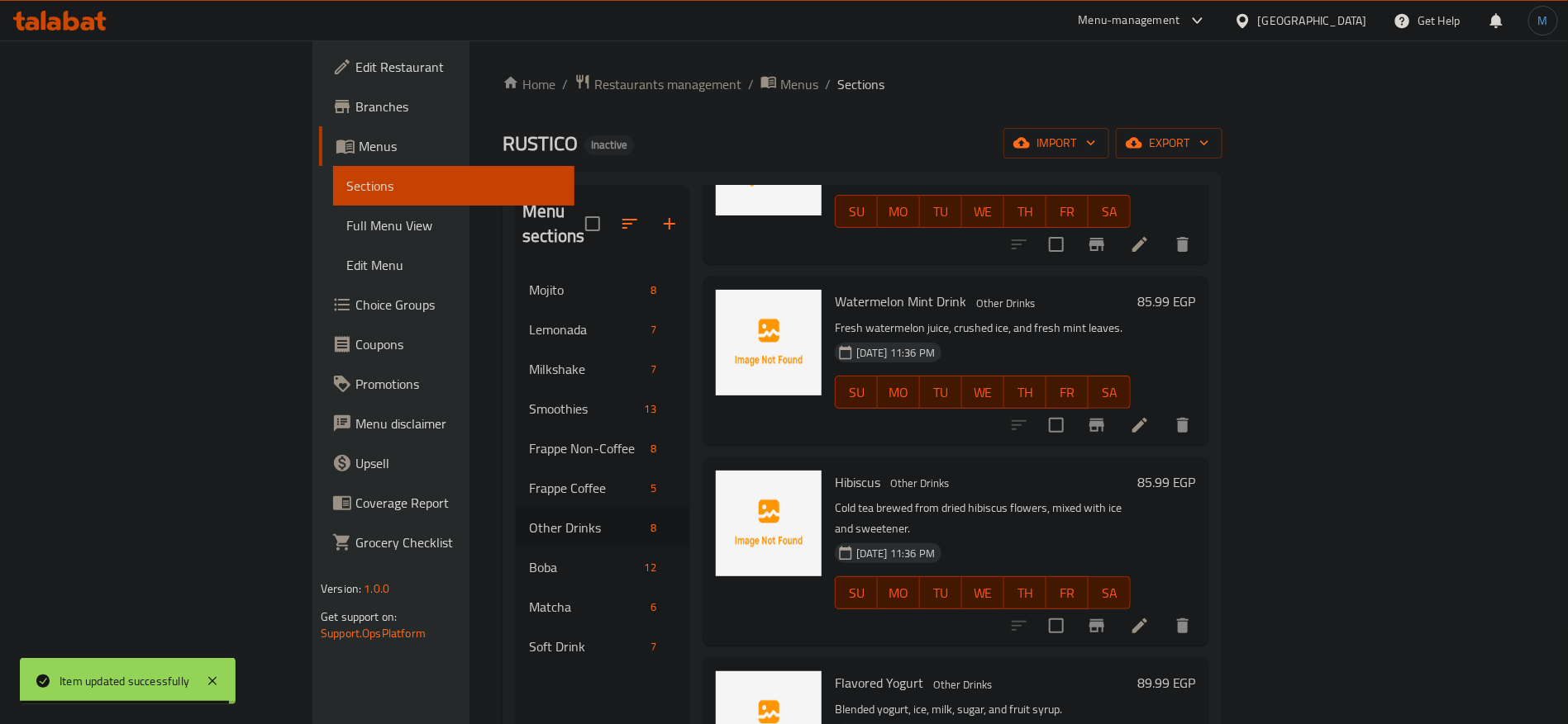
scroll to position [495, 0]
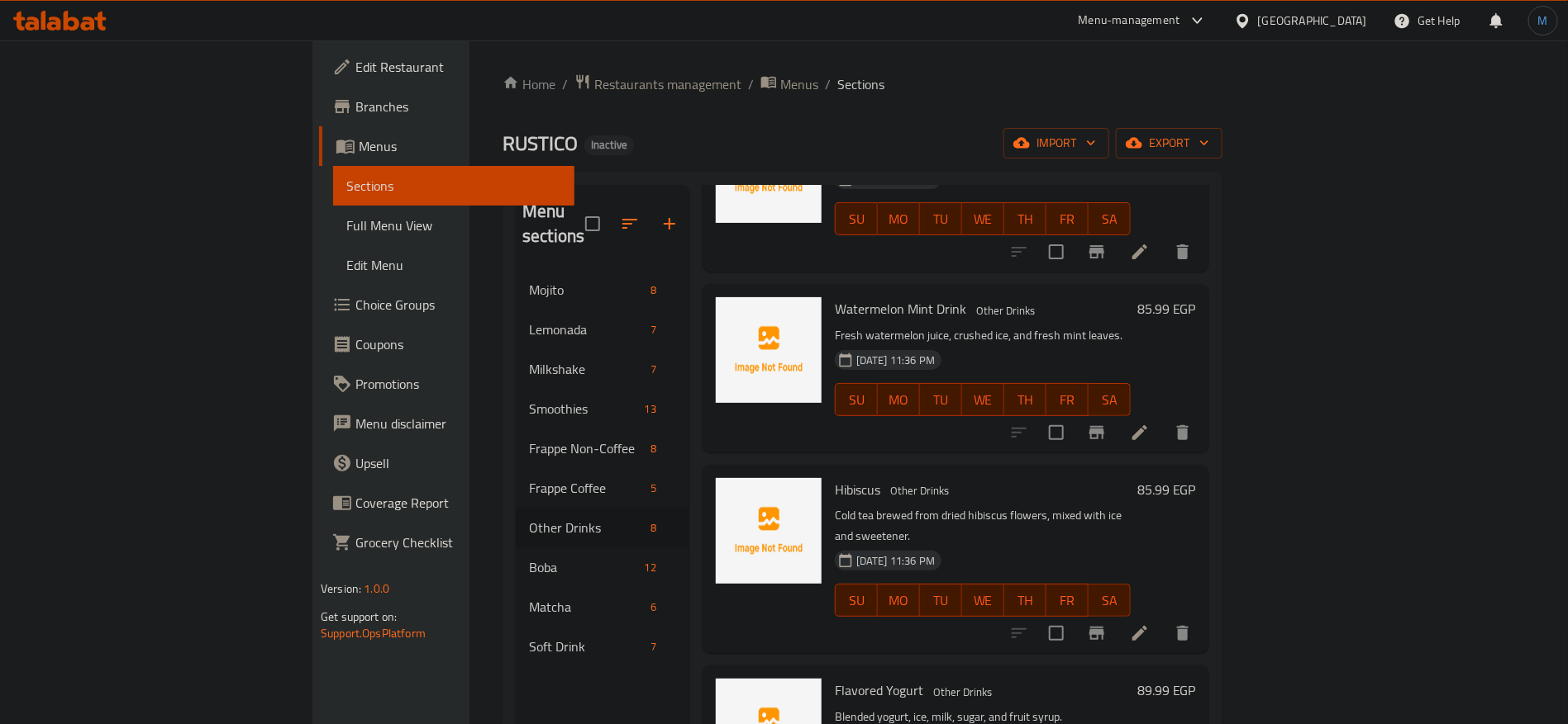
click at [1149, 624] on icon at bounding box center [1139, 633] width 20 height 20
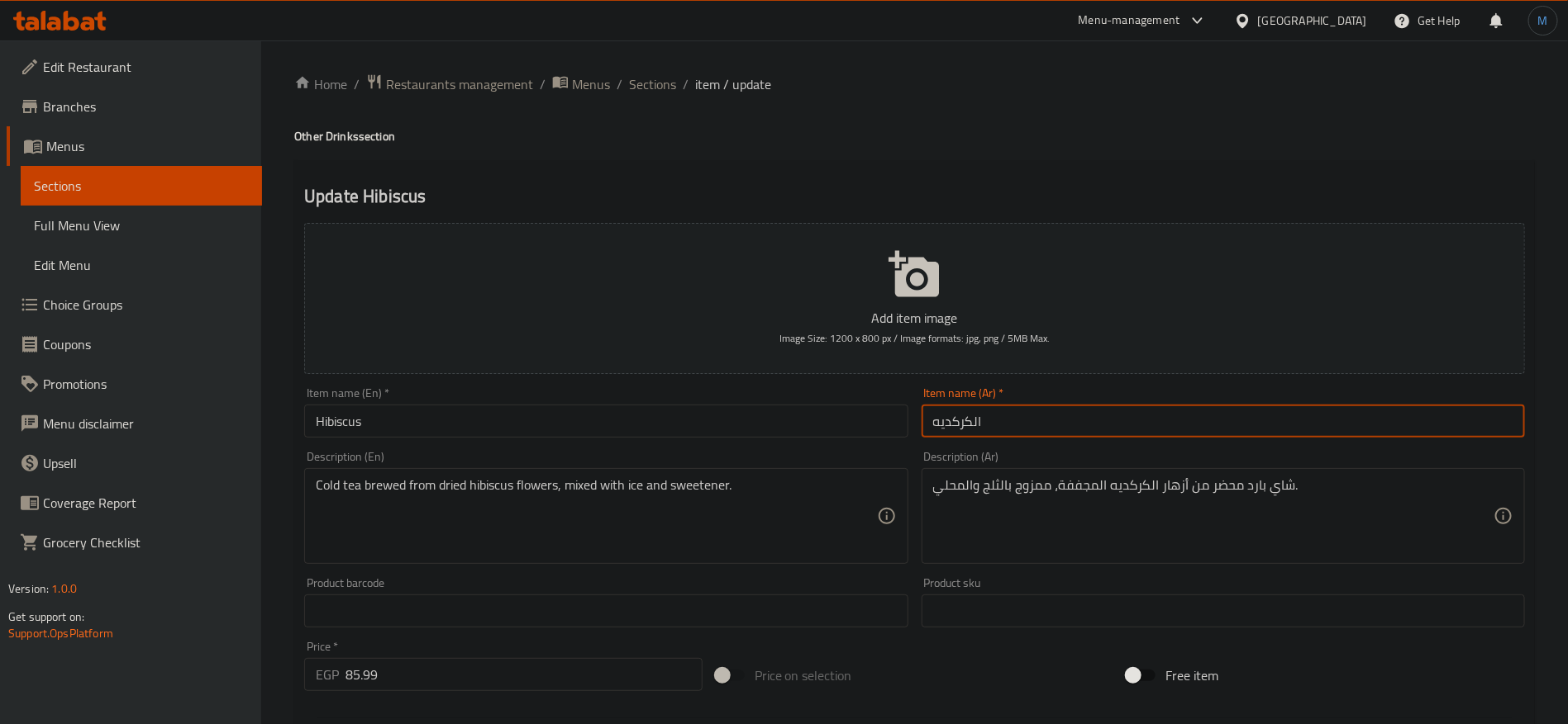
click at [1035, 414] on input "الكركديه" at bounding box center [1223, 421] width 603 height 33
click at [344, 135] on h4 "Other Drinks section" at bounding box center [915, 137] width 1241 height 17
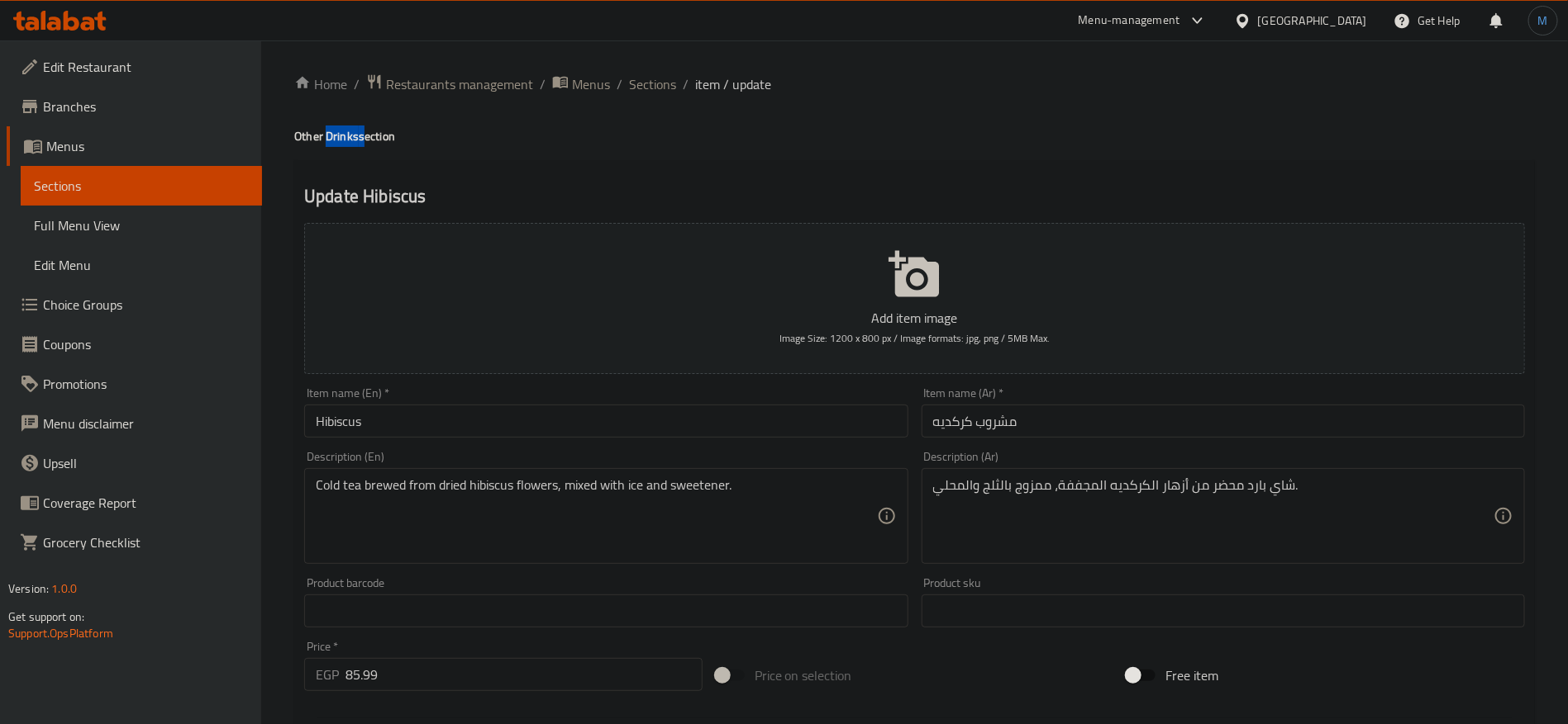
click at [344, 135] on h4 "Other Drinks section" at bounding box center [915, 137] width 1241 height 17
click at [487, 400] on div "Item name (En)   * Hibiscus Item name (En) *" at bounding box center [605, 413] width 603 height 51
click at [480, 429] on input "Hibiscus" at bounding box center [605, 421] width 603 height 33
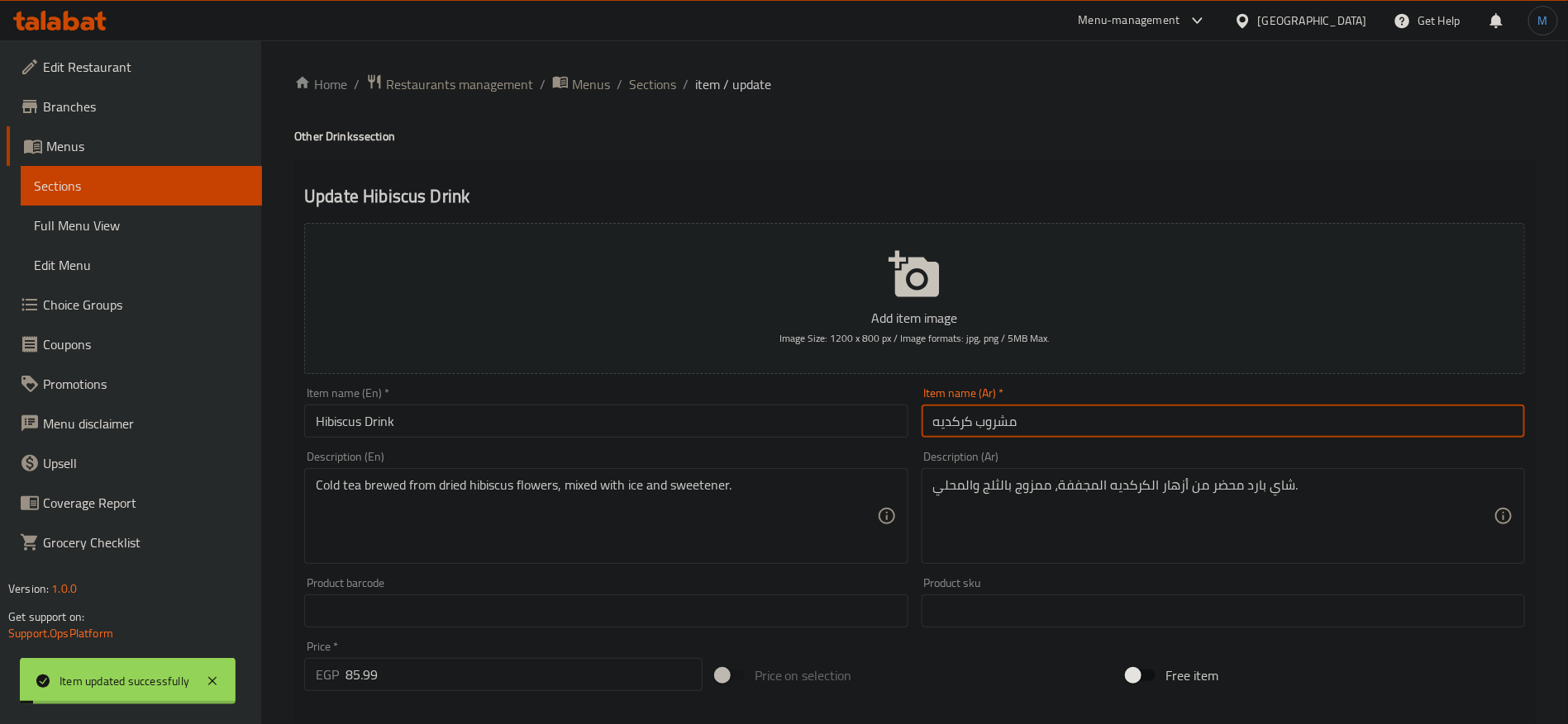
click at [966, 418] on input "مشروب كركديه" at bounding box center [1223, 421] width 603 height 33
click at [994, 417] on input "مشروب كركديه" at bounding box center [1223, 421] width 603 height 33
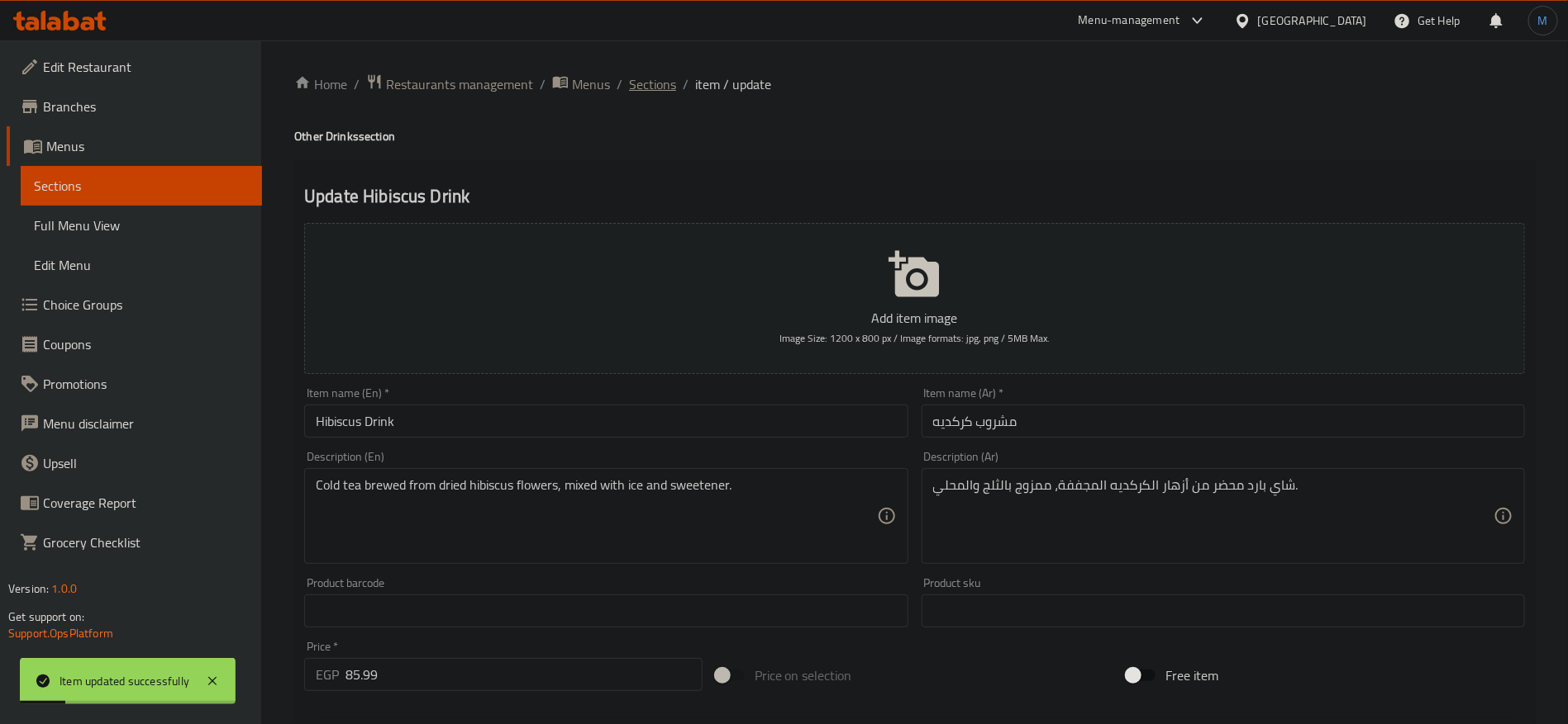
click at [656, 84] on span "Sections" at bounding box center [652, 83] width 47 height 20
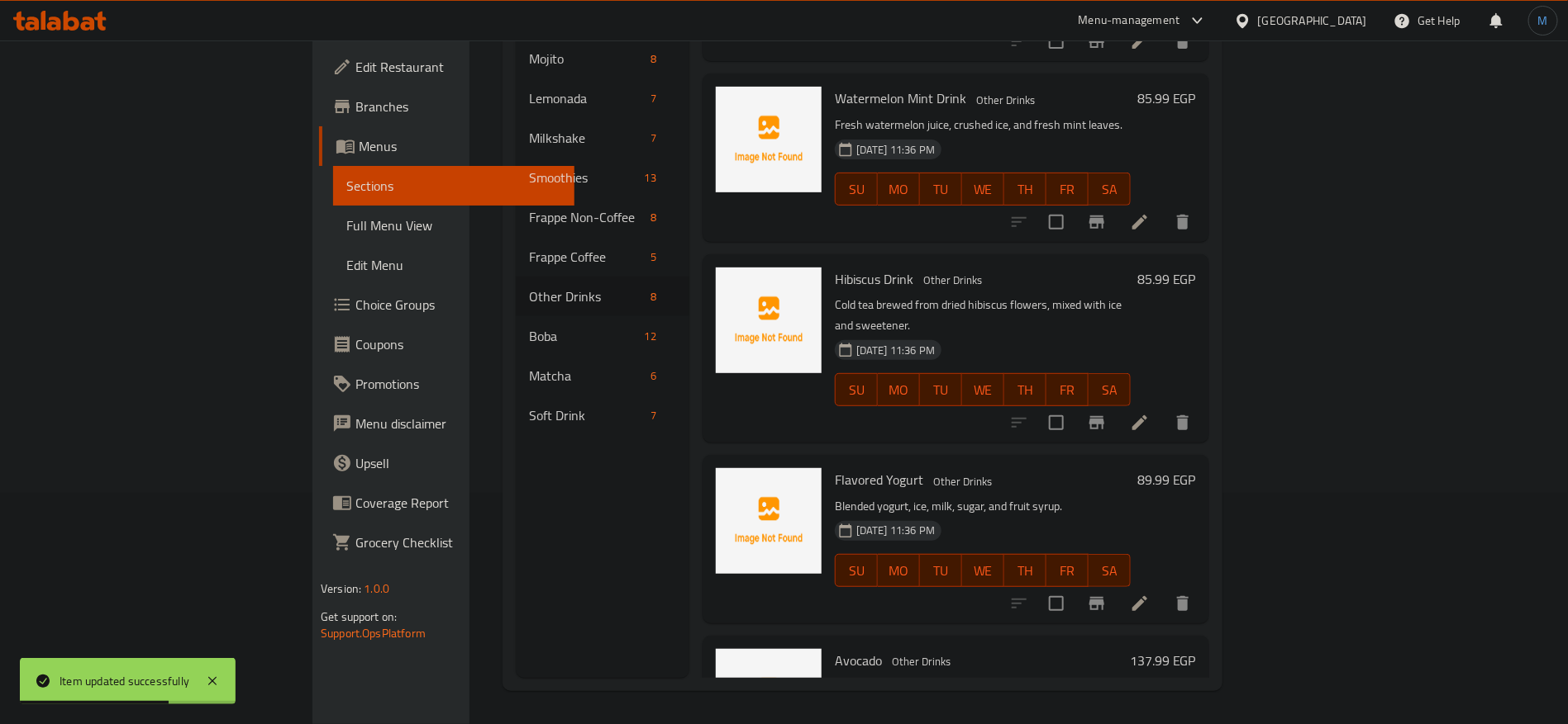
scroll to position [488, 0]
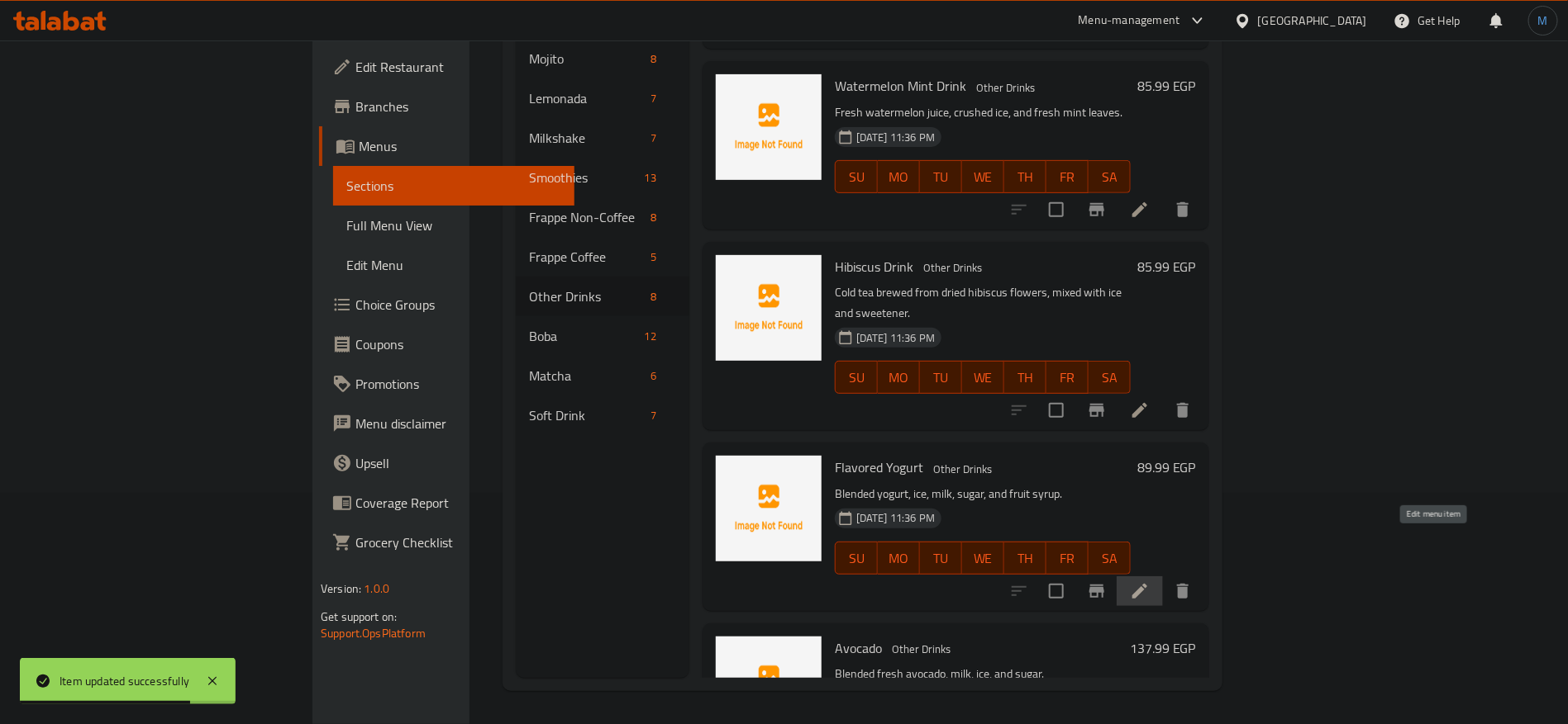
click at [1147, 584] on icon at bounding box center [1139, 592] width 15 height 15
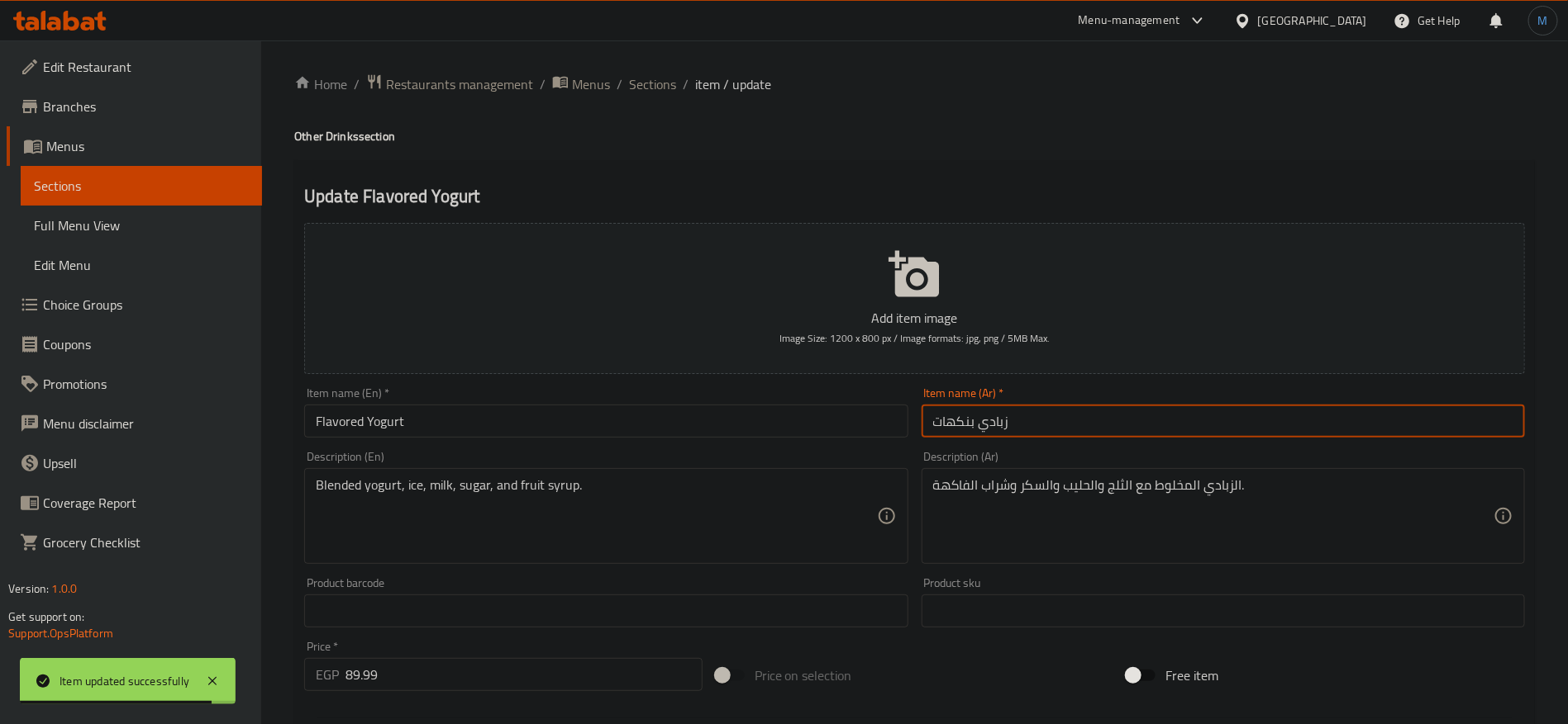
click at [1068, 419] on input "زبادي بنكهات" at bounding box center [1223, 421] width 603 height 33
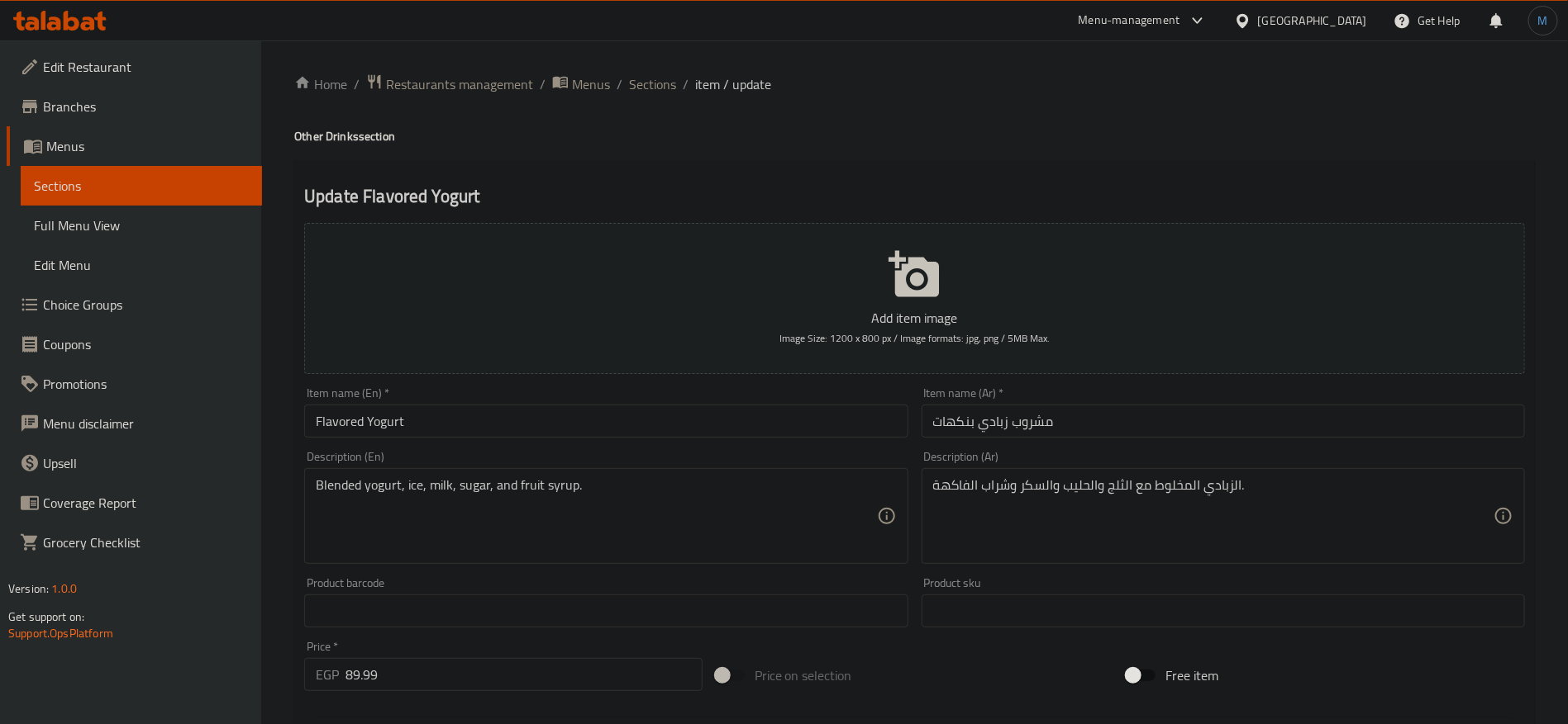
click at [343, 136] on h4 "Other Drinks section" at bounding box center [915, 137] width 1241 height 17
click at [478, 418] on input "Flavored Yogurt" at bounding box center [605, 421] width 603 height 33
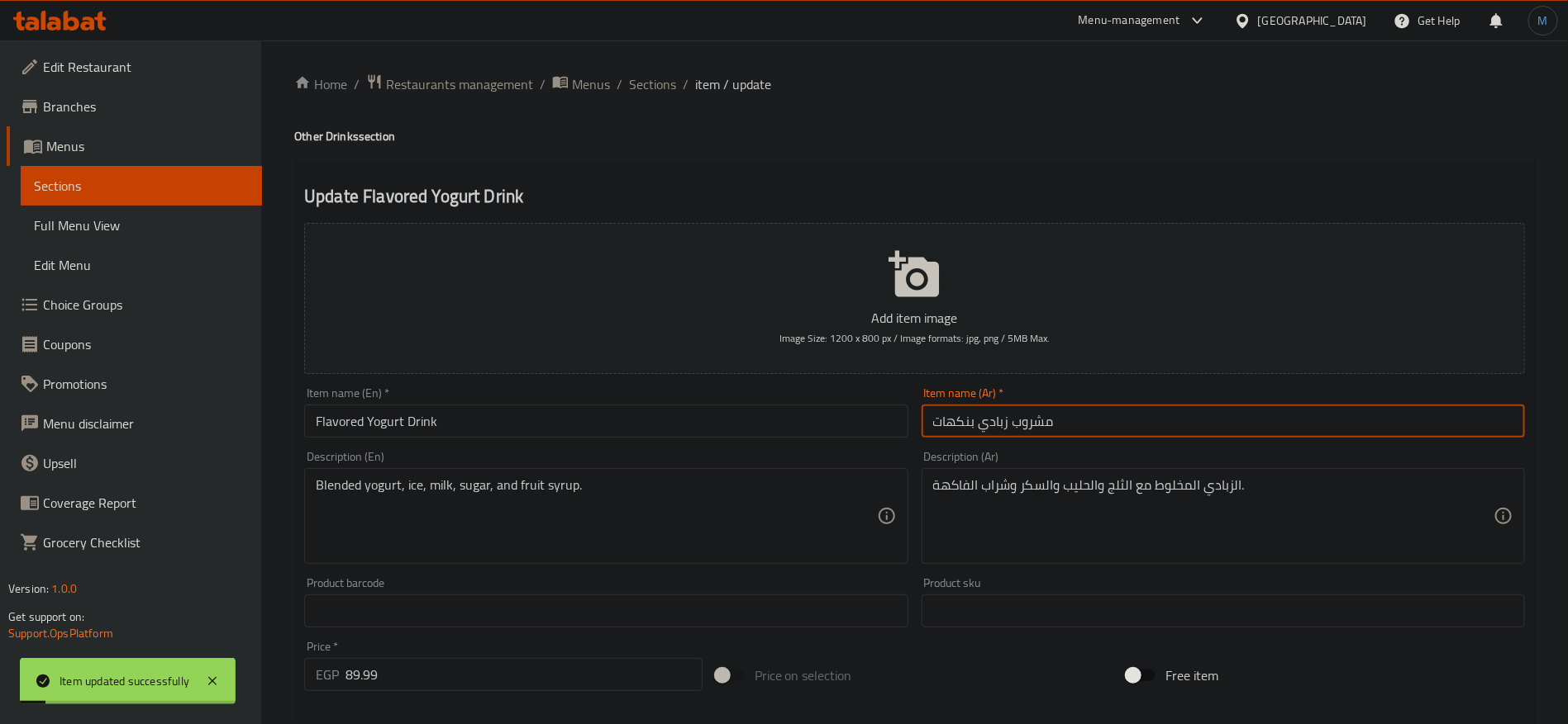
click at [1028, 418] on input "مشروب زبادي بنكهات" at bounding box center [1223, 421] width 603 height 33
click at [659, 94] on span "Sections" at bounding box center [652, 83] width 47 height 20
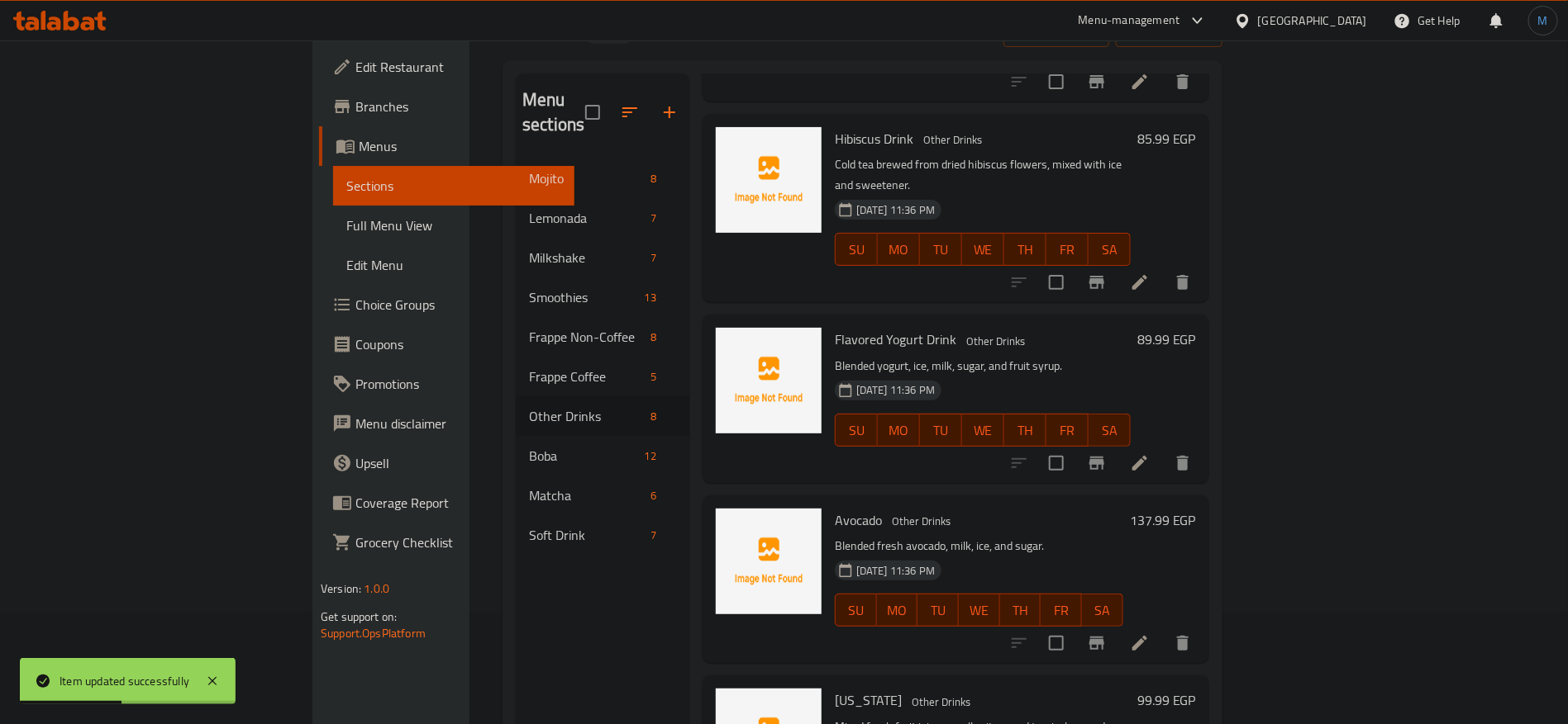
scroll to position [124, 0]
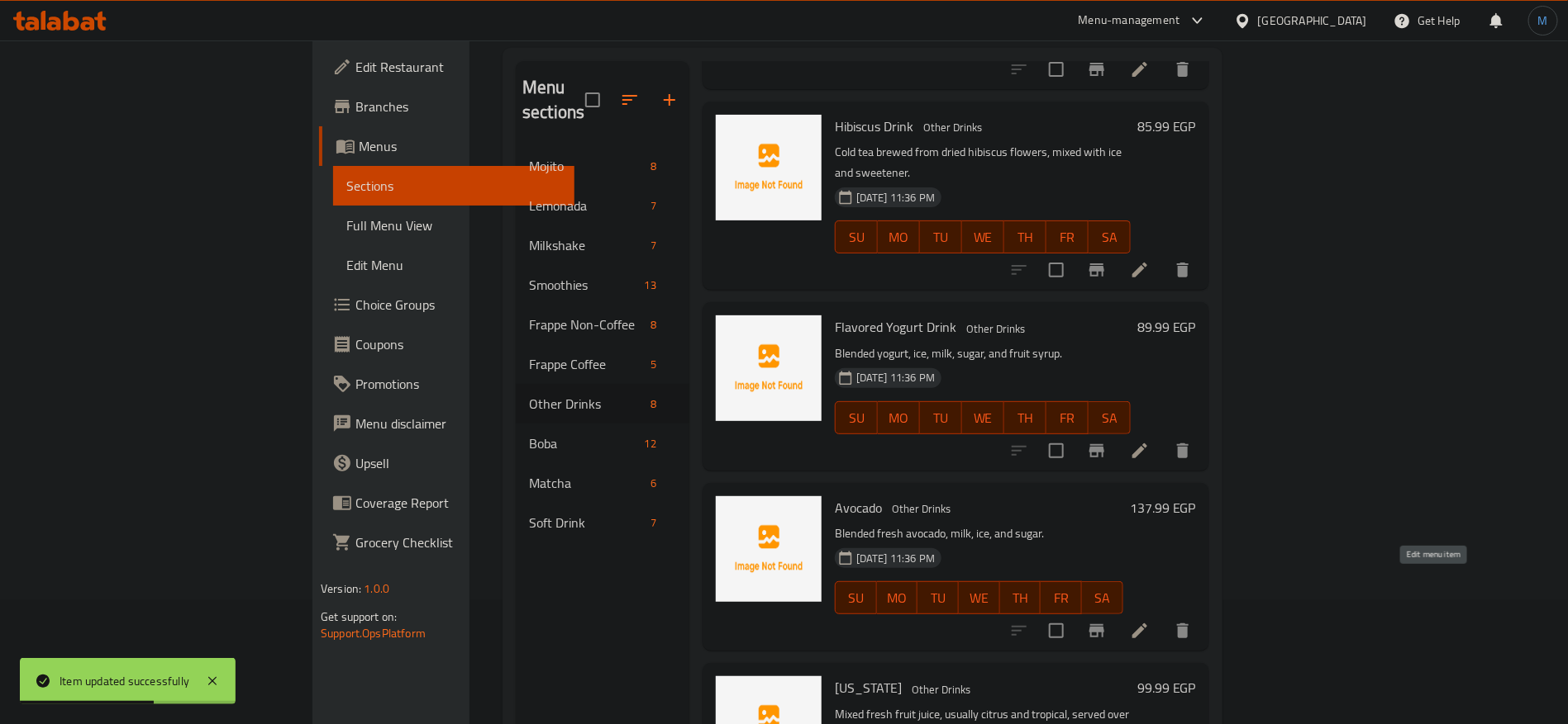
click at [1149, 621] on icon at bounding box center [1139, 630] width 20 height 20
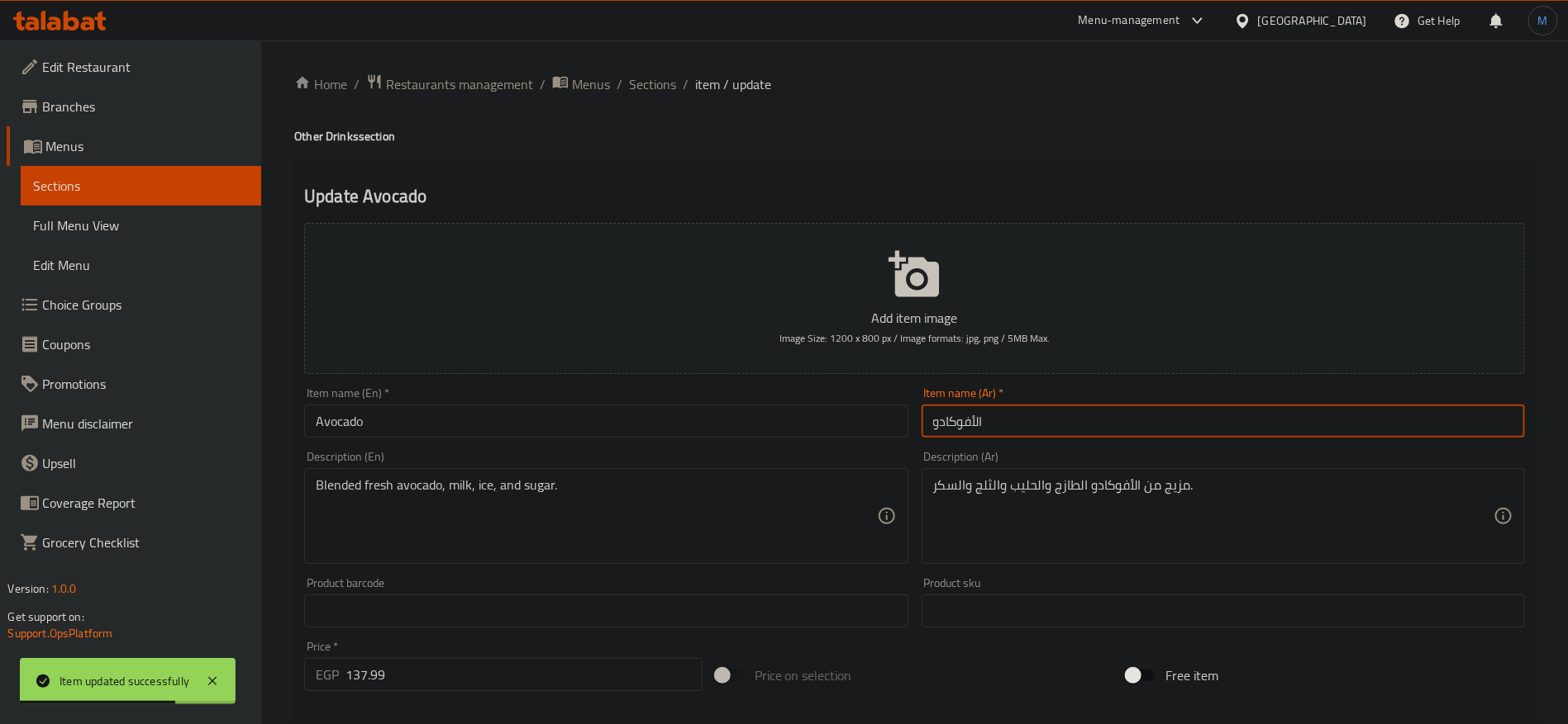
click at [1101, 428] on input "الأفوكادو" at bounding box center [1223, 421] width 603 height 33
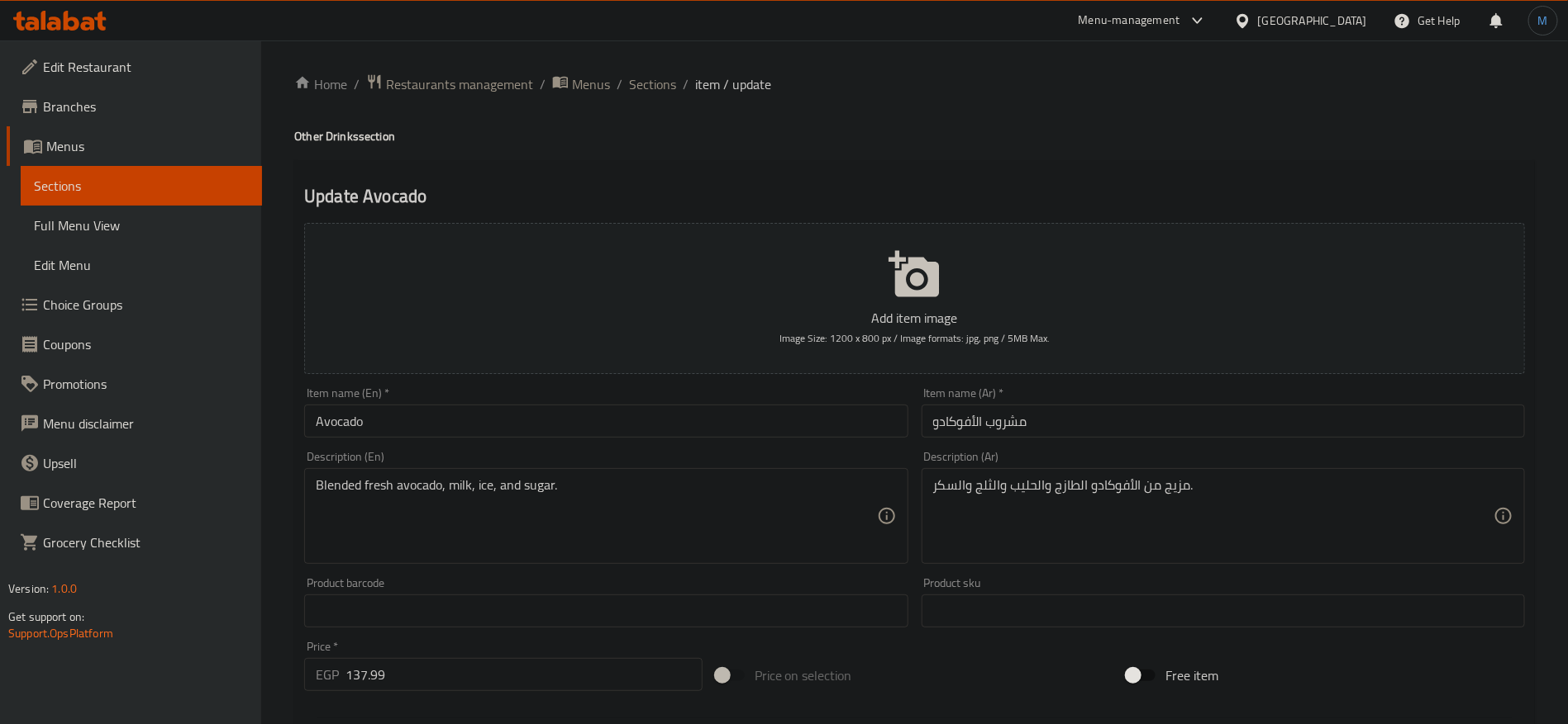
click at [343, 135] on h4 "Other Drinks section" at bounding box center [915, 137] width 1241 height 17
click at [459, 404] on div "Item name (En)   * Avocado Item name (En) *" at bounding box center [605, 413] width 603 height 51
click at [463, 413] on input "Avocado" at bounding box center [605, 421] width 603 height 33
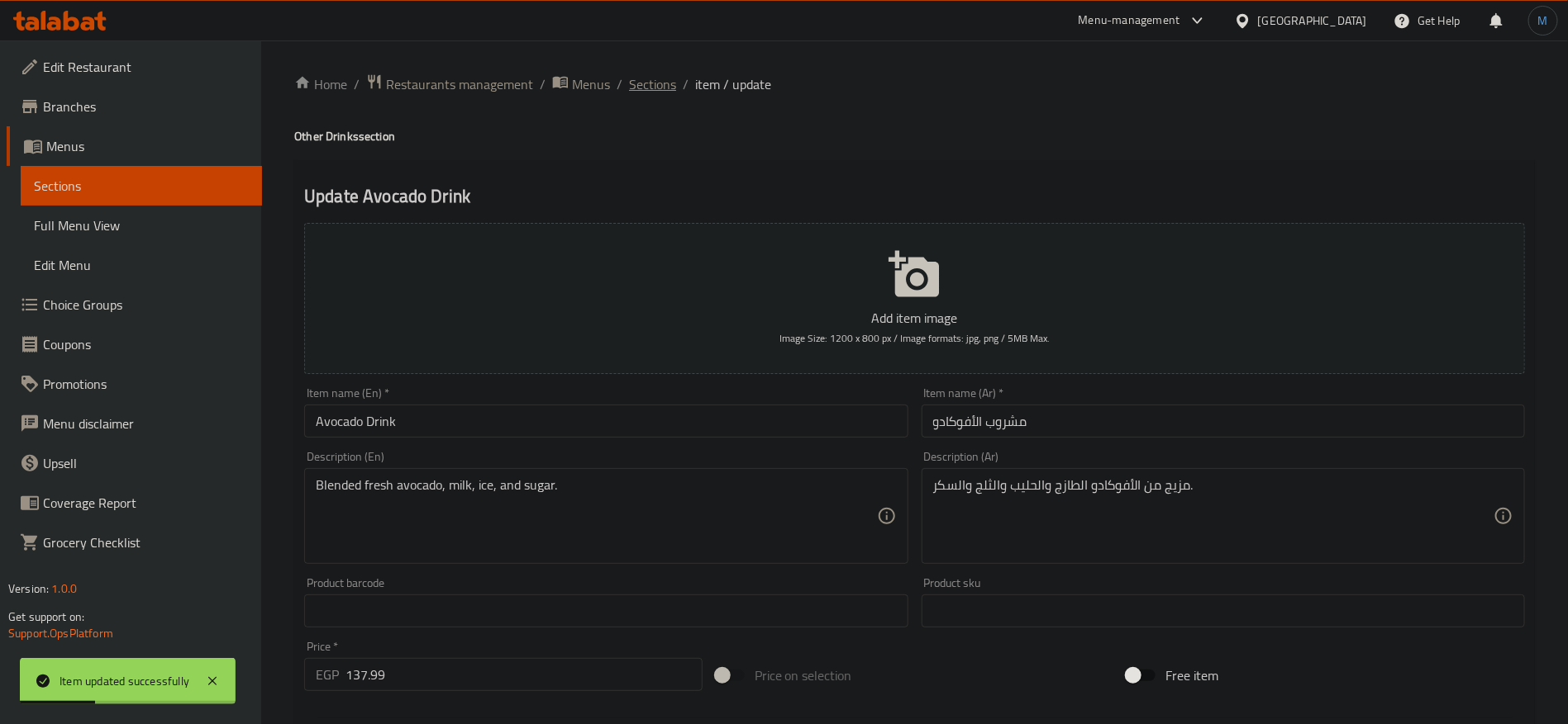
click at [636, 86] on span "Sections" at bounding box center [652, 83] width 47 height 20
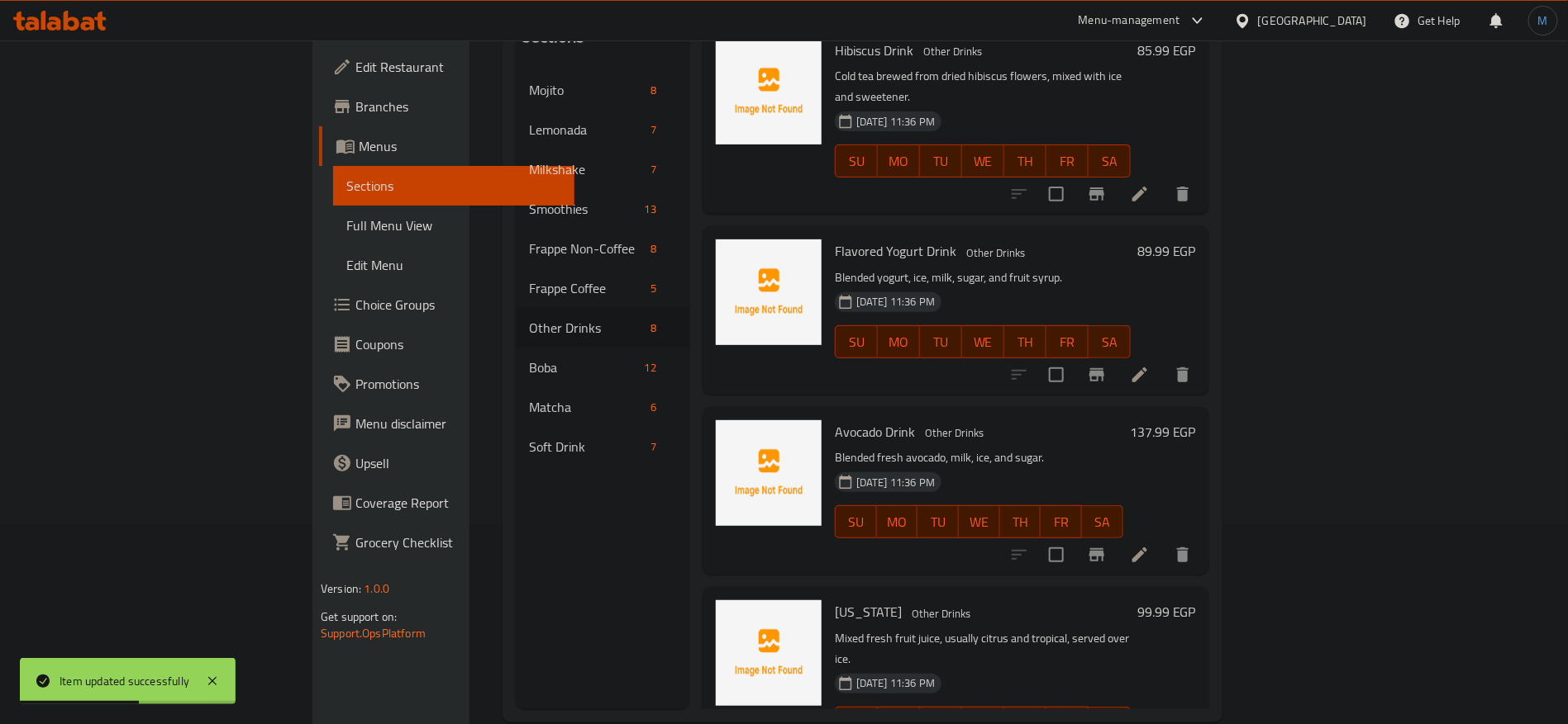
scroll to position [232, 0]
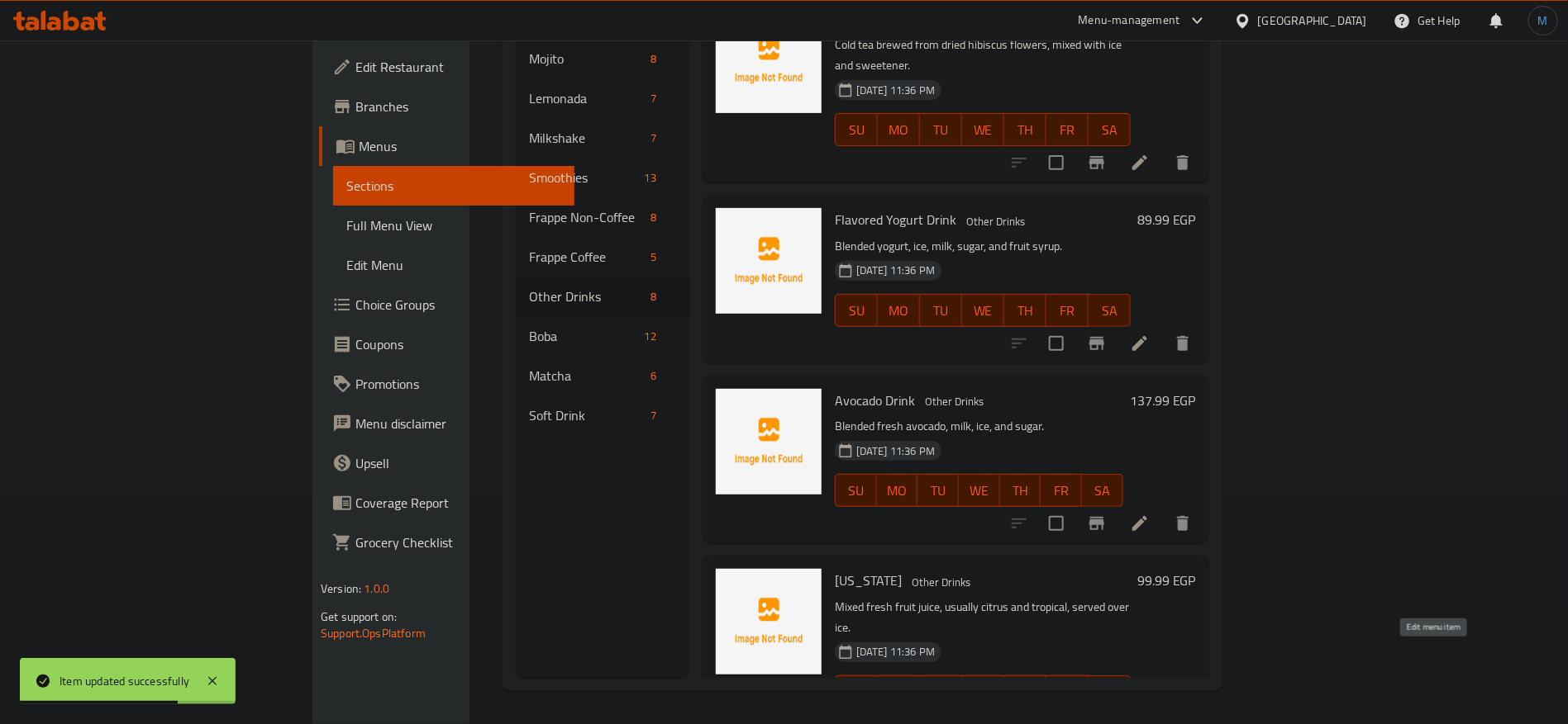
click at [1149, 716] on icon at bounding box center [1139, 725] width 20 height 20
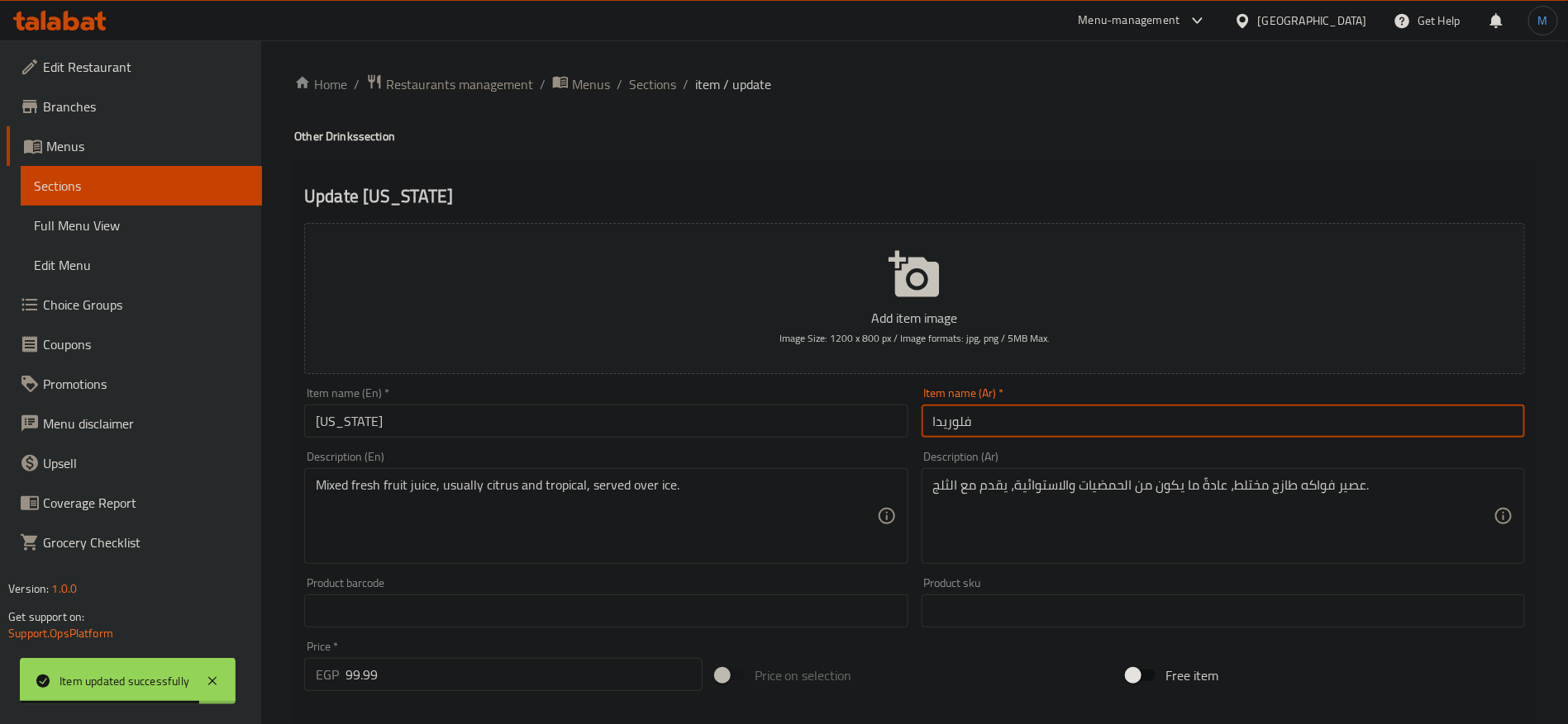
click at [1132, 418] on input "فلوريدا" at bounding box center [1223, 421] width 603 height 33
click at [776, 430] on input "[US_STATE]" at bounding box center [605, 421] width 603 height 33
click at [964, 419] on input "مشروب فلوريدا" at bounding box center [1223, 421] width 603 height 33
click at [351, 144] on h4 "Other Drinks section" at bounding box center [915, 137] width 1241 height 17
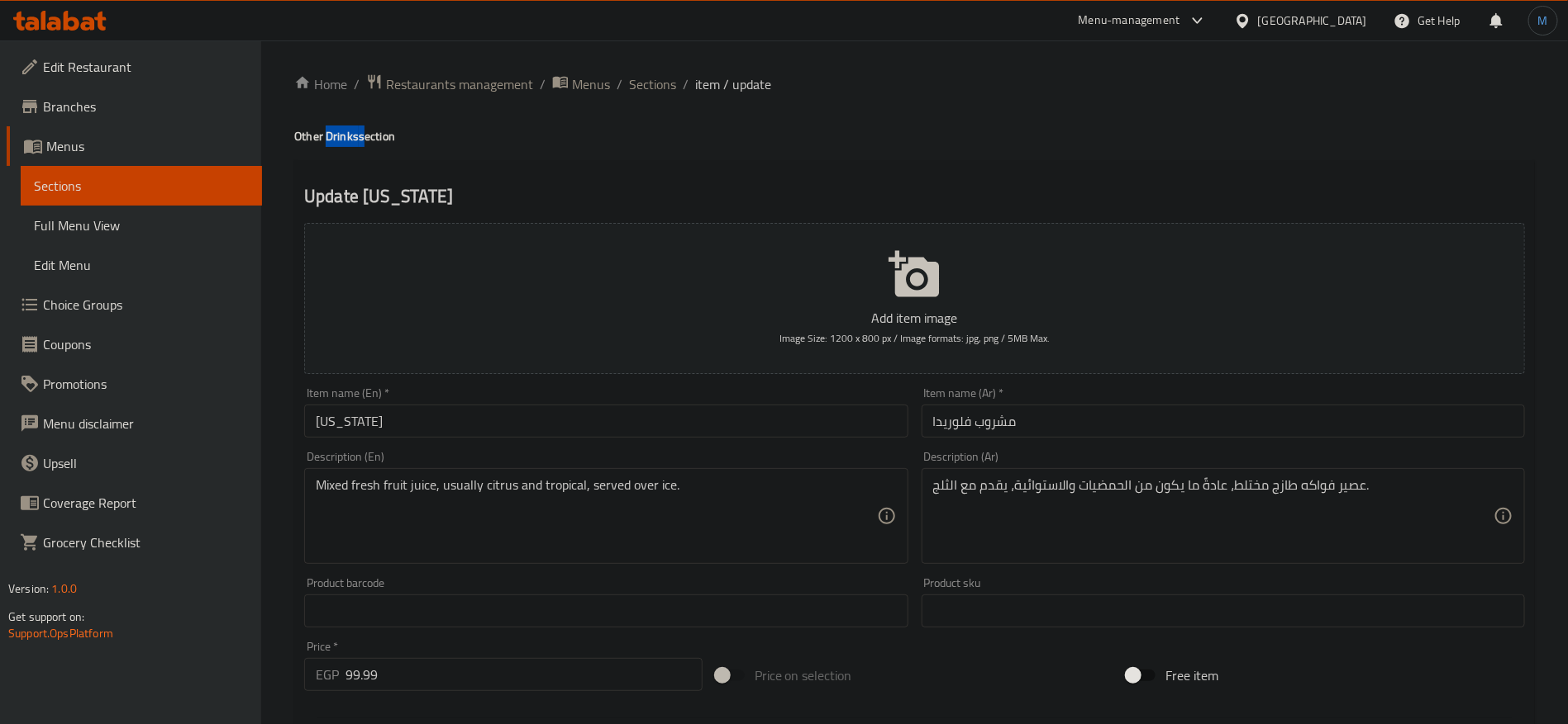
click at [351, 144] on h4 "Other Drinks section" at bounding box center [915, 137] width 1241 height 17
click at [436, 398] on div "Item name (En)   * [US_STATE] Item name (En) *" at bounding box center [605, 413] width 603 height 51
click at [460, 453] on div "Description (En) Mixed fresh fruit juice, usually citrus and tropical, served o…" at bounding box center [605, 507] width 603 height 113
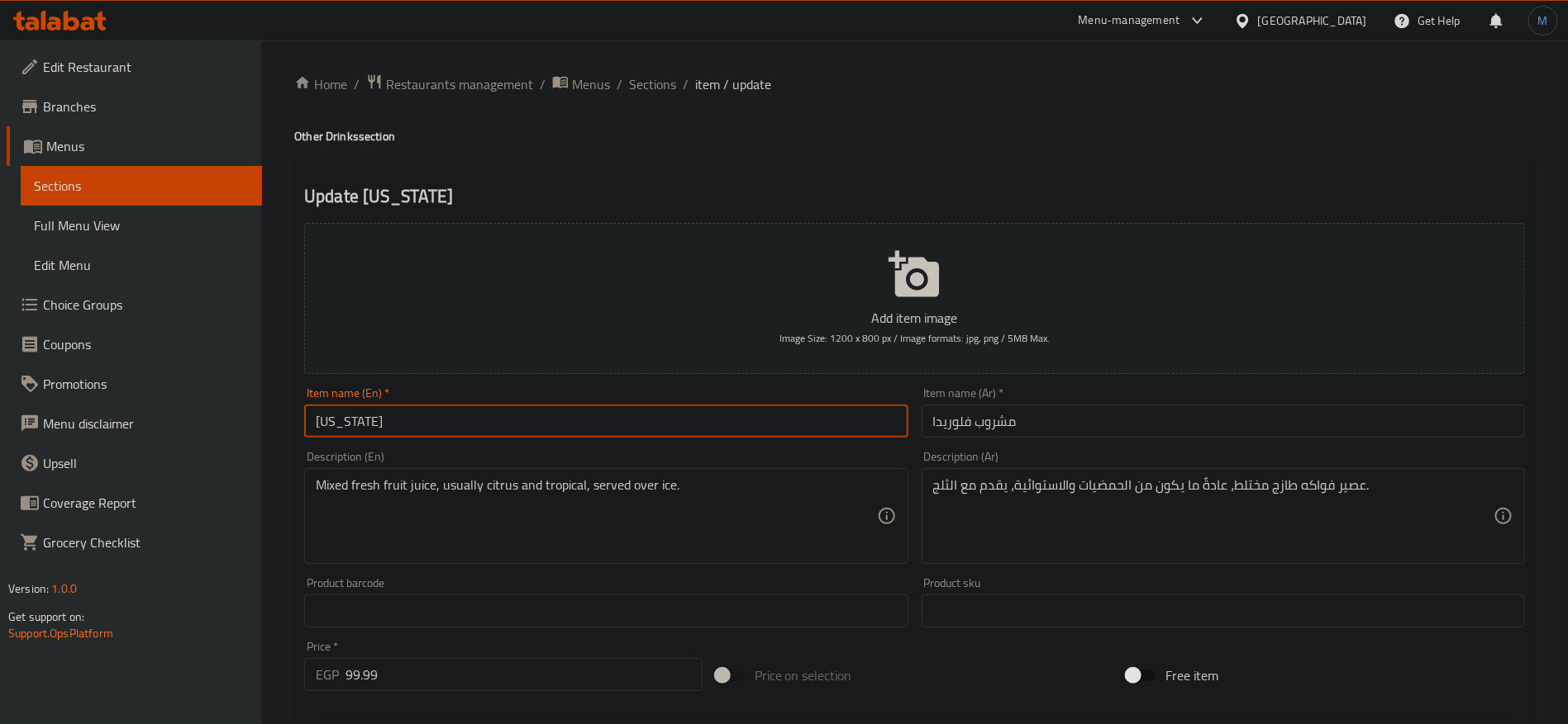
click at [457, 431] on input "[US_STATE]" at bounding box center [605, 421] width 603 height 33
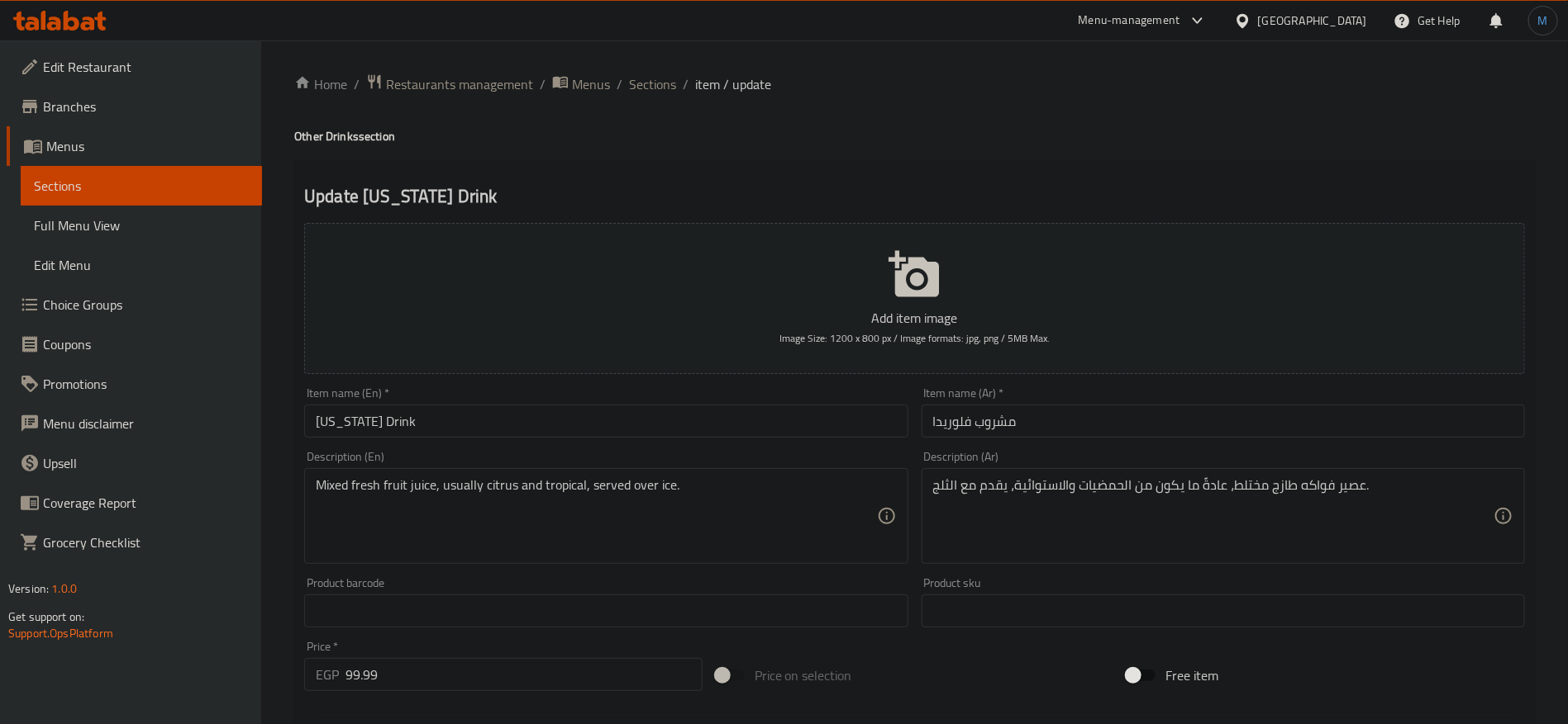
click at [477, 474] on div "Mixed fresh fruit juice, usually citrus and tropical, served over ice. Descript…" at bounding box center [605, 516] width 603 height 96
click at [468, 484] on textarea "Mixed fresh fruit juice, usually citrus and tropical, served over ice." at bounding box center [595, 517] width 560 height 79
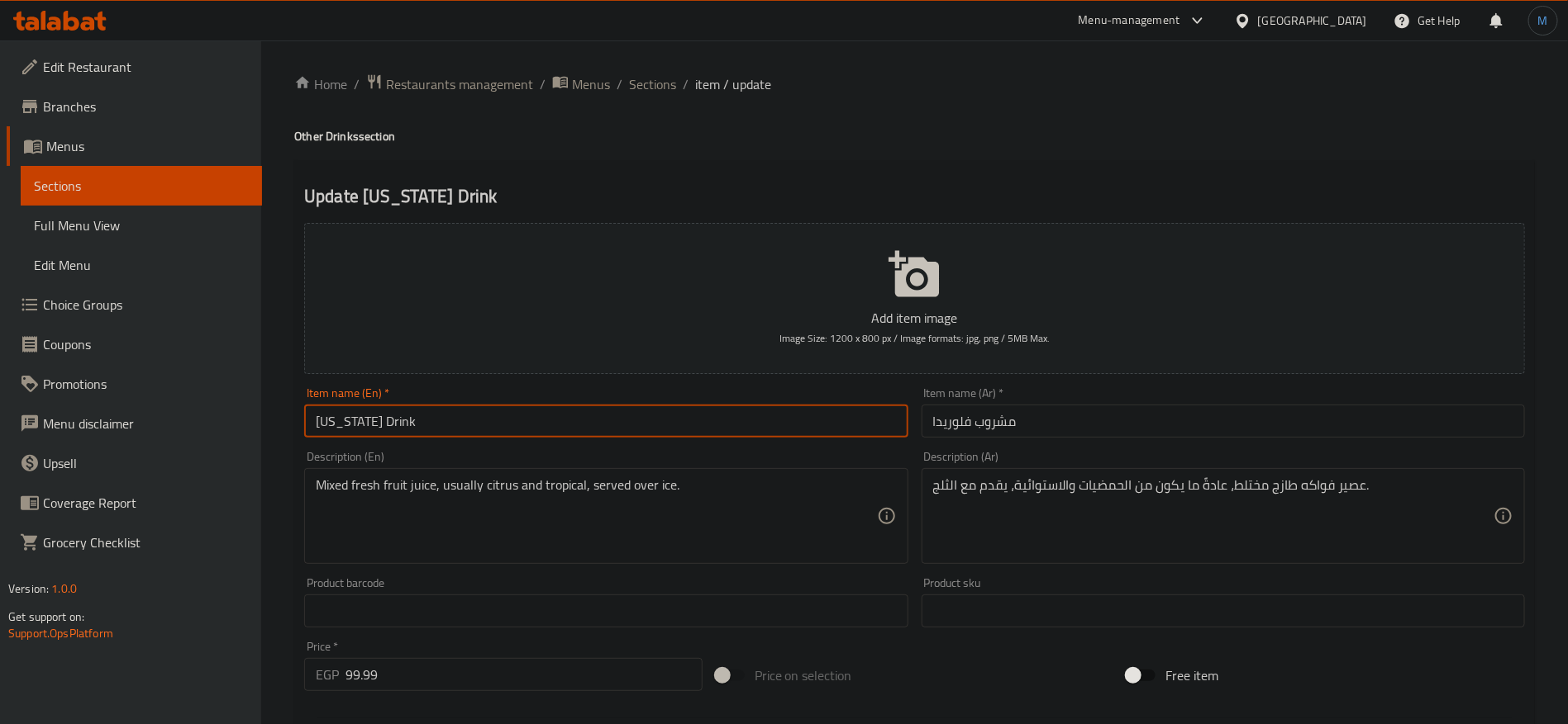
click at [461, 425] on input "[US_STATE] Drink" at bounding box center [605, 421] width 603 height 33
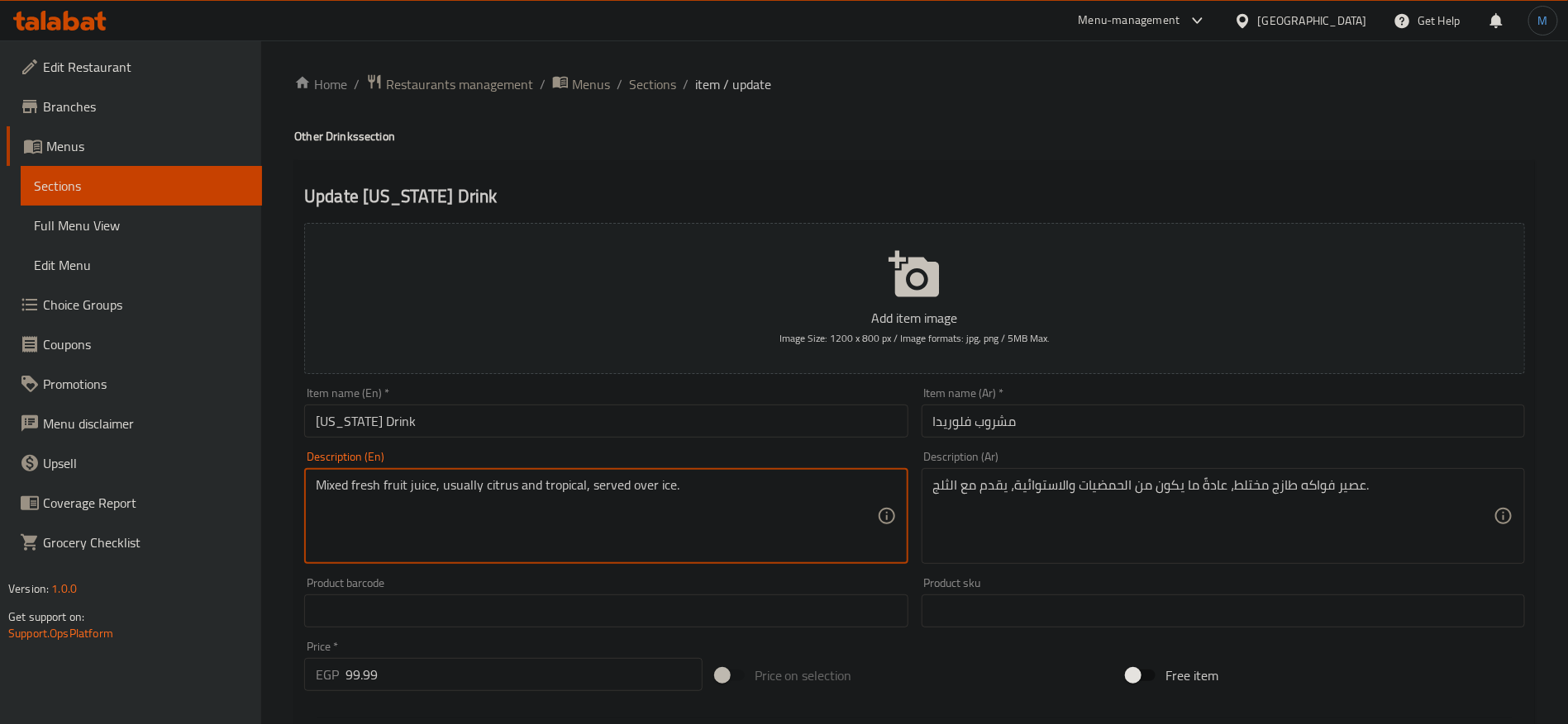
click at [470, 490] on textarea "Mixed fresh fruit juice, usually citrus and tropical, served over ice." at bounding box center [595, 517] width 560 height 79
click at [545, 592] on div "Product barcode Product barcode" at bounding box center [605, 603] width 603 height 51
click at [552, 507] on textarea "Mixed fresh fruit juice, usually citrus and tropical, served over ice." at bounding box center [595, 517] width 560 height 79
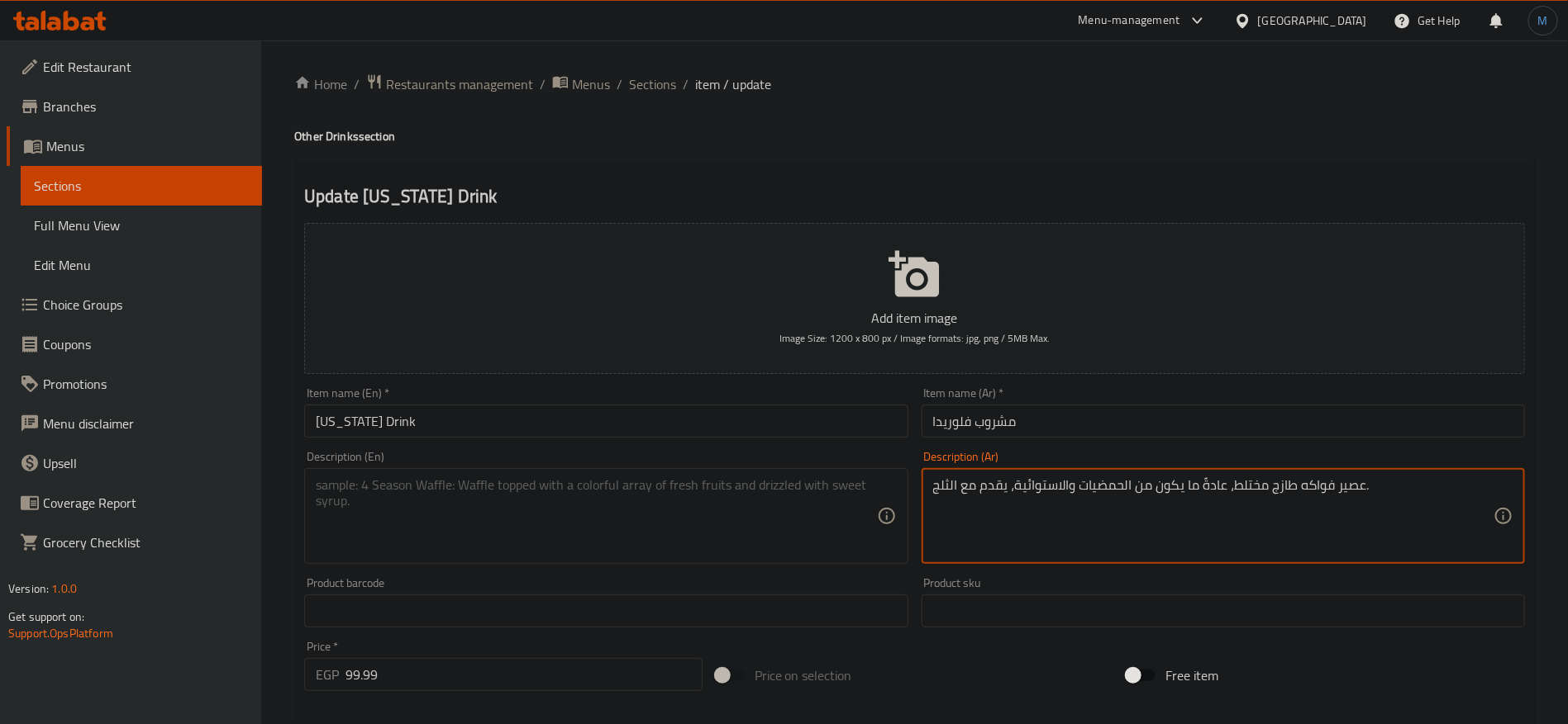
click at [1048, 503] on textarea "عصير فواكه طازج مختلط، عادةً ما يكون من الحمضيات والاستوائية، يقدم مع الثلج." at bounding box center [1212, 517] width 560 height 79
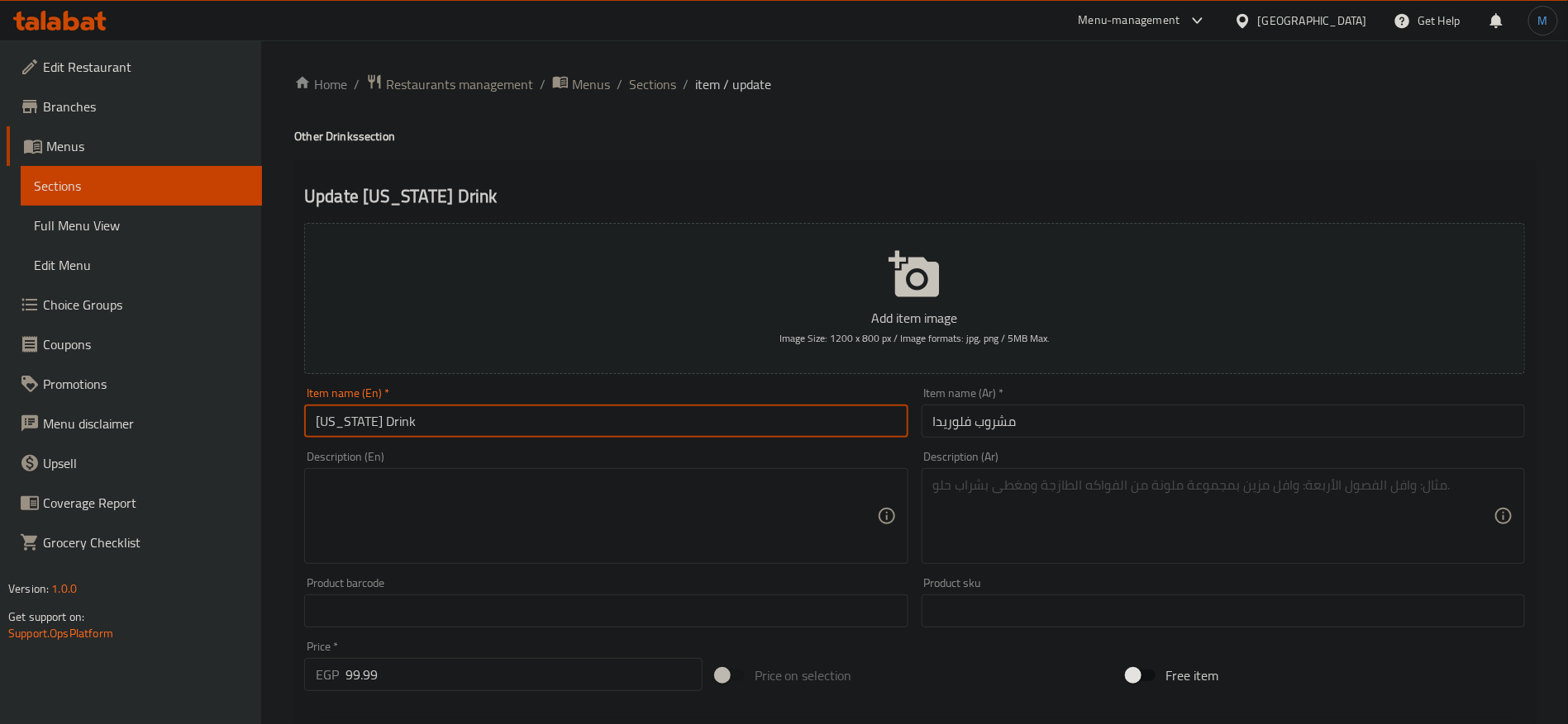
click at [836, 422] on input "[US_STATE] Drink" at bounding box center [605, 421] width 603 height 33
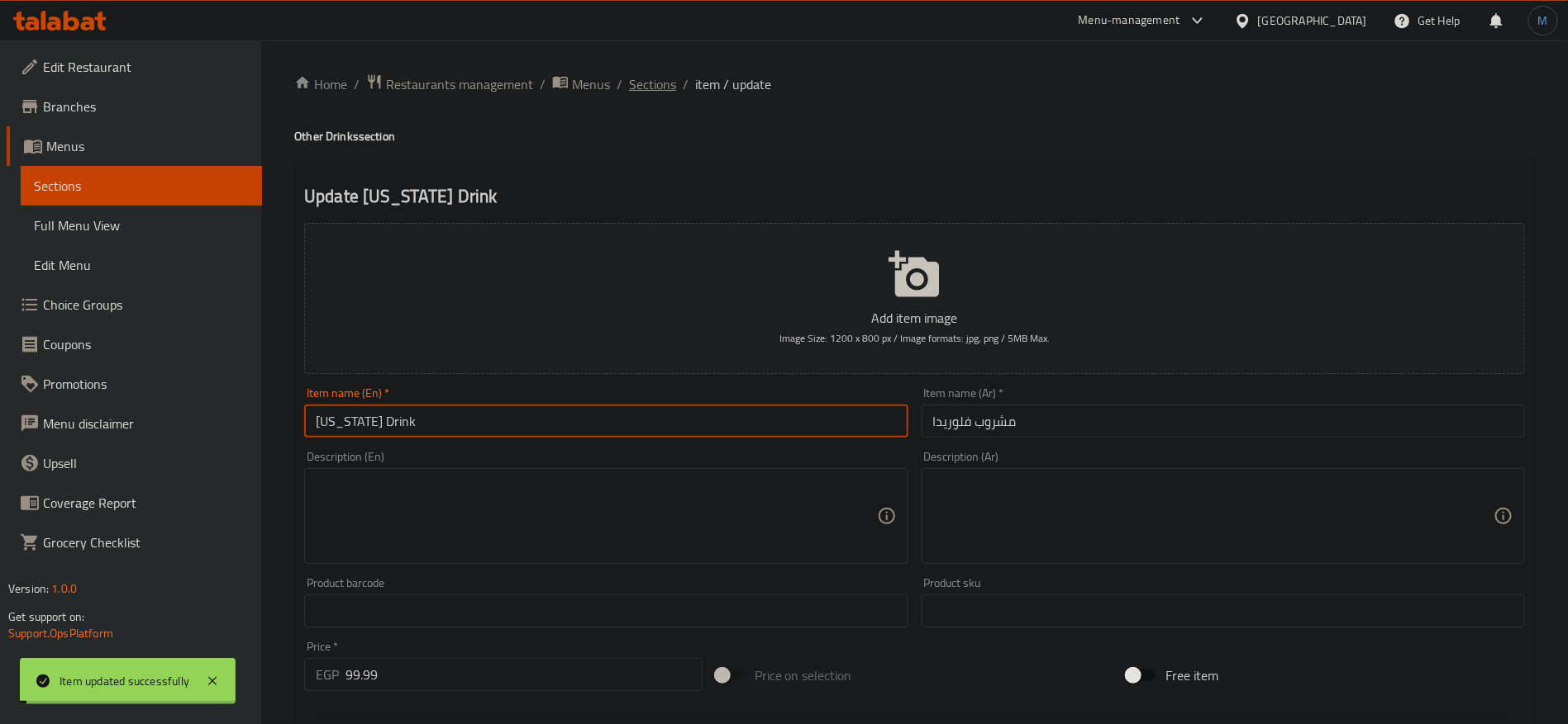
click at [665, 90] on span "Sections" at bounding box center [652, 83] width 47 height 20
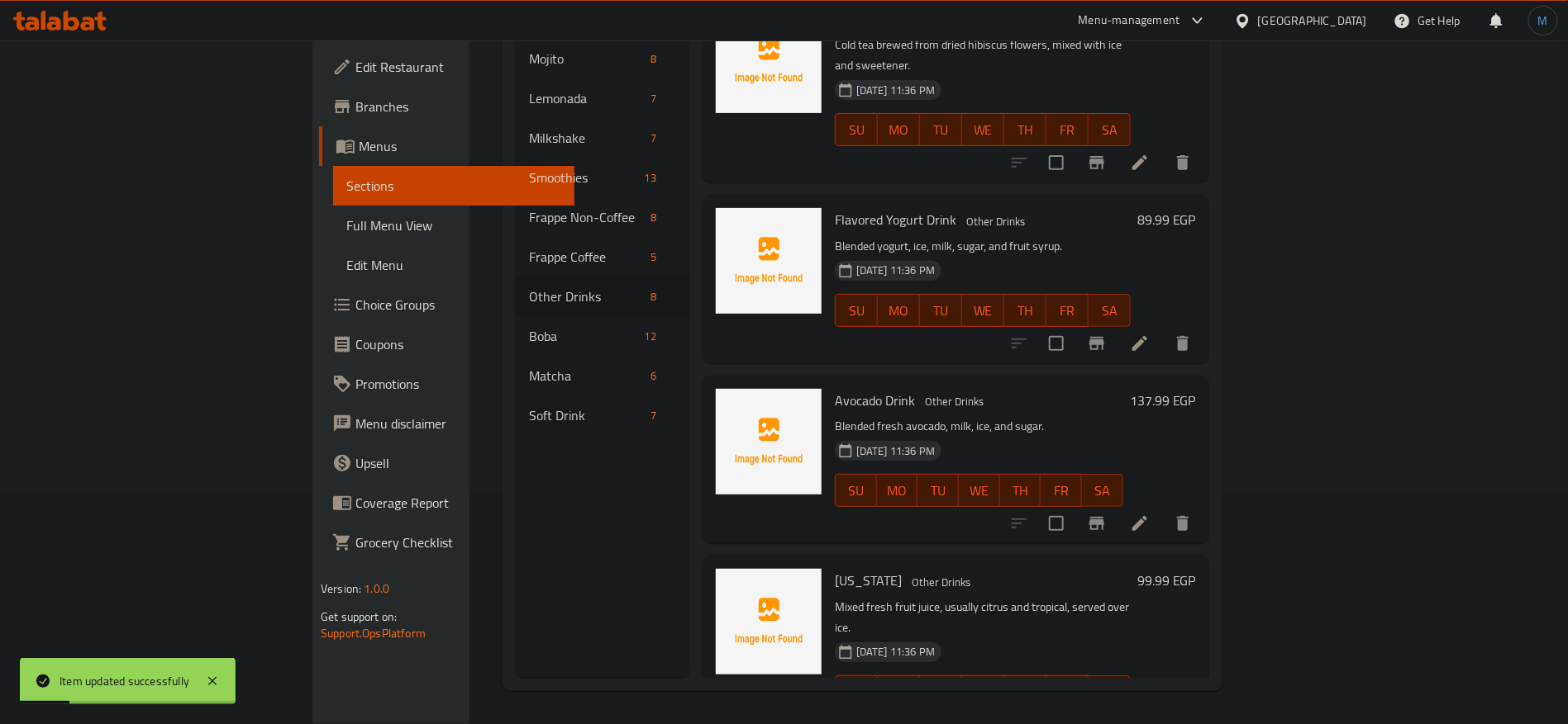
scroll to position [710, 0]
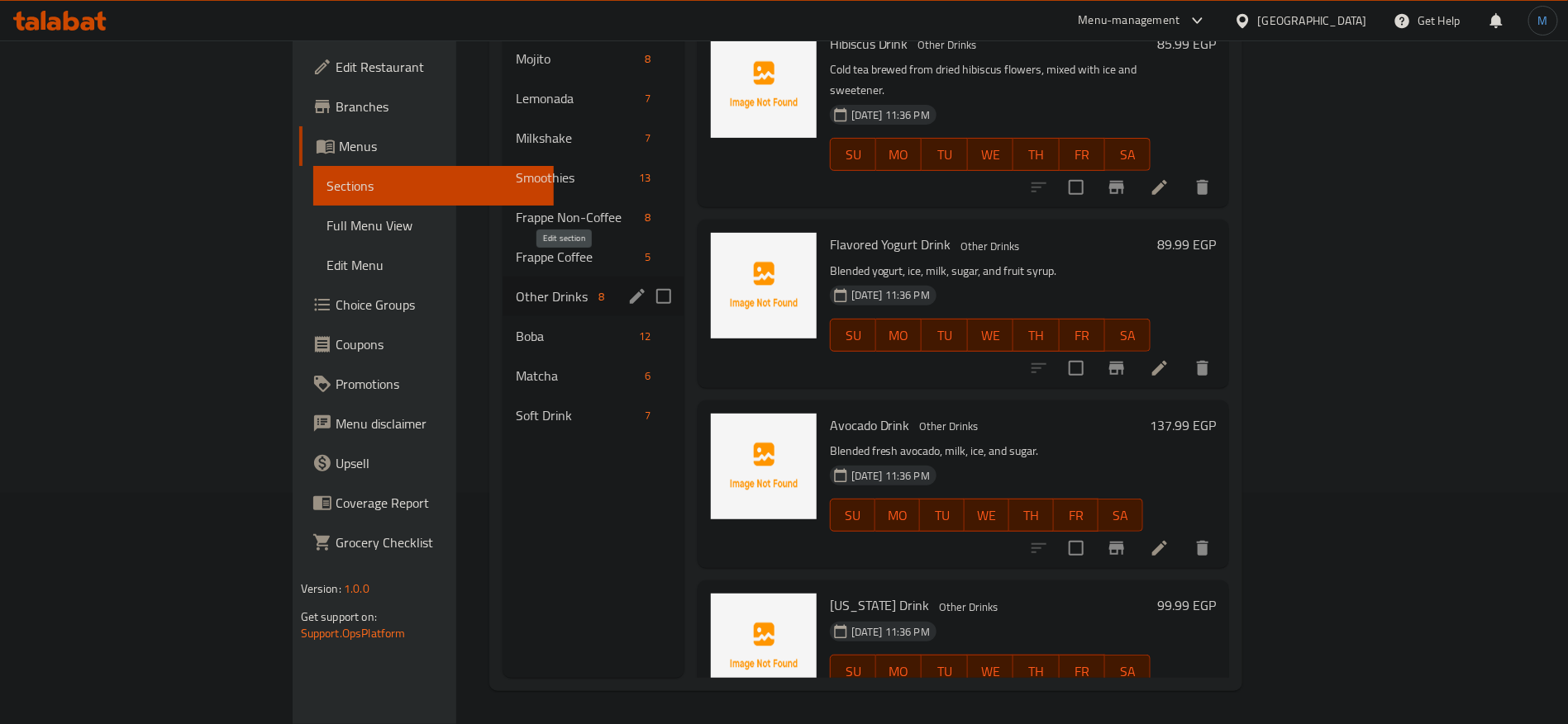
click at [627, 287] on icon "edit" at bounding box center [636, 296] width 20 height 20
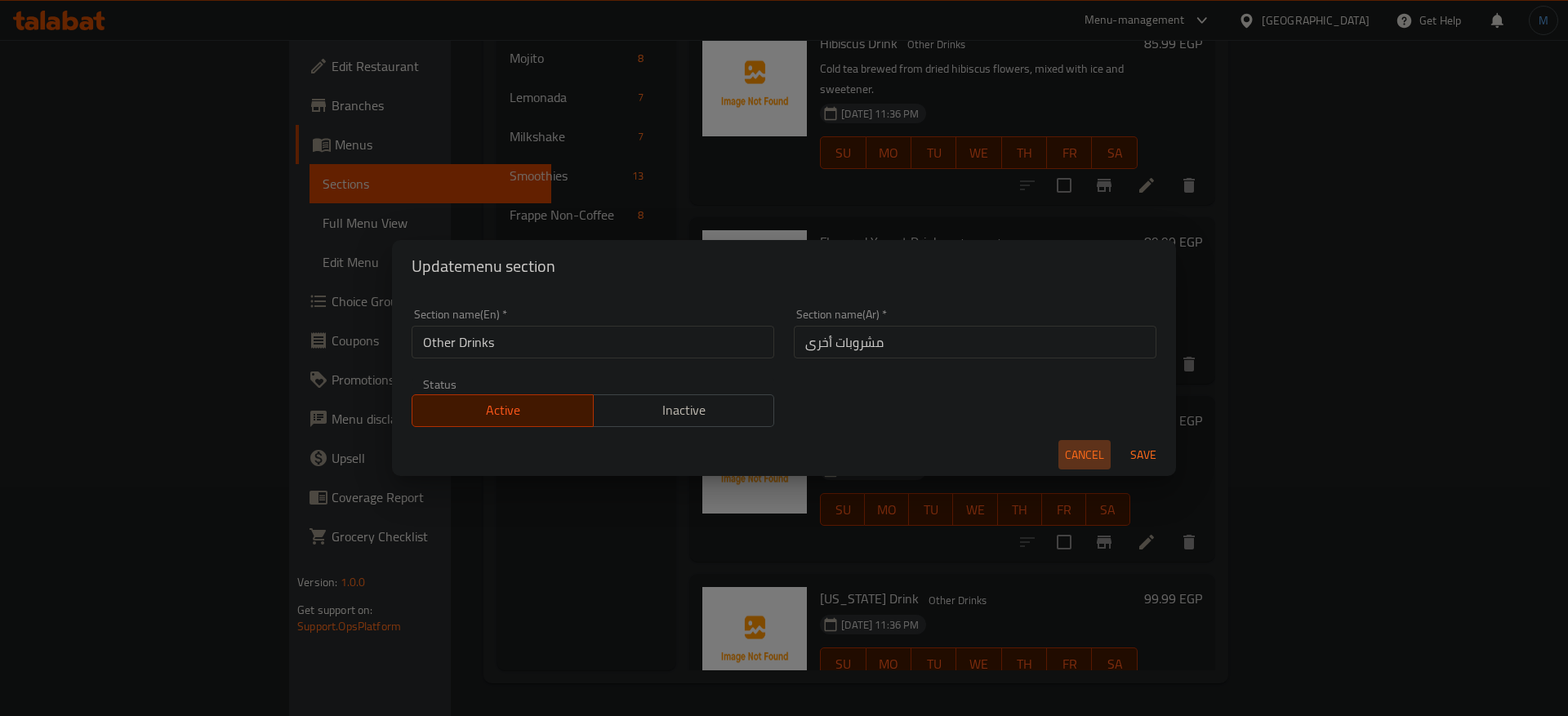
click at [1107, 446] on button "Cancel" at bounding box center [1084, 455] width 52 height 31
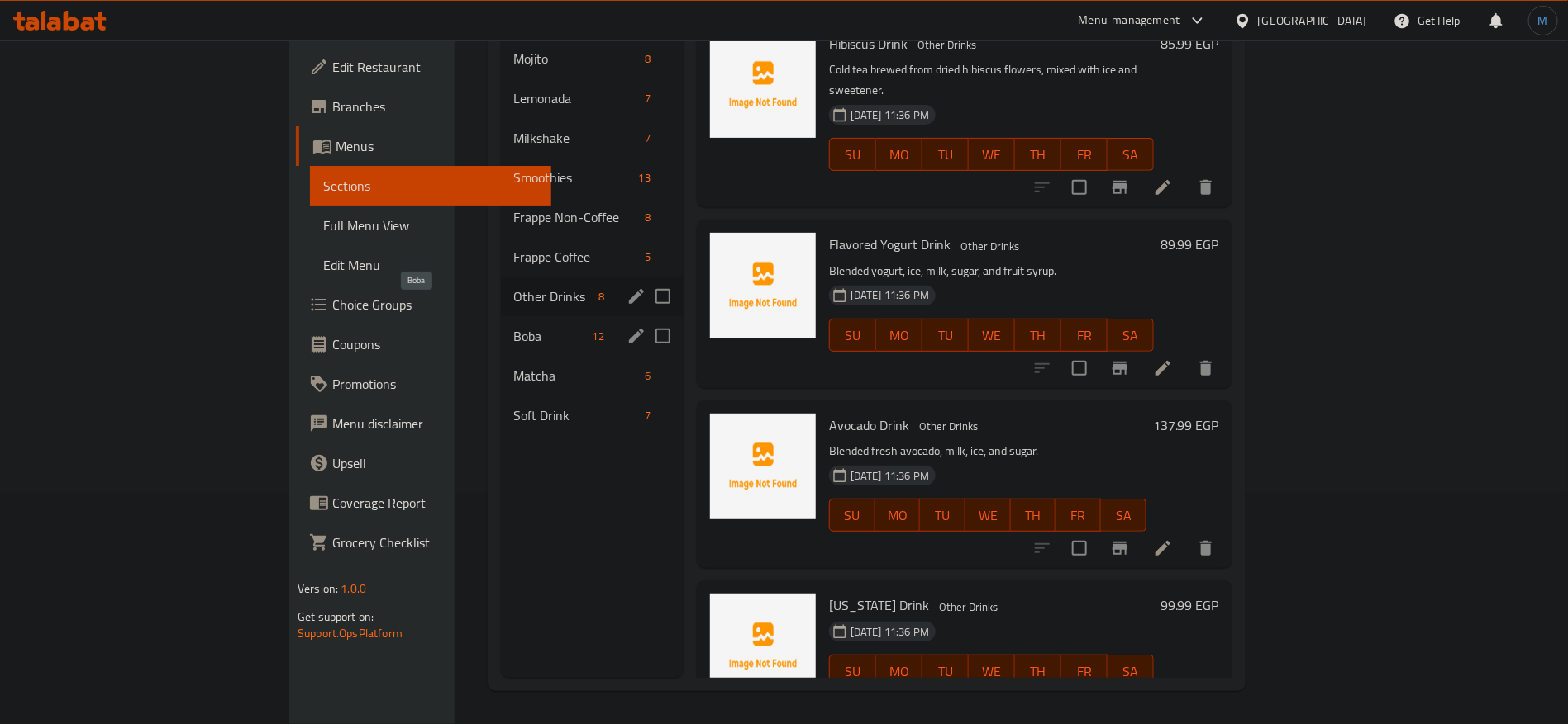
click at [514, 326] on span "Boba" at bounding box center [550, 336] width 72 height 20
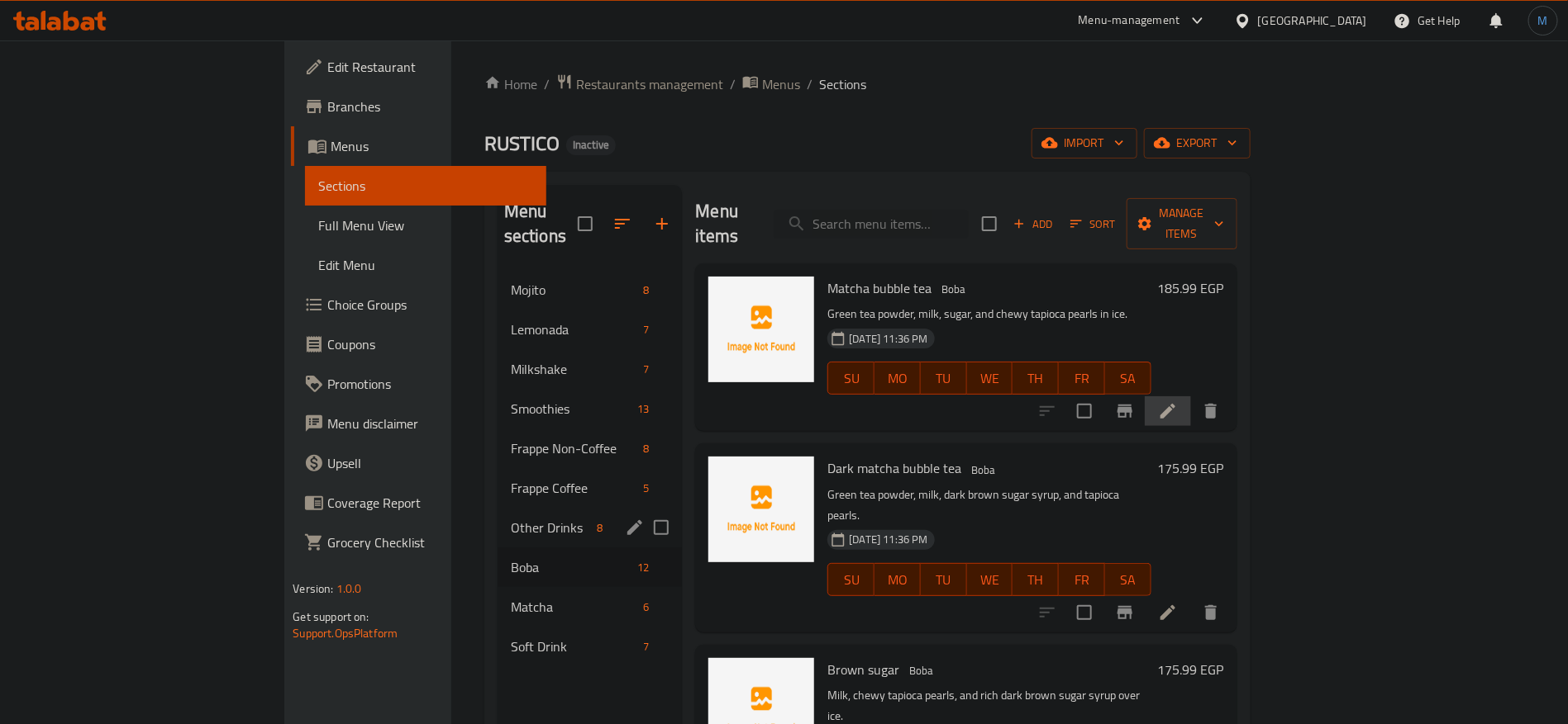
click at [1178, 401] on icon at bounding box center [1167, 411] width 20 height 20
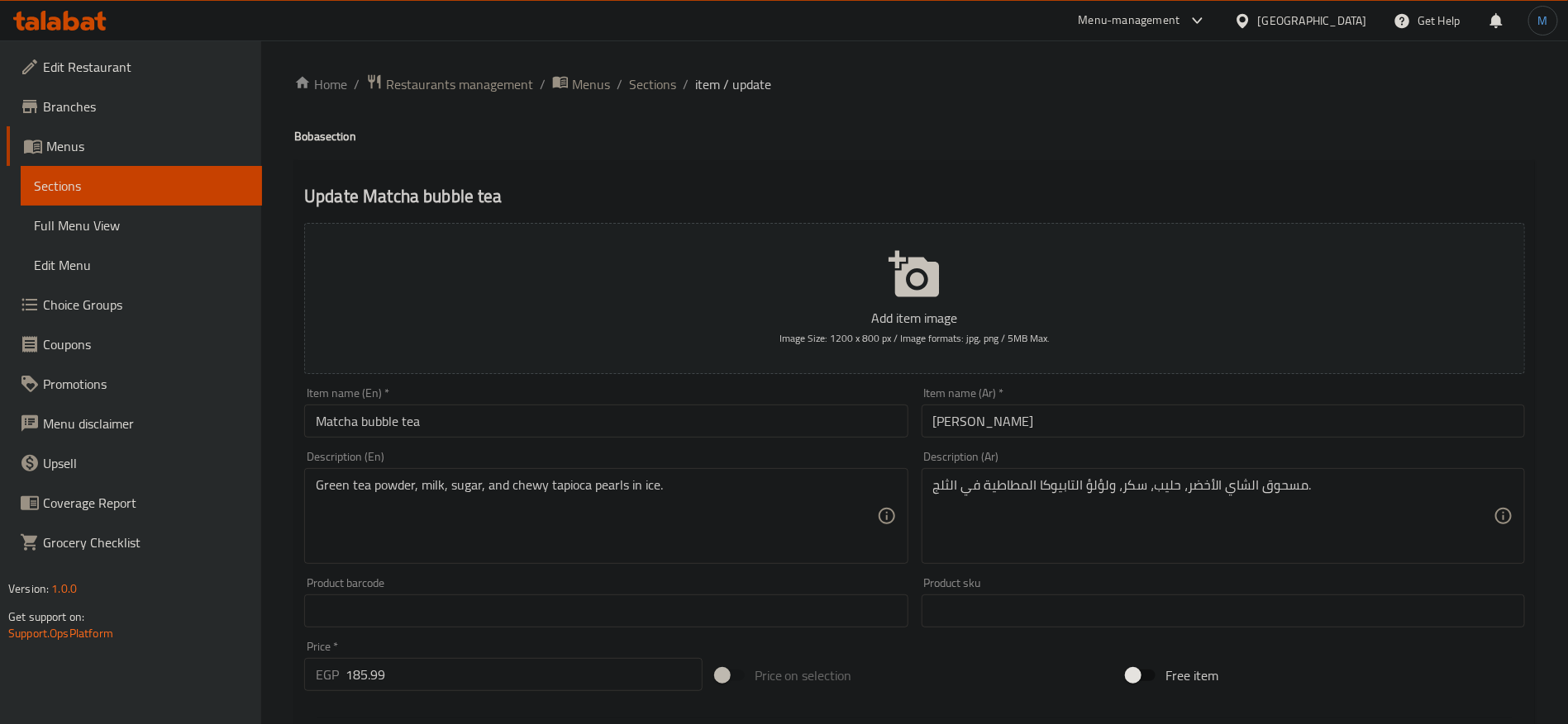
click at [959, 418] on input "[PERSON_NAME]" at bounding box center [1223, 421] width 603 height 33
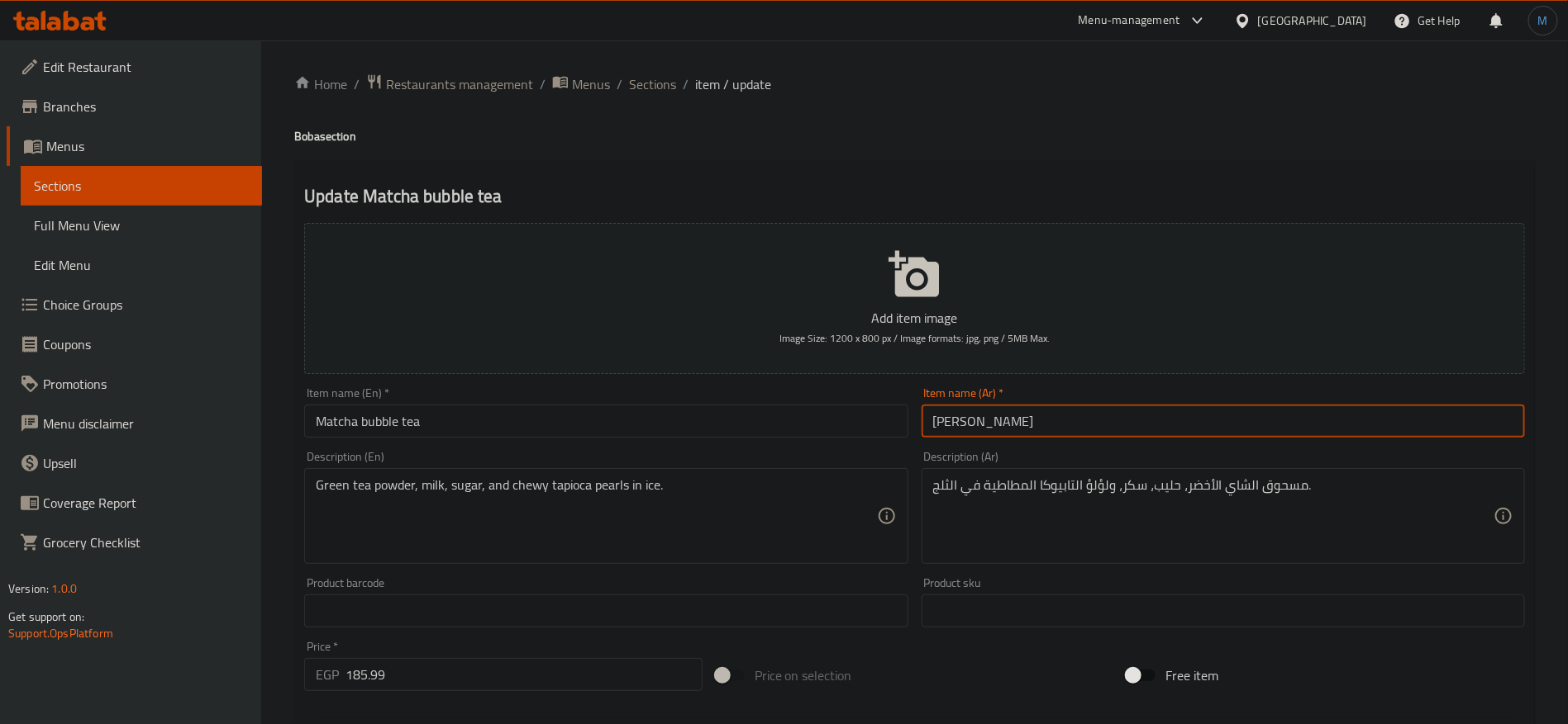
click at [959, 418] on input "[PERSON_NAME]" at bounding box center [1223, 421] width 603 height 33
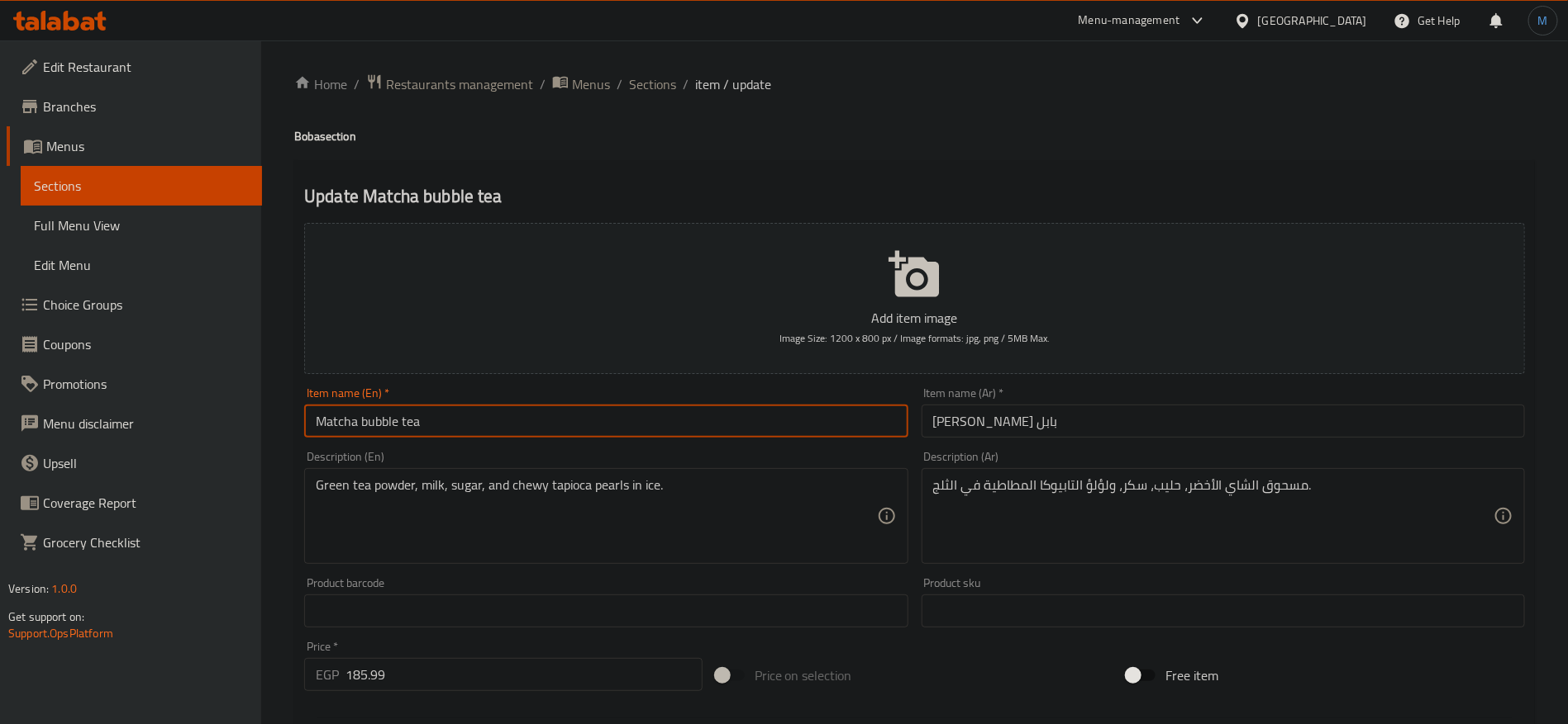
click at [798, 426] on input "Matcha bubble tea" at bounding box center [605, 421] width 603 height 33
click at [388, 427] on input "Matcha Bubble Tea" at bounding box center [605, 421] width 603 height 33
click at [1095, 439] on div "Item name (Ar)   * [PERSON_NAME] بابل Item name (Ar) *" at bounding box center [1223, 413] width 617 height 64
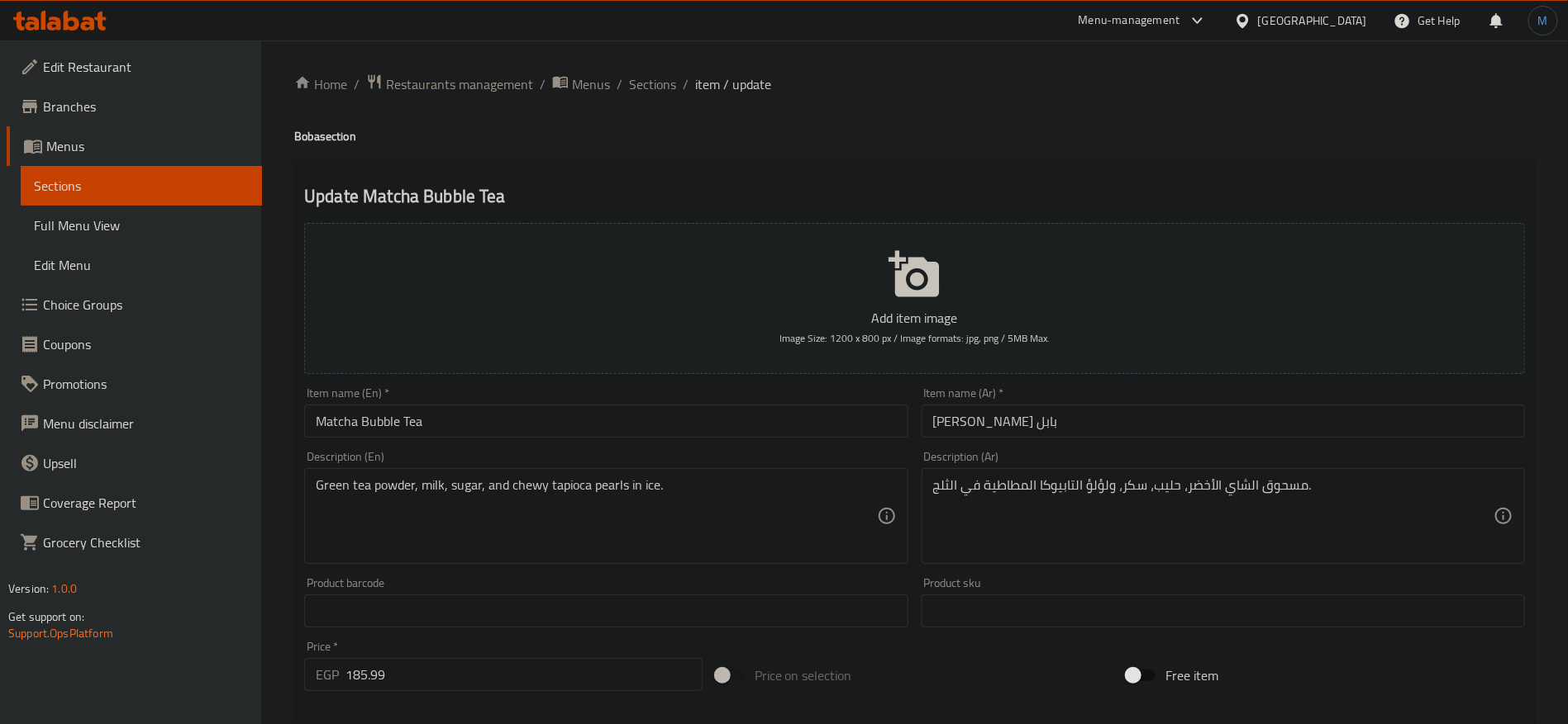
click at [1095, 415] on input "[PERSON_NAME] بابل" at bounding box center [1223, 421] width 603 height 33
click at [1278, 495] on textarea "مسحوق الشاي الأخضر، حليب، سكر، ولؤلؤ التابيوكا المطاطية في الثلج." at bounding box center [1212, 517] width 560 height 79
click at [396, 486] on textarea "Green tea powder, milk, sugar, and chewy tapioca pearls in ice." at bounding box center [595, 517] width 560 height 79
click at [1274, 481] on textarea "مسحوق الشاي الأخضر، حليب، سكر، ولؤلؤ التابيوكا المطاطية في الثلج." at bounding box center [1212, 517] width 560 height 79
click at [1094, 497] on textarea "بودرة الشاي الأخضر، حليب، سكر، ولؤلؤ التابيوكا المطاطية في الثلج." at bounding box center [1212, 517] width 560 height 79
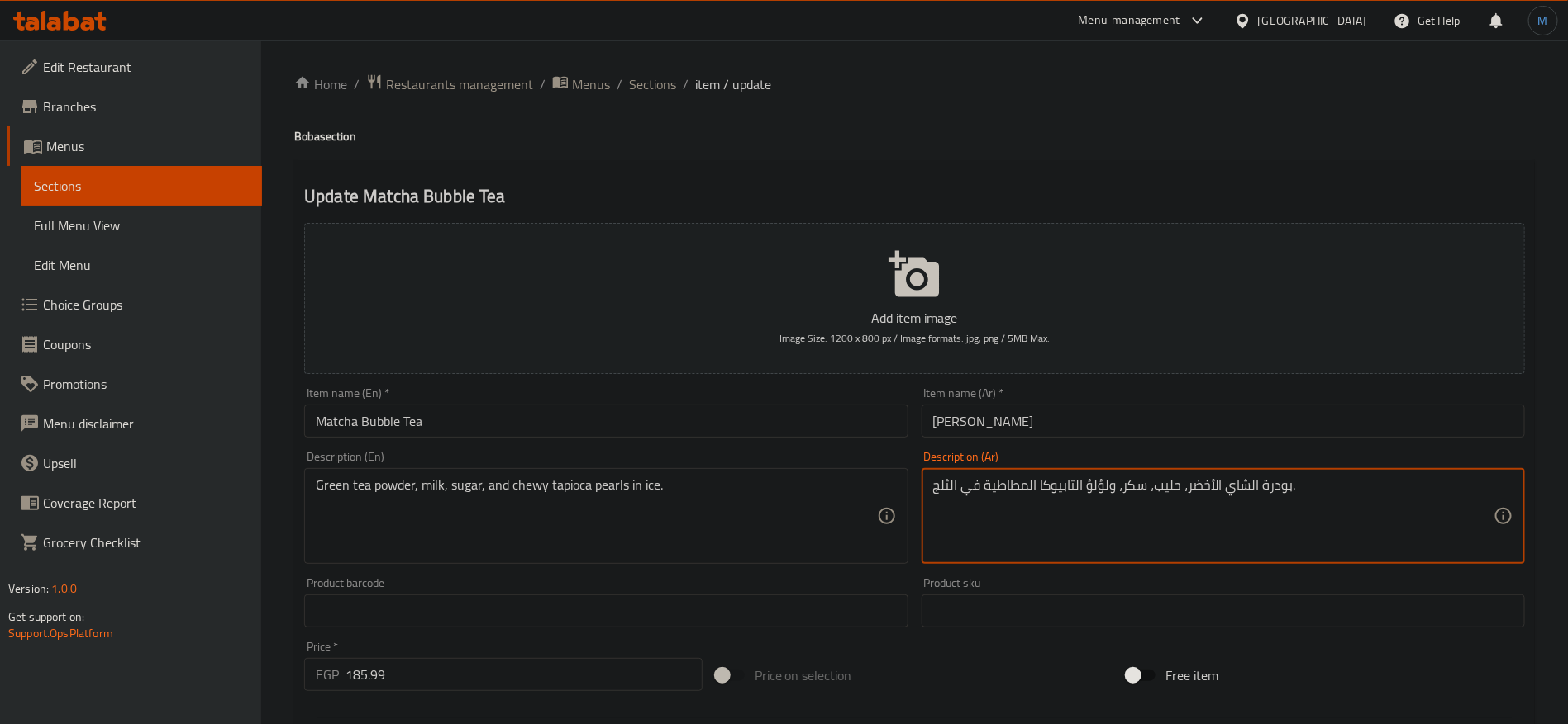
click at [1094, 497] on textarea "بودرة الشاي الأخضر، حليب، سكر، ولؤلؤ التابيوكا المطاطية في الثلج." at bounding box center [1212, 517] width 560 height 79
click at [1099, 423] on input "[PERSON_NAME]" at bounding box center [1223, 421] width 603 height 33
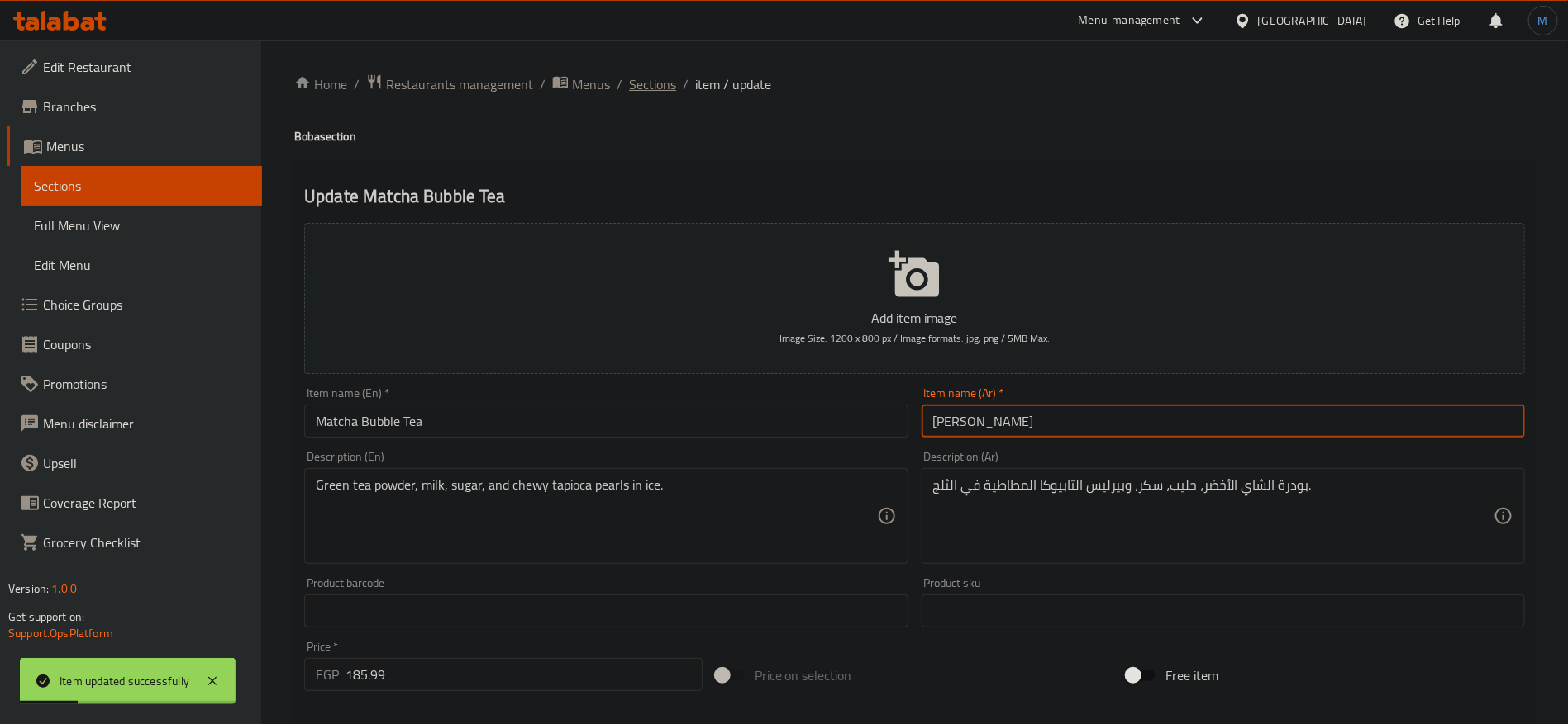
click at [668, 84] on span "Sections" at bounding box center [652, 83] width 47 height 20
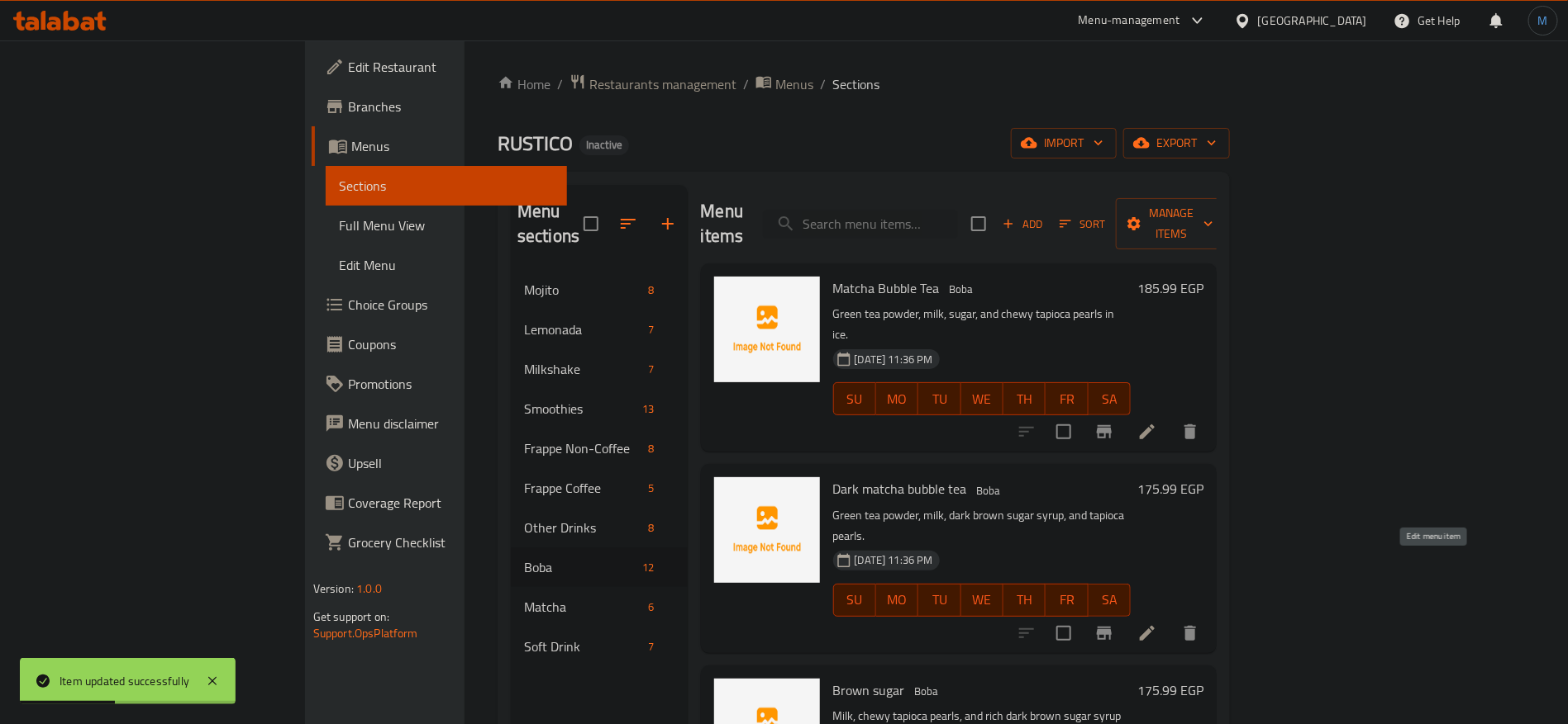
click at [1157, 624] on icon at bounding box center [1147, 633] width 20 height 20
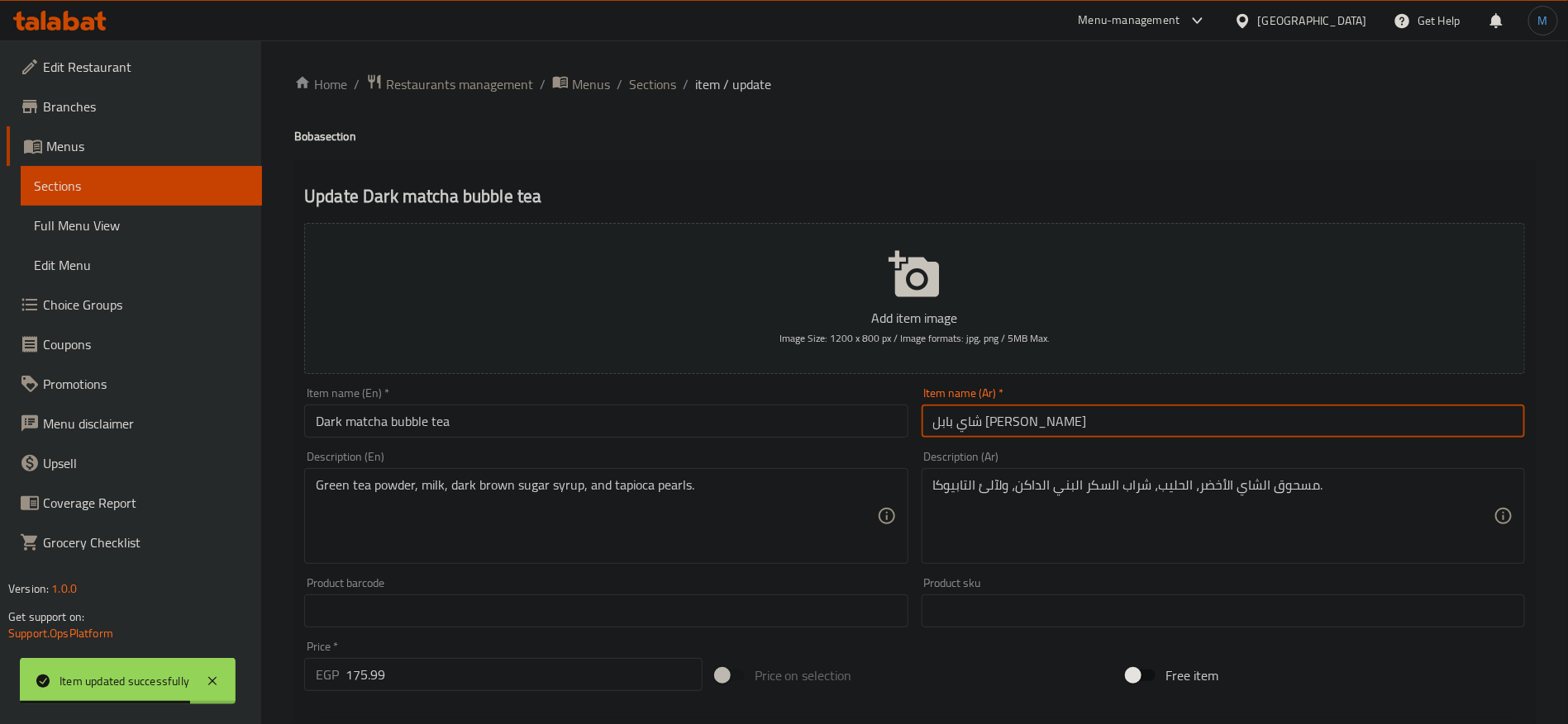
click at [995, 423] on input "شاي بابل [PERSON_NAME]" at bounding box center [1223, 421] width 603 height 33
click at [860, 404] on div "Item name (En)   * Dark matcha bubble tea Item name (En) *" at bounding box center [605, 413] width 603 height 51
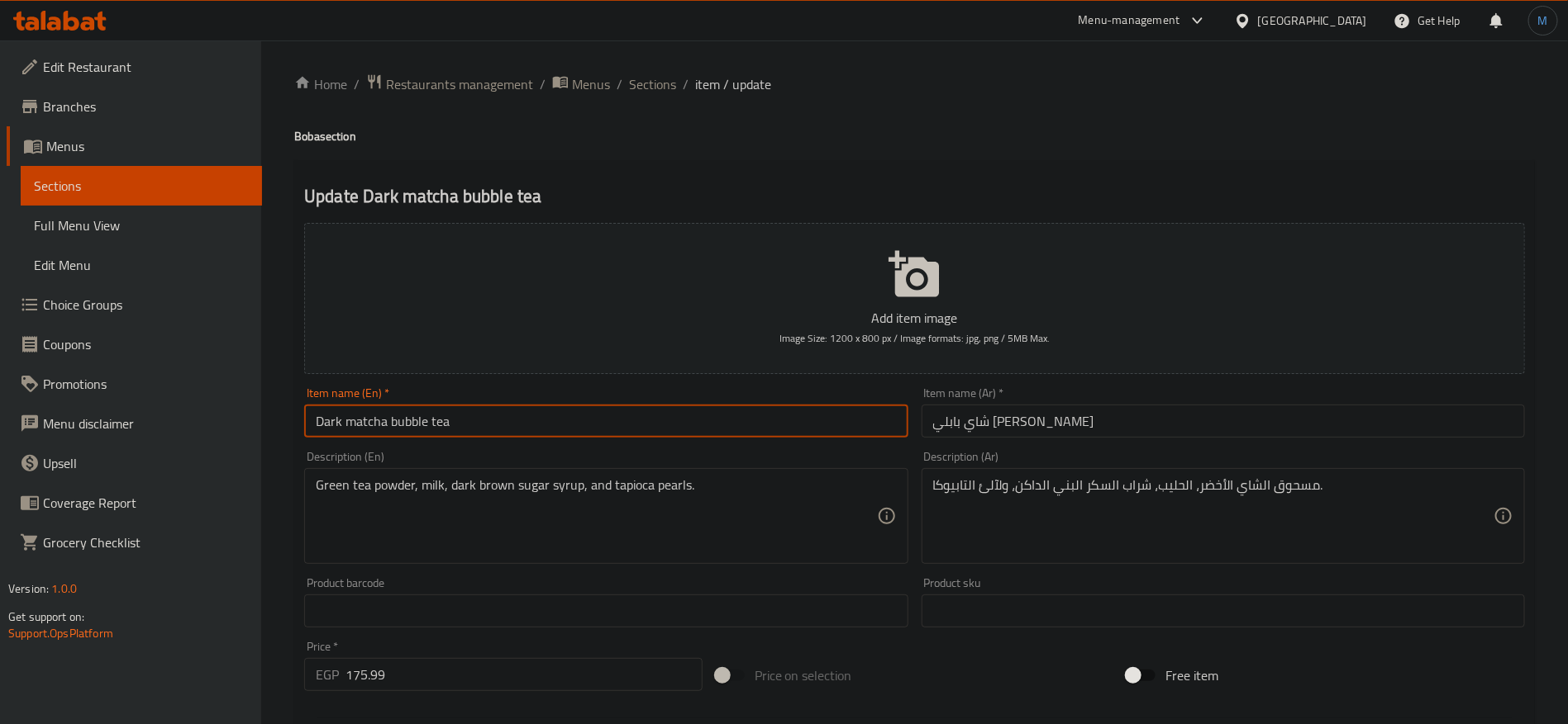
click at [730, 430] on input "Dark matcha bubble tea" at bounding box center [605, 421] width 603 height 33
click at [938, 427] on input "شاي بابلي [PERSON_NAME]" at bounding box center [1223, 421] width 603 height 33
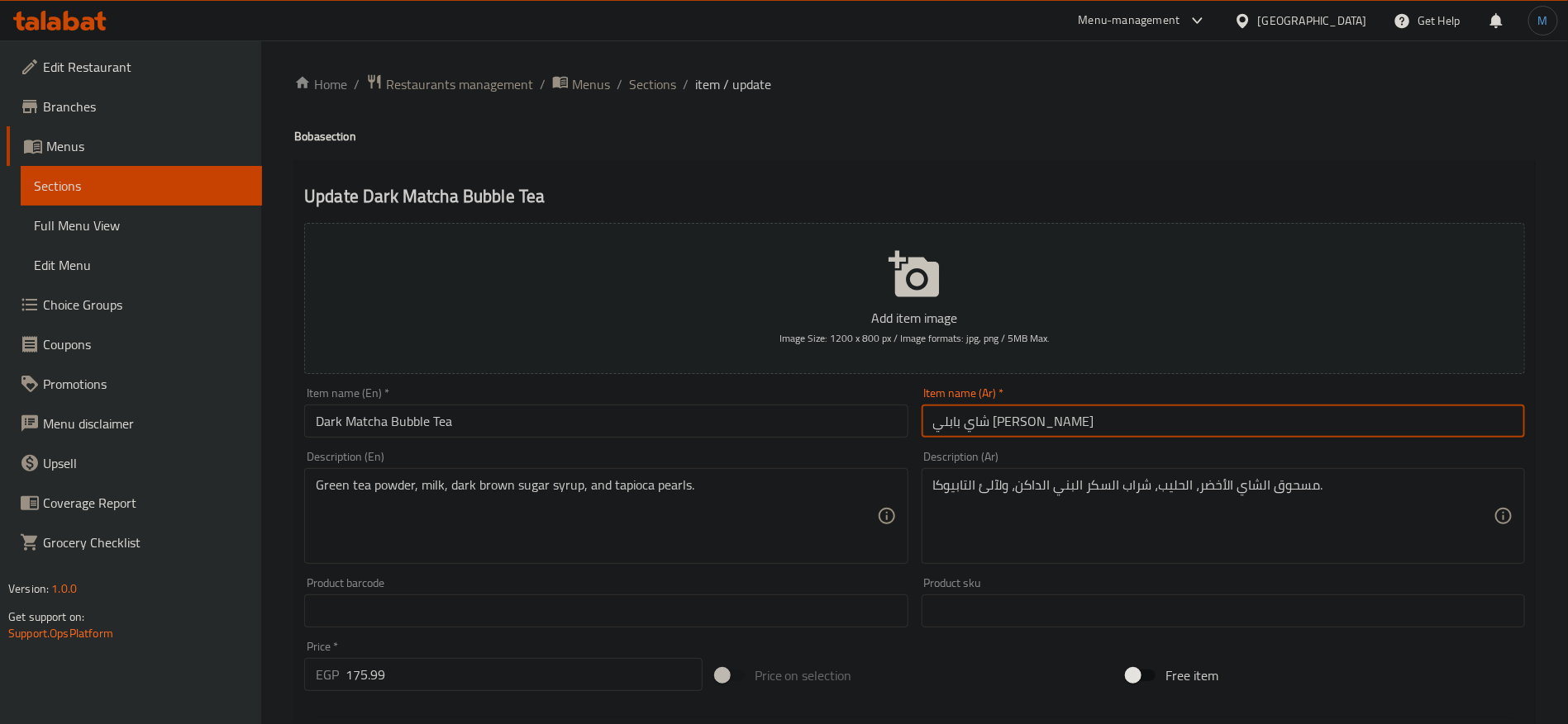
click at [939, 427] on input "شاي بابلي [PERSON_NAME]" at bounding box center [1223, 421] width 603 height 33
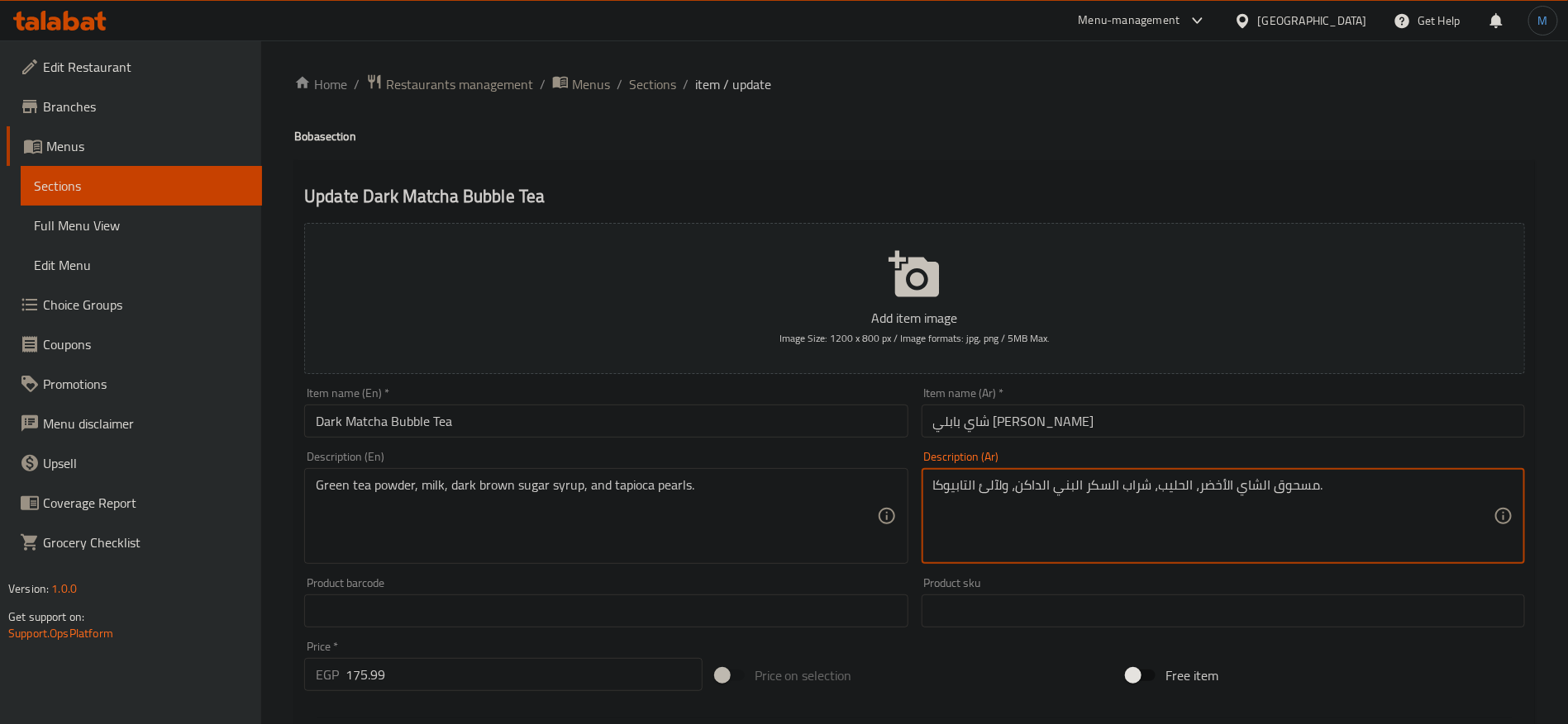
click at [1286, 491] on textarea "مسحوق الشاي الأخضر، الحليب، شراب السكر البني الداكن، ولآلئ التابيوكا." at bounding box center [1212, 517] width 560 height 79
click at [995, 487] on textarea "بودرة الشاي الأخضر، الحليب، شراب السكر البني الداكن، ولآلئ التابيوكا." at bounding box center [1212, 517] width 560 height 79
click at [1194, 432] on input "شاي بابلي [PERSON_NAME]" at bounding box center [1223, 421] width 603 height 33
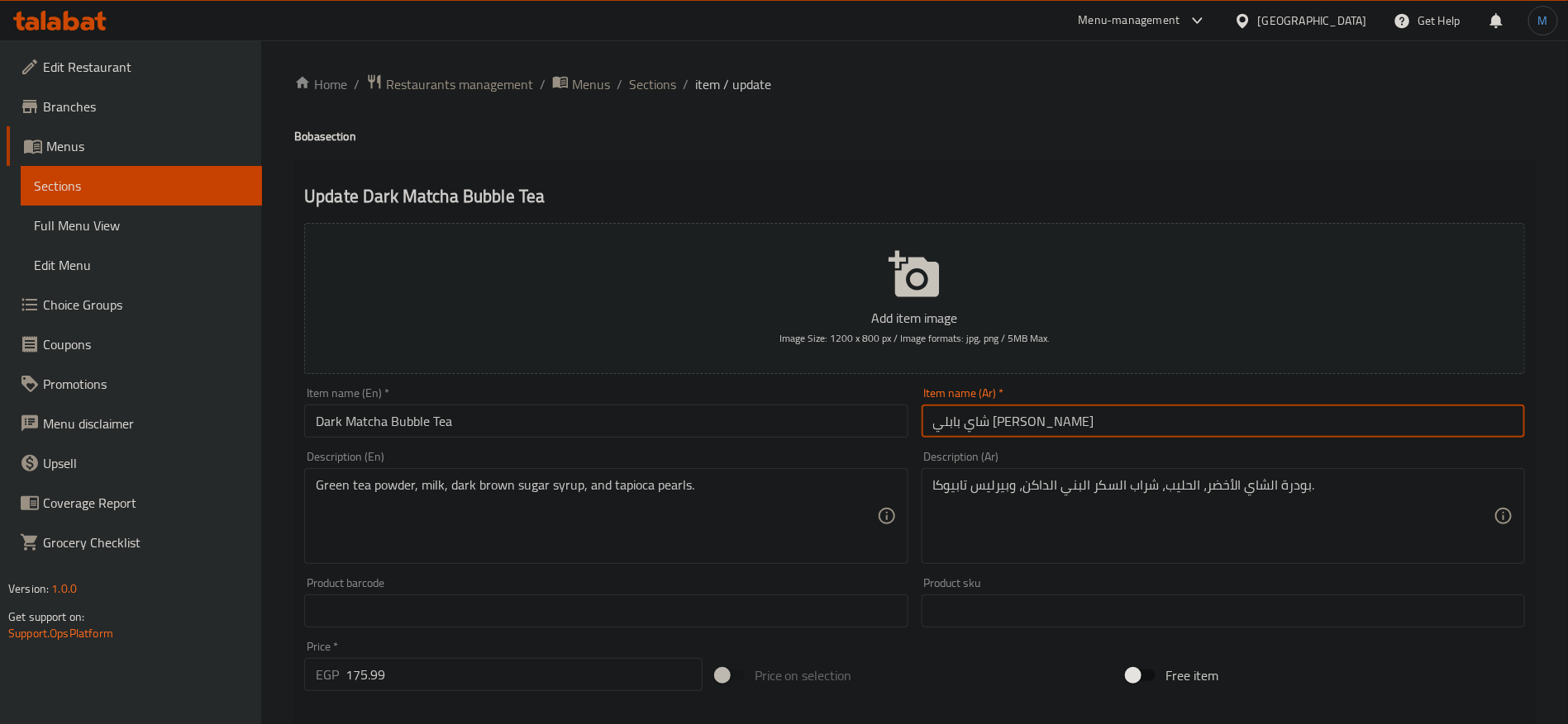
click at [788, 412] on input "Dark Matcha Bubble Tea" at bounding box center [605, 421] width 603 height 33
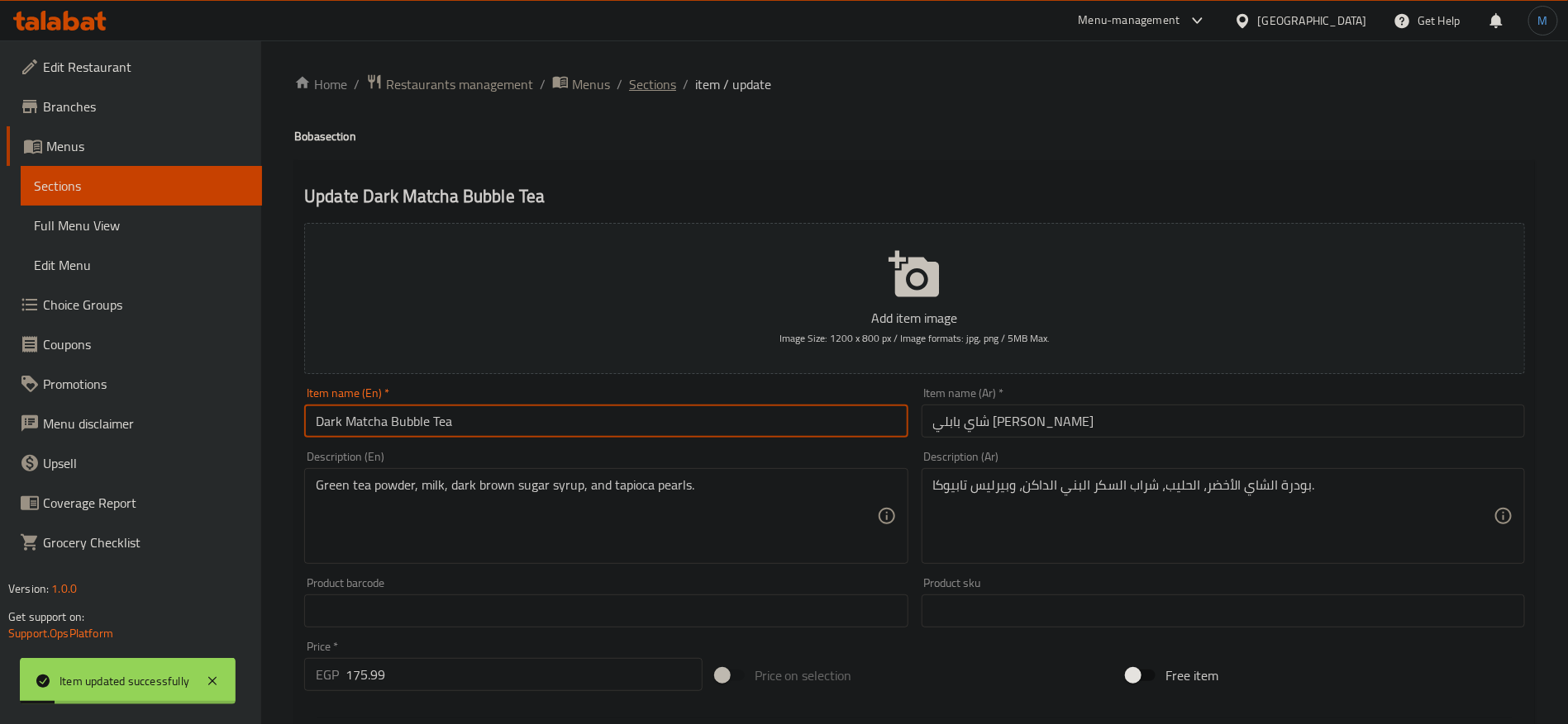
click at [650, 86] on span "Sections" at bounding box center [652, 83] width 47 height 20
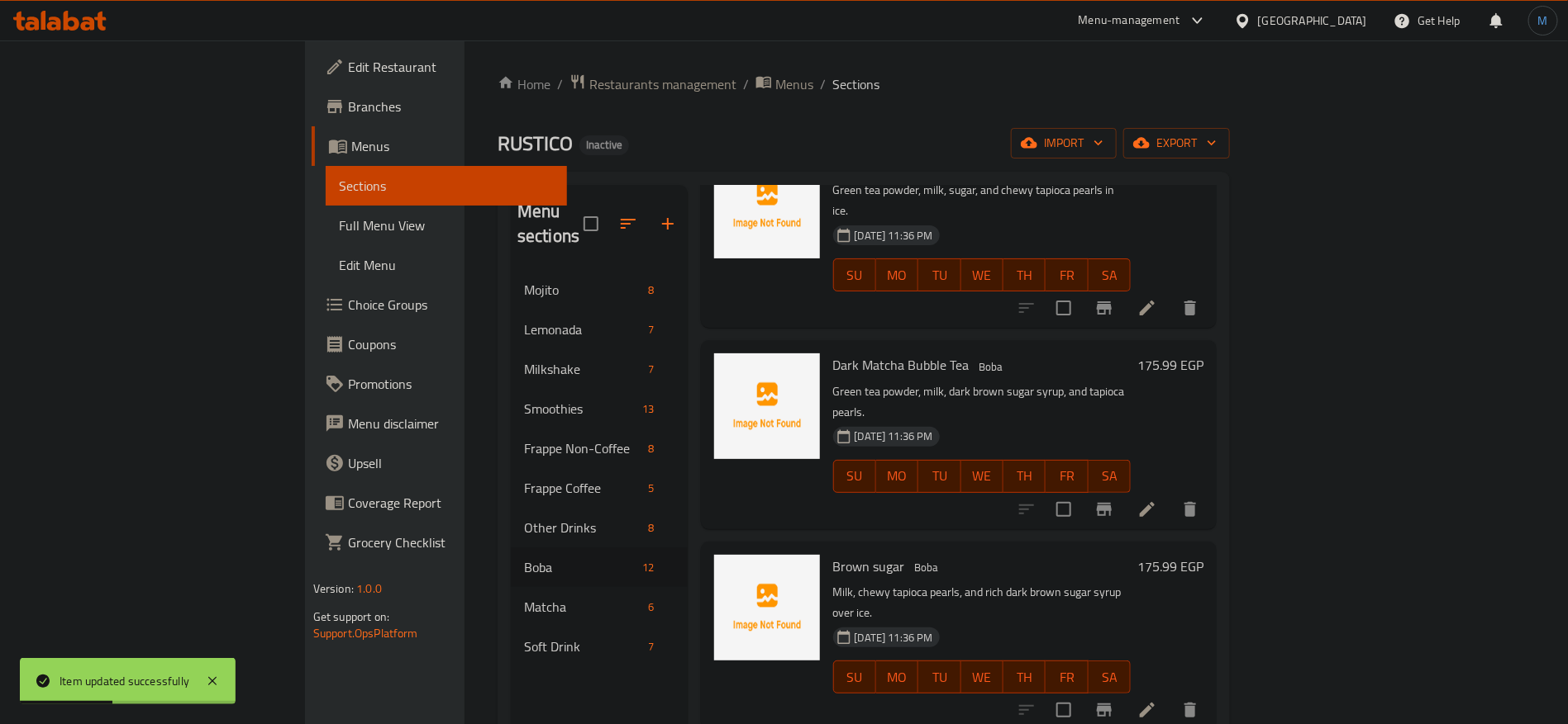
scroll to position [248, 0]
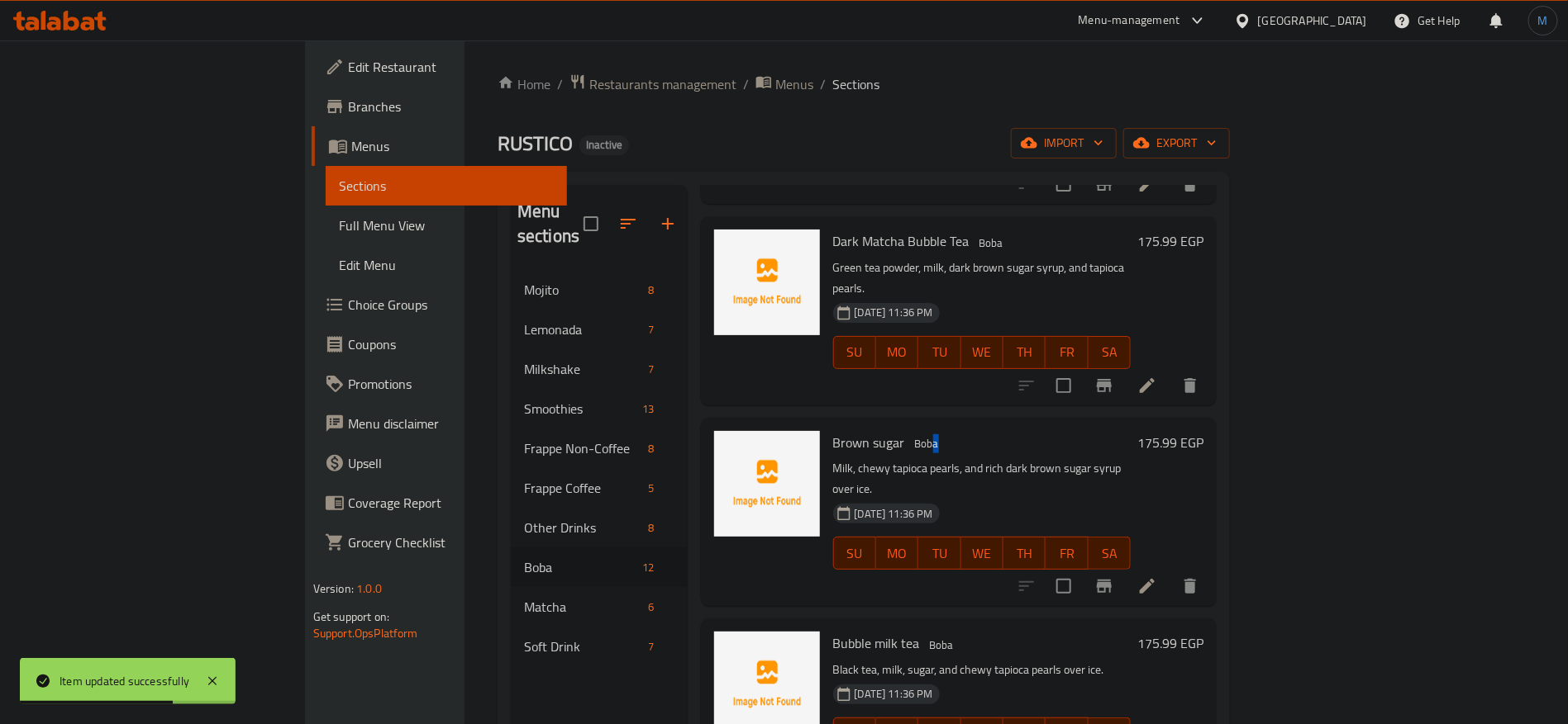
drag, startPoint x: 855, startPoint y: 376, endPoint x: 984, endPoint y: 376, distance: 129.0
click at [984, 431] on h6 "Brown sugar Boba" at bounding box center [982, 443] width 298 height 23
click at [1047, 431] on h6 "Brown sugar Boba" at bounding box center [982, 443] width 298 height 23
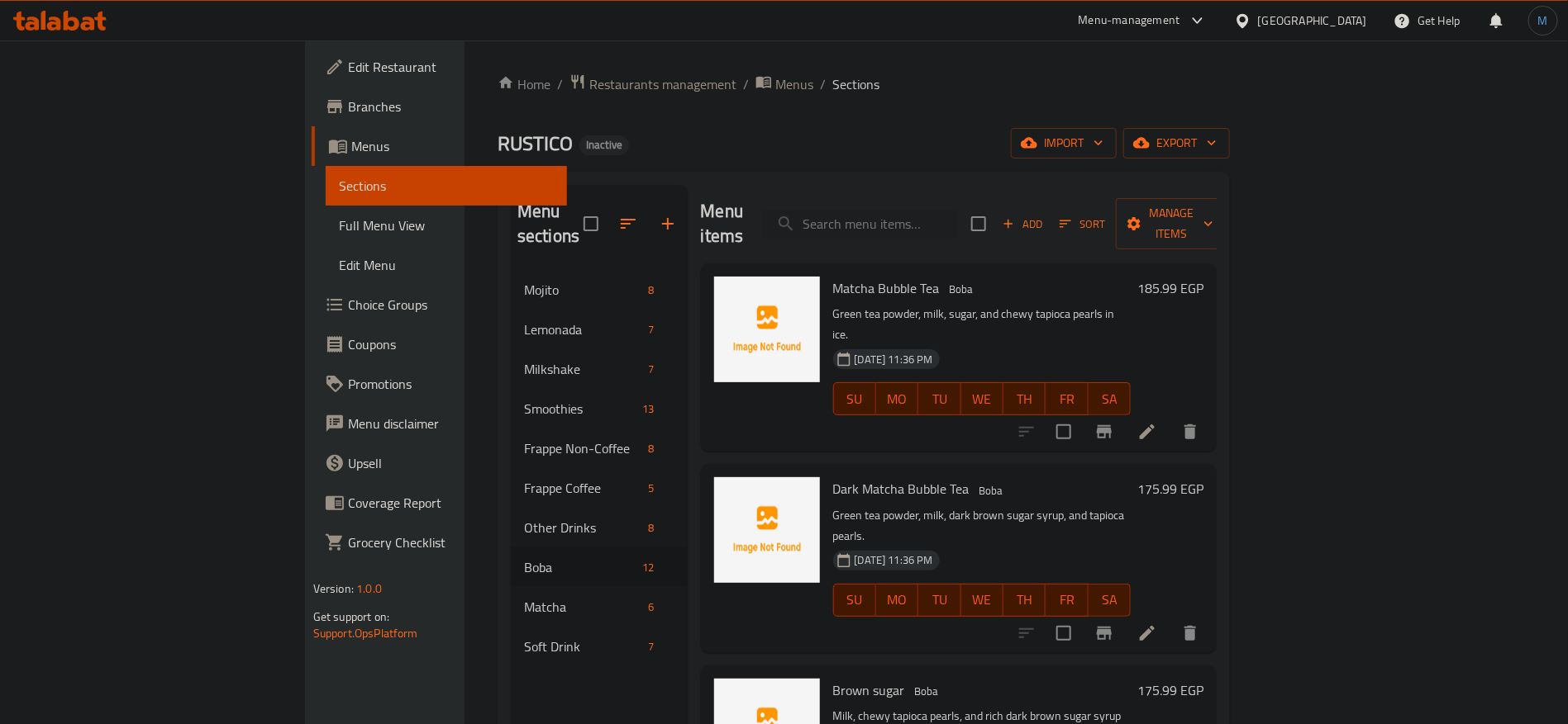
scroll to position [124, 0]
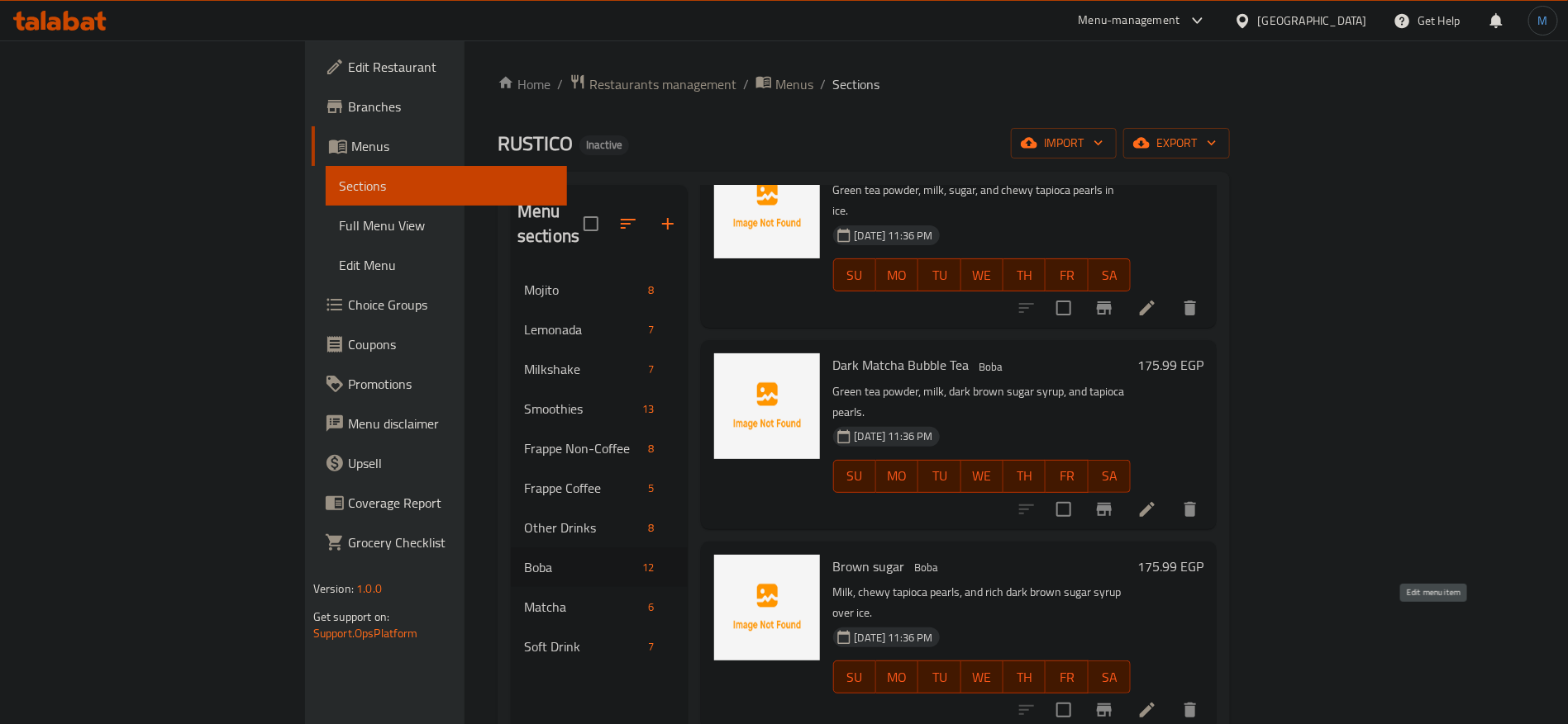
click at [1157, 701] on icon at bounding box center [1147, 710] width 20 height 20
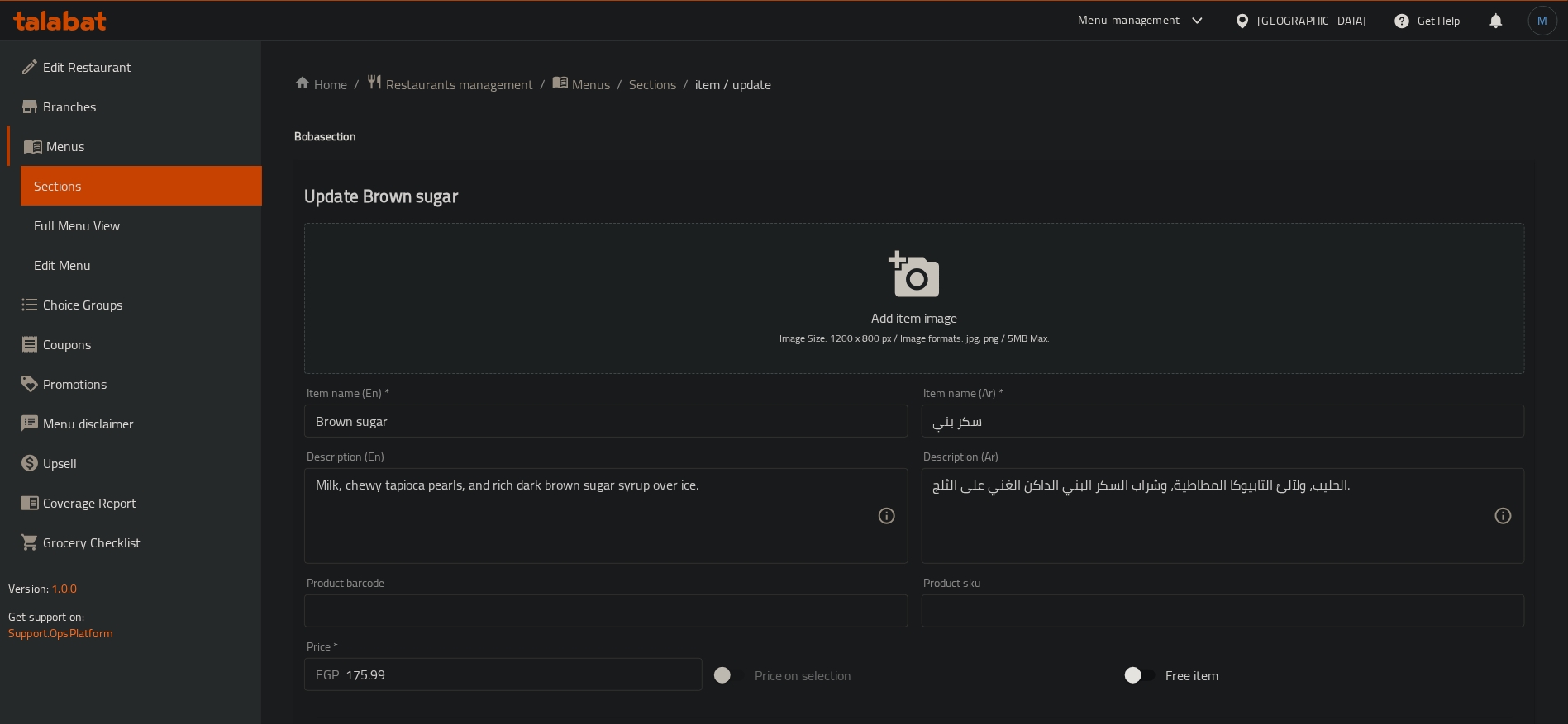
click at [738, 435] on input "Brown sugar" at bounding box center [605, 421] width 603 height 33
click at [314, 140] on h4 "Boba section" at bounding box center [915, 137] width 1241 height 17
click at [492, 416] on input "Brown sugar" at bounding box center [605, 421] width 603 height 33
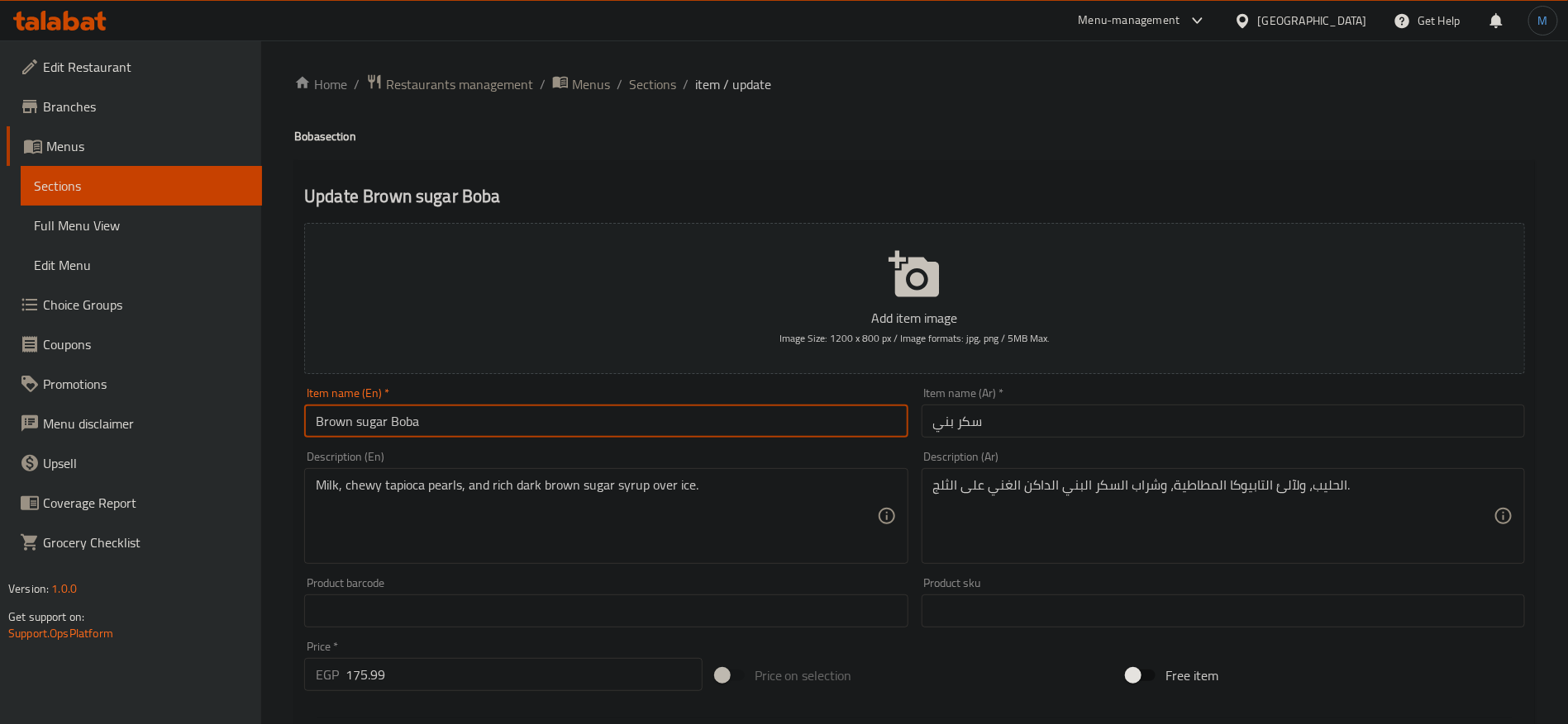
click at [1096, 424] on input "سكر بني" at bounding box center [1223, 421] width 603 height 33
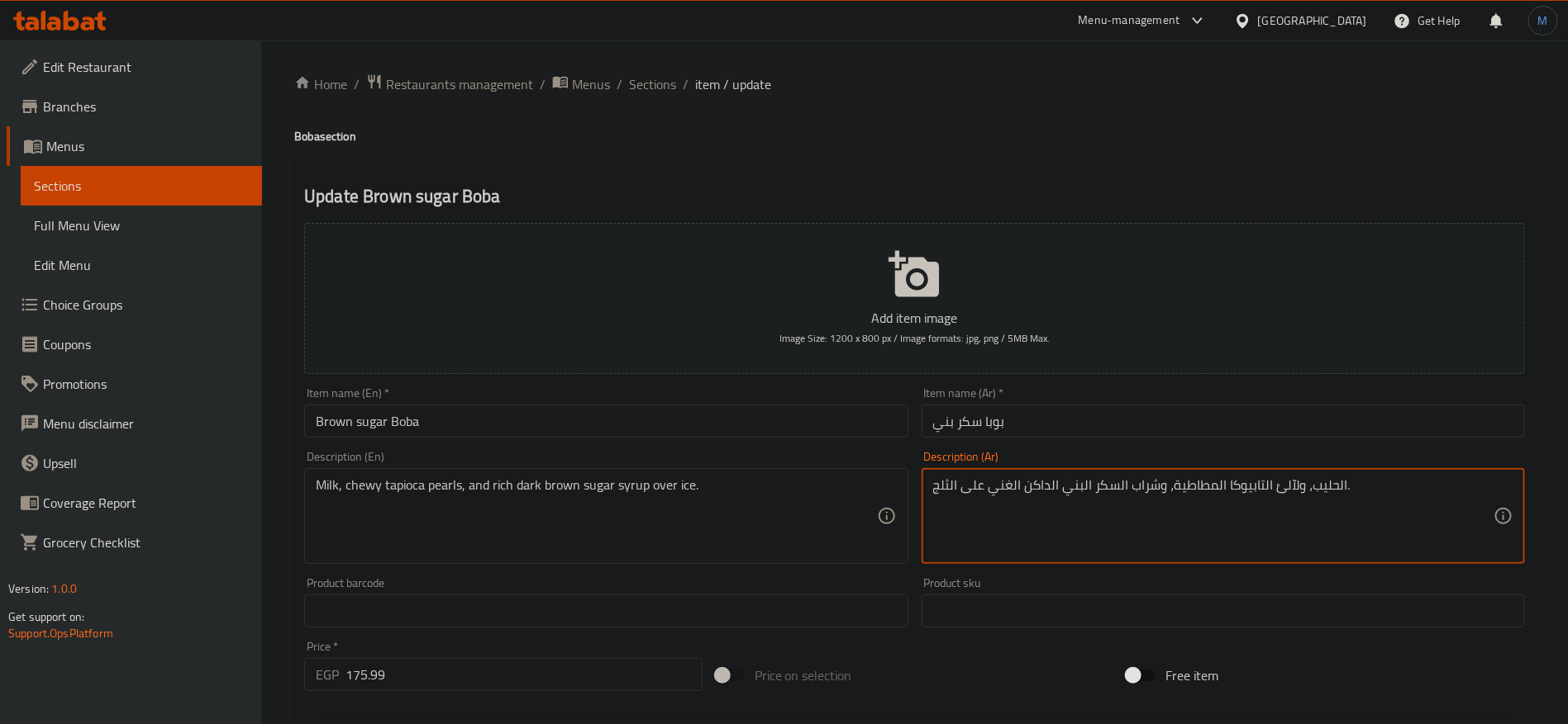
click at [1278, 488] on textarea "الحليب، ولآلئ التابيوكا المطاطية، وشراب السكر البني الداكن الغني على الثلج." at bounding box center [1212, 517] width 560 height 79
click at [651, 405] on input "Brown sugar Boba" at bounding box center [605, 421] width 603 height 33
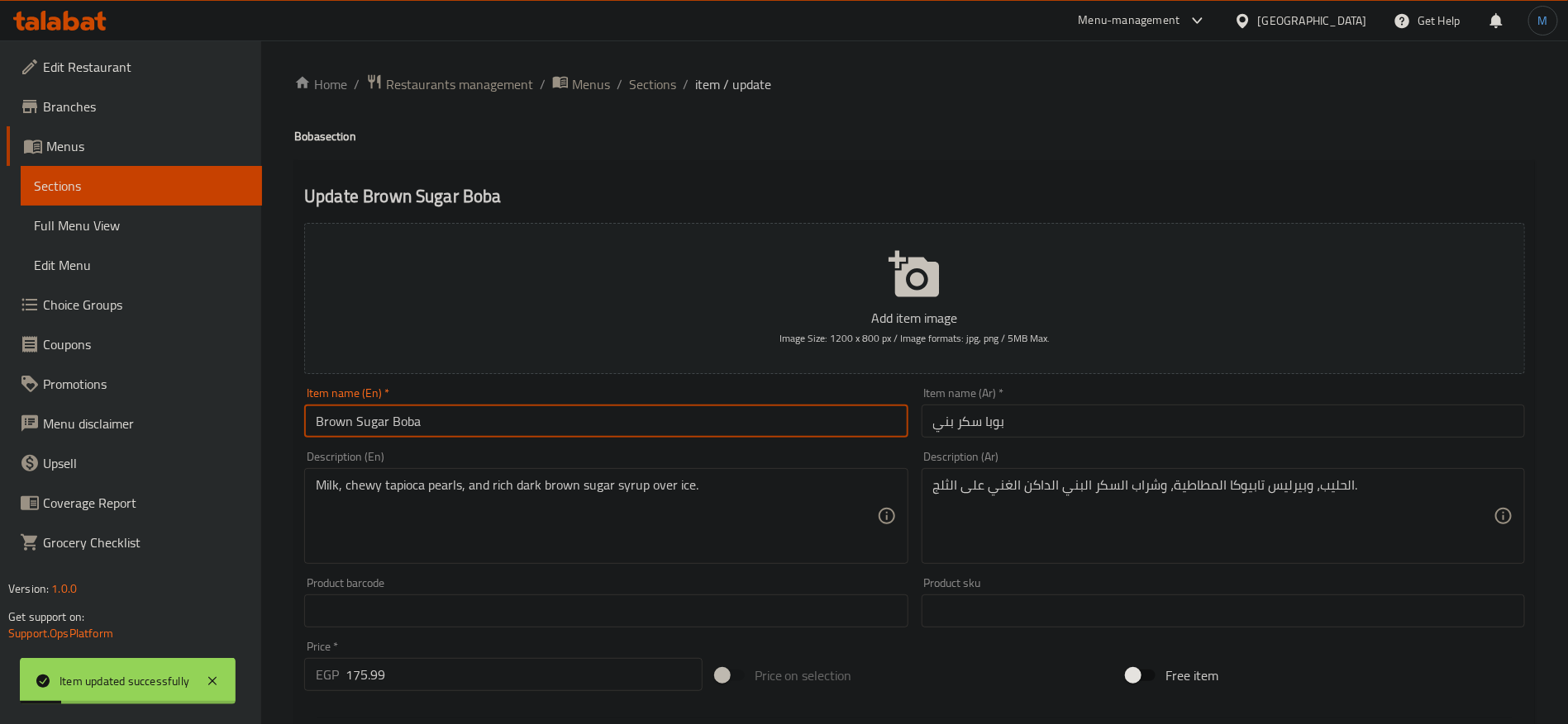
click at [656, 91] on span "Sections" at bounding box center [652, 83] width 47 height 20
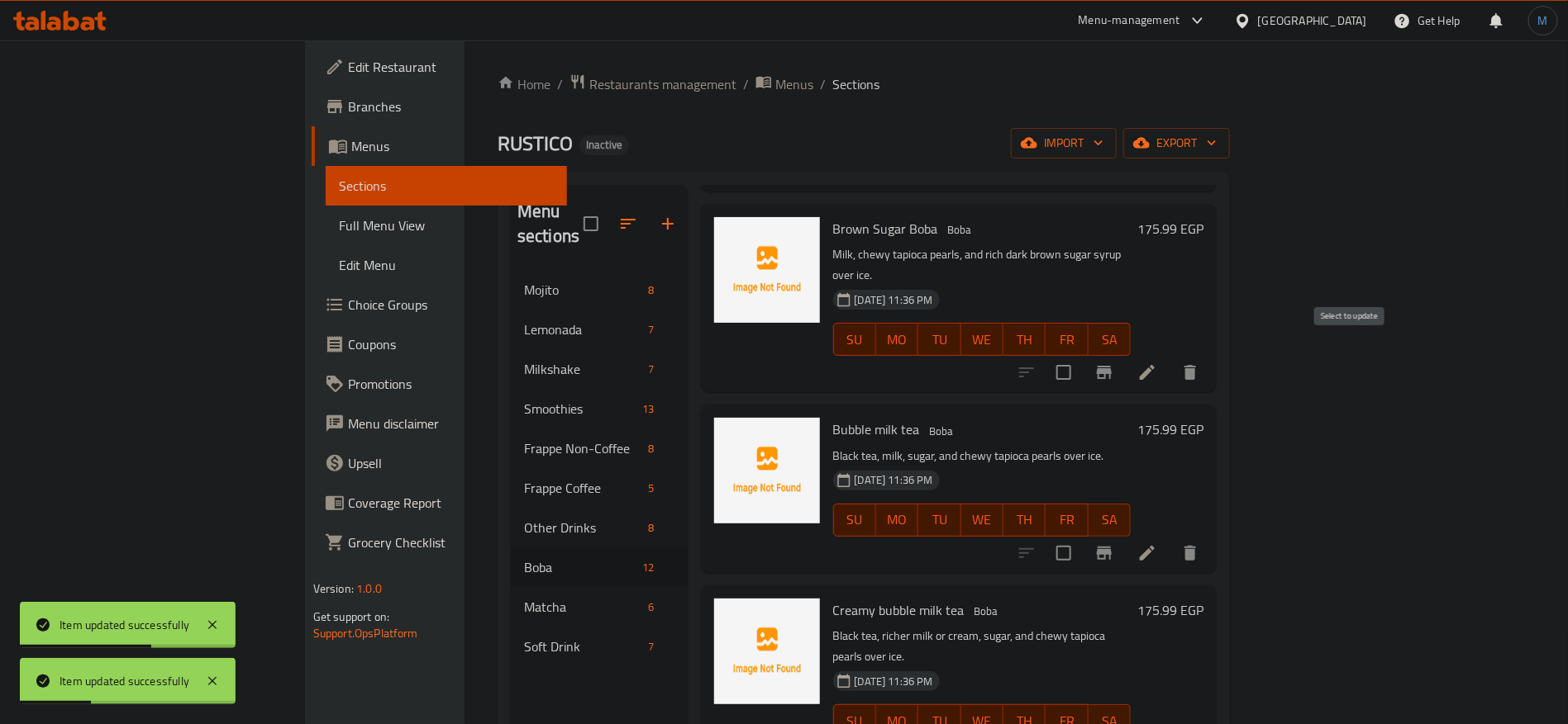
scroll to position [495, 0]
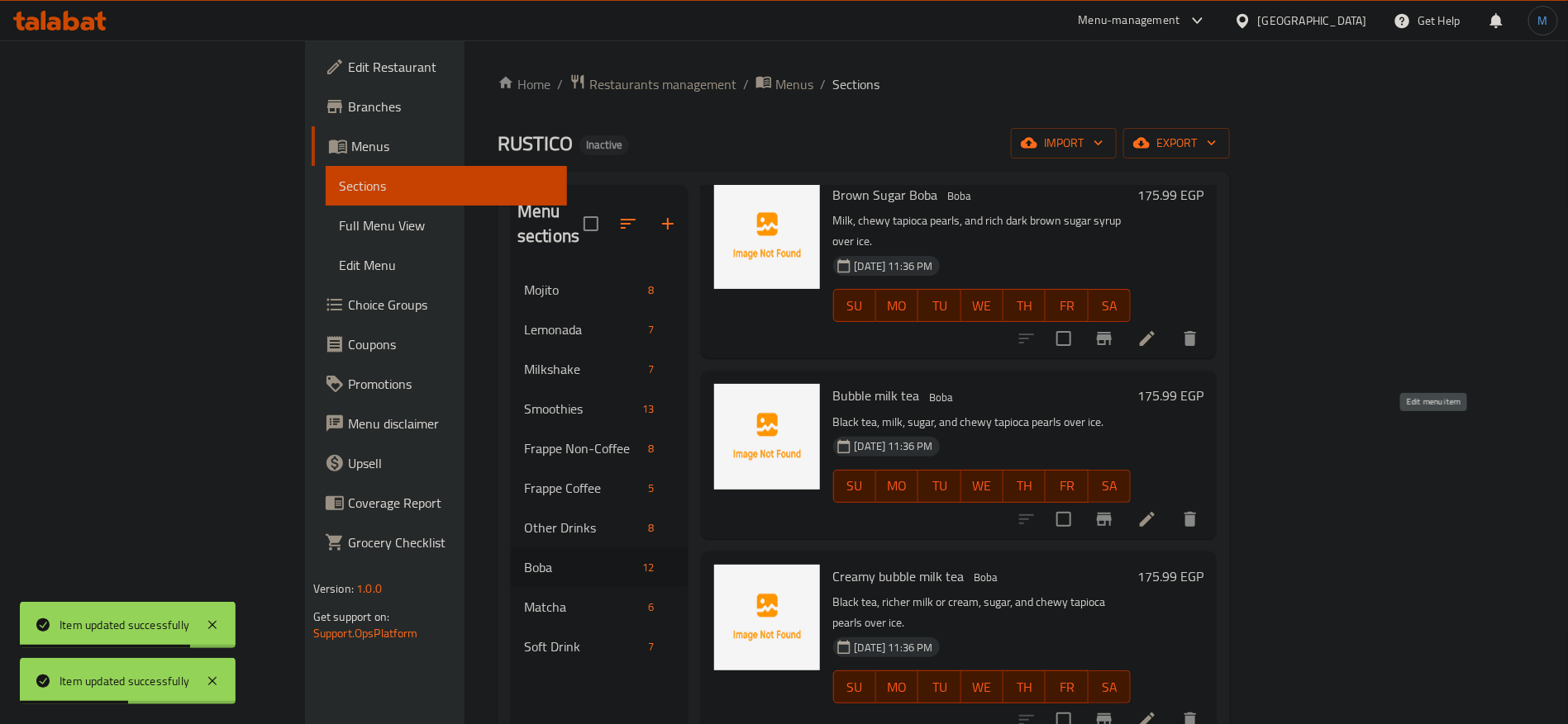
click at [1154, 512] on icon at bounding box center [1147, 520] width 15 height 15
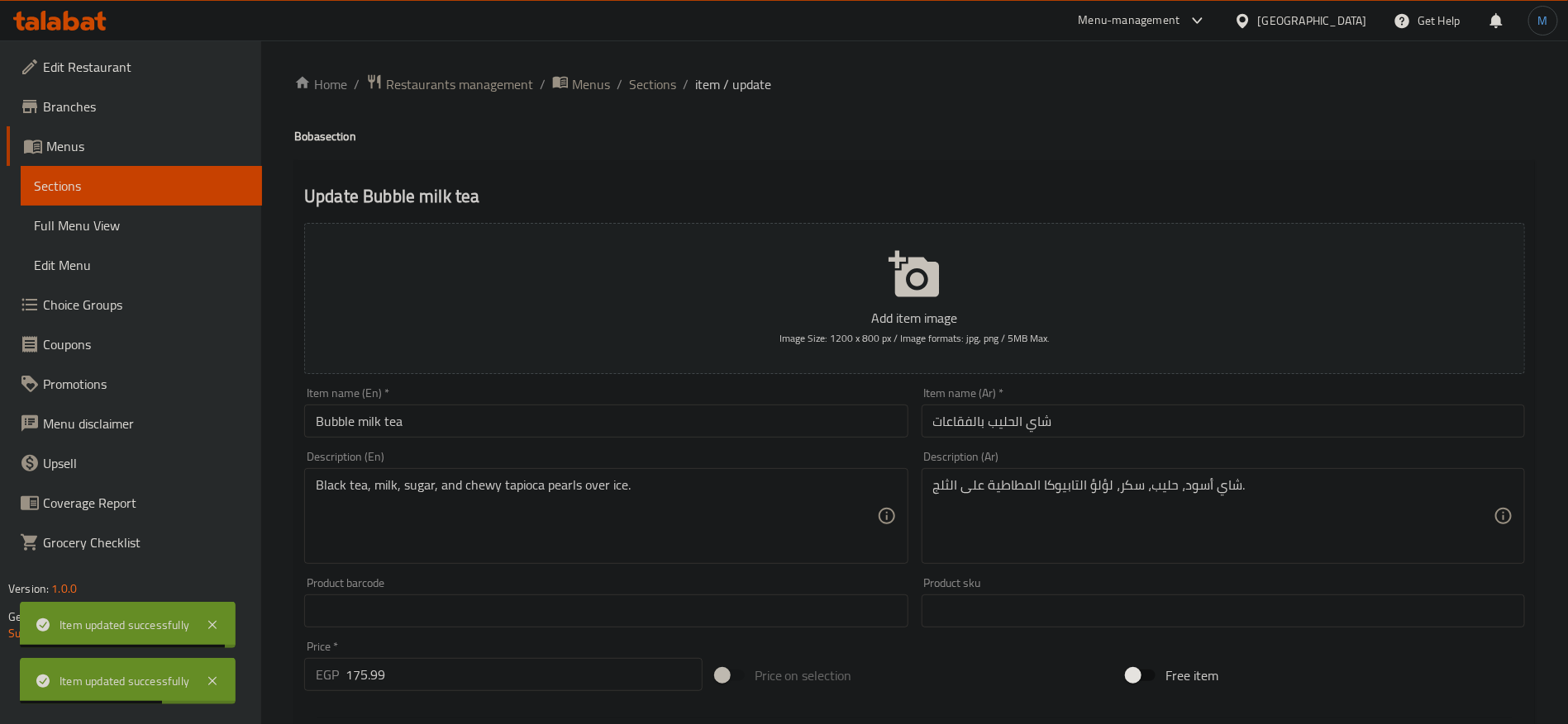
click at [316, 130] on h4 "Boba section" at bounding box center [915, 137] width 1241 height 17
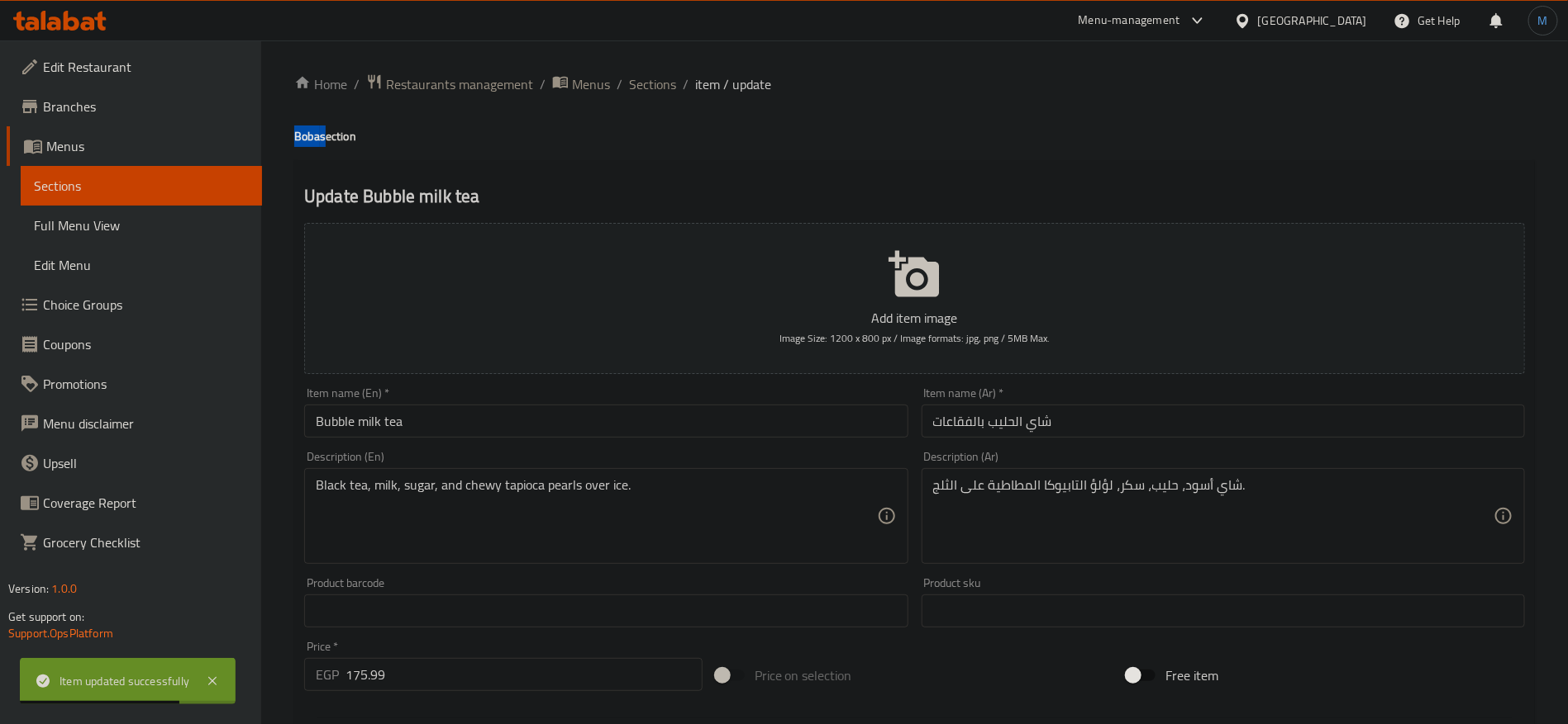
copy h4 "Boba"
click at [518, 430] on input "Bubble milk tea" at bounding box center [605, 421] width 603 height 33
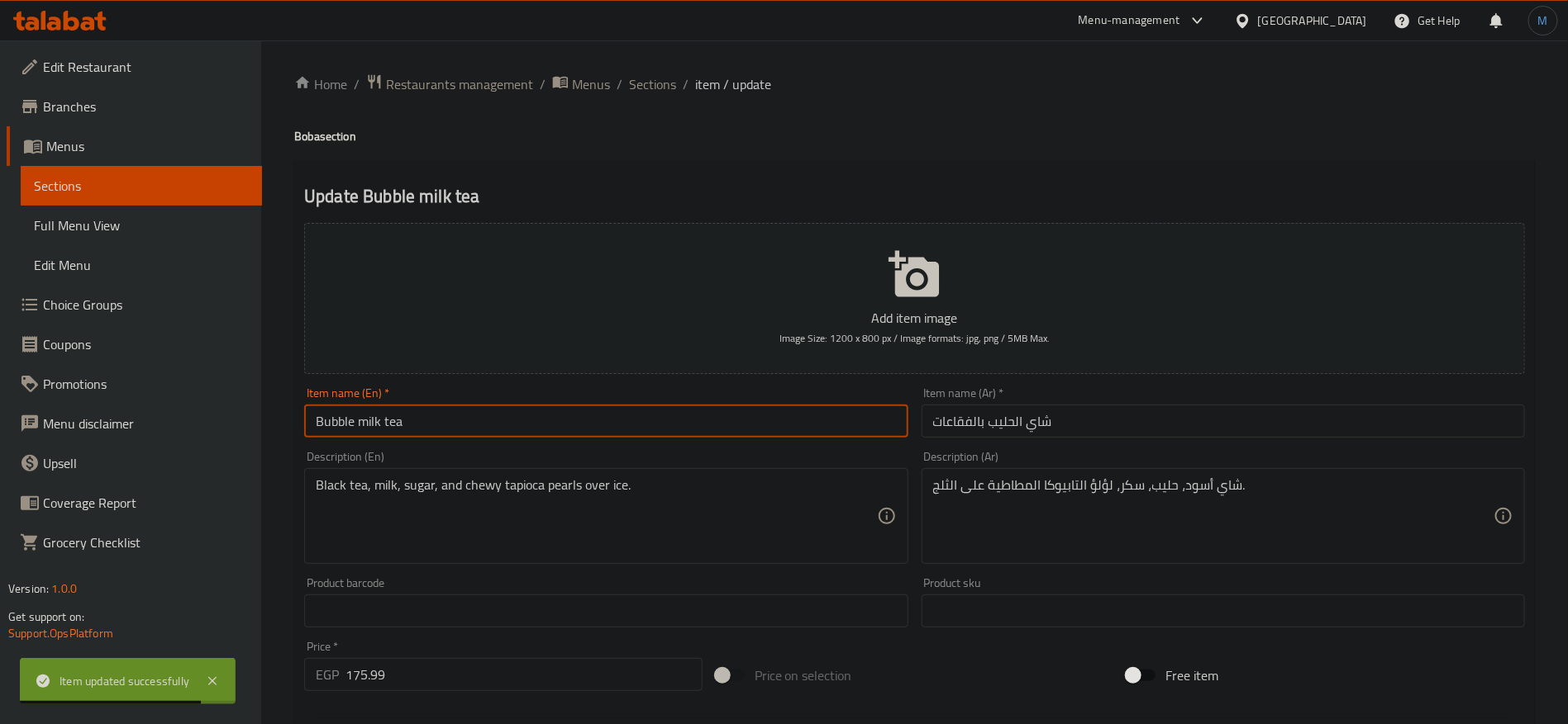
paste input "Boba"
type input "Bubble milk tea Boba"
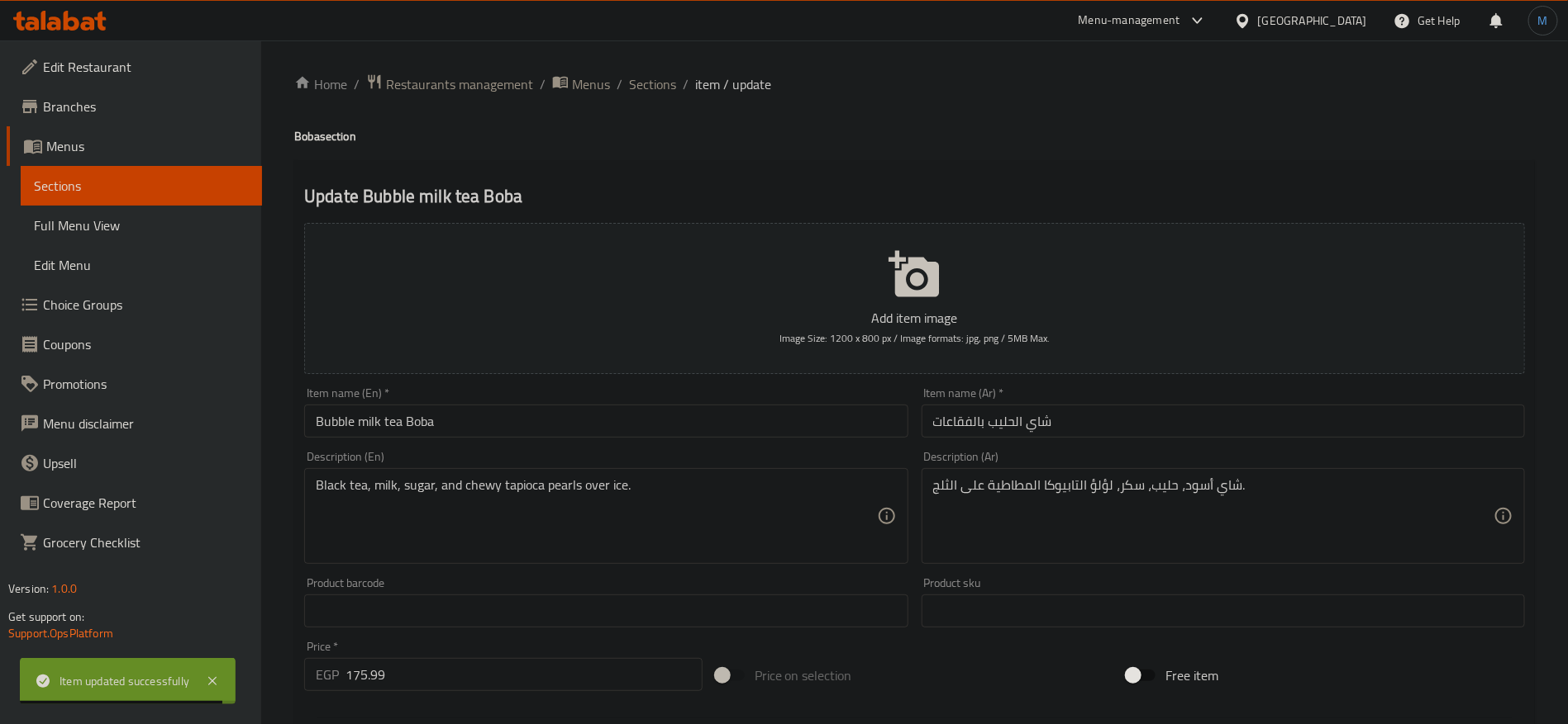
click at [1222, 452] on div "Description (Ar) شاي أسود، حليب، سكر، لؤلؤ التابيوكا المطاطية على الثلج. Descri…" at bounding box center [1223, 507] width 603 height 113
click at [1203, 432] on input "شاي الحليب بالفقاعات" at bounding box center [1223, 421] width 603 height 33
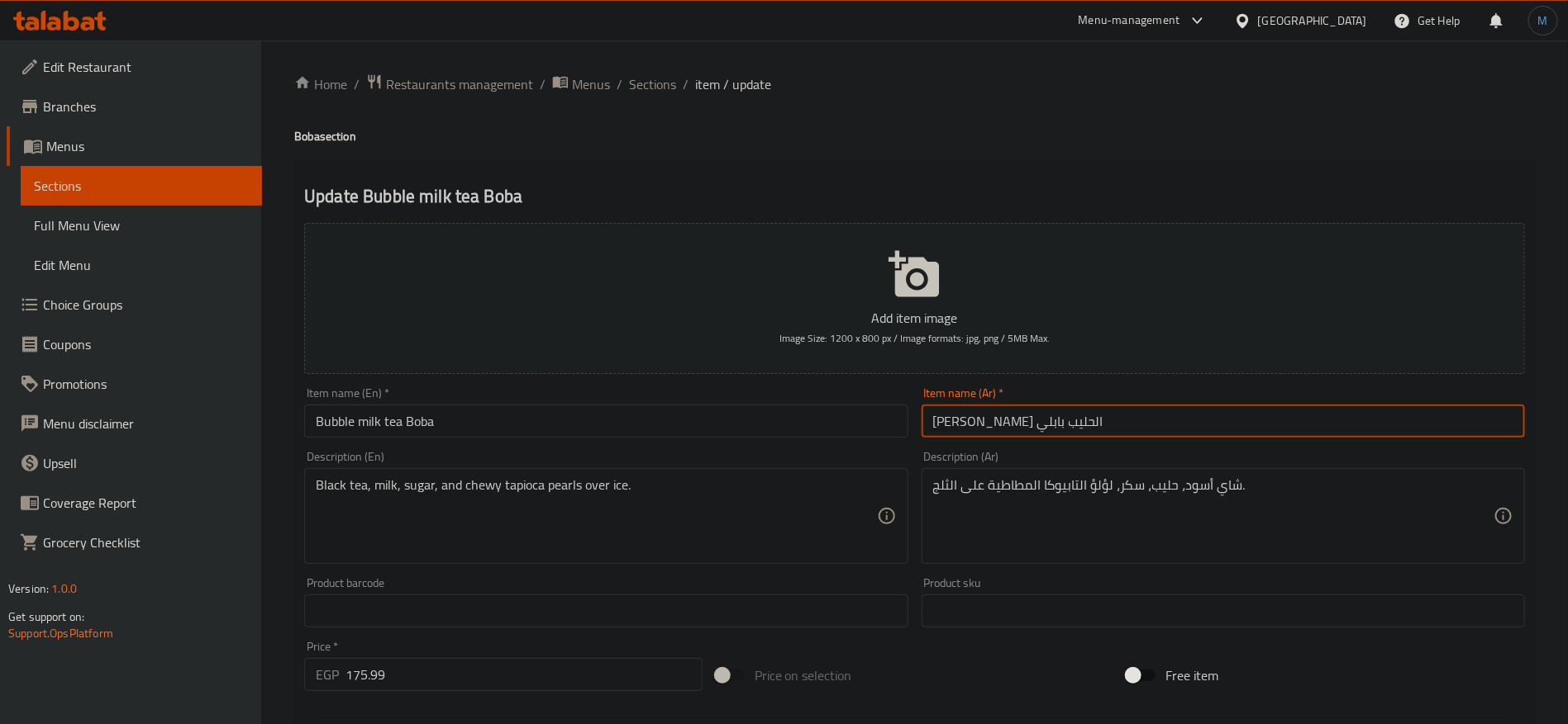
type input "بوبا شاي الحليب بابلي"
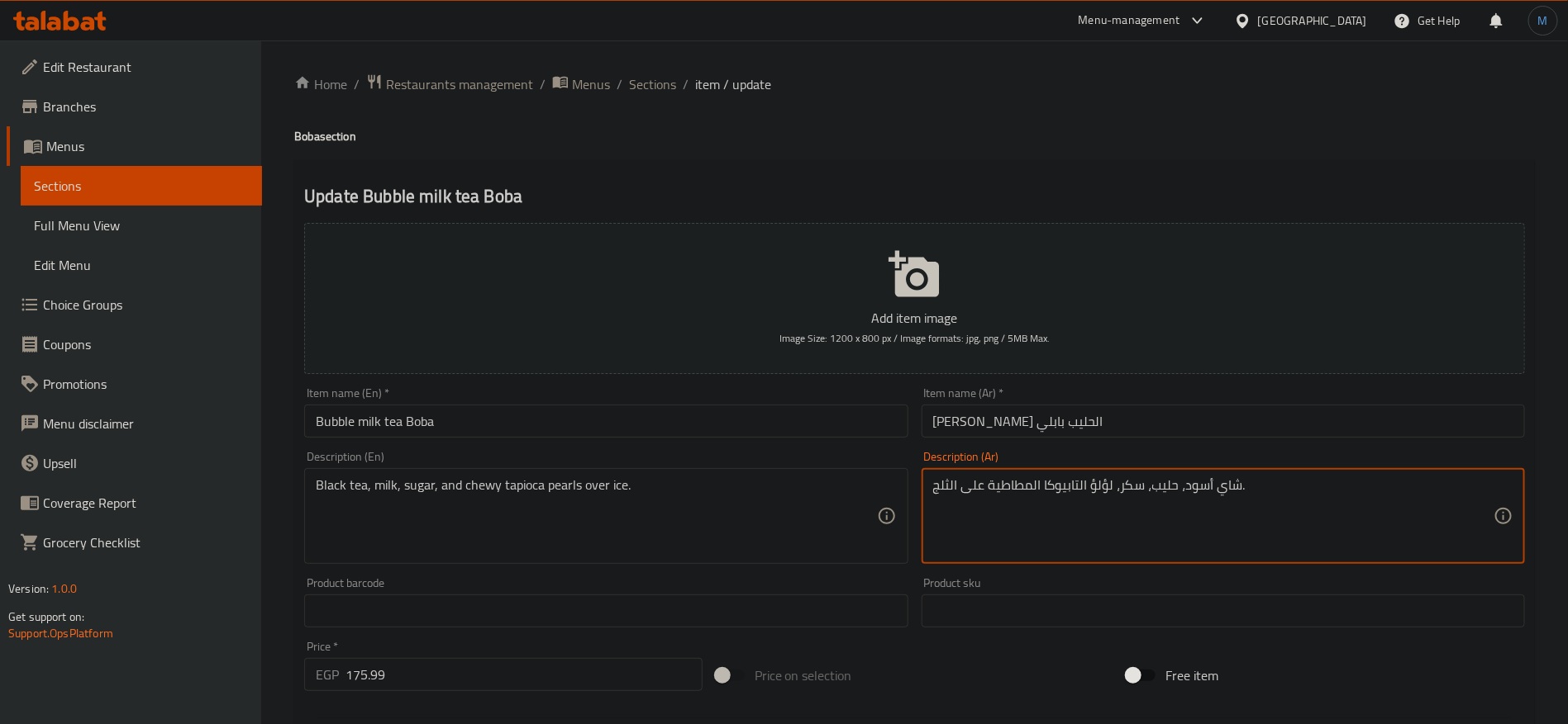
click at [1102, 483] on textarea "شاي أسود، حليب، سكر، لؤلؤ التابيوكا المطاطية على الثلج." at bounding box center [1212, 517] width 560 height 79
click at [1113, 488] on textarea "شاي أسود، حليب، سكر، بيرليس تابيوكا المطاطية على الثلج." at bounding box center [1212, 517] width 560 height 79
type textarea "شاي أسود، حليب، سكر، بيرليس تابيوكا المطاطية على الثلج."
click at [1095, 428] on input "بوبا شاي الحليب بابلي" at bounding box center [1223, 421] width 603 height 33
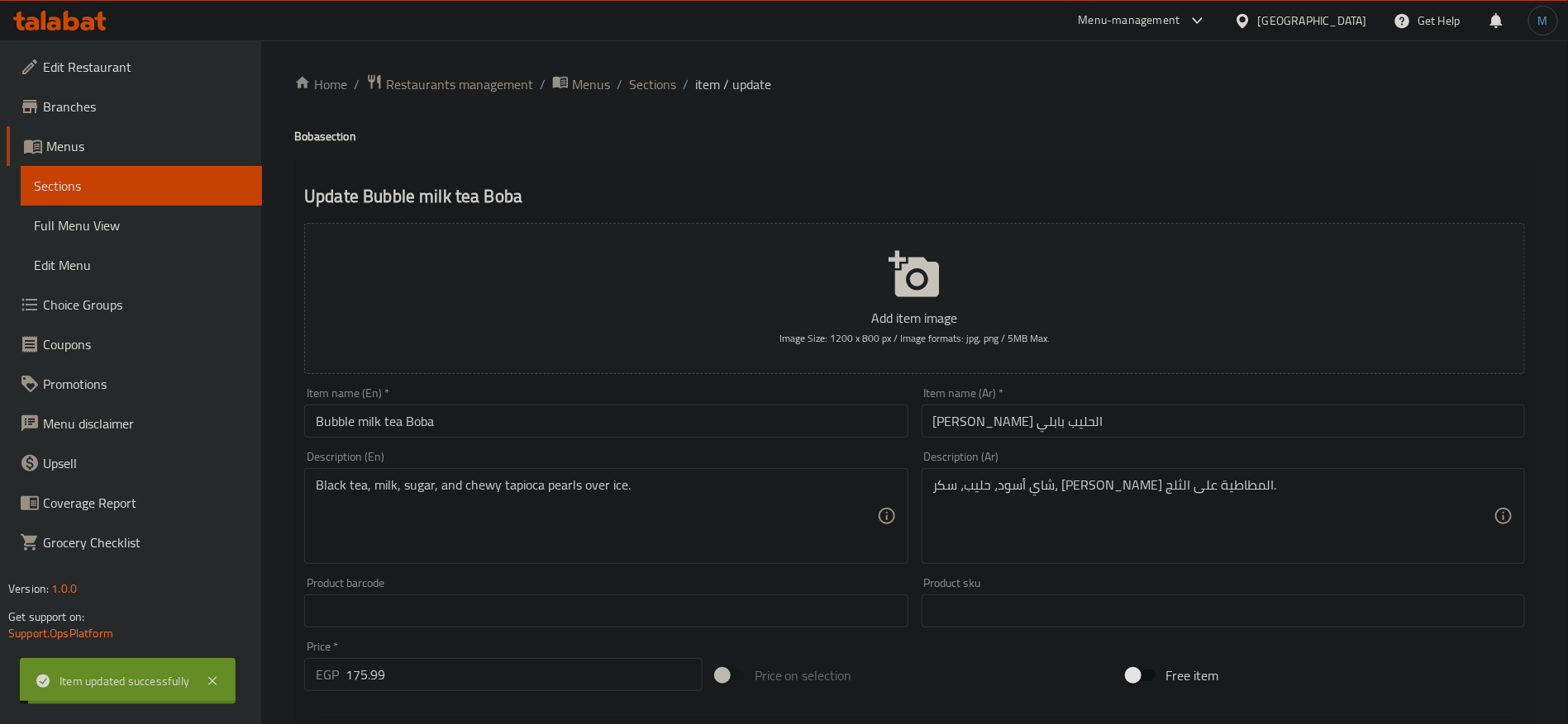
click at [680, 79] on ol "Home / Restaurants management / Menus / Sections / item / update" at bounding box center [915, 83] width 1241 height 22
click at [677, 79] on ol "Home / Restaurants management / Menus / Sections / item / update" at bounding box center [915, 83] width 1241 height 22
click at [671, 79] on span "Sections" at bounding box center [652, 83] width 47 height 20
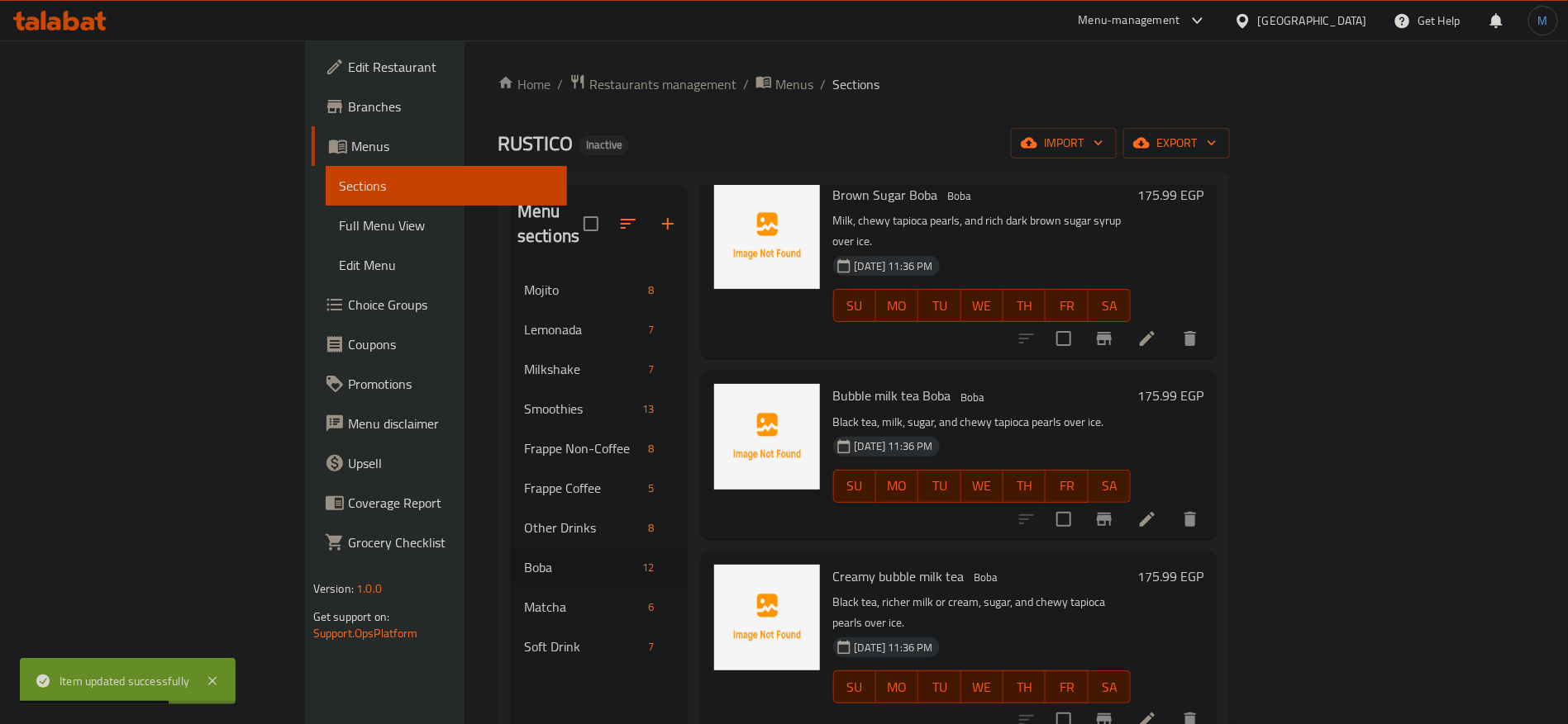
scroll to position [619, 0]
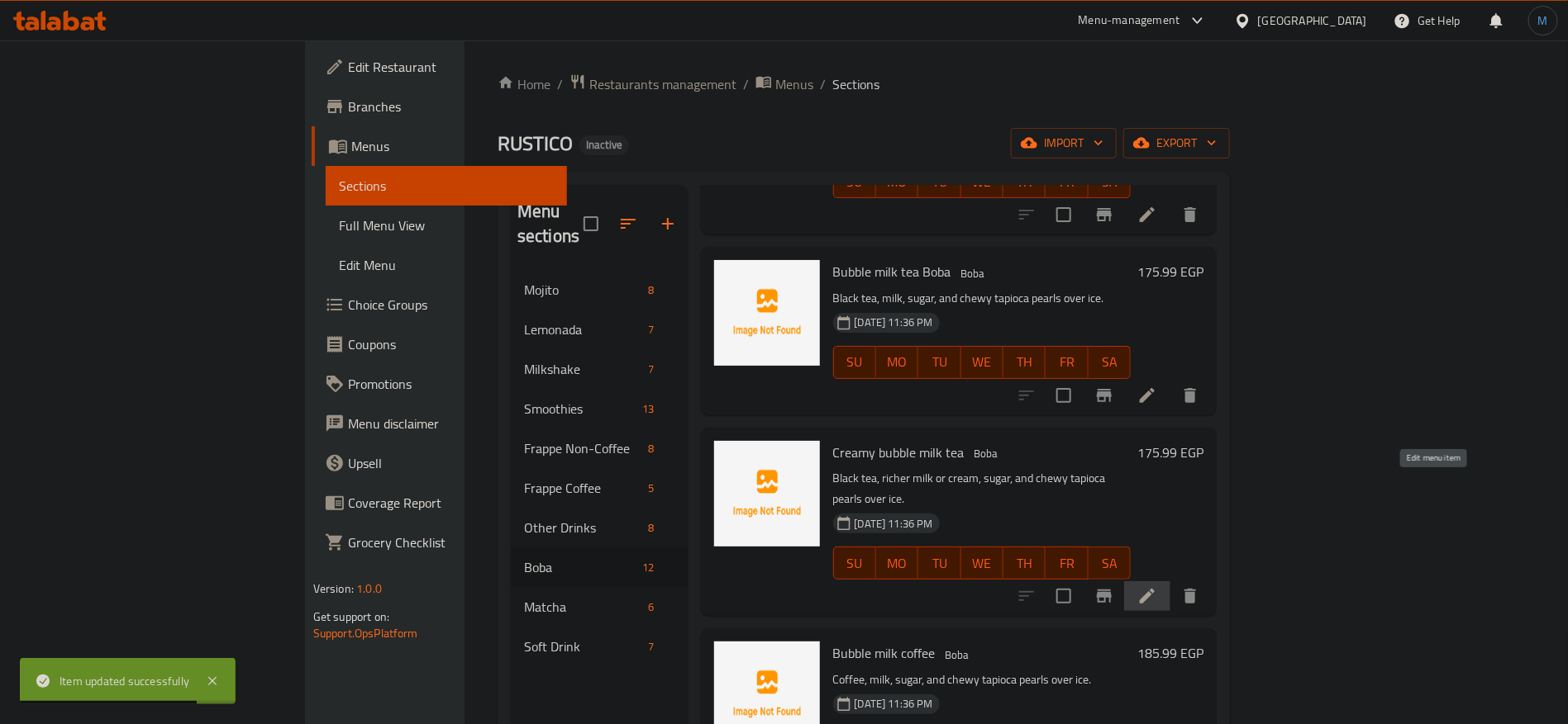
click at [1157, 586] on icon at bounding box center [1147, 596] width 20 height 20
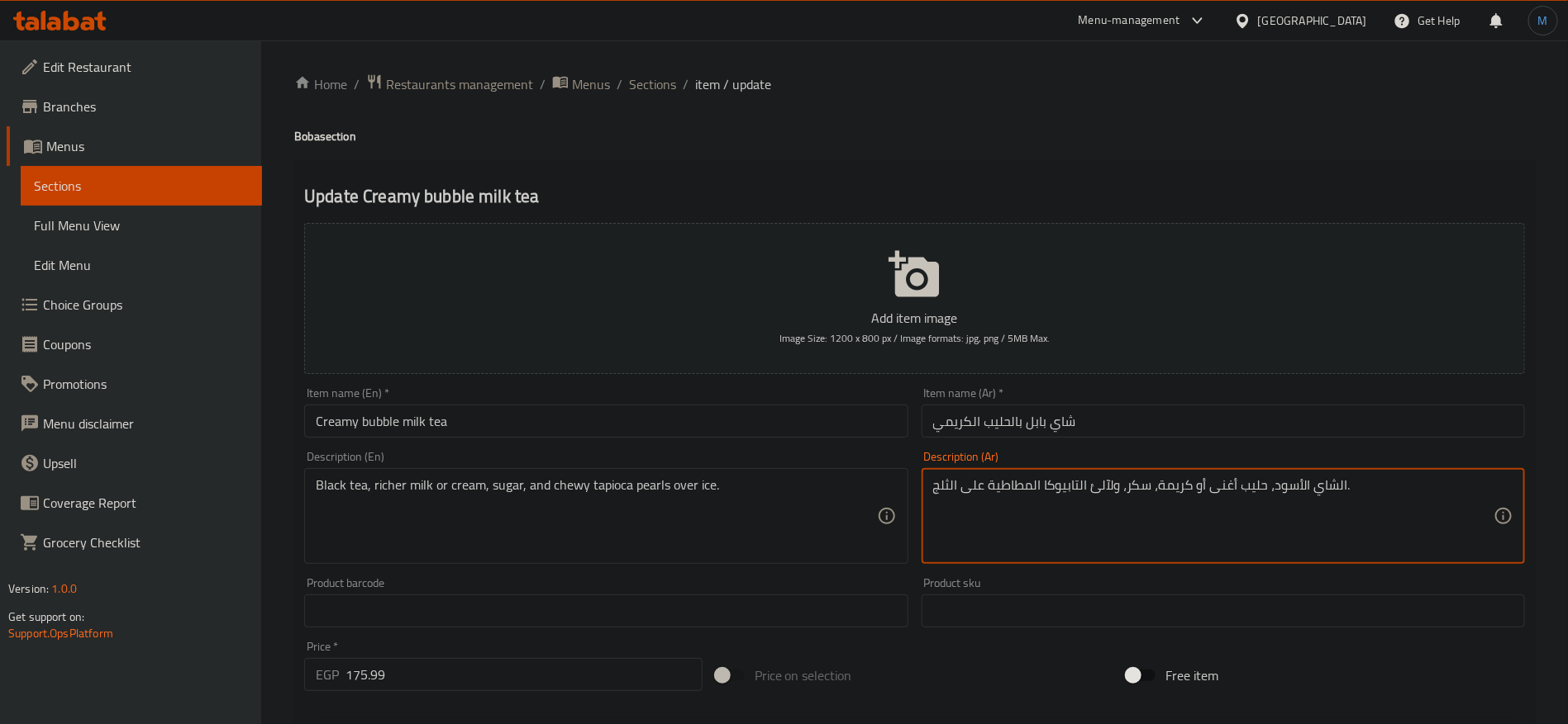
click at [1107, 488] on textarea "الشاي الأسود، حليب أغنى أو كريمة، سكر، ولآلئ التابيوكا المطاطية على الثلج." at bounding box center [1212, 517] width 560 height 79
paste textarea "بيرليس"
type textarea "الشاي الأسود، حليب أغنى أو كريمة، سكر، بيرليس تابيوكا المطاطية على الثلج."
click at [660, 400] on div "Item name (En)   * Creamy bubble milk tea Item name (En) *" at bounding box center [605, 413] width 603 height 51
click at [653, 407] on input "Creamy bubble milk tea" at bounding box center [605, 421] width 603 height 33
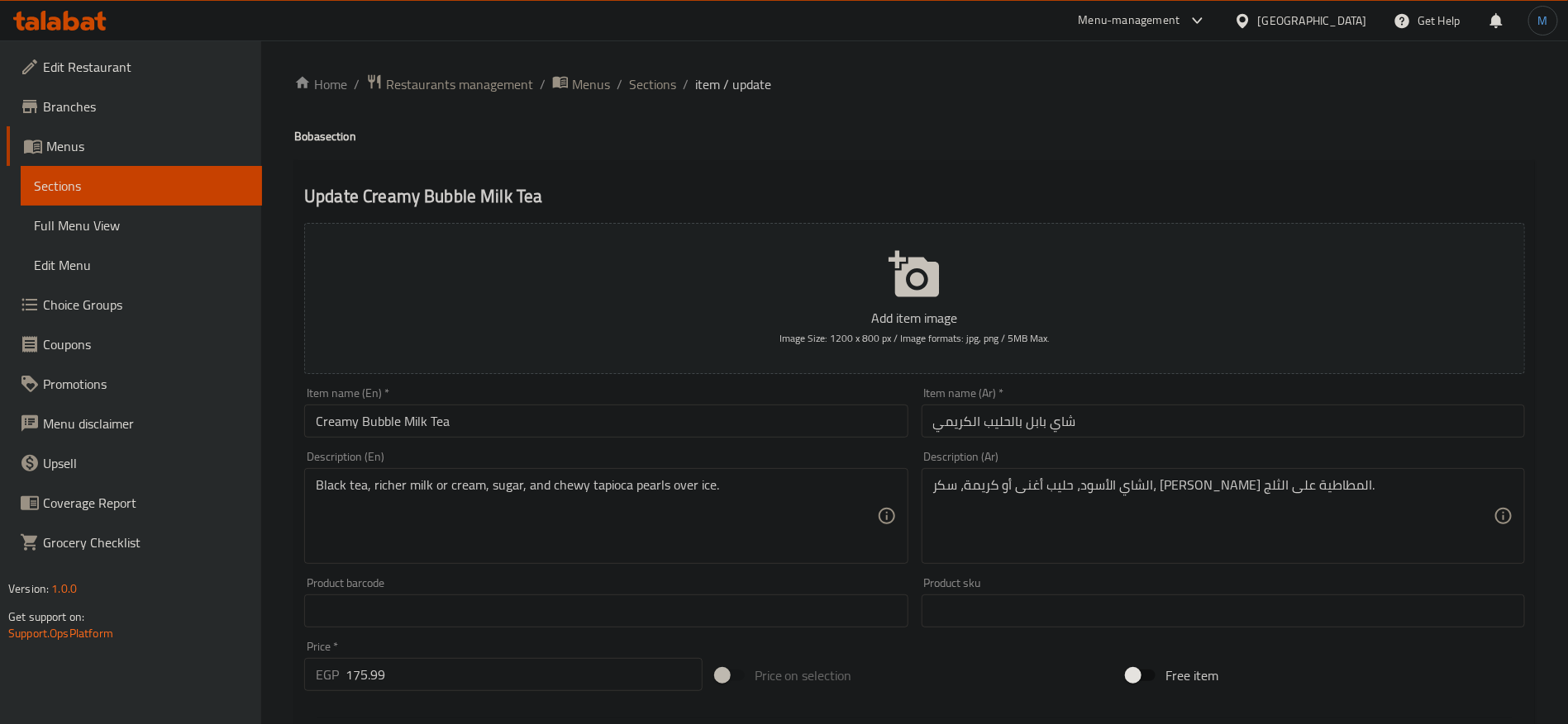
click at [301, 143] on h4 "Boba section" at bounding box center [915, 137] width 1241 height 17
copy h4 "Boba"
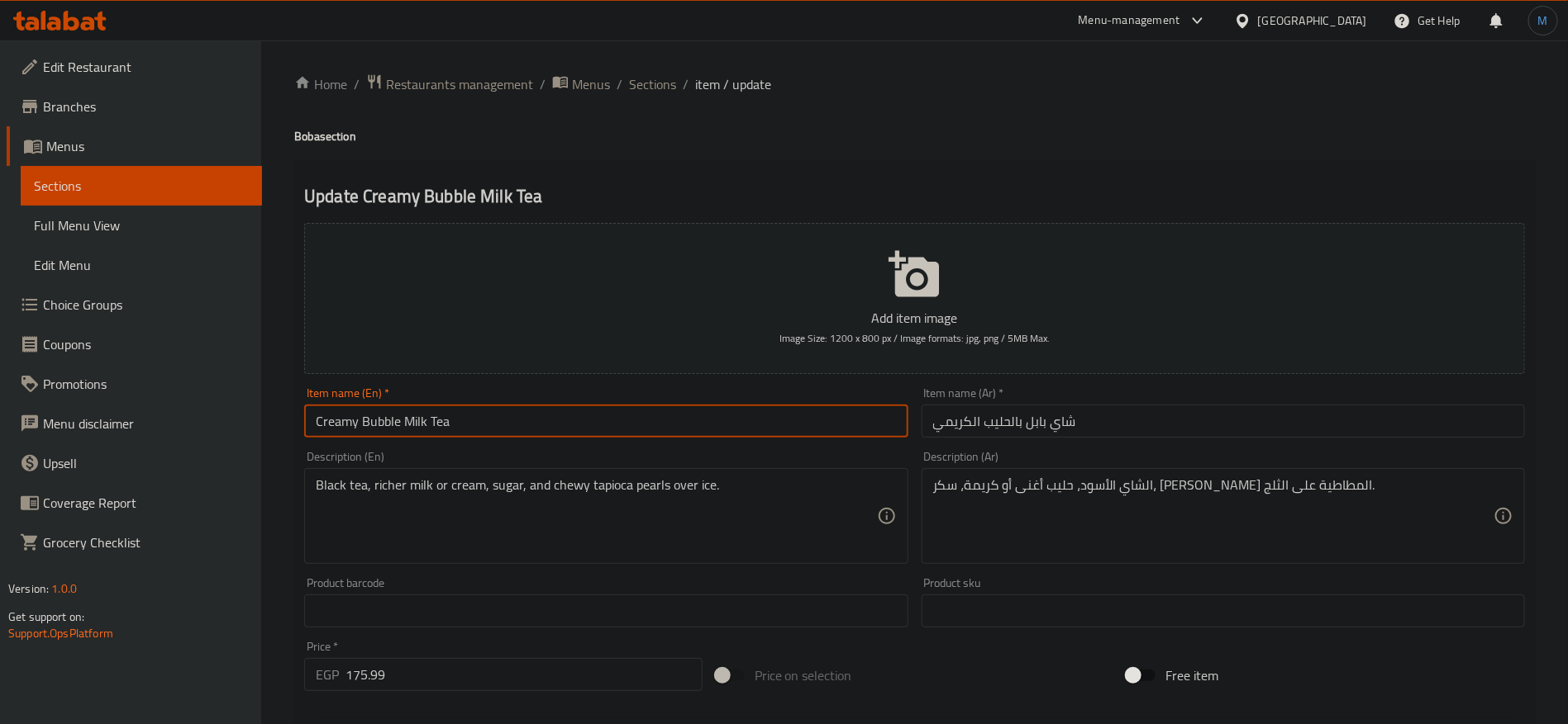
click at [489, 414] on input "Creamy Bubble Milk Tea" at bounding box center [605, 421] width 603 height 33
paste input "Boba"
type input "Creamy Bubble Milk Tea Boba"
click at [1130, 425] on input "شاي بابل بالحليب الكريمي" at bounding box center [1223, 421] width 603 height 33
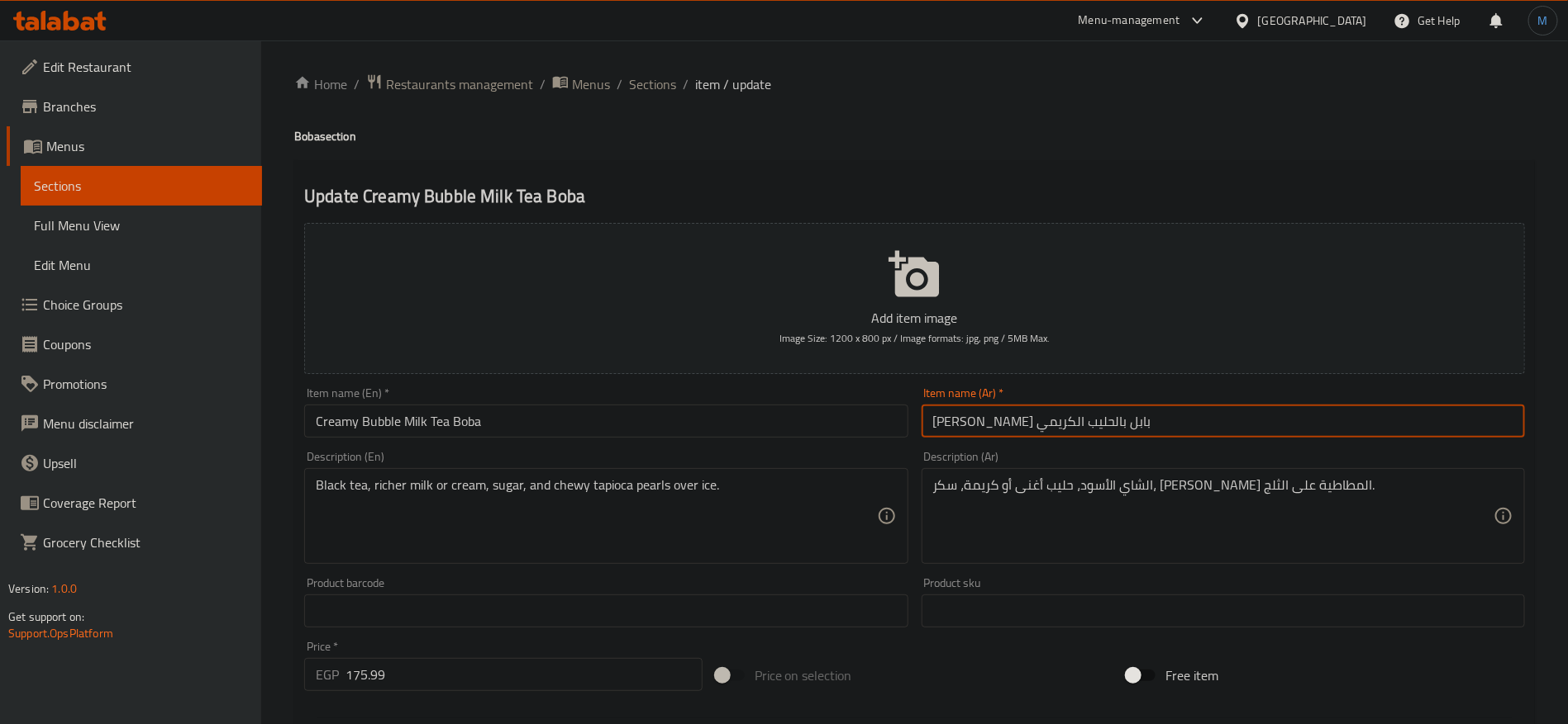
type input "بوبا شاي بابل بالحليب الكريمي"
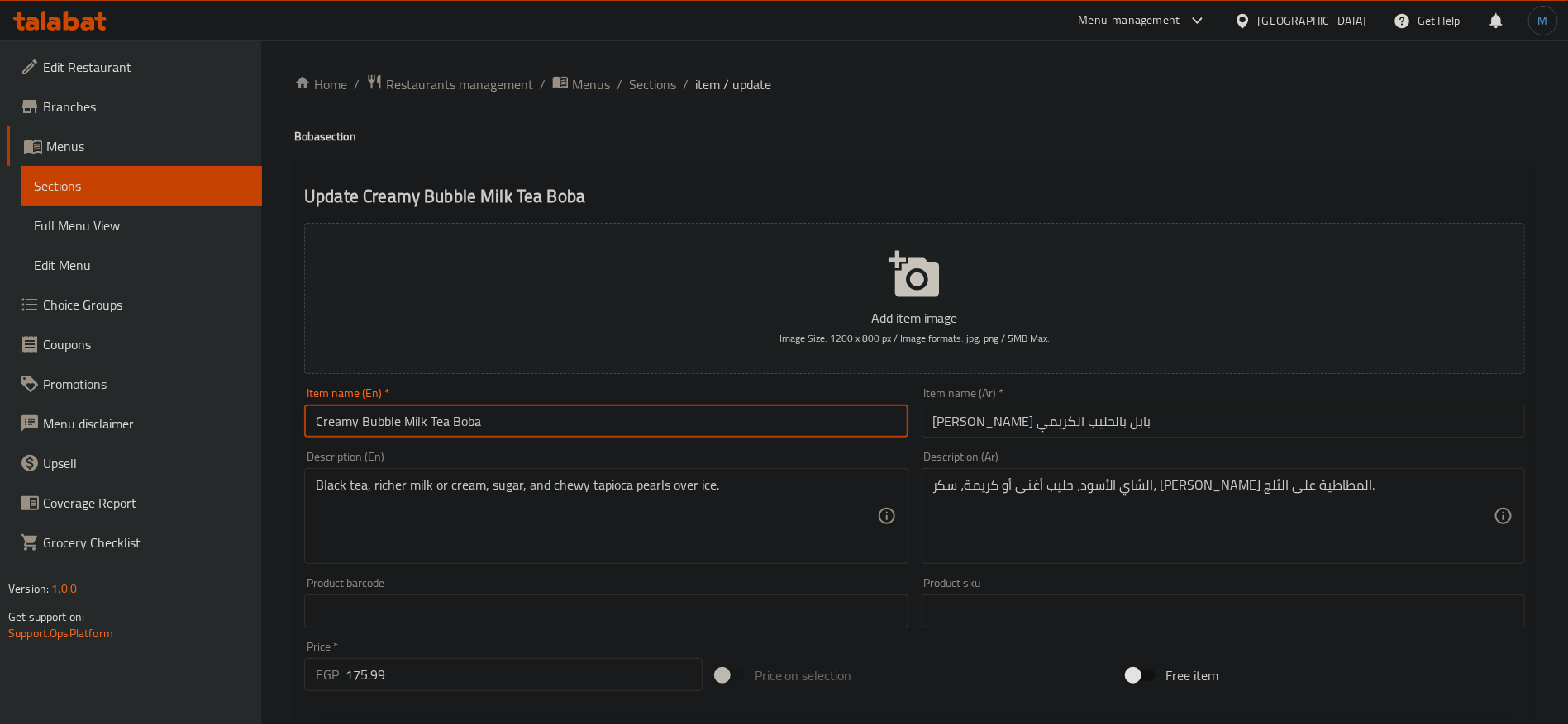
click at [769, 430] on input "Creamy Bubble Milk Tea Boba" at bounding box center [605, 421] width 603 height 33
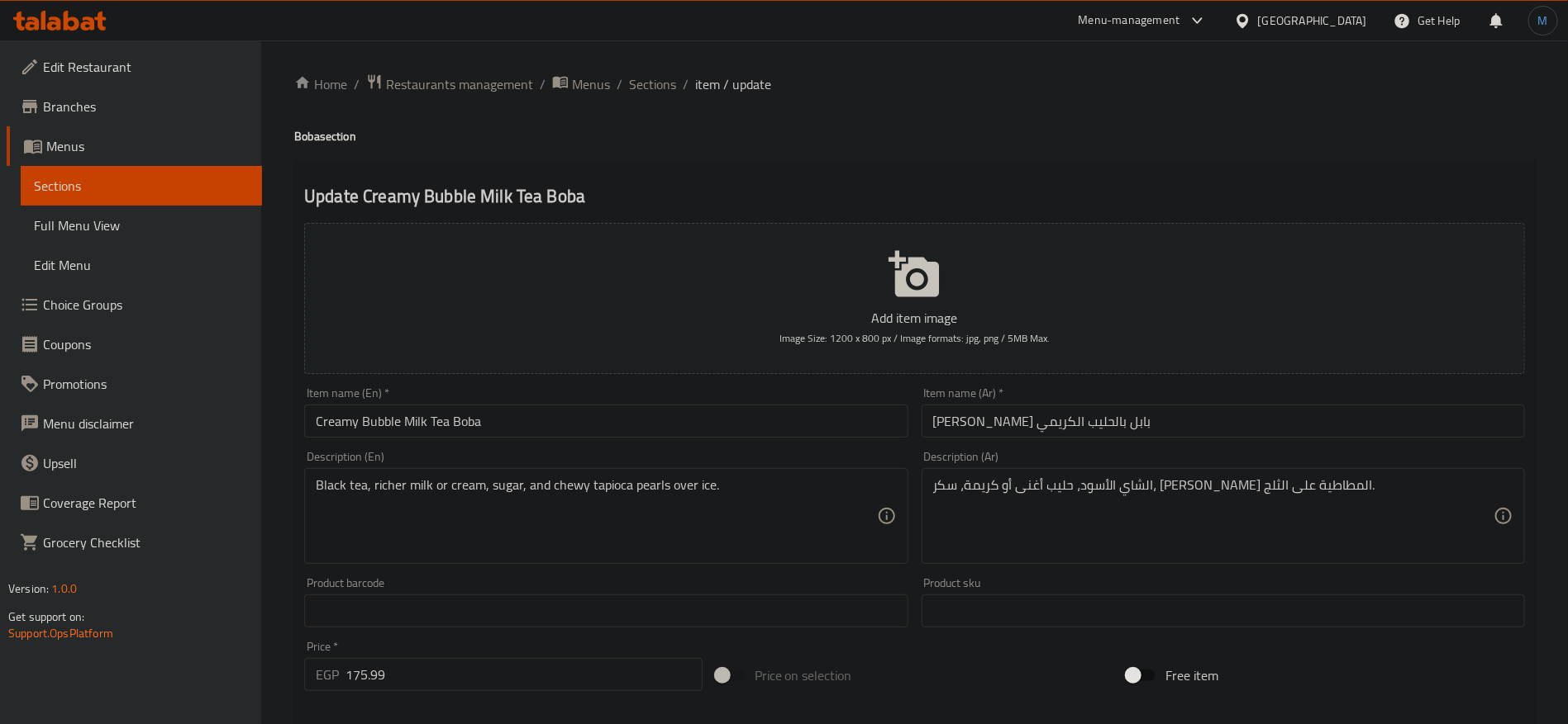
click at [559, 432] on input "Creamy Bubble Milk Tea Boba" at bounding box center [605, 421] width 603 height 33
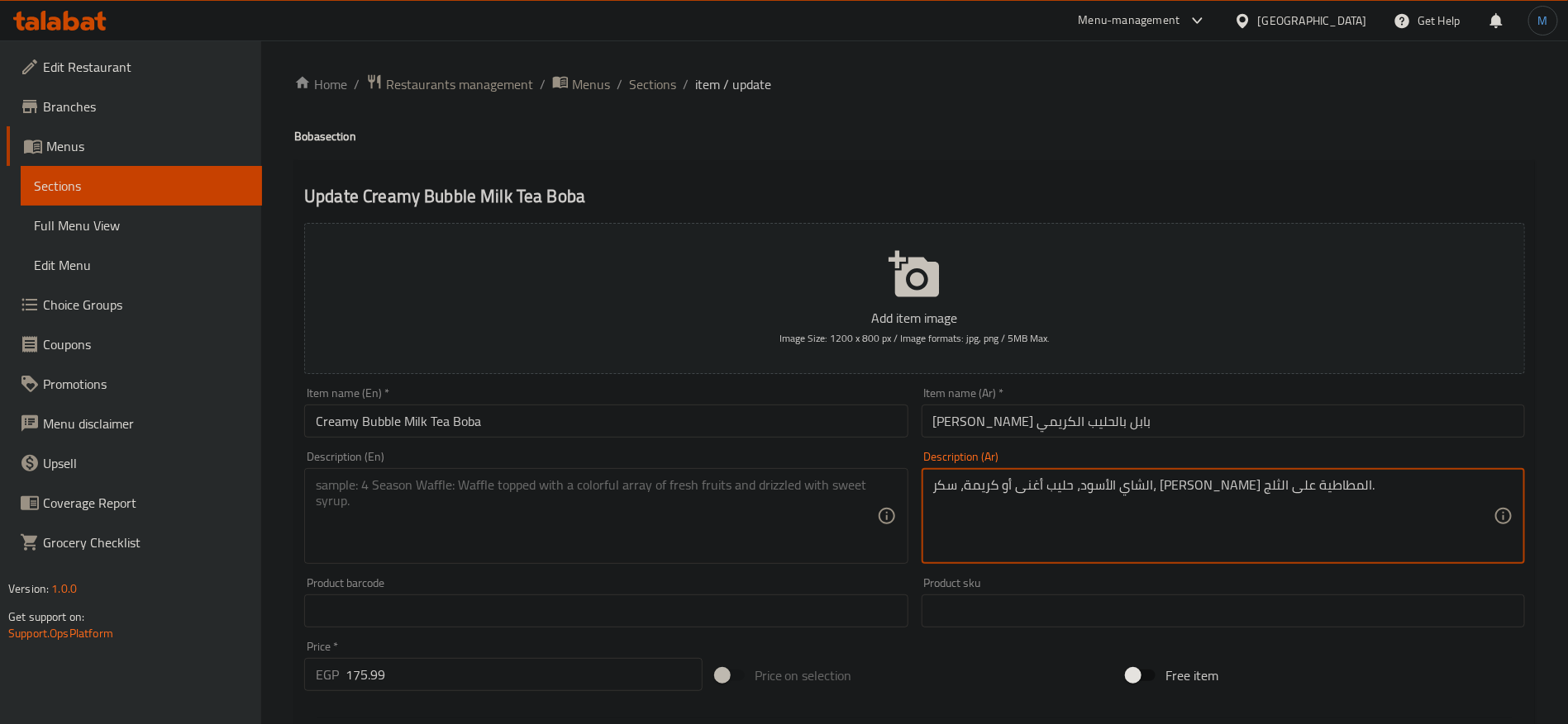
click at [992, 499] on textarea "الشاي الأسود، حليب أغنى أو كريمة، سكر، بيرليس تابيوكا المطاطية على الثلج." at bounding box center [1212, 517] width 560 height 79
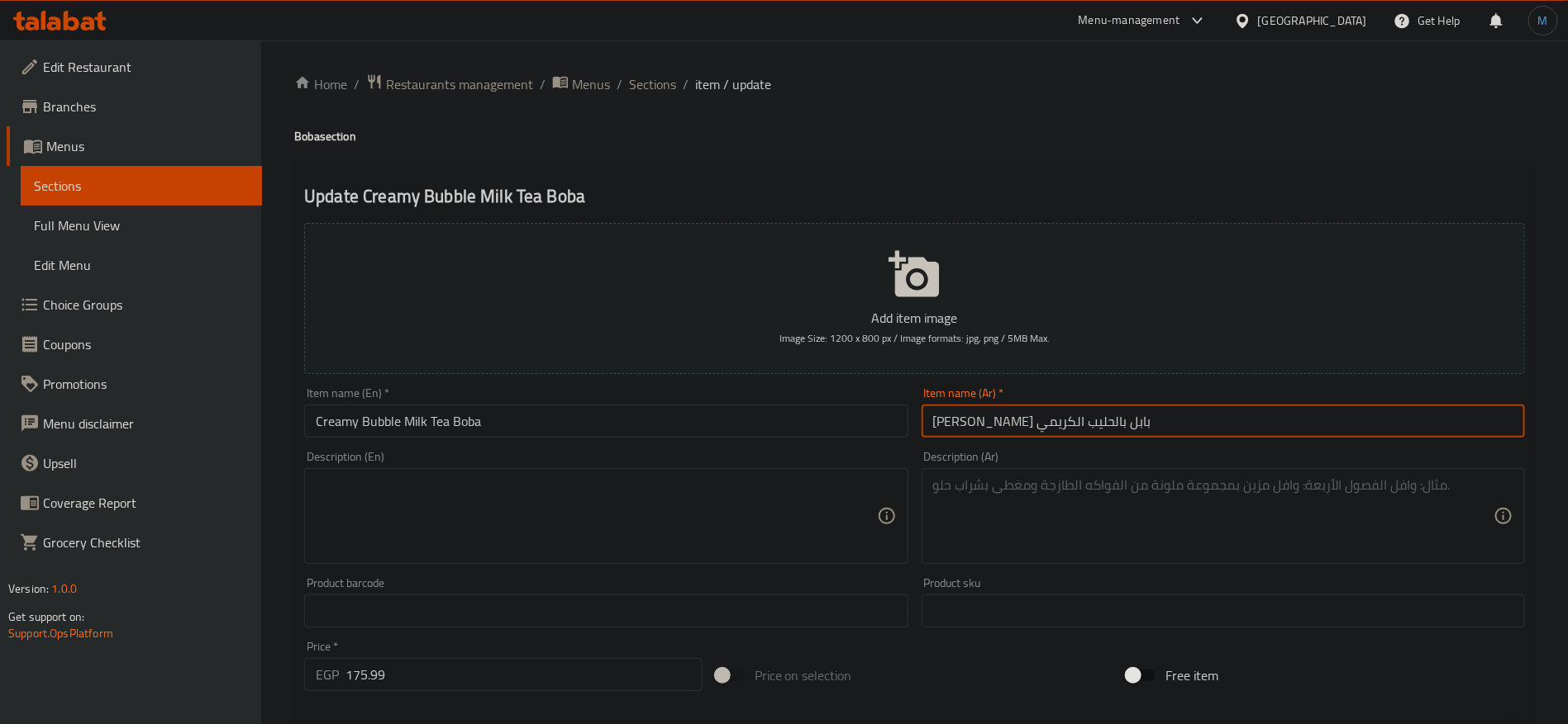
click at [1008, 418] on input "بوبا شاي بابل بالحليب الكريمي" at bounding box center [1223, 421] width 603 height 33
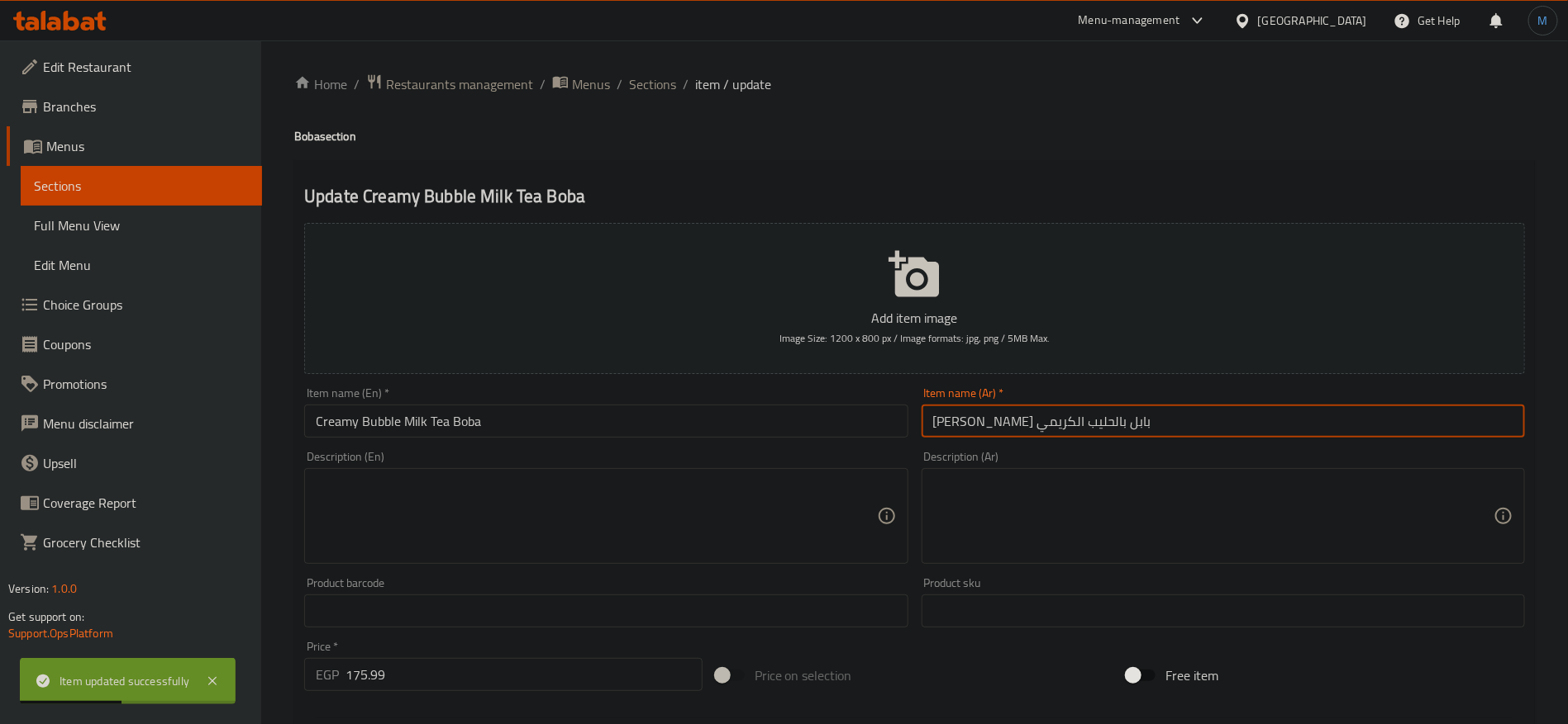
click at [1028, 426] on input "بوبا شاي بابل بالحليب الكريمي" at bounding box center [1223, 421] width 603 height 33
type input "بوبا شاي بابلي بالحليب الكريمي"
click at [667, 81] on span "Sections" at bounding box center [652, 83] width 47 height 20
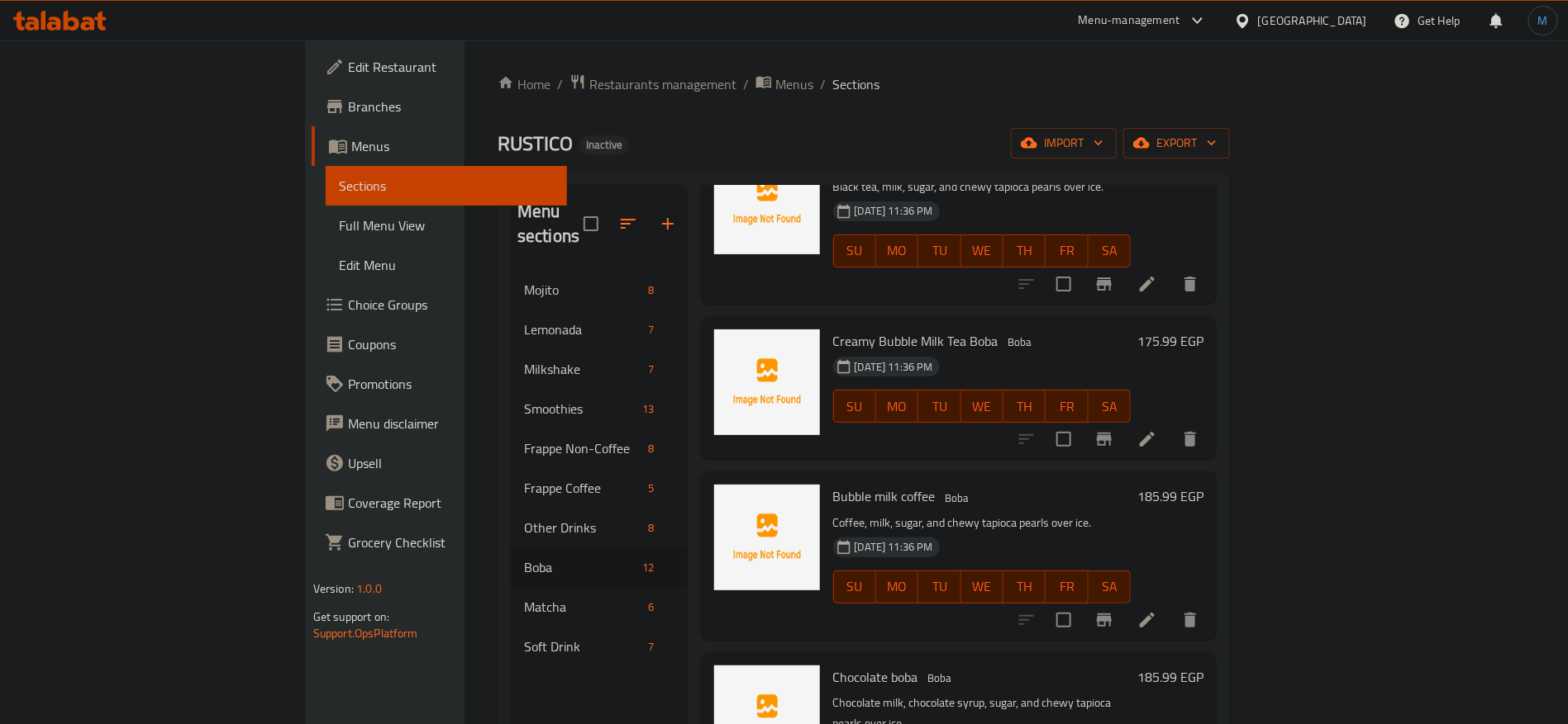
scroll to position [744, 0]
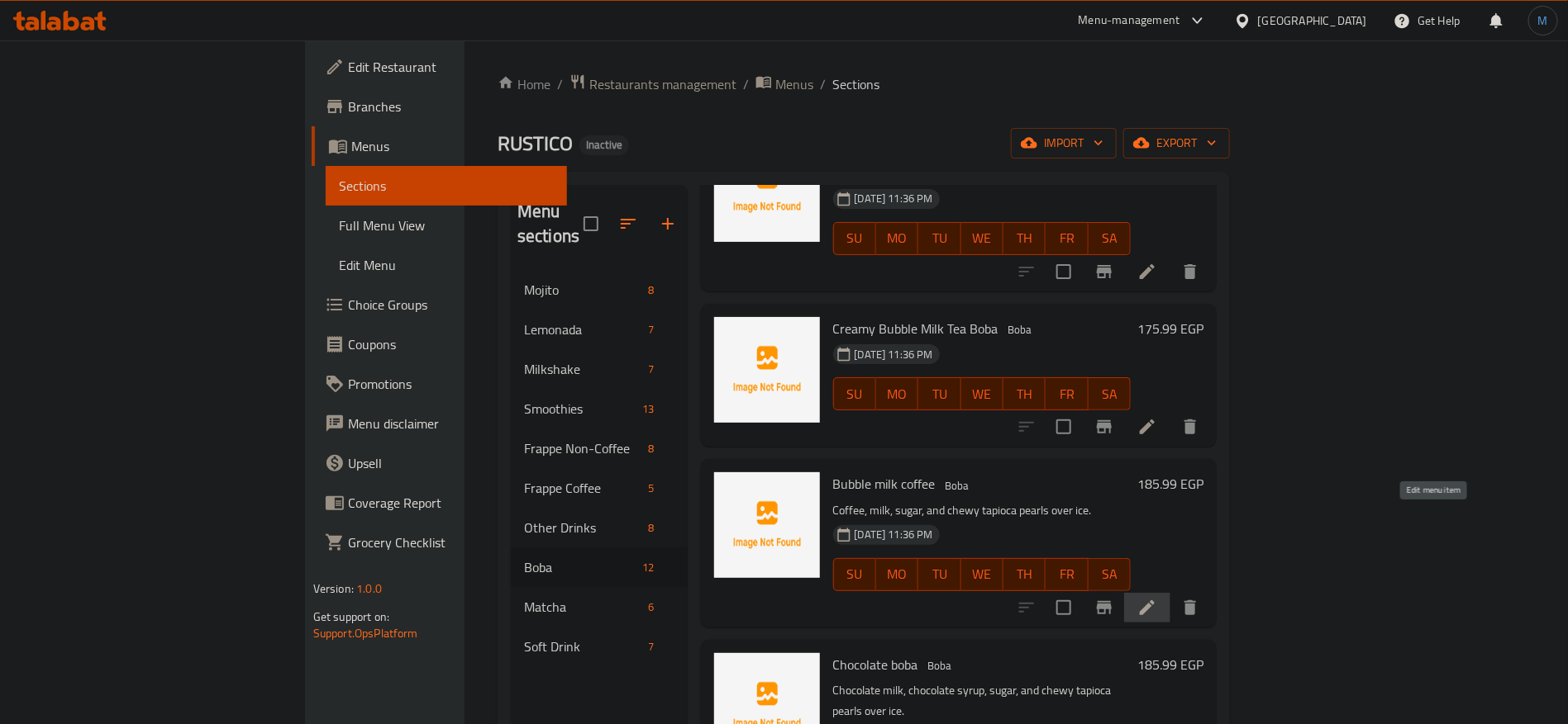
click at [1157, 598] on icon at bounding box center [1147, 608] width 20 height 20
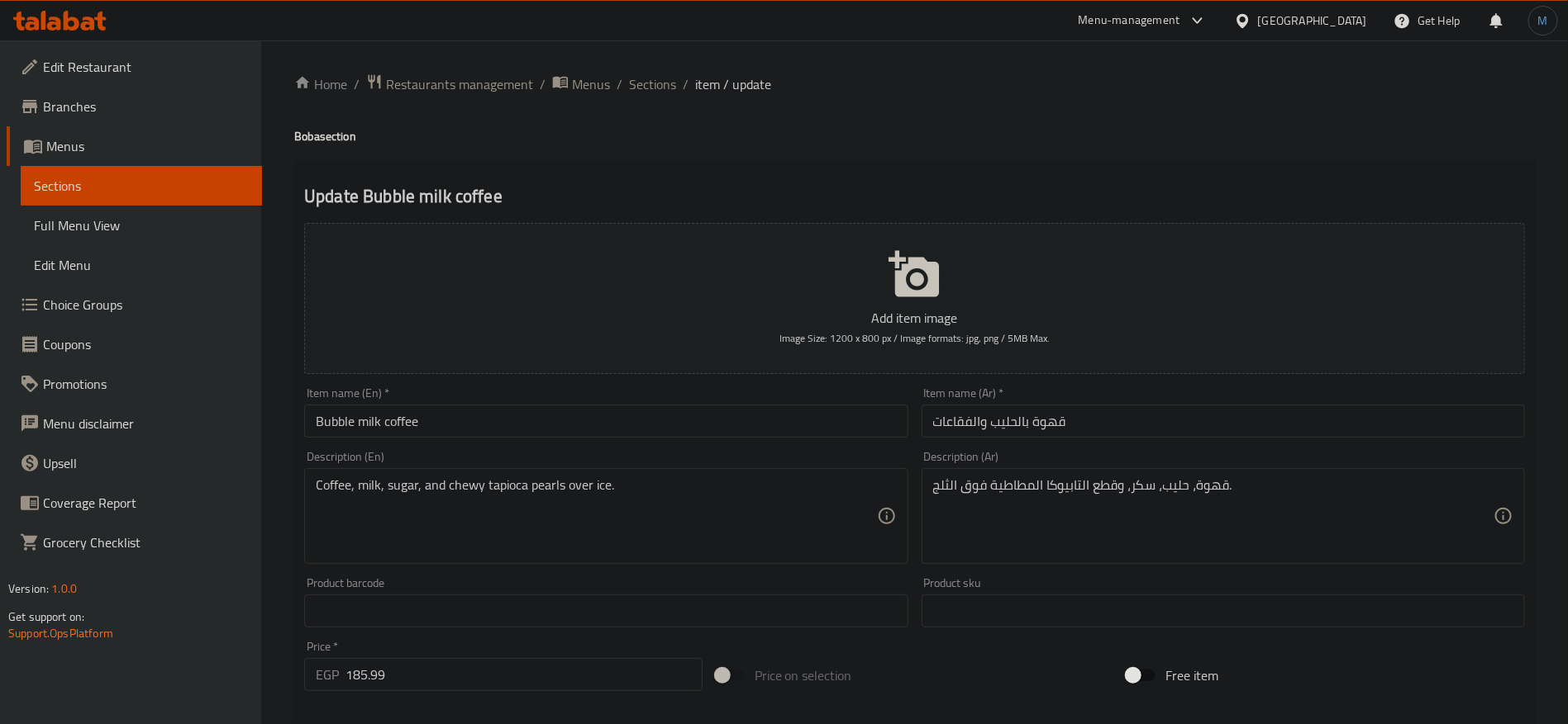
click at [1119, 437] on input "قهوة بالحليب والفقاعات" at bounding box center [1223, 421] width 603 height 33
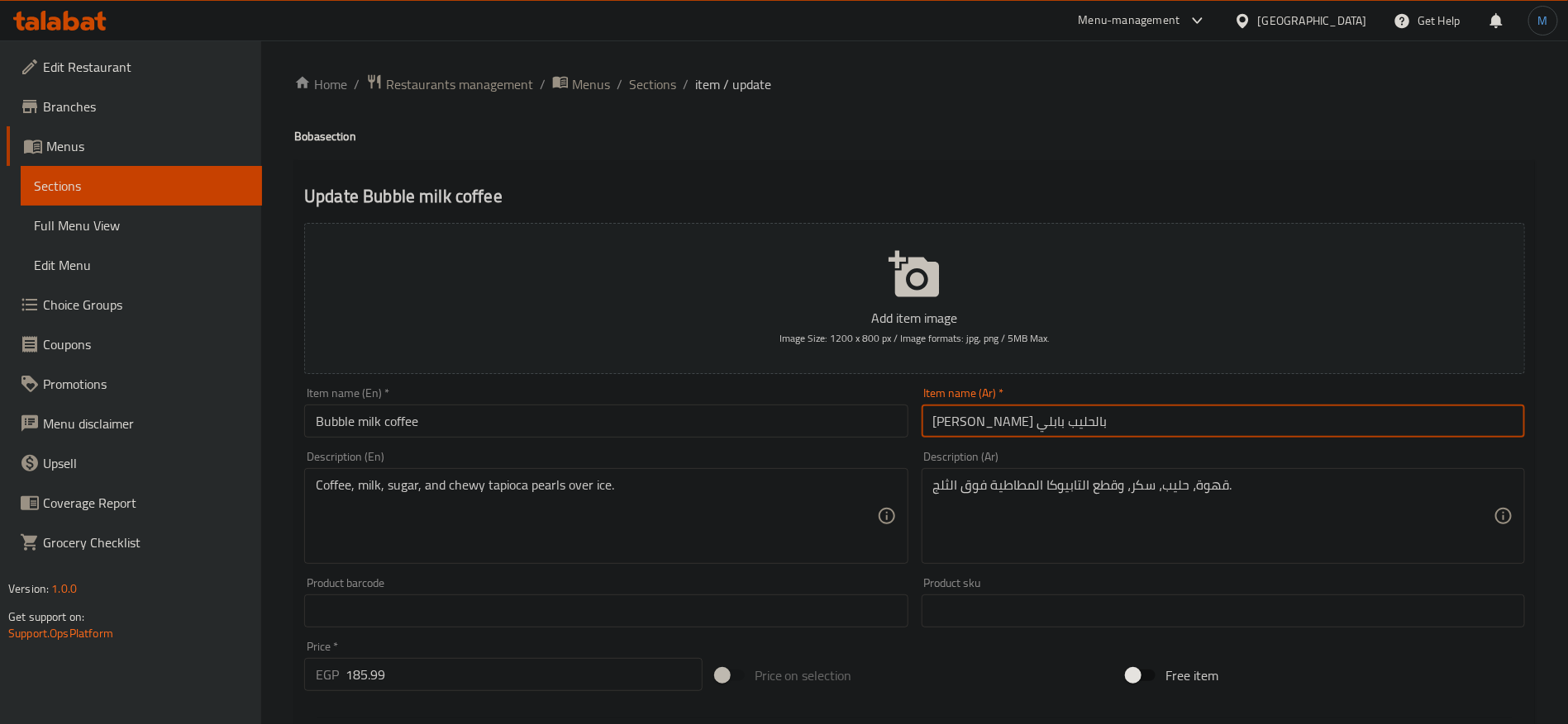
type input "بوبا قهوة بالحليب بابلي"
click at [302, 136] on h4 "Boba section" at bounding box center [915, 137] width 1241 height 17
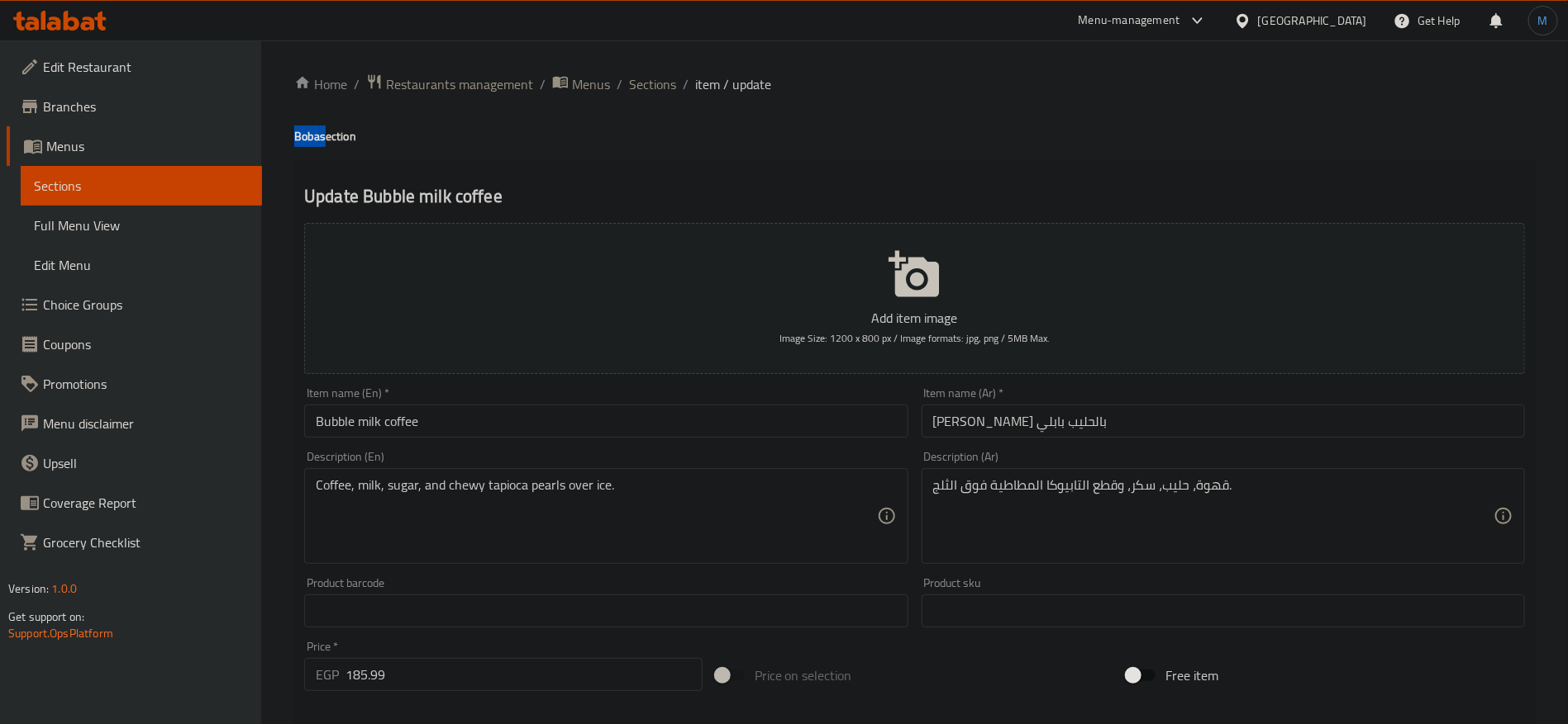
click at [302, 136] on h4 "Boba section" at bounding box center [915, 137] width 1241 height 17
copy h4 "Boba"
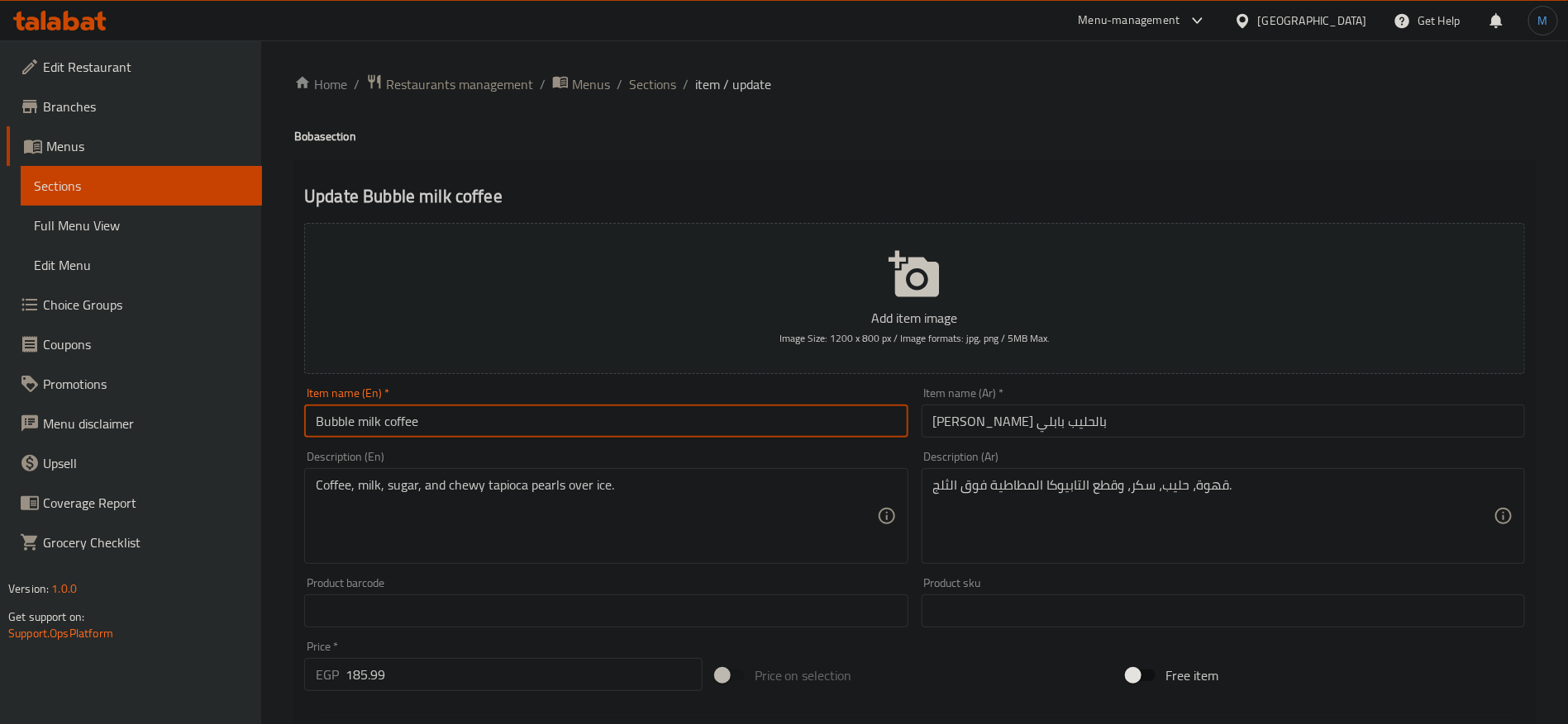
click at [458, 412] on input "Bubble milk coffee" at bounding box center [605, 421] width 603 height 33
paste input "Boba"
type input "Bubble Milk Coffee Boba"
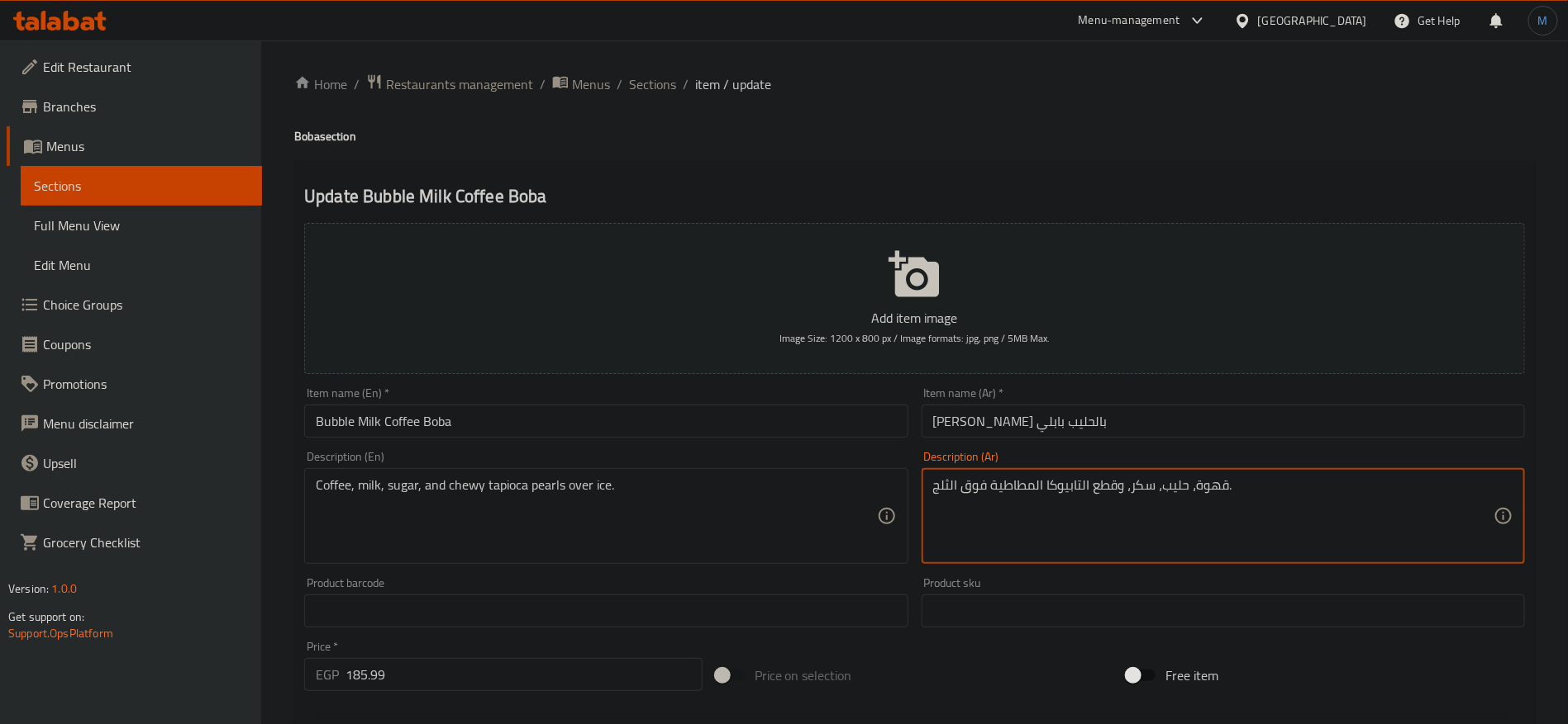
click at [1107, 491] on textarea "قهوة، حليب، سكر، وقطع التابيوكا المطاطية فوق الثلج." at bounding box center [1212, 517] width 560 height 79
click at [1037, 494] on textarea "قهوة، حليب، سكر، وبيرليس تابيوكا المطاطية فوق الثلج." at bounding box center [1212, 517] width 560 height 79
type textarea "قهوة، حليب، سكر، وبيرليس تابيوكا مطاطية فوق الثلج."
click at [1107, 442] on div "Item name (Ar)   * بوبا قهوة بالحليب بابلي Item name (Ar) *" at bounding box center [1223, 413] width 617 height 64
click at [1107, 433] on input "بوبا قهوة بالحليب بابلي" at bounding box center [1223, 421] width 603 height 33
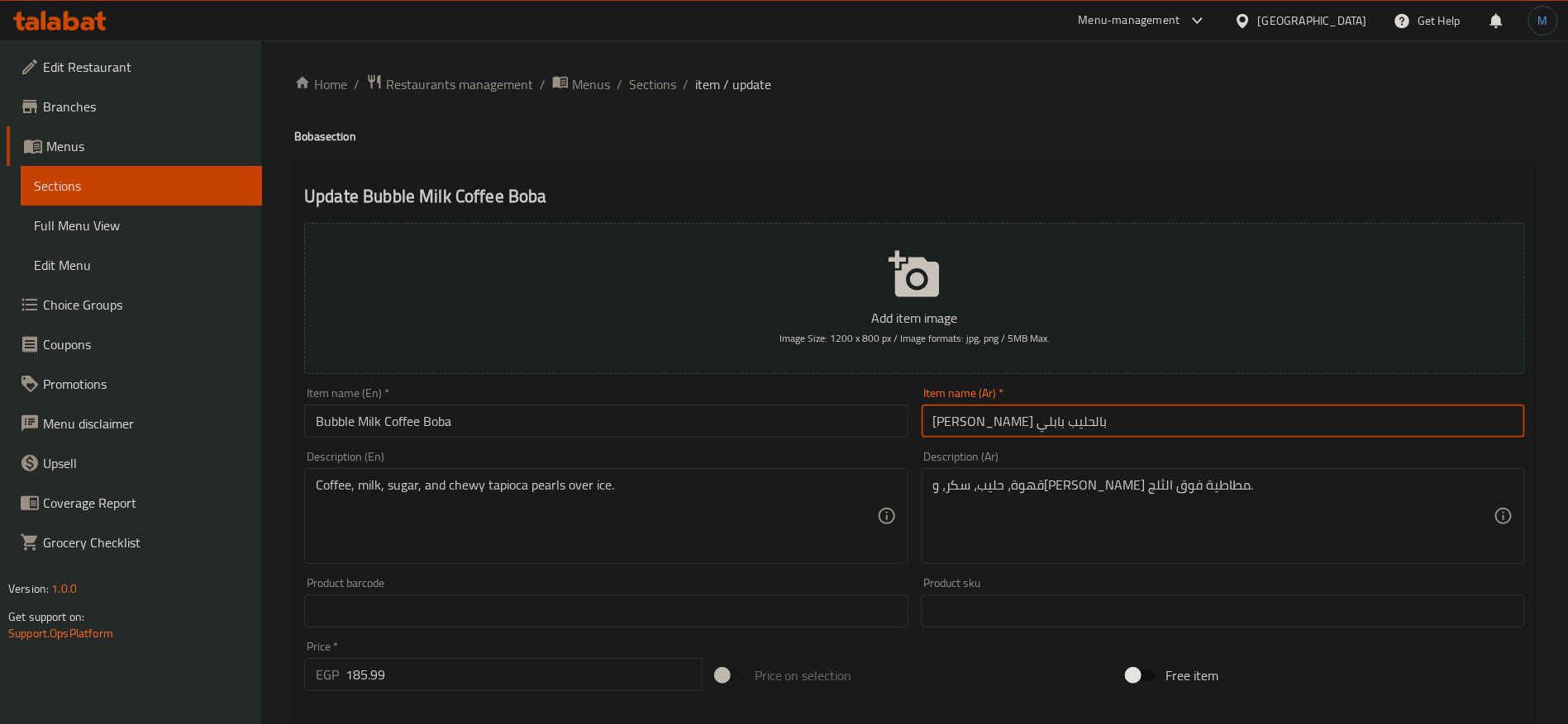
click at [672, 85] on span "Sections" at bounding box center [652, 83] width 47 height 20
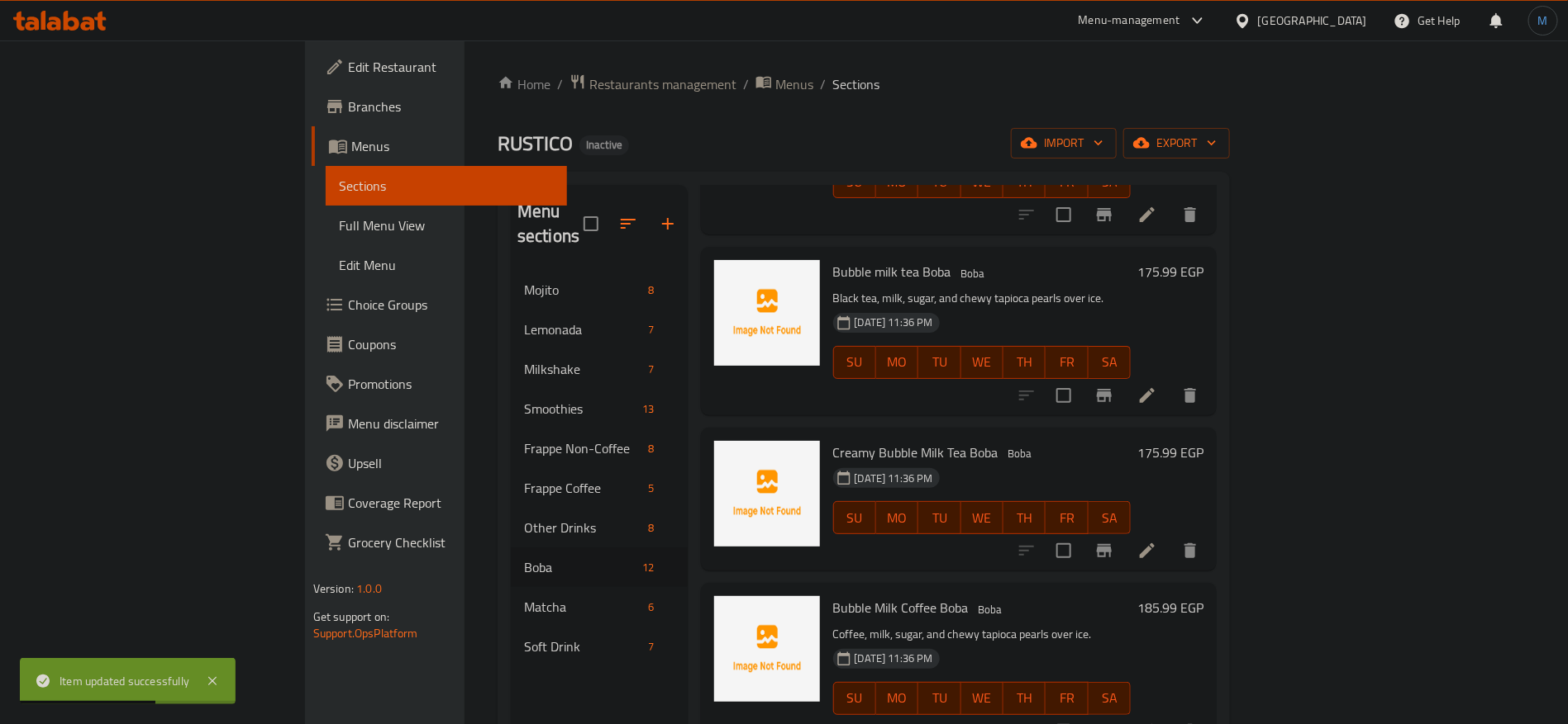
scroll to position [495, 0]
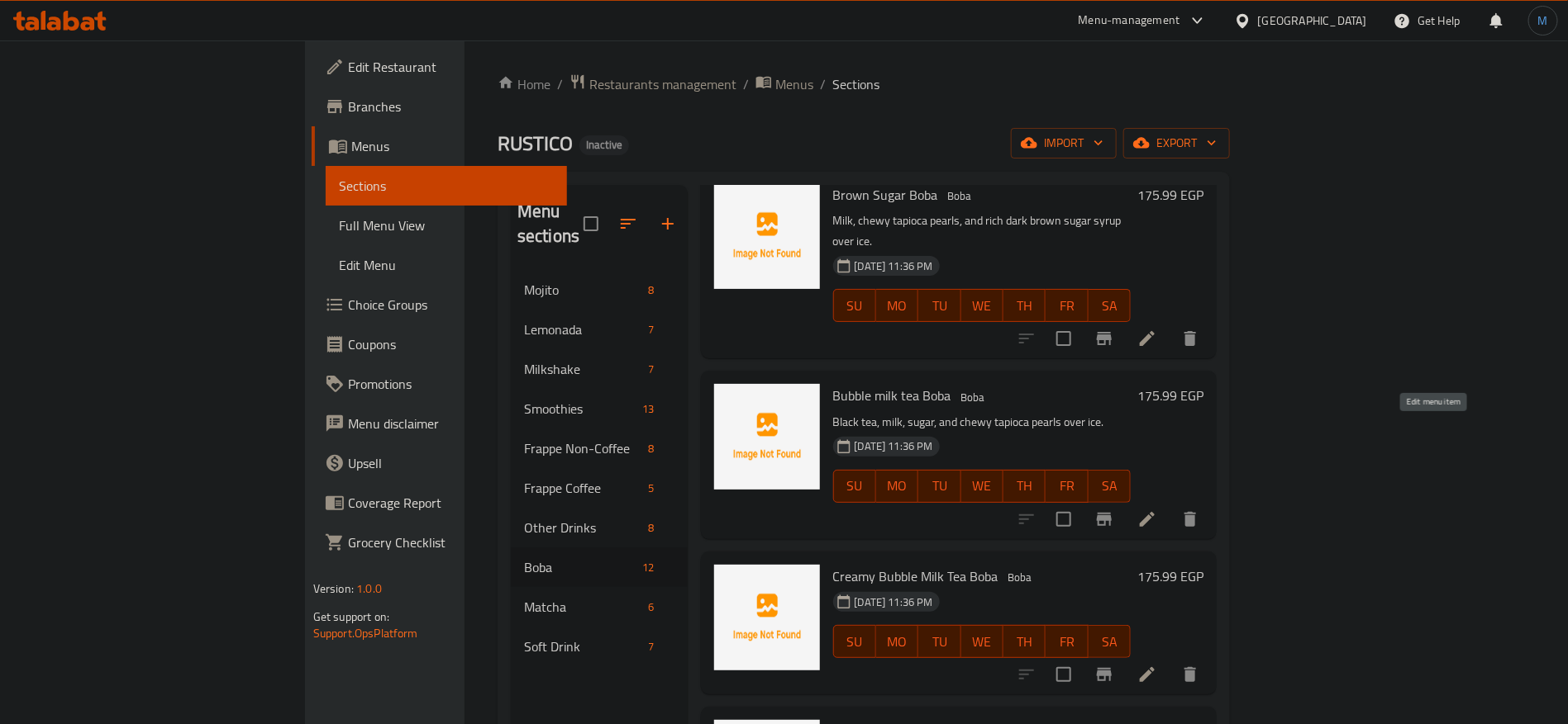
click at [1157, 509] on icon at bounding box center [1147, 519] width 20 height 20
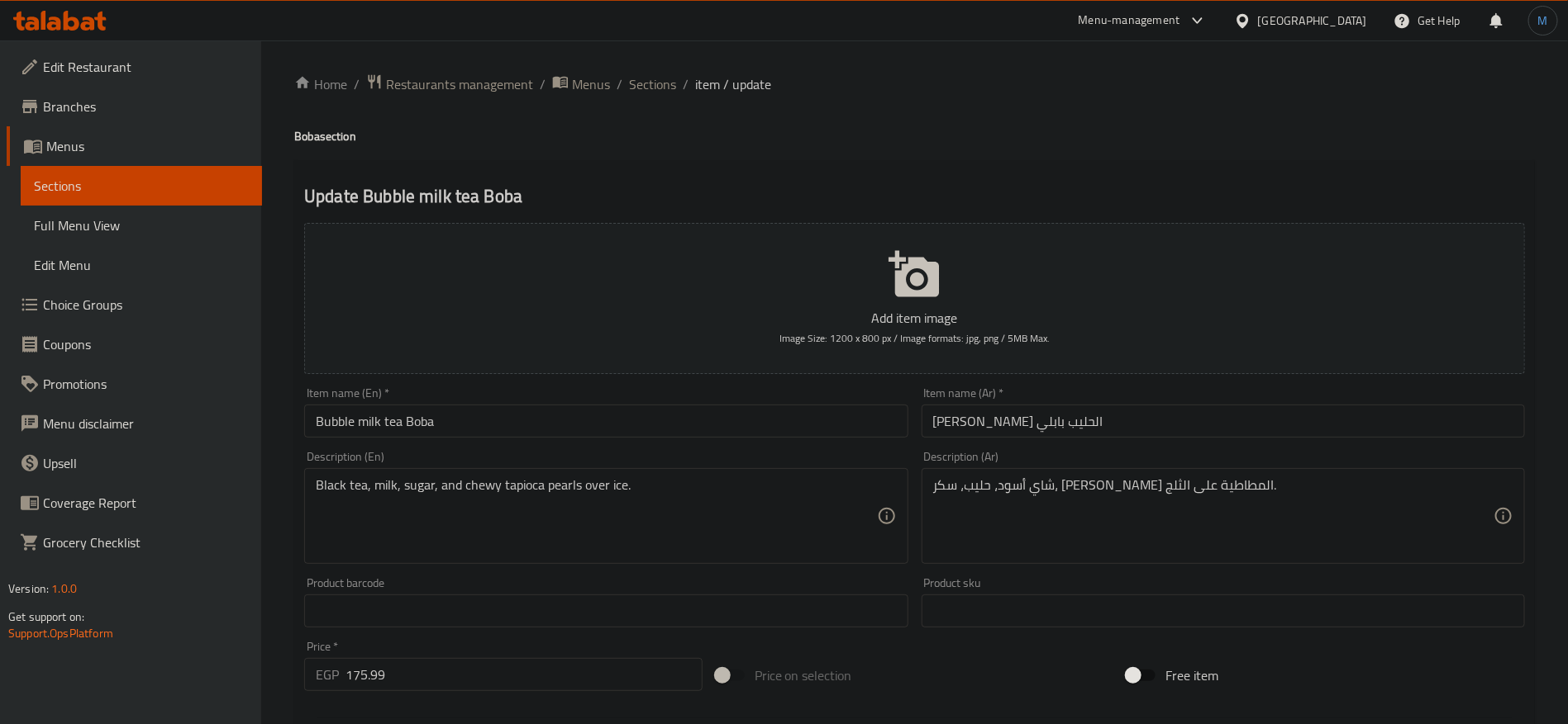
click at [807, 426] on input "Bubble milk tea Boba" at bounding box center [605, 421] width 603 height 33
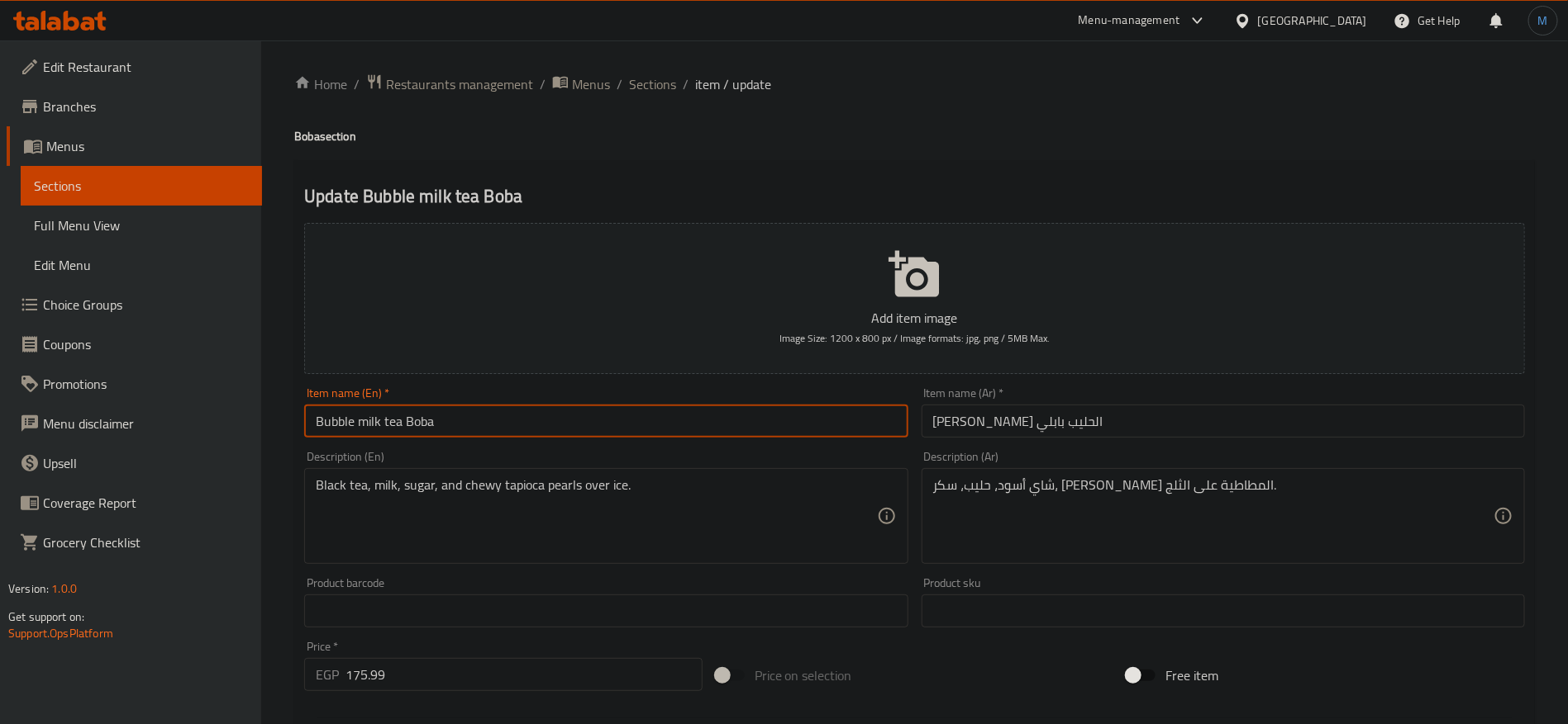
type input "Bubble Milk Tea Boba"
click at [664, 84] on span "Sections" at bounding box center [652, 83] width 47 height 20
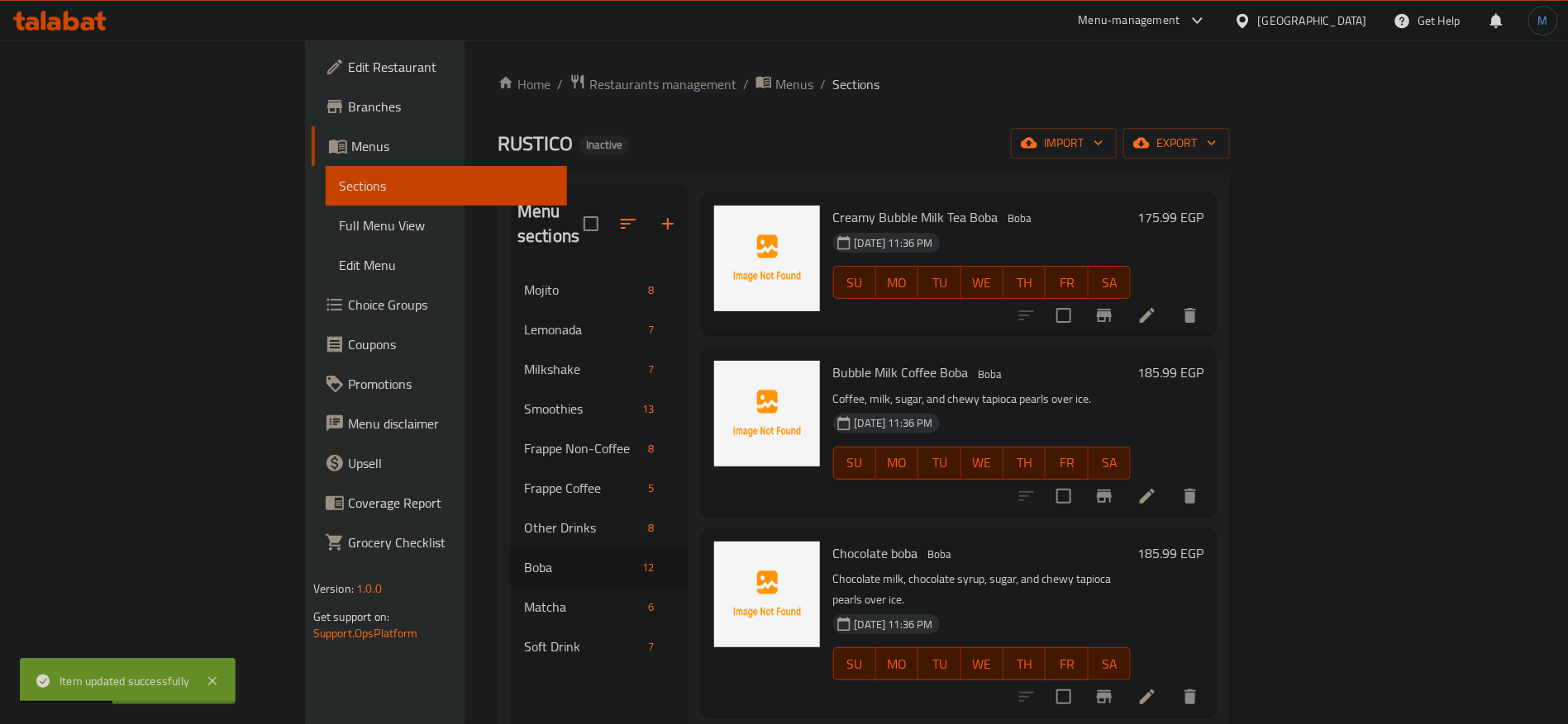
scroll to position [867, 0]
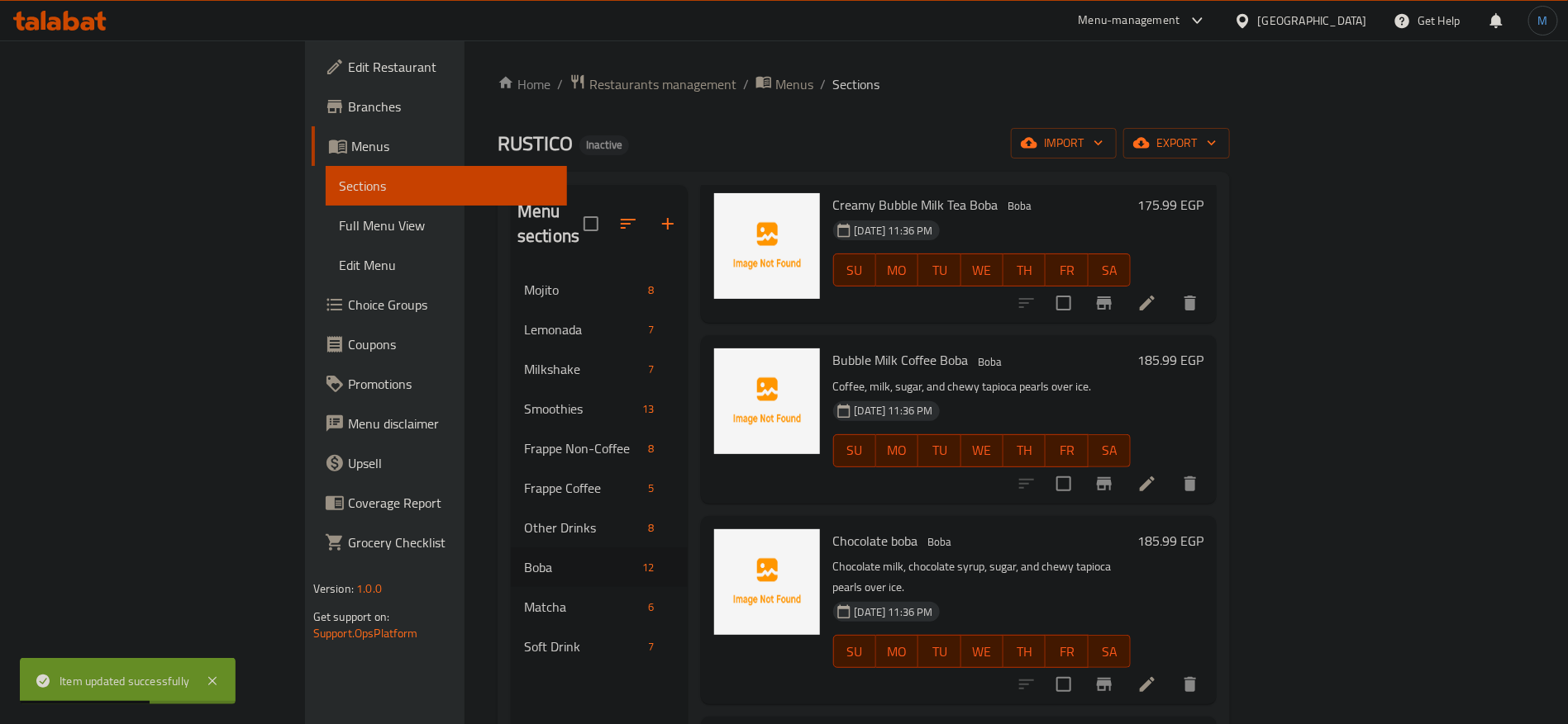
click at [1170, 670] on li at bounding box center [1147, 685] width 46 height 30
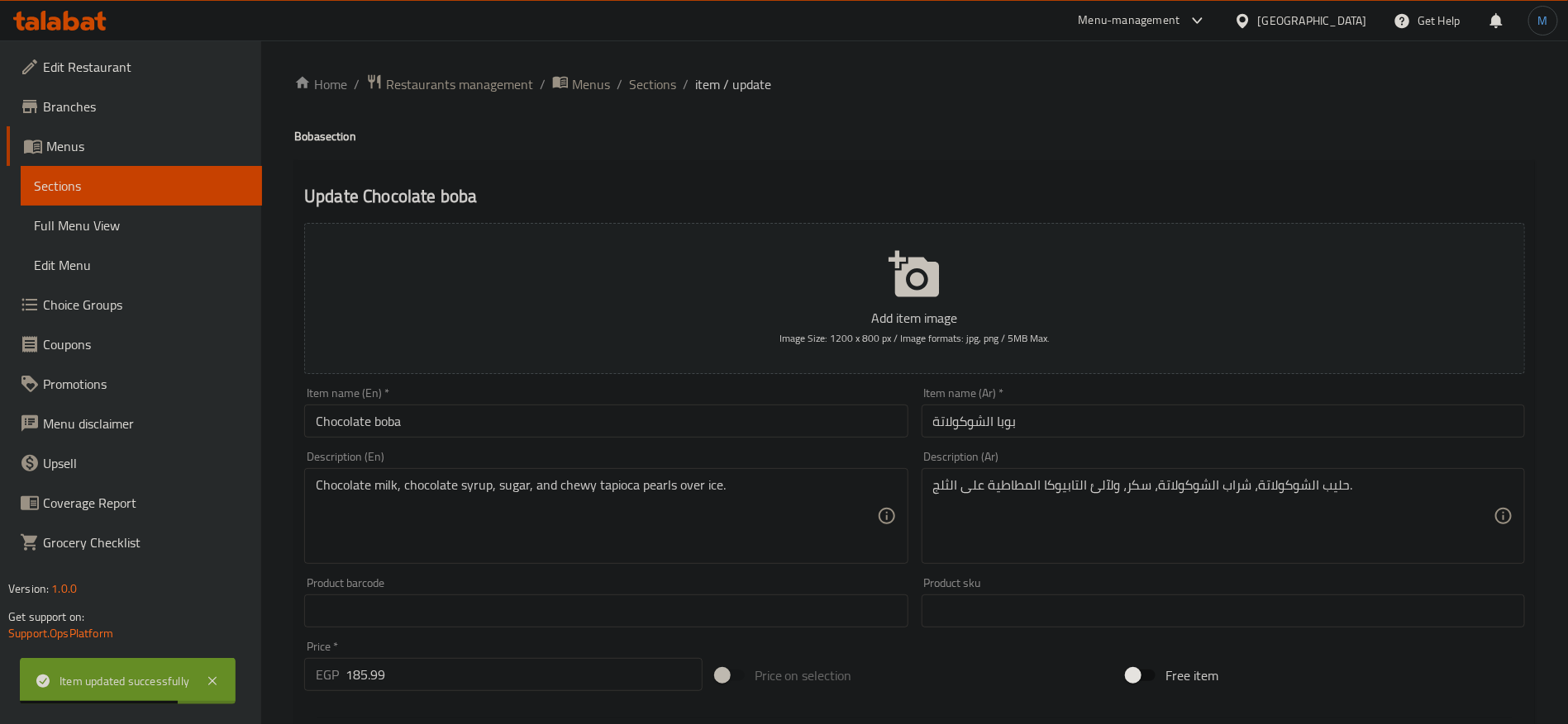
click at [720, 443] on div "Item name (En)   * Chocolate boba Item name (En) *" at bounding box center [605, 413] width 617 height 64
click at [675, 424] on input "Chocolate boba" at bounding box center [605, 421] width 603 height 33
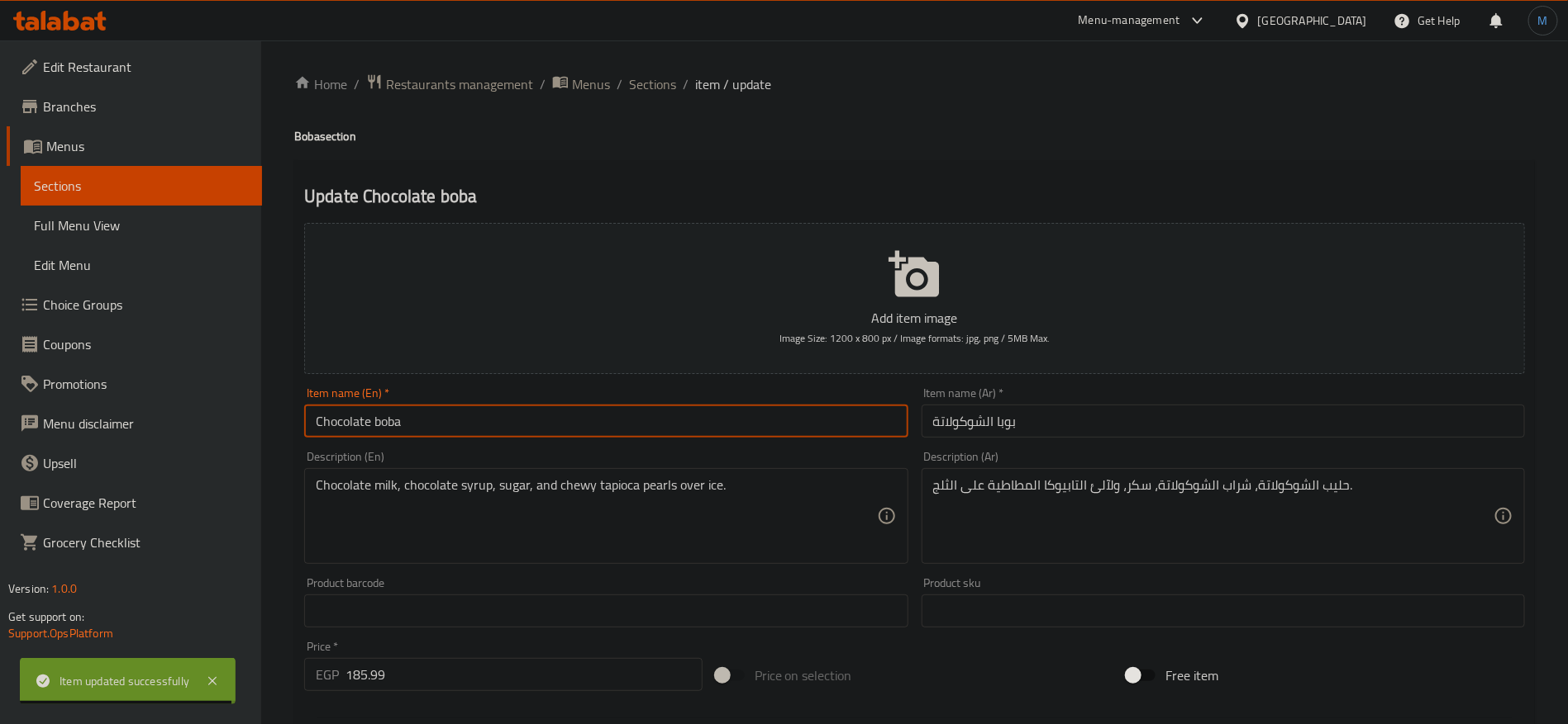
type input "Chocolate Boba"
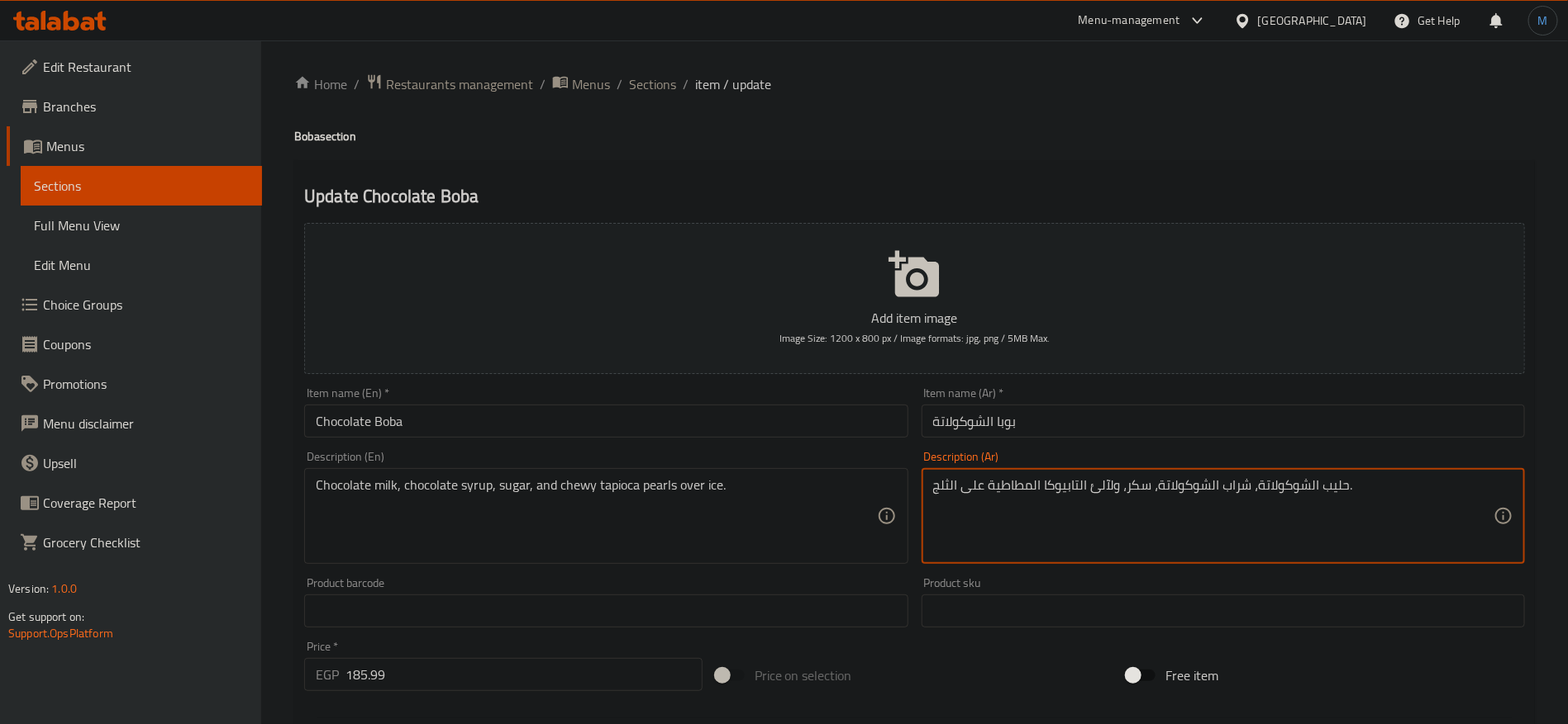
click at [1113, 490] on textarea "حليب الشوكولاتة، شراب الشوكولاتة، سكر، ولآلئ التابيوكا المطاطية على الثلج." at bounding box center [1212, 517] width 560 height 79
click at [1042, 488] on textarea "حليب الشوكولاتة، شراب الشوكولاتة، سكر، وبيرليس تابيوكا المطاطية على الثلج." at bounding box center [1212, 517] width 560 height 79
type textarea "حليب الشوكولاتة، شراب الشوكولاتة، سكر، وبيرليس تابيوكا مطاطية على الثلج."
click at [1062, 417] on input "بوبا الشوكولاتة" at bounding box center [1223, 421] width 603 height 33
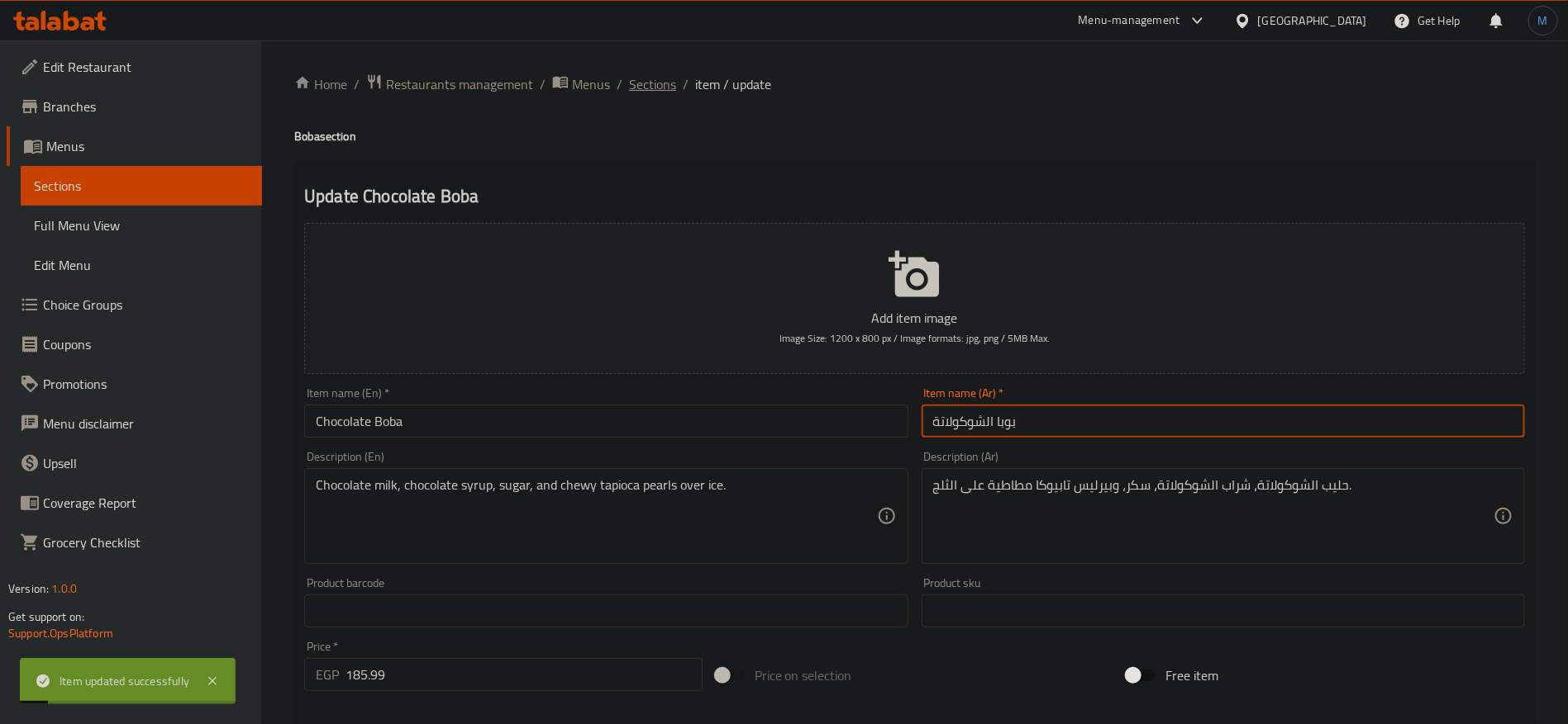
click at [648, 94] on span "Sections" at bounding box center [652, 83] width 47 height 20
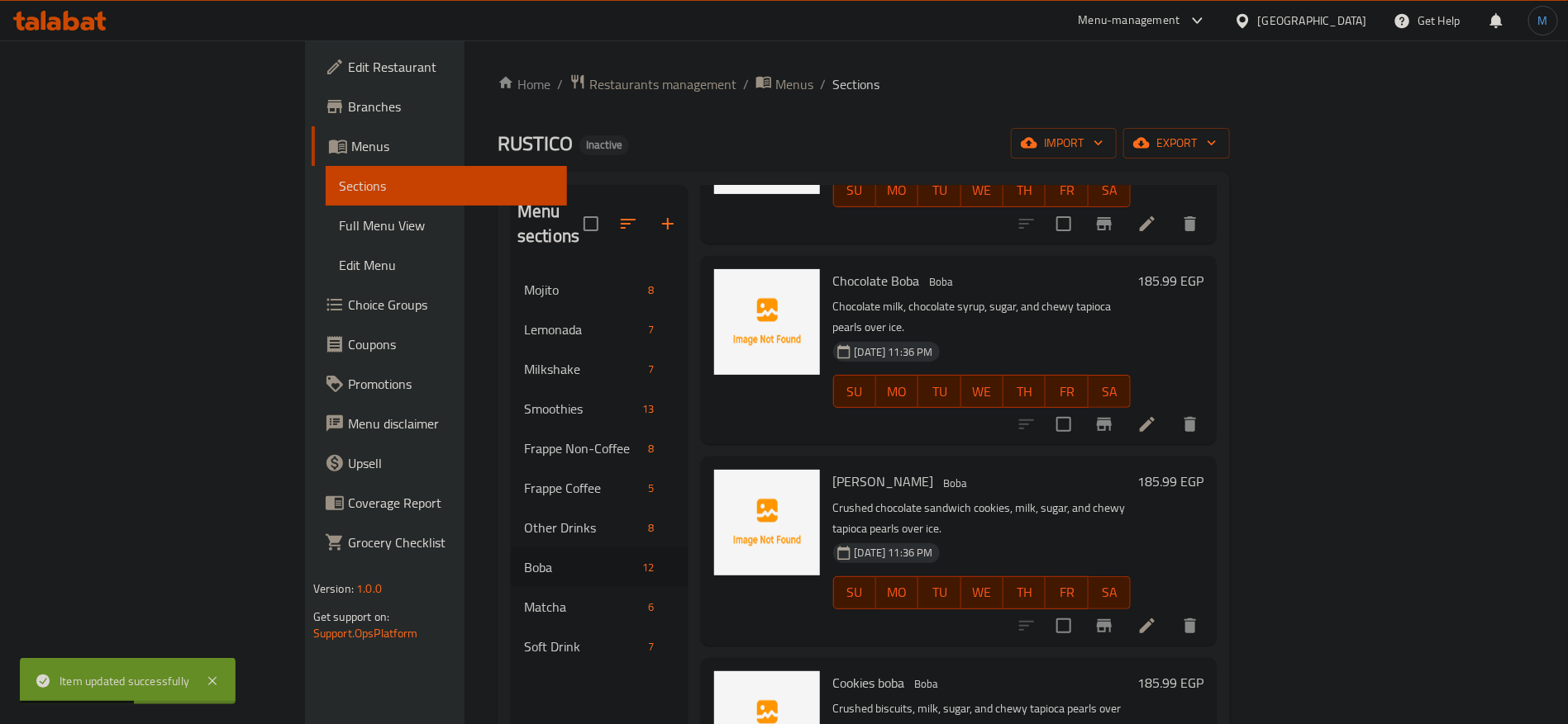
scroll to position [1115, 0]
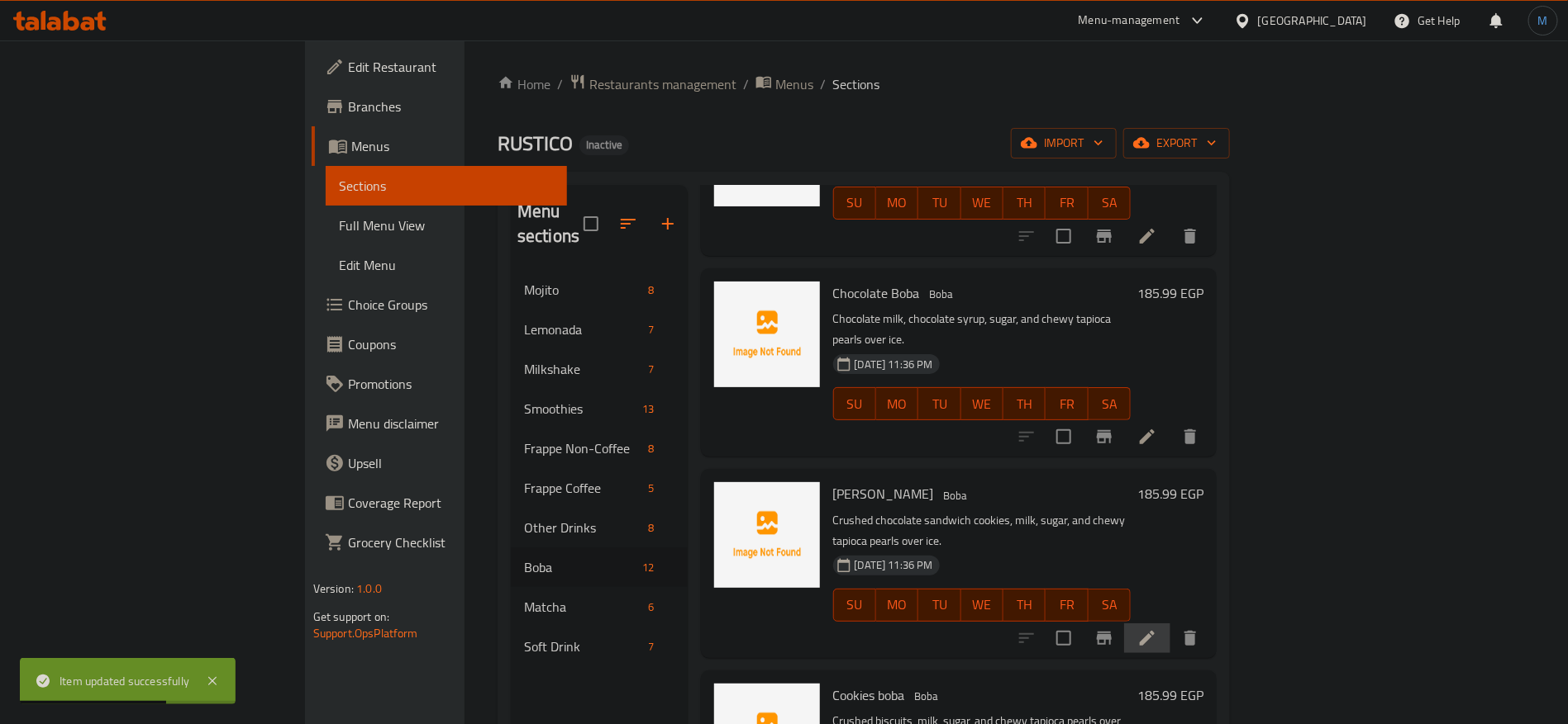
click at [1170, 624] on li at bounding box center [1147, 639] width 46 height 30
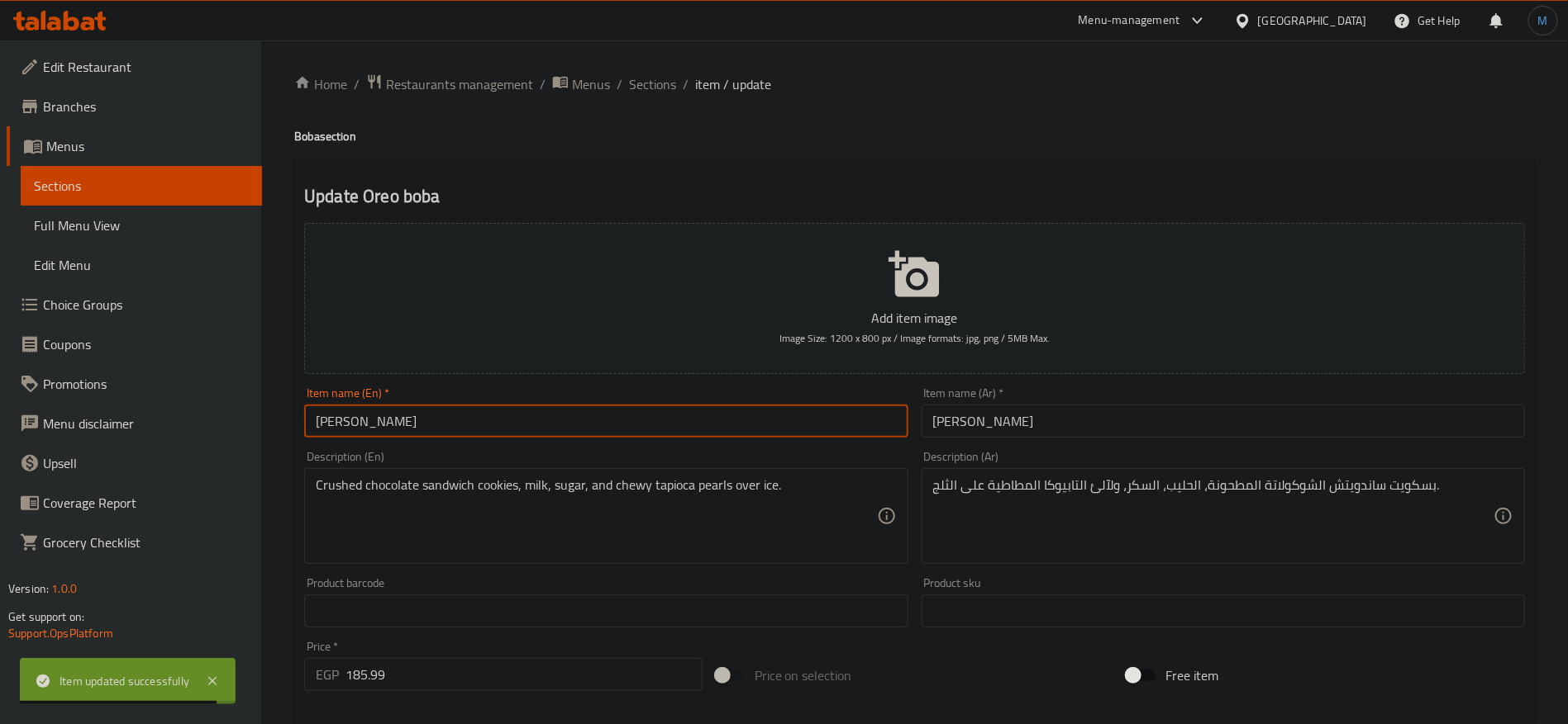
click at [793, 425] on input "[PERSON_NAME]" at bounding box center [605, 421] width 603 height 33
type input "Oreo Boba"
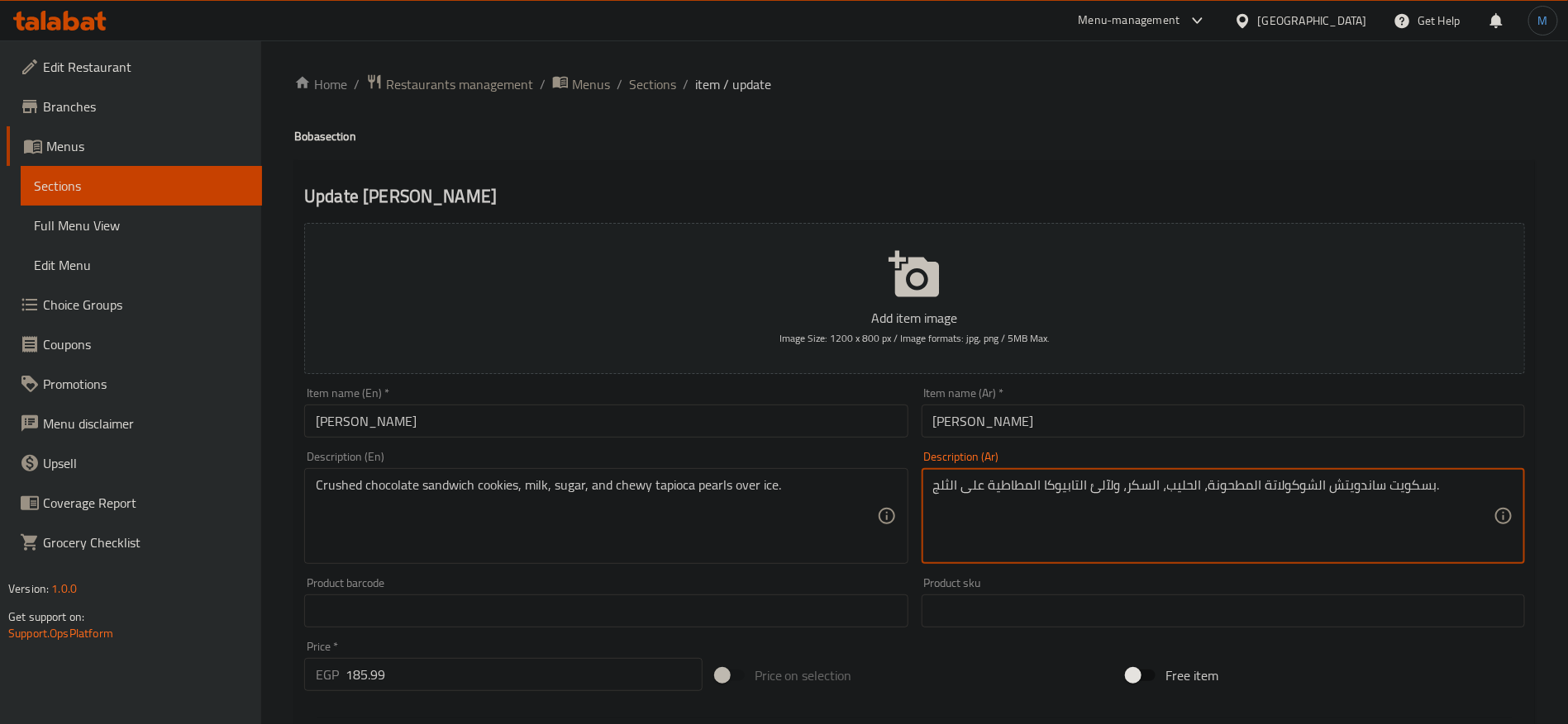
click at [1412, 490] on textarea "بسكويت ساندويتش الشوكولاتة المطحونة، الحليب، السكر، ولآلئ التابيوكا المطاطية عل…" at bounding box center [1212, 517] width 560 height 79
click at [1115, 485] on textarea "ساندويتش كوكيز بالشوكولاتة المطحونة، الحليب، السكر، ولآلئ التابيوكا المطاطية عل…" at bounding box center [1212, 517] width 560 height 79
type textarea "ساندويتش كوكيز بالشوكولاتة المطحونة، الحليب، السكر، وبيرليس تابيوكا المطاطية عل…"
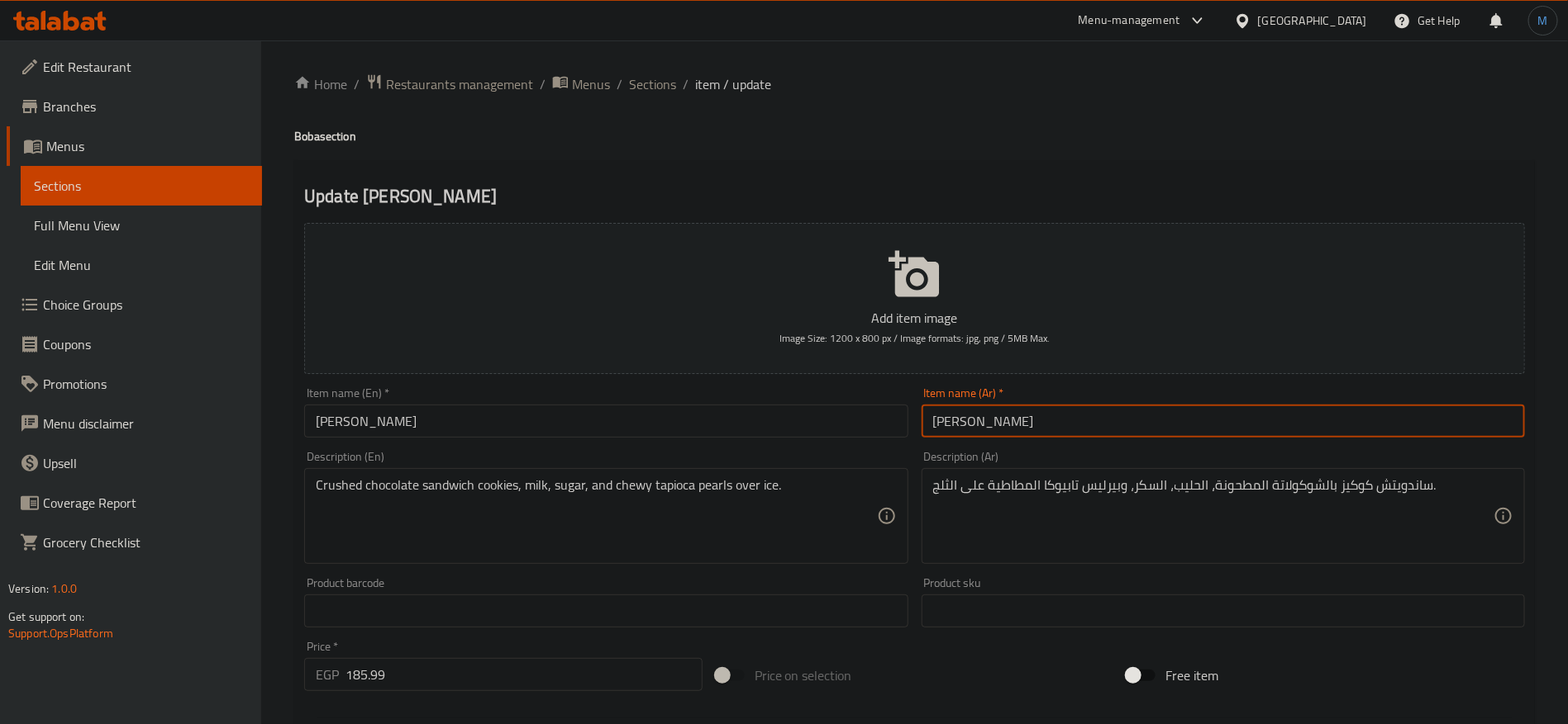
click at [1070, 413] on input "بوبا أوريو" at bounding box center [1223, 421] width 603 height 33
click at [653, 88] on span "Sections" at bounding box center [652, 83] width 47 height 20
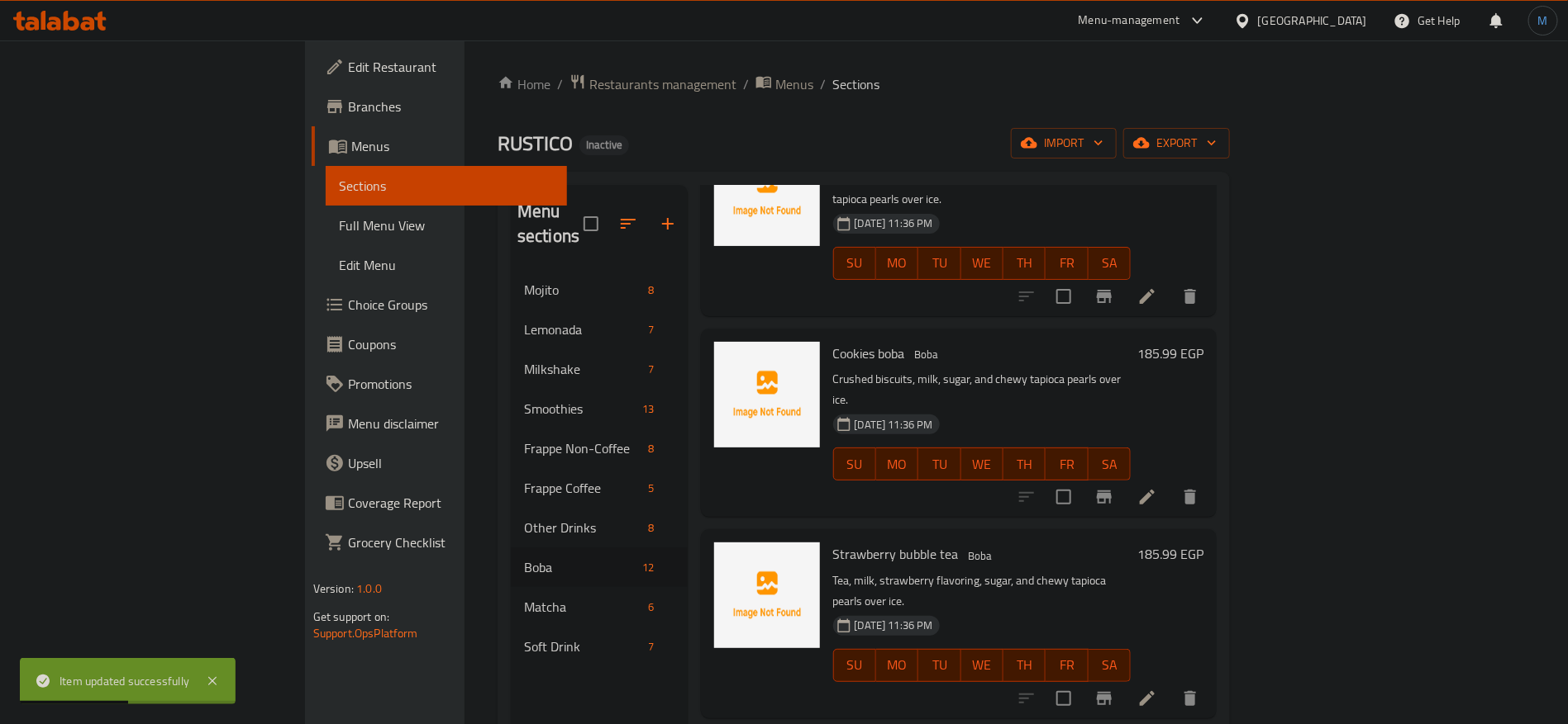
scroll to position [1333, 0]
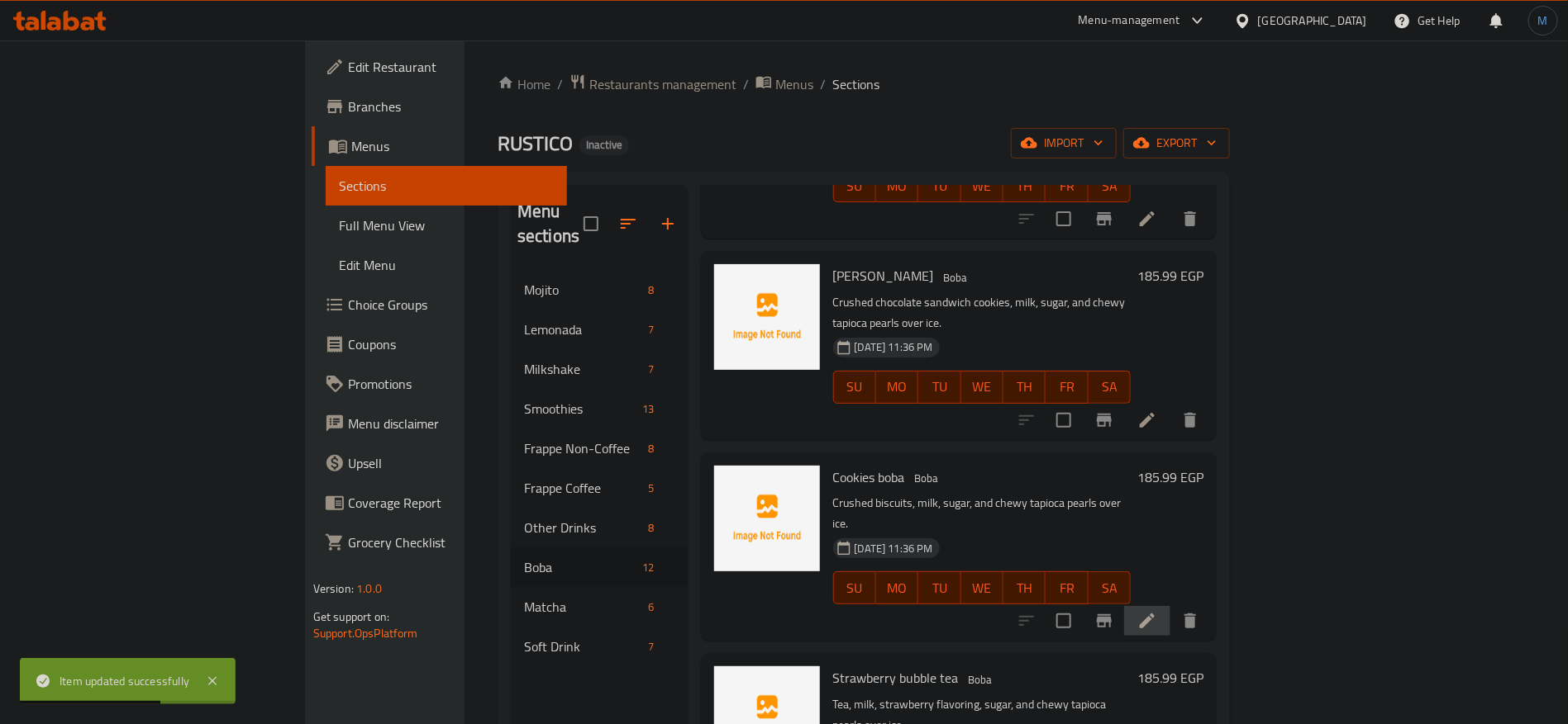
click at [1170, 606] on li at bounding box center [1147, 621] width 46 height 30
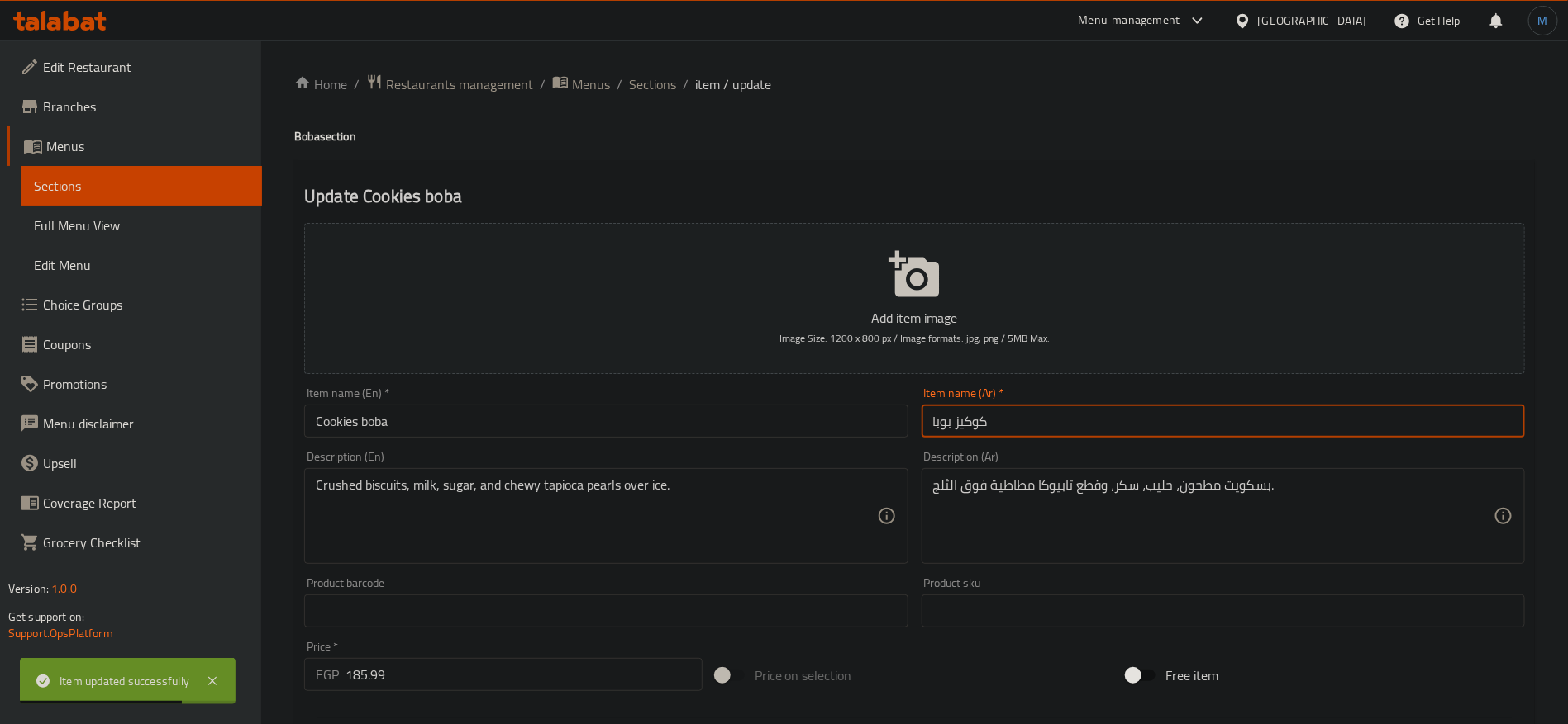
click at [1161, 431] on input "كوكيز بوبا" at bounding box center [1223, 421] width 603 height 33
click at [932, 425] on input "كوكيز بوبا" at bounding box center [1223, 421] width 603 height 33
click at [936, 426] on input "كوكيز بوبا" at bounding box center [1223, 421] width 603 height 33
paste input "بوبا"
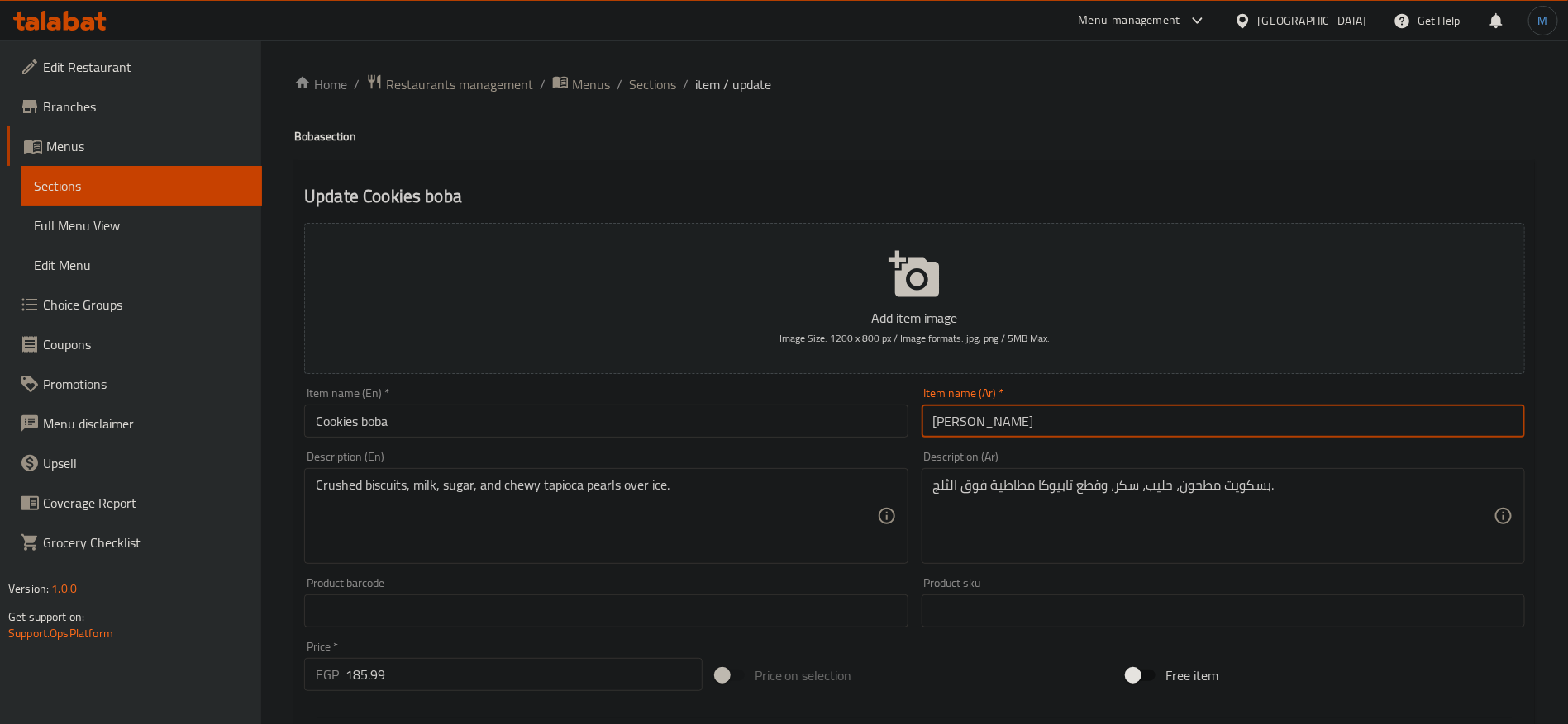
type input "بوبا كوكيز"
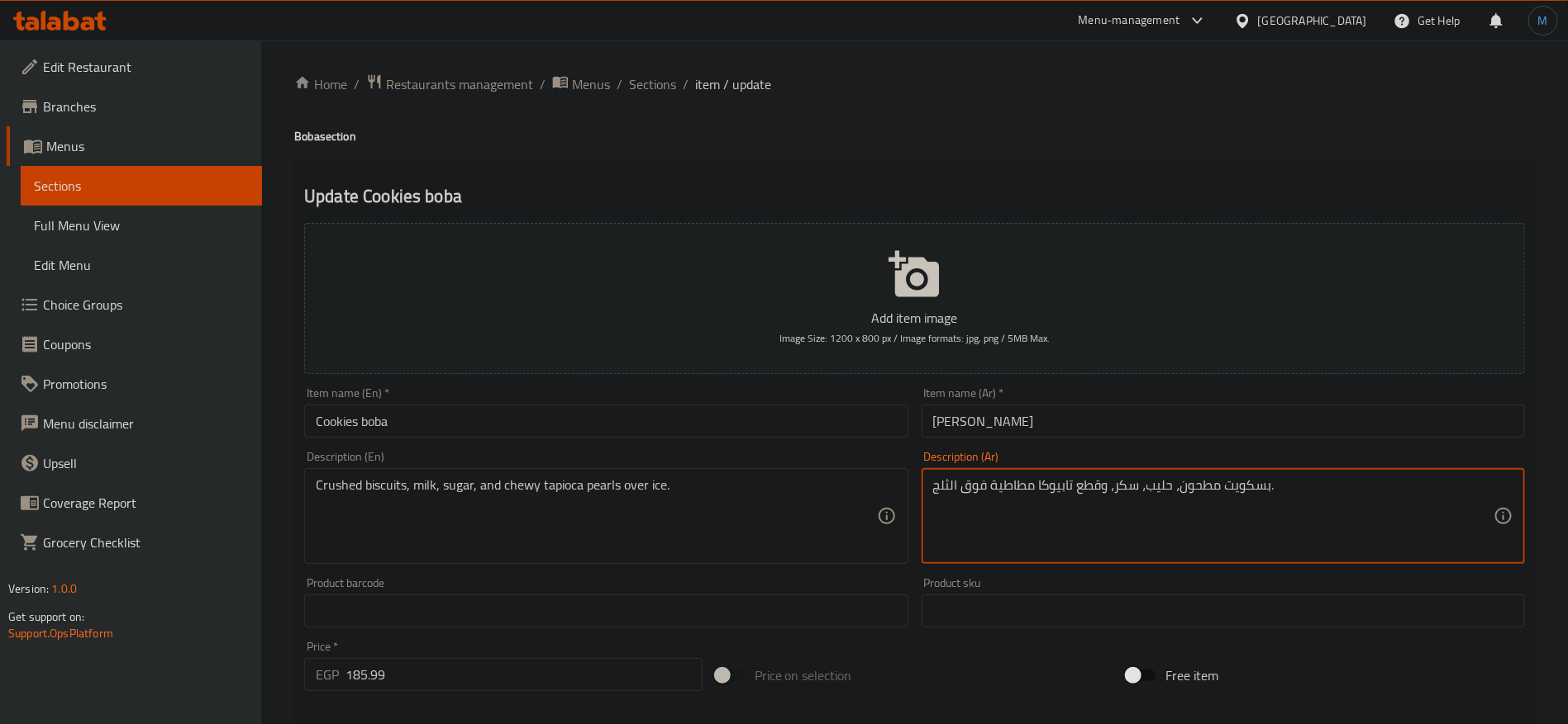
click at [1100, 488] on textarea "بسكويت مطحون، حليب، سكر، وقطع تابيوكا مطاطية فوق الثلج." at bounding box center [1212, 517] width 560 height 79
type textarea "بسكويت مطحون، حليب، سكر، وبيرليس تابيوكا مطاطية فوق الثلج."
click at [631, 398] on div "Item name (En)   * Cookies boba Item name (En) *" at bounding box center [605, 413] width 603 height 51
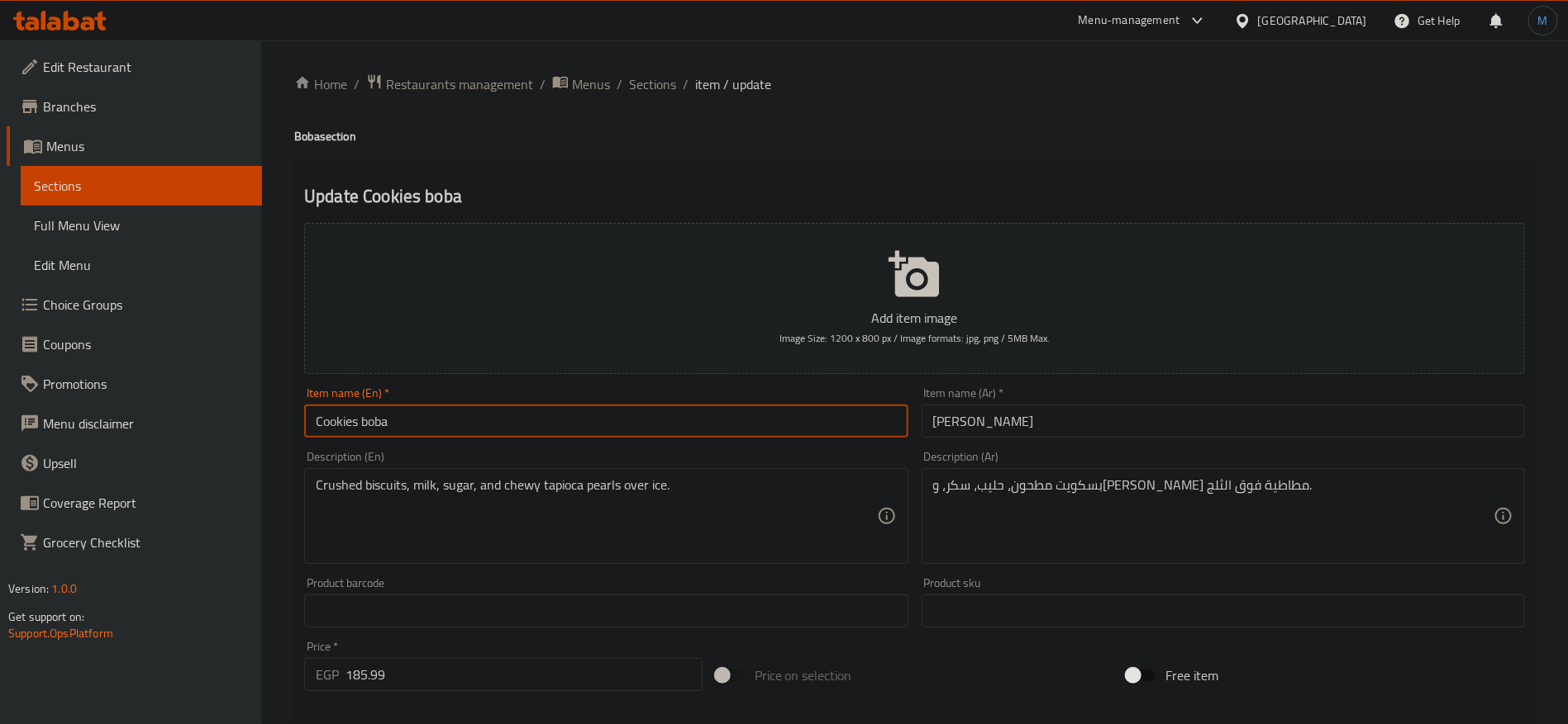
click at [627, 414] on input "Cookies boba" at bounding box center [605, 421] width 603 height 33
type input "Cookies Boba"
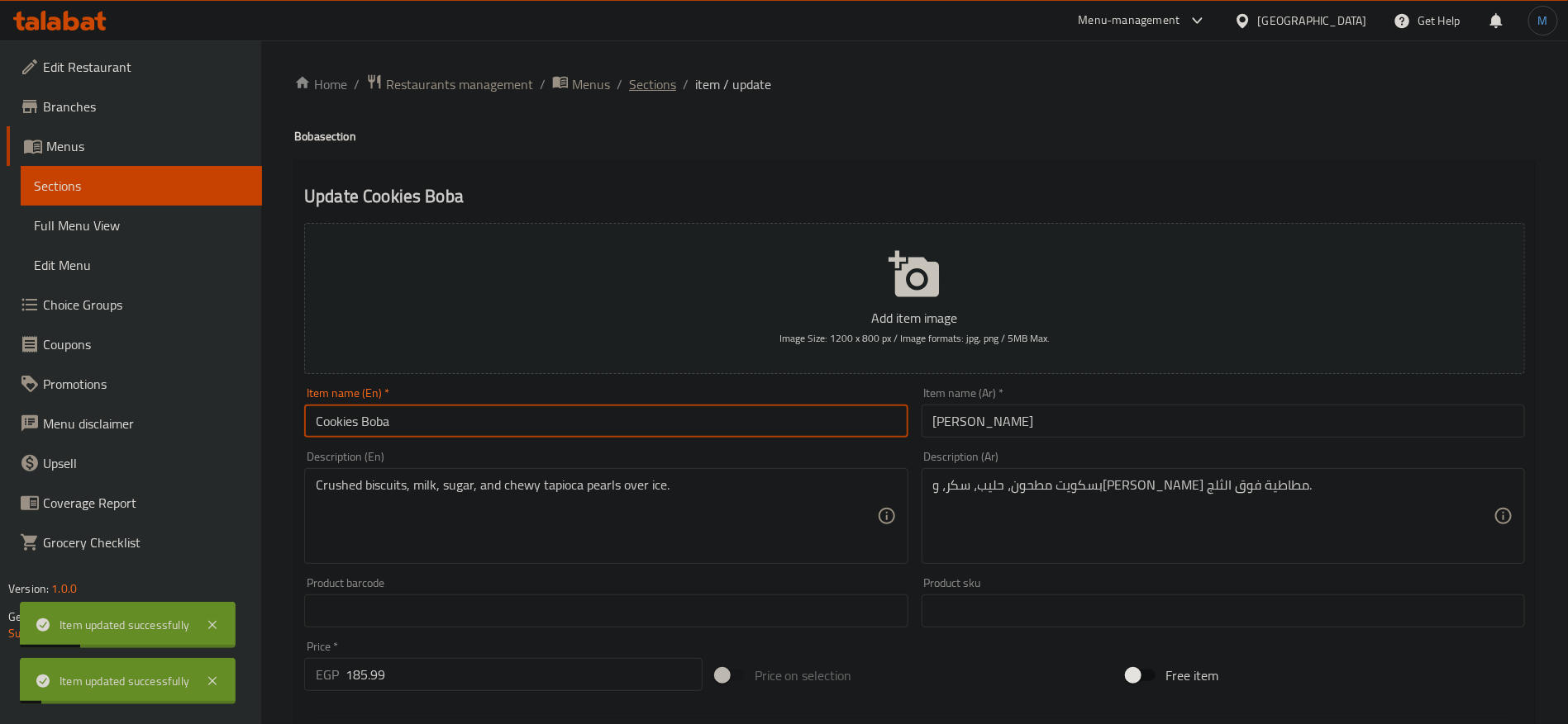
click at [648, 88] on span "Sections" at bounding box center [652, 83] width 47 height 20
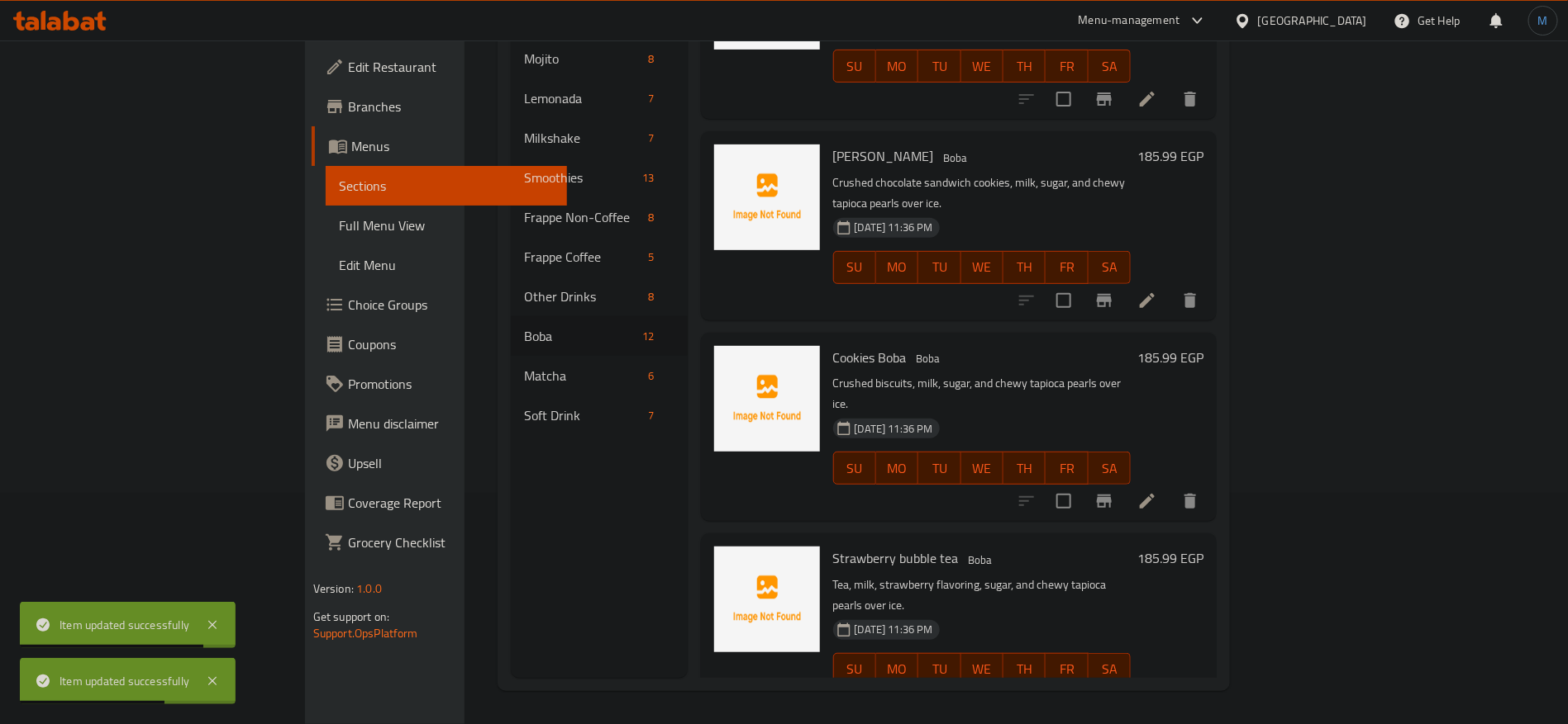
scroll to position [1209, 0]
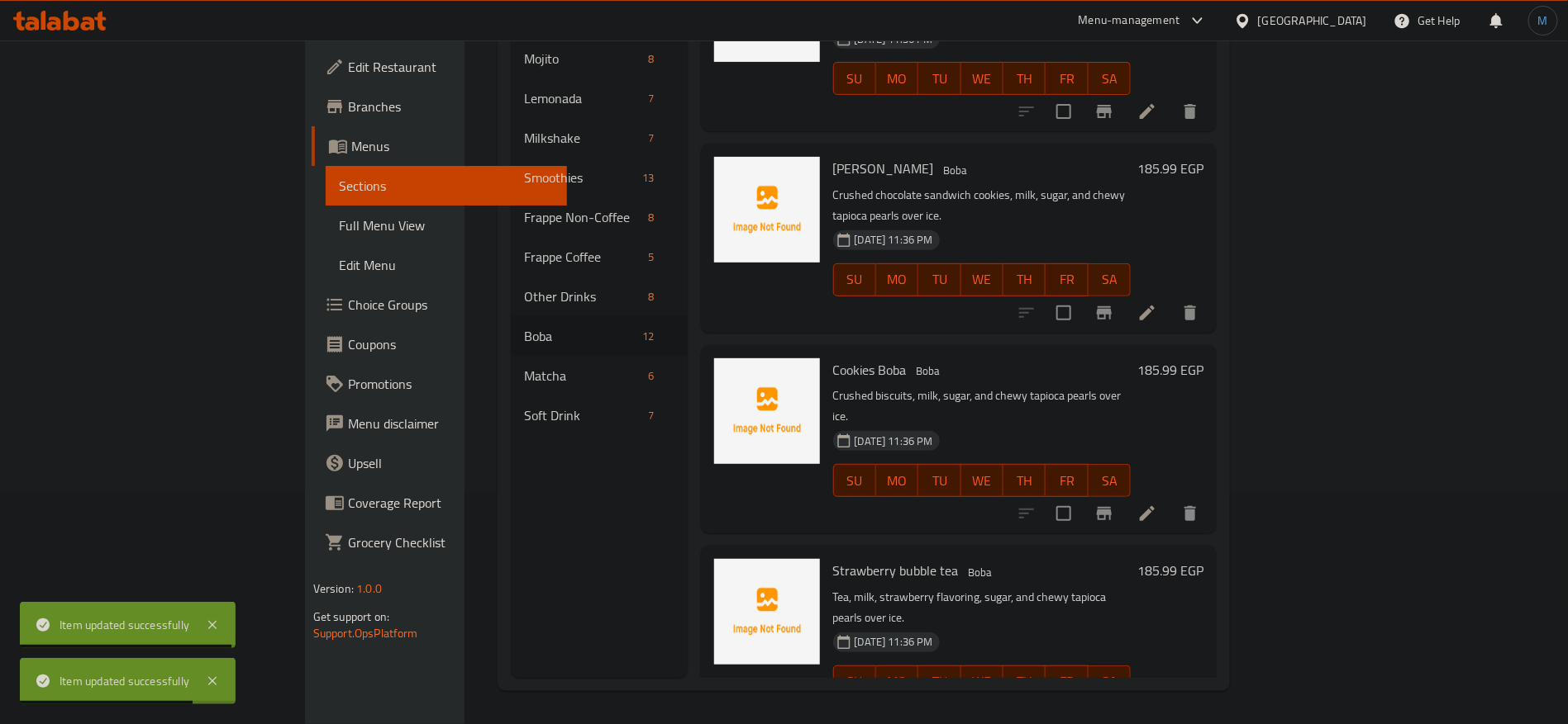
click at [1170, 701] on li at bounding box center [1147, 716] width 46 height 30
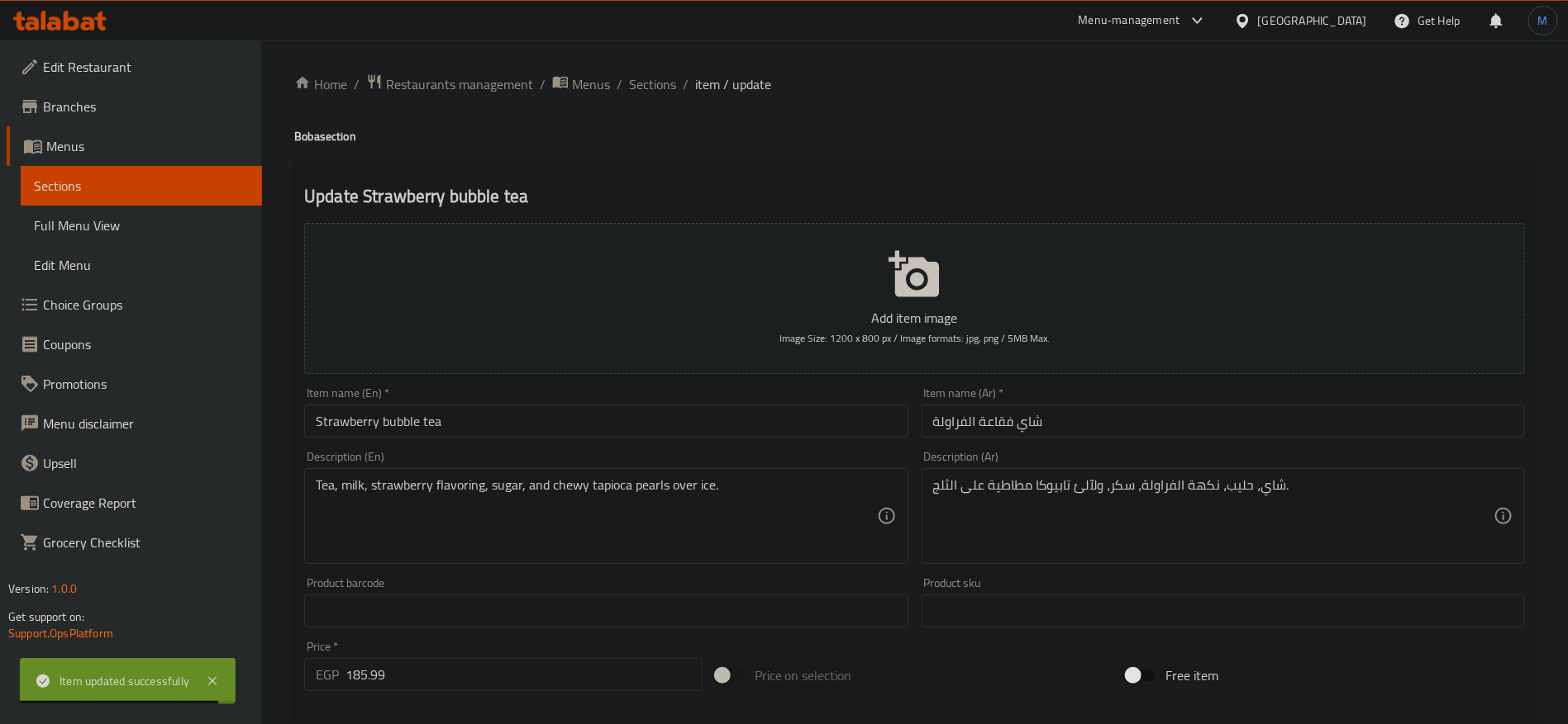
click at [709, 434] on input "Strawberry bubble tea" at bounding box center [605, 421] width 603 height 33
click at [311, 138] on h4 "Boba section" at bounding box center [915, 137] width 1241 height 17
copy h4 "Boba"
click at [513, 418] on input "Strawberry Bubble Tea" at bounding box center [605, 421] width 603 height 33
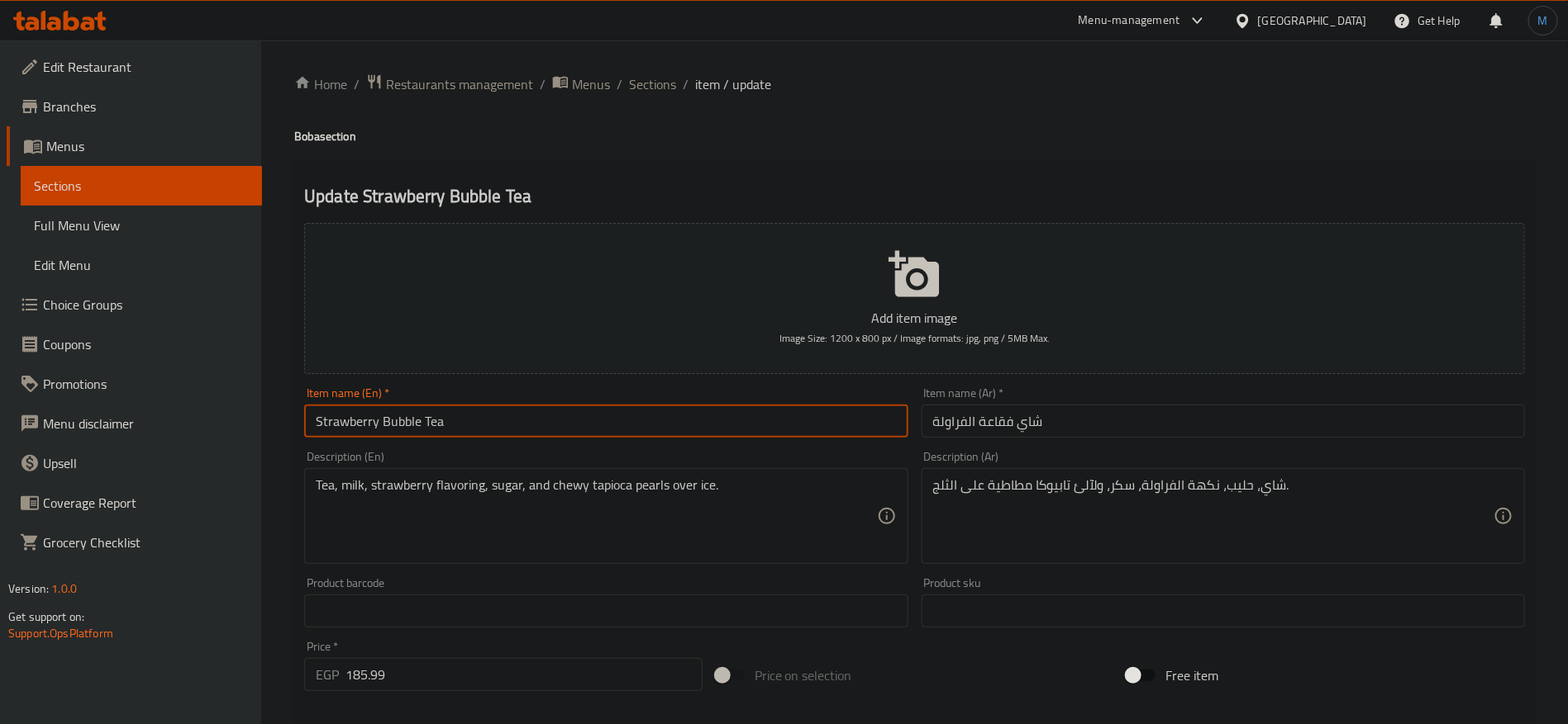
paste input "Boba"
type input "Strawberry Bubble Tea Boba"
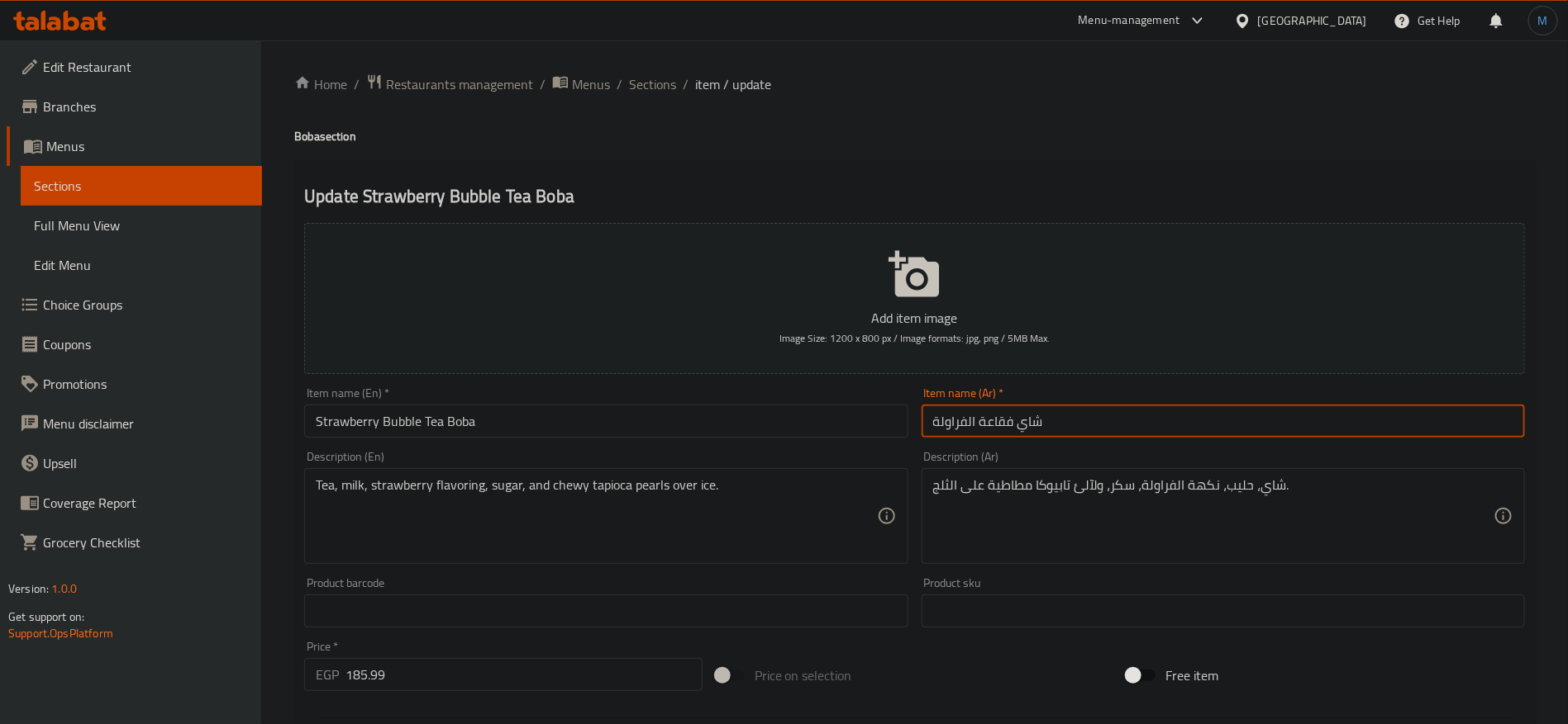
click at [1093, 412] on input "شاي فقاعة الفراولة" at bounding box center [1223, 421] width 603 height 33
type input "بوبا شاي بابلي فراولة"
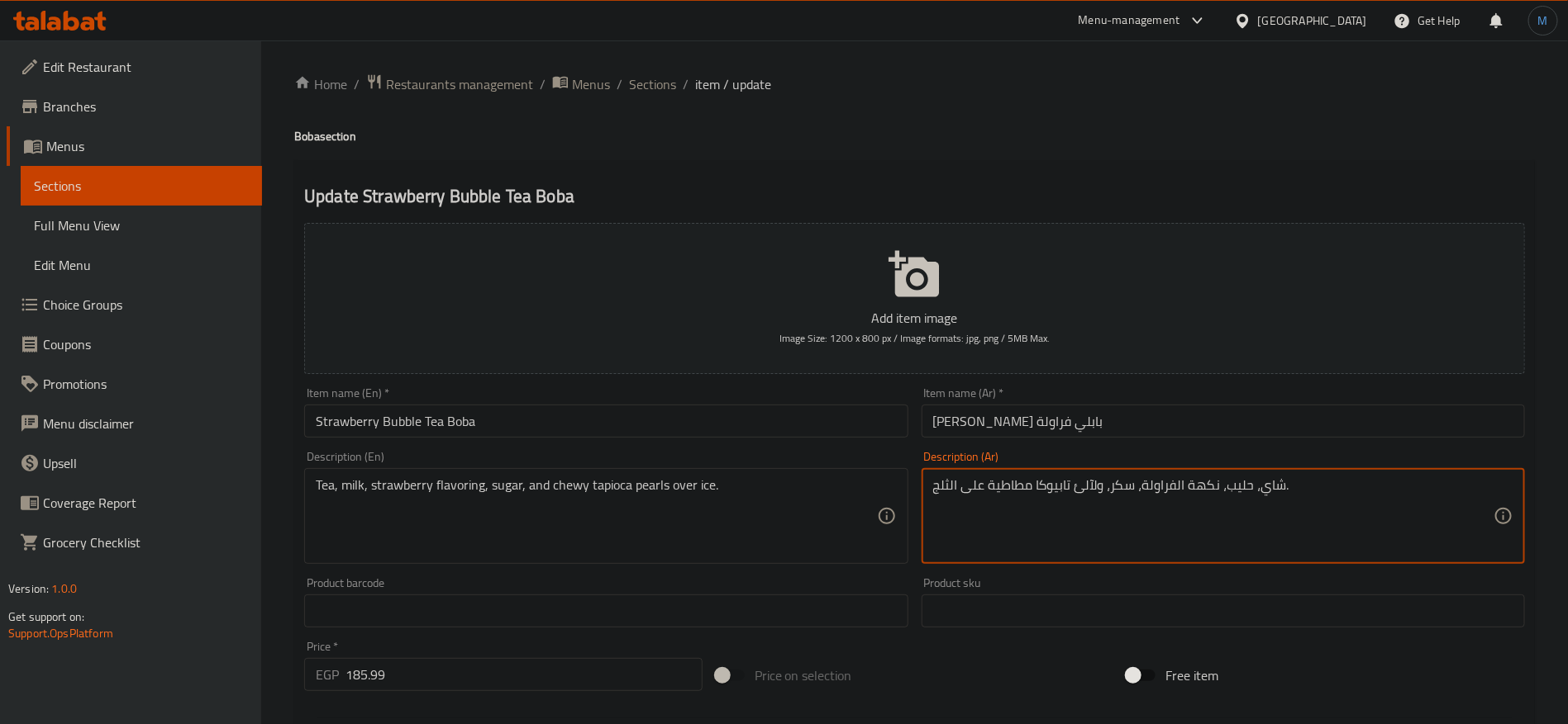
click at [1097, 482] on textarea "شاي، حليب، نكهة الفراولة، سكر، ولآلئ تابيوكا مطاطية على الثلج." at bounding box center [1212, 517] width 560 height 79
type textarea "شاي، حليب، نكهة الفراولة، سكر، وبيرليس تابيوكا مطاطية على الثلج."
click at [1070, 440] on div "Item name (Ar)   * بوبا شاي بابلي فراولة Item name (Ar) *" at bounding box center [1223, 413] width 617 height 64
click at [1073, 426] on input "بوبا شاي بابلي فراولة" at bounding box center [1223, 421] width 603 height 33
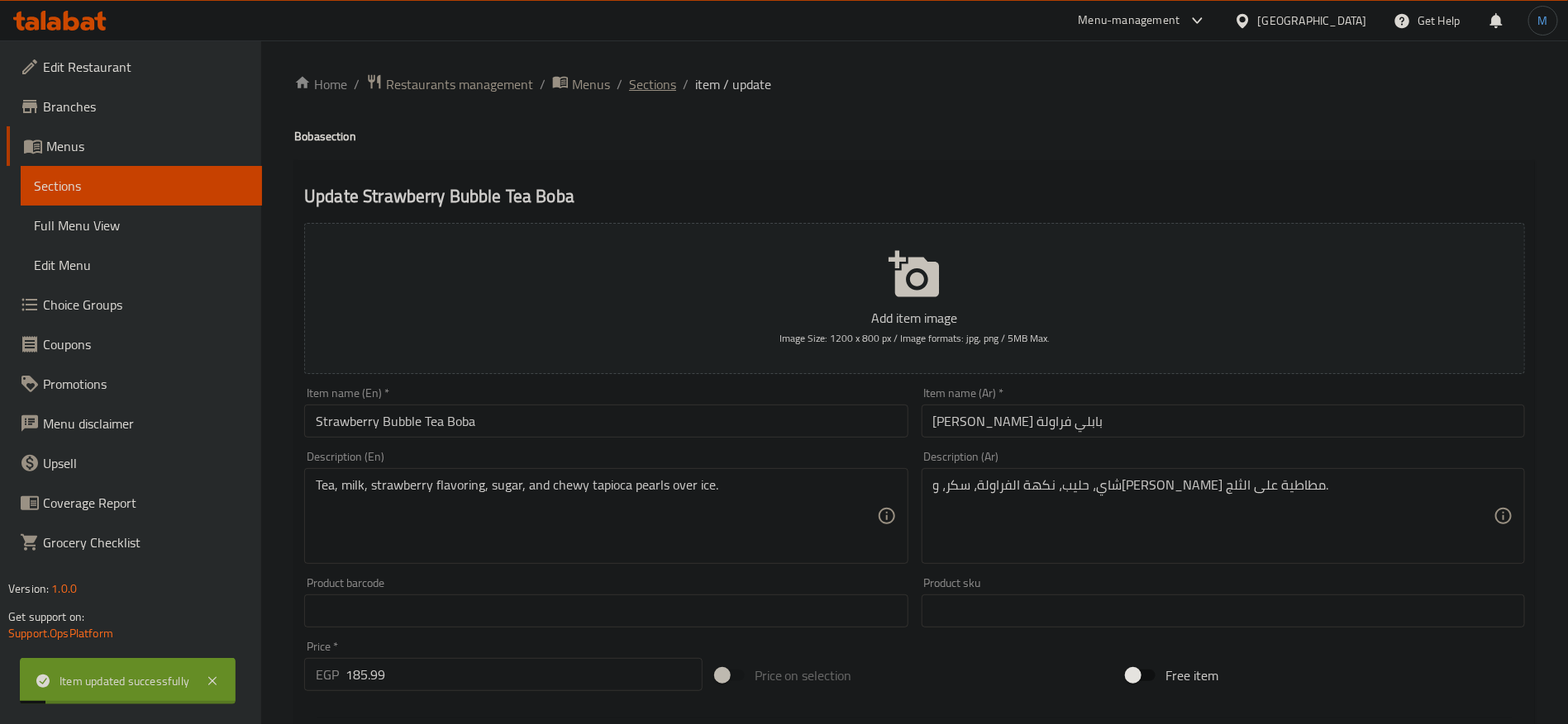
click at [647, 79] on span "Sections" at bounding box center [652, 83] width 47 height 20
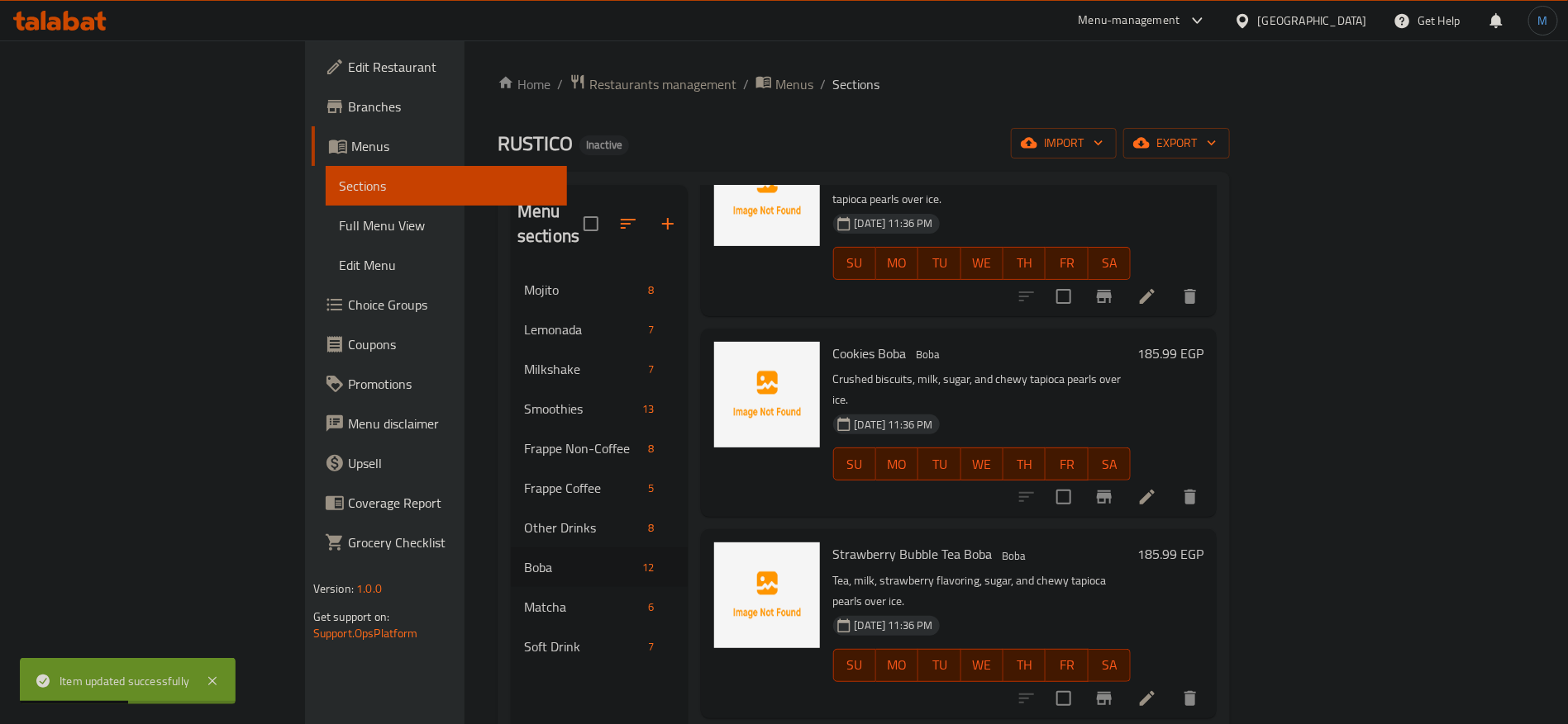
scroll to position [1209, 0]
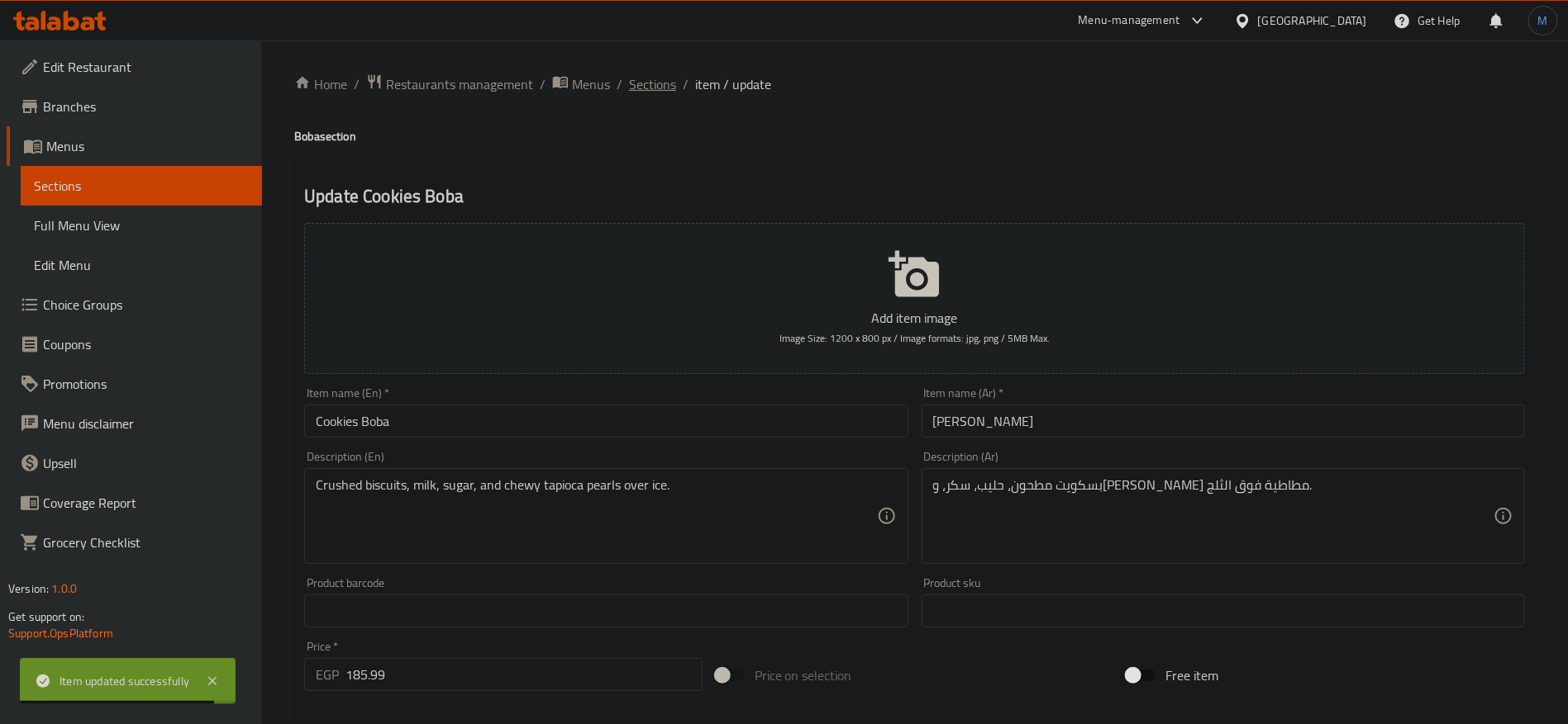
click at [660, 86] on span "Sections" at bounding box center [652, 83] width 47 height 20
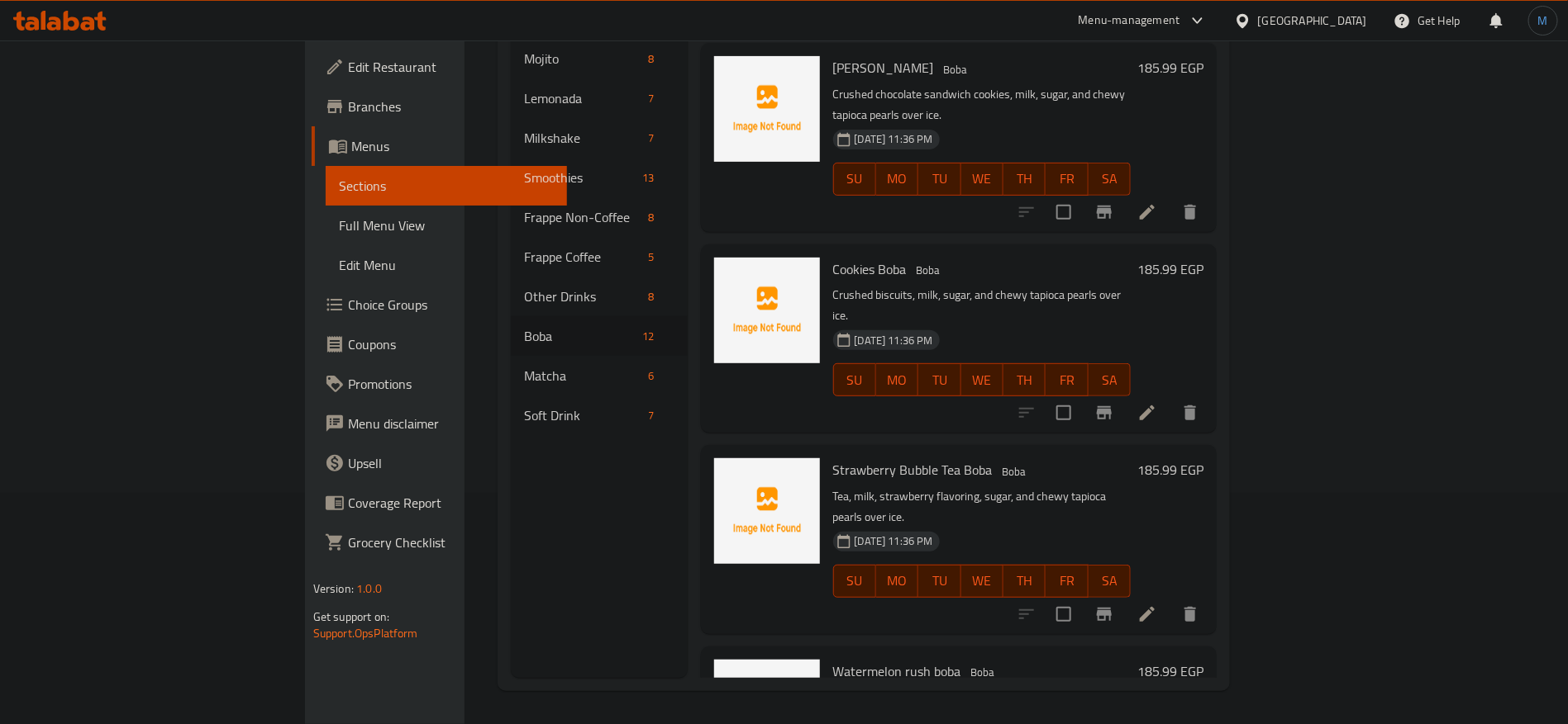
scroll to position [1209, 0]
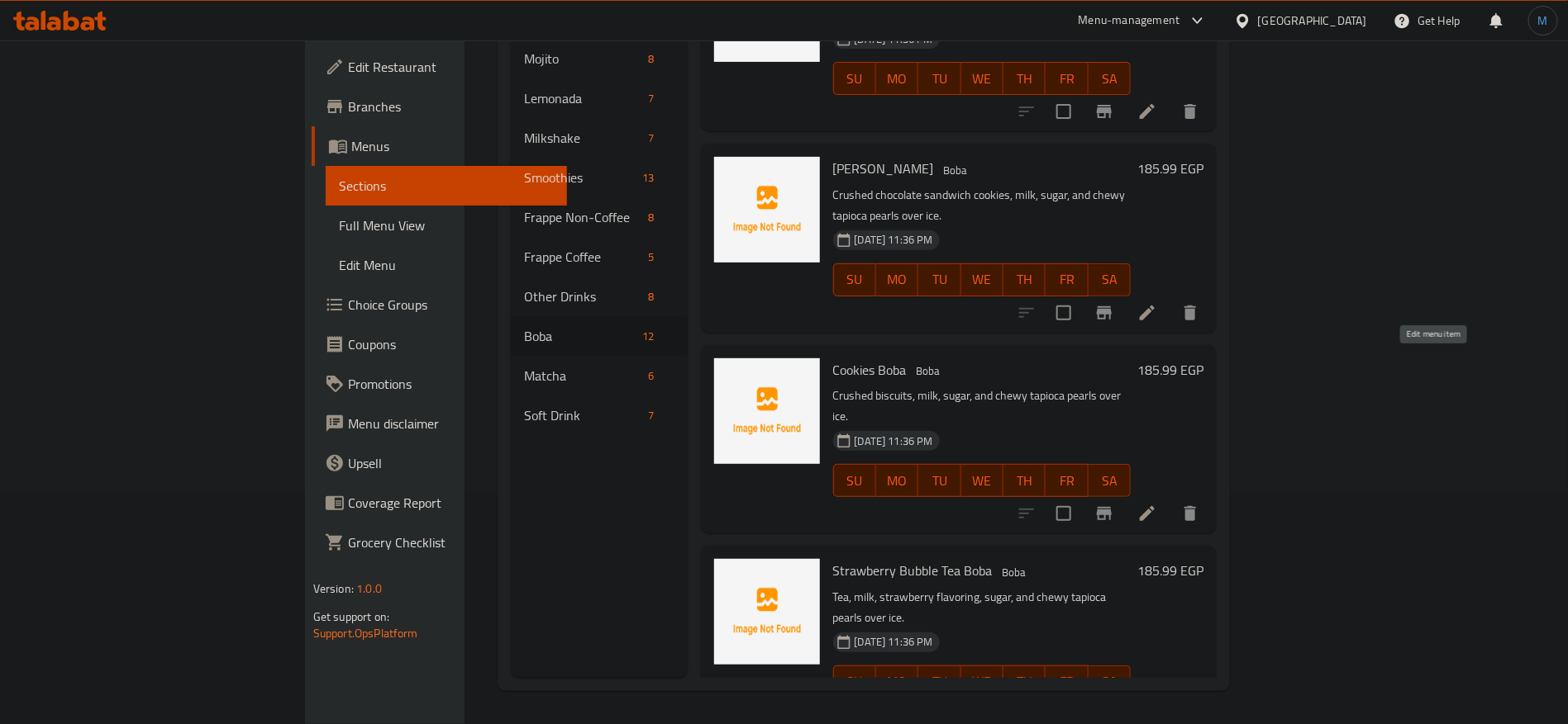
click at [1157, 504] on icon at bounding box center [1147, 513] width 20 height 20
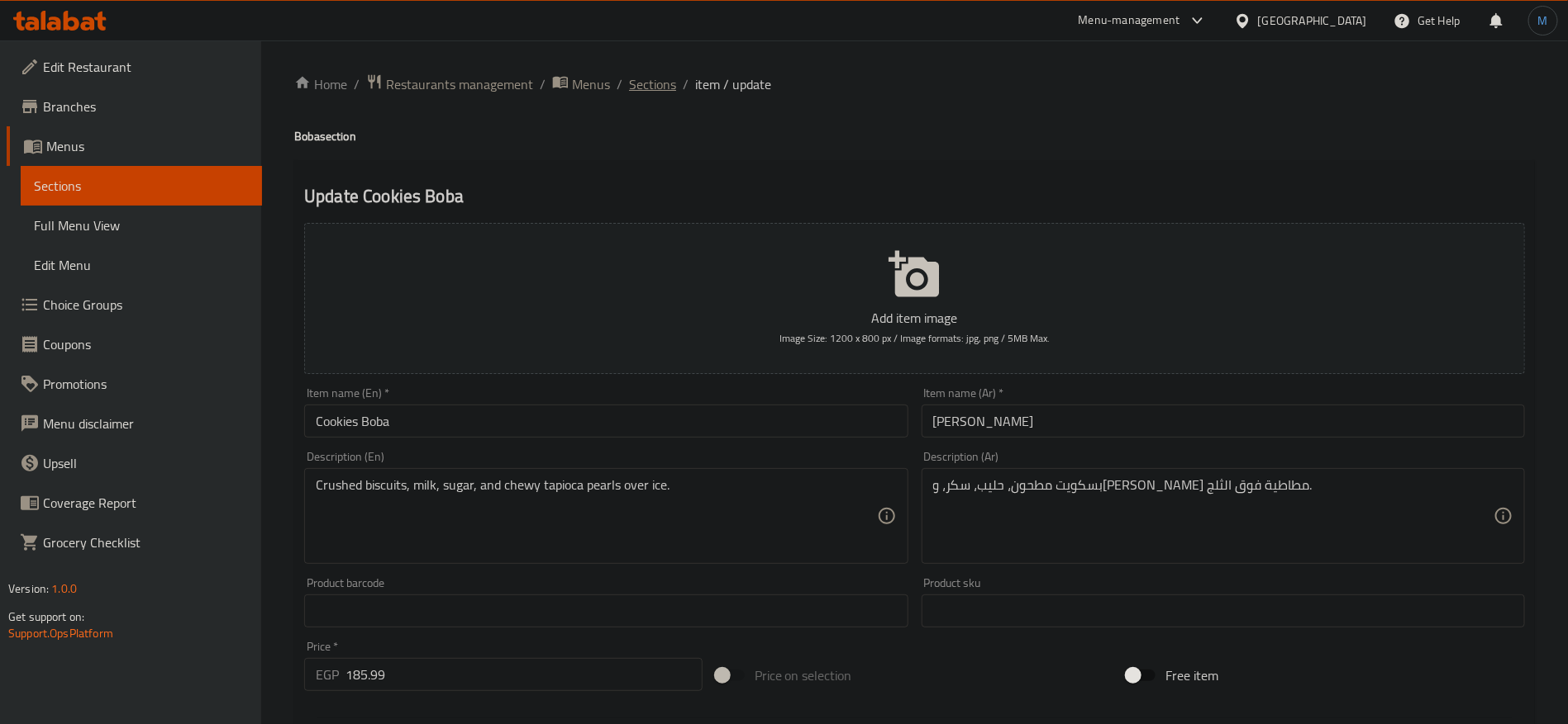
click at [653, 79] on span "Sections" at bounding box center [652, 83] width 47 height 20
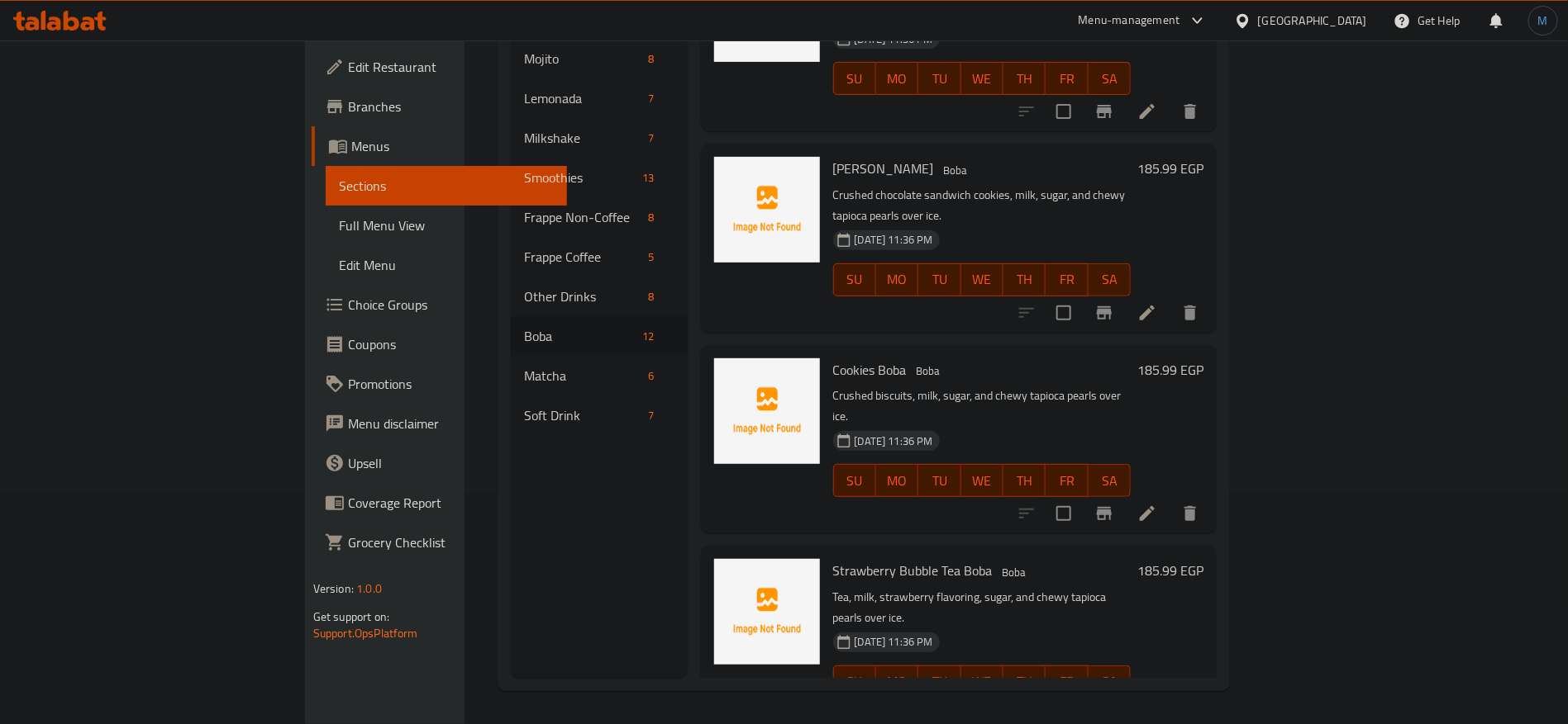
scroll to position [1085, 0]
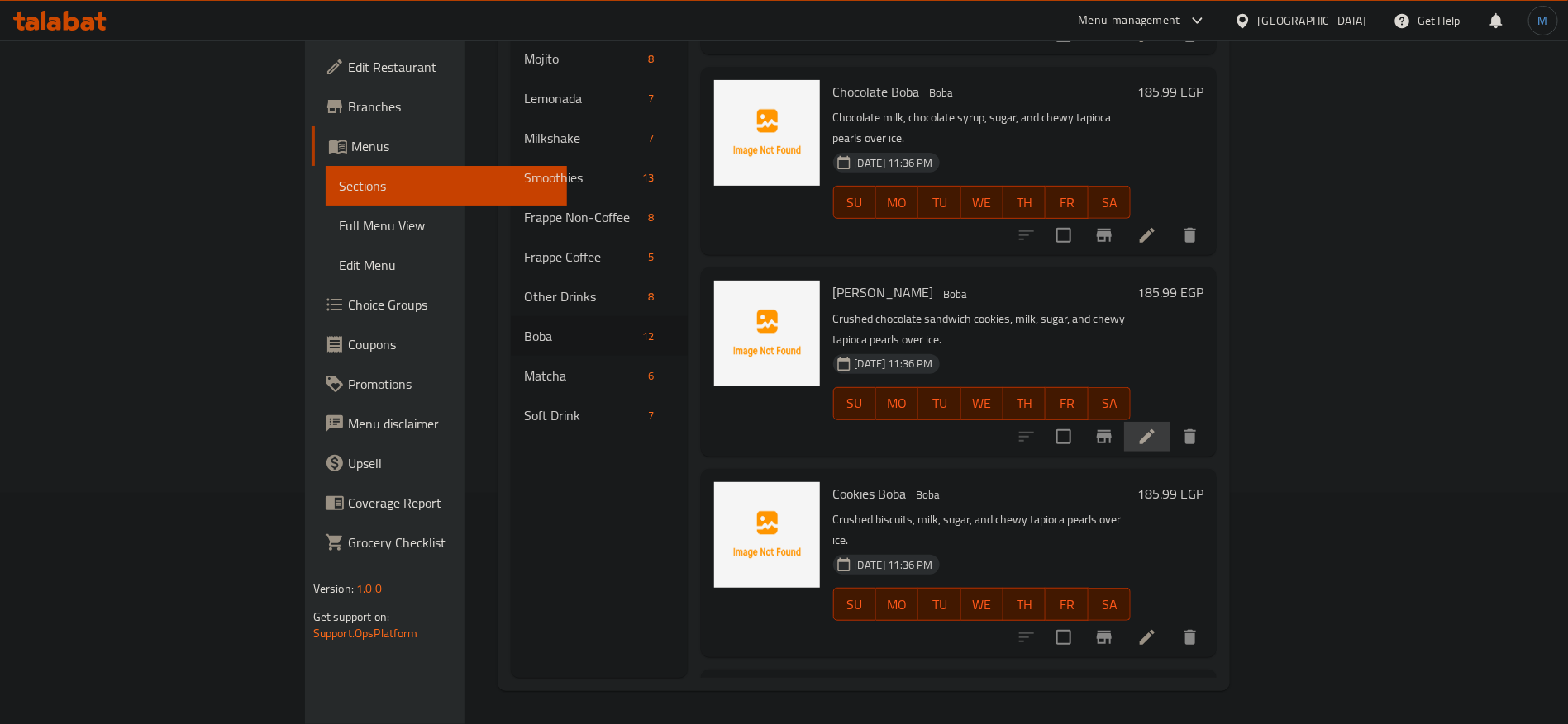
click at [1170, 422] on li at bounding box center [1147, 437] width 46 height 30
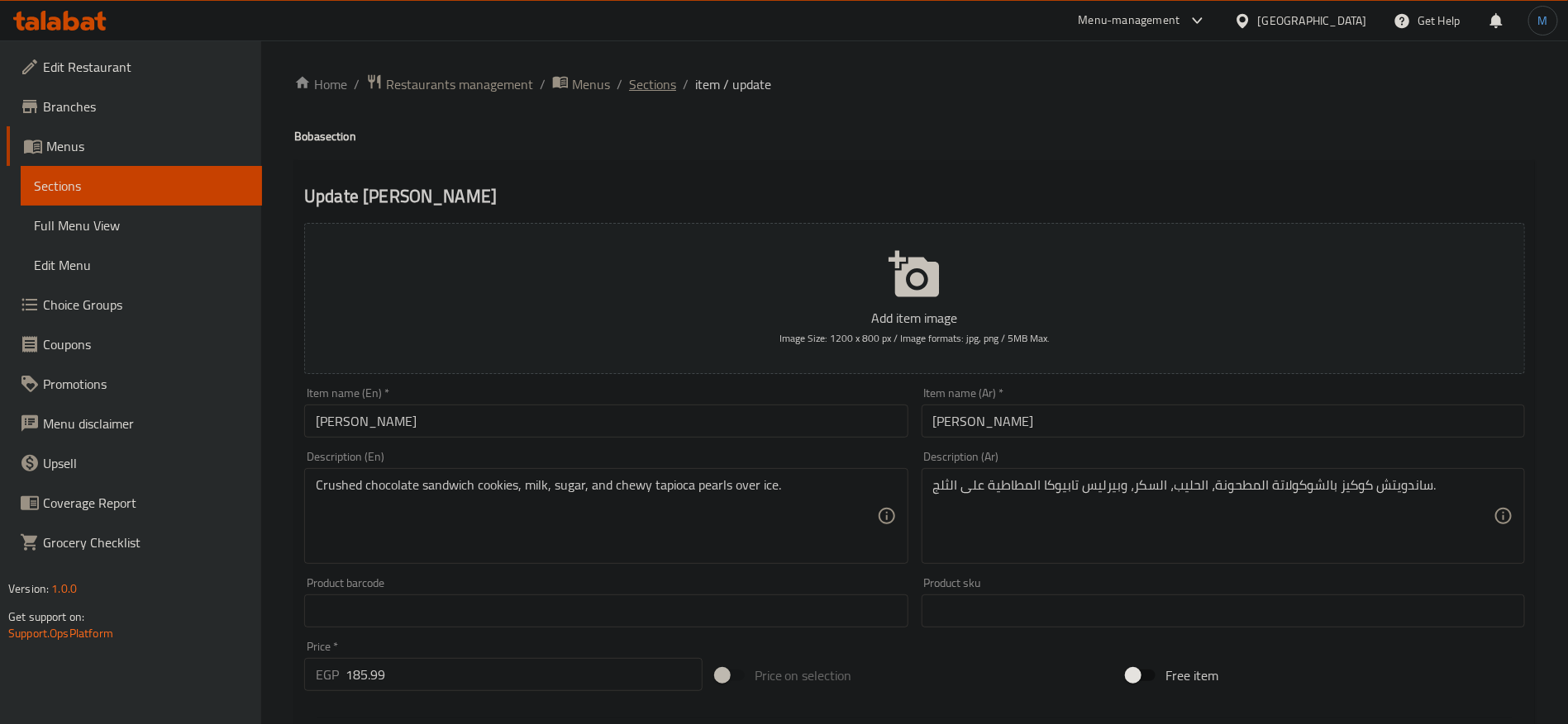
click at [670, 86] on span "Sections" at bounding box center [652, 83] width 47 height 20
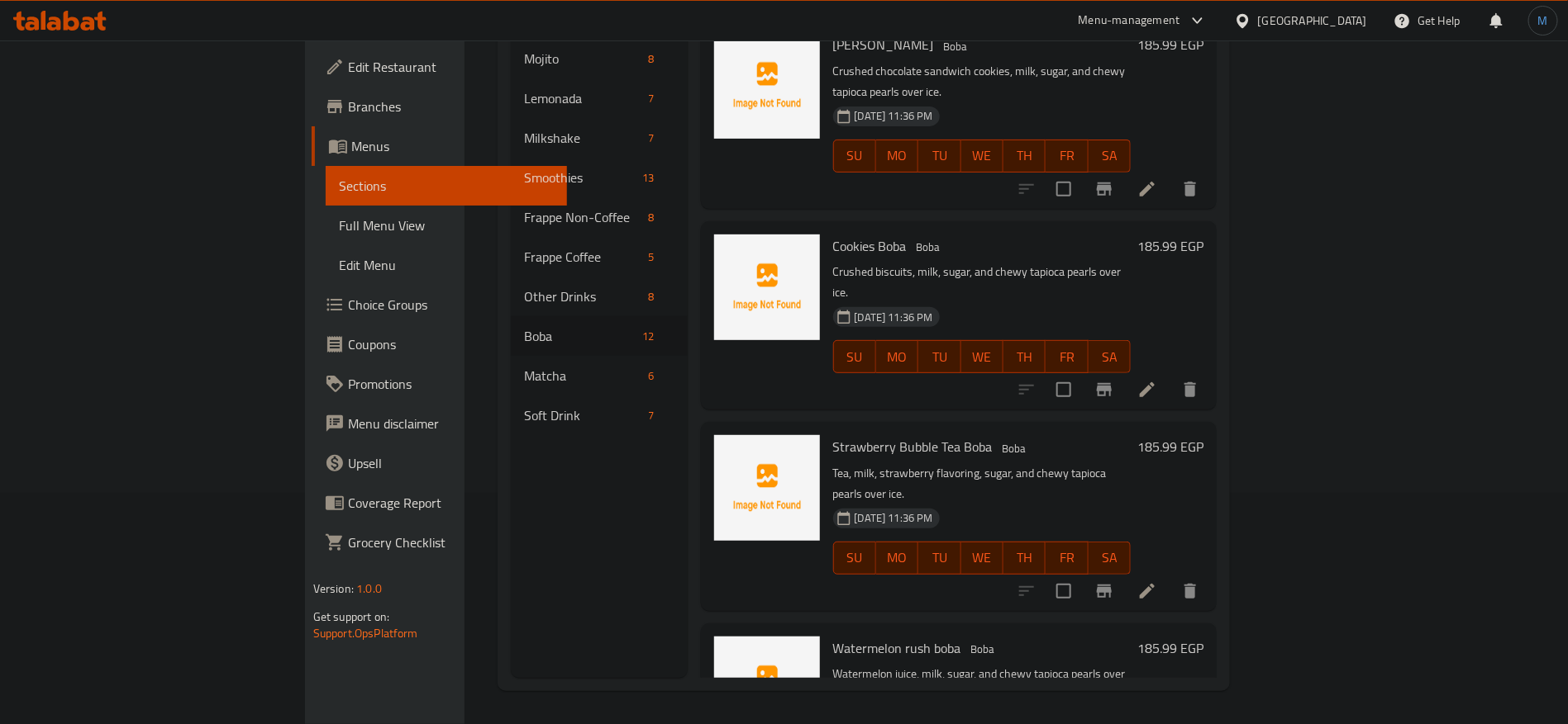
scroll to position [1209, 0]
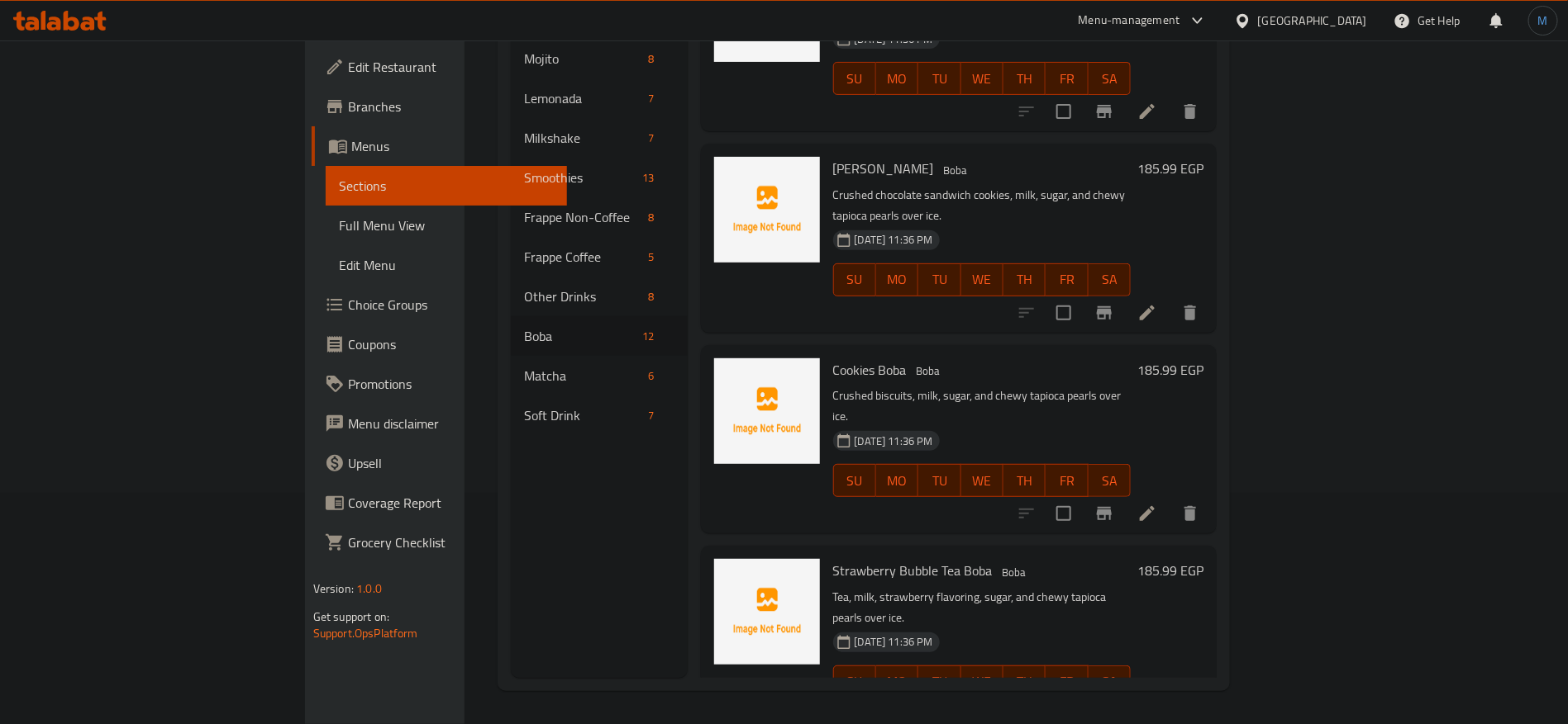
click at [1009, 385] on p "Crushed biscuits, milk, sugar, and chewy tapioca pearls over ice." at bounding box center [982, 406] width 298 height 41
copy p "pearls"
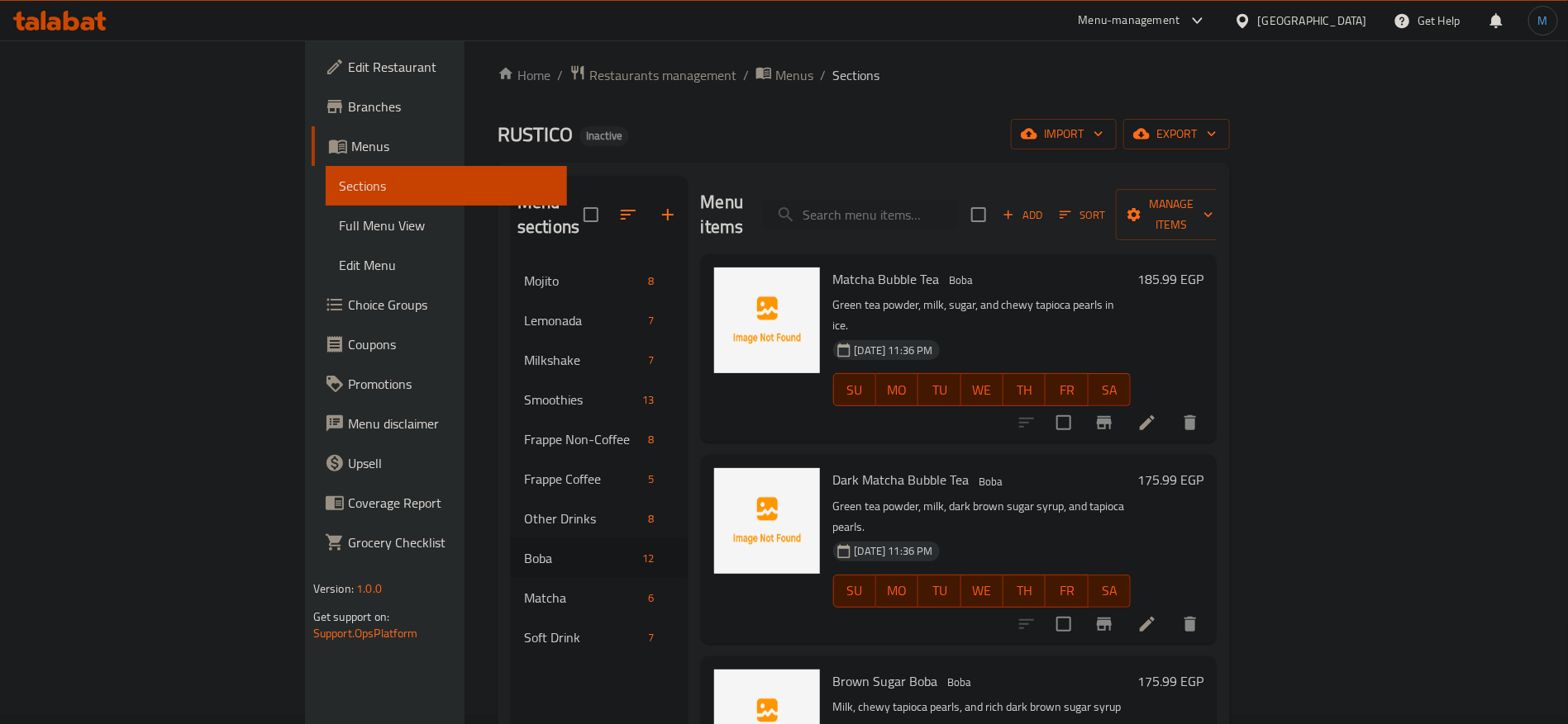
scroll to position [0, 0]
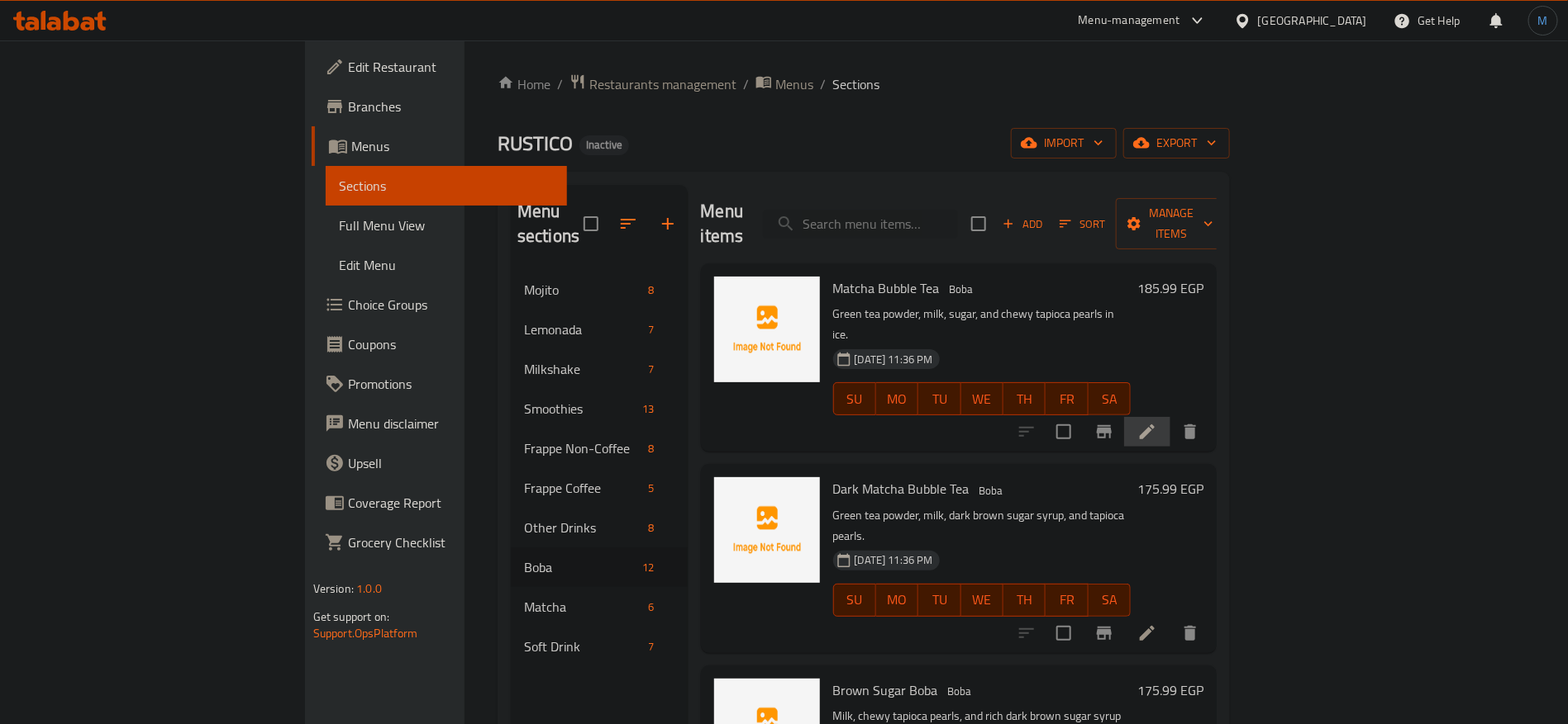
click at [1170, 417] on li at bounding box center [1147, 432] width 46 height 30
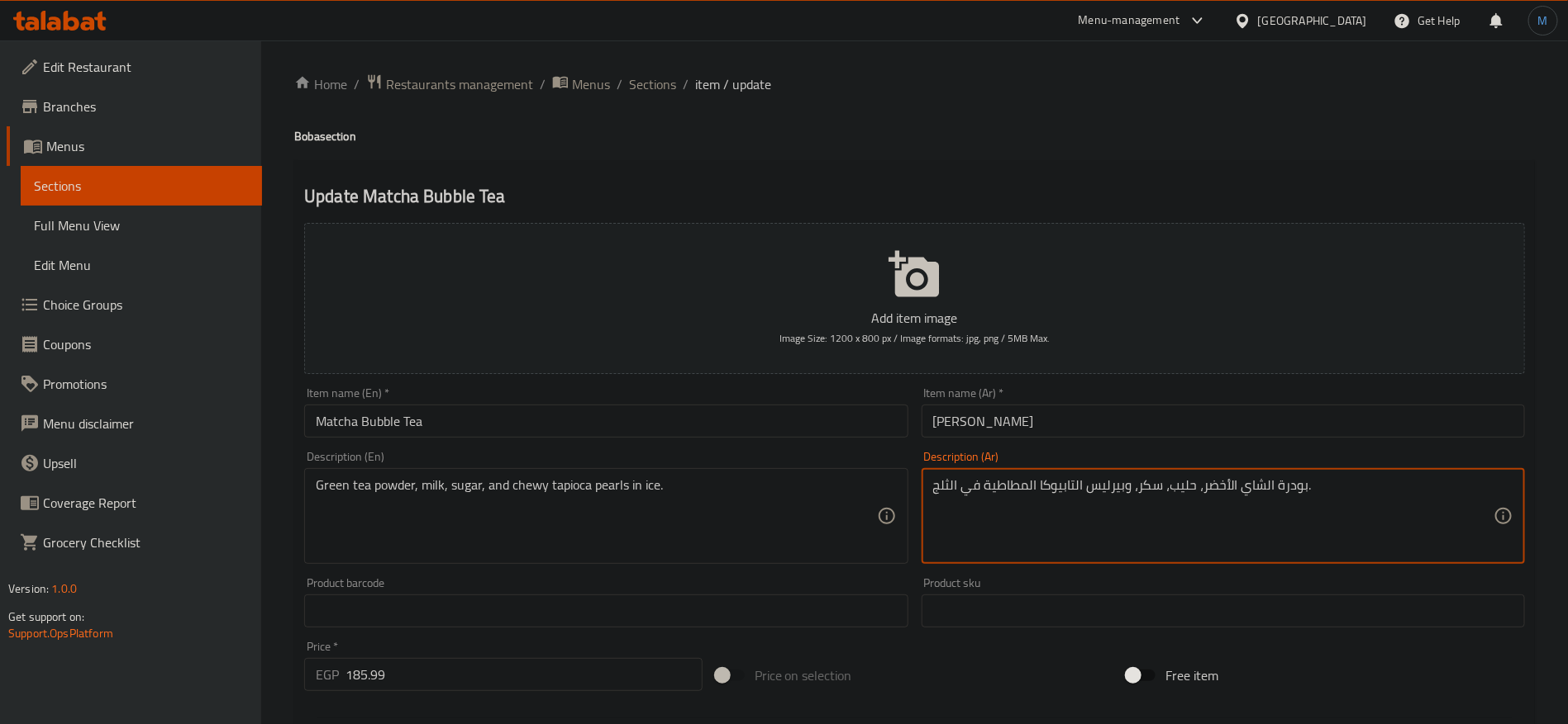
click at [1119, 500] on textarea "بودرة الشاي الأخضر، حليب، سكر، وبيرليس التابيوكا المطاطية في الثلج." at bounding box center [1212, 517] width 560 height 79
paste textarea "يرلس"
type textarea "بودرة الشاي الأخضر، حليب، سكر، وبيرلس تابيوكا المطاطية في الثلج."
click at [1098, 429] on input "[PERSON_NAME]" at bounding box center [1223, 421] width 603 height 33
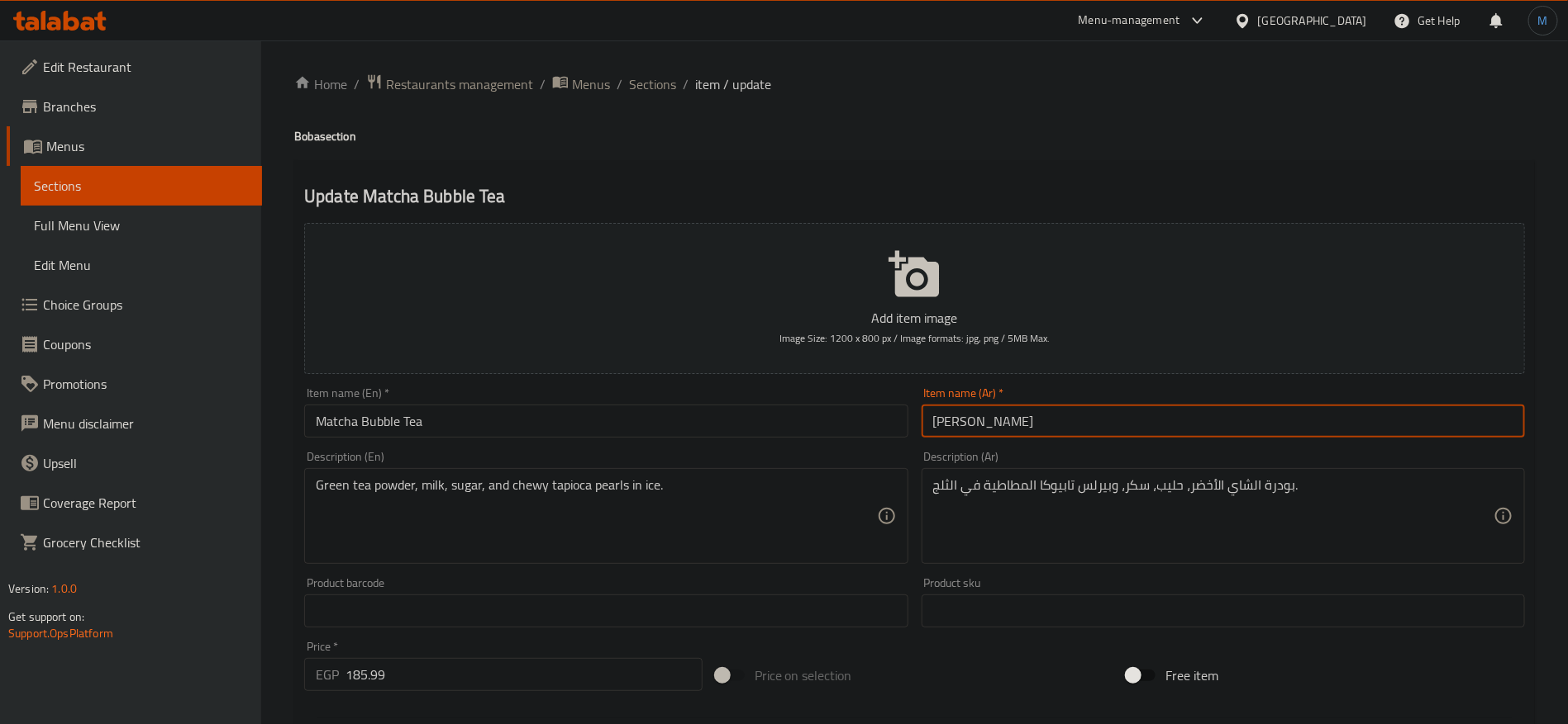
click at [313, 129] on h4 "Boba section" at bounding box center [915, 137] width 1241 height 17
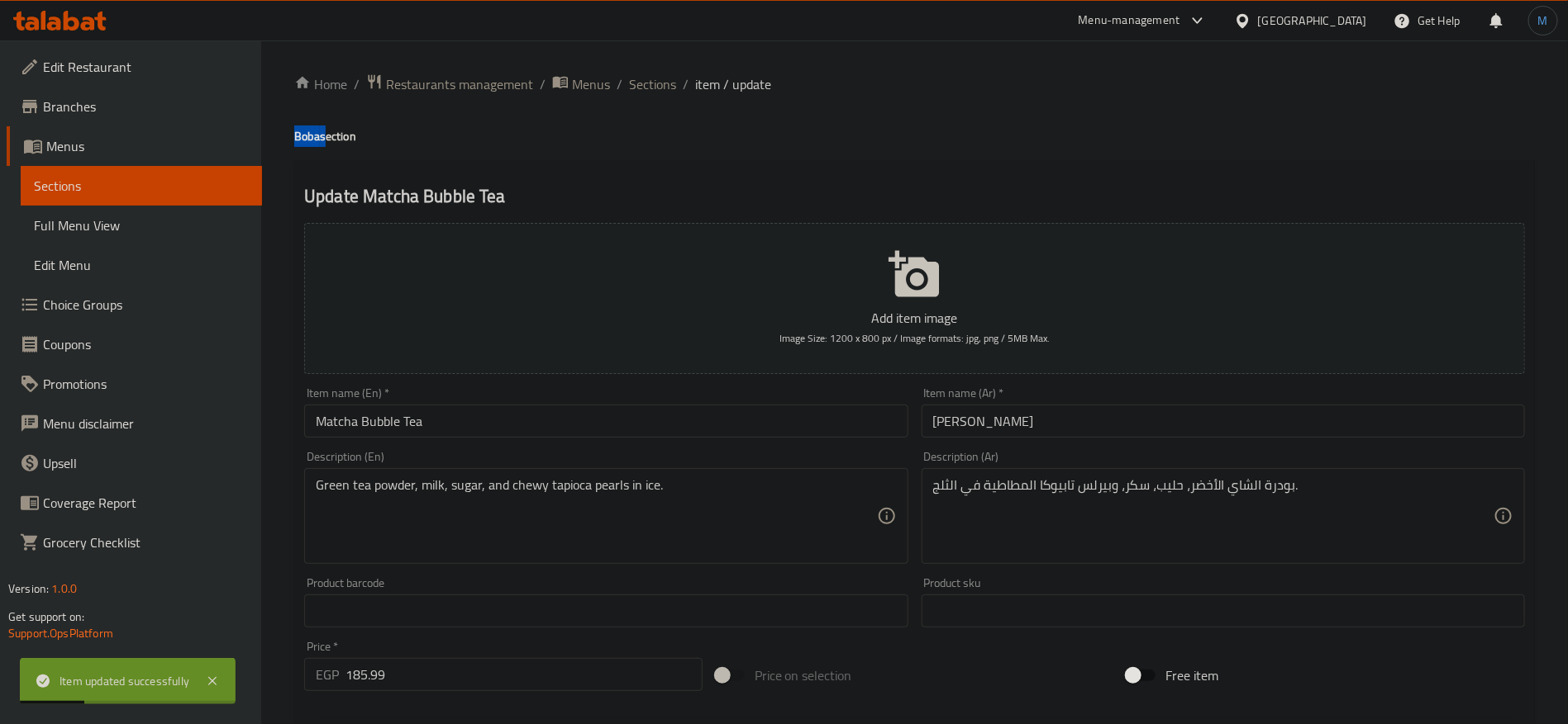
click at [313, 129] on h4 "Boba section" at bounding box center [915, 137] width 1241 height 17
copy h4 "Boba"
click at [518, 402] on div "Item name (En)   * Matcha Bubble Tea Item name (En) *" at bounding box center [605, 413] width 603 height 51
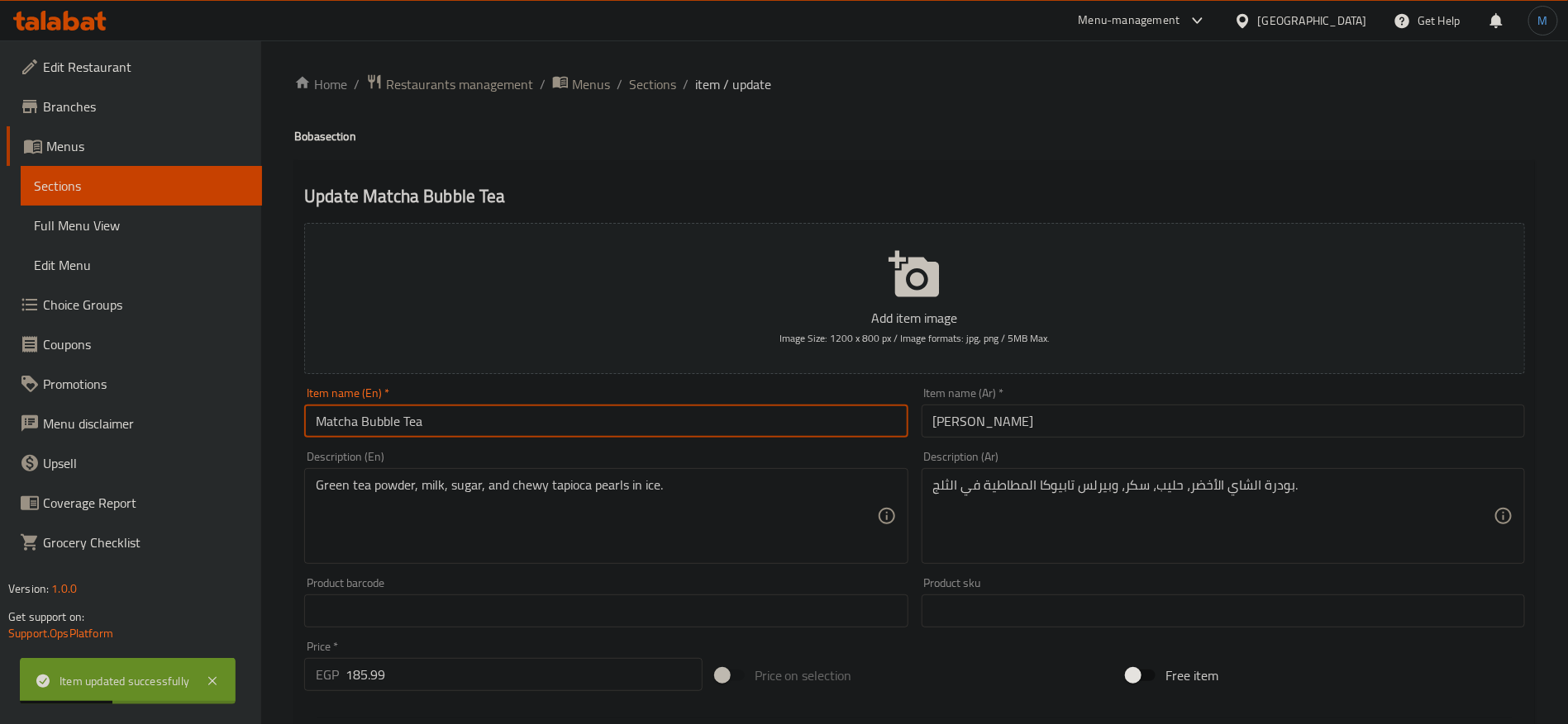
click at [525, 418] on input "Matcha Bubble Tea" at bounding box center [605, 421] width 603 height 33
paste input "Boba"
type input "Matcha Bubble Tea Boba"
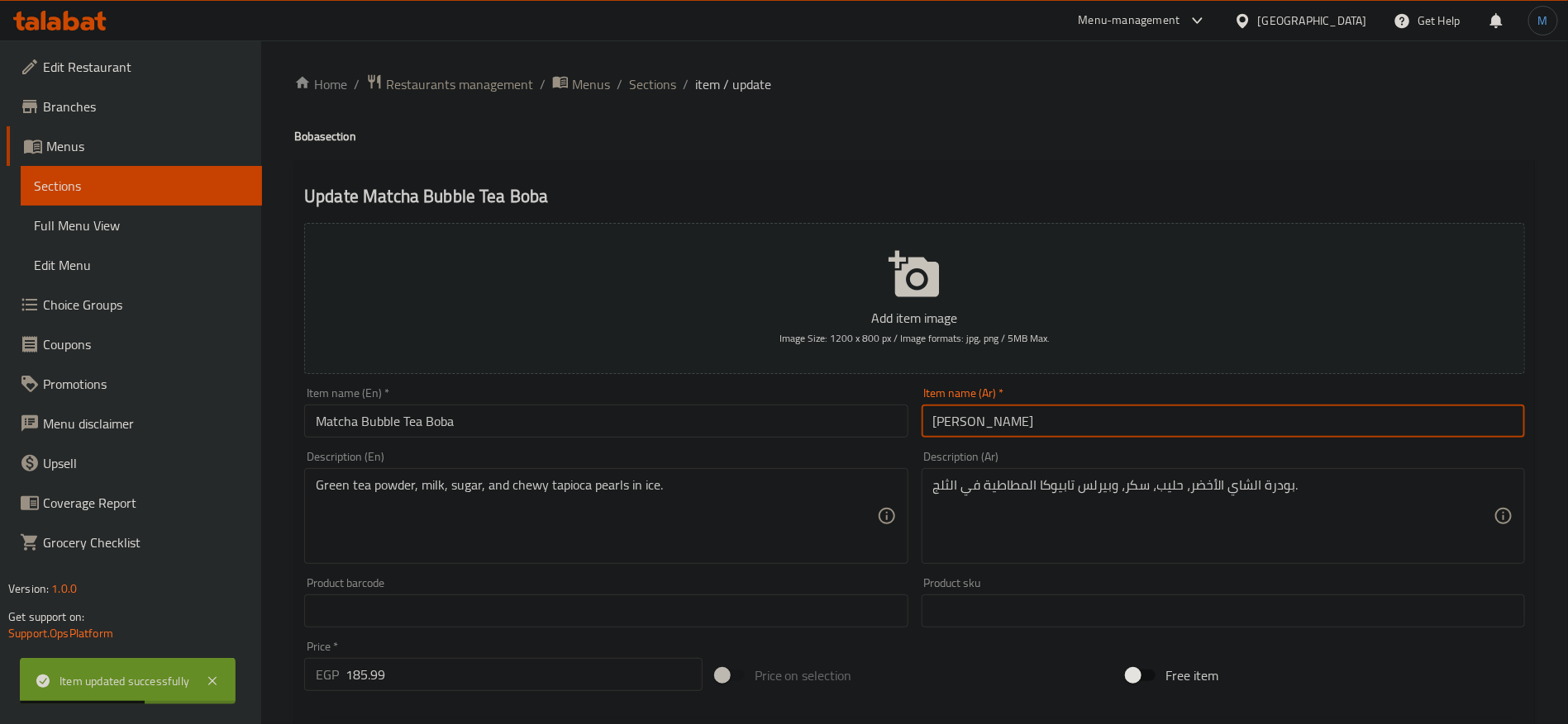
click at [1123, 433] on input "[PERSON_NAME]" at bounding box center [1223, 421] width 603 height 33
type input "شاي بوبا ماتشا بابلي"
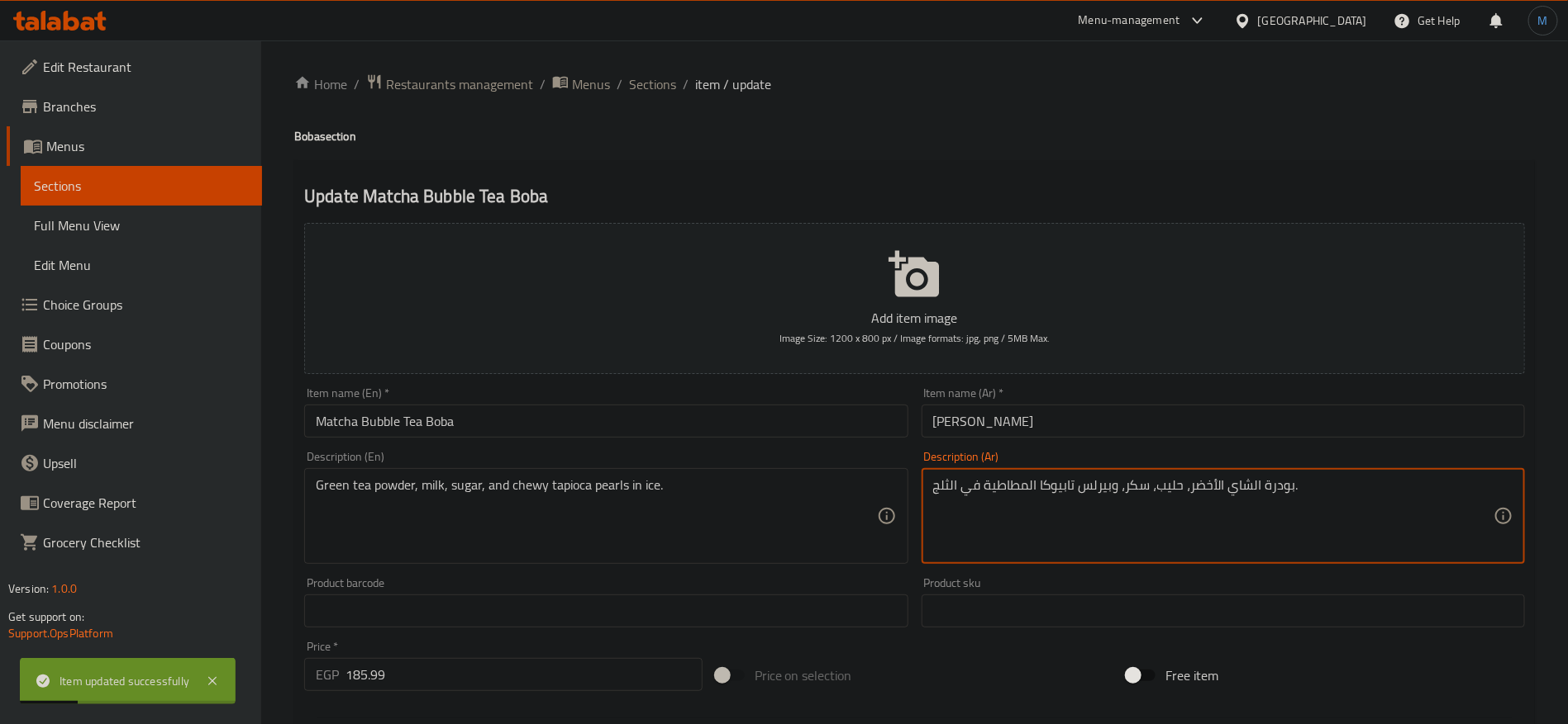
click at [1084, 490] on textarea "بودرة الشاي الأخضر، حليب، سكر، وبيرلس تابيوكا المطاطية في الثلج." at bounding box center [1212, 517] width 560 height 79
click at [1094, 488] on textarea "بودرة الشاي الأخضر، حليب، سكر، وبيرلس تابيوكا المطاطية في الثلج." at bounding box center [1212, 517] width 560 height 79
click at [1066, 488] on textarea "بودرة الشاي الأخضر، حليب، سكر، وبيرلس تابيوكا المطاطية في الثلج." at bounding box center [1212, 517] width 560 height 79
click at [659, 77] on span "Sections" at bounding box center [652, 83] width 47 height 20
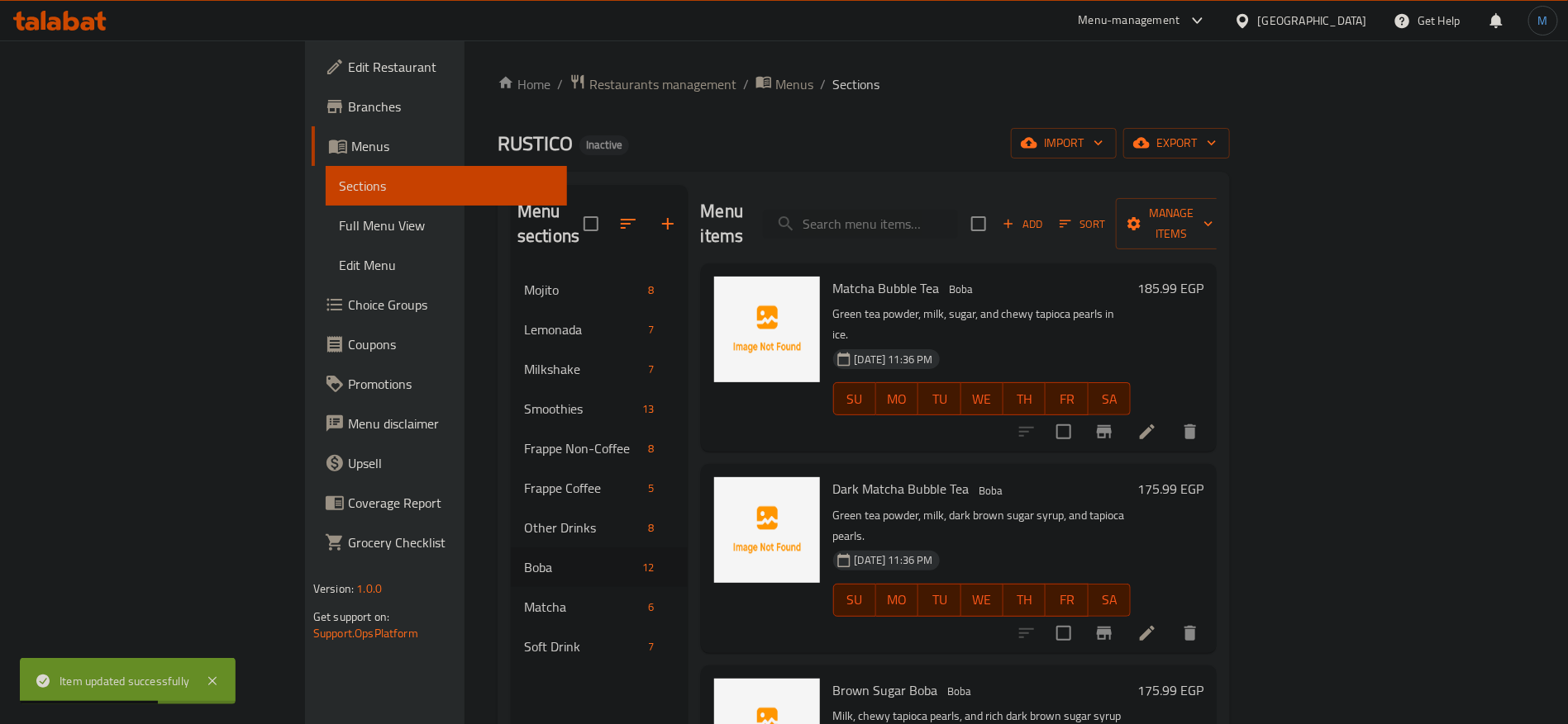
click at [1157, 624] on icon at bounding box center [1147, 633] width 20 height 20
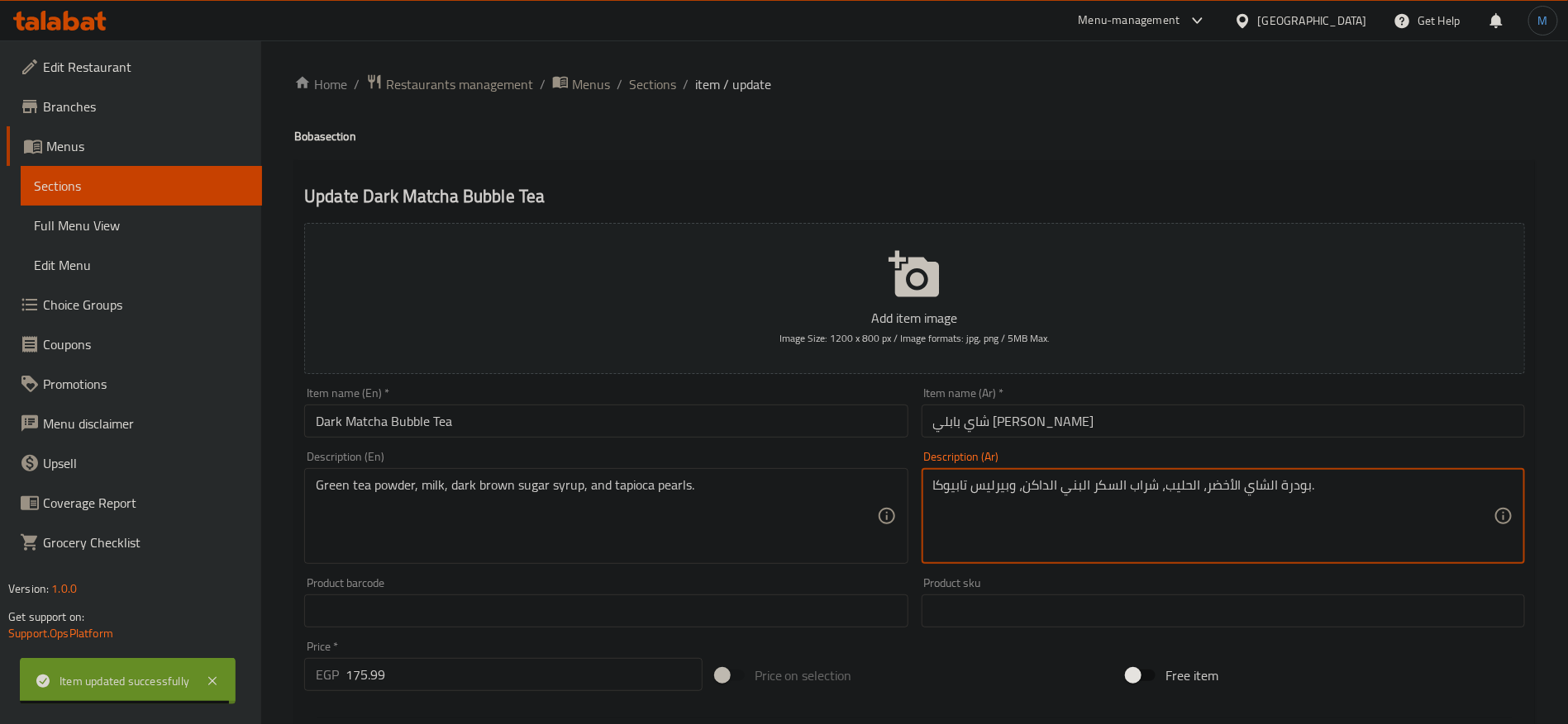
click at [988, 493] on textarea "بودرة الشاي الأخضر، الحليب، شراب السكر البني الداكن، وبيرليس تابيوكا." at bounding box center [1212, 517] width 560 height 79
click at [962, 488] on textarea "بودرة الشاي الأخضر، الحليب، شراب السكر البني الداكن، وبيرليس تابيوكا." at bounding box center [1212, 517] width 560 height 79
click at [1003, 479] on textarea "بودرة الشاي الأخضر، الحليب، شراب السكر البني الداكن، وبيرليس تابيوكا." at bounding box center [1212, 517] width 560 height 79
click at [958, 488] on textarea "بودرة الشاي الأخضر، الحليب، شراب السكر البني الداكن، وبيرليس تابيوكا." at bounding box center [1212, 517] width 560 height 79
paste textarea "وبيرل"
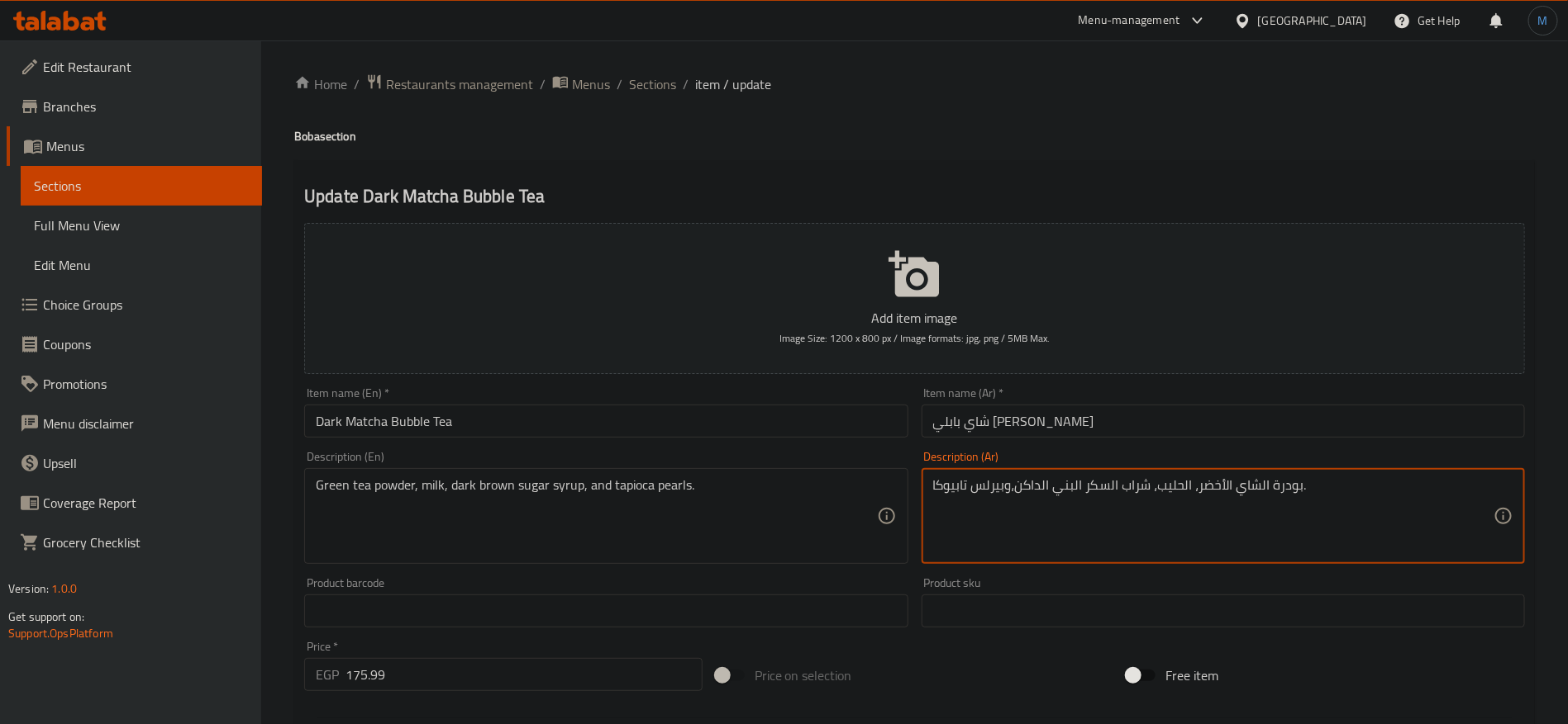
type textarea "بودرة الشاي الأخضر، الحليب، شراب السكر البني الداكن،وبيرلس تابيوكا."
click at [1085, 434] on input "شاي بابلي [PERSON_NAME]" at bounding box center [1223, 421] width 603 height 33
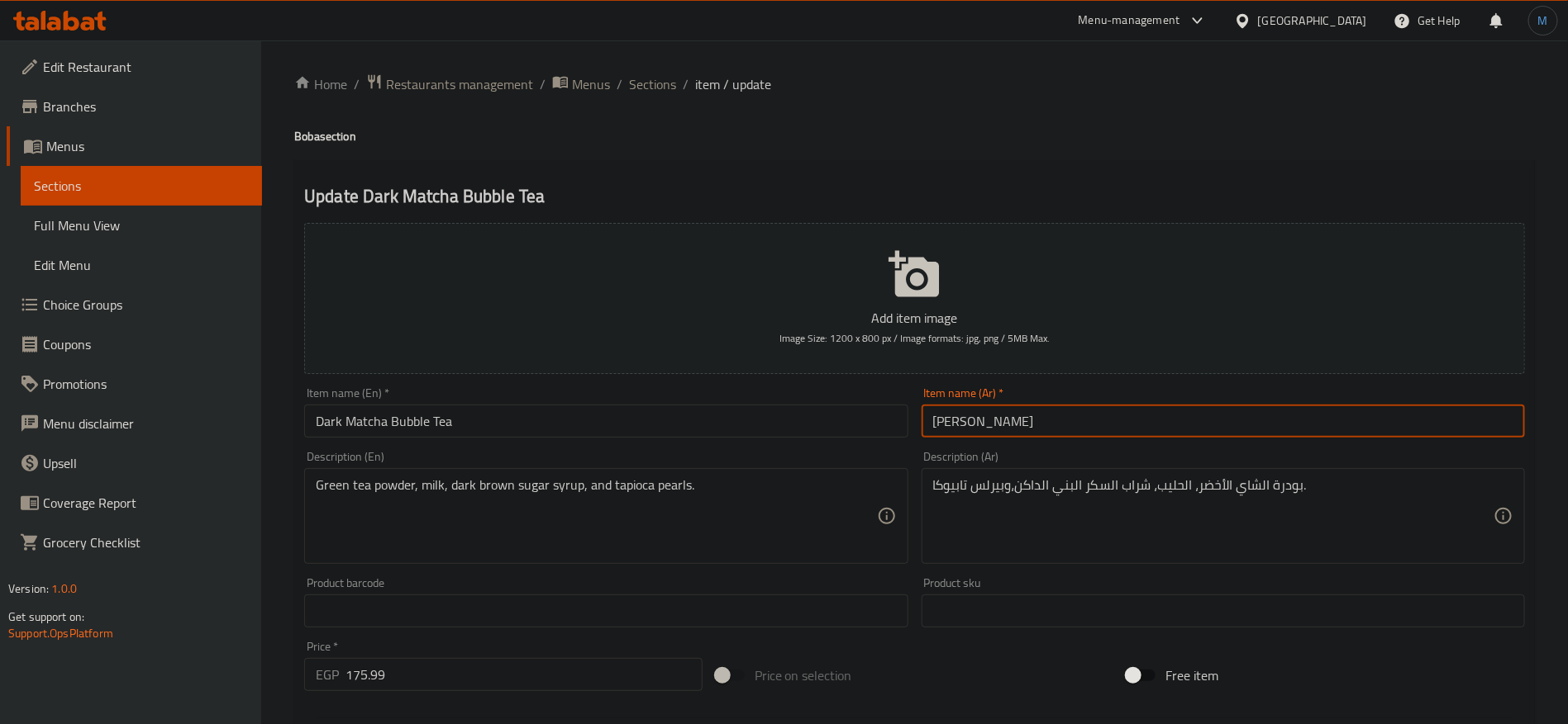
click at [1163, 413] on input "شاي بوبا بابلي ماتشا داكنة" at bounding box center [1223, 421] width 603 height 33
type input "شاي بوبا بابلي ماتشا داكنة"
click at [304, 160] on div "Update Dark Matcha Bubble Tea Add item image Image Size: 1200 x 800 px / Image …" at bounding box center [915, 641] width 1241 height 961
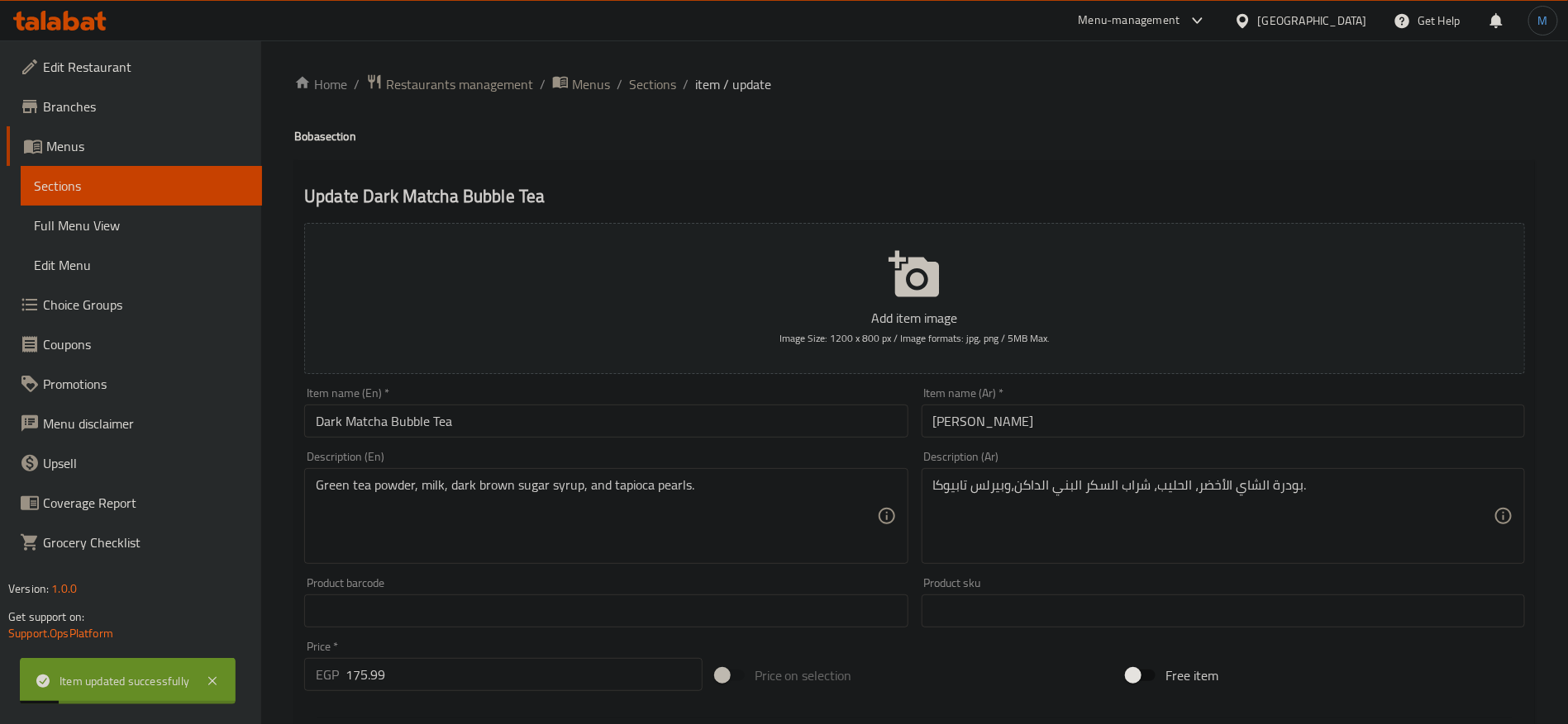
click at [304, 148] on div "Home / Restaurants management / Menus / Sections / item / update Boba section U…" at bounding box center [915, 603] width 1241 height 1061
click at [304, 134] on h4 "Boba section" at bounding box center [915, 137] width 1241 height 17
copy h4 "Boba"
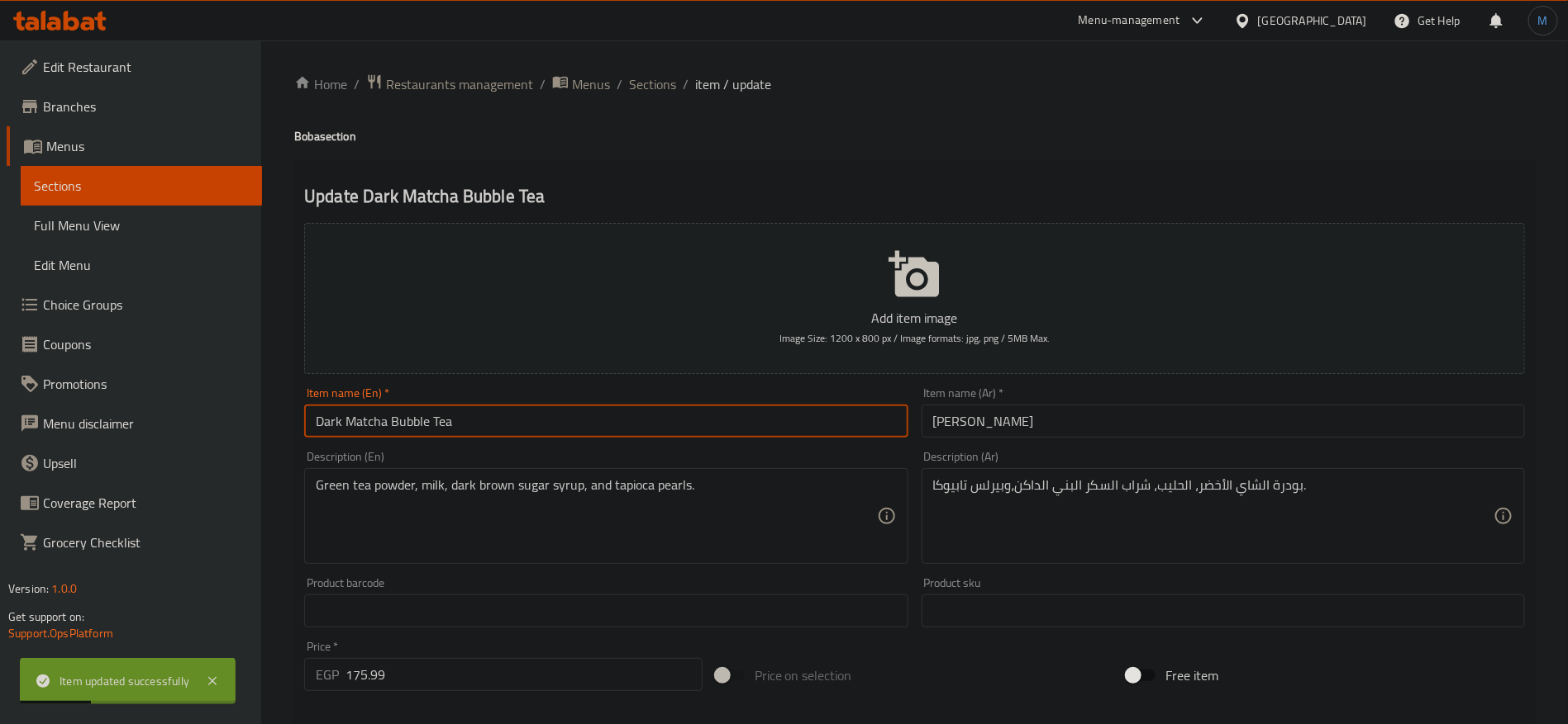
click at [537, 427] on input "Dark Matcha Bubble Tea" at bounding box center [605, 421] width 603 height 33
paste input "Boba"
type input "Dark Matcha Bubble Tea Boba"
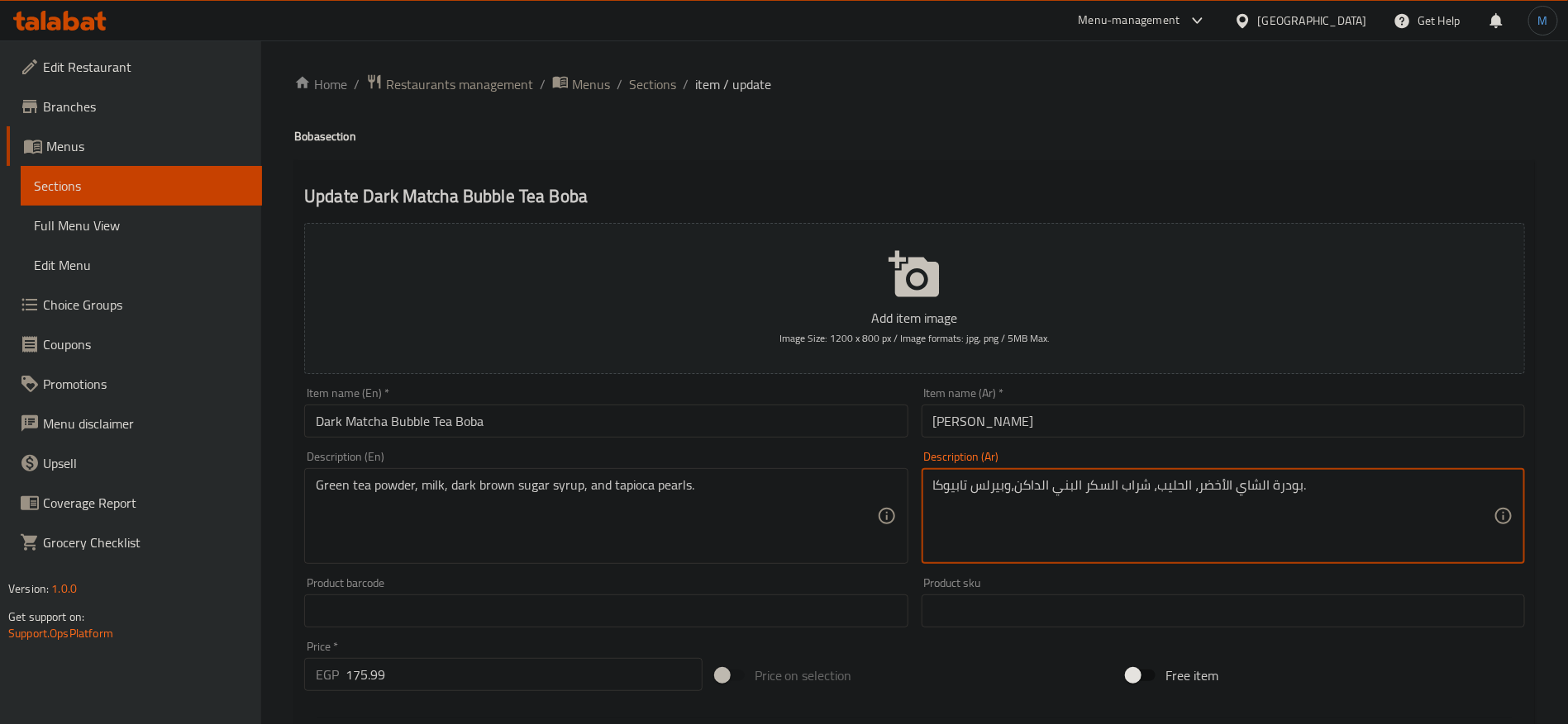
click at [1001, 496] on textarea "بودرة الشاي الأخضر، الحليب، شراب السكر البني الداكن،وبيرلس تابيوكا." at bounding box center [1212, 517] width 560 height 79
click at [962, 488] on textarea "بودرة الشاي الأخضر، الحليب، شراب السكر البني الداكن،وبيرلس تابيوكا." at bounding box center [1212, 517] width 560 height 79
click at [995, 426] on input "شاي بوبا بابلي ماتشا داكنة" at bounding box center [1223, 421] width 603 height 33
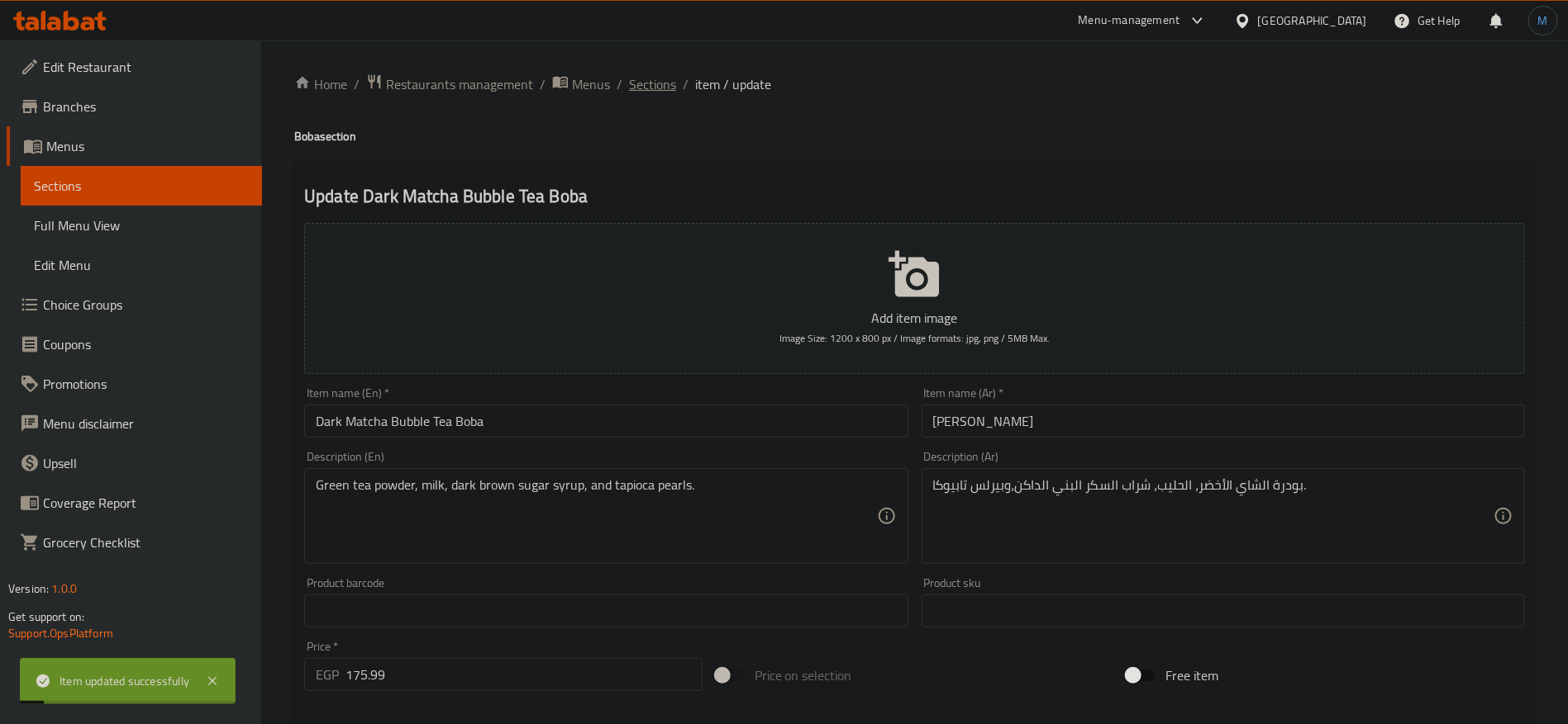
click at [662, 86] on span "Sections" at bounding box center [652, 83] width 47 height 20
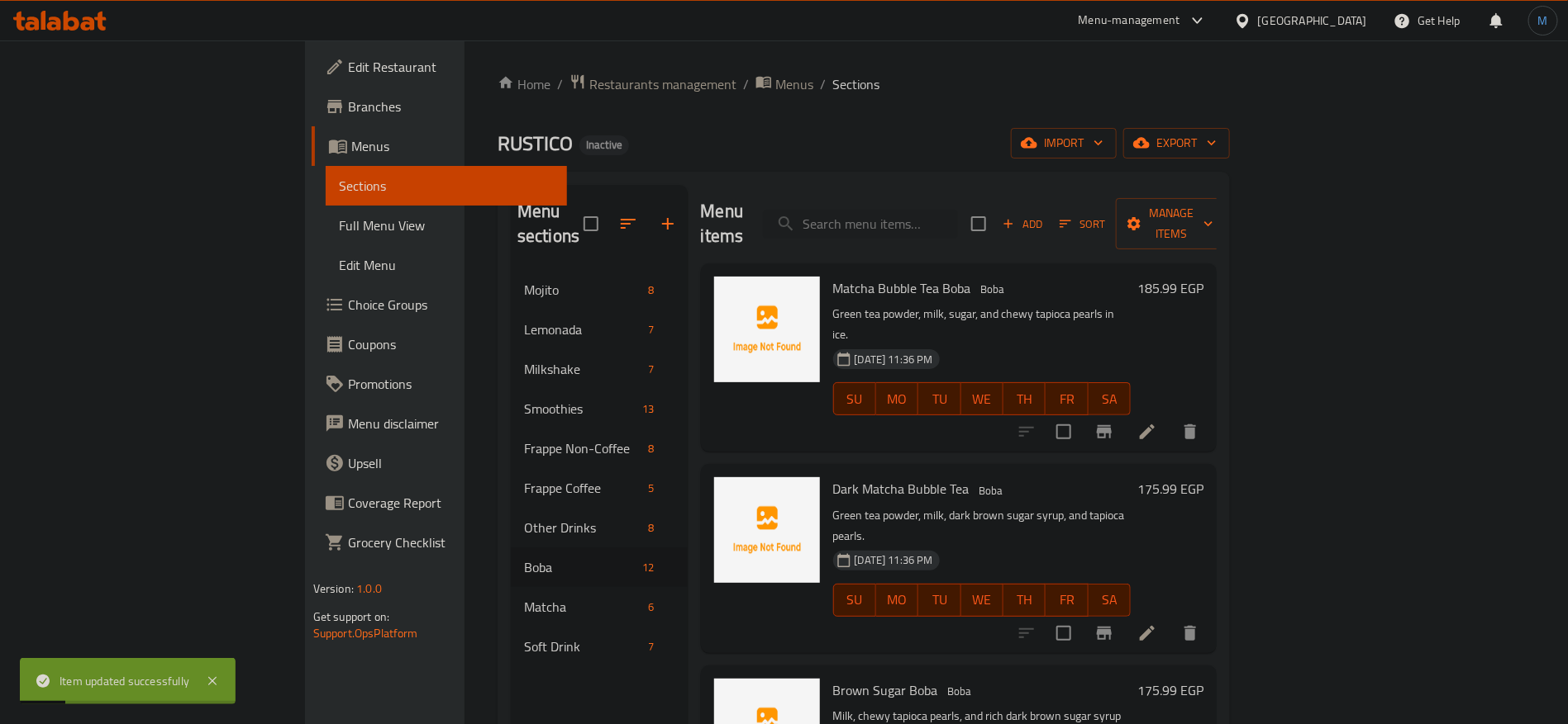
scroll to position [124, 0]
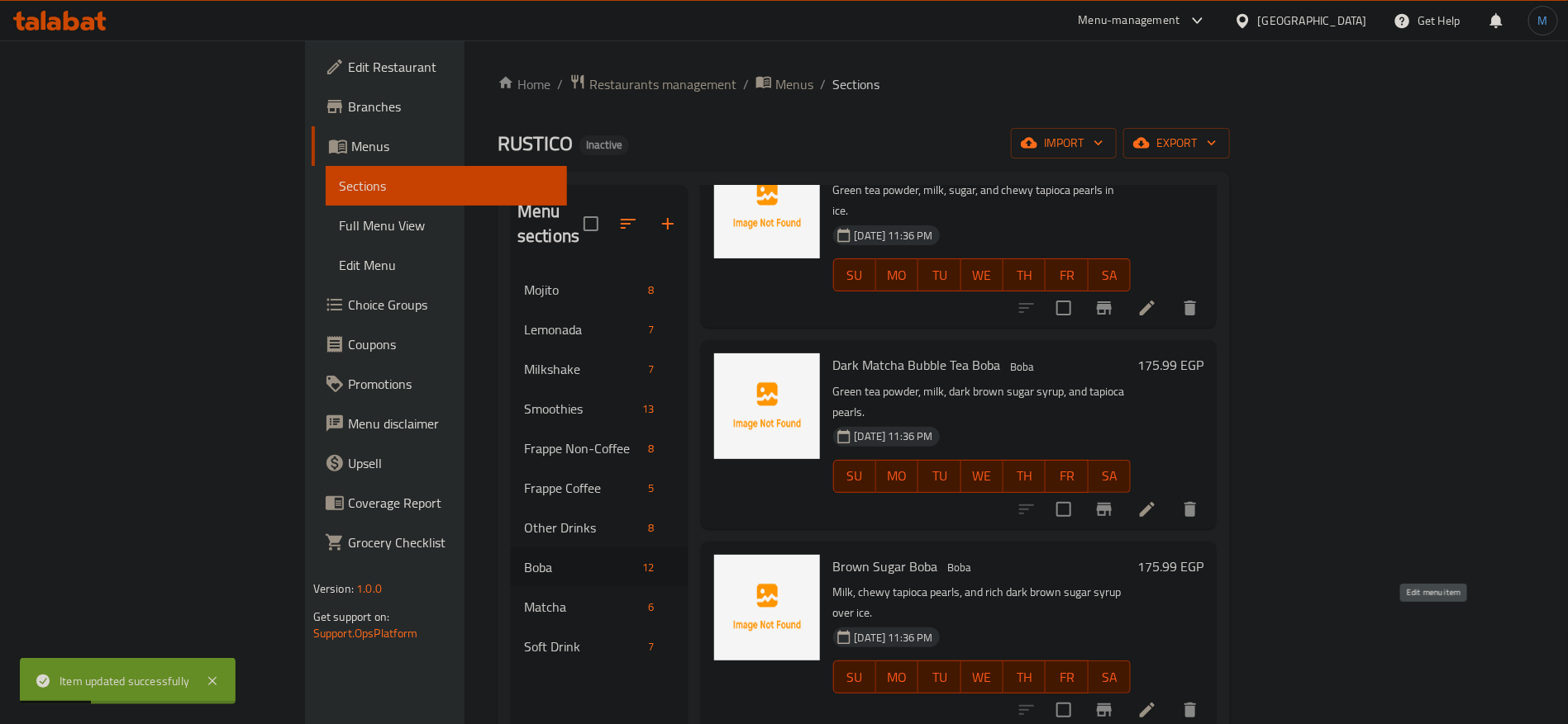
click at [1157, 701] on icon at bounding box center [1147, 710] width 20 height 20
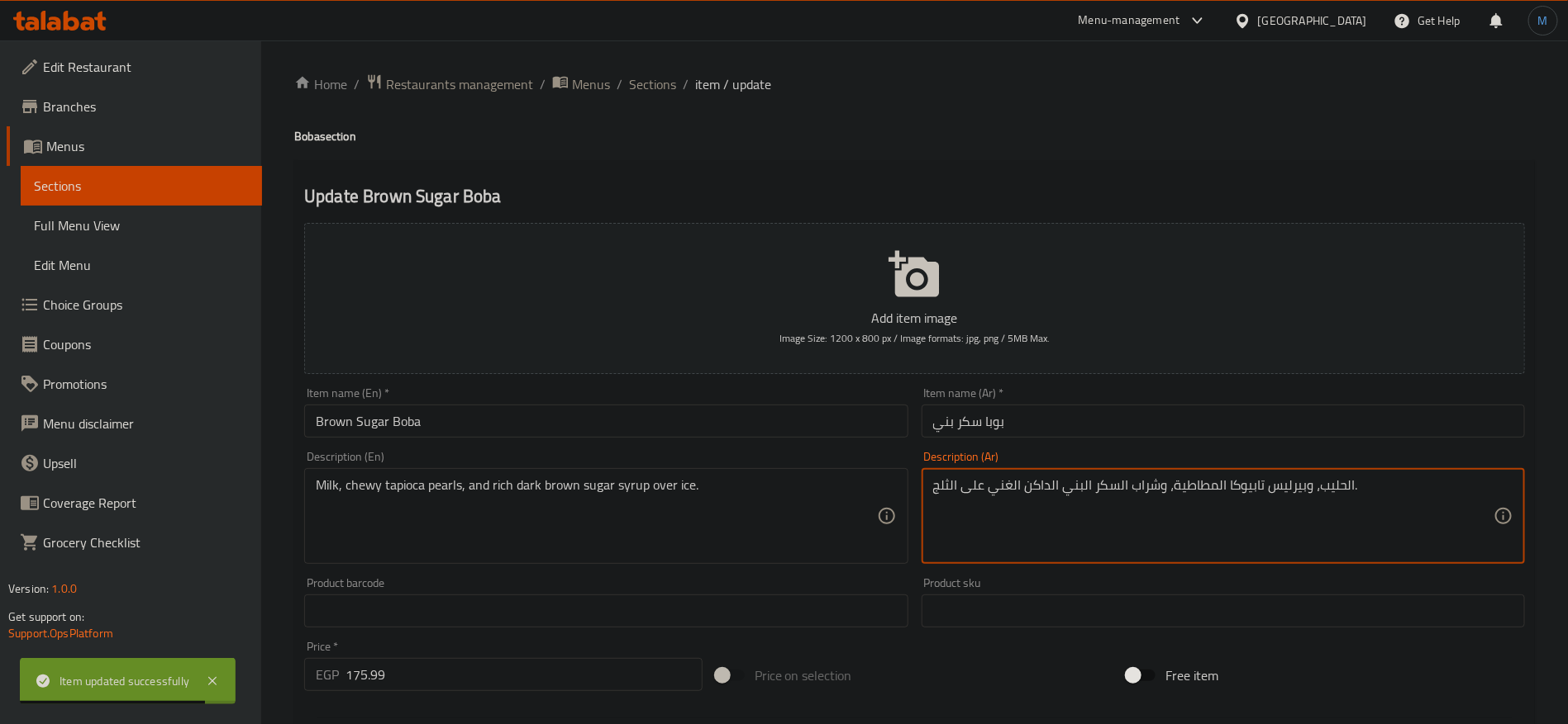
click at [1297, 486] on textarea "الحليب، وبيرليس تابيوكا المطاطية، وشراب السكر البني الداكن الغني على الثلج." at bounding box center [1212, 517] width 560 height 79
click at [1256, 488] on textarea "الحليب، وبيرليس تابيوكا المطاطية، وشراب السكر البني الداكن الغني على الثلج." at bounding box center [1212, 517] width 560 height 79
paste textarea
type textarea "الحليب، وبيرلس تابيوكا المطاطية، وشراب السكر البني الداكن الغني على الثلج."
click at [1179, 412] on input "بوبا سكر بني" at bounding box center [1223, 421] width 603 height 33
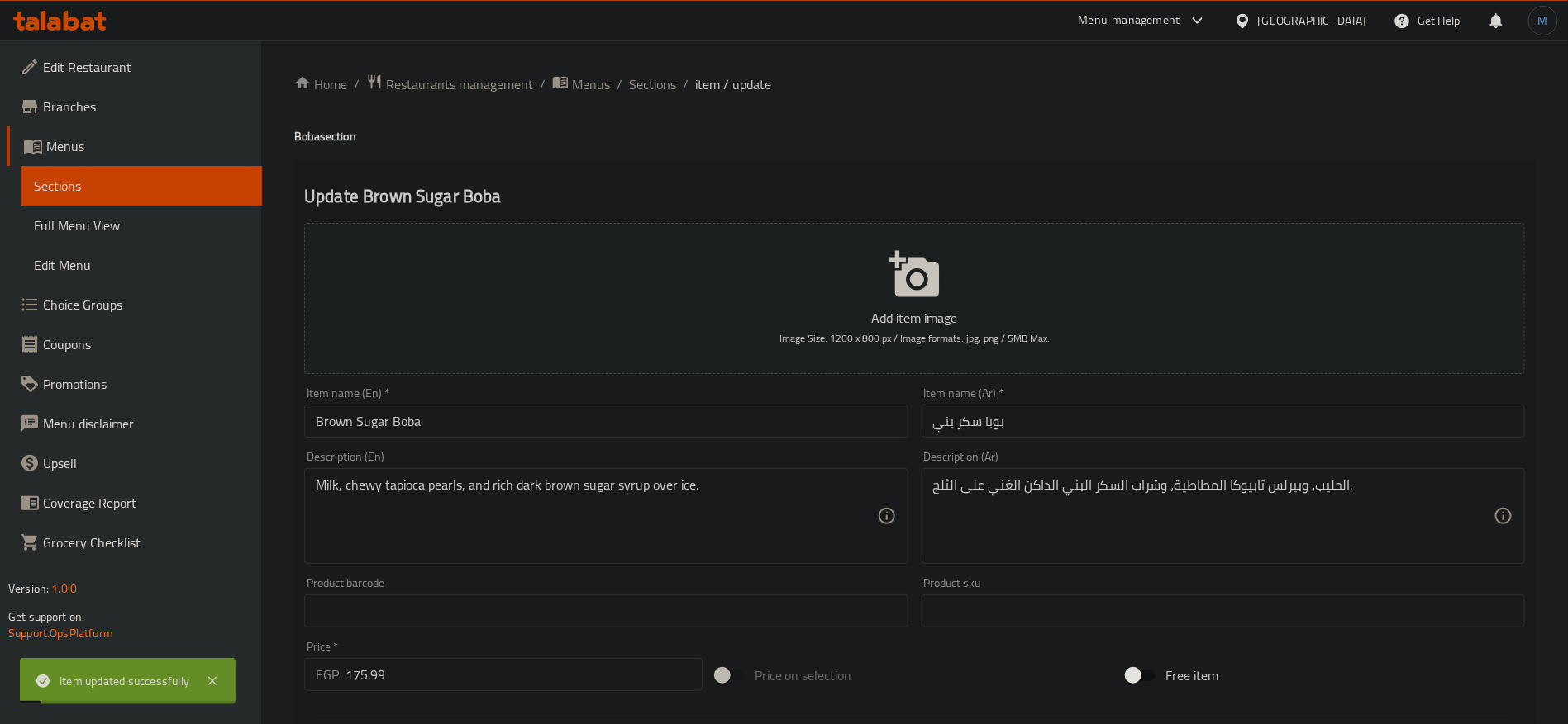
click at [692, 84] on ol "Home / Restaurants management / Menus / Sections / item / update" at bounding box center [915, 83] width 1241 height 22
click at [649, 79] on span "Sections" at bounding box center [652, 83] width 47 height 20
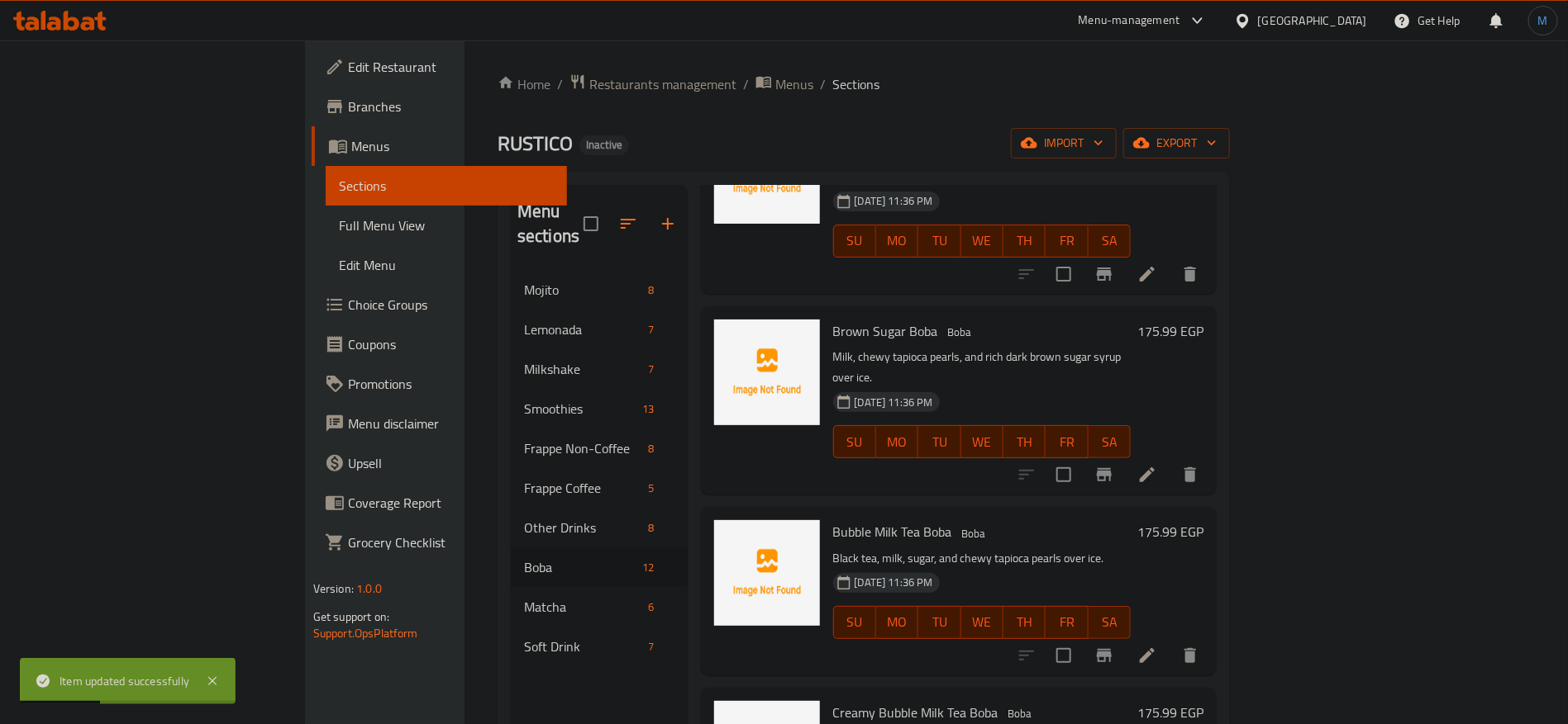
scroll to position [371, 0]
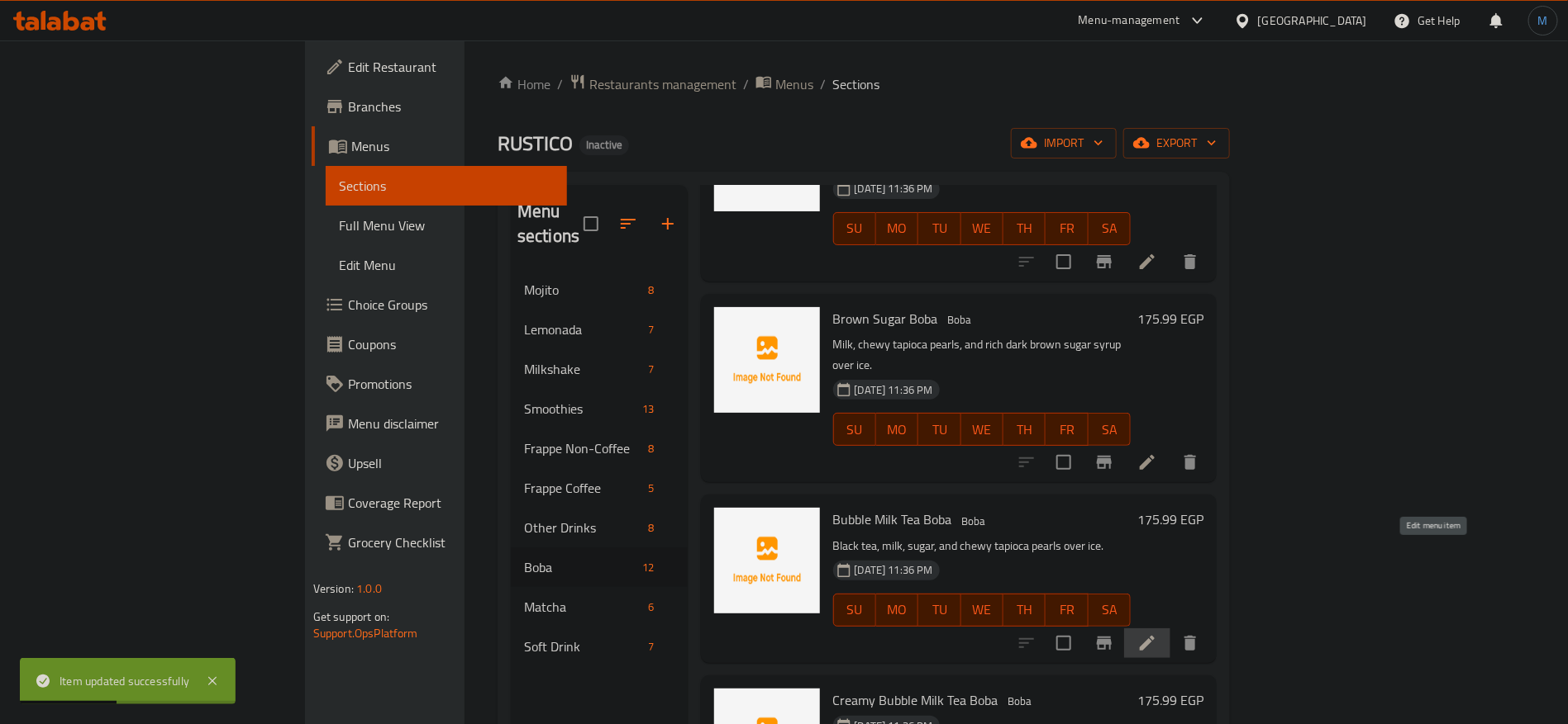
click at [1157, 633] on icon at bounding box center [1147, 642] width 20 height 20
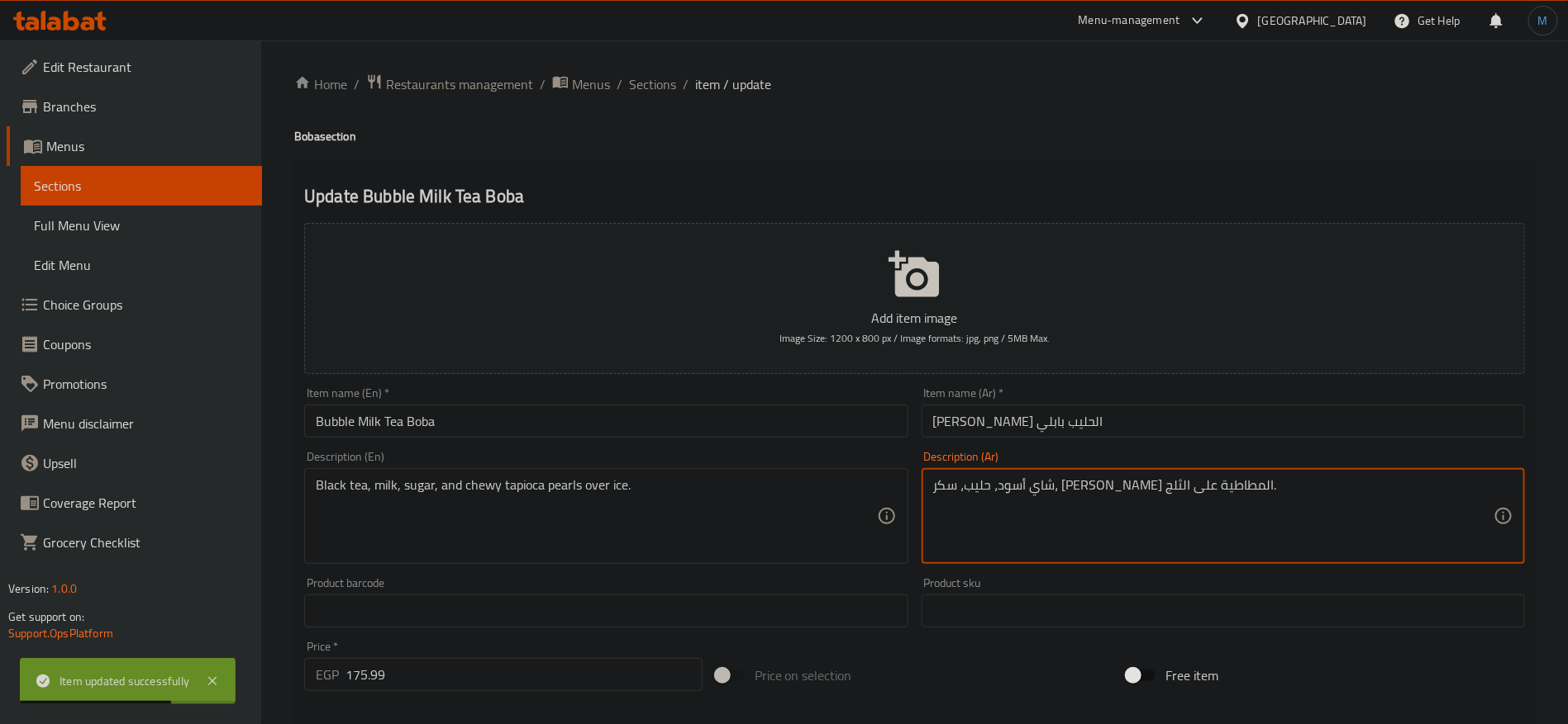
click at [1109, 495] on textarea "شاي أسود، حليب، سكر، بيرليس تابيوكا المطاطية على الثلج." at bounding box center [1212, 517] width 560 height 79
click at [1073, 488] on textarea "شاي أسود، حليب، سكر، بيرليس تابيوكا المطاطية على الثلج." at bounding box center [1212, 517] width 560 height 79
paste textarea "وبيرل"
type textarea "شاي أسود، حليب، سكر، وبيرلس تابيوكا المطاطية على الثلج."
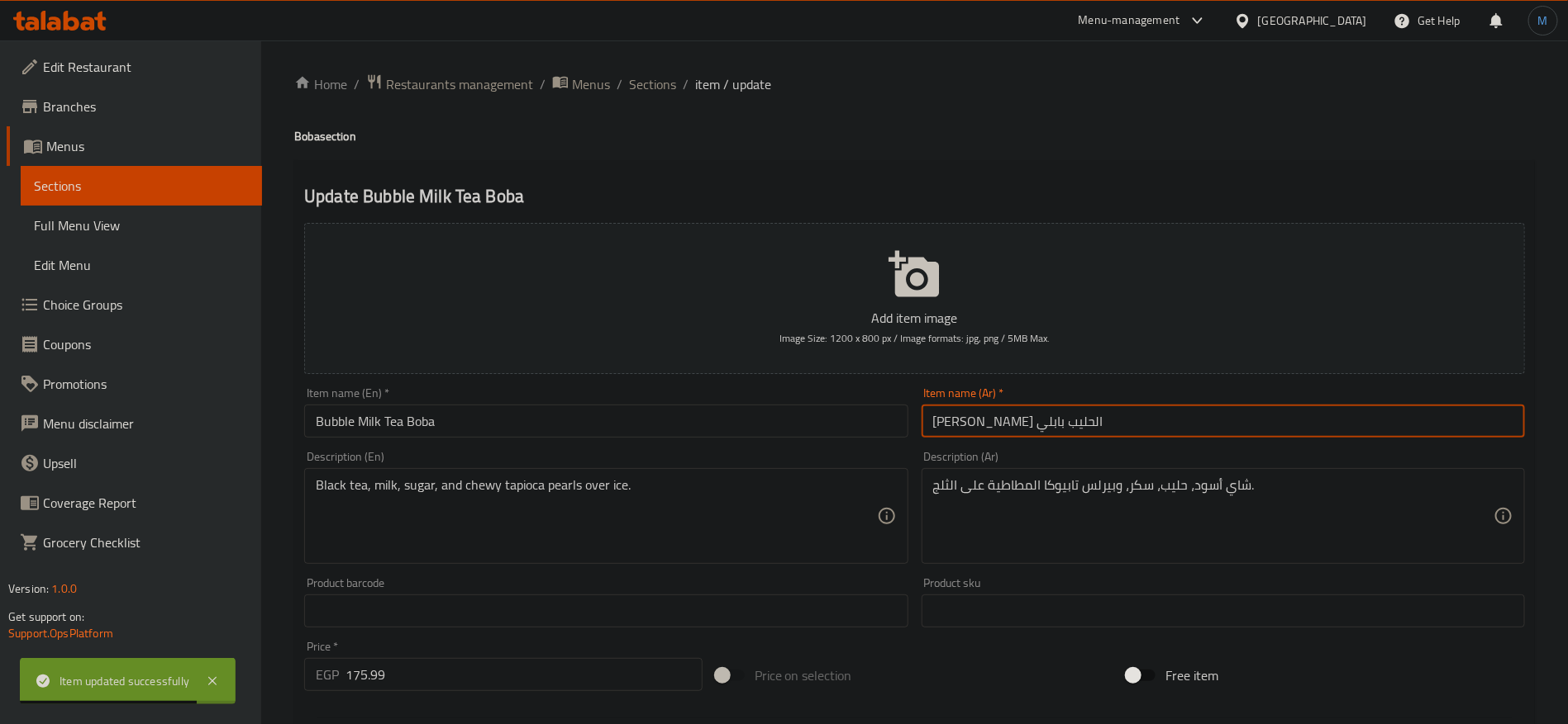
click at [1079, 432] on input "بوبا شاي الحليب بابلي" at bounding box center [1223, 421] width 603 height 33
click at [647, 107] on div "Home / Restaurants management / Menus / Sections / item / update Boba section U…" at bounding box center [915, 603] width 1241 height 1061
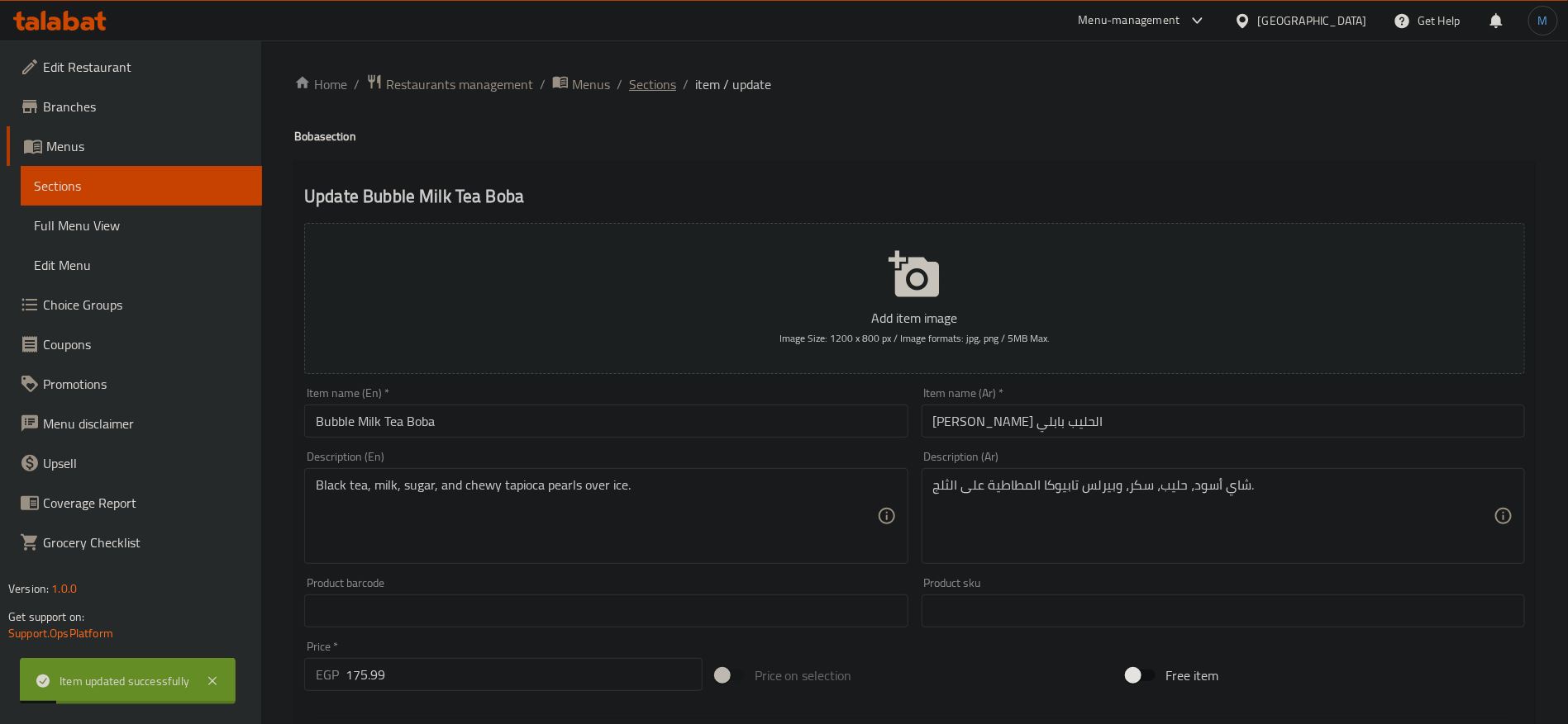
click at [650, 75] on span "Sections" at bounding box center [652, 83] width 47 height 20
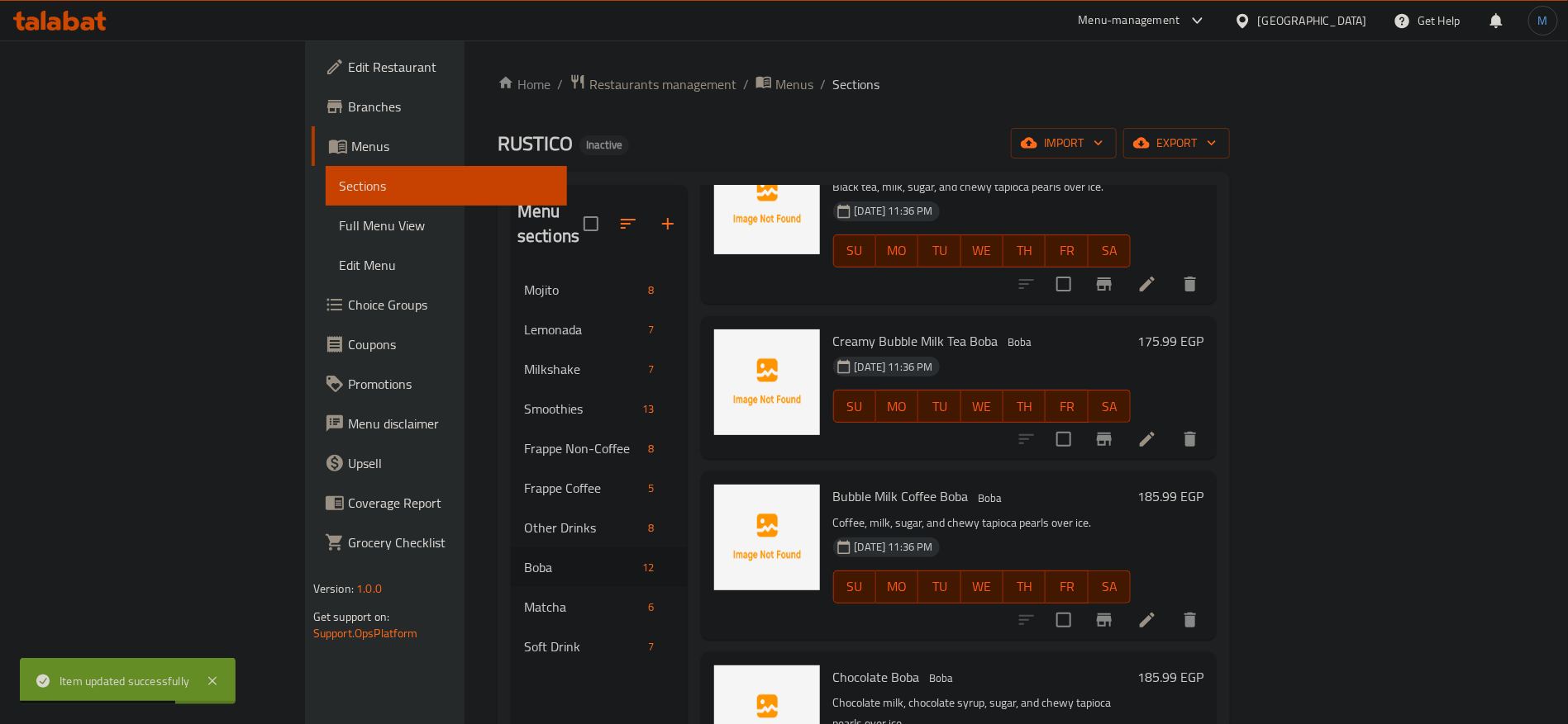
scroll to position [744, 0]
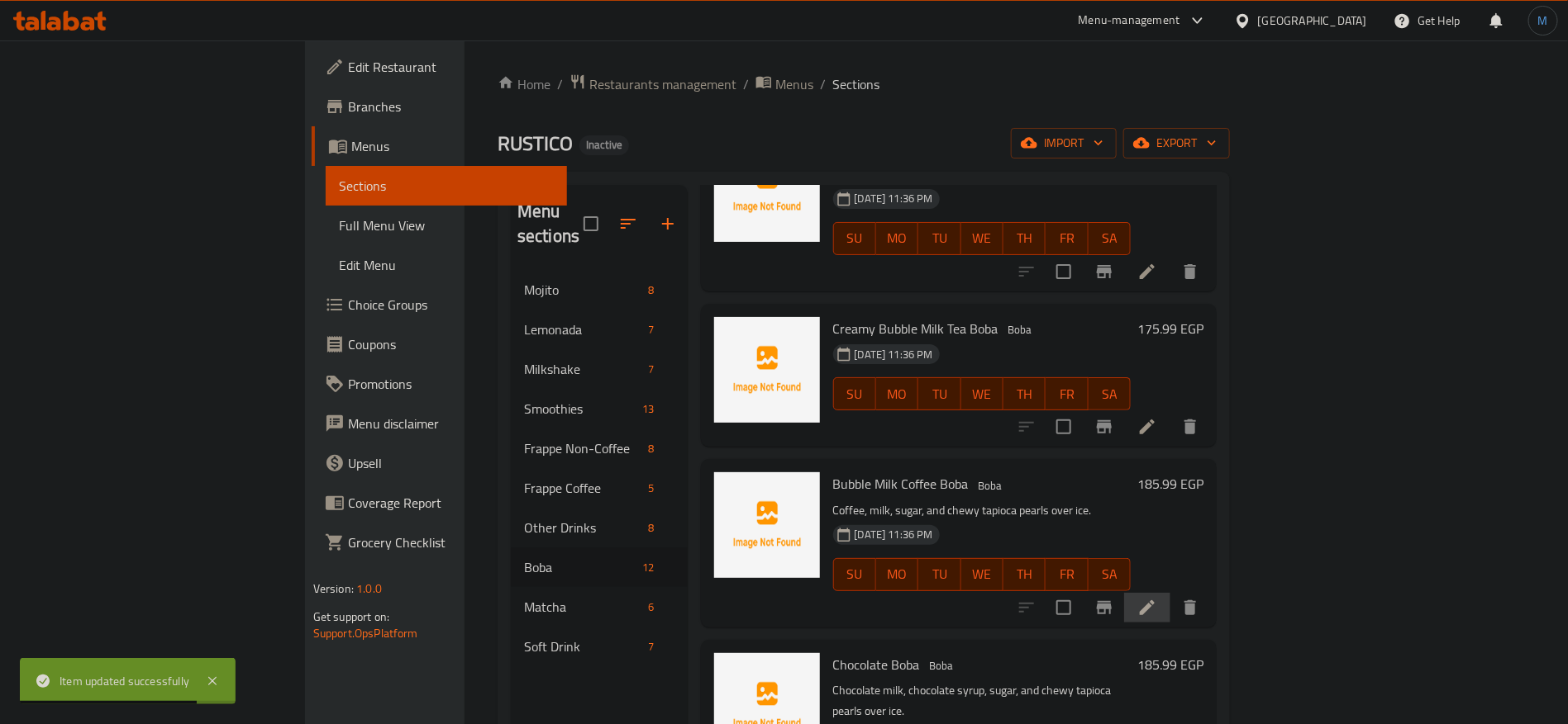
click at [1170, 593] on li at bounding box center [1147, 608] width 46 height 30
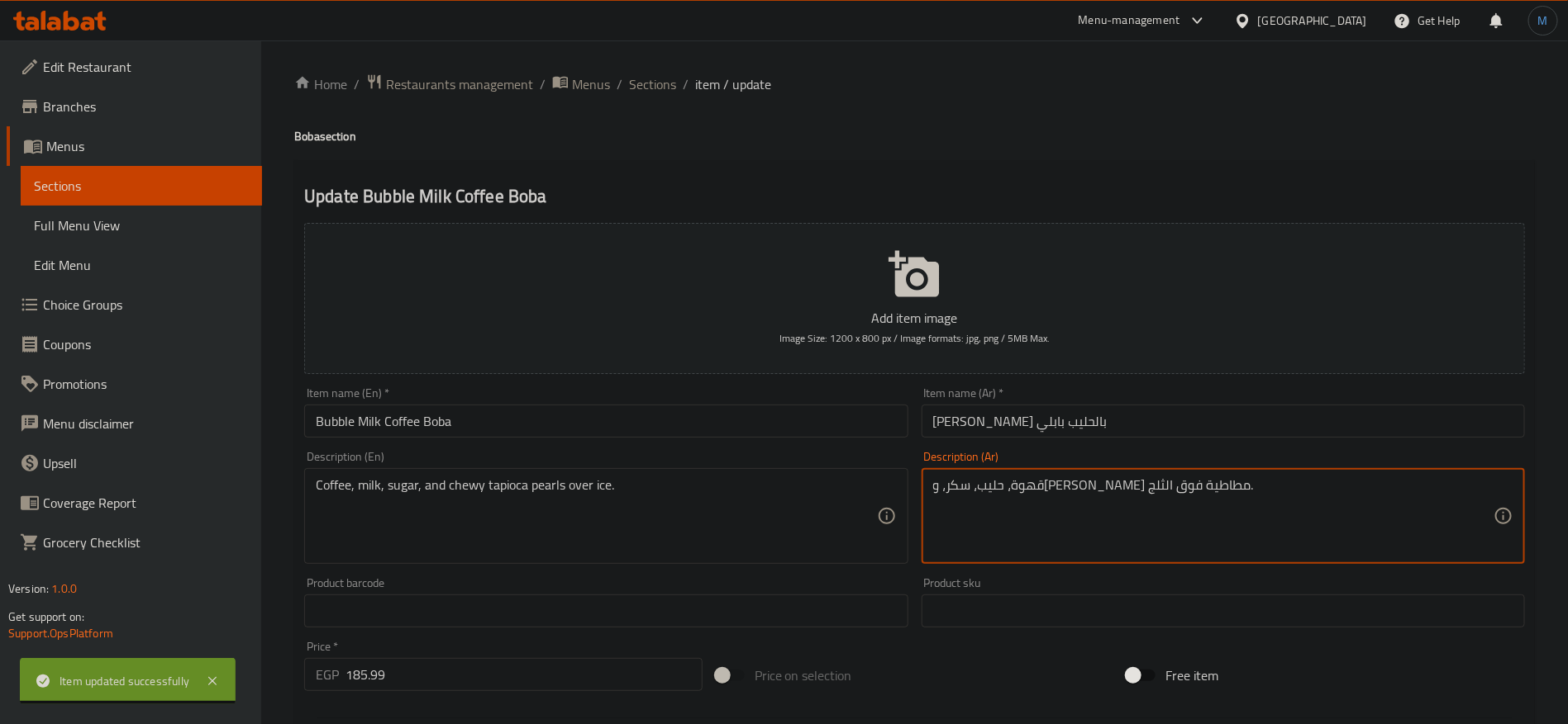
click at [1104, 495] on textarea "قهوة، حليب، سكر، وبيرليس تابيوكا مطاطية فوق الثلج." at bounding box center [1212, 517] width 560 height 79
click at [1060, 493] on textarea "قهوة، حليب، سكر، وبيرليس تابيوكا مطاطية فوق الثلج." at bounding box center [1212, 517] width 560 height 79
paste textarea
type textarea "قهوة، حليب، سكر، وبيرلس تابيوكا مطاطية فوق الثلج."
click at [1091, 432] on input "بوبا قهوة بالحليب بابلي" at bounding box center [1223, 421] width 603 height 33
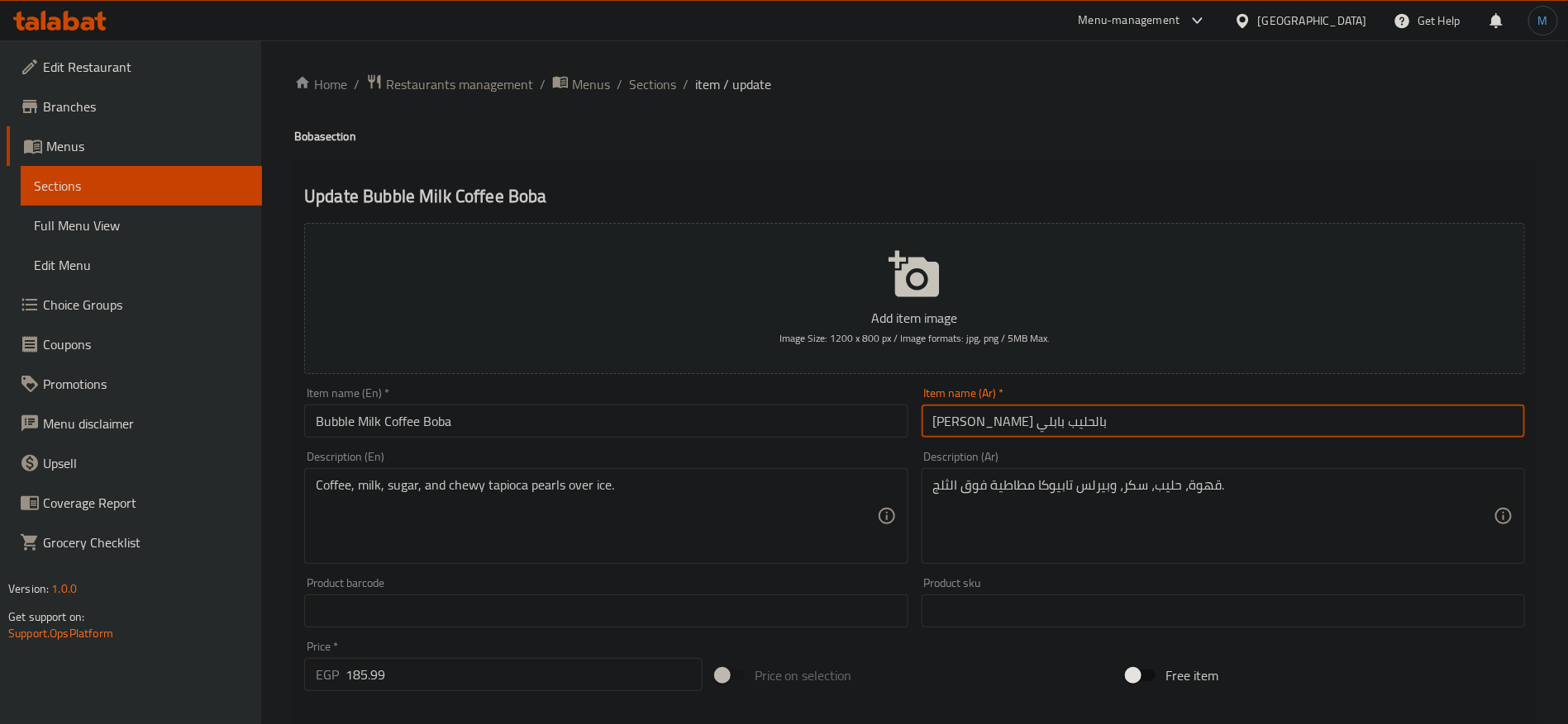
click at [645, 83] on span "Sections" at bounding box center [652, 83] width 47 height 20
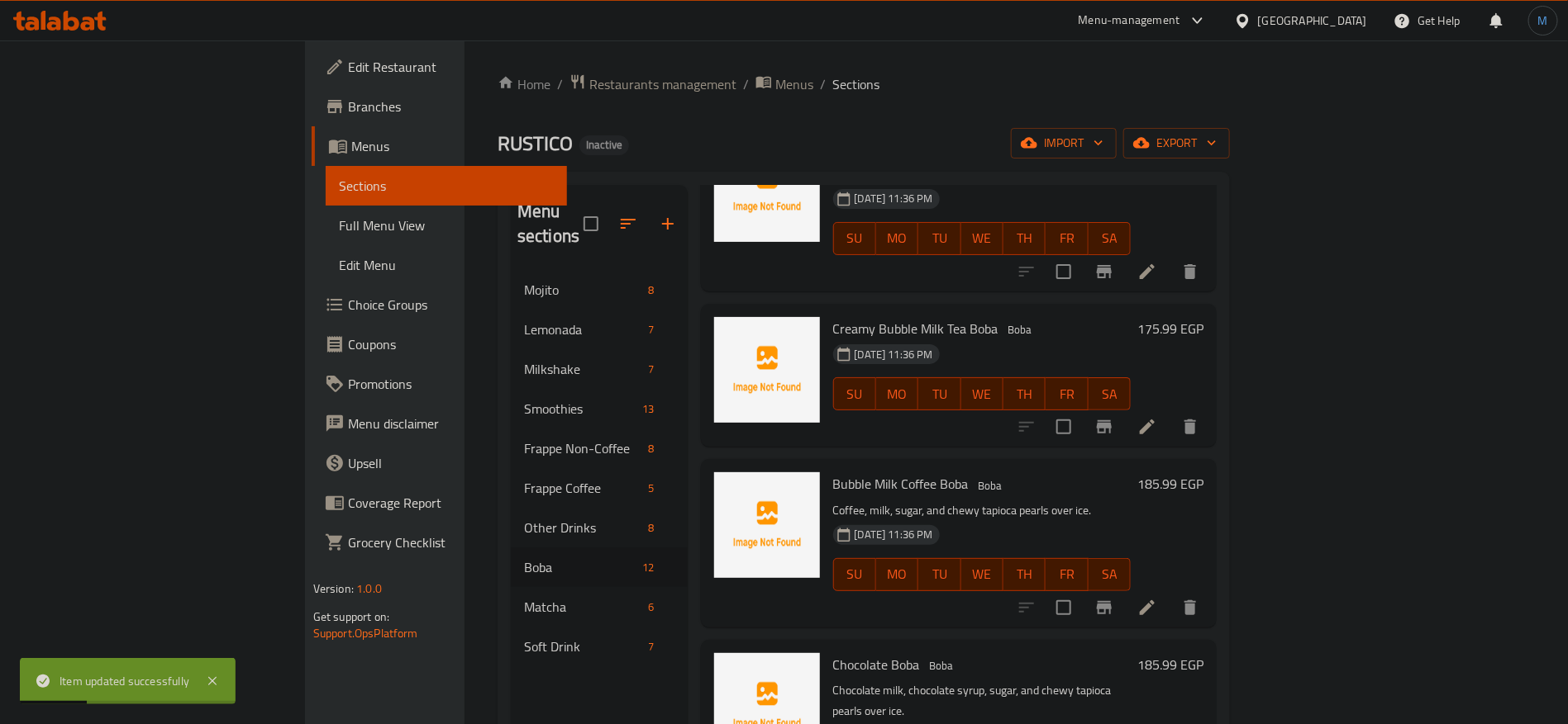
scroll to position [867, 0]
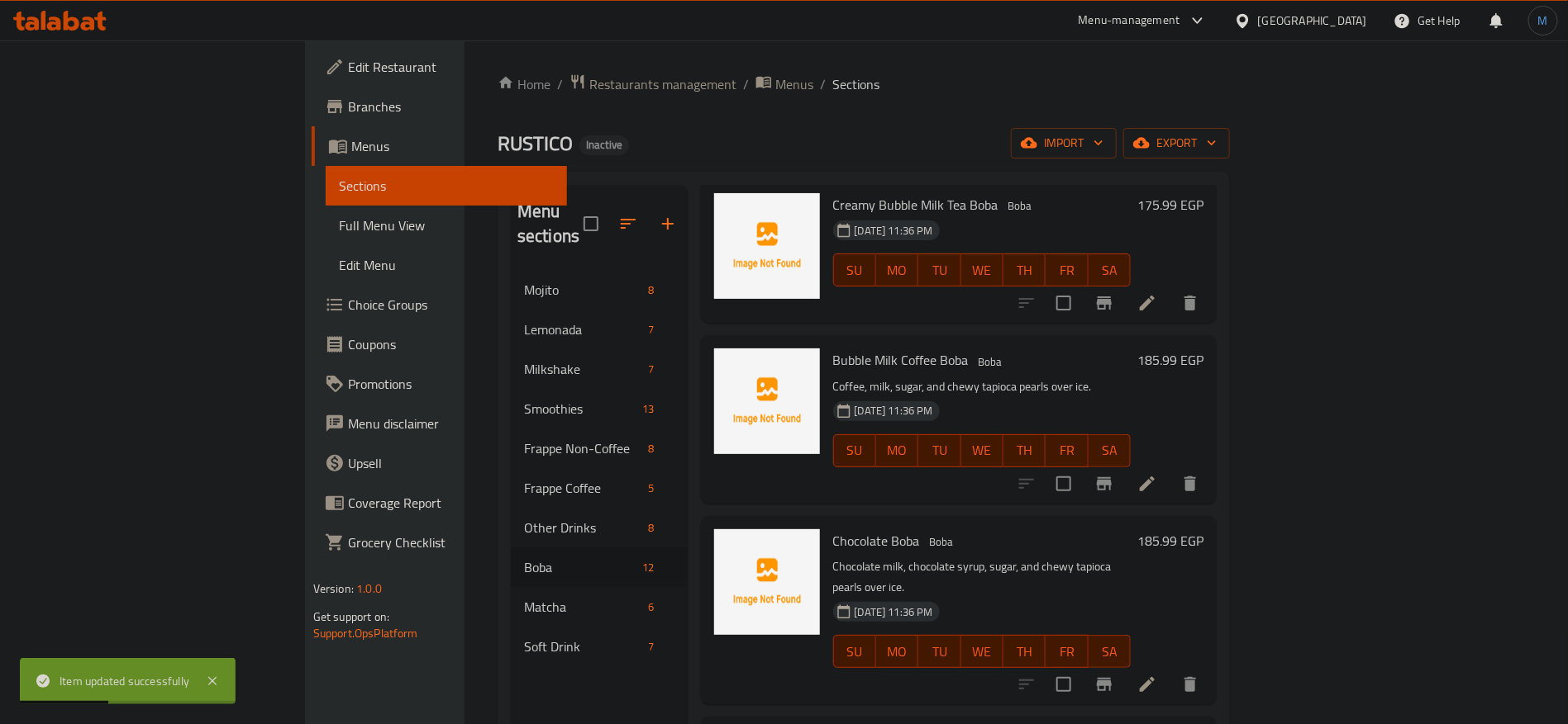
click at [1154, 677] on icon at bounding box center [1147, 685] width 15 height 15
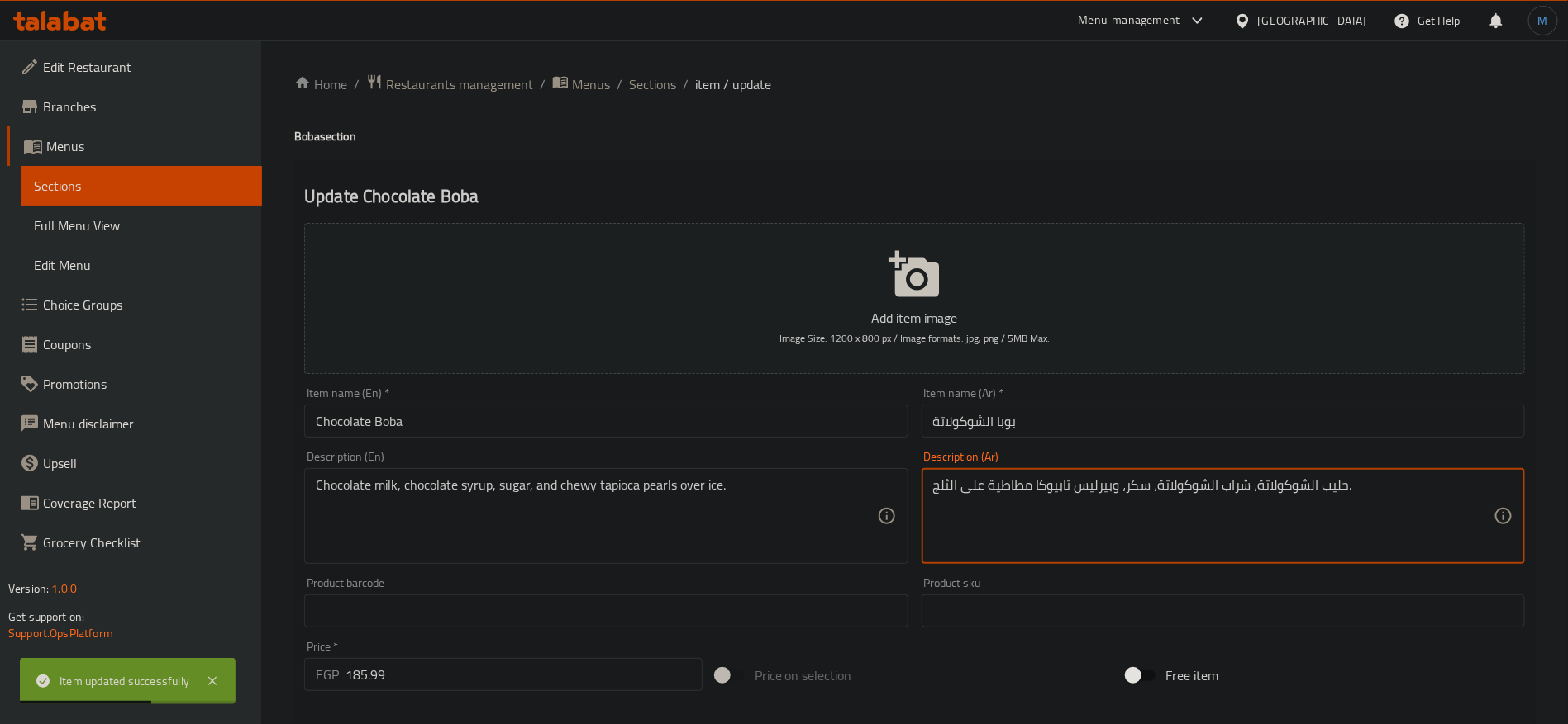
click at [1104, 495] on textarea "حليب الشوكولاتة، شراب الشوكولاتة، سكر، وبيرليس تابيوكا مطاطية على الثلج." at bounding box center [1212, 517] width 560 height 79
click at [1070, 492] on textarea "حليب الشوكولاتة، شراب الشوكولاتة، سكر، وبيرليس تابيوكا مطاطية على الثلج." at bounding box center [1212, 517] width 560 height 79
paste textarea
type textarea "حليب الشوكولاتة، شراب الشوكولاتة، سكر، وبيرلس تابيوكا مطاطية على الثلج."
click at [1093, 421] on input "بوبا الشوكولاتة" at bounding box center [1223, 421] width 603 height 33
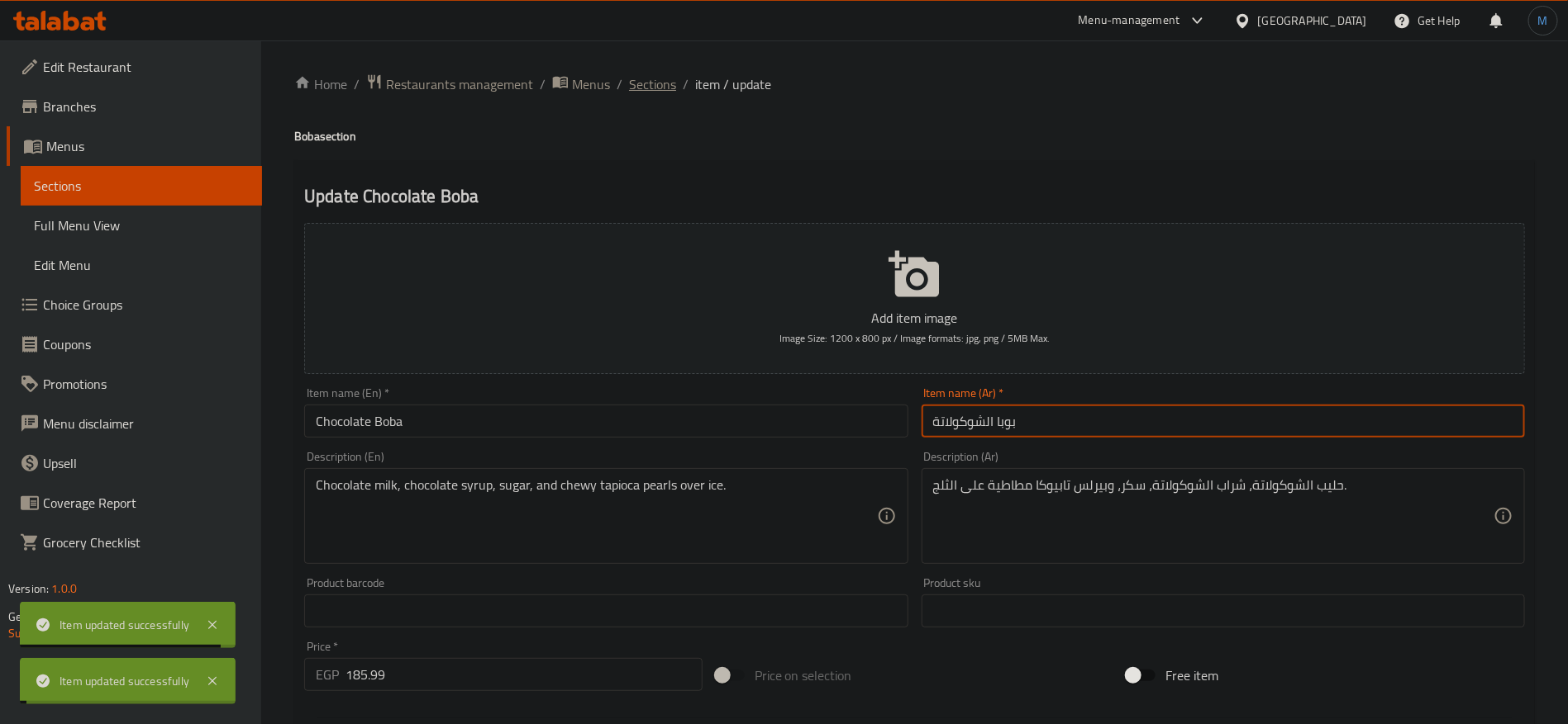
click at [654, 86] on span "Sections" at bounding box center [652, 83] width 47 height 20
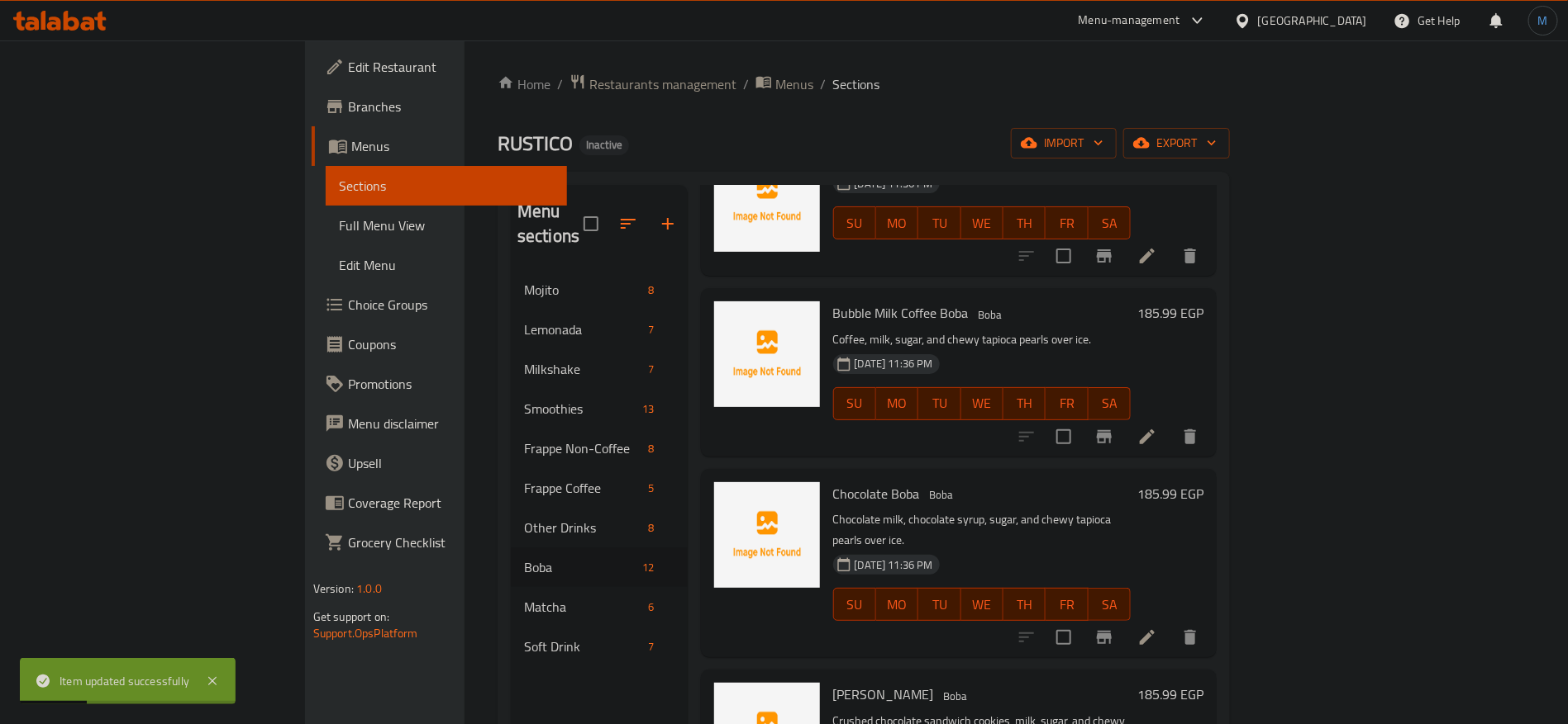
scroll to position [991, 0]
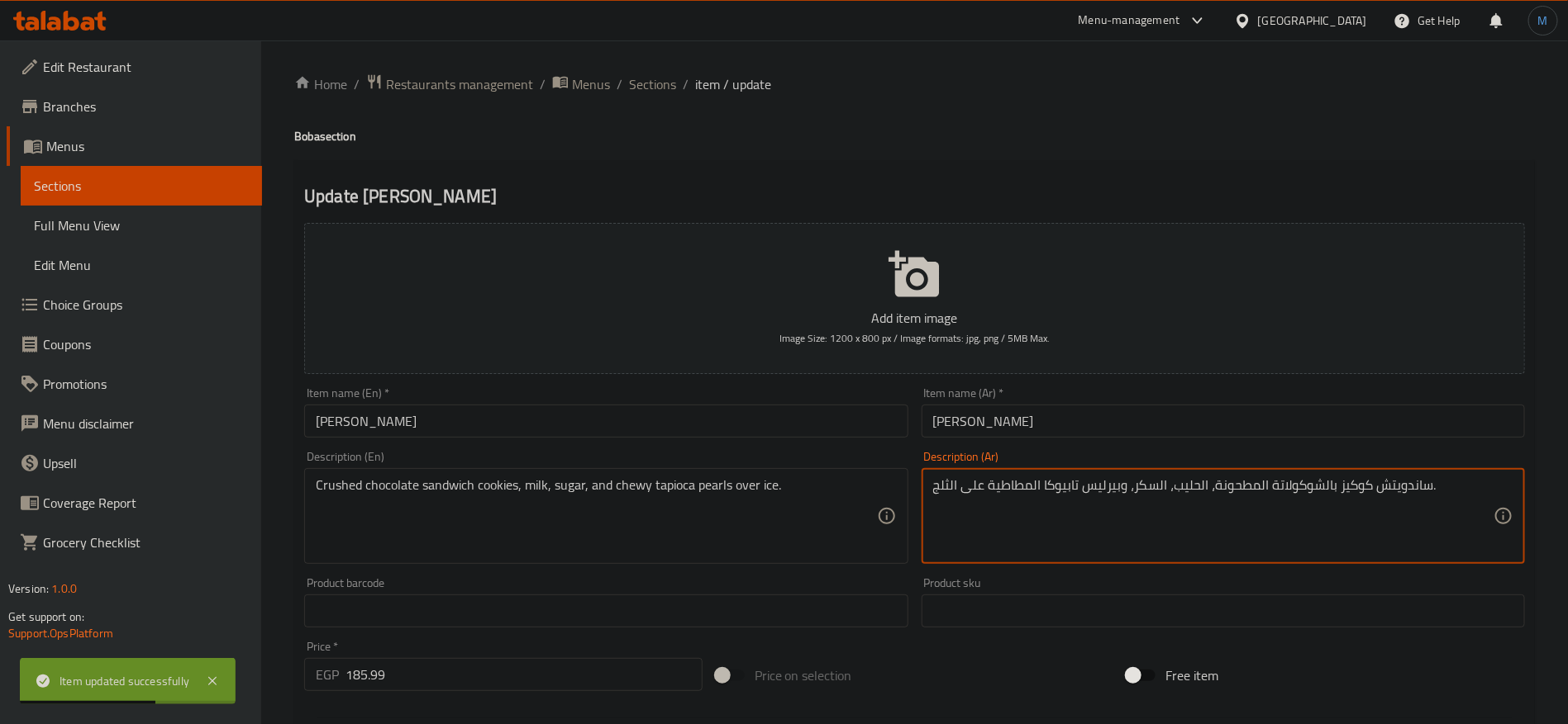
click at [1099, 481] on textarea "ساندويتش كوكيز بالشوكولاتة المطحونة، الحليب، السكر، وبيرليس تابيوكا المطاطية عل…" at bounding box center [1212, 517] width 560 height 79
click at [1064, 486] on textarea "ساندويتش كوكيز بالشوكولاتة المطحونة، الحليب، السكر، وبيرليس تابيوكا المطاطية عل…" at bounding box center [1212, 517] width 560 height 79
paste textarea
type textarea "ساندويتش كوكيز بالشوكولاتة المطحونة، الحليب، السكر، وبيرلس تابيوكا المطاطية على…"
click at [1088, 423] on input "بوبا أوريو" at bounding box center [1223, 421] width 603 height 33
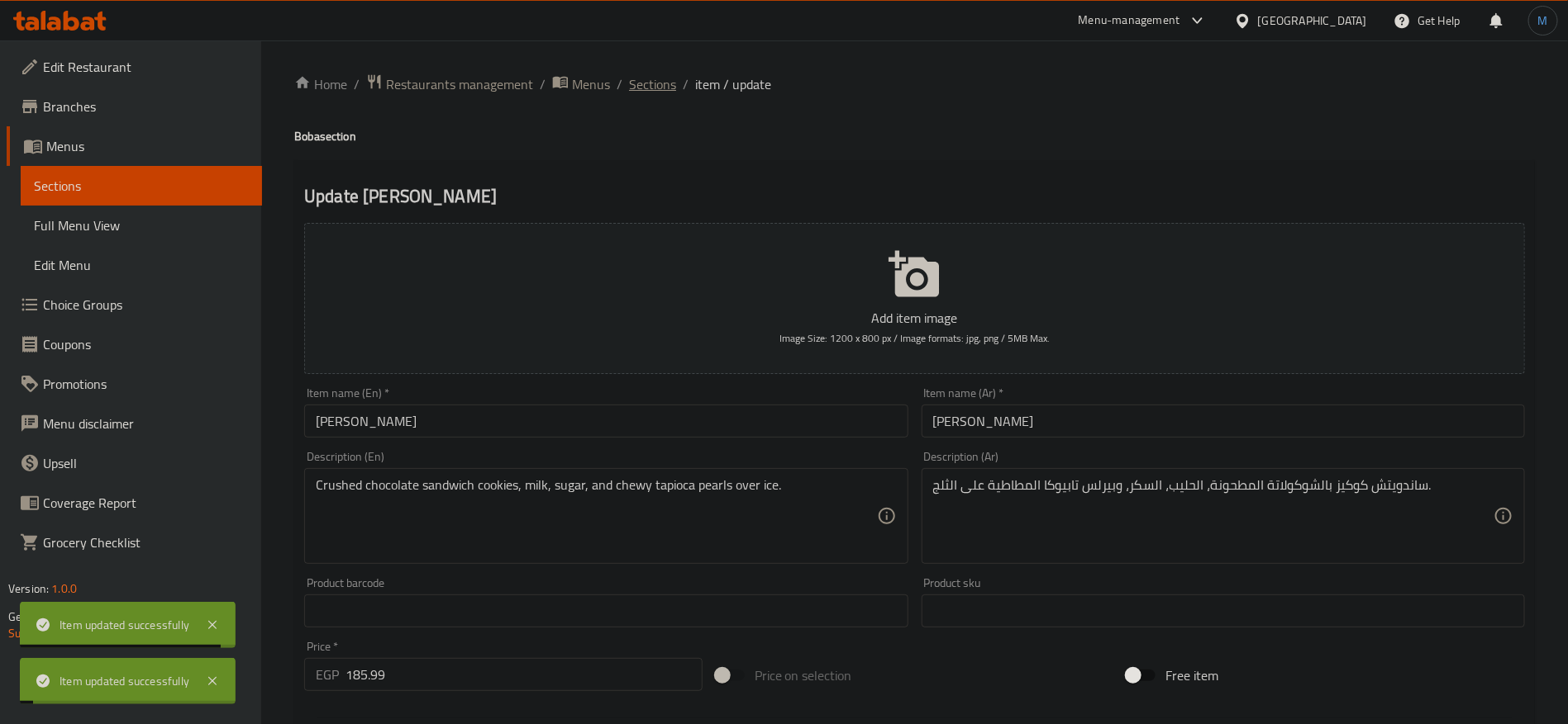
click at [657, 91] on span "Sections" at bounding box center [652, 83] width 47 height 20
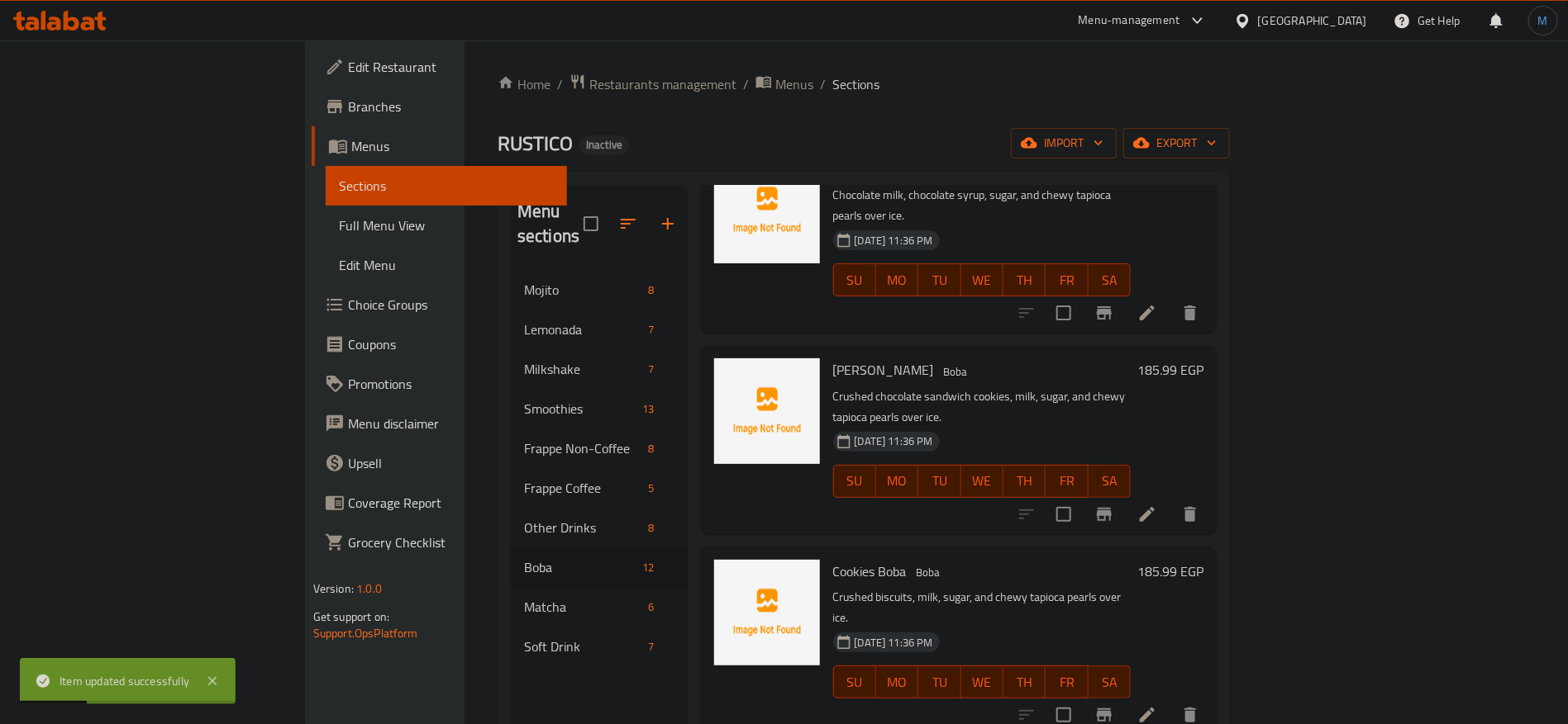
scroll to position [1363, 0]
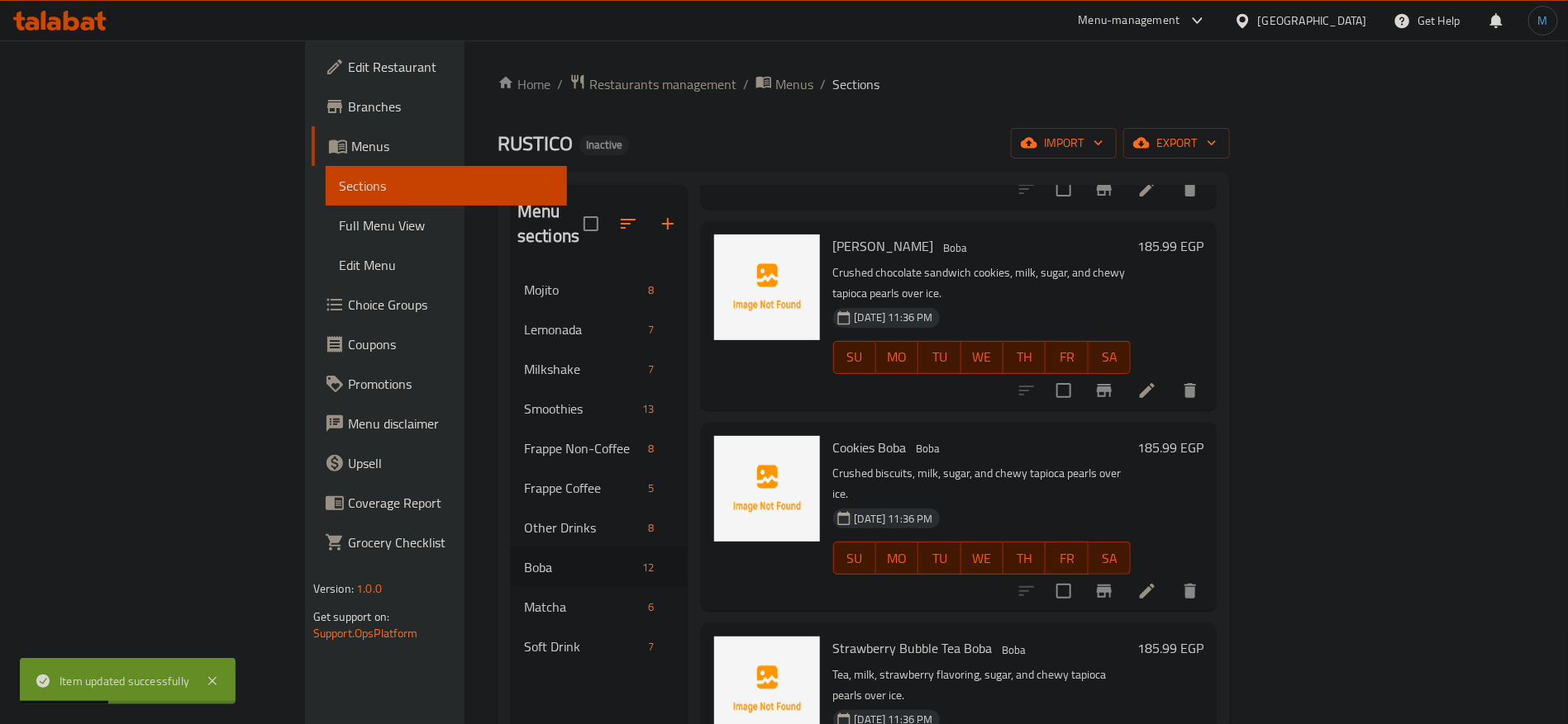
click at [1157, 581] on icon at bounding box center [1147, 591] width 20 height 20
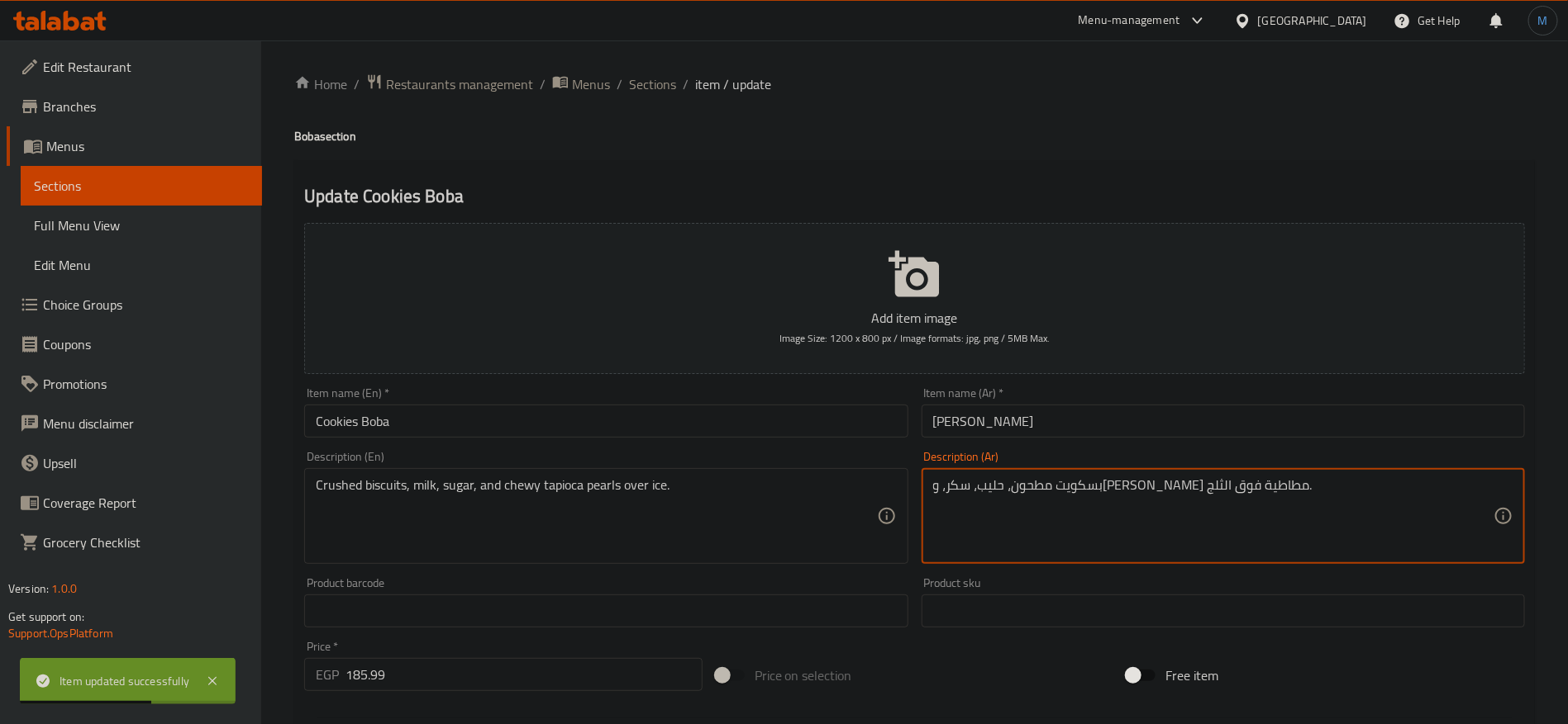
click at [1101, 498] on textarea "بسكويت مطحون، حليب، سكر، وبيرليس تابيوكا مطاطية فوق الثلج." at bounding box center [1212, 517] width 560 height 79
click at [1069, 496] on textarea "بسكويت مطحون، حليب، سكر، وبيرليس تابيوكا مطاطية فوق الثلج." at bounding box center [1212, 517] width 560 height 79
paste textarea
type textarea "بسكويت مطحون، حليب، سكر، وبيرلس تابيوكا مطاطية فوق الثلج."
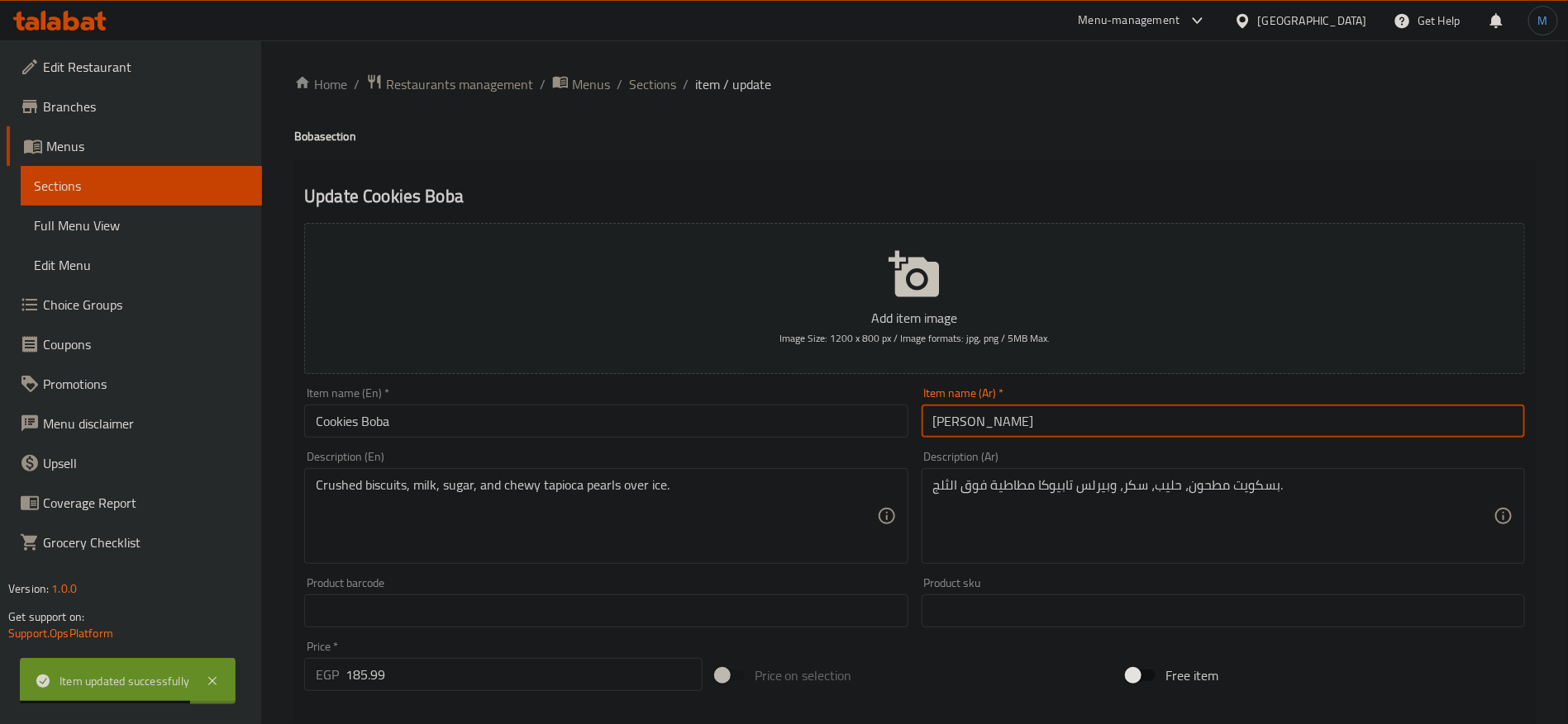
click at [1056, 415] on input "بوبا كوكيز" at bounding box center [1223, 421] width 603 height 33
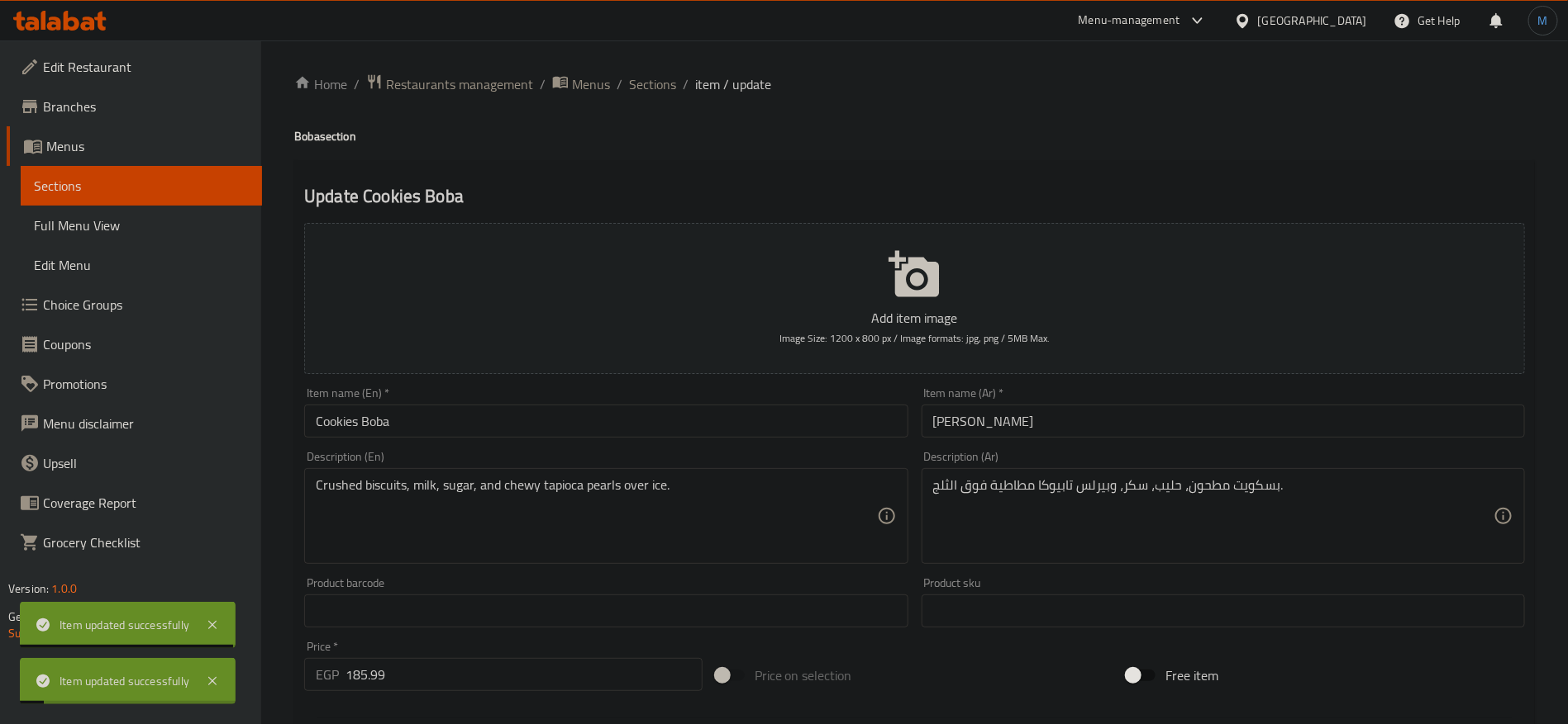
click at [659, 97] on div "Home / Restaurants management / Menus / Sections / item / update Boba section U…" at bounding box center [915, 603] width 1241 height 1061
click at [659, 83] on span "Sections" at bounding box center [652, 83] width 47 height 20
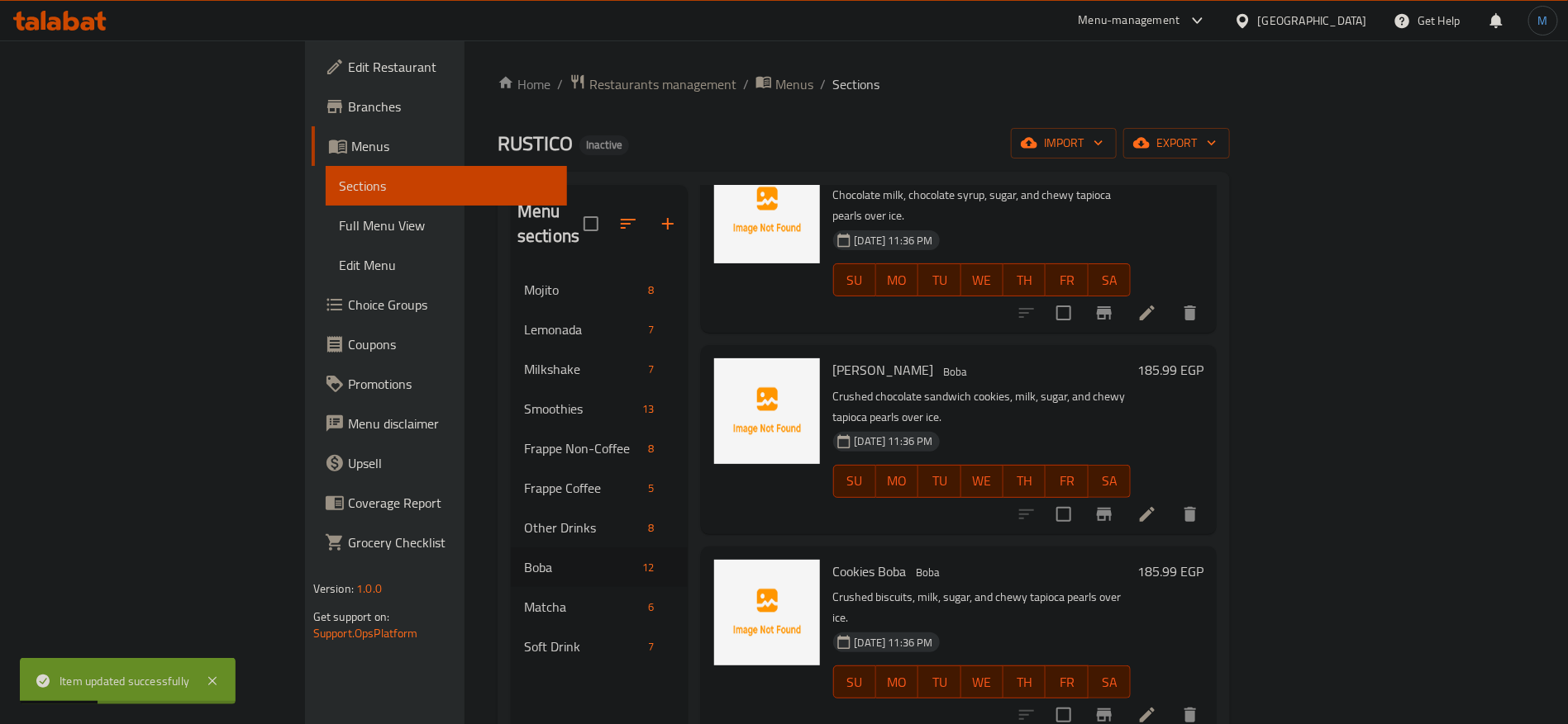
scroll to position [1456, 0]
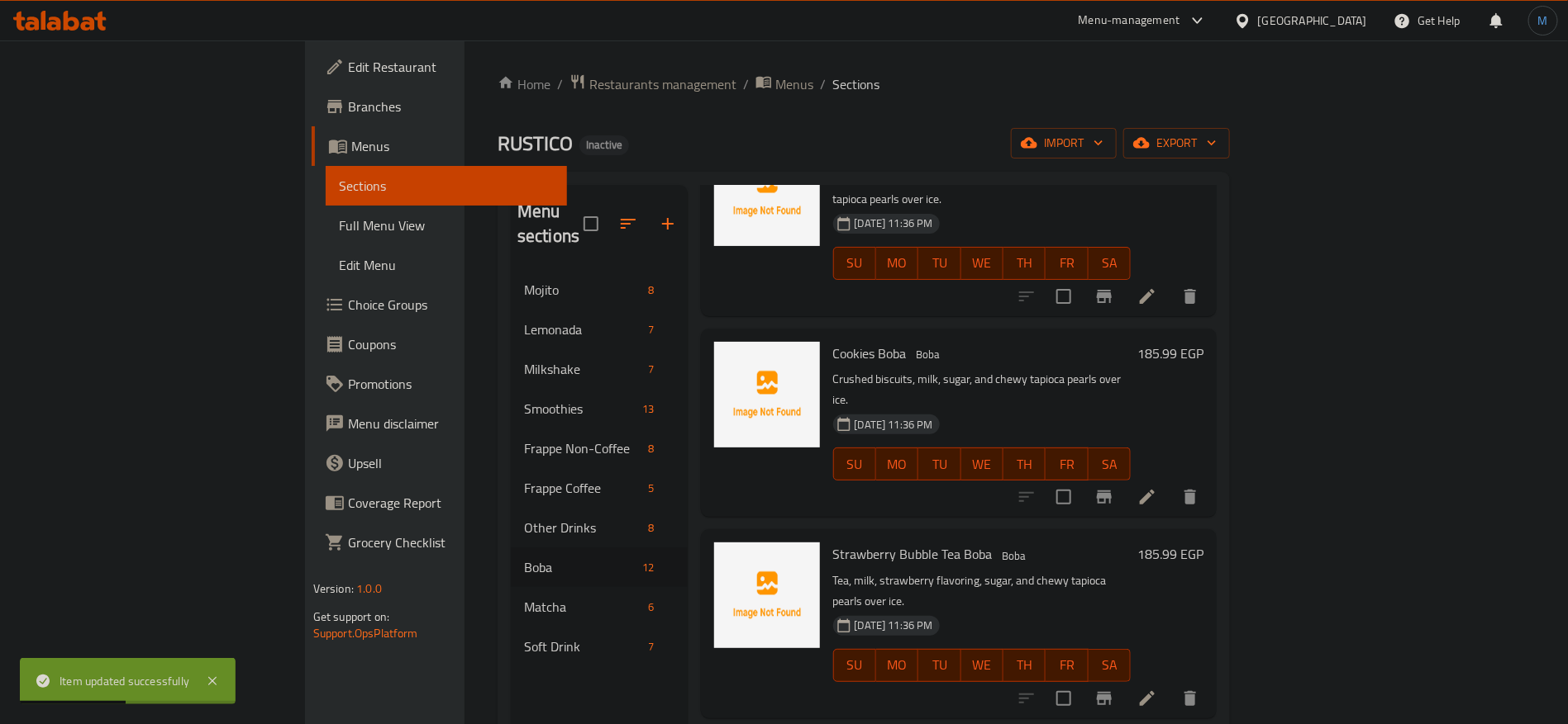
click at [1170, 684] on li at bounding box center [1147, 699] width 46 height 30
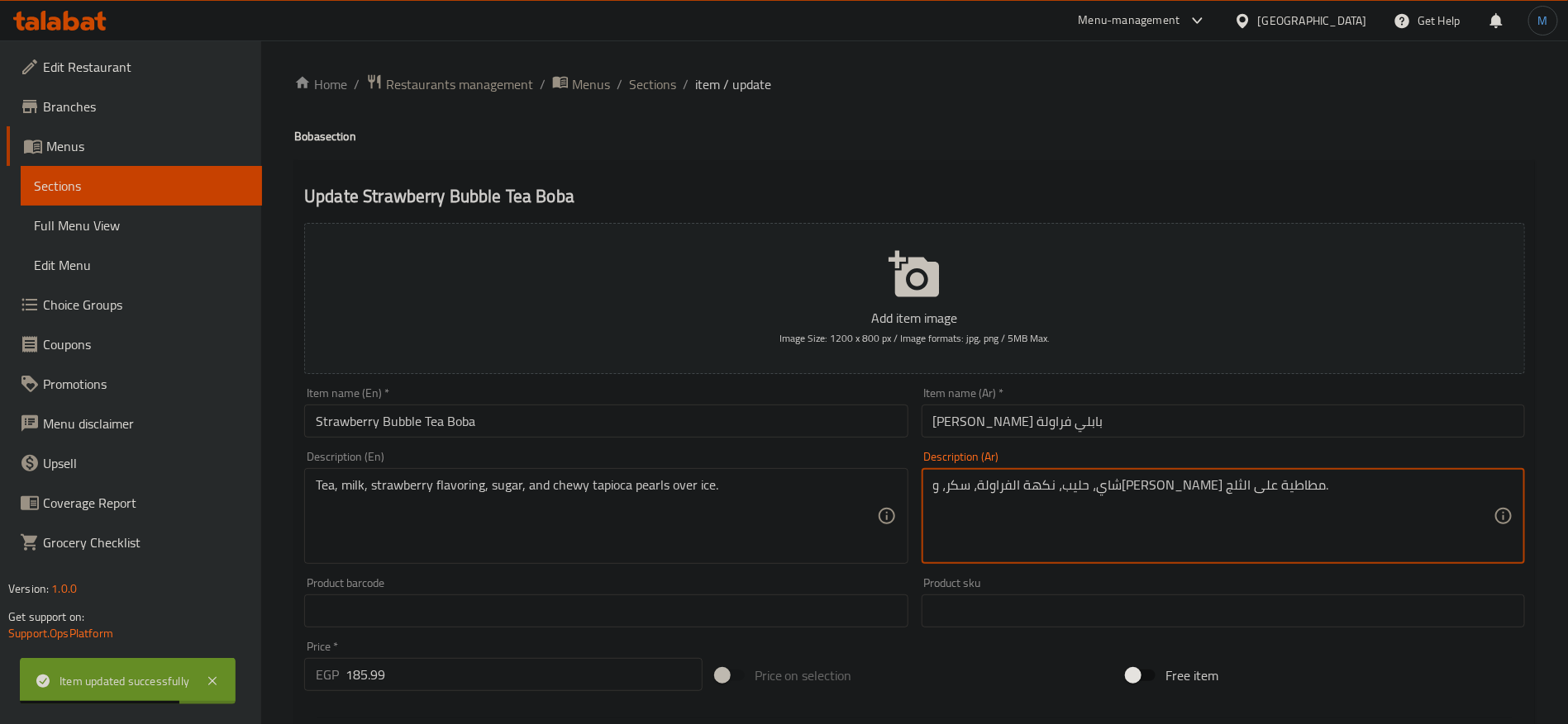
click at [1091, 494] on textarea "شاي، حليب، نكهة الفراولة، سكر، وبيرليس تابيوكا مطاطية على الثلج." at bounding box center [1212, 517] width 560 height 79
click at [1089, 490] on textarea "شاي، حليب، نكهة الفراولة، سكر، وبيرليس تابيوكا مطاطية على الثلج." at bounding box center [1212, 517] width 560 height 79
click at [1054, 484] on textarea "شاي، حليب، نكهة الفراولة، سكر، وبيرليس تابيوكا مطاطية على الثلج." at bounding box center [1212, 517] width 560 height 79
paste textarea
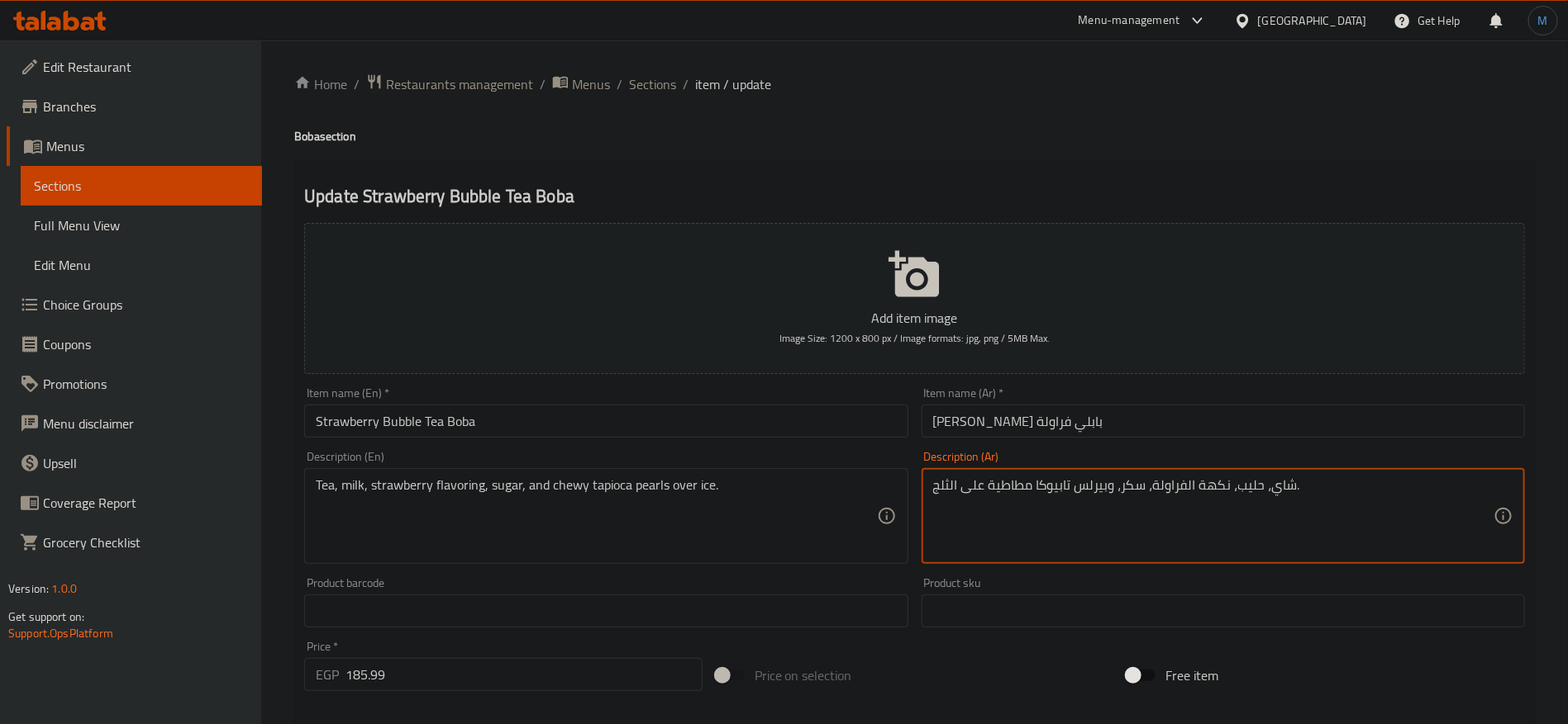
type textarea "شاي، حليب، نكهة الفراولة، سكر، وبيرلس تابيوكا مطاطية على الثلج."
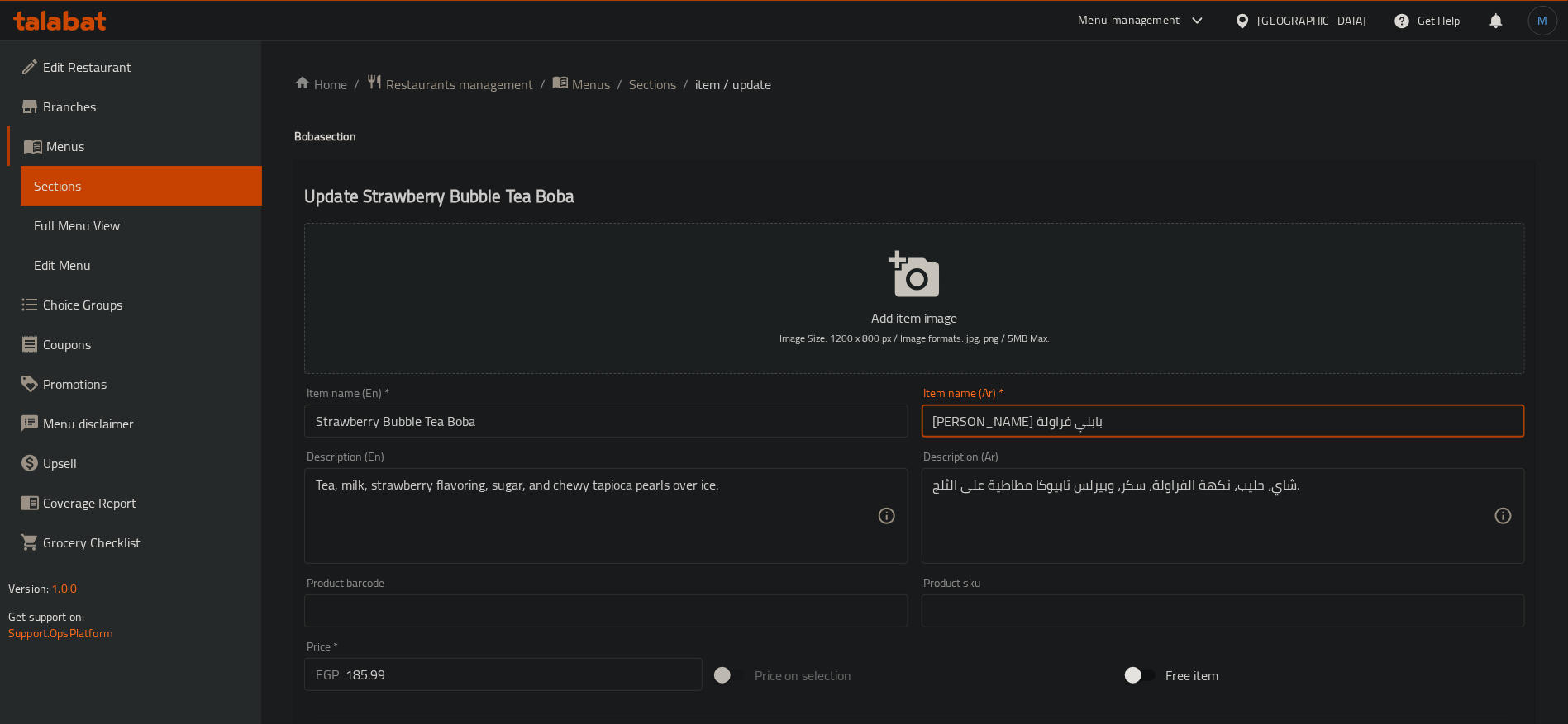
click at [1086, 430] on input "بوبا شاي بابلي فراولة" at bounding box center [1223, 421] width 603 height 33
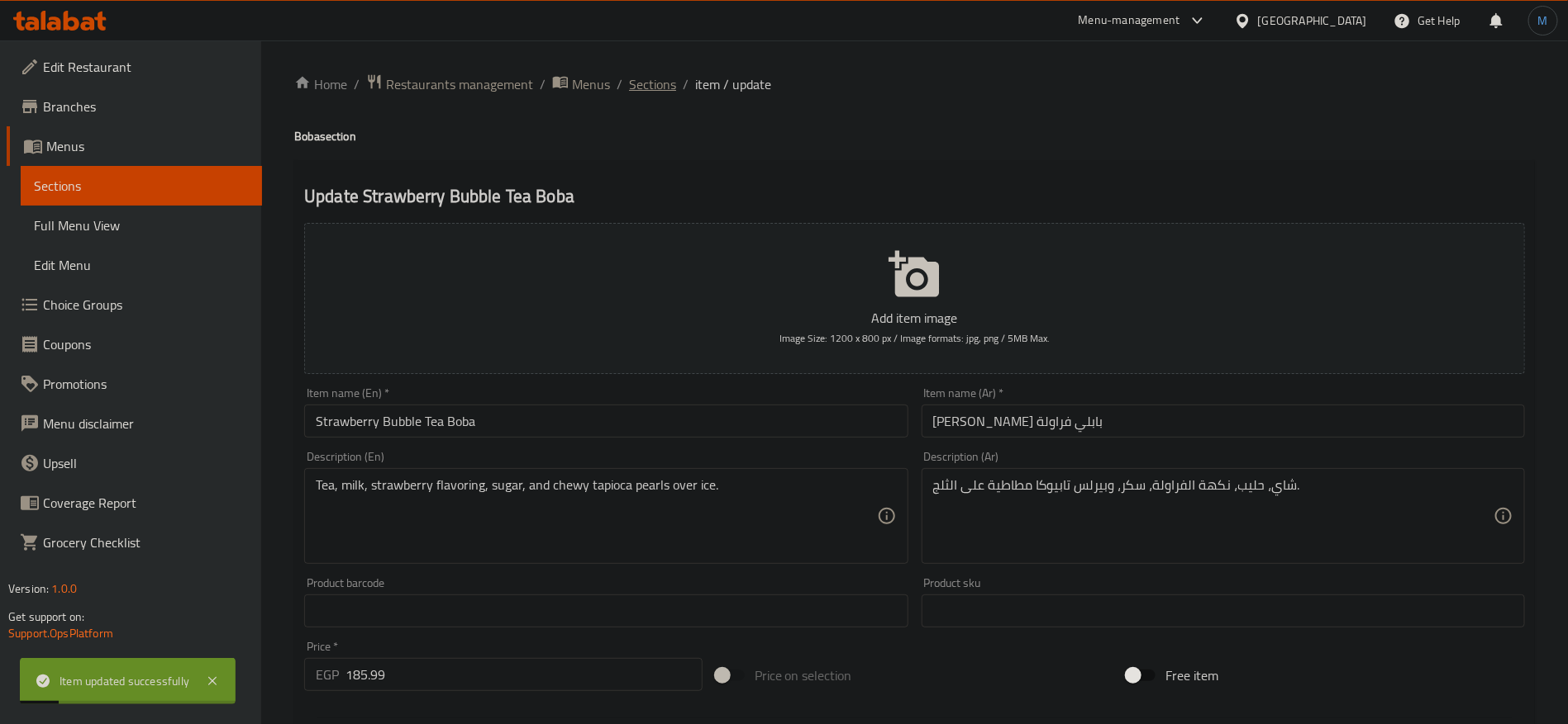
click at [651, 76] on span "Sections" at bounding box center [652, 83] width 47 height 20
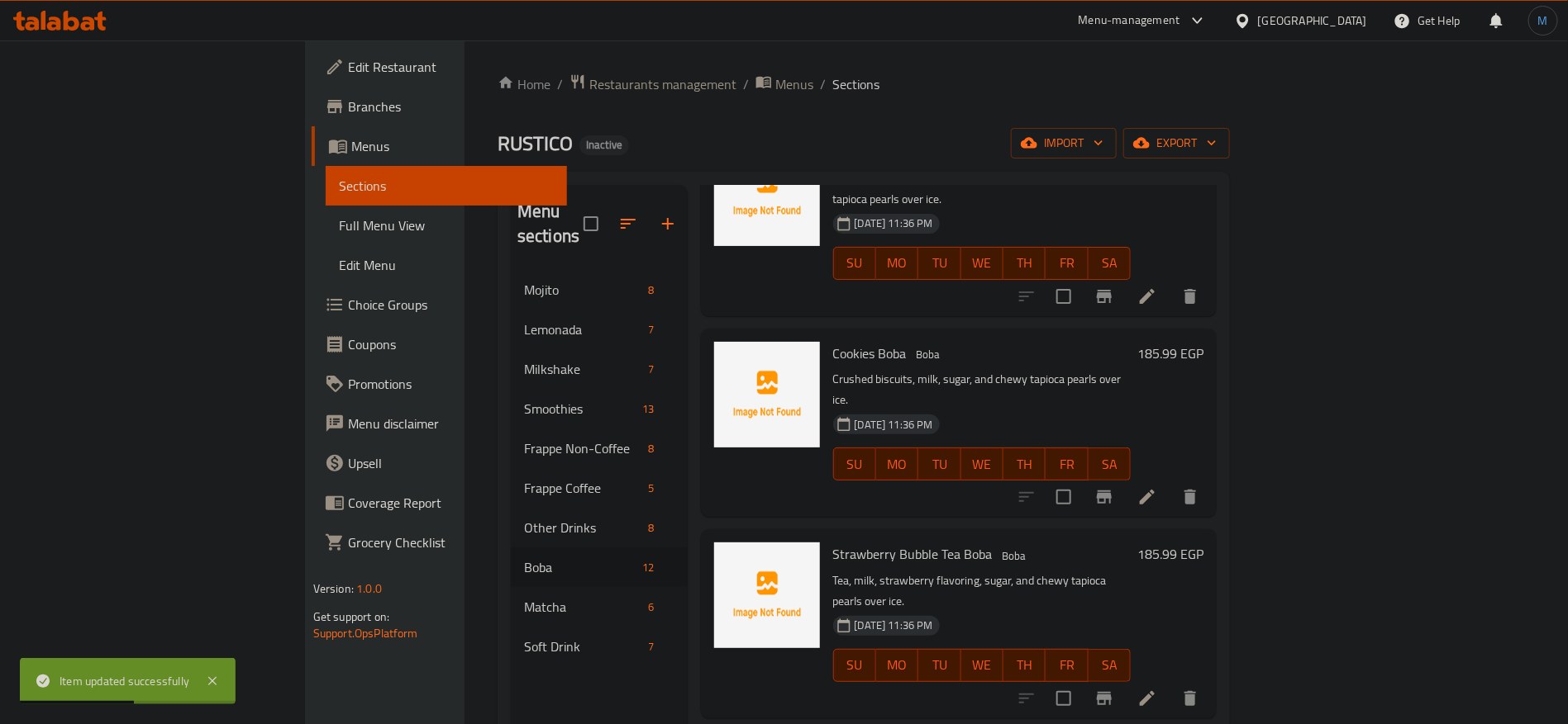
scroll to position [232, 0]
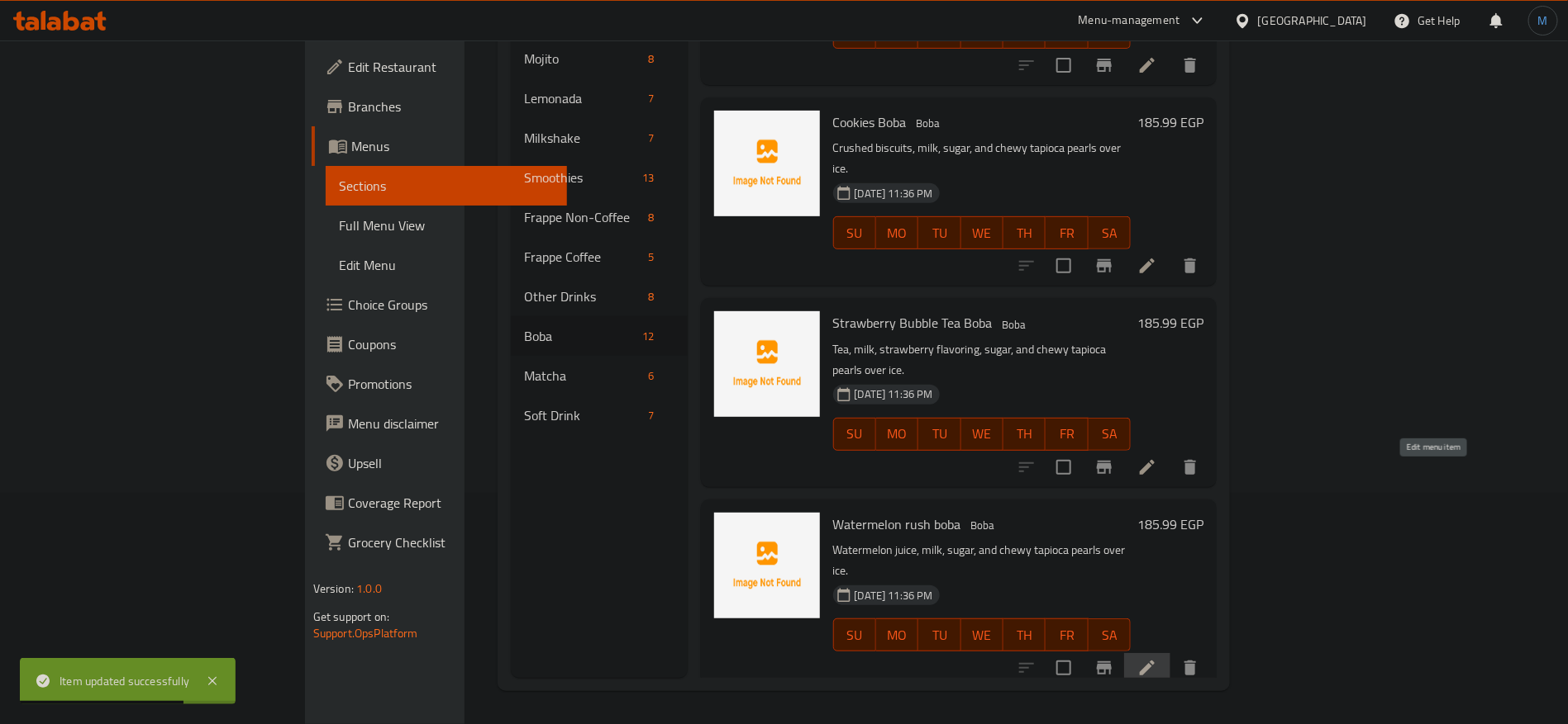
click at [1157, 658] on icon at bounding box center [1147, 668] width 20 height 20
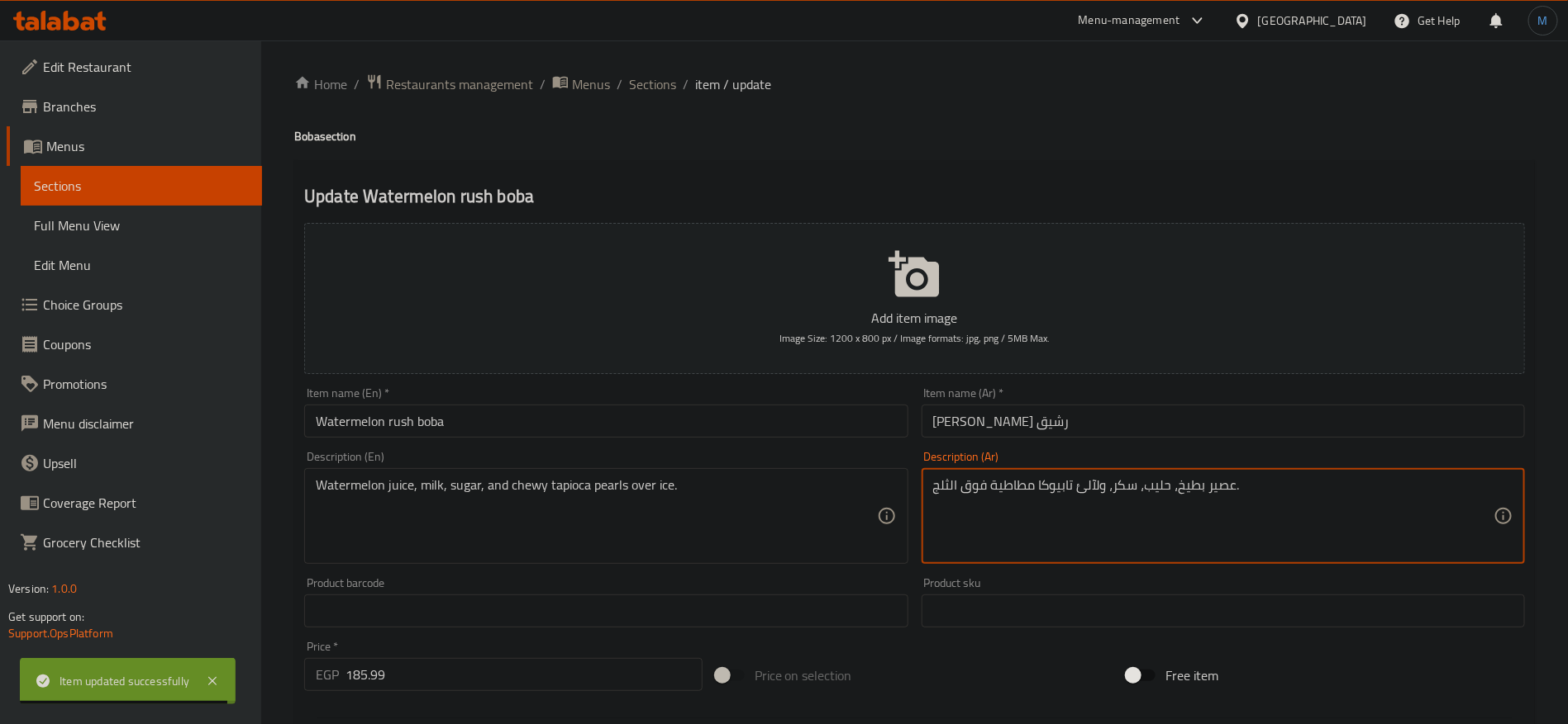
click at [1090, 490] on textarea "عصير بطيخ، حليب، سكر، ولآلئ تابيوكا مطاطية فوق الثلج." at bounding box center [1212, 517] width 560 height 79
click at [1068, 490] on textarea "عصير بطيخ، حليب، سكر، ولآلئ تابيوكا مطاطية فوق الثلج." at bounding box center [1212, 517] width 560 height 79
paste textarea "بيرلس"
type textarea "عصير بطيخ، حليب، سكر، وبيرلس تابيوكا مطاطية فوق الثلج."
click at [1045, 418] on input "بوبا بطيخ رشيق" at bounding box center [1223, 421] width 603 height 33
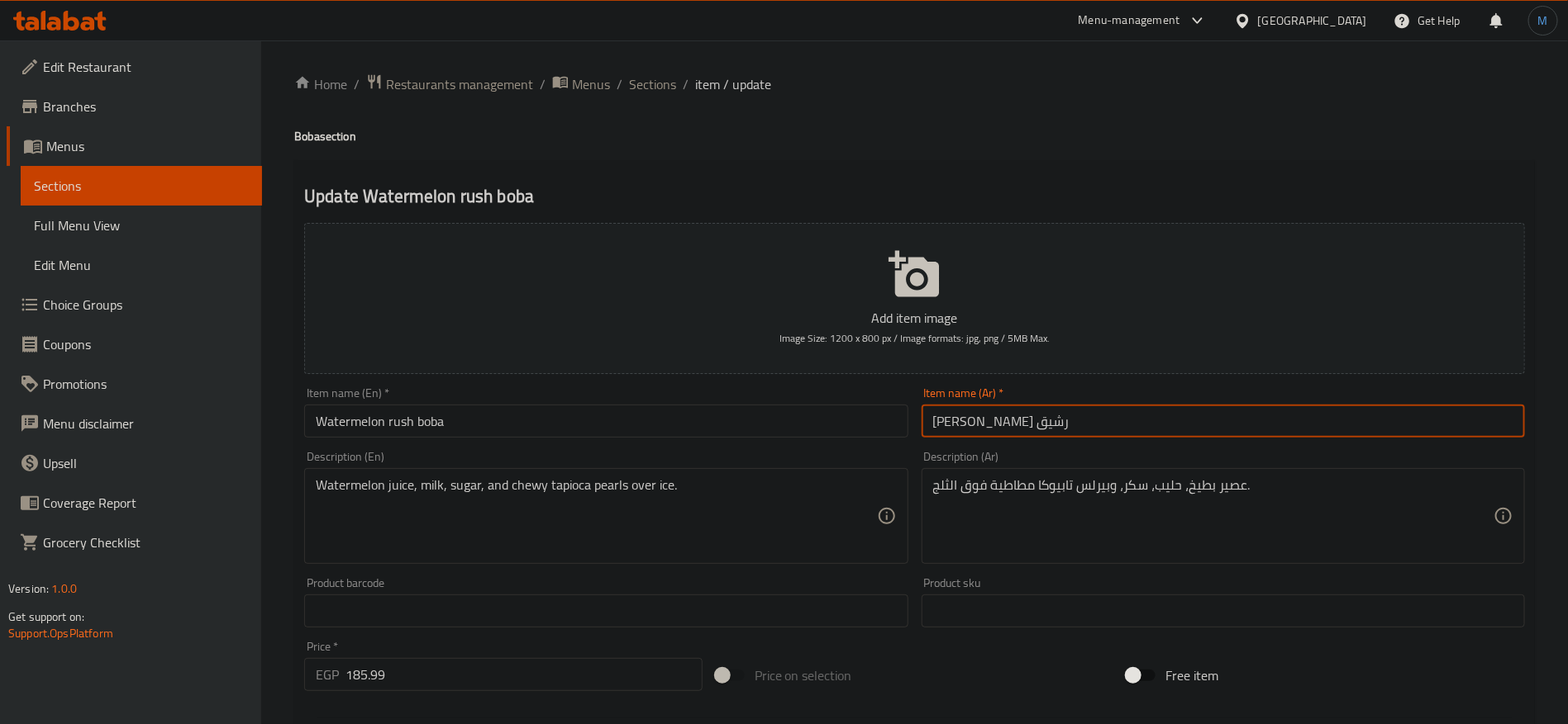
click at [951, 428] on input "بوبا بطيخ رشيق" at bounding box center [1223, 421] width 603 height 33
click at [1074, 421] on input "بوبا بطيخ رش" at bounding box center [1223, 421] width 603 height 33
type input "بوبا بطيخ رش"
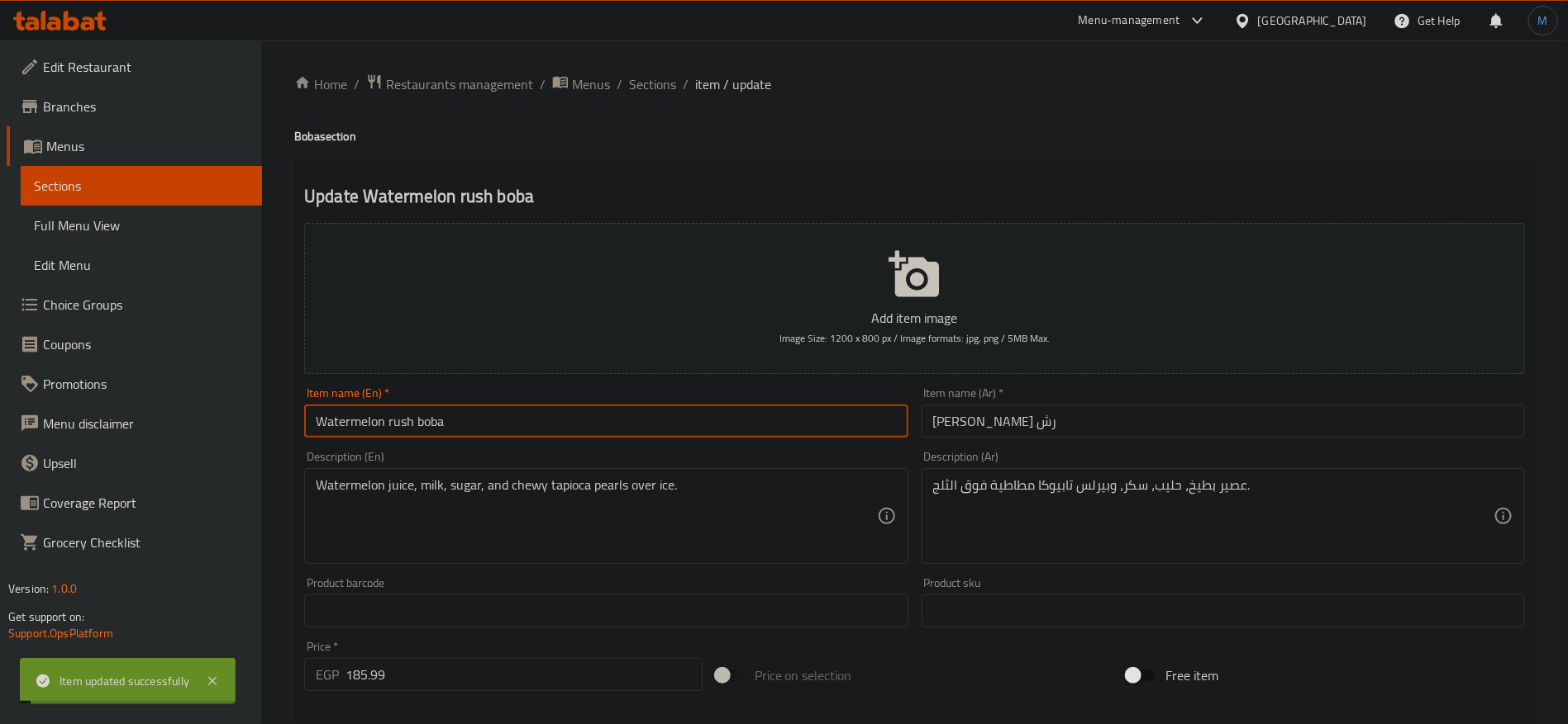
click at [718, 426] on input "Watermelon rush boba" at bounding box center [605, 421] width 603 height 33
type input "Watermelon Rush Boba"
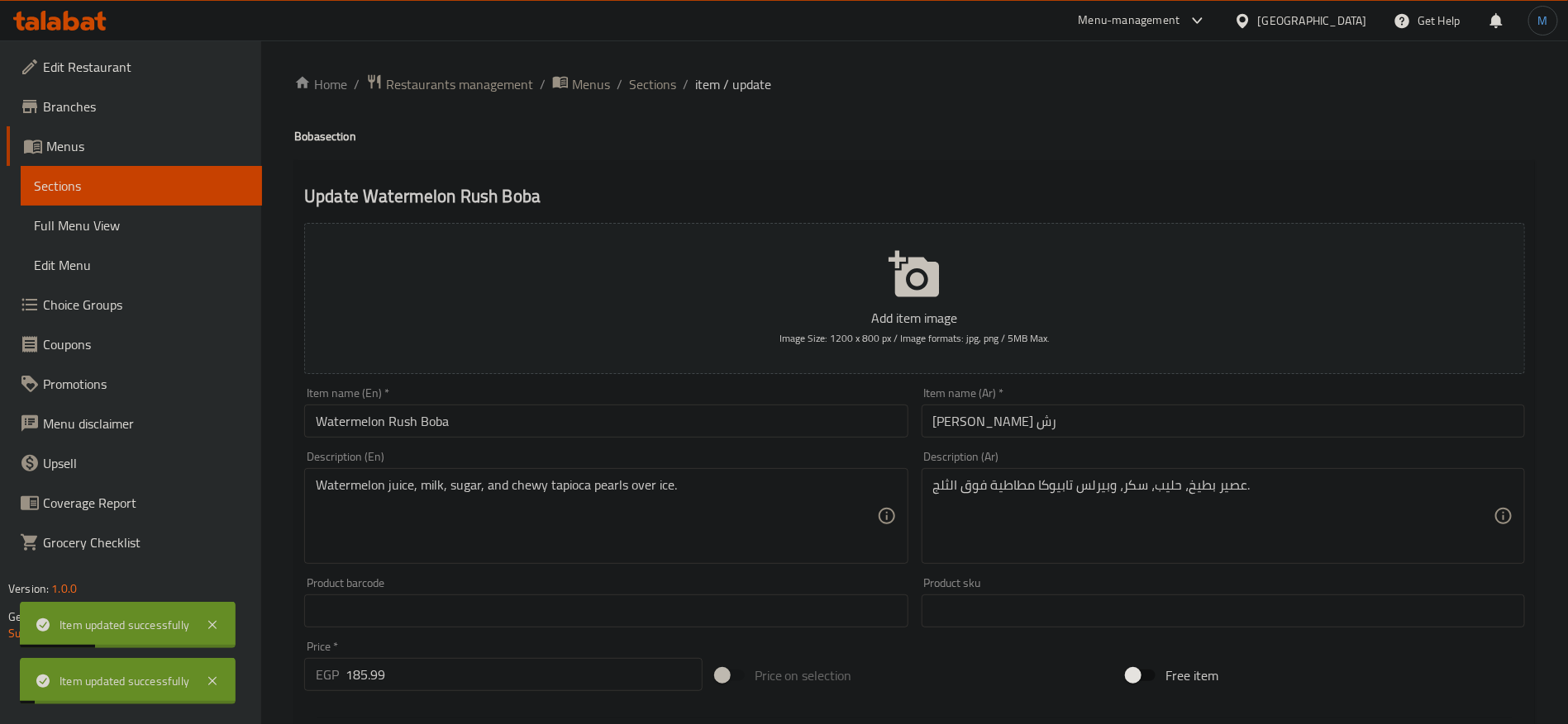
click at [1117, 475] on div "عصير بطيخ، حليب، سكر، وبيرلس تابيوكا مطاطية فوق الثلج. Description (Ar)" at bounding box center [1223, 516] width 603 height 96
click at [1105, 481] on textarea "عصير بطيخ، حليب، سكر، وبيرلس تابيوكا مطاطية فوق الثلج." at bounding box center [1212, 517] width 560 height 79
click at [1059, 480] on textarea "عصير بطيخ، حليب، سكر، وبيرلس تابيوكا مطاطية فوق الثلج." at bounding box center [1212, 517] width 560 height 79
click at [654, 86] on span "Sections" at bounding box center [652, 83] width 47 height 20
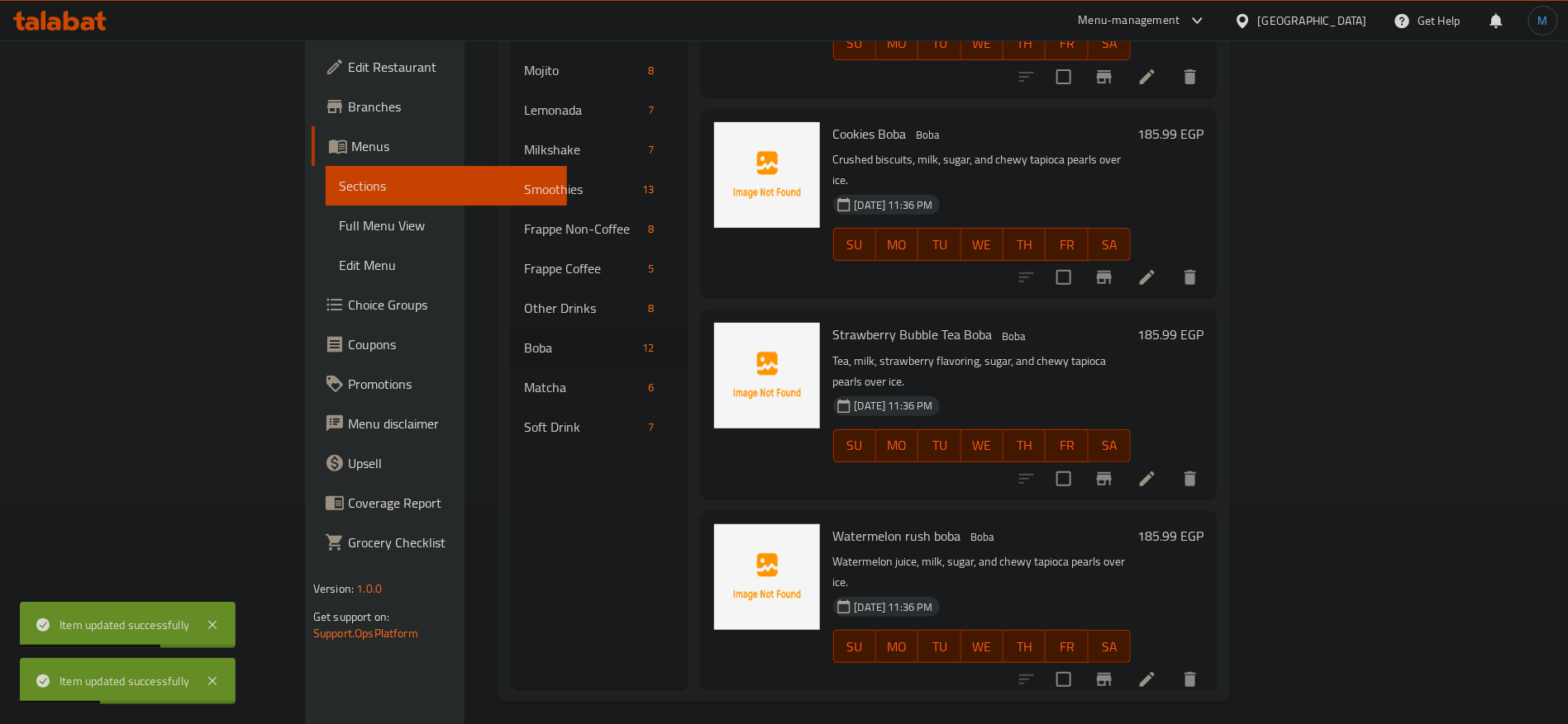
scroll to position [232, 0]
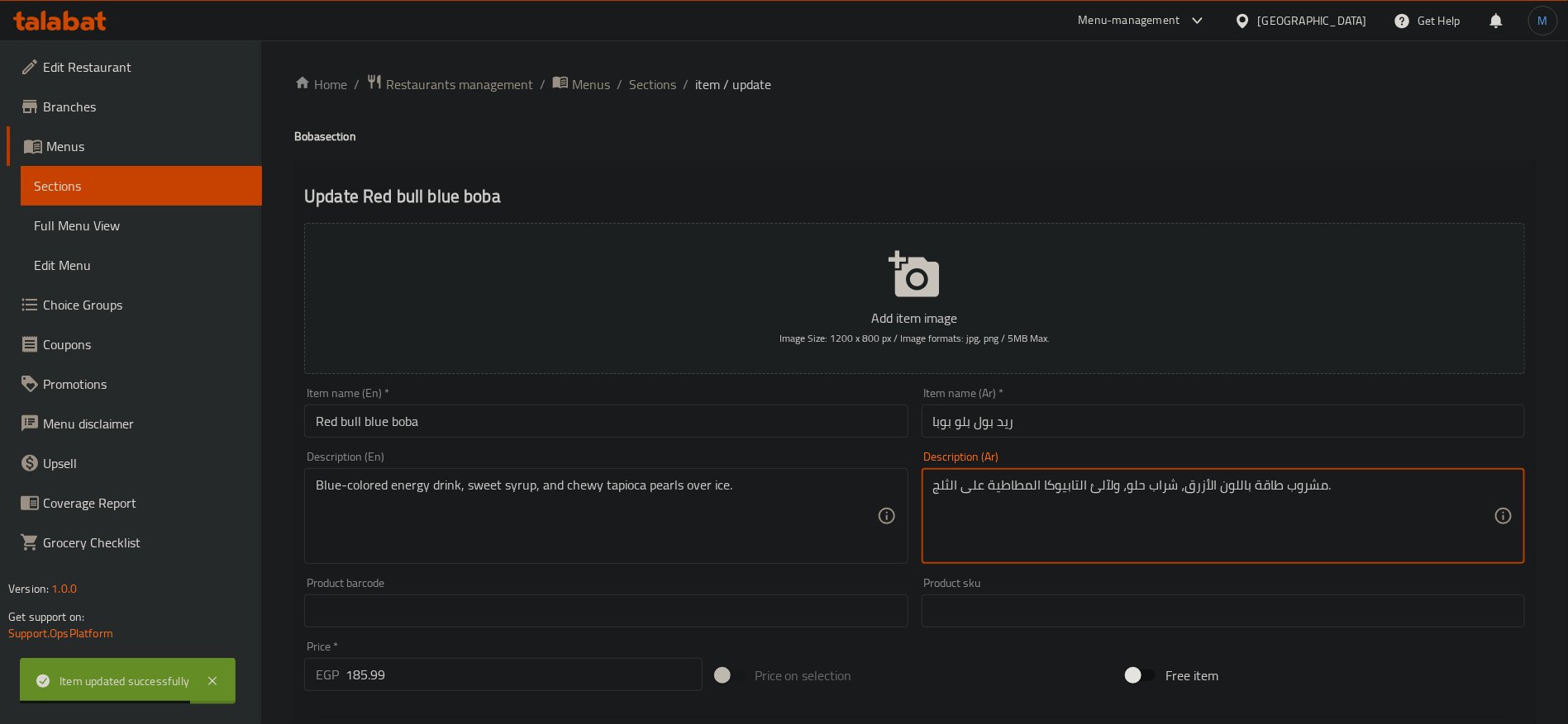
click at [1105, 494] on textarea "مشروب طاقة باللون الأزرق، شراب حلو، ولآلئ التابيوكا المطاطية على الثلج." at bounding box center [1212, 517] width 560 height 79
click at [1069, 496] on textarea "مشروب طاقة باللون الأزرق، شراب حلو، ولآلئ التابيوكا المطاطية على الثلج." at bounding box center [1212, 517] width 560 height 79
paste textarea "بيرلس"
type textarea "مشروب طاقة باللون الأزرق، شراب حلو، وبيرلس تابيوكا المطاطية على الثلج."
click at [1143, 426] on input "ريد بول بلو بوبا" at bounding box center [1223, 421] width 603 height 33
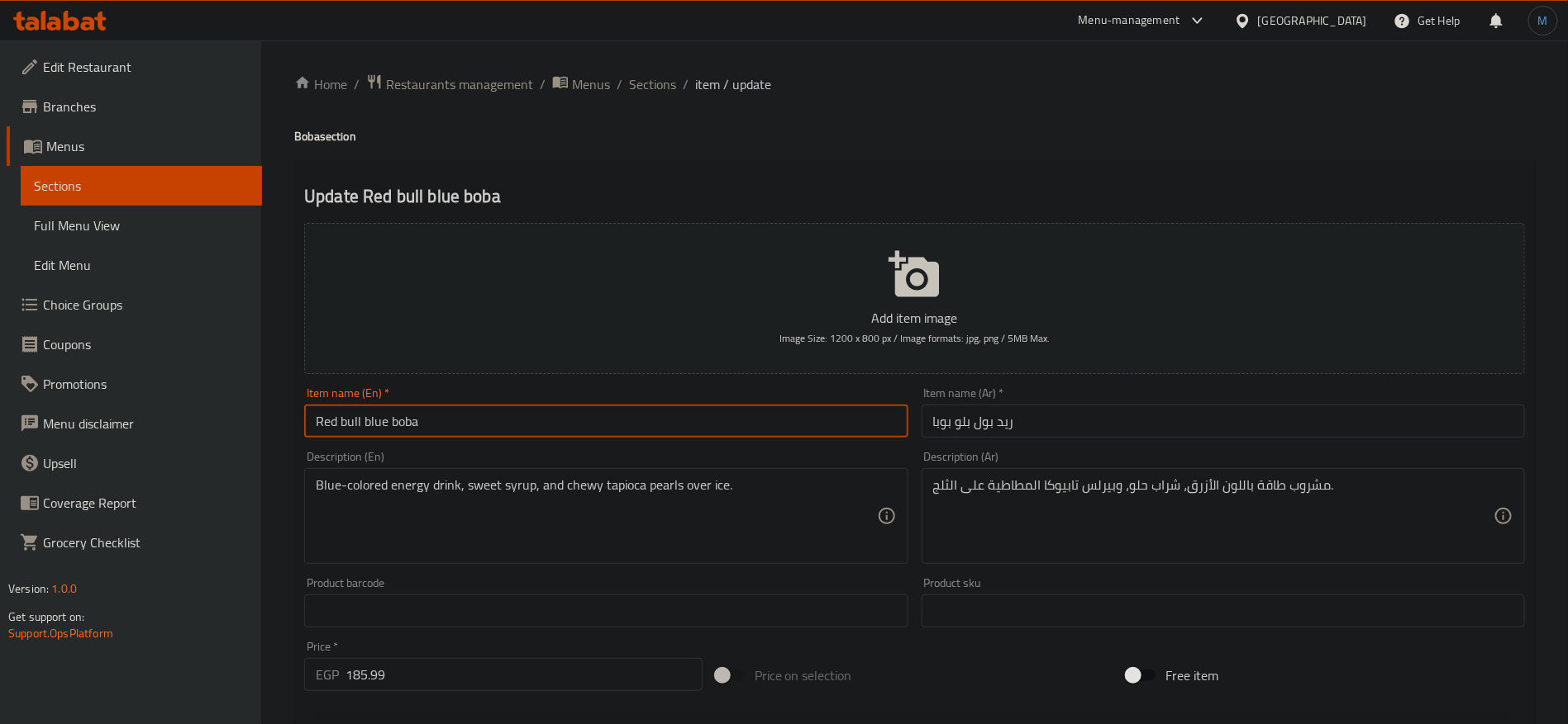
click at [709, 433] on input "Red bull blue boba" at bounding box center [605, 421] width 603 height 33
type input "Red Bull Blue Boba"
click at [650, 94] on span "Sections" at bounding box center [652, 83] width 47 height 20
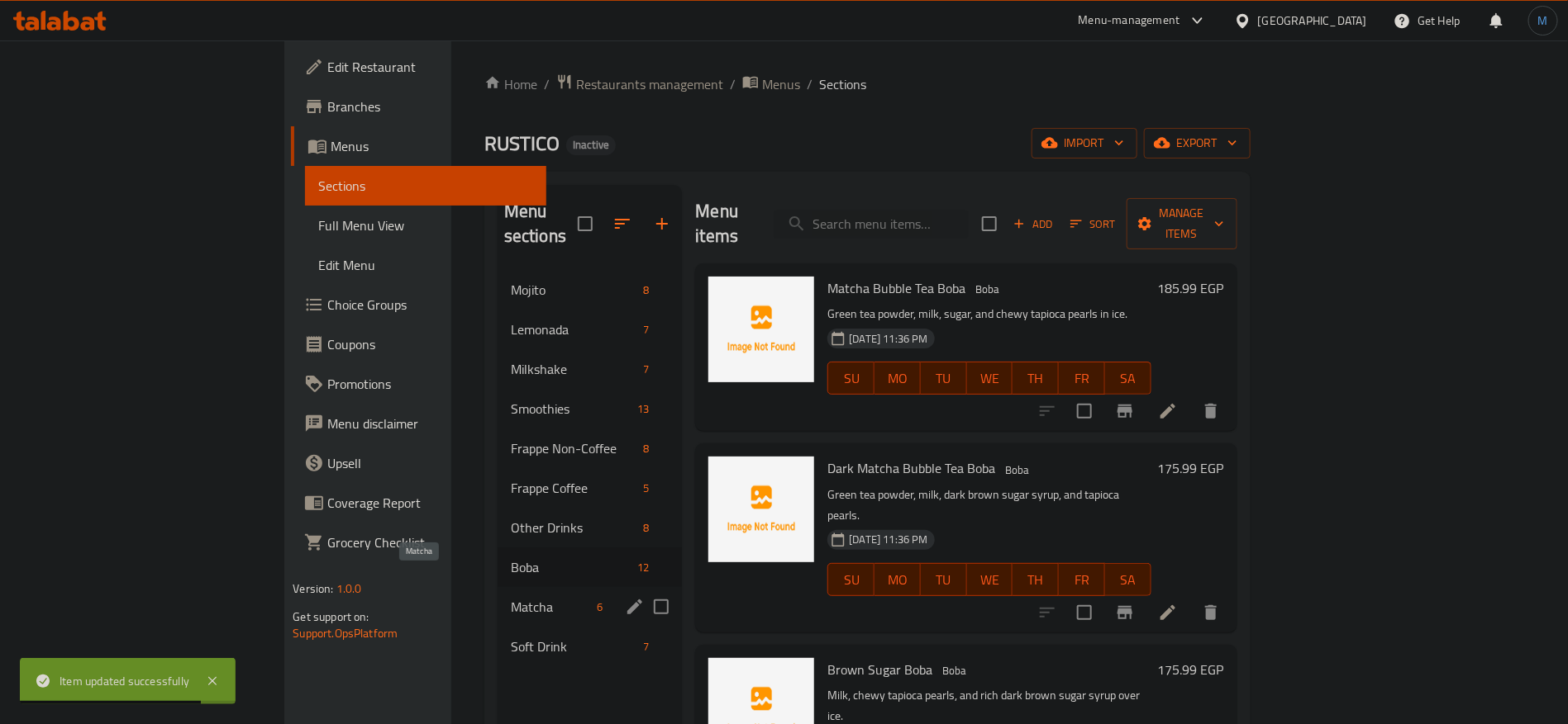
click at [510, 597] on span "Matcha" at bounding box center [550, 607] width 80 height 20
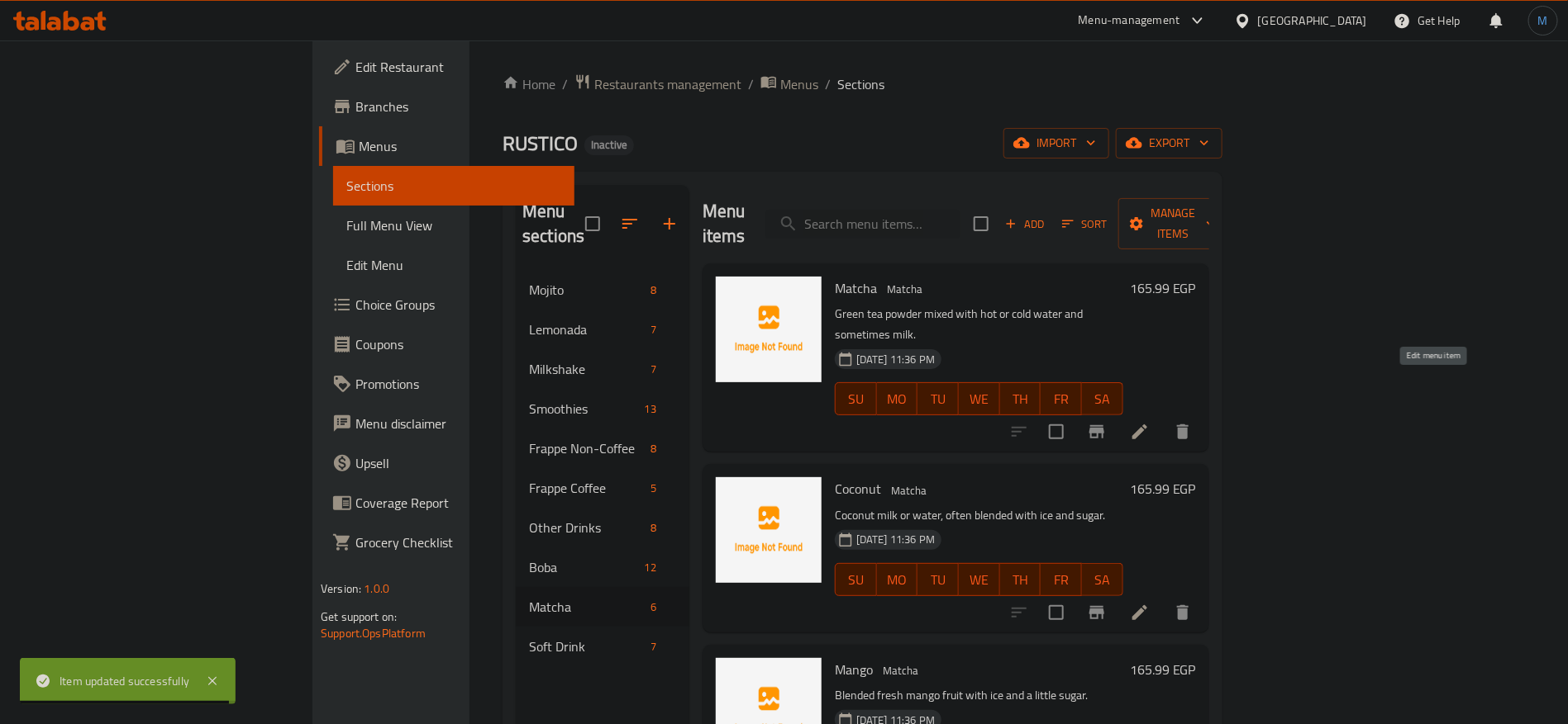
click at [1147, 425] on icon at bounding box center [1139, 432] width 15 height 15
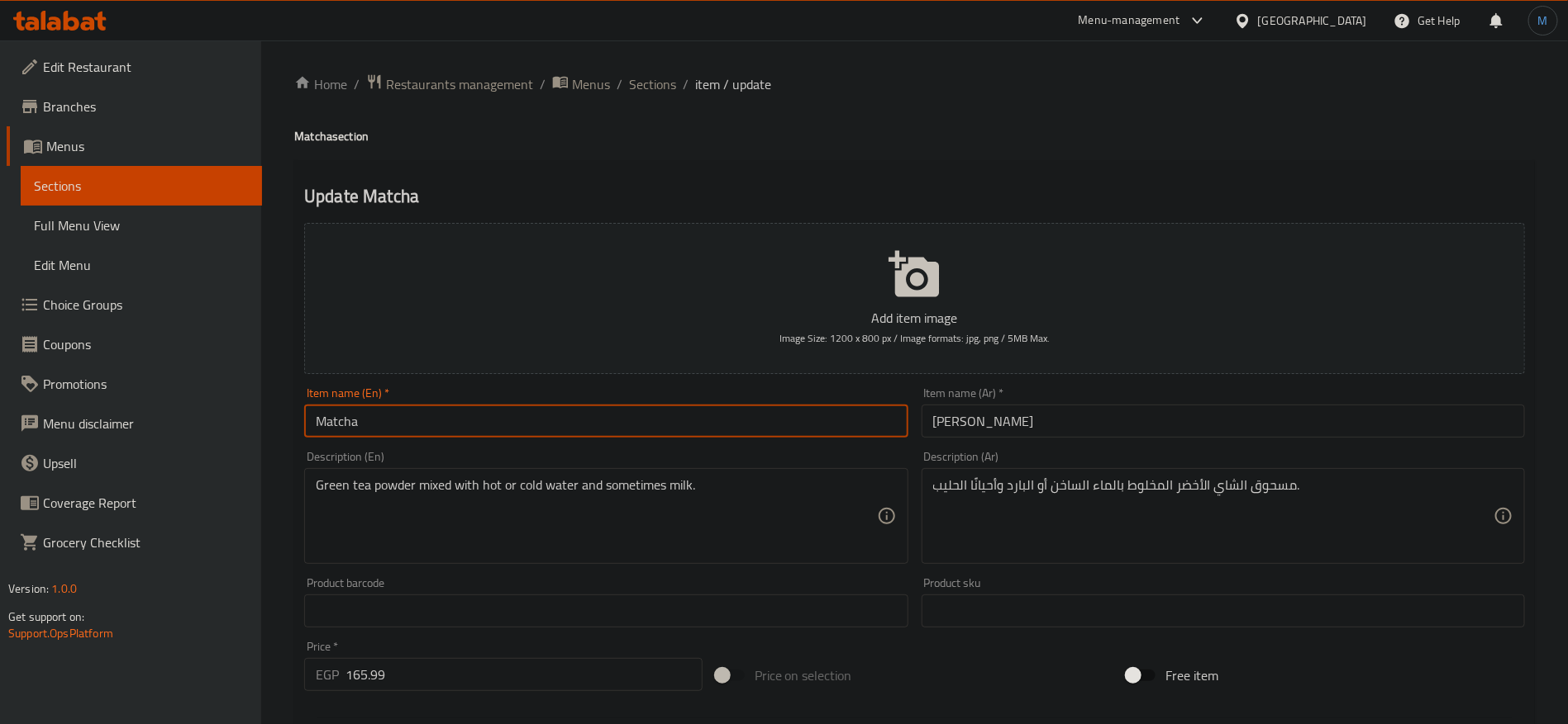
click at [755, 432] on input "Matcha" at bounding box center [605, 421] width 603 height 33
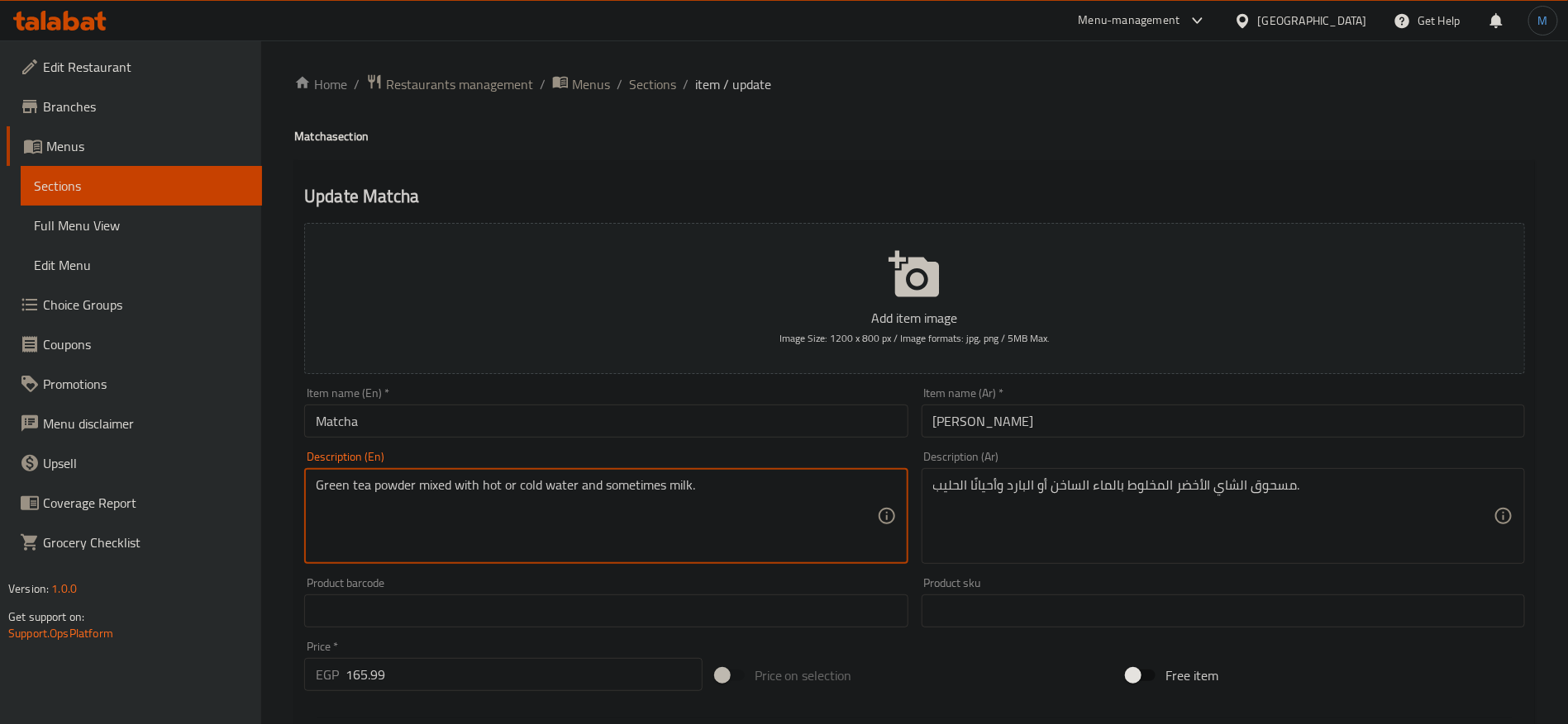
click at [632, 498] on textarea "Green tea powder mixed with hot or cold water and sometimes milk." at bounding box center [595, 517] width 560 height 79
click at [589, 440] on div "Item name (En)   * Matcha Item name (En) *" at bounding box center [605, 413] width 617 height 64
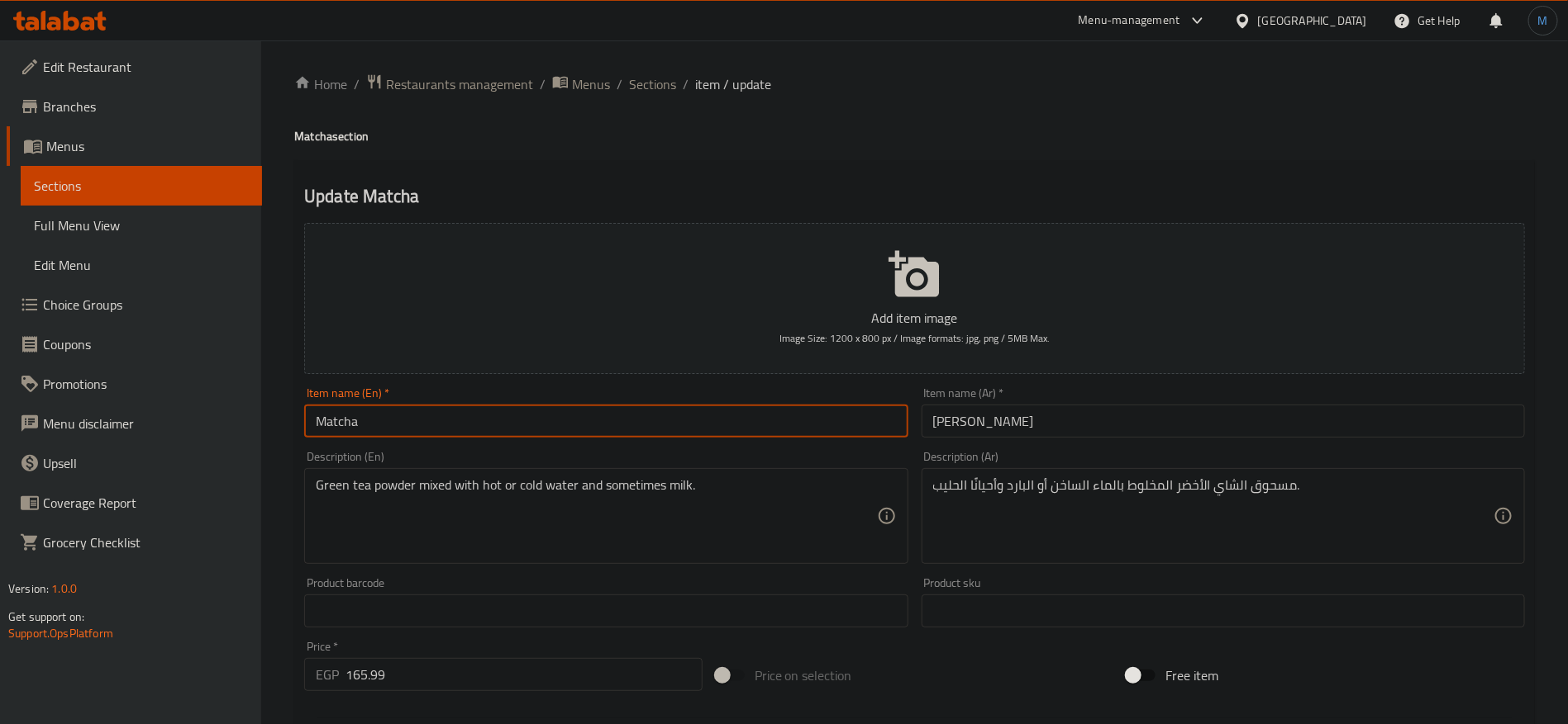
click at [587, 426] on input "Matcha" at bounding box center [605, 421] width 603 height 33
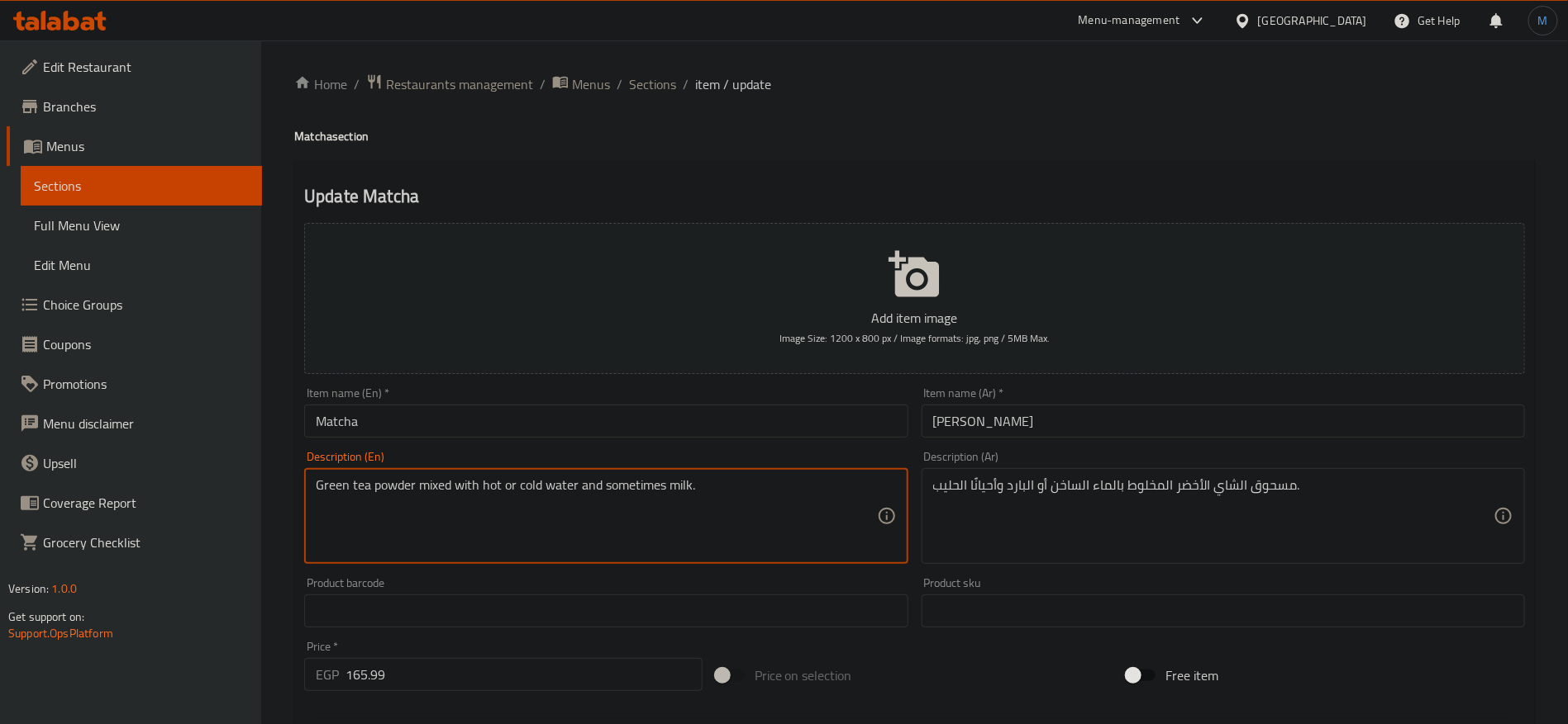
click at [622, 500] on textarea "Green tea powder mixed with hot or cold water and sometimes milk." at bounding box center [595, 517] width 560 height 79
click at [480, 502] on textarea "Green tea powder mixed with hot or cold water and sometimes milk." at bounding box center [595, 517] width 560 height 79
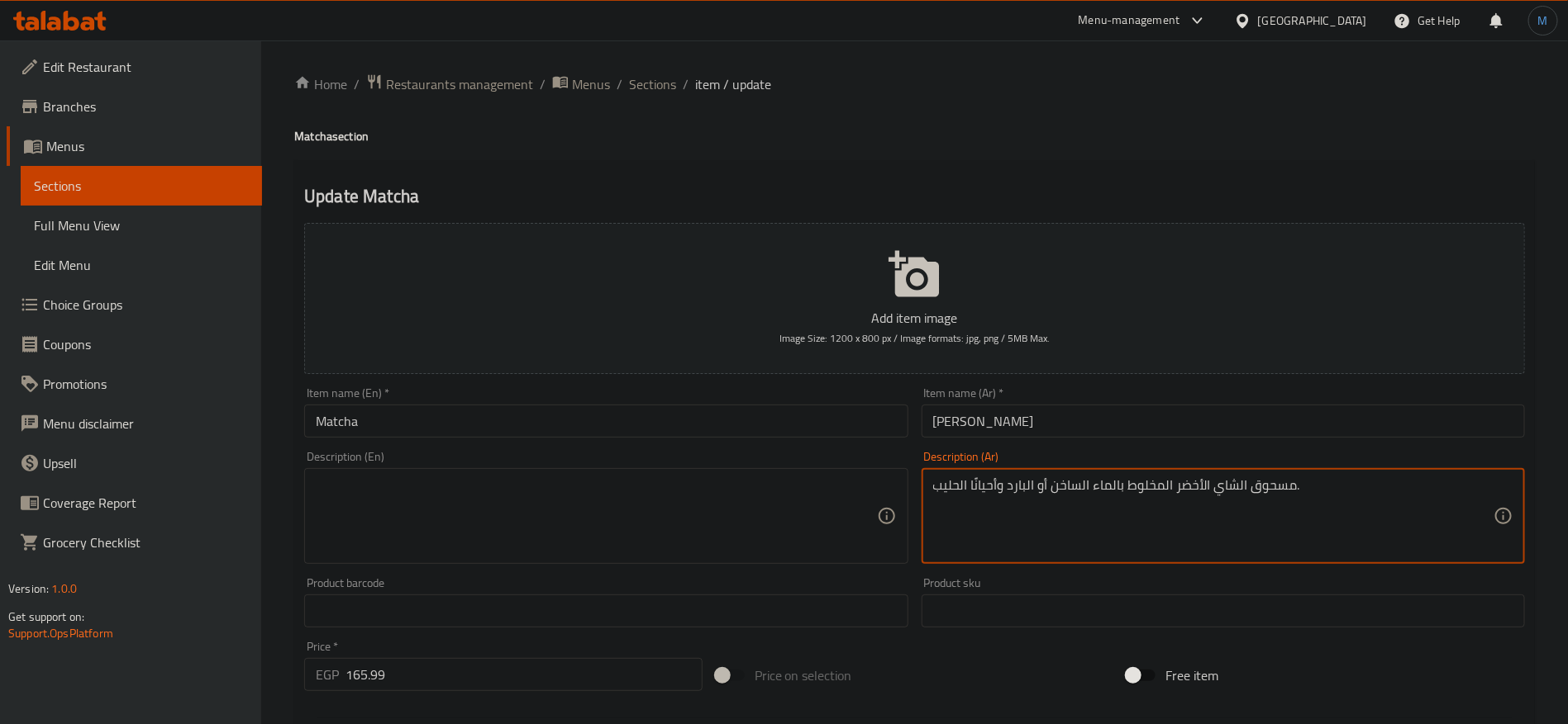
click at [1082, 515] on textarea "مسحوق الشاي الأخضر المخلوط بالماء الساخن أو البارد وأحيانًا الحليب." at bounding box center [1212, 517] width 560 height 79
click at [1033, 432] on input "ماتشا" at bounding box center [1223, 421] width 603 height 33
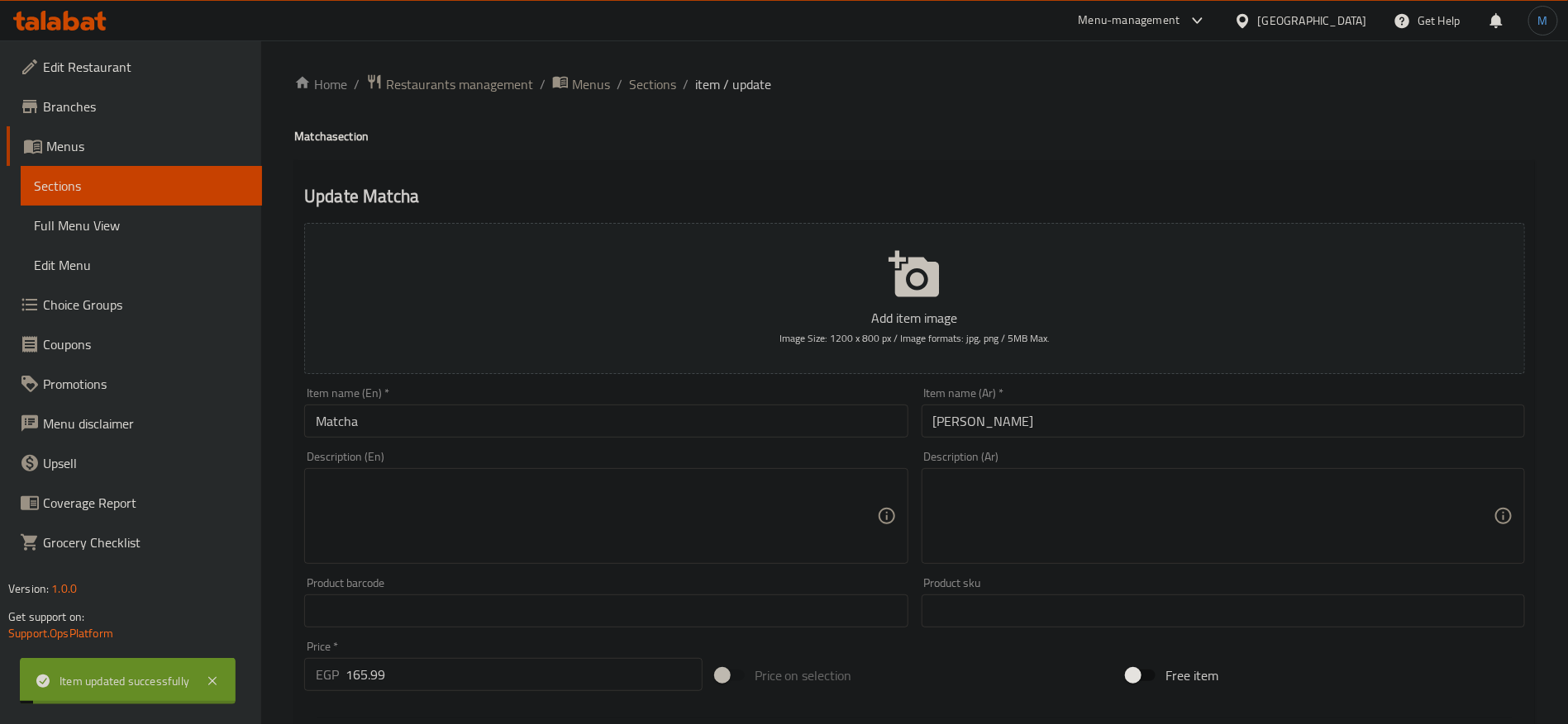
click at [652, 59] on div "Home / Restaurants management / Menus / Sections / item / update Matcha section…" at bounding box center [914, 603] width 1306 height 1126
click at [661, 81] on span "Sections" at bounding box center [652, 83] width 47 height 20
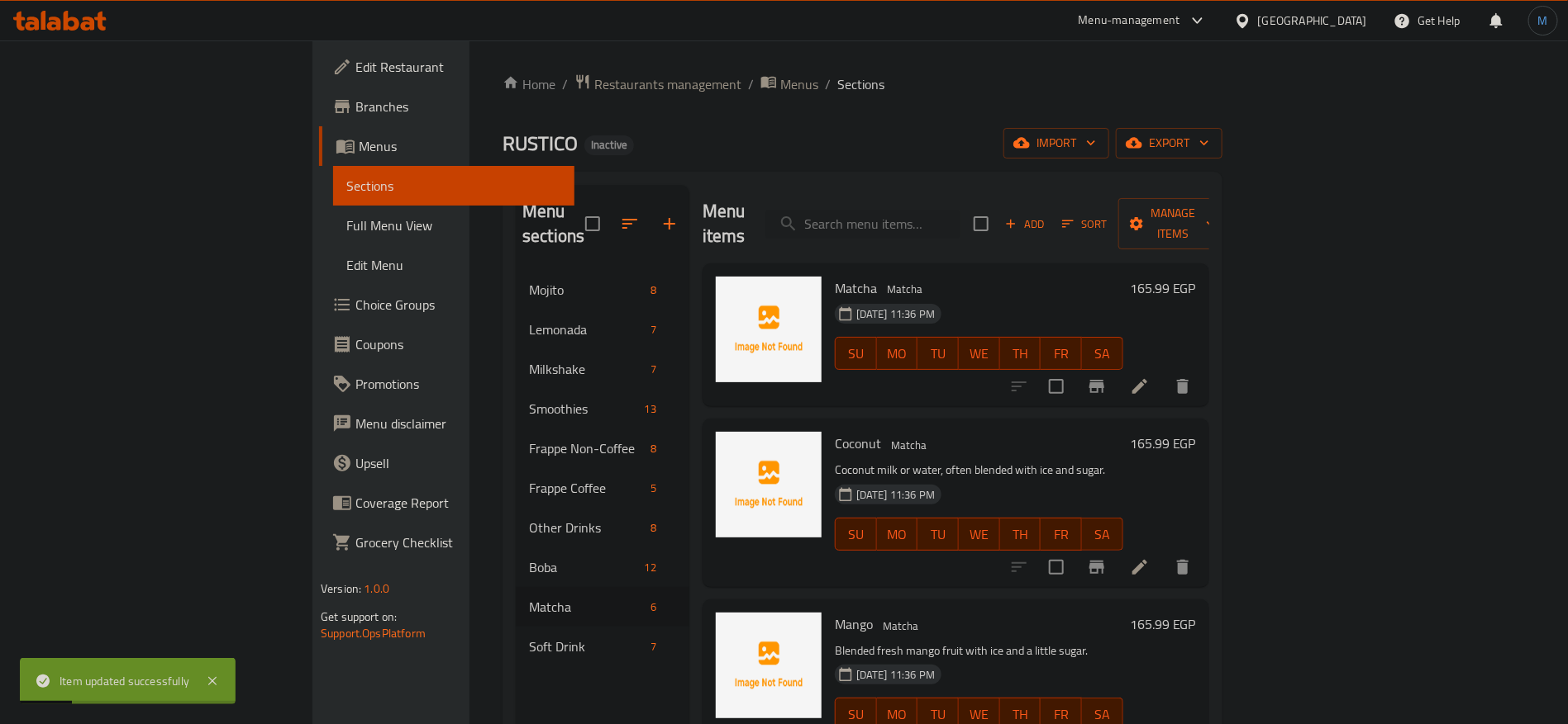
click at [1209, 568] on div "Menu items Add Sort Manage items Matcha Matcha 29-09-2025 11:36 PM SU MO TU WE …" at bounding box center [949, 547] width 520 height 724
click at [1202, 557] on div at bounding box center [1101, 567] width 204 height 39
click at [1163, 553] on li at bounding box center [1139, 567] width 46 height 30
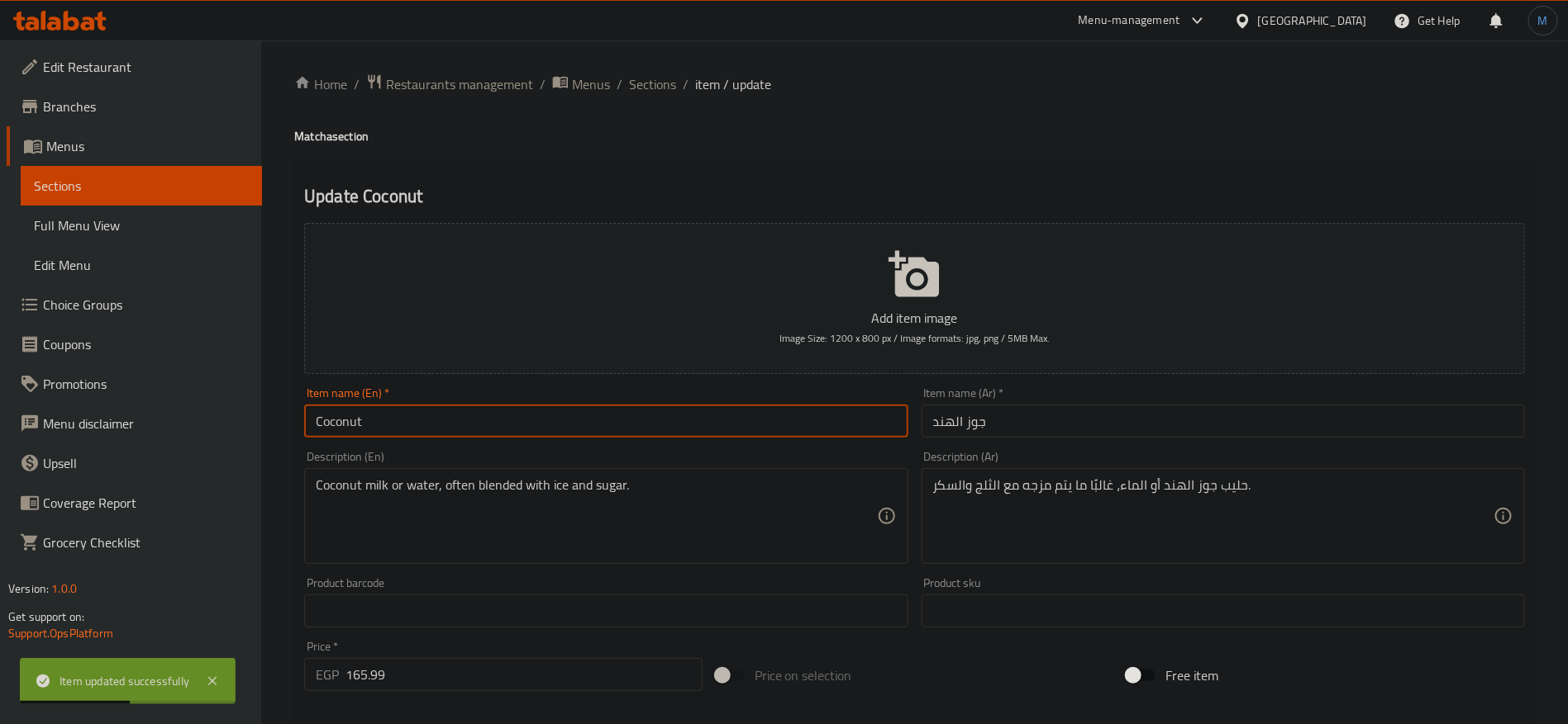
click at [769, 421] on input "Coconut" at bounding box center [605, 421] width 603 height 33
click at [305, 128] on h4 "Matcha section" at bounding box center [915, 137] width 1241 height 17
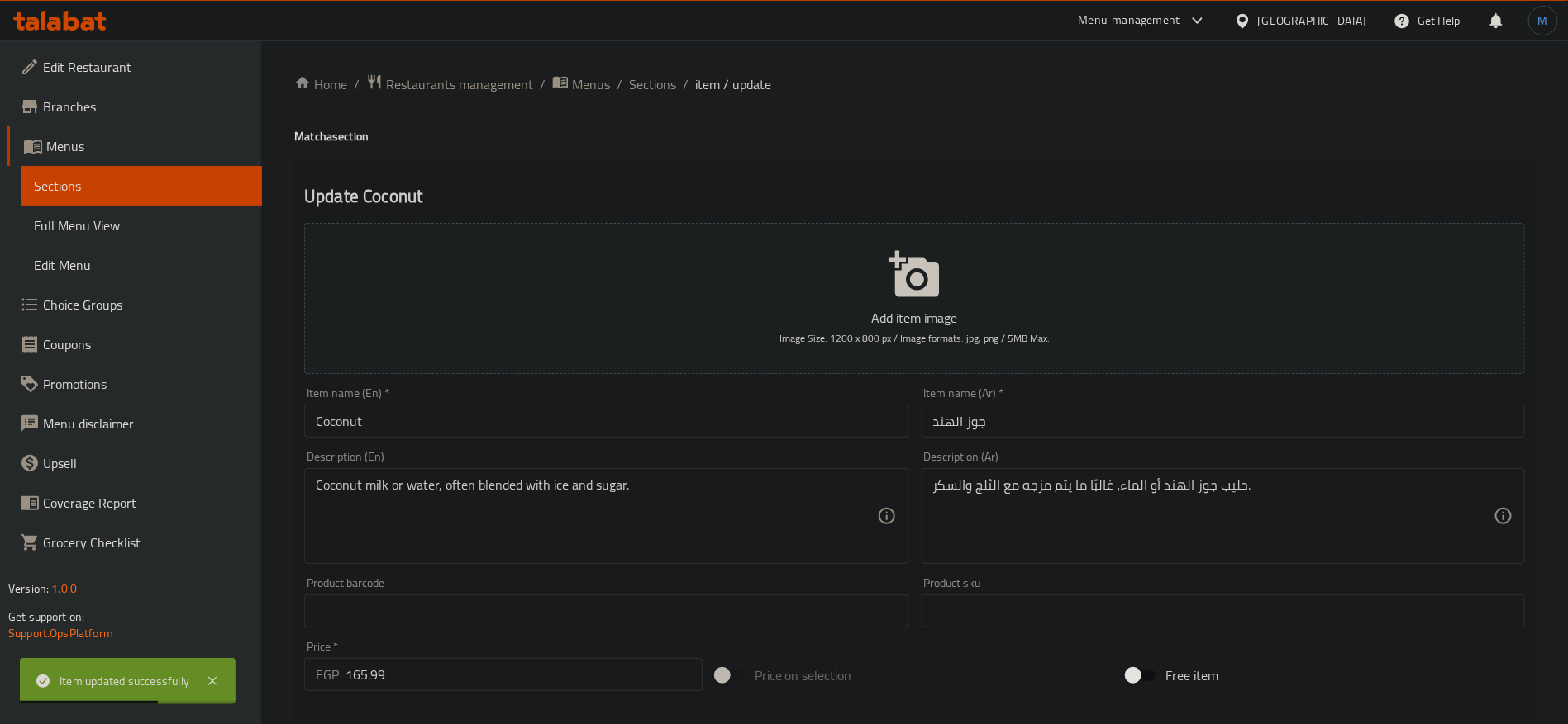
click at [305, 128] on h4 "Matcha section" at bounding box center [915, 137] width 1241 height 17
click at [300, 121] on div "Home / Restaurants management / Menus / Sections / item / update Matcha section…" at bounding box center [915, 603] width 1241 height 1061
click at [306, 128] on h4 "Matcha section" at bounding box center [915, 137] width 1241 height 17
copy h4 "Matcha"
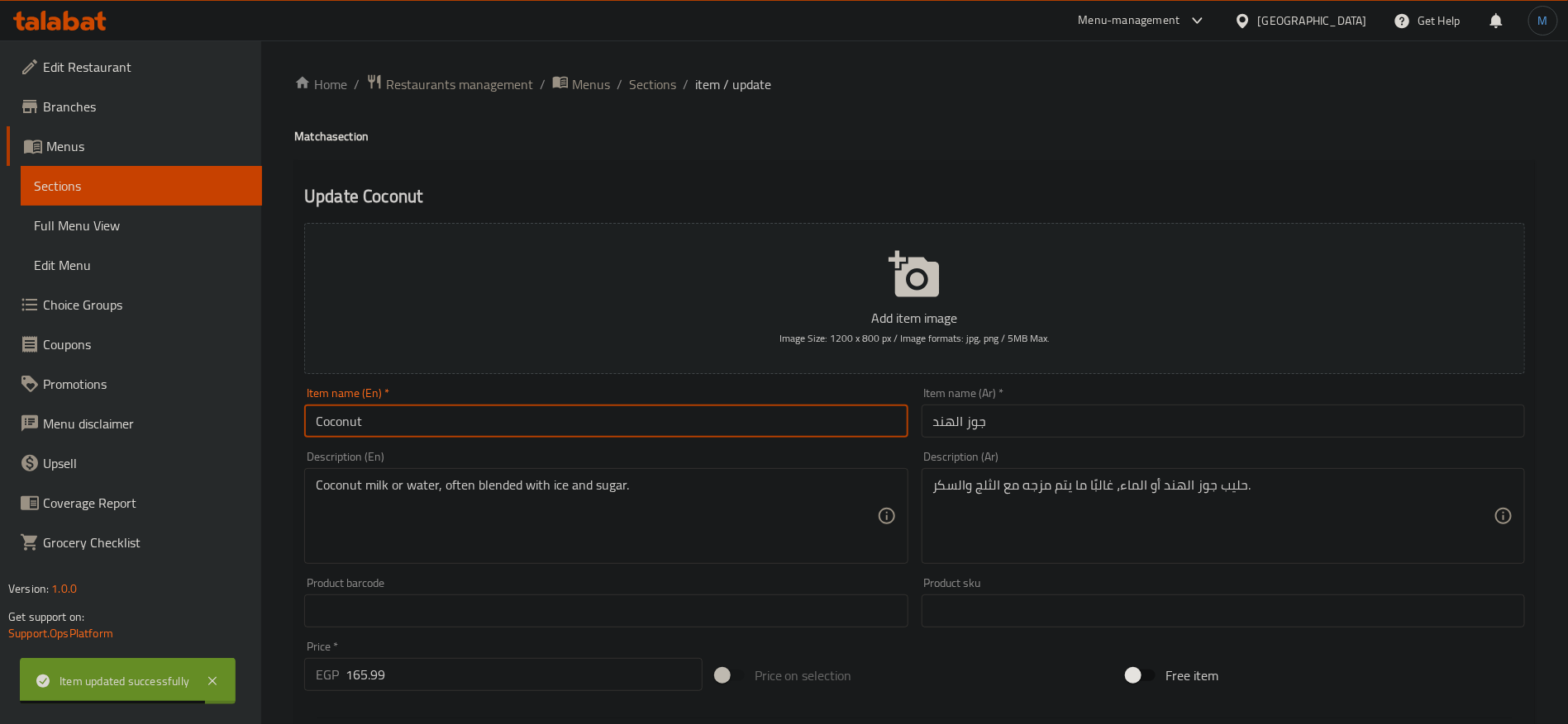
click at [469, 426] on input "Coconut" at bounding box center [605, 421] width 603 height 33
paste input "Matcha"
type input "Coconut Matcha"
click at [1125, 429] on input "جوز الهند" at bounding box center [1223, 421] width 603 height 33
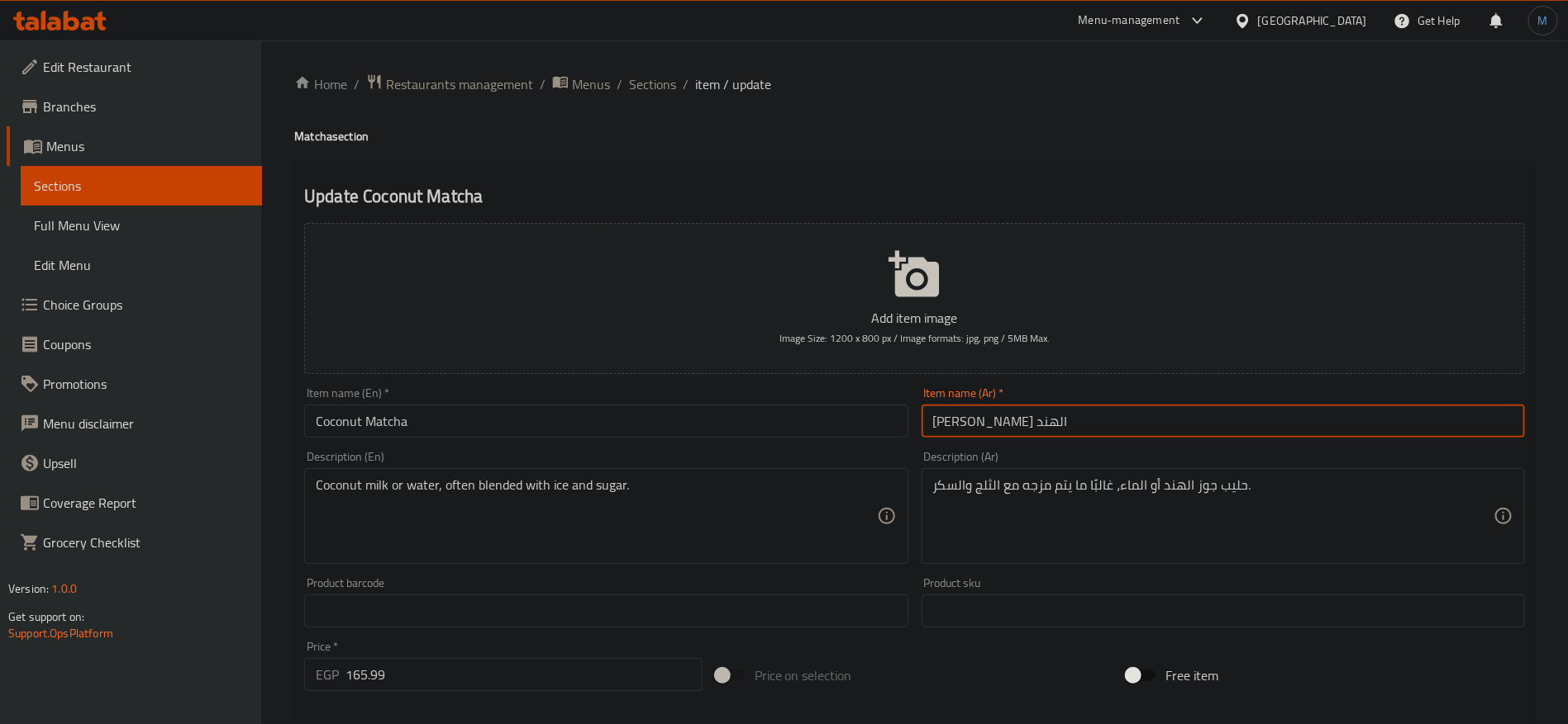
type input "ماتشا جوز الهند"
click at [634, 407] on input "Coconut Matcha" at bounding box center [605, 421] width 603 height 33
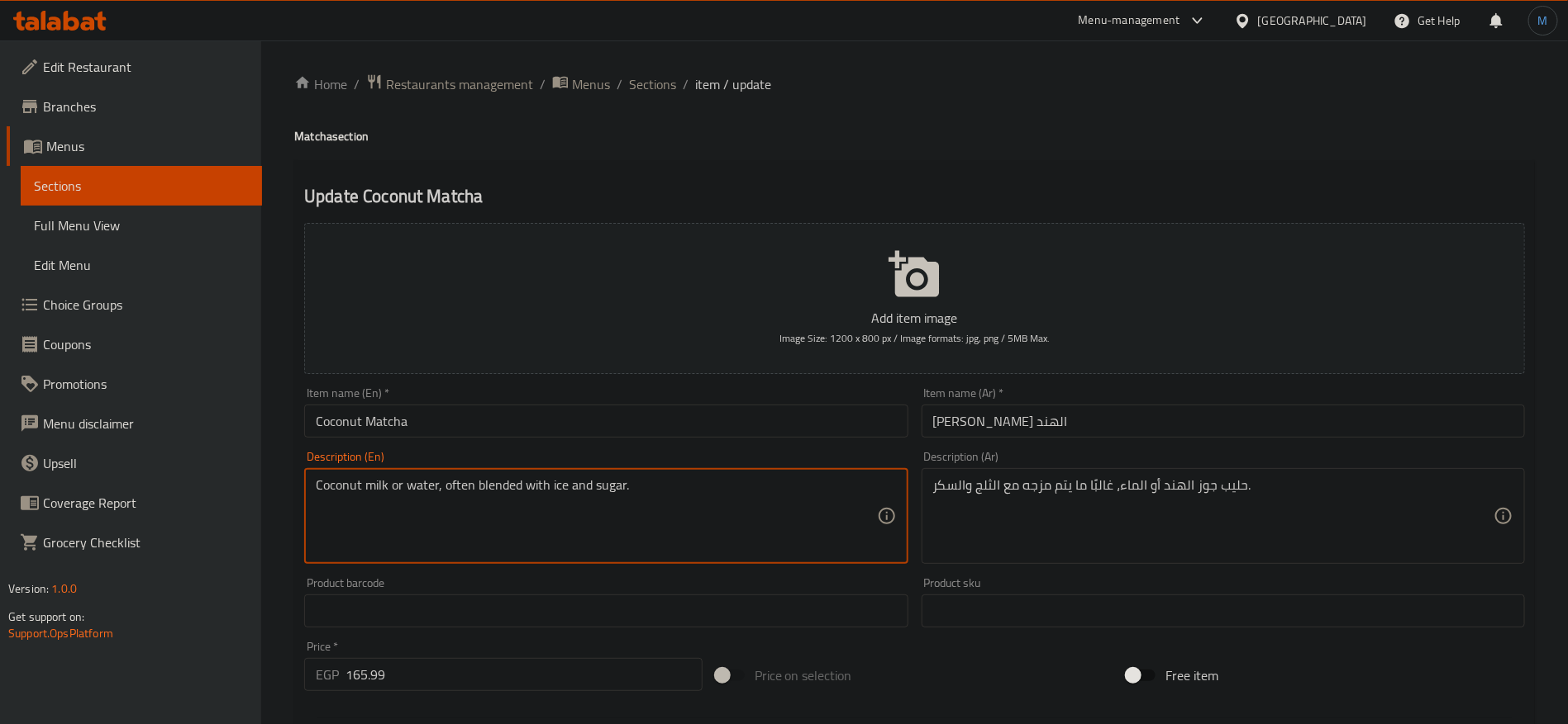
click at [463, 486] on textarea "Coconut milk or water, often blended with ice and sugar." at bounding box center [595, 517] width 560 height 79
click at [548, 499] on textarea "Coconut milk or water, often blended with ice and sugar." at bounding box center [595, 517] width 560 height 79
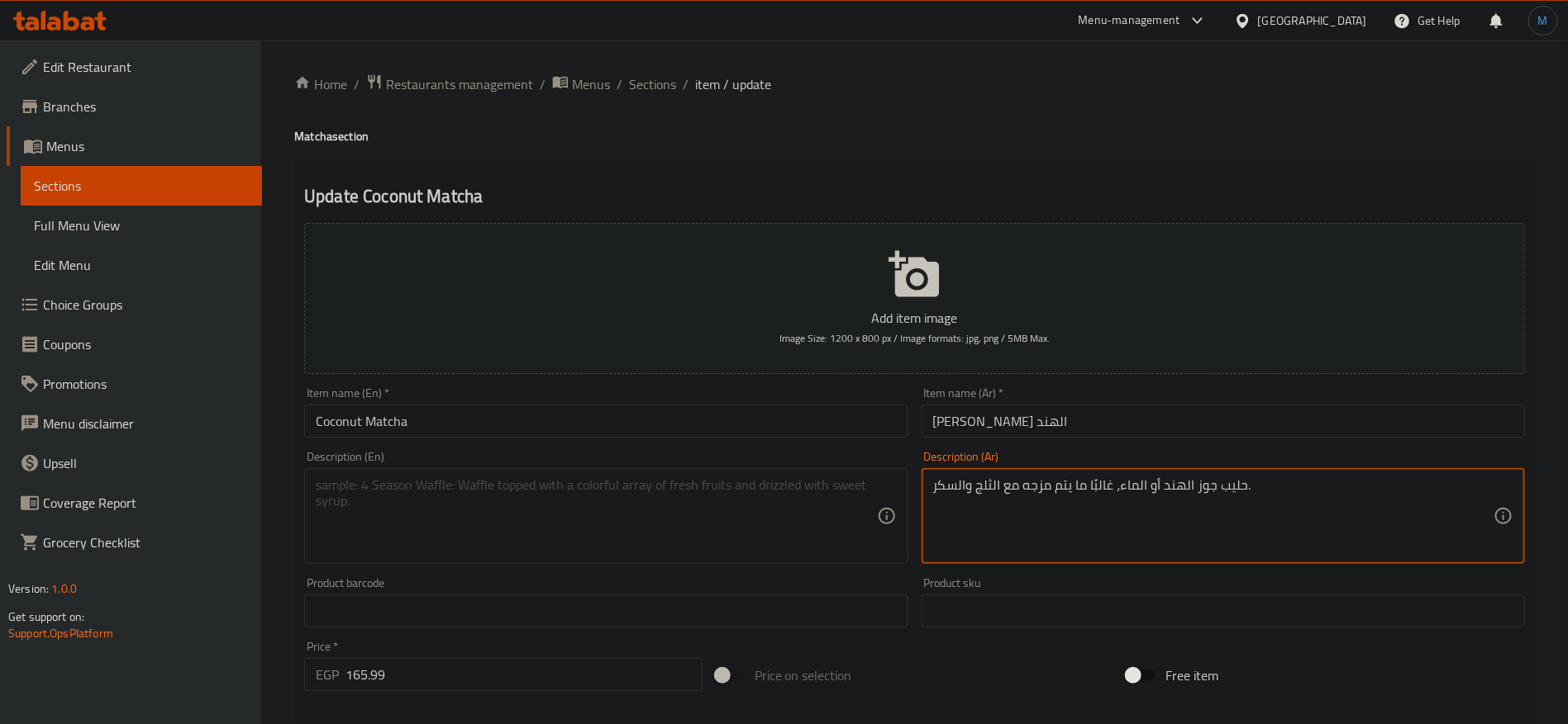
click at [1043, 506] on textarea "حليب جوز الهند أو الماء، غالبًا ما يتم مزجه مع الثلج والسكر." at bounding box center [1212, 517] width 560 height 79
click at [1044, 437] on input "ماتشا جوز الهند" at bounding box center [1223, 421] width 603 height 33
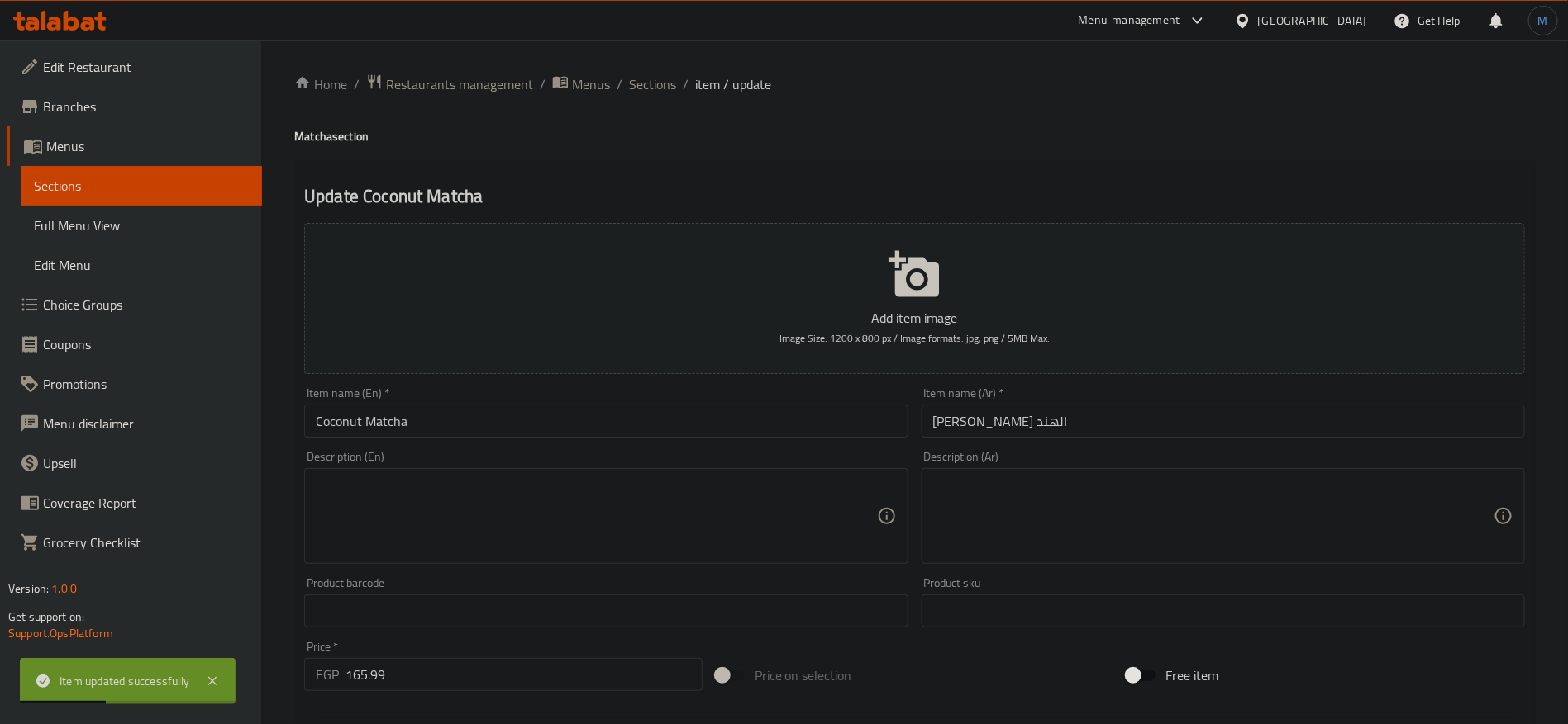
drag, startPoint x: 605, startPoint y: 144, endPoint x: 613, endPoint y: 149, distance: 9.4
click at [613, 149] on div "Home / Restaurants management / Menus / Sections / item / update Matcha section…" at bounding box center [915, 603] width 1241 height 1061
click at [648, 74] on span "Sections" at bounding box center [652, 83] width 47 height 20
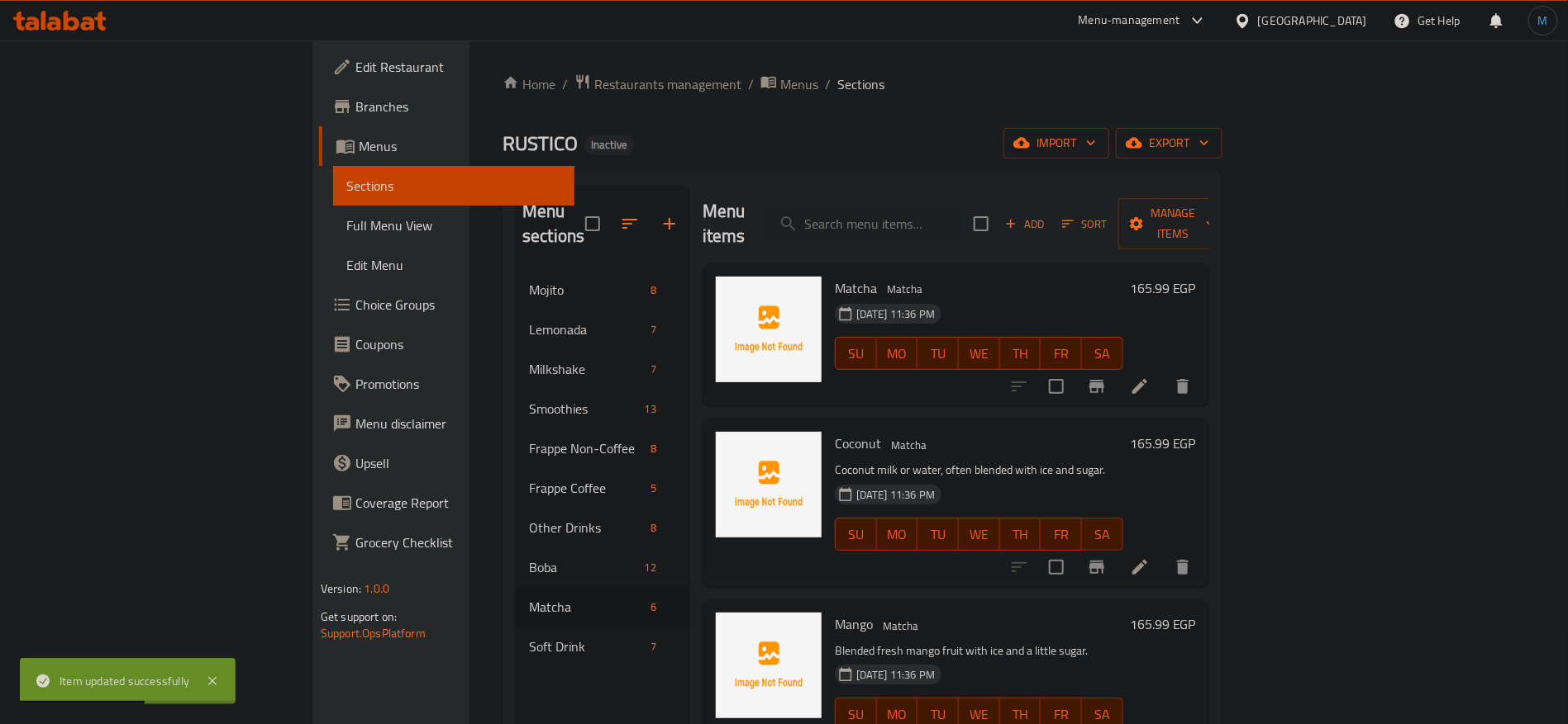
scroll to position [124, 0]
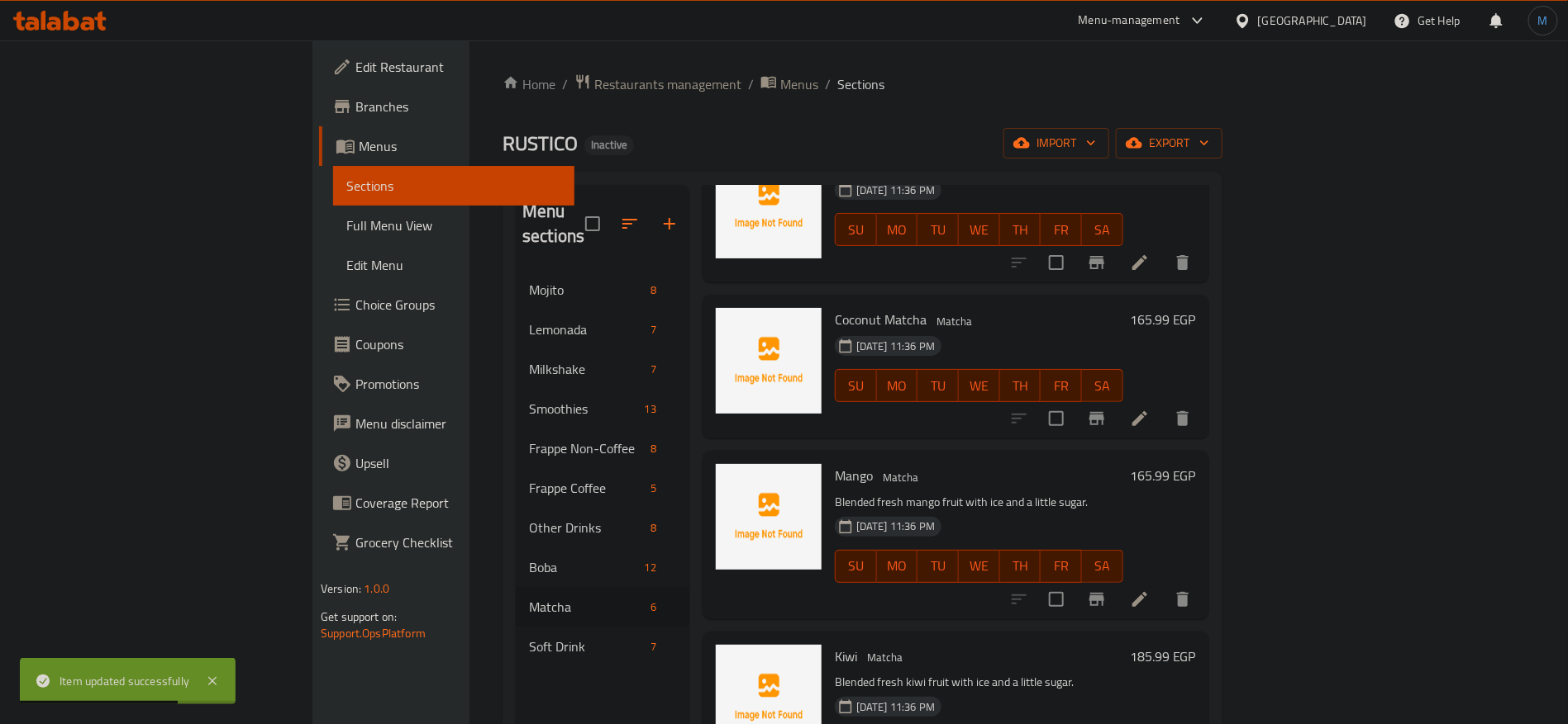
click at [1163, 585] on li at bounding box center [1139, 600] width 46 height 30
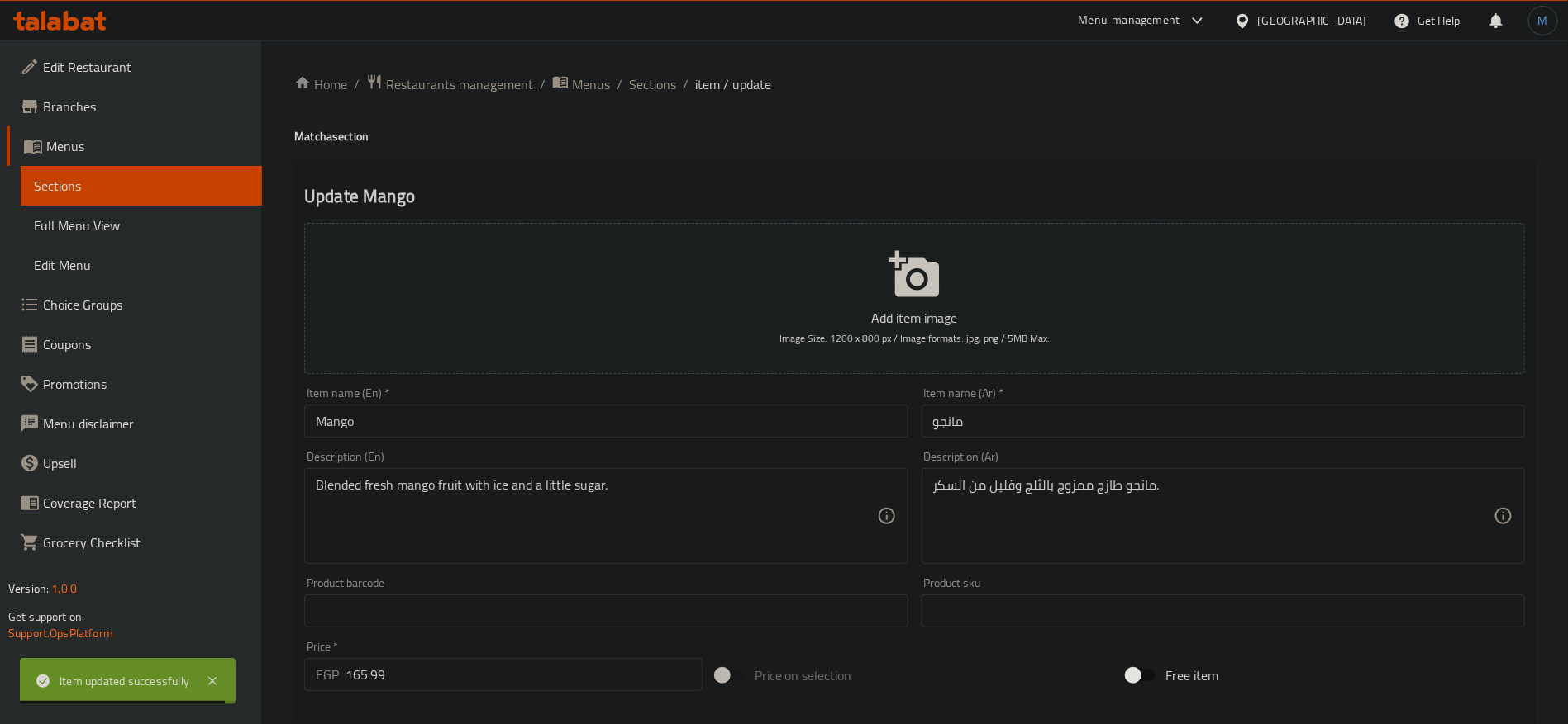
click at [793, 398] on div "Item name (En)   * Mango Item name (En) *" at bounding box center [605, 413] width 603 height 51
click at [309, 135] on h4 "Matcha section" at bounding box center [915, 137] width 1241 height 17
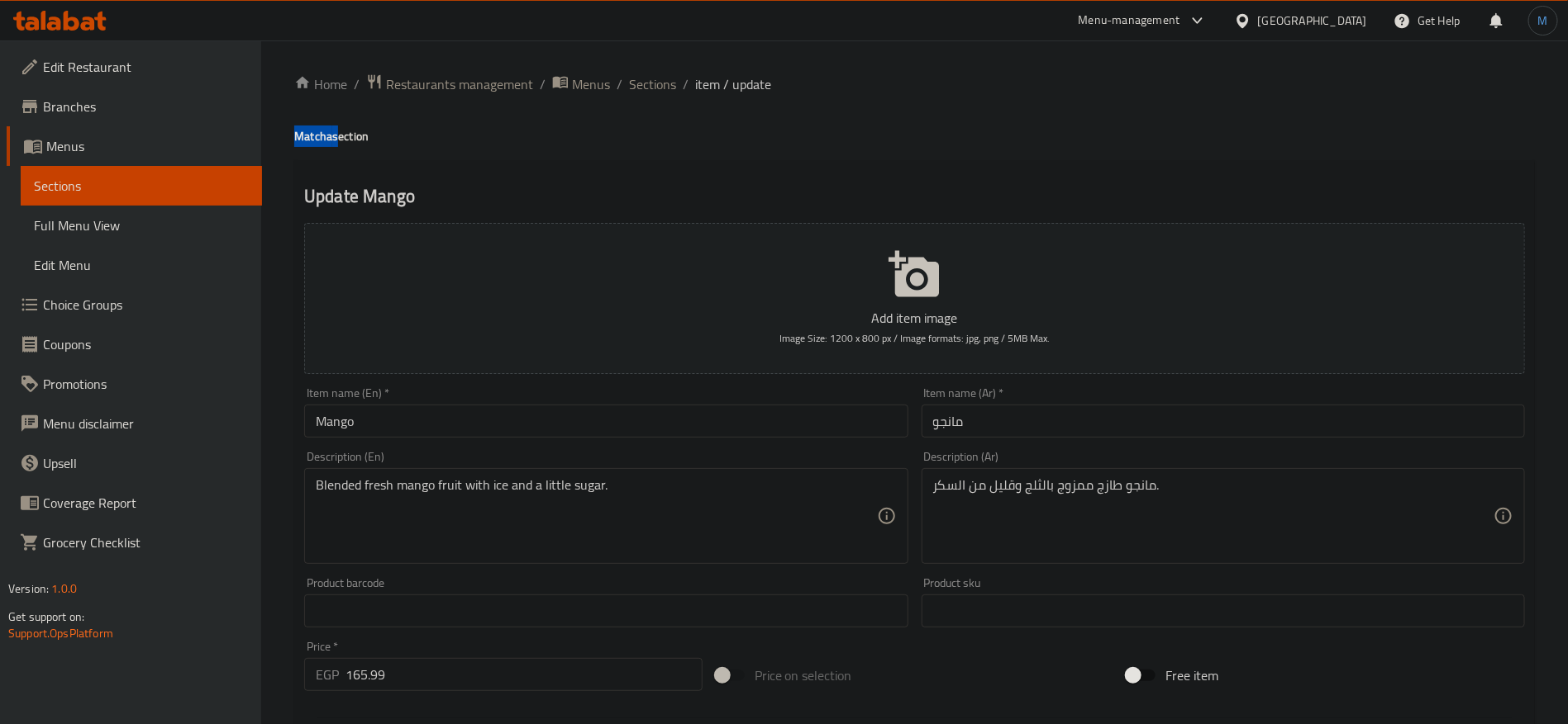
click at [309, 135] on h4 "Matcha section" at bounding box center [915, 137] width 1241 height 17
copy h4 "Matcha"
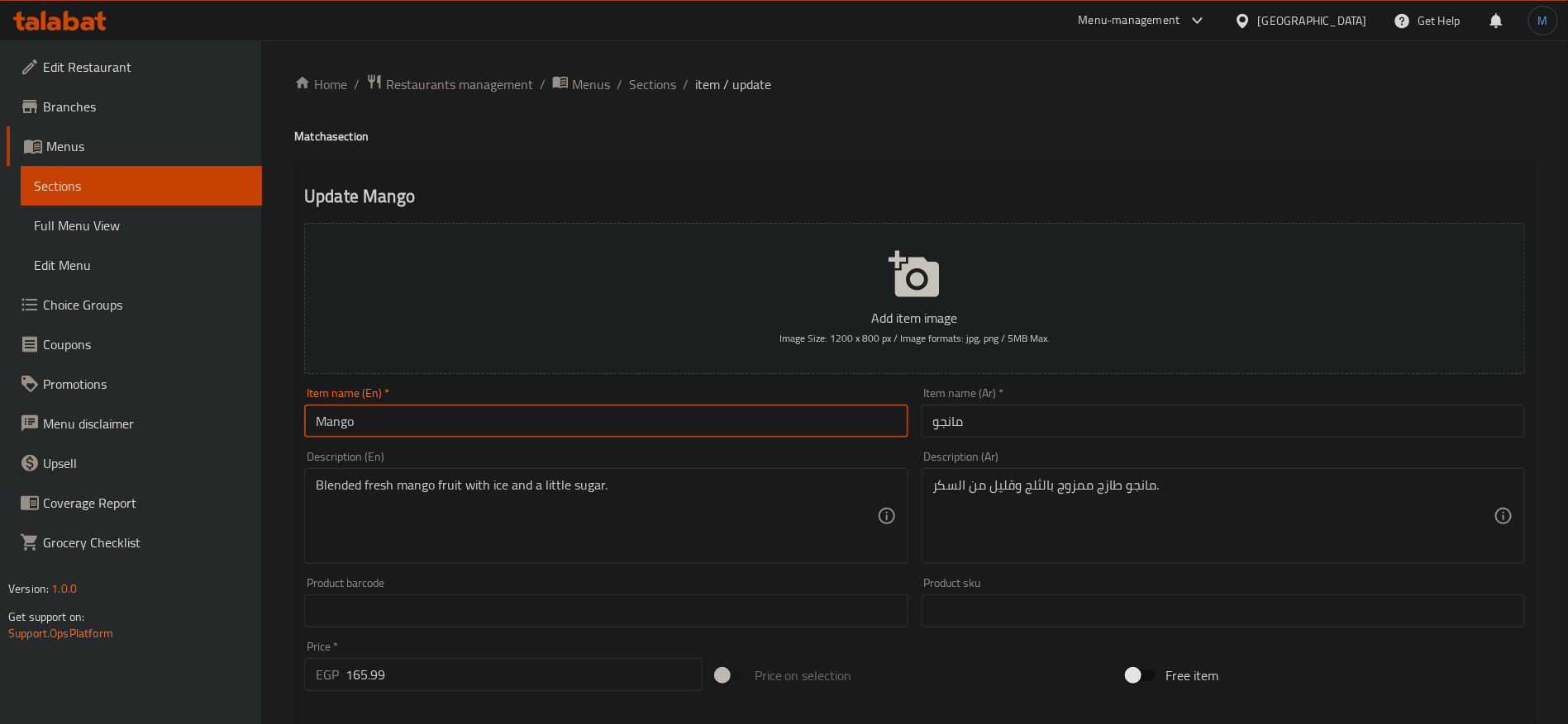
click at [511, 432] on input "Mango" at bounding box center [605, 421] width 603 height 33
paste input "Matcha"
type input "Mango Matcha"
click at [1139, 420] on input "مانجو" at bounding box center [1223, 421] width 603 height 33
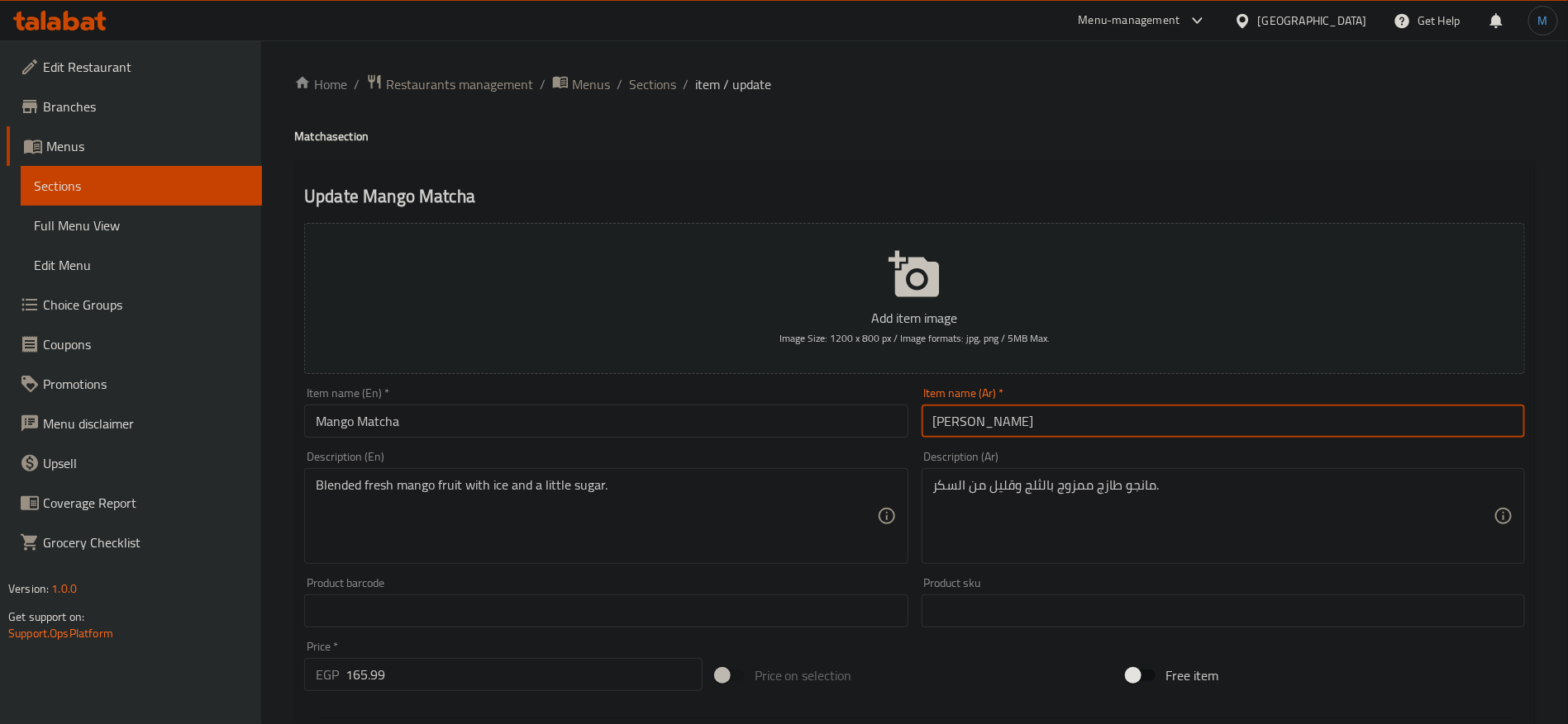
type input "ماتشا مانجو"
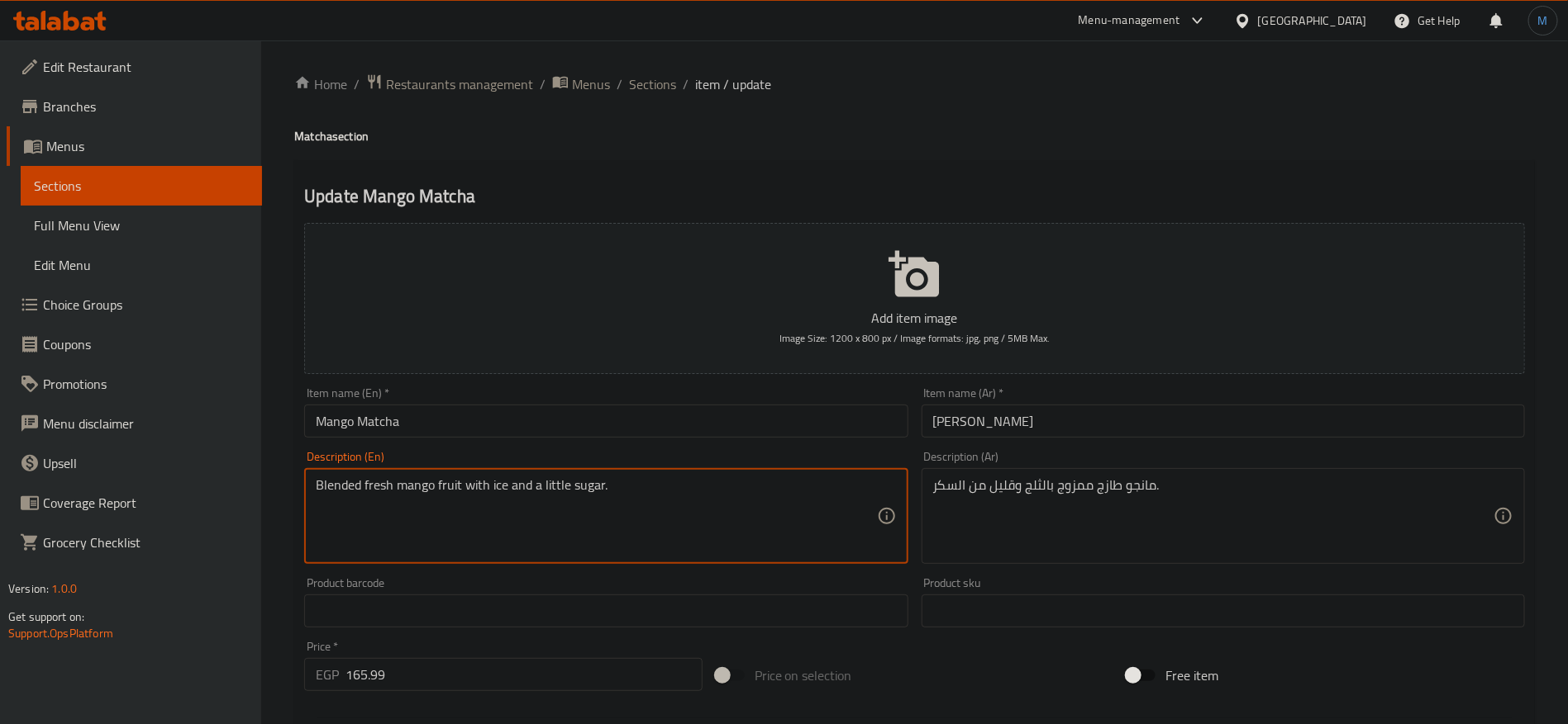
drag, startPoint x: 336, startPoint y: 487, endPoint x: 448, endPoint y: 505, distance: 113.4
click at [448, 505] on textarea "Blended fresh mango fruit with ice and a little sugar." at bounding box center [595, 517] width 560 height 79
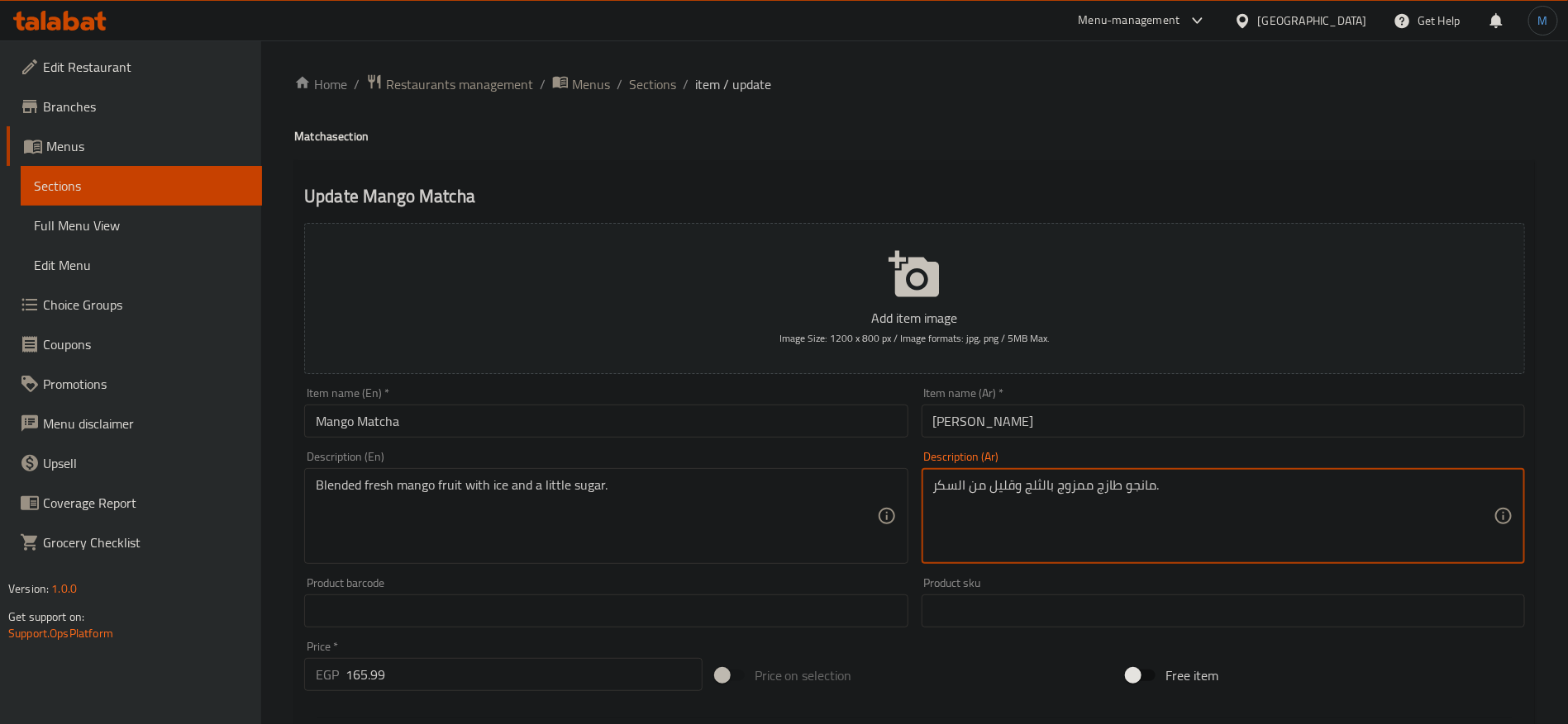
click at [1149, 495] on textarea "مانجو طازج ممزوج بالثلج وقليل من السكر." at bounding box center [1212, 517] width 560 height 79
click at [1059, 498] on textarea "مانجو طازج ممزوج بالثلج وقليل من السكر." at bounding box center [1212, 517] width 560 height 79
paste textarea "يج من فاكهة المانجو الطازجة"
type textarea "مزيج من فاكهة المانجو الطازجة بالثلج وقليل من السكر."
click at [782, 406] on input "Mango Matcha" at bounding box center [605, 421] width 603 height 33
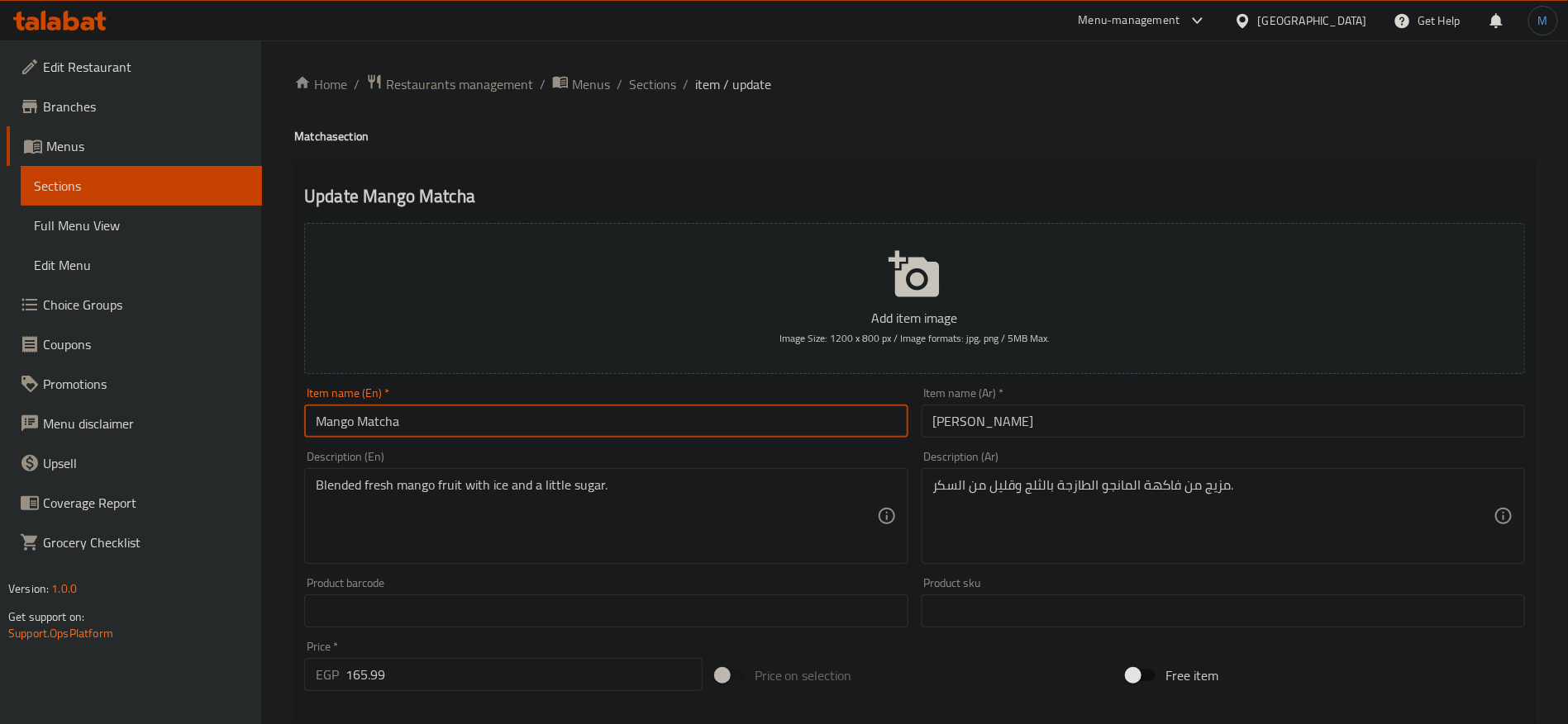
click at [997, 432] on input "ماتشا مانجو" at bounding box center [1223, 421] width 603 height 33
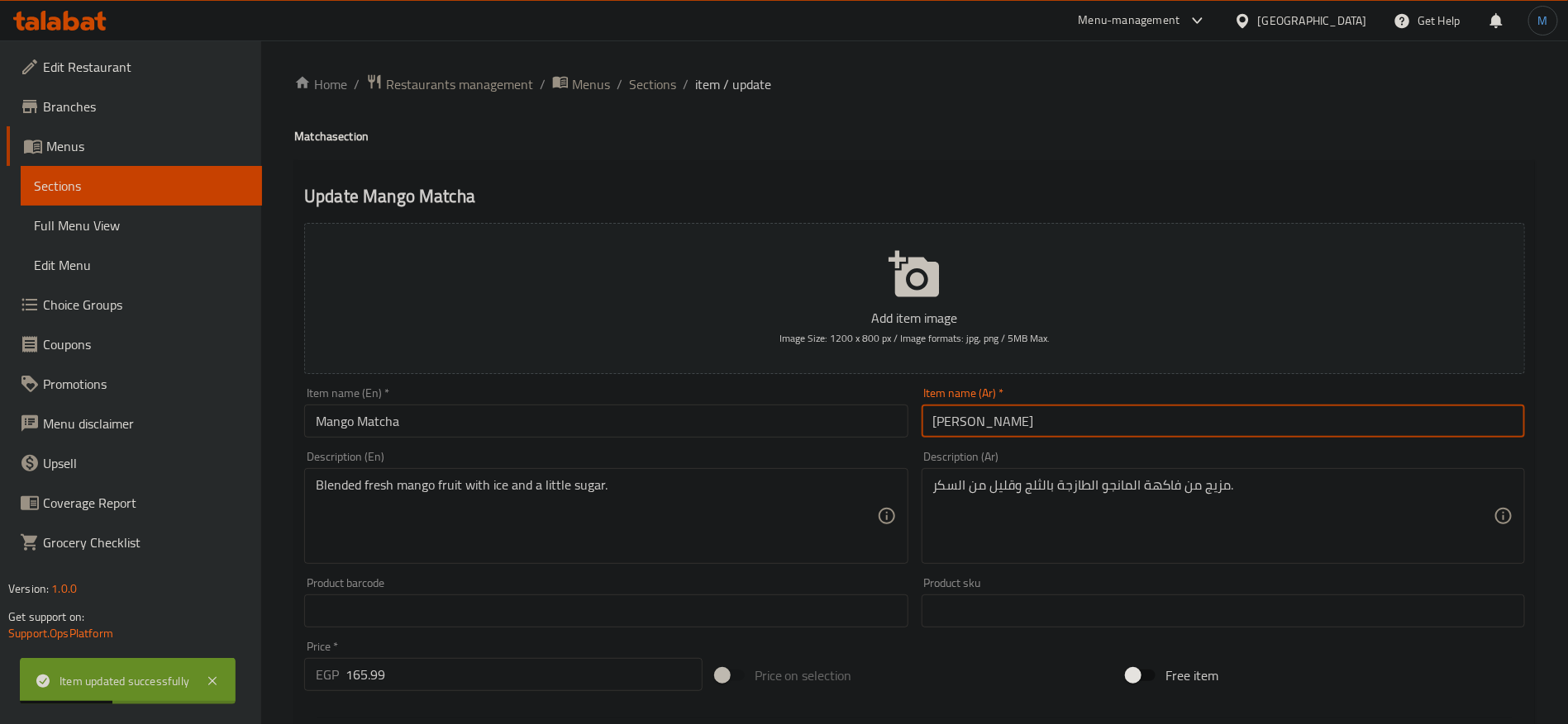
click at [997, 432] on input "ماتشا مانجو" at bounding box center [1223, 421] width 603 height 33
click at [987, 407] on input "ماتشا مانجو" at bounding box center [1223, 421] width 603 height 33
click at [659, 74] on span "Sections" at bounding box center [652, 83] width 47 height 20
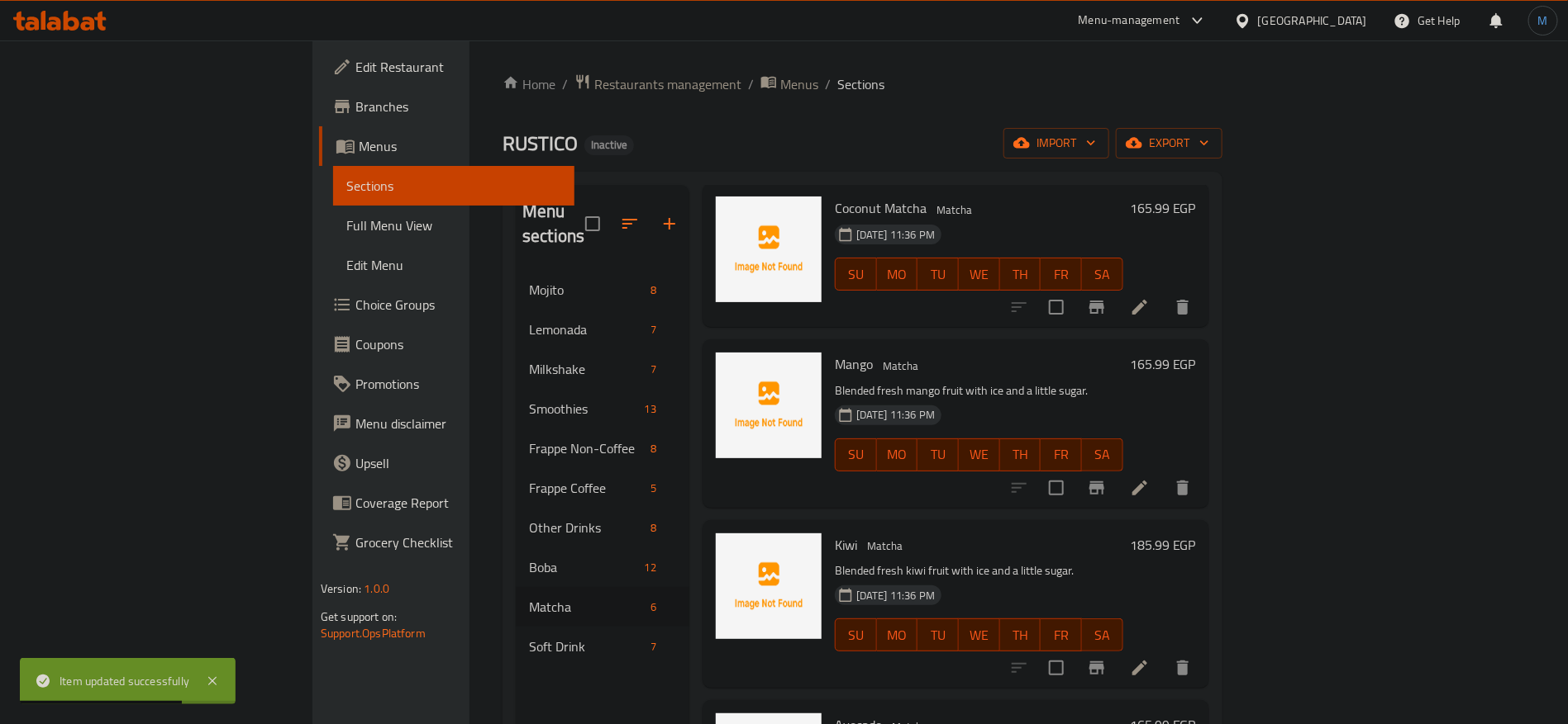
scroll to position [248, 0]
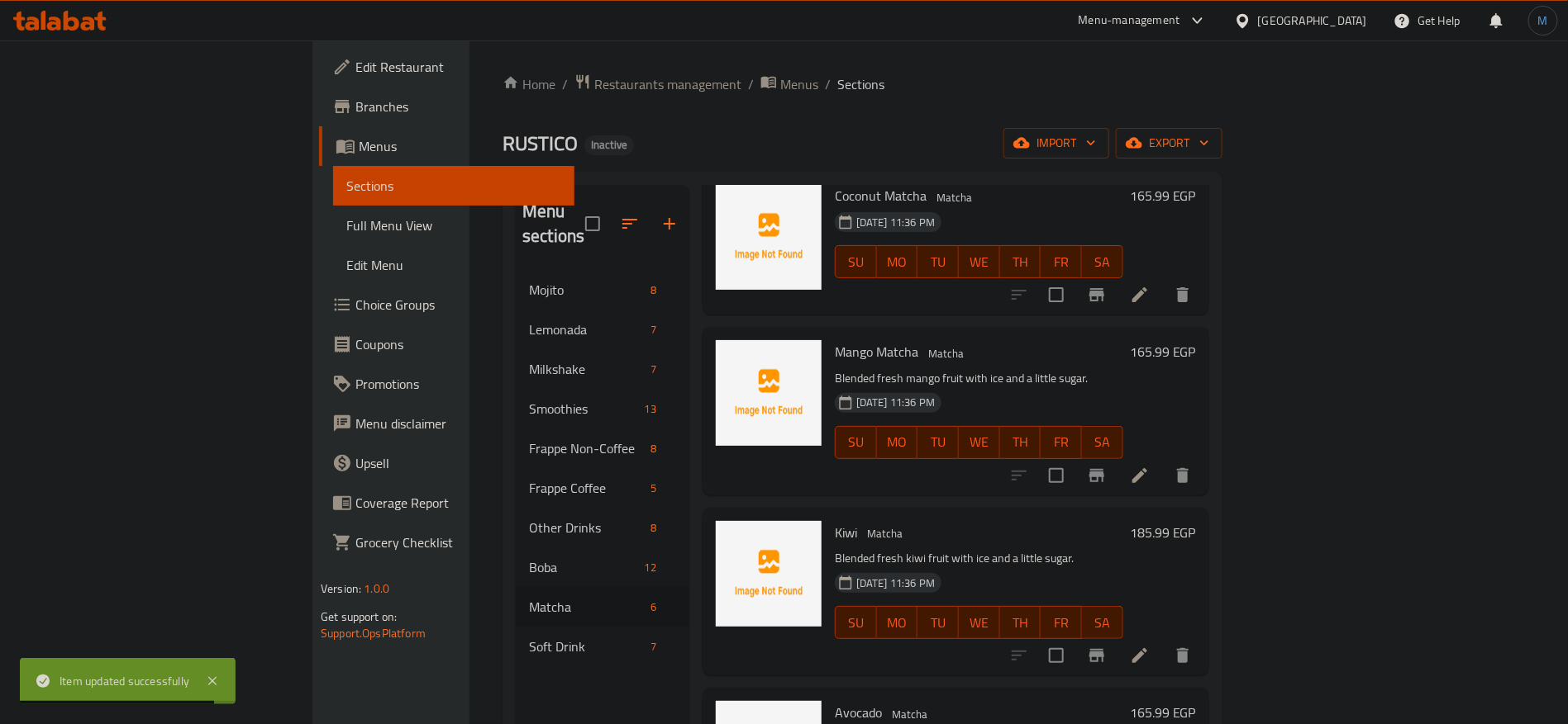
click at [1163, 641] on li at bounding box center [1139, 656] width 46 height 30
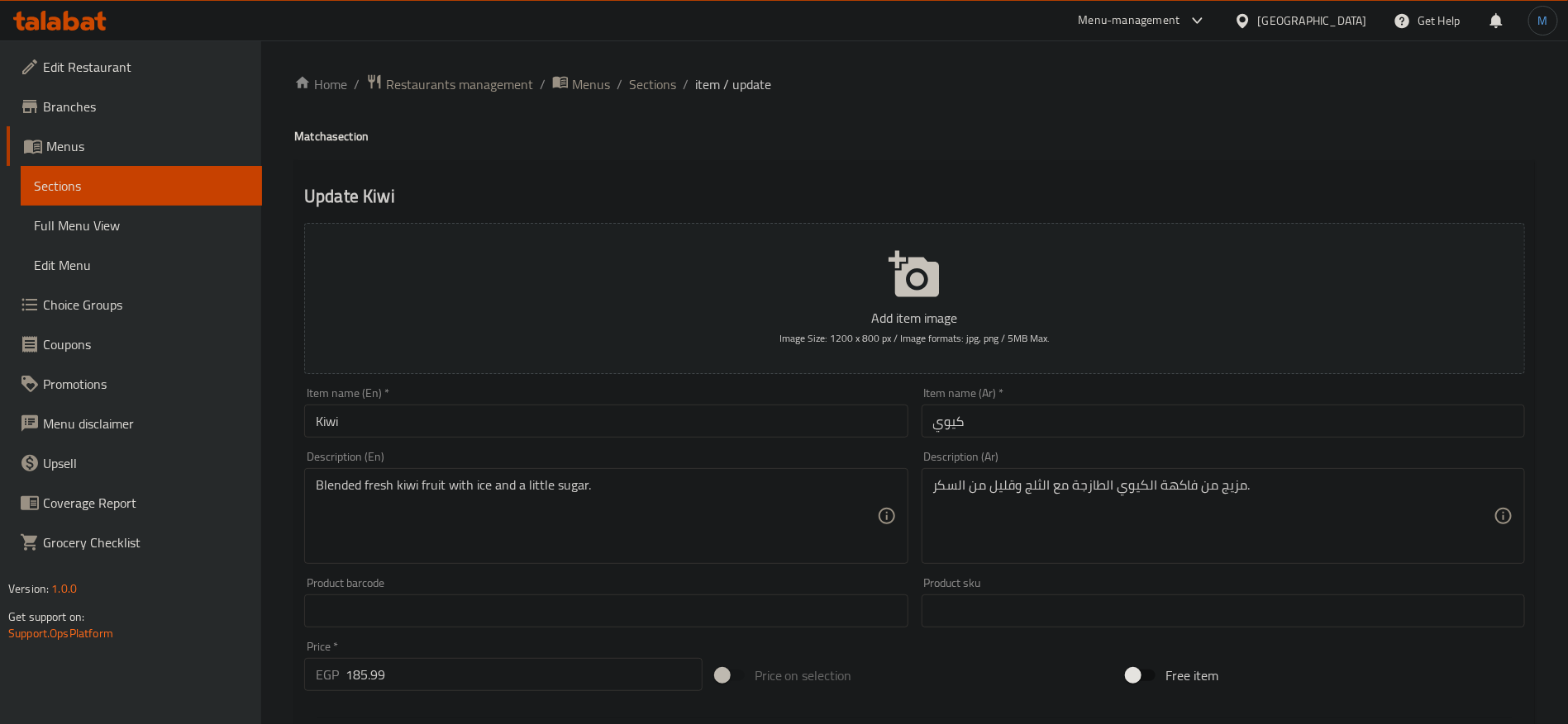
click at [1096, 419] on input "كيوي" at bounding box center [1223, 421] width 603 height 33
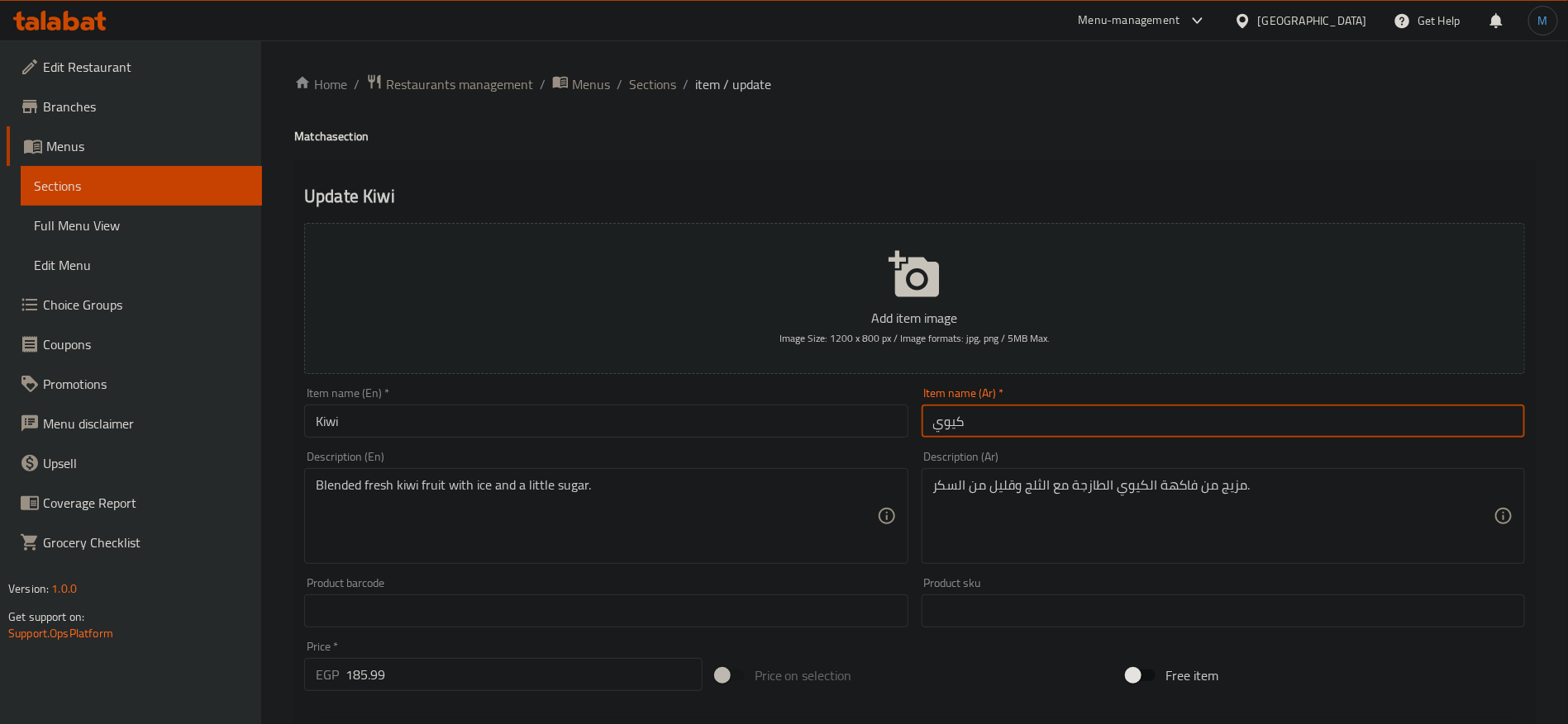
paste input "ماتشا"
type input "ماتشا كيوي"
click at [307, 136] on h4 "Matcha section" at bounding box center [915, 137] width 1241 height 17
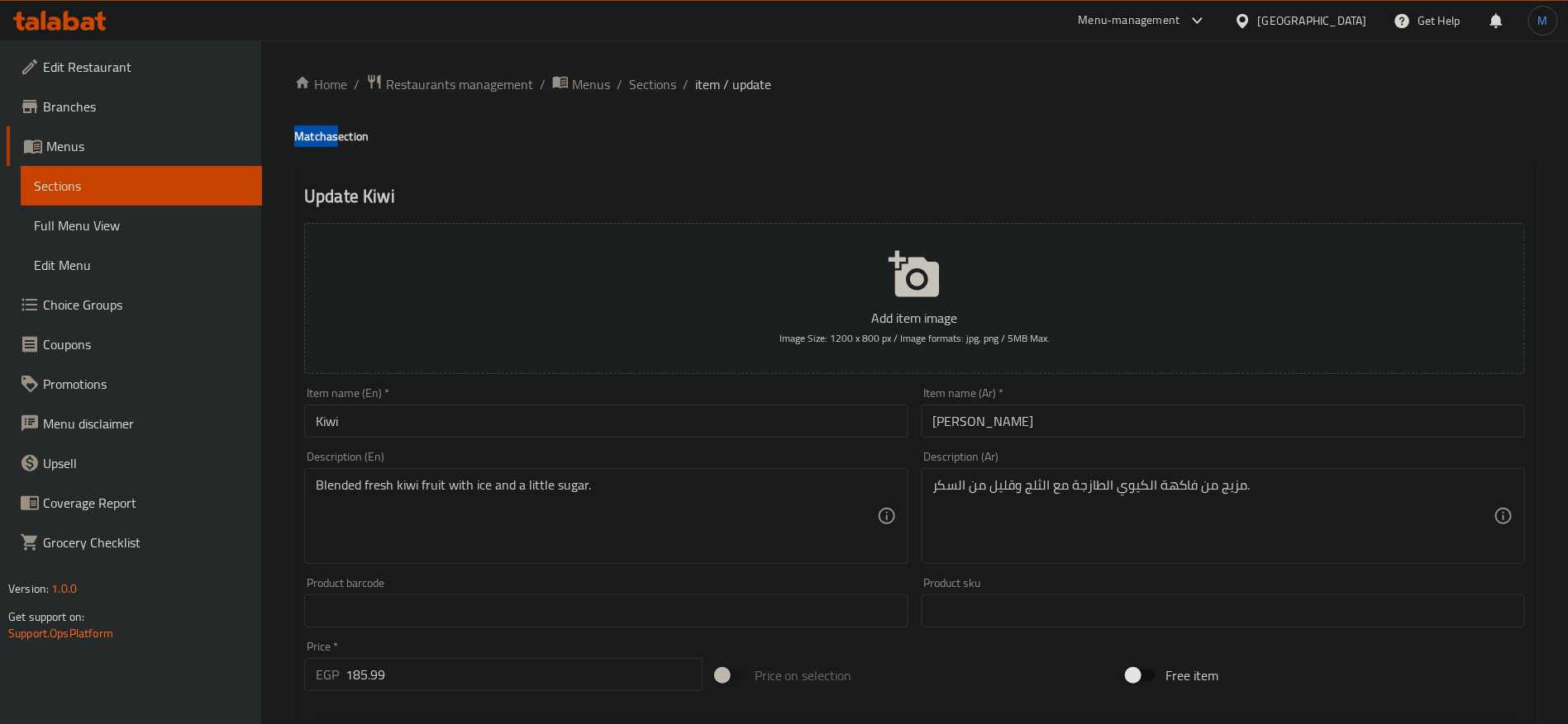
click at [307, 136] on h4 "Matcha section" at bounding box center [915, 137] width 1241 height 17
copy h4 "Matcha"
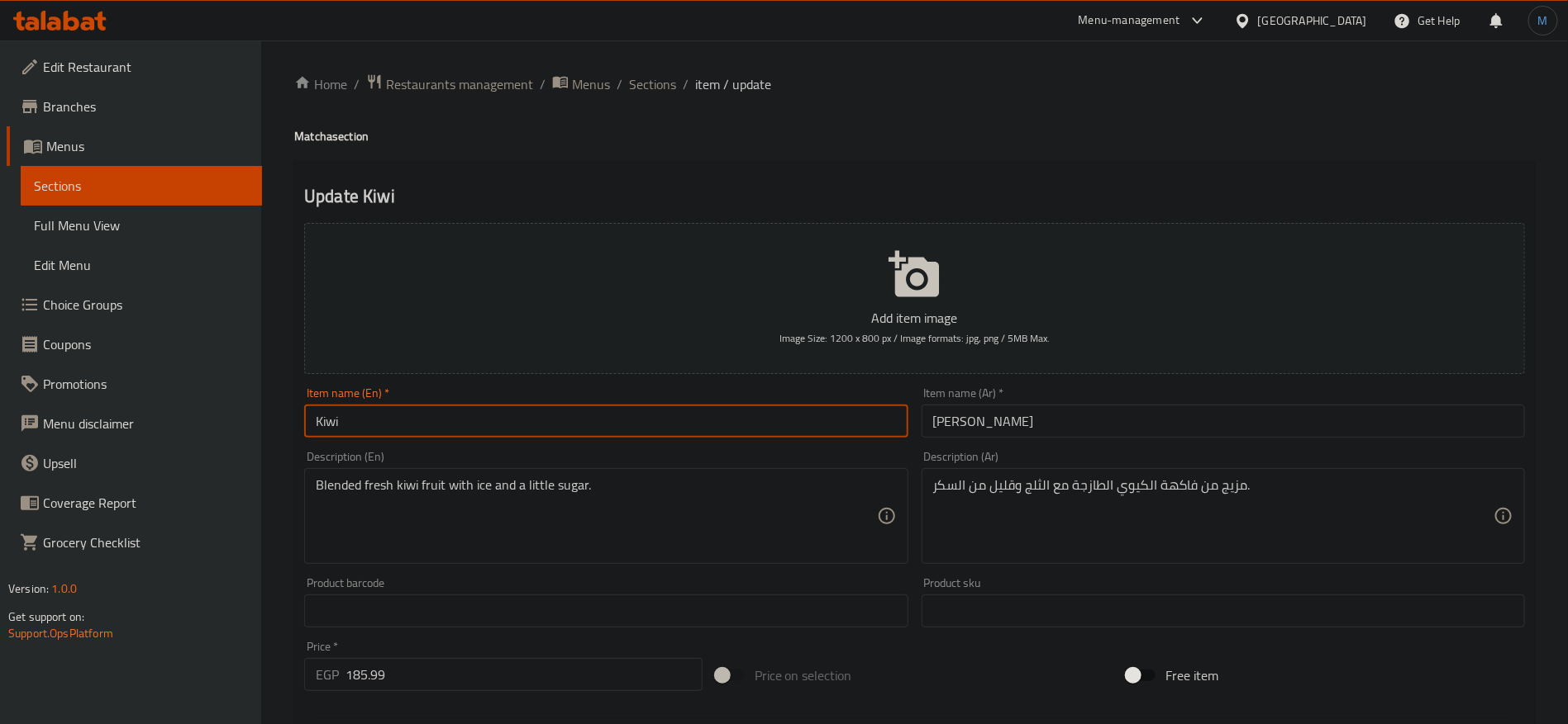
click at [481, 422] on input "Kiwi" at bounding box center [605, 421] width 603 height 33
paste input "Matcha"
type input "Kiwi Matcha"
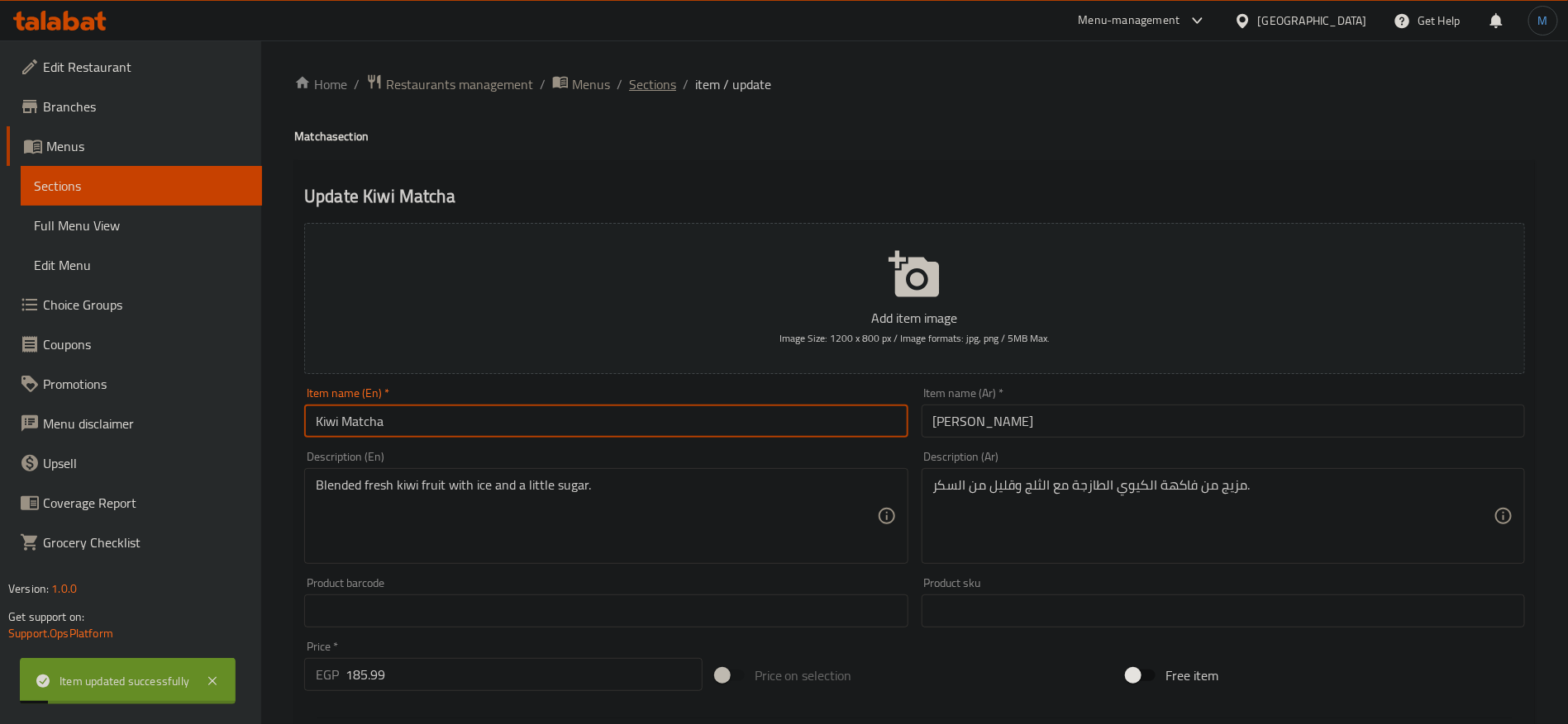
click at [662, 74] on span "Sections" at bounding box center [652, 83] width 47 height 20
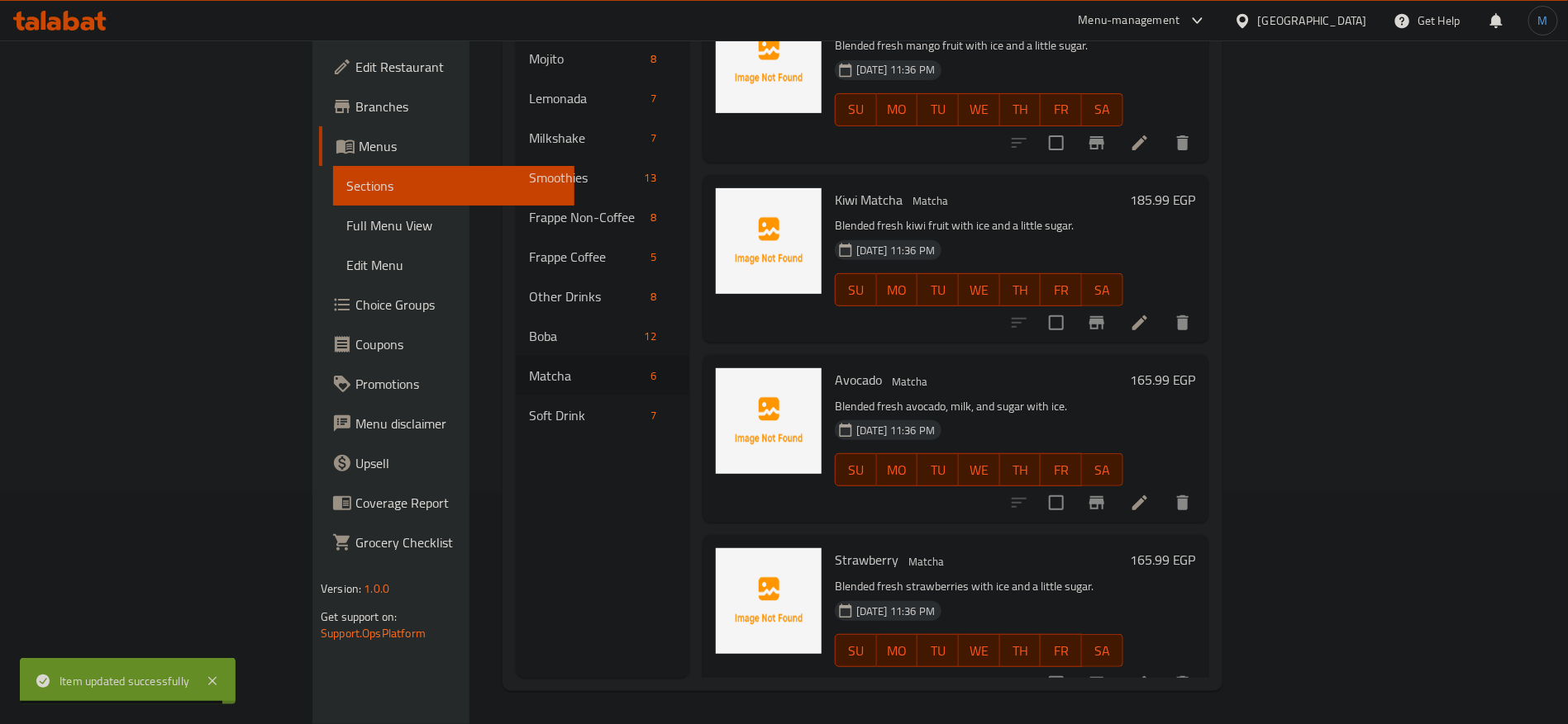
scroll to position [107, 0]
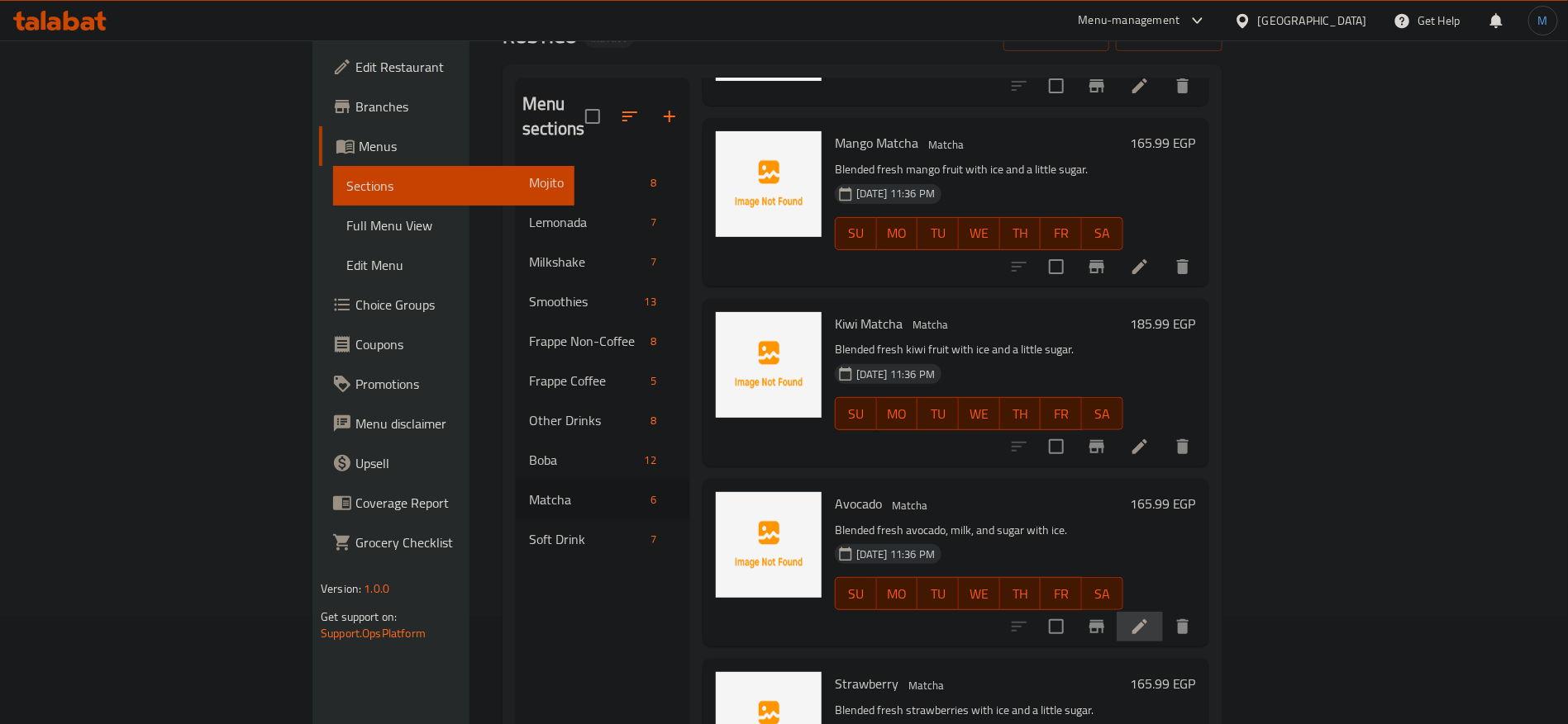
click at [1163, 612] on li at bounding box center [1139, 627] width 46 height 30
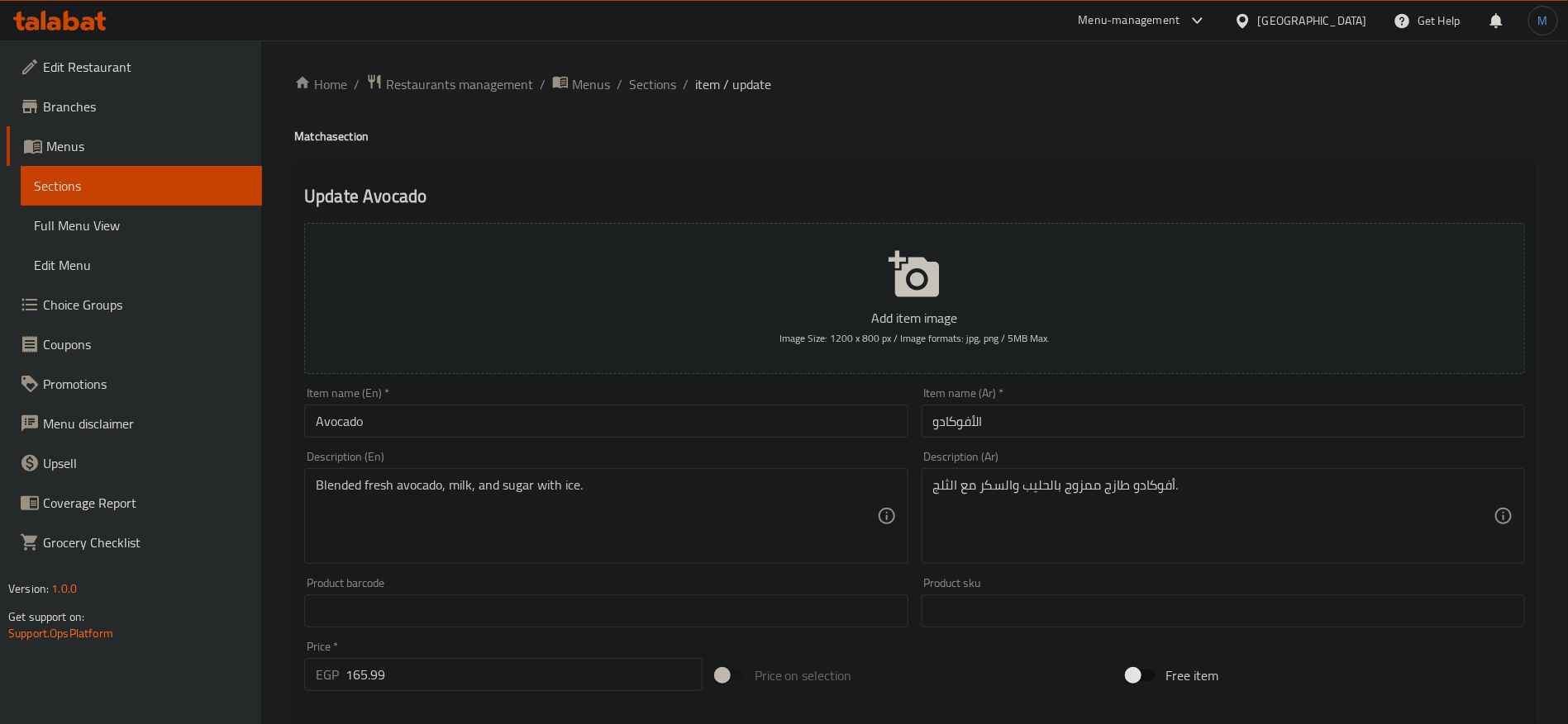
click at [322, 133] on h4 "Matcha section" at bounding box center [915, 137] width 1241 height 17
click at [490, 390] on div "Item name (En)   * Avocado Item name (En) *" at bounding box center [605, 413] width 603 height 51
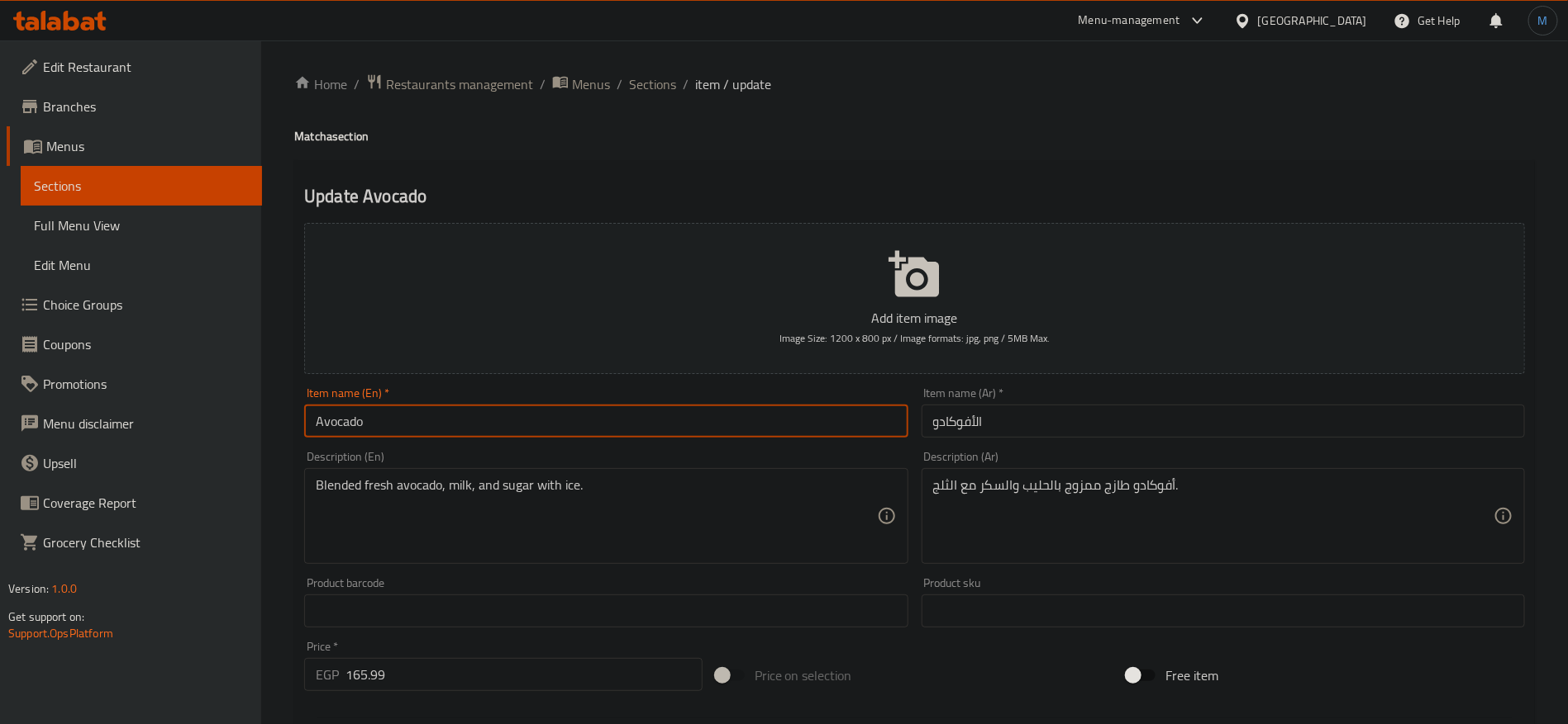
click at [493, 407] on input "Avocado" at bounding box center [605, 421] width 603 height 33
paste input "Matcha"
type input "Avocado Matcha"
click at [966, 424] on input "الأفوكادو" at bounding box center [1223, 421] width 603 height 33
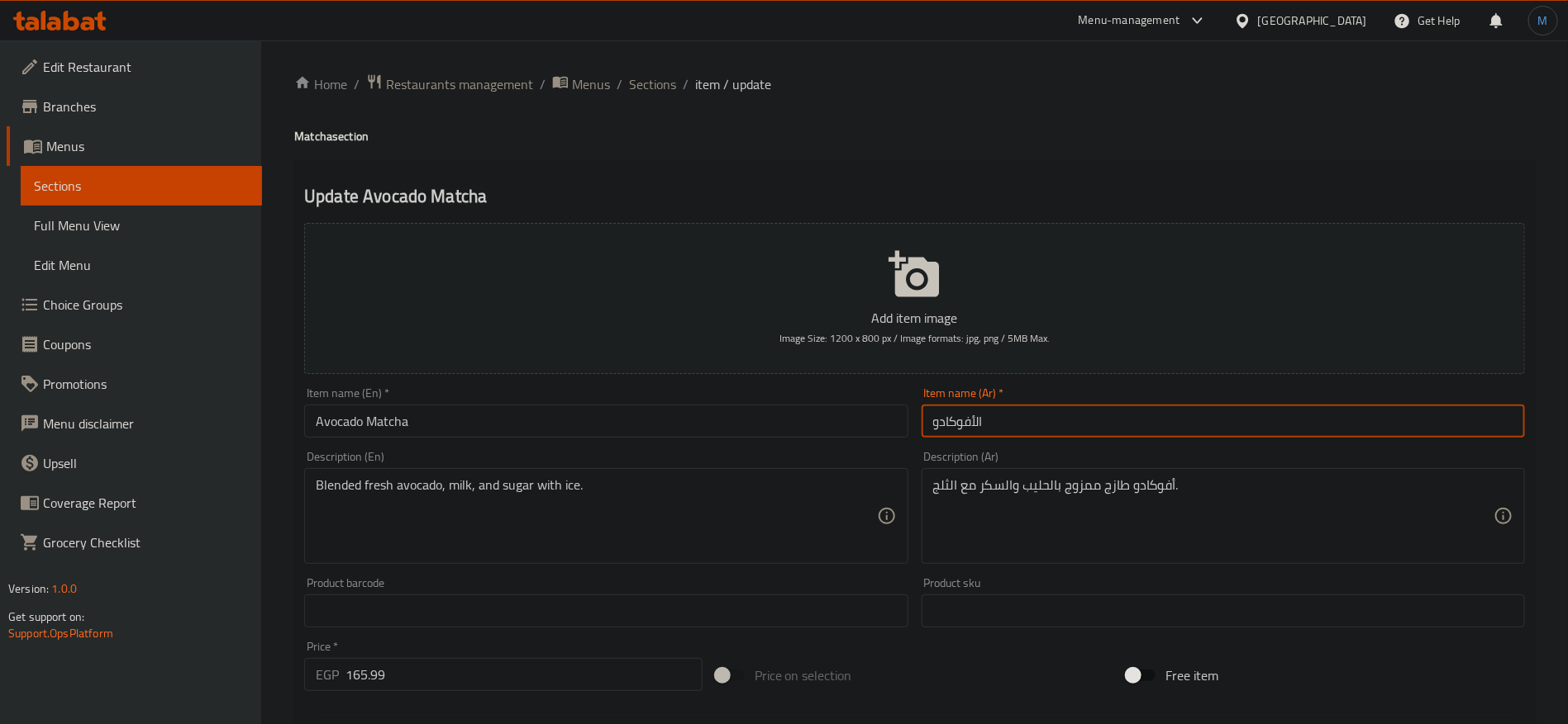
click at [974, 423] on input "الأفوكادو" at bounding box center [1223, 421] width 603 height 33
type input "ماتشا أفوكادو"
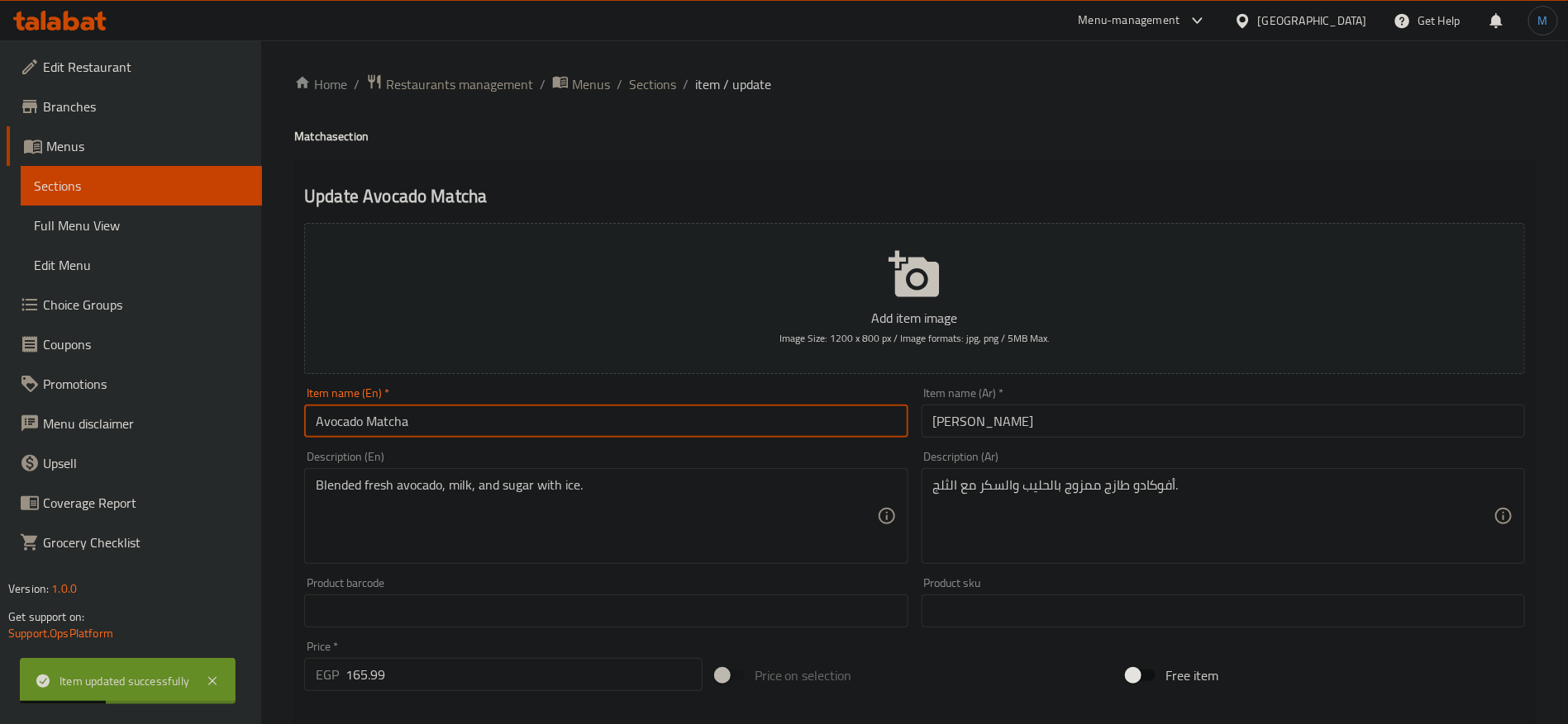
click at [814, 412] on input "Avocado Matcha" at bounding box center [605, 421] width 603 height 33
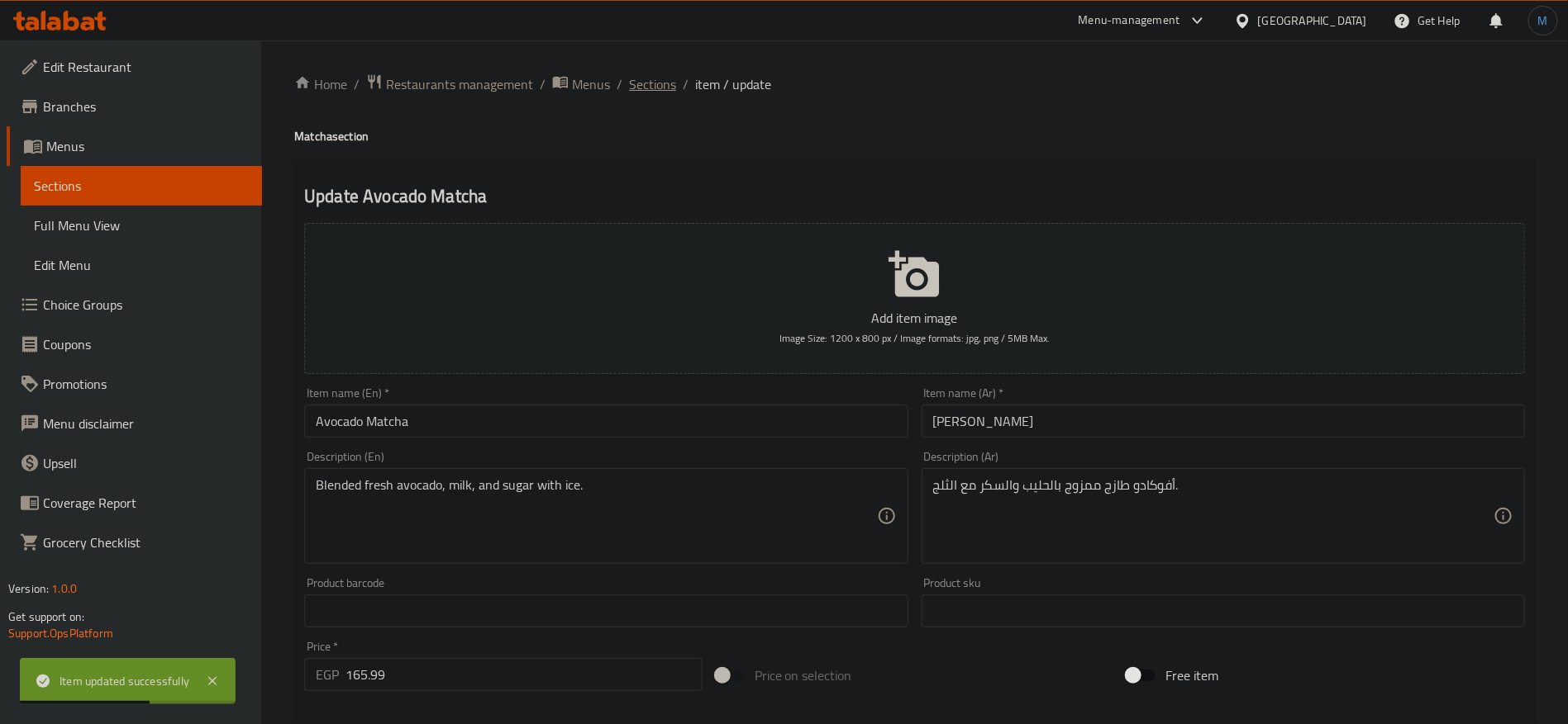
click at [645, 84] on span "Sections" at bounding box center [652, 83] width 47 height 20
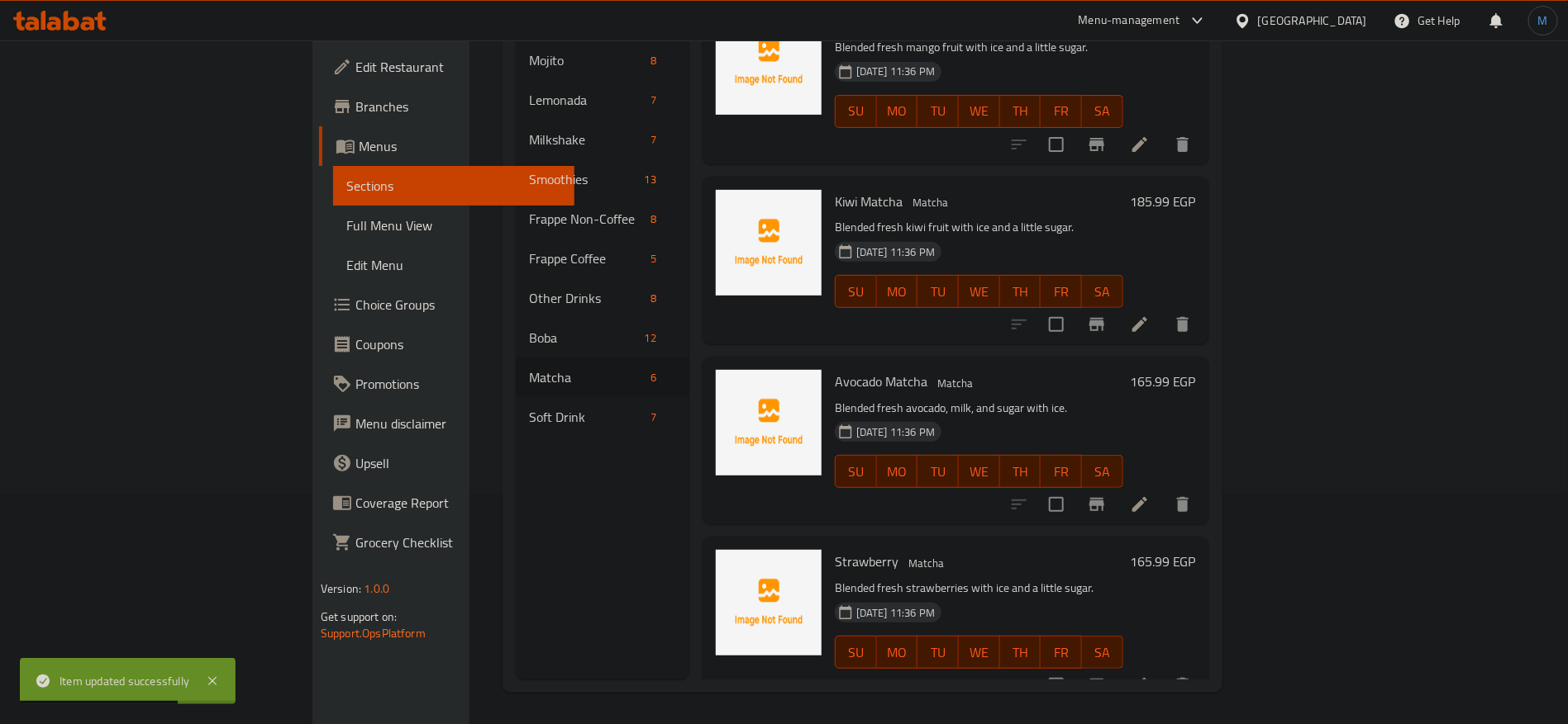
scroll to position [232, 0]
click at [1163, 669] on li at bounding box center [1139, 684] width 46 height 30
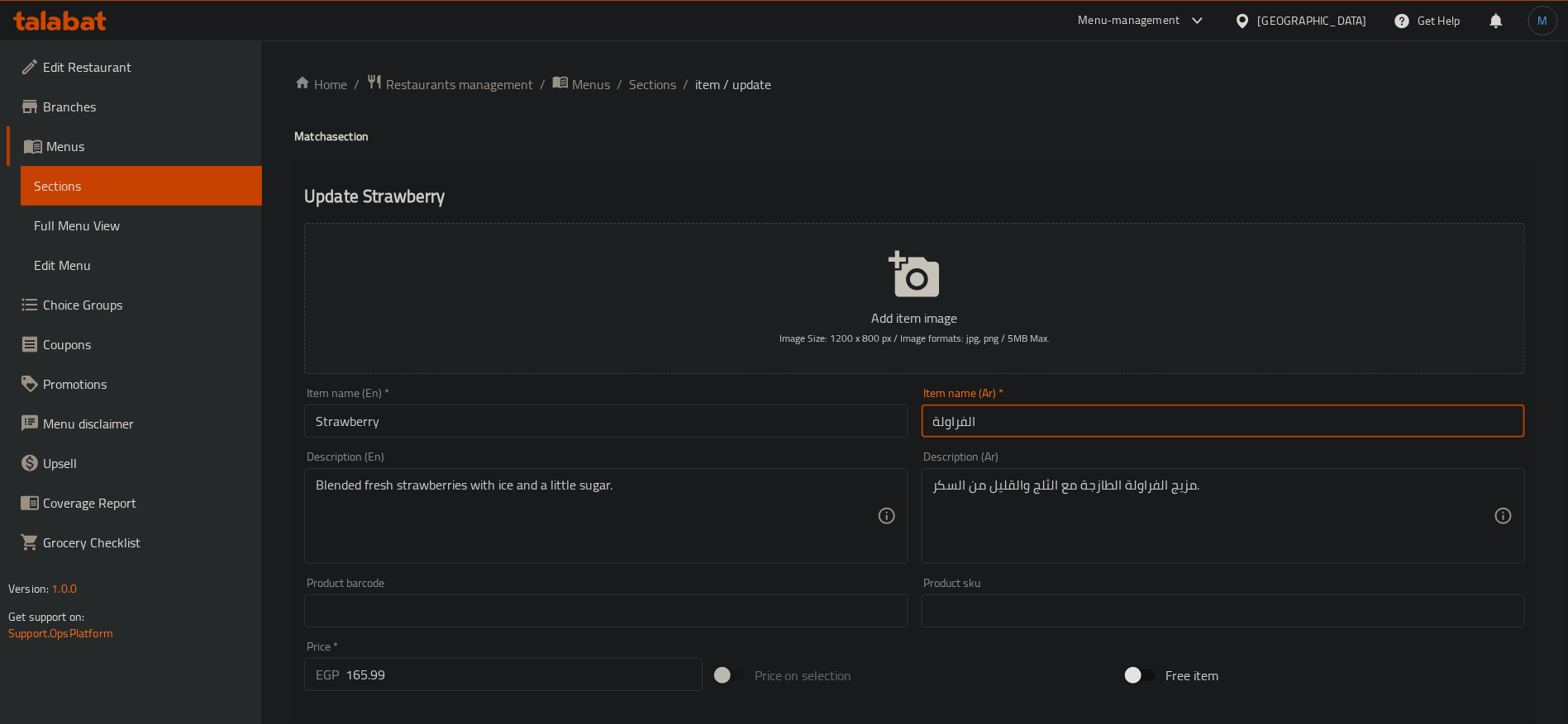
click at [964, 423] on input "الفراولة" at bounding box center [1223, 421] width 603 height 33
type input "فراولة"
click at [328, 119] on div "Home / Restaurants management / Menus / Sections / item / update Matcha section…" at bounding box center [915, 603] width 1241 height 1061
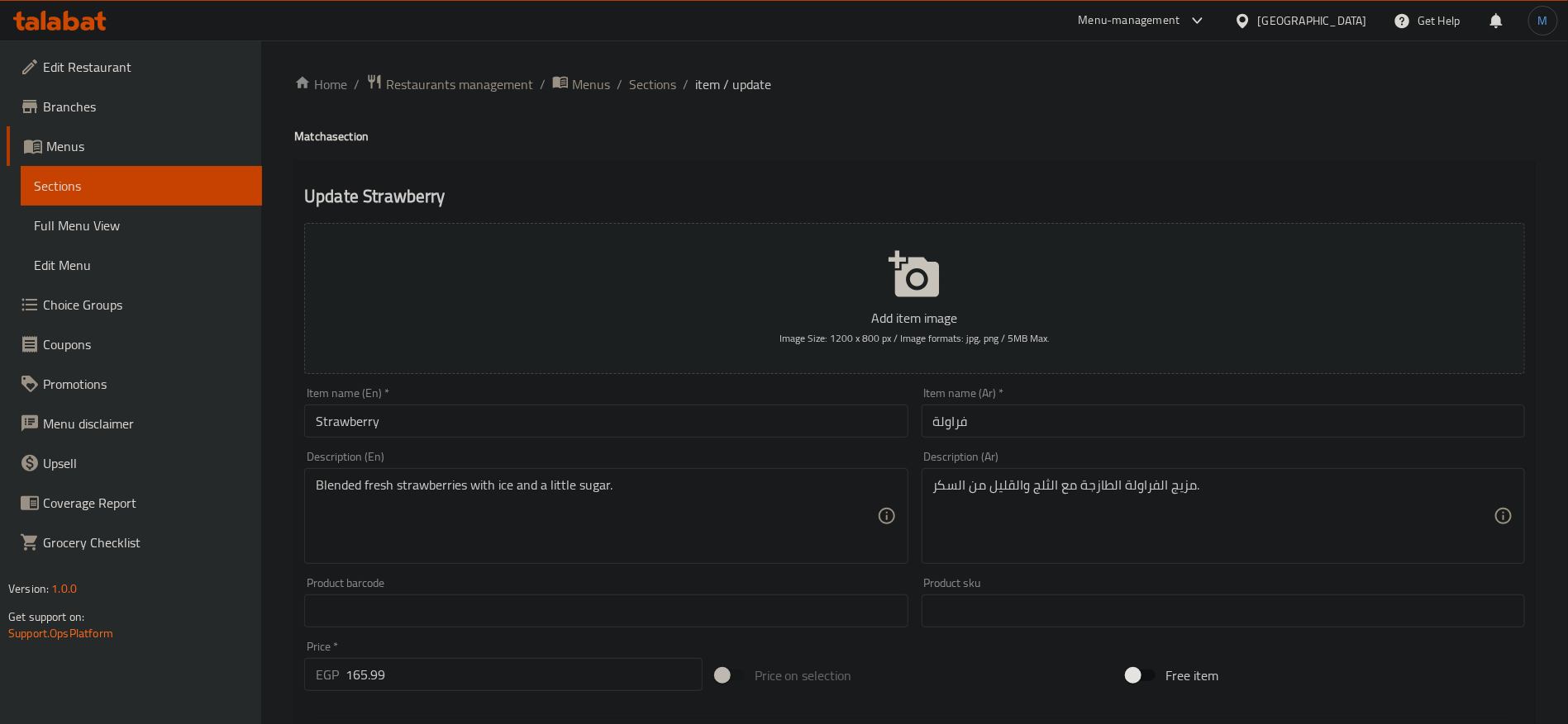
click at [320, 134] on h4 "Matcha section" at bounding box center [915, 137] width 1241 height 17
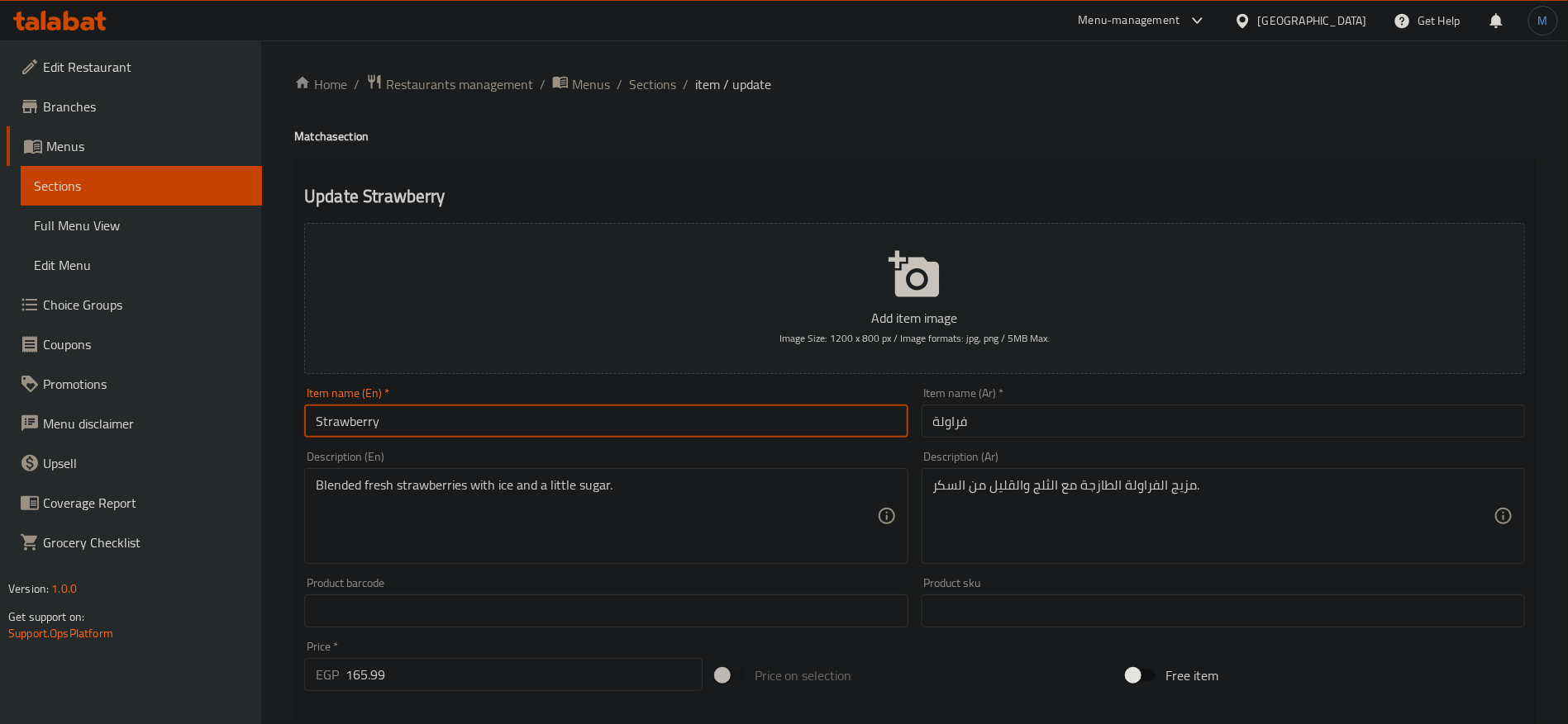
click at [453, 412] on input "Strawberry" at bounding box center [605, 421] width 603 height 33
paste input "Matcha"
type input "Strawberry Matcha"
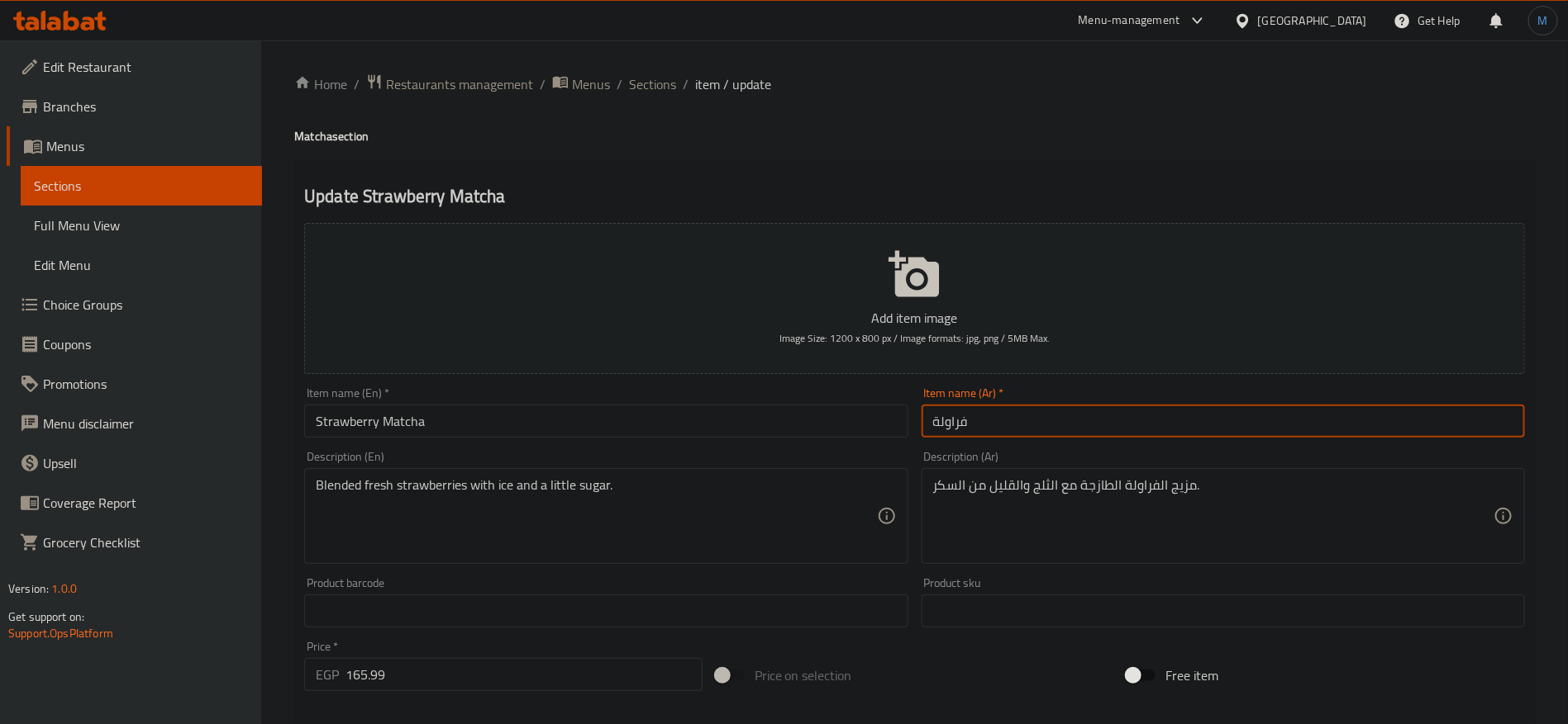
click at [1092, 405] on input "فراولة" at bounding box center [1223, 421] width 603 height 33
type input "ماتشا فراولة"
click at [718, 426] on input "Strawberry Matcha" at bounding box center [605, 421] width 603 height 33
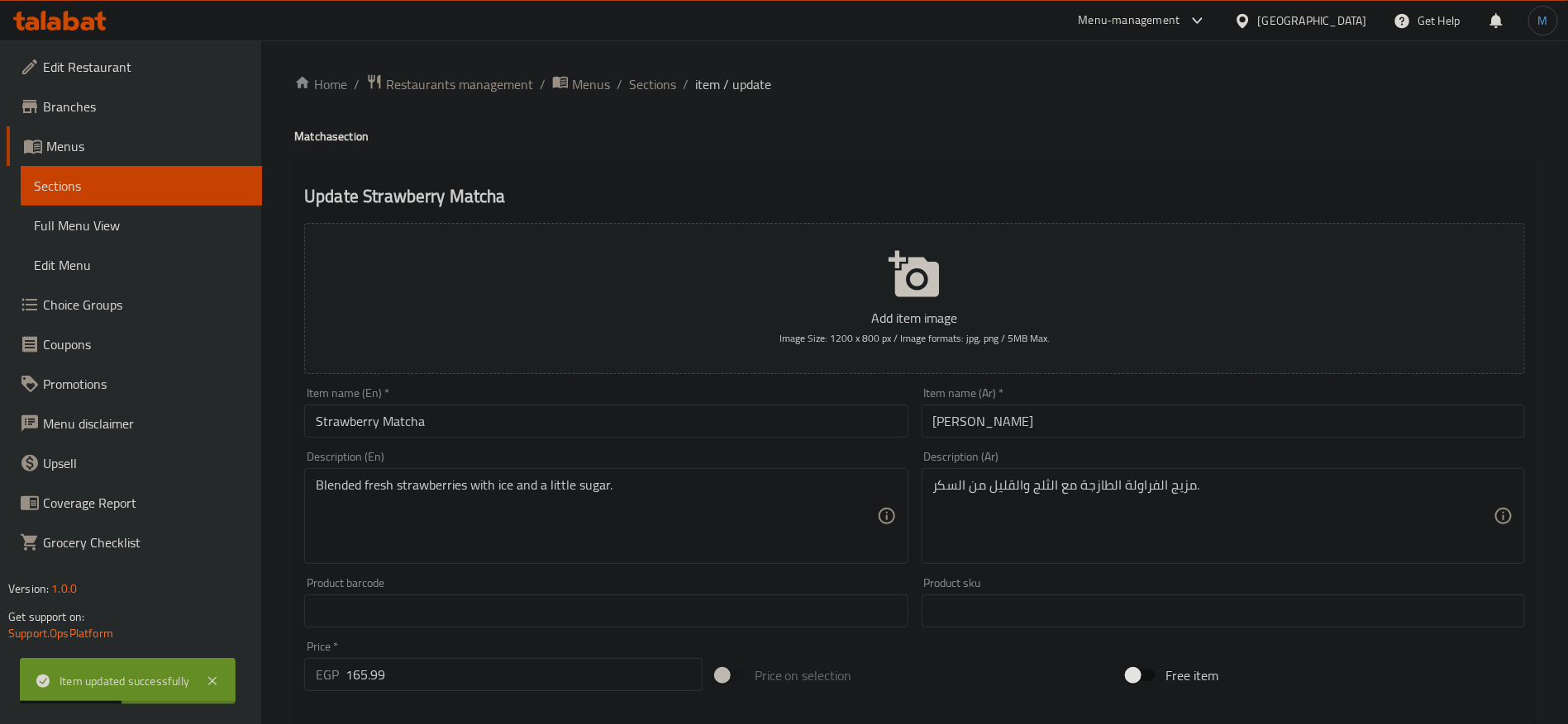
click at [674, 98] on div "Home / Restaurants management / Menus / Sections / item / update Matcha section…" at bounding box center [915, 603] width 1241 height 1061
click at [654, 89] on span "Sections" at bounding box center [652, 83] width 47 height 20
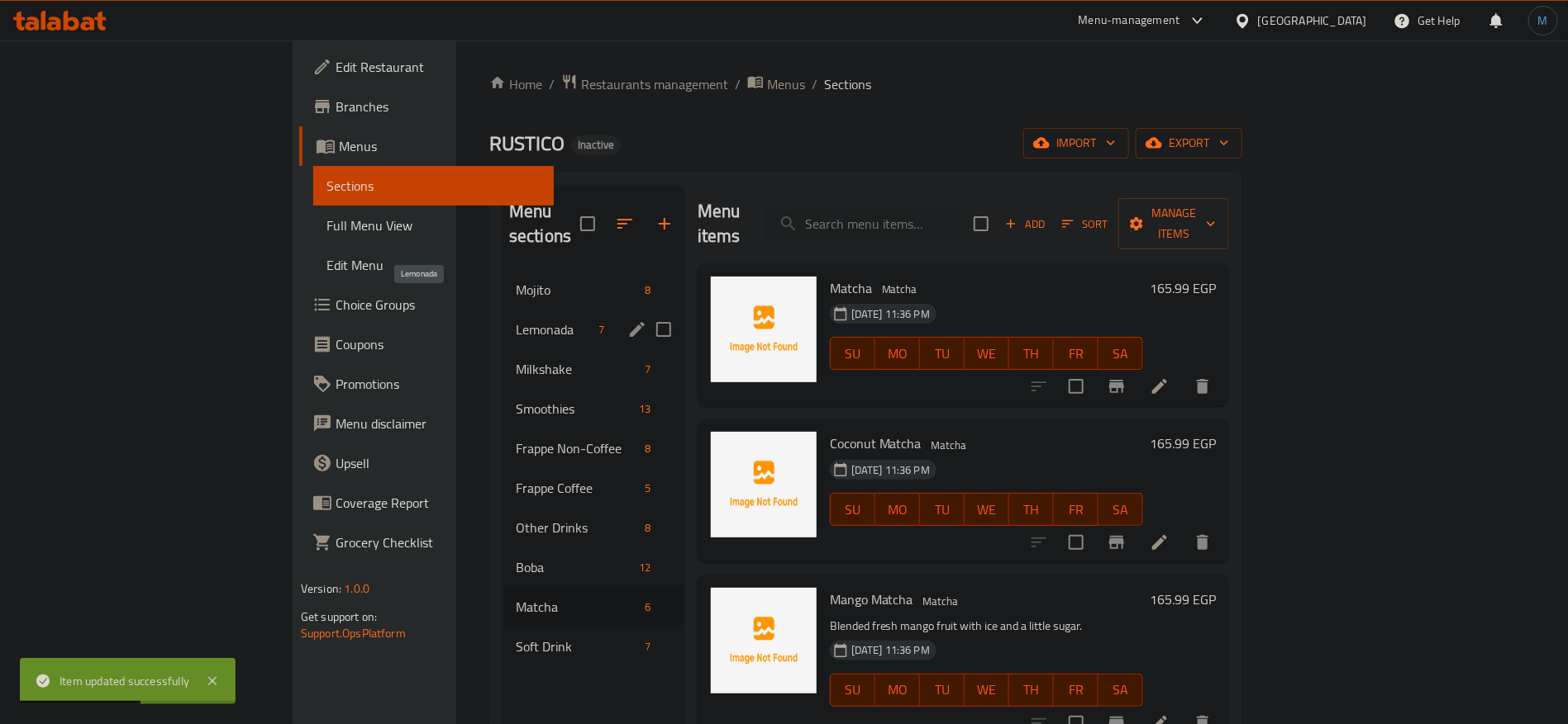
scroll to position [232, 0]
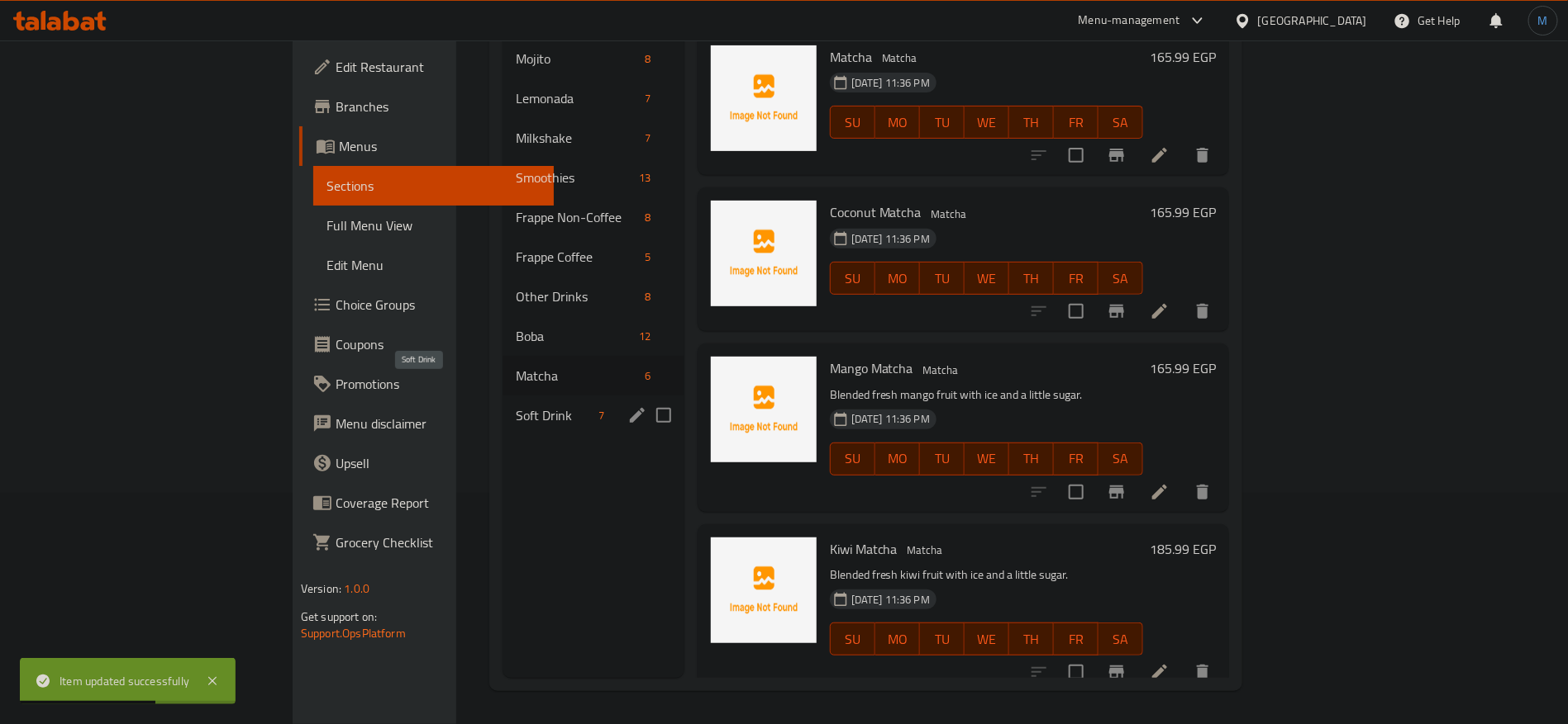
click at [516, 405] on span "Soft Drink" at bounding box center [555, 415] width 77 height 20
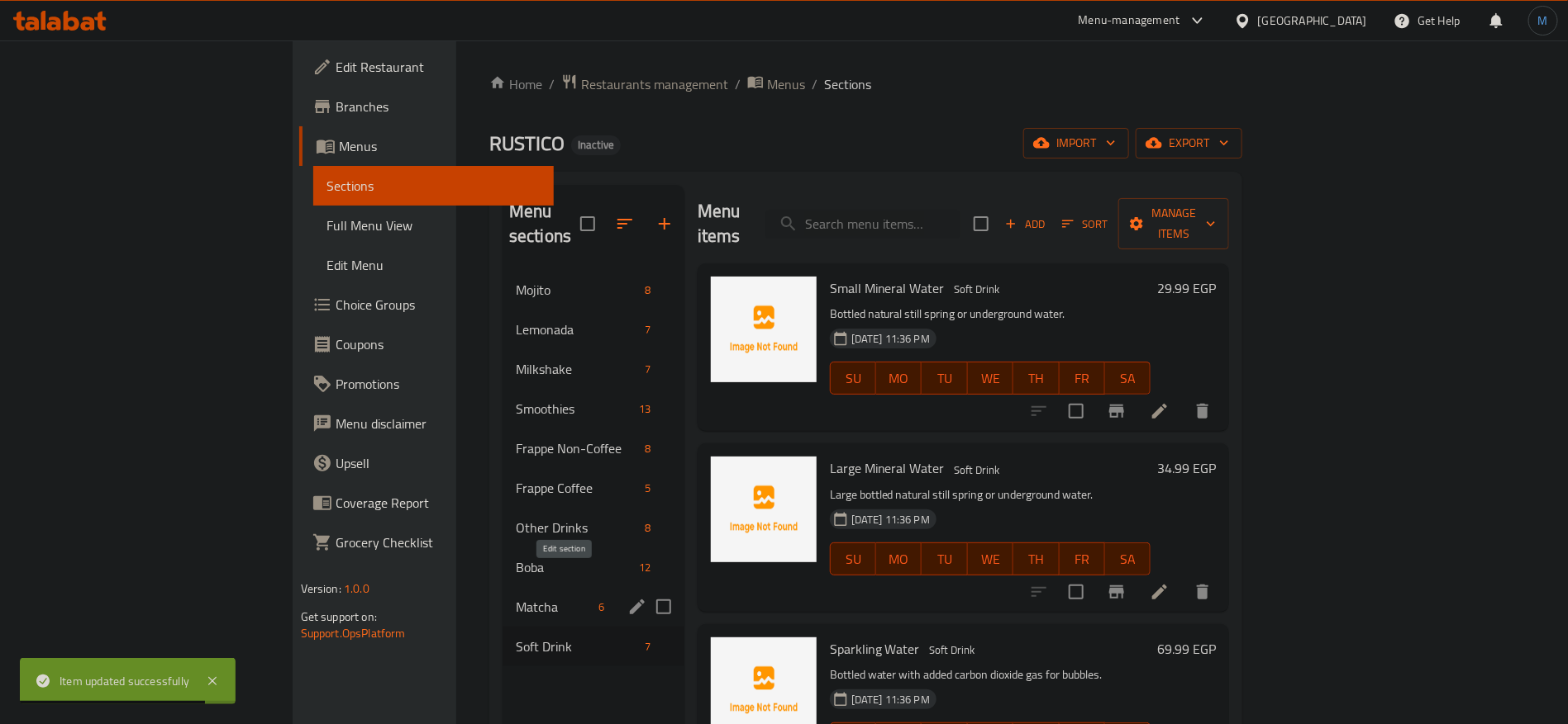
click at [630, 599] on icon "edit" at bounding box center [637, 607] width 15 height 15
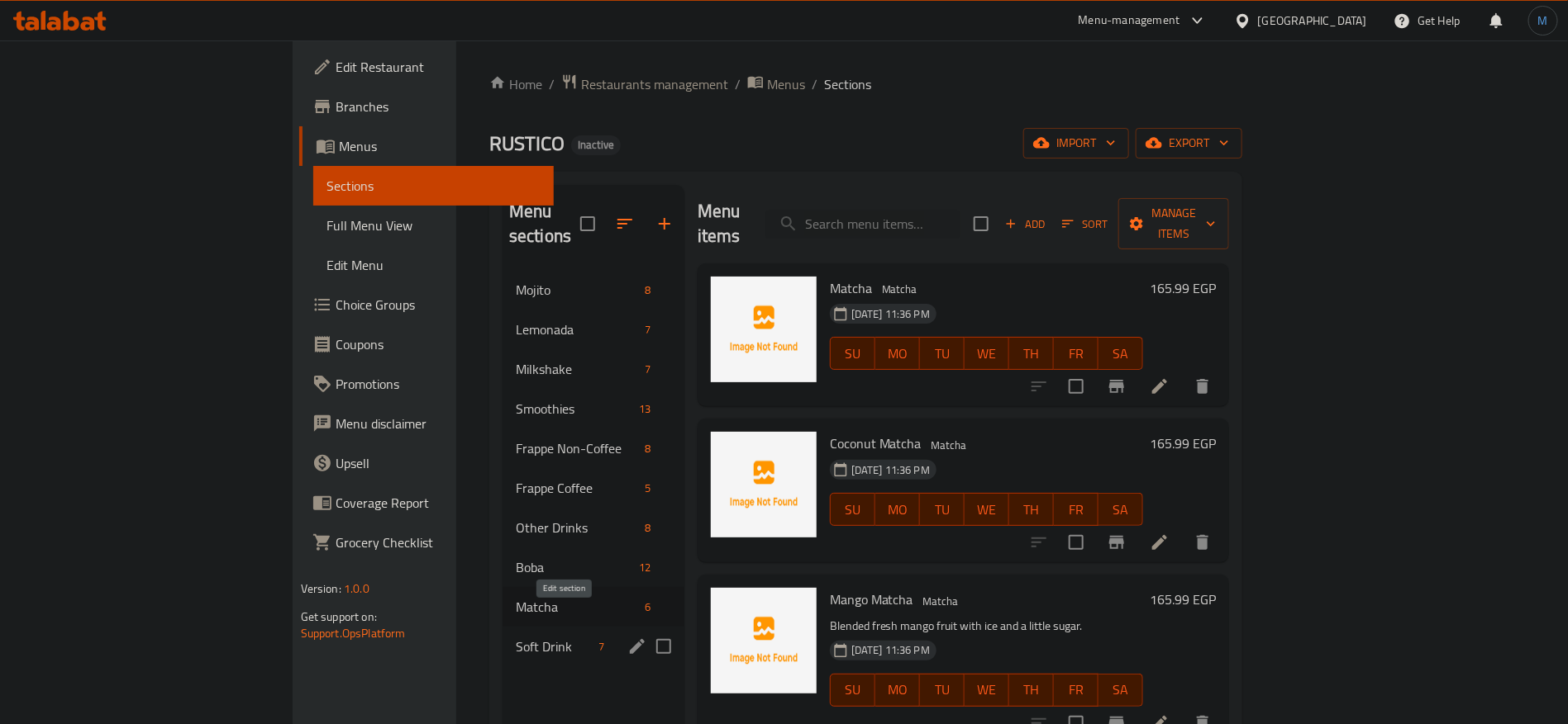
click at [630, 640] on icon "edit" at bounding box center [637, 647] width 15 height 15
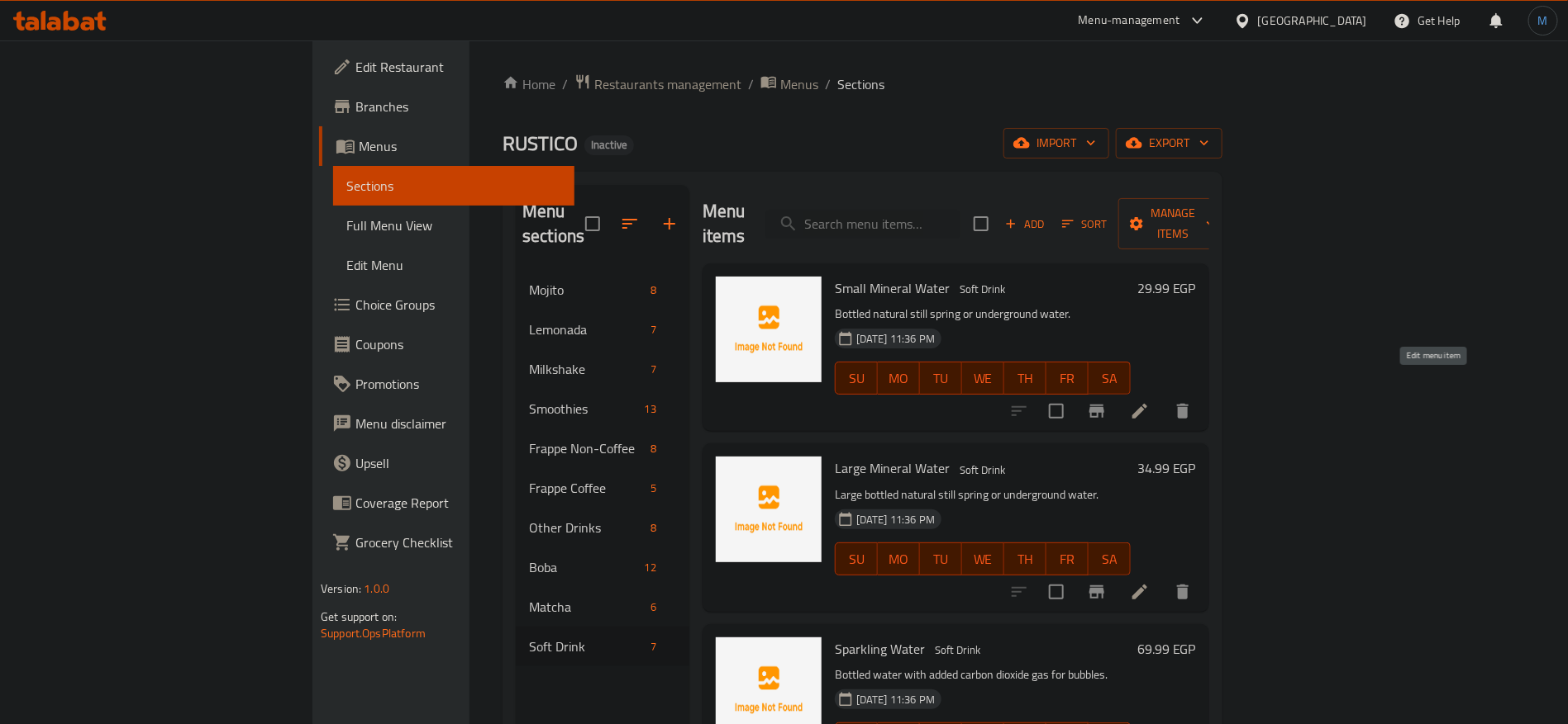
click at [1149, 401] on icon at bounding box center [1139, 411] width 20 height 20
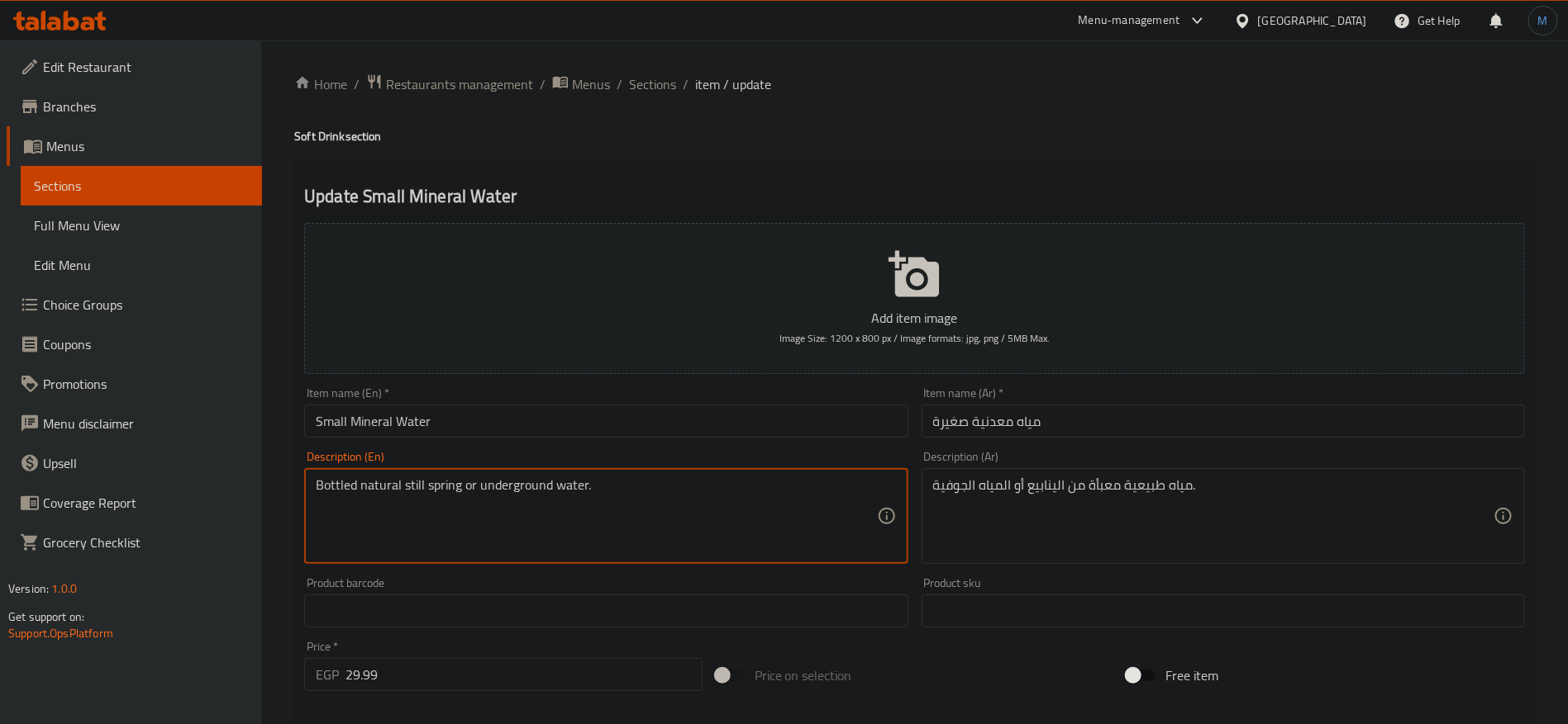
click at [438, 490] on textarea "Bottled natural still spring or underground water." at bounding box center [595, 517] width 560 height 79
click at [418, 490] on textarea "Bottled natural still spring or underground water." at bounding box center [595, 517] width 560 height 79
drag, startPoint x: 418, startPoint y: 490, endPoint x: 570, endPoint y: 487, distance: 152.0
click at [570, 487] on textarea "Bottled natural still spring or underground water." at bounding box center [595, 517] width 560 height 79
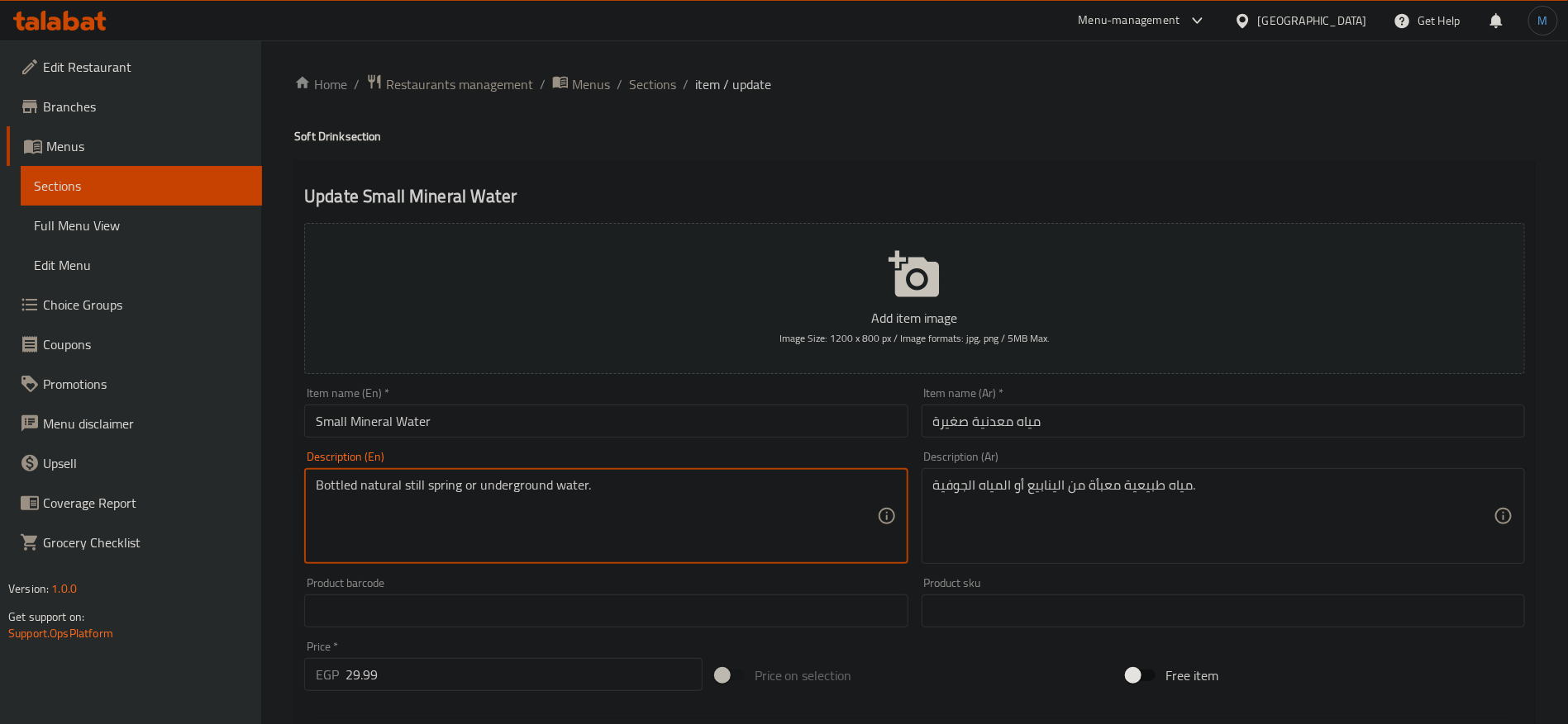
click at [730, 511] on textarea "Bottled natural still spring or underground water." at bounding box center [595, 517] width 560 height 79
click at [434, 491] on textarea "Bottled natural still spring or underground water." at bounding box center [595, 517] width 560 height 79
drag, startPoint x: 434, startPoint y: 491, endPoint x: 414, endPoint y: 486, distance: 20.6
click at [414, 486] on textarea "Bottled natural still spring or underground water." at bounding box center [595, 517] width 560 height 79
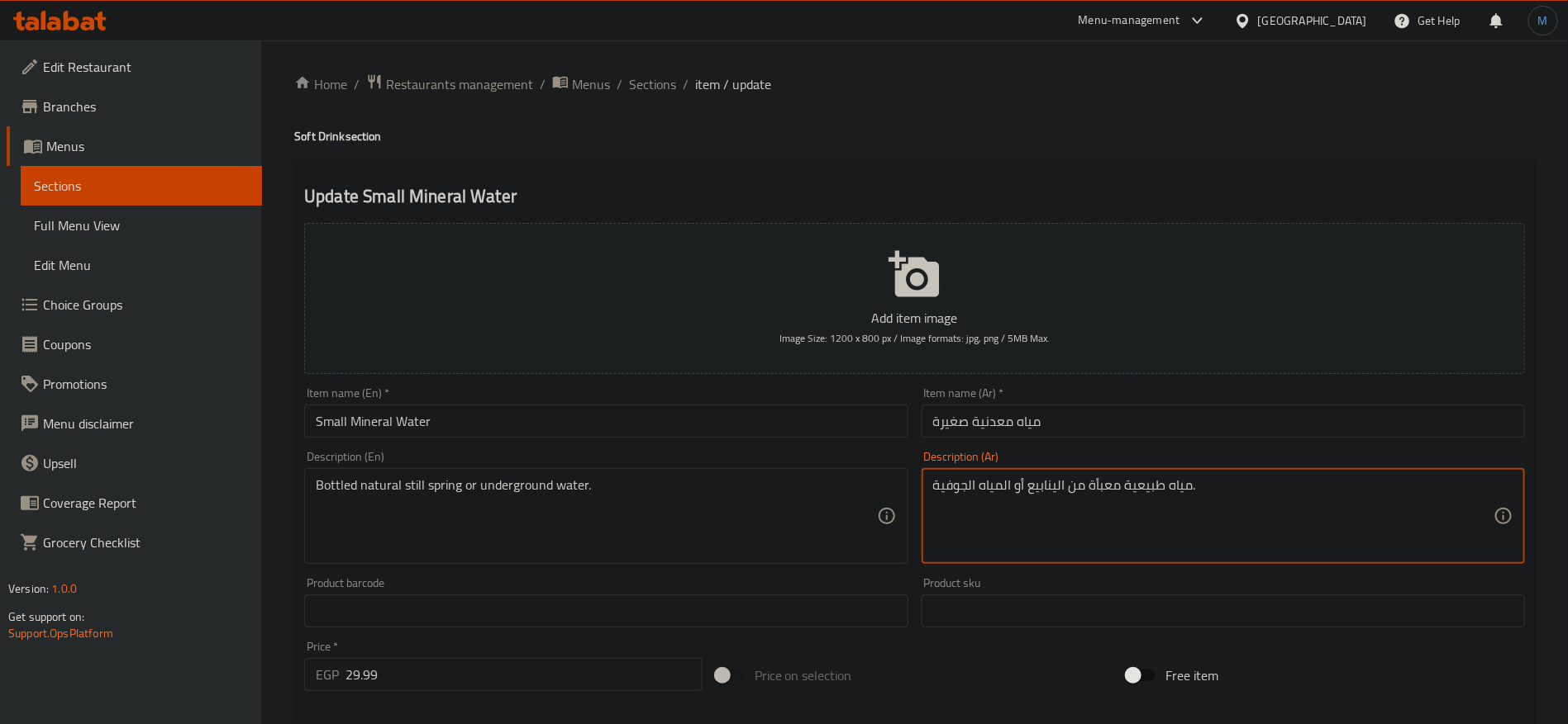
click at [1051, 487] on textarea "مياه طبيعية معبأة من الينابيع أو المياه الجوفية." at bounding box center [1212, 517] width 560 height 79
click at [945, 489] on textarea "مياه طبيعية معبأة من الينابيع أو المياه الجوفية." at bounding box center [1212, 517] width 560 height 79
click at [543, 409] on input "Small Mineral Water" at bounding box center [605, 421] width 603 height 33
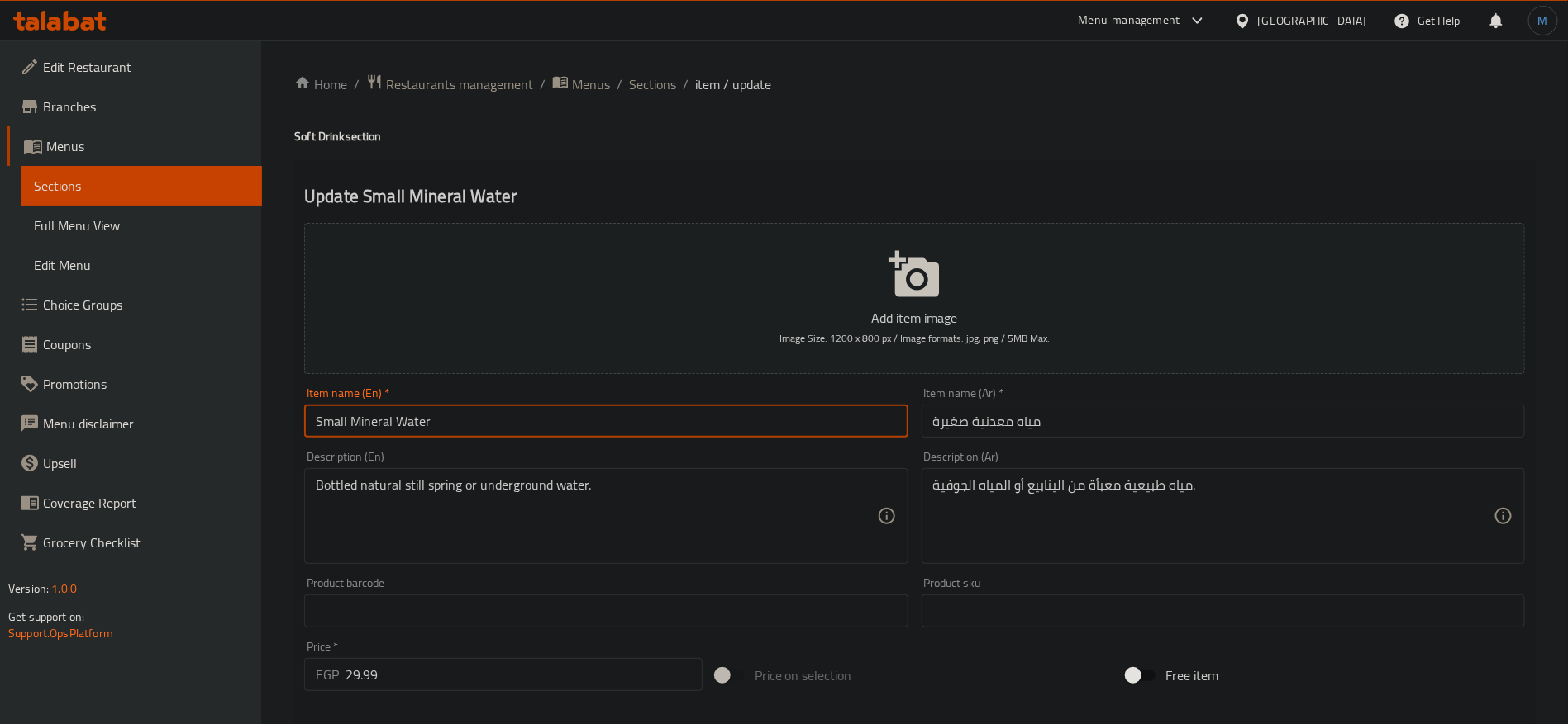
click at [662, 80] on span "Sections" at bounding box center [652, 83] width 47 height 20
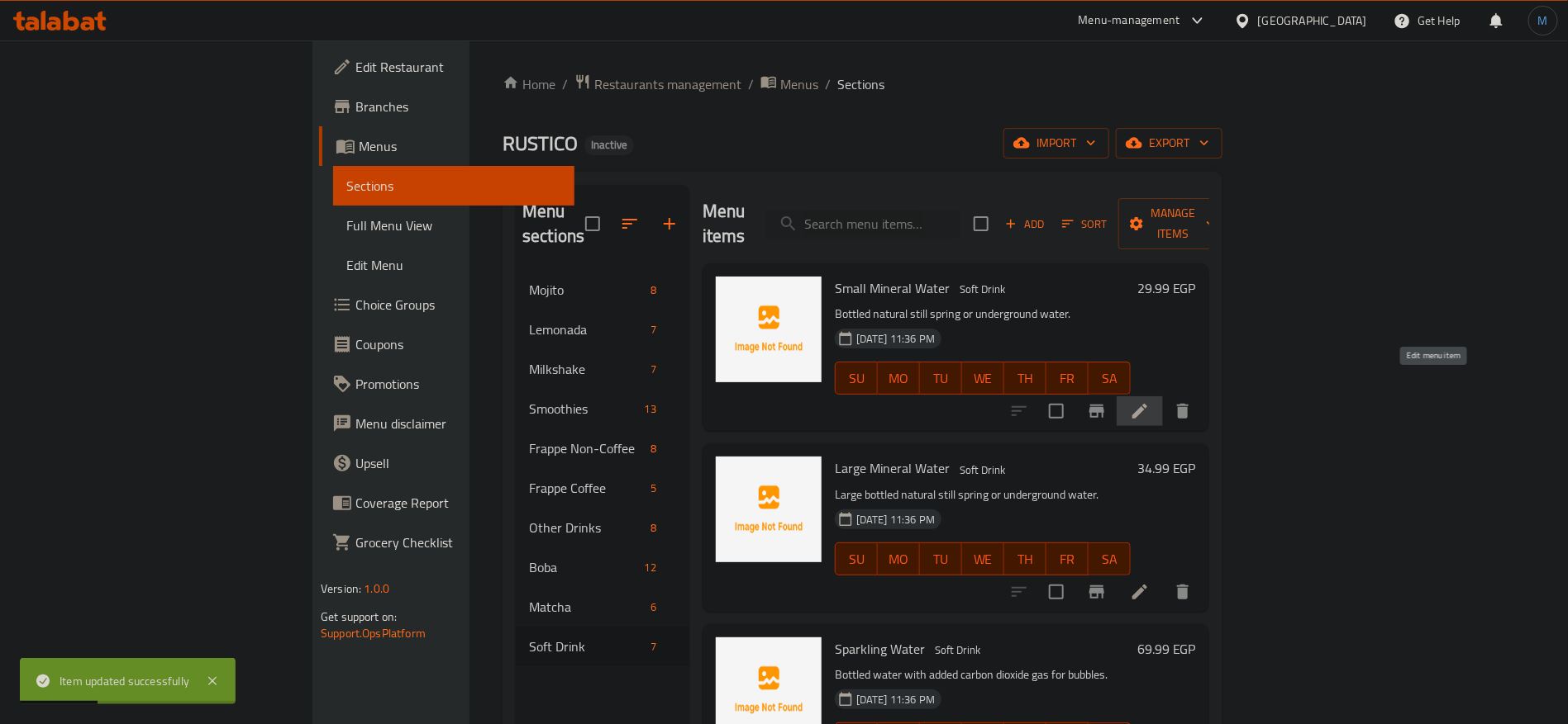
click at [1149, 401] on icon at bounding box center [1139, 411] width 20 height 20
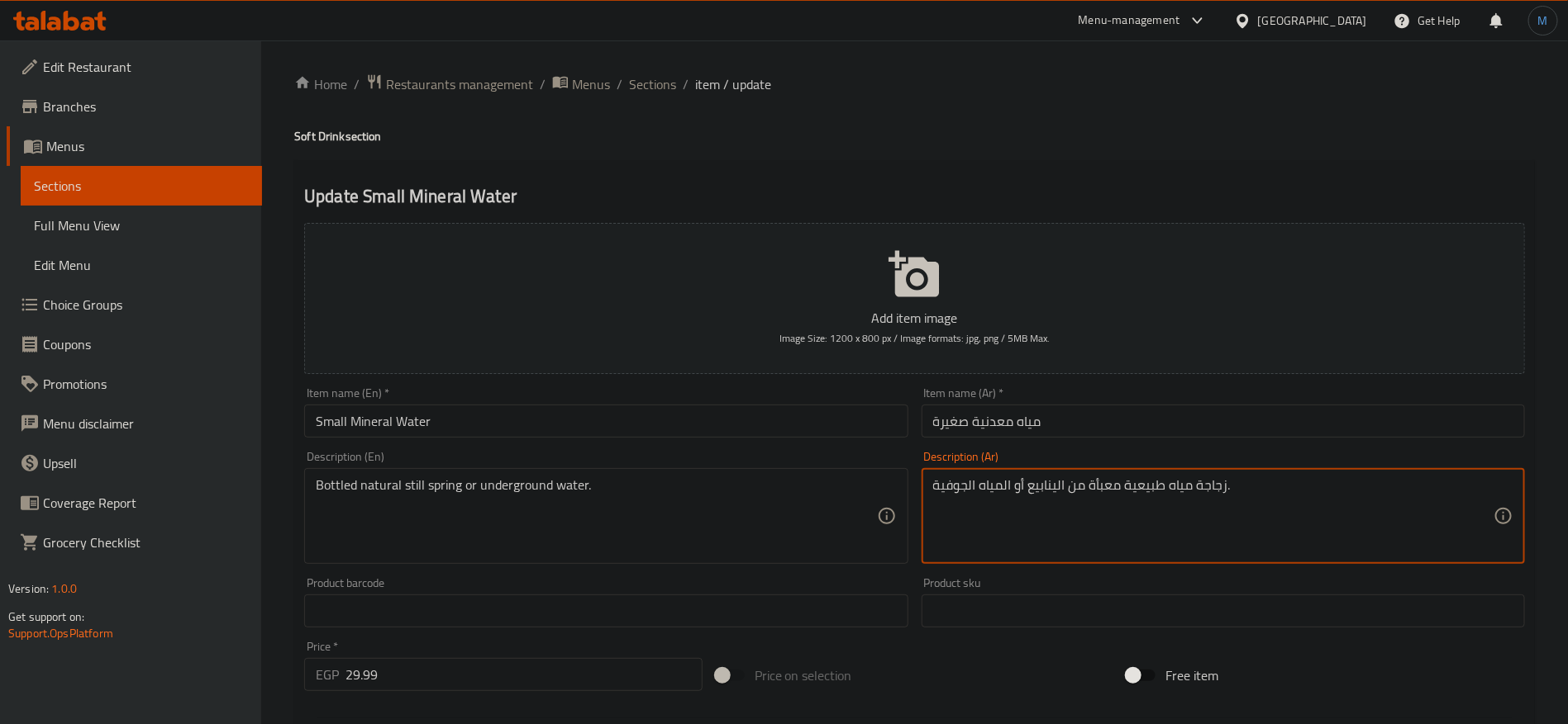
type textarea "زجاجة مياه طبيعية معبأة من الينابيع أو المياه الجوفية."
click at [739, 403] on div "Item name (En)   * Small Mineral Water Item name (En) *" at bounding box center [605, 413] width 603 height 51
click at [735, 405] on input "Small Mineral Water" at bounding box center [605, 421] width 603 height 33
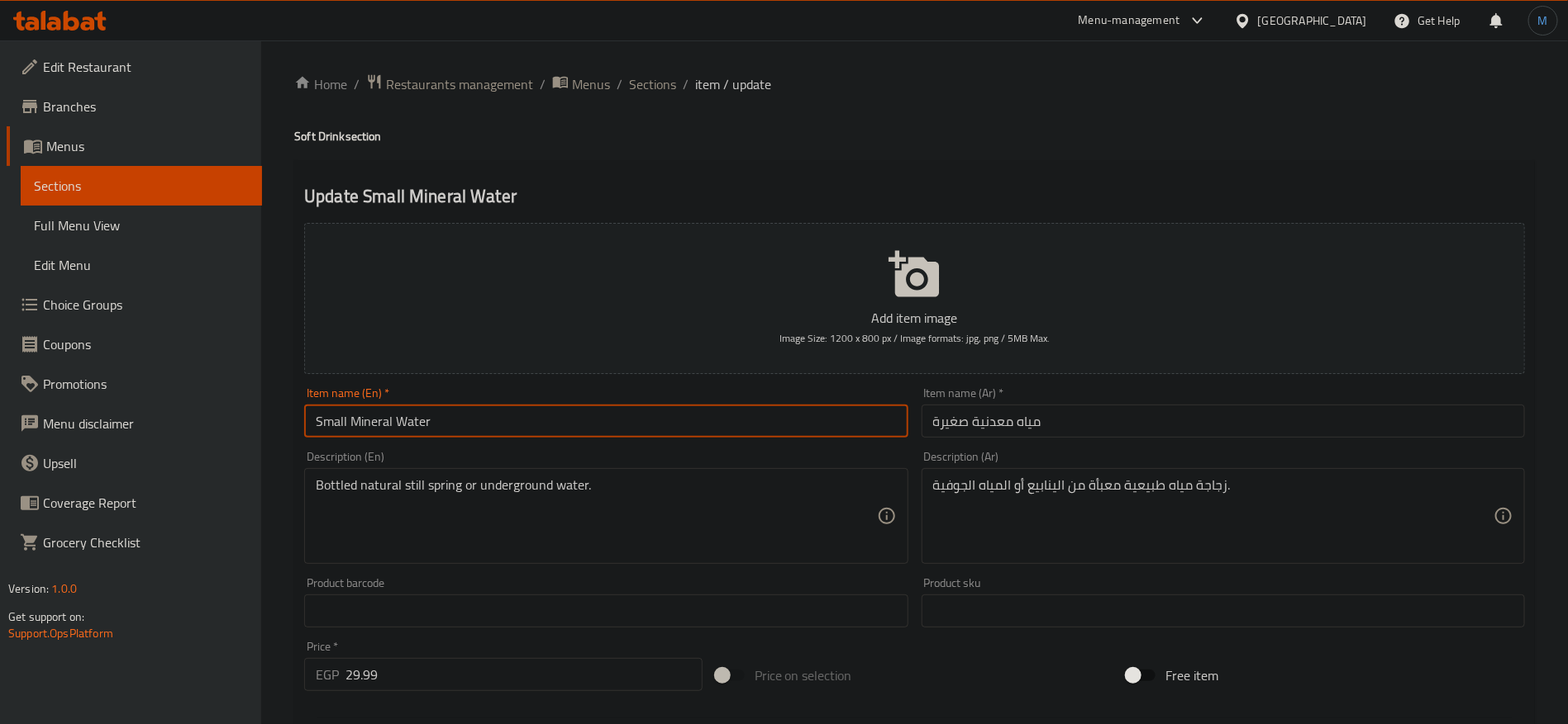
click at [648, 83] on span "Sections" at bounding box center [652, 83] width 47 height 20
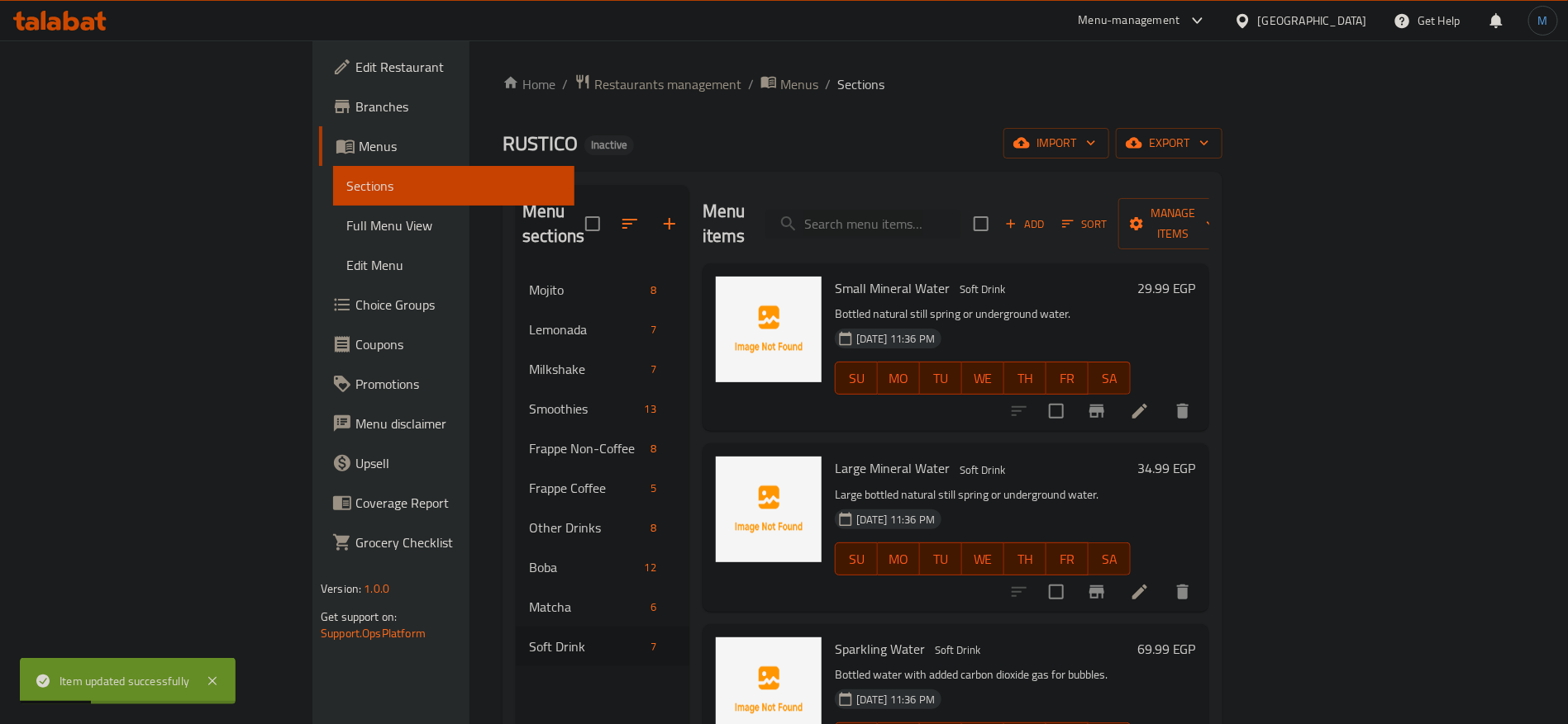
click at [1163, 578] on li at bounding box center [1139, 593] width 46 height 30
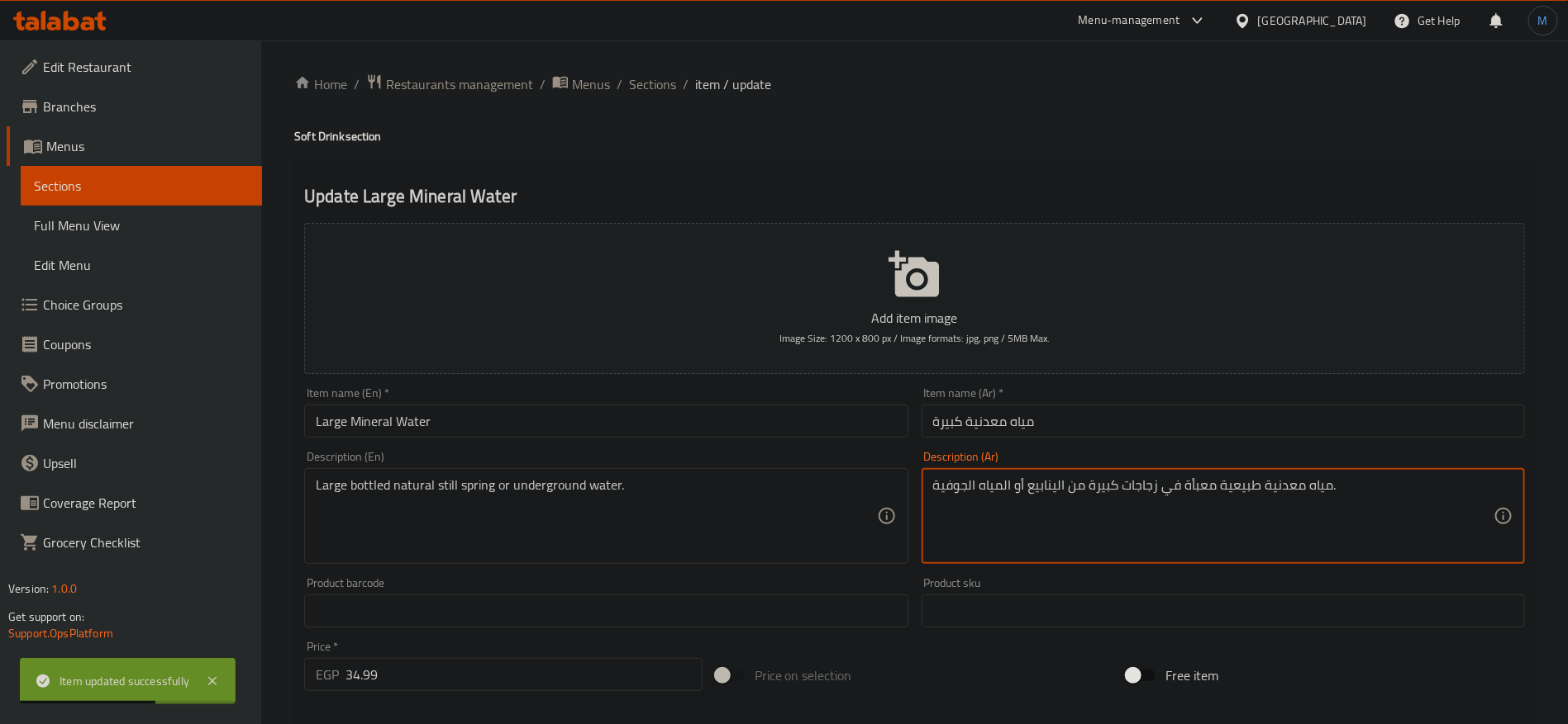
click at [1412, 497] on textarea "مياه معدنية طبيعية معبأة في زجاجات كبيرة من الينابيع أو المياه الجوفية." at bounding box center [1212, 517] width 560 height 79
click at [1142, 481] on textarea "مياه معدنية طبيعية معبأة في زجاجات كبيرة من الينابيع أو المياه الجوفية." at bounding box center [1212, 517] width 560 height 79
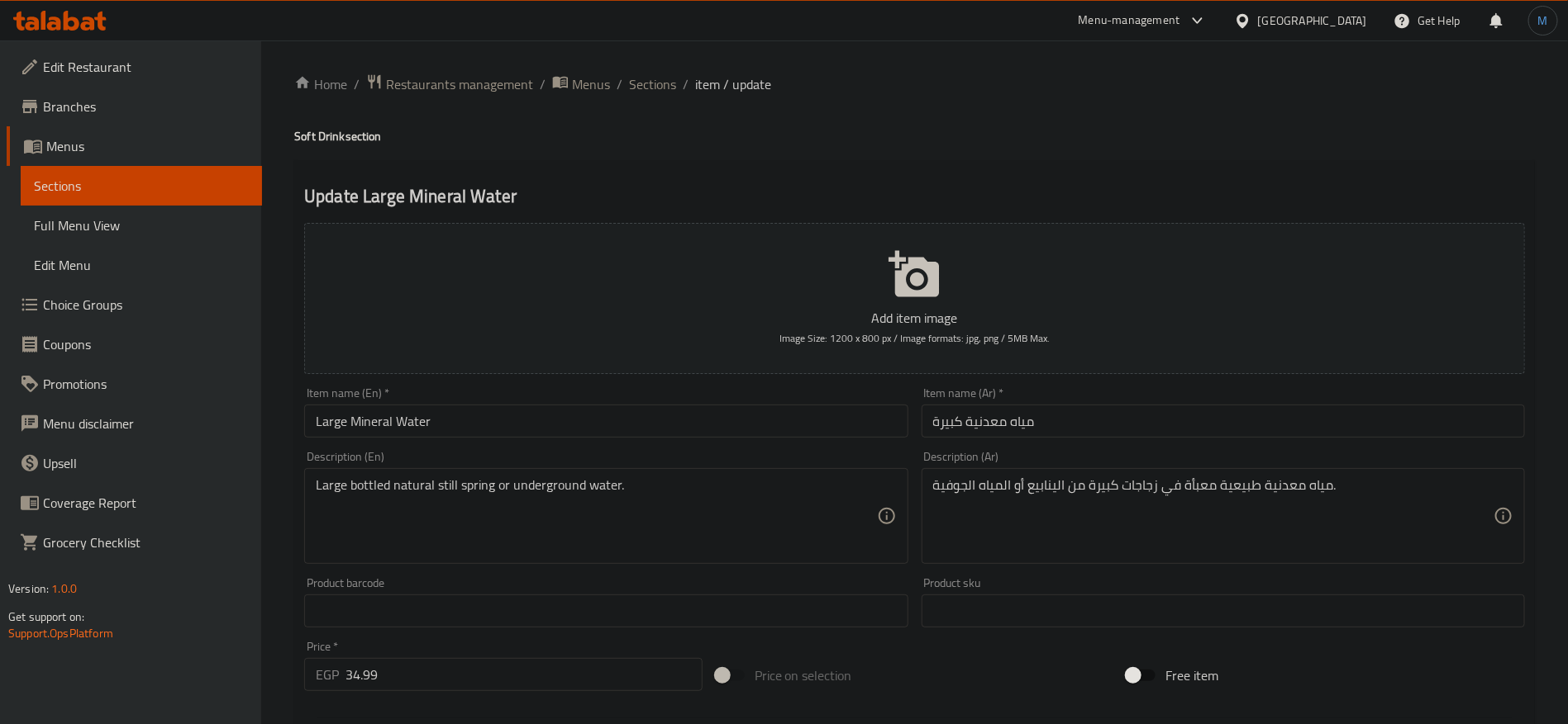
click at [675, 79] on ol "Home / Restaurants management / Menus / Sections / item / update" at bounding box center [915, 83] width 1241 height 22
click at [668, 80] on span "Sections" at bounding box center [652, 83] width 47 height 20
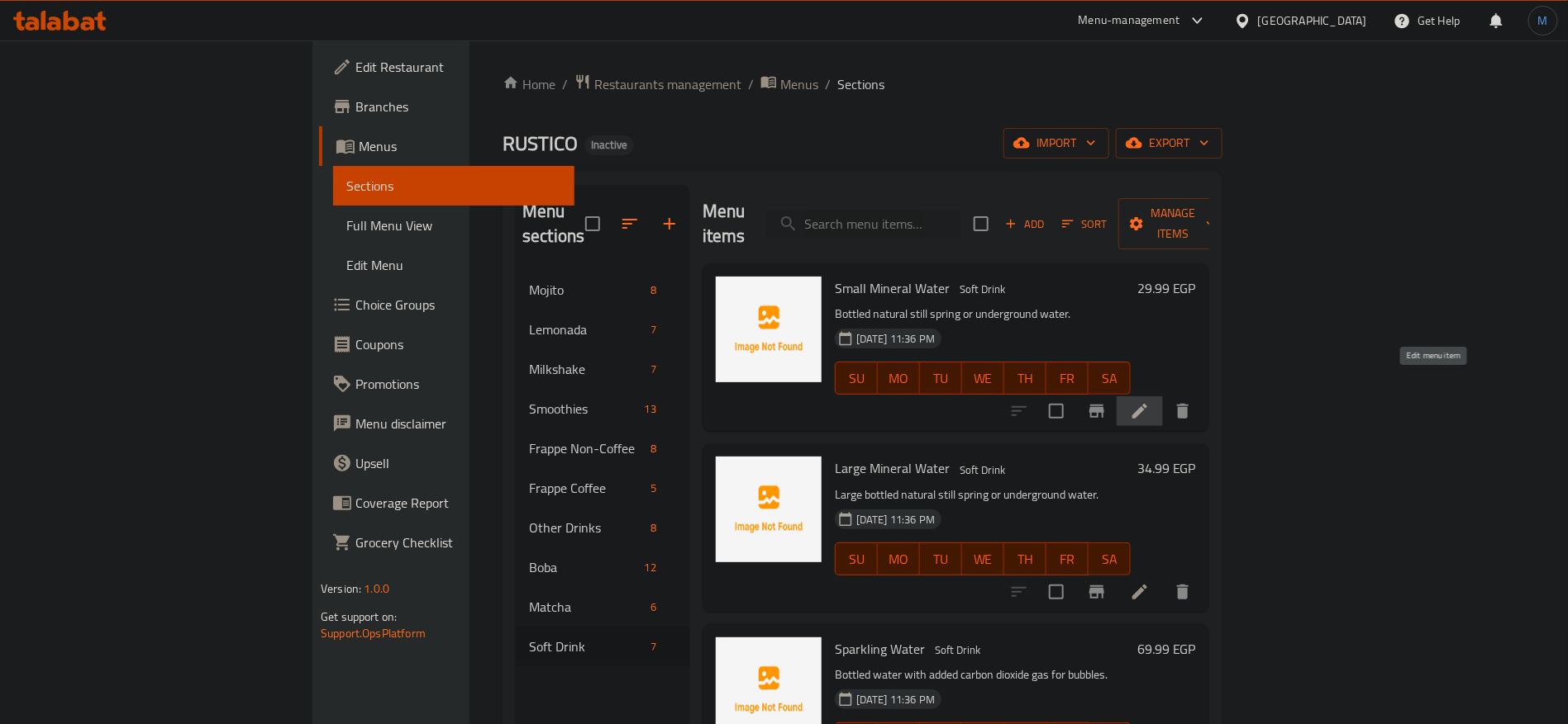
click at [1149, 401] on icon at bounding box center [1139, 411] width 20 height 20
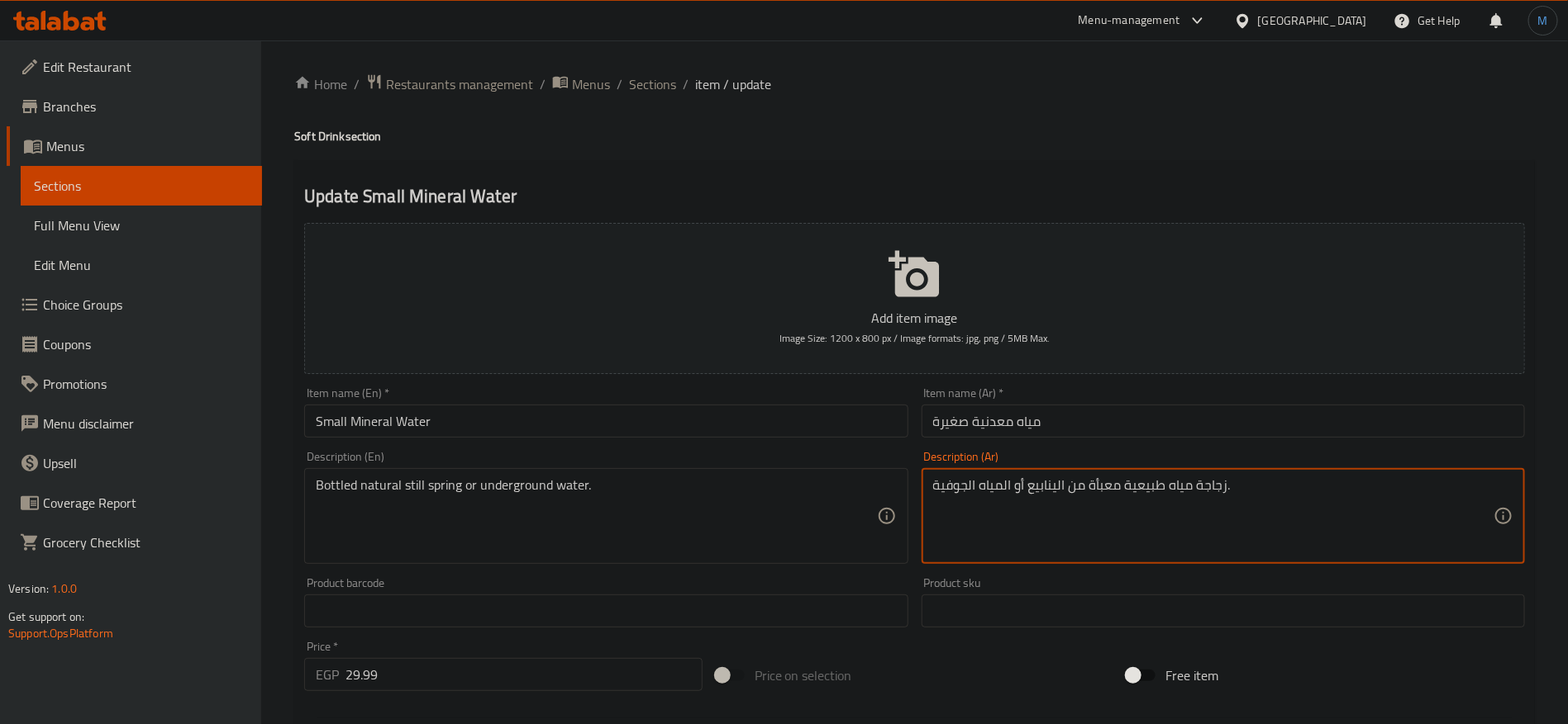
click at [1117, 488] on textarea "زجاجة مياه طبيعية معبأة من الينابيع أو المياه الجوفية." at bounding box center [1212, 517] width 560 height 79
paste textarea "زجاجات"
click at [1252, 481] on textarea "زجاجة مياه طبيعية زجاجات معبأة من الينابيع أو المياه الجوفية." at bounding box center [1212, 517] width 560 height 79
click at [1159, 484] on textarea "مياه طبيعية زجاجات معبأة من الينابيع أو المياه الجوفية." at bounding box center [1212, 517] width 560 height 79
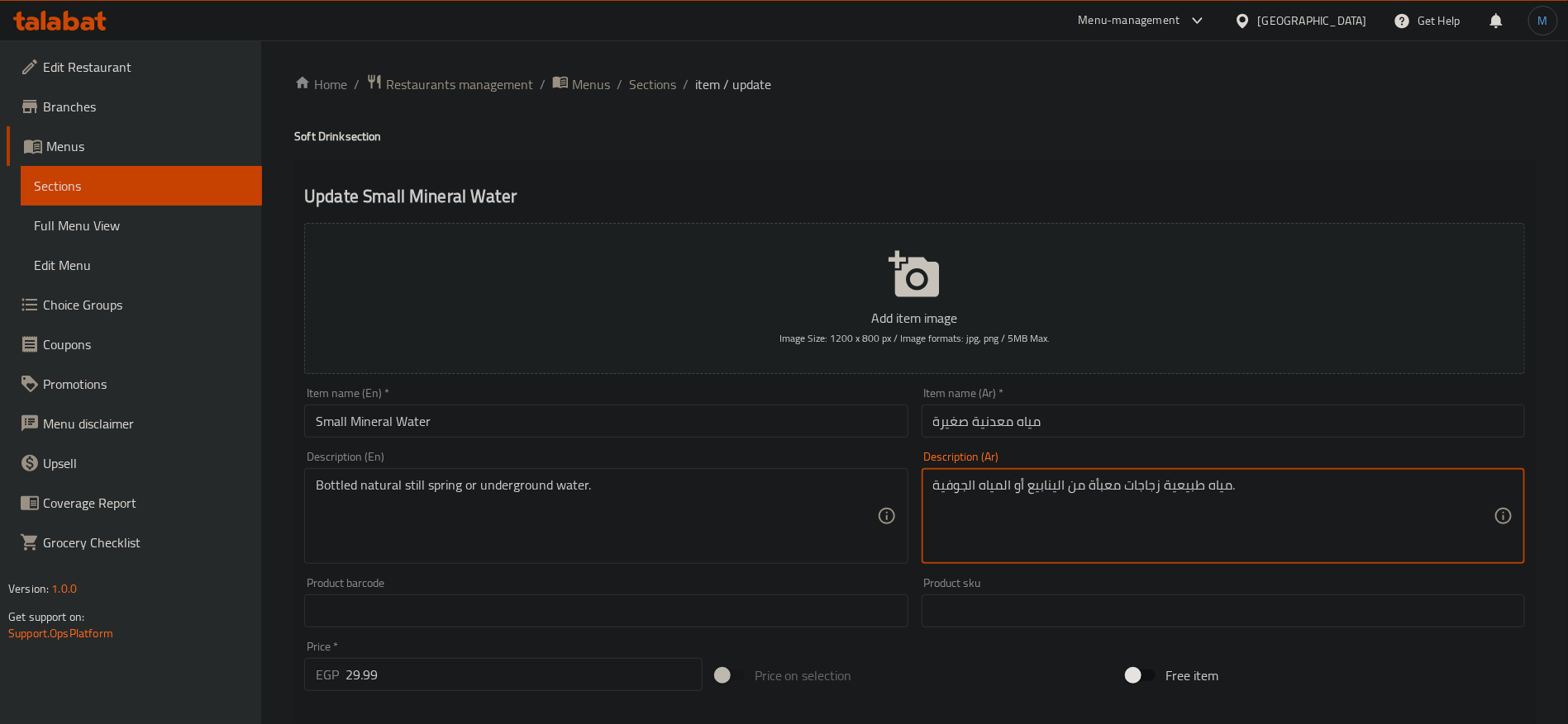
click at [1145, 496] on textarea "مياه طبيعية زجاجات معبأة من الينابيع أو المياه الجوفية." at bounding box center [1212, 517] width 560 height 79
type textarea "زجاجة مياه طبيعية معبأة من الينابيع أو المياه الجوفية."
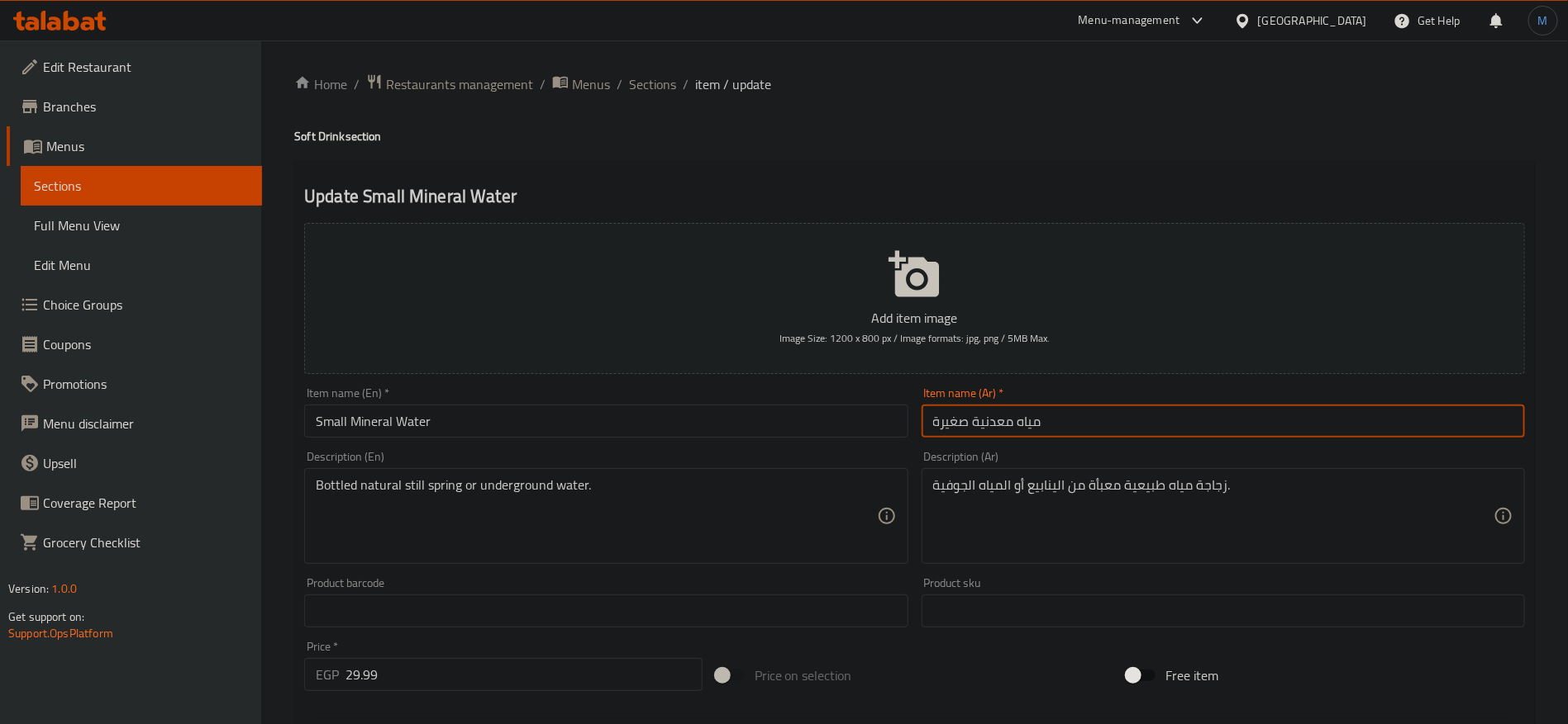
click at [1258, 411] on input "مياه معدنية صغيرة" at bounding box center [1223, 421] width 603 height 33
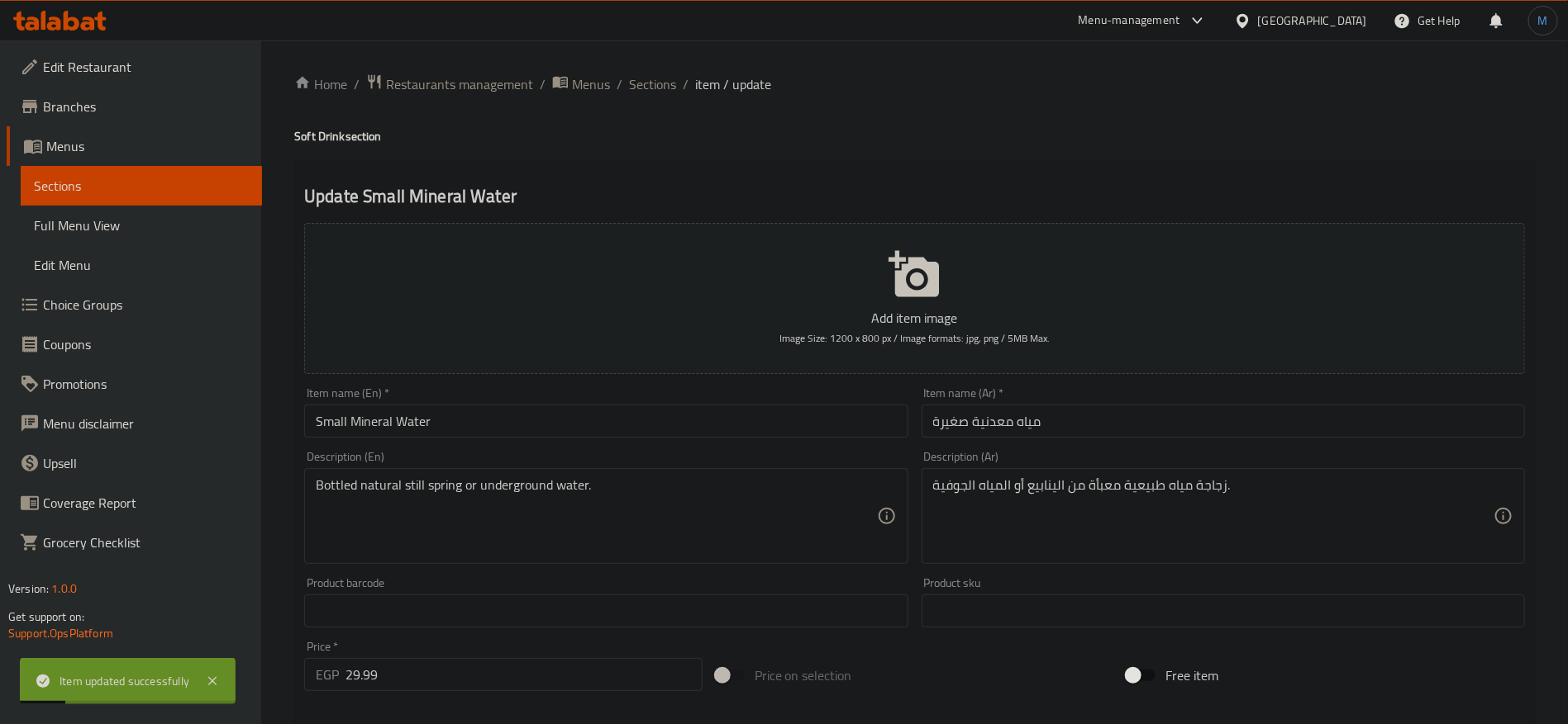
click at [678, 81] on ol "Home / Restaurants management / Menus / Sections / item / update" at bounding box center [915, 83] width 1241 height 22
click at [665, 81] on span "Sections" at bounding box center [652, 83] width 47 height 20
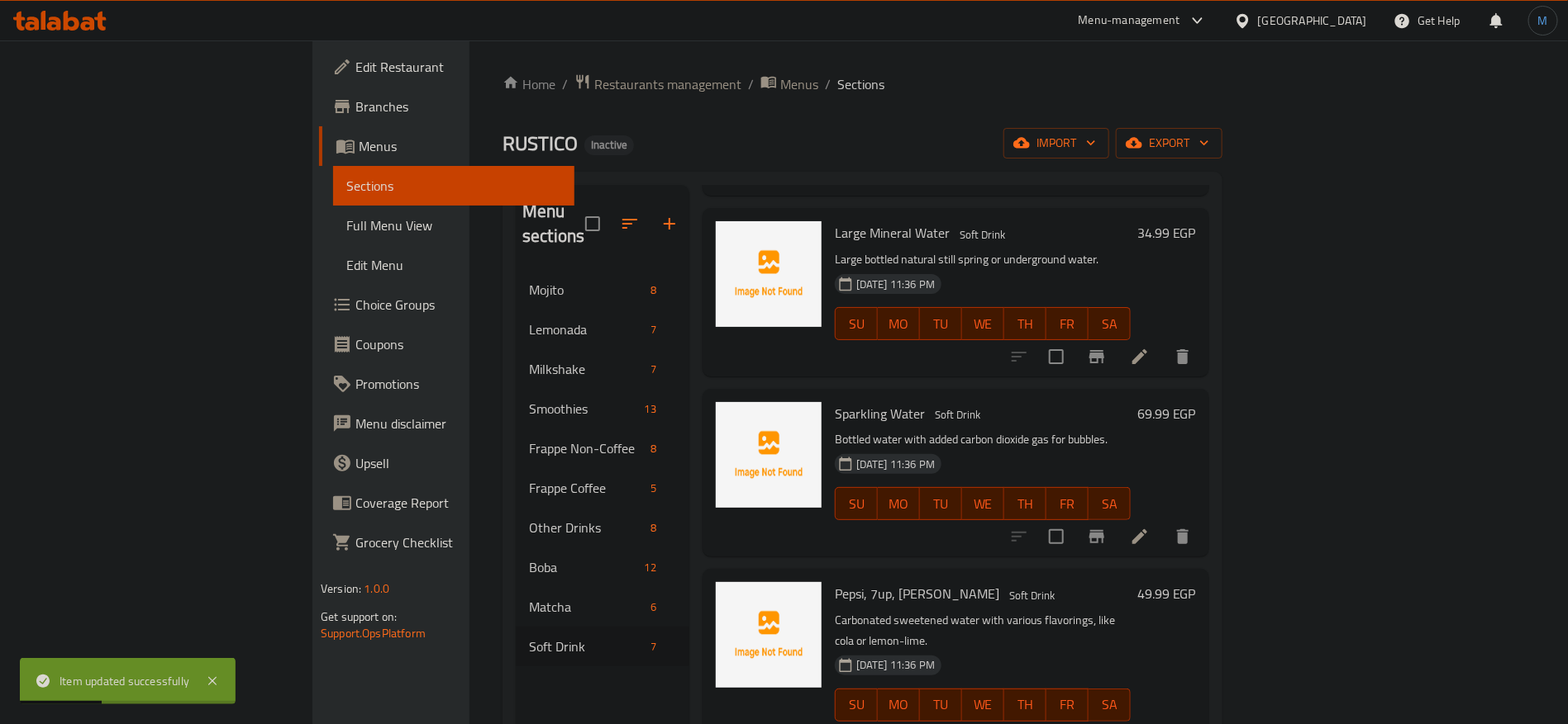
scroll to position [248, 0]
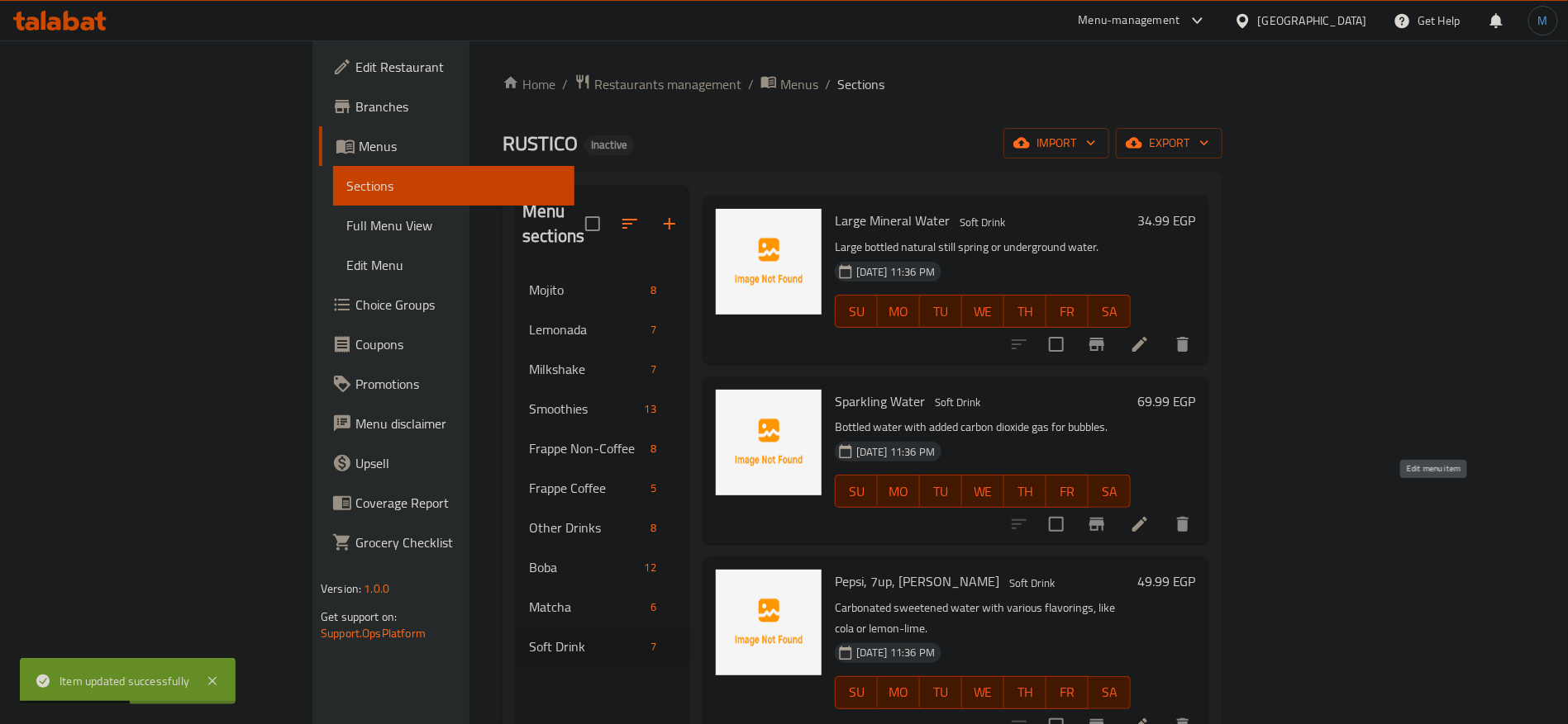
click at [1149, 515] on icon at bounding box center [1139, 524] width 20 height 20
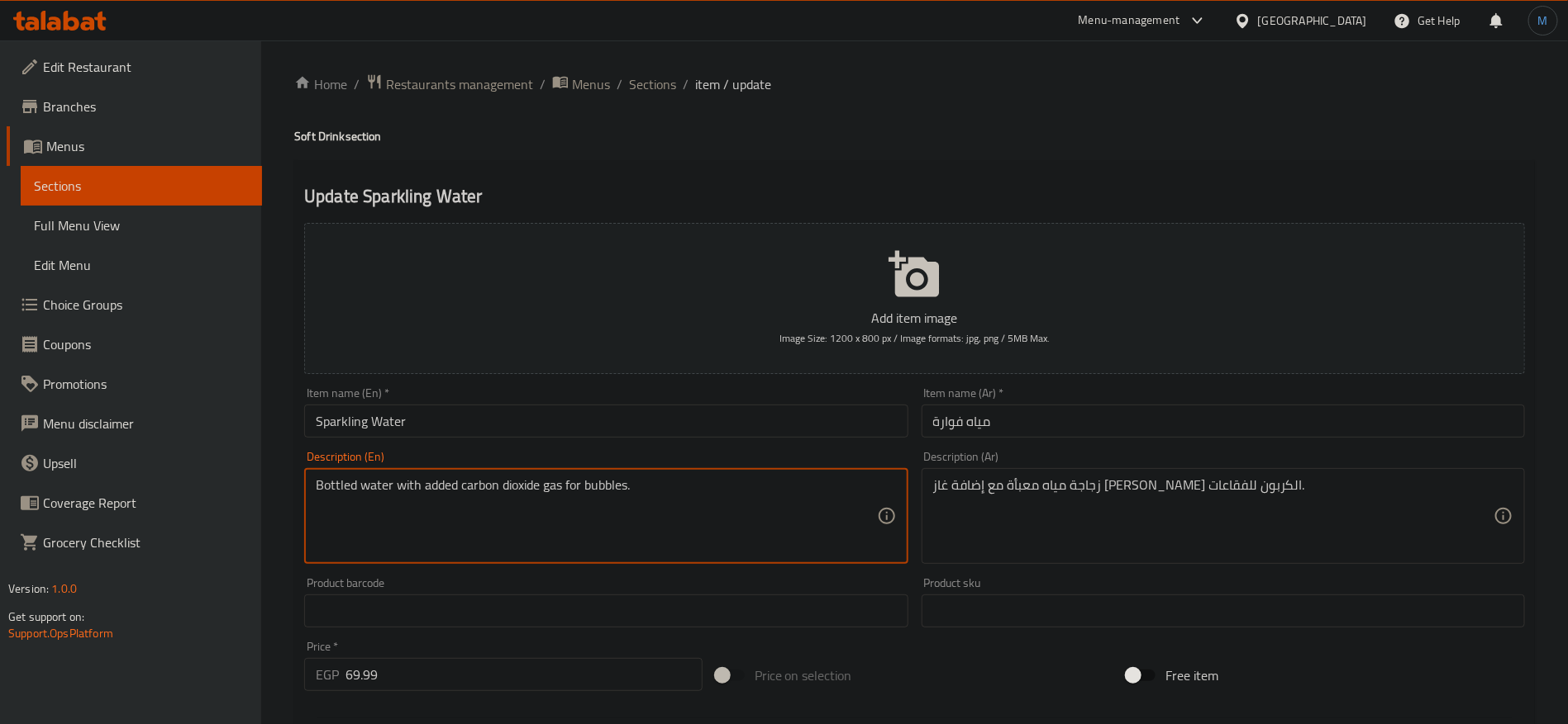
click at [509, 484] on textarea "Bottled water with added carbon dioxide gas for bubbles." at bounding box center [595, 517] width 560 height 79
click at [504, 488] on textarea "Bottled water with added carbon dioxide gas for bubbles." at bounding box center [595, 517] width 560 height 79
click at [492, 490] on textarea "Bottled water with added carbon dioxide gas for bubbles." at bounding box center [595, 517] width 560 height 79
click at [425, 494] on textarea "Bottled water with added carbon dioxide gas for bubbles." at bounding box center [595, 517] width 560 height 79
drag, startPoint x: 426, startPoint y: 494, endPoint x: 625, endPoint y: 460, distance: 201.9
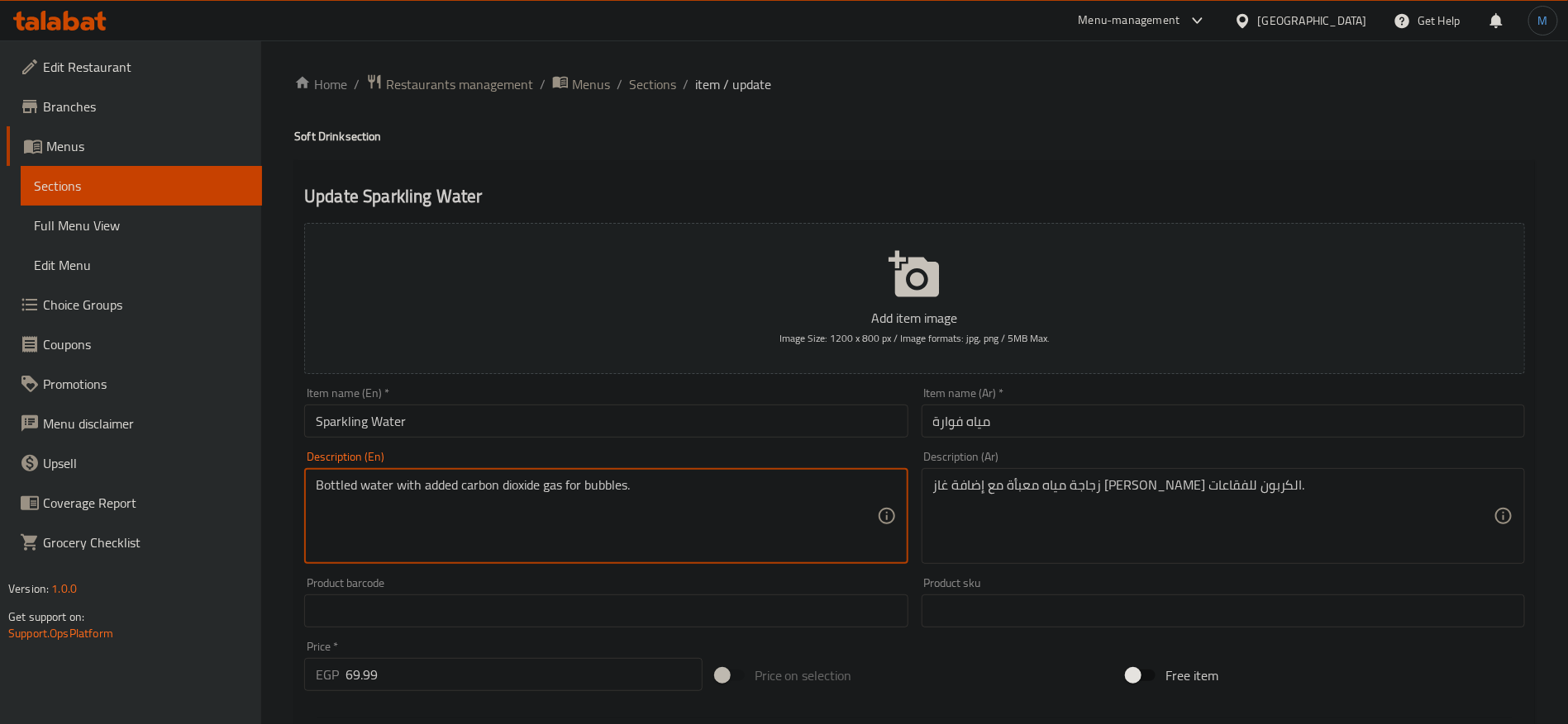
click at [620, 478] on textarea "Bottled water with added carbon dioxide gas for bubbles." at bounding box center [595, 517] width 560 height 79
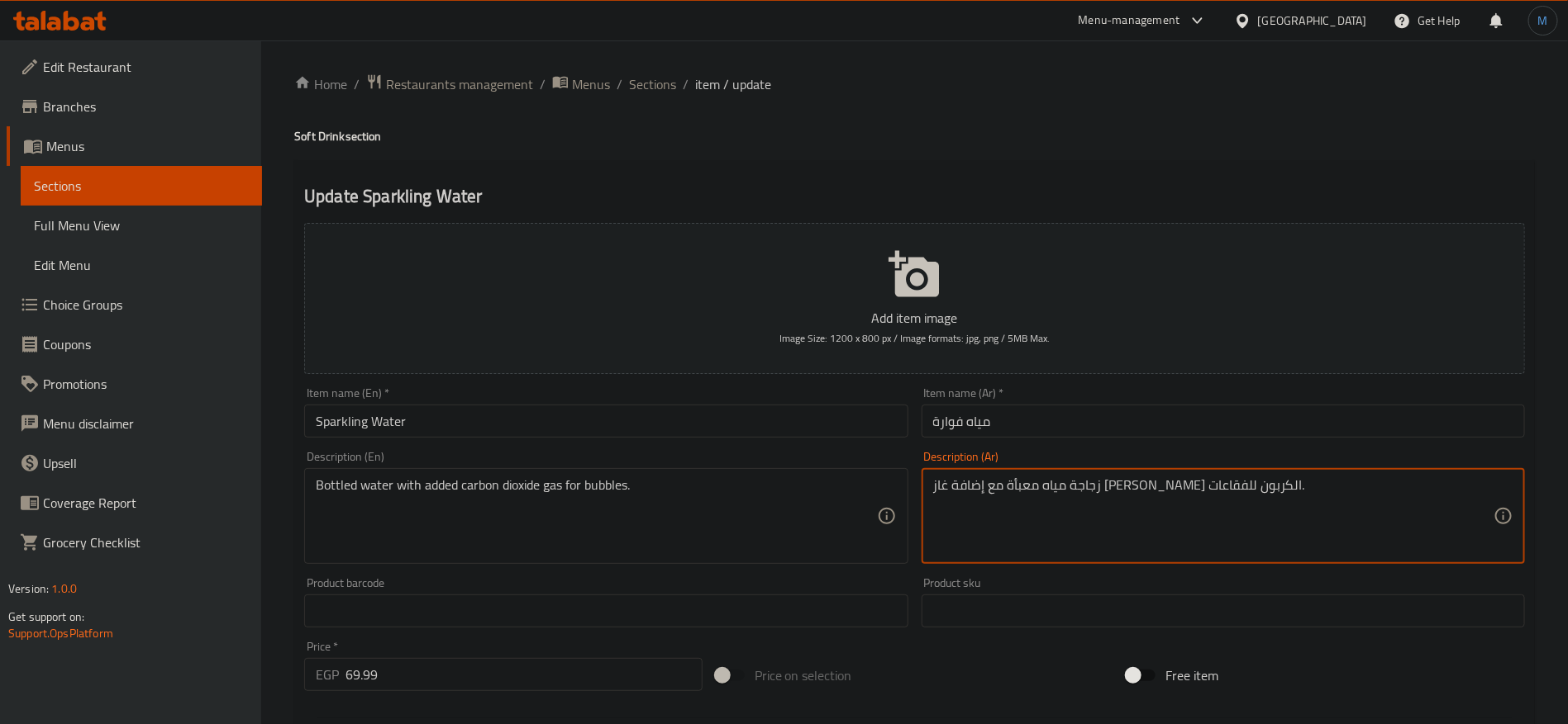
click at [961, 490] on textarea "زجاجة مياه معبأة مع إضافة غاز ثاني أكسيد الكربون للفقاعات." at bounding box center [1212, 517] width 560 height 79
type textarea "زجاجة مياه معبأة مع إضافة غاز ثاني أكسيد الكربون للبابلز."
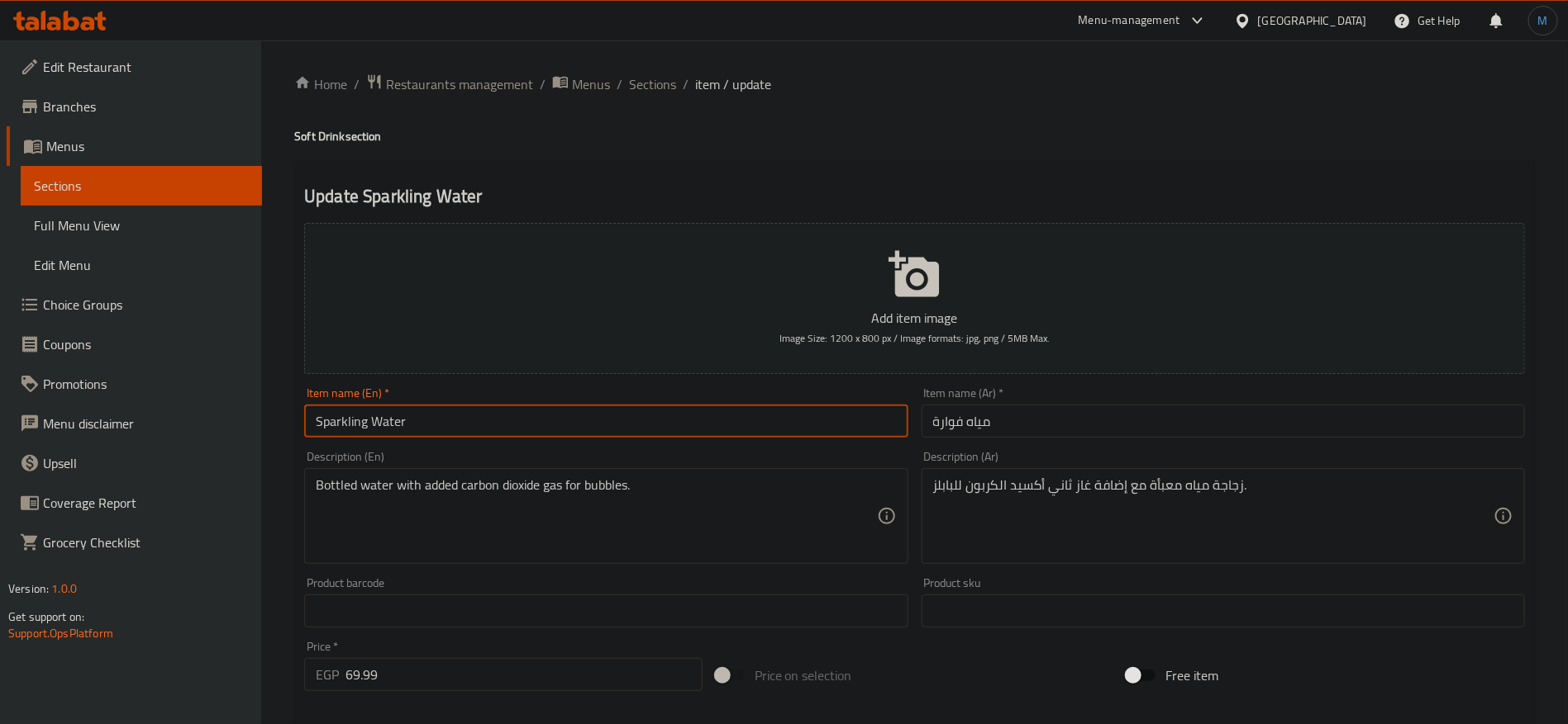
click at [683, 423] on input "Sparkling Water" at bounding box center [605, 421] width 603 height 33
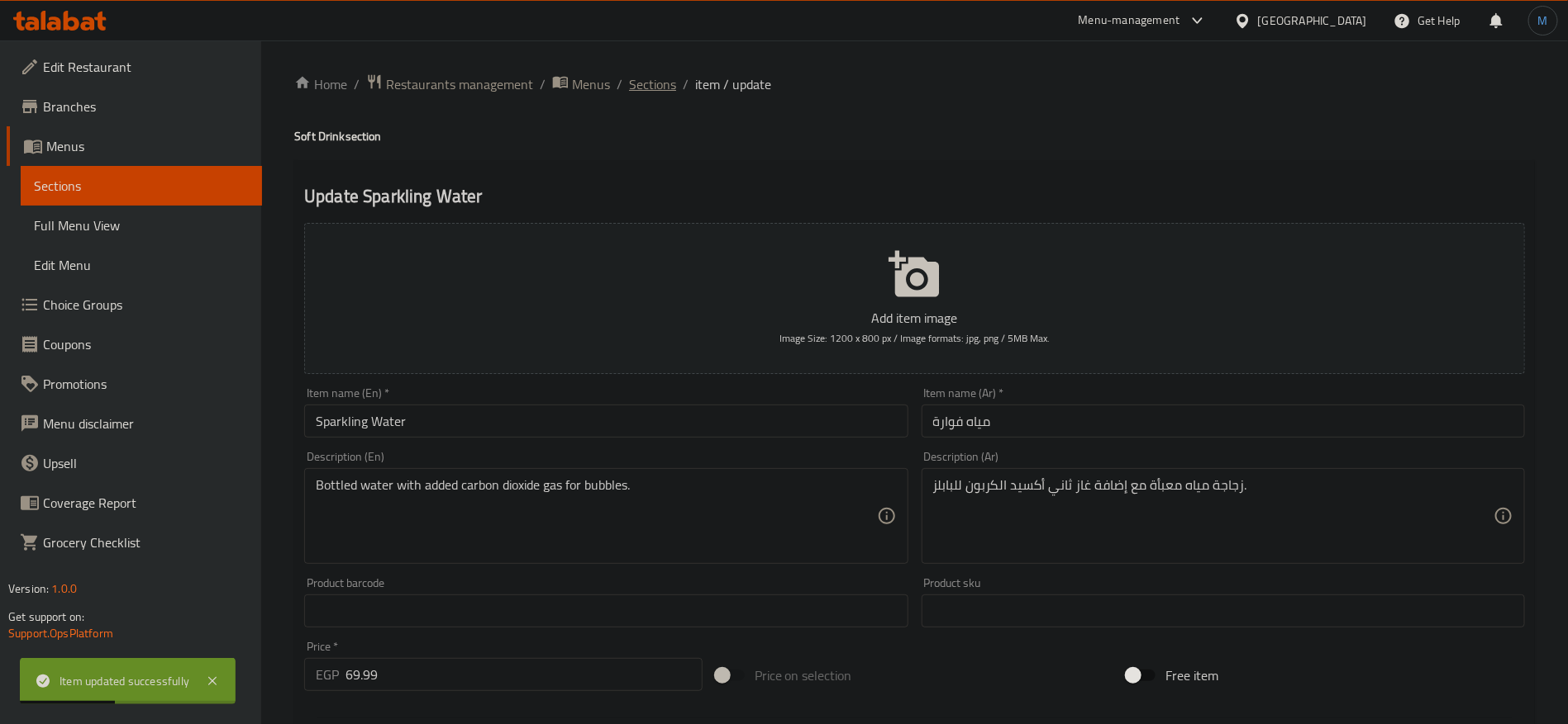
click at [646, 77] on span "Sections" at bounding box center [652, 83] width 47 height 20
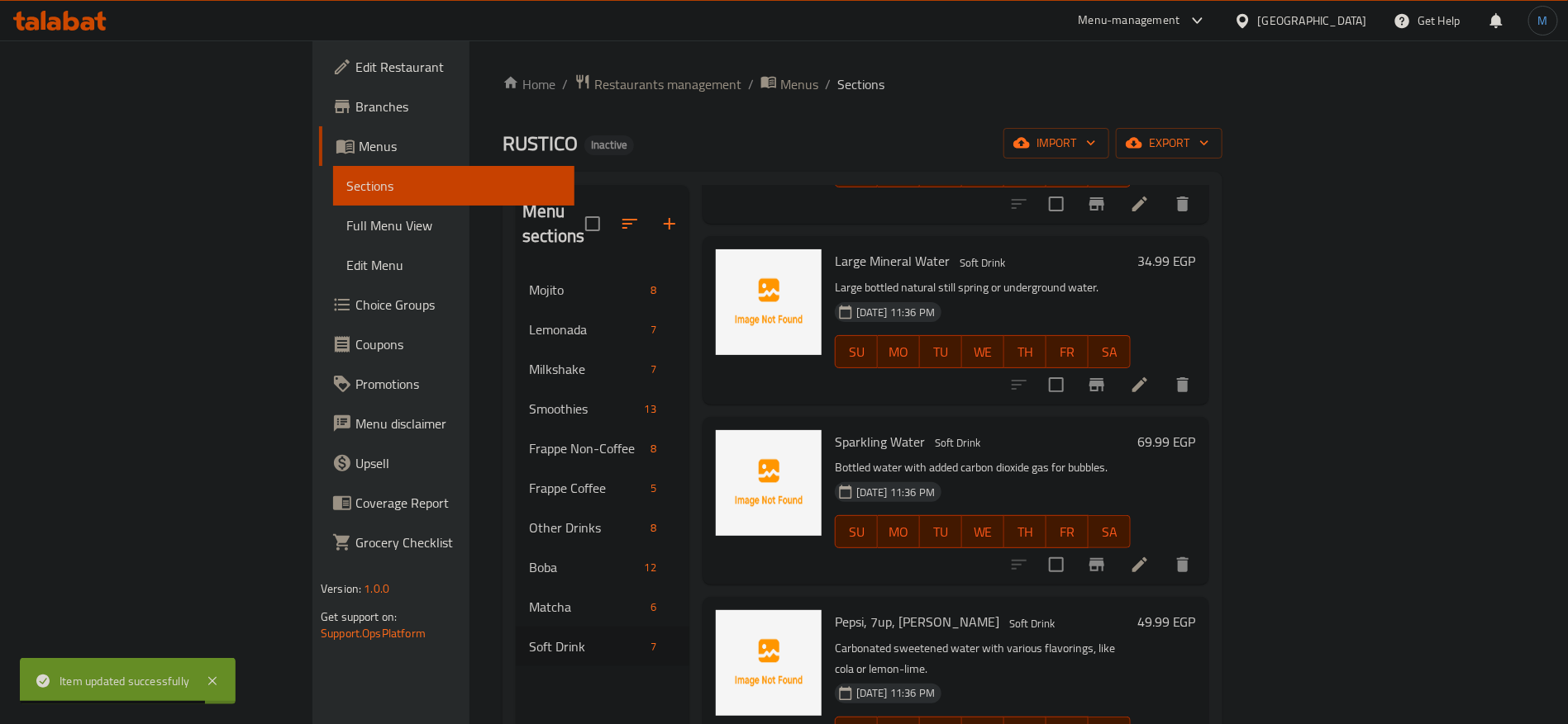
scroll to position [331, 0]
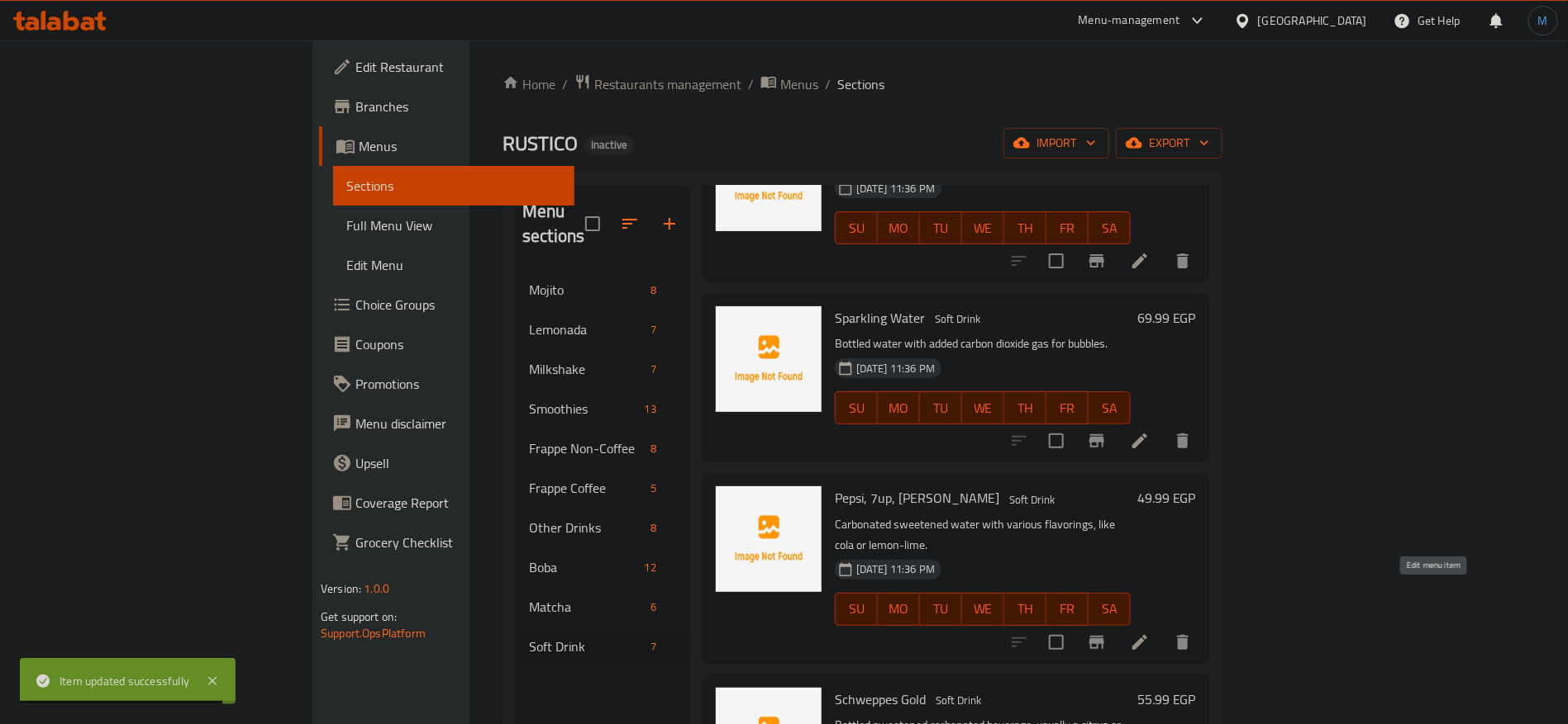
click at [1147, 635] on icon at bounding box center [1139, 642] width 15 height 15
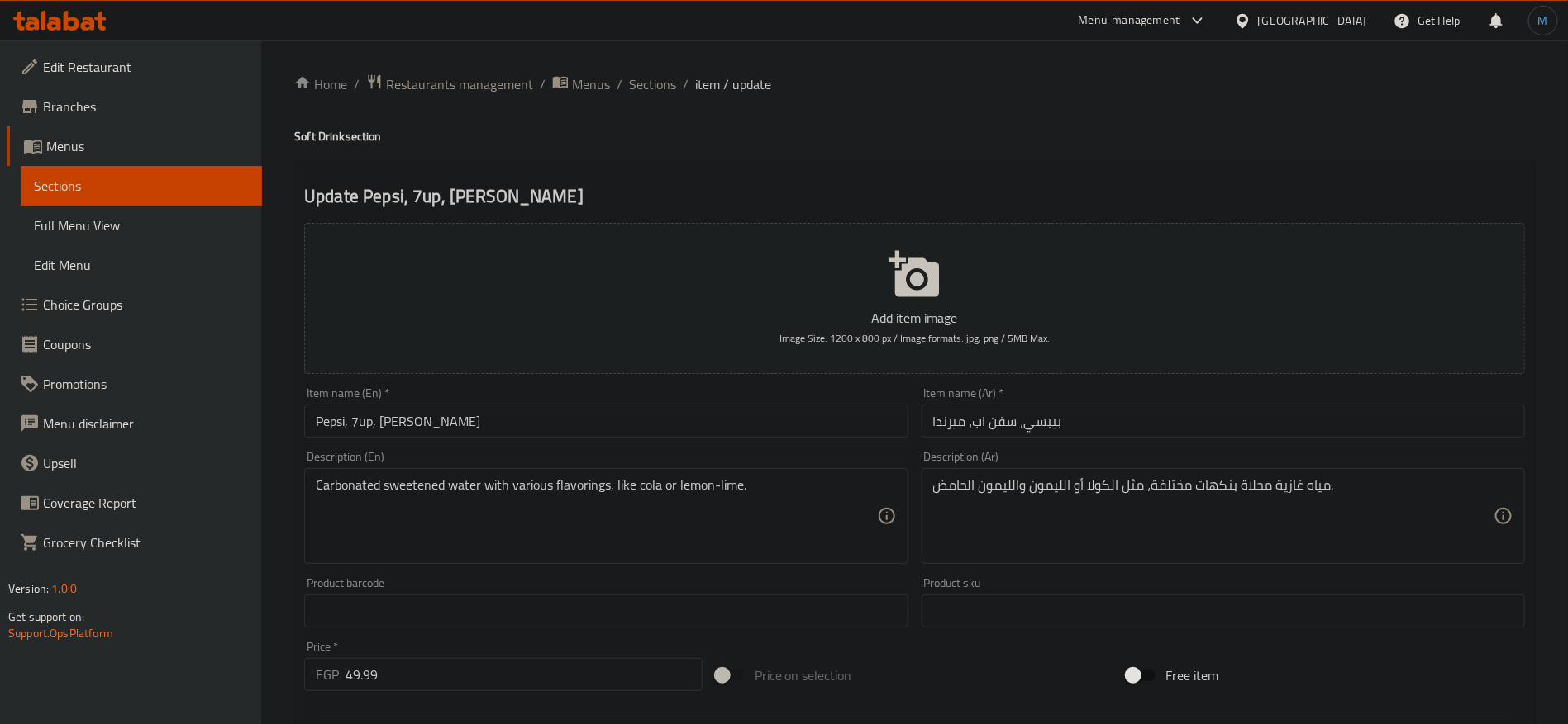
click at [1230, 438] on div "Item name (Ar)   * بيبسي، سفن اب، ميرندا Item name (Ar) *" at bounding box center [1223, 413] width 617 height 64
click at [1226, 422] on input "بيبسي، سفن اب، ميرندا" at bounding box center [1223, 421] width 603 height 33
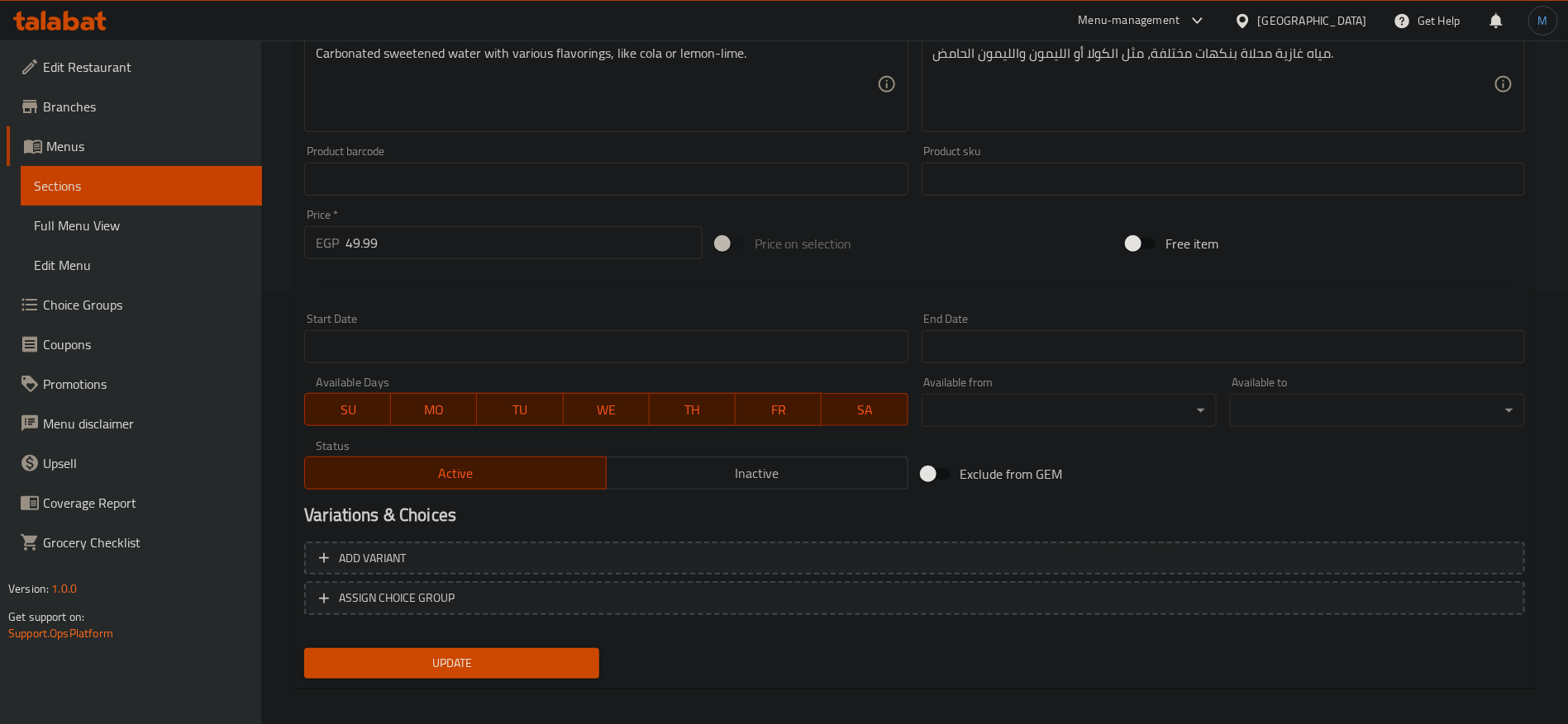
scroll to position [442, 0]
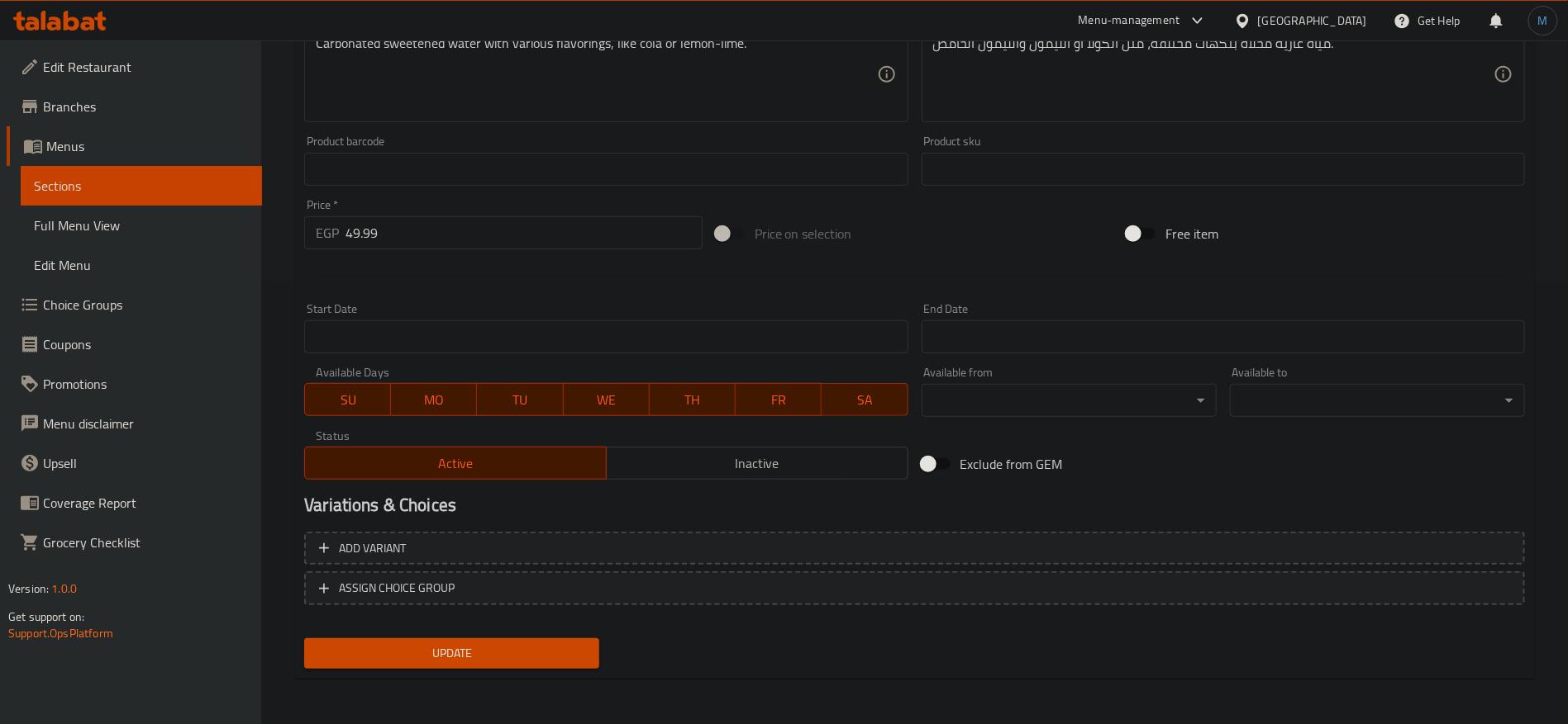
type input "بيبسي او سفن اب او ميرندا"
click at [1001, 529] on div "Add variant ASSIGN CHOICE GROUP" at bounding box center [914, 579] width 1234 height 107
click at [1028, 551] on span "Add variant" at bounding box center [914, 549] width 1191 height 21
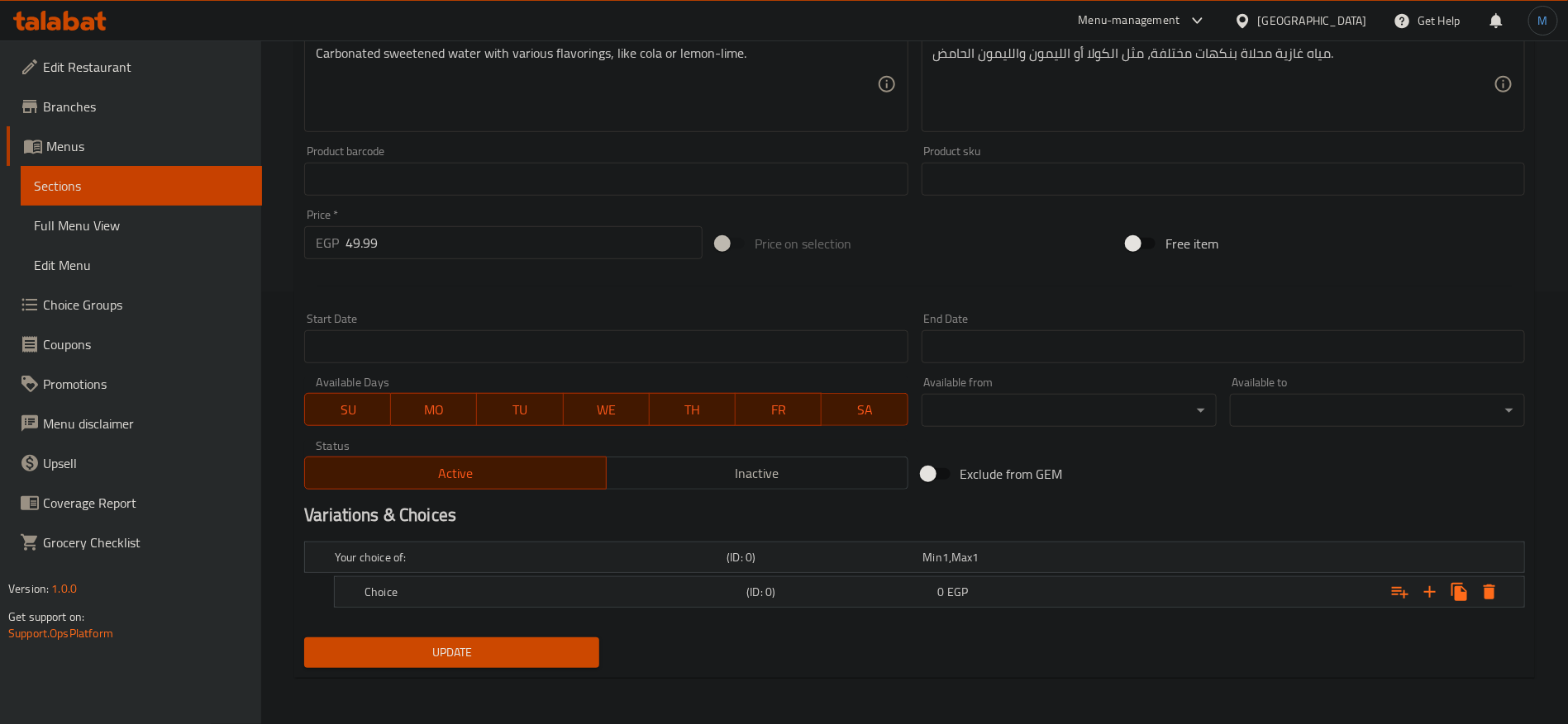
scroll to position [430, 0]
click at [1431, 602] on icon "Expand" at bounding box center [1429, 594] width 20 height 20
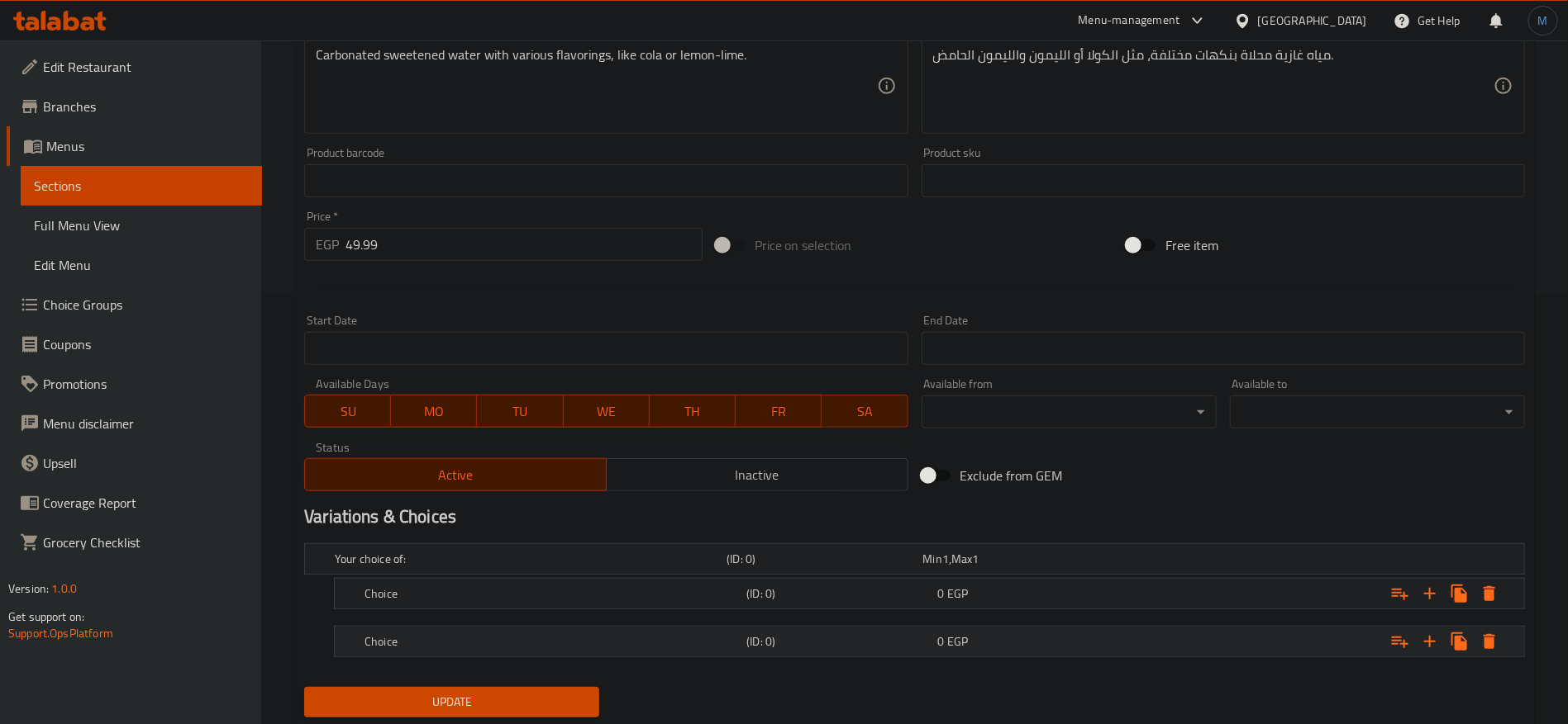
click at [1445, 648] on div "Expand" at bounding box center [1444, 641] width 119 height 30
click at [1428, 642] on icon "Expand" at bounding box center [1429, 641] width 20 height 20
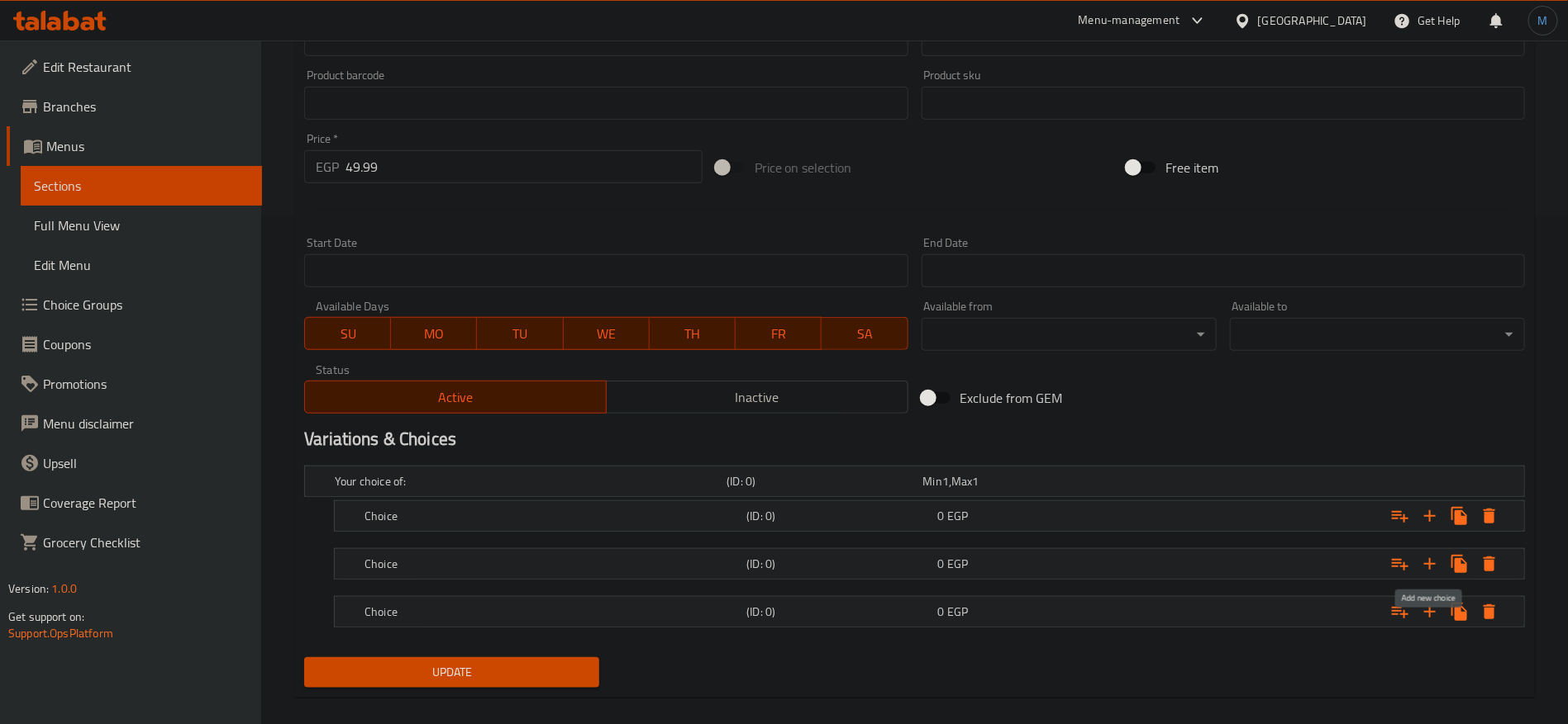
scroll to position [526, 0]
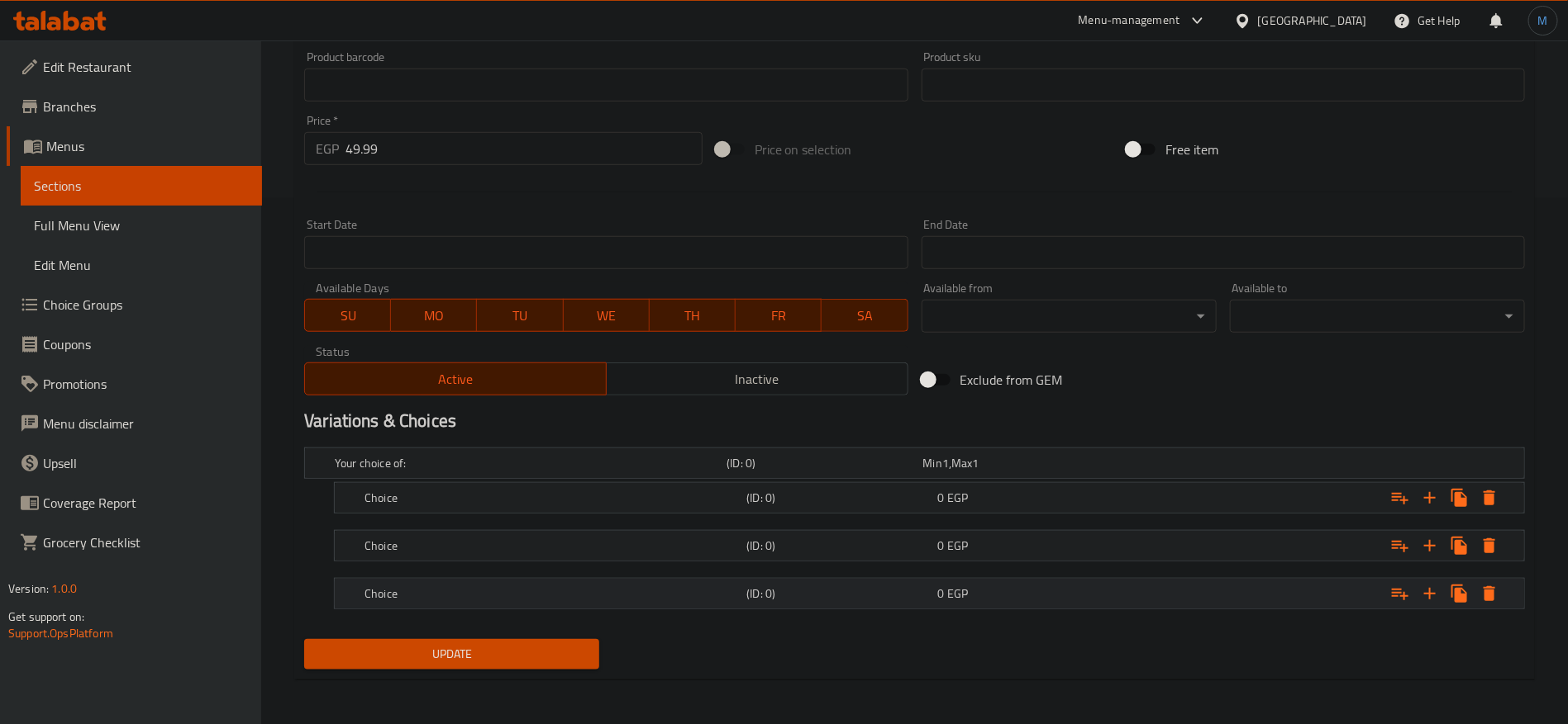
click at [1106, 595] on div "0 EGP" at bounding box center [1030, 594] width 184 height 17
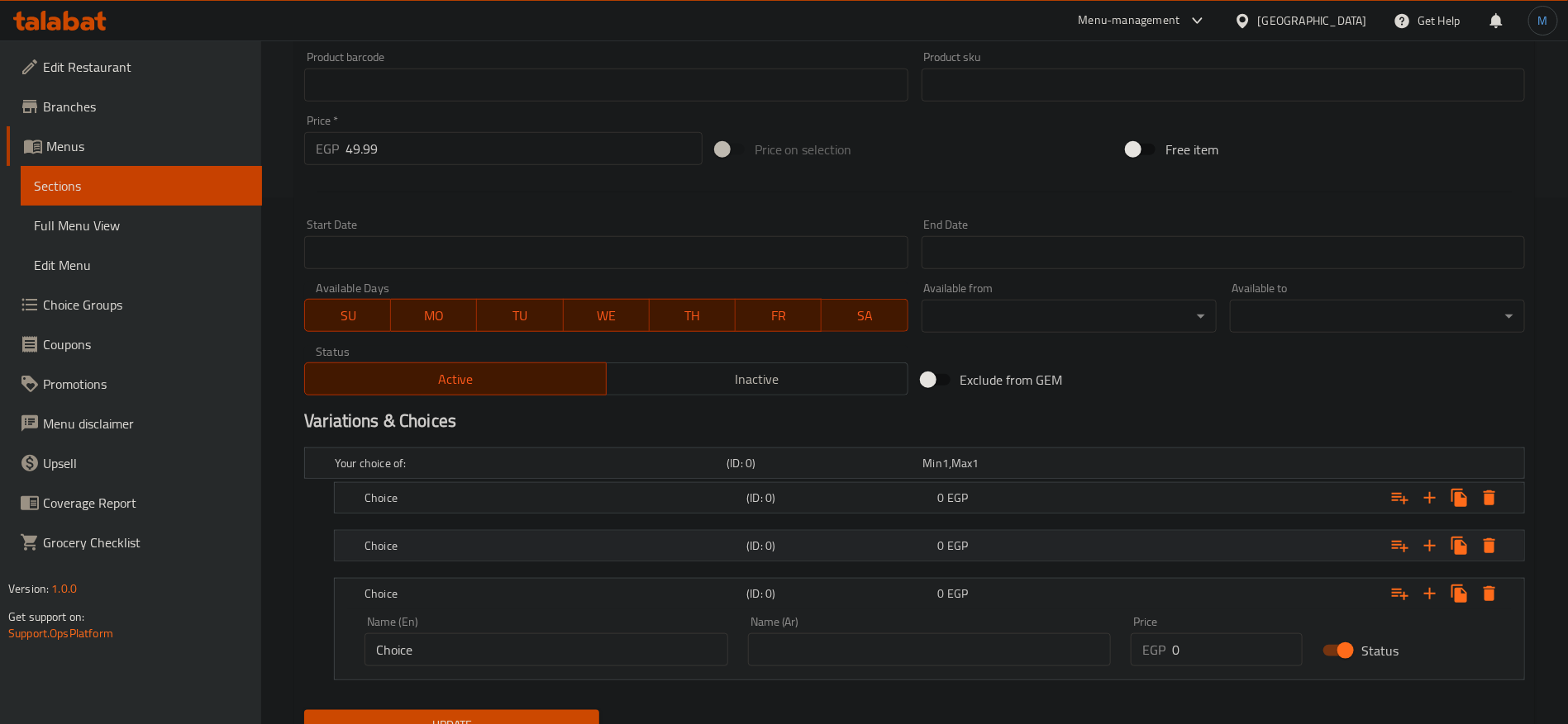
click at [1084, 550] on div "0 EGP" at bounding box center [1030, 546] width 184 height 17
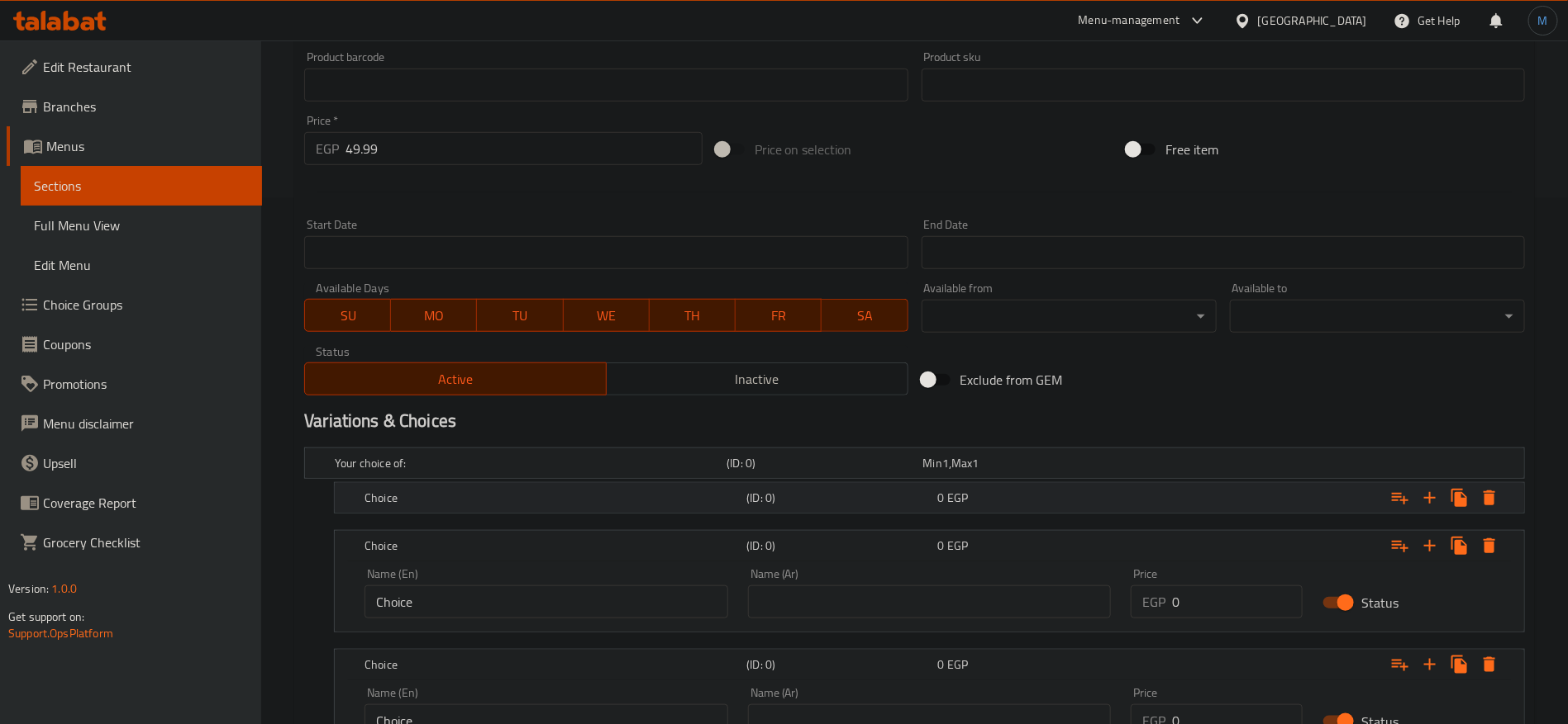
click at [1074, 510] on div "Choice (ID: 0) 0 EGP" at bounding box center [934, 498] width 1146 height 37
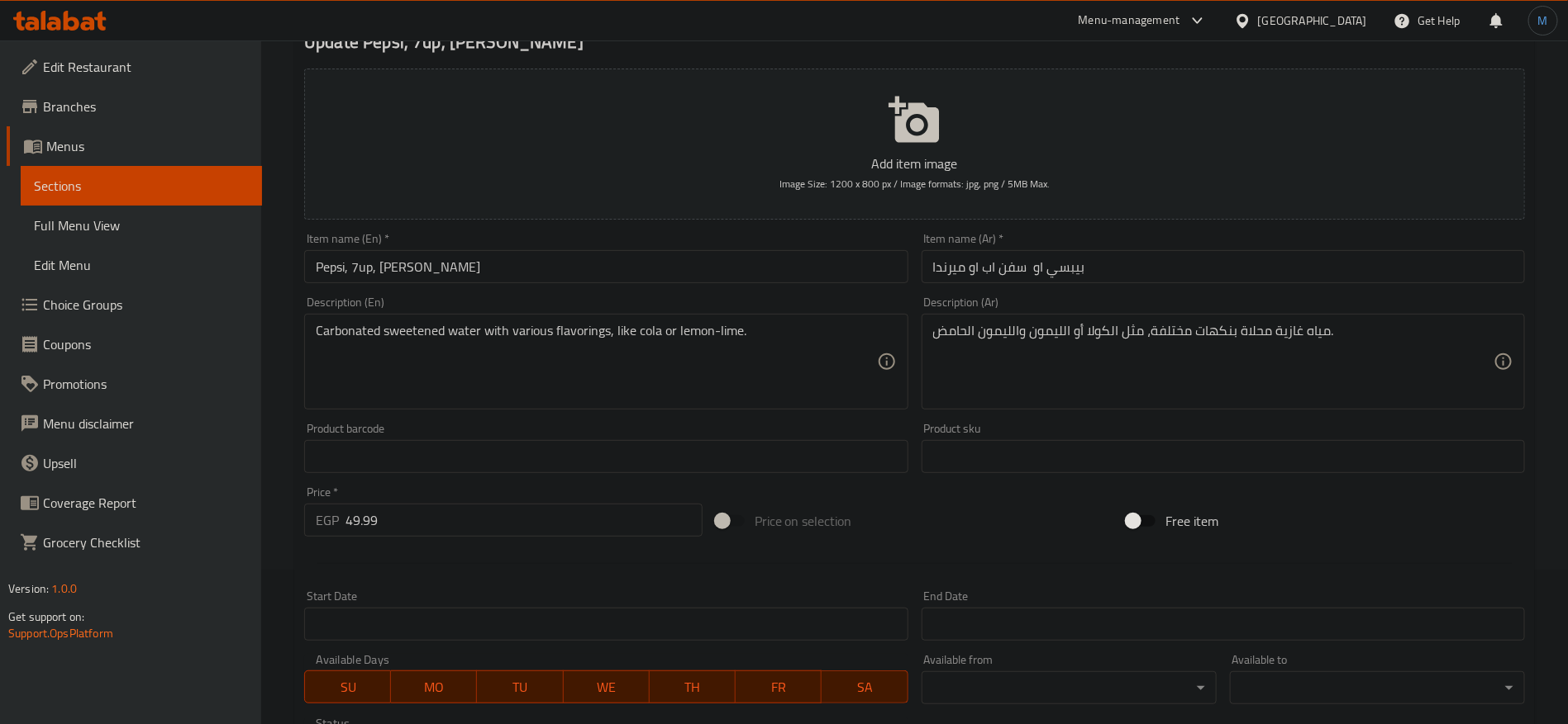
scroll to position [31, 0]
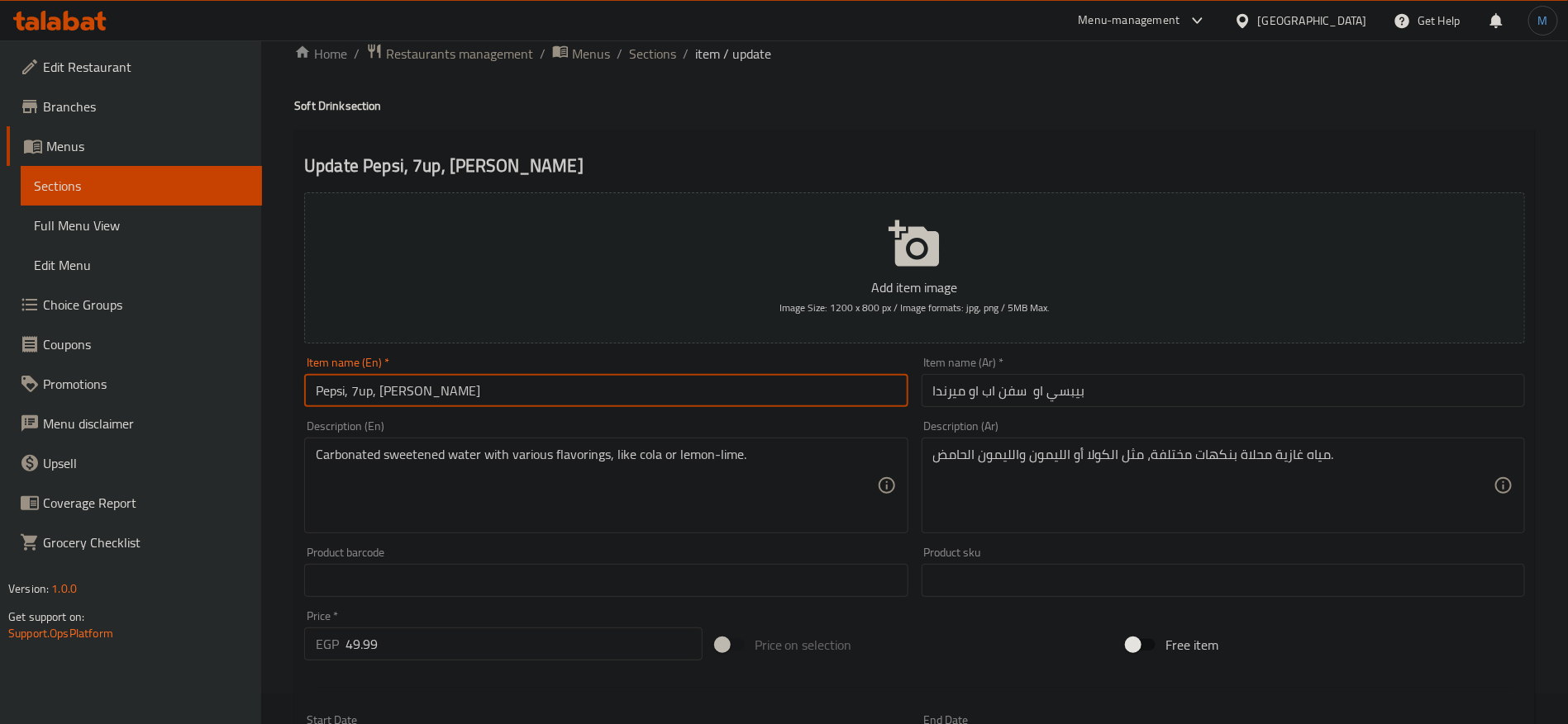
click at [654, 396] on input "Pepsi, 7up, Mirinda" at bounding box center [605, 390] width 603 height 33
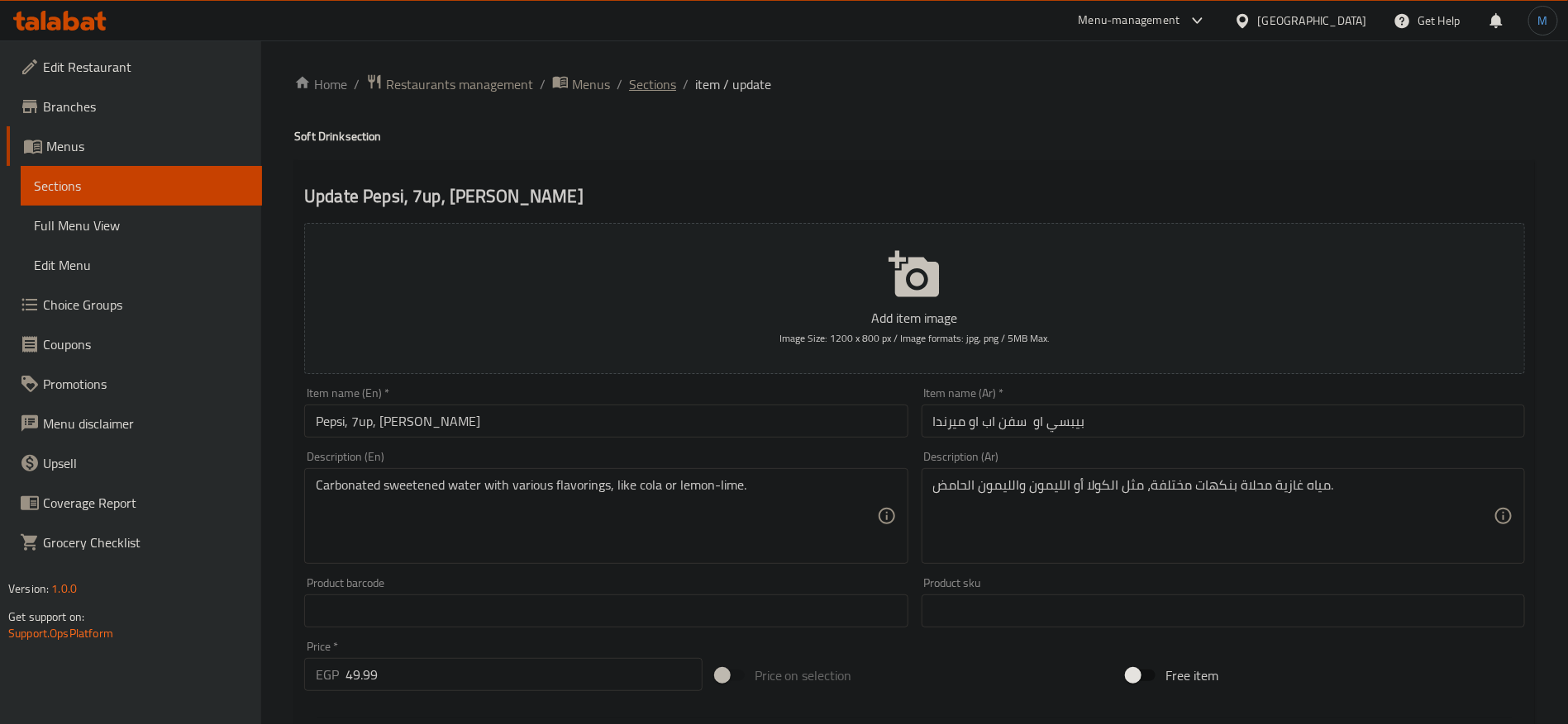
click at [656, 93] on span "Sections" at bounding box center [652, 83] width 47 height 20
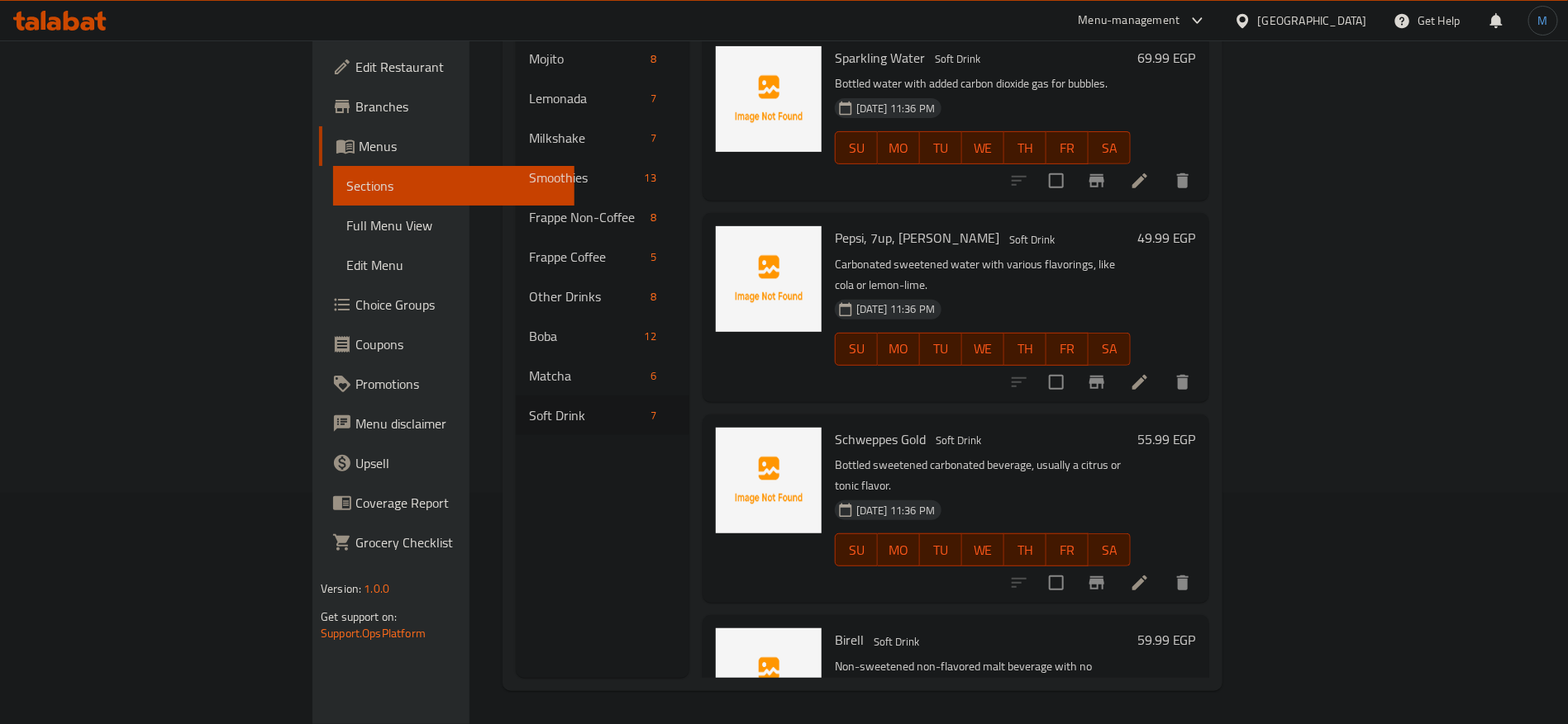
scroll to position [331, 0]
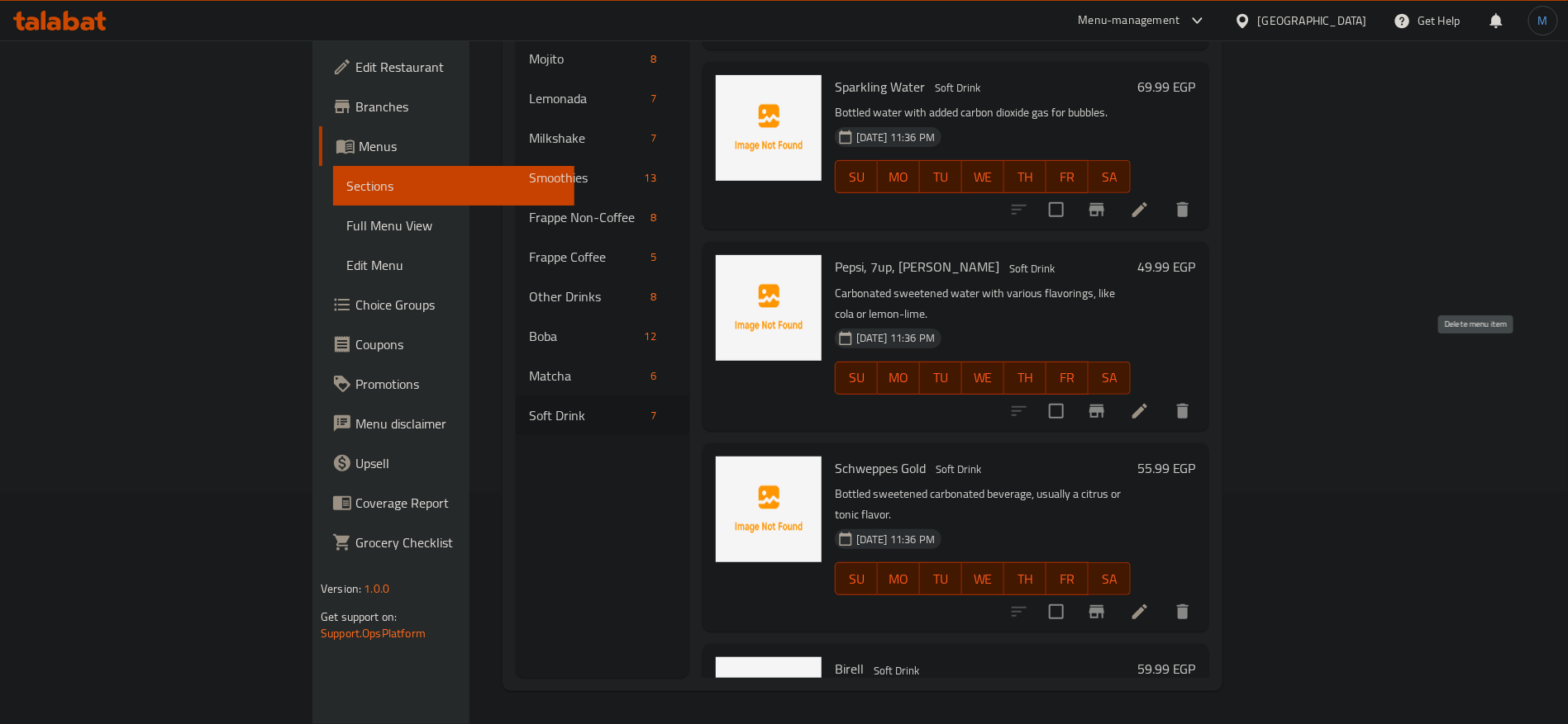
click at [1193, 401] on icon "delete" at bounding box center [1182, 411] width 20 height 20
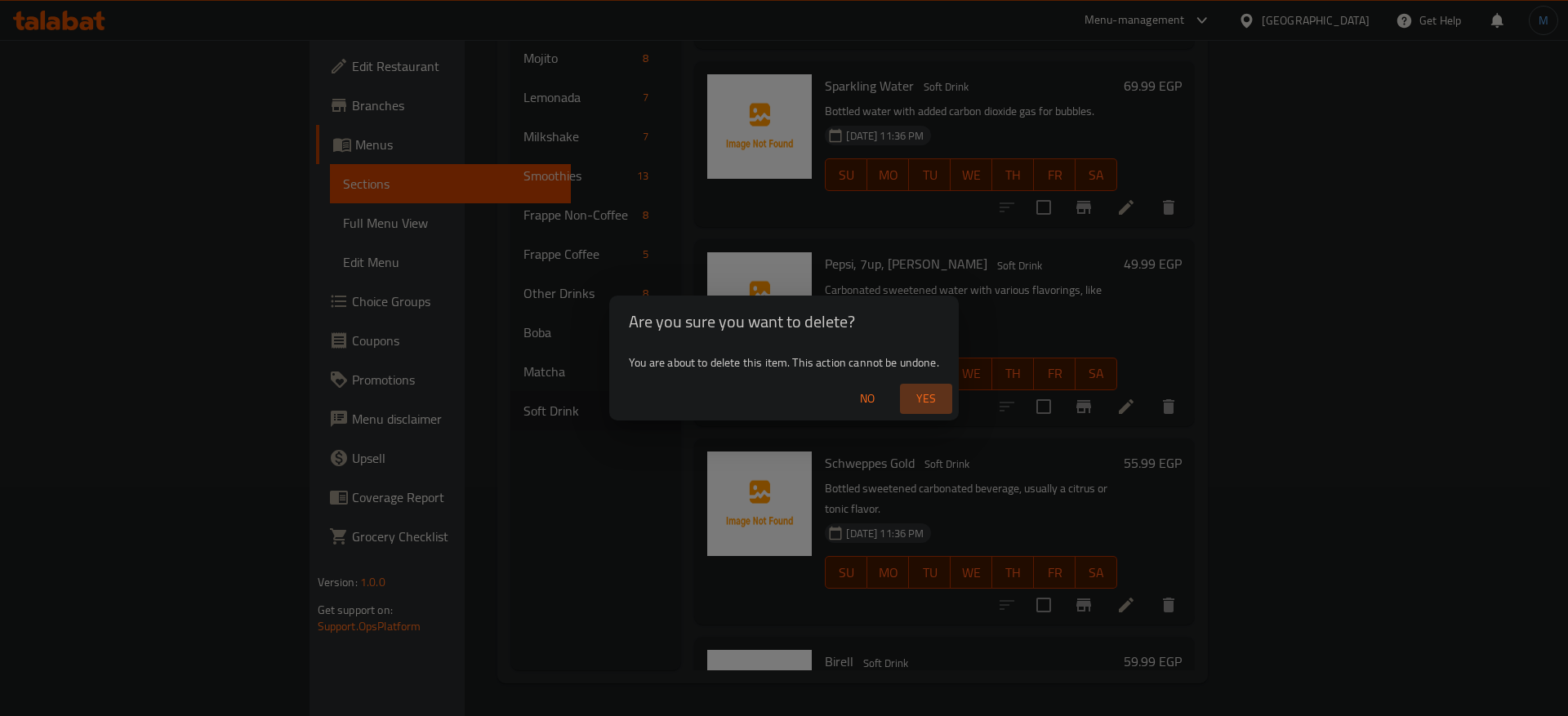
click at [924, 395] on span "Yes" at bounding box center [926, 399] width 39 height 20
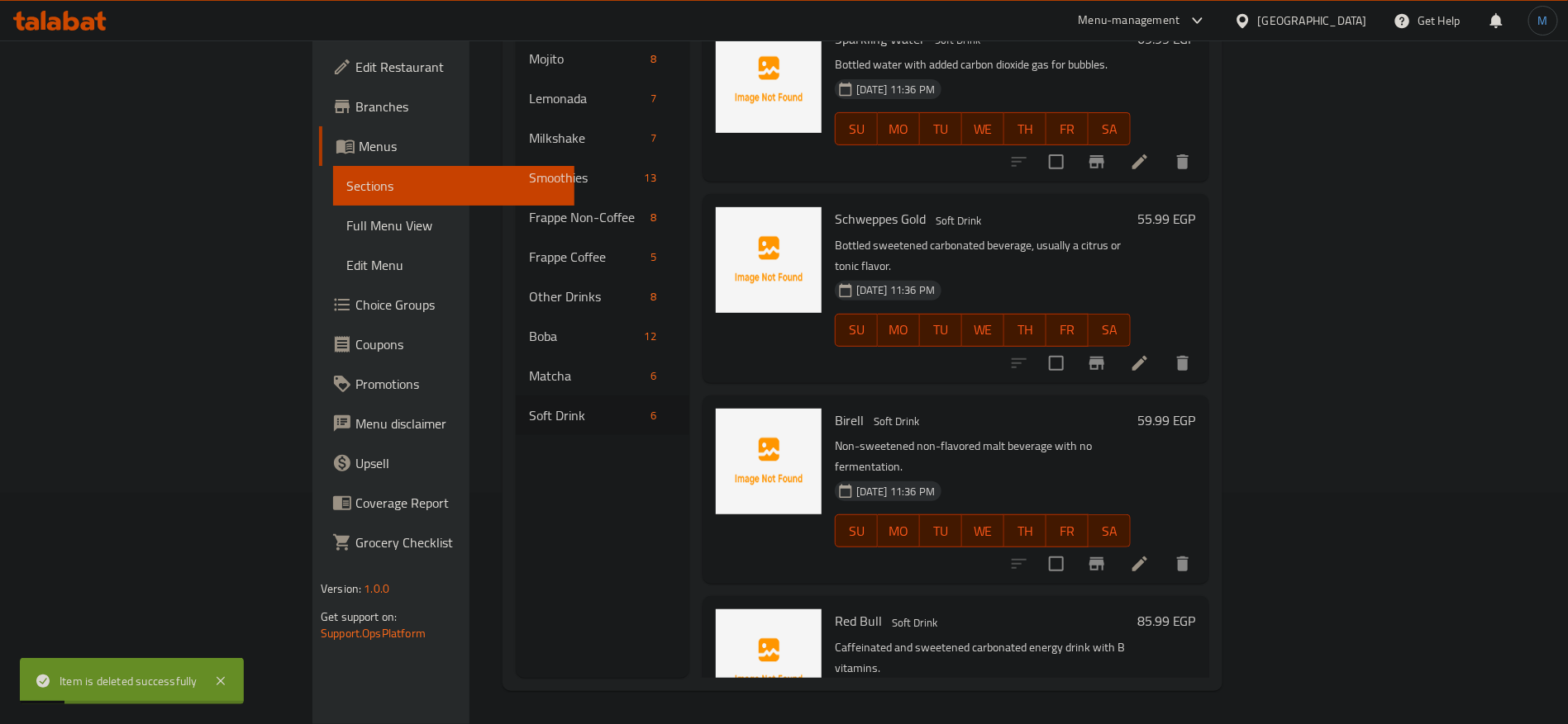
scroll to position [399, 0]
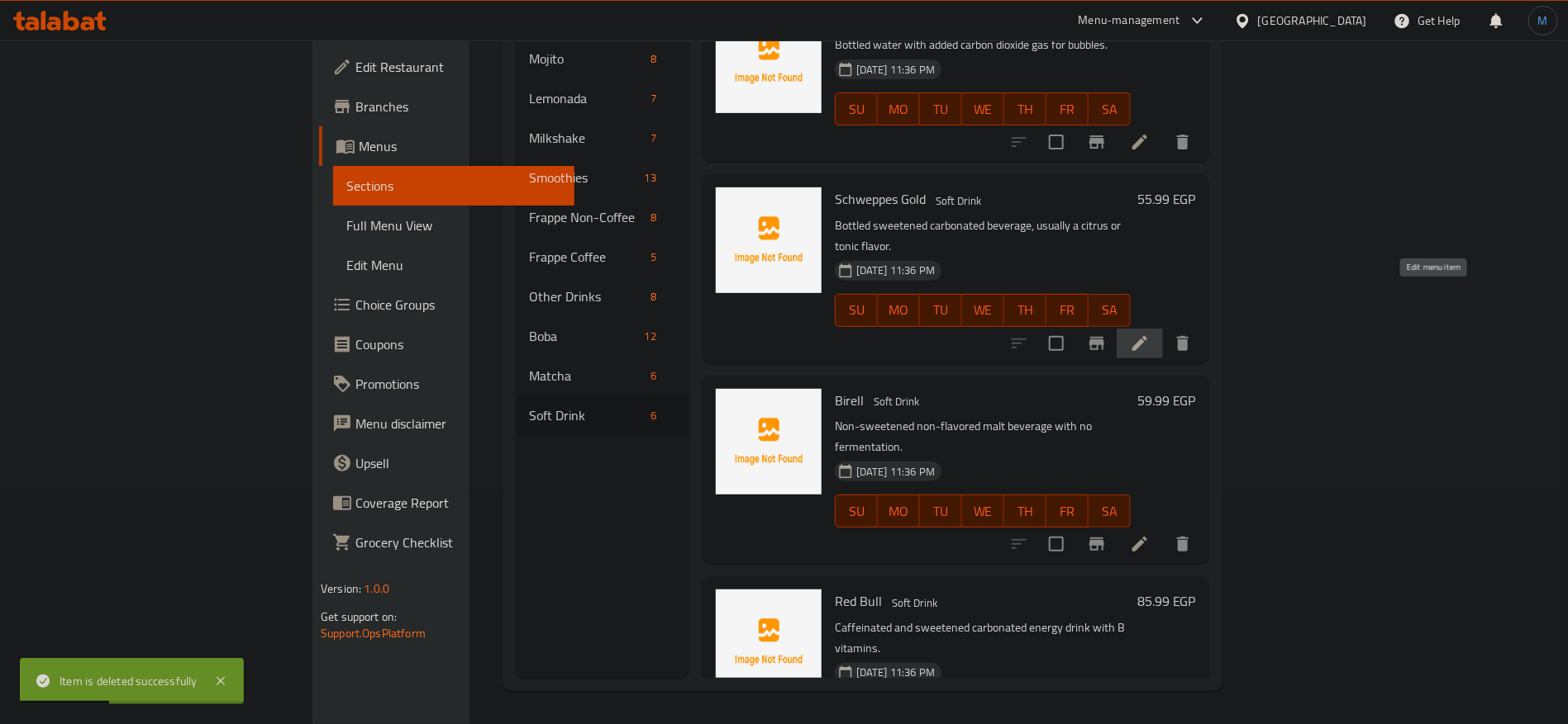
click at [1147, 336] on icon at bounding box center [1139, 343] width 15 height 15
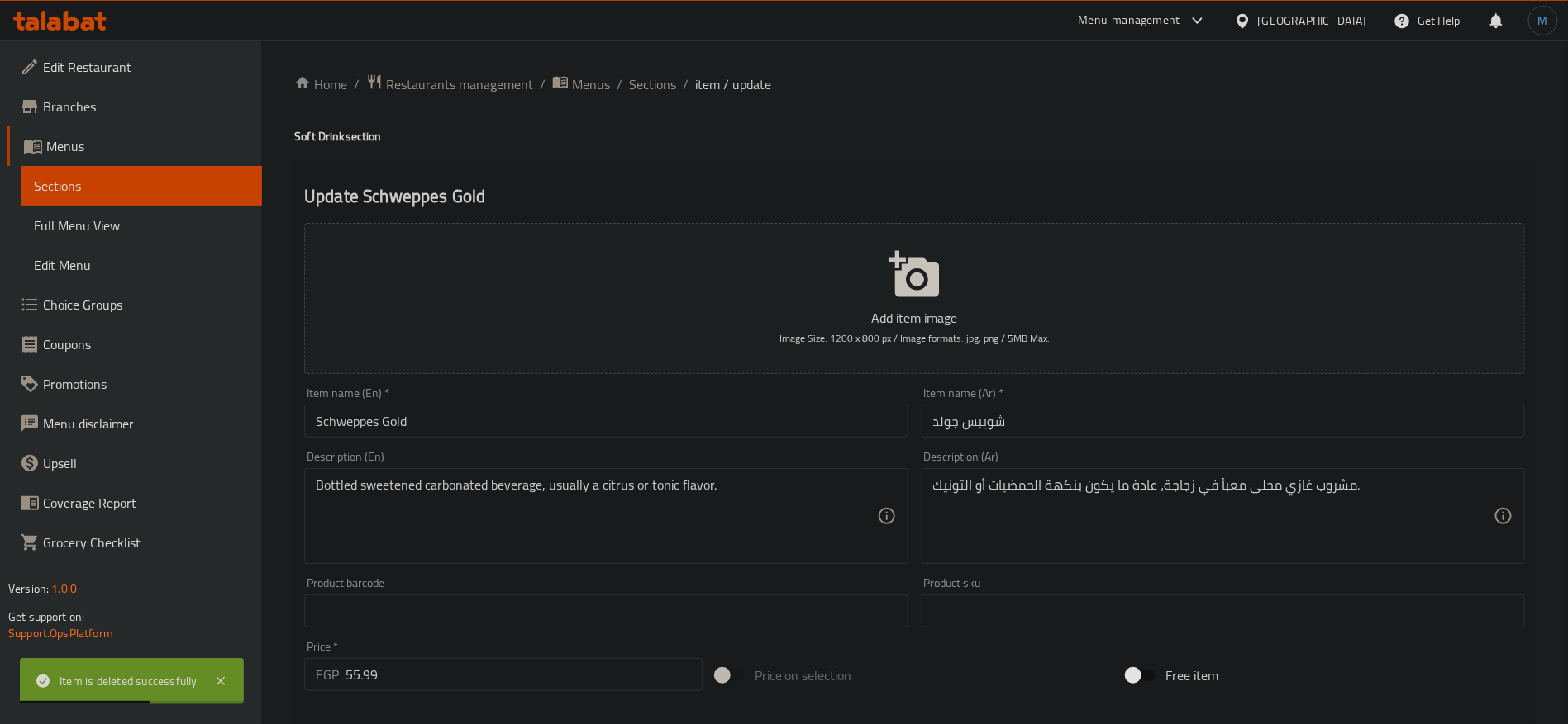
click at [821, 415] on input "Schweppes Gold" at bounding box center [605, 421] width 603 height 33
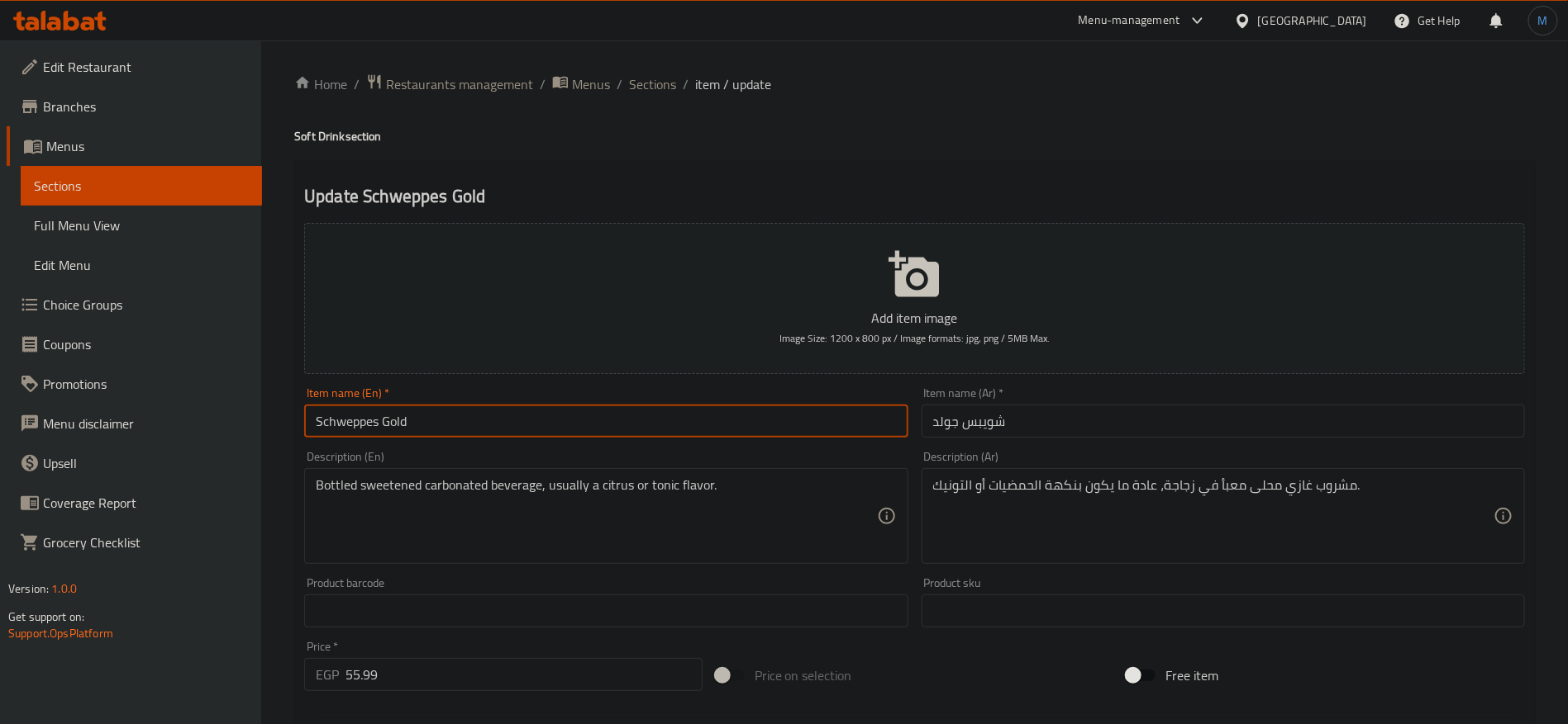
click at [770, 422] on input "Schweppes Gold" at bounding box center [605, 421] width 603 height 33
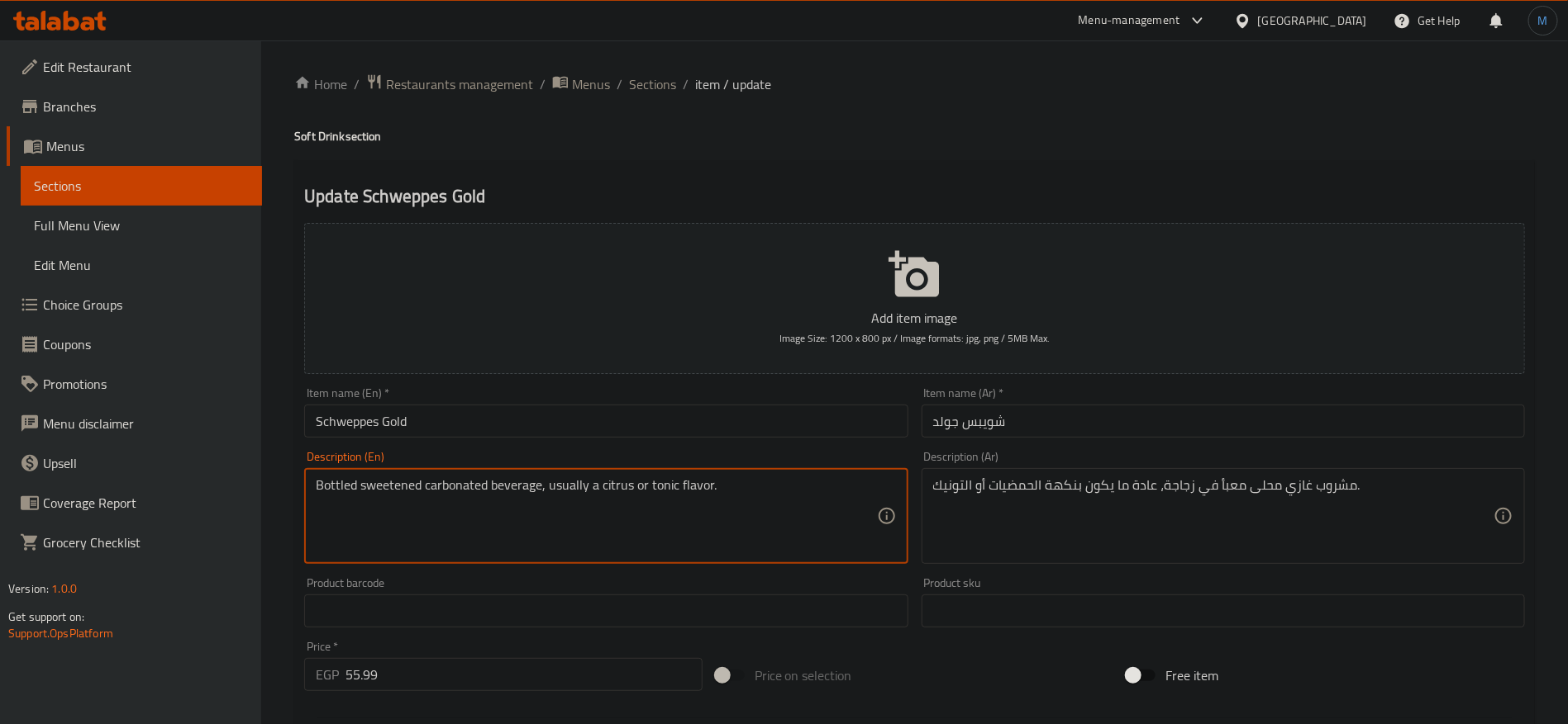
click at [557, 490] on textarea "Bottled sweetened carbonated beverage, usually a citrus or tonic flavor." at bounding box center [595, 517] width 560 height 79
click at [571, 434] on input "Schweppes Gold" at bounding box center [605, 421] width 603 height 33
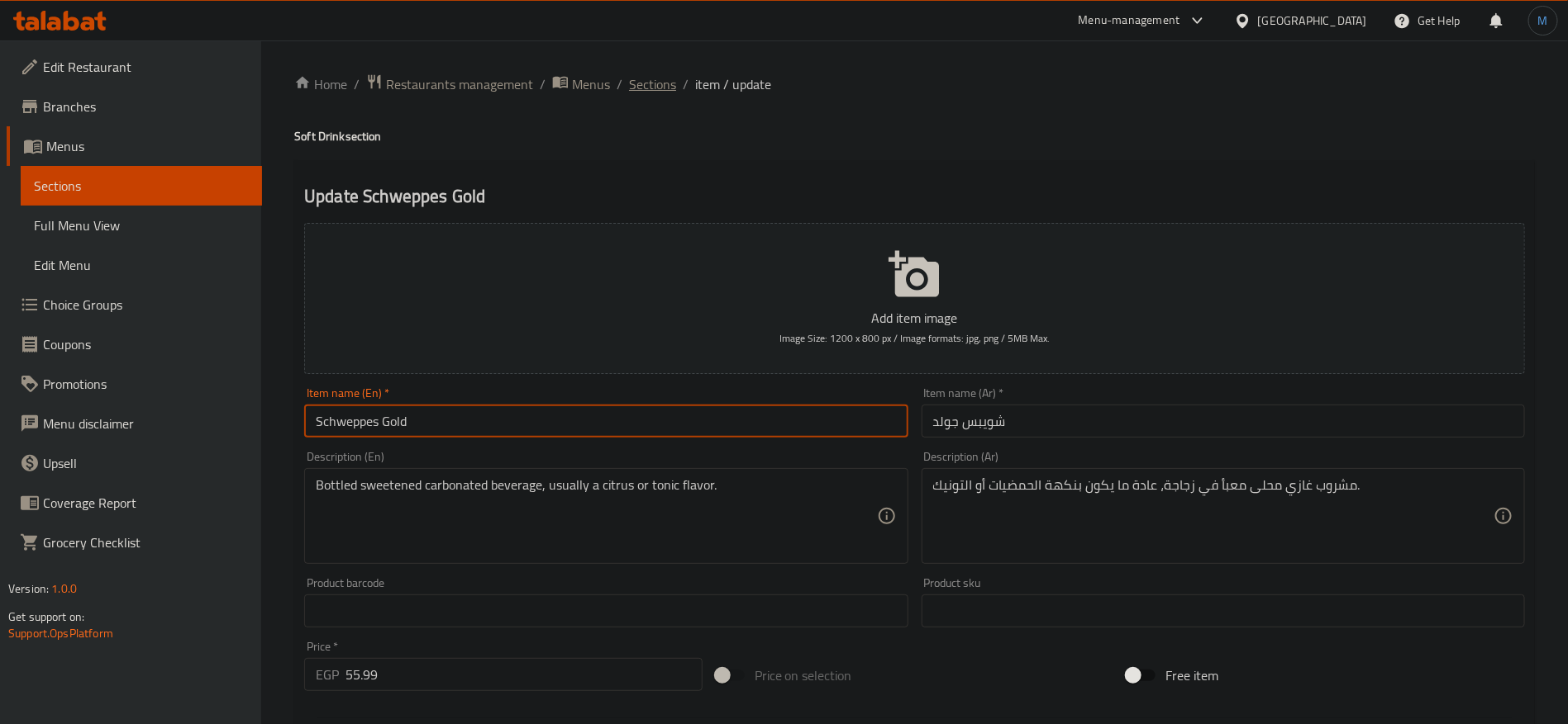
click at [637, 86] on span "Sections" at bounding box center [652, 83] width 47 height 20
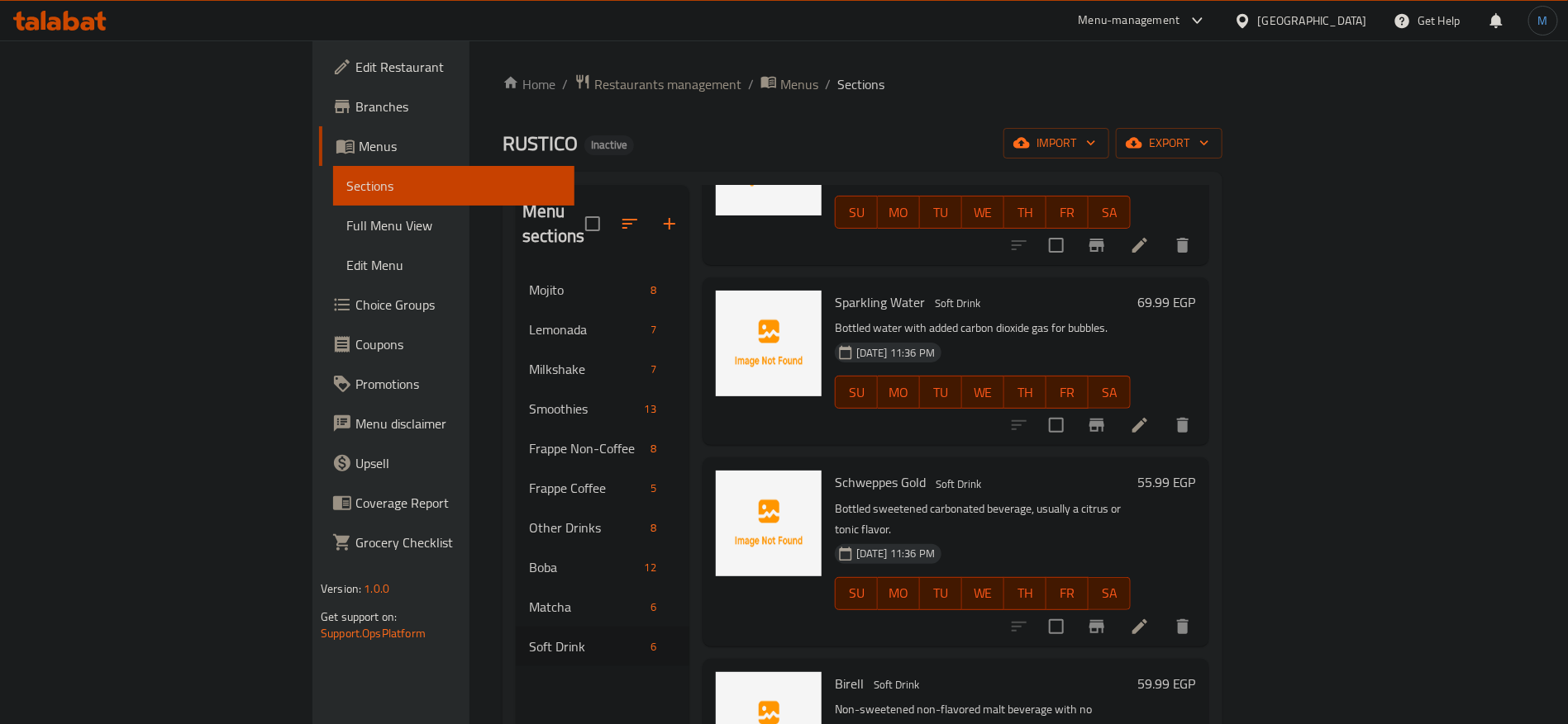
scroll to position [371, 0]
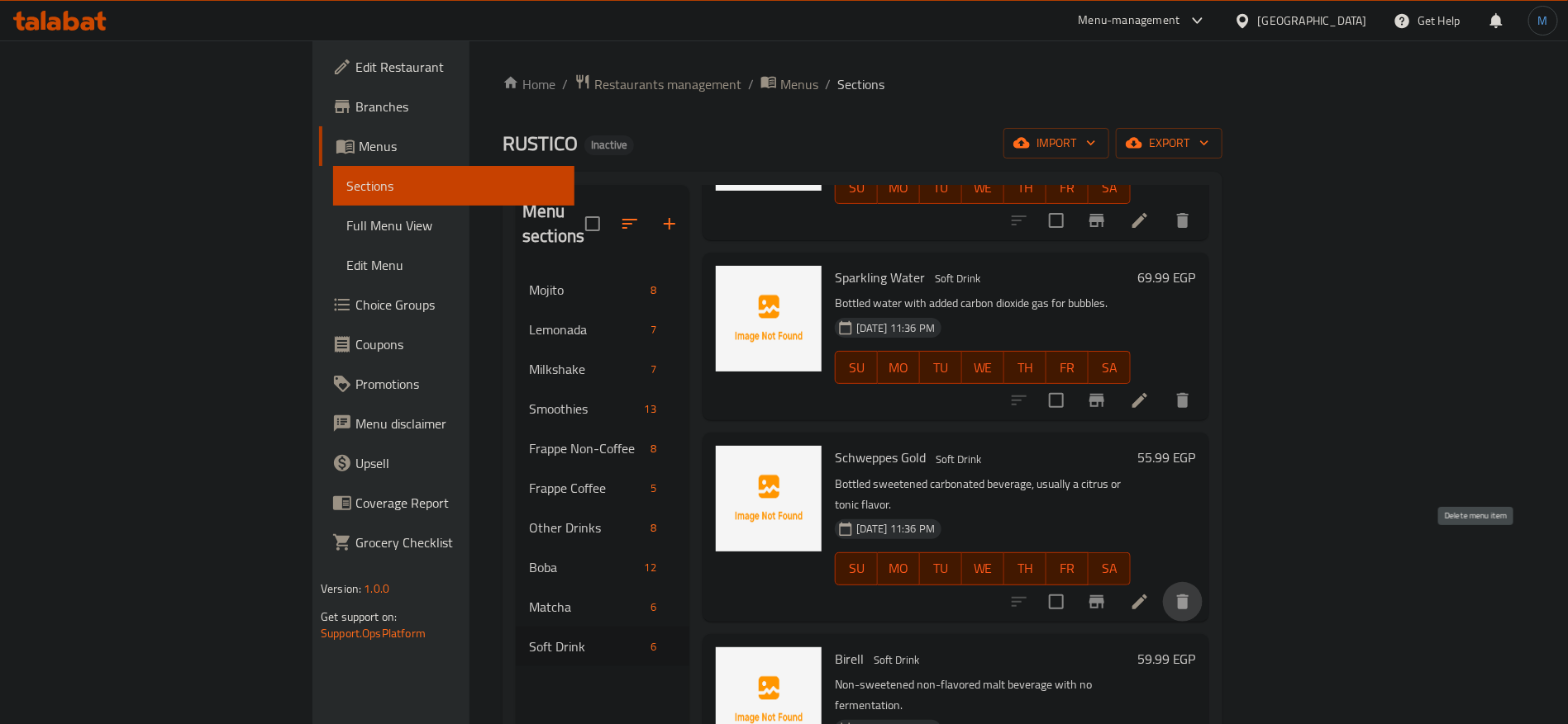
click at [1188, 595] on icon "delete" at bounding box center [1182, 602] width 11 height 15
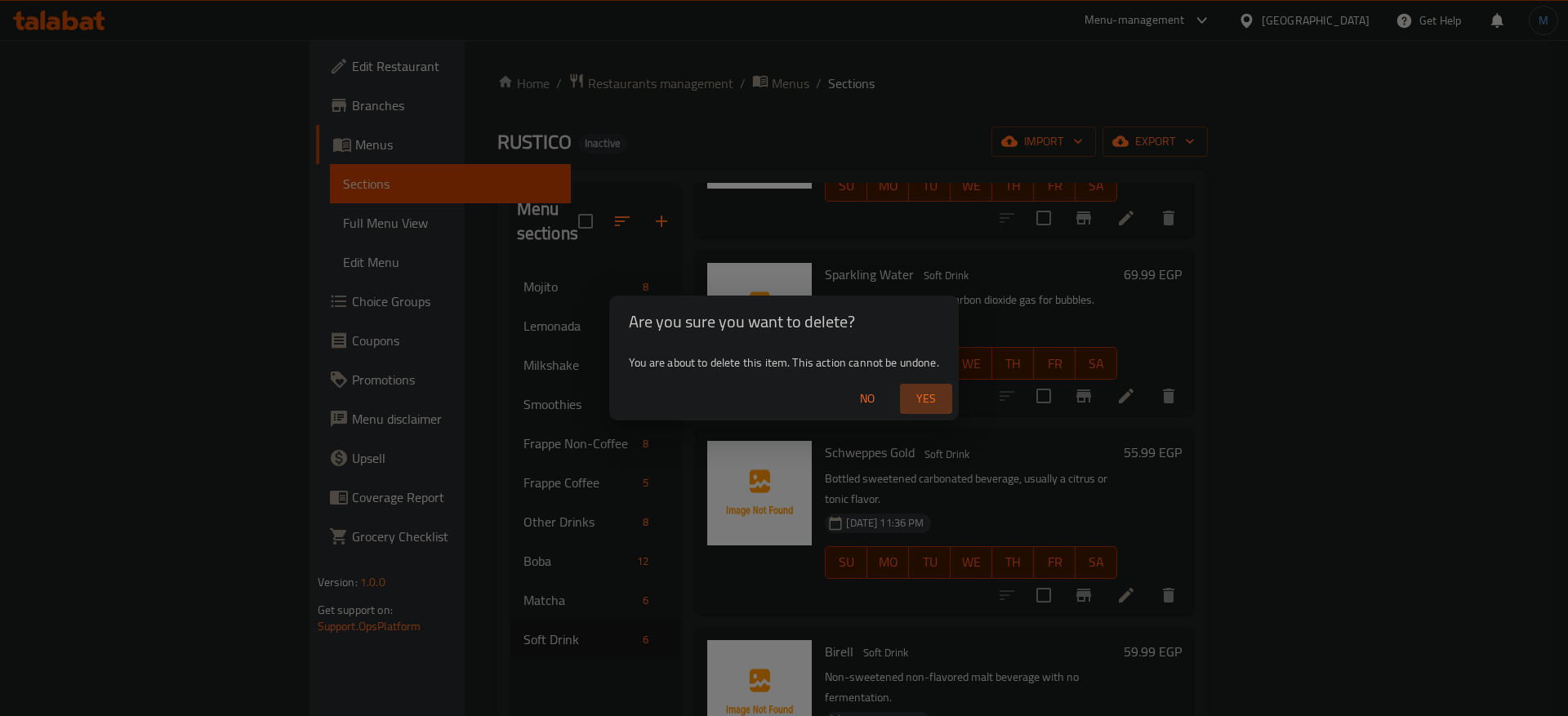
click at [920, 391] on span "Yes" at bounding box center [926, 399] width 39 height 20
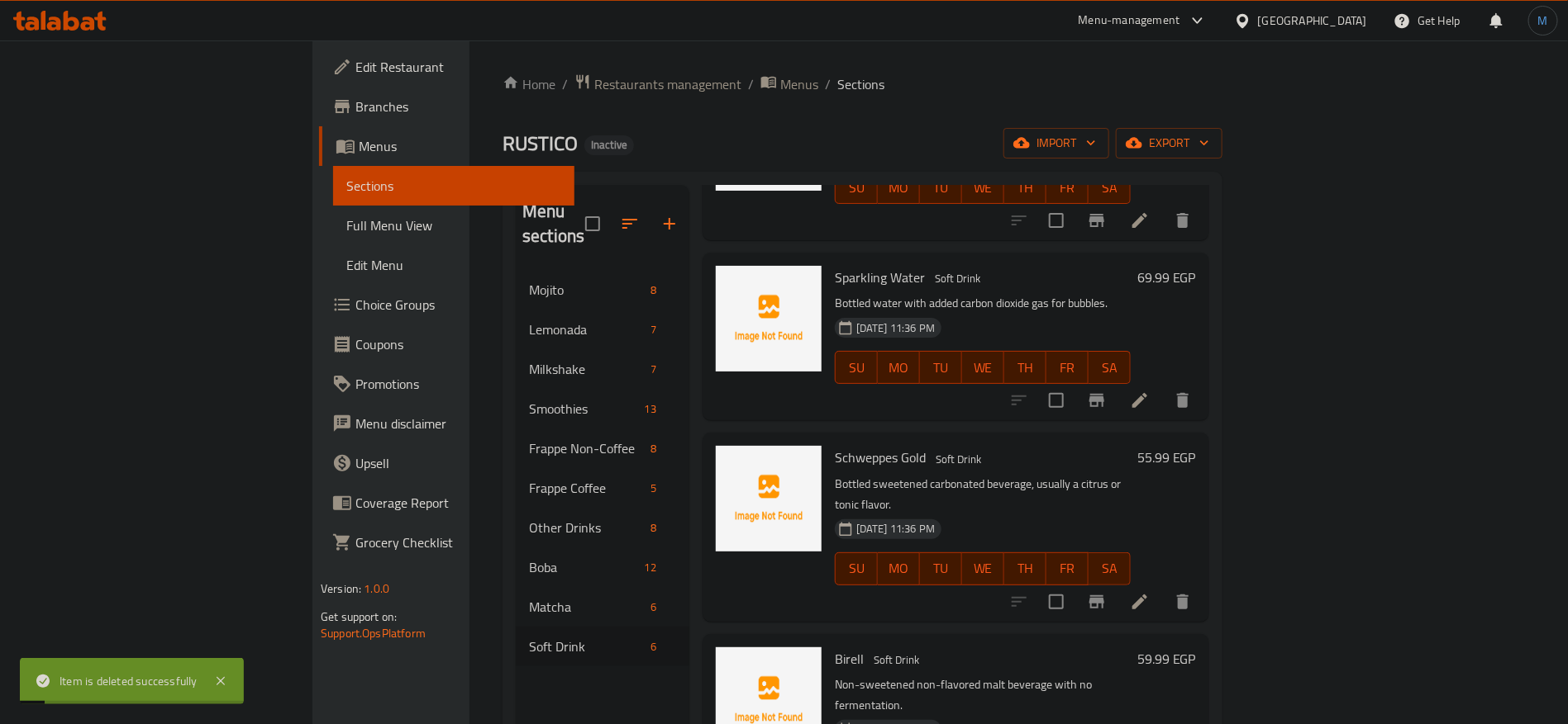
scroll to position [219, 0]
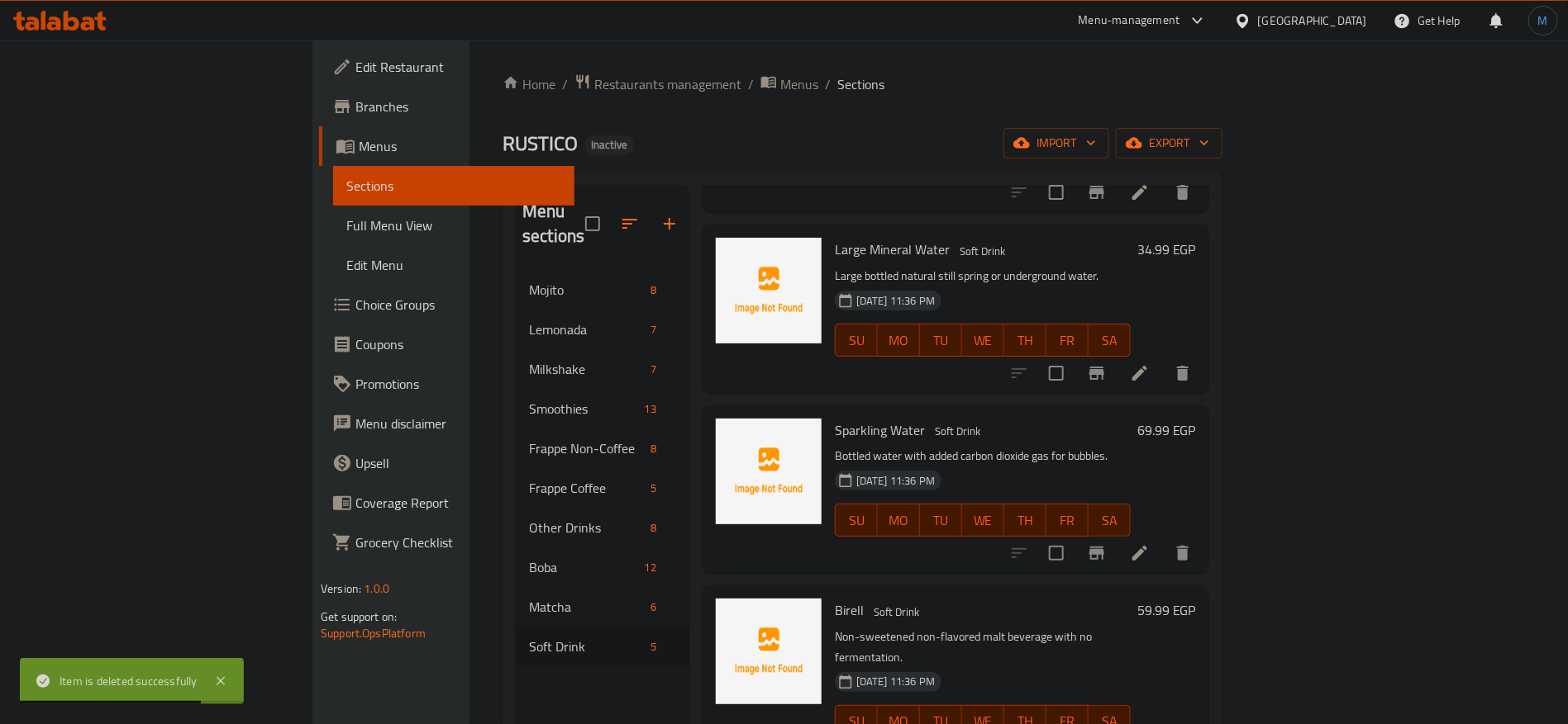
click at [1209, 557] on div "Menu items Add Sort Manage items Small Mineral Water Soft Drink Bottled natural…" at bounding box center [949, 547] width 520 height 724
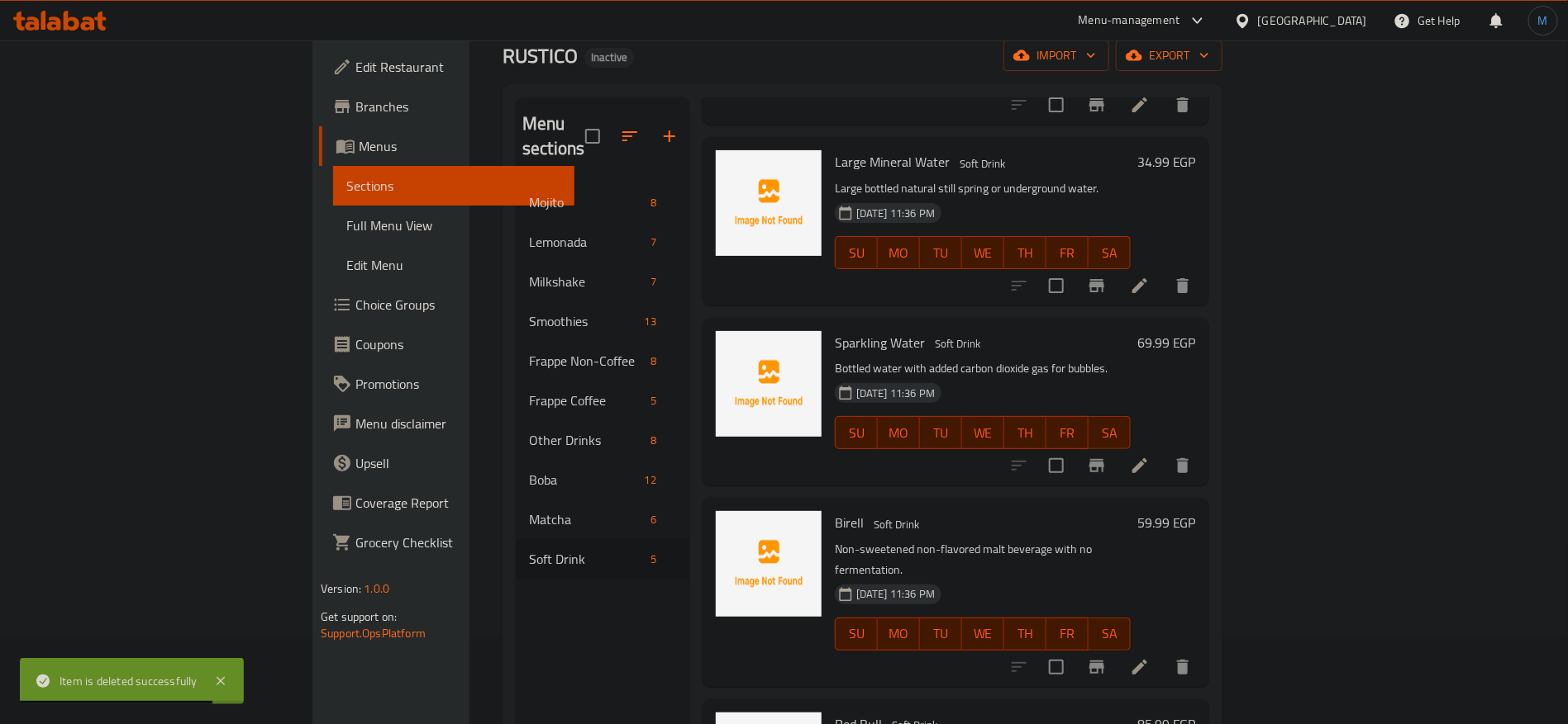
scroll to position [232, 0]
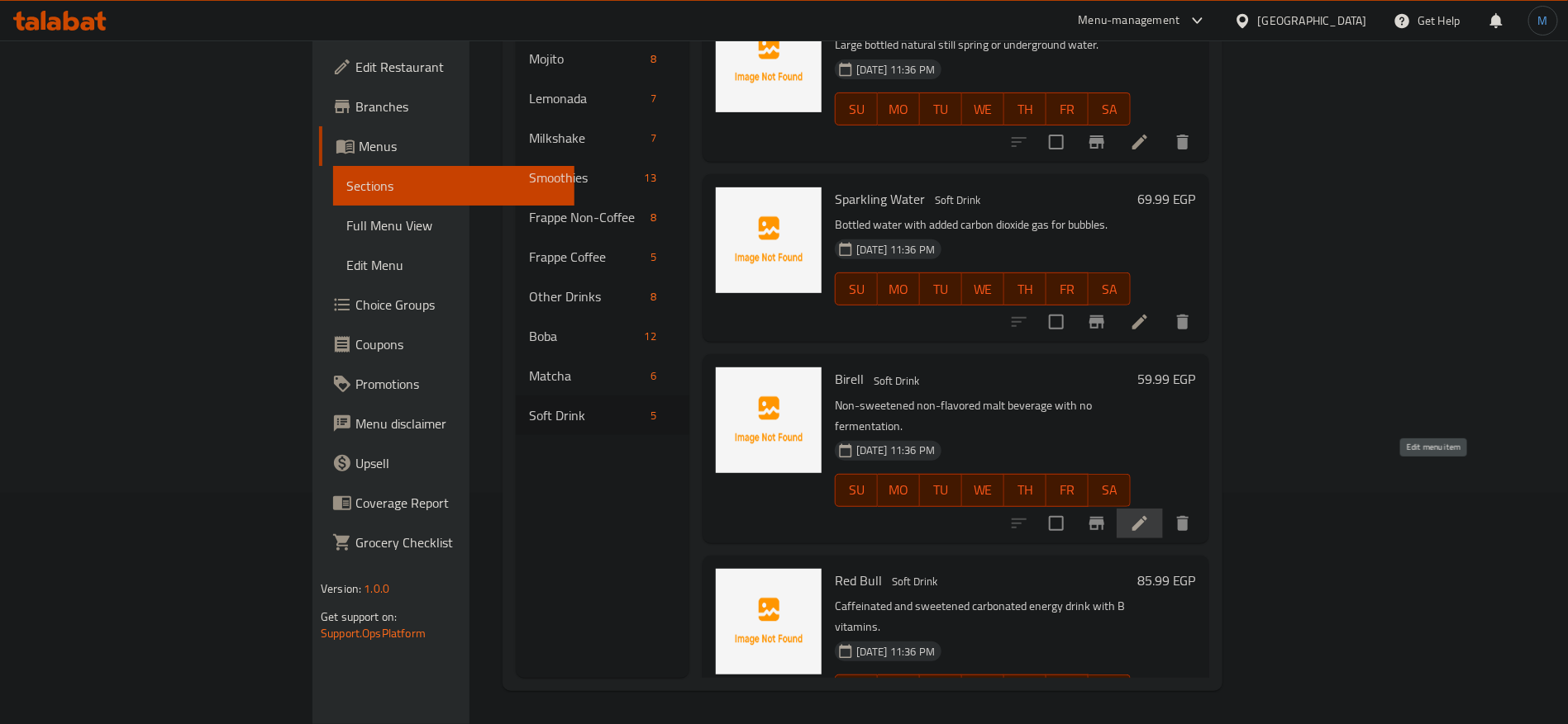
click at [1147, 516] on icon at bounding box center [1139, 523] width 15 height 15
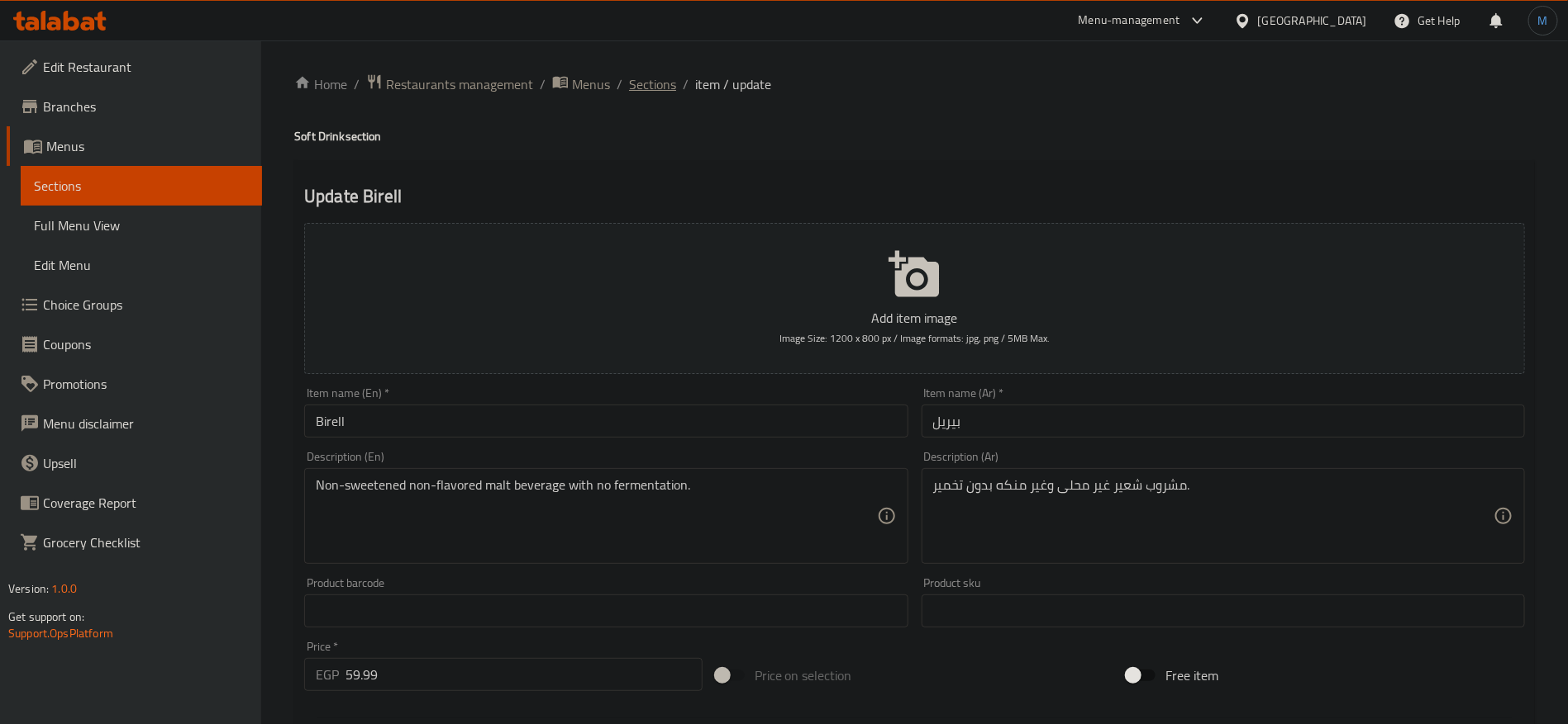
click at [668, 86] on span "Sections" at bounding box center [652, 83] width 47 height 20
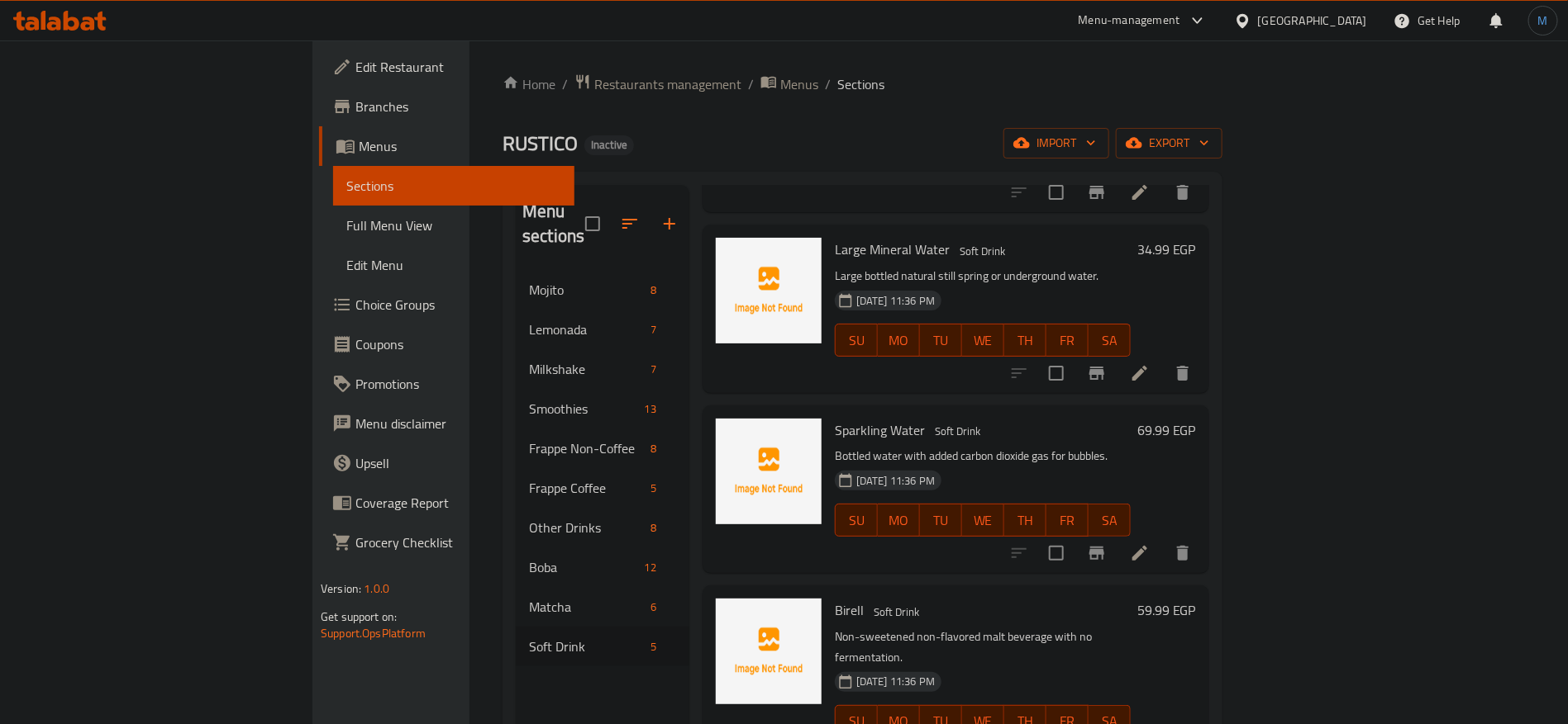
scroll to position [232, 0]
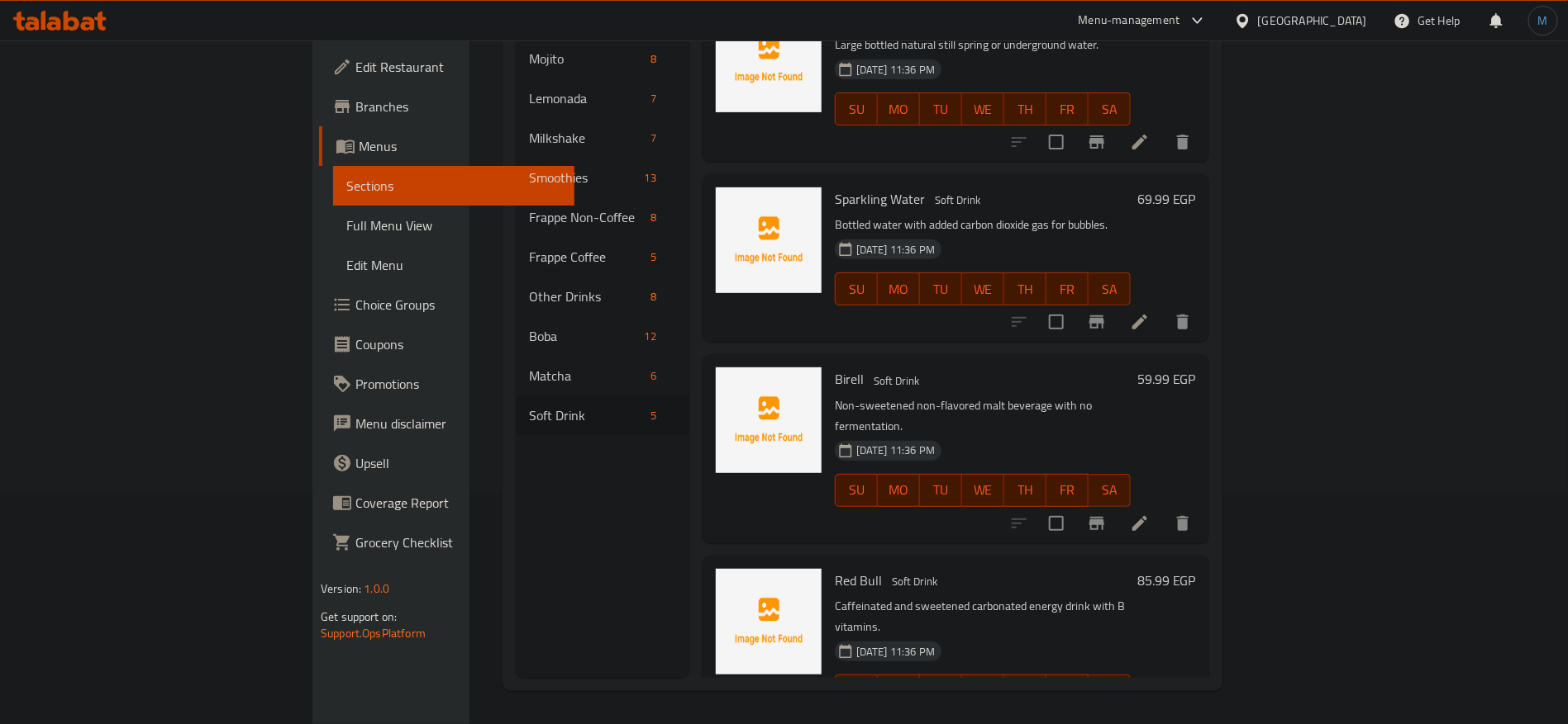
click at [1149, 312] on icon at bounding box center [1139, 322] width 20 height 20
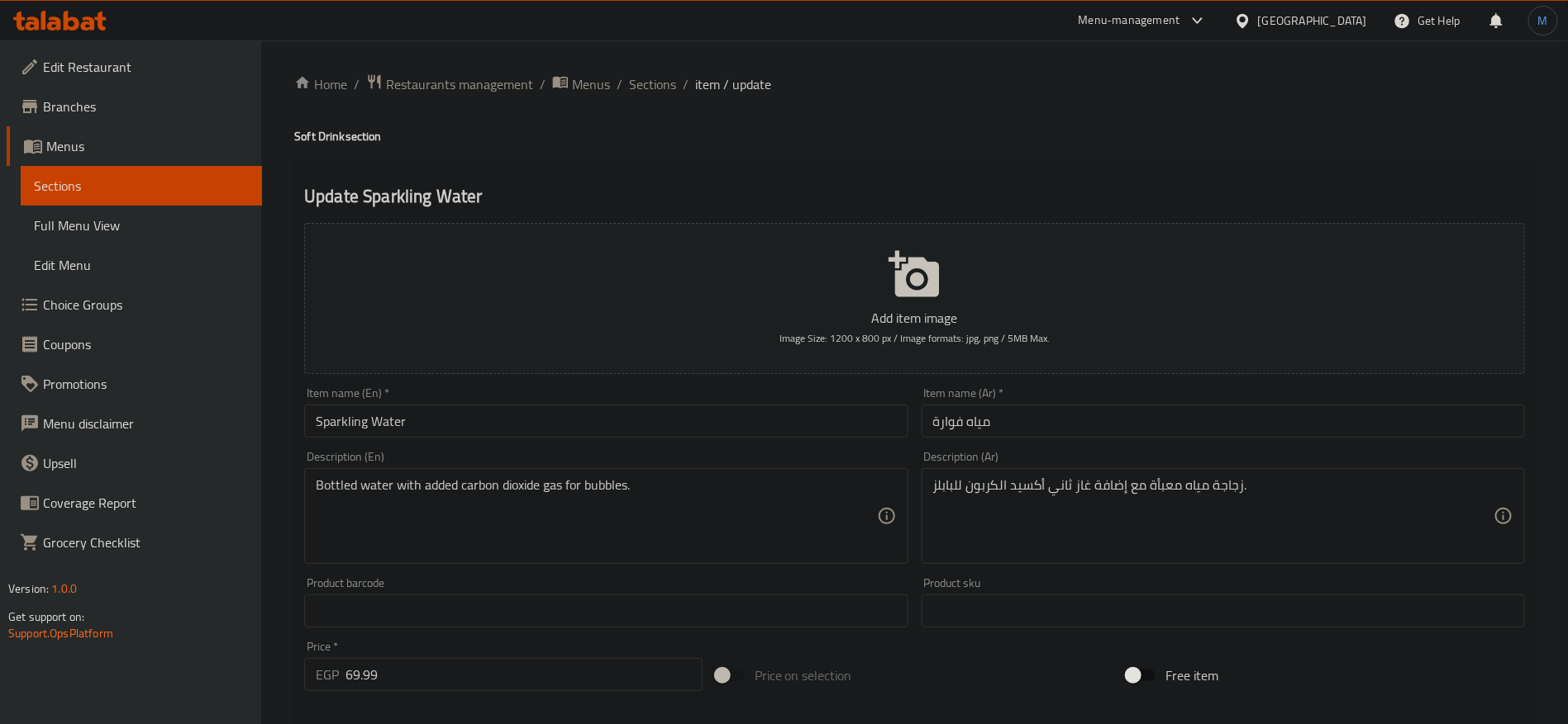
click at [675, 80] on ol "Home / Restaurants management / Menus / Sections / item / update" at bounding box center [915, 83] width 1241 height 22
click at [659, 76] on span "Sections" at bounding box center [652, 83] width 47 height 20
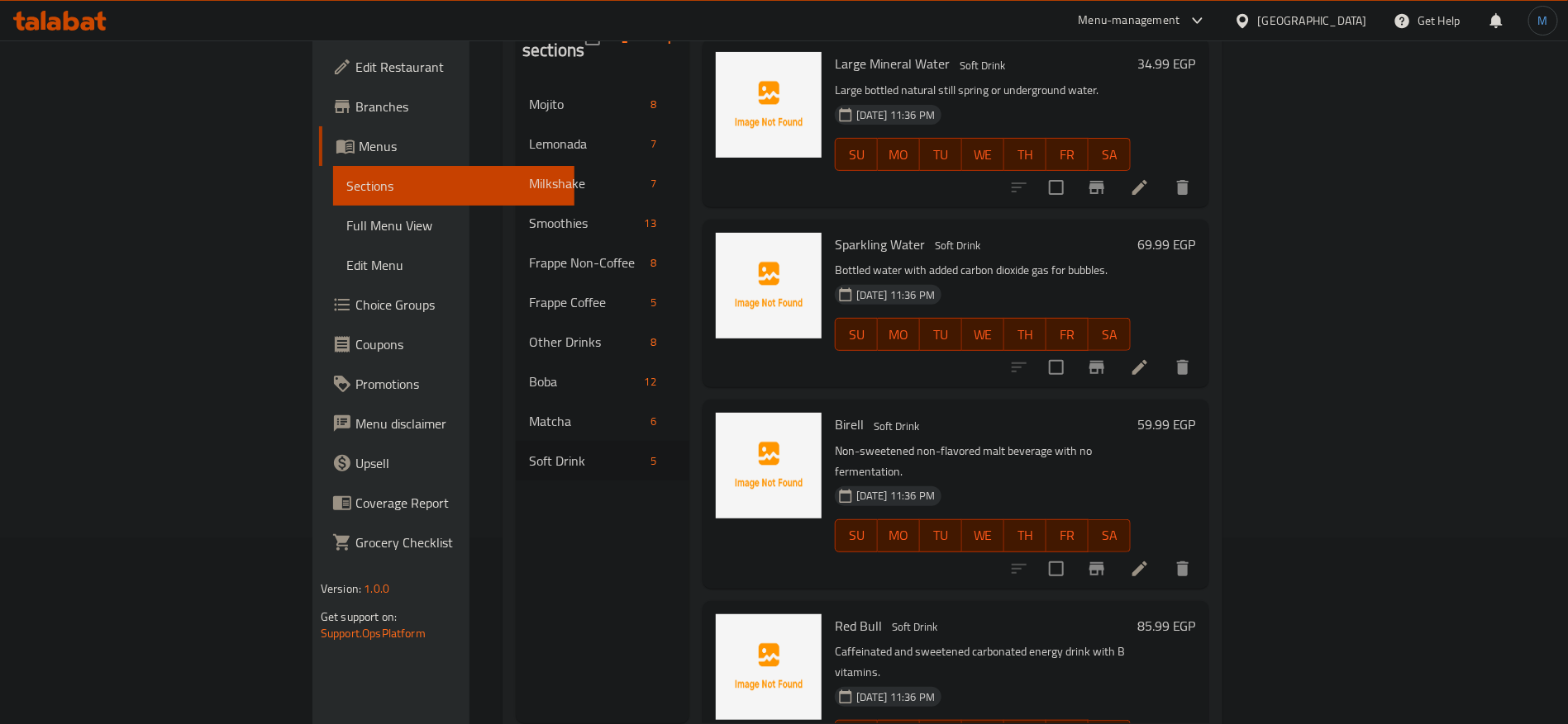
scroll to position [232, 0]
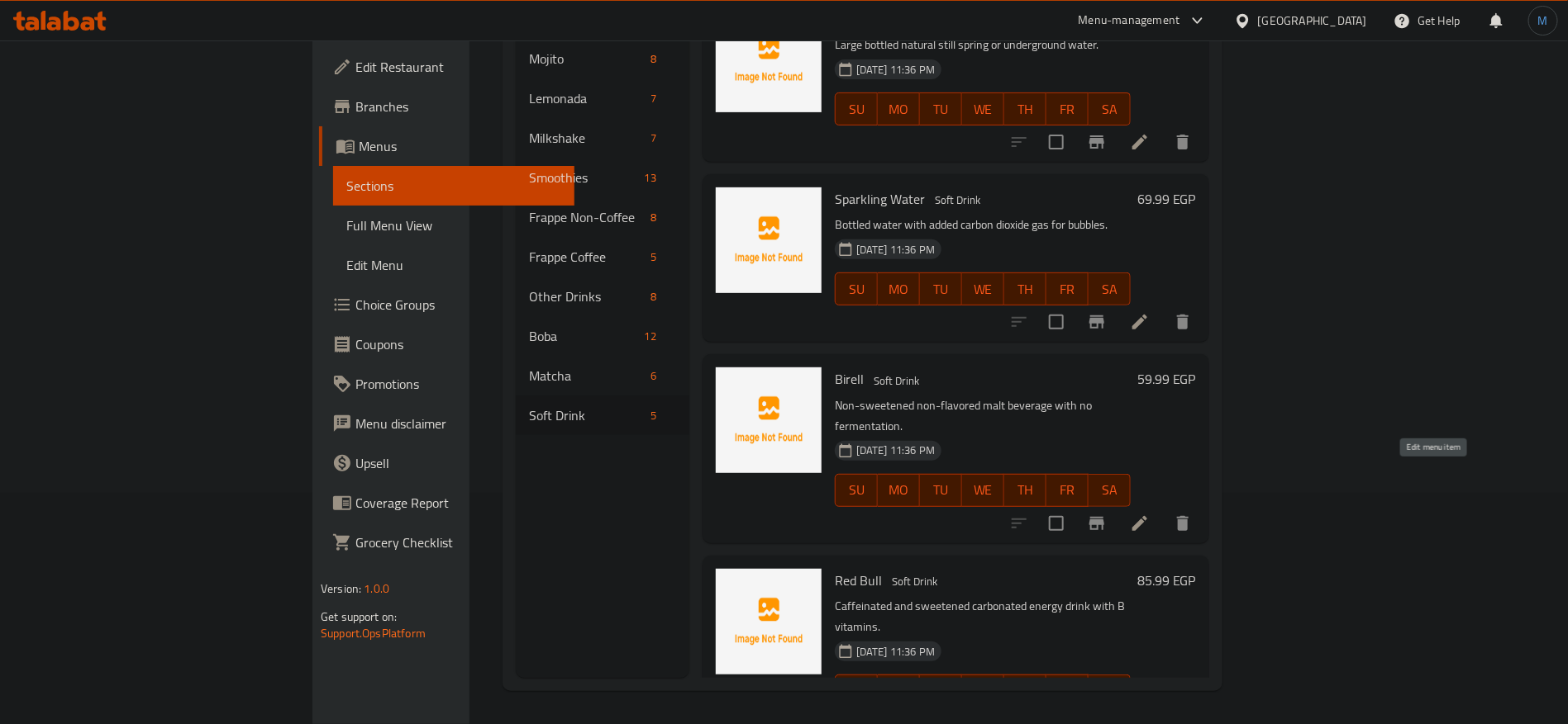
click at [1147, 516] on icon at bounding box center [1139, 523] width 15 height 15
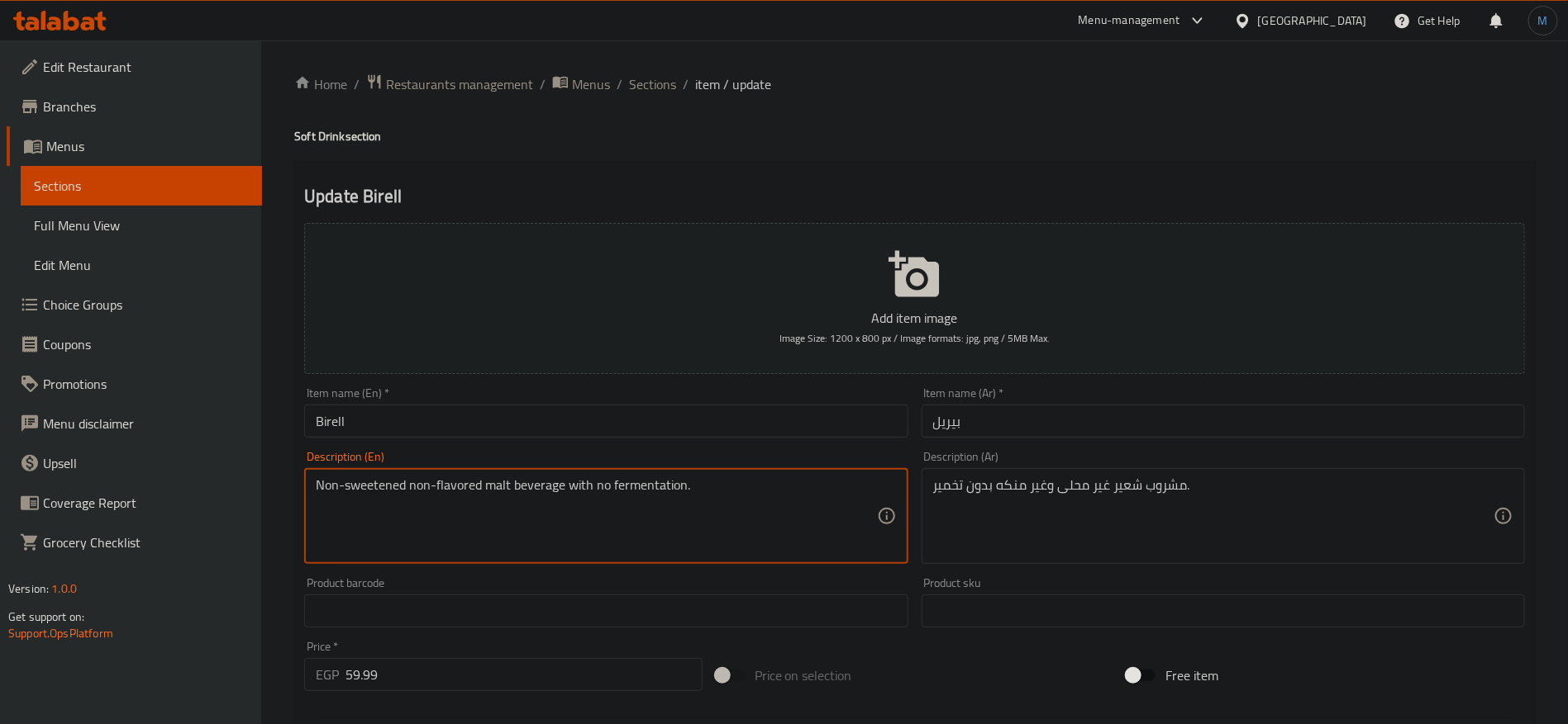
click at [669, 477] on textarea "Non-sweetened non-flavored malt beverage with no fermentation." at bounding box center [595, 517] width 560 height 79
click at [654, 80] on span "Sections" at bounding box center [652, 83] width 47 height 20
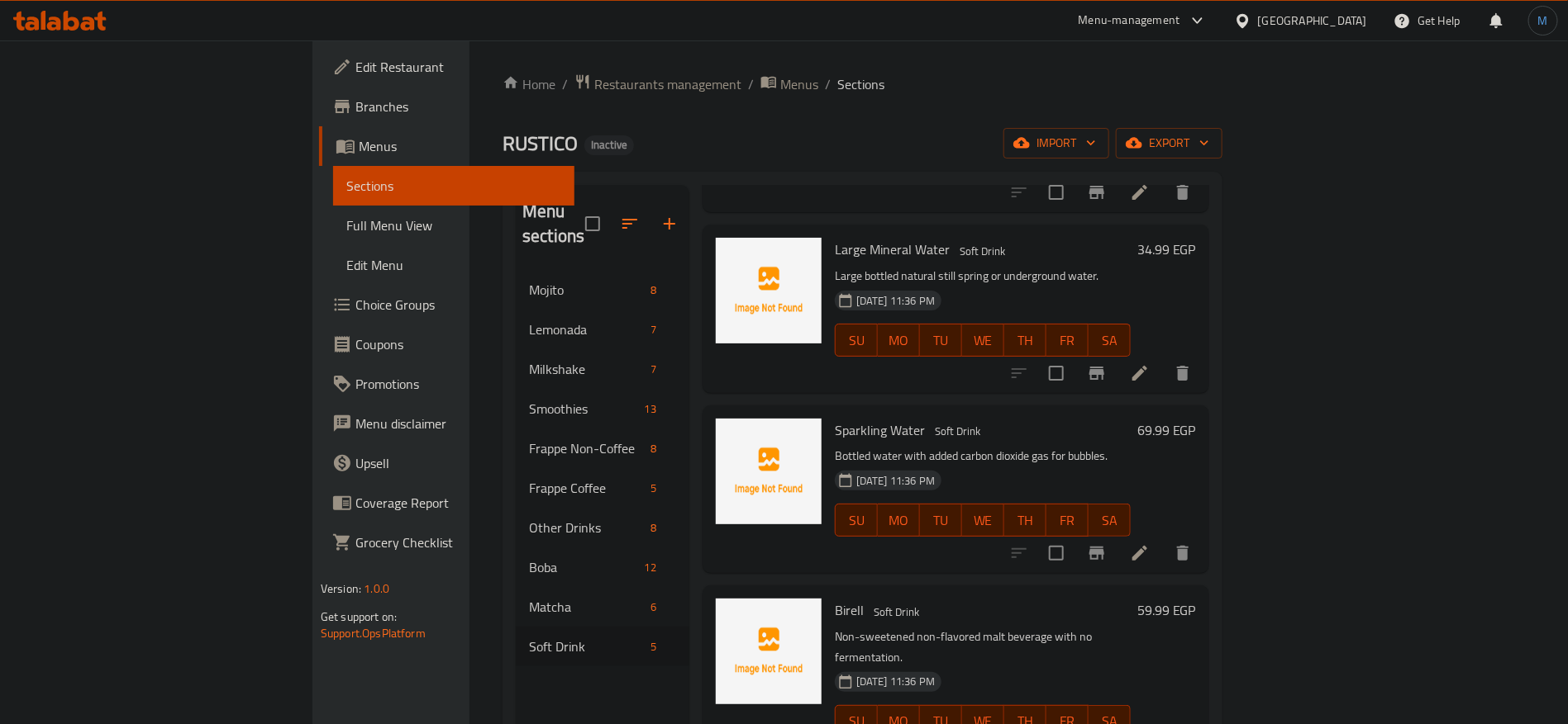
scroll to position [232, 0]
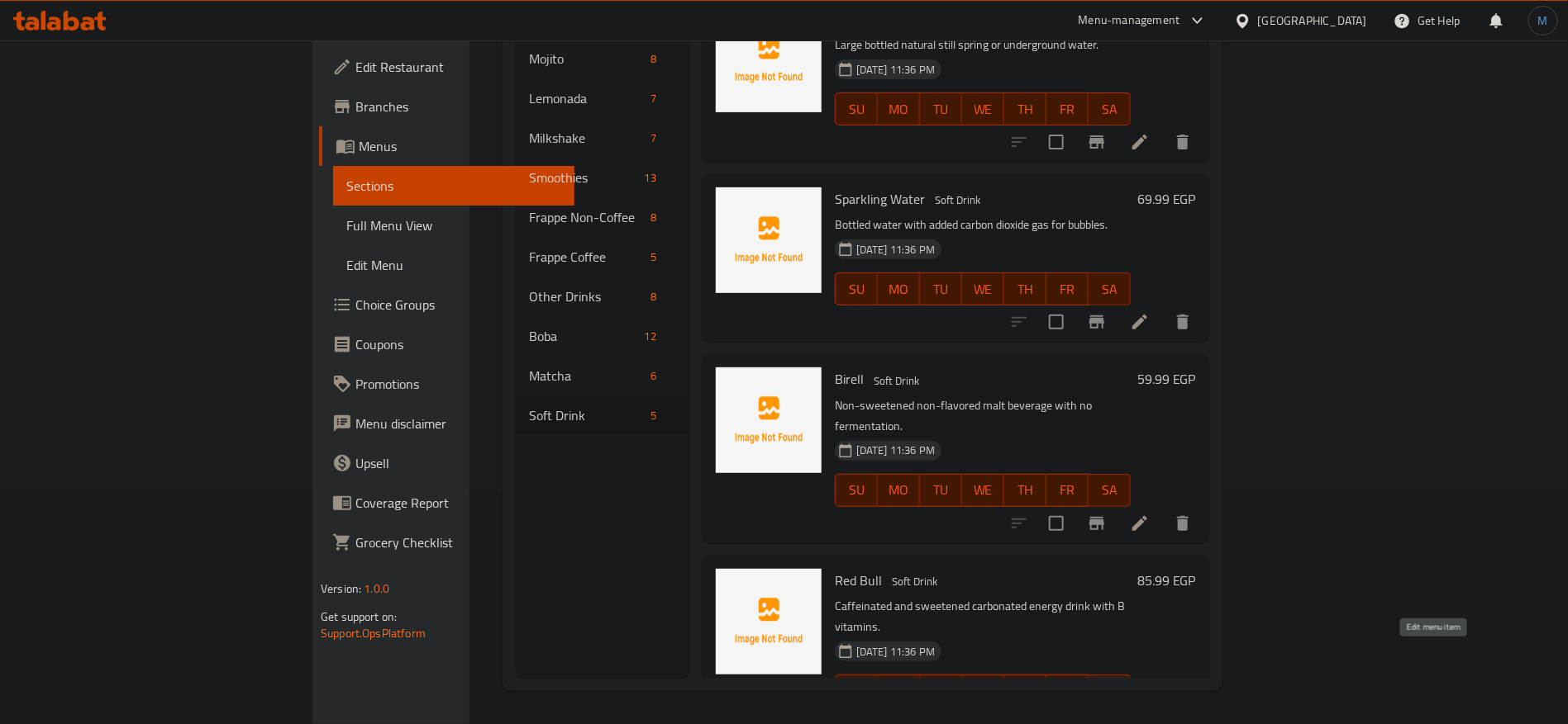
click at [1149, 715] on icon at bounding box center [1139, 724] width 20 height 20
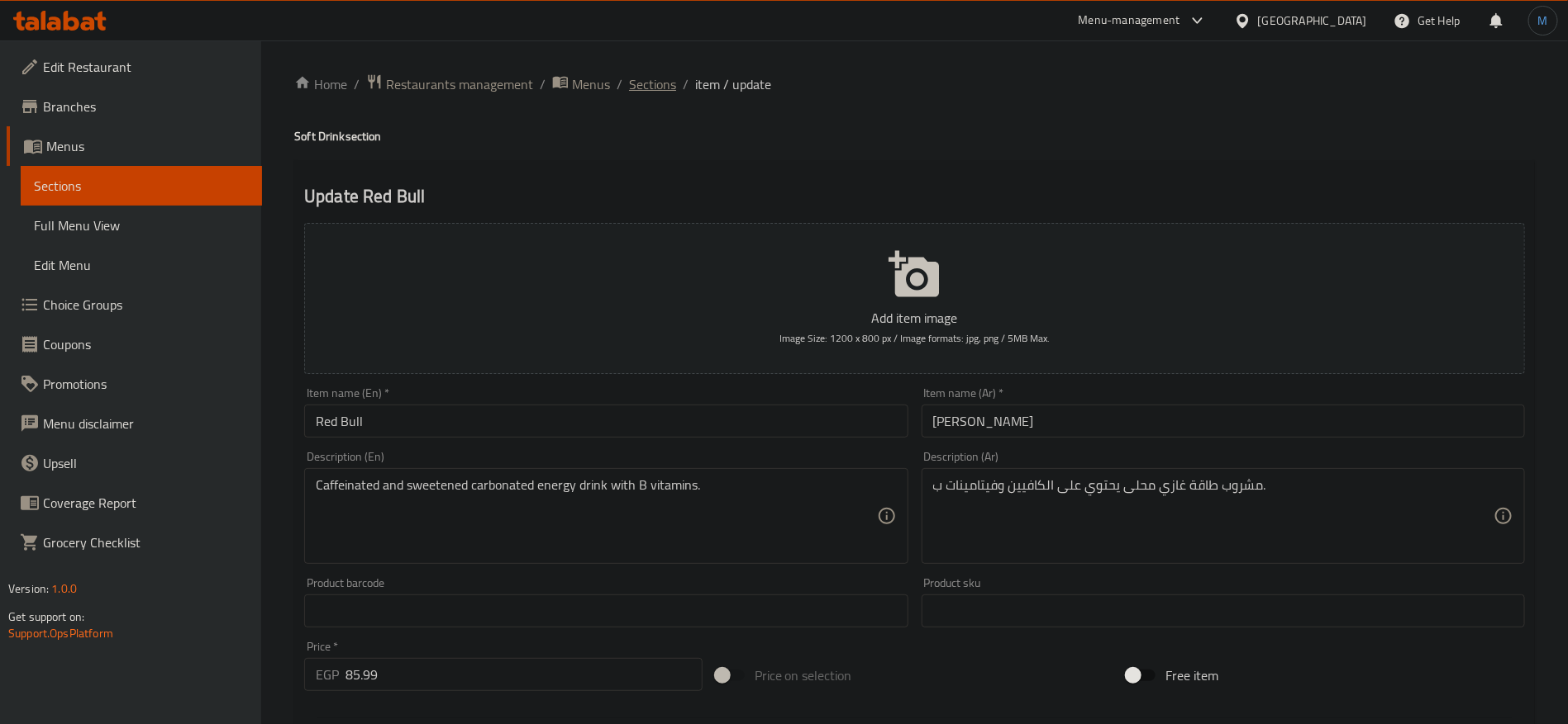
click at [650, 94] on span "Sections" at bounding box center [652, 83] width 47 height 20
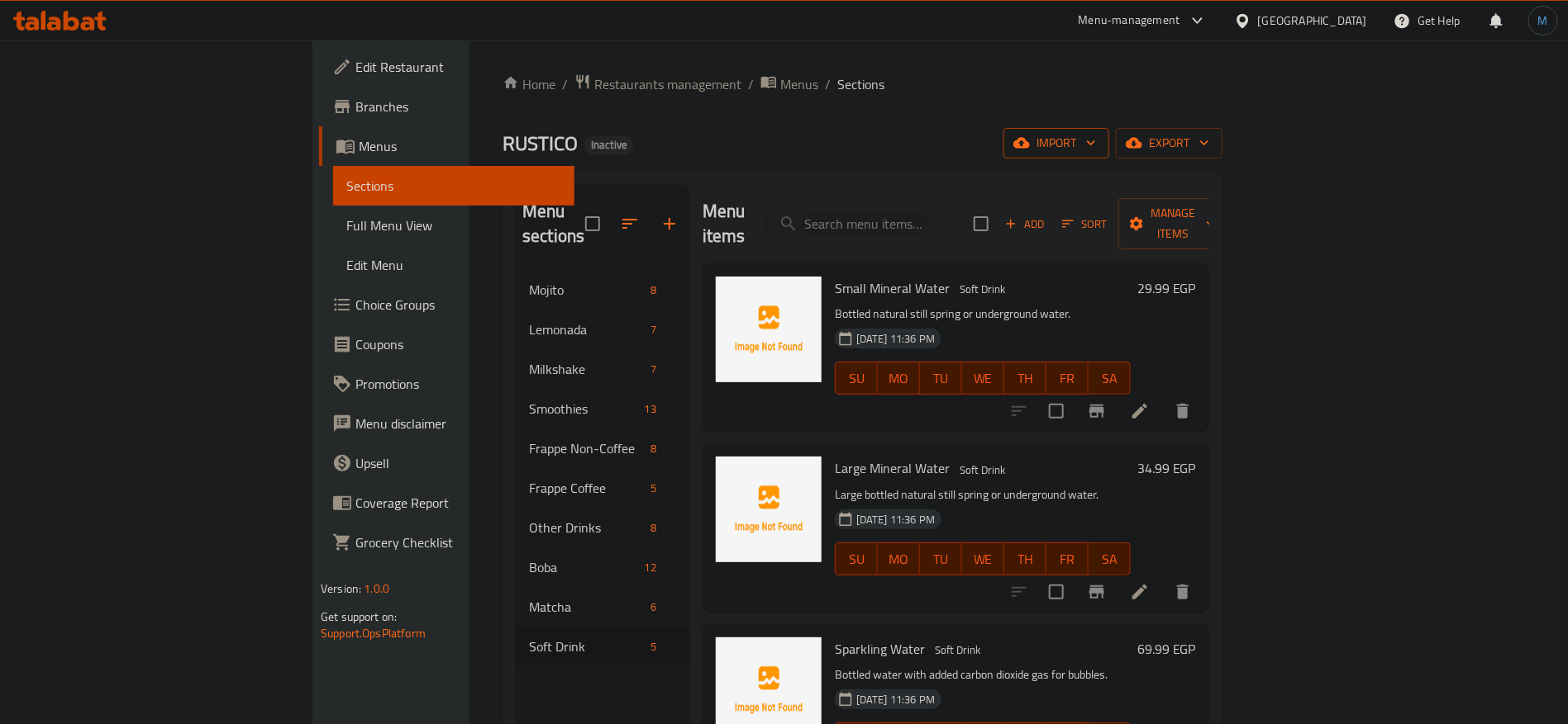
click at [1099, 143] on icon "button" at bounding box center [1091, 143] width 17 height 17
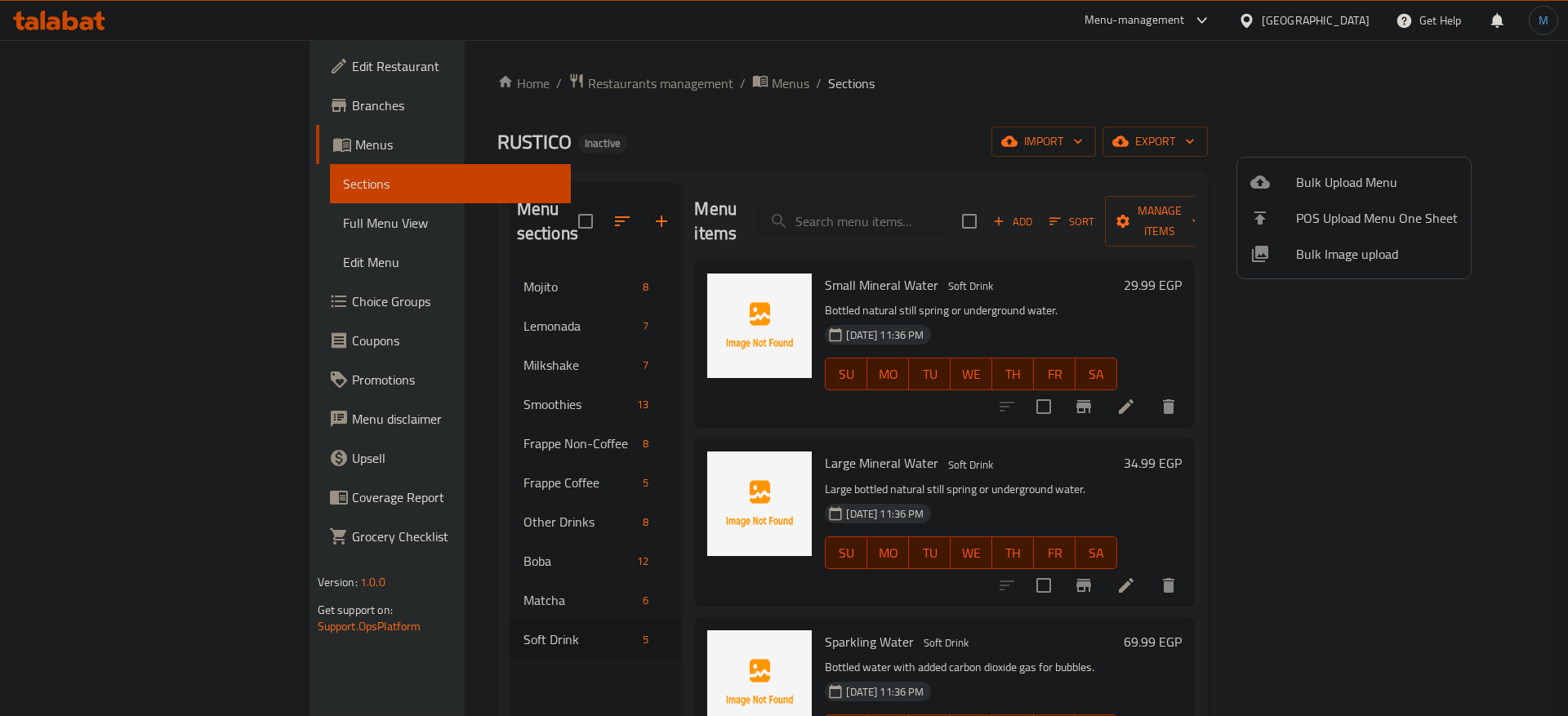
click at [1018, 109] on div at bounding box center [784, 358] width 1568 height 716
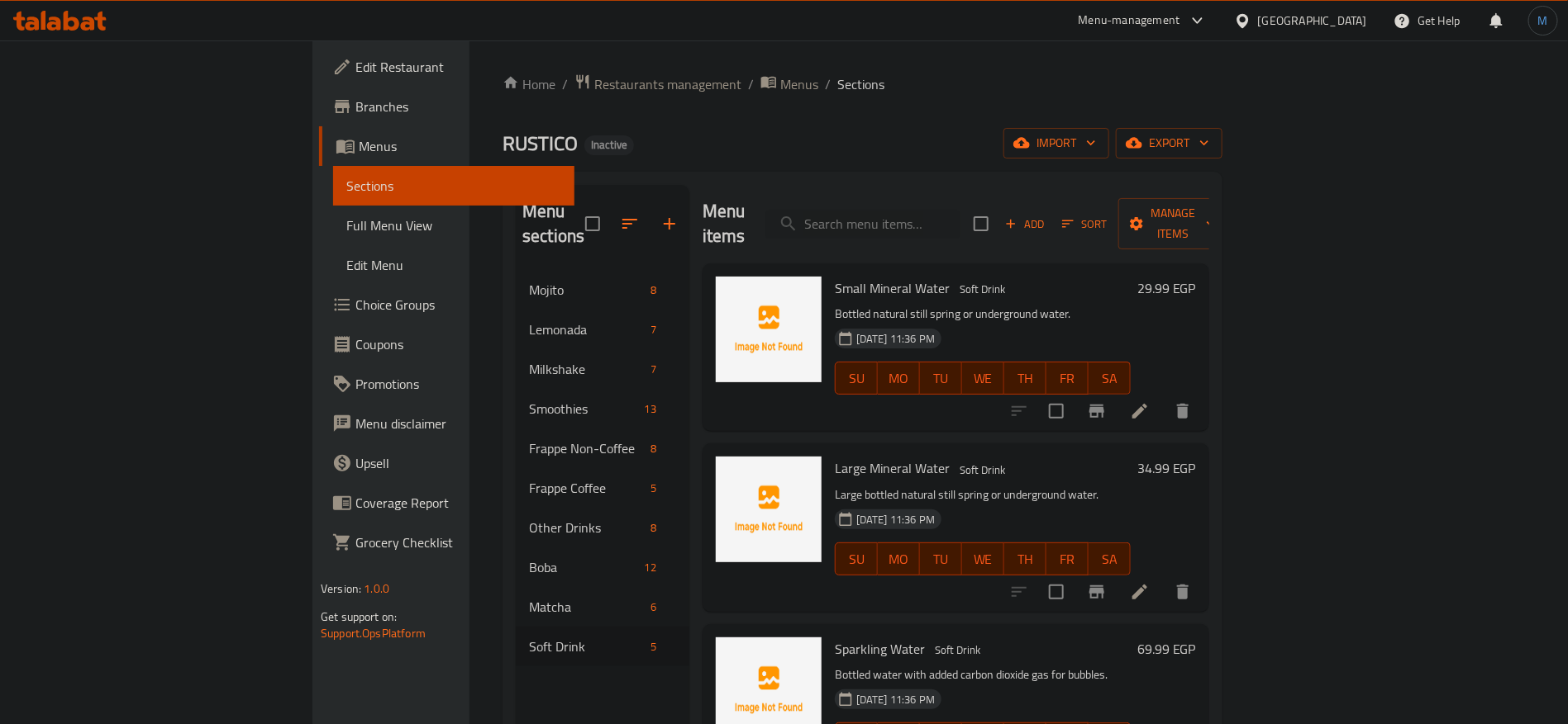
click at [346, 229] on span "Full Menu View" at bounding box center [453, 225] width 215 height 20
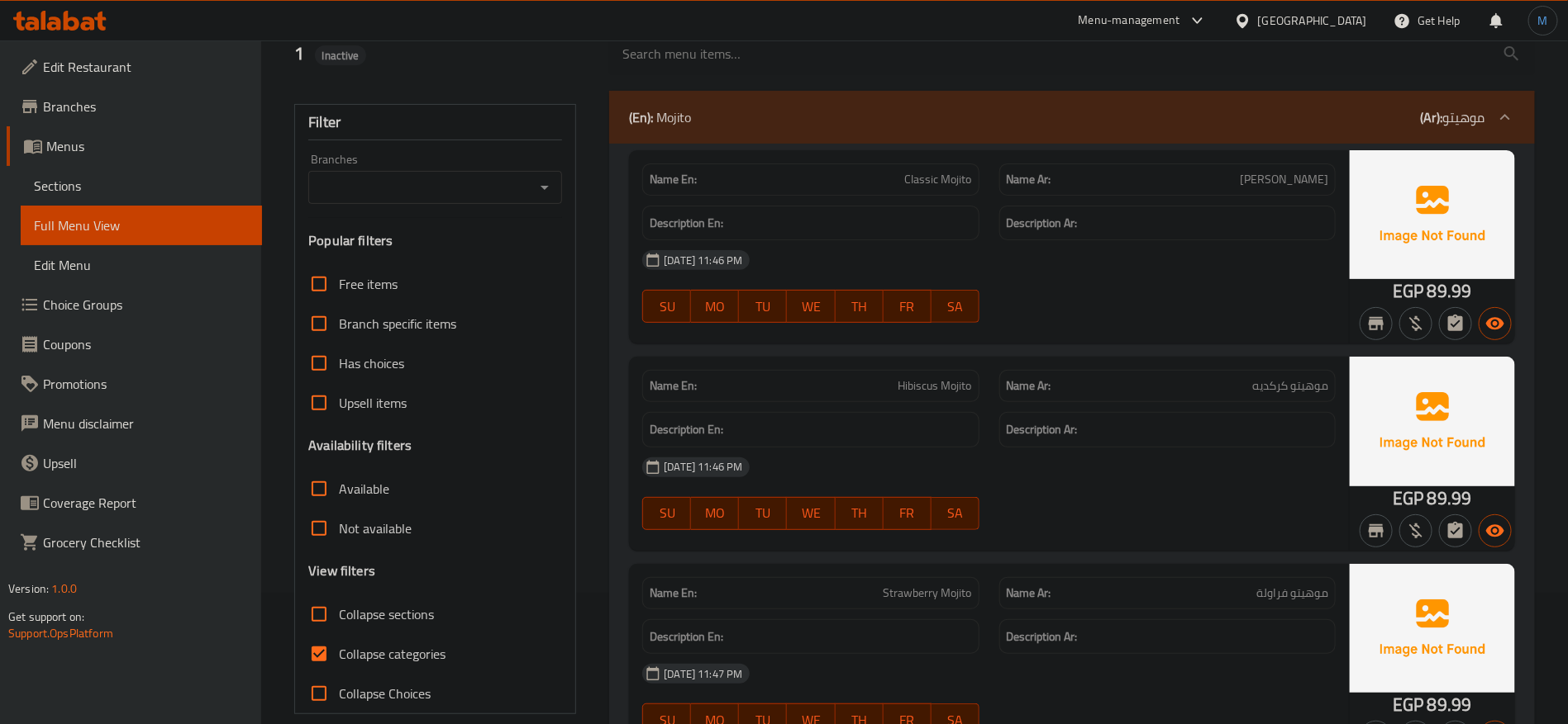
scroll to position [495, 0]
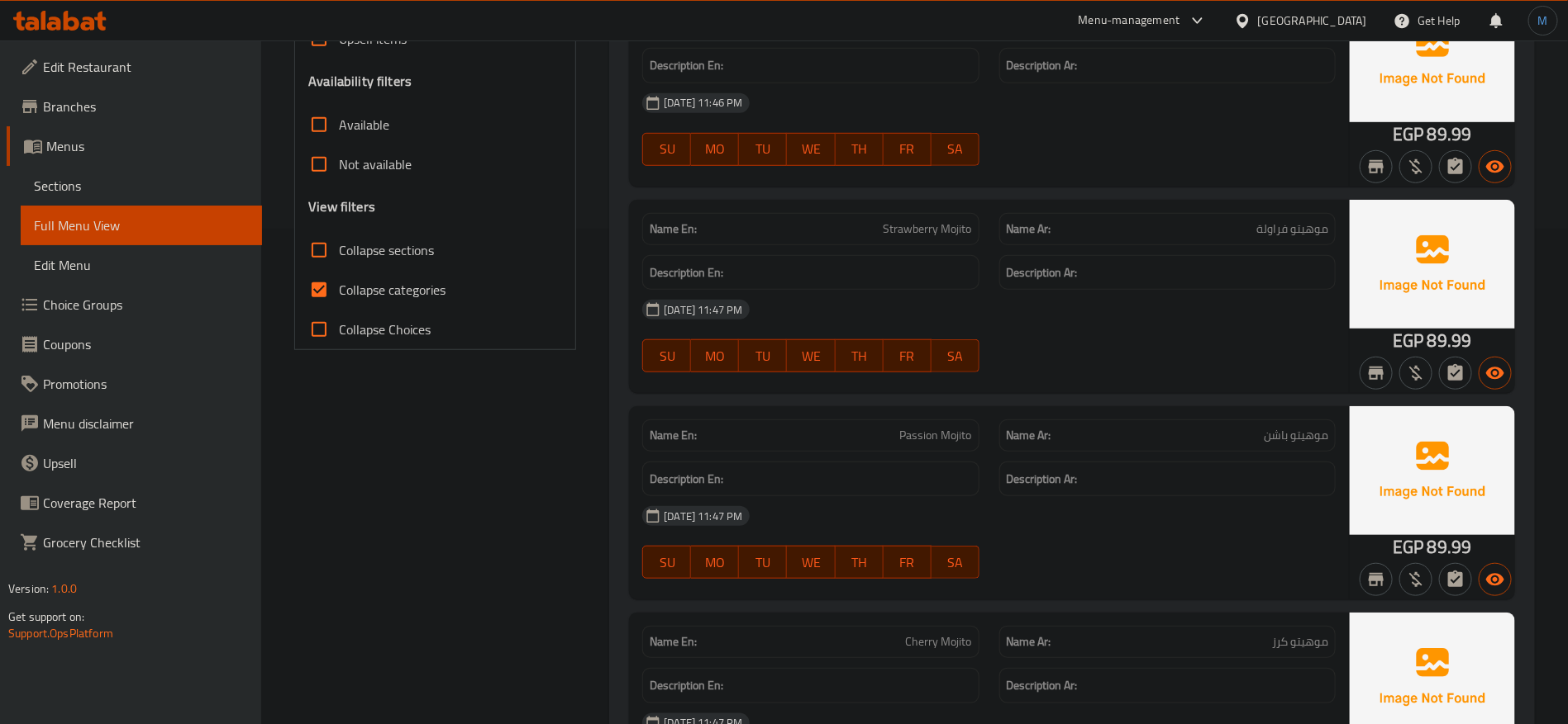
click at [344, 280] on span "Collapse categories" at bounding box center [392, 290] width 107 height 20
click at [339, 279] on input "Collapse categories" at bounding box center [319, 290] width 39 height 39
checkbox input "false"
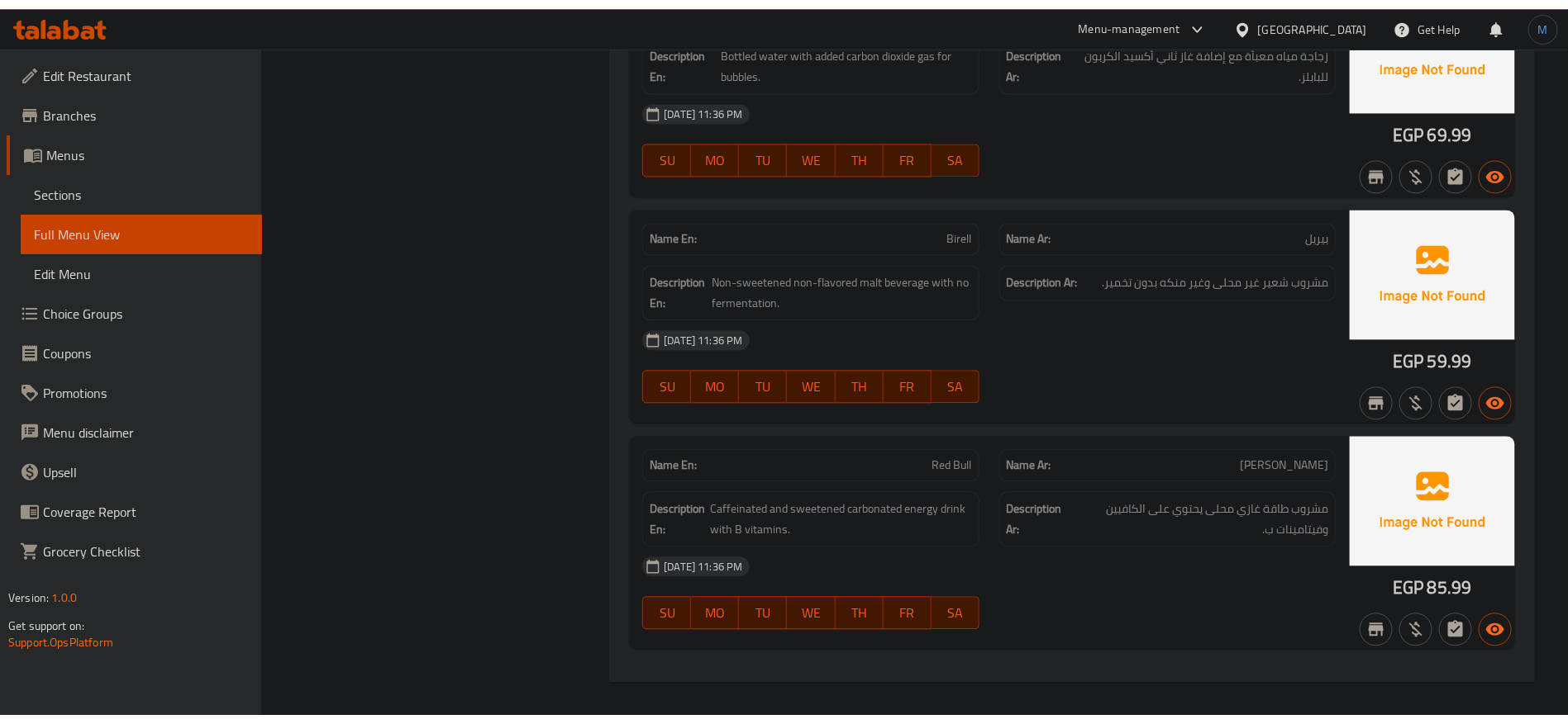
scroll to position [17323, 0]
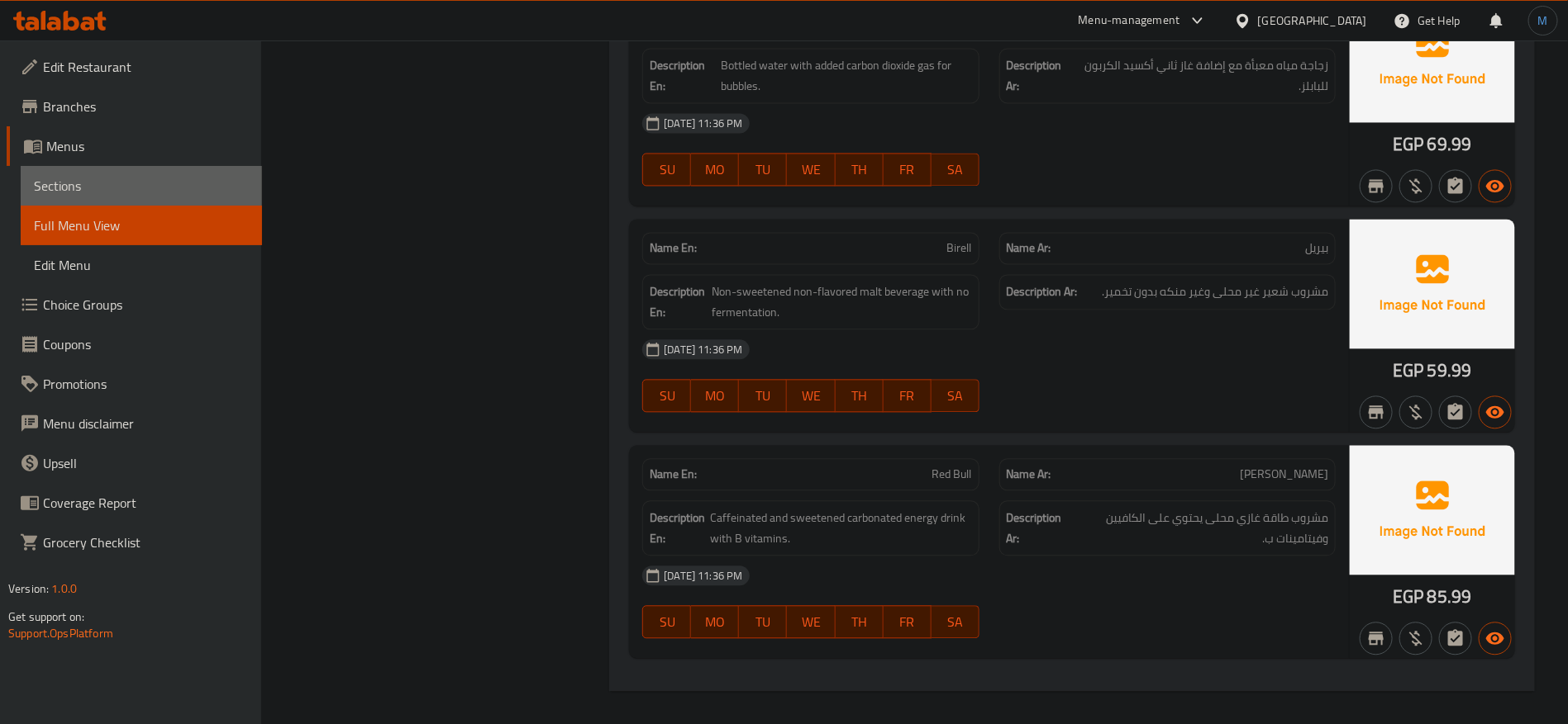
drag, startPoint x: 116, startPoint y: 195, endPoint x: 146, endPoint y: 195, distance: 30.0
click at [116, 195] on span "Sections" at bounding box center [141, 186] width 215 height 20
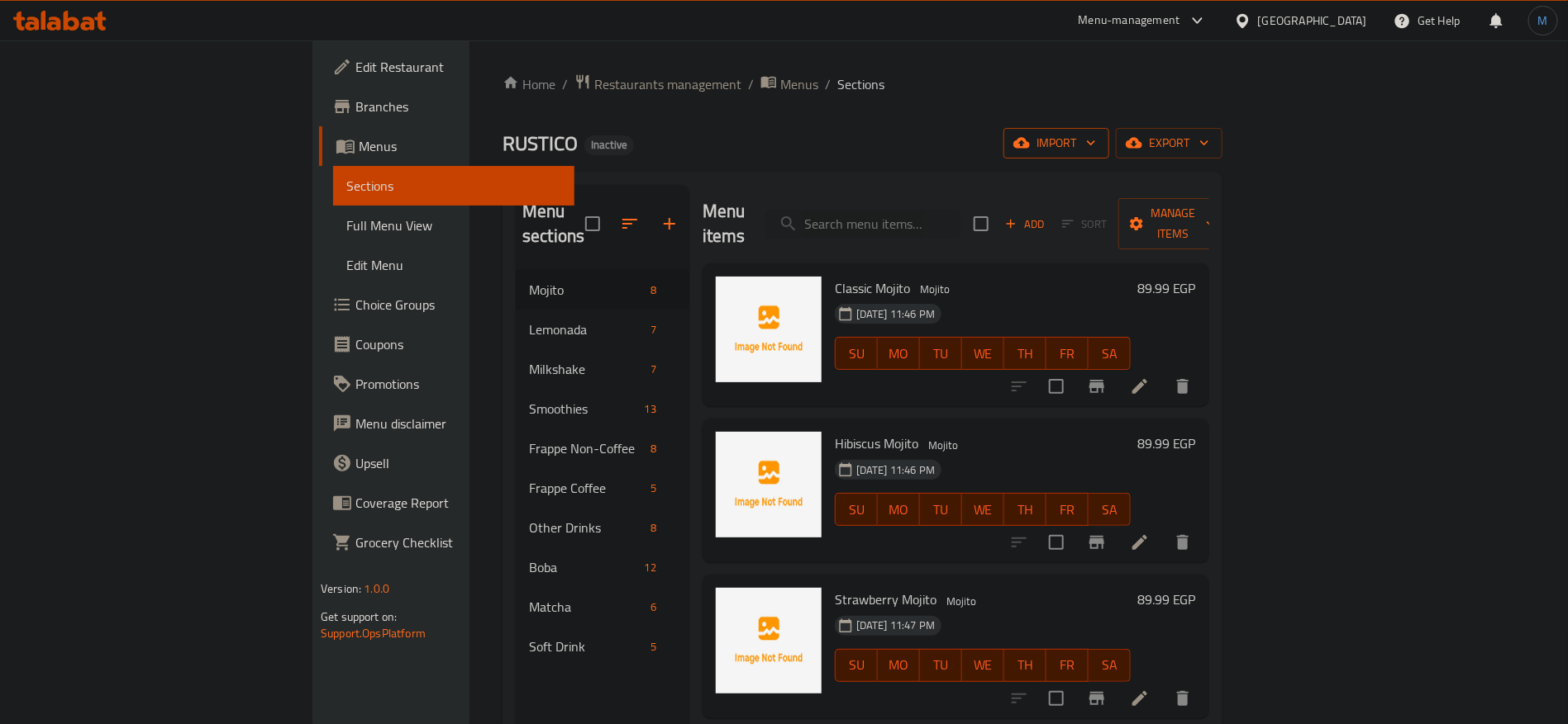
click at [1096, 145] on span "import" at bounding box center [1056, 143] width 80 height 21
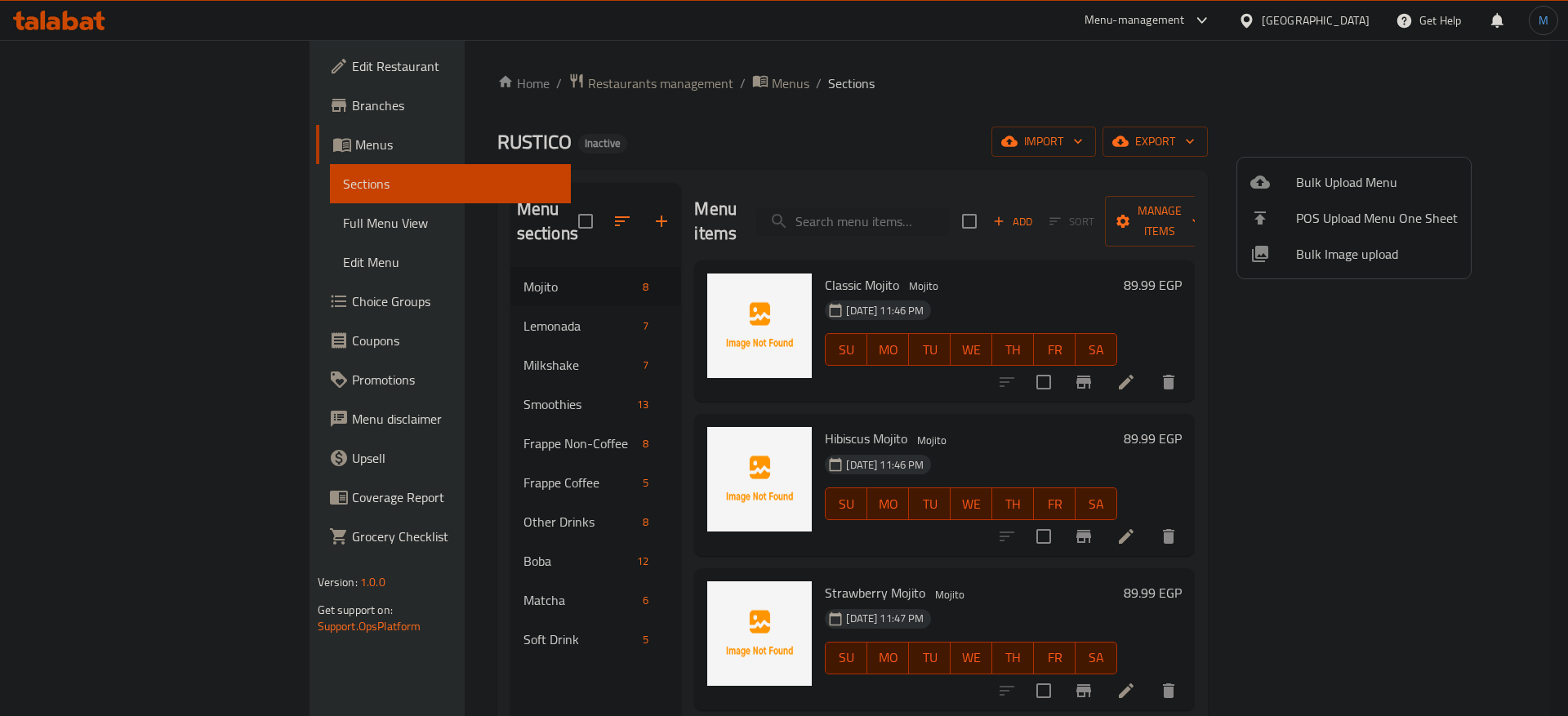
click at [1451, 127] on div at bounding box center [784, 358] width 1568 height 716
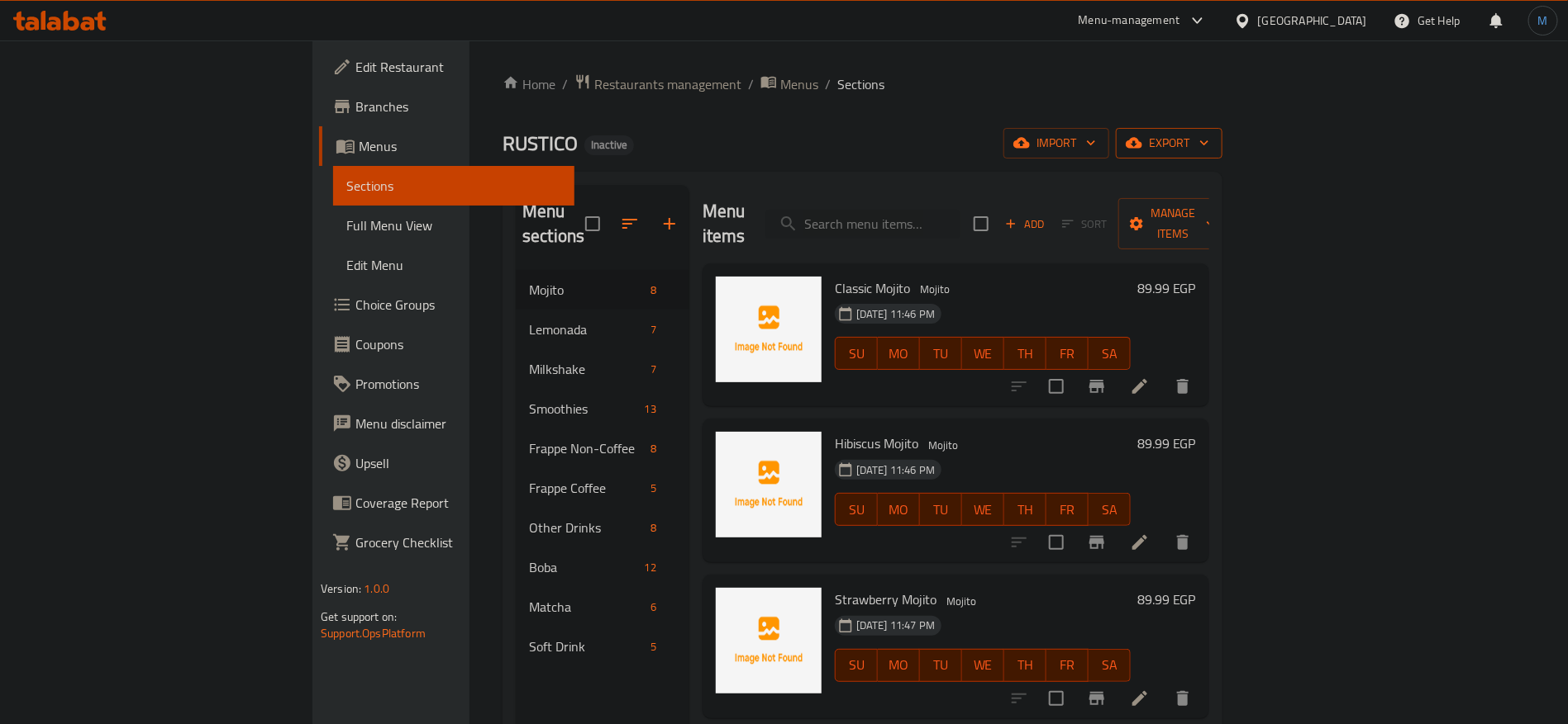
click at [1209, 139] on span "export" at bounding box center [1168, 143] width 80 height 21
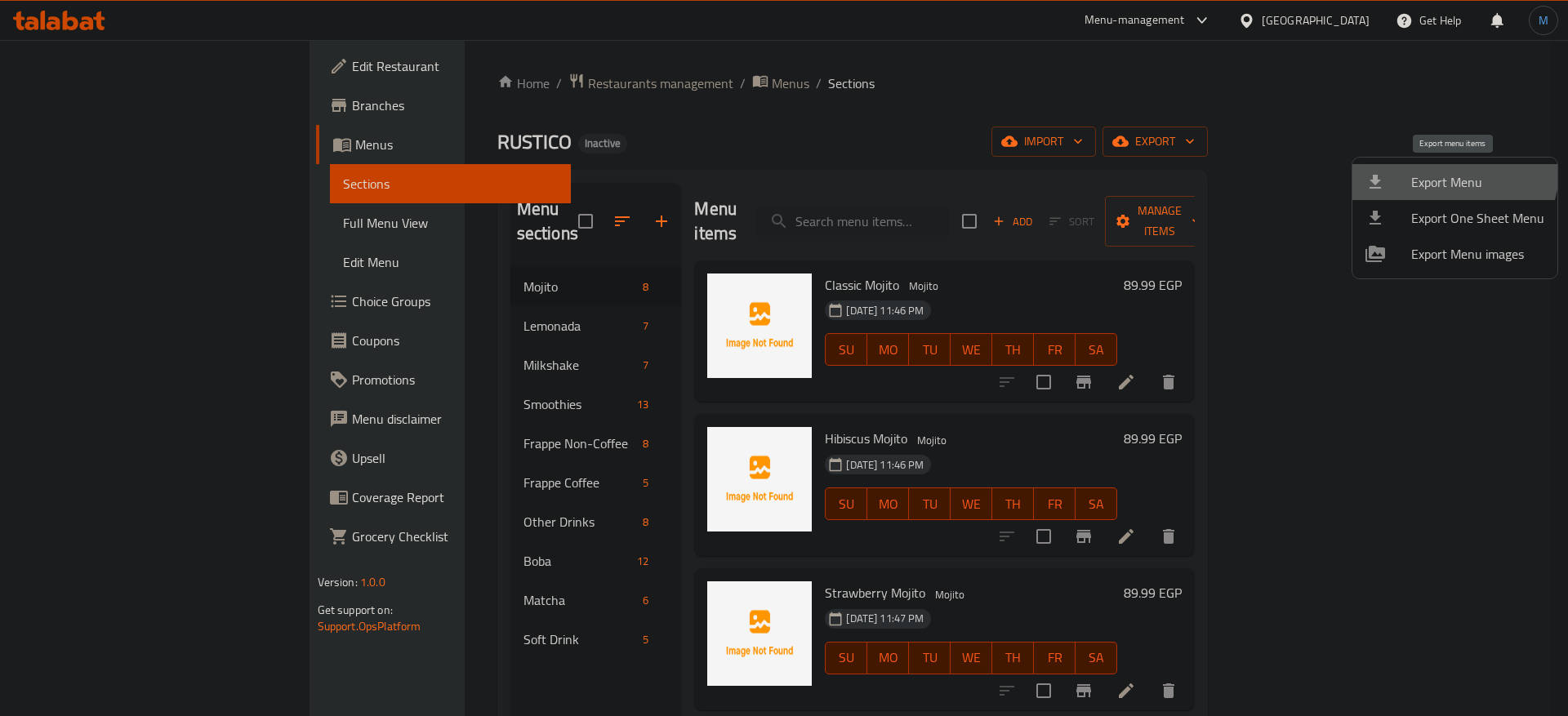
click at [1439, 169] on li "Export Menu" at bounding box center [1454, 182] width 205 height 36
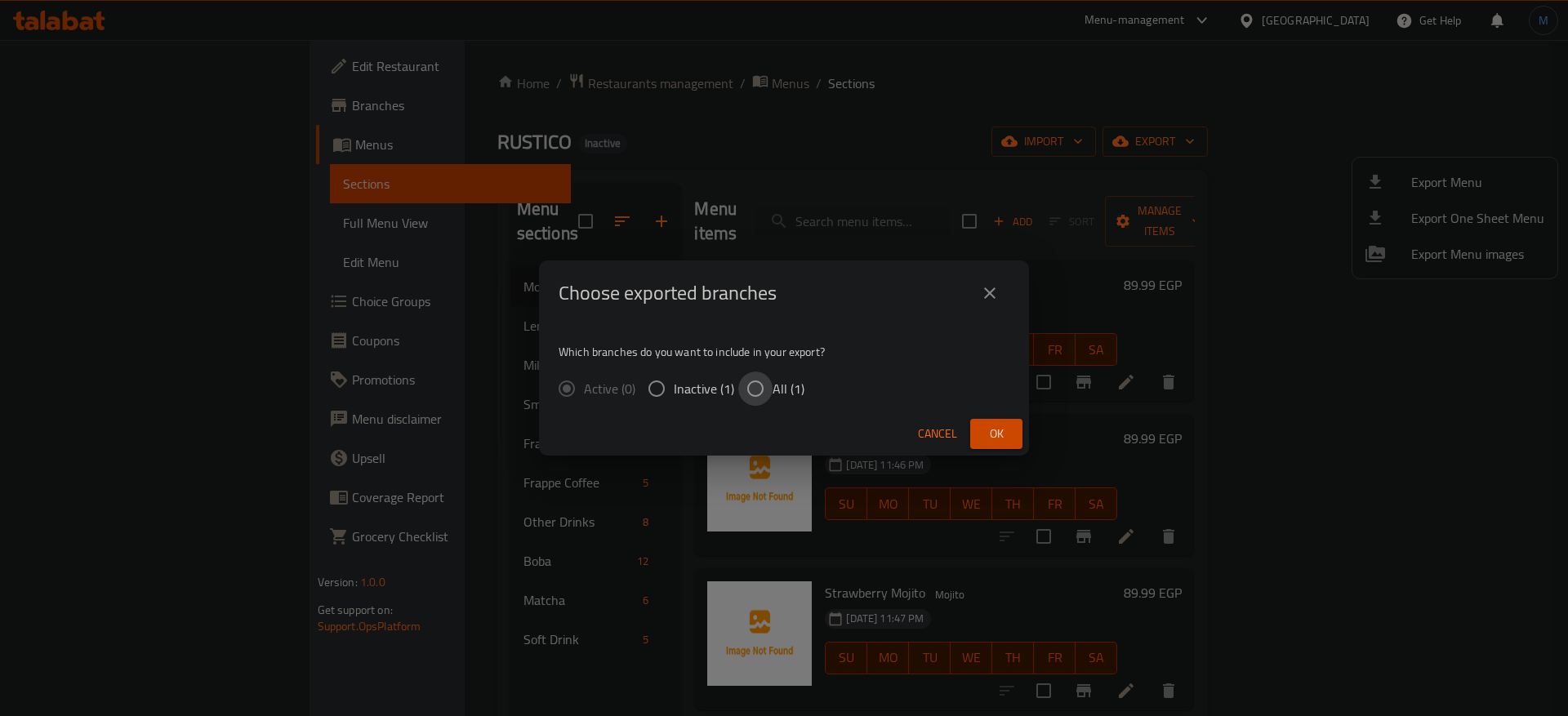
click at [770, 383] on input "All (1)" at bounding box center [755, 389] width 34 height 34
radio input "true"
click at [996, 435] on span "Ok" at bounding box center [996, 434] width 26 height 20
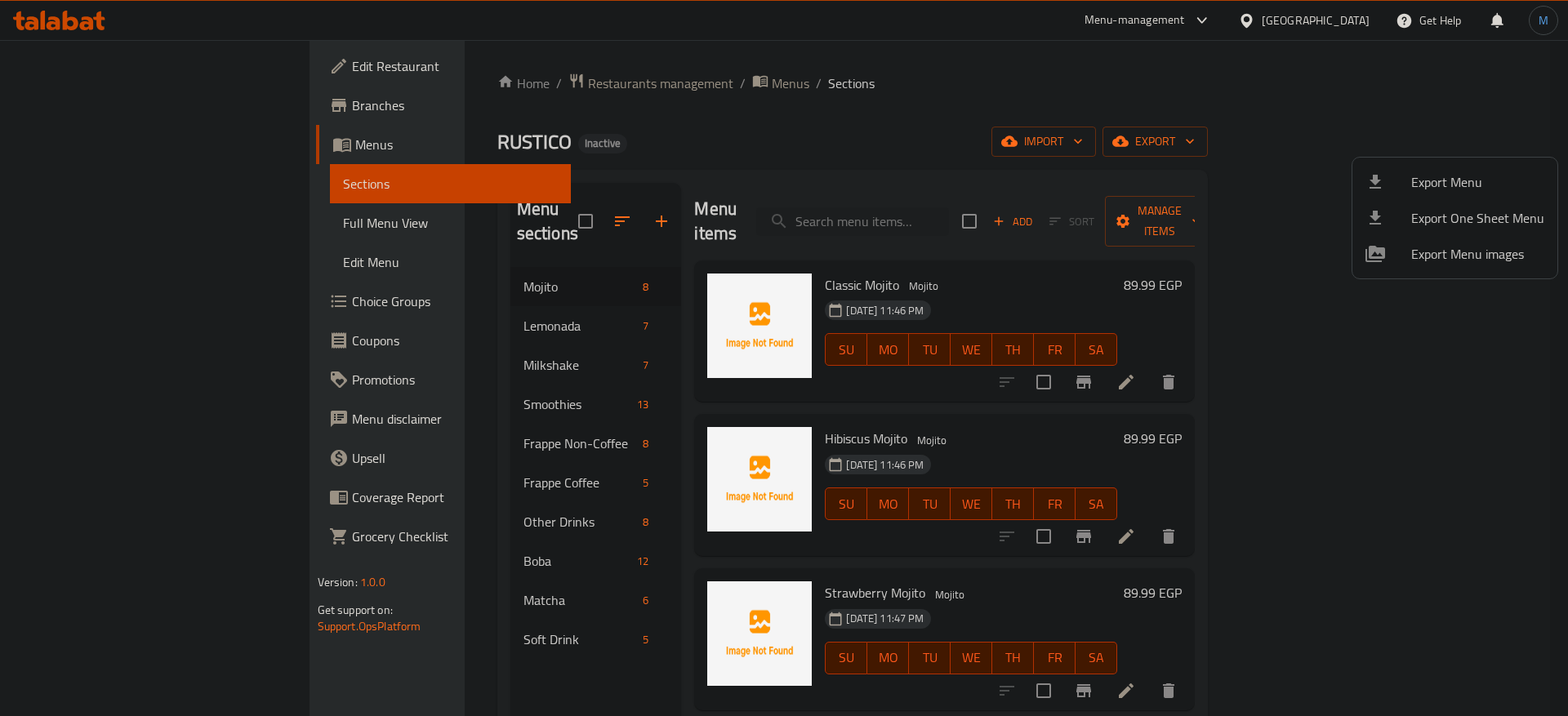
click at [549, 321] on div at bounding box center [784, 358] width 1568 height 716
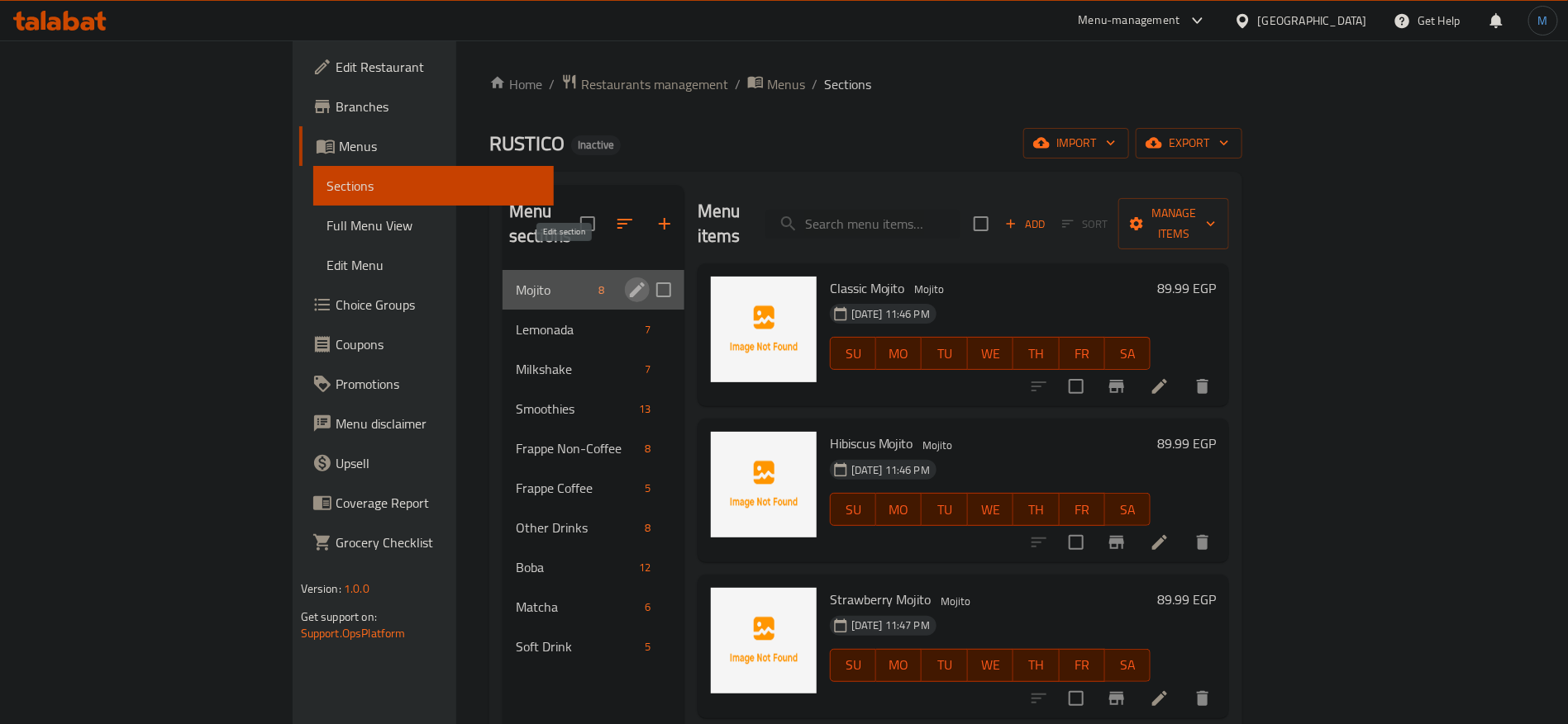
click at [627, 280] on icon "edit" at bounding box center [636, 290] width 20 height 20
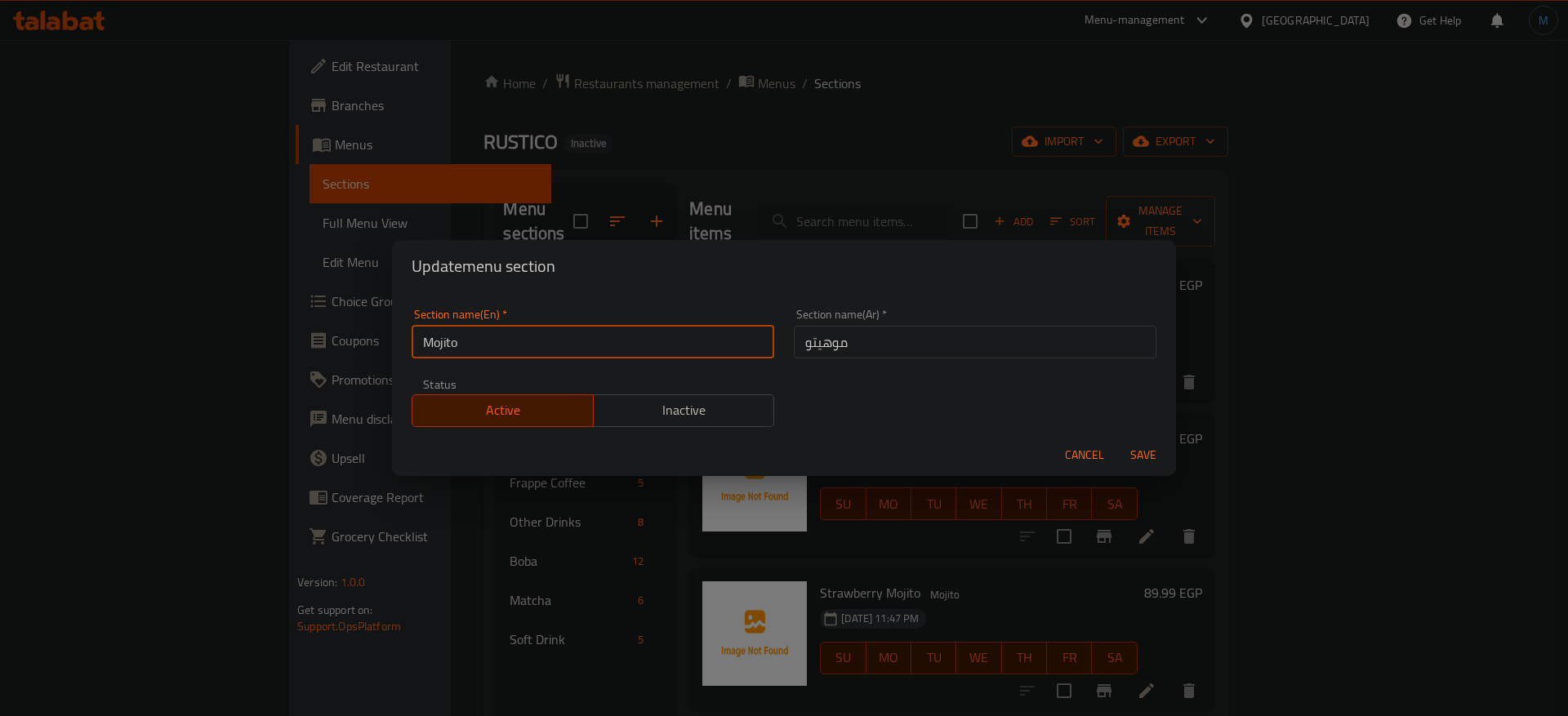
click at [649, 337] on input "Mojito" at bounding box center [593, 341] width 363 height 32
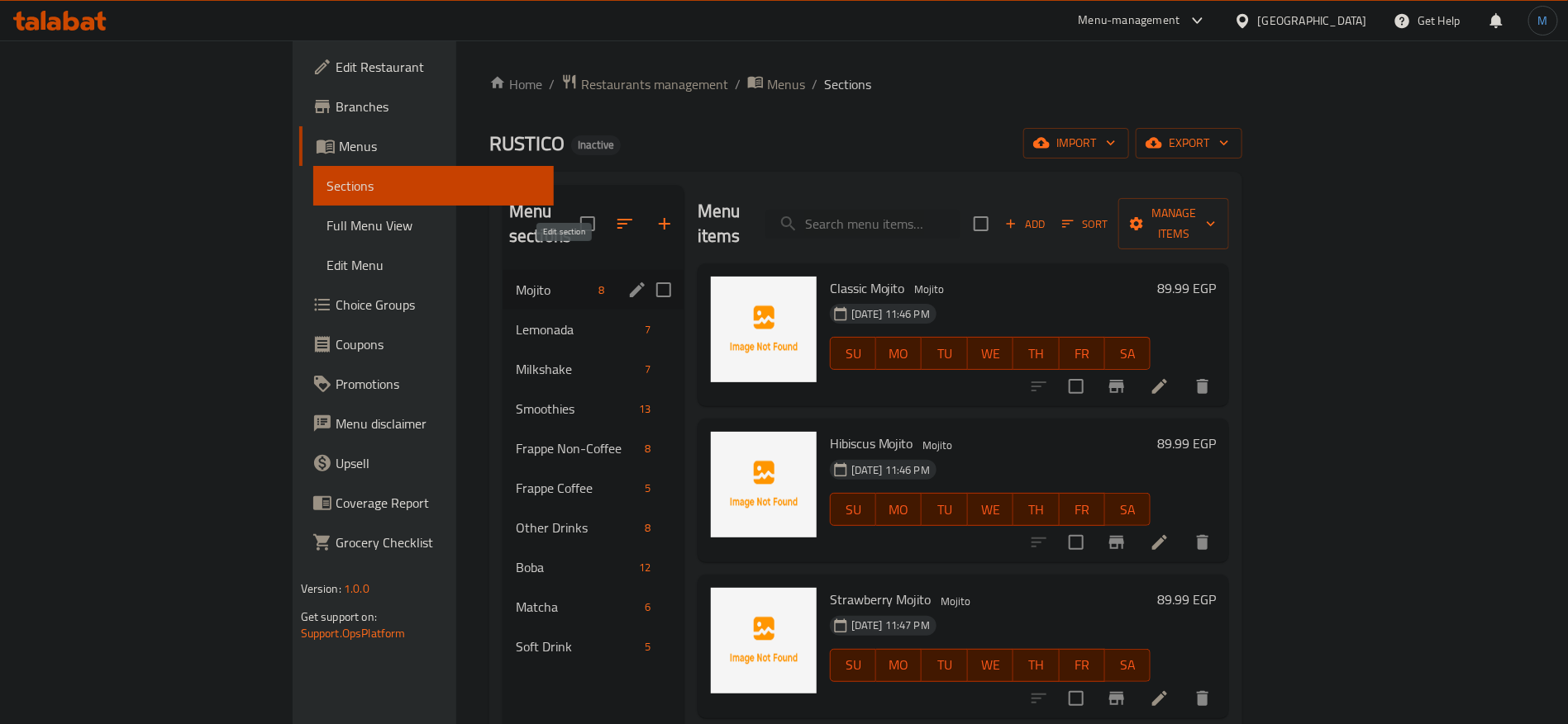
click at [630, 282] on icon "edit" at bounding box center [637, 290] width 15 height 15
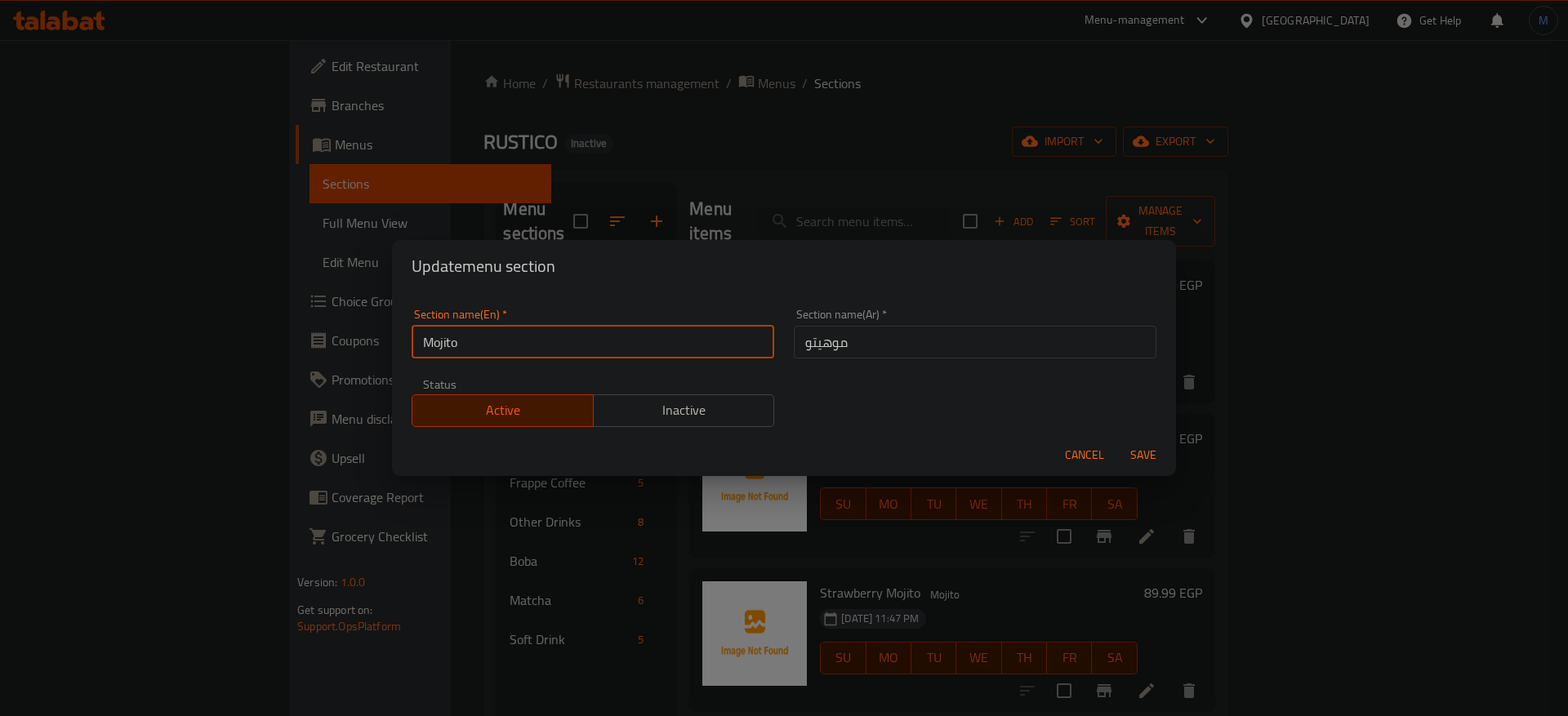
click at [572, 336] on input "Mojito" at bounding box center [593, 341] width 363 height 32
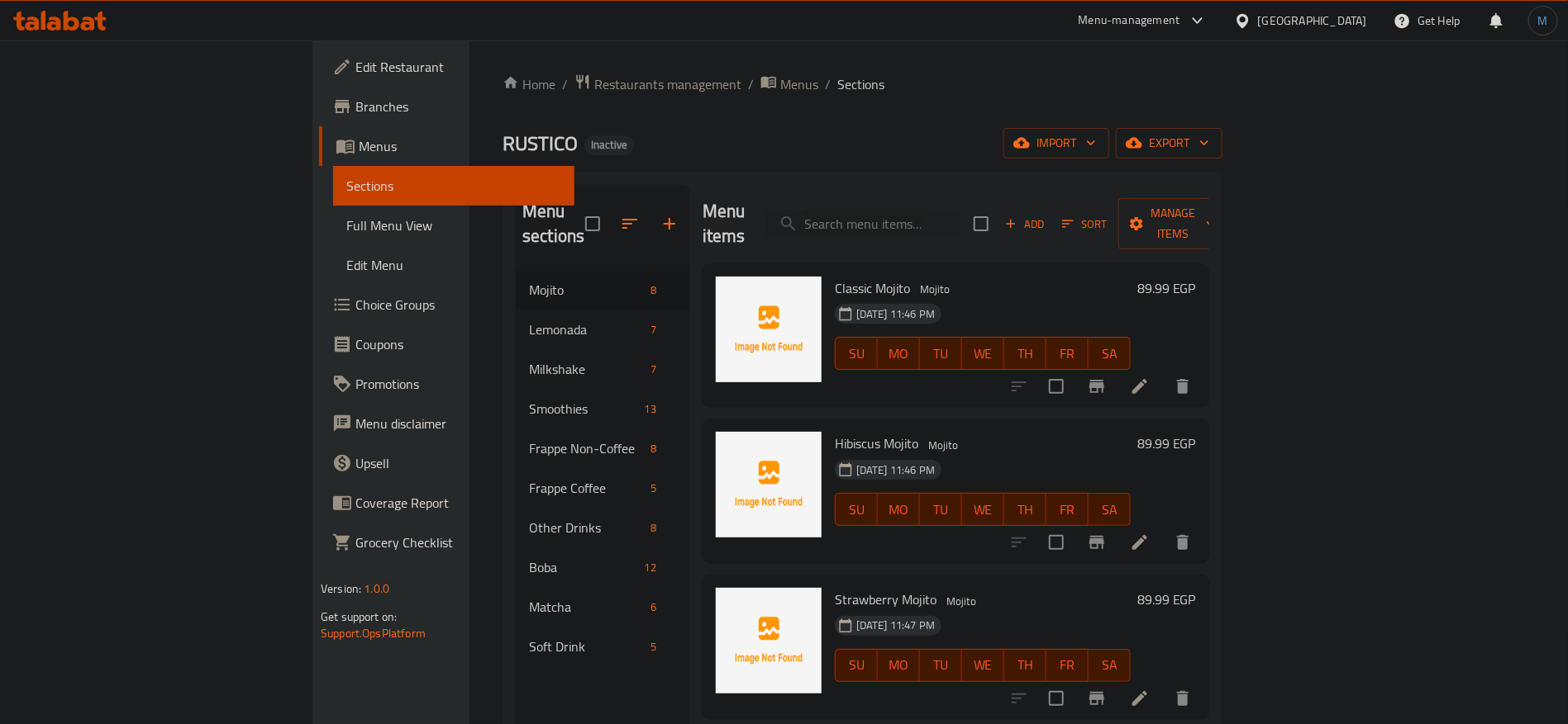
click at [356, 63] on span "Edit Restaurant" at bounding box center [458, 67] width 206 height 20
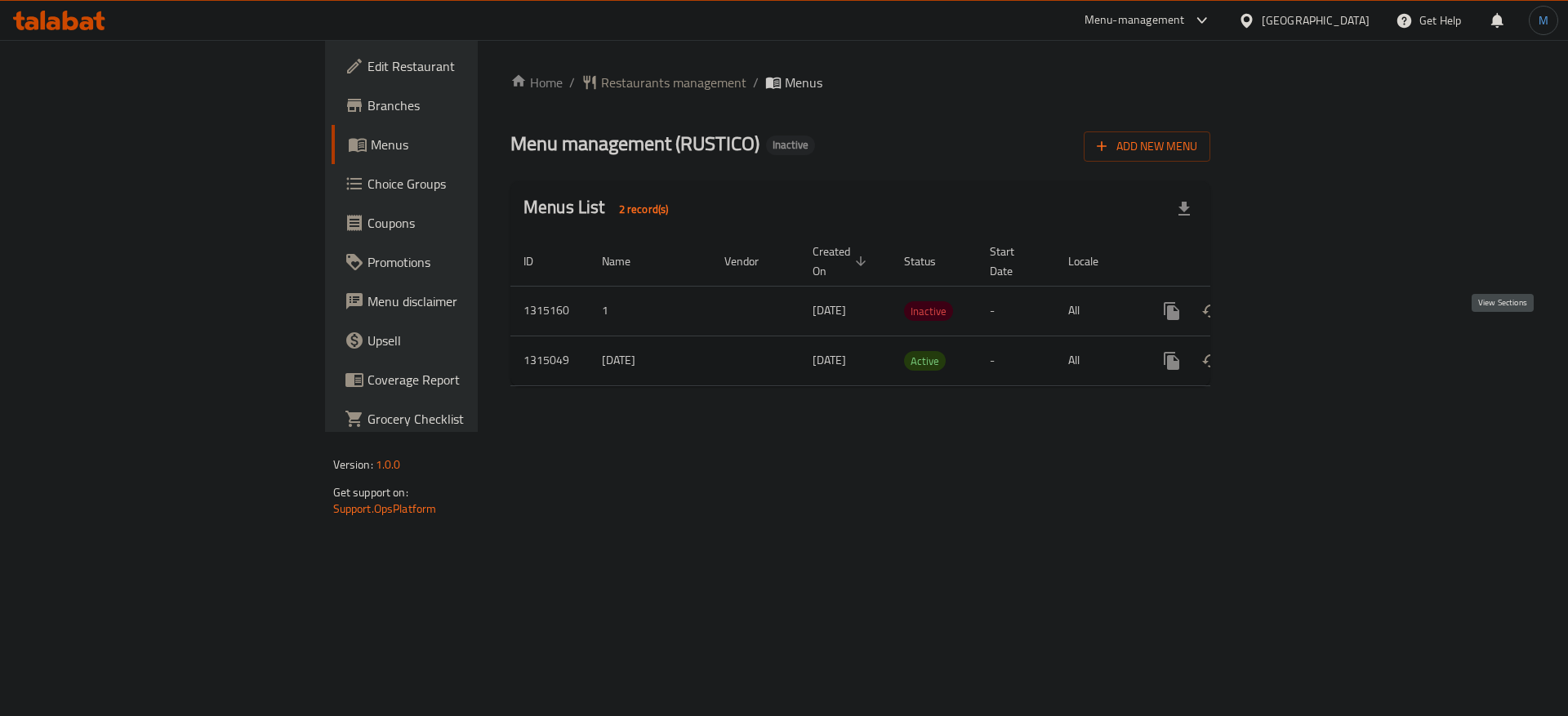
click at [1309, 341] on link "enhanced table" at bounding box center [1289, 361] width 39 height 39
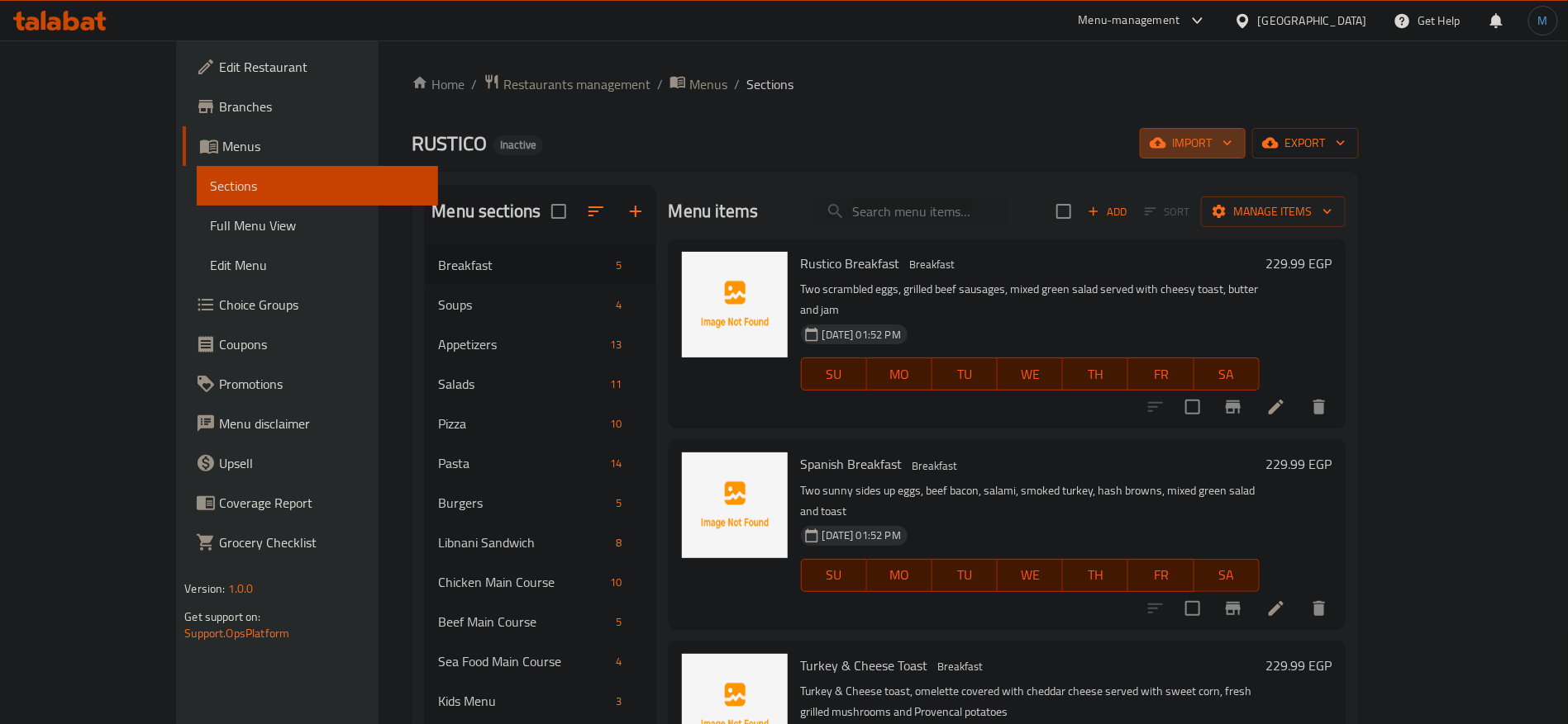
click at [1232, 140] on span "import" at bounding box center [1193, 143] width 80 height 21
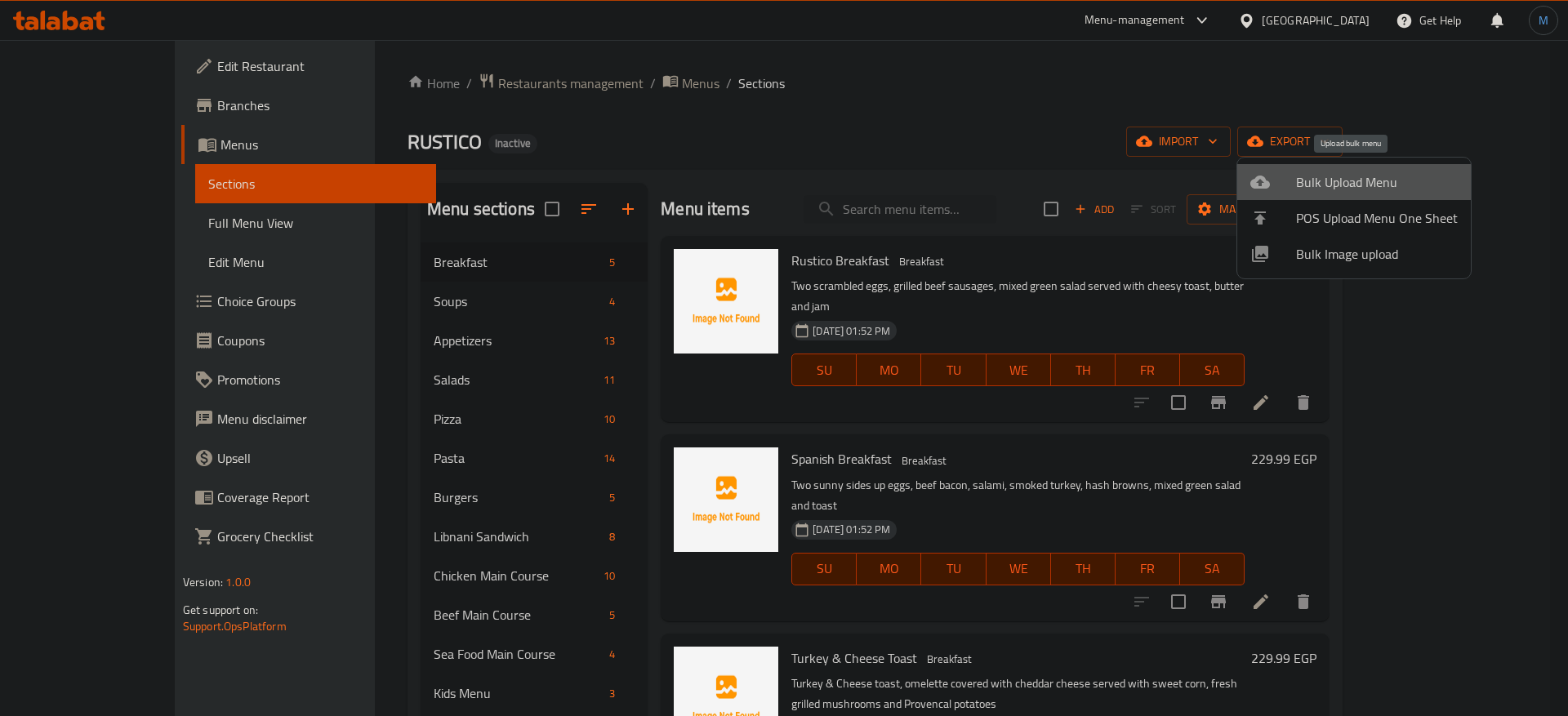
click at [1370, 173] on span "Bulk Upload Menu" at bounding box center [1377, 182] width 161 height 19
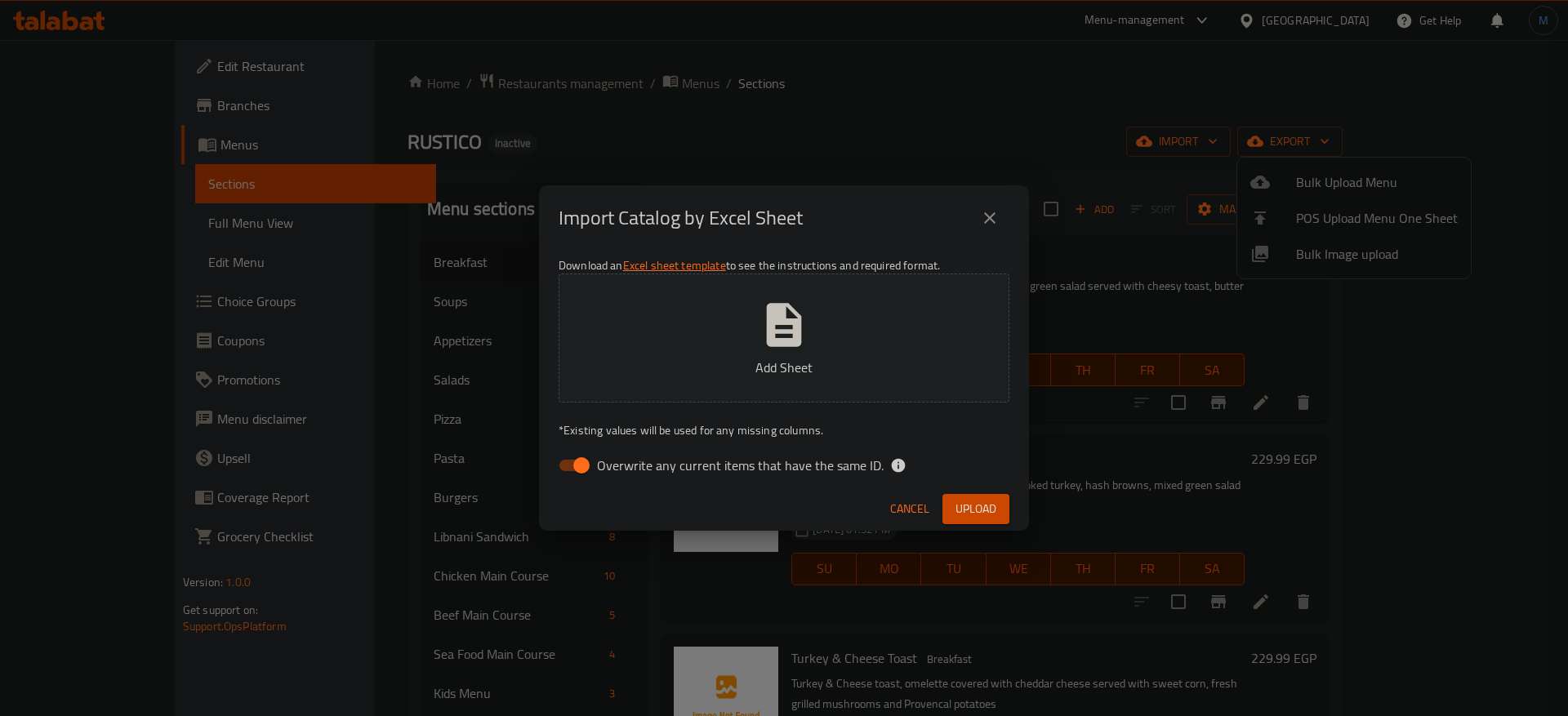
click at [656, 469] on span "Overwrite any current items that have the same ID." at bounding box center [740, 465] width 287 height 19
click at [628, 469] on input "Overwrite any current items that have the same ID." at bounding box center [581, 465] width 93 height 31
checkbox input "false"
click at [959, 489] on div "Cancel Upload" at bounding box center [784, 509] width 490 height 44
click at [975, 496] on button "Upload" at bounding box center [975, 509] width 67 height 31
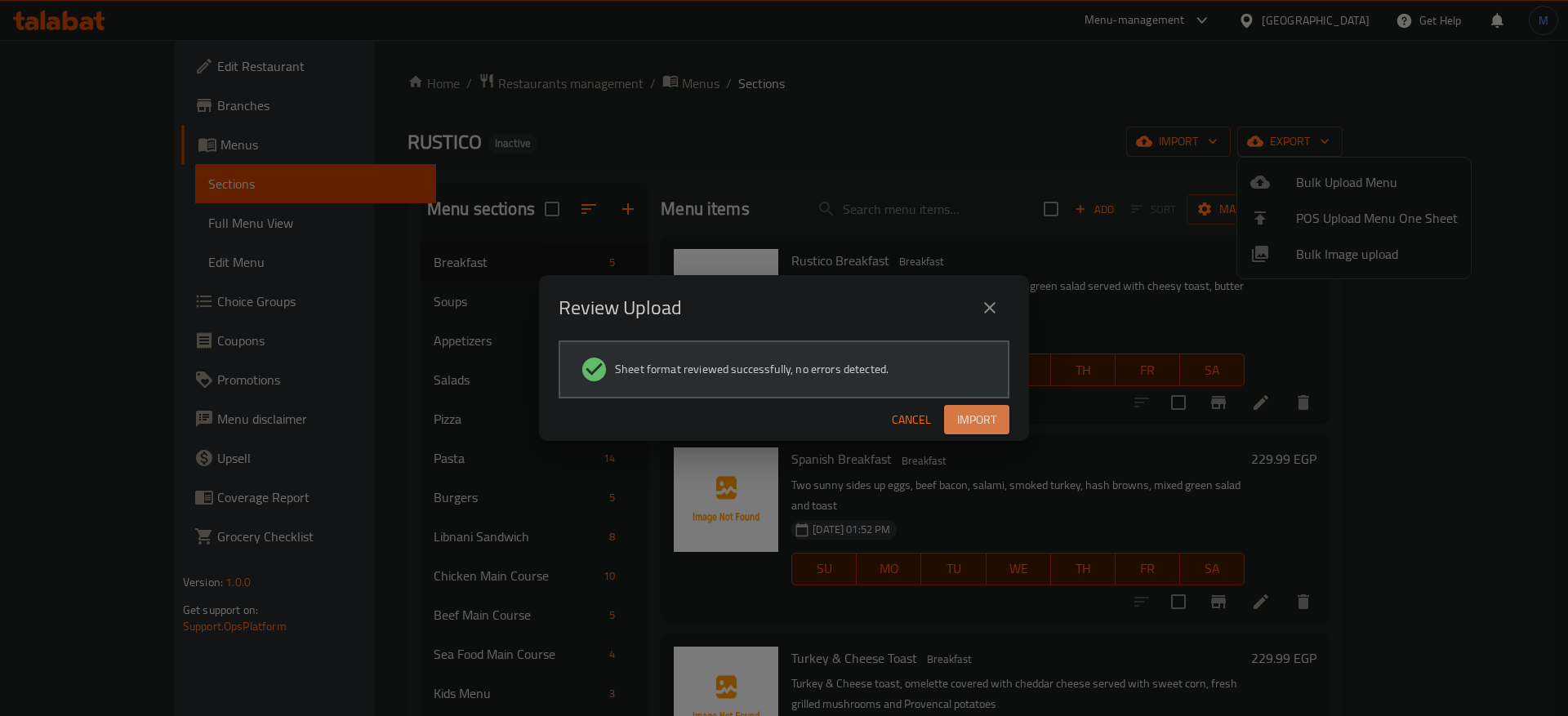
click at [960, 434] on button "Import" at bounding box center [976, 420] width 65 height 31
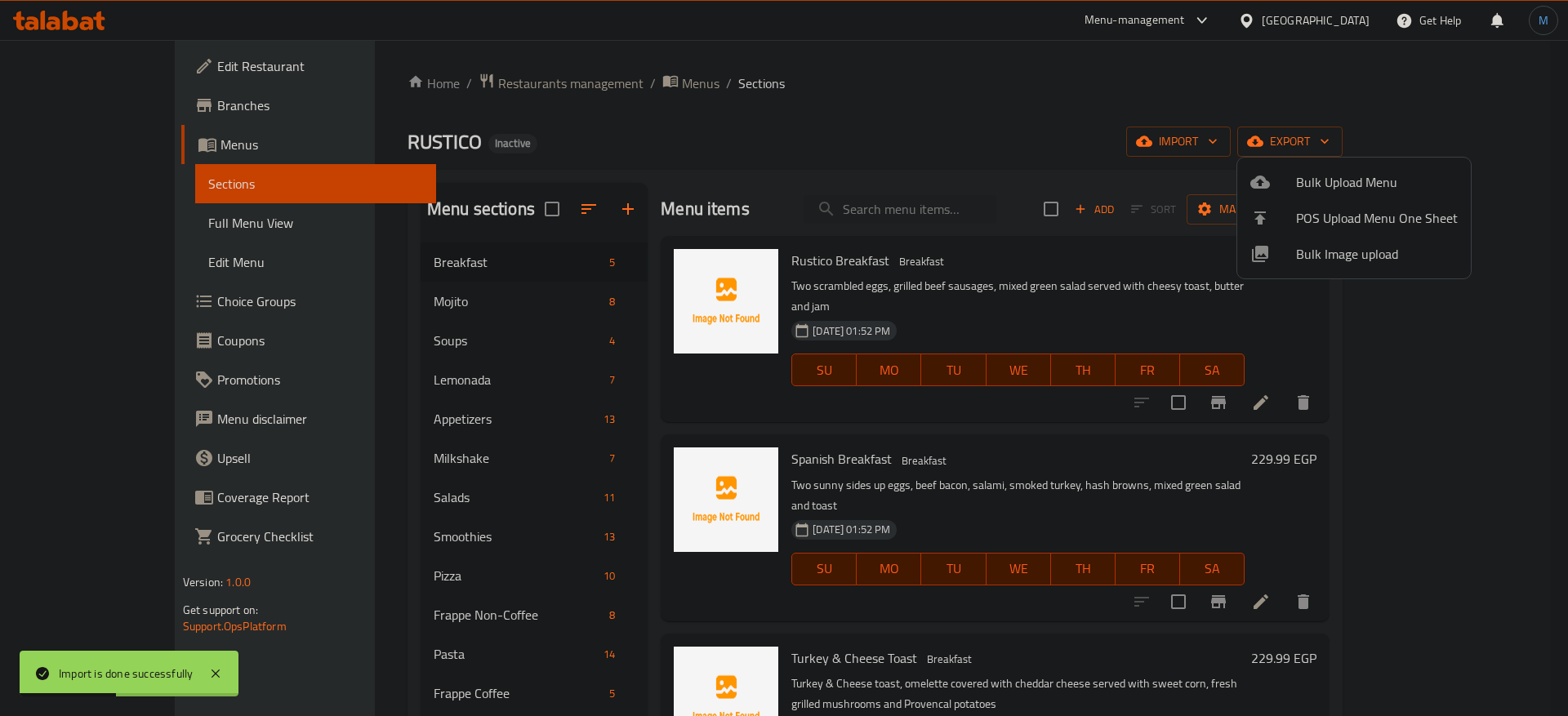
click at [427, 352] on div at bounding box center [784, 358] width 1568 height 716
